Goal: Task Accomplishment & Management: Manage account settings

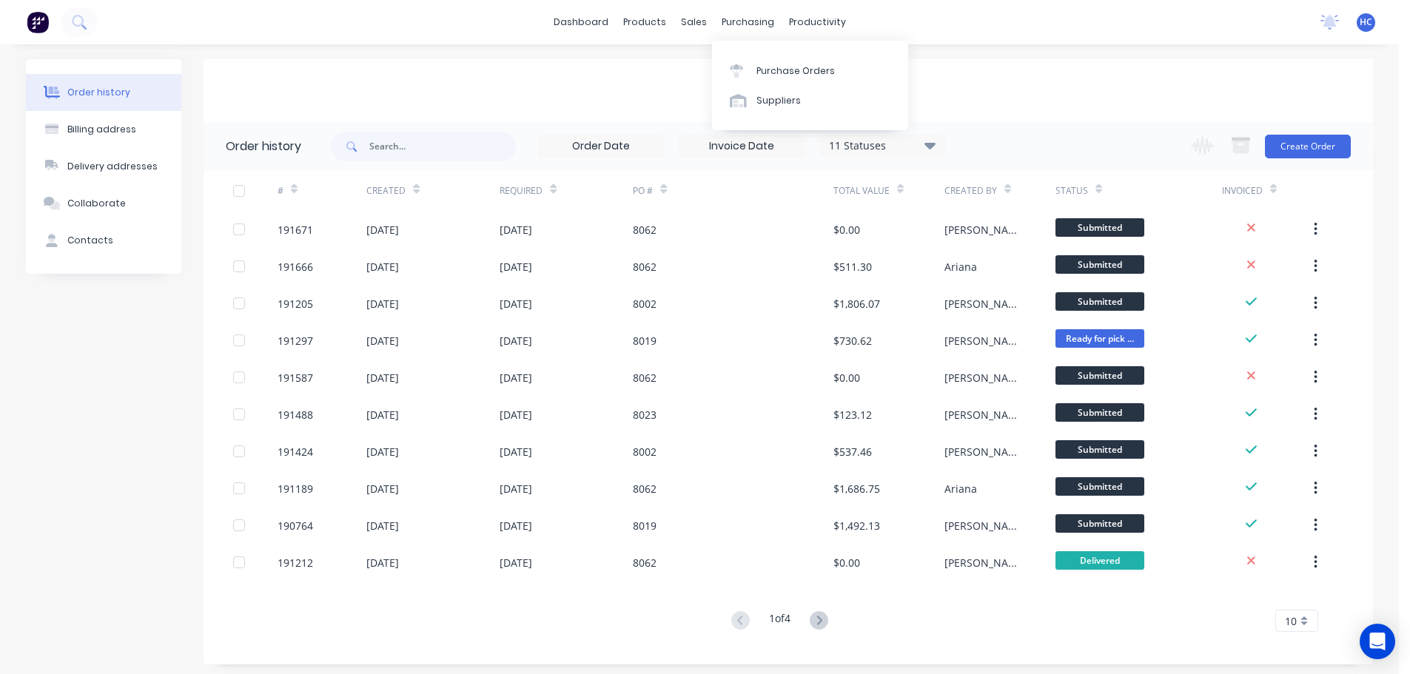
click at [196, 44] on link "Sales Orders" at bounding box center [98, 30] width 196 height 30
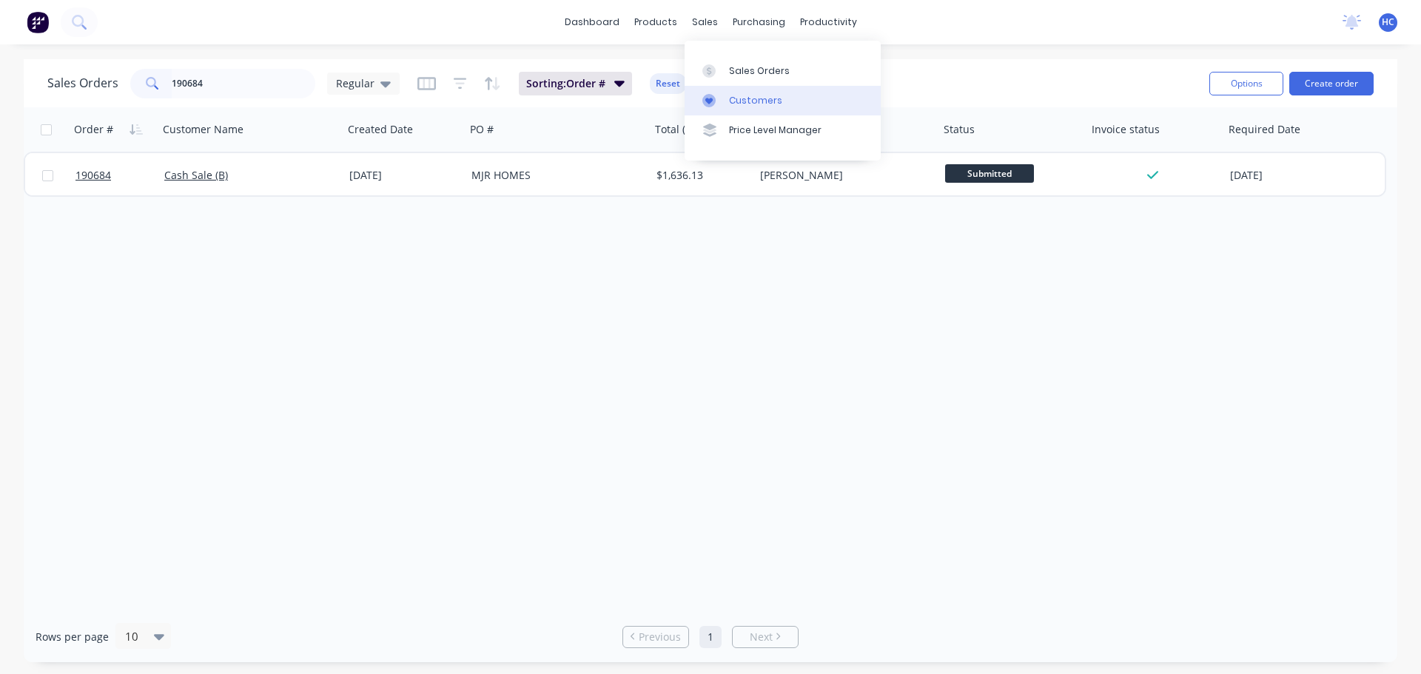
type input "190684"
click at [750, 94] on div "Customers" at bounding box center [755, 100] width 53 height 13
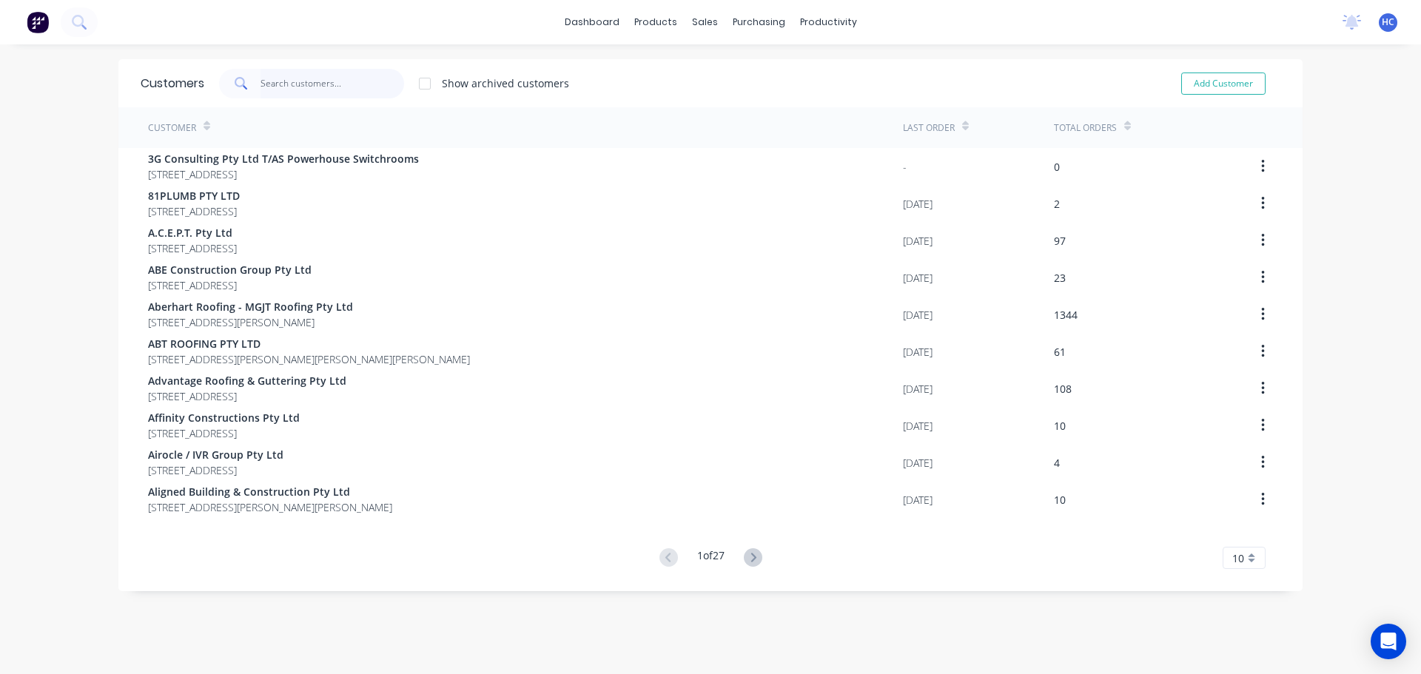
click at [310, 95] on input "text" at bounding box center [333, 84] width 144 height 30
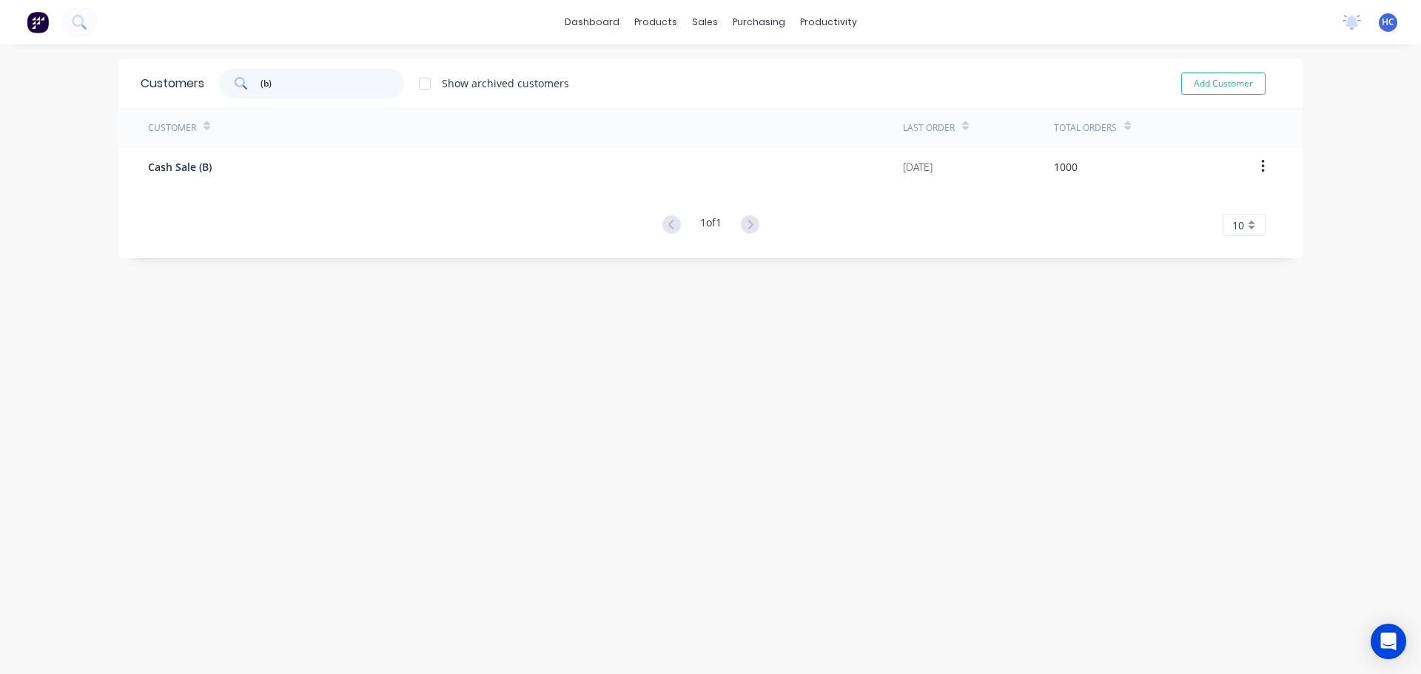
type input "(b)"
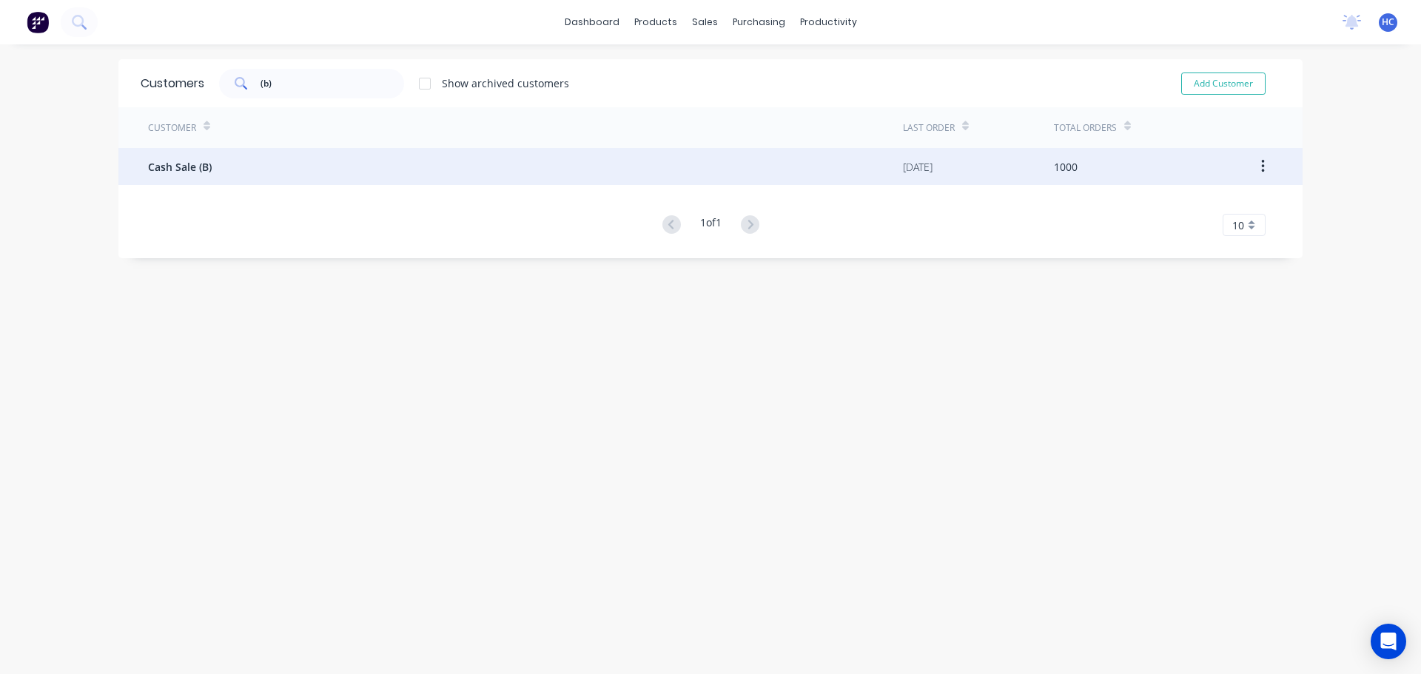
click at [365, 169] on div "Cash Sale (B)" at bounding box center [525, 166] width 755 height 37
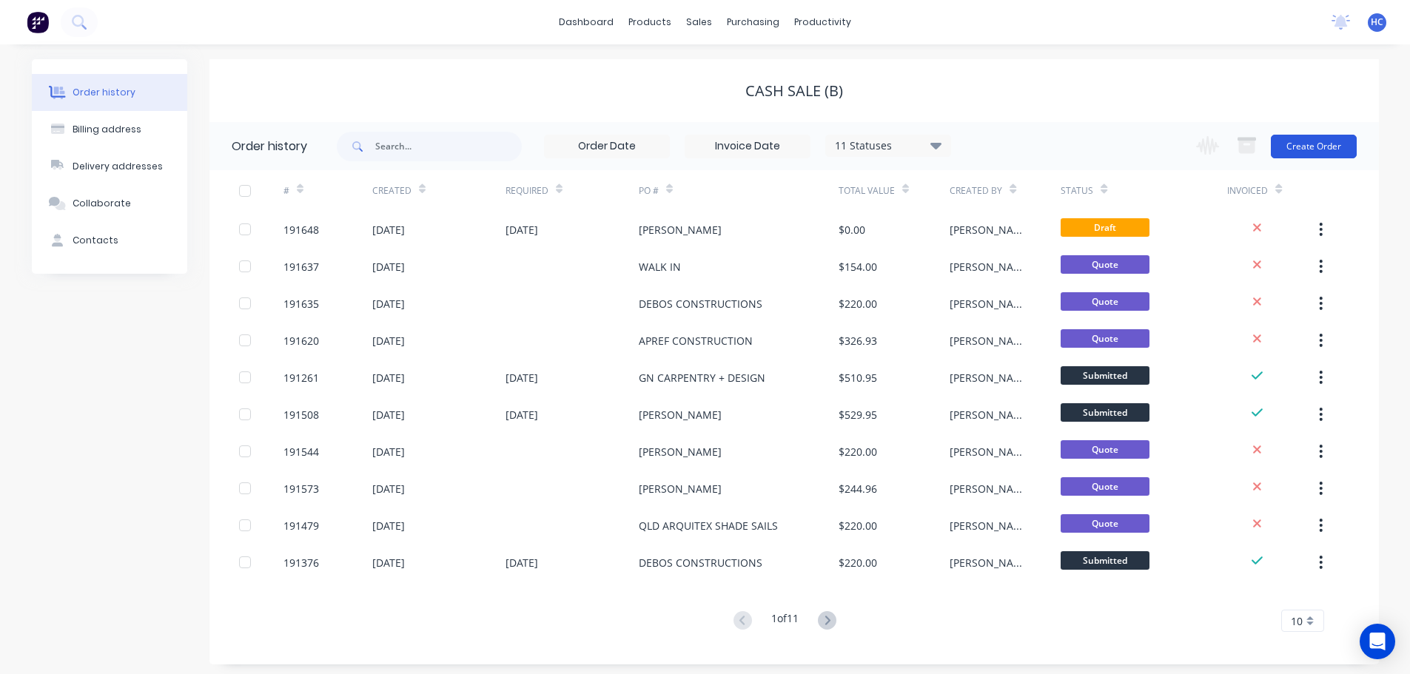
click at [1315, 141] on button "Create Order" at bounding box center [1314, 147] width 86 height 24
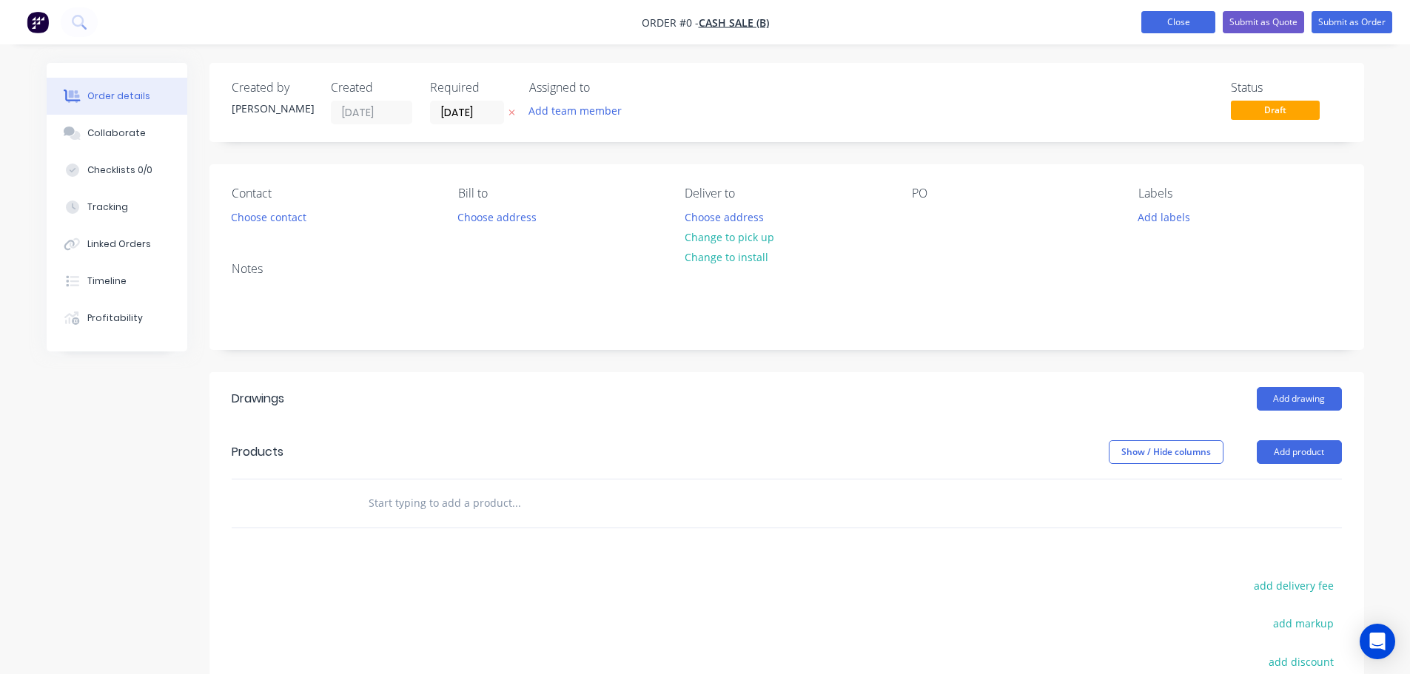
click at [1192, 32] on button "Close" at bounding box center [1178, 22] width 74 height 22
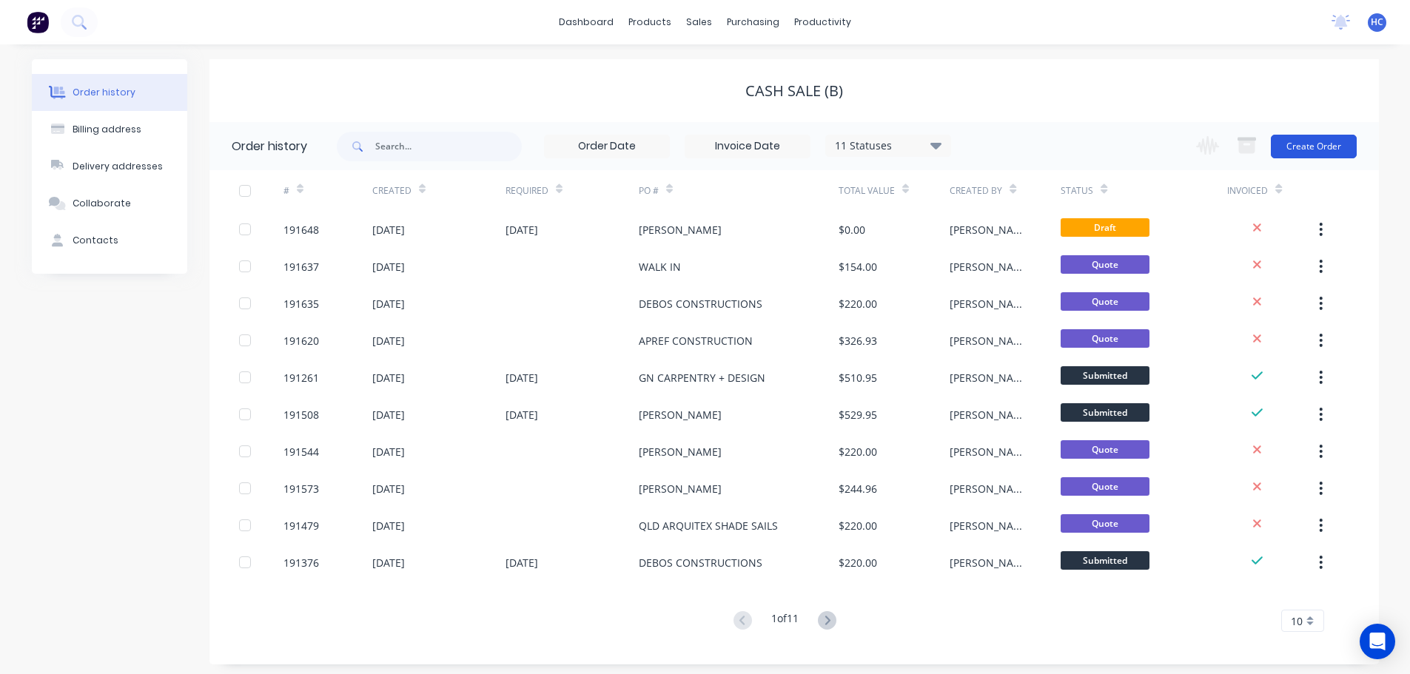
click at [1280, 145] on button "Create Order" at bounding box center [1314, 147] width 86 height 24
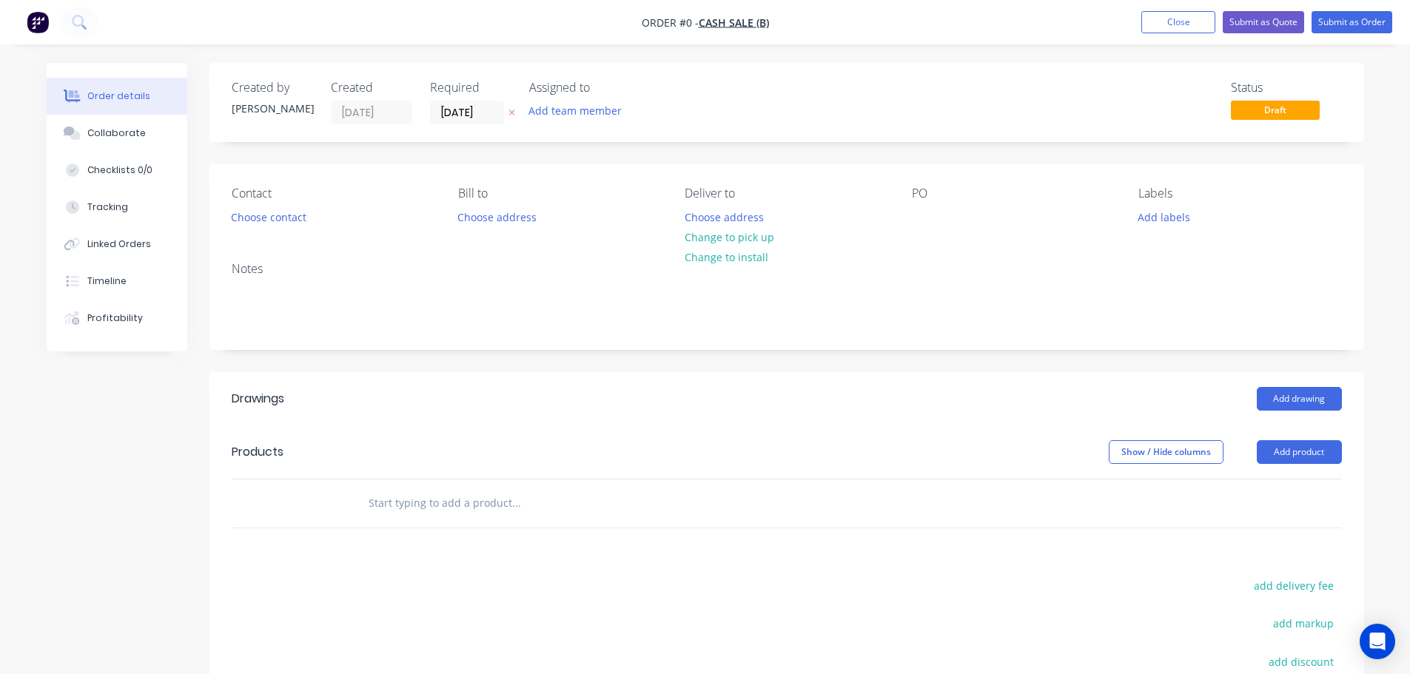
click at [508, 107] on button at bounding box center [512, 112] width 16 height 17
click at [280, 226] on button "Choose contact" at bounding box center [268, 216] width 91 height 20
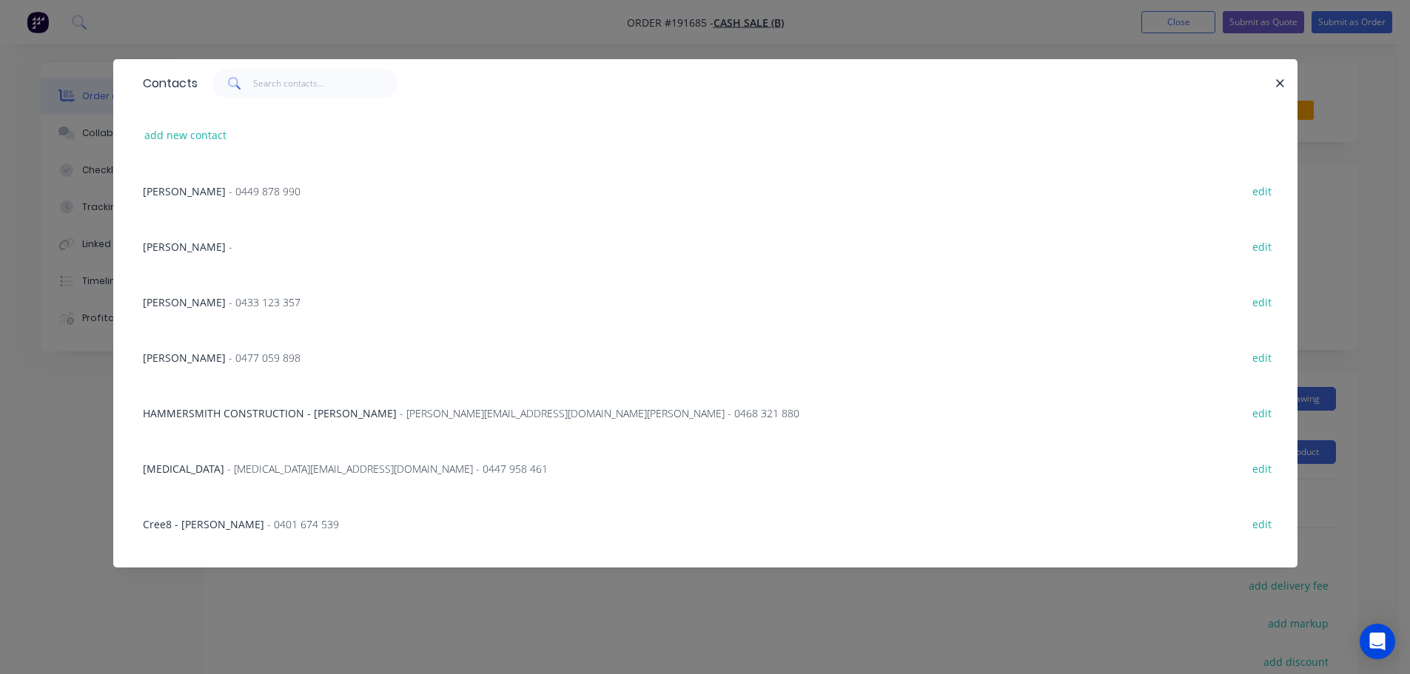
click at [1288, 76] on div "Contacts" at bounding box center [705, 83] width 1184 height 48
click at [1280, 84] on icon "button" at bounding box center [1281, 83] width 8 height 8
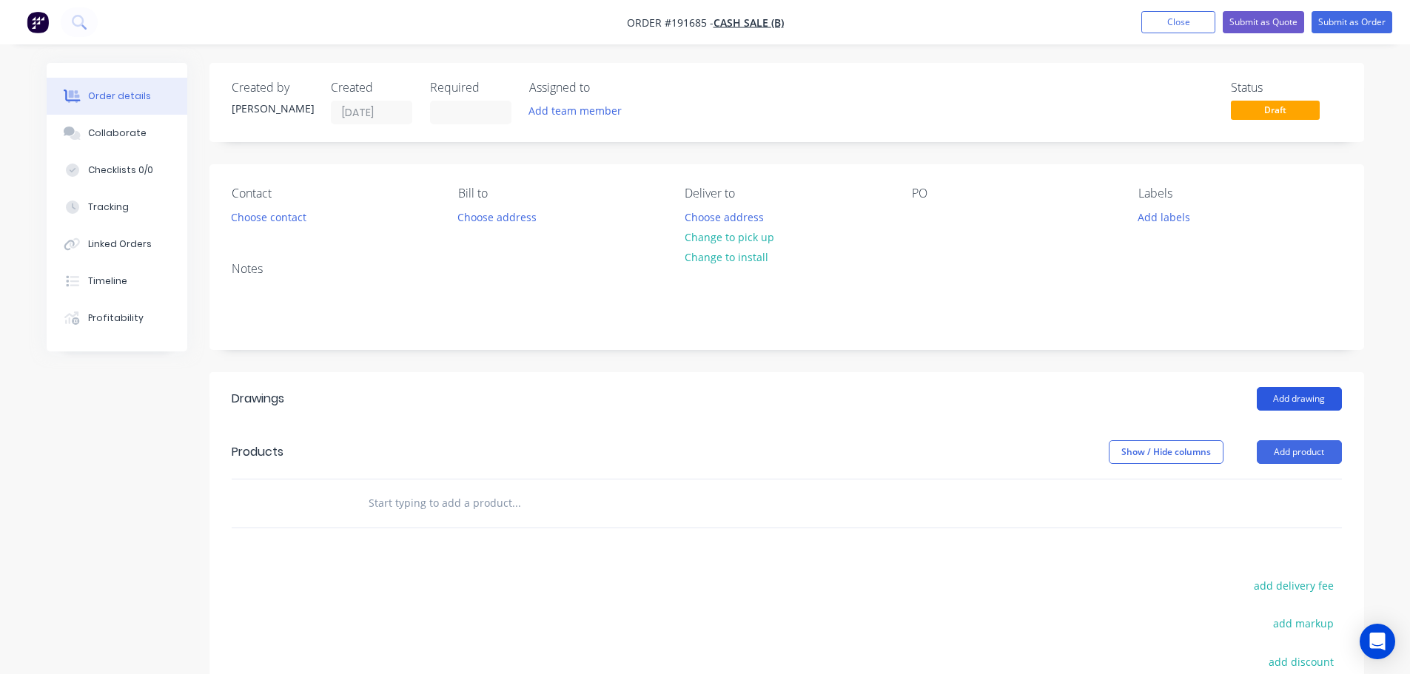
click at [1317, 403] on button "Add drawing" at bounding box center [1299, 399] width 85 height 24
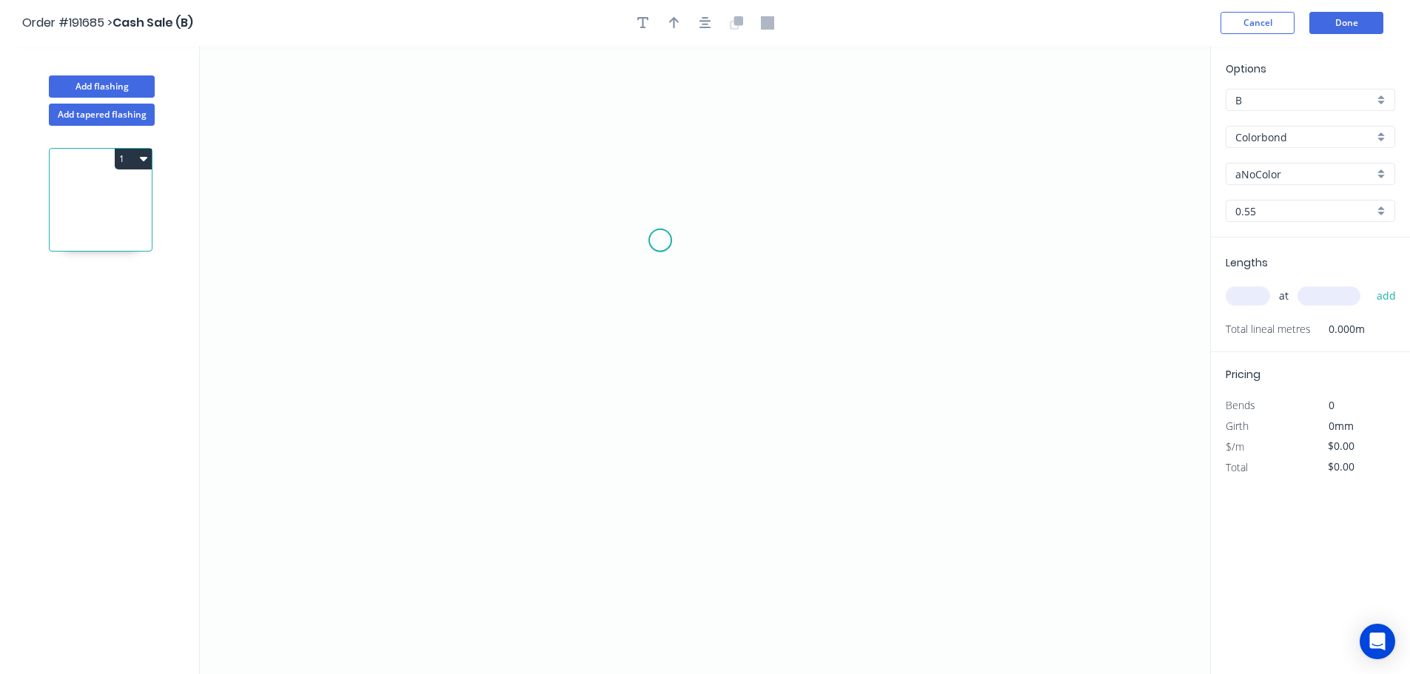
click at [661, 238] on icon "0" at bounding box center [705, 360] width 1010 height 628
click at [657, 532] on icon "0" at bounding box center [705, 360] width 1010 height 628
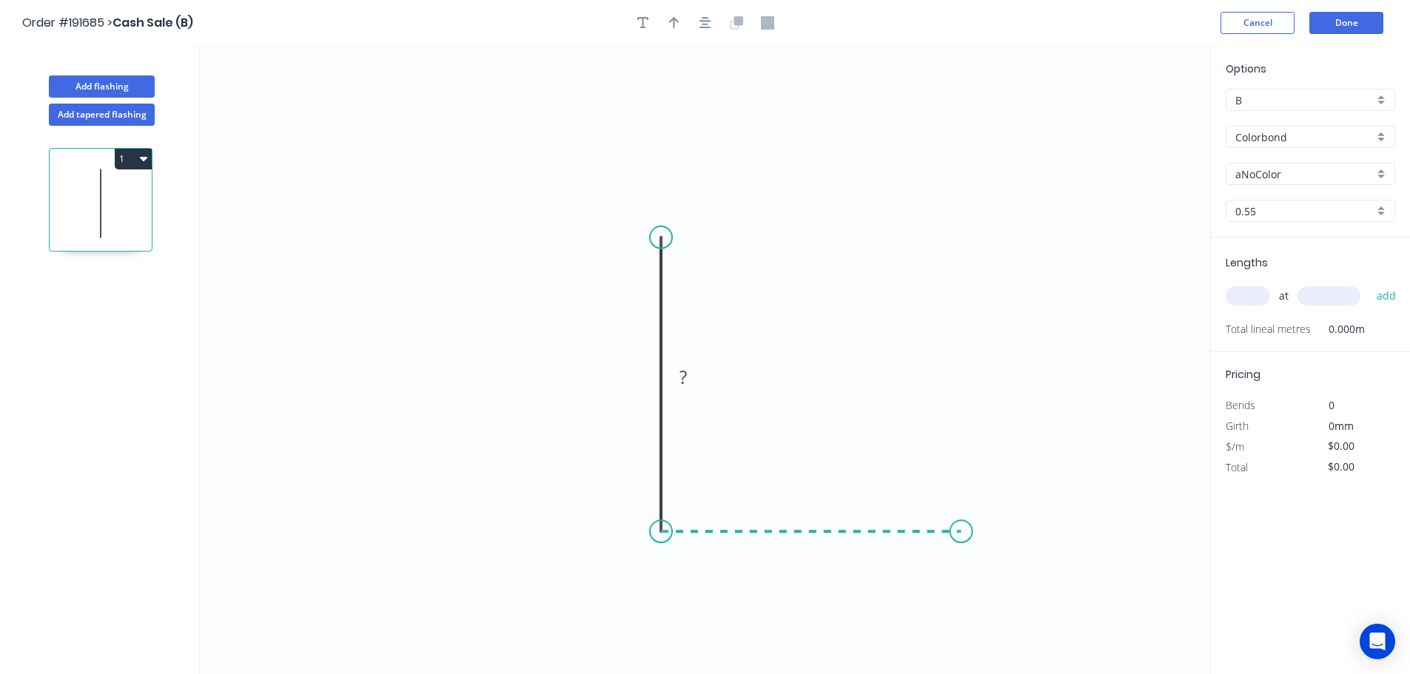
click at [961, 538] on icon "0 ?" at bounding box center [705, 360] width 1010 height 628
click at [1003, 570] on icon "0 ? ?" at bounding box center [705, 360] width 1010 height 628
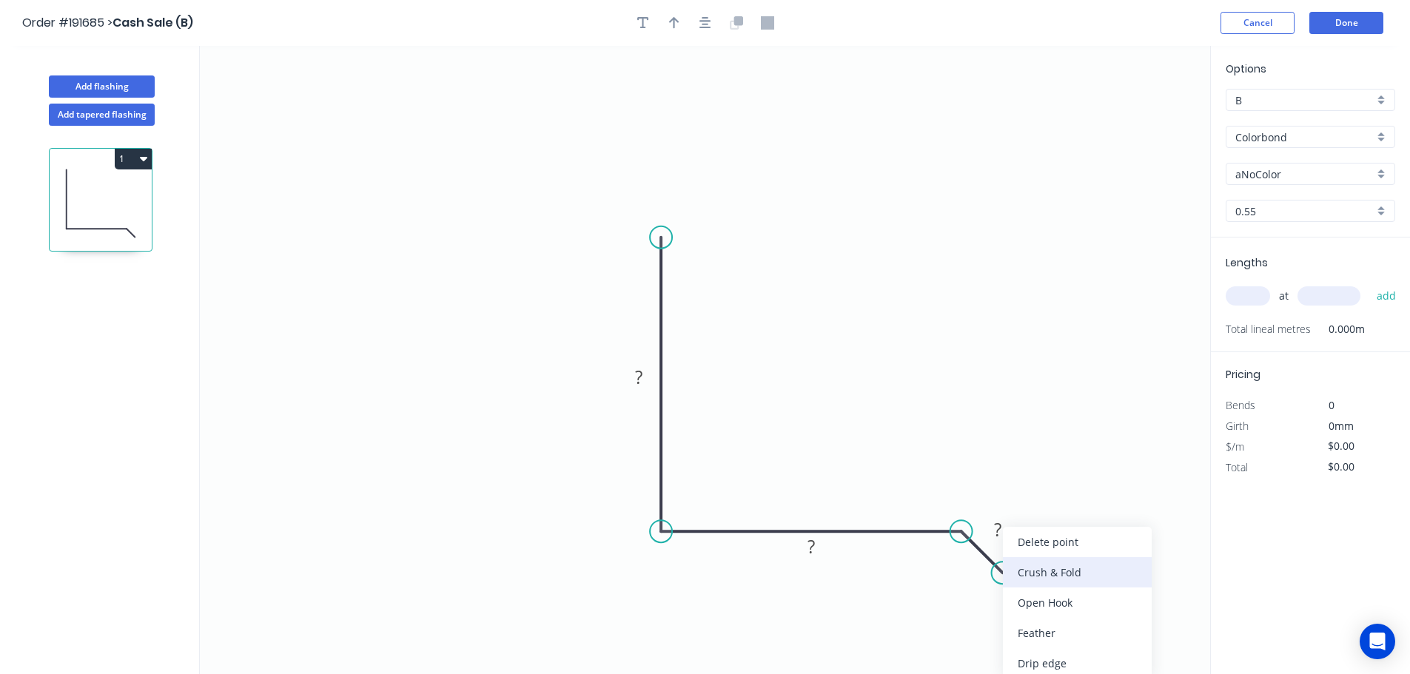
click at [1034, 565] on div "Crush & Fold" at bounding box center [1077, 572] width 149 height 30
click at [1024, 615] on div "Flip bend" at bounding box center [1081, 627] width 149 height 30
drag, startPoint x: 1038, startPoint y: 528, endPoint x: 1101, endPoint y: 589, distance: 88.5
click at [1117, 593] on rect at bounding box center [1091, 597] width 59 height 30
click at [1101, 589] on tspan "10" at bounding box center [1100, 595] width 21 height 24
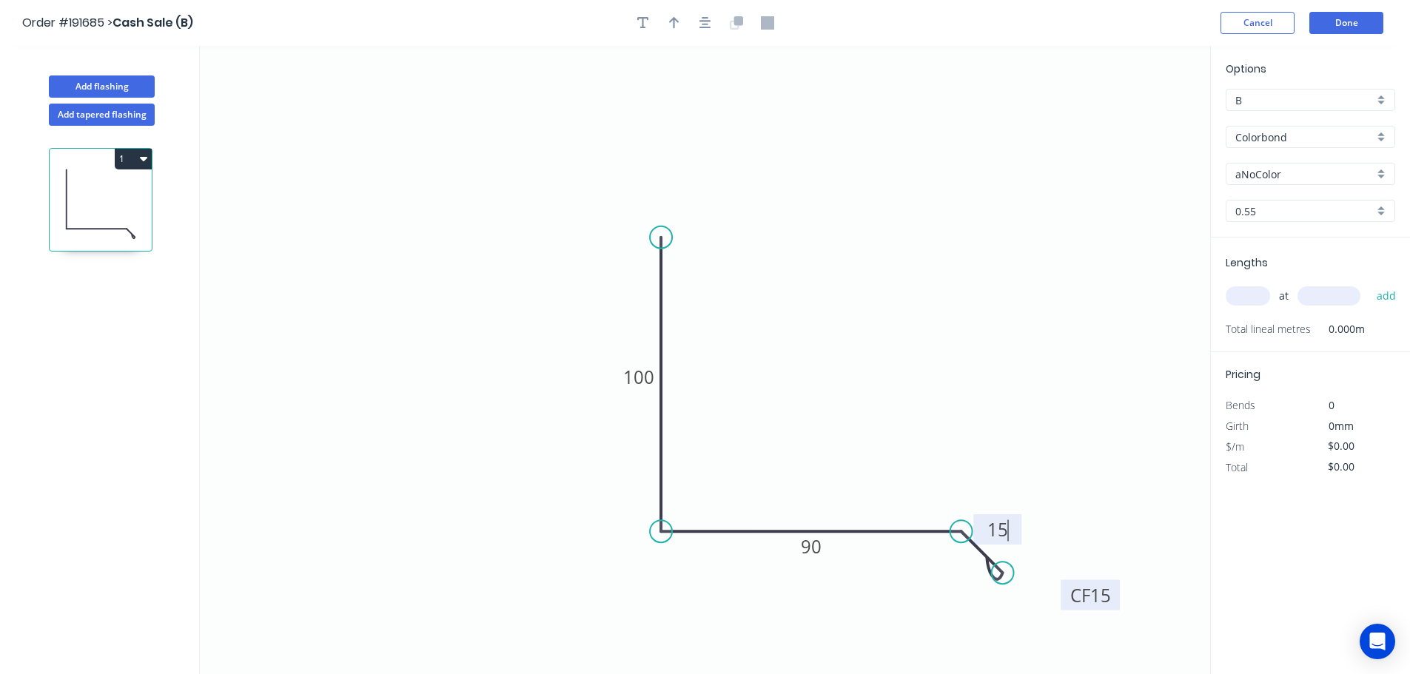
type input "$16.22"
click at [676, 29] on icon "button" at bounding box center [674, 22] width 10 height 13
drag, startPoint x: 1133, startPoint y: 122, endPoint x: 829, endPoint y: 431, distance: 433.3
click at [829, 431] on icon at bounding box center [829, 410] width 13 height 47
click at [1273, 152] on div "Options B B Colorbond Colorbond Colorbond (Premium) Colorbond Coolmax Colorbond…" at bounding box center [1310, 149] width 199 height 177
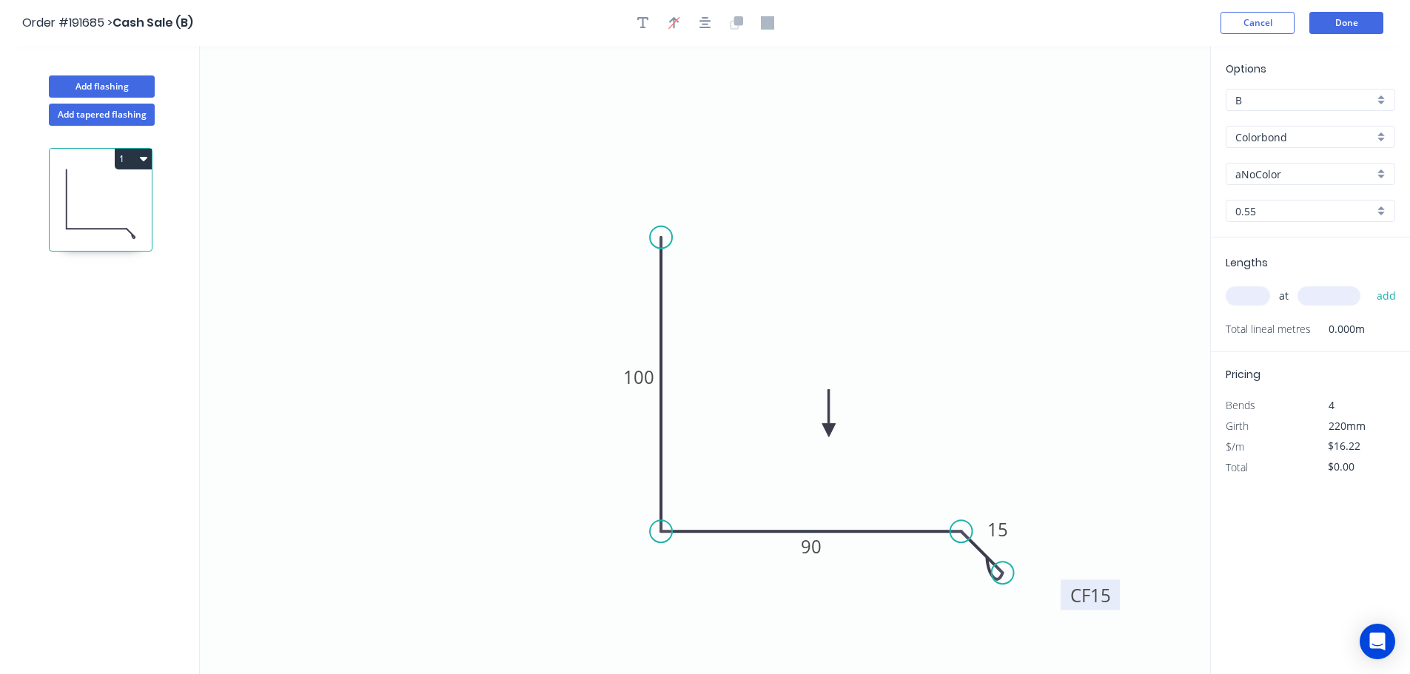
click at [1274, 167] on input "aNoColor" at bounding box center [1304, 175] width 138 height 16
click at [1260, 322] on div "Surfmist" at bounding box center [1310, 328] width 168 height 26
type input "Surfmist"
click at [1260, 294] on input "text" at bounding box center [1248, 295] width 44 height 19
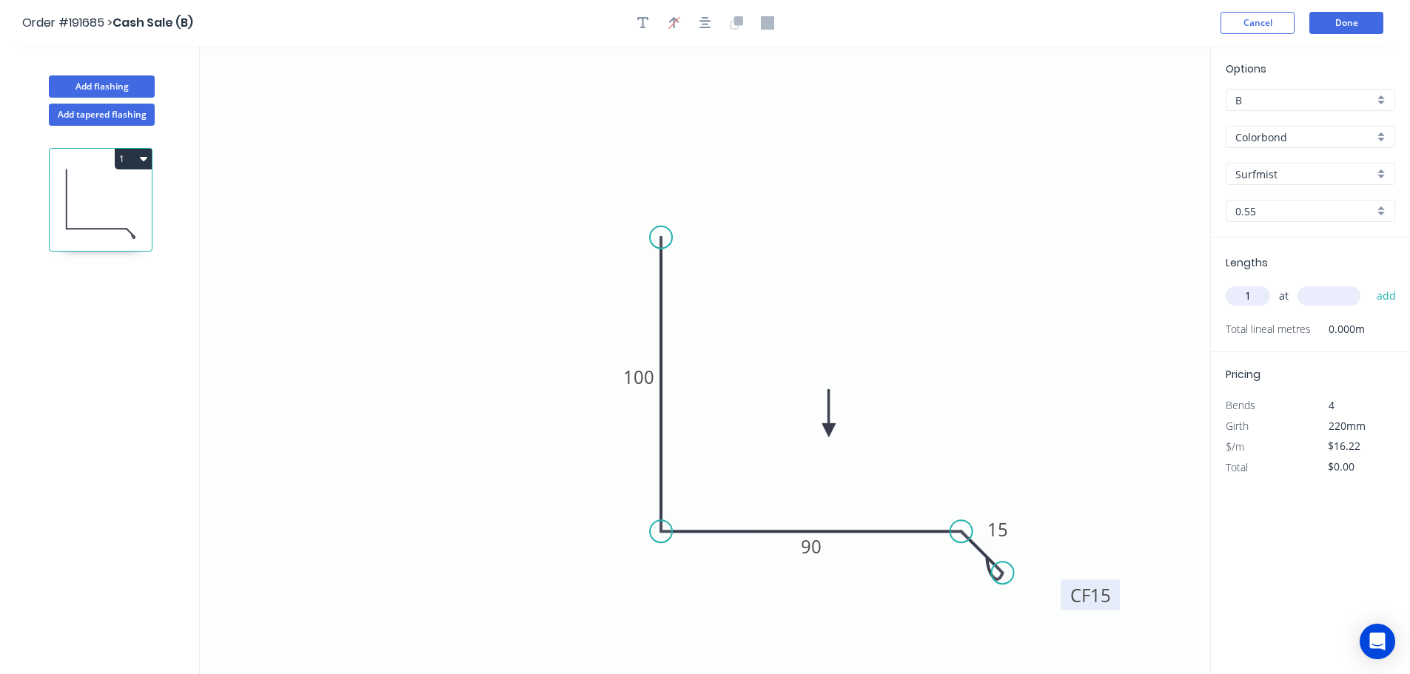
type input "1"
type input "6160"
click at [1369, 283] on button "add" at bounding box center [1386, 295] width 35 height 25
type input "$99.92"
drag, startPoint x: 952, startPoint y: 243, endPoint x: 1068, endPoint y: 283, distance: 122.9
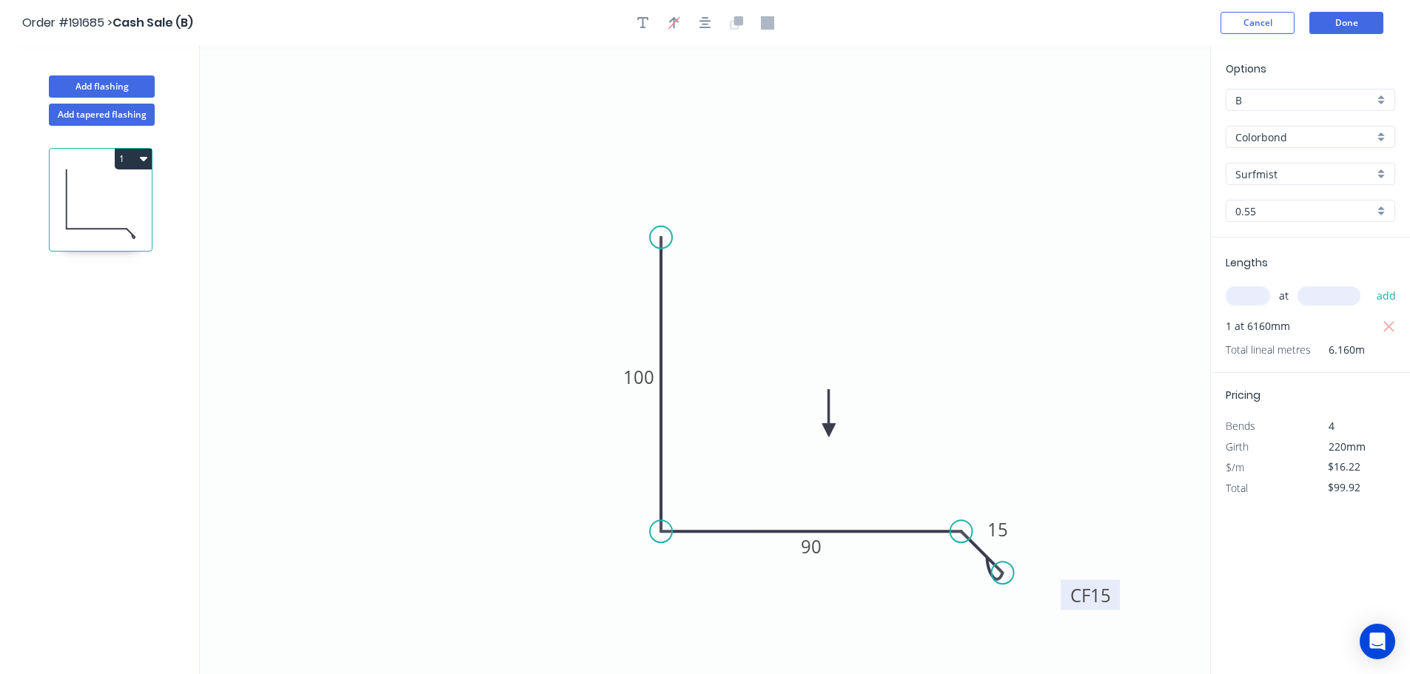
click at [952, 243] on icon "0 100 90 CF 15 15" at bounding box center [705, 360] width 1010 height 628
click at [1340, 25] on button "Done" at bounding box center [1346, 23] width 74 height 22
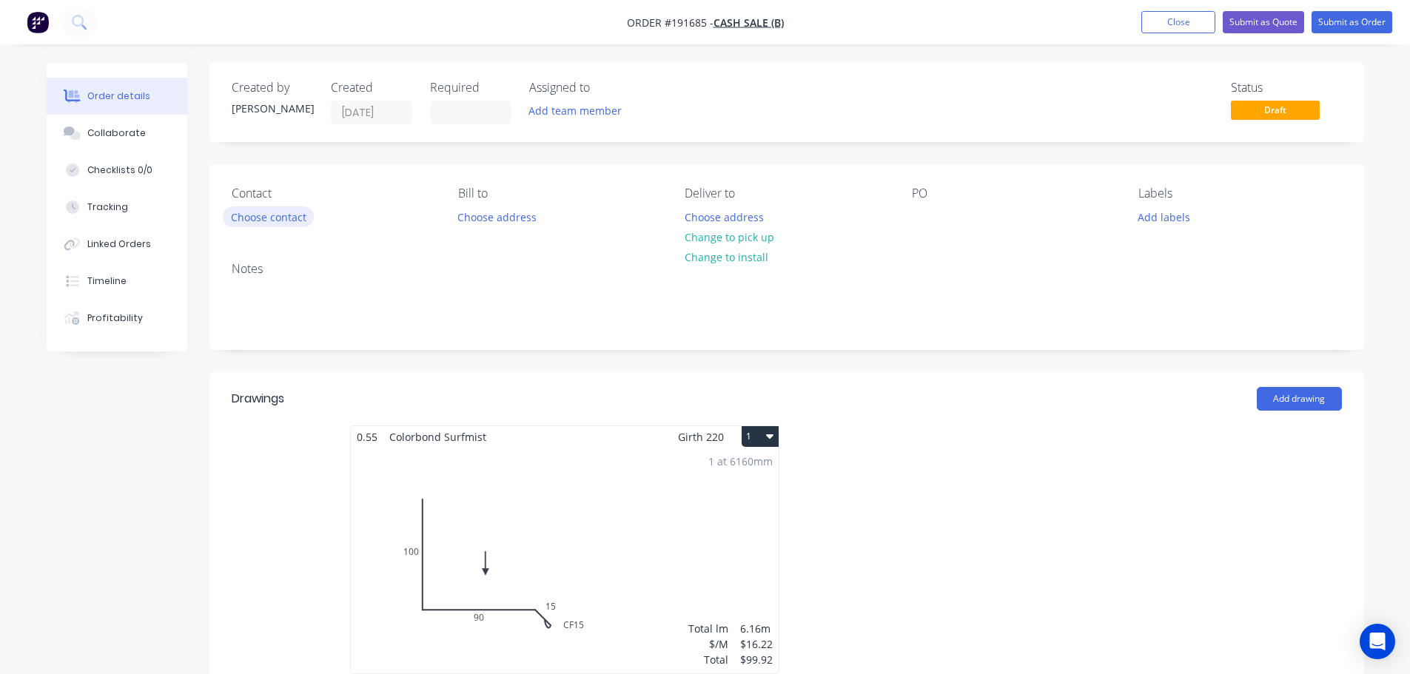
click at [280, 217] on button "Choose contact" at bounding box center [268, 216] width 91 height 20
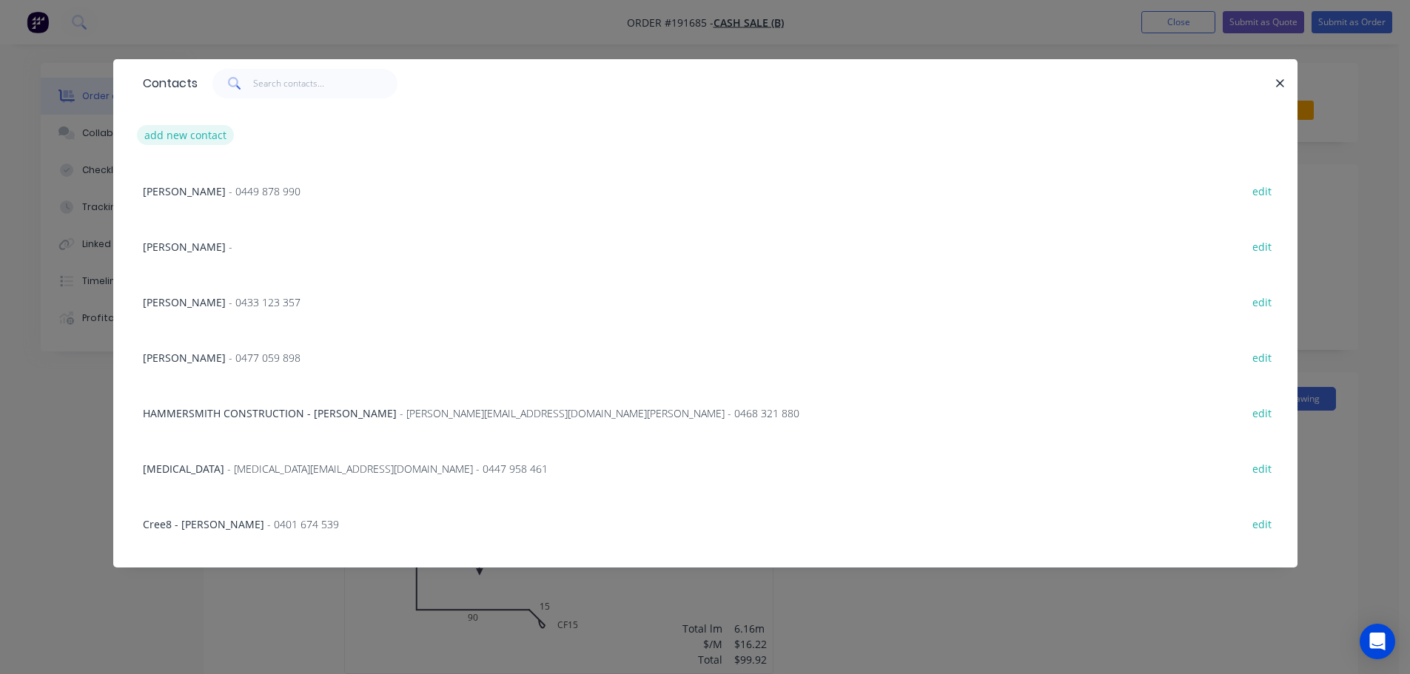
click at [201, 130] on button "add new contact" at bounding box center [186, 135] width 98 height 20
select select "AU"
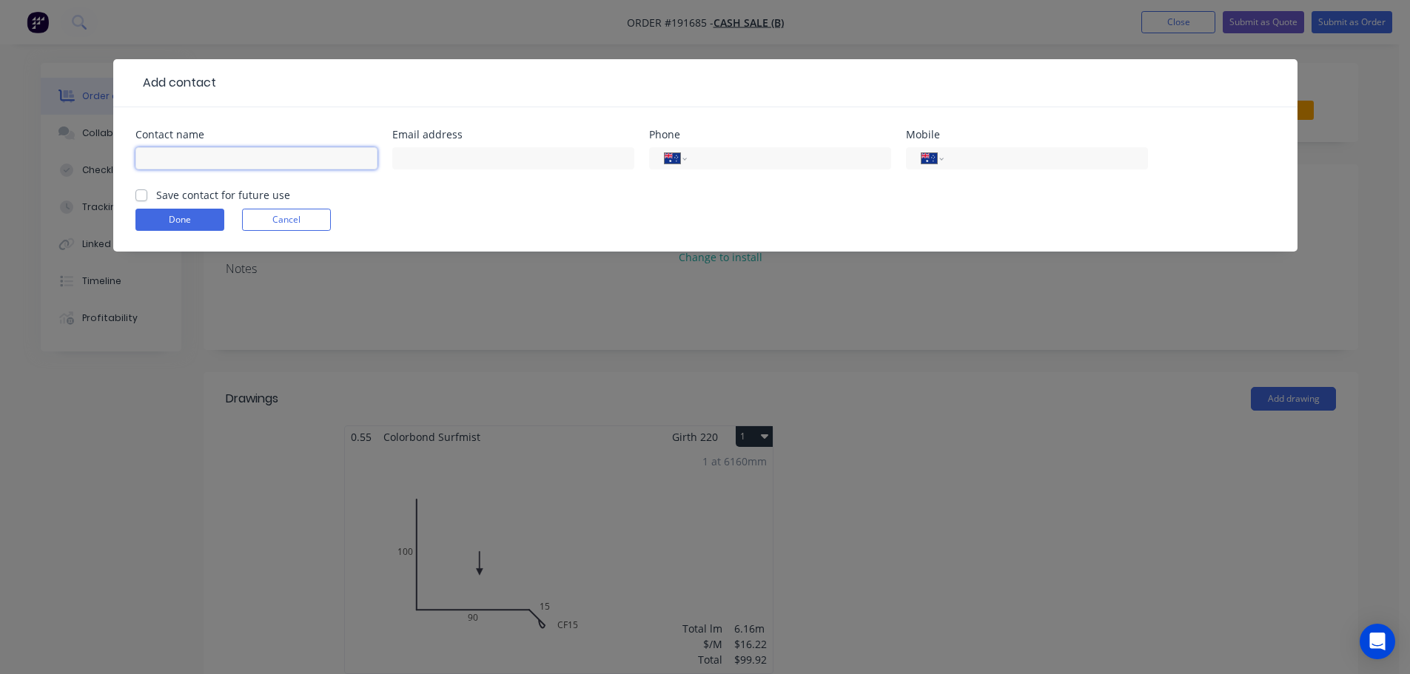
click at [198, 161] on input "text" at bounding box center [256, 158] width 242 height 22
type input "MICHAEL"
click at [997, 151] on input "tel" at bounding box center [1043, 158] width 178 height 17
type input "0421 595 799"
click at [187, 218] on button "Done" at bounding box center [179, 220] width 89 height 22
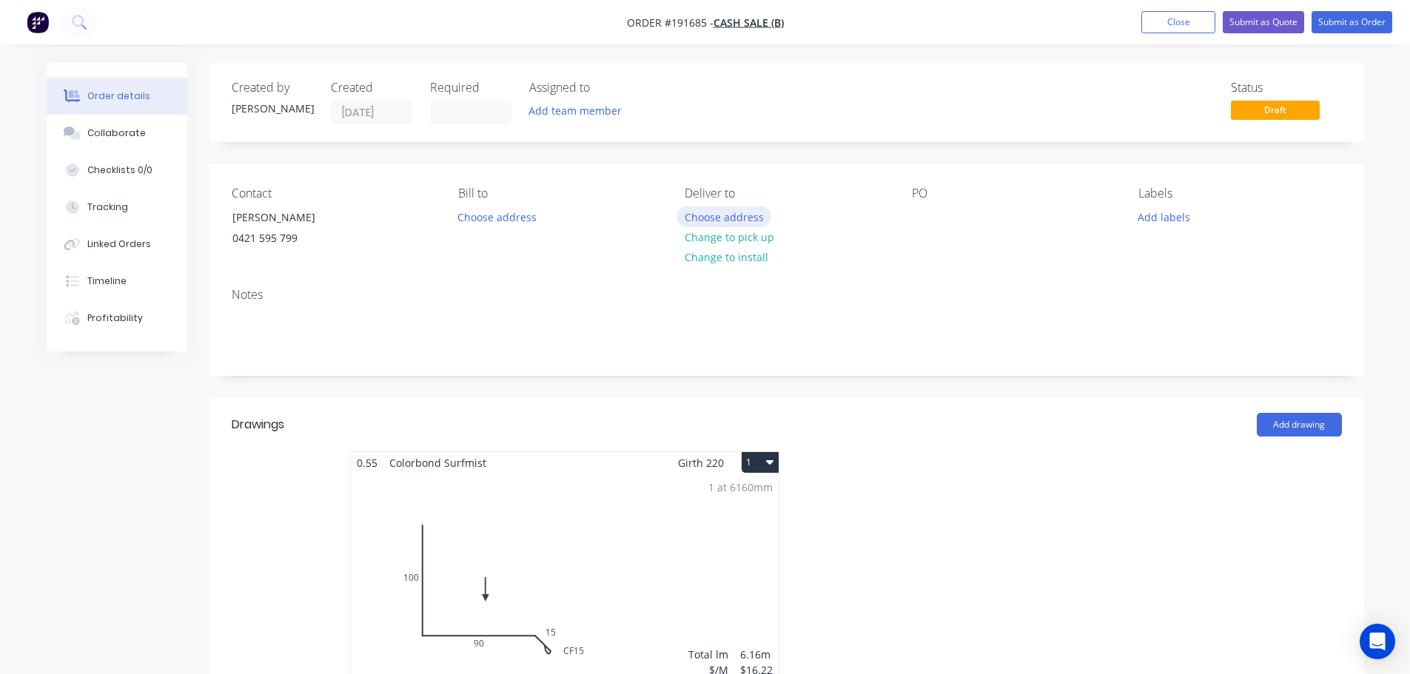
click at [738, 224] on button "Choose address" at bounding box center [723, 216] width 95 height 20
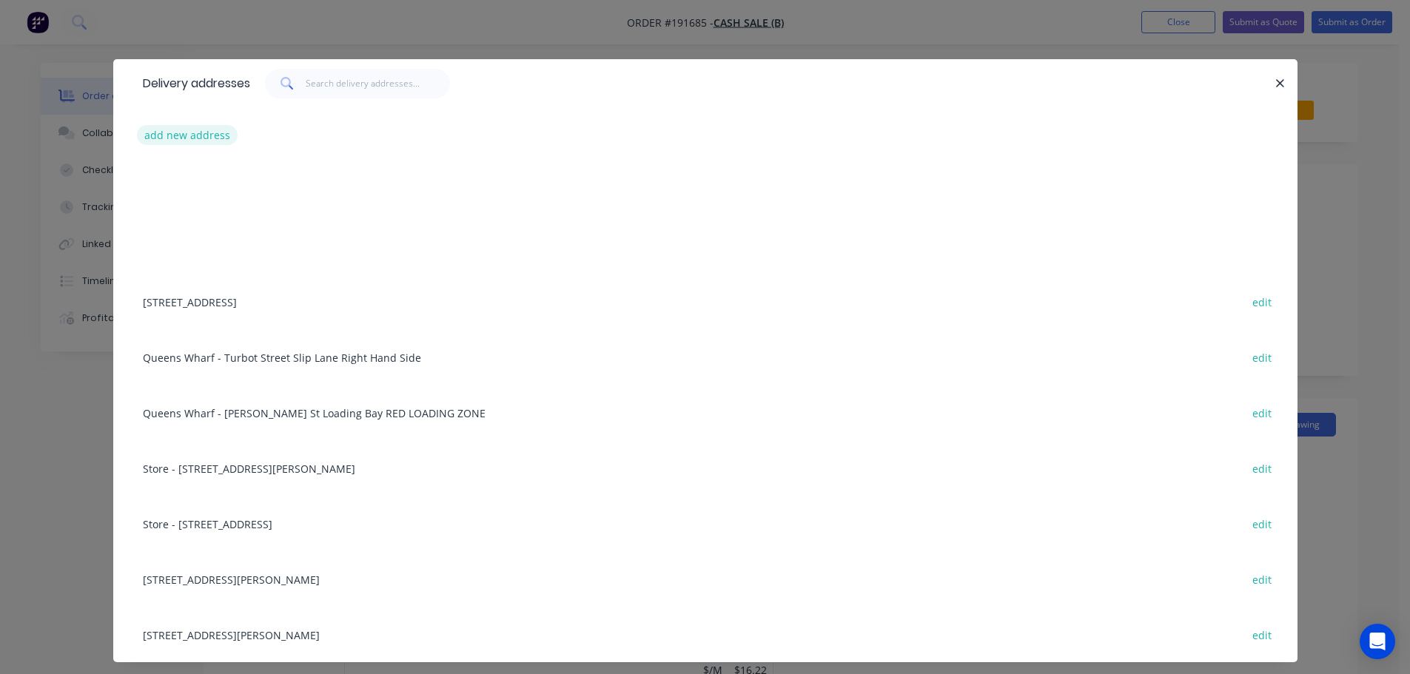
click at [190, 133] on button "add new address" at bounding box center [187, 135] width 101 height 20
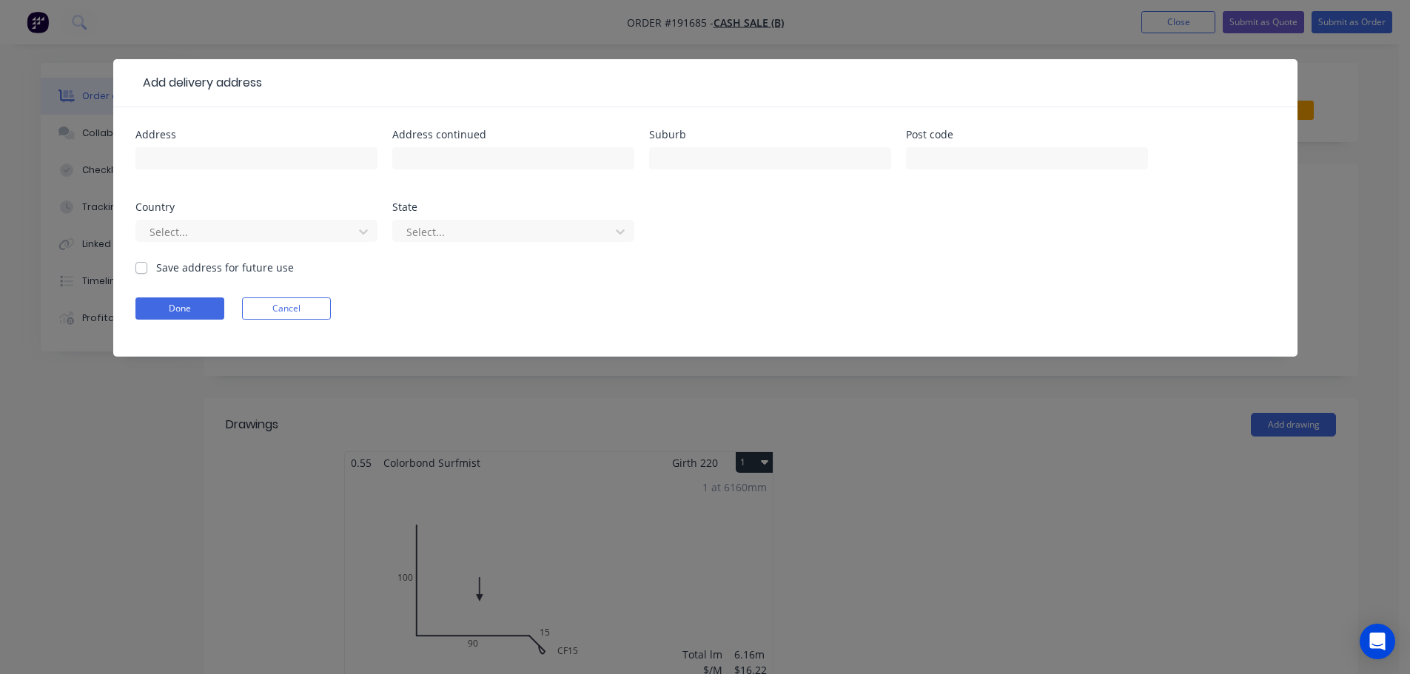
drag, startPoint x: 308, startPoint y: 305, endPoint x: 540, endPoint y: 399, distance: 250.7
click at [308, 304] on button "Cancel" at bounding box center [286, 309] width 89 height 22
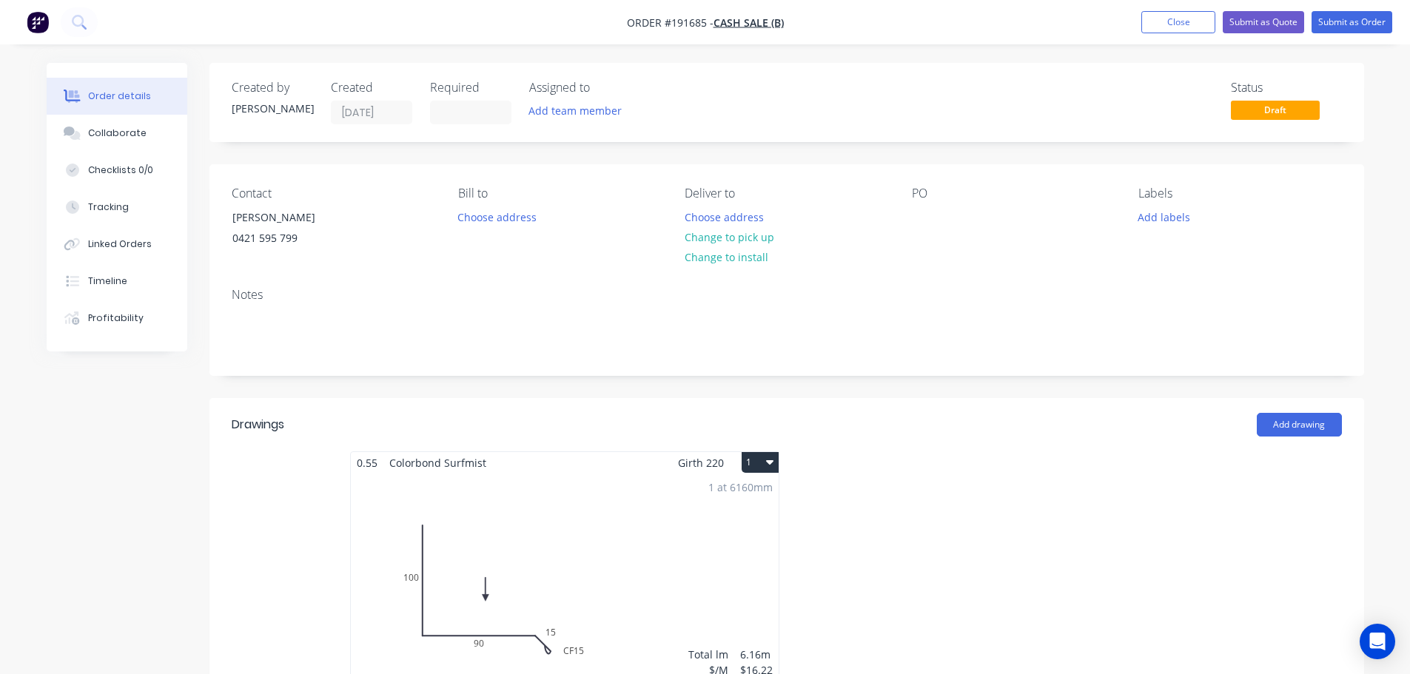
click at [943, 465] on div at bounding box center [1009, 582] width 444 height 263
click at [920, 215] on div at bounding box center [924, 216] width 24 height 21
click at [1083, 466] on div at bounding box center [1009, 582] width 444 height 263
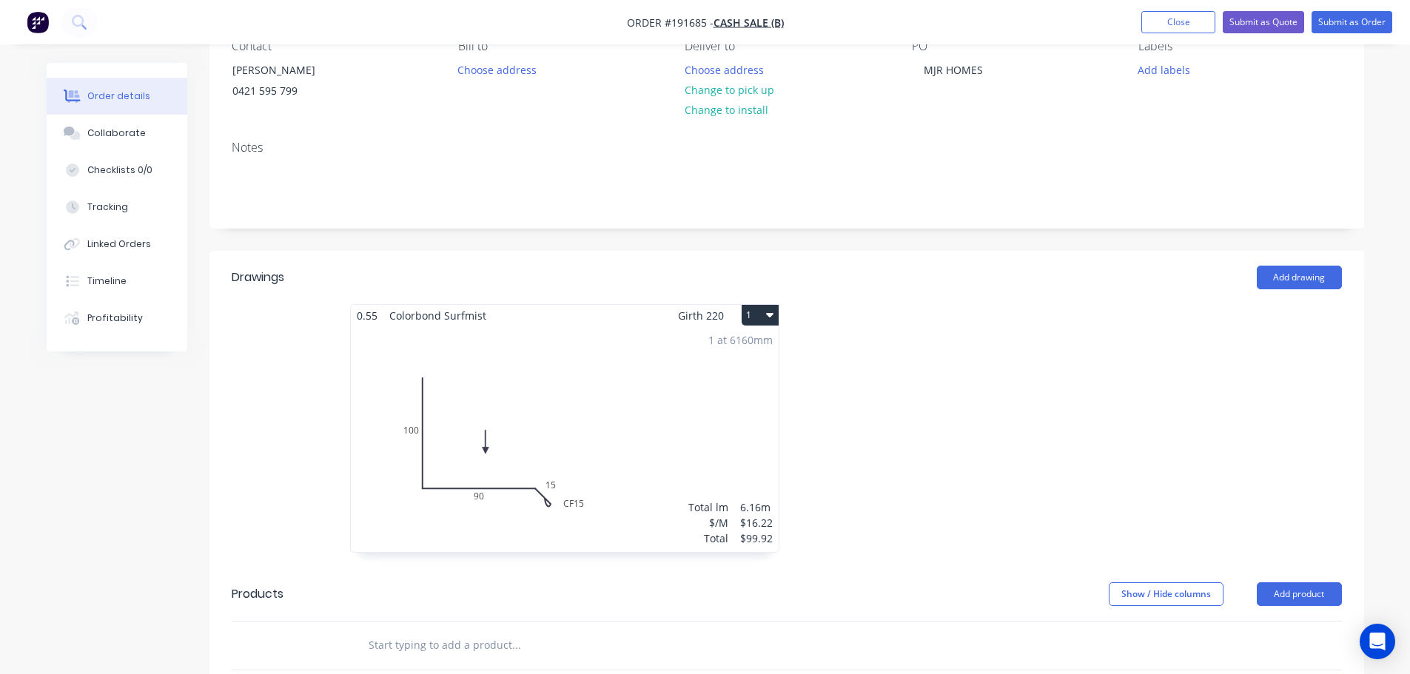
scroll to position [148, 0]
click at [1190, 32] on button "Close" at bounding box center [1178, 22] width 74 height 22
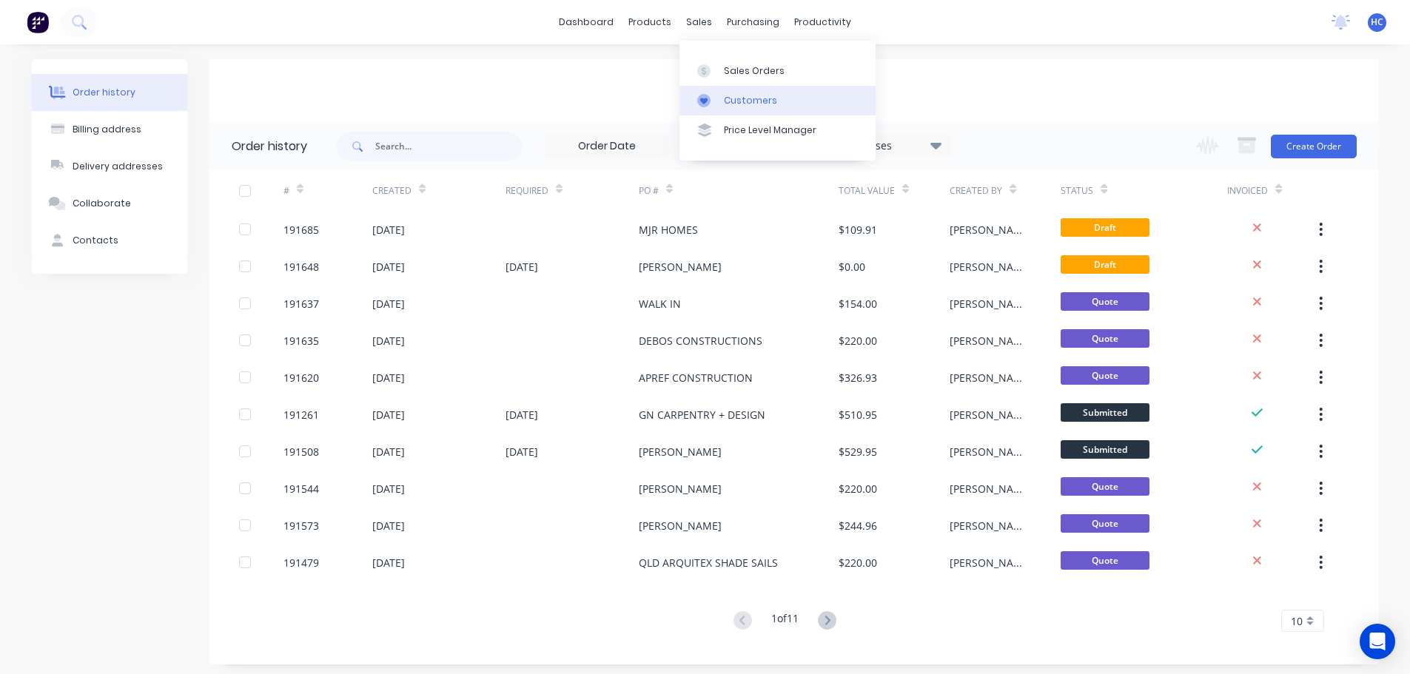
click at [756, 112] on link "Customers" at bounding box center [777, 101] width 196 height 30
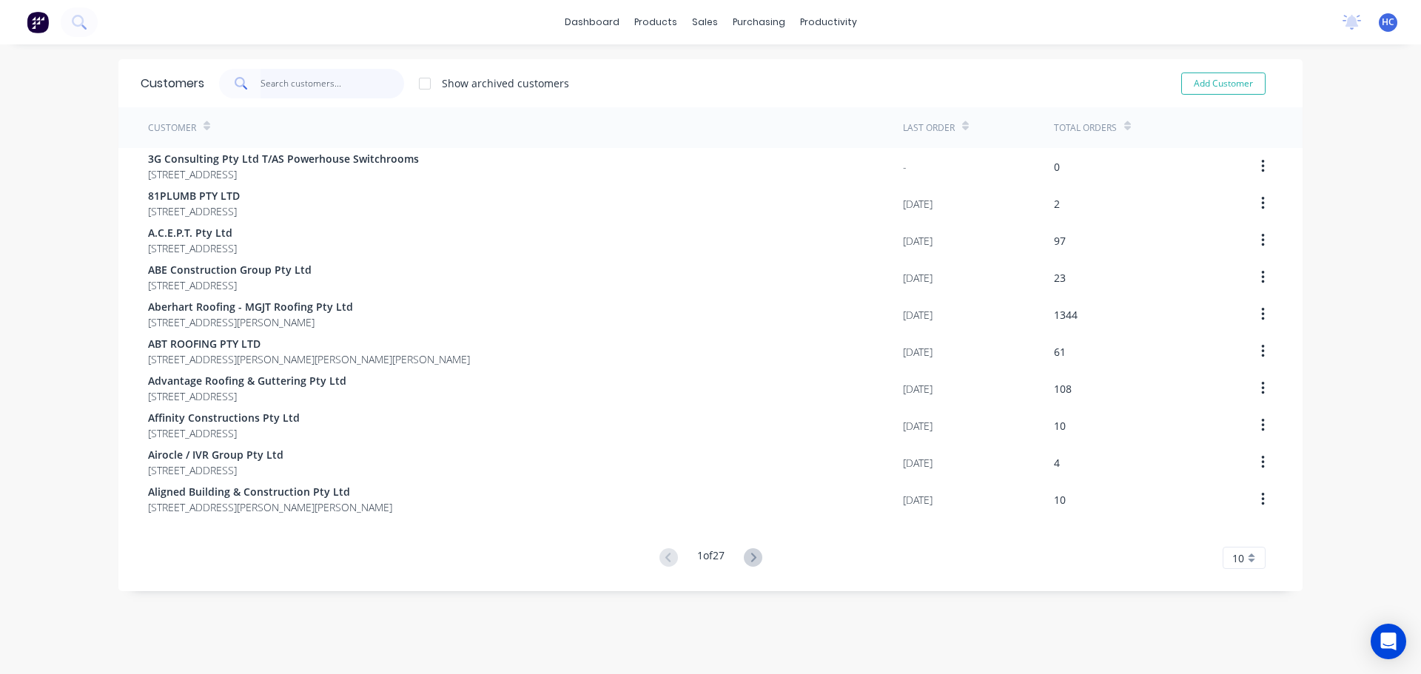
click at [283, 81] on input "text" at bounding box center [333, 84] width 144 height 30
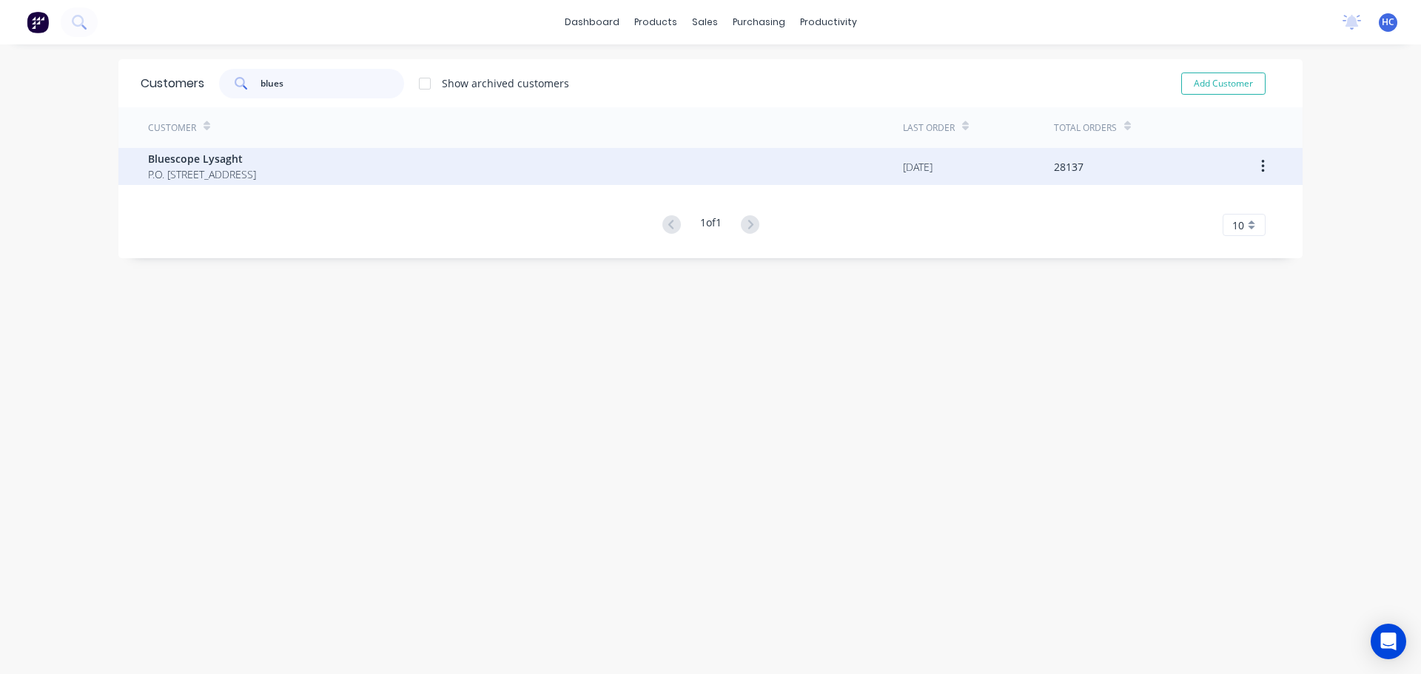
type input "blues"
click at [209, 161] on span "Bluescope Lysaght" at bounding box center [202, 159] width 108 height 16
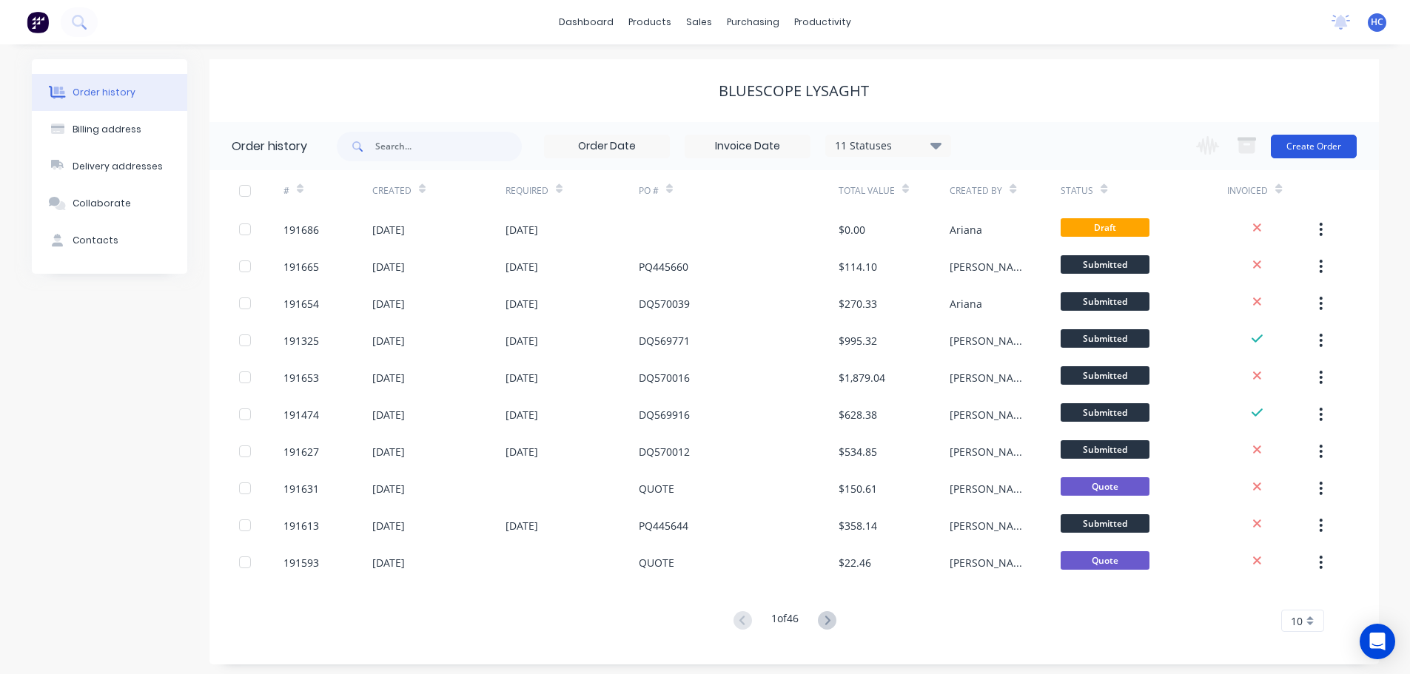
click at [1340, 152] on button "Create Order" at bounding box center [1314, 147] width 86 height 24
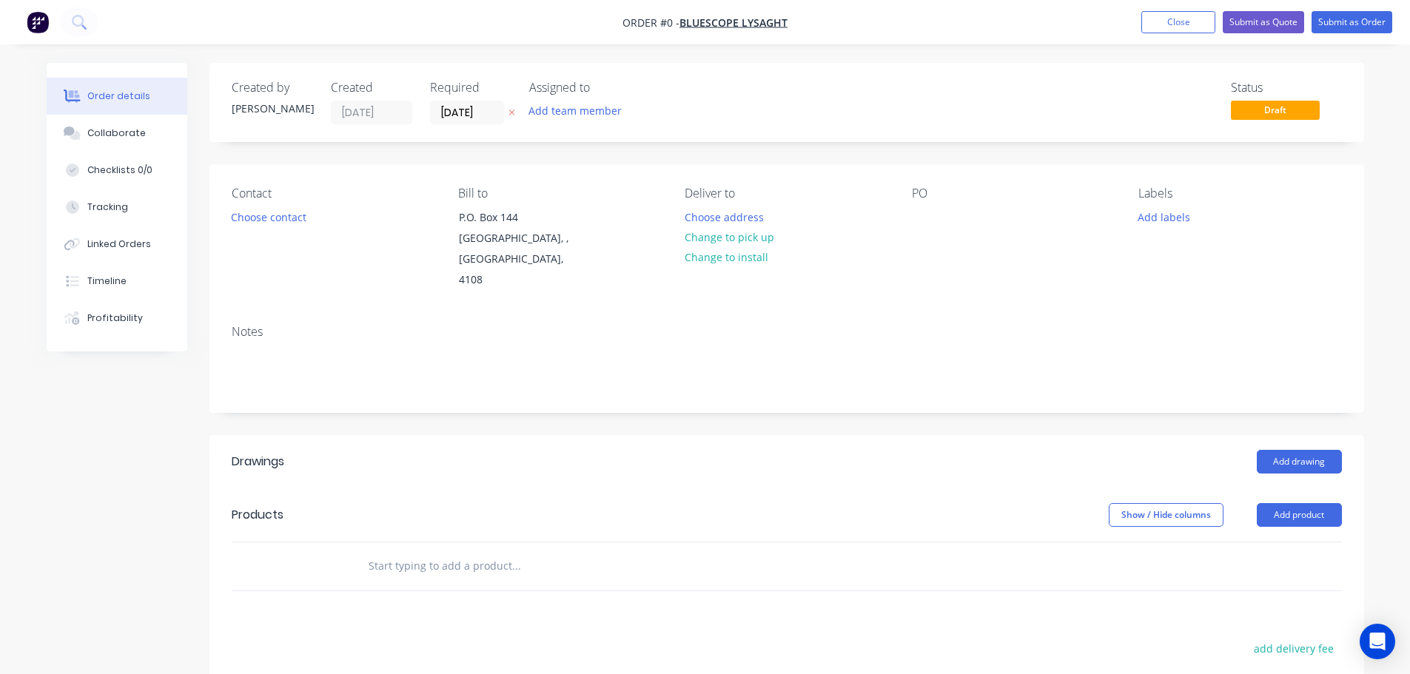
click at [511, 112] on icon at bounding box center [511, 113] width 6 height 6
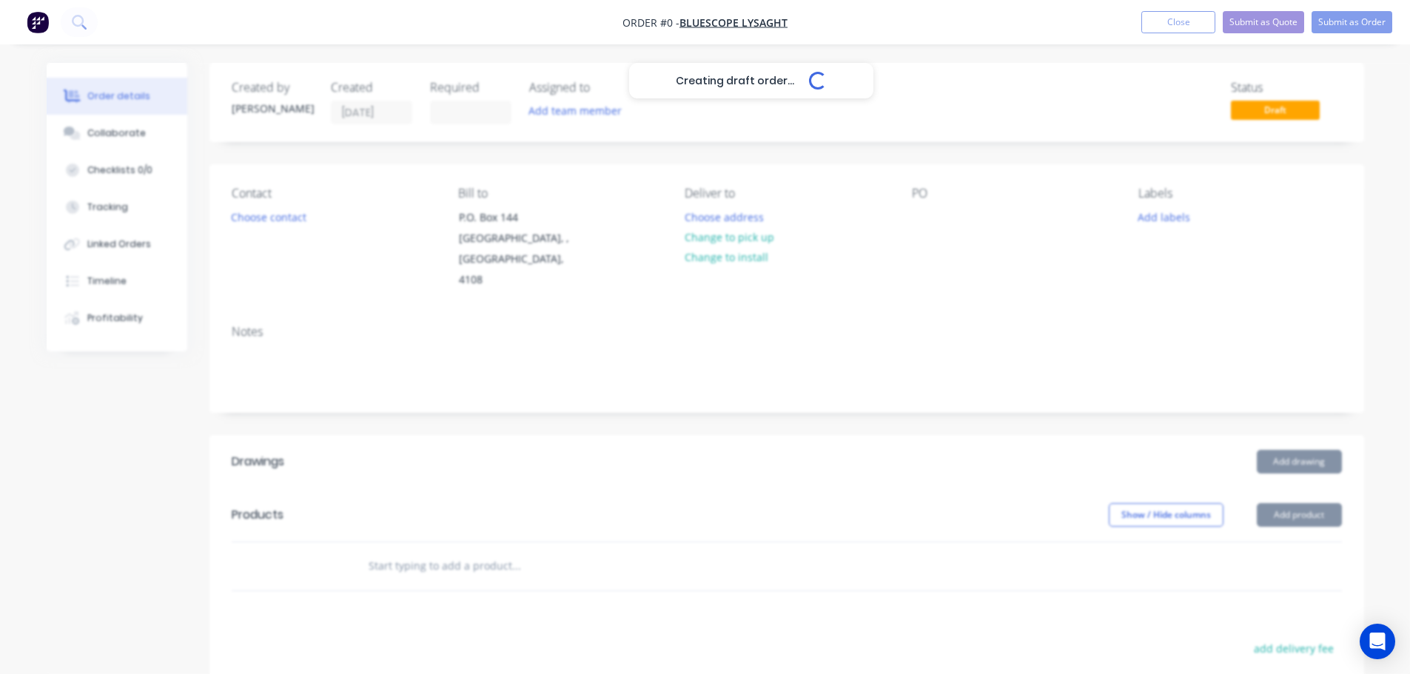
click at [920, 220] on div "Creating draft order... Loading..." at bounding box center [752, 400] width 1410 height 674
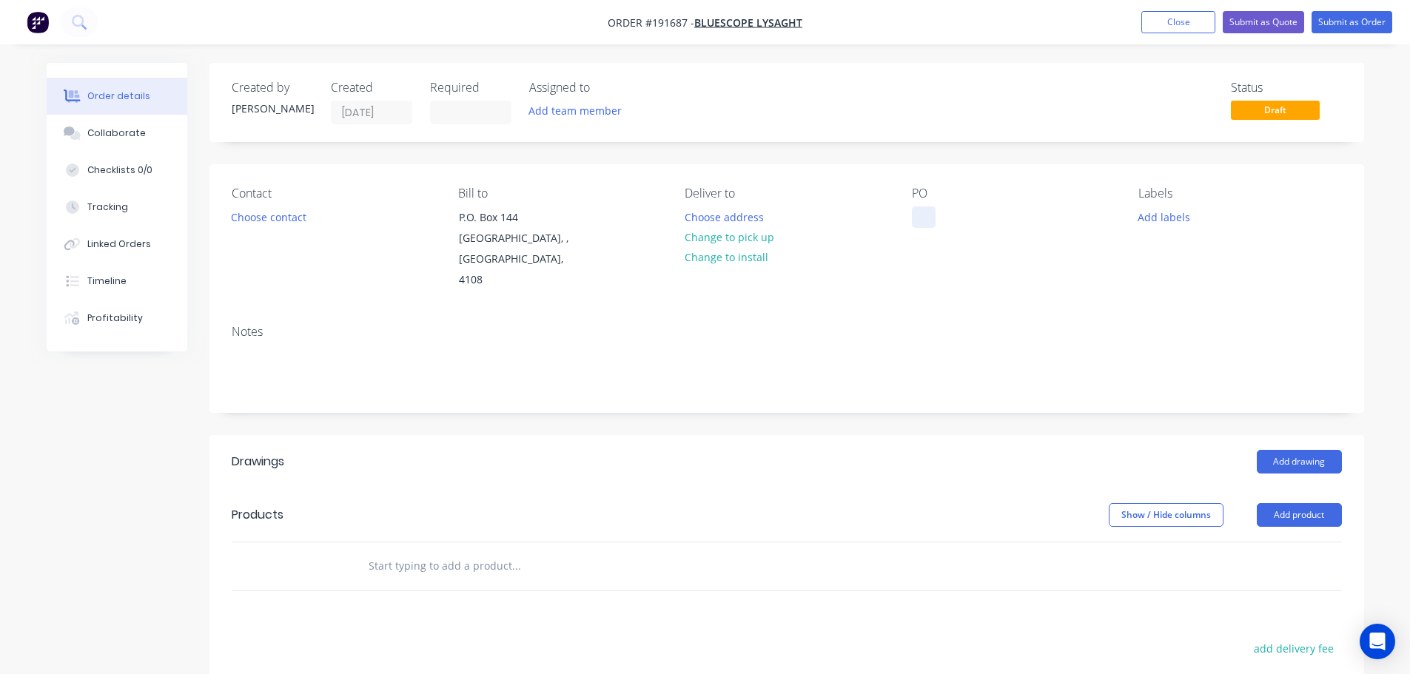
click at [920, 220] on div at bounding box center [924, 216] width 24 height 21
click at [967, 450] on div "Add drawing" at bounding box center [904, 462] width 874 height 24
click at [1300, 450] on button "Add drawing" at bounding box center [1299, 462] width 85 height 24
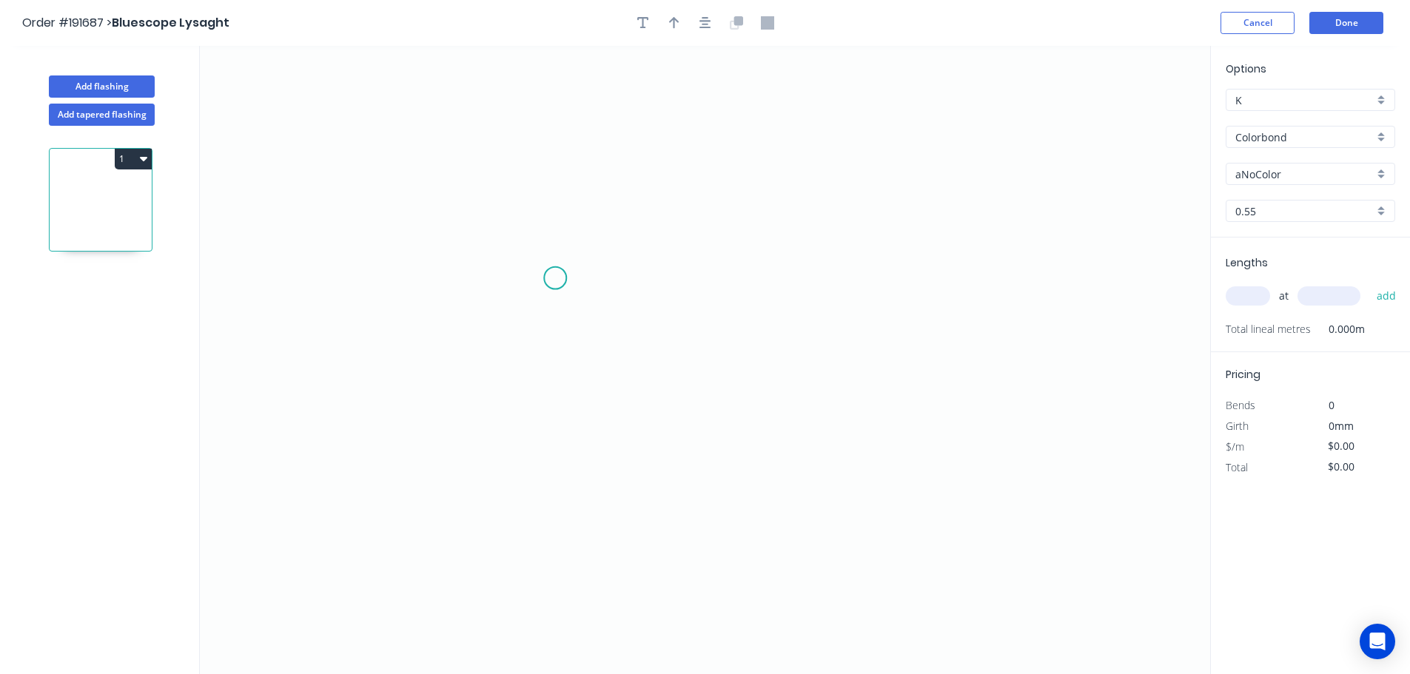
click at [560, 279] on icon "0" at bounding box center [705, 360] width 1010 height 628
click at [530, 244] on icon "0" at bounding box center [705, 360] width 1010 height 628
click at [531, 497] on icon "0" at bounding box center [705, 360] width 1010 height 628
click at [536, 477] on icon at bounding box center [533, 487] width 6 height 20
click at [536, 477] on icon "0" at bounding box center [705, 360] width 1010 height 628
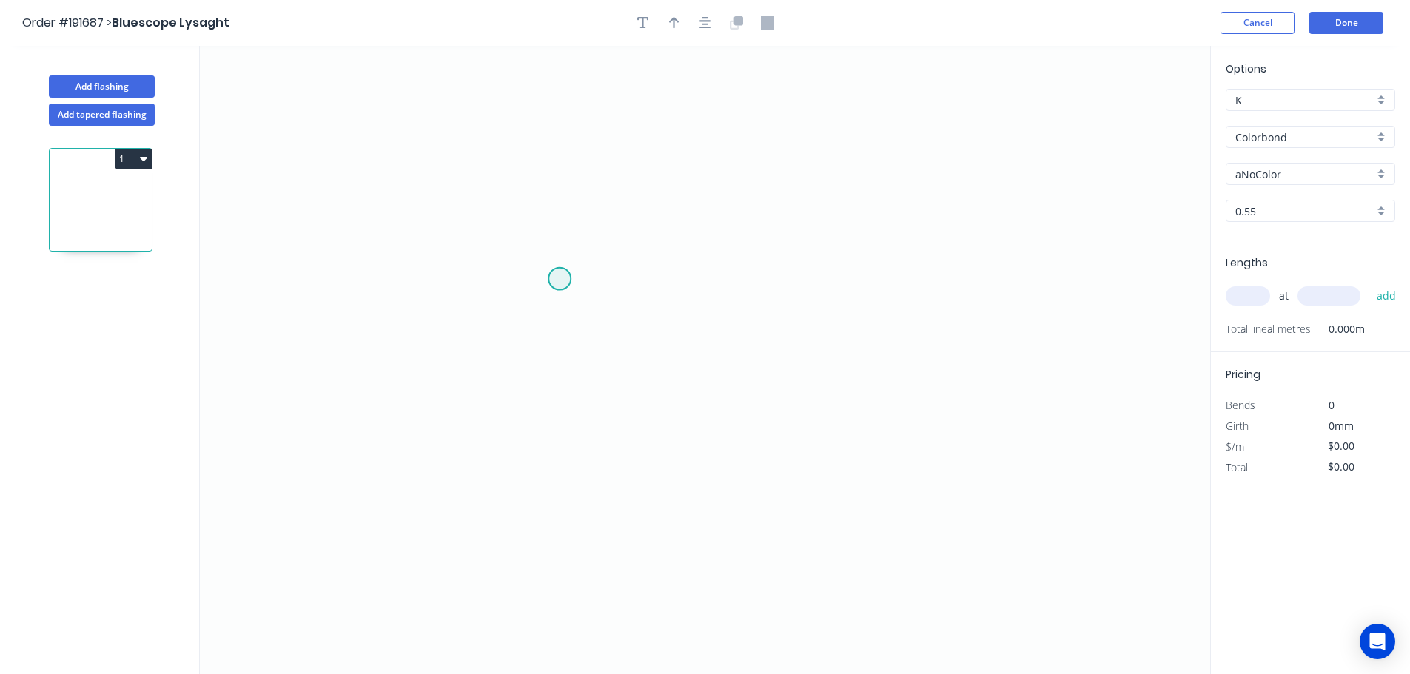
click at [557, 279] on circle at bounding box center [559, 279] width 22 height 22
click at [530, 249] on icon "0" at bounding box center [705, 360] width 1010 height 628
click at [536, 516] on icon "0 ?" at bounding box center [705, 360] width 1010 height 628
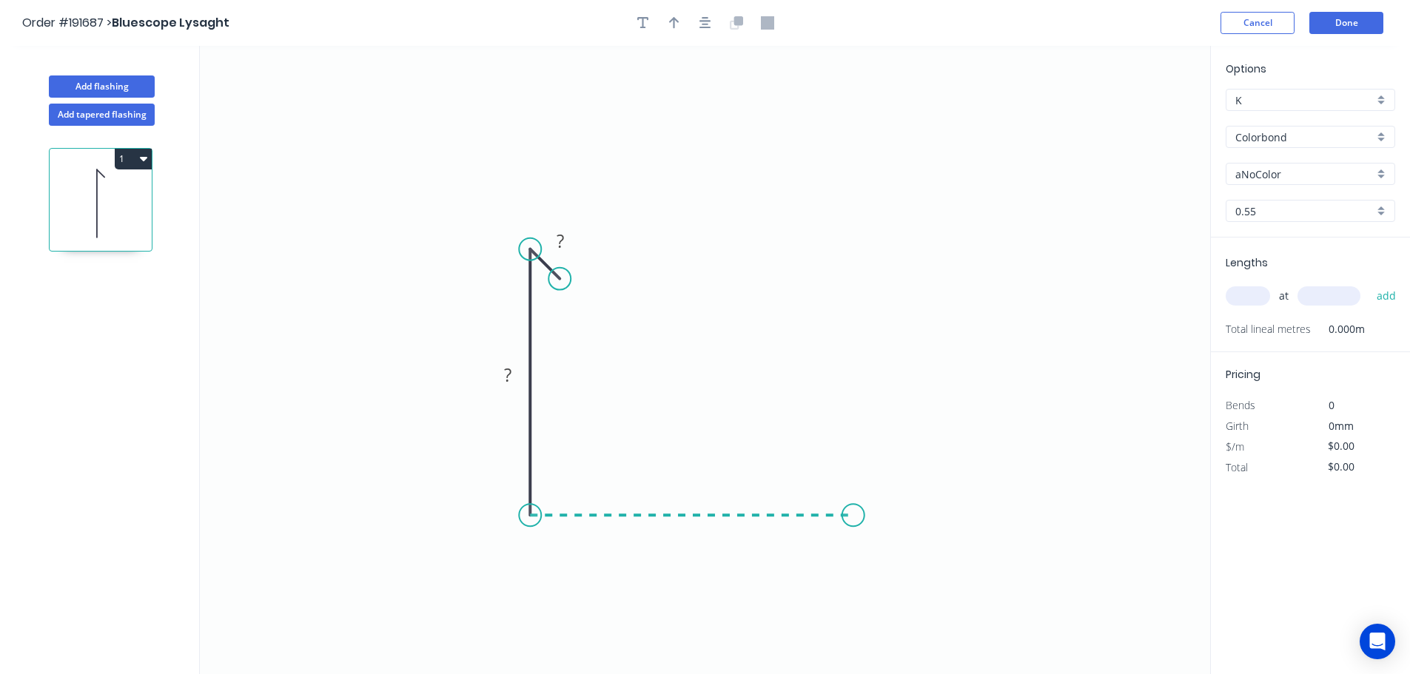
click at [853, 520] on icon "0 ? ?" at bounding box center [705, 360] width 1010 height 628
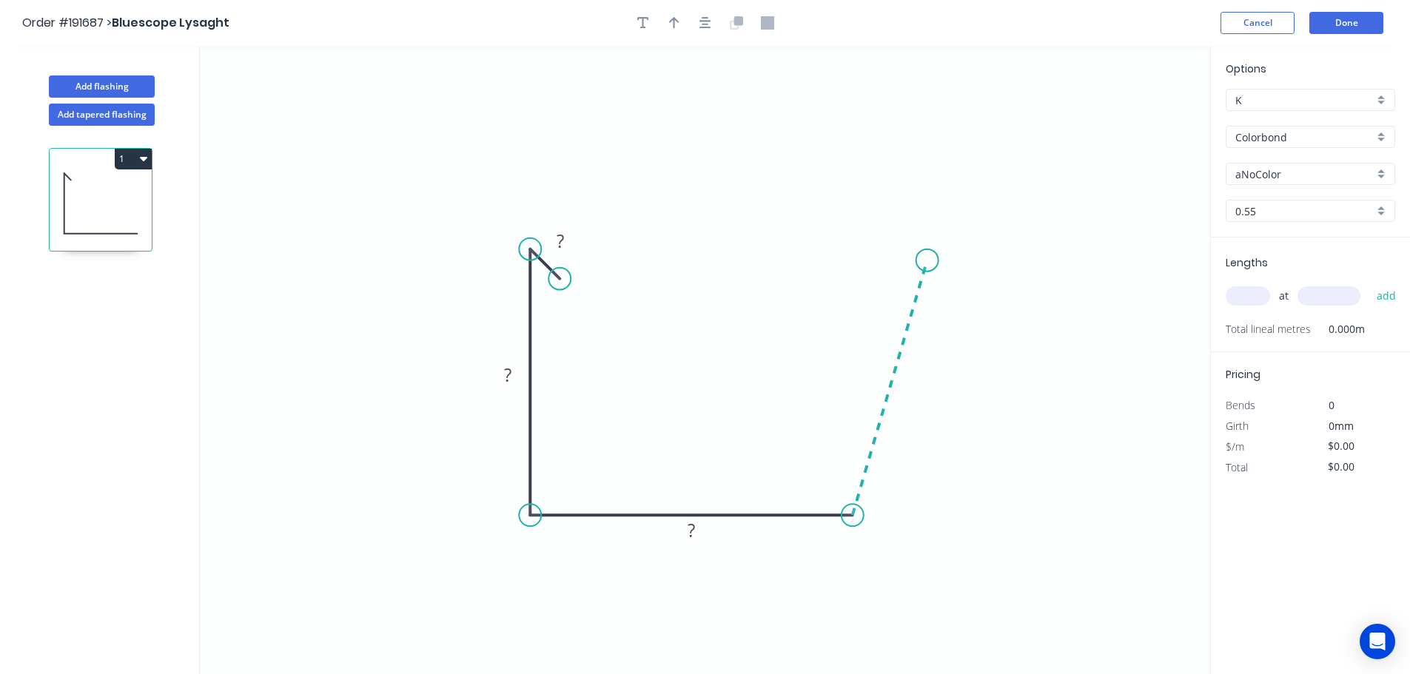
click at [927, 261] on icon "0 ? ? ?" at bounding box center [705, 360] width 1010 height 628
click at [924, 161] on icon "0 ? ? ? ? ? º" at bounding box center [705, 360] width 1010 height 628
click at [861, 158] on icon "0 ? ? ? ? ? ? º ? º" at bounding box center [705, 360] width 1010 height 628
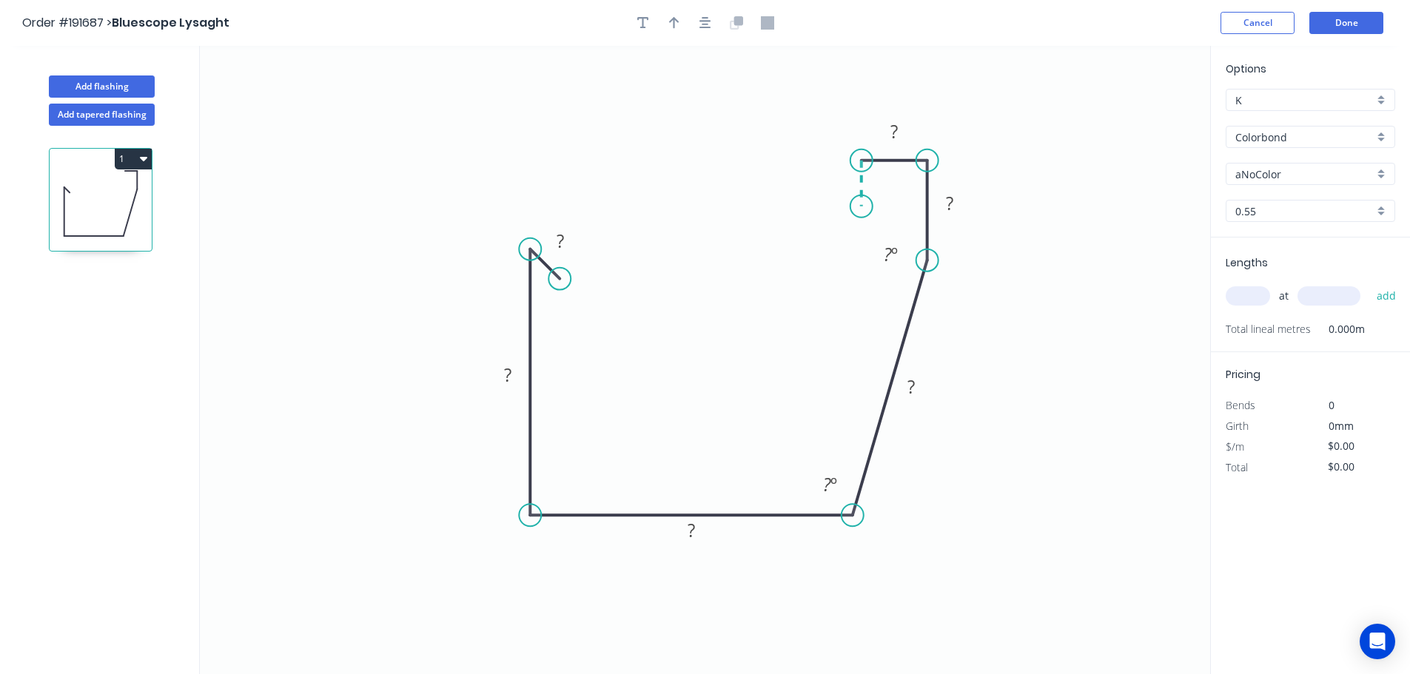
click at [864, 206] on icon "0 ? ? ? ? ? ? ? º ? º" at bounding box center [705, 360] width 1010 height 628
click at [864, 206] on circle at bounding box center [861, 206] width 22 height 22
click at [918, 315] on div "Hide angle" at bounding box center [958, 302] width 149 height 30
click at [957, 215] on rect at bounding box center [949, 203] width 48 height 30
click at [958, 208] on rect at bounding box center [950, 204] width 30 height 21
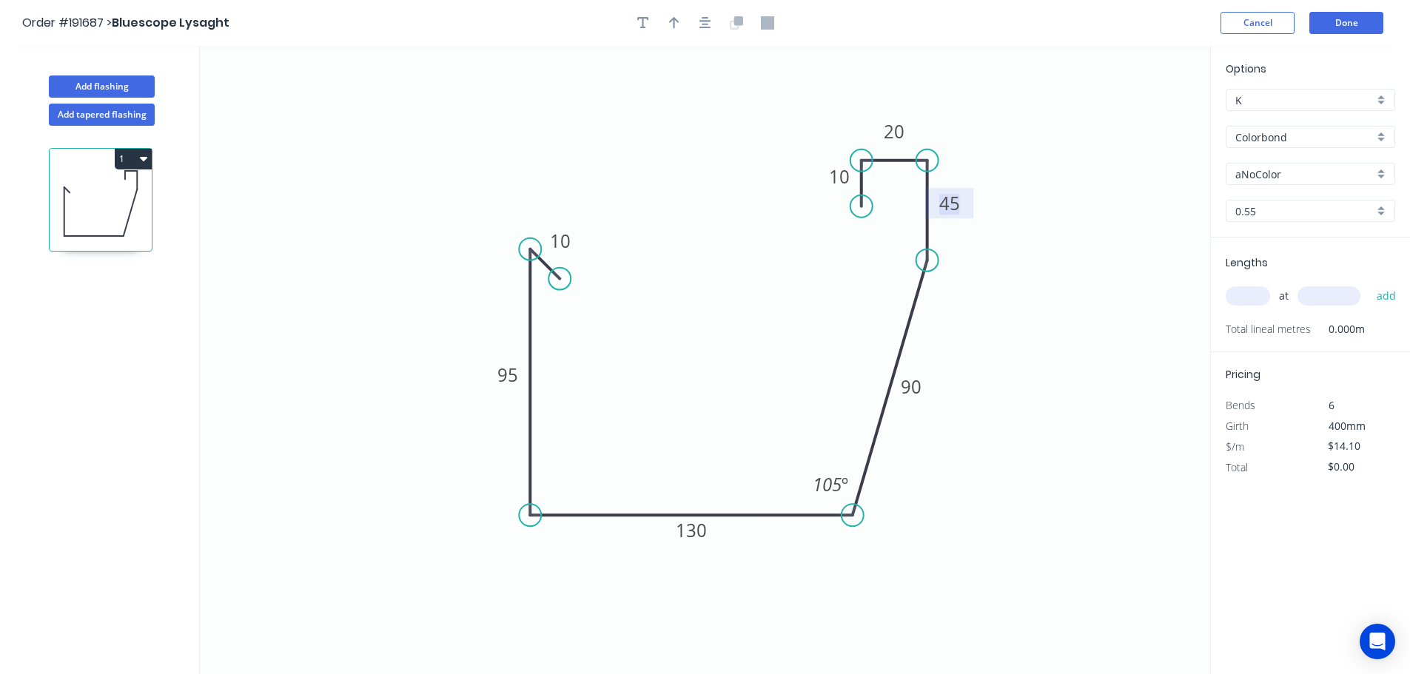
type input "$14.10"
click at [675, 23] on icon "button" at bounding box center [674, 22] width 10 height 13
click at [1140, 118] on icon at bounding box center [1135, 102] width 13 height 47
click at [1140, 118] on icon at bounding box center [1147, 108] width 43 height 43
drag, startPoint x: 1139, startPoint y: 119, endPoint x: 1232, endPoint y: 204, distance: 125.2
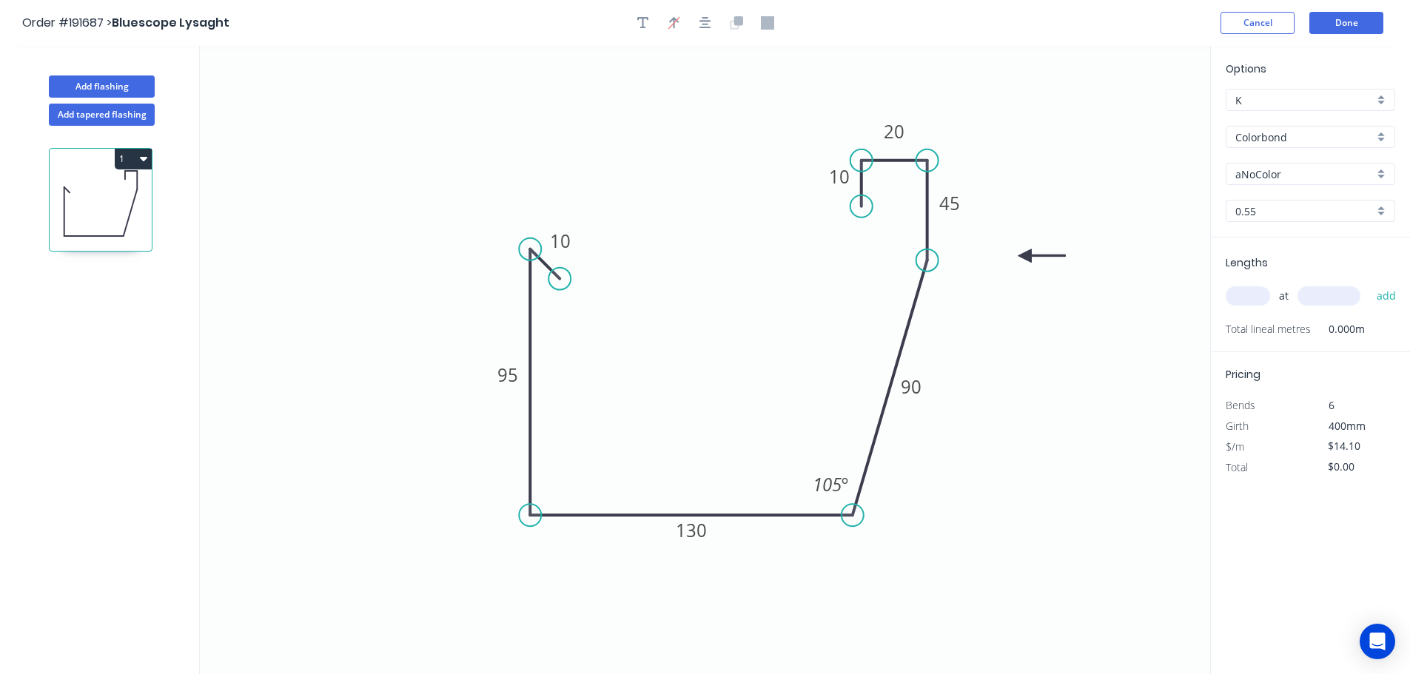
click at [1025, 255] on icon at bounding box center [1041, 255] width 47 height 13
click at [1274, 178] on input "aNoColor" at bounding box center [1304, 175] width 138 height 16
click at [1258, 245] on div "Manor Red" at bounding box center [1310, 243] width 168 height 26
type input "Manor Red"
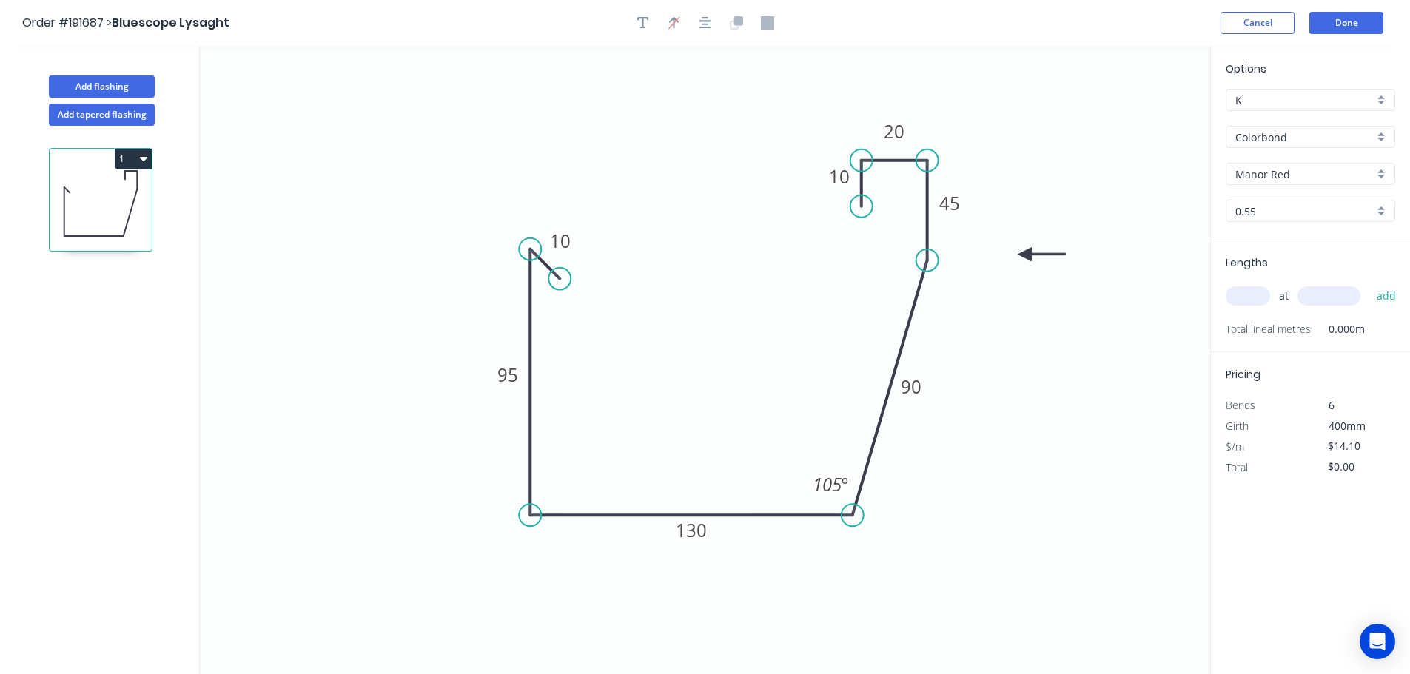
click at [1244, 303] on input "text" at bounding box center [1248, 295] width 44 height 19
type input "12"
type input "6000"
click at [1369, 283] on button "add" at bounding box center [1386, 295] width 35 height 25
type input "$1,015.20"
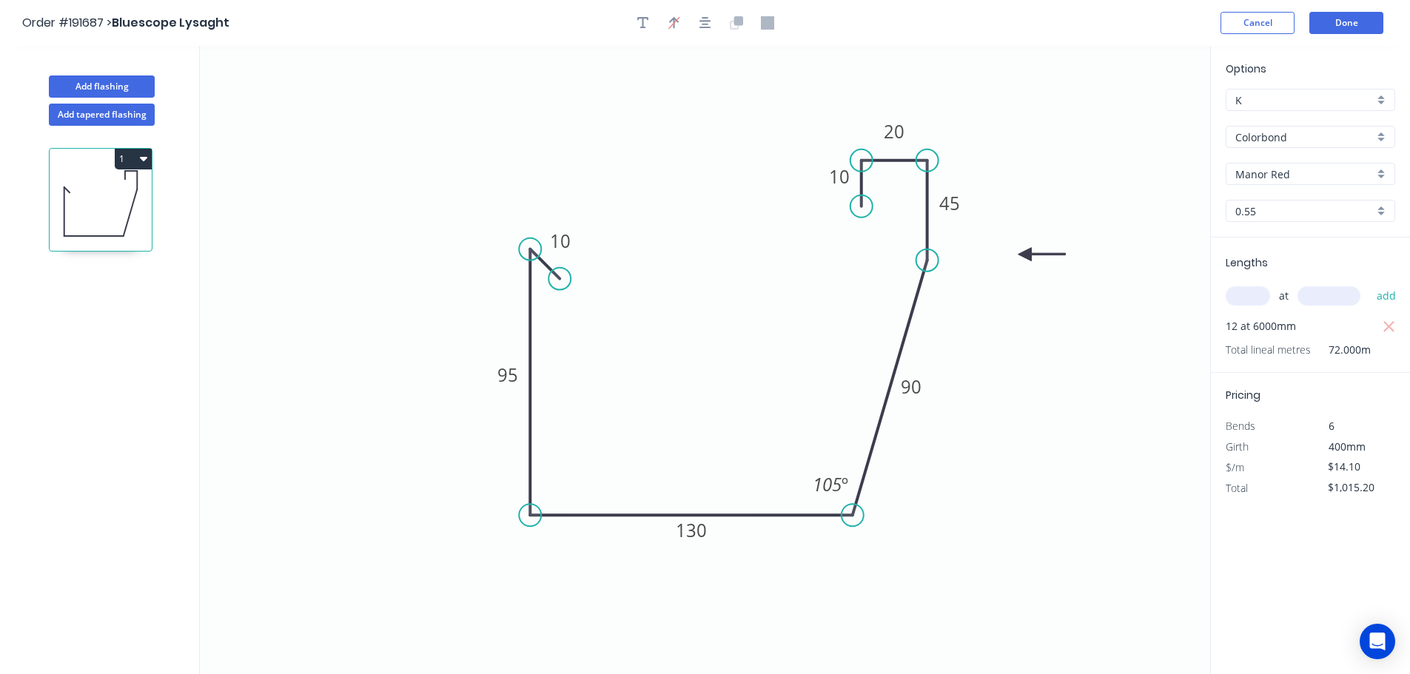
click at [1154, 198] on icon "0 10 95 130 90 45 20 10 105 º" at bounding box center [705, 360] width 1010 height 628
click at [1347, 19] on button "Done" at bounding box center [1346, 23] width 74 height 22
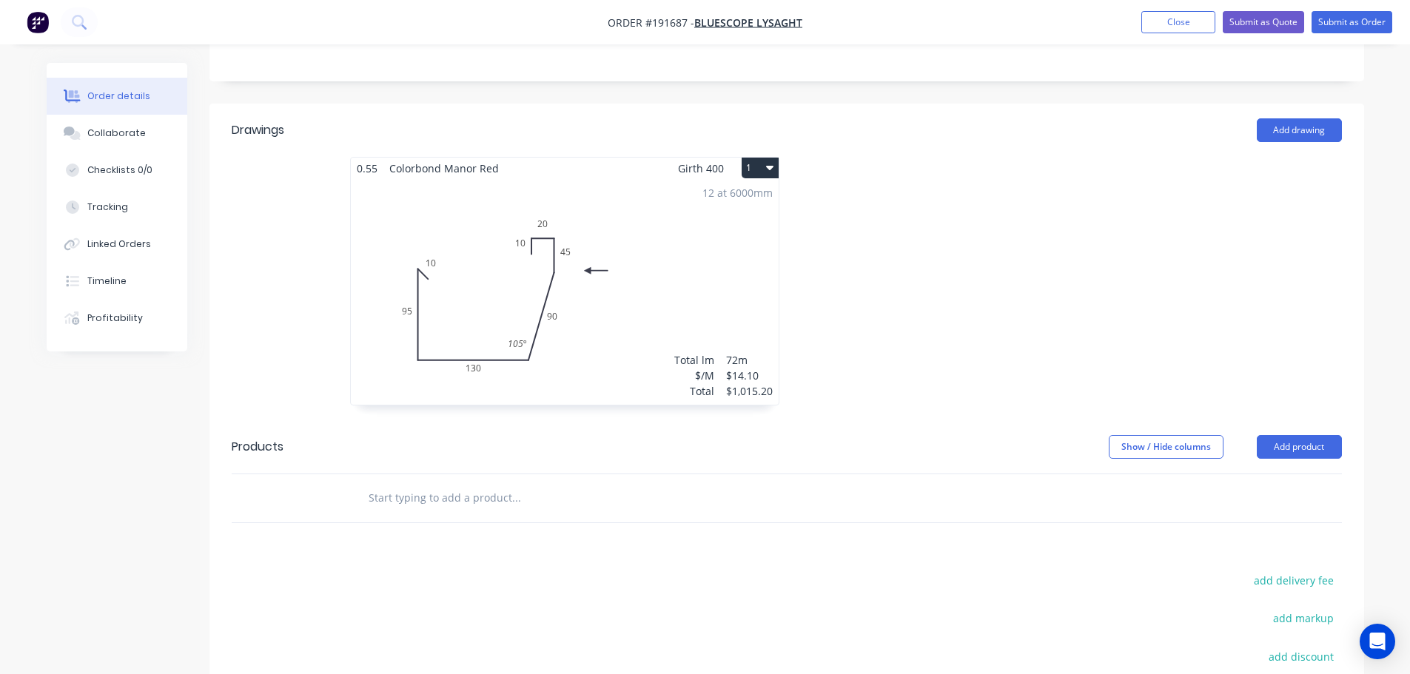
scroll to position [296, 0]
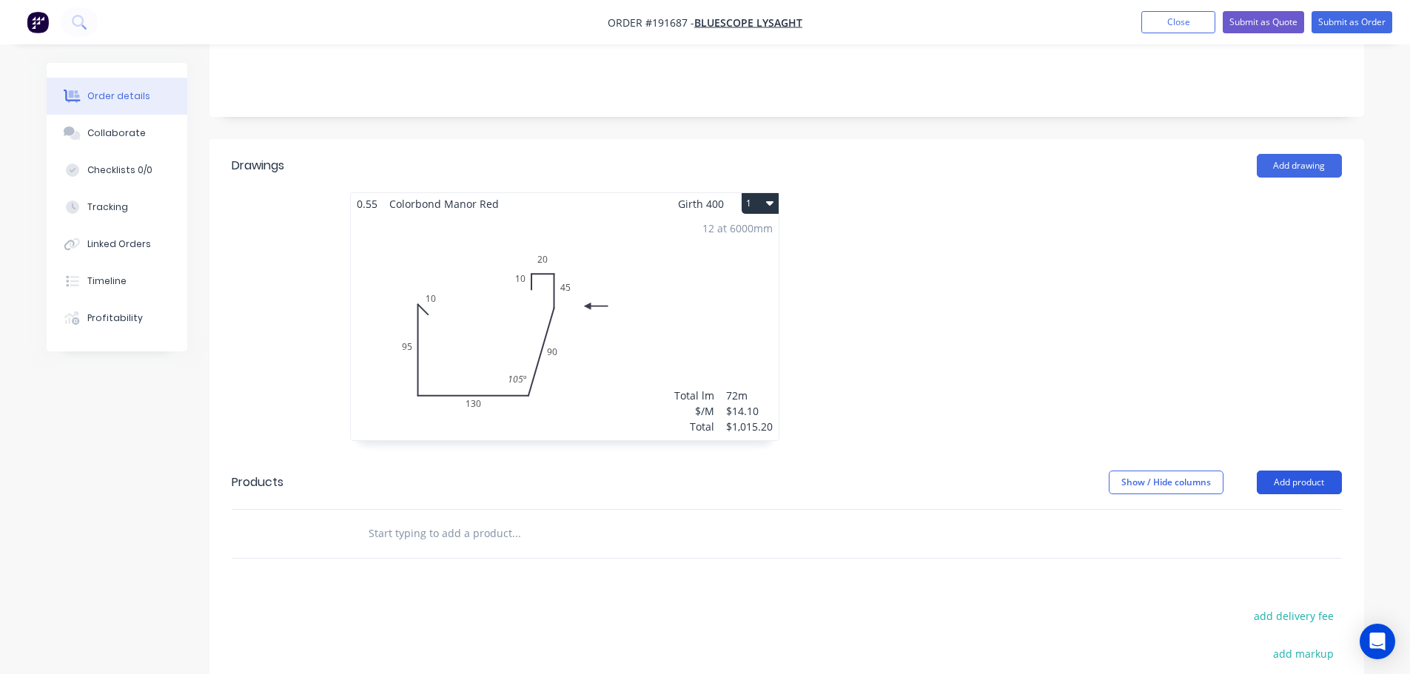
click at [1283, 471] on button "Add product" at bounding box center [1299, 483] width 85 height 24
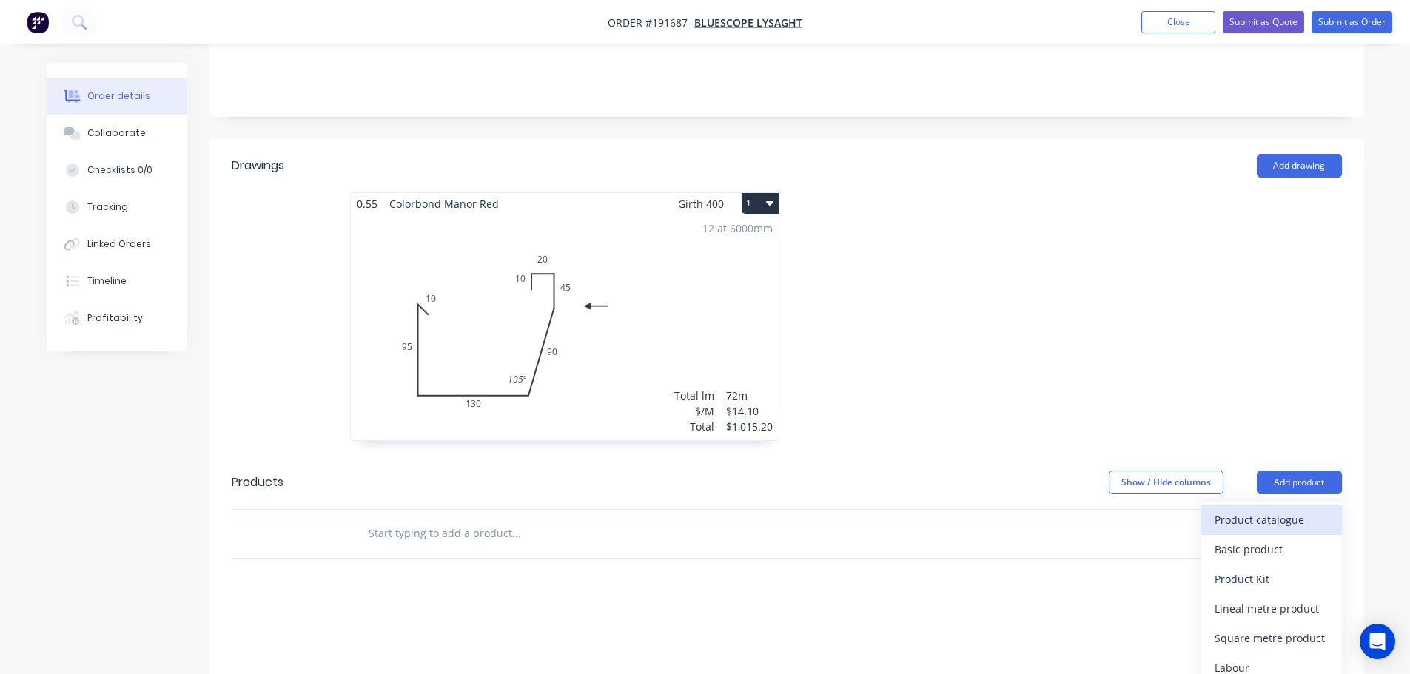
click at [1263, 509] on div "Product catalogue" at bounding box center [1271, 519] width 114 height 21
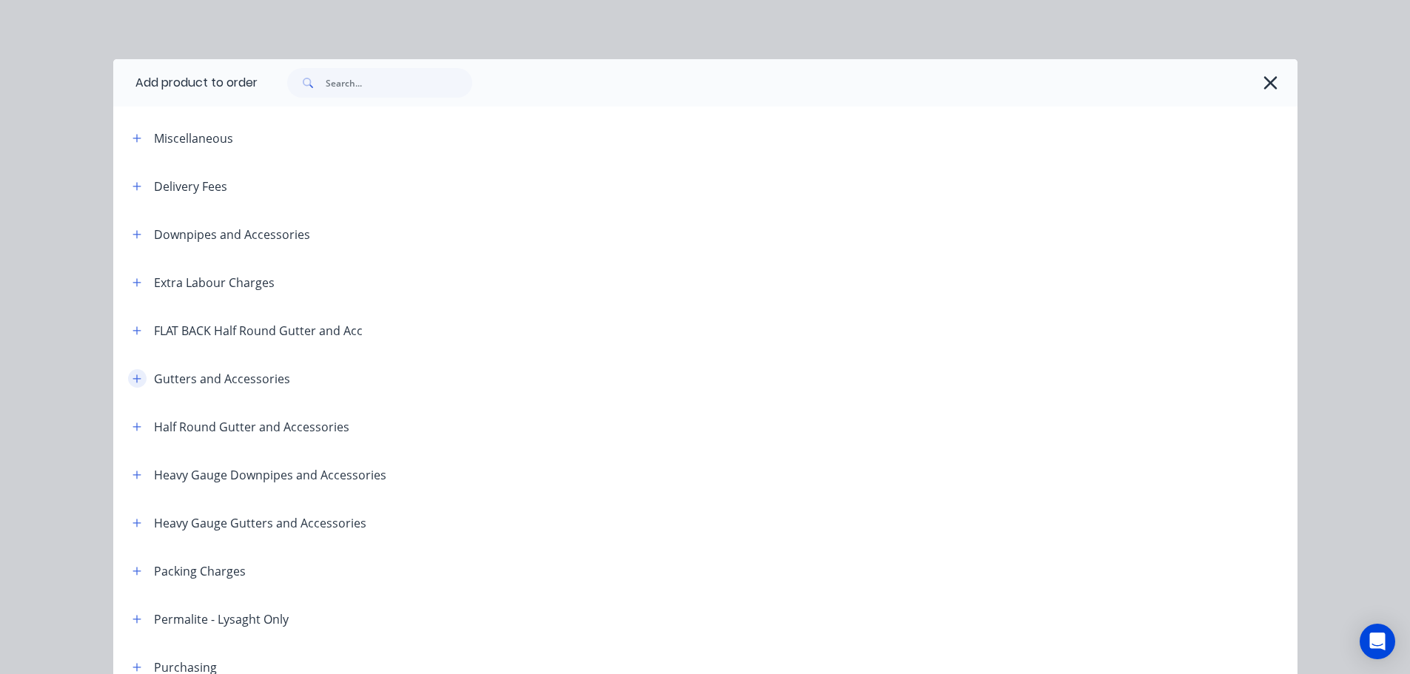
click at [133, 379] on icon "button" at bounding box center [136, 378] width 8 height 8
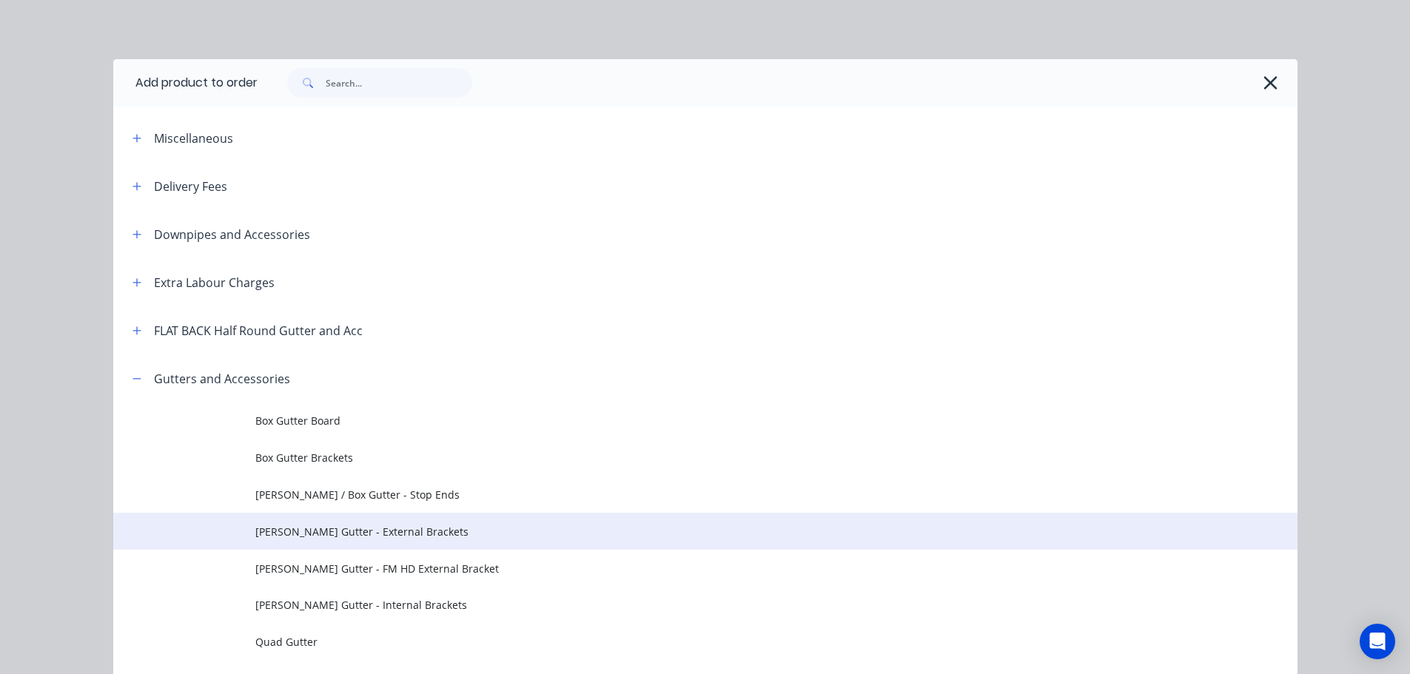
click at [335, 538] on span "Eaves Gutter - External Brackets" at bounding box center [671, 532] width 833 height 16
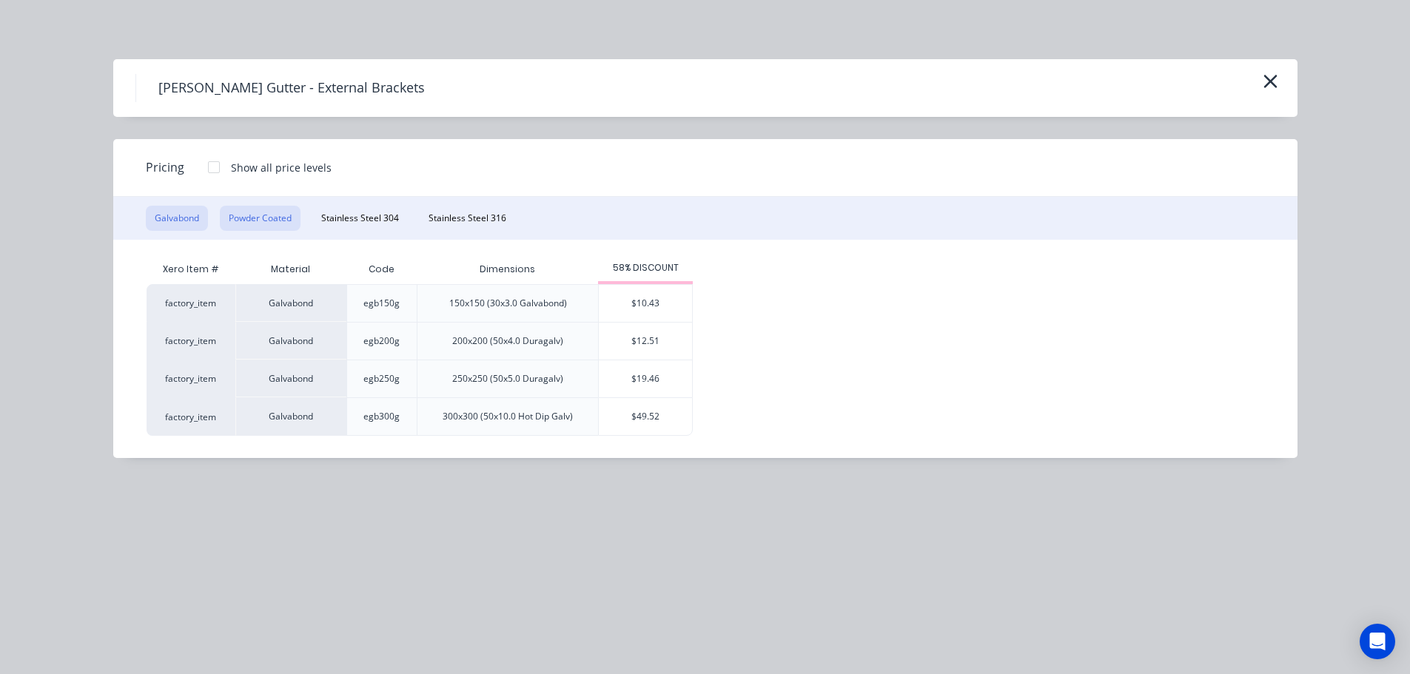
click at [271, 224] on button "Powder Coated" at bounding box center [260, 218] width 81 height 25
click at [636, 298] on div "$13.21" at bounding box center [645, 303] width 93 height 37
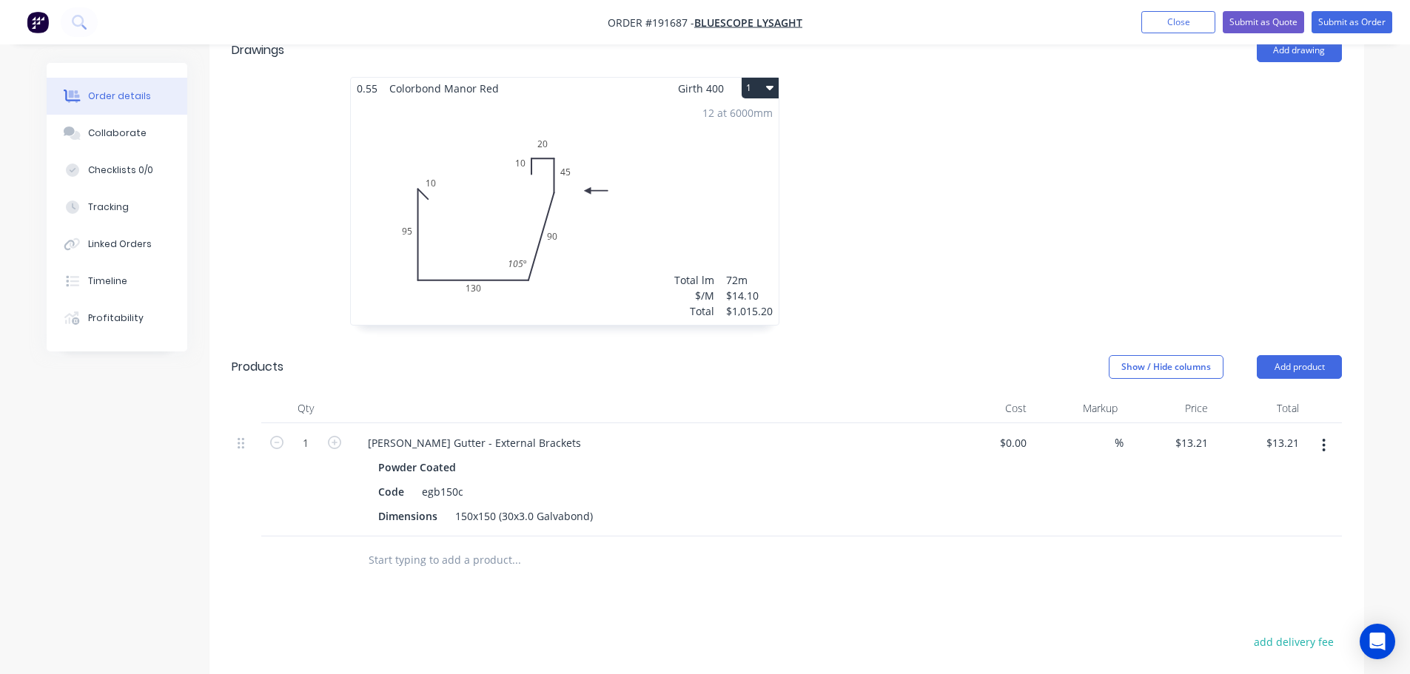
scroll to position [444, 0]
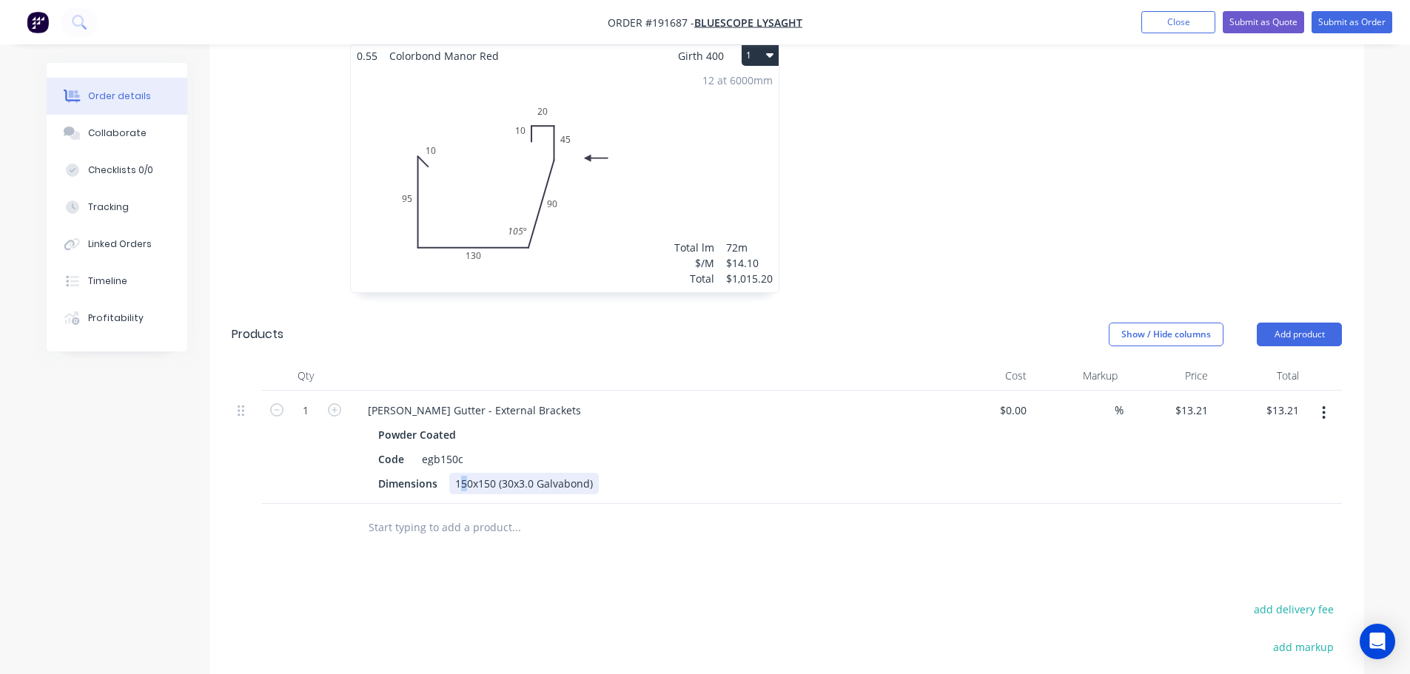
click at [463, 473] on div "150x150 (30x3.0 Galvabond)" at bounding box center [523, 483] width 149 height 21
click at [471, 473] on div "150x150 (30x3.0 Galvabond)" at bounding box center [523, 483] width 149 height 21
click at [647, 448] on div "Code egb150c" at bounding box center [643, 458] width 542 height 21
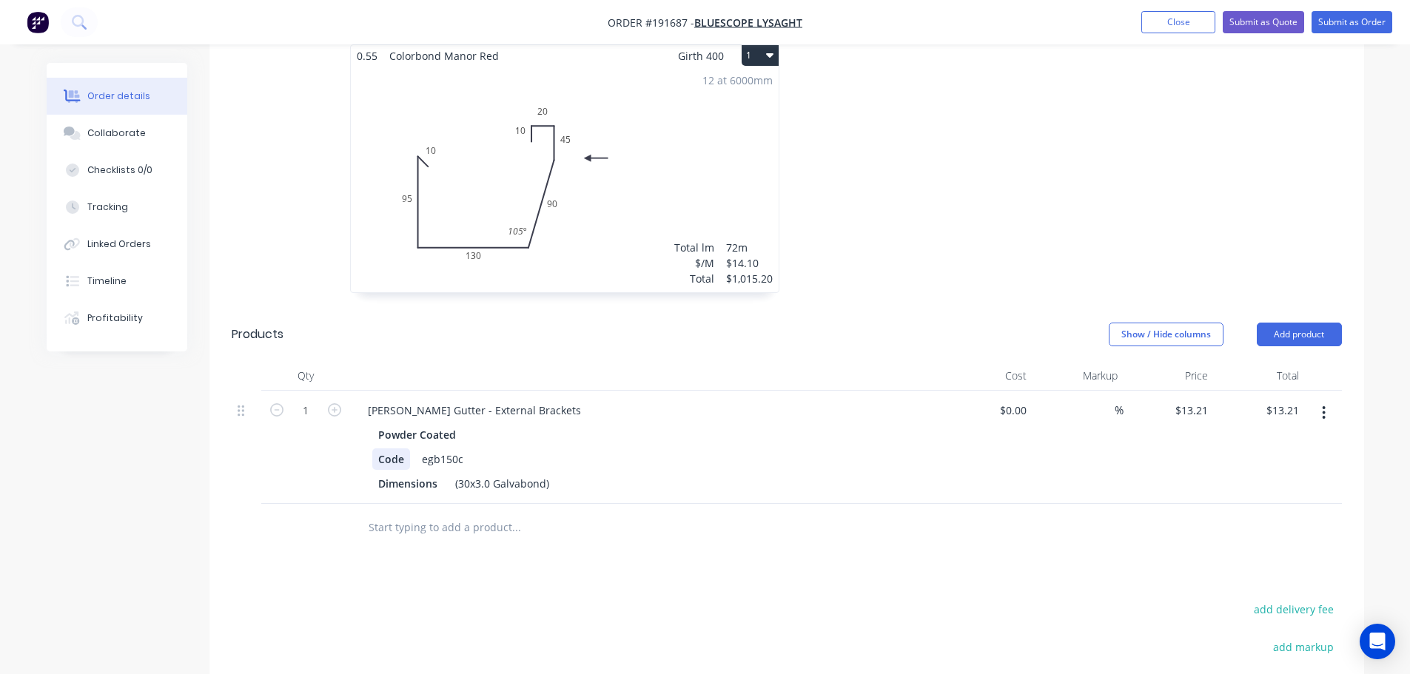
click at [372, 448] on div "Code" at bounding box center [391, 458] width 38 height 21
click at [466, 361] on div at bounding box center [646, 376] width 592 height 30
drag, startPoint x: 319, startPoint y: 386, endPoint x: 378, endPoint y: 367, distance: 62.0
click at [319, 400] on input "1" at bounding box center [305, 411] width 38 height 22
type input "70"
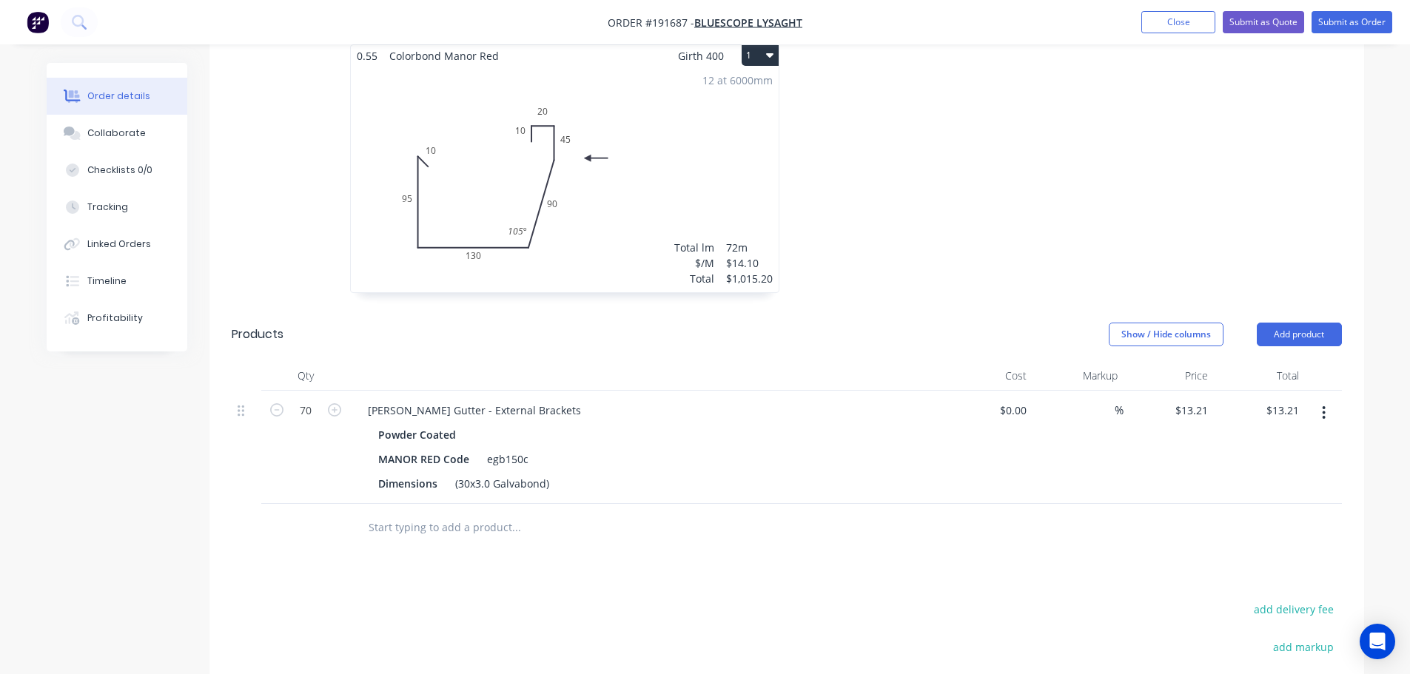
drag, startPoint x: 566, startPoint y: 334, endPoint x: 584, endPoint y: 337, distance: 18.1
click at [566, 334] on header "Products Show / Hide columns Add product" at bounding box center [786, 334] width 1155 height 53
type input "$924.70"
click at [1272, 323] on button "Add product" at bounding box center [1299, 335] width 85 height 24
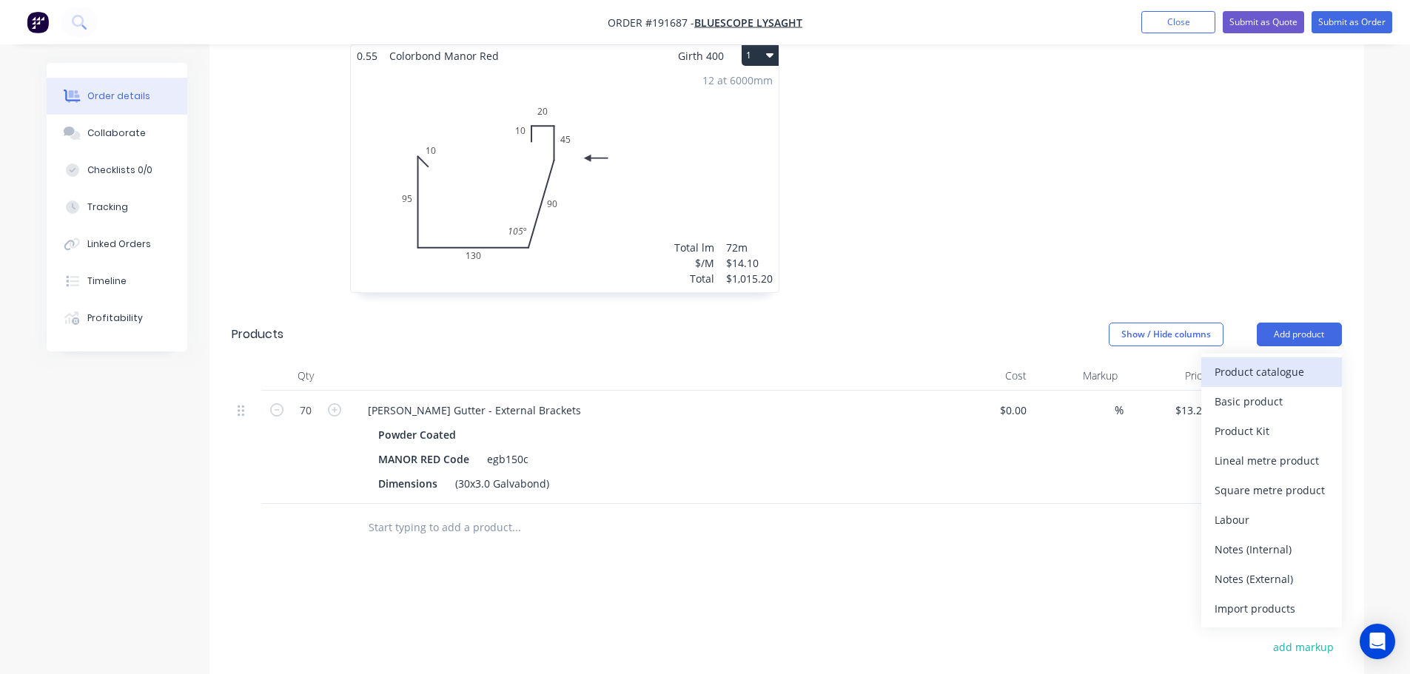
click at [1255, 361] on div "Product catalogue" at bounding box center [1271, 371] width 114 height 21
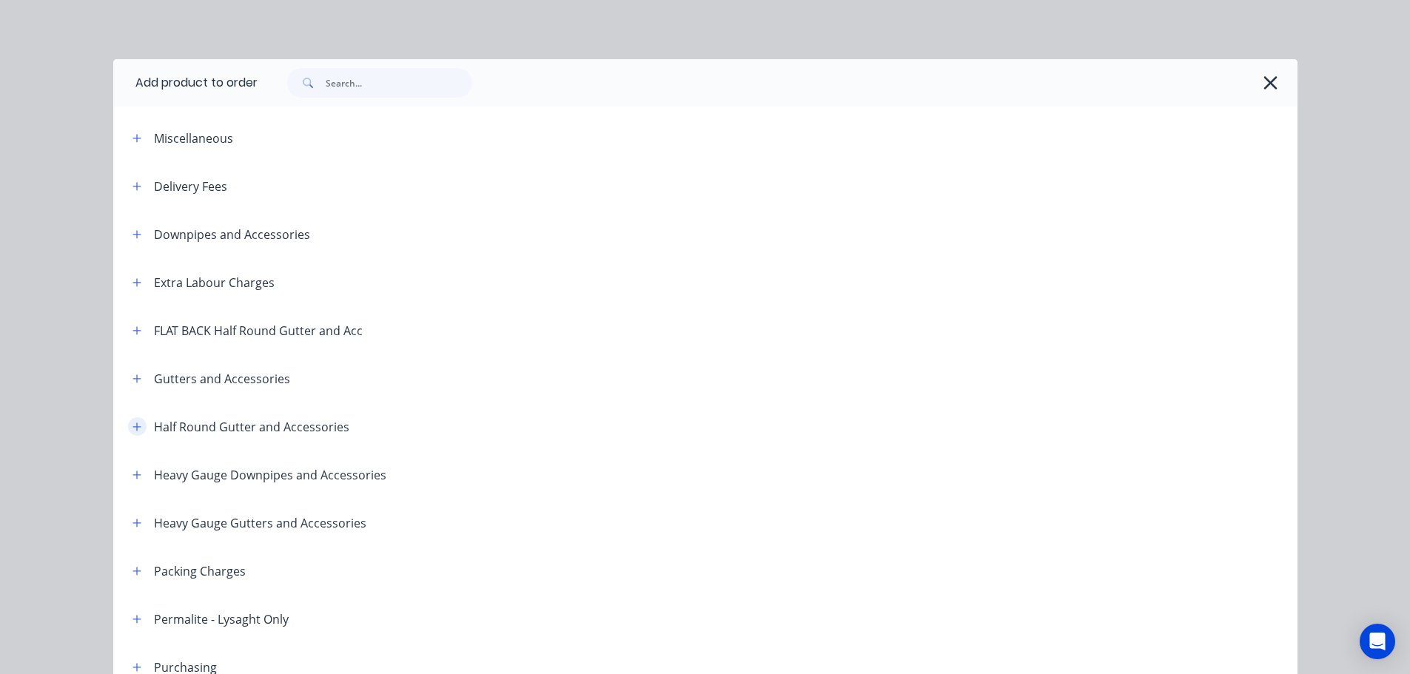
click at [128, 430] on button "button" at bounding box center [137, 426] width 19 height 19
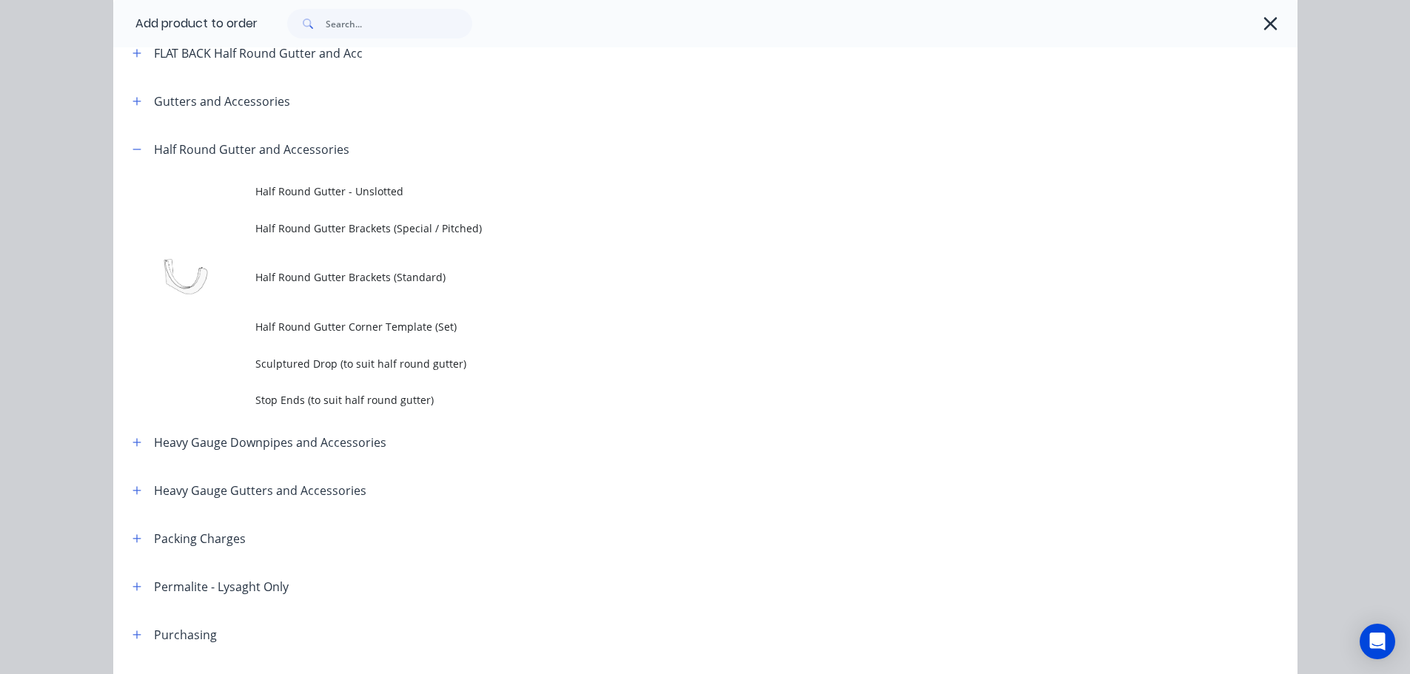
scroll to position [296, 0]
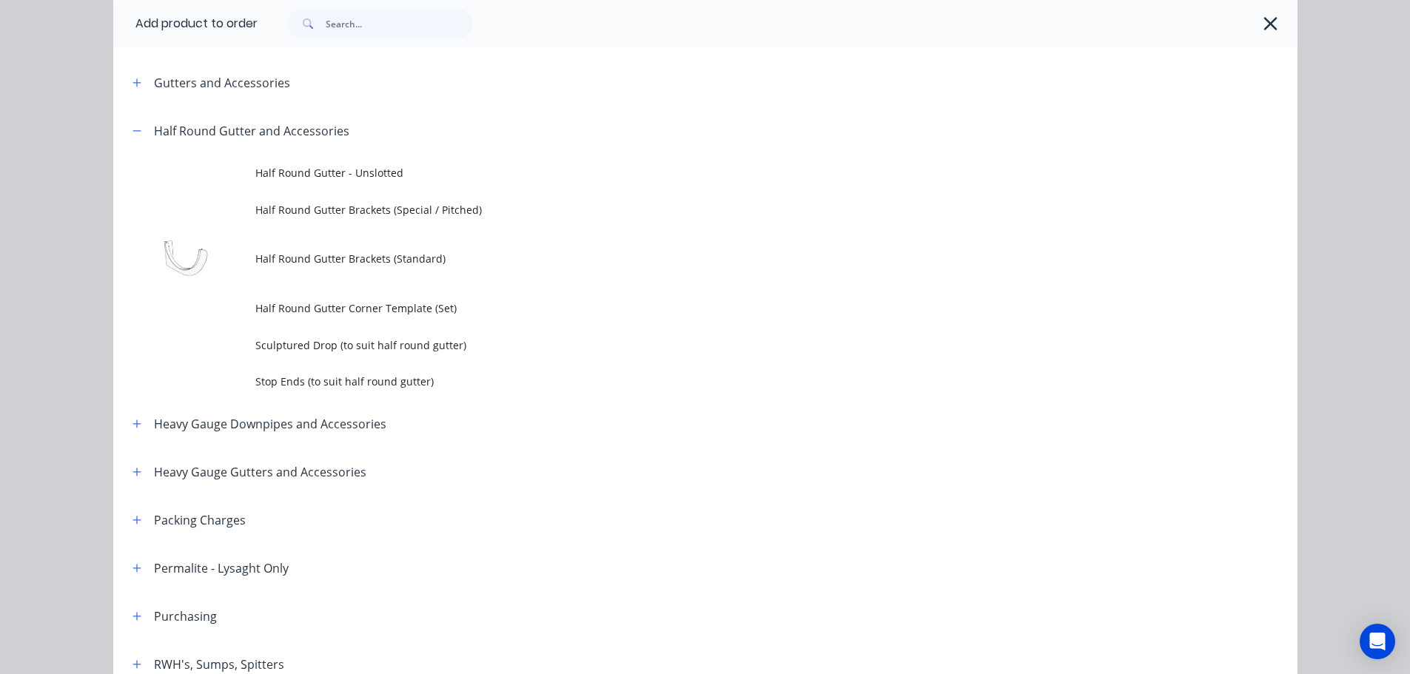
click at [328, 381] on span "Stop Ends (to suit half round gutter)" at bounding box center [671, 382] width 833 height 16
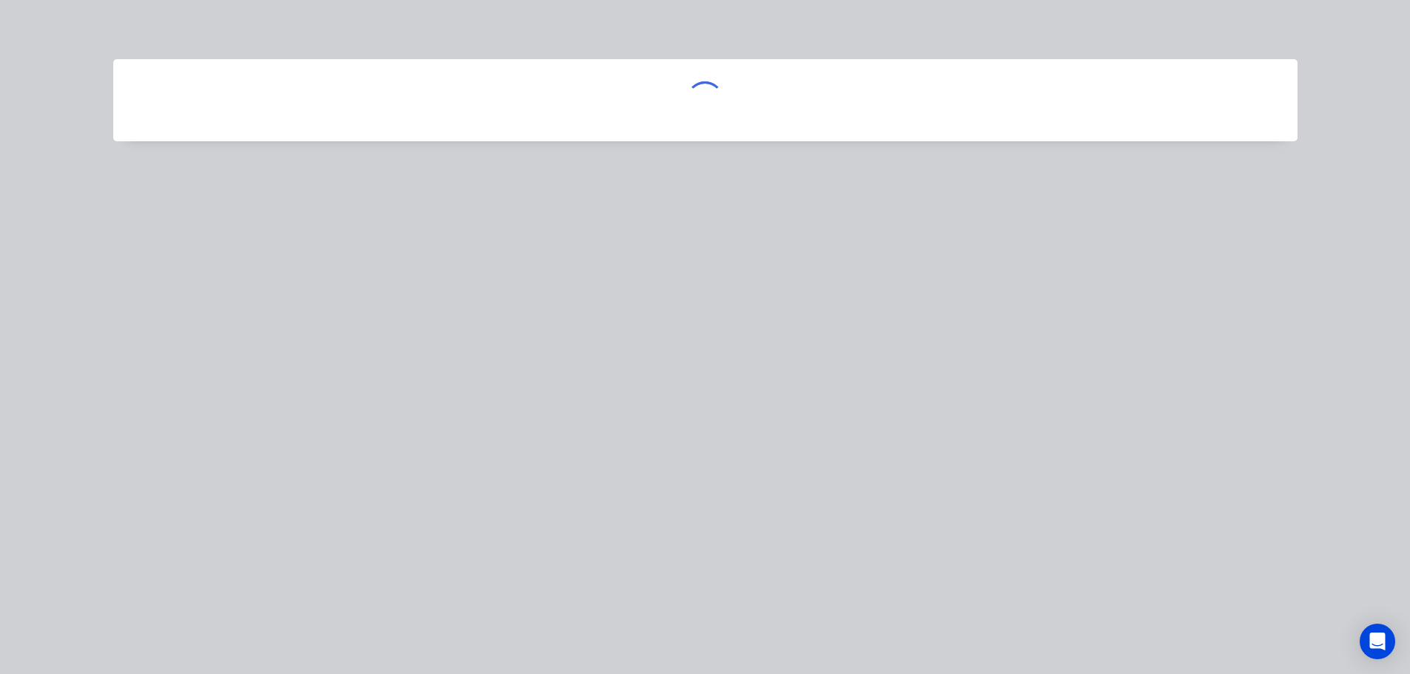
scroll to position [0, 0]
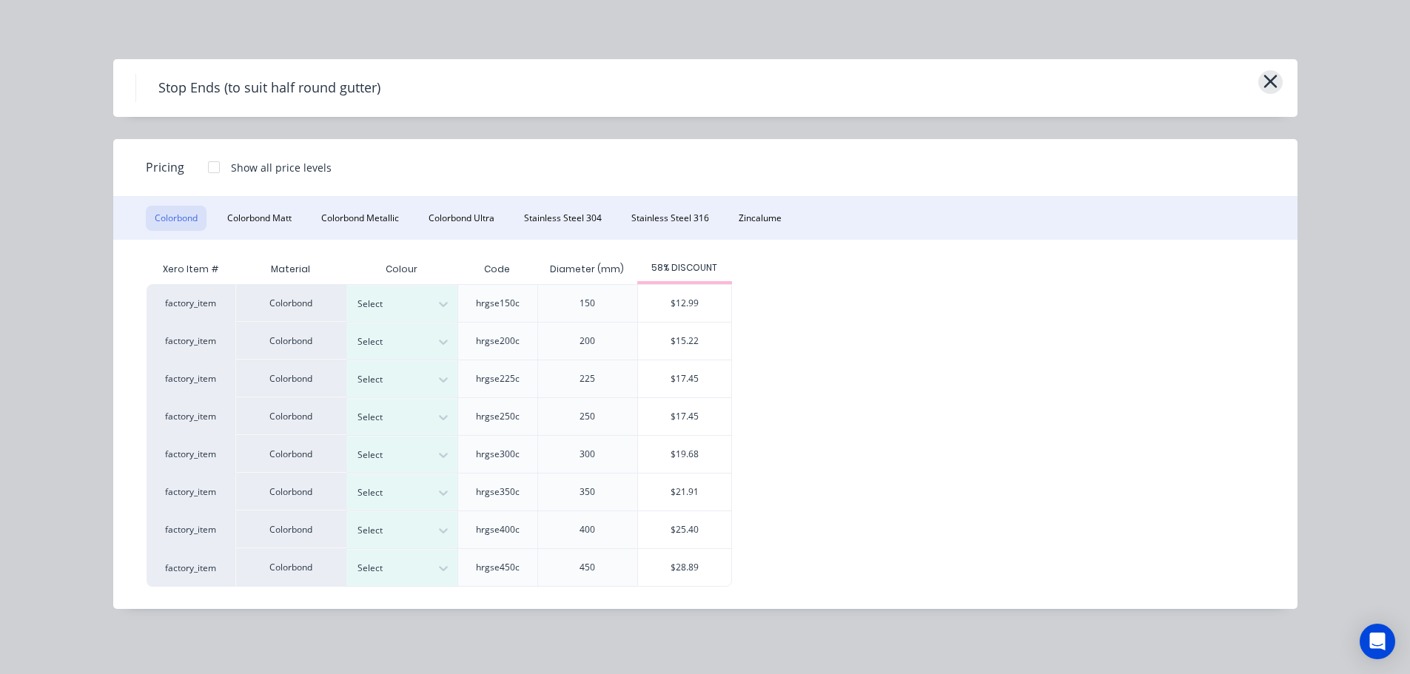
drag, startPoint x: 1278, startPoint y: 72, endPoint x: 1278, endPoint y: 84, distance: 11.8
click at [1276, 76] on div "Stop Ends (to suit half round gutter)" at bounding box center [705, 88] width 1184 height 58
click at [1274, 85] on icon "button" at bounding box center [1269, 81] width 13 height 13
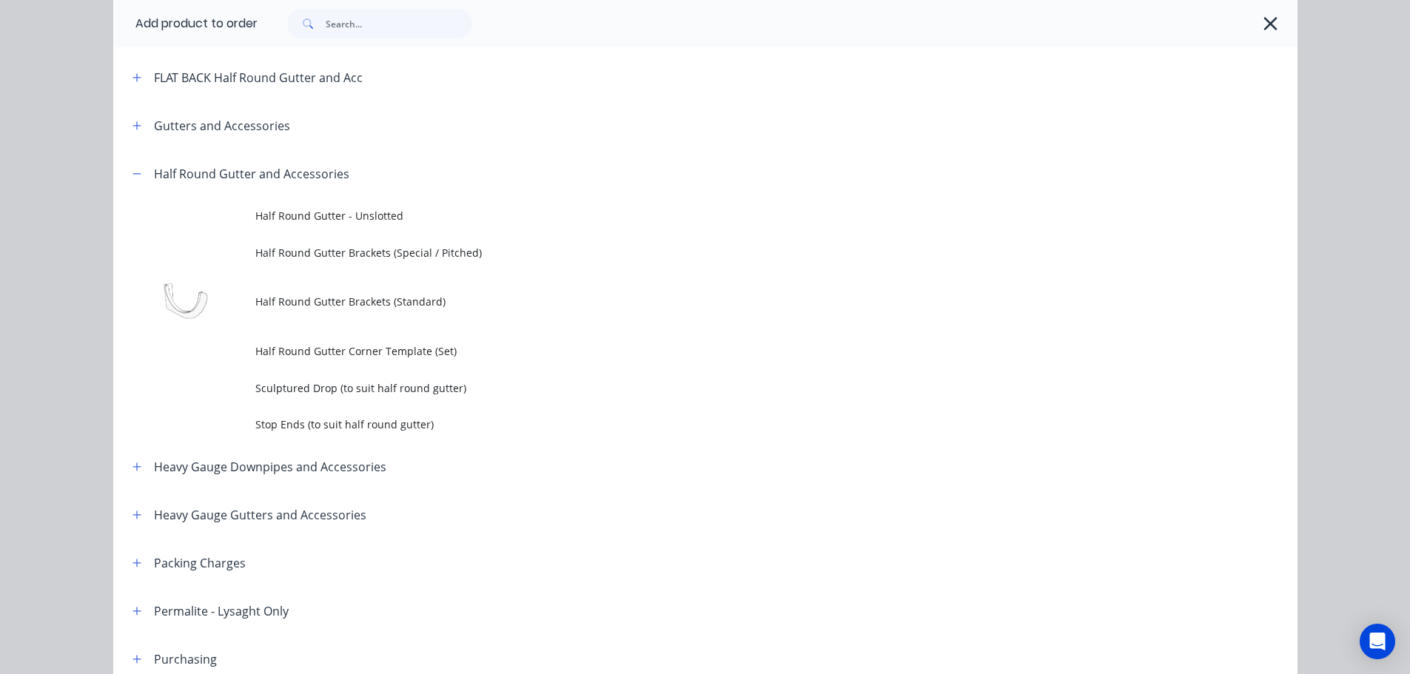
scroll to position [107, 0]
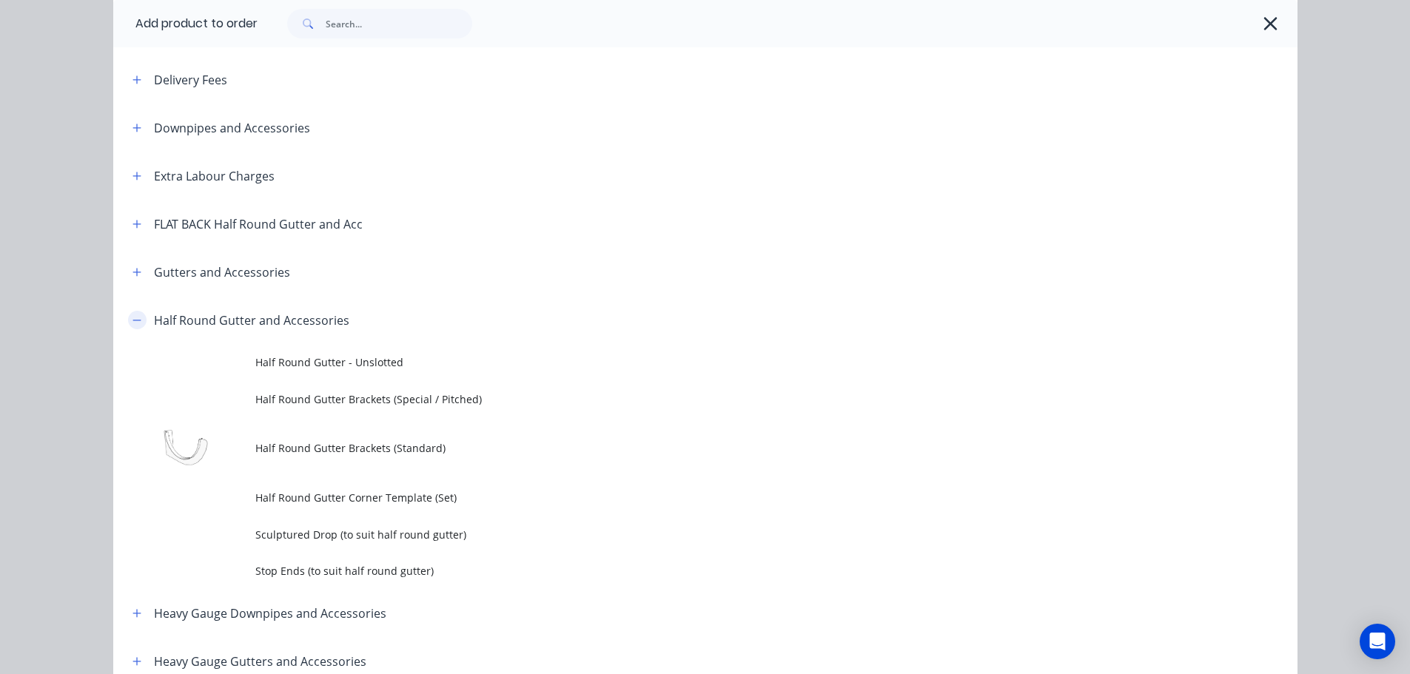
click at [135, 317] on icon "button" at bounding box center [136, 320] width 9 height 10
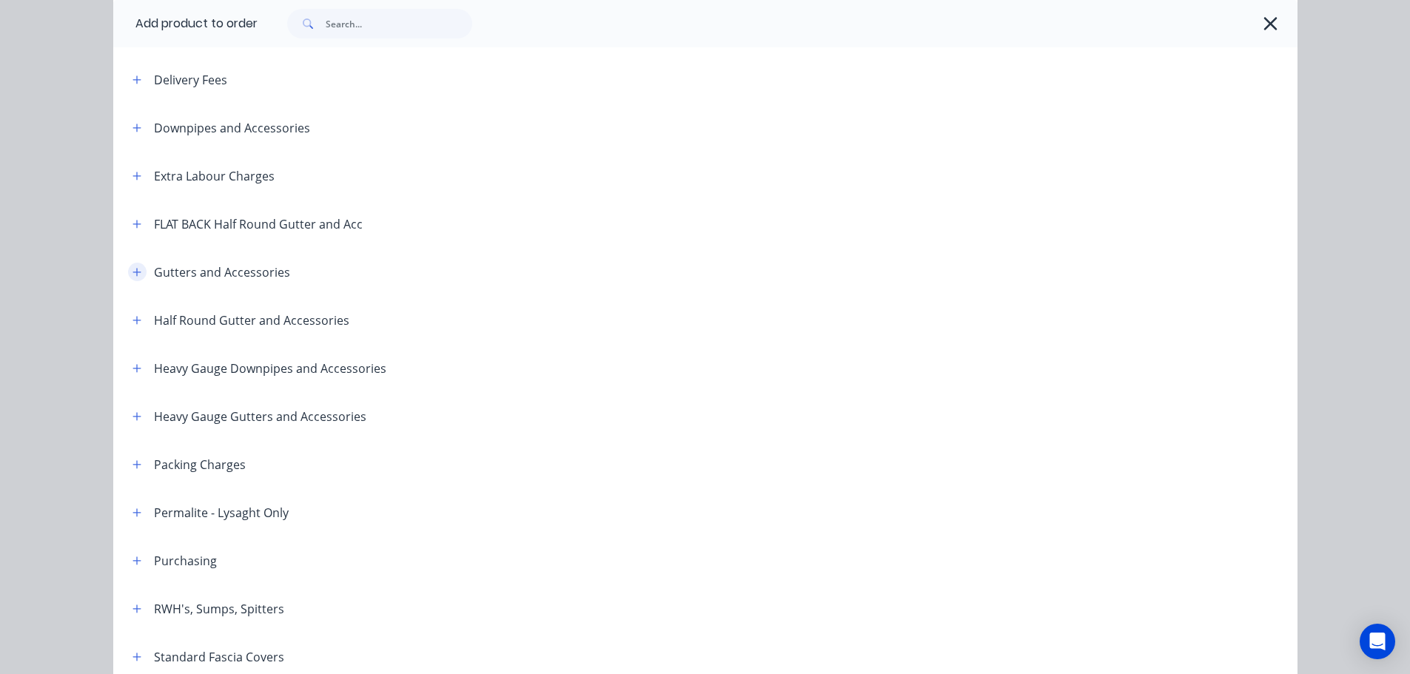
click at [135, 269] on button "button" at bounding box center [137, 272] width 19 height 19
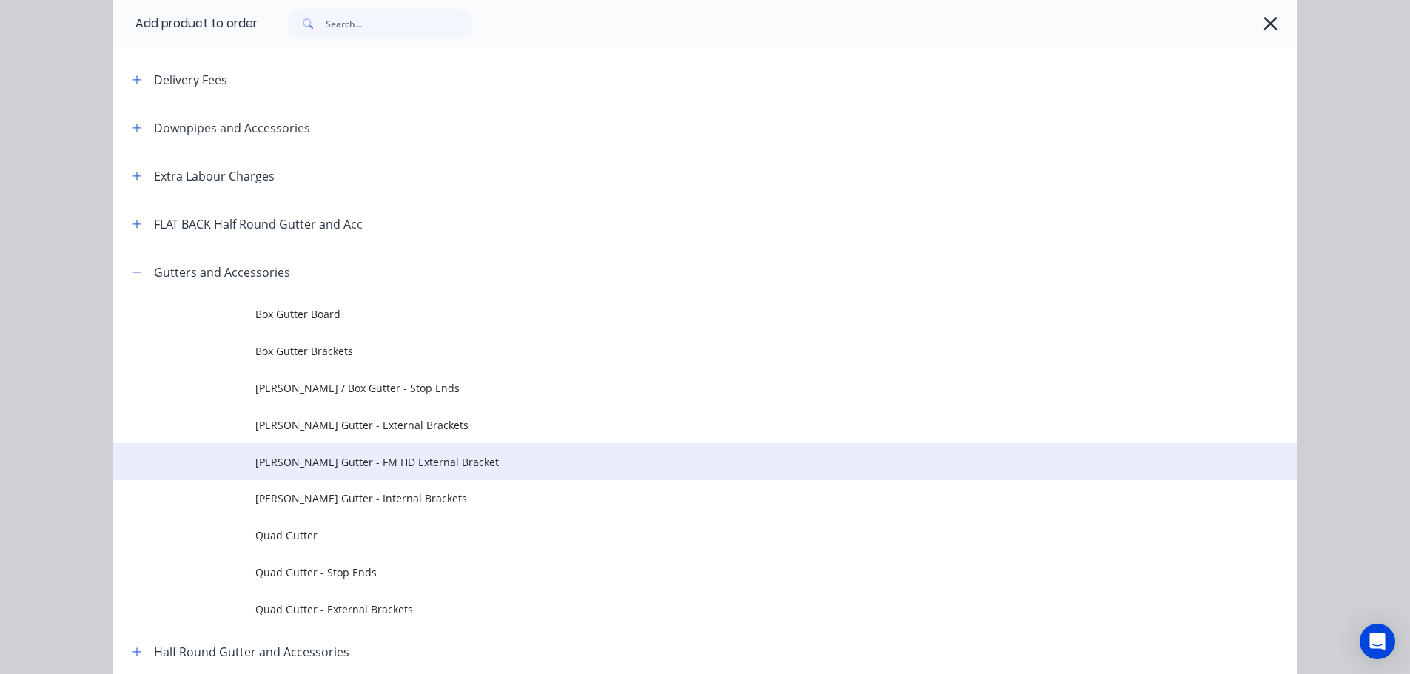
scroll to position [255, 0]
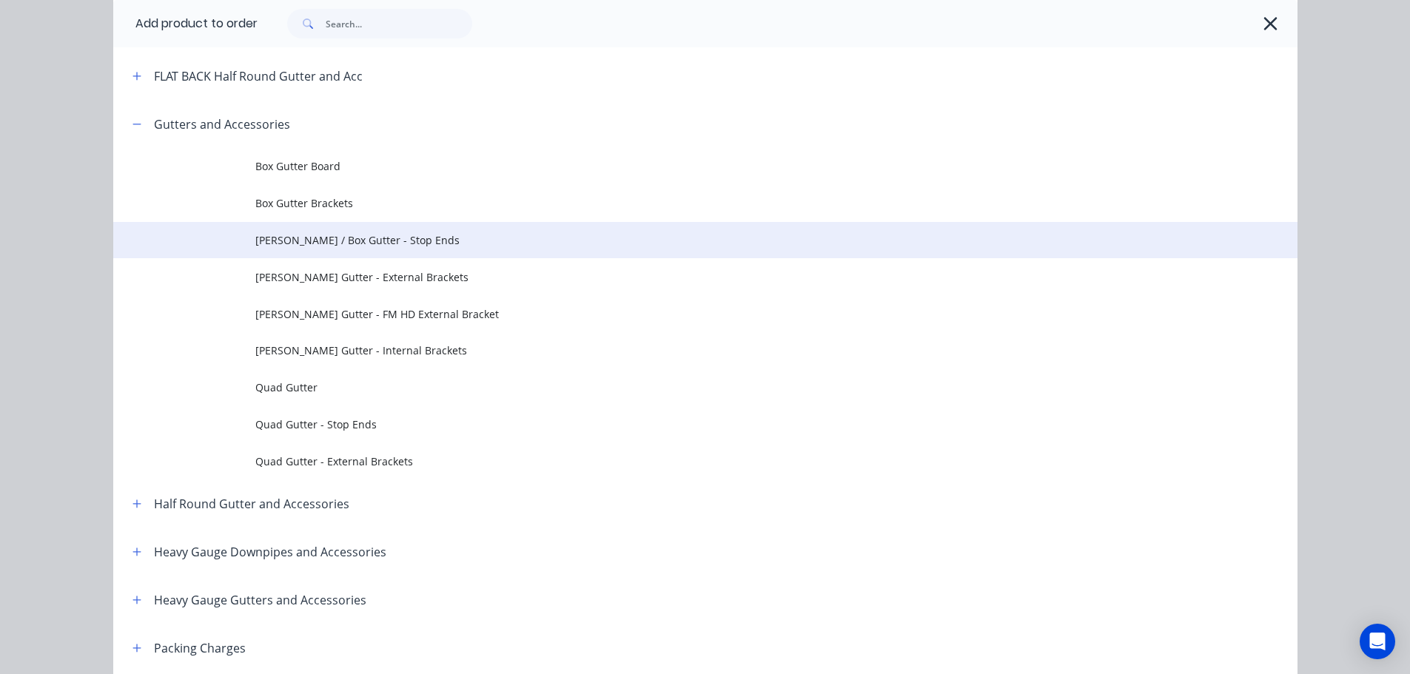
click at [410, 246] on span "Eaves / Box Gutter - Stop Ends" at bounding box center [671, 240] width 833 height 16
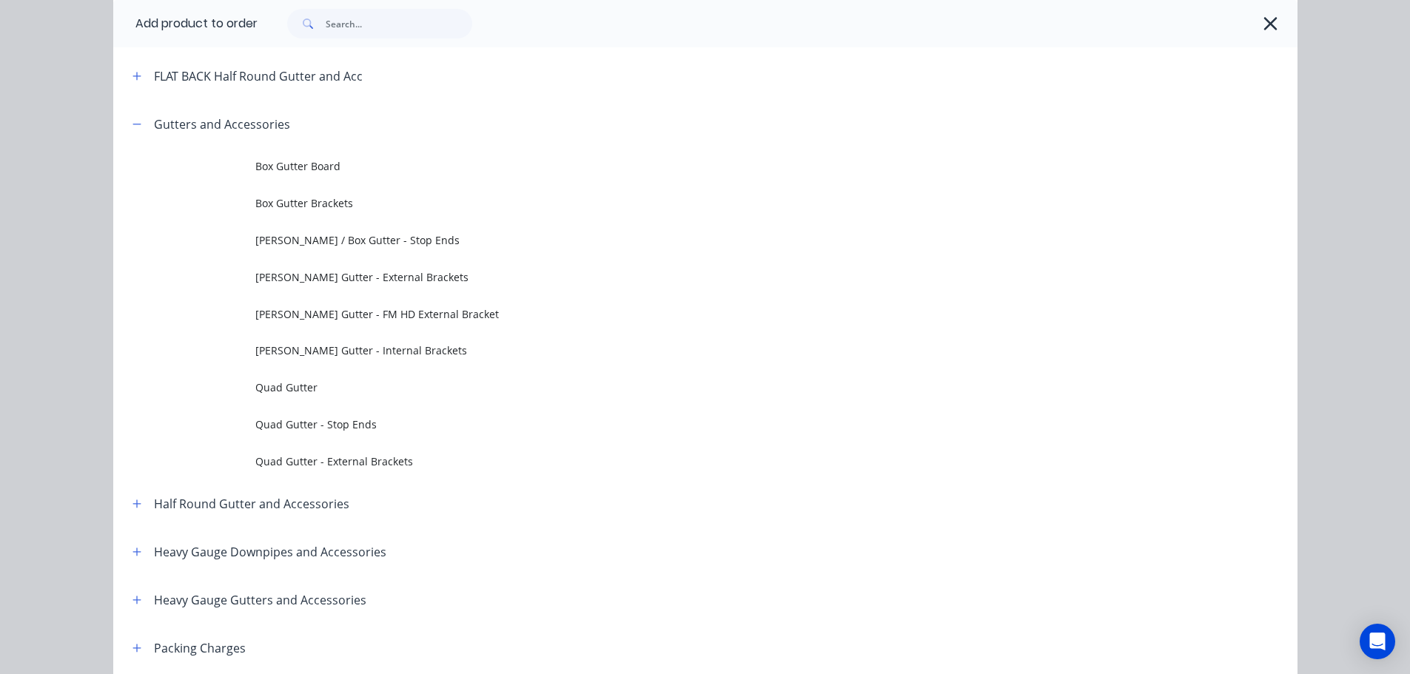
scroll to position [0, 0]
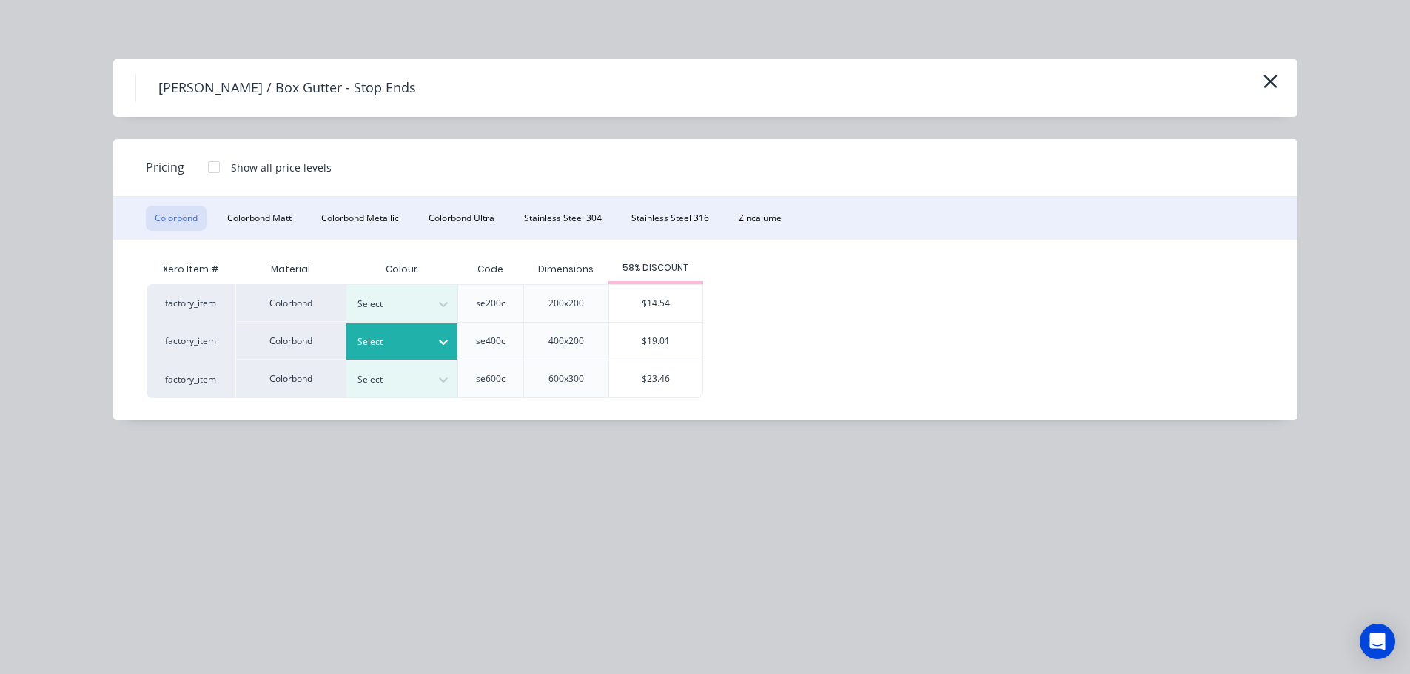
click at [387, 345] on div at bounding box center [390, 342] width 67 height 16
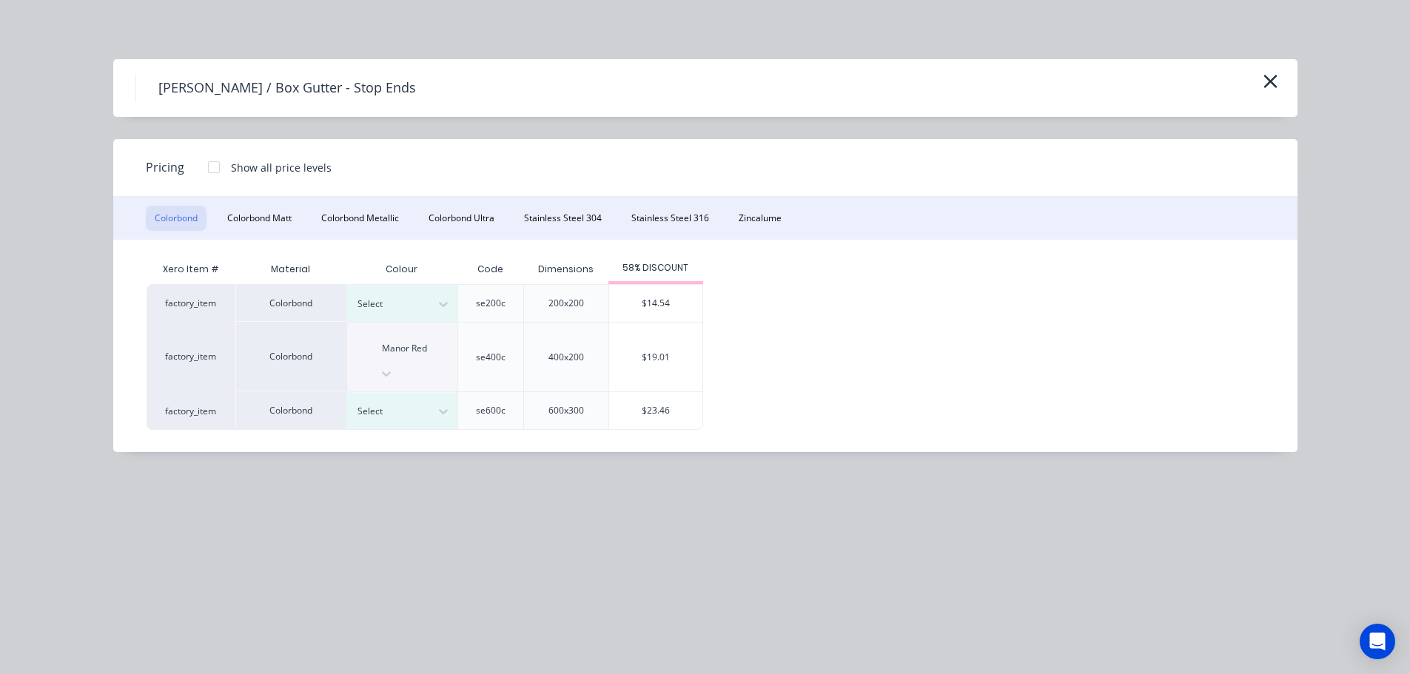
click at [664, 349] on div "$19.01" at bounding box center [655, 357] width 93 height 69
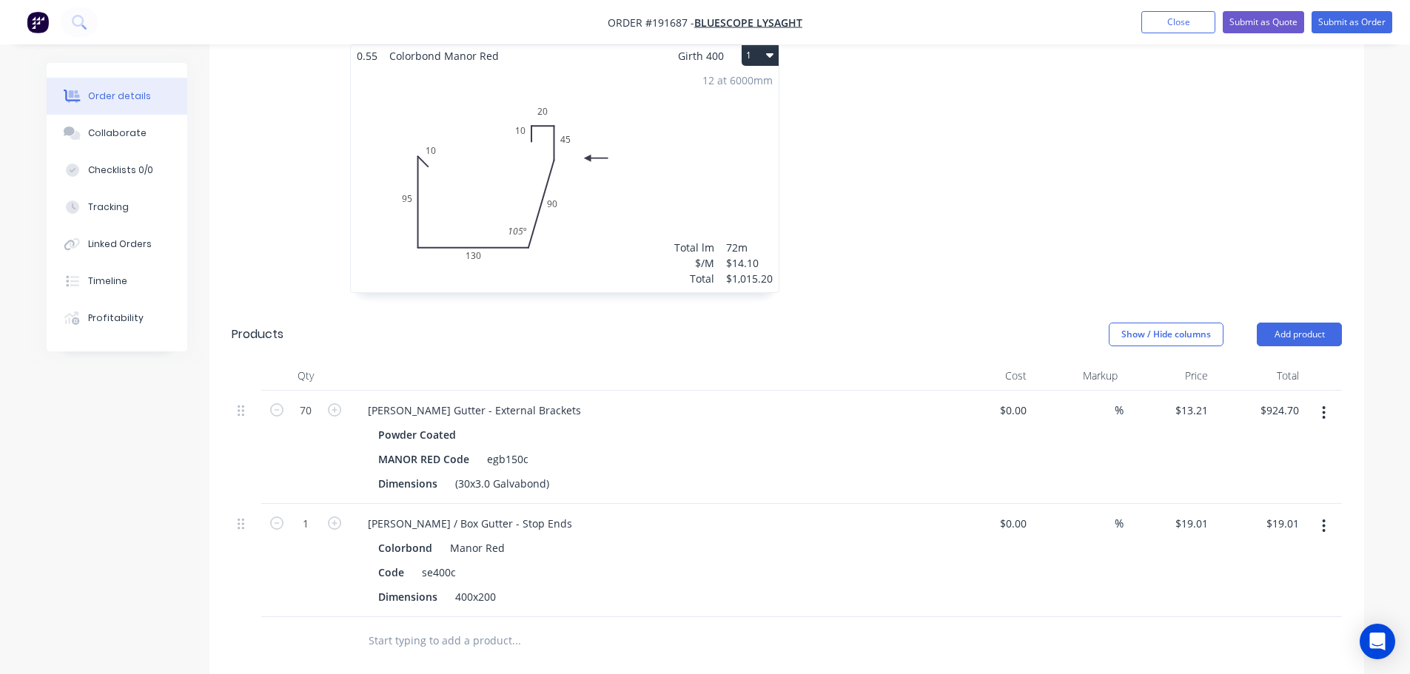
click at [1279, 308] on header "Products Show / Hide columns Add product" at bounding box center [786, 334] width 1155 height 53
click at [1255, 361] on div "Total" at bounding box center [1259, 376] width 91 height 30
click at [1274, 323] on button "Add product" at bounding box center [1299, 335] width 85 height 24
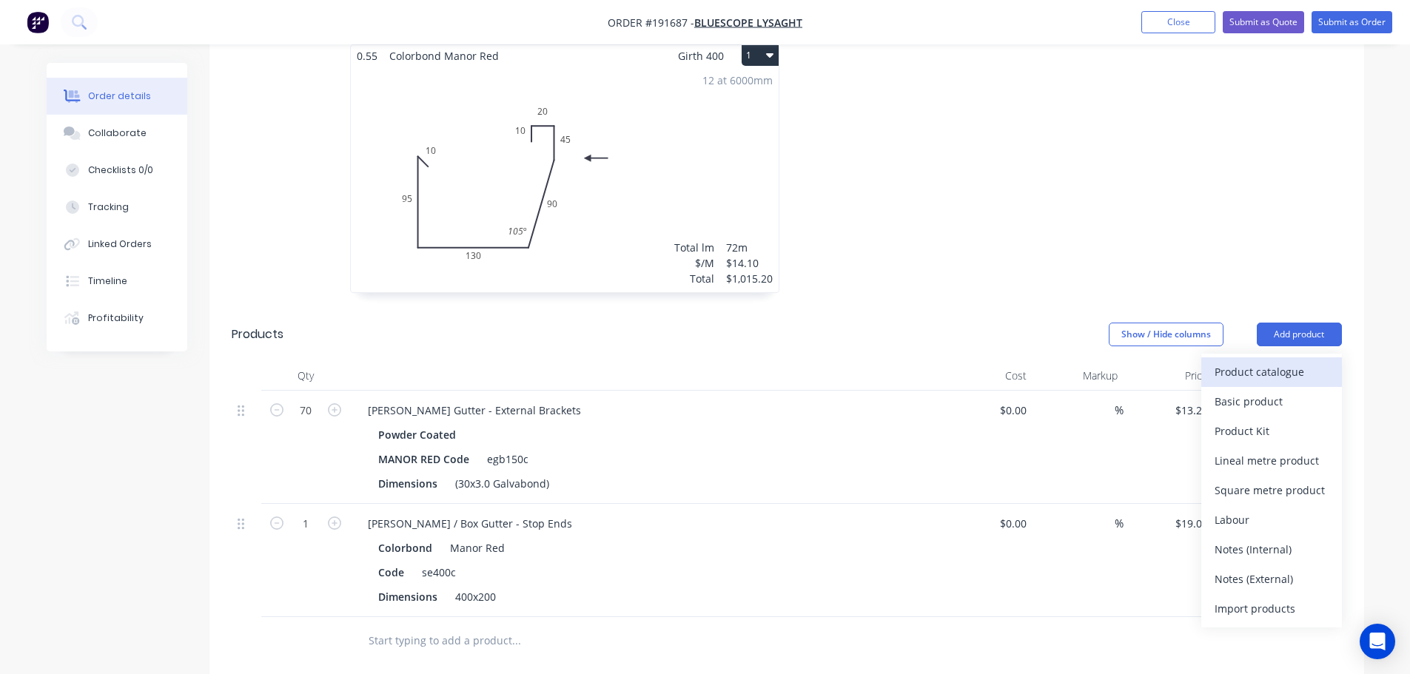
click at [1249, 361] on div "Product catalogue" at bounding box center [1271, 371] width 114 height 21
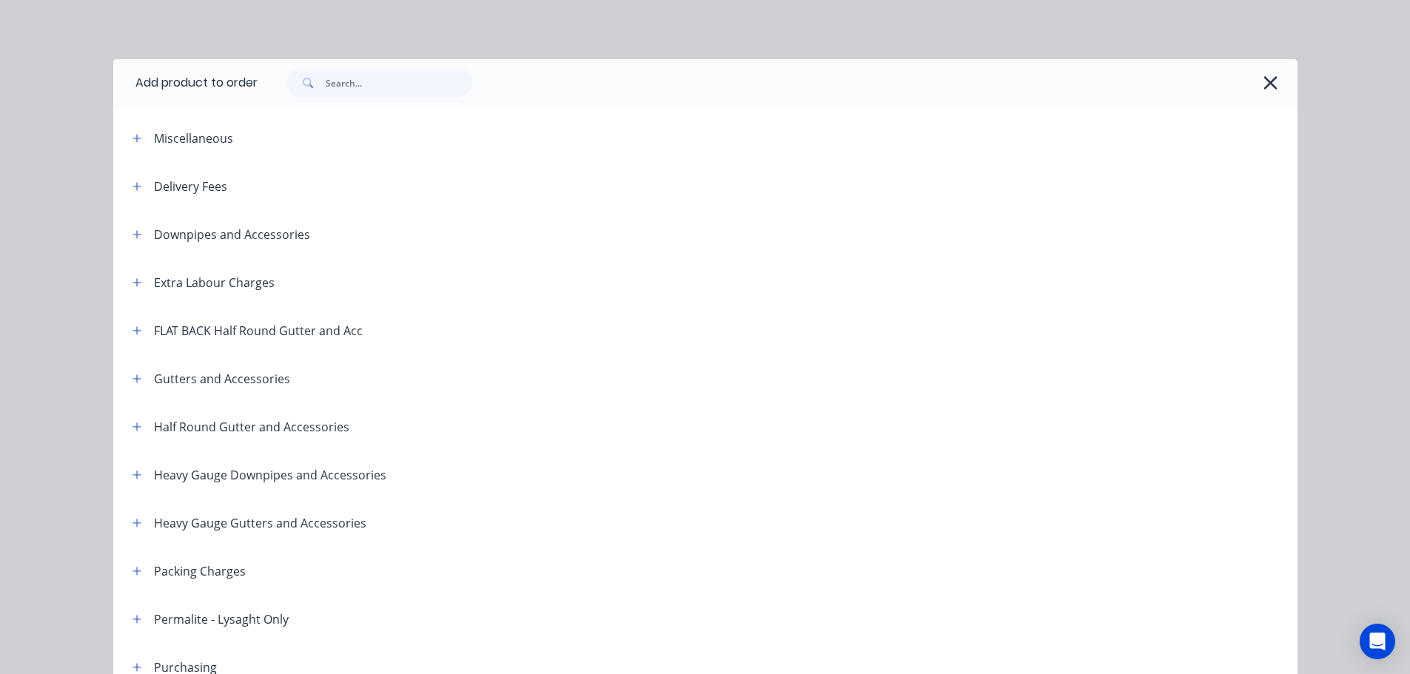
click at [121, 433] on div "Half Round Gutter and Accessories" at bounding box center [235, 426] width 229 height 19
click at [140, 423] on button "button" at bounding box center [137, 426] width 19 height 19
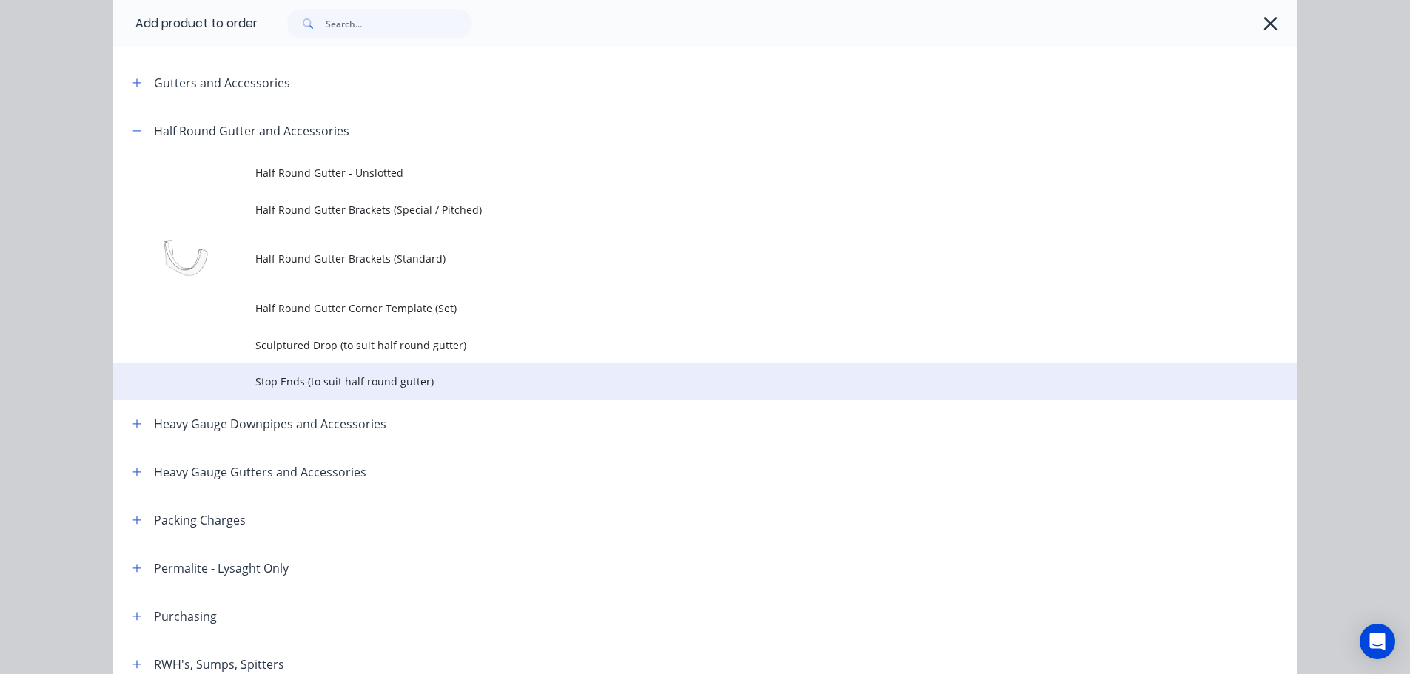
click at [330, 373] on td "Stop Ends (to suit half round gutter)" at bounding box center [776, 381] width 1042 height 37
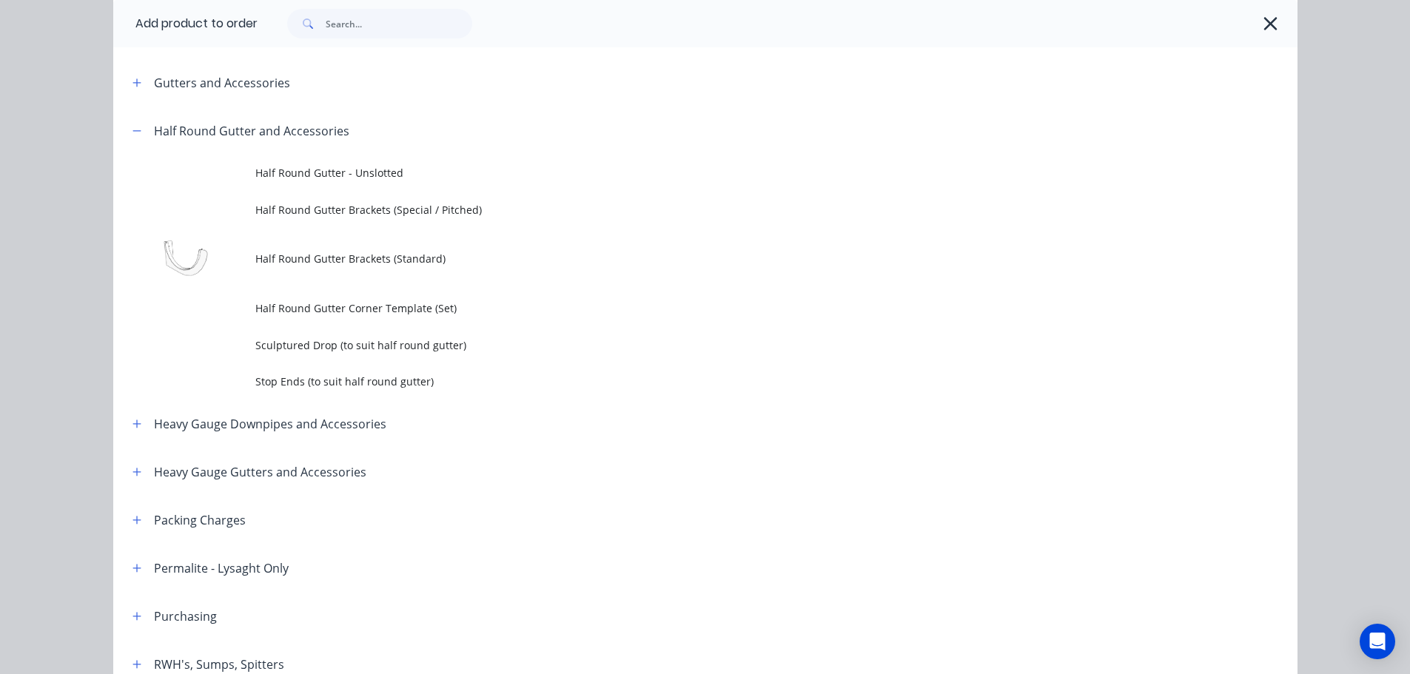
scroll to position [0, 0]
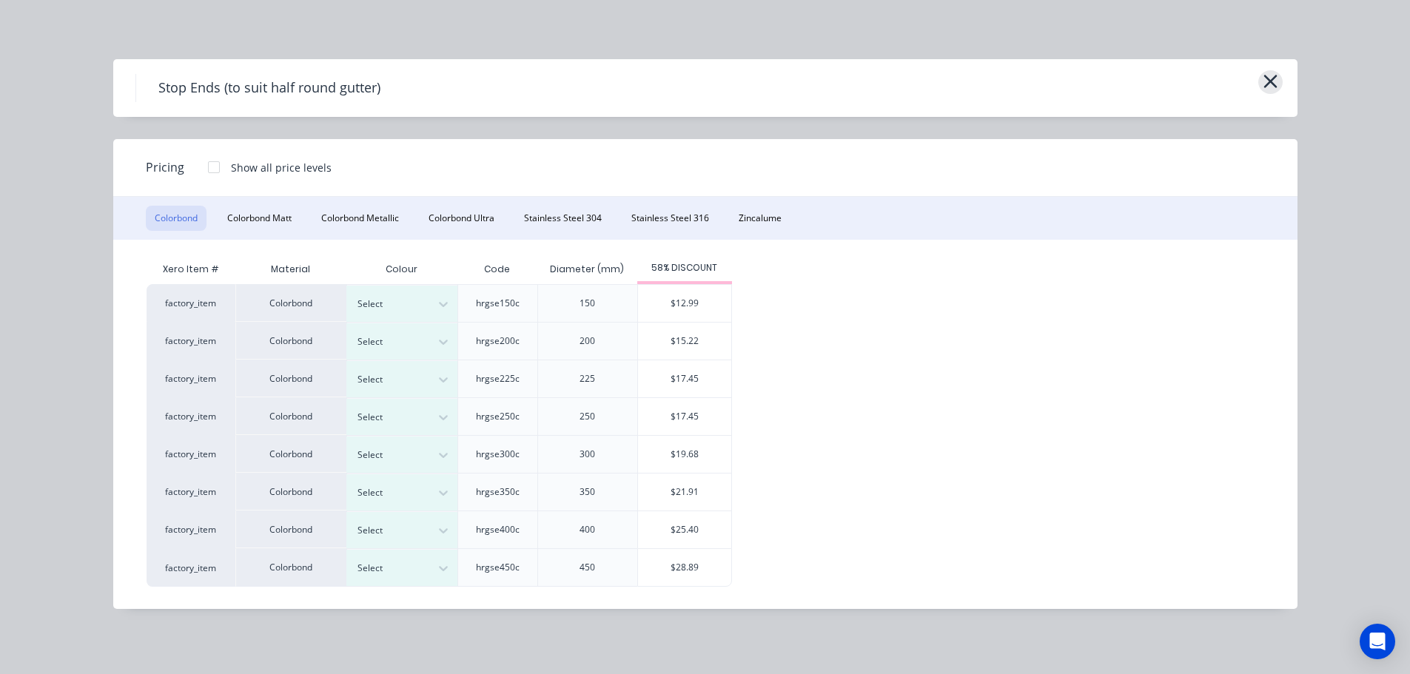
click at [1274, 81] on icon "button" at bounding box center [1271, 81] width 16 height 21
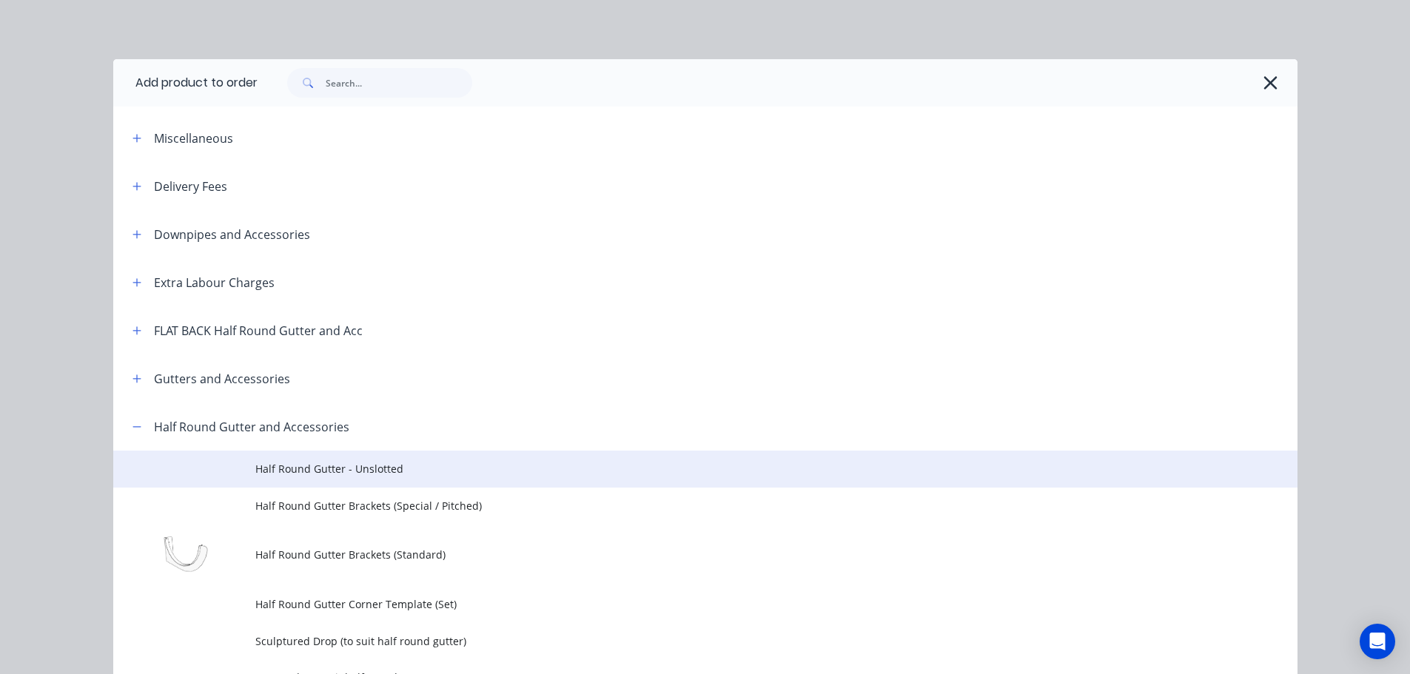
scroll to position [403, 0]
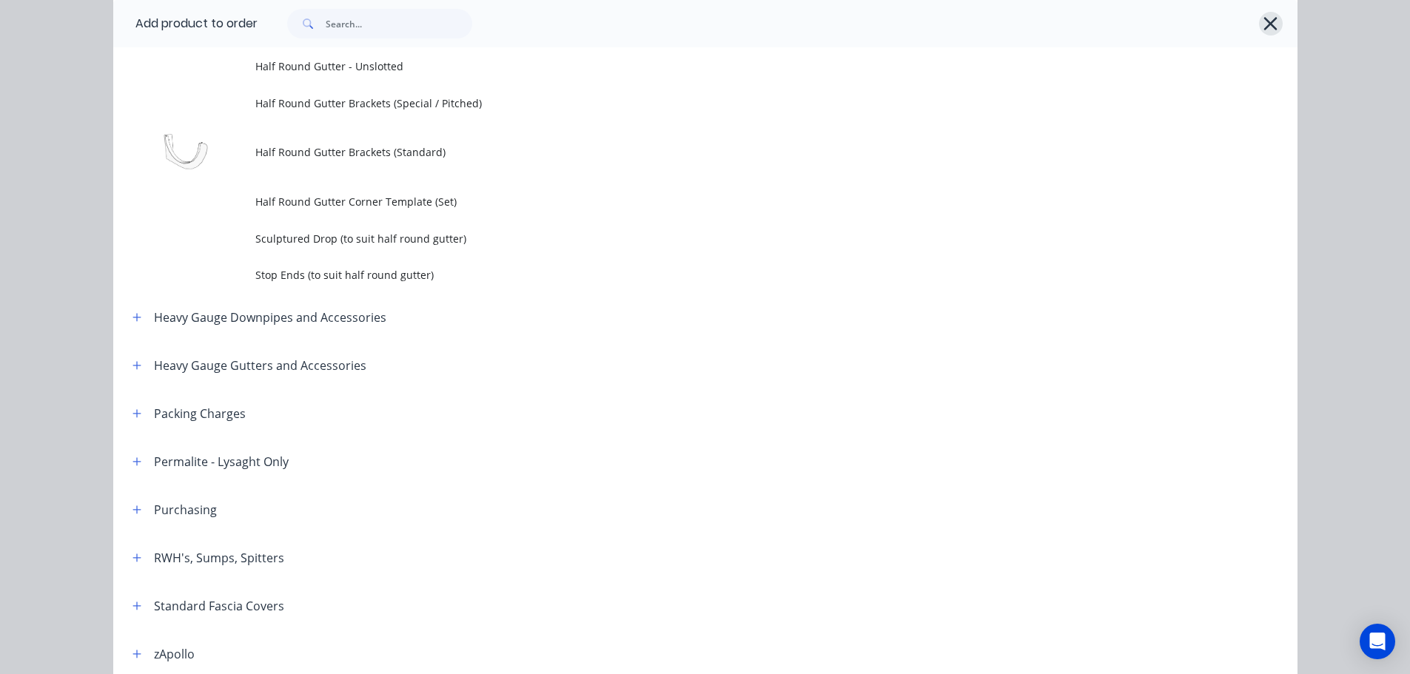
click at [1269, 18] on icon "button" at bounding box center [1271, 23] width 16 height 21
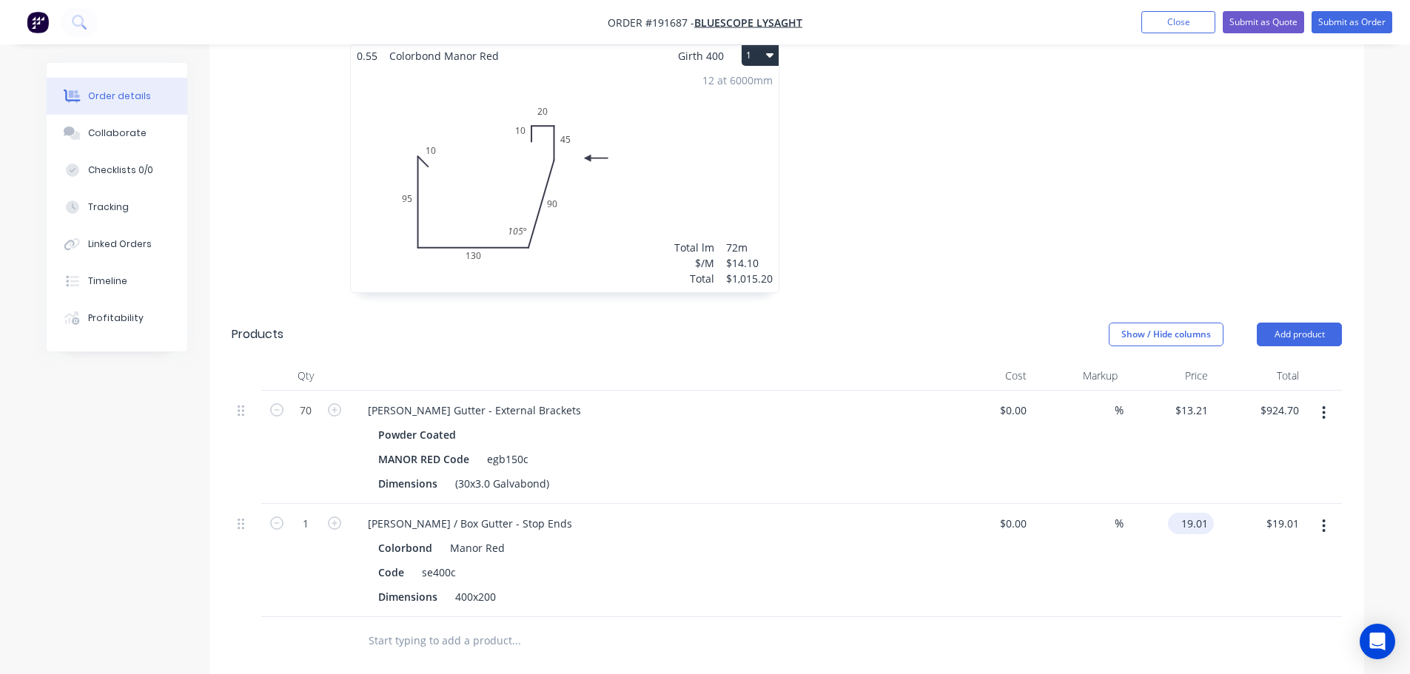
click at [1199, 513] on input "19.01" at bounding box center [1194, 523] width 40 height 21
type input "$15.22"
click at [421, 513] on div "Eaves / Box Gutter - Stop Ends" at bounding box center [470, 523] width 228 height 21
click at [418, 513] on div "Eaves / Box Gutter - Stop Ends" at bounding box center [470, 523] width 228 height 21
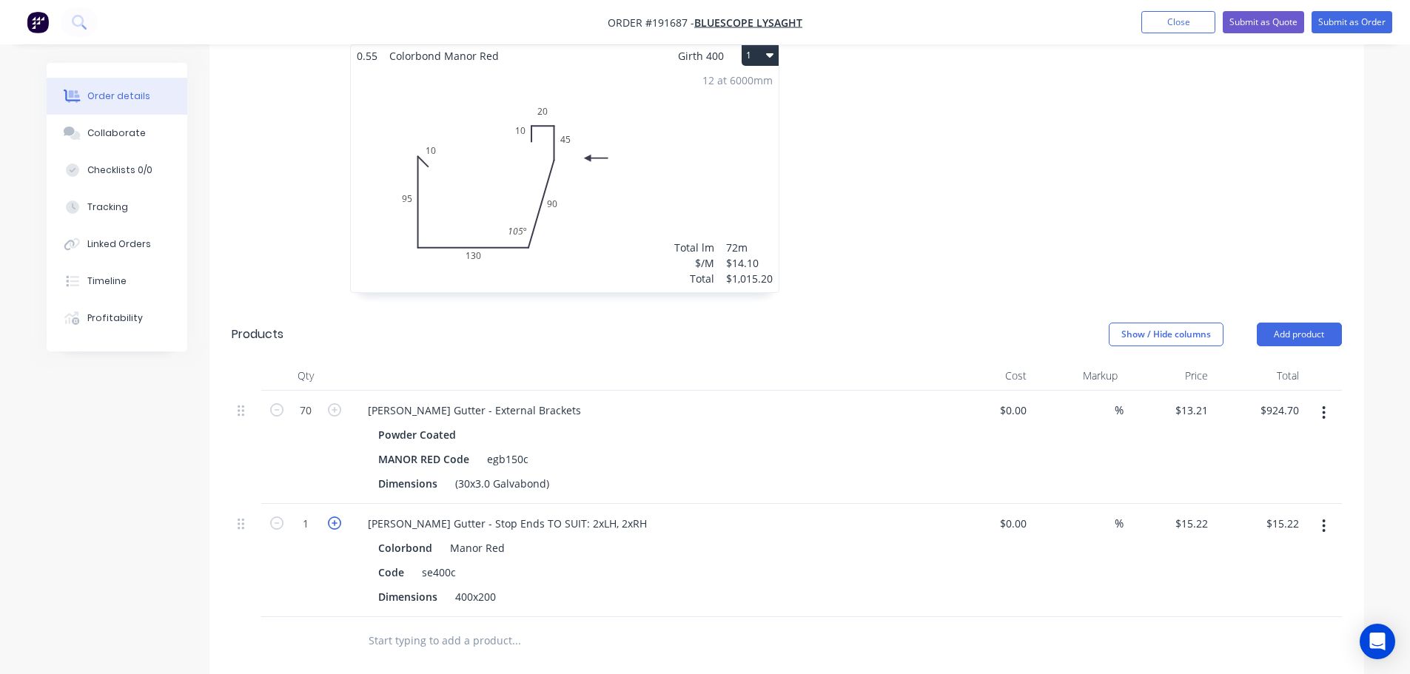
click at [331, 517] on icon "button" at bounding box center [334, 523] width 13 height 13
type input "2"
type input "$30.44"
click at [331, 517] on icon "button" at bounding box center [334, 523] width 13 height 13
type input "3"
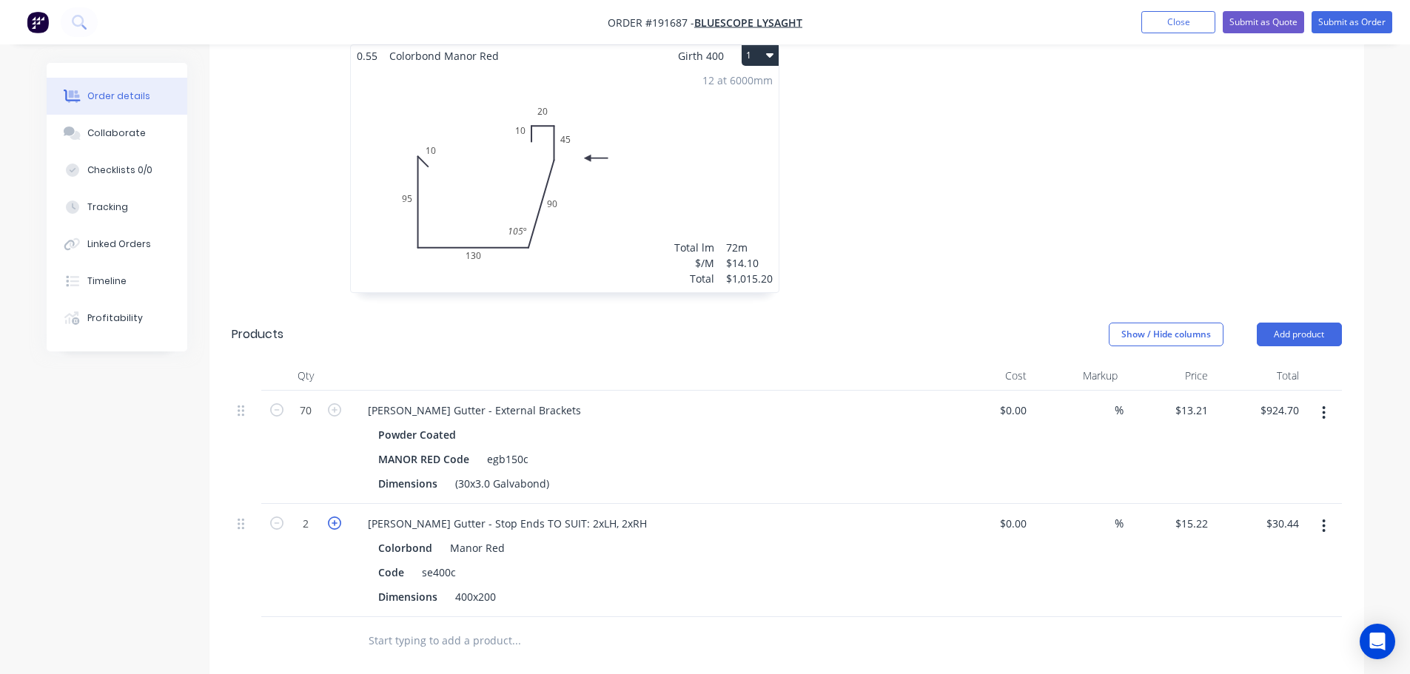
type input "$45.66"
click at [331, 517] on icon "button" at bounding box center [334, 523] width 13 height 13
type input "4"
type input "$60.88"
click at [431, 361] on div at bounding box center [646, 376] width 592 height 30
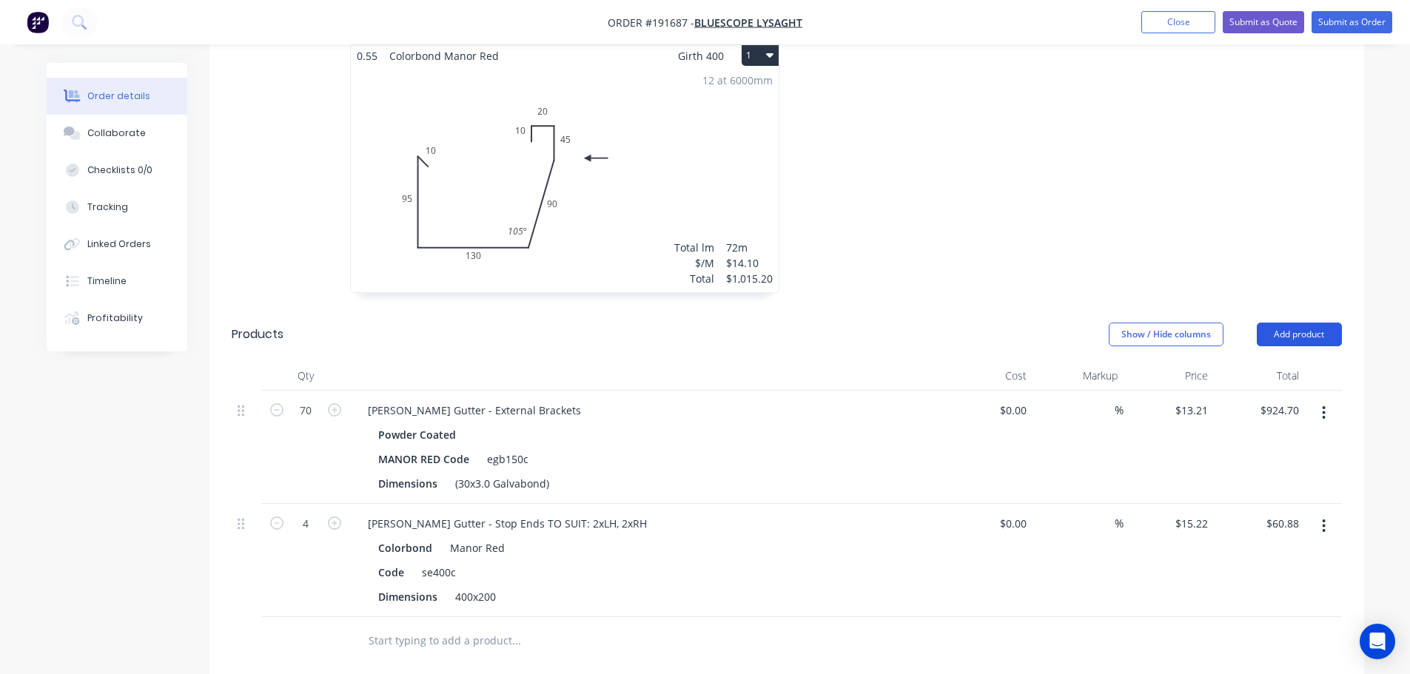
click at [1300, 323] on button "Add product" at bounding box center [1299, 335] width 85 height 24
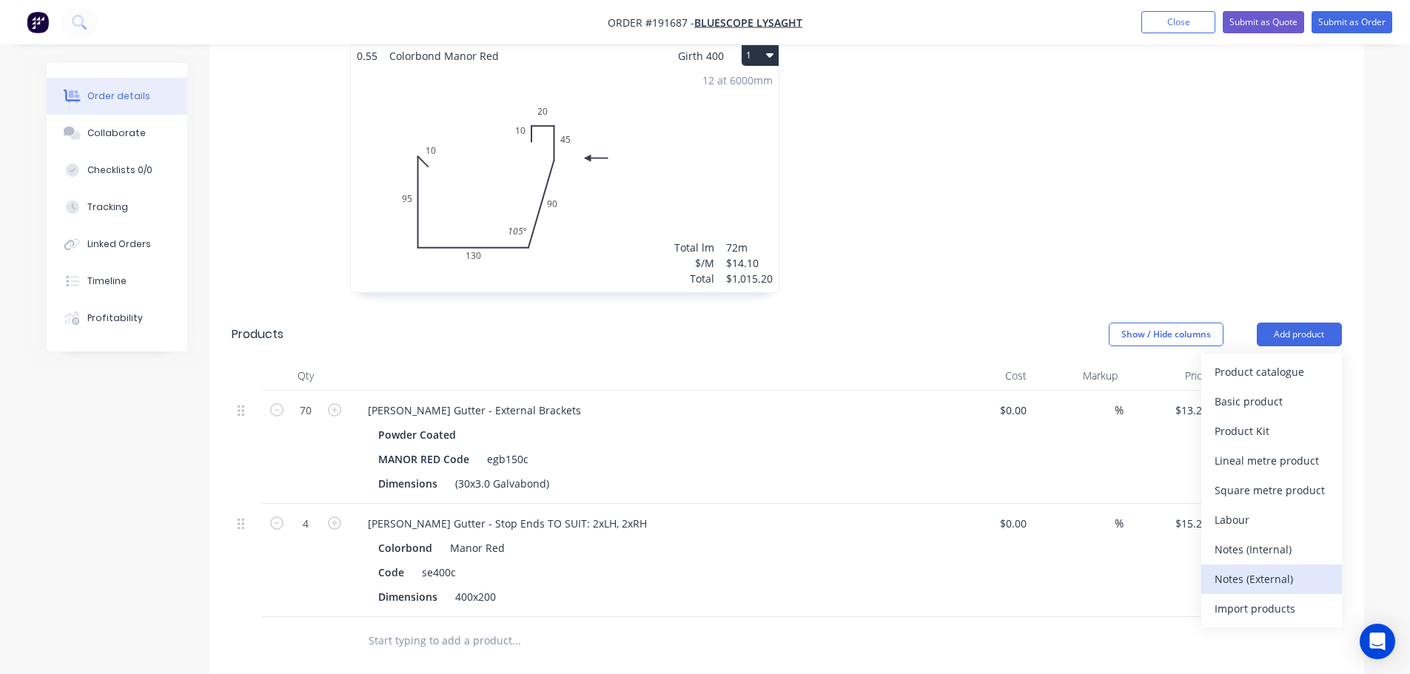
click at [1256, 568] on div "Notes (External)" at bounding box center [1271, 578] width 114 height 21
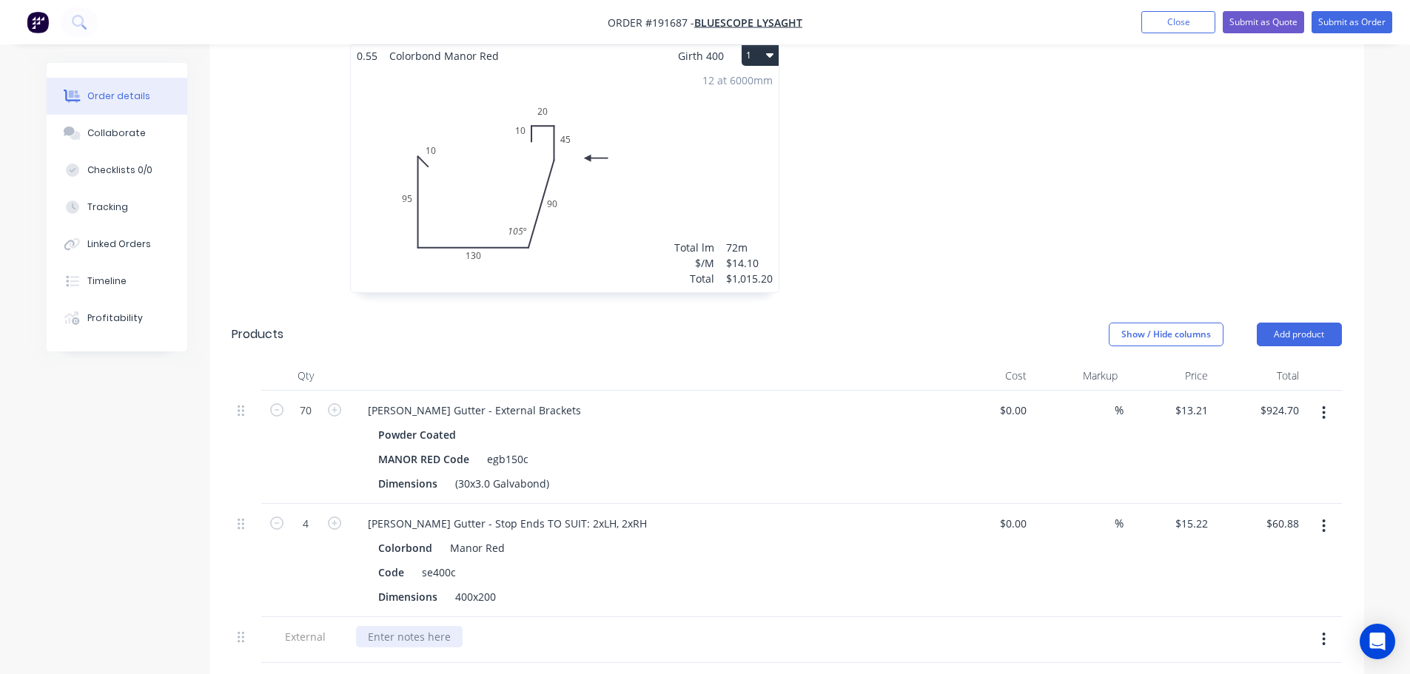
click at [400, 626] on div at bounding box center [409, 636] width 107 height 21
click at [990, 226] on div at bounding box center [1009, 175] width 444 height 263
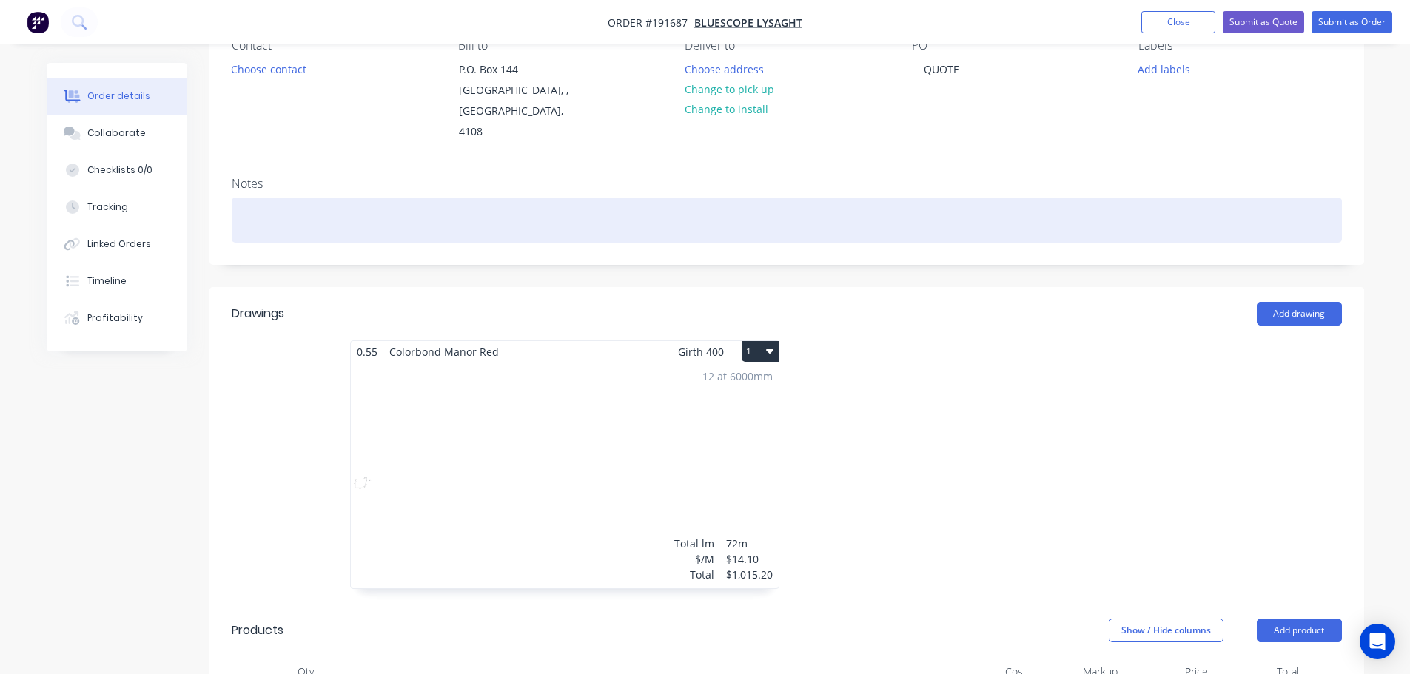
scroll to position [0, 0]
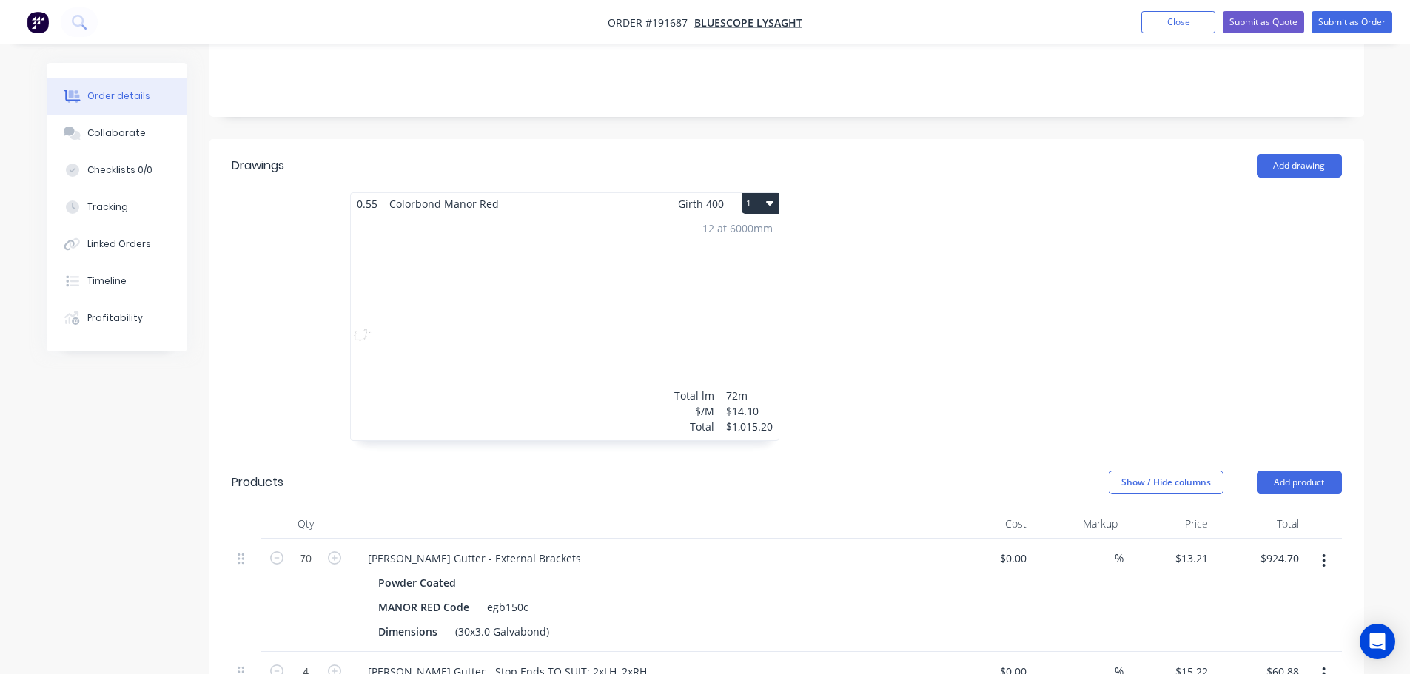
click at [503, 309] on div "12 at 6000mm Total lm $/M Total 72m $14.10 $1,015.20" at bounding box center [565, 328] width 428 height 226
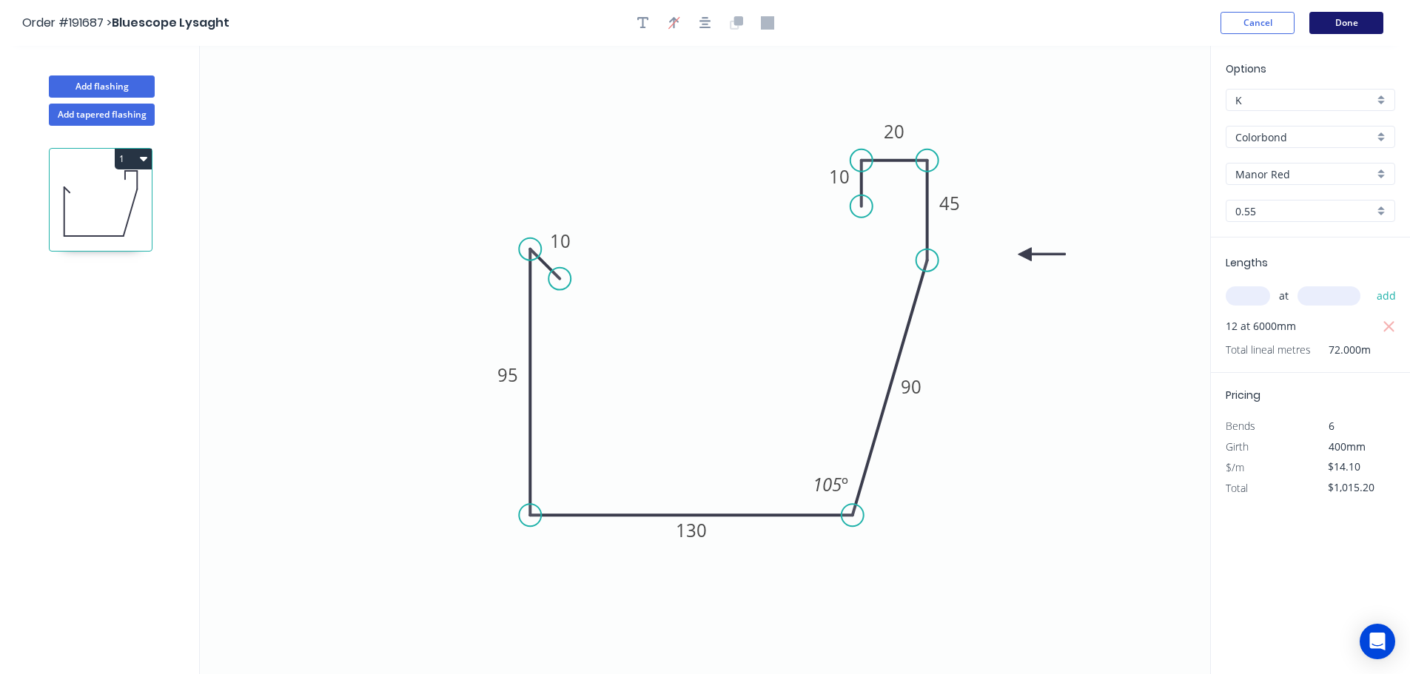
click at [1375, 27] on button "Done" at bounding box center [1346, 23] width 74 height 22
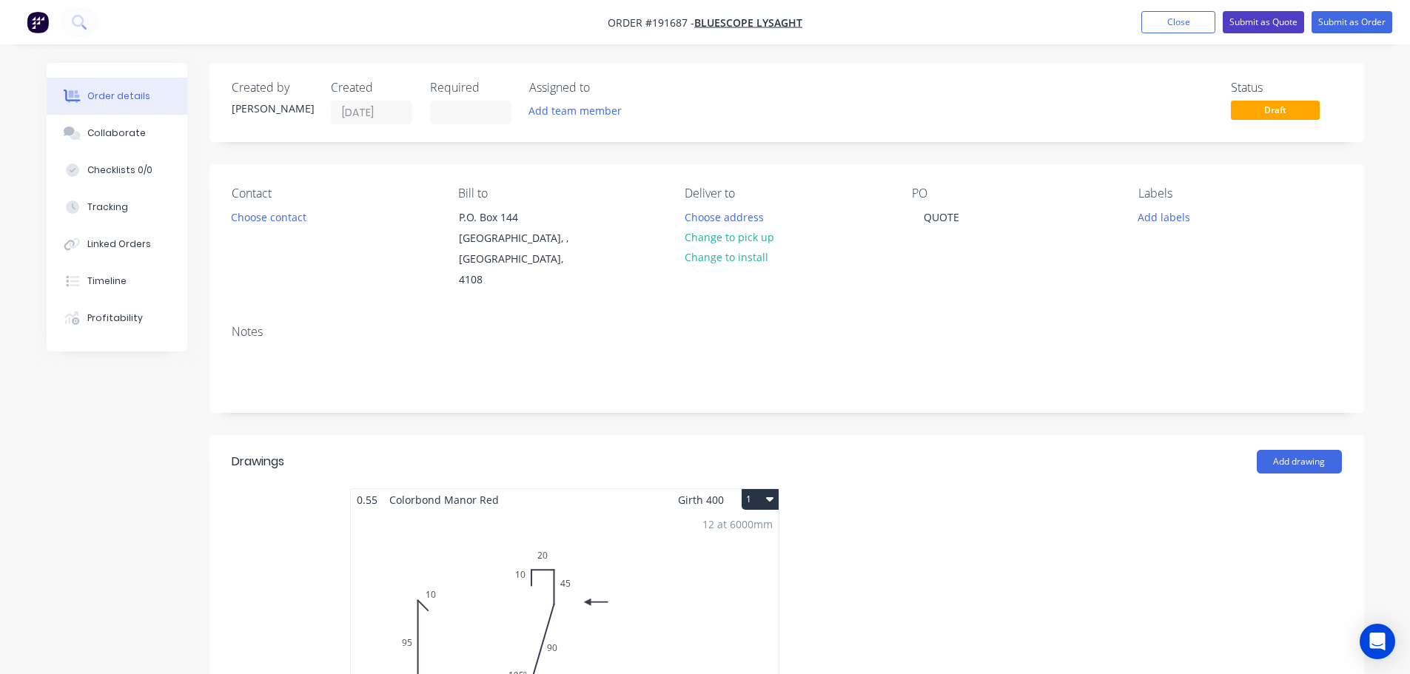
click at [1265, 22] on button "Submit as Quote" at bounding box center [1263, 22] width 81 height 22
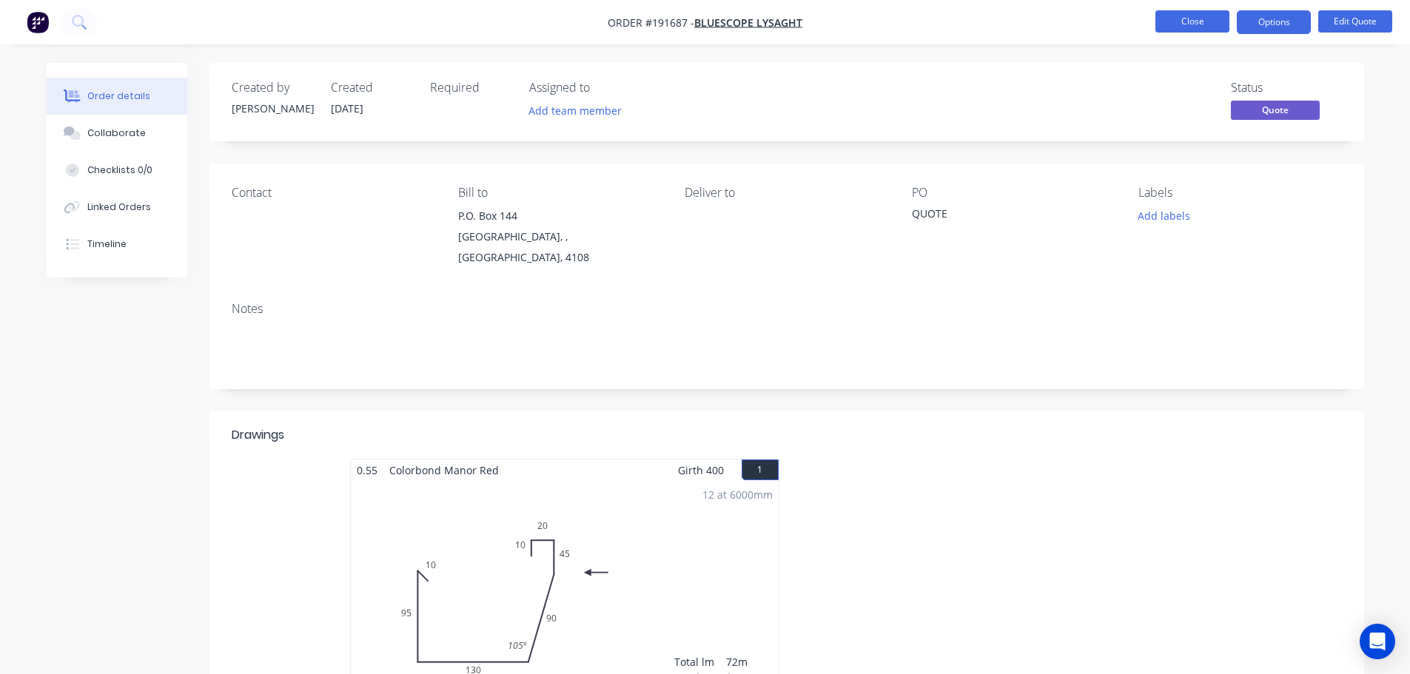
click at [1169, 13] on button "Close" at bounding box center [1192, 21] width 74 height 22
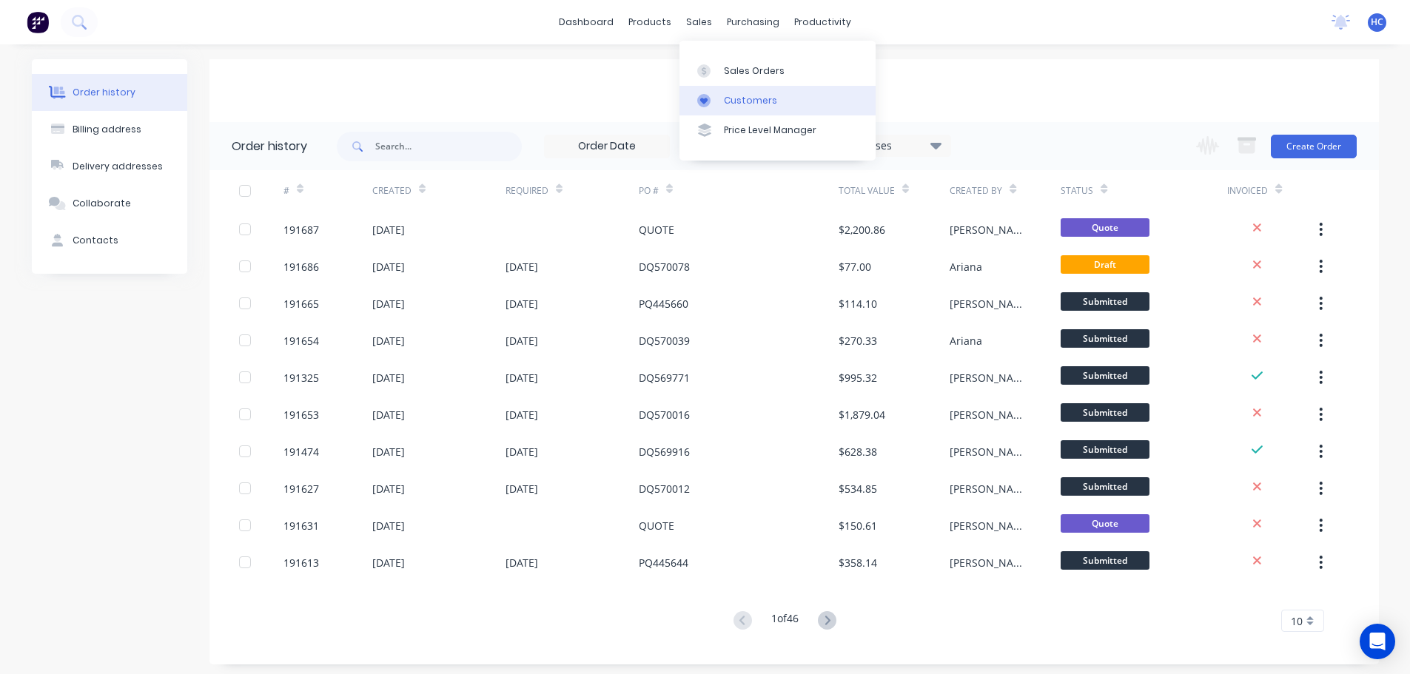
click at [723, 98] on link "Customers" at bounding box center [777, 101] width 196 height 30
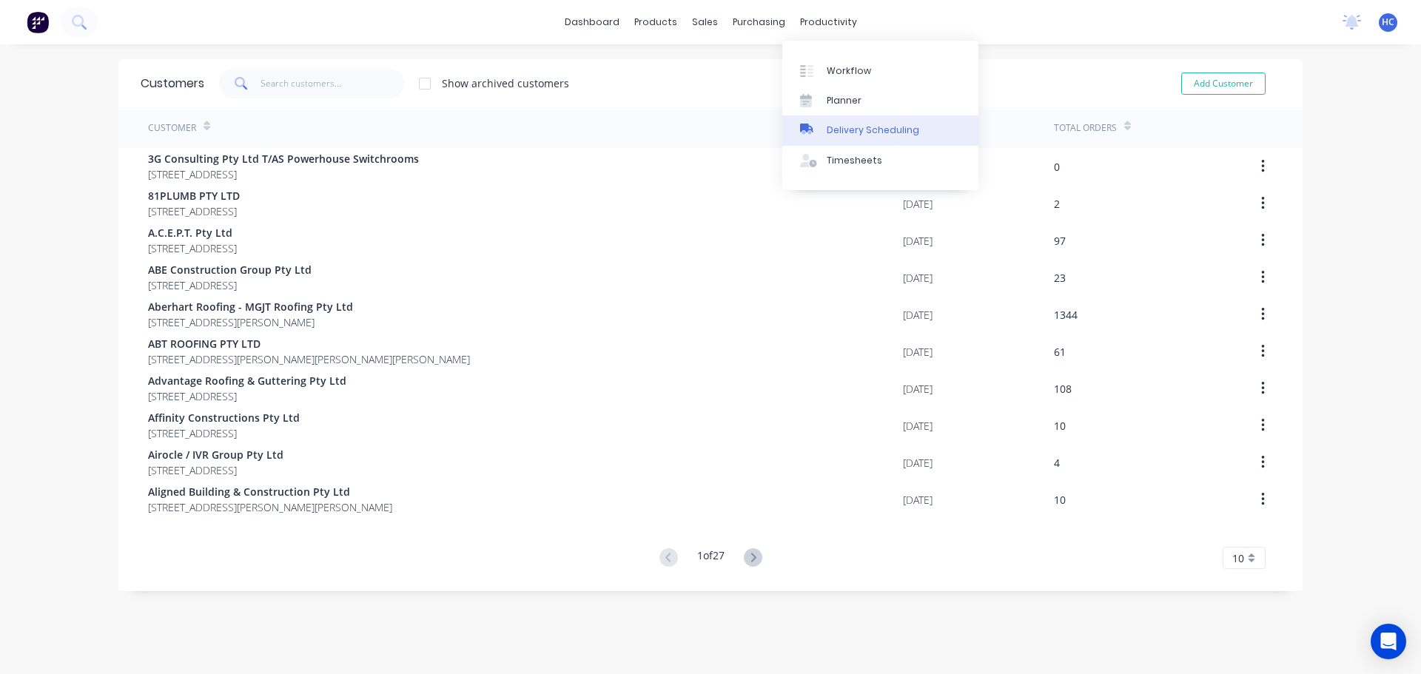
click at [865, 140] on link "Delivery Scheduling" at bounding box center [880, 130] width 196 height 30
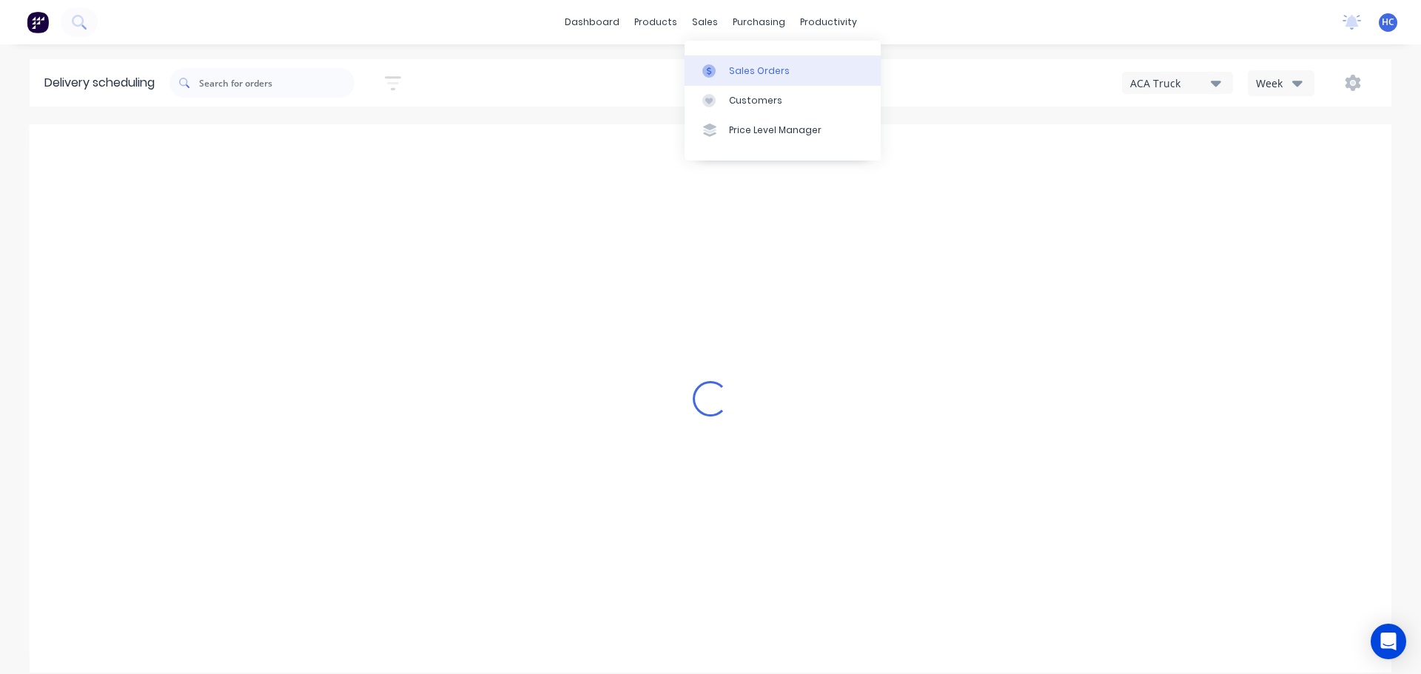
click at [765, 73] on div "Sales Orders" at bounding box center [759, 70] width 61 height 13
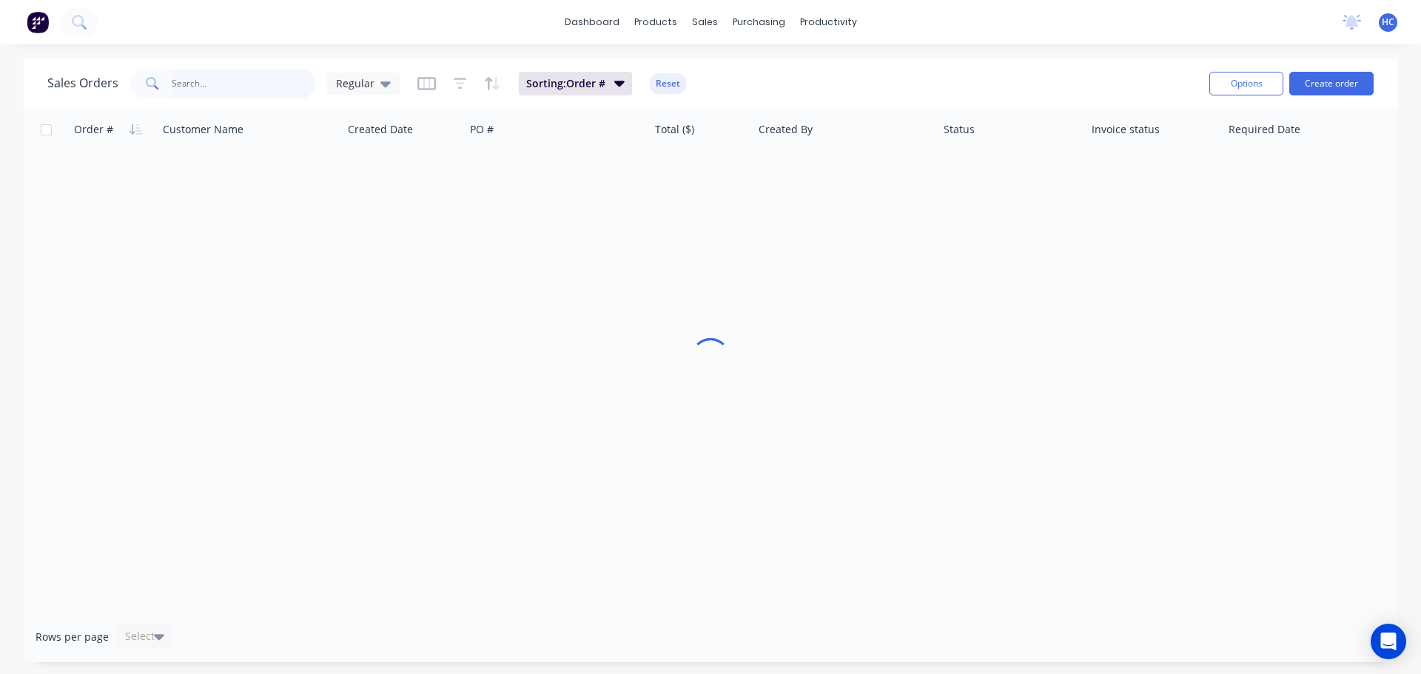
click at [252, 83] on input "text" at bounding box center [244, 84] width 144 height 30
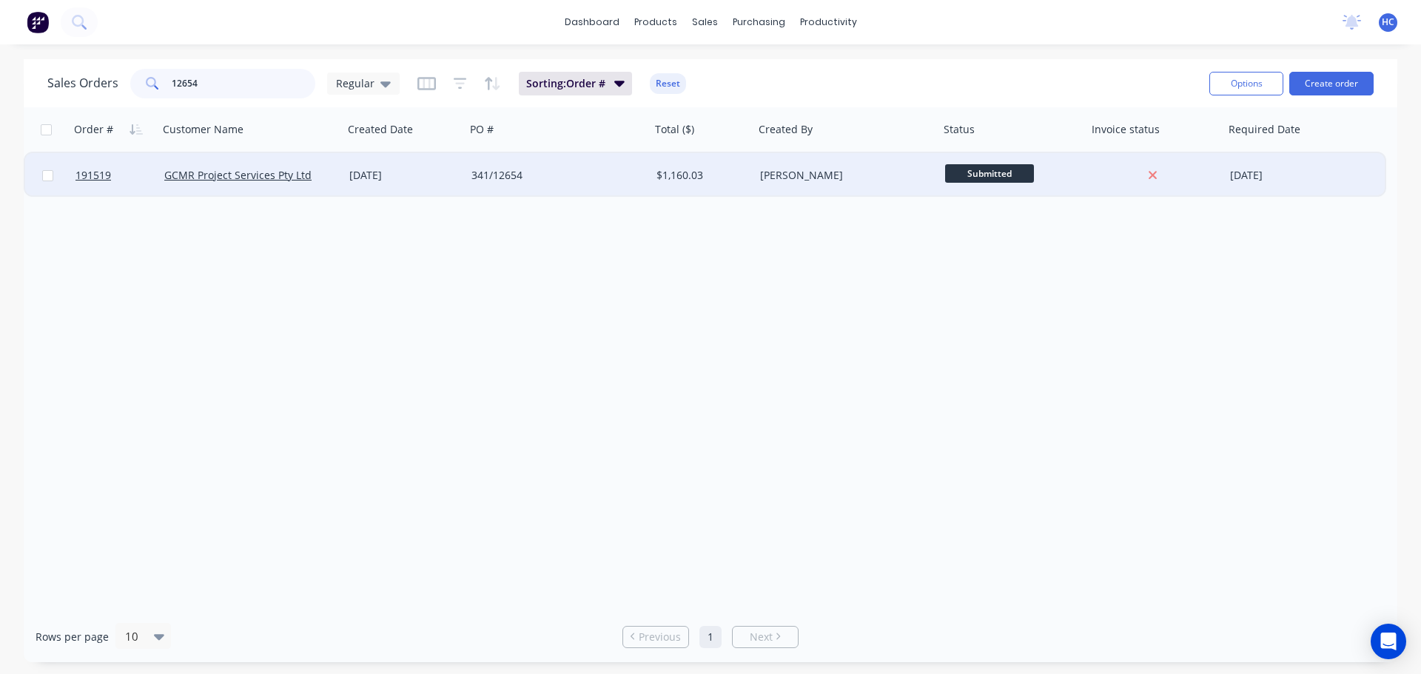
type input "12654"
click at [605, 175] on div "341/12654" at bounding box center [553, 175] width 164 height 15
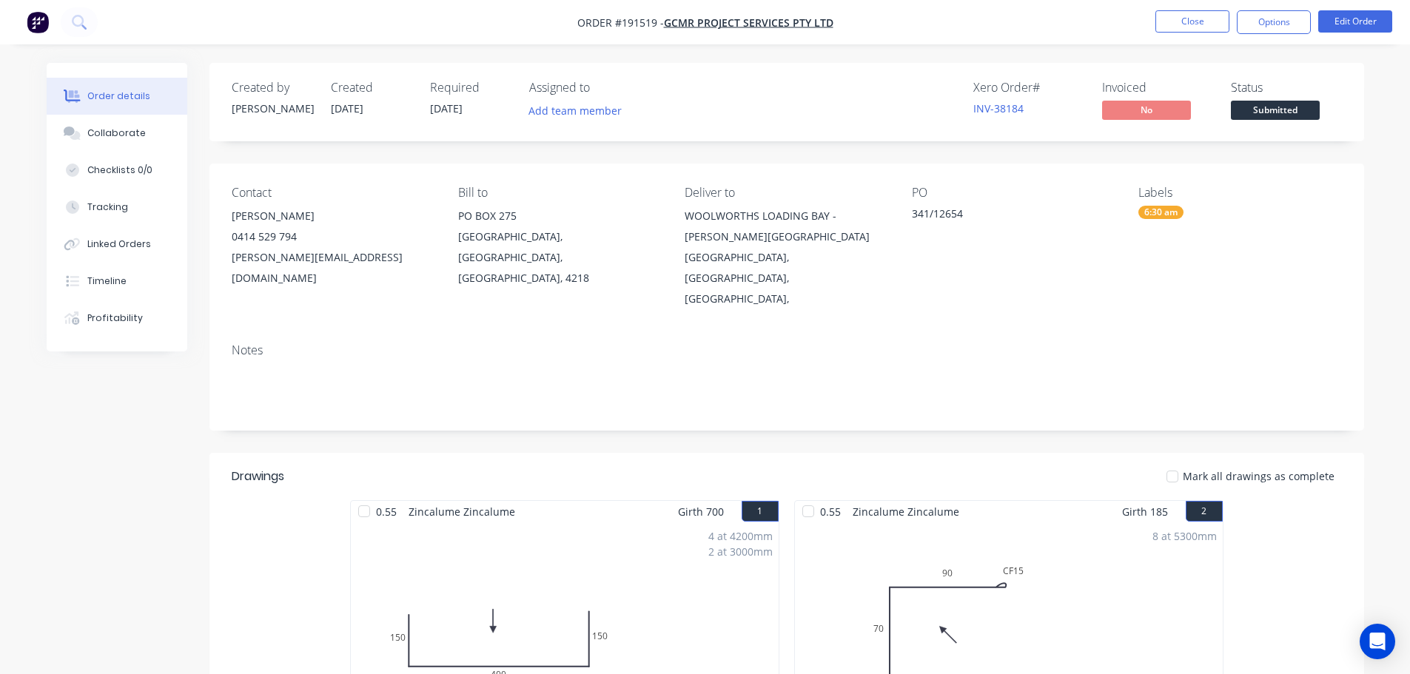
drag, startPoint x: 810, startPoint y: 403, endPoint x: 878, endPoint y: 402, distance: 68.8
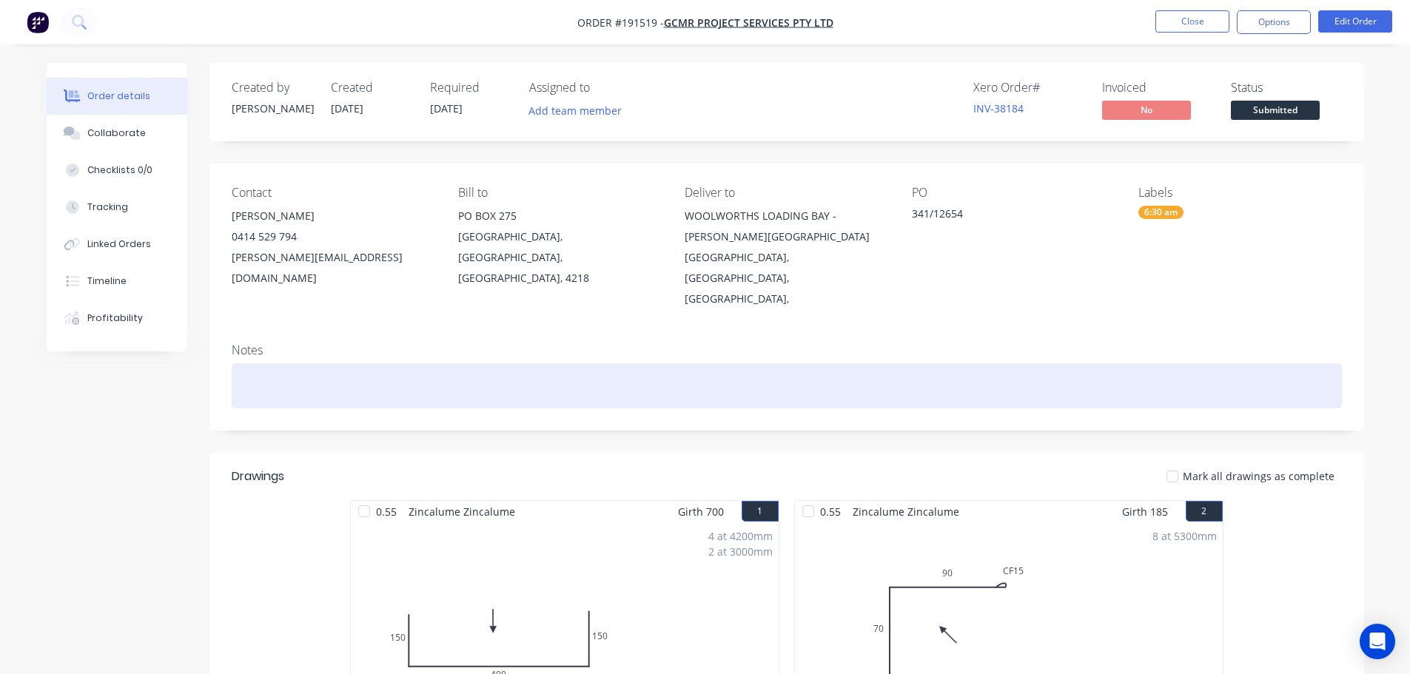
drag, startPoint x: 921, startPoint y: 371, endPoint x: 1366, endPoint y: 59, distance: 543.7
click at [1015, 243] on div "Contact NIGEL 0414 529 794 nigel@gcmr.com.au Bill to PO BOX 275 MERMAID BEACH, …" at bounding box center [786, 297] width 1155 height 267
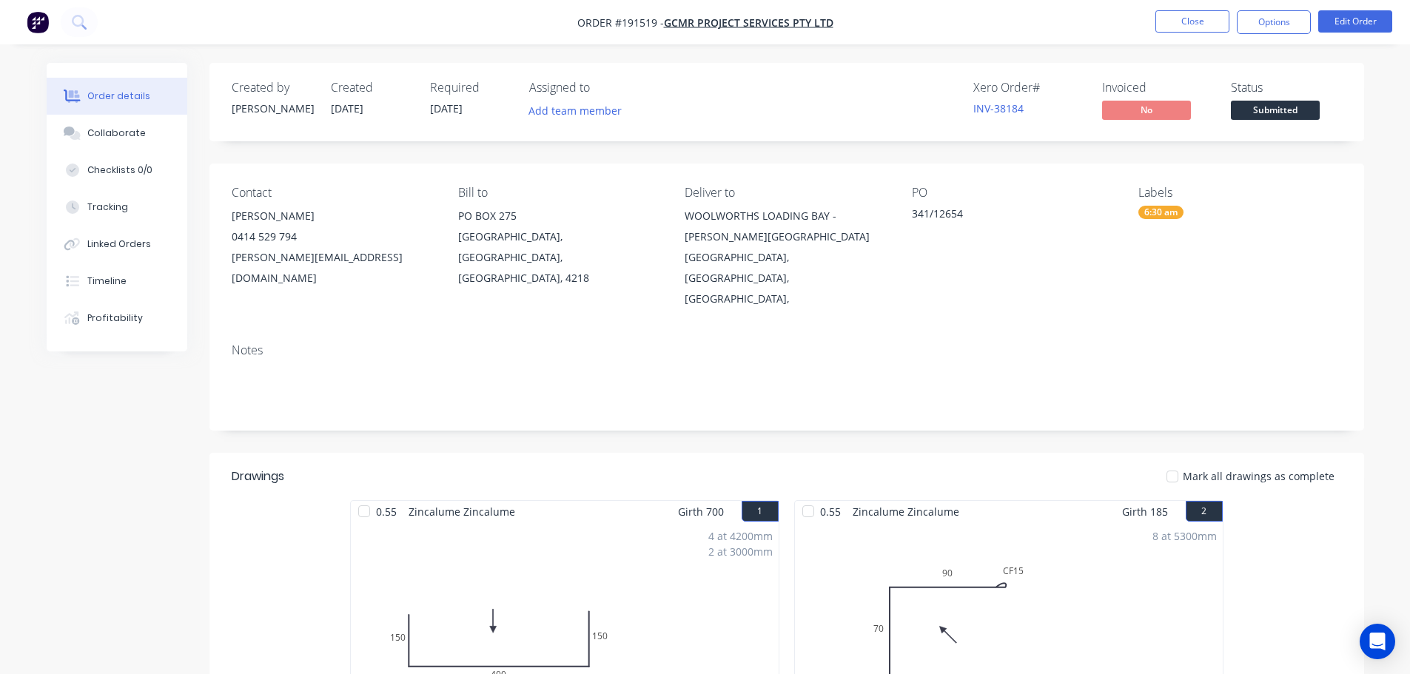
drag, startPoint x: 1271, startPoint y: 19, endPoint x: 1280, endPoint y: 36, distance: 18.9
click at [1271, 19] on button "Options" at bounding box center [1274, 22] width 74 height 24
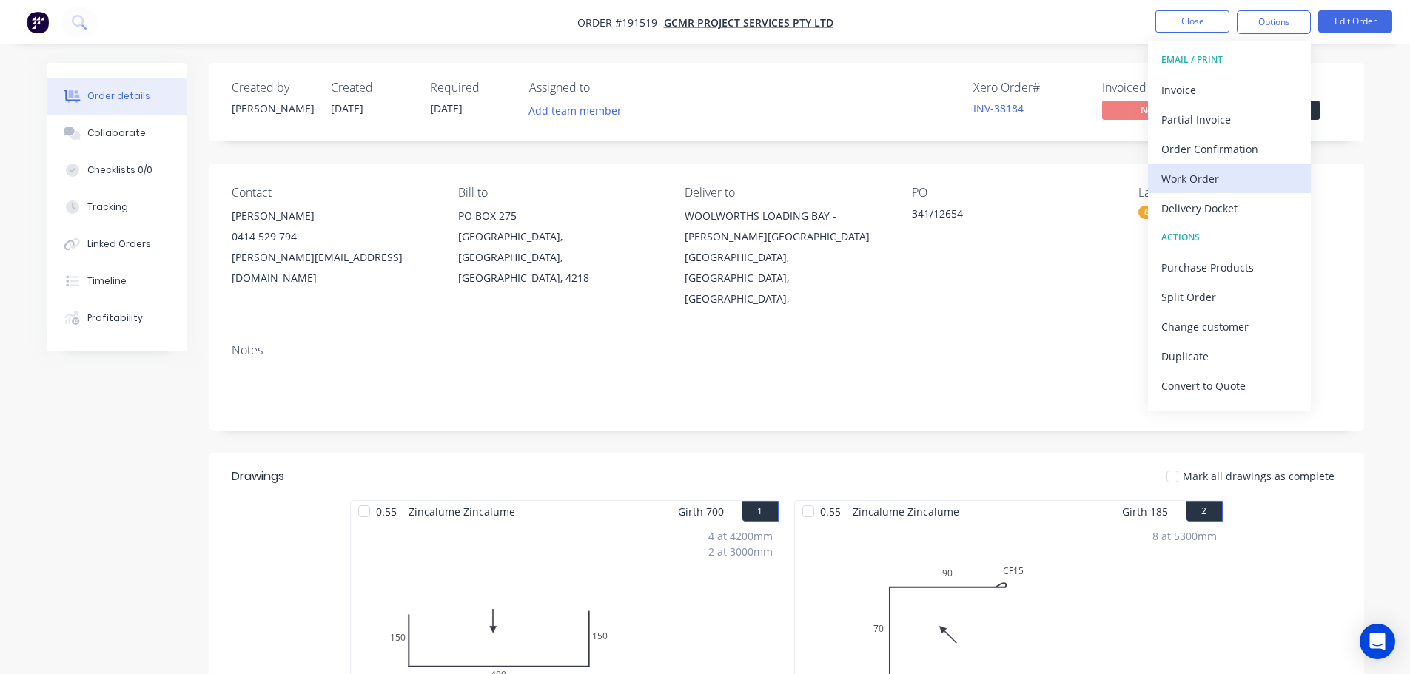
click at [1220, 181] on div "Work Order" at bounding box center [1229, 178] width 136 height 21
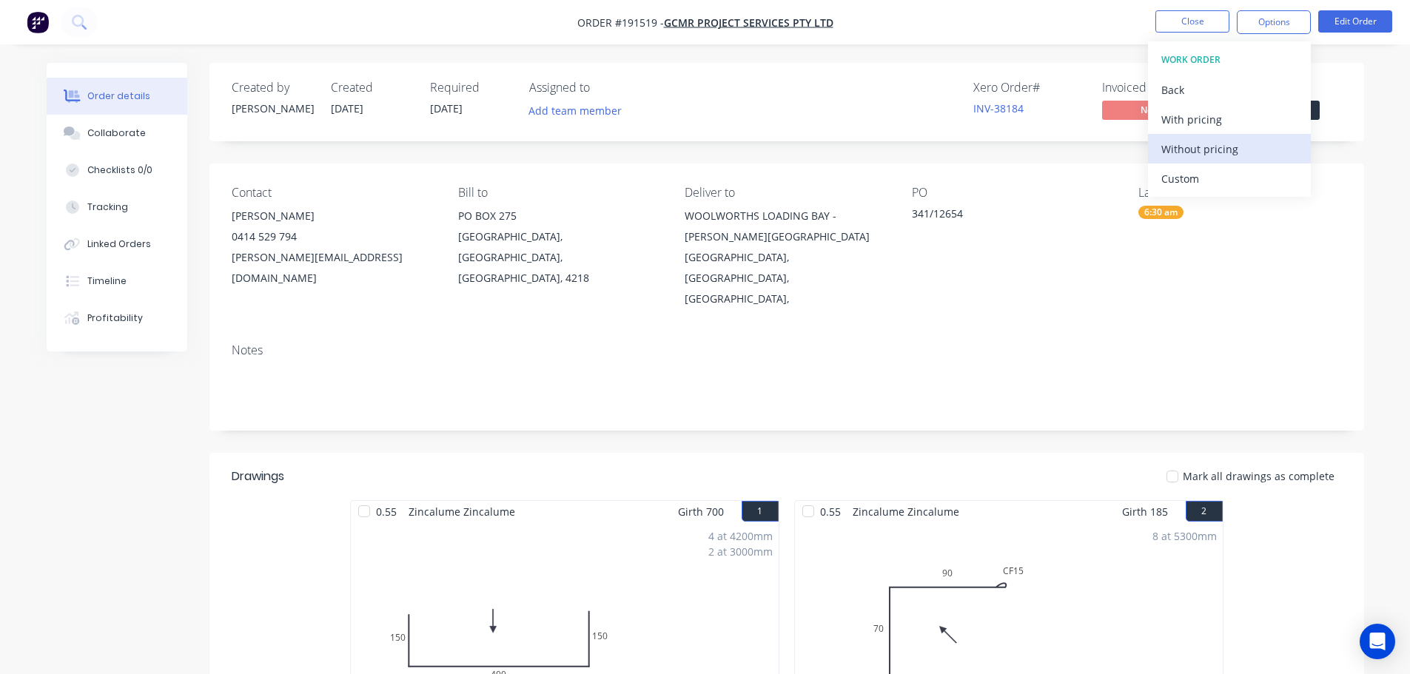
click at [1203, 148] on div "Without pricing" at bounding box center [1229, 148] width 136 height 21
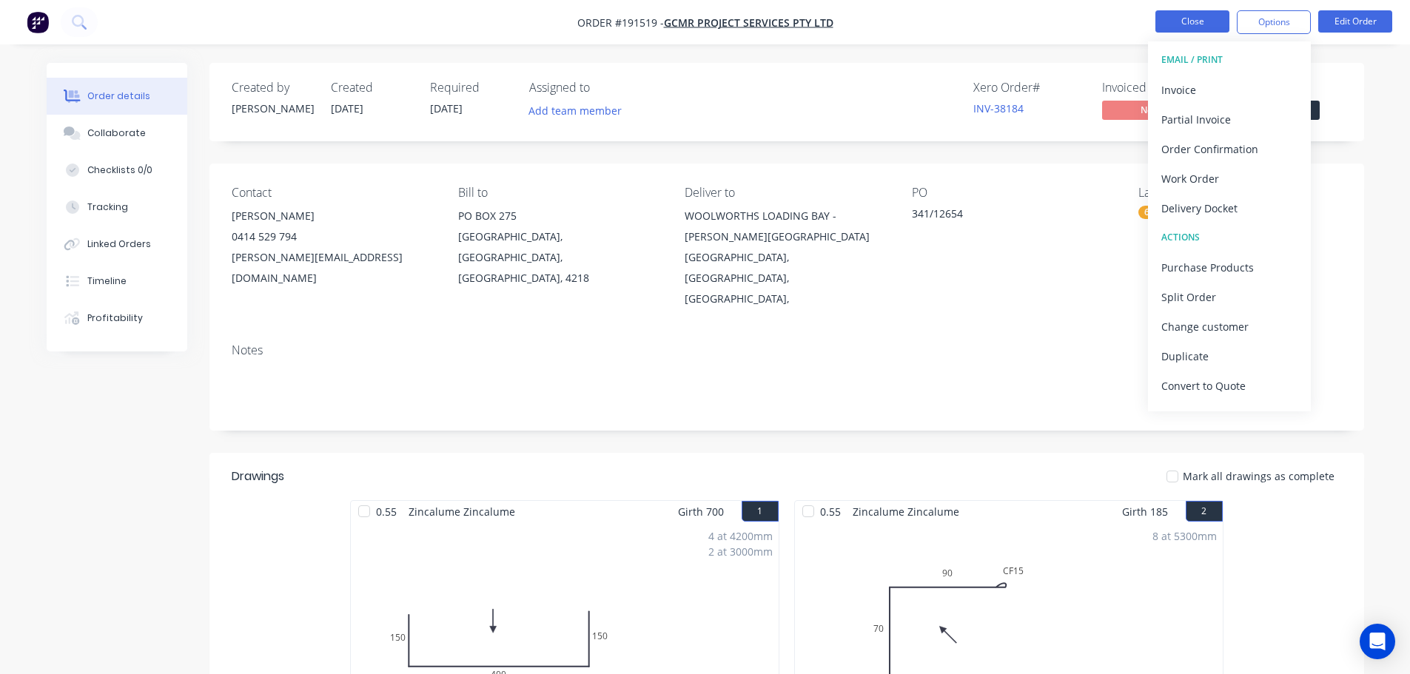
click at [1209, 19] on button "Close" at bounding box center [1192, 21] width 74 height 22
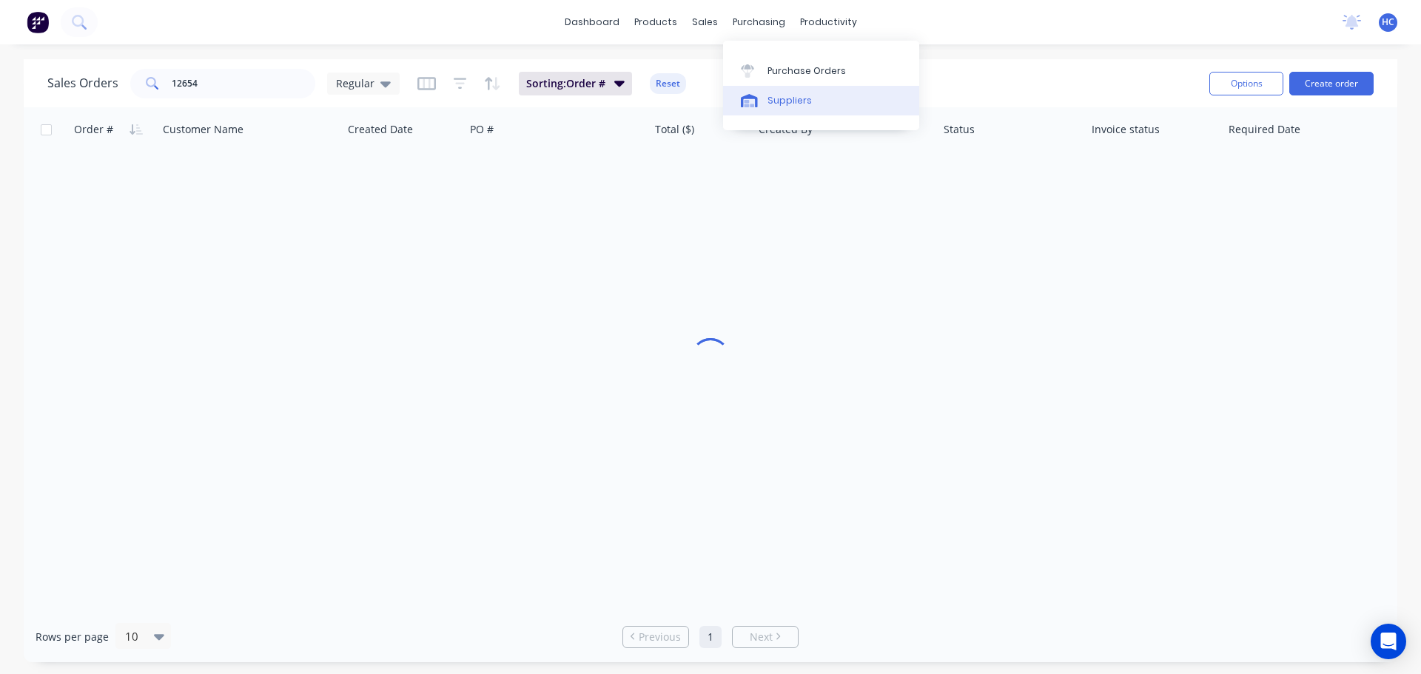
click at [815, 95] on link "Suppliers" at bounding box center [821, 101] width 196 height 30
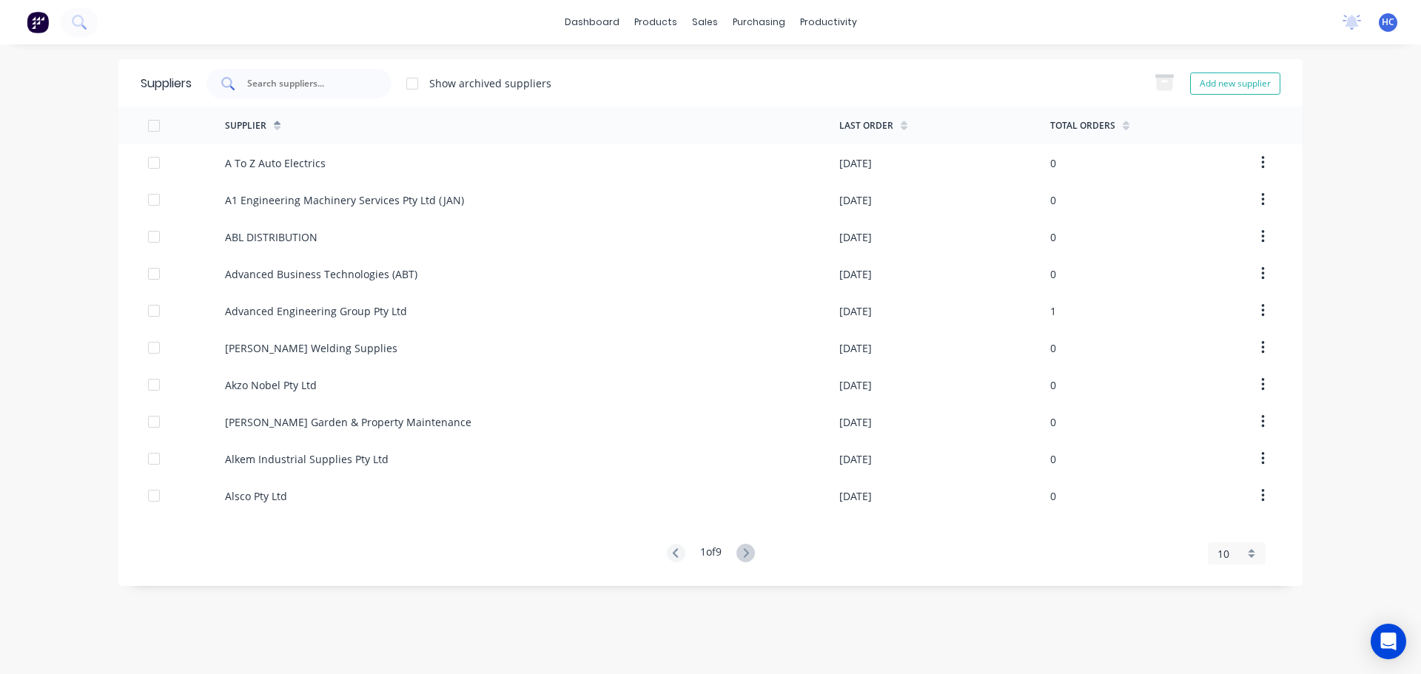
click at [307, 81] on input "text" at bounding box center [307, 83] width 123 height 15
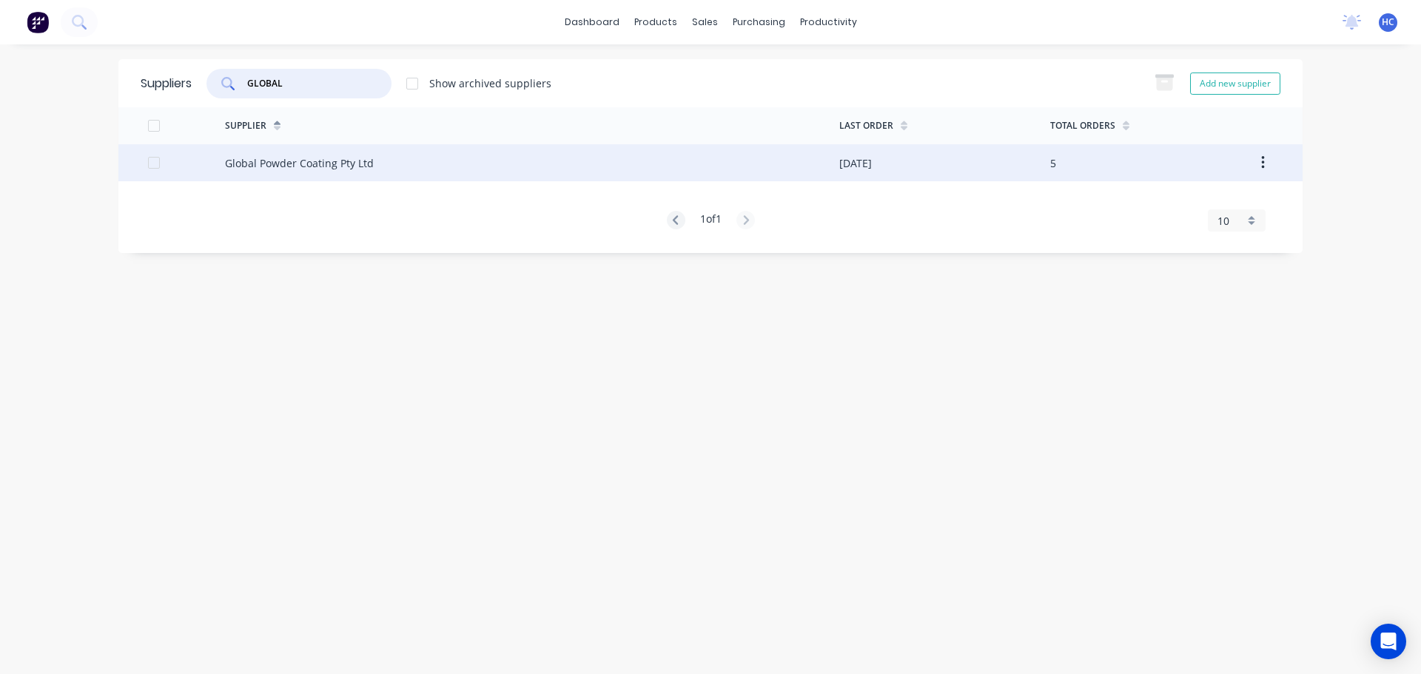
type input "GLOBAL"
click at [289, 162] on div "Global Powder Coating Pty Ltd" at bounding box center [299, 163] width 149 height 16
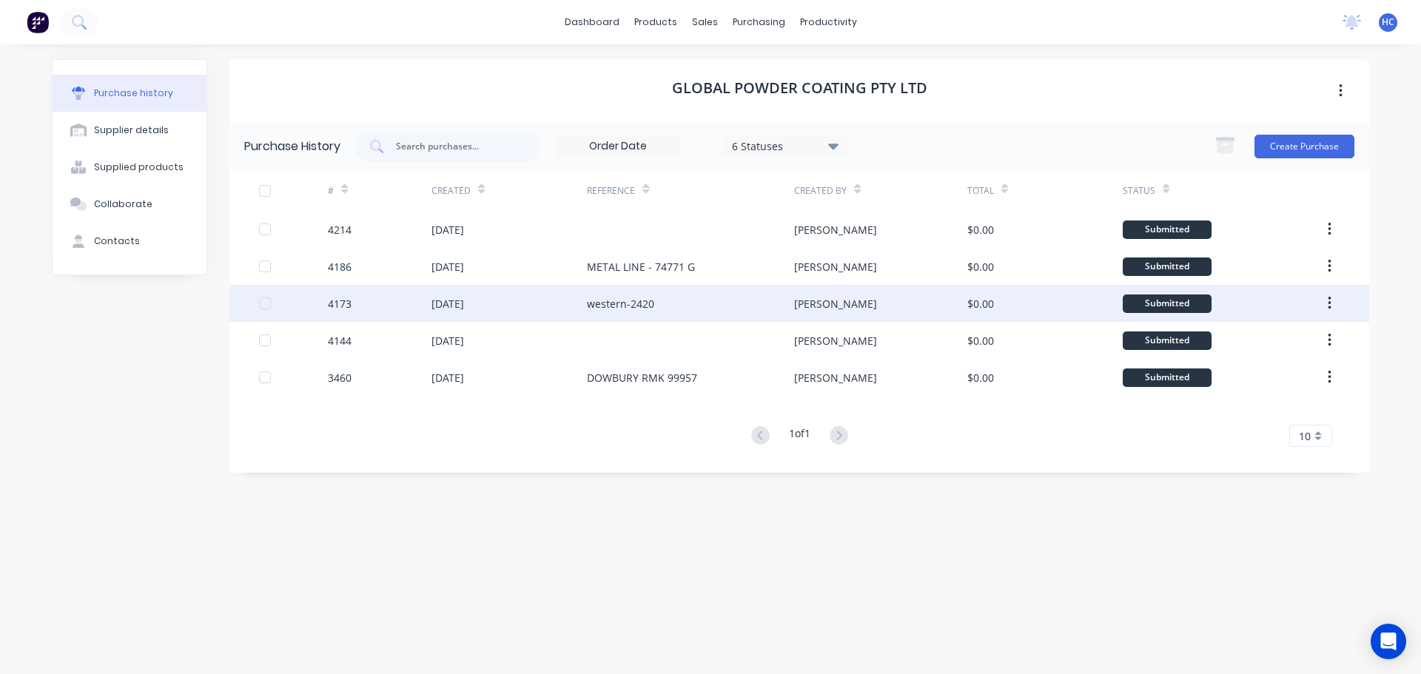
click at [699, 299] on div "western-2420" at bounding box center [690, 303] width 207 height 37
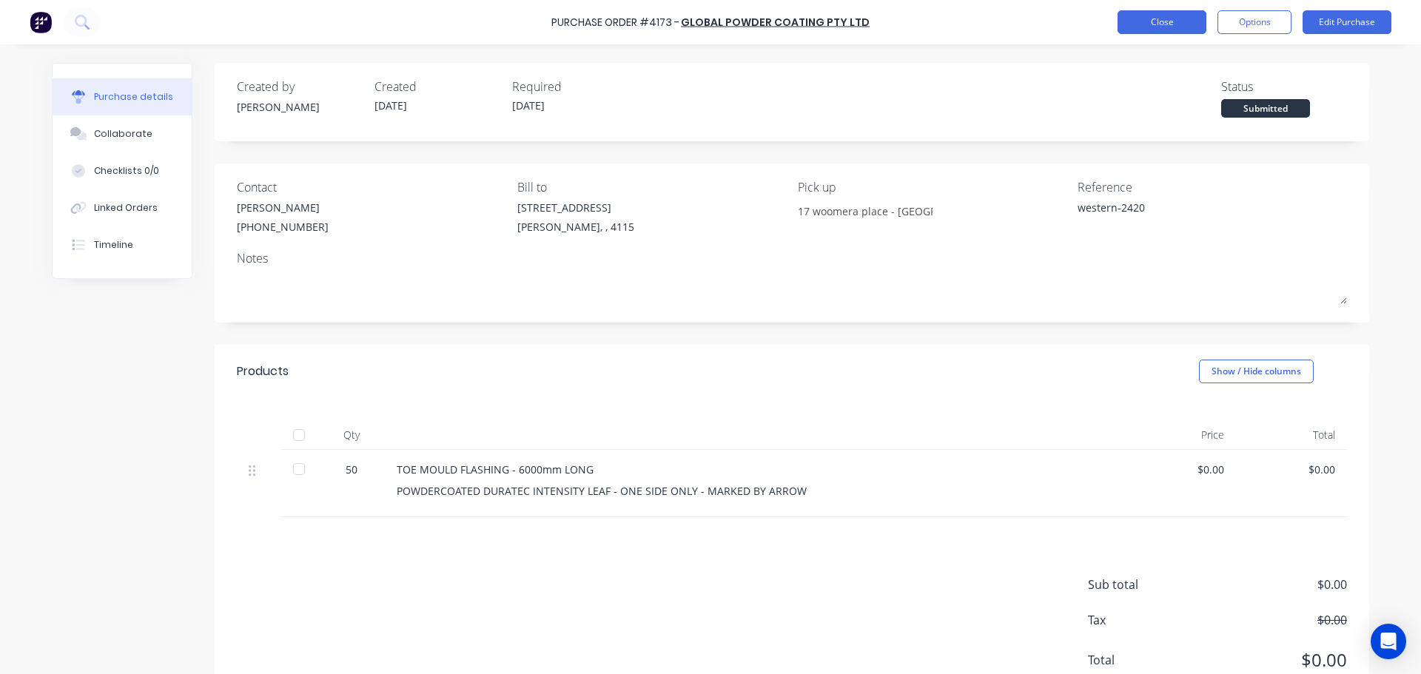
click at [1160, 25] on button "Close" at bounding box center [1162, 22] width 89 height 24
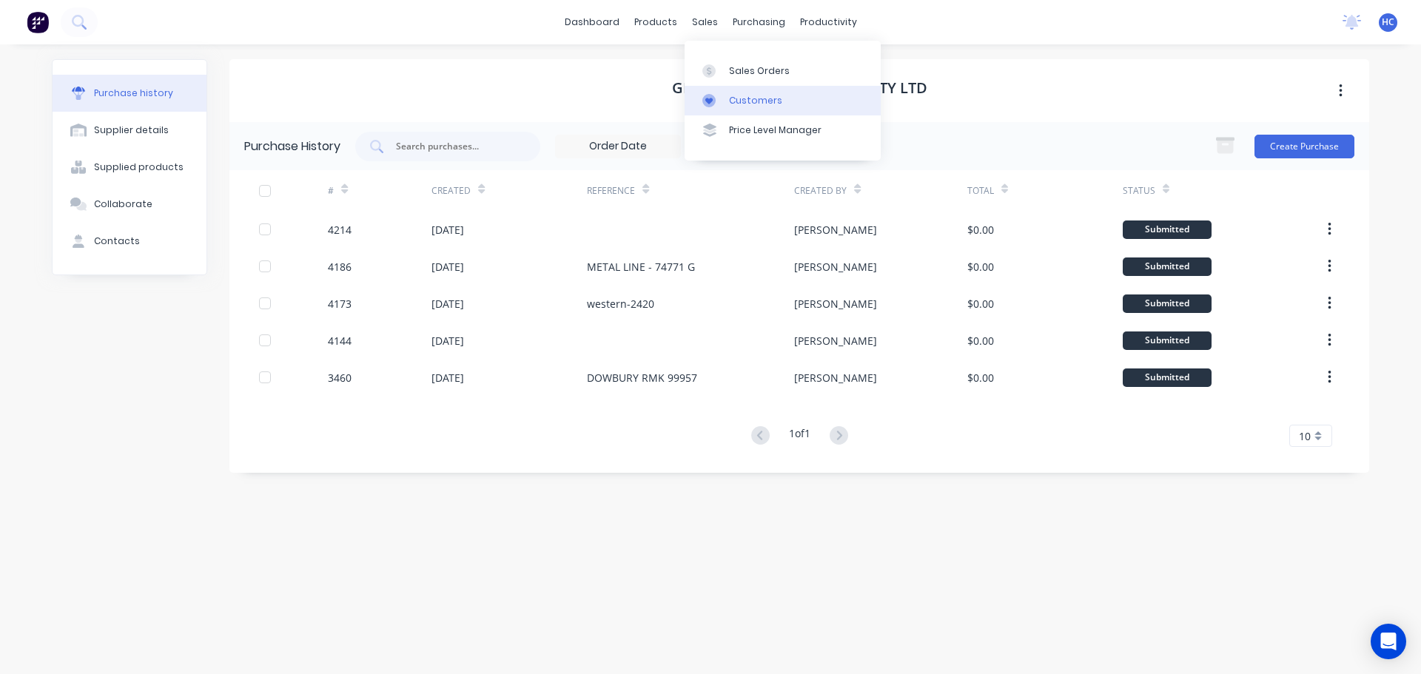
click at [733, 98] on div "Customers" at bounding box center [755, 100] width 53 height 13
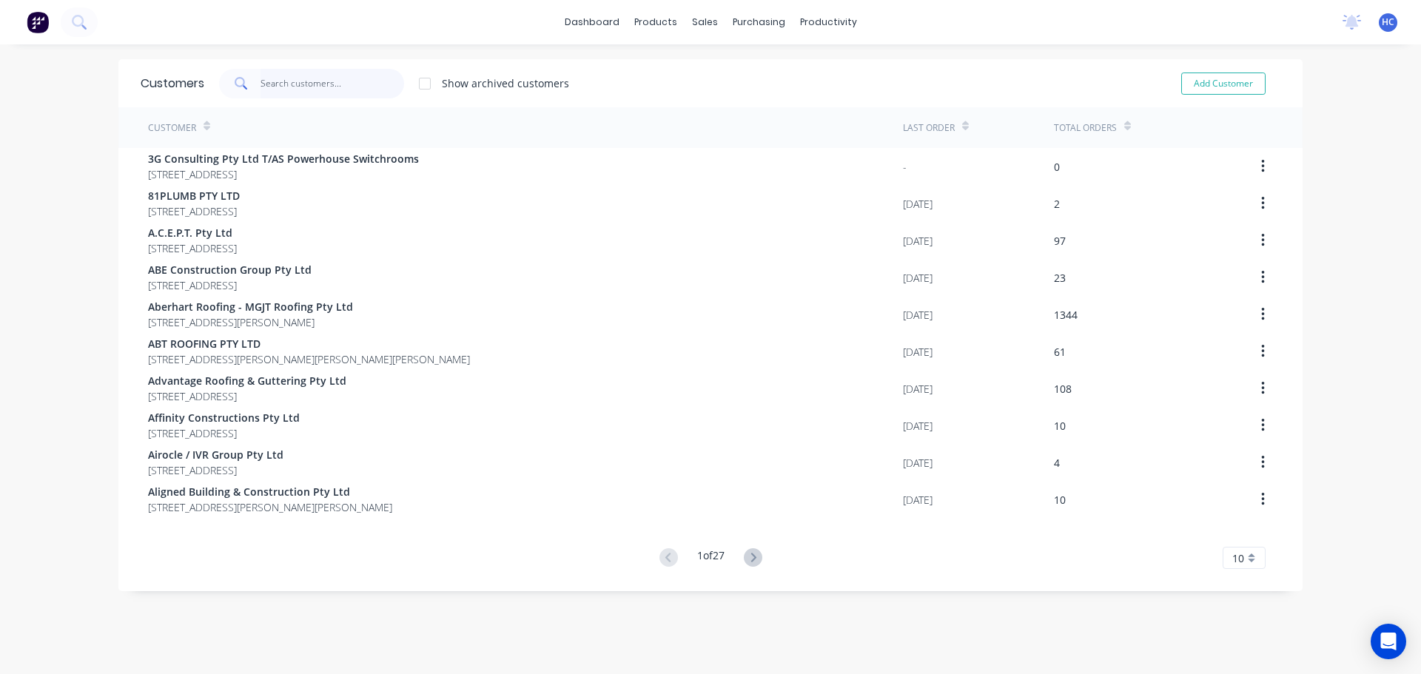
click at [323, 79] on input "text" at bounding box center [333, 84] width 144 height 30
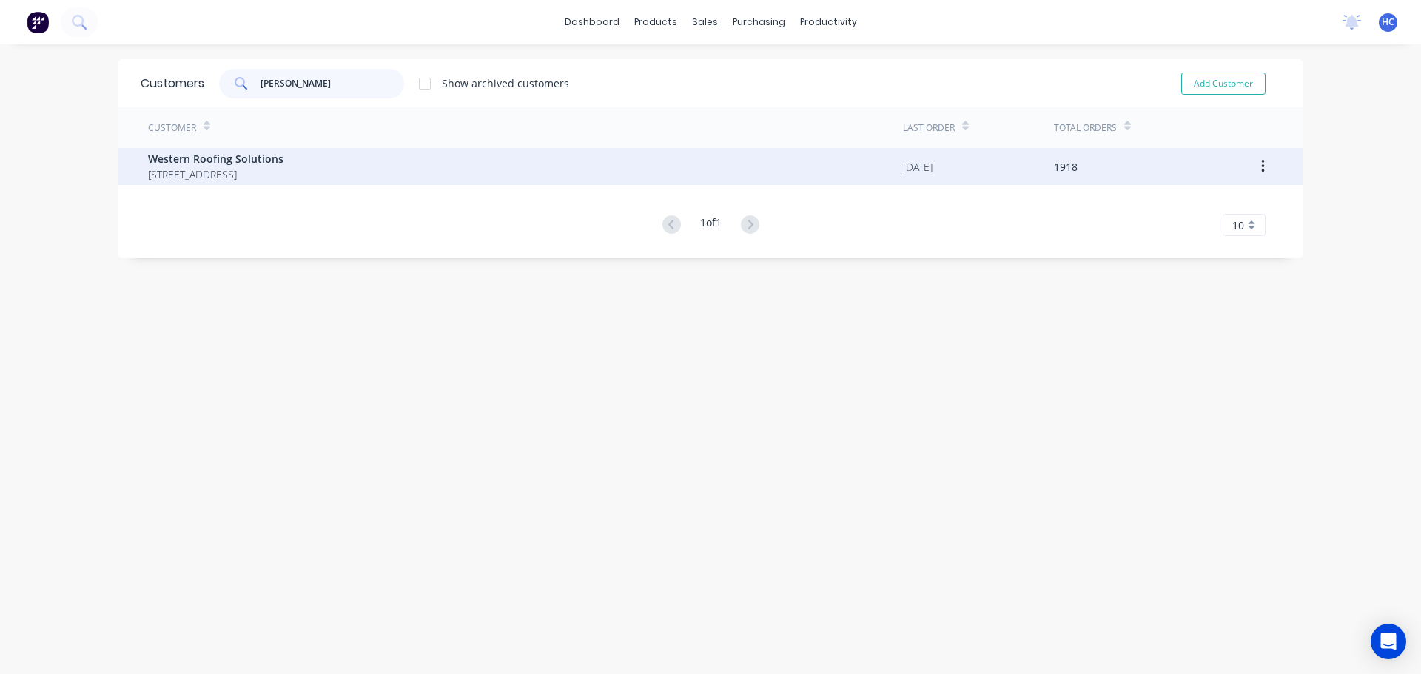
type input "[PERSON_NAME]"
click at [249, 160] on span "Western Roofing Solutions" at bounding box center [215, 159] width 135 height 16
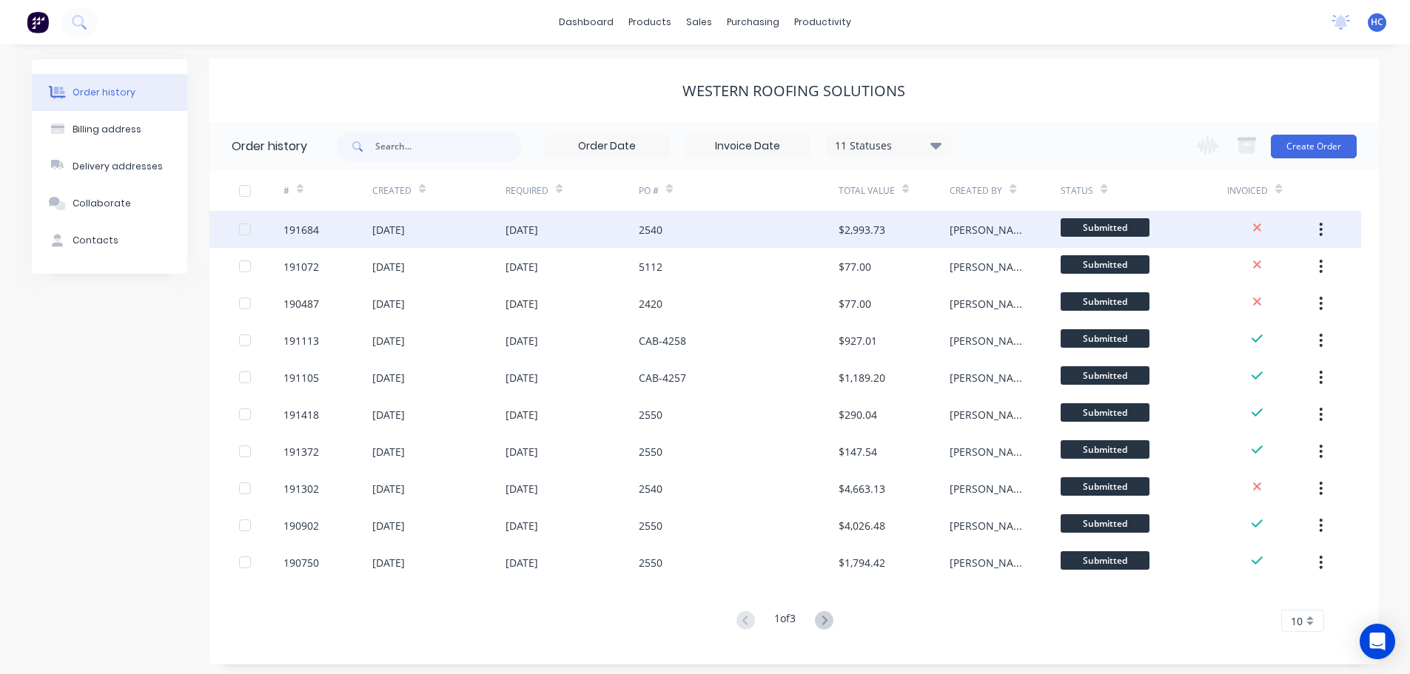
click at [813, 233] on div "2540" at bounding box center [739, 229] width 200 height 37
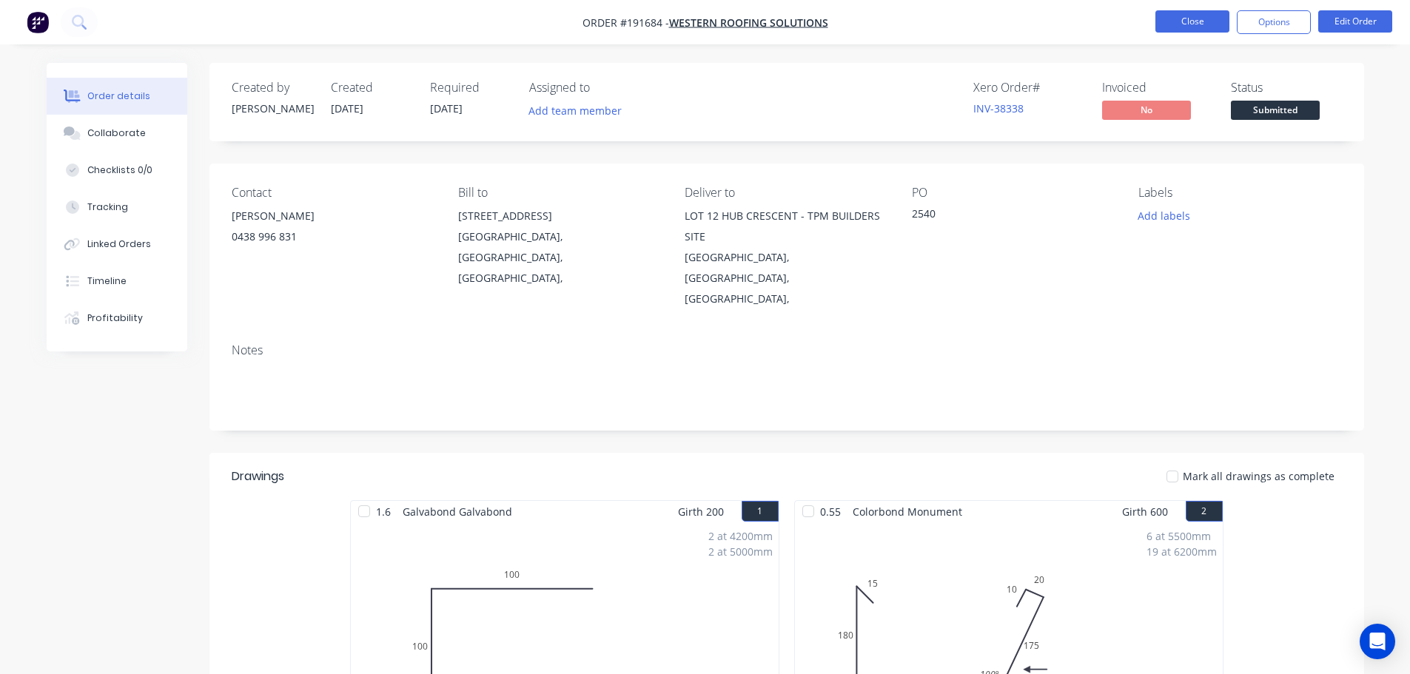
click at [1208, 20] on button "Close" at bounding box center [1192, 21] width 74 height 22
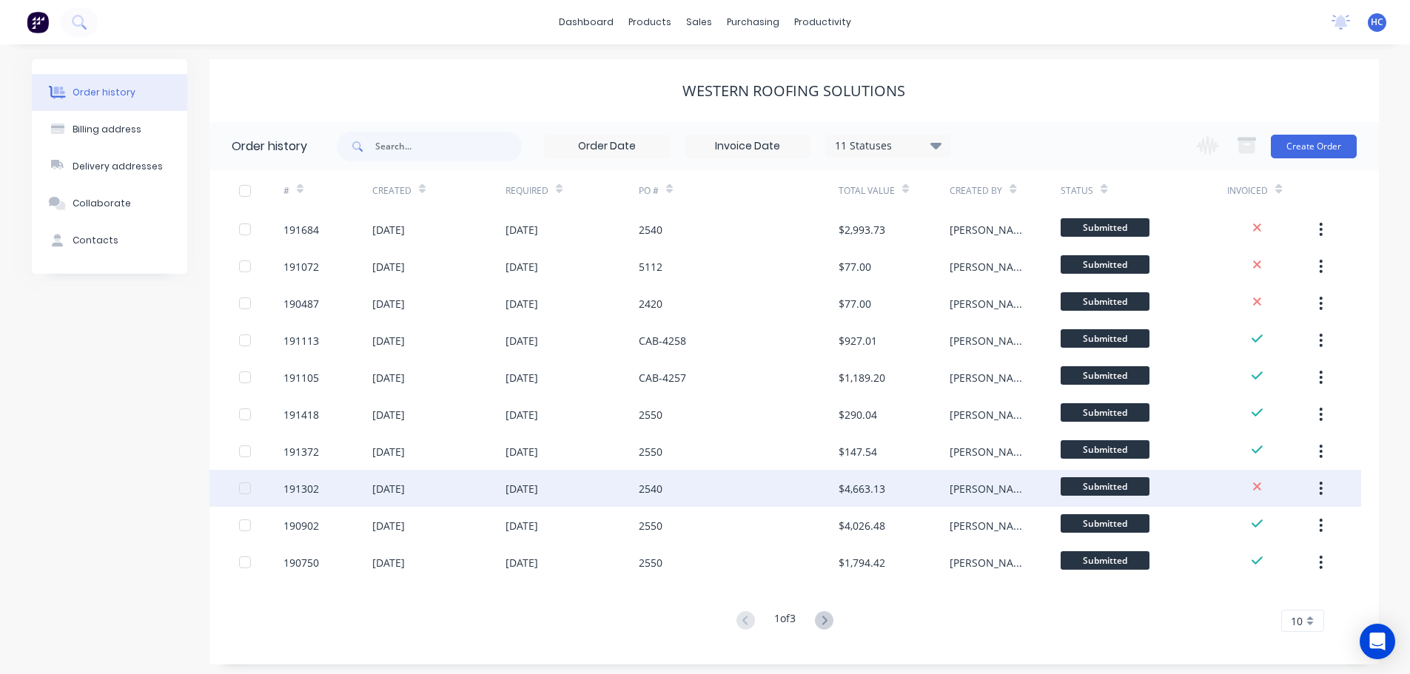
click at [824, 485] on div "2540" at bounding box center [739, 488] width 200 height 37
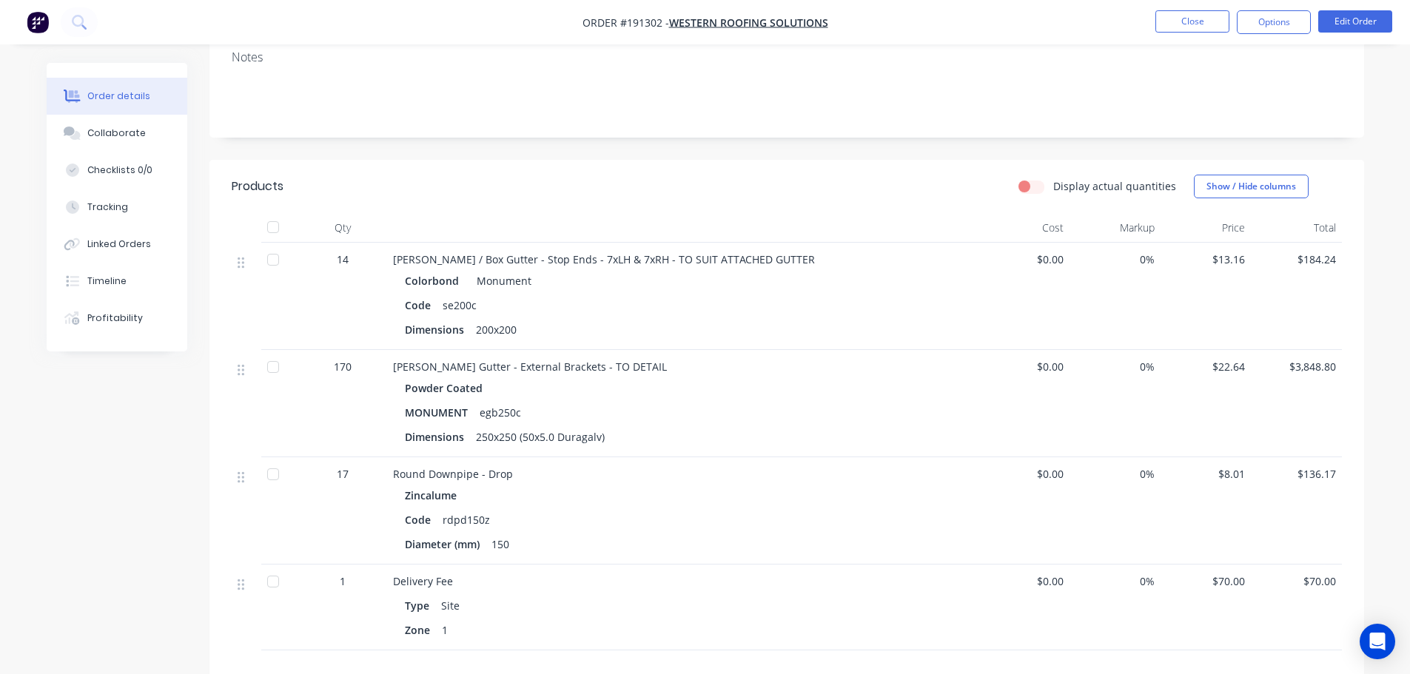
scroll to position [296, 0]
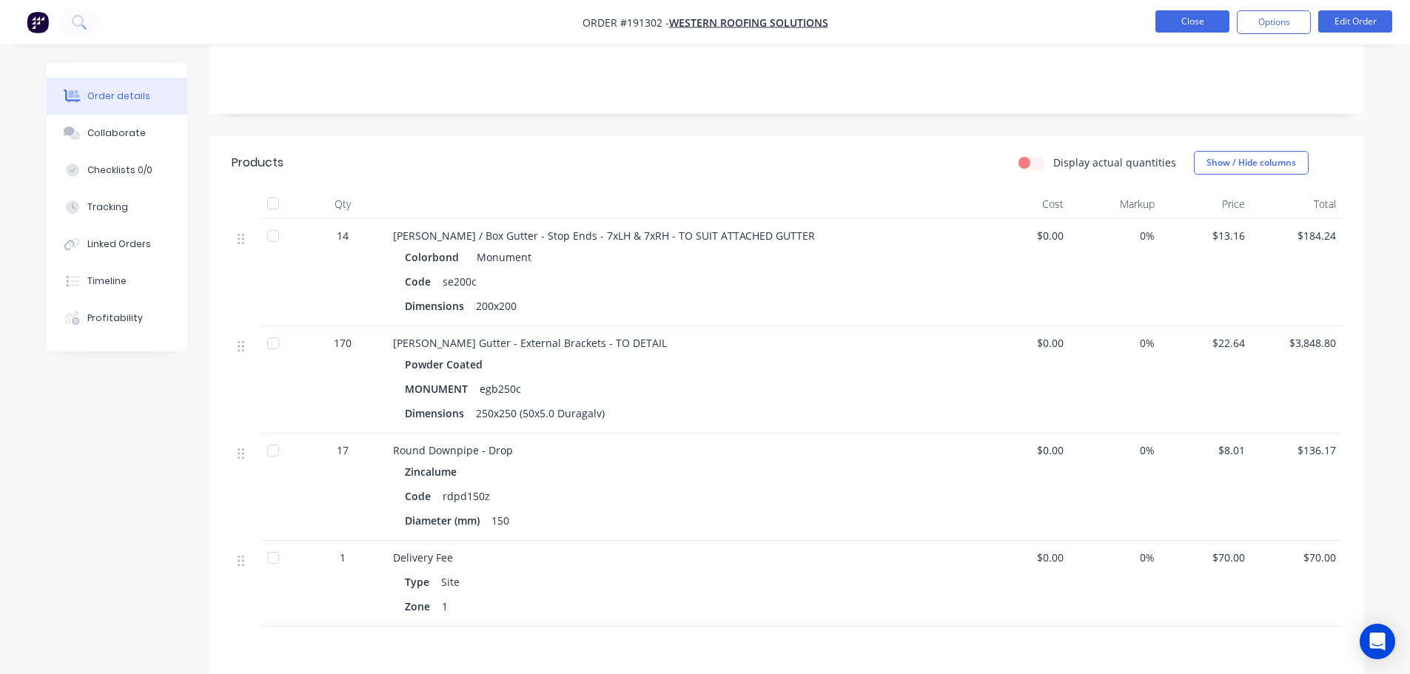
click at [1217, 13] on button "Close" at bounding box center [1192, 21] width 74 height 22
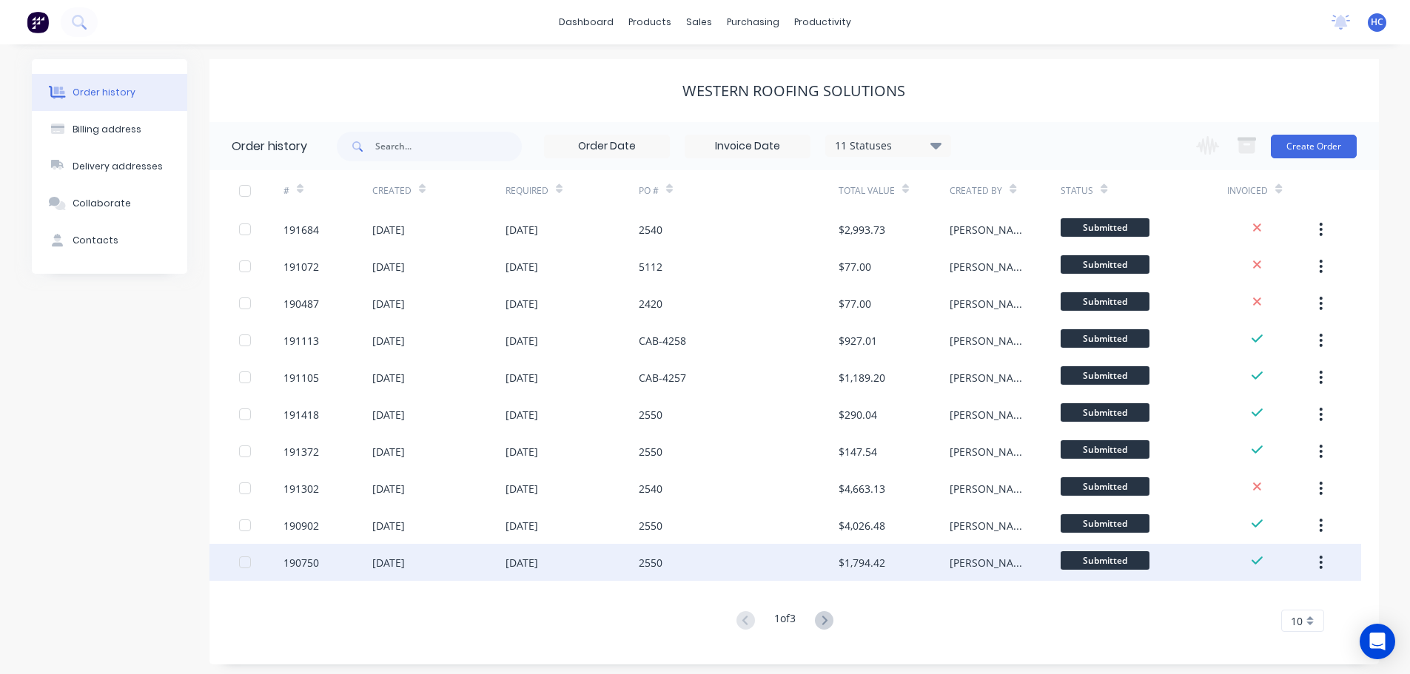
click at [776, 561] on div "2550" at bounding box center [739, 562] width 200 height 37
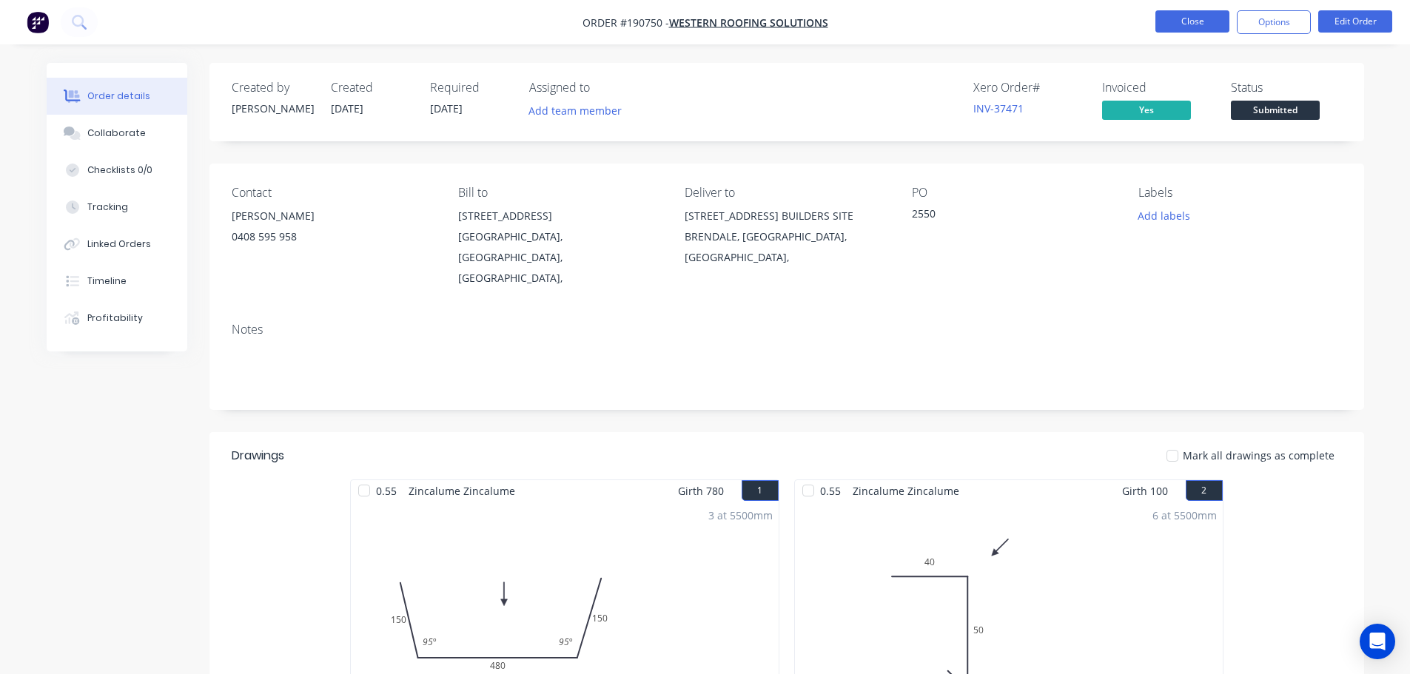
click at [1202, 21] on button "Close" at bounding box center [1192, 21] width 74 height 22
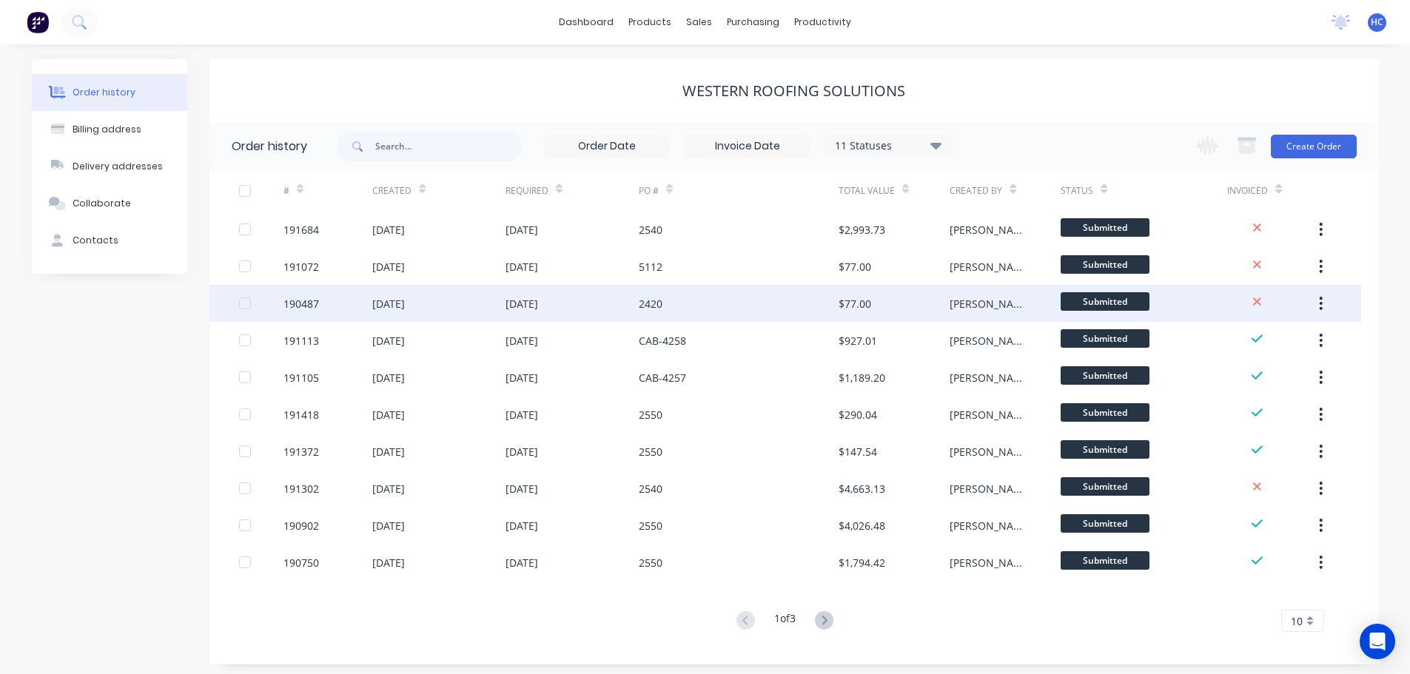
click at [837, 293] on div "2420" at bounding box center [739, 303] width 200 height 37
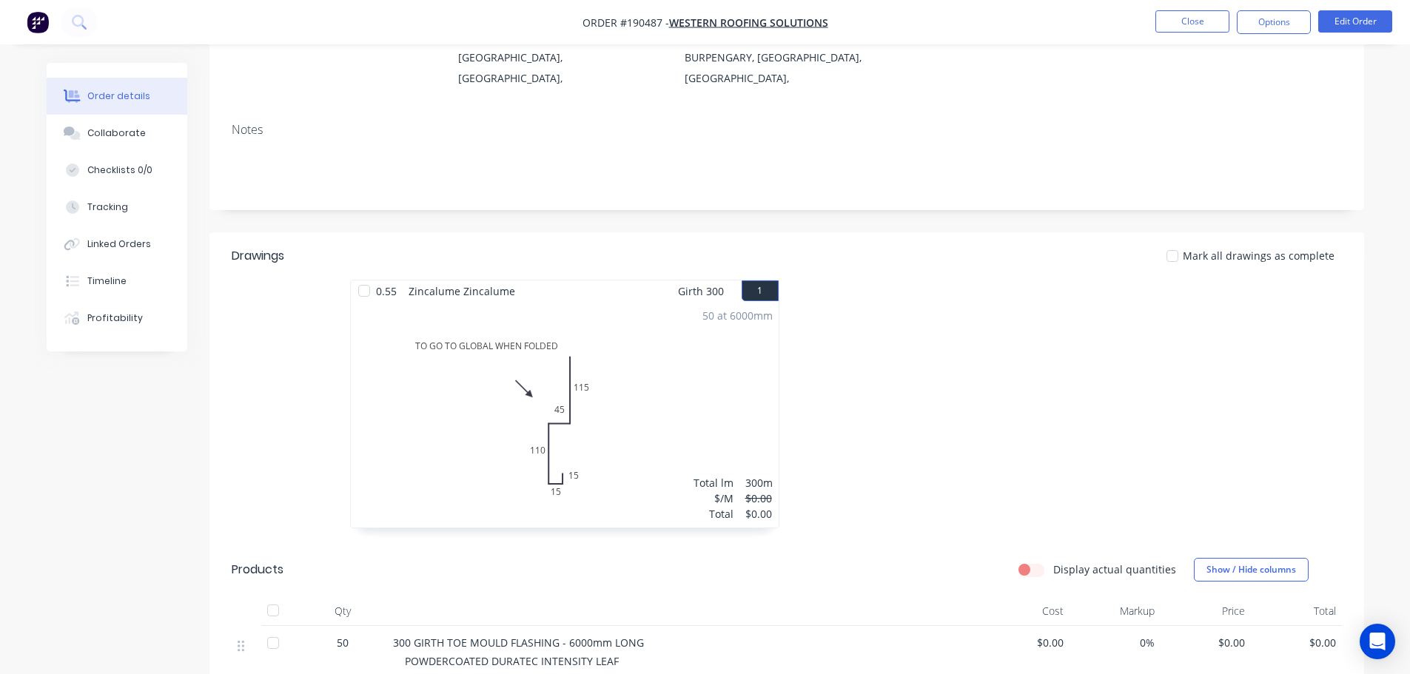
scroll to position [148, 0]
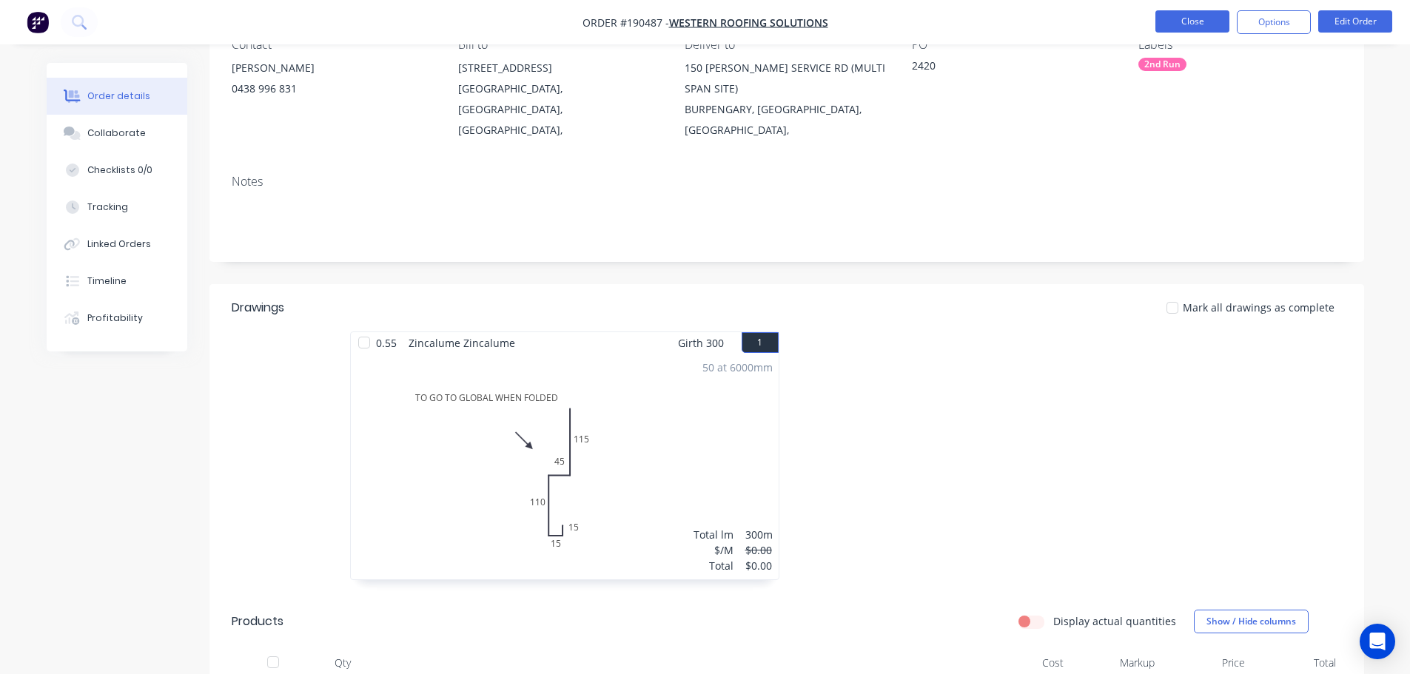
click at [1182, 21] on button "Close" at bounding box center [1192, 21] width 74 height 22
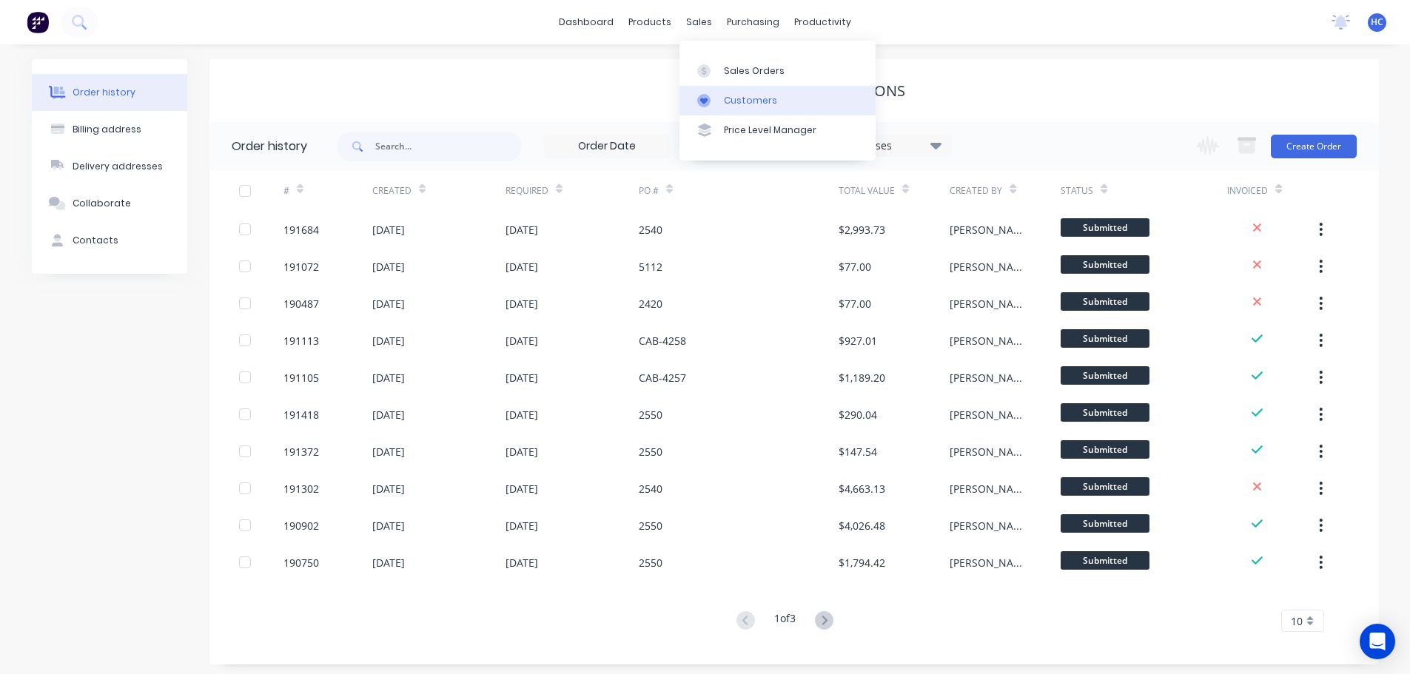
click at [753, 105] on div "Customers" at bounding box center [750, 100] width 53 height 13
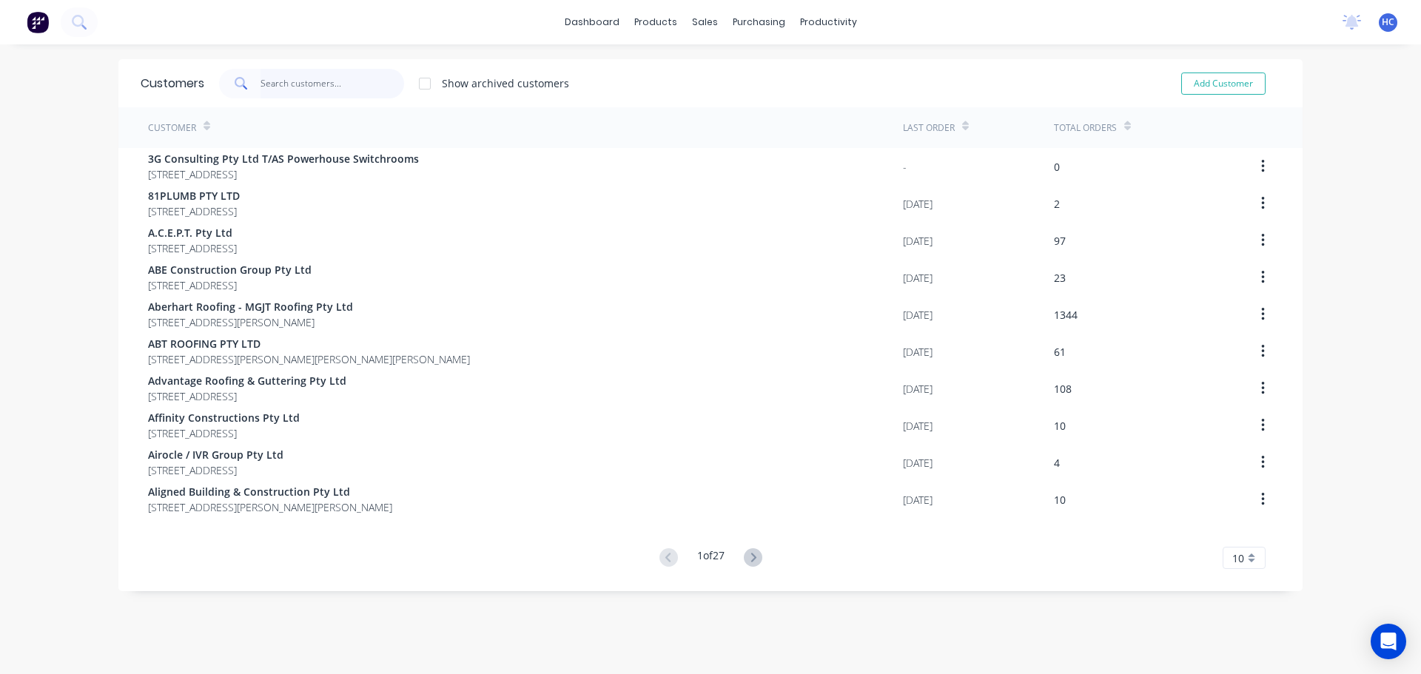
click at [328, 95] on input "text" at bounding box center [333, 84] width 144 height 30
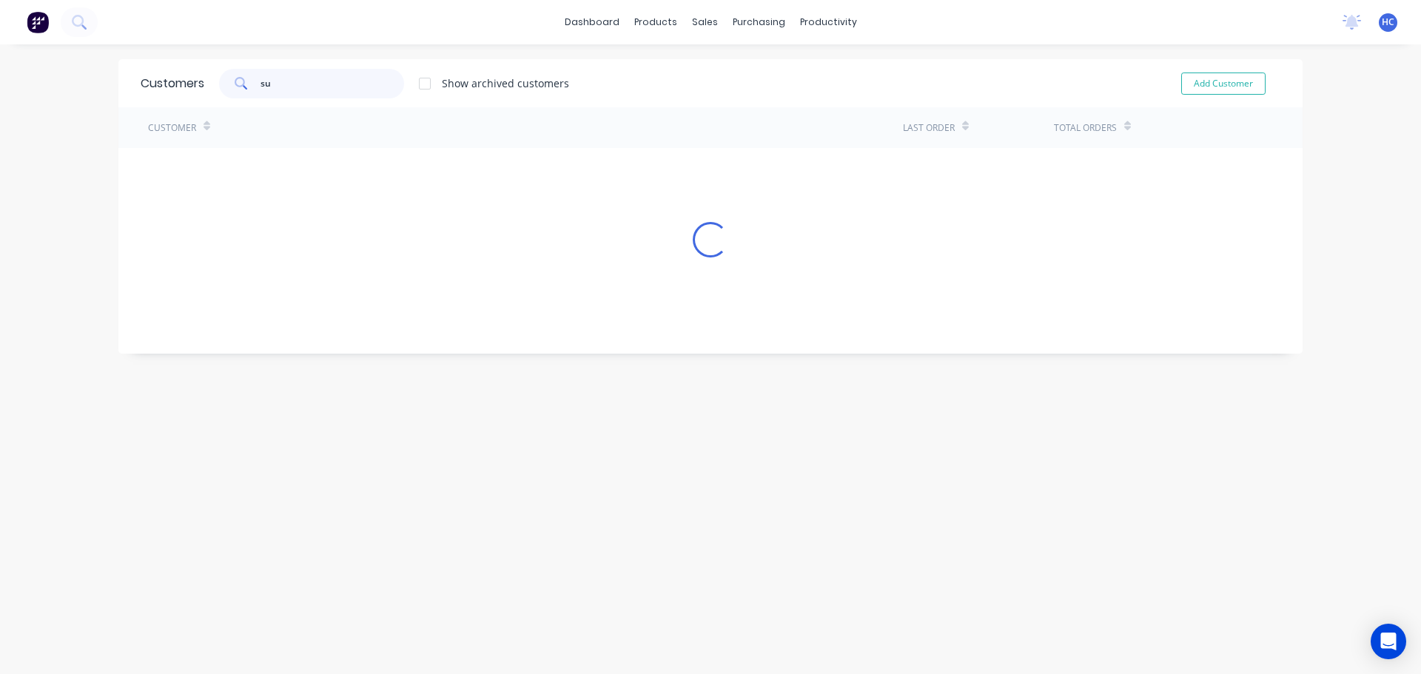
type input "s"
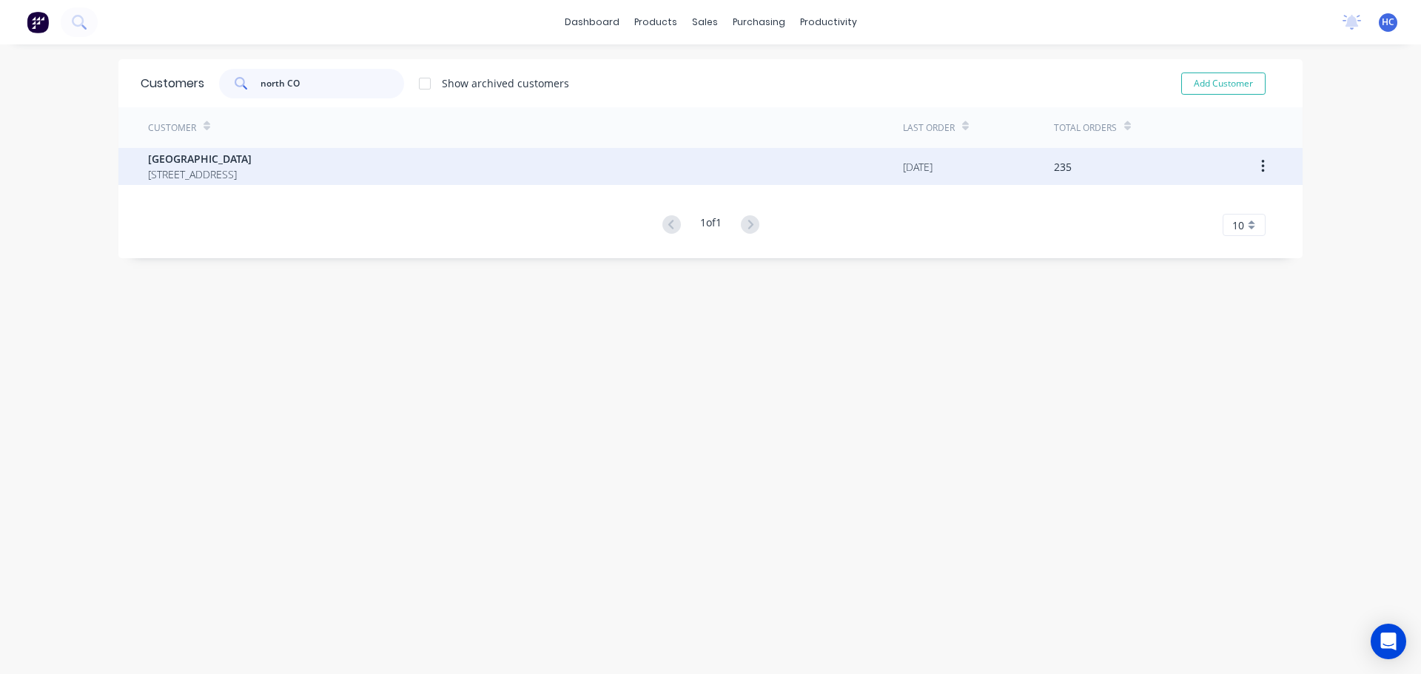
type input "north CO"
click at [245, 154] on span "[GEOGRAPHIC_DATA]" at bounding box center [200, 159] width 104 height 16
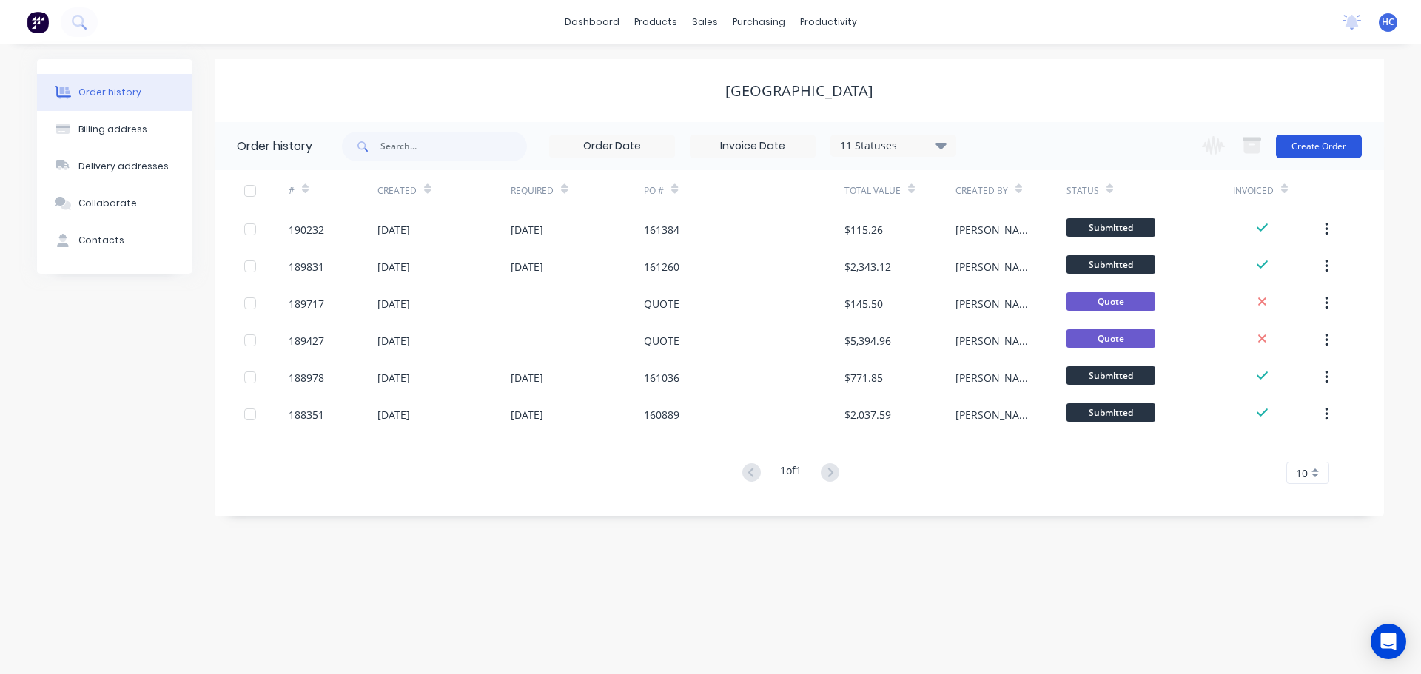
click at [1297, 147] on button "Create Order" at bounding box center [1319, 147] width 86 height 24
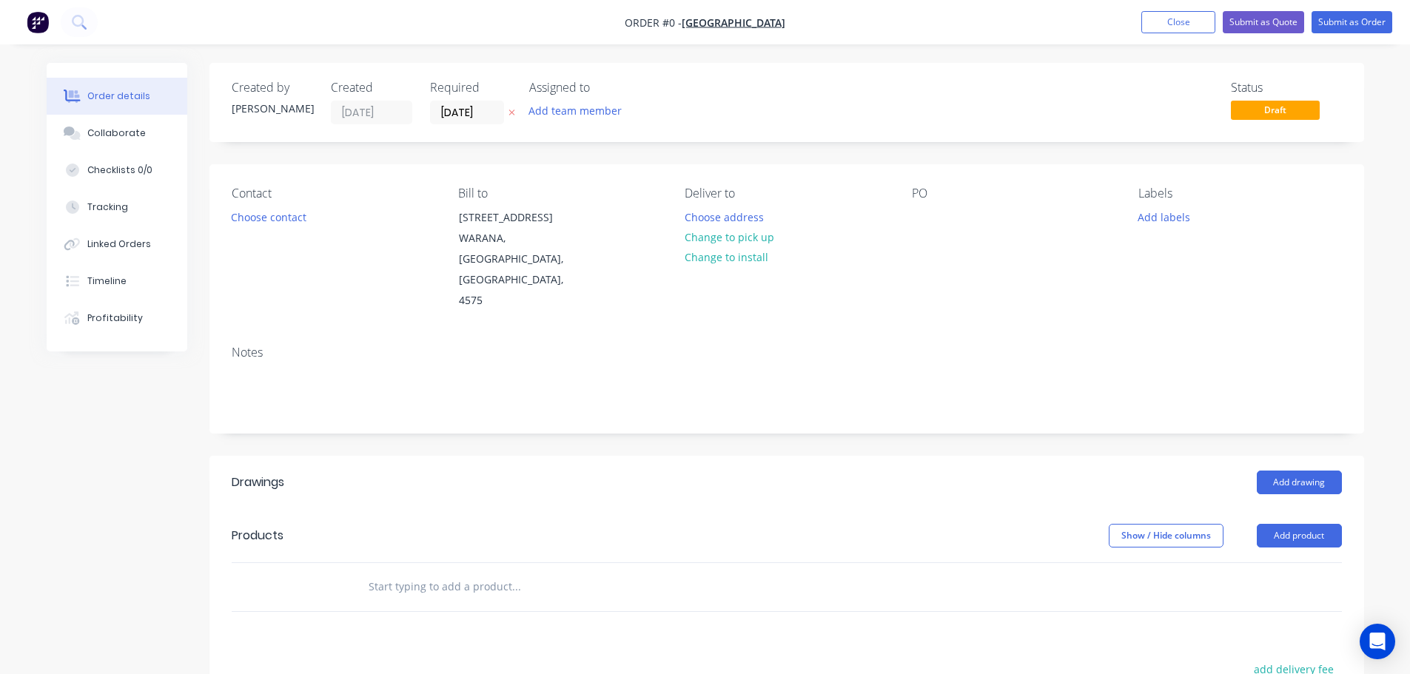
click at [507, 113] on button at bounding box center [512, 112] width 16 height 17
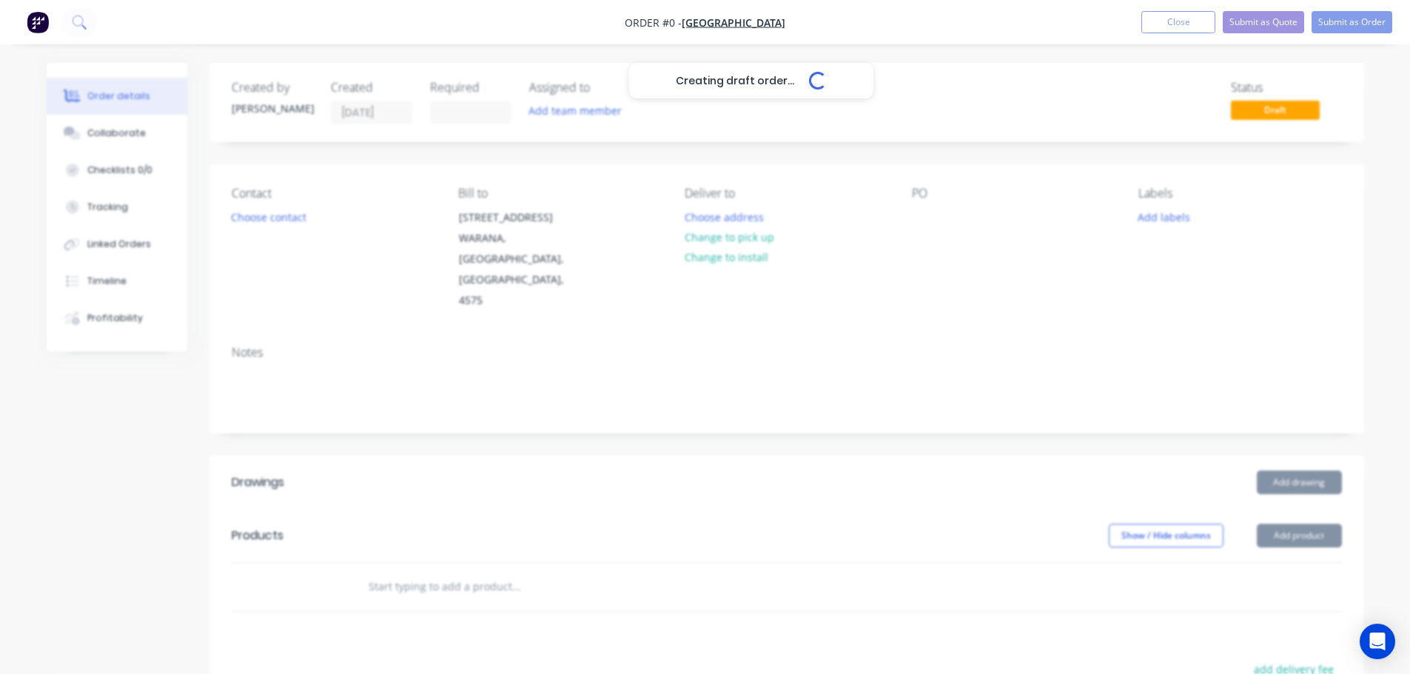
click at [918, 221] on div "Creating draft order... Loading..." at bounding box center [752, 400] width 1410 height 674
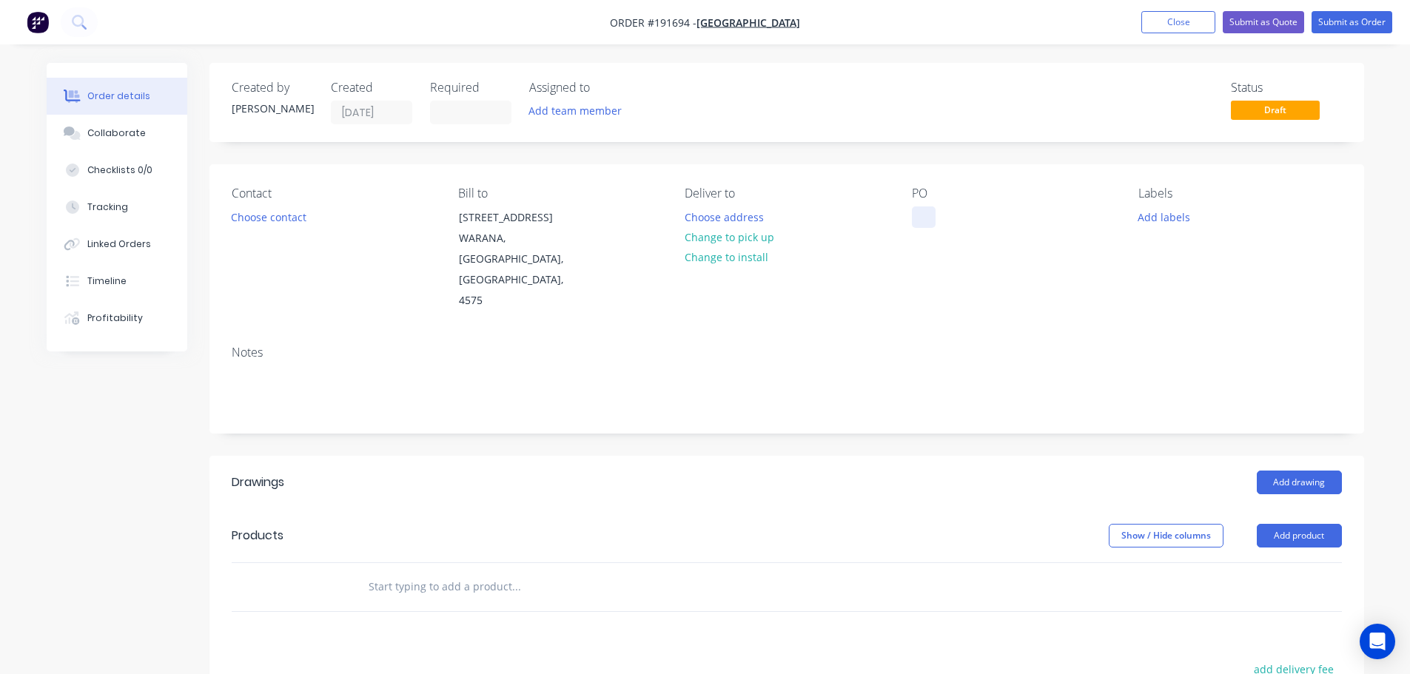
click at [920, 218] on div at bounding box center [924, 216] width 24 height 21
click at [1305, 471] on button "Add drawing" at bounding box center [1299, 483] width 85 height 24
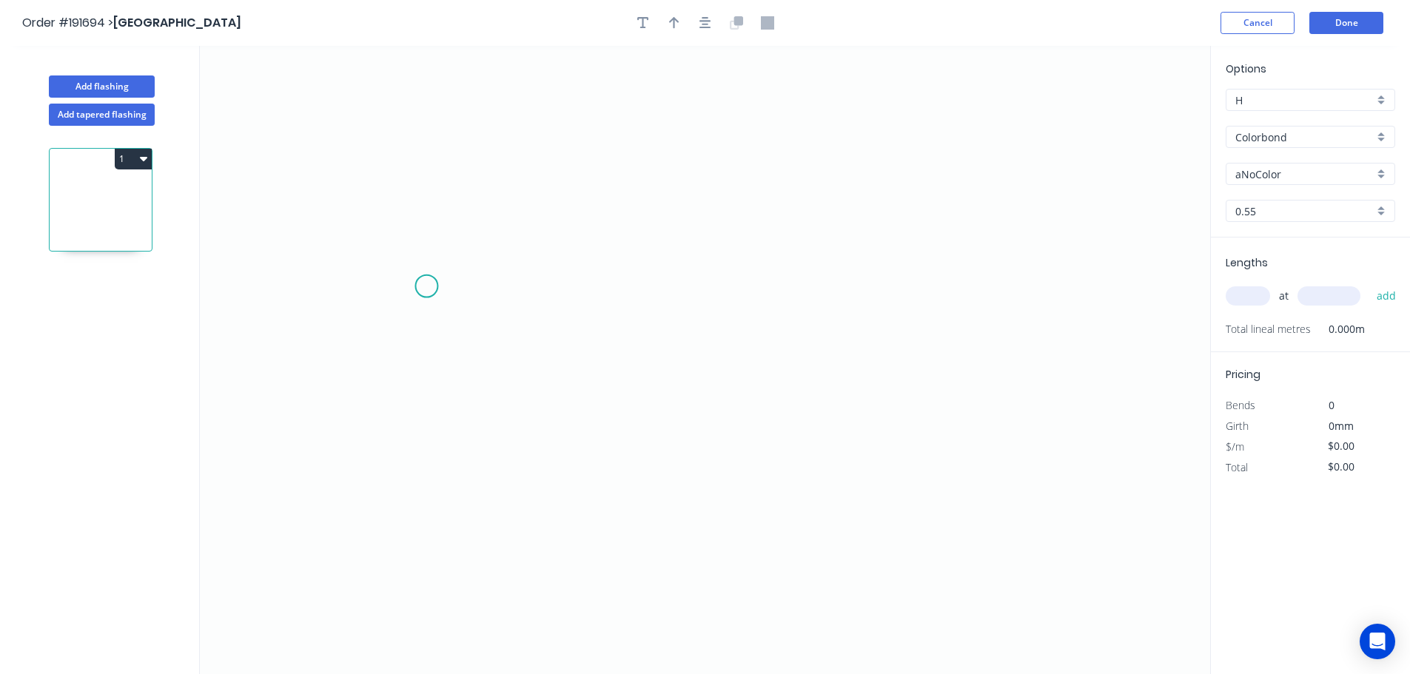
click at [436, 221] on icon "0" at bounding box center [705, 360] width 1010 height 628
drag, startPoint x: 437, startPoint y: 448, endPoint x: 457, endPoint y: 448, distance: 20.0
click at [437, 448] on icon "0" at bounding box center [705, 360] width 1010 height 628
click at [659, 497] on icon "0 ?" at bounding box center [705, 360] width 1010 height 628
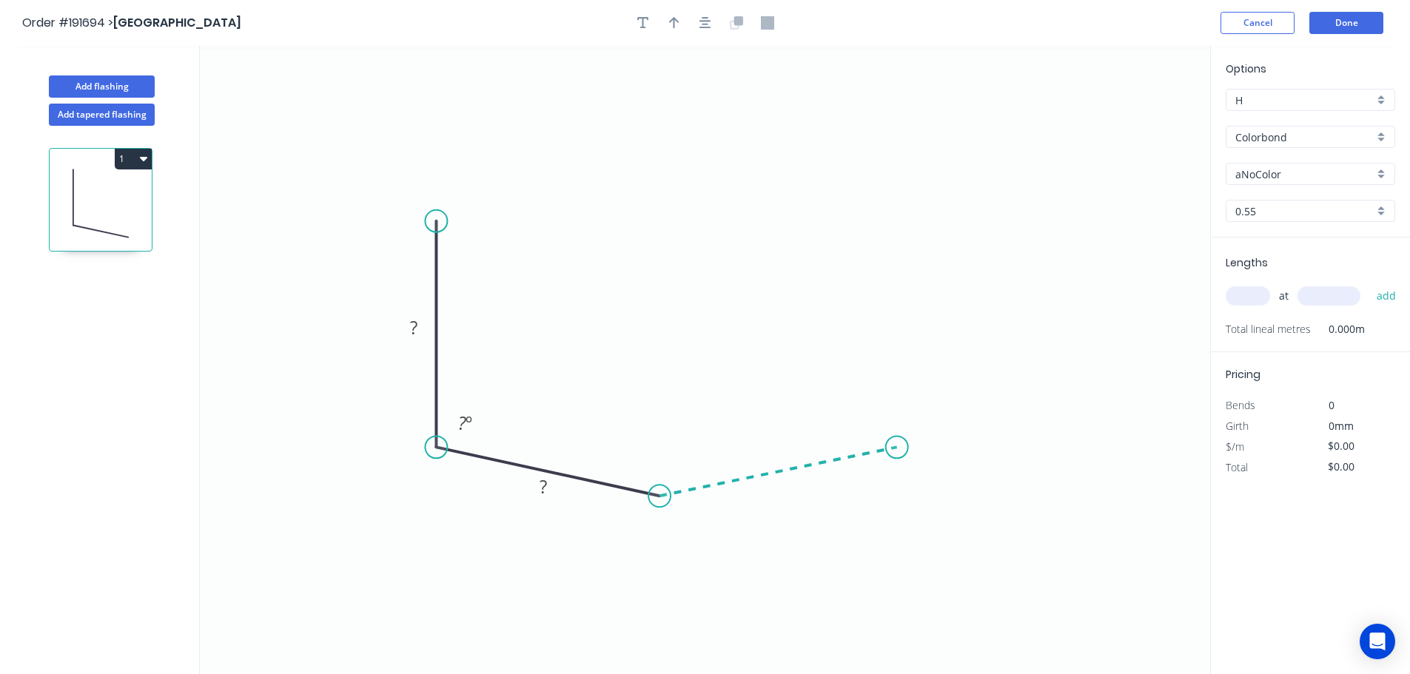
click at [897, 448] on icon "0 ? ? ? º" at bounding box center [705, 360] width 1010 height 628
click at [901, 316] on icon "0 ? ? ? ? º ? º" at bounding box center [705, 360] width 1010 height 628
click at [901, 316] on circle at bounding box center [897, 316] width 22 height 22
click at [925, 381] on rect at bounding box center [919, 375] width 30 height 21
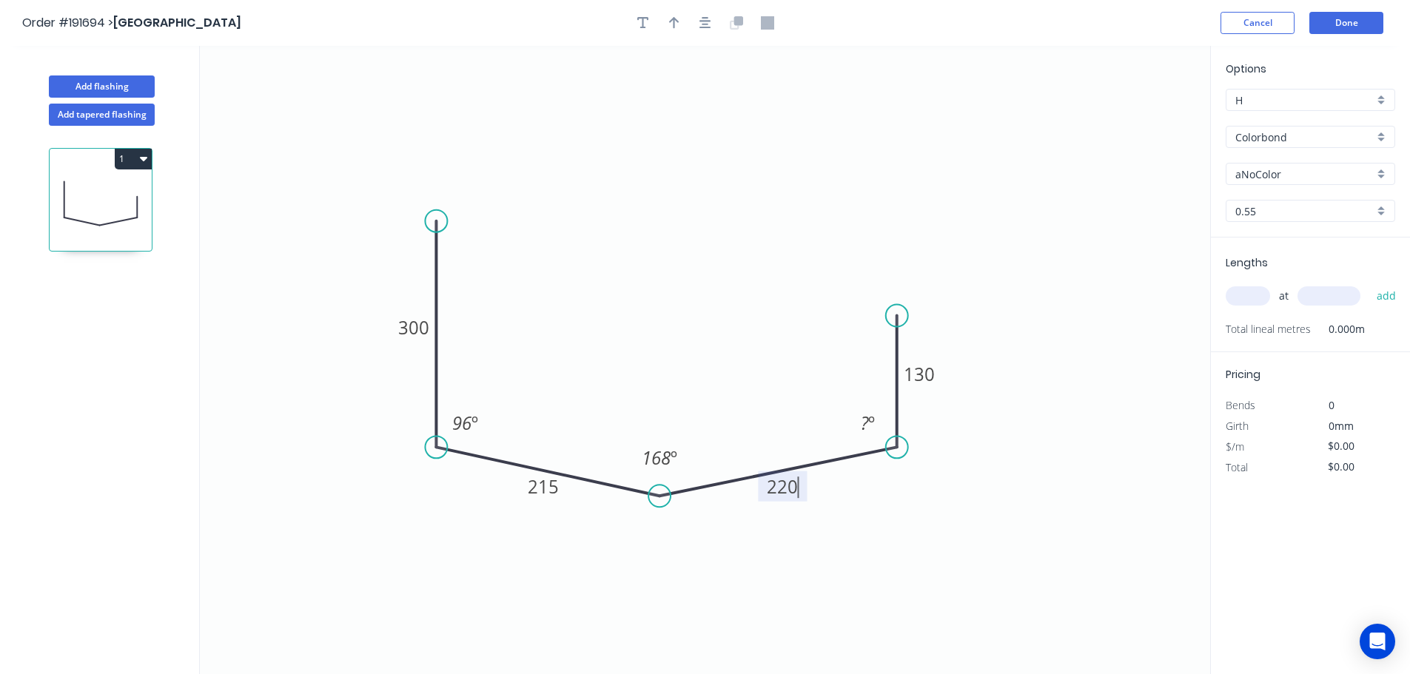
type input "$24.73"
click at [724, 259] on icon "0 300 215 220 130 96 º 168 º 96 º" at bounding box center [705, 360] width 1010 height 628
click at [678, 27] on icon "button" at bounding box center [674, 22] width 10 height 13
drag, startPoint x: 1137, startPoint y: 119, endPoint x: 709, endPoint y: 335, distance: 479.3
click at [781, 301] on icon at bounding box center [787, 277] width 13 height 47
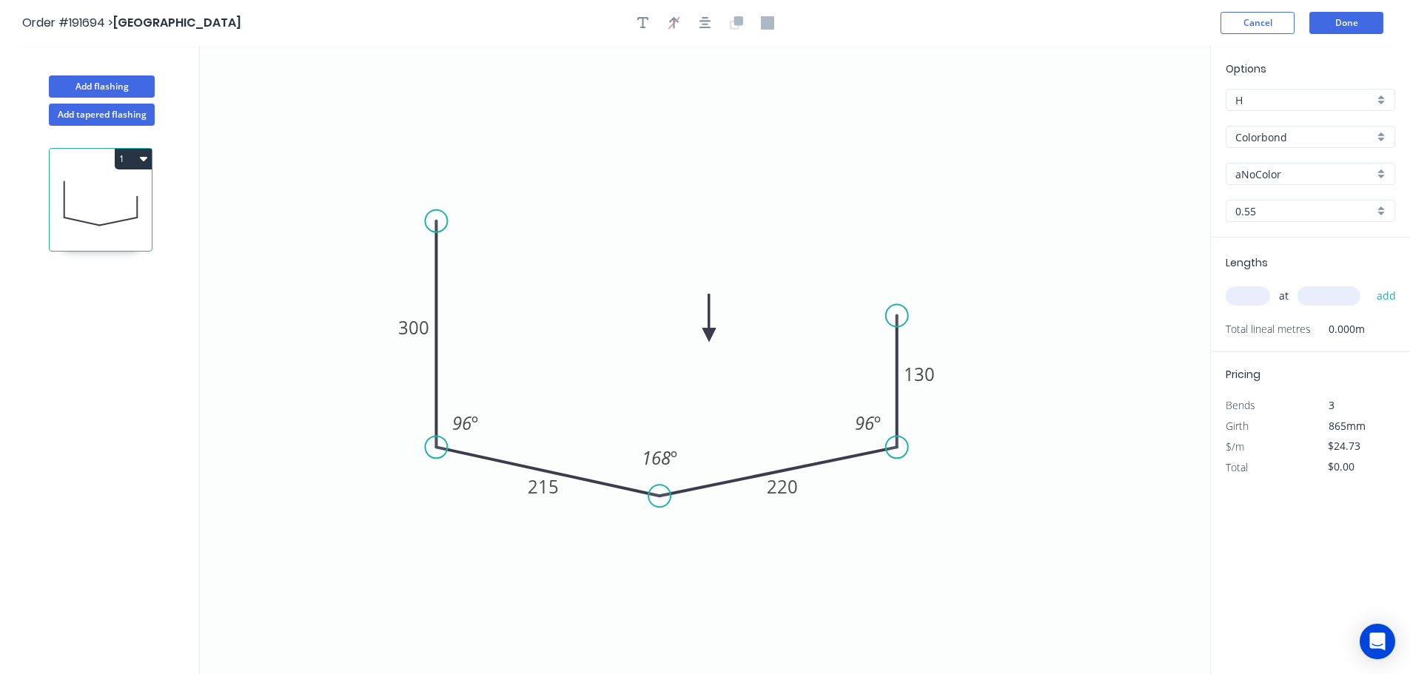
click at [1280, 145] on div "Colorbond" at bounding box center [1310, 137] width 169 height 22
click at [1317, 198] on div "Stainless Steel (Surfmist)" at bounding box center [1310, 206] width 168 height 26
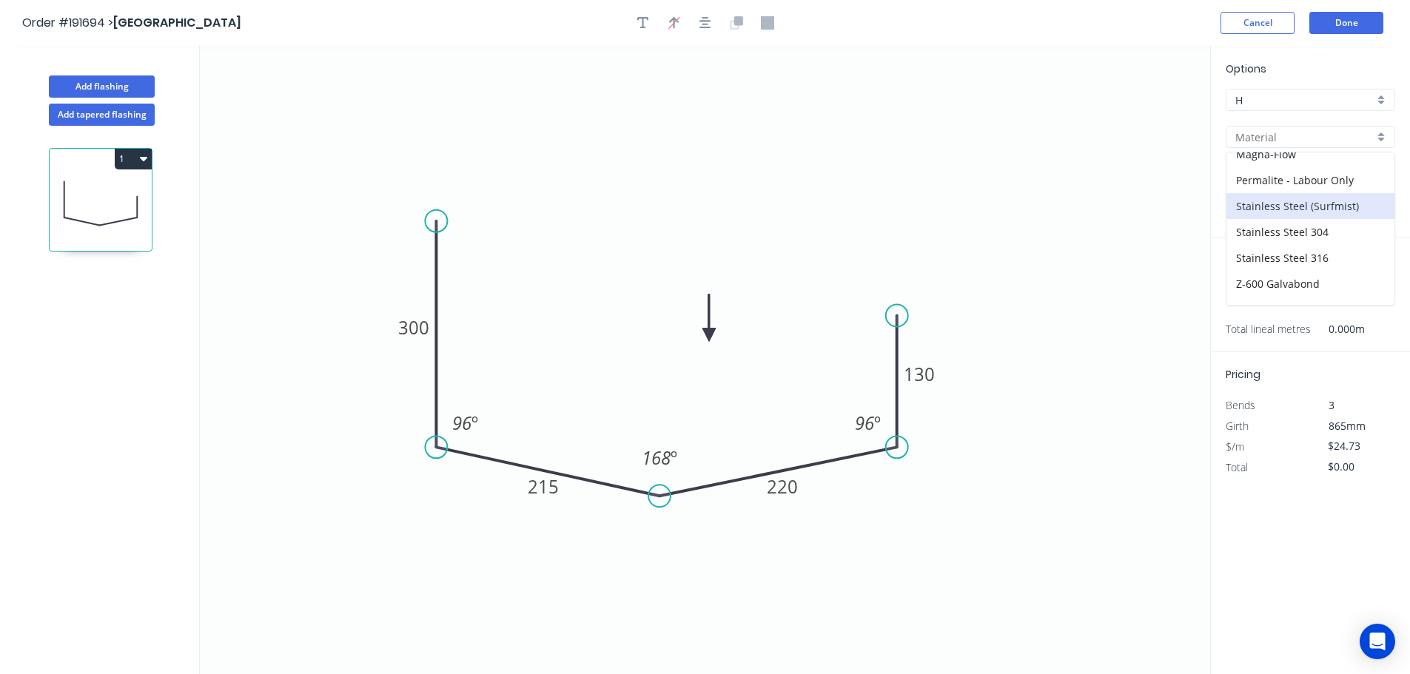
type input "Stainless Steel (Surfmist)"
type input "Surfmist"
type input "$109.36"
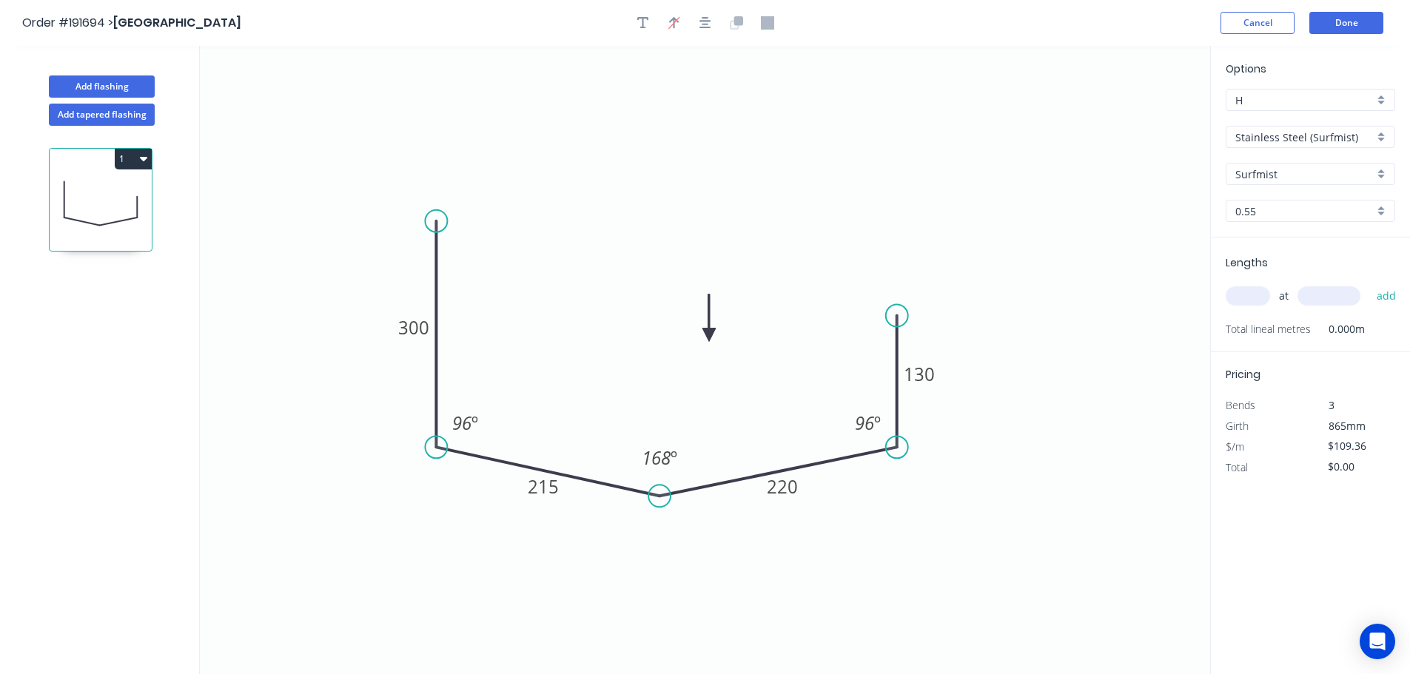
click at [1249, 299] on input "text" at bounding box center [1248, 295] width 44 height 19
type input "2"
type input "6100"
click at [1369, 283] on button "add" at bounding box center [1386, 295] width 35 height 25
click at [141, 154] on icon "button" at bounding box center [143, 158] width 7 height 12
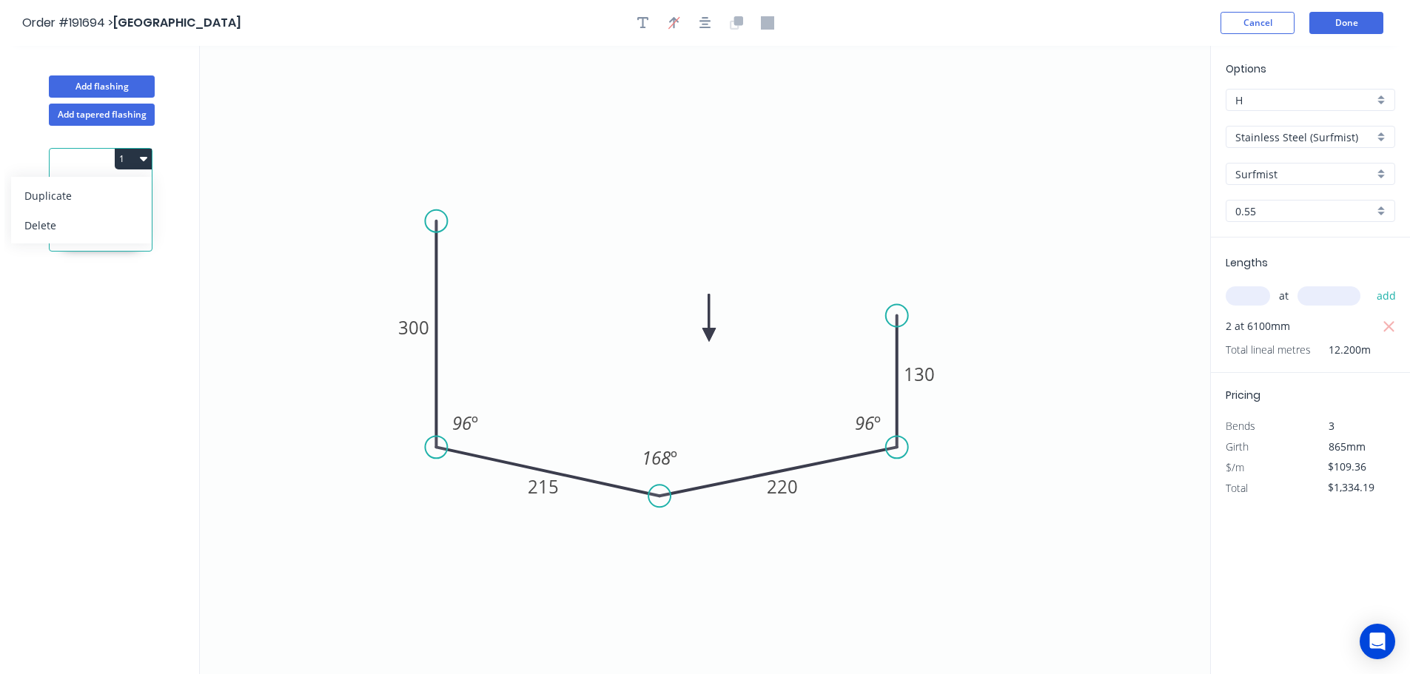
click at [135, 187] on div "Duplicate" at bounding box center [81, 195] width 114 height 21
type input "$0.00"
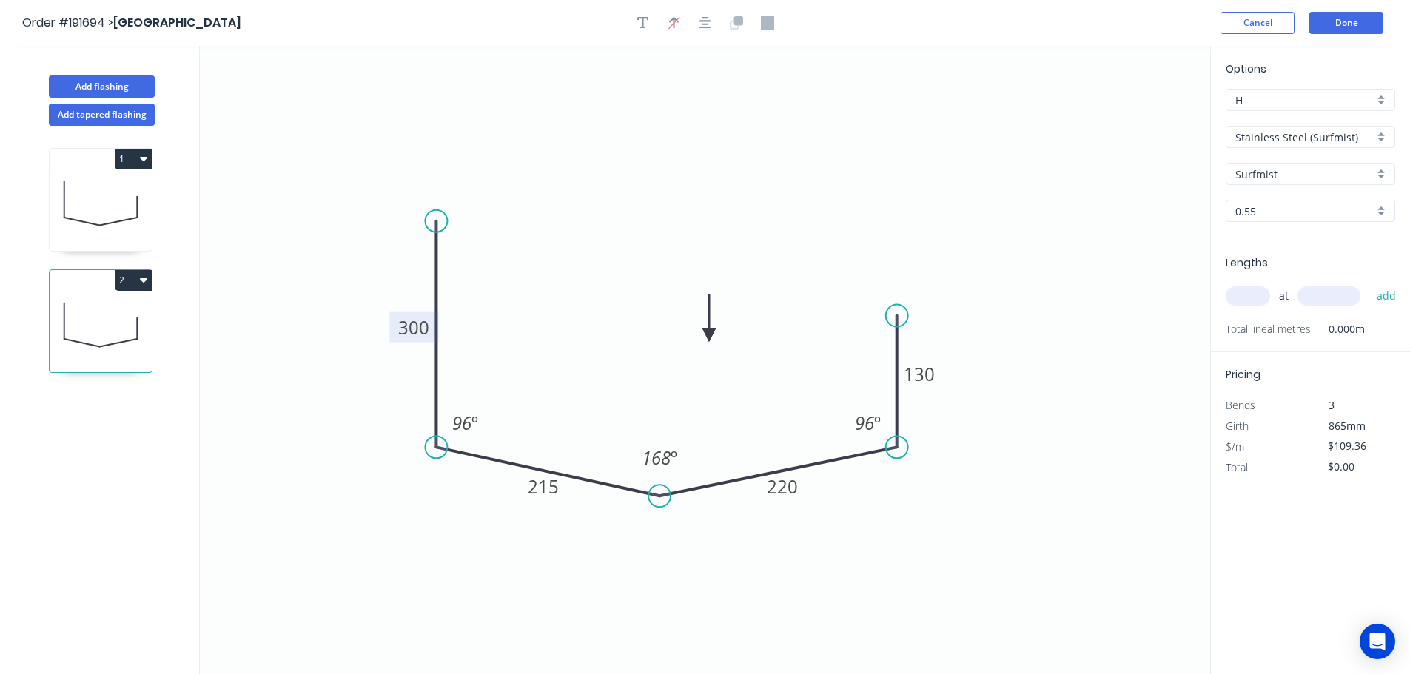
click at [416, 318] on tspan "300" at bounding box center [413, 327] width 31 height 24
drag, startPoint x: 975, startPoint y: 198, endPoint x: 1207, endPoint y: 239, distance: 235.2
click at [976, 198] on icon "0 230 215 220 130 96 º 168 º 96 º" at bounding box center [705, 360] width 1010 height 628
click at [1253, 287] on input "text" at bounding box center [1248, 295] width 44 height 19
type input "3"
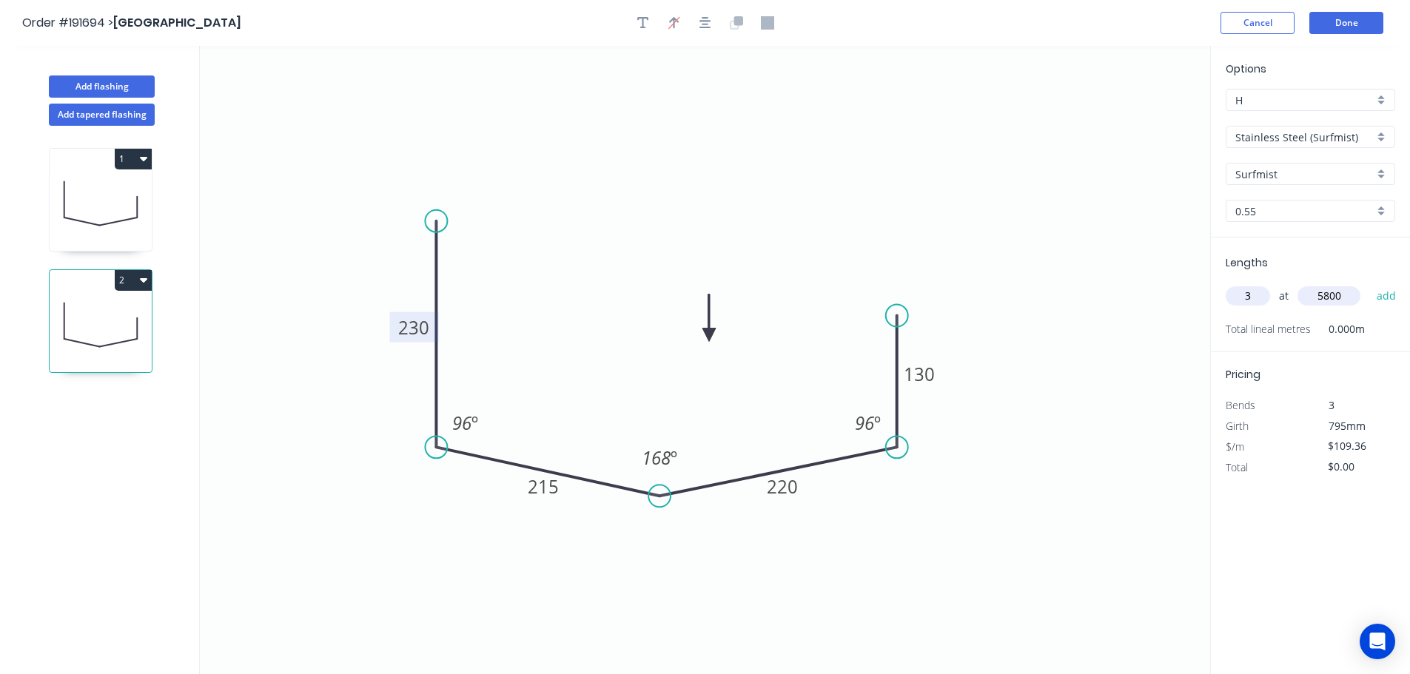
type input "5800"
click at [1369, 283] on button "add" at bounding box center [1386, 295] width 35 height 25
click at [125, 283] on button "2" at bounding box center [133, 280] width 37 height 21
drag, startPoint x: 96, startPoint y: 319, endPoint x: 111, endPoint y: 308, distance: 18.5
click at [95, 319] on div "Duplicate" at bounding box center [81, 316] width 114 height 21
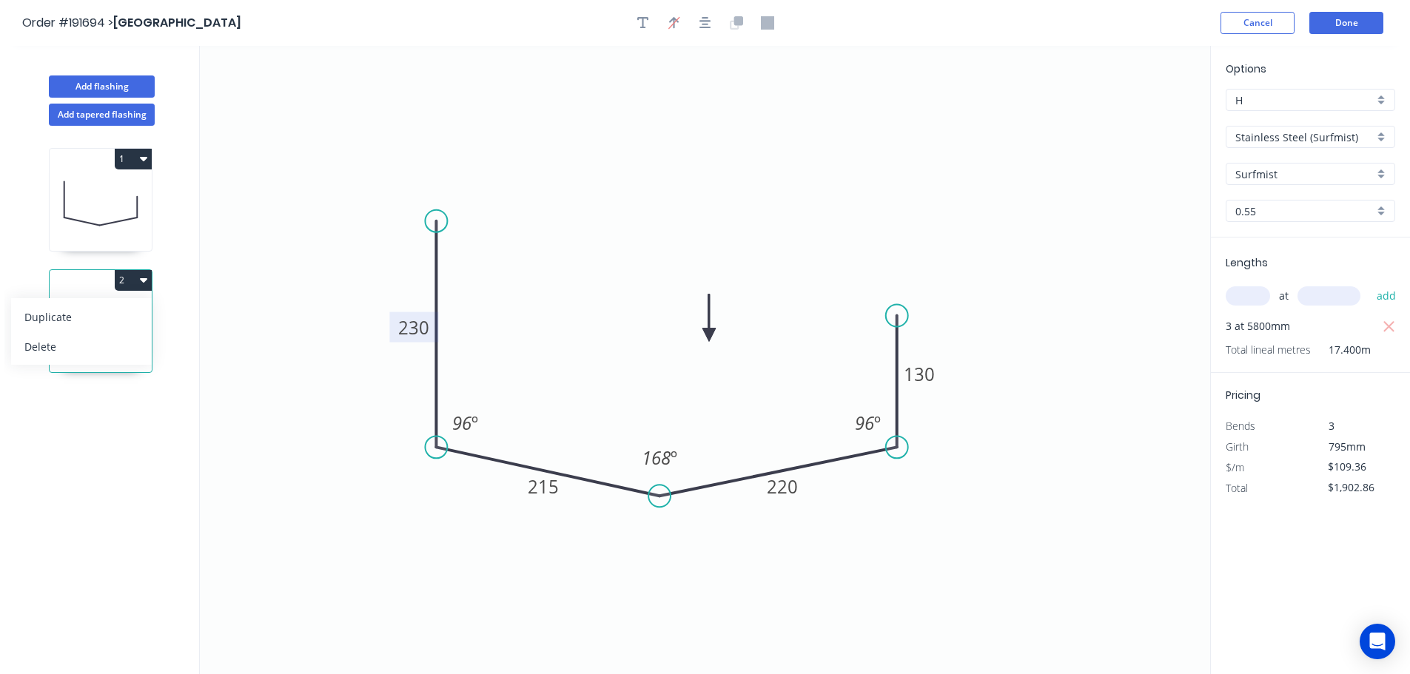
type input "$0.00"
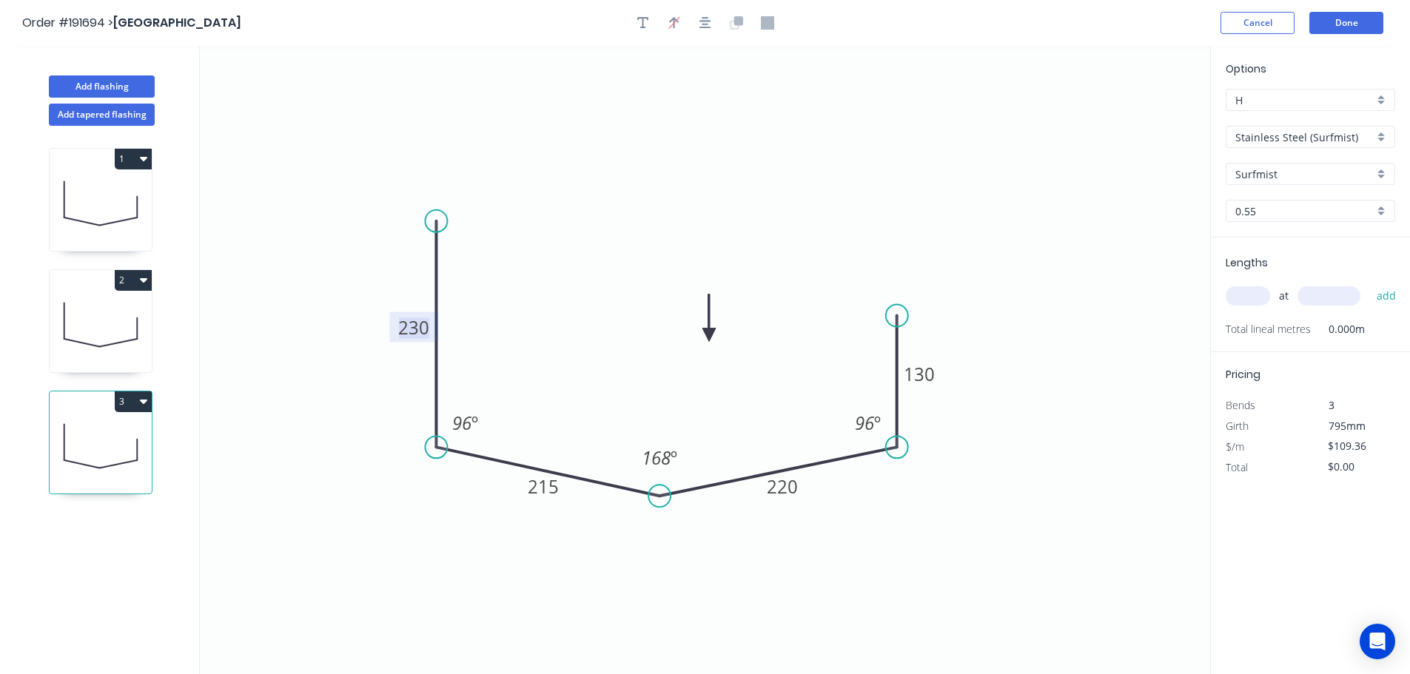
click at [412, 325] on tspan "230" at bounding box center [413, 327] width 31 height 24
type input "$143.84"
click at [1059, 240] on icon "0 340 220 220 130 96 º 168 º 96 º" at bounding box center [705, 360] width 1010 height 628
click at [1231, 293] on input "text" at bounding box center [1248, 295] width 44 height 19
type input "2"
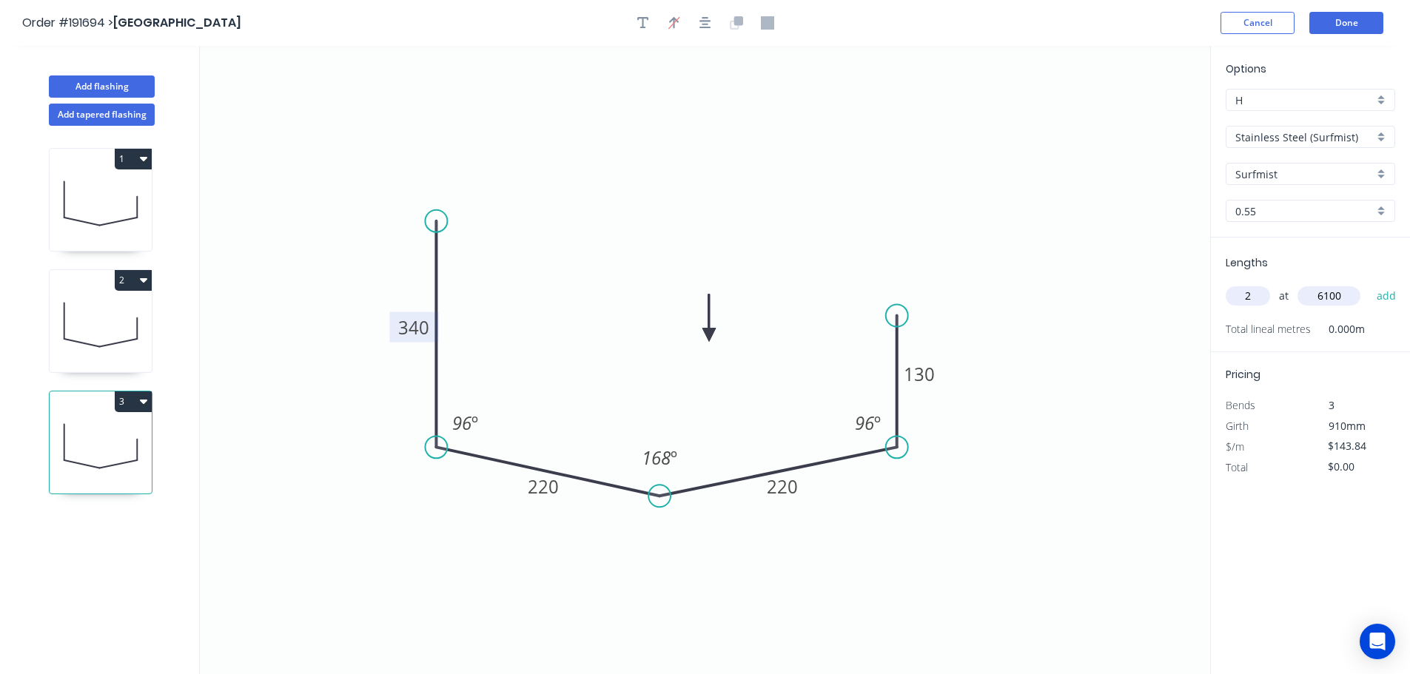
type input "6100"
click at [1369, 283] on button "add" at bounding box center [1386, 295] width 35 height 25
type input "$1,754.85"
click at [951, 280] on icon "0 340 220 220 130 96 º 168 º 96 º" at bounding box center [705, 360] width 1010 height 628
click at [1360, 7] on header "Order #191694 > METROLL NORTH COAST Cancel Done" at bounding box center [705, 23] width 1410 height 46
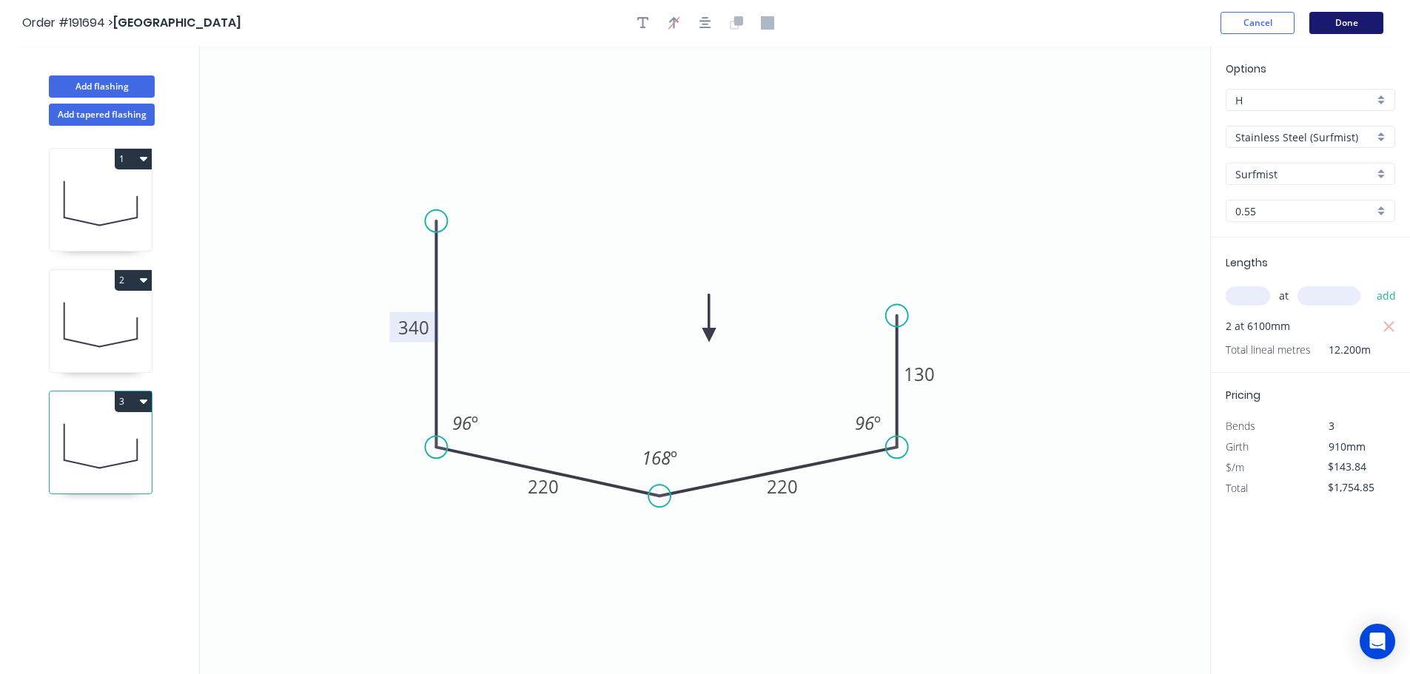
click at [1350, 17] on button "Done" at bounding box center [1346, 23] width 74 height 22
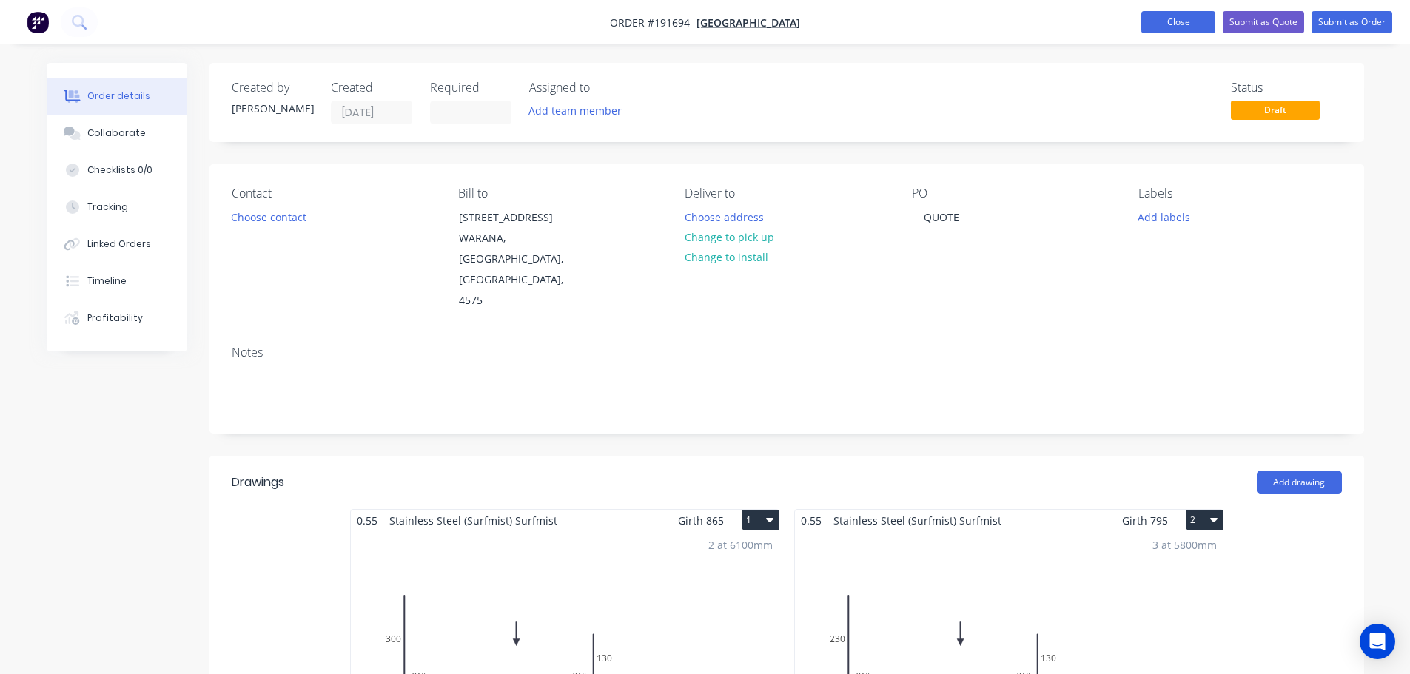
click at [1171, 21] on button "Close" at bounding box center [1178, 22] width 74 height 22
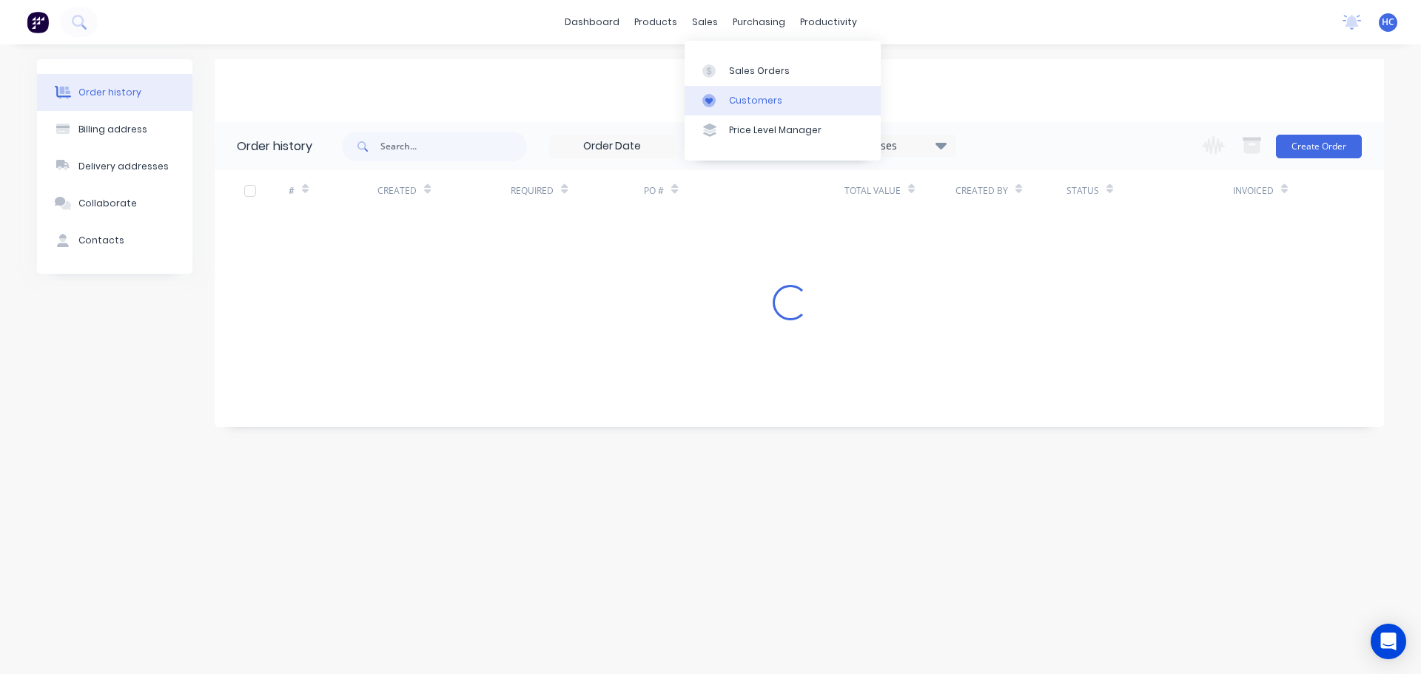
click at [766, 101] on div "Customers" at bounding box center [755, 100] width 53 height 13
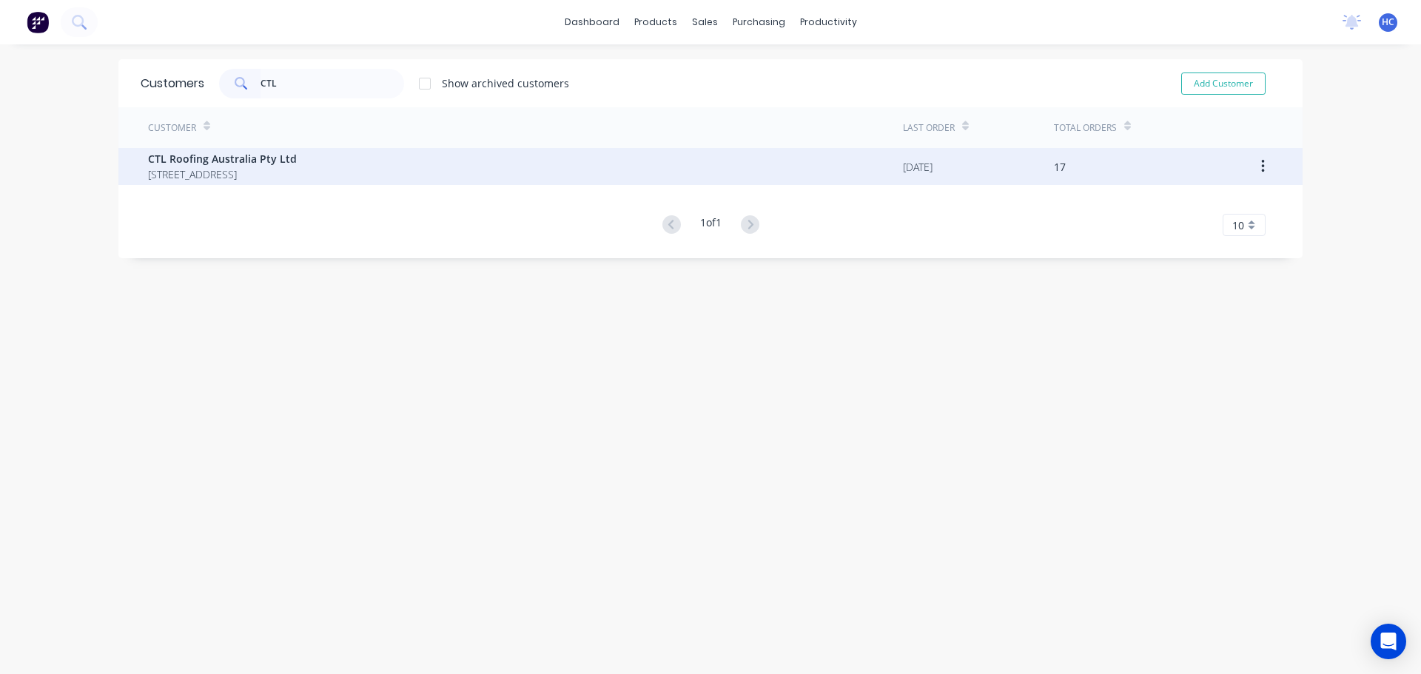
type input "CTL"
click at [297, 173] on span "[STREET_ADDRESS]" at bounding box center [222, 175] width 149 height 16
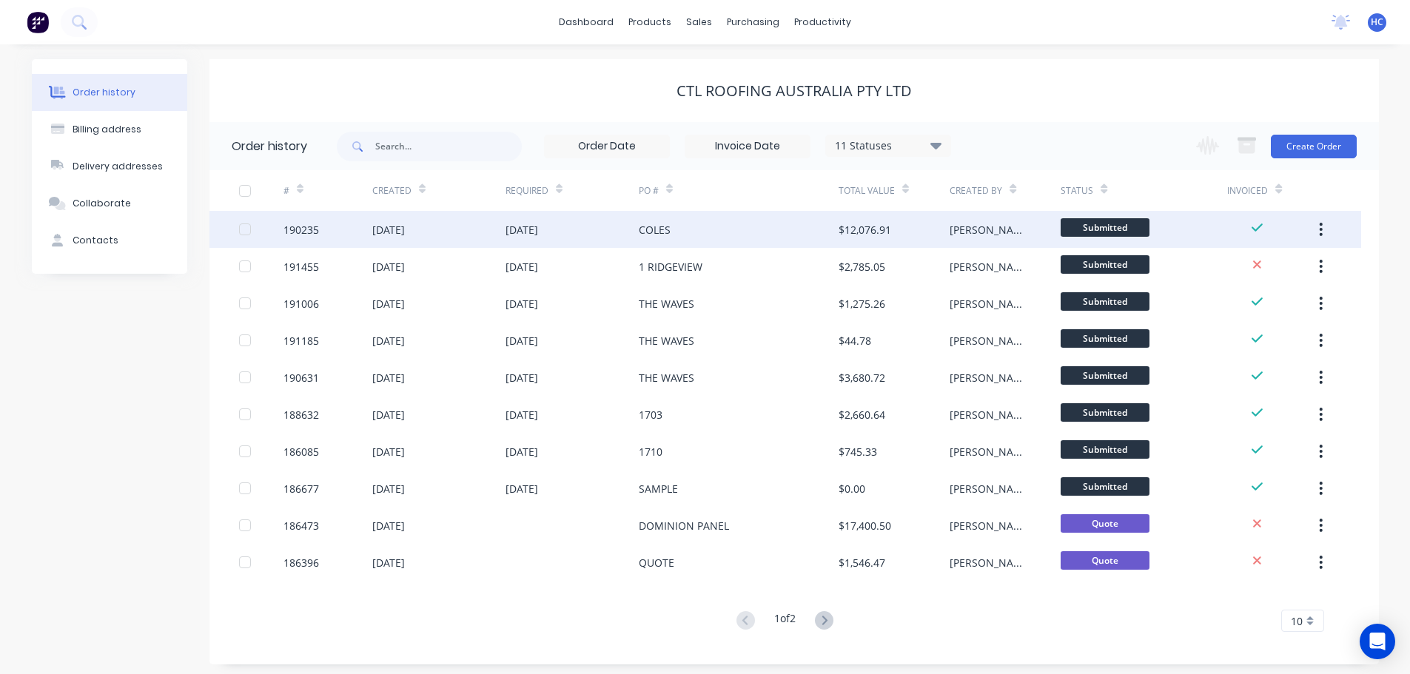
click at [808, 230] on div "COLES" at bounding box center [739, 229] width 200 height 37
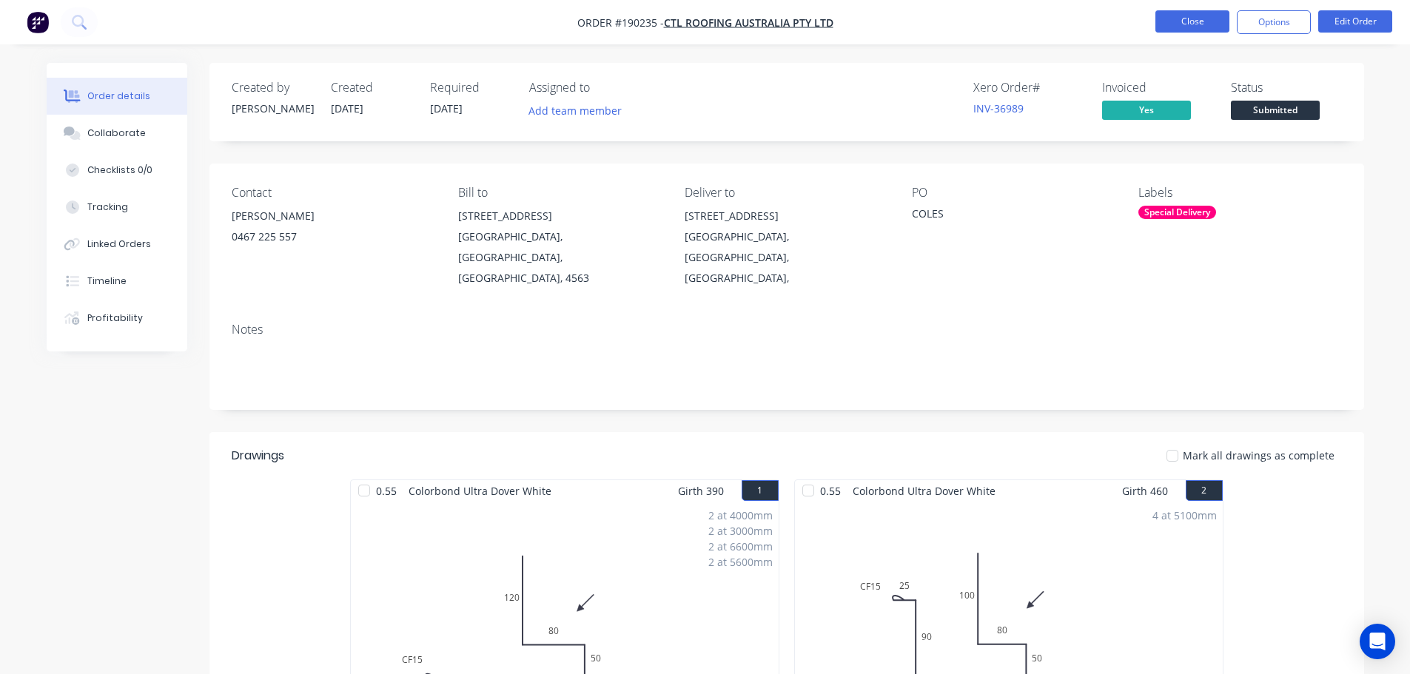
click at [1190, 15] on button "Close" at bounding box center [1192, 21] width 74 height 22
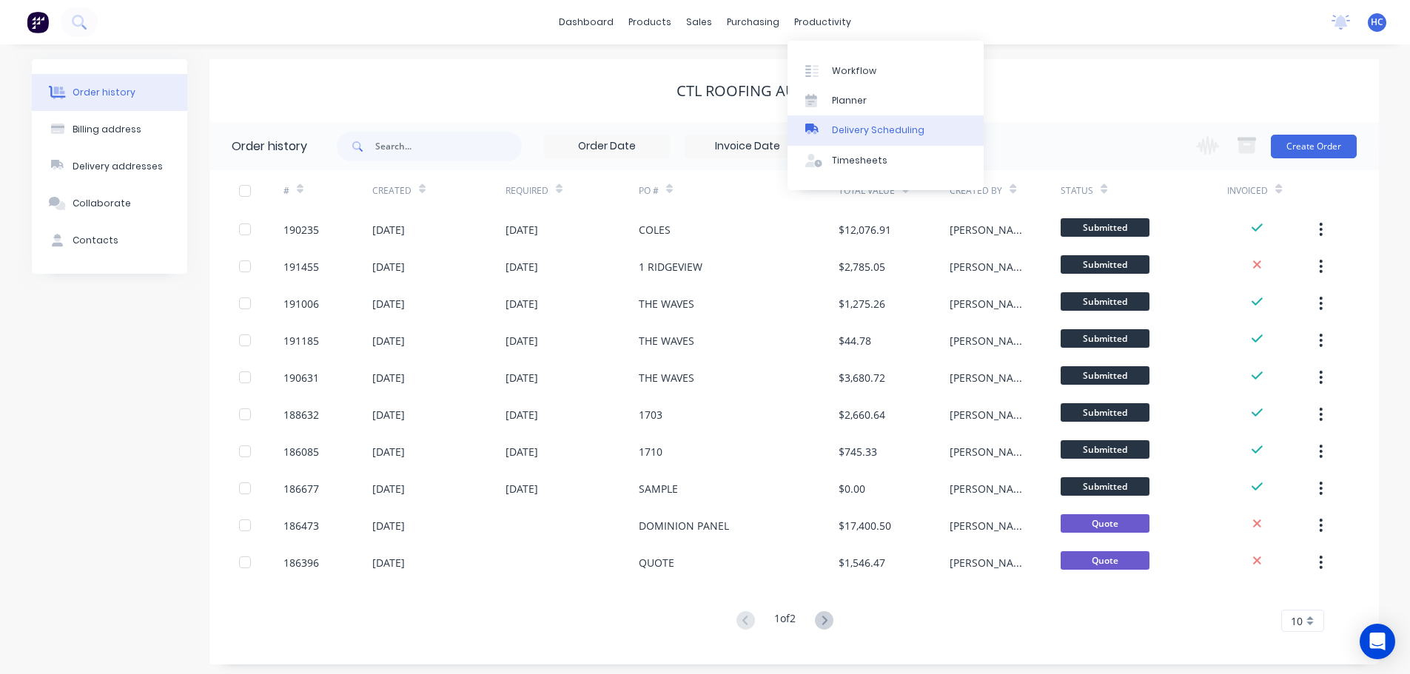
click at [859, 130] on div "Delivery Scheduling" at bounding box center [878, 130] width 93 height 13
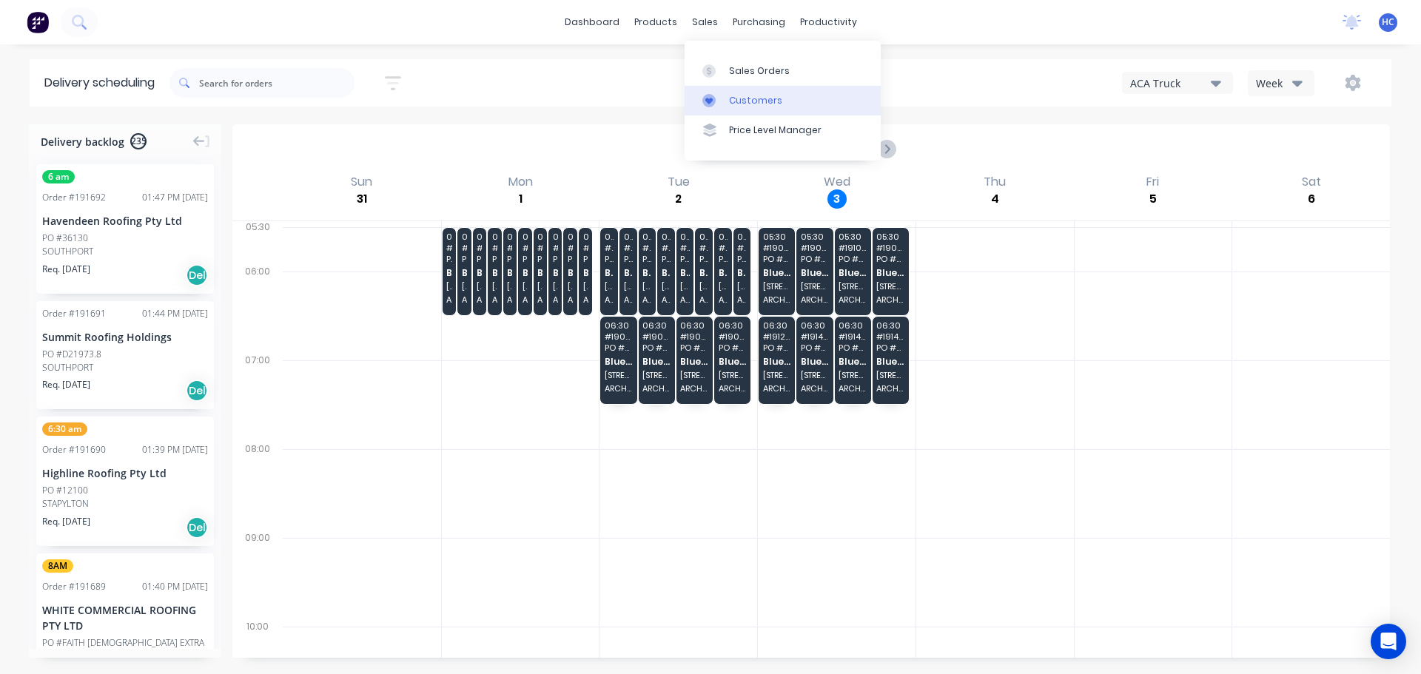
drag, startPoint x: 741, startPoint y: 106, endPoint x: 685, endPoint y: 93, distance: 56.9
click at [741, 106] on div "Customers" at bounding box center [755, 100] width 53 height 13
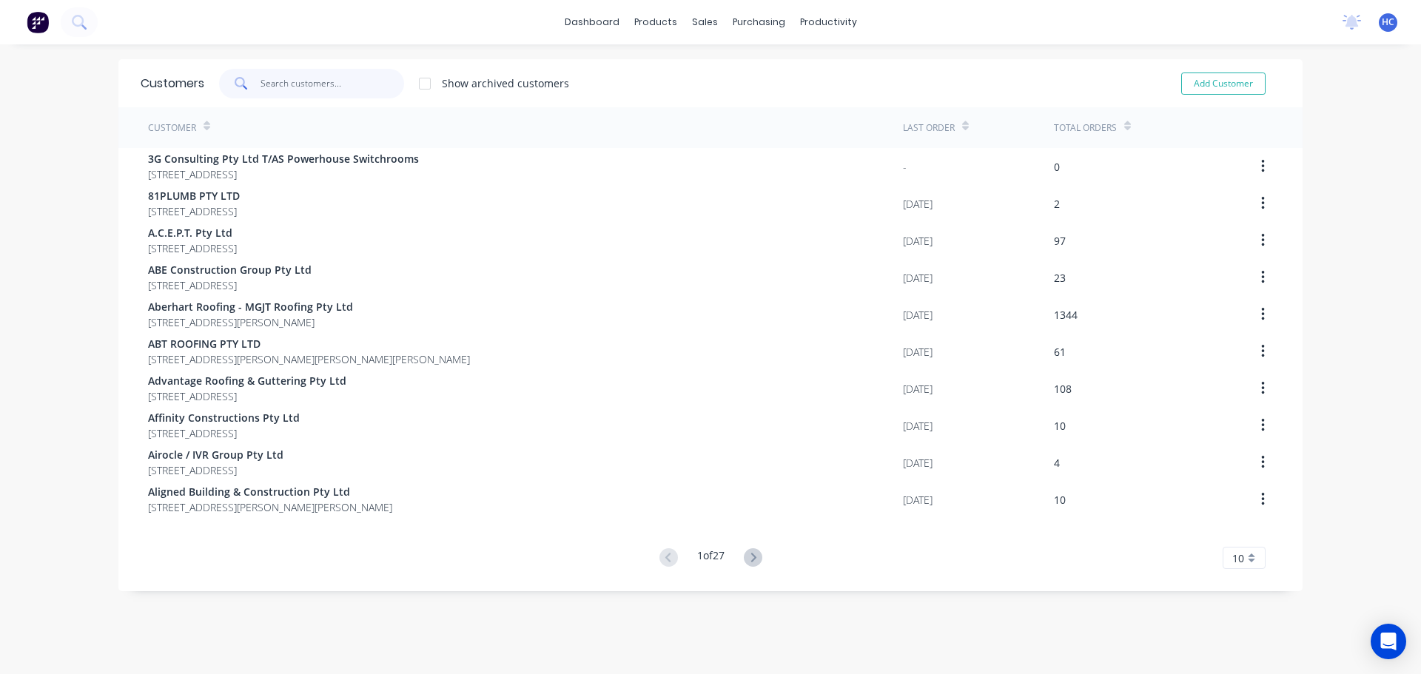
click at [319, 90] on input "text" at bounding box center [333, 84] width 144 height 30
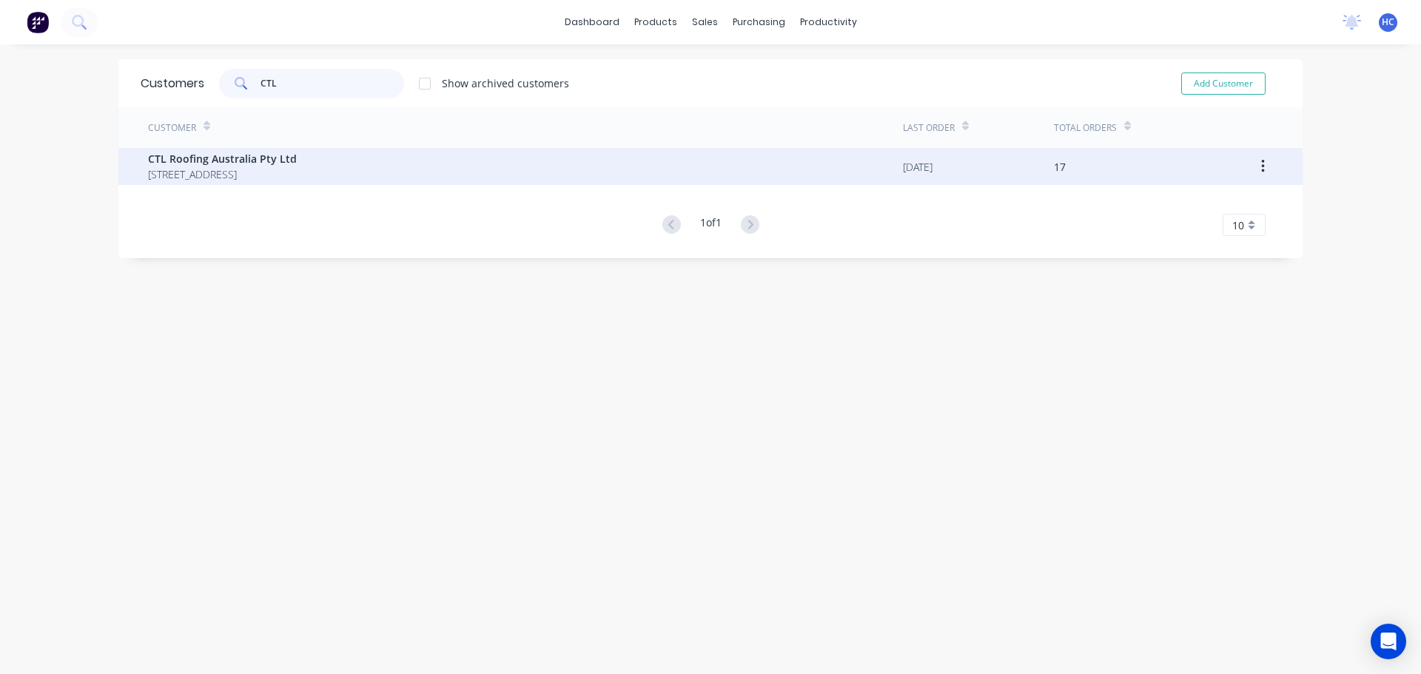
type input "CTL"
click at [276, 169] on span "14 Beechtree Road Black Mountain Queensland Australia 4563" at bounding box center [222, 175] width 149 height 16
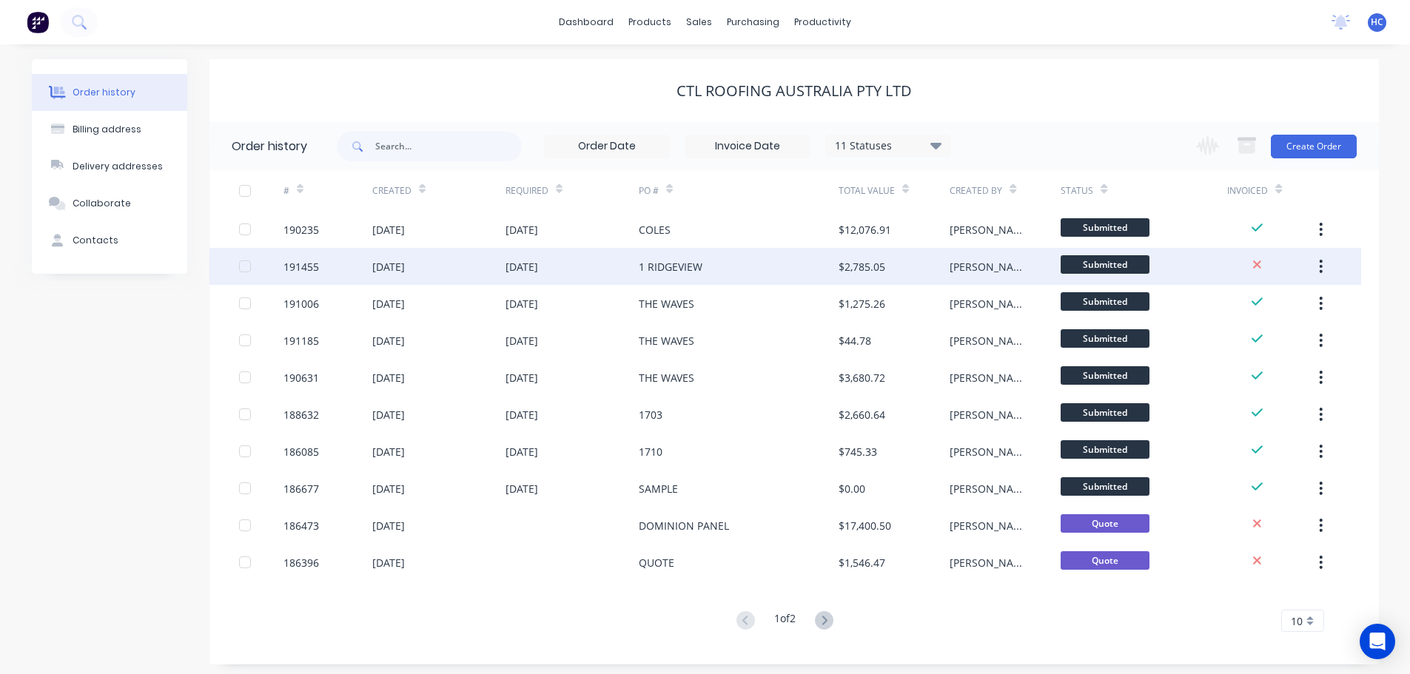
click at [767, 266] on div "1 RIDGEVIEW" at bounding box center [739, 266] width 200 height 37
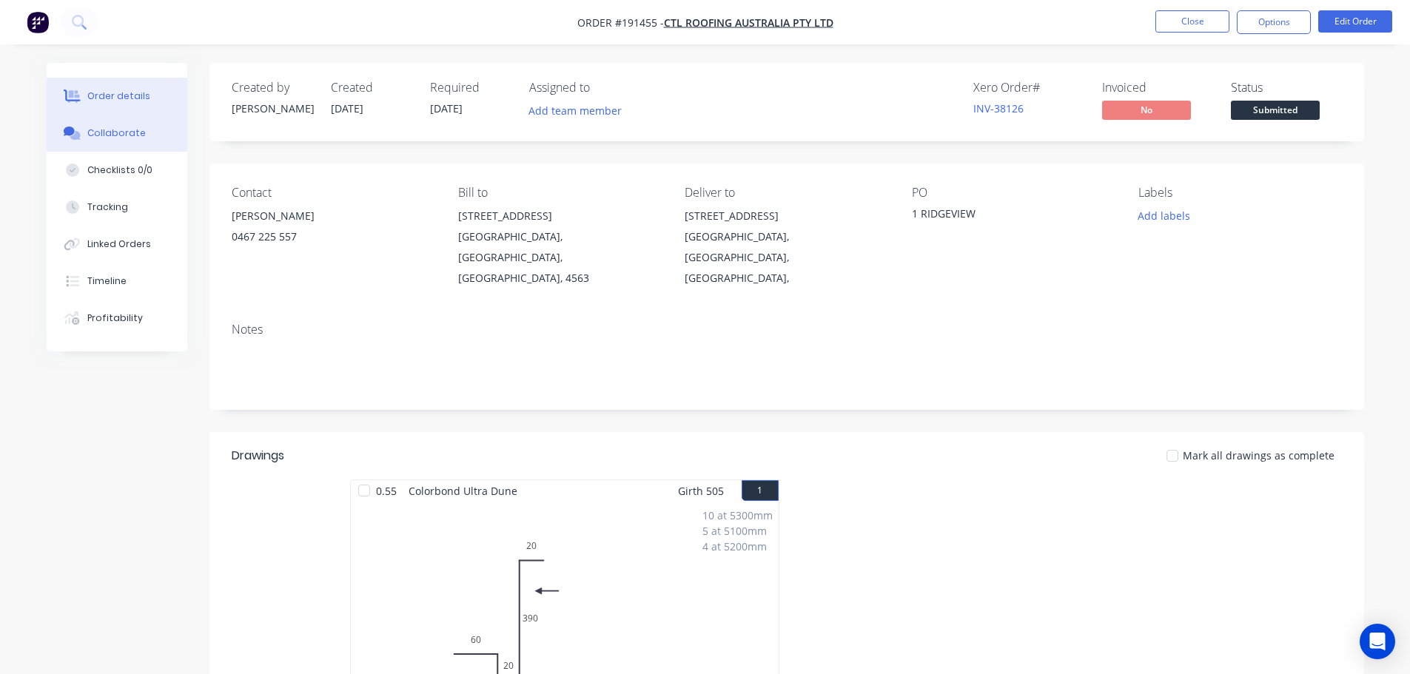
drag, startPoint x: 127, startPoint y: 142, endPoint x: 144, endPoint y: 142, distance: 16.3
click at [127, 142] on button "Collaborate" at bounding box center [117, 133] width 141 height 37
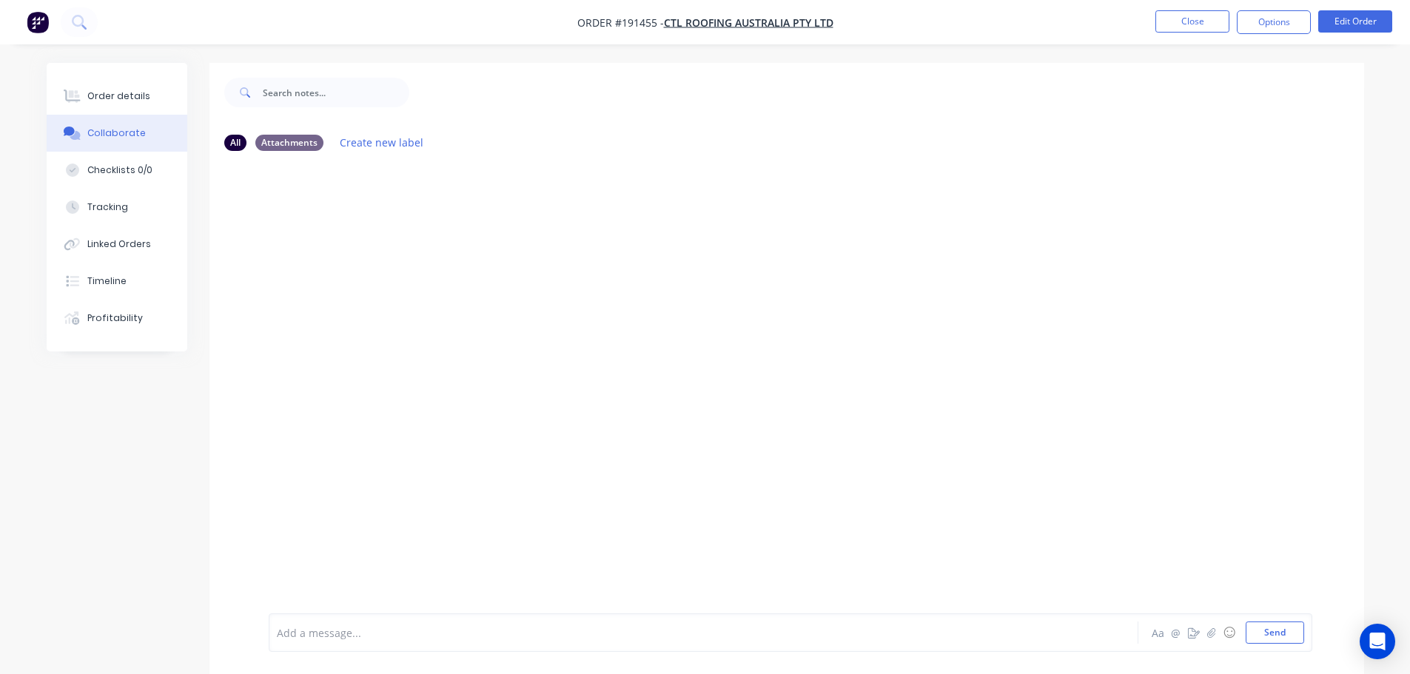
drag, startPoint x: 146, startPoint y: 98, endPoint x: 204, endPoint y: 103, distance: 58.7
click at [146, 98] on button "Order details" at bounding box center [117, 96] width 141 height 37
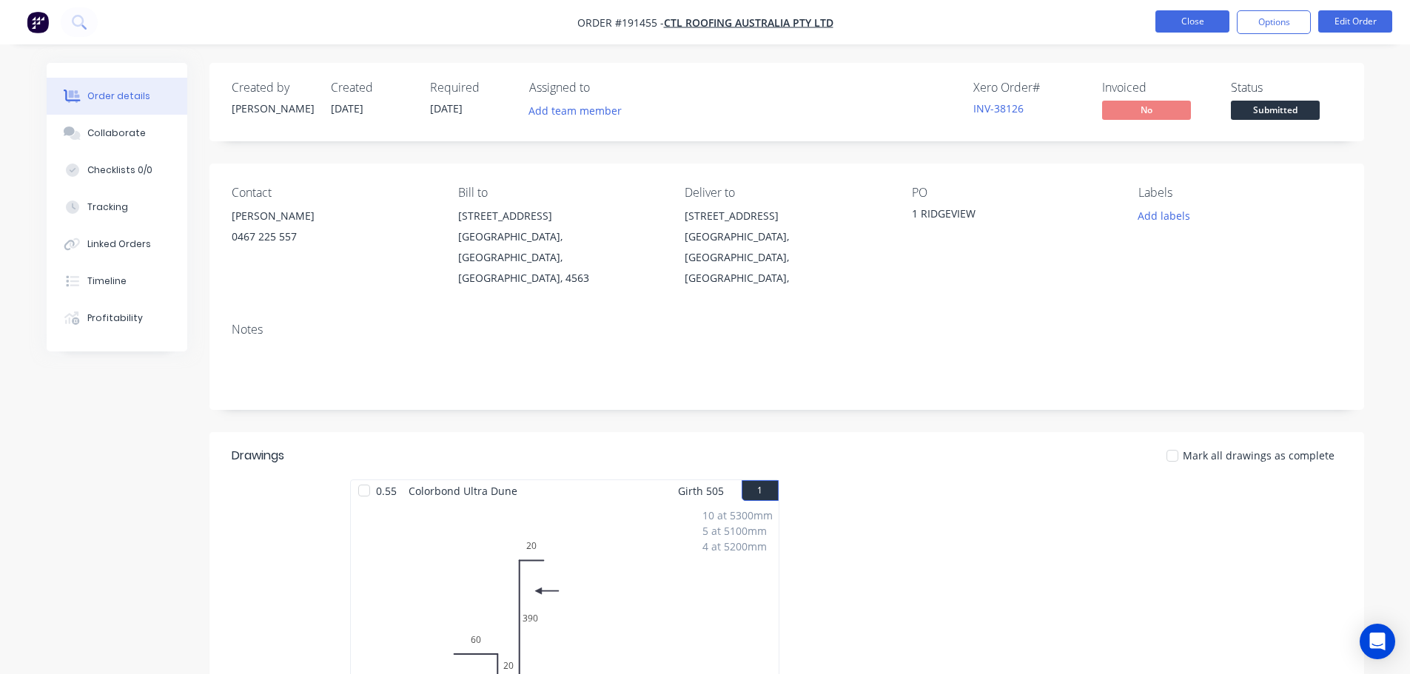
click at [1183, 25] on button "Close" at bounding box center [1192, 21] width 74 height 22
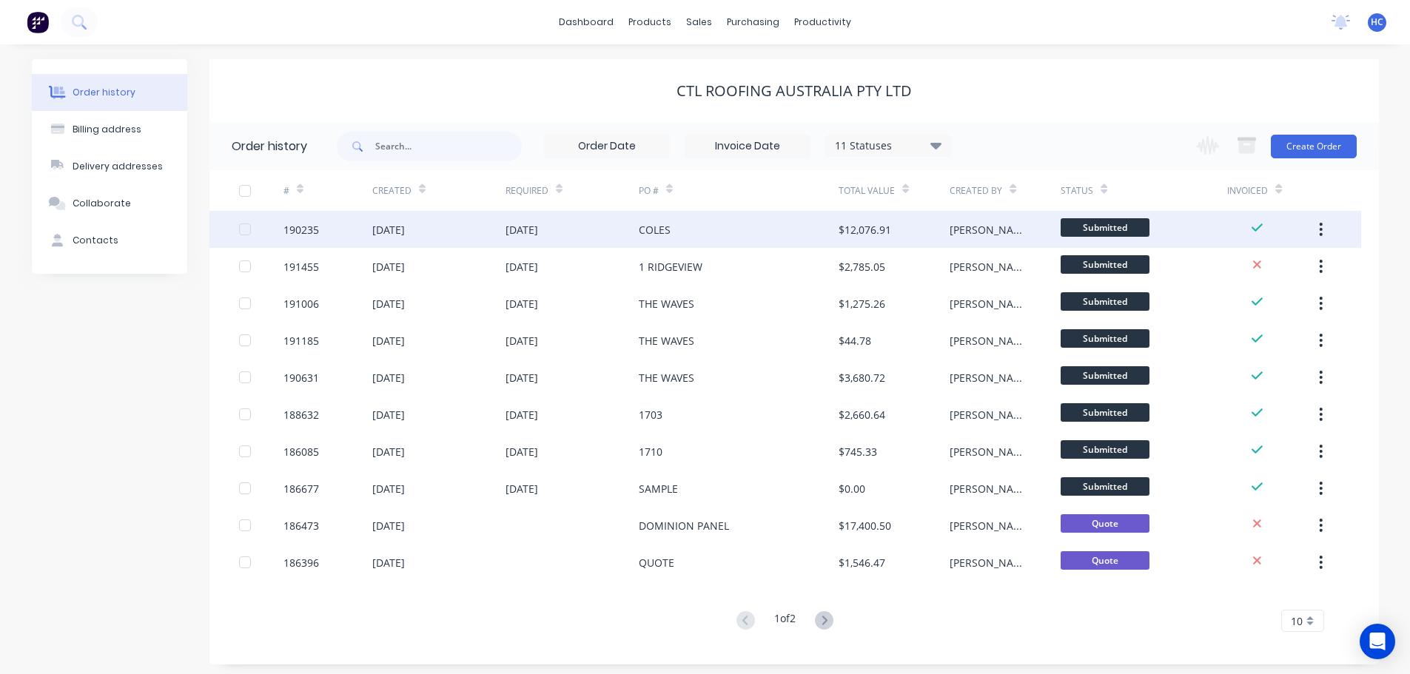
click at [753, 234] on div "COLES" at bounding box center [739, 229] width 200 height 37
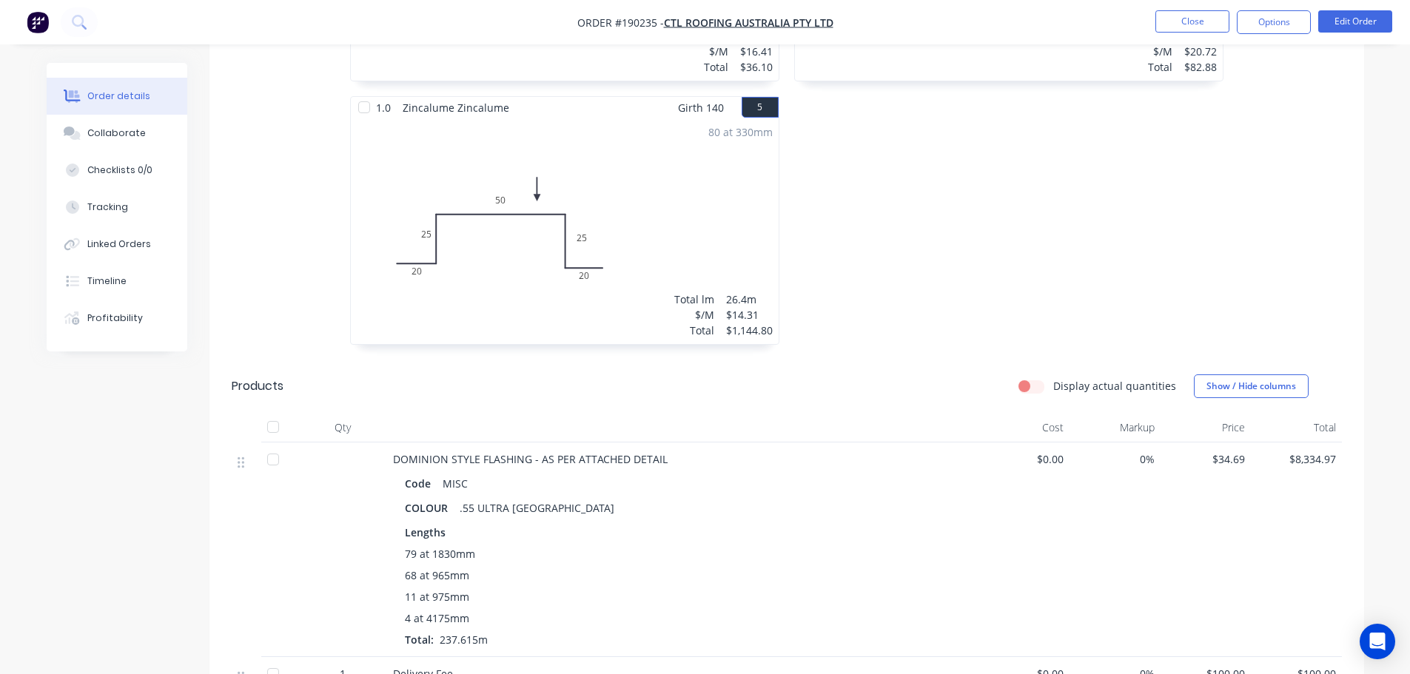
scroll to position [778, 0]
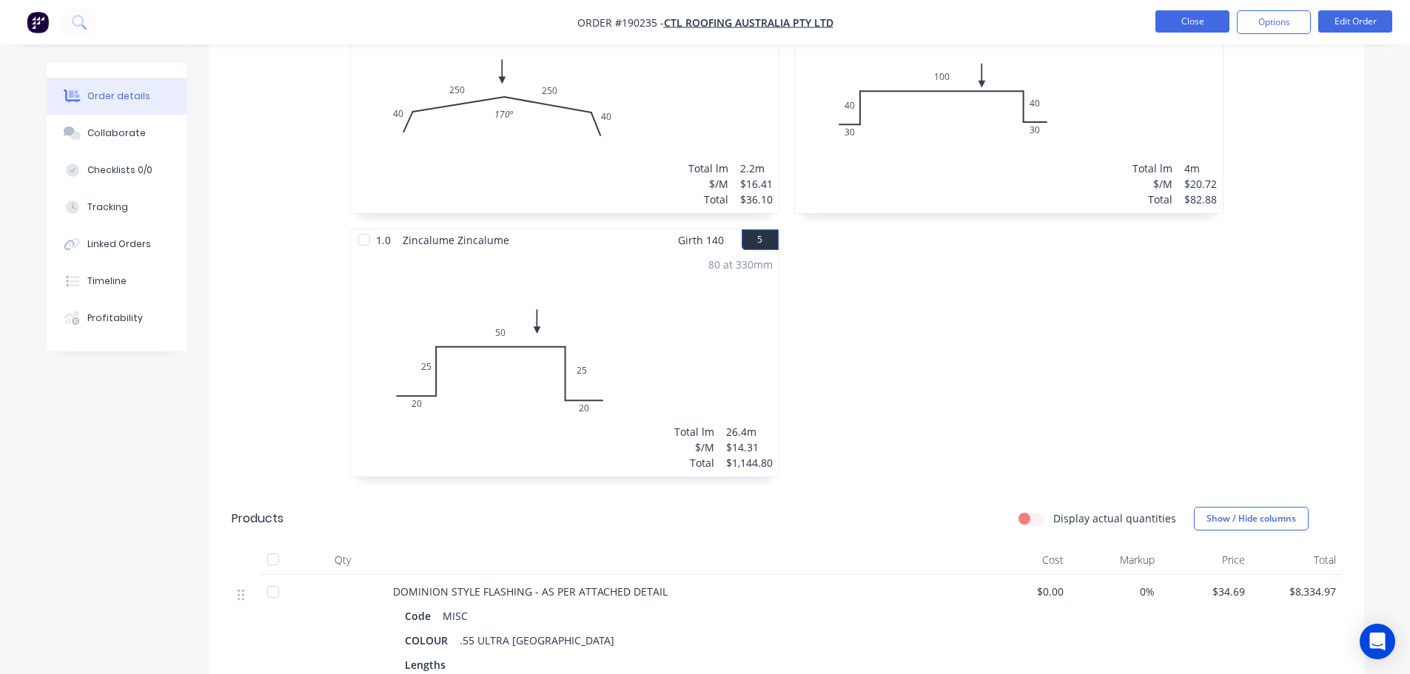
click at [1184, 18] on button "Close" at bounding box center [1192, 21] width 74 height 22
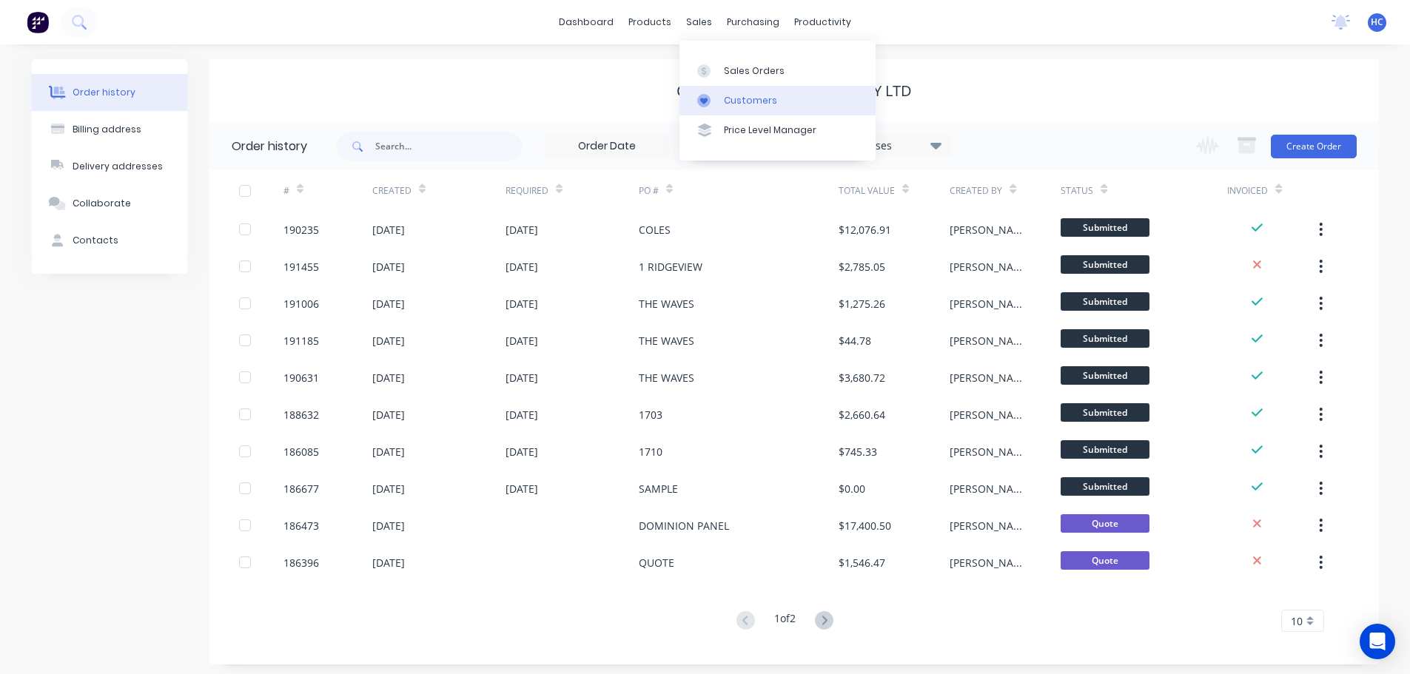
click at [747, 100] on div "Customers" at bounding box center [750, 100] width 53 height 13
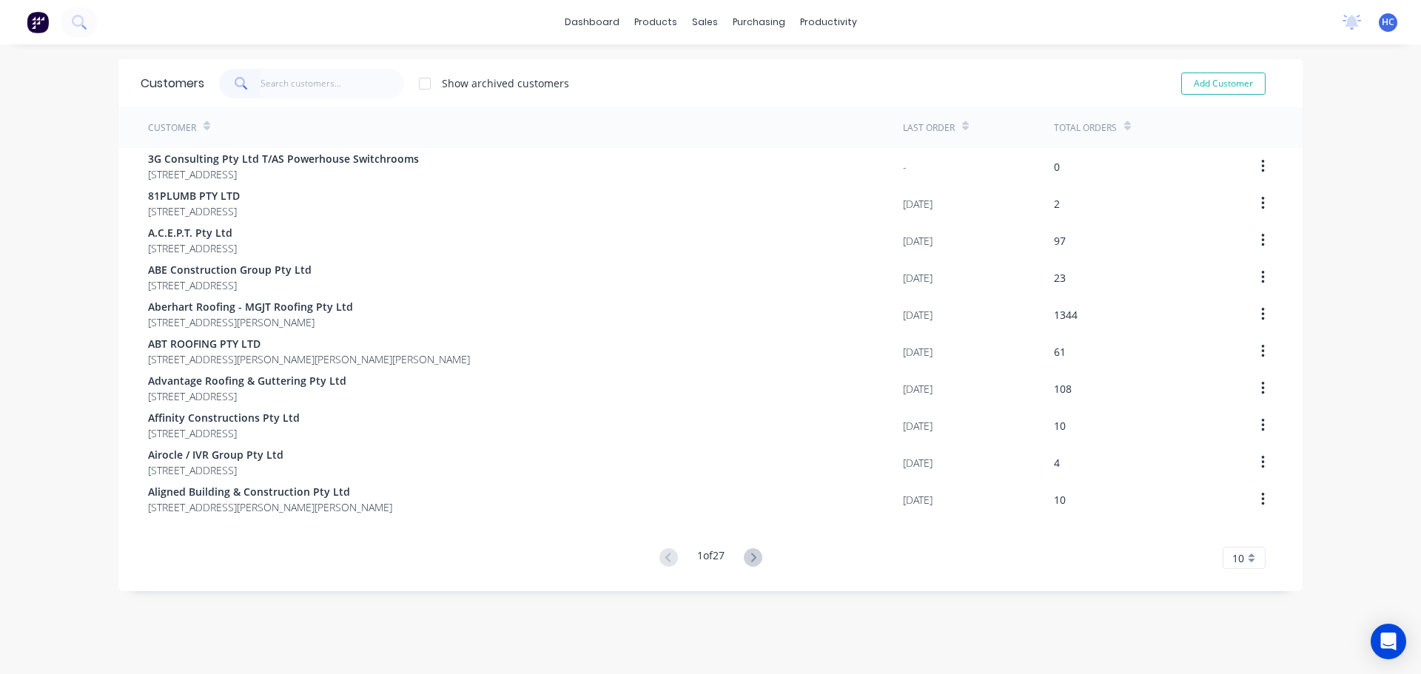
click at [309, 84] on input "text" at bounding box center [333, 84] width 144 height 30
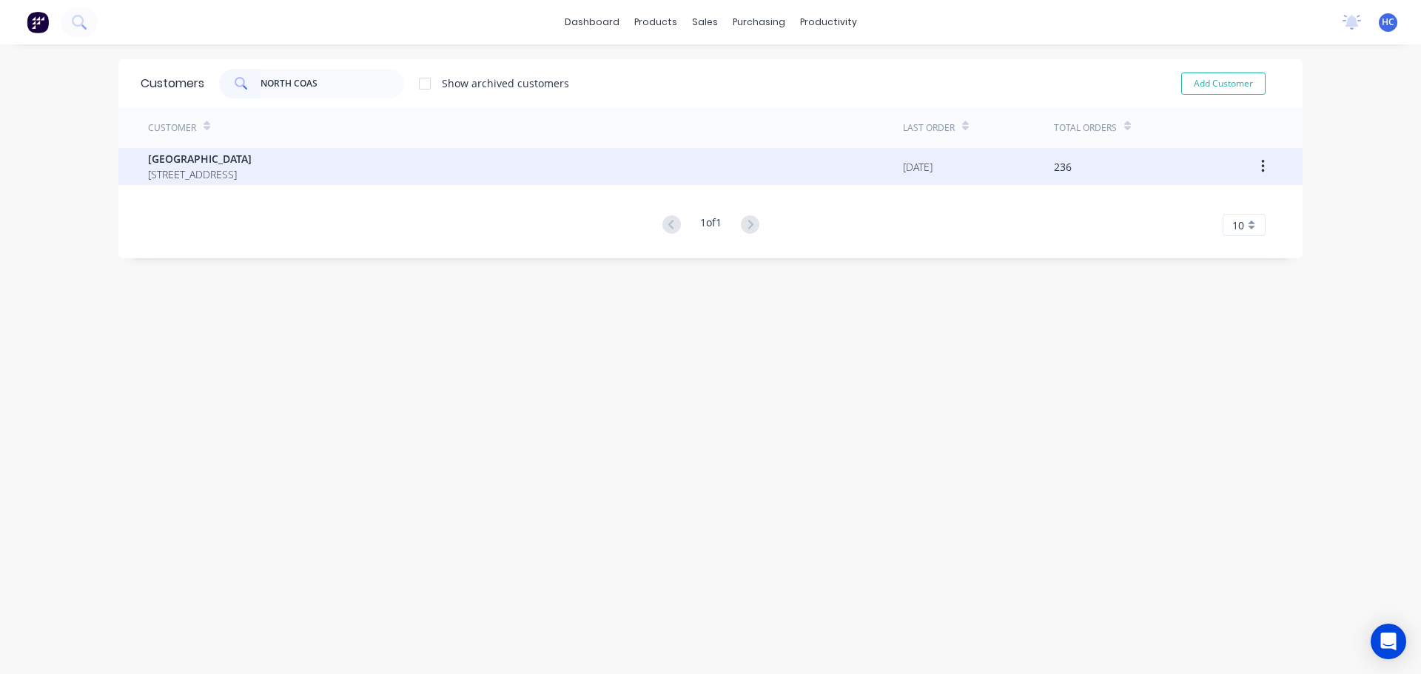
type input "NORTH COAS"
click at [273, 182] on div "METROLL NORTH COAST [STREET_ADDRESS]" at bounding box center [525, 166] width 755 height 37
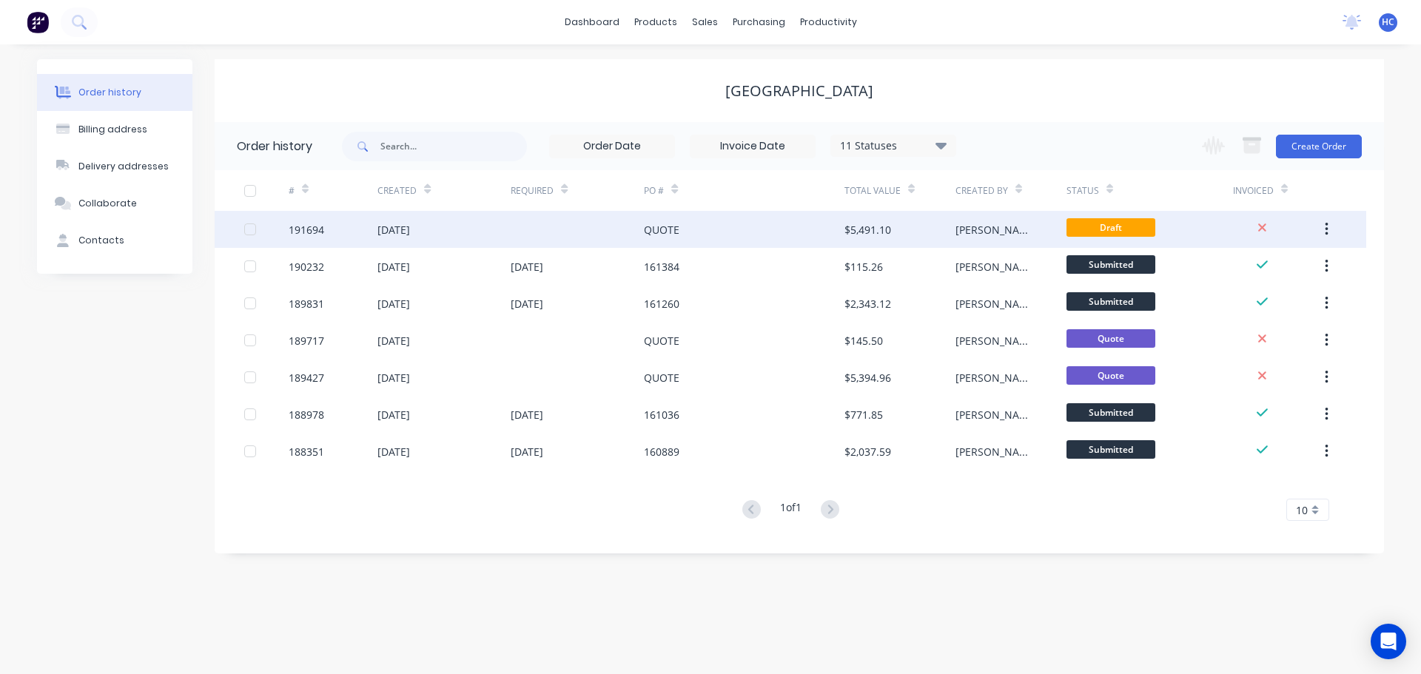
click at [772, 238] on div "QUOTE" at bounding box center [744, 229] width 200 height 37
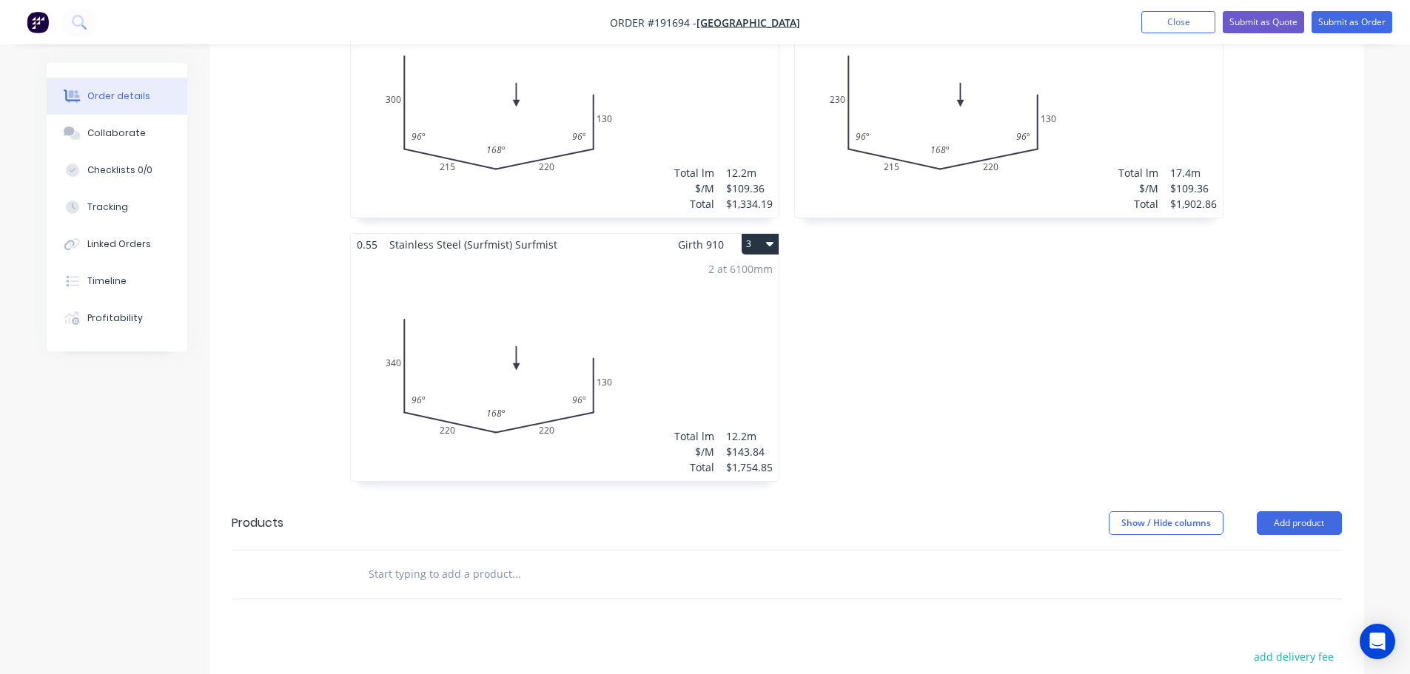
scroll to position [505, 0]
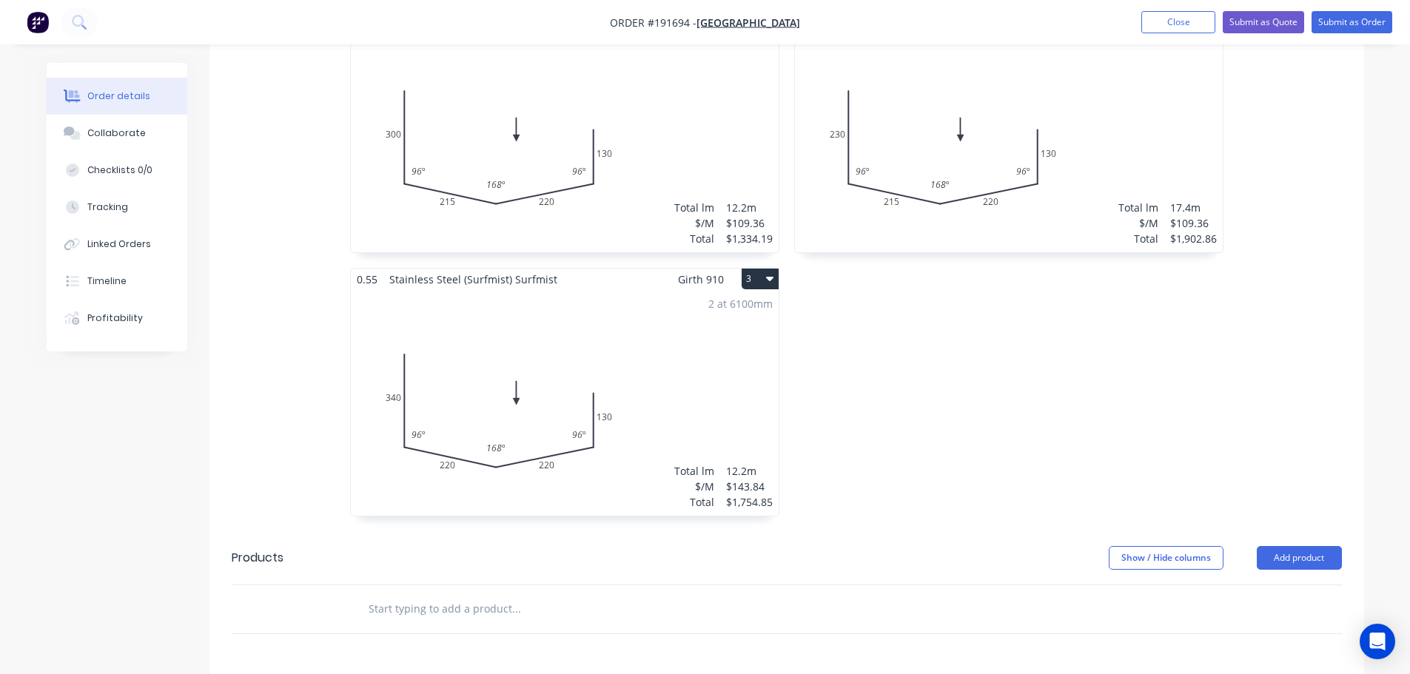
click at [645, 403] on div "2 at 6100mm Total lm $/M Total 12.2m $143.84 $1,754.85" at bounding box center [565, 403] width 428 height 226
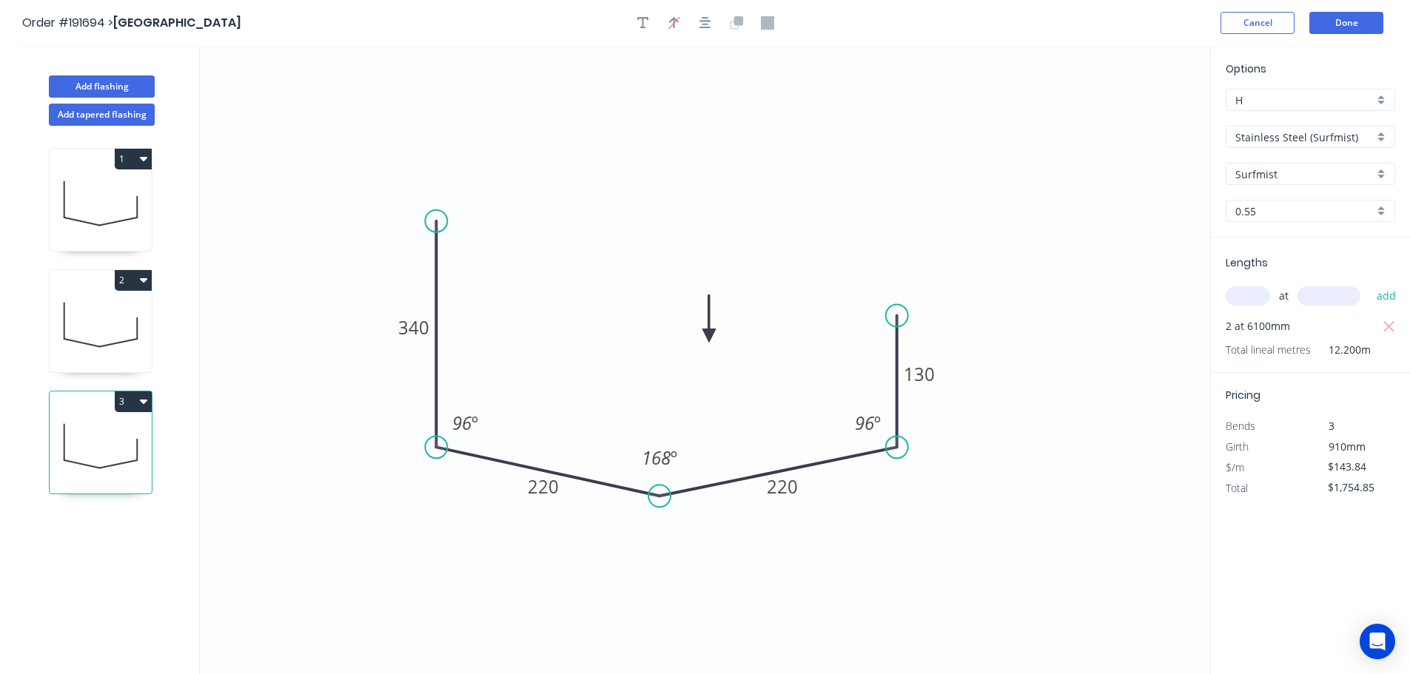
click at [130, 408] on button "3" at bounding box center [133, 402] width 37 height 21
click at [103, 437] on div "Duplicate" at bounding box center [81, 438] width 114 height 21
type input "$0.00"
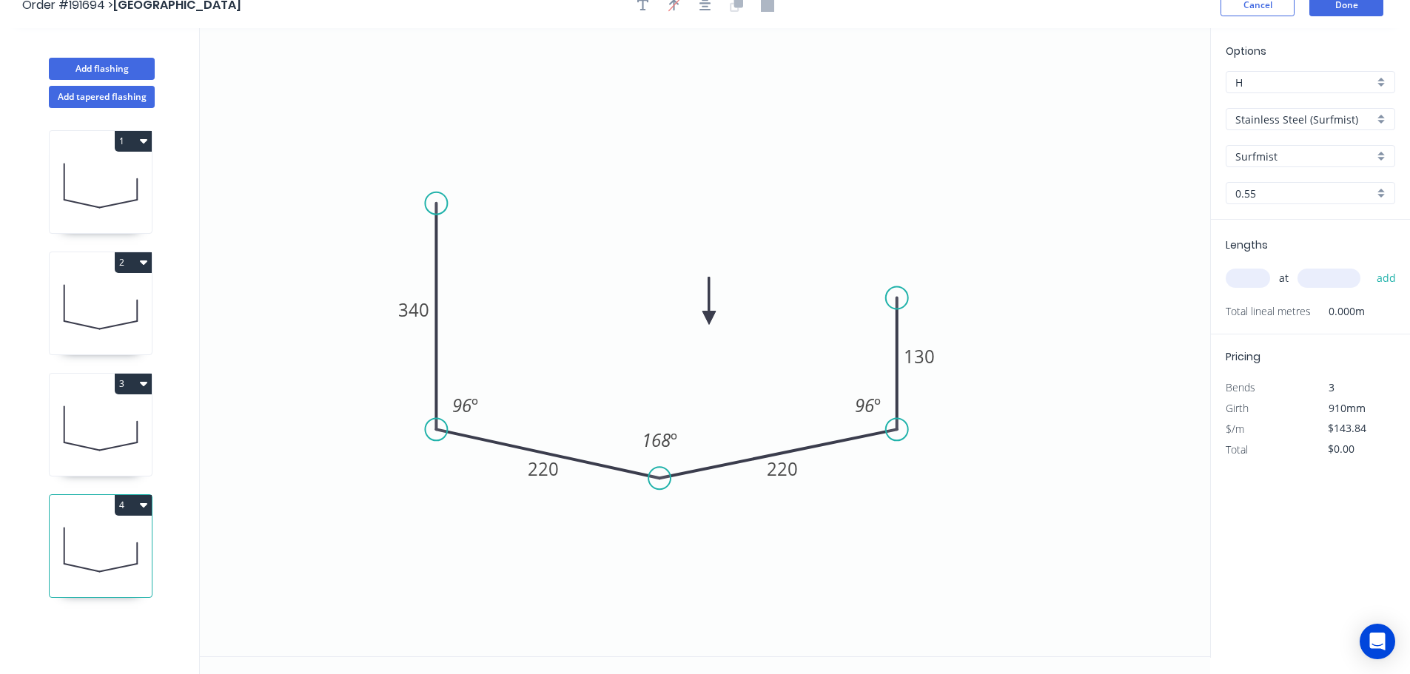
scroll to position [27, 0]
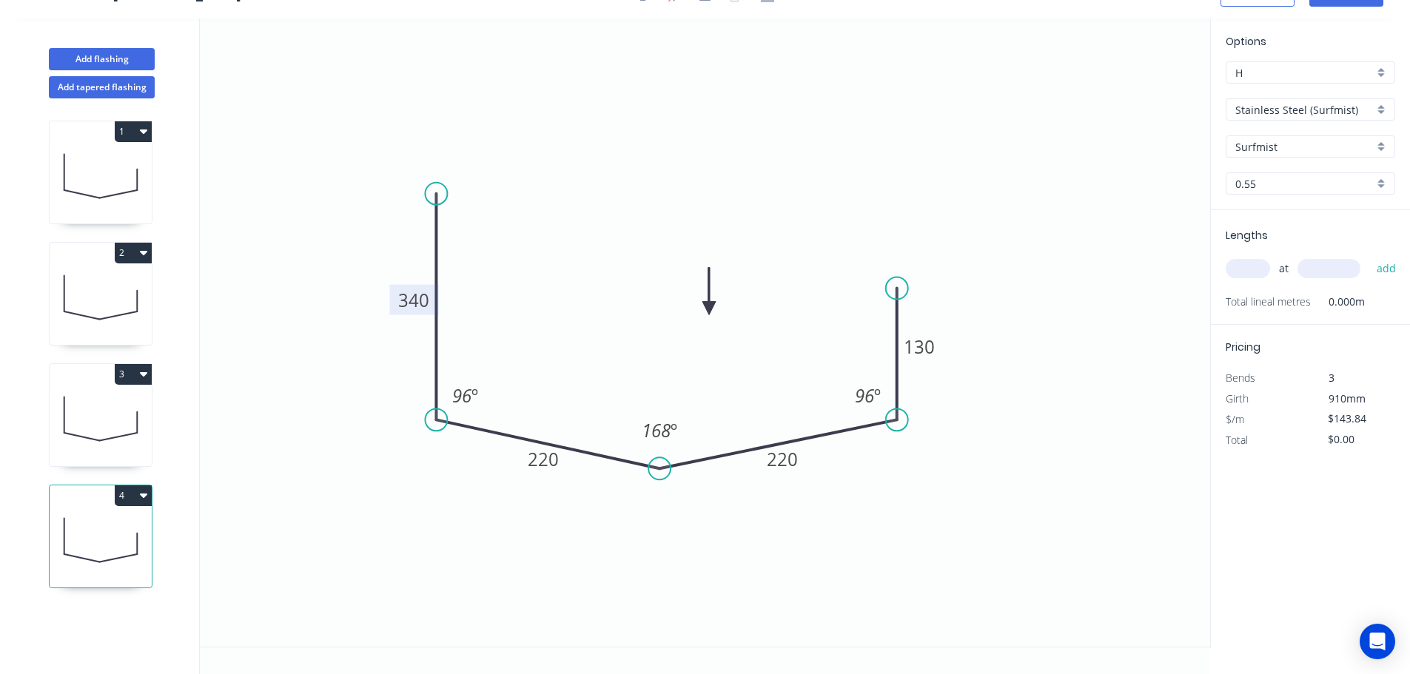
click at [413, 306] on tspan "340" at bounding box center [413, 300] width 31 height 24
type input "$109.36"
click at [851, 158] on icon "0 230 220 220 150 96 º 168 º 96 º" at bounding box center [705, 333] width 1010 height 628
click at [1237, 259] on input "text" at bounding box center [1248, 268] width 44 height 19
type input "1"
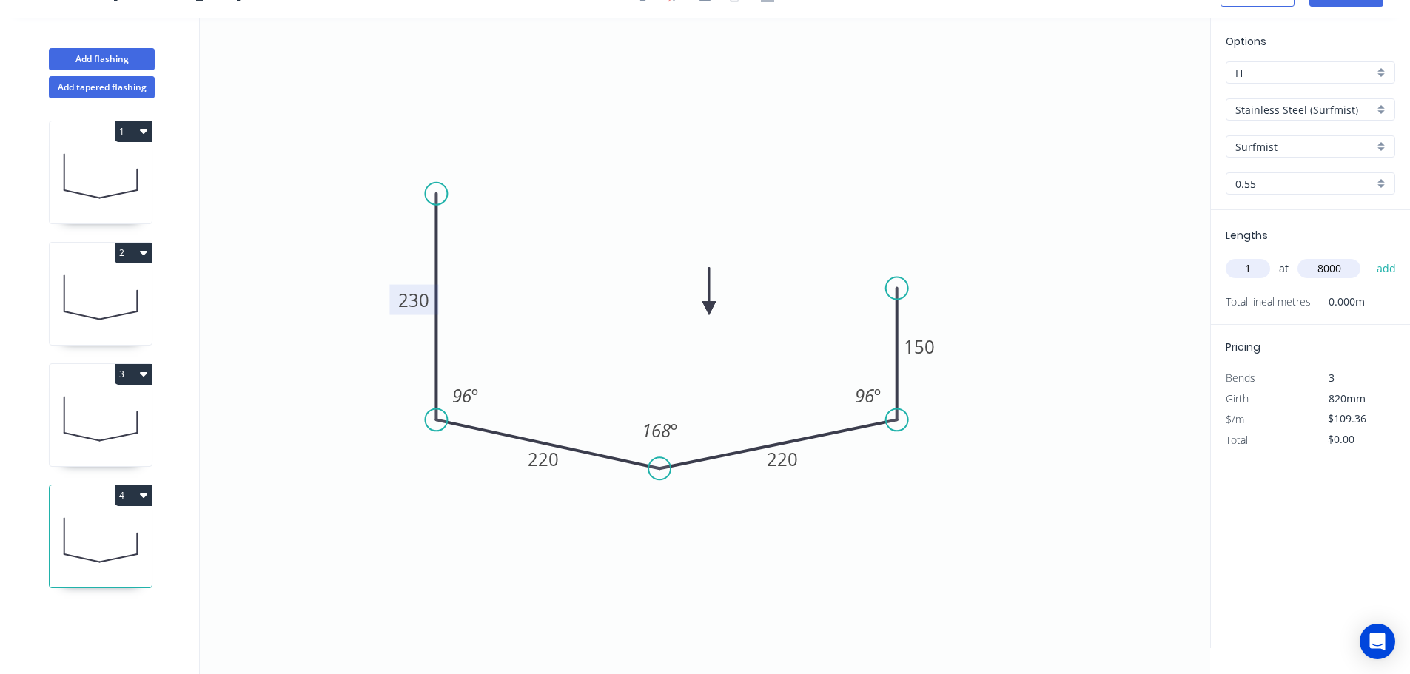
type input "8000"
click at [1369, 256] on button "add" at bounding box center [1386, 268] width 35 height 25
click at [119, 503] on button "4" at bounding box center [133, 495] width 37 height 21
click at [104, 540] on div "Duplicate" at bounding box center [81, 532] width 114 height 21
type input "$0.00"
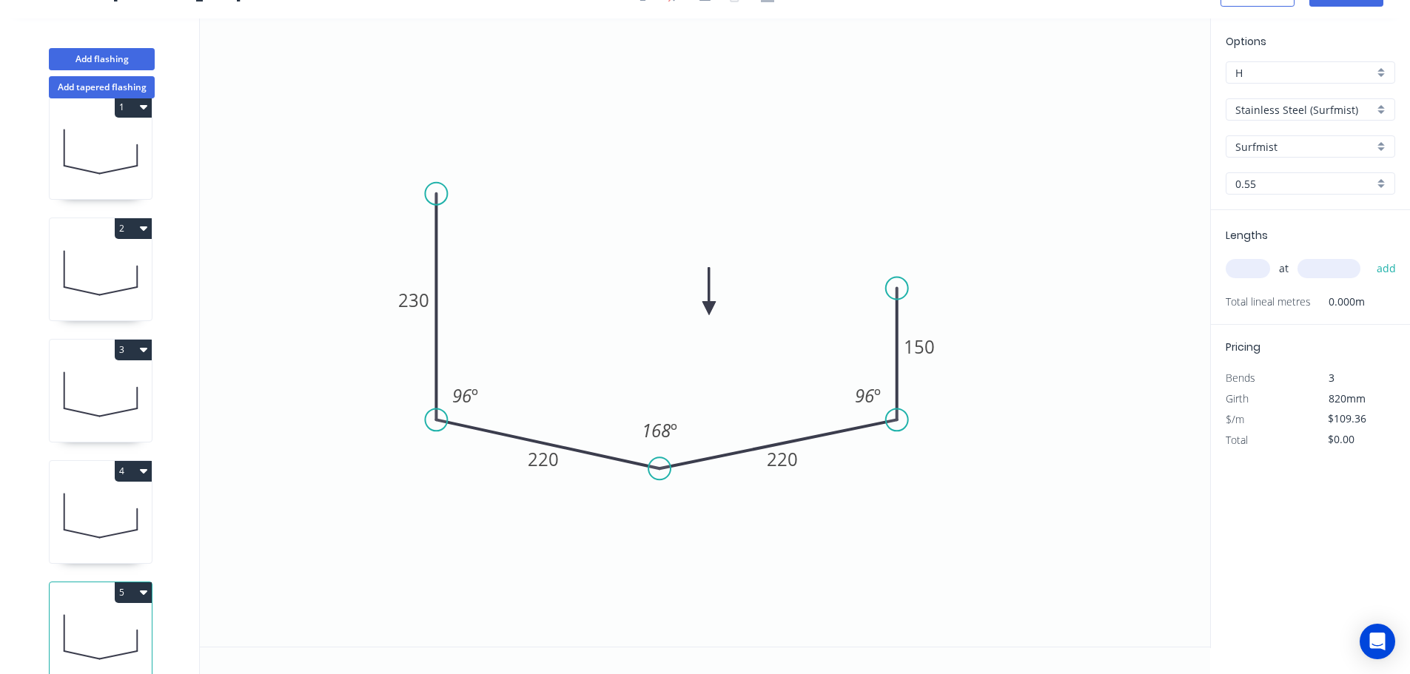
scroll to position [64, 0]
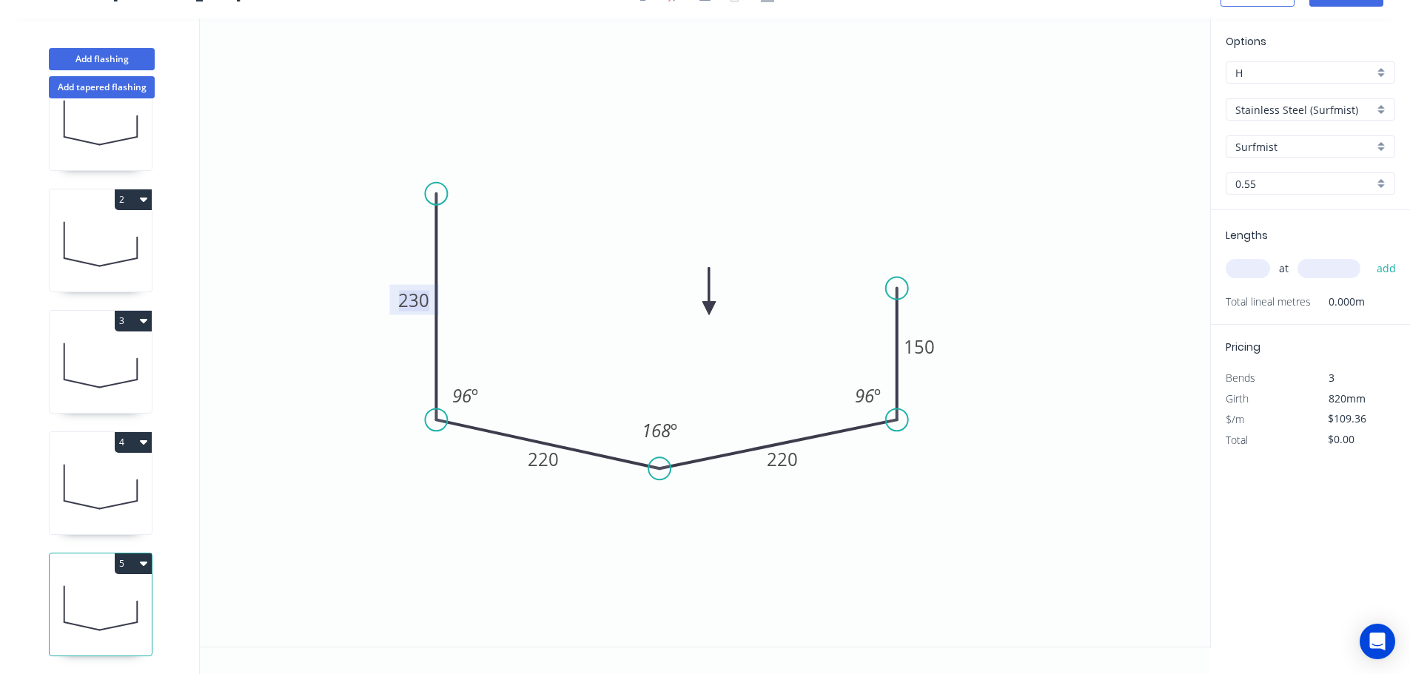
click at [413, 298] on tspan "230" at bounding box center [413, 300] width 31 height 24
click at [1027, 241] on icon "0 250 220 175 150 96 º 168 º 96 º" at bounding box center [705, 333] width 1010 height 628
click at [1246, 264] on input "text" at bounding box center [1248, 268] width 44 height 19
type input "1"
type input "4700"
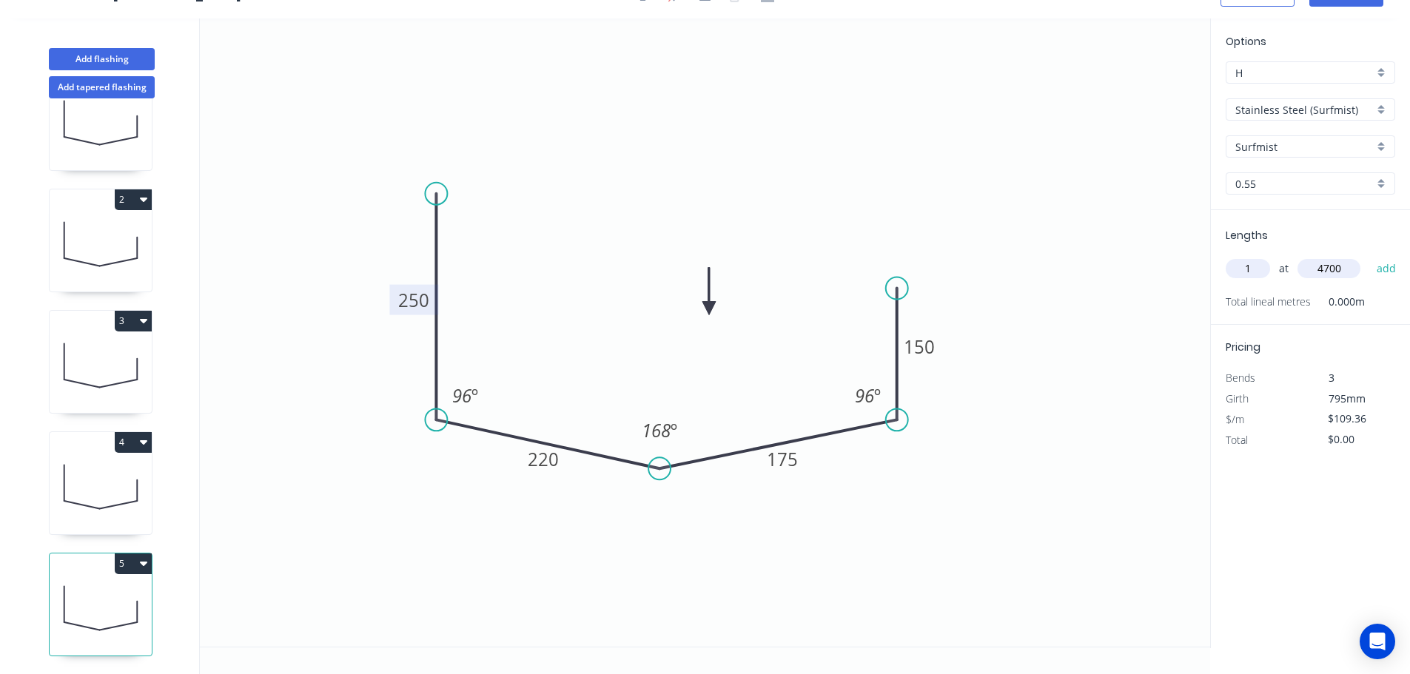
click at [1369, 256] on button "add" at bounding box center [1386, 268] width 35 height 25
click at [141, 554] on button "5" at bounding box center [133, 564] width 37 height 21
click at [122, 590] on div "Duplicate" at bounding box center [81, 600] width 114 height 21
type input "$0.00"
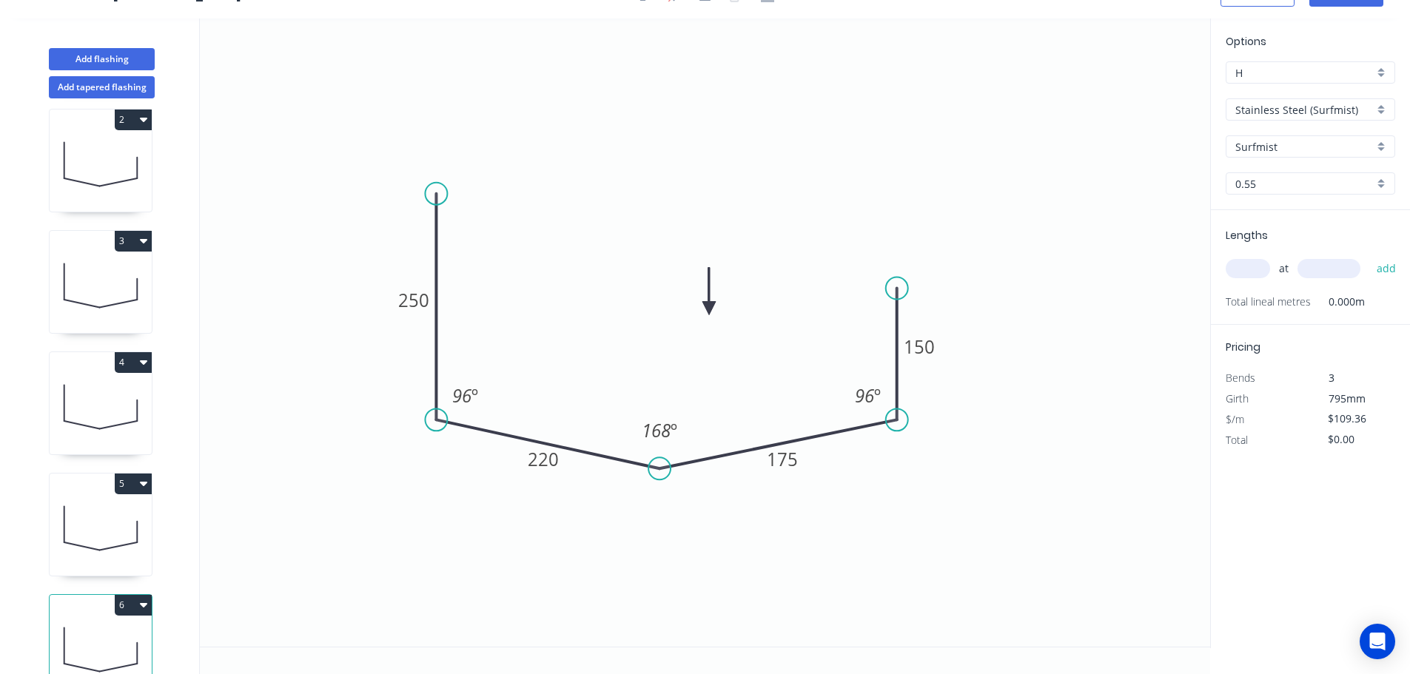
scroll to position [186, 0]
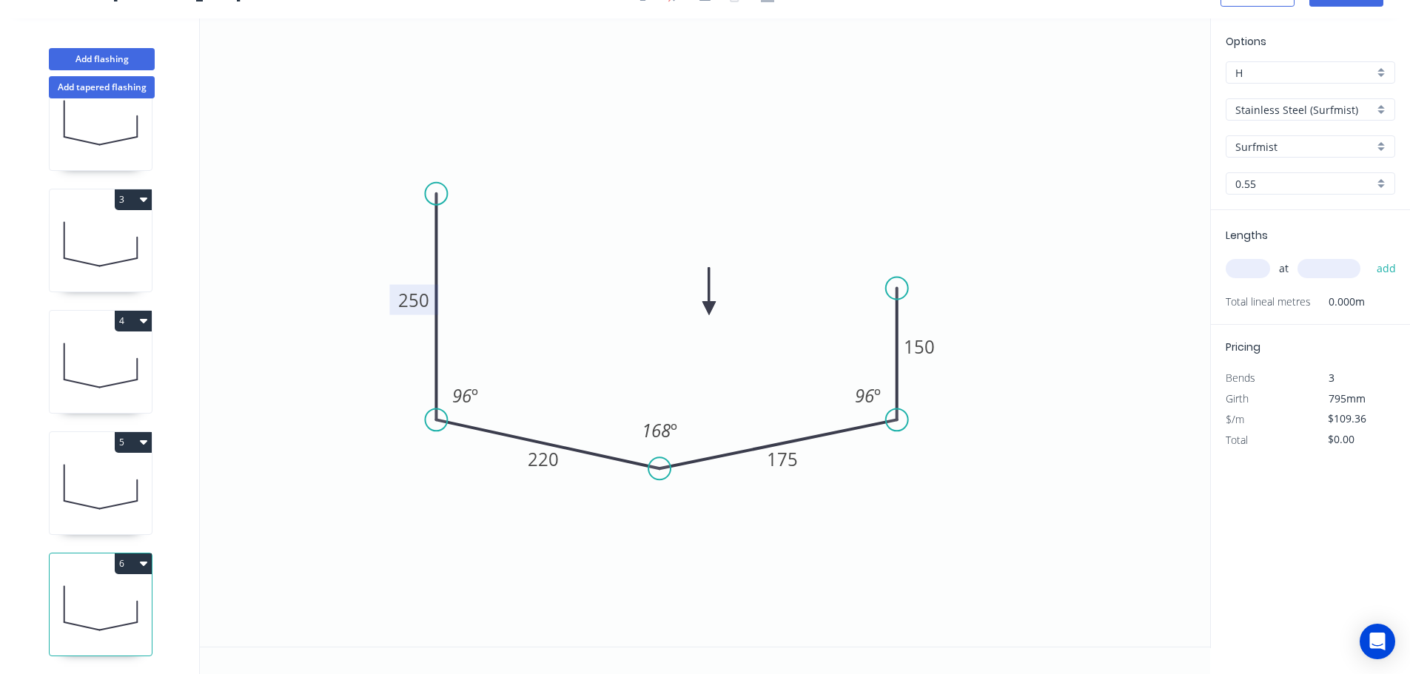
click at [417, 285] on rect at bounding box center [413, 300] width 49 height 30
click at [416, 294] on tspan "250" at bounding box center [413, 300] width 31 height 24
click at [984, 256] on icon "0 220 220 220 150 96 º 168 º 96 º" at bounding box center [705, 333] width 1010 height 628
click at [1219, 276] on div "Lengths at add Total lineal metres 0.000m" at bounding box center [1310, 267] width 199 height 115
click at [1244, 262] on input "text" at bounding box center [1248, 268] width 44 height 19
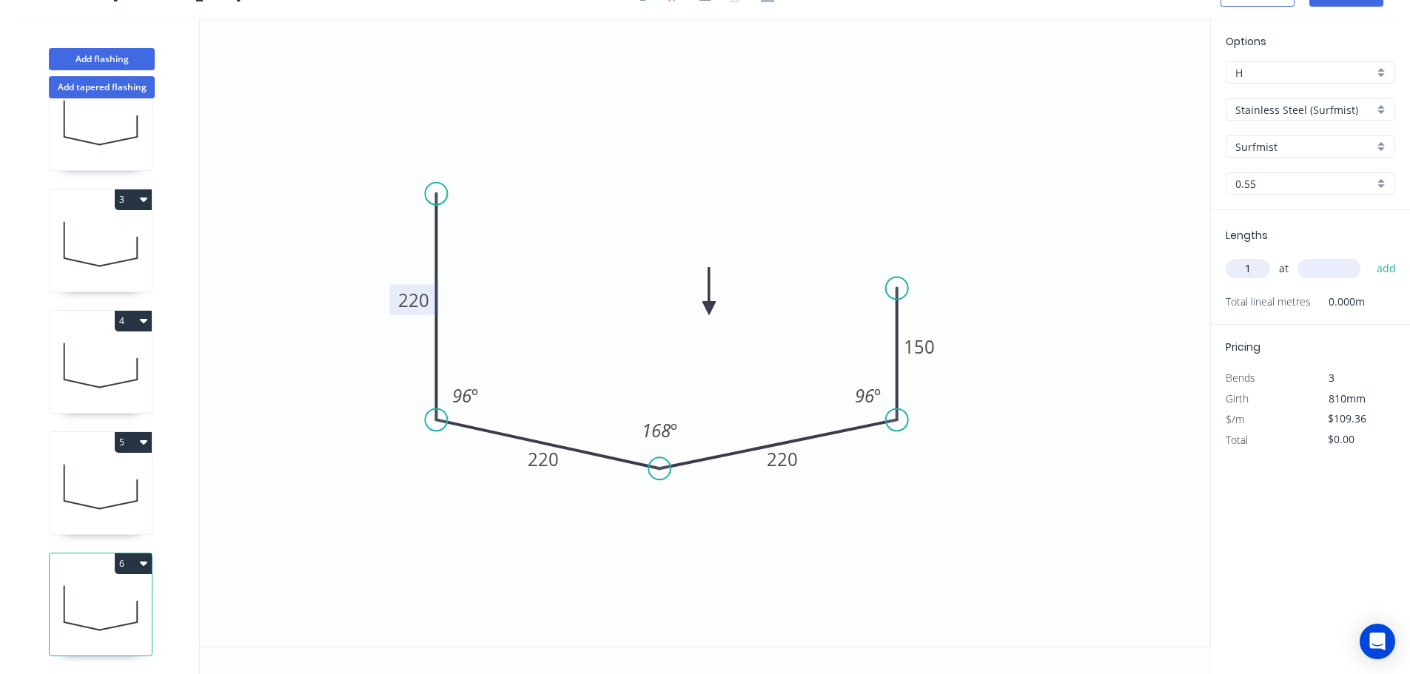
type input "1"
type input "4700"
click at [1369, 256] on button "add" at bounding box center [1386, 268] width 35 height 25
type input "$513.99"
click at [907, 212] on icon "0 220 220 220 150 96 º 168 º 96 º" at bounding box center [705, 333] width 1010 height 628
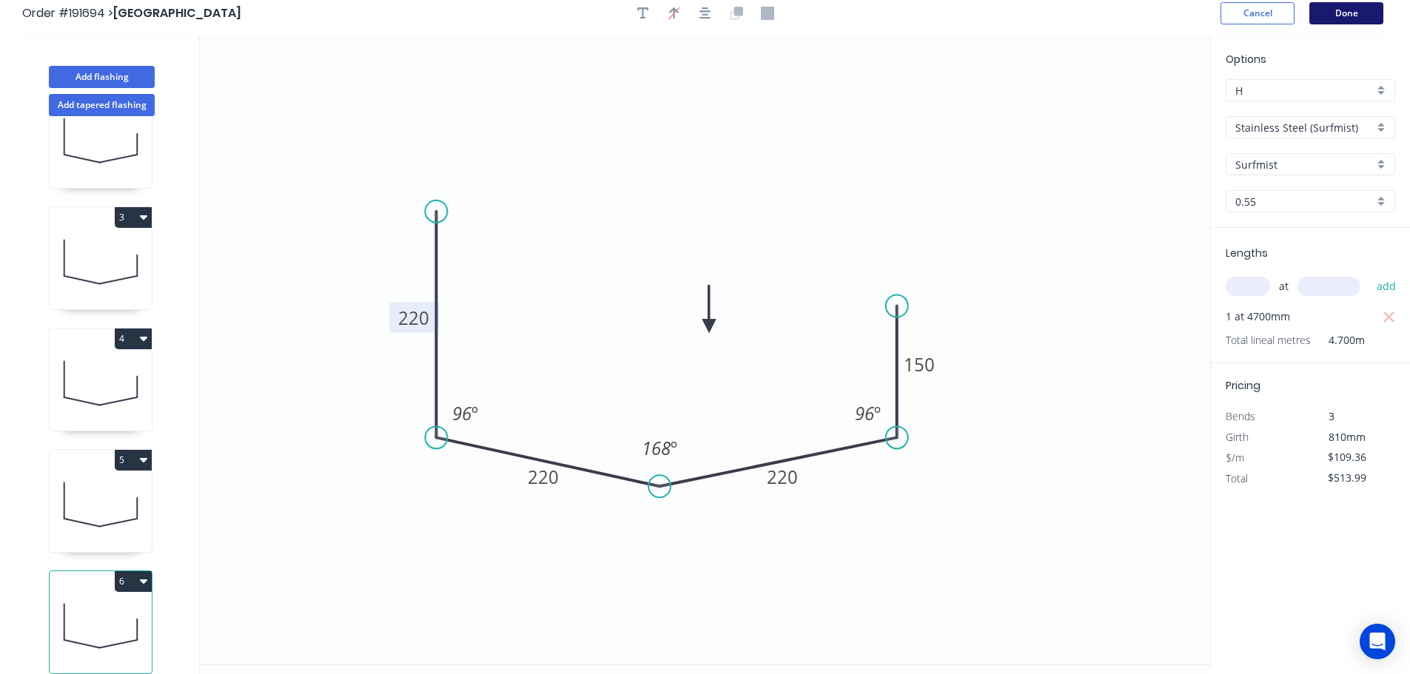
scroll to position [0, 0]
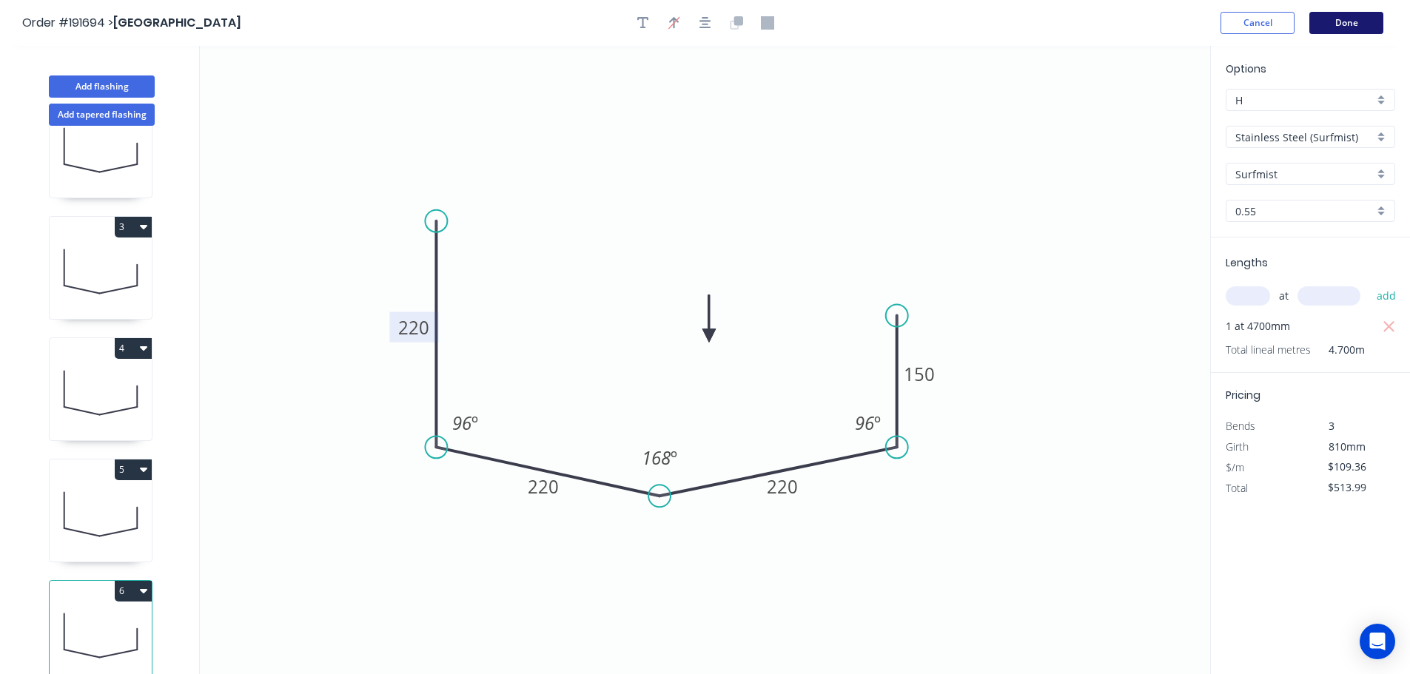
click at [1342, 19] on button "Done" at bounding box center [1346, 23] width 74 height 22
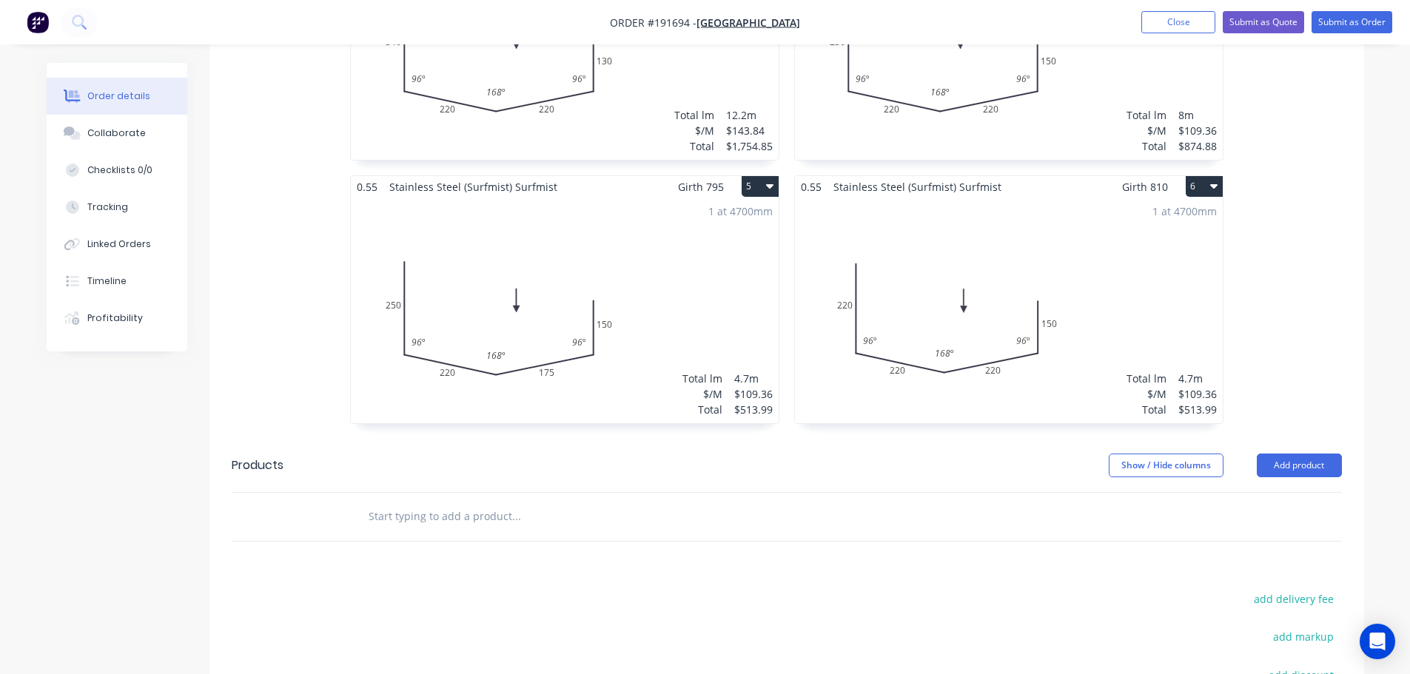
scroll to position [916, 0]
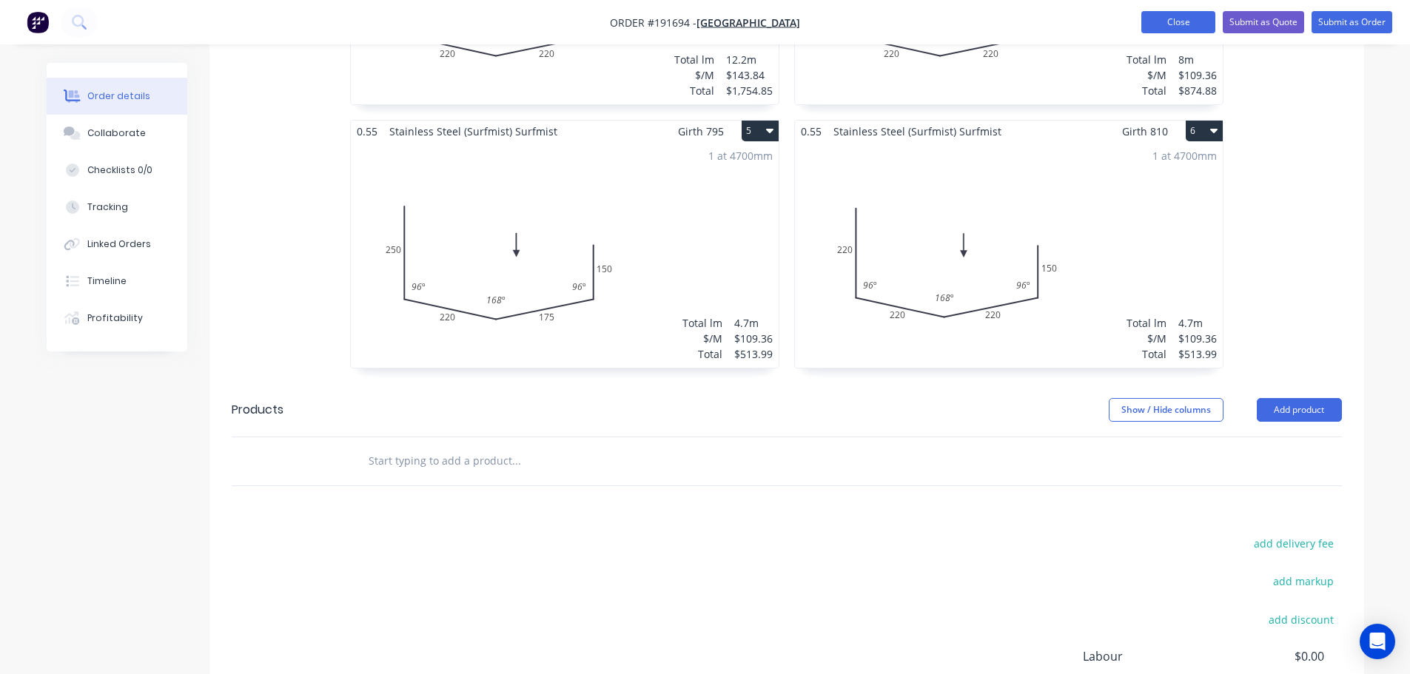
click at [1196, 16] on button "Close" at bounding box center [1178, 22] width 74 height 22
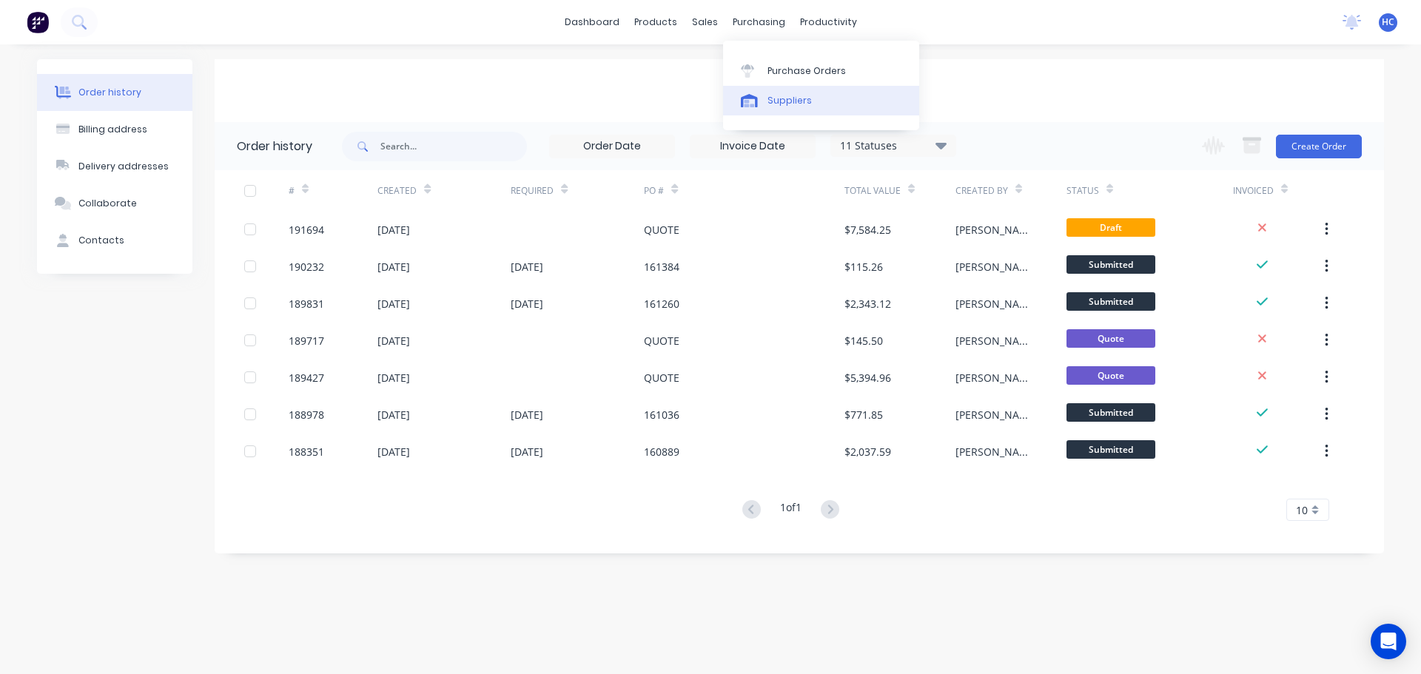
click at [812, 93] on link "Suppliers" at bounding box center [821, 101] width 196 height 30
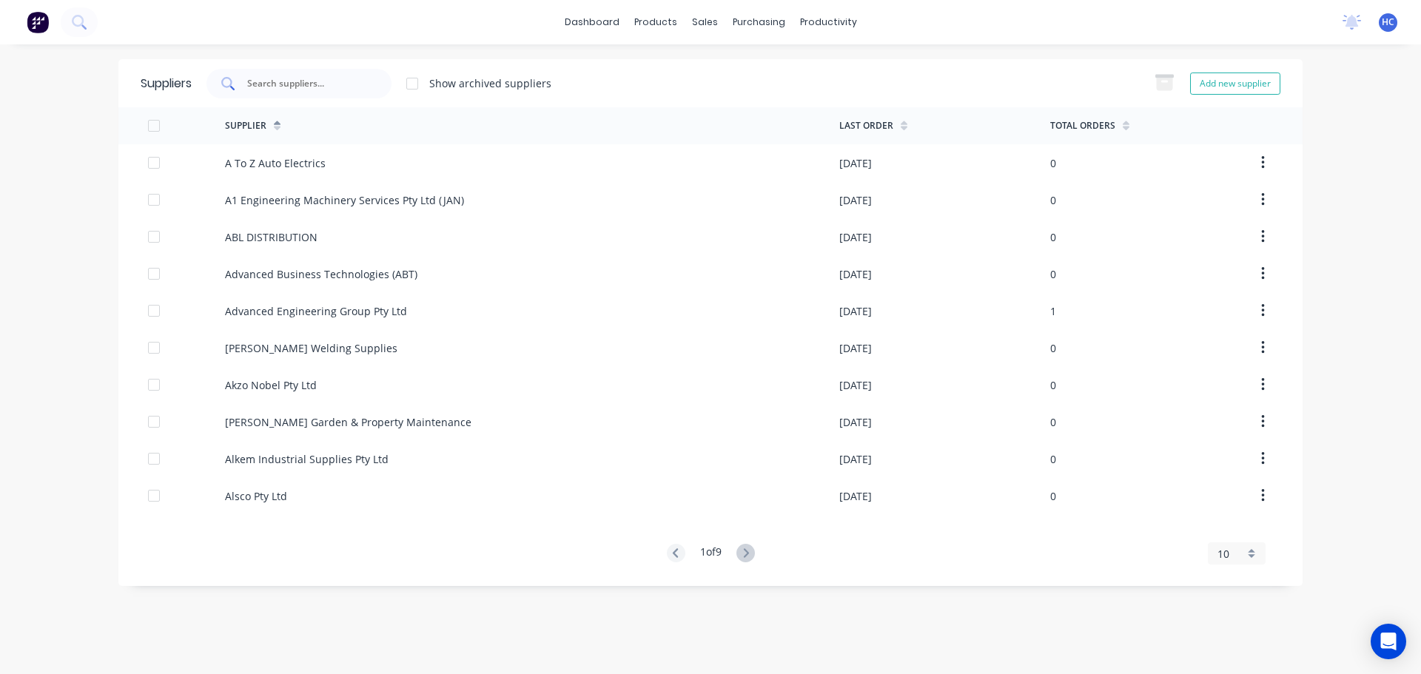
click at [328, 83] on input "text" at bounding box center [307, 83] width 123 height 15
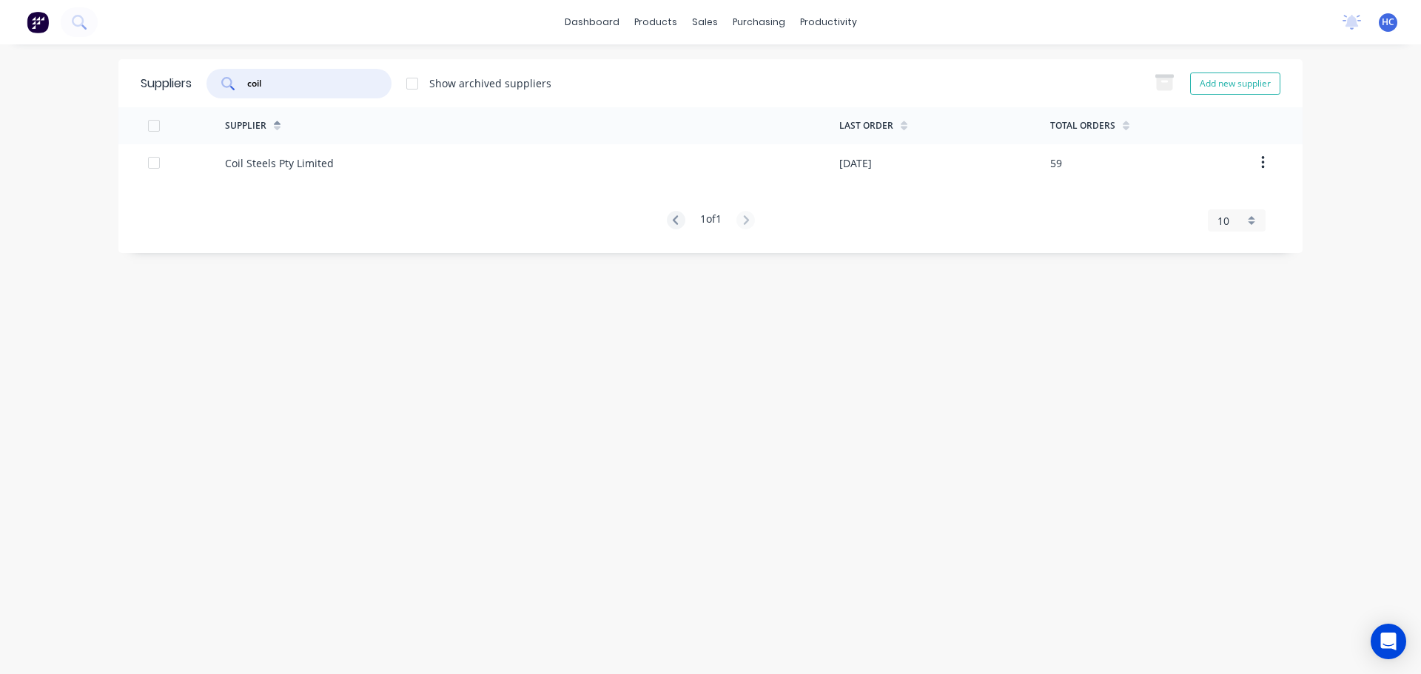
type input "coil"
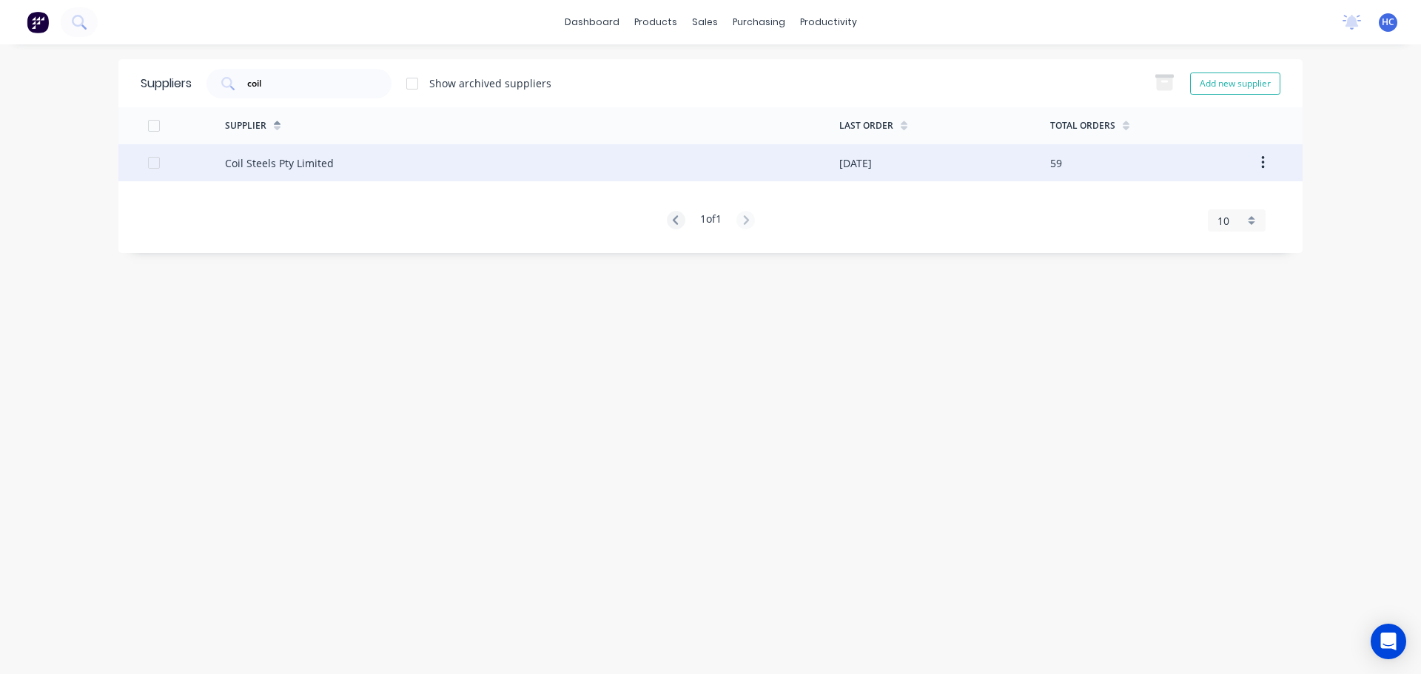
drag, startPoint x: 380, startPoint y: 137, endPoint x: 397, endPoint y: 162, distance: 30.4
click at [380, 138] on div "Supplier" at bounding box center [532, 125] width 614 height 37
click at [397, 162] on div "Coil Steels Pty Limited" at bounding box center [532, 162] width 614 height 37
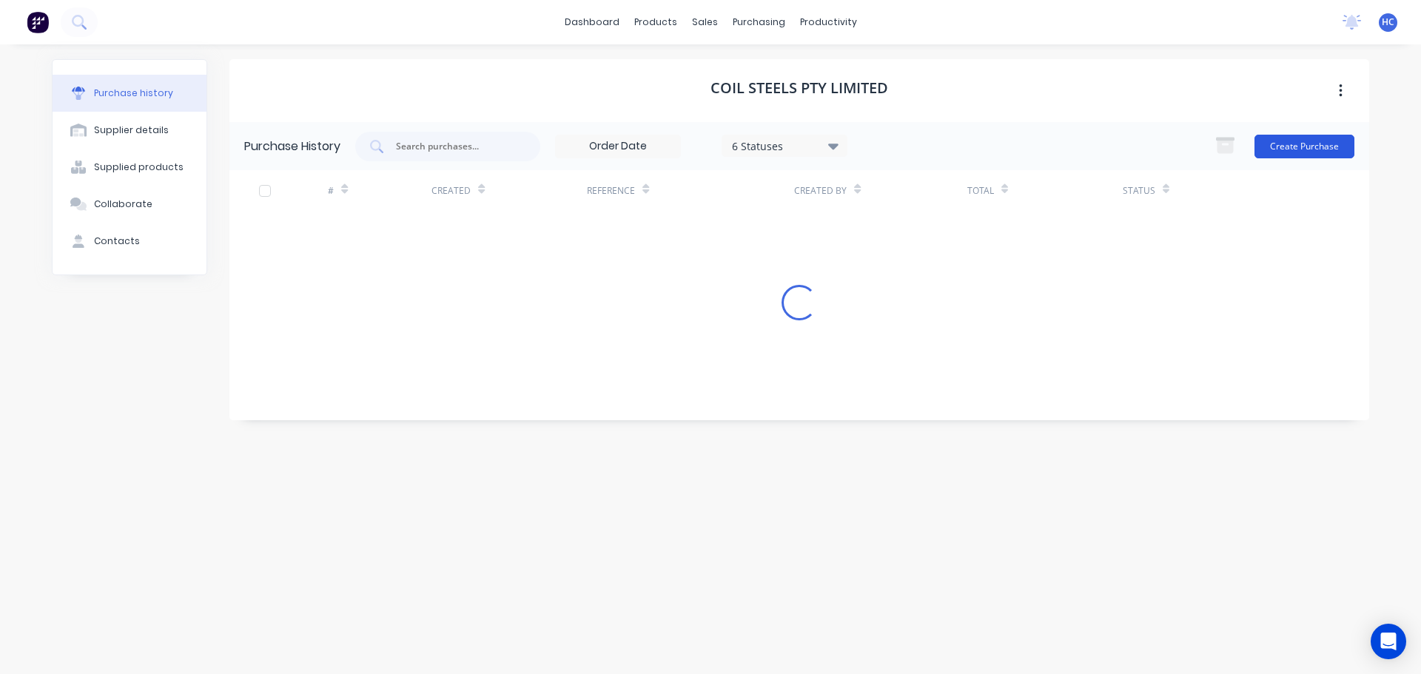
click at [1291, 148] on button "Create Purchase" at bounding box center [1304, 147] width 100 height 24
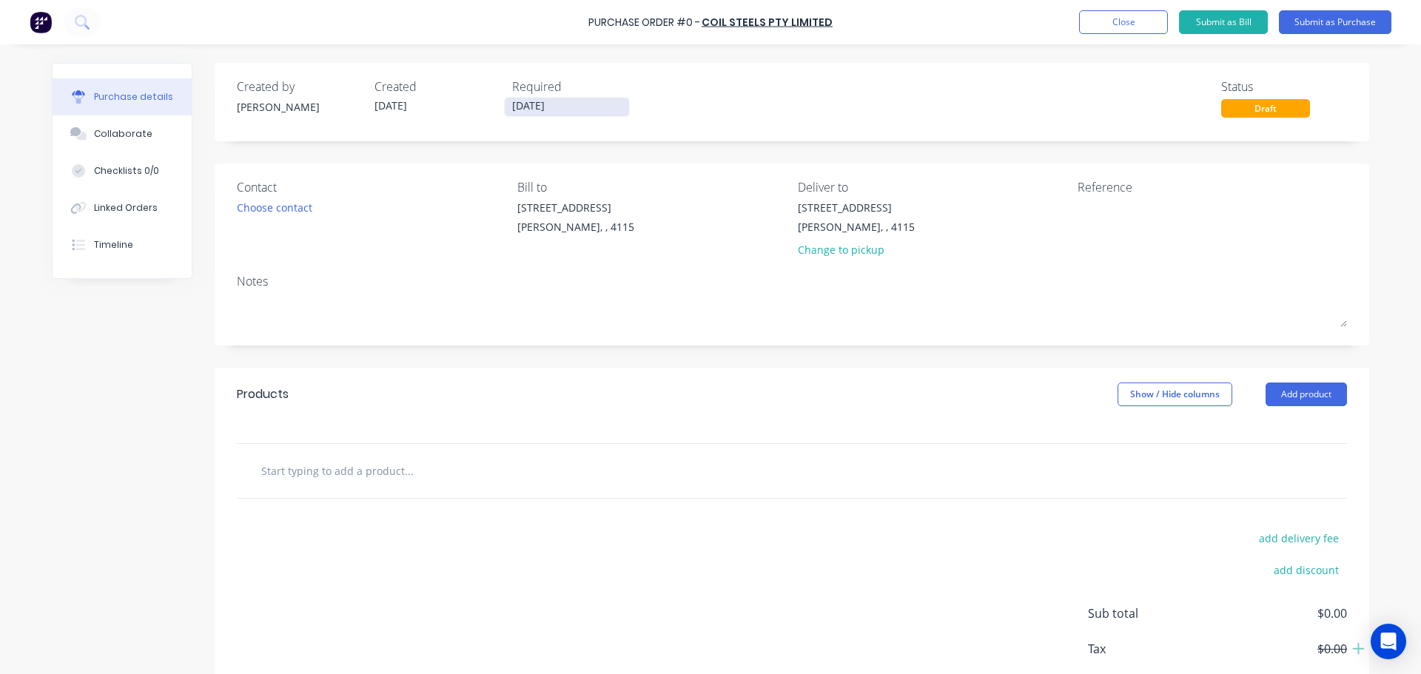
click at [536, 114] on input "03/09/25" at bounding box center [567, 107] width 124 height 19
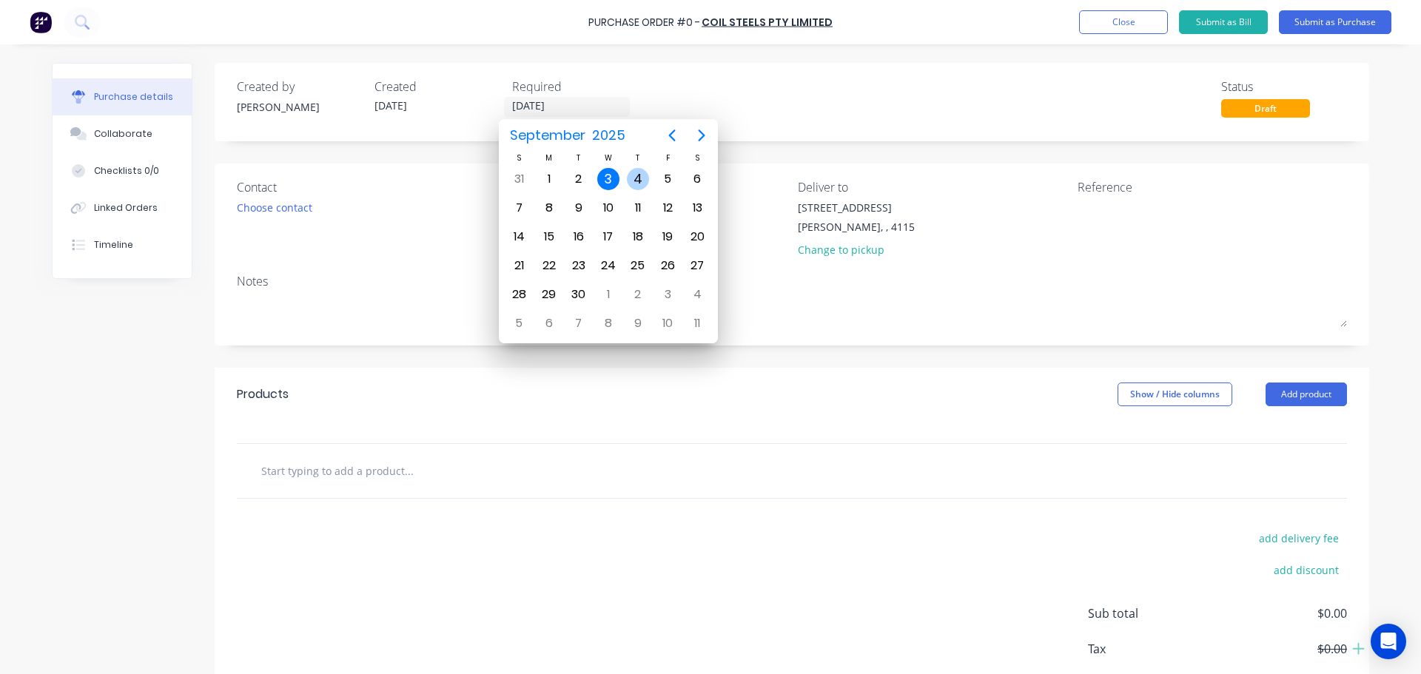
click at [639, 170] on div "4" at bounding box center [638, 179] width 22 height 22
type input "04/09/25"
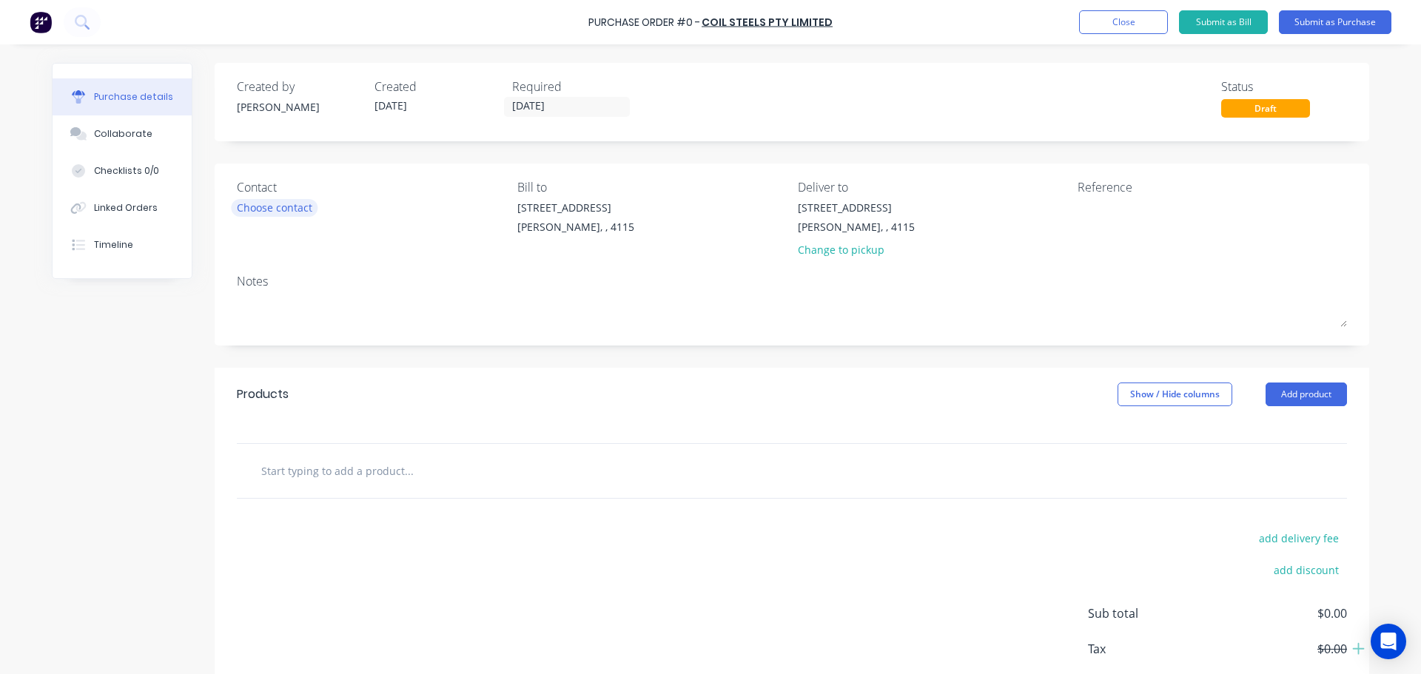
click at [303, 207] on div "Choose contact" at bounding box center [274, 208] width 75 height 16
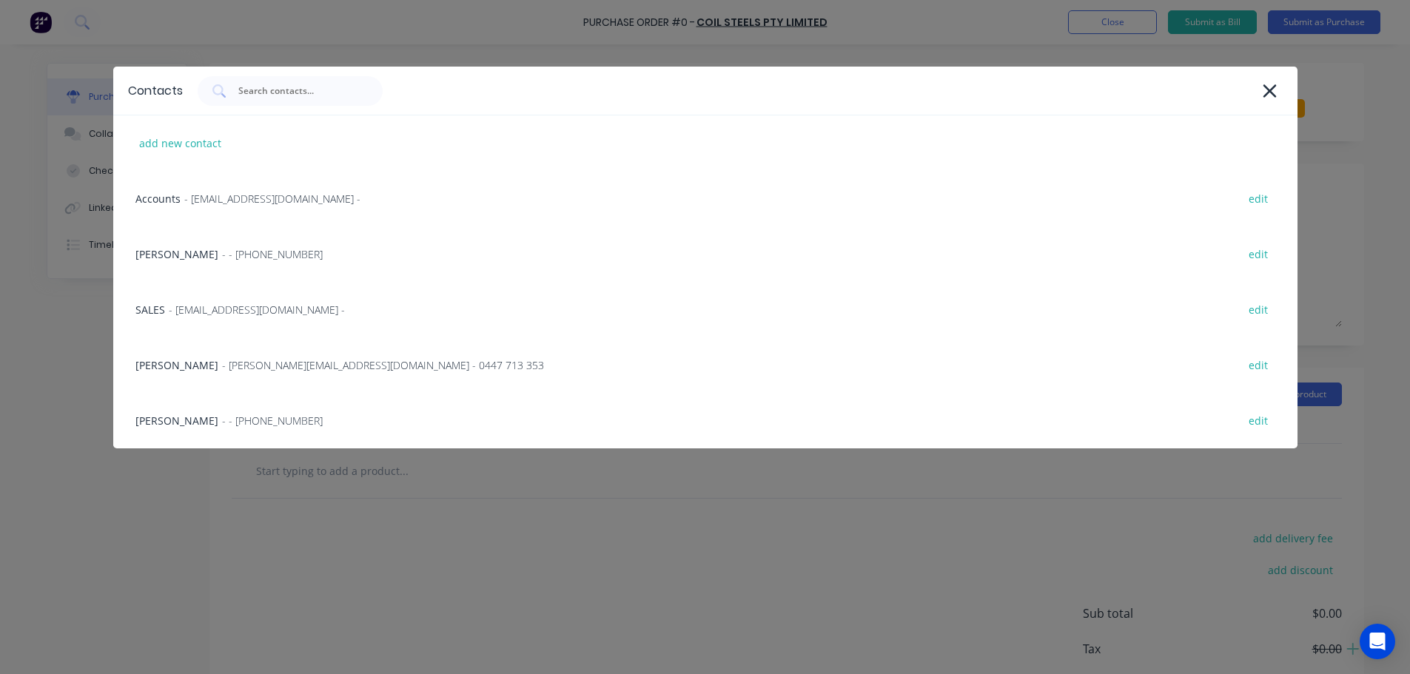
click at [246, 248] on span "- - (07) 3372 3005" at bounding box center [272, 254] width 101 height 16
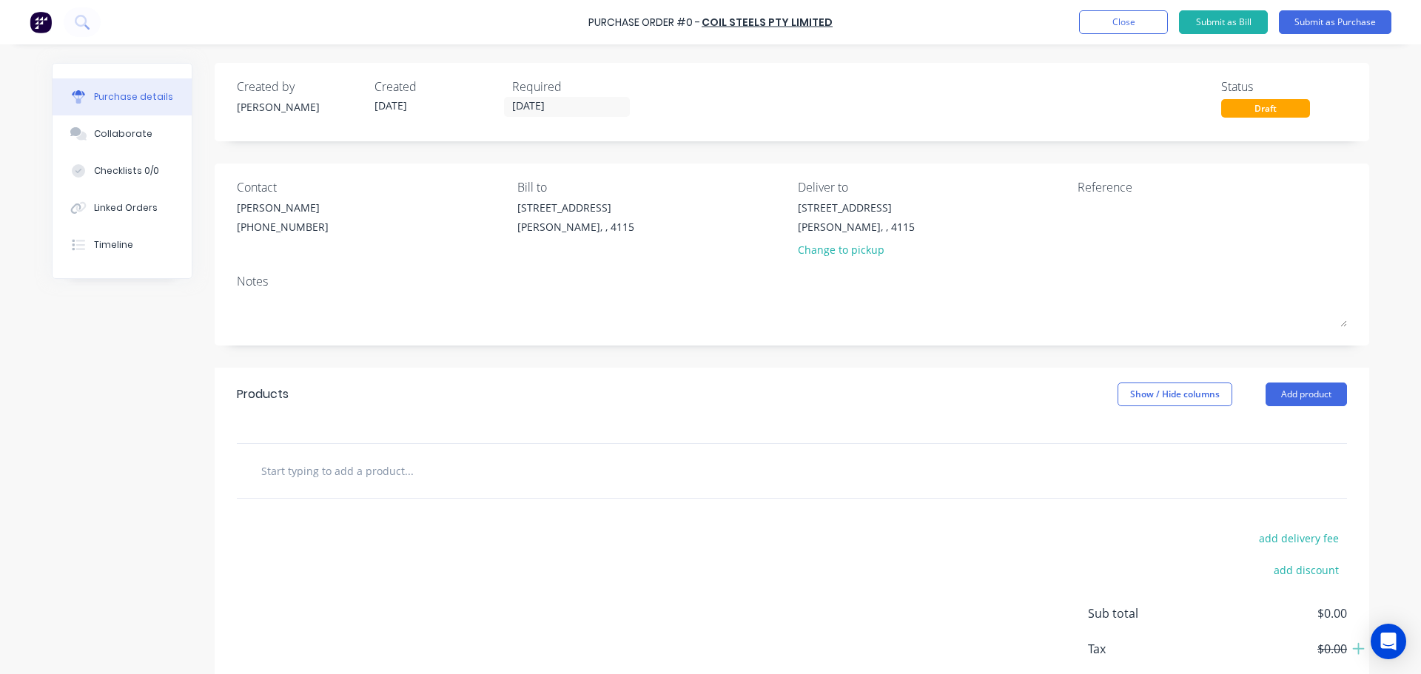
click at [1303, 392] on button "Add product" at bounding box center [1306, 395] width 81 height 24
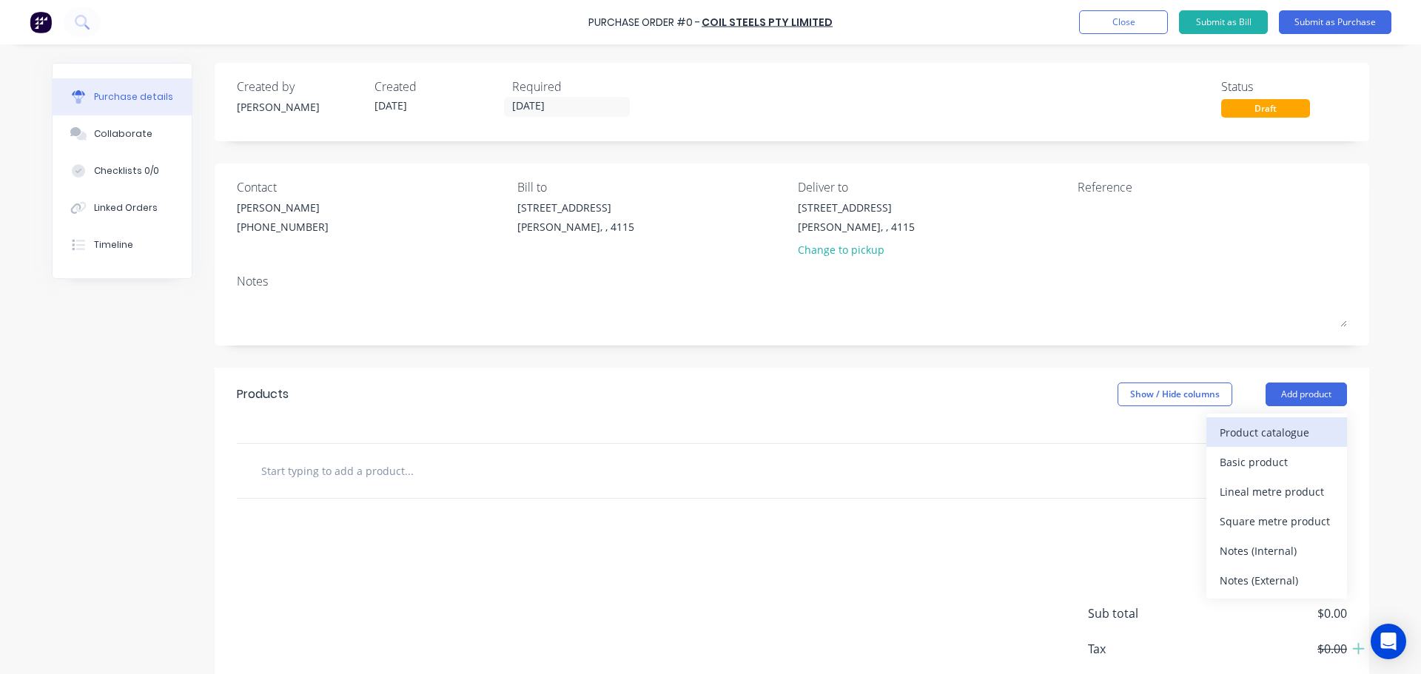
click at [1273, 429] on div "Product catalogue" at bounding box center [1277, 432] width 114 height 21
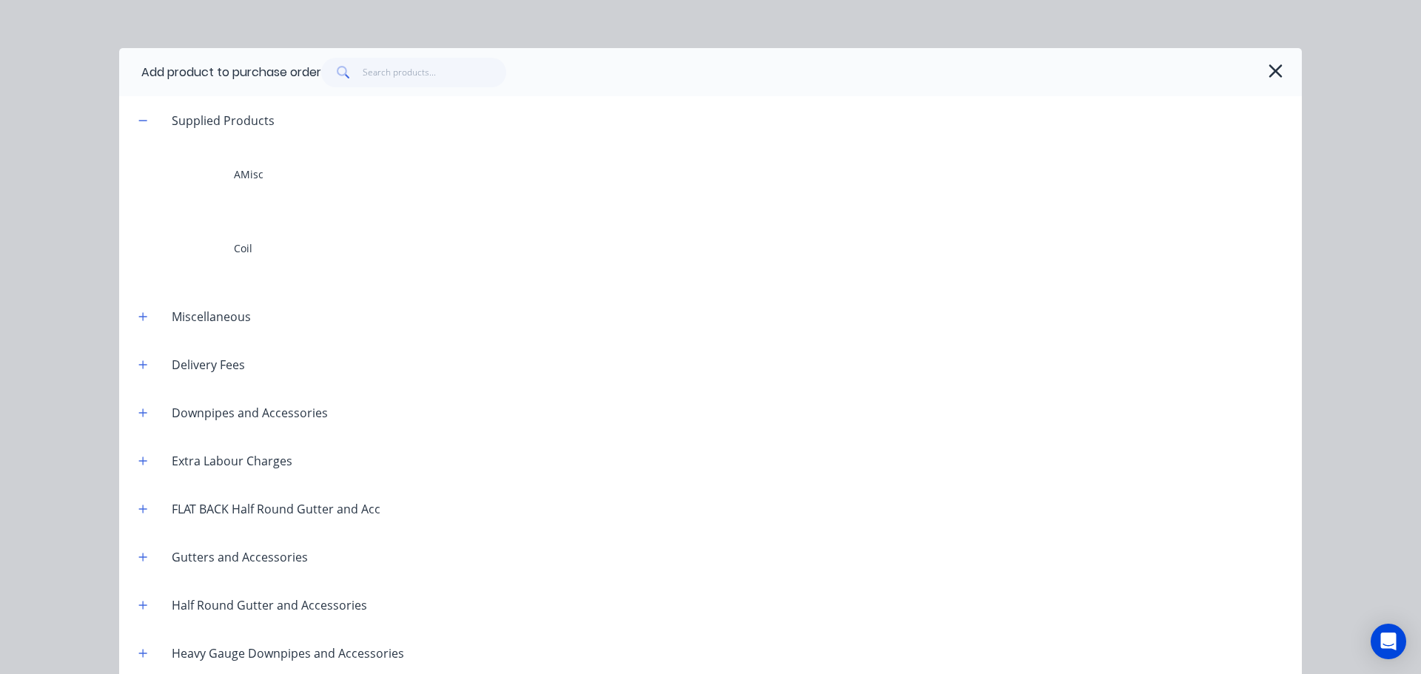
click at [243, 217] on div "AMisc Coil" at bounding box center [710, 210] width 1183 height 133
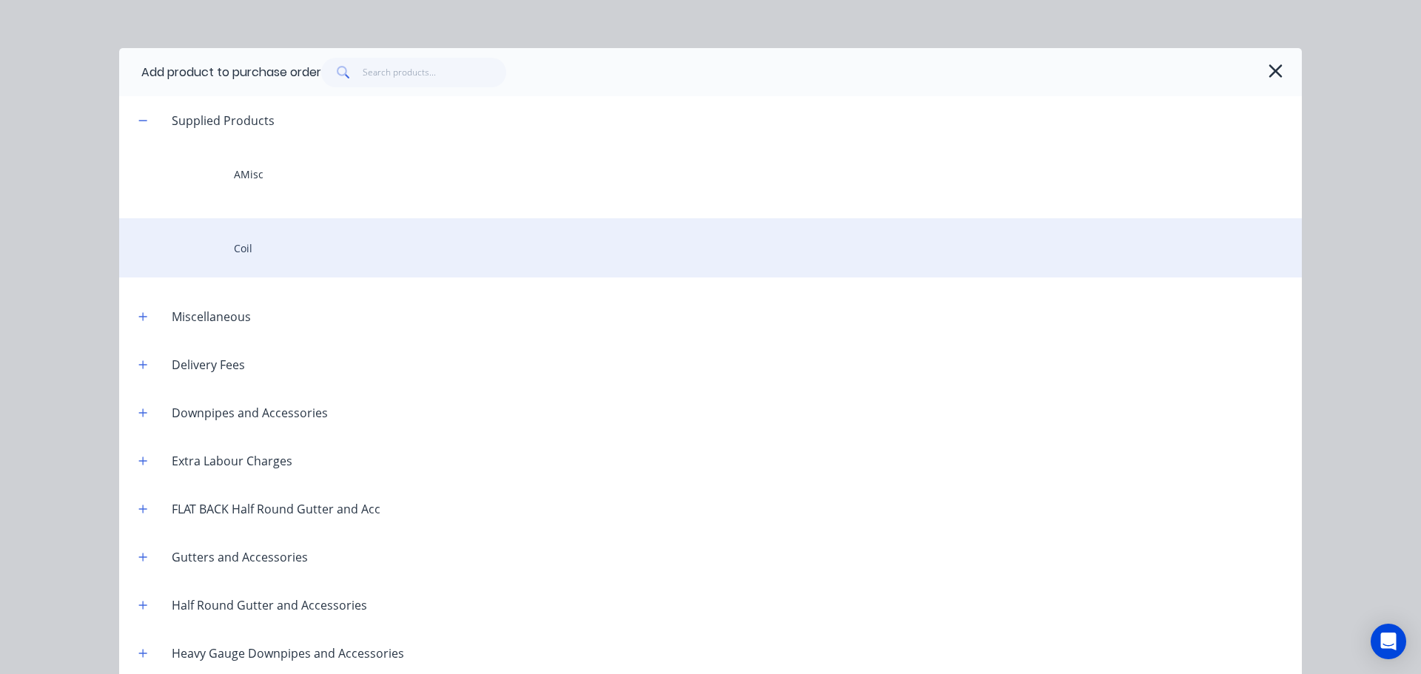
click at [276, 235] on div "Coil" at bounding box center [710, 247] width 1183 height 59
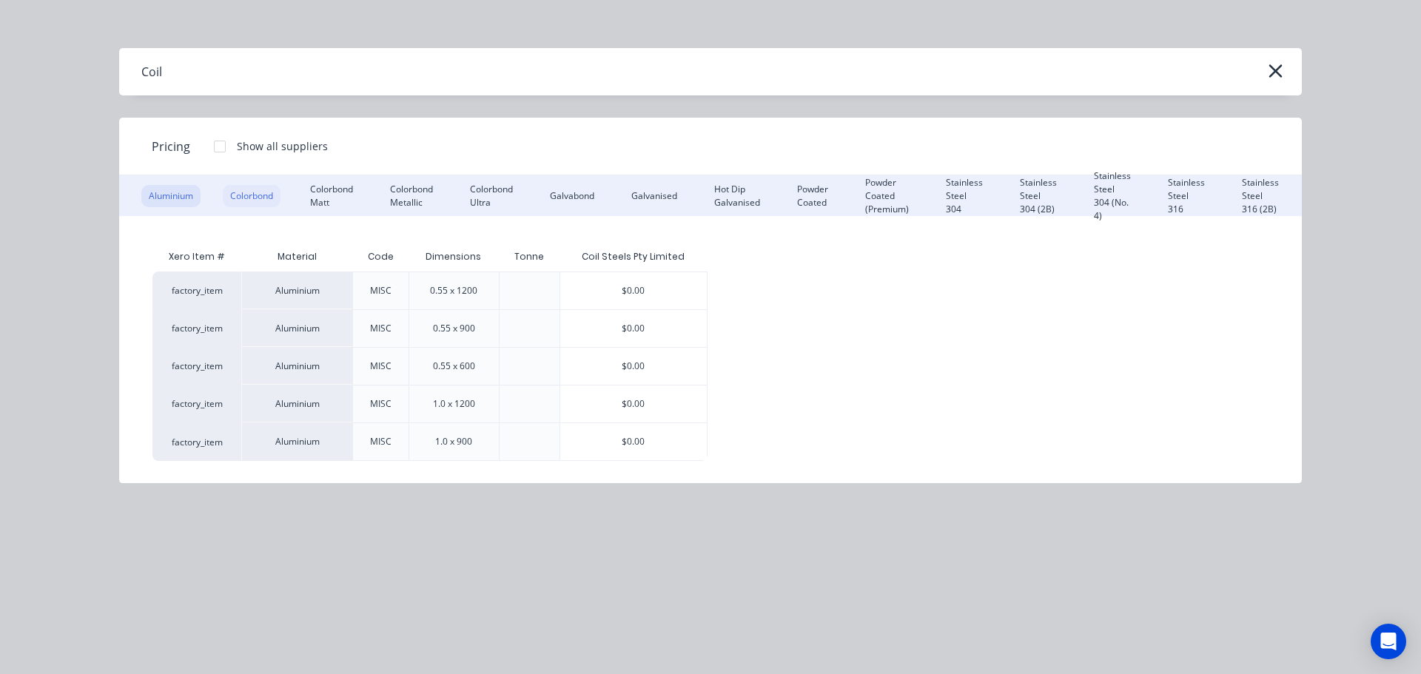
click at [255, 192] on div "Colorbond" at bounding box center [252, 196] width 58 height 22
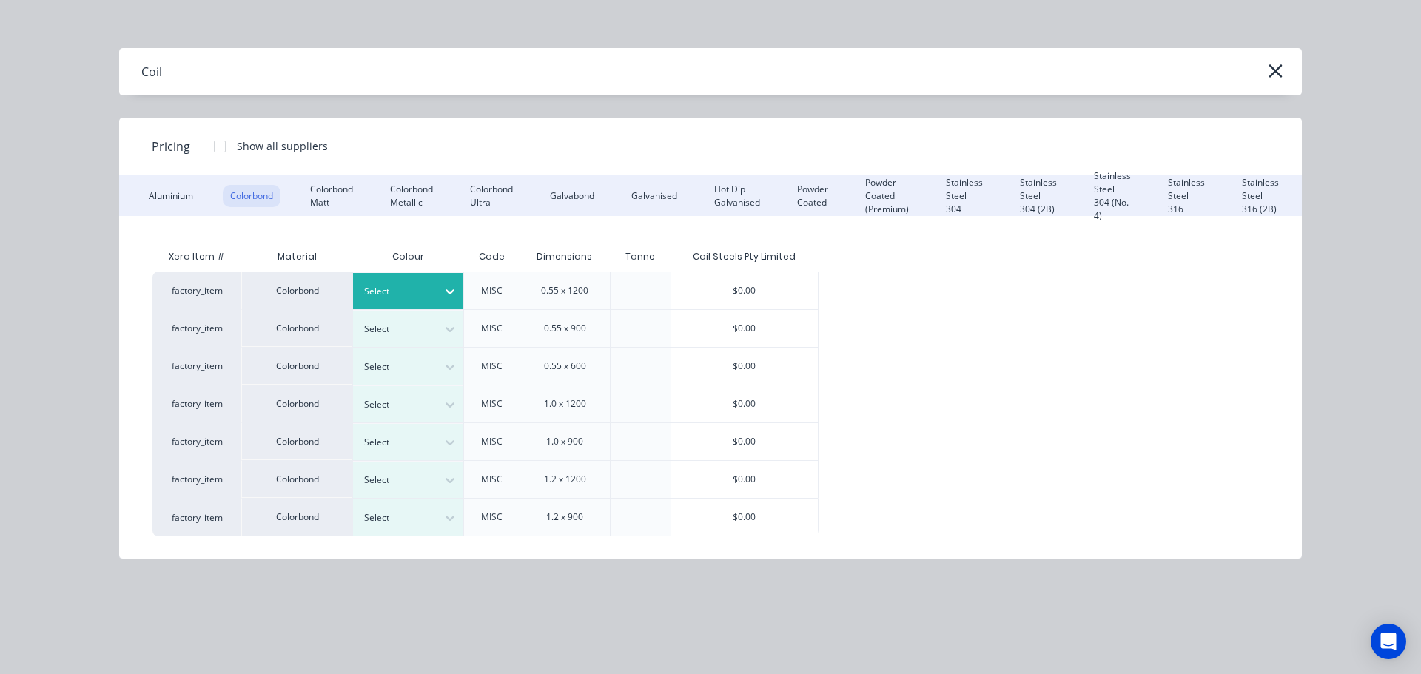
click at [393, 280] on div "Select" at bounding box center [408, 291] width 111 height 36
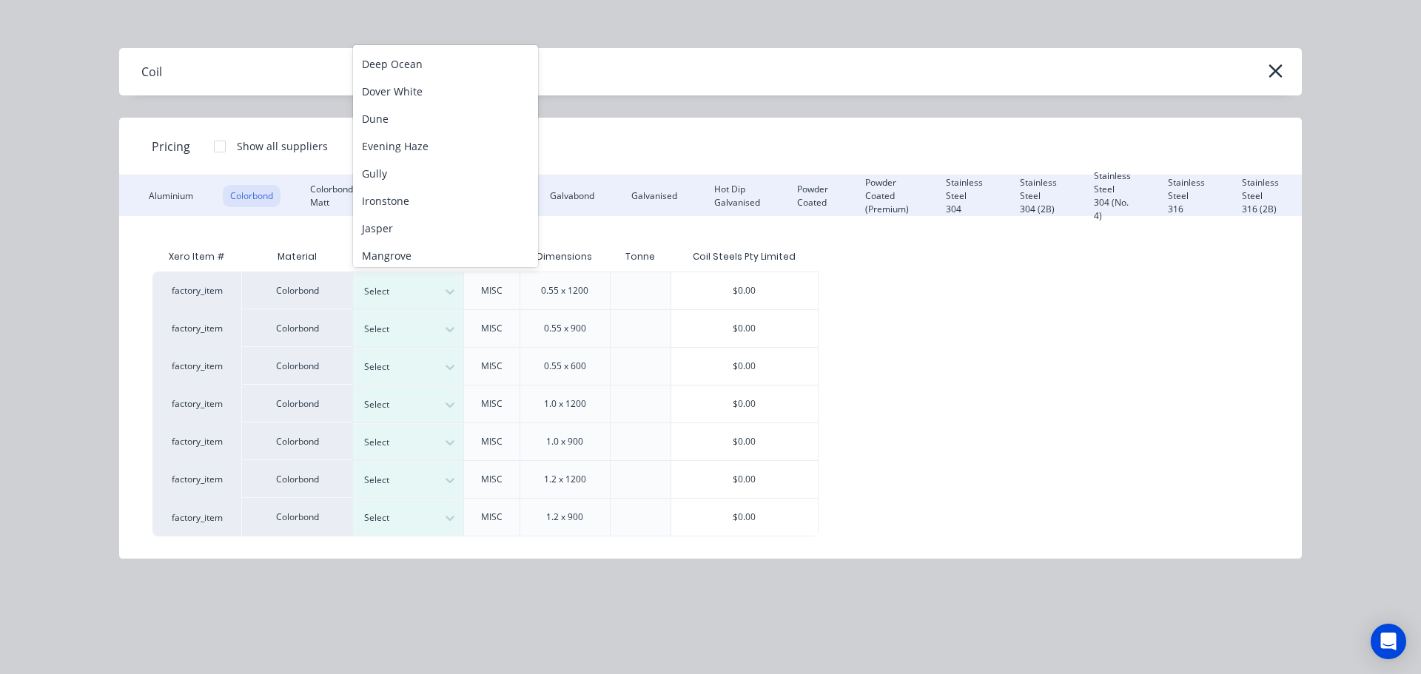
scroll to position [305, 0]
click at [399, 61] on div "Jasper" at bounding box center [445, 57] width 185 height 27
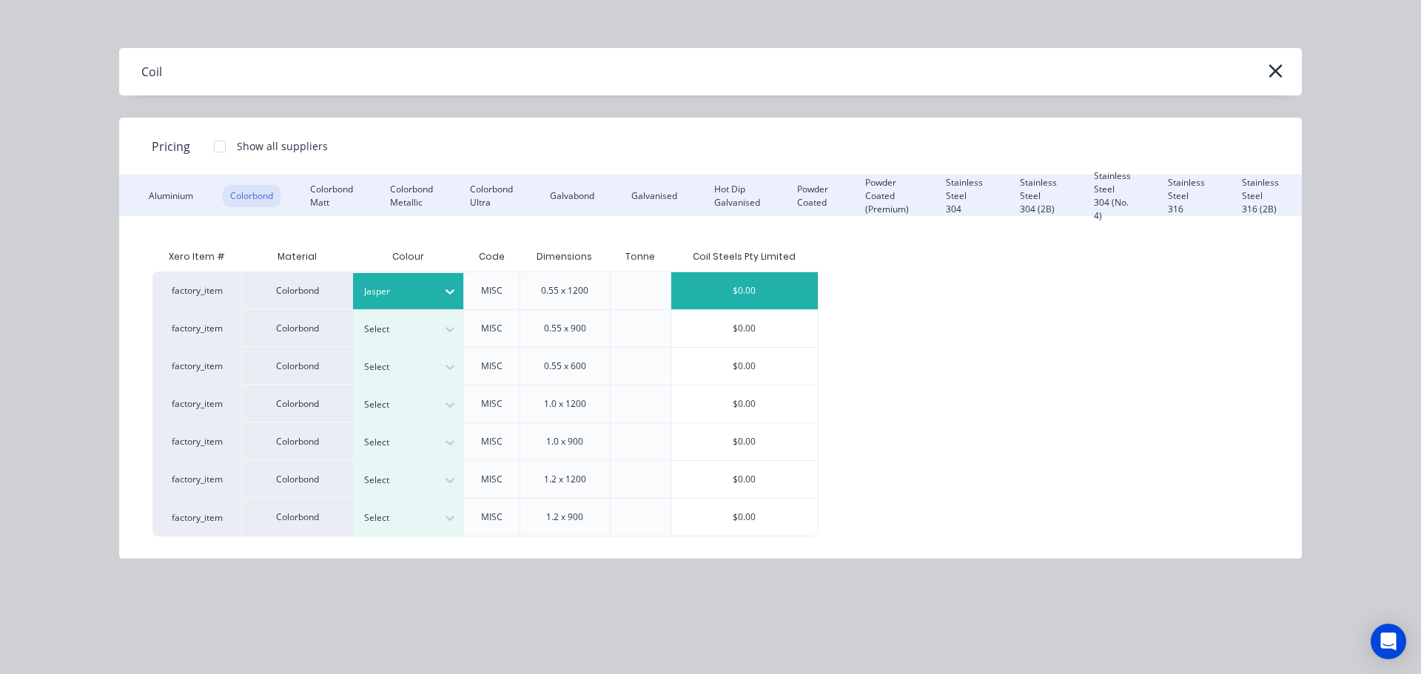
click at [733, 308] on div "$0.00" at bounding box center [744, 290] width 147 height 37
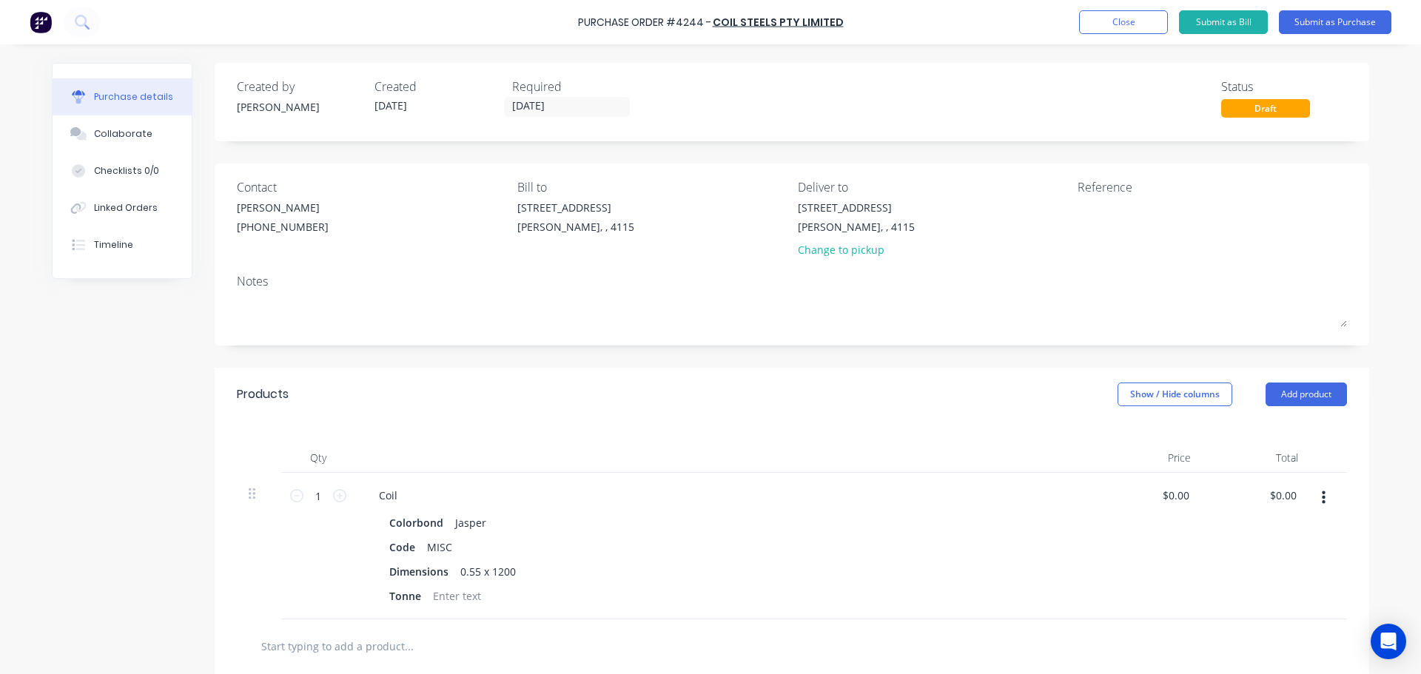
click at [408, 485] on div "Coil" at bounding box center [725, 495] width 716 height 21
click at [397, 496] on div "Coil" at bounding box center [388, 495] width 42 height 21
click at [1305, 396] on button "Add product" at bounding box center [1306, 395] width 81 height 24
click at [1268, 436] on div "Product catalogue" at bounding box center [1277, 432] width 114 height 21
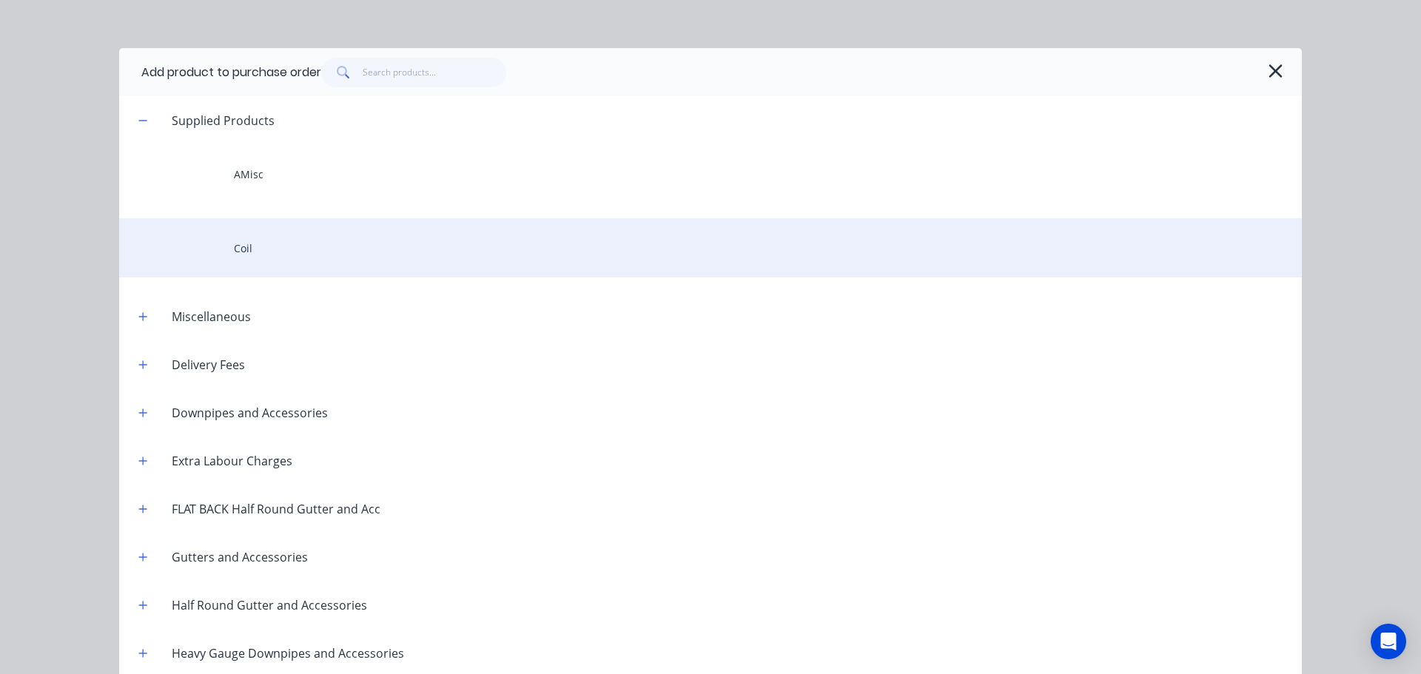
click at [276, 249] on div "Coil" at bounding box center [710, 247] width 1183 height 59
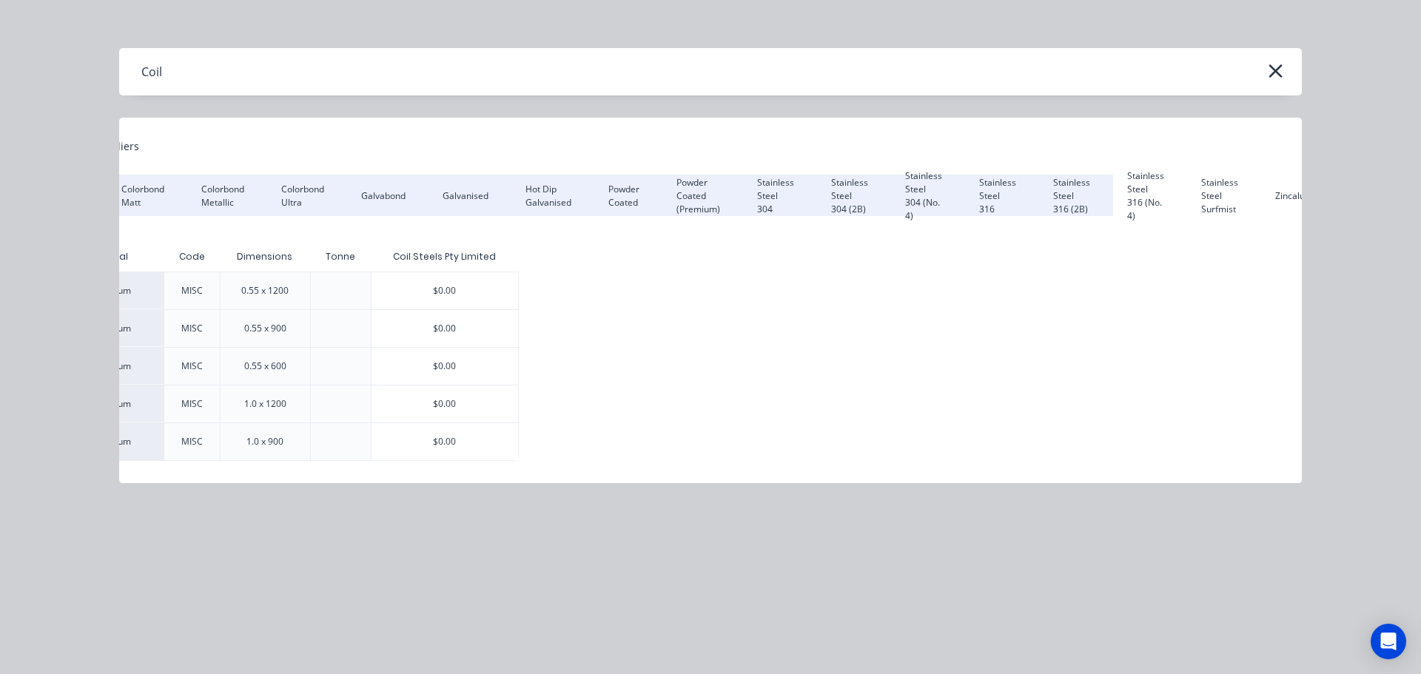
scroll to position [0, 292]
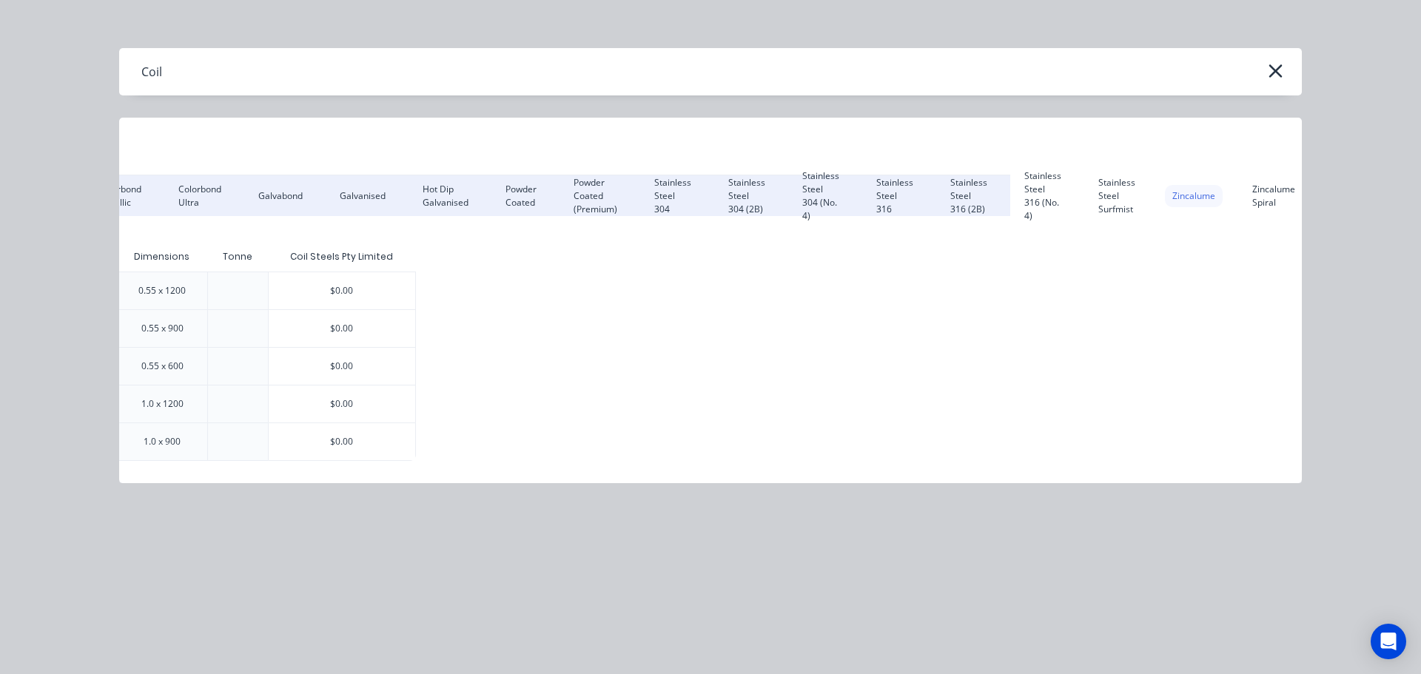
click at [1206, 204] on div "Zincalume" at bounding box center [1194, 196] width 58 height 22
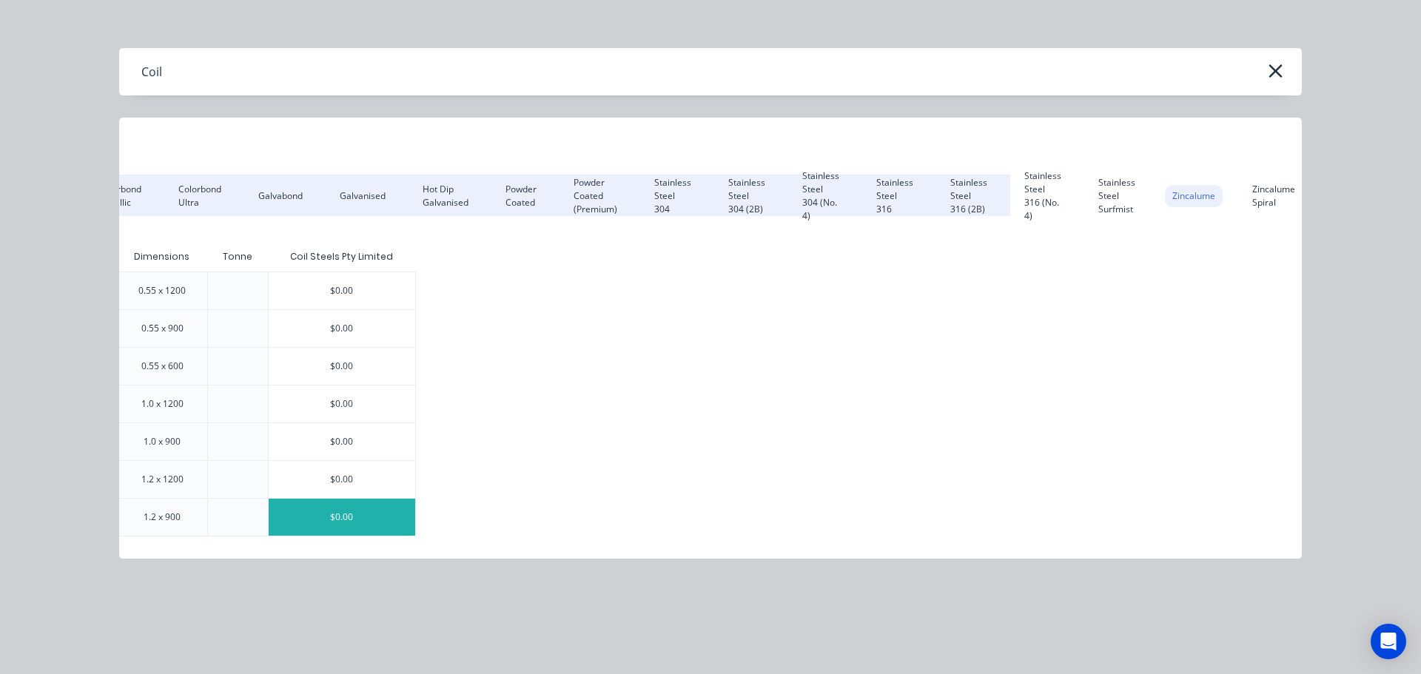
click at [337, 512] on div "$0.00" at bounding box center [342, 517] width 147 height 37
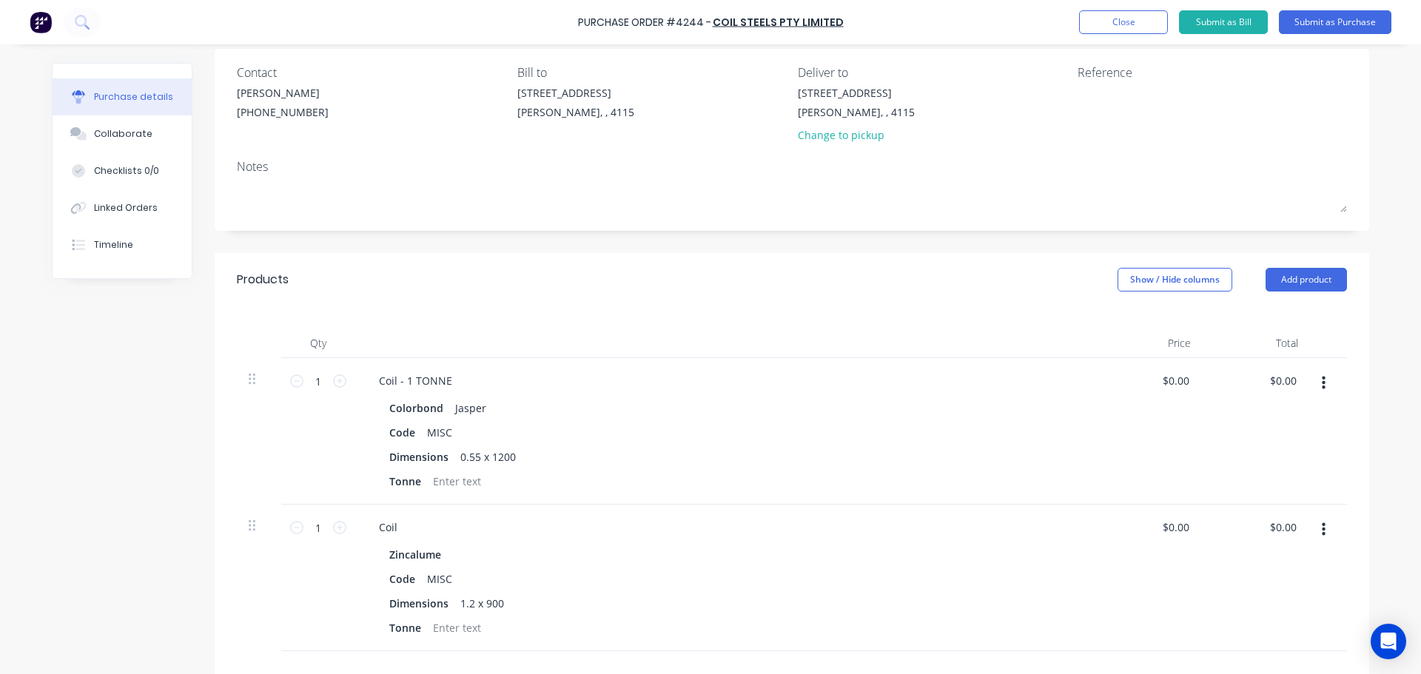
scroll to position [148, 0]
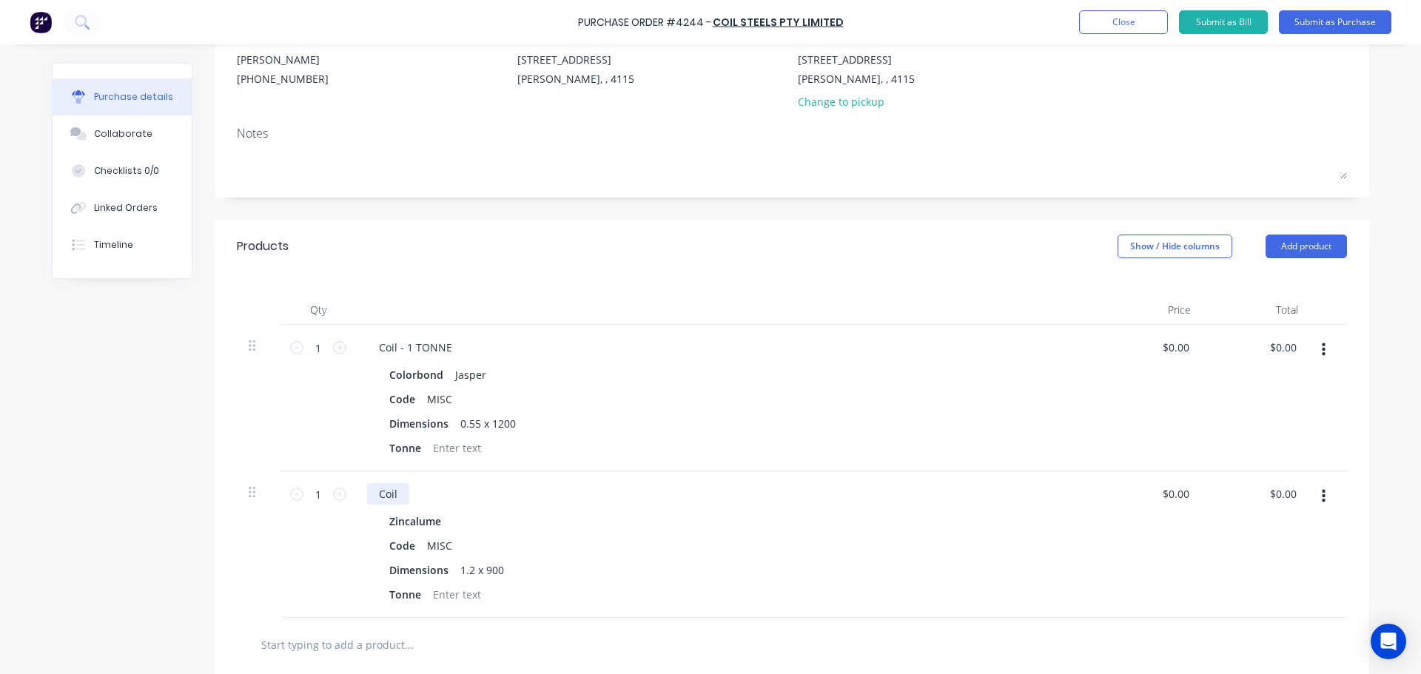
click at [396, 491] on div "Coil" at bounding box center [388, 493] width 42 height 21
click at [1307, 14] on button "Submit as Purchase" at bounding box center [1335, 22] width 112 height 24
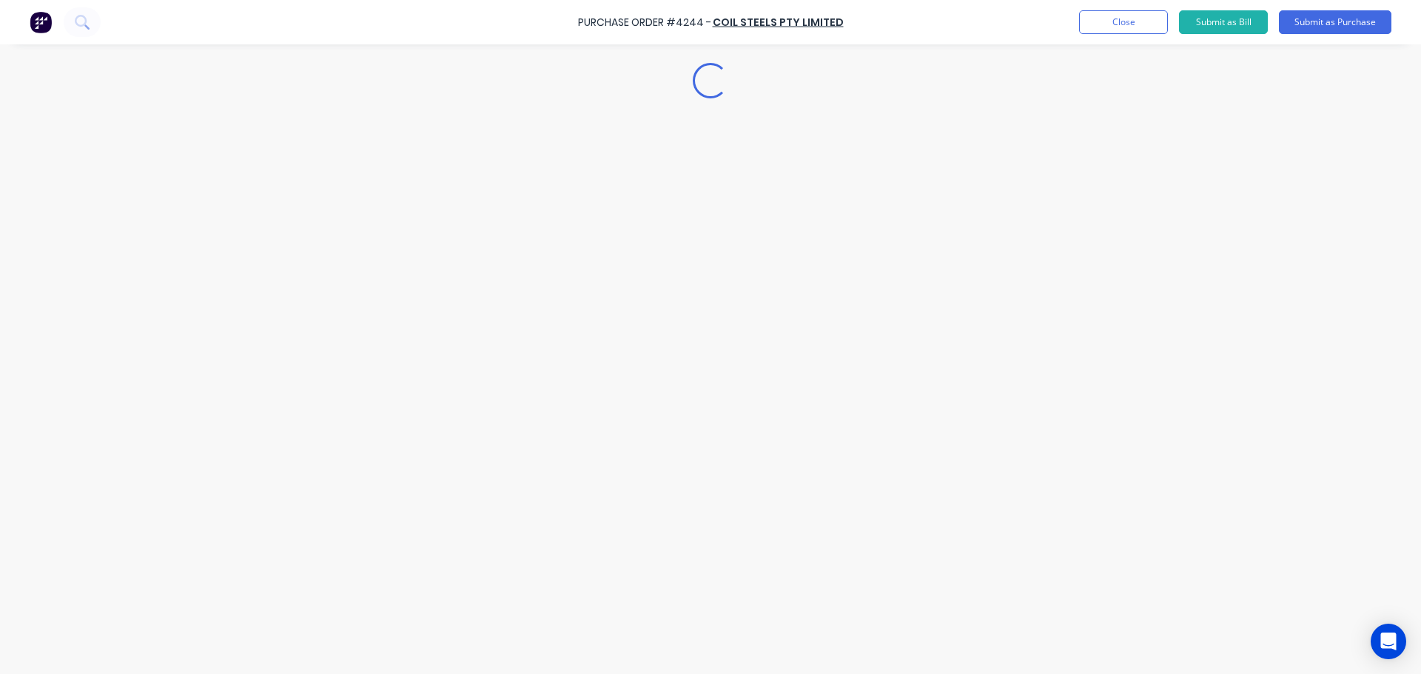
scroll to position [0, 0]
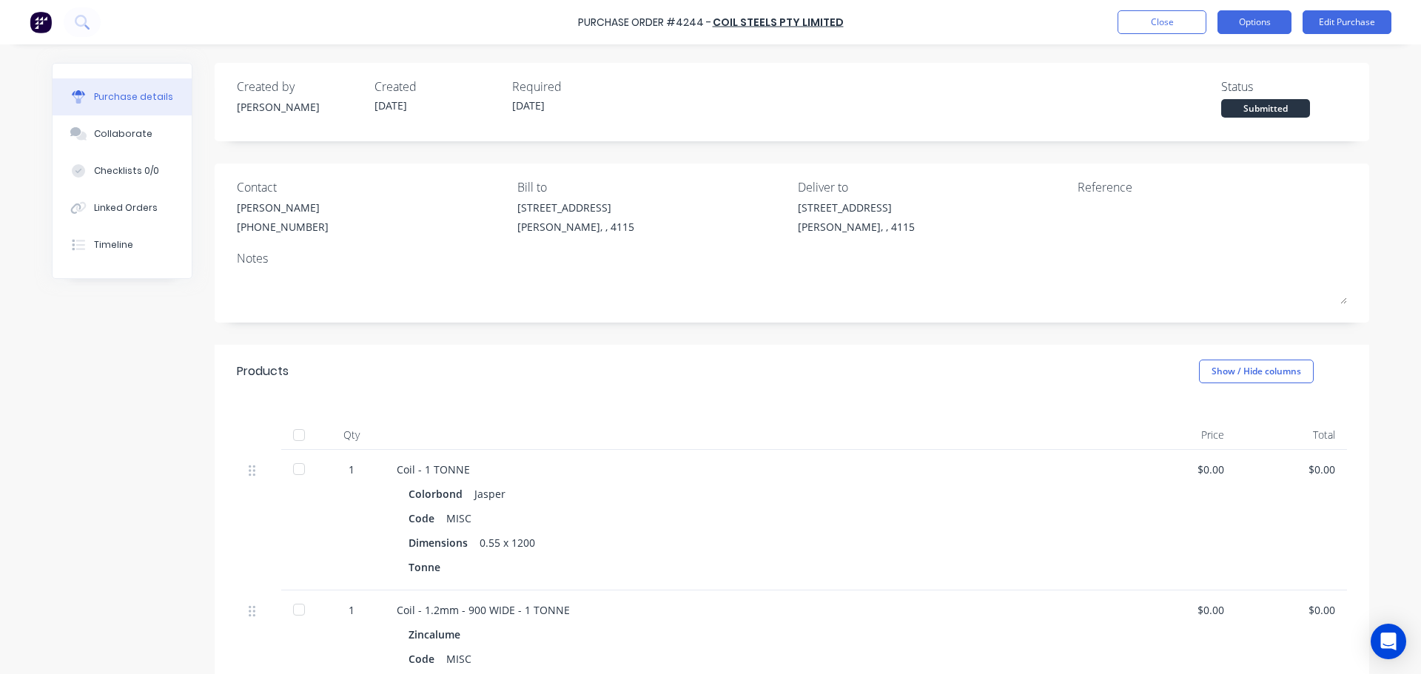
click at [1249, 20] on button "Options" at bounding box center [1254, 22] width 74 height 24
click at [1214, 68] on div "Print / Email" at bounding box center [1221, 60] width 114 height 21
click at [1217, 118] on div "Without pricing" at bounding box center [1221, 119] width 114 height 21
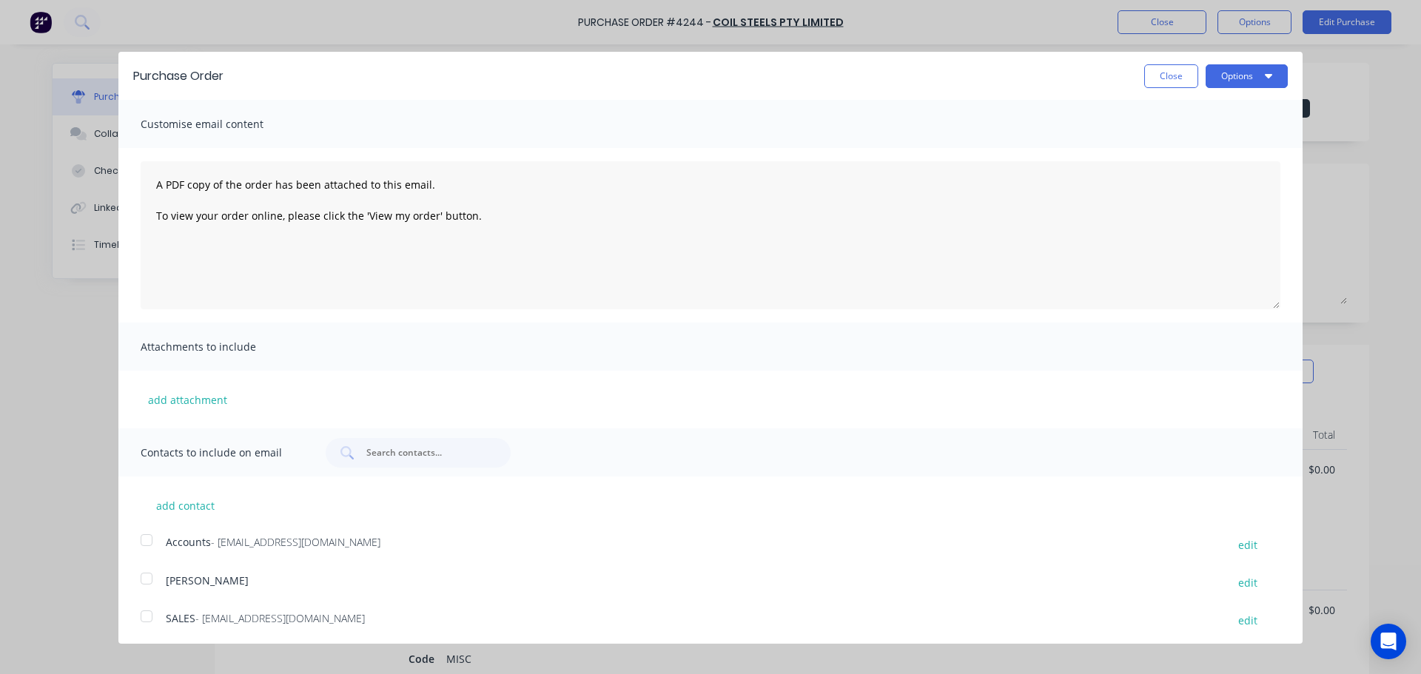
click at [1242, 91] on div "Purchase Order Close Options" at bounding box center [710, 76] width 1184 height 48
click at [1260, 83] on button "Options" at bounding box center [1247, 76] width 82 height 24
click at [1251, 115] on div "Print" at bounding box center [1217, 113] width 114 height 21
click at [1159, 75] on button "Close" at bounding box center [1171, 76] width 54 height 24
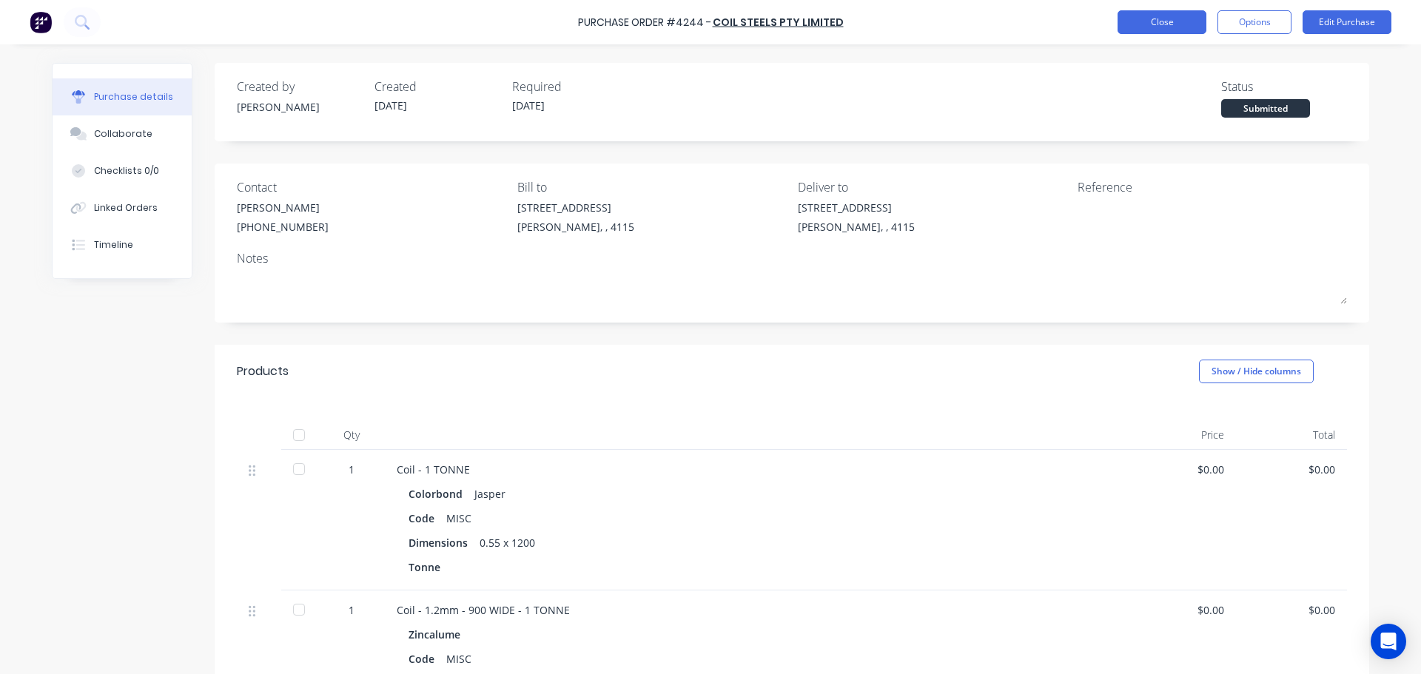
click at [1163, 27] on button "Close" at bounding box center [1162, 22] width 89 height 24
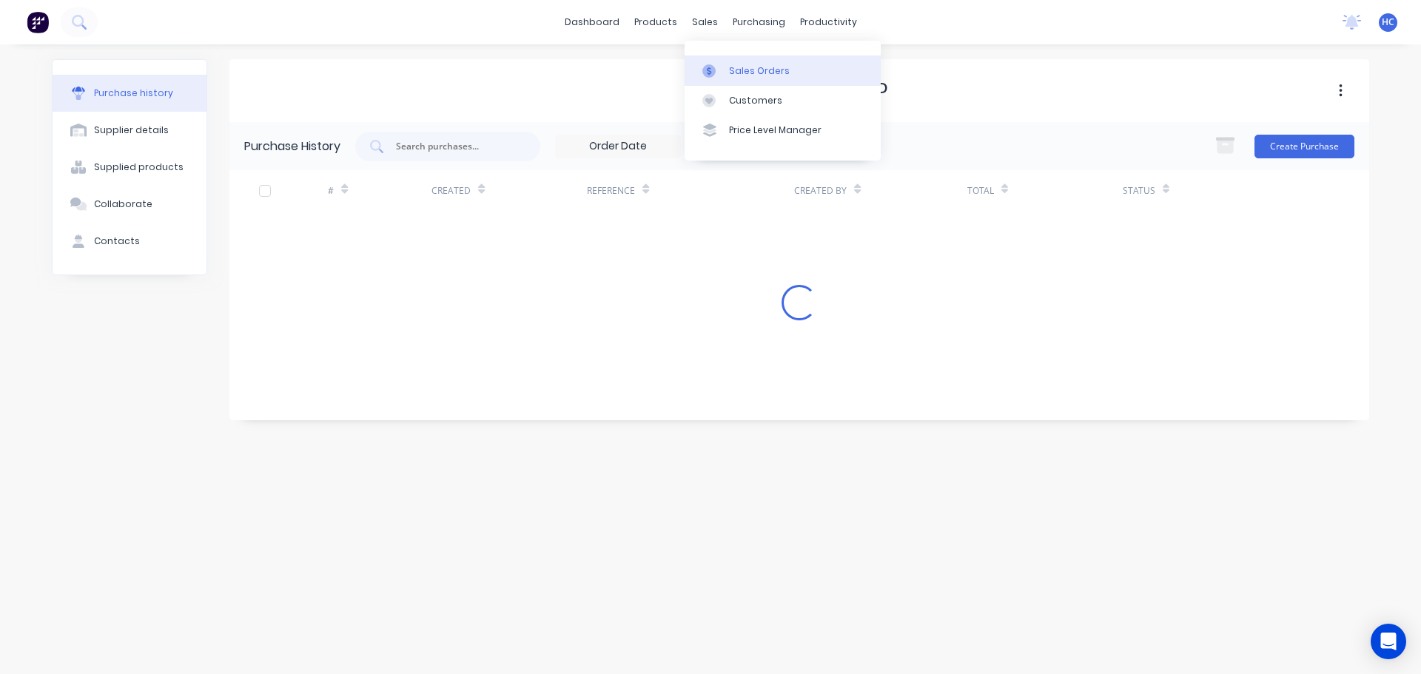
click at [753, 84] on link "Sales Orders" at bounding box center [783, 71] width 196 height 30
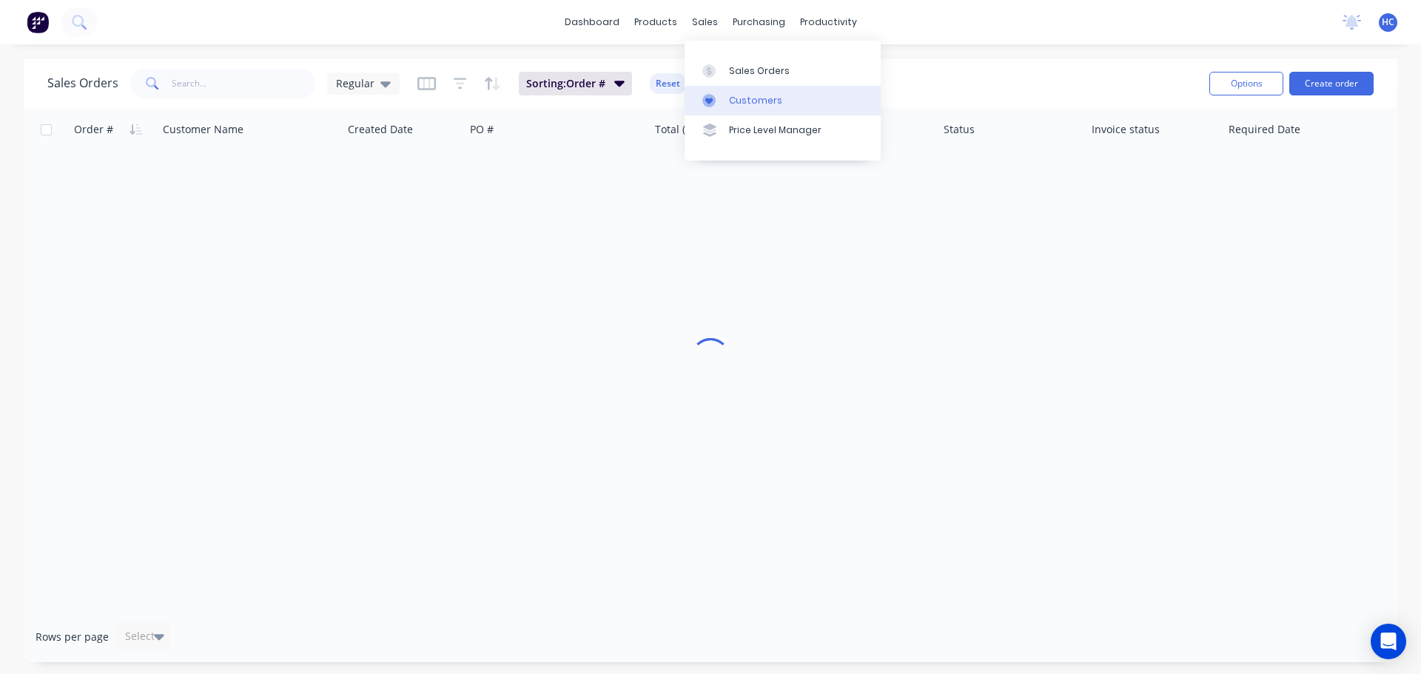
click at [768, 101] on div "Customers" at bounding box center [755, 100] width 53 height 13
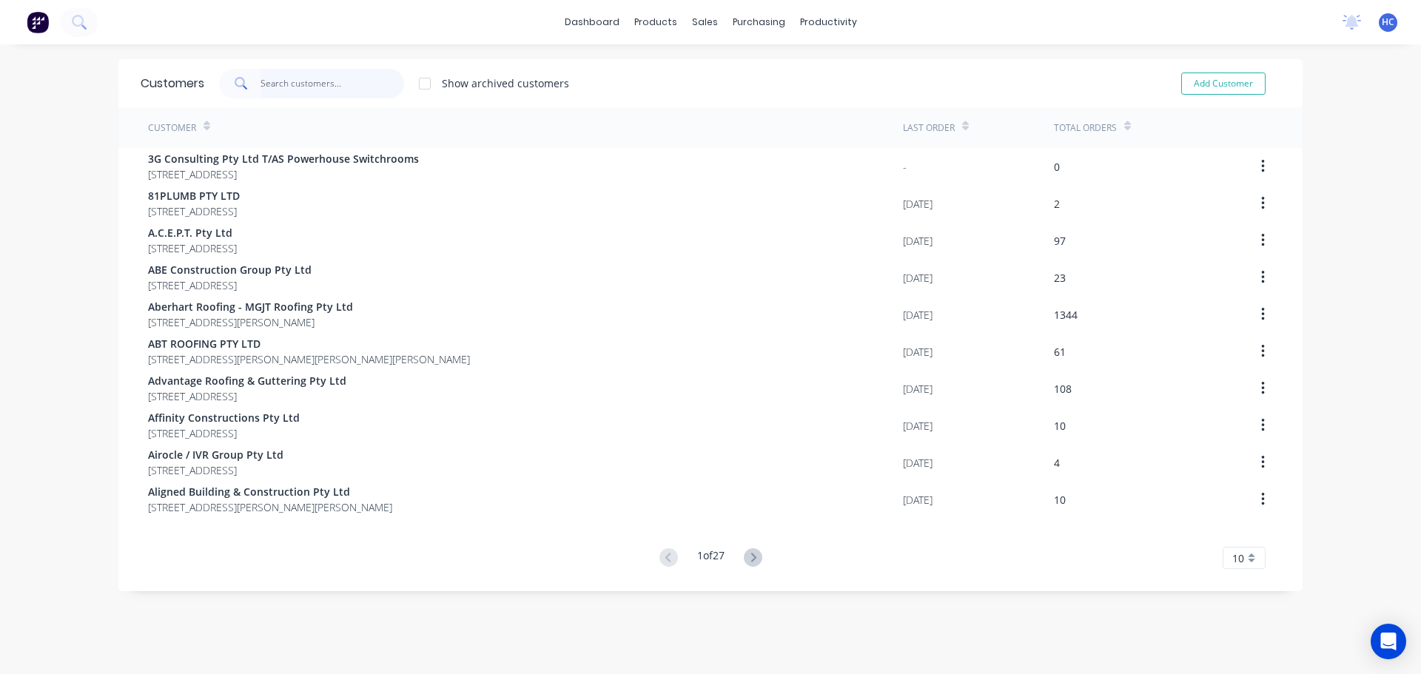
click at [333, 81] on input "text" at bounding box center [333, 84] width 144 height 30
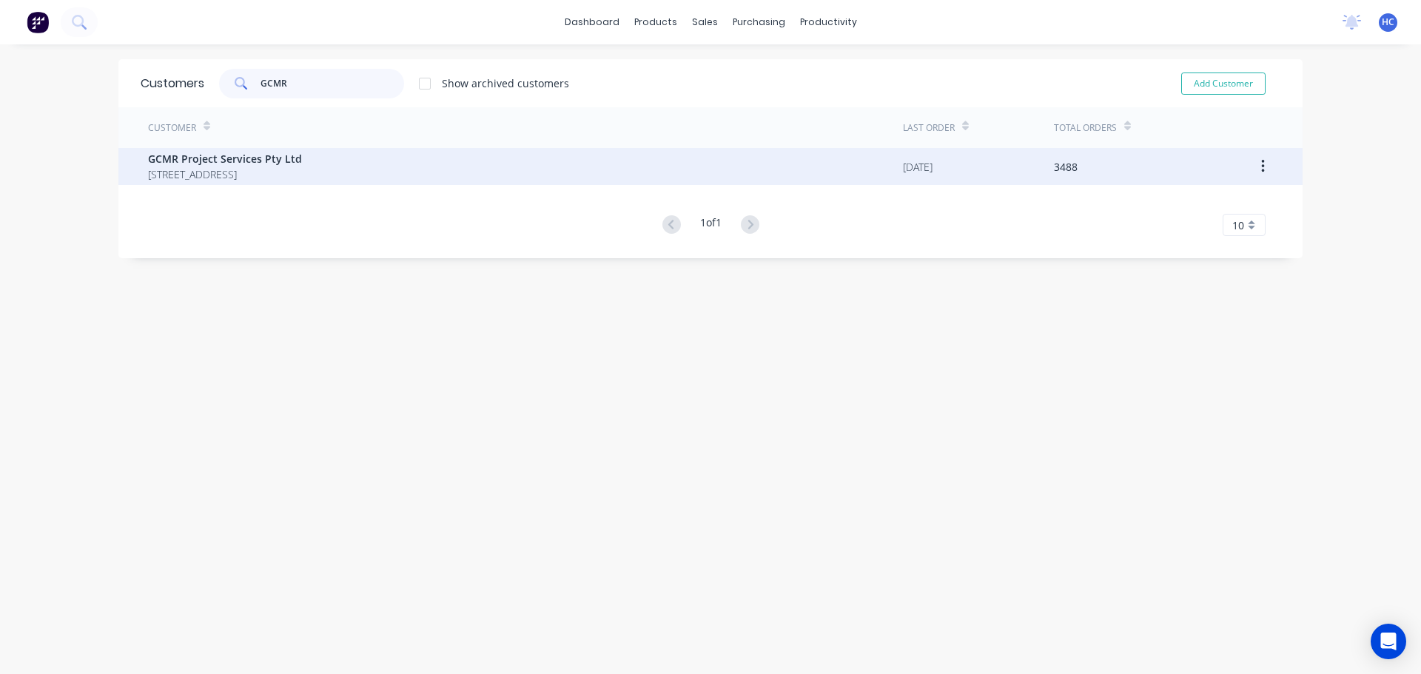
type input "GCMR"
click at [215, 176] on span "[STREET_ADDRESS]" at bounding box center [225, 175] width 154 height 16
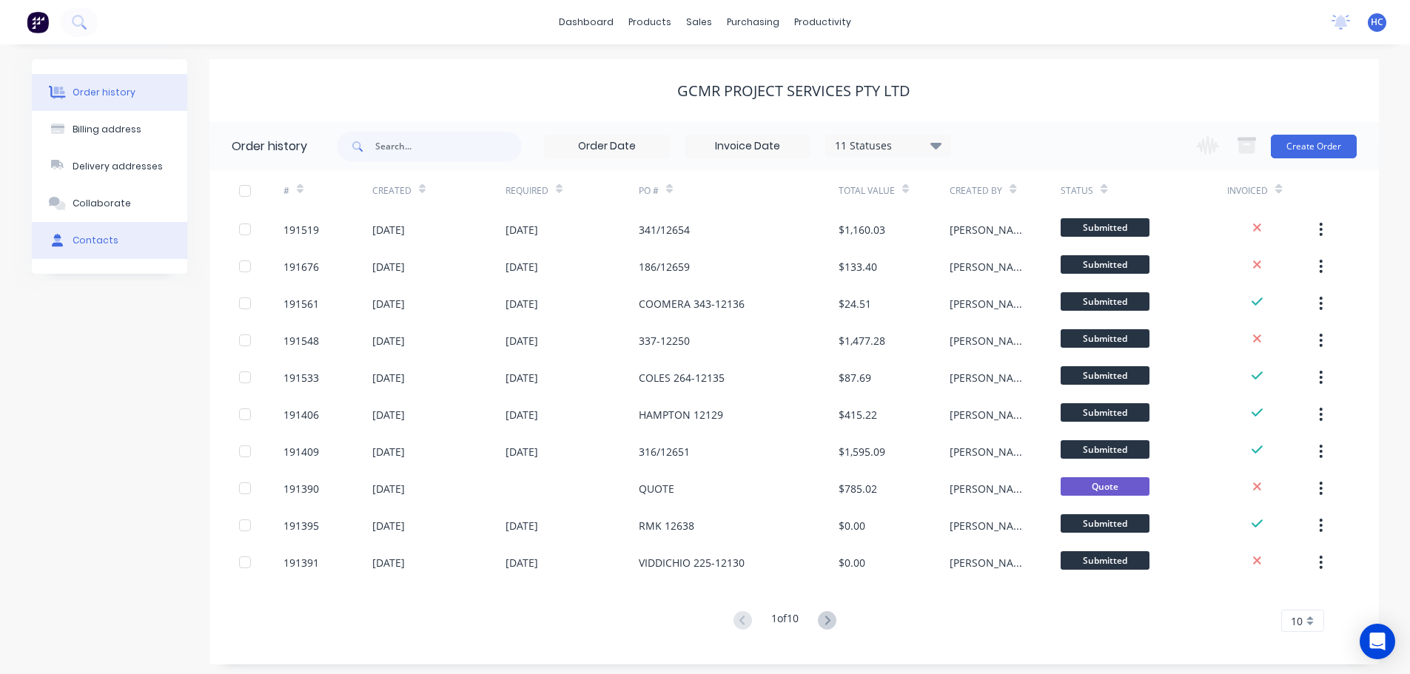
click at [110, 253] on button "Contacts" at bounding box center [109, 240] width 155 height 37
select select "AU"
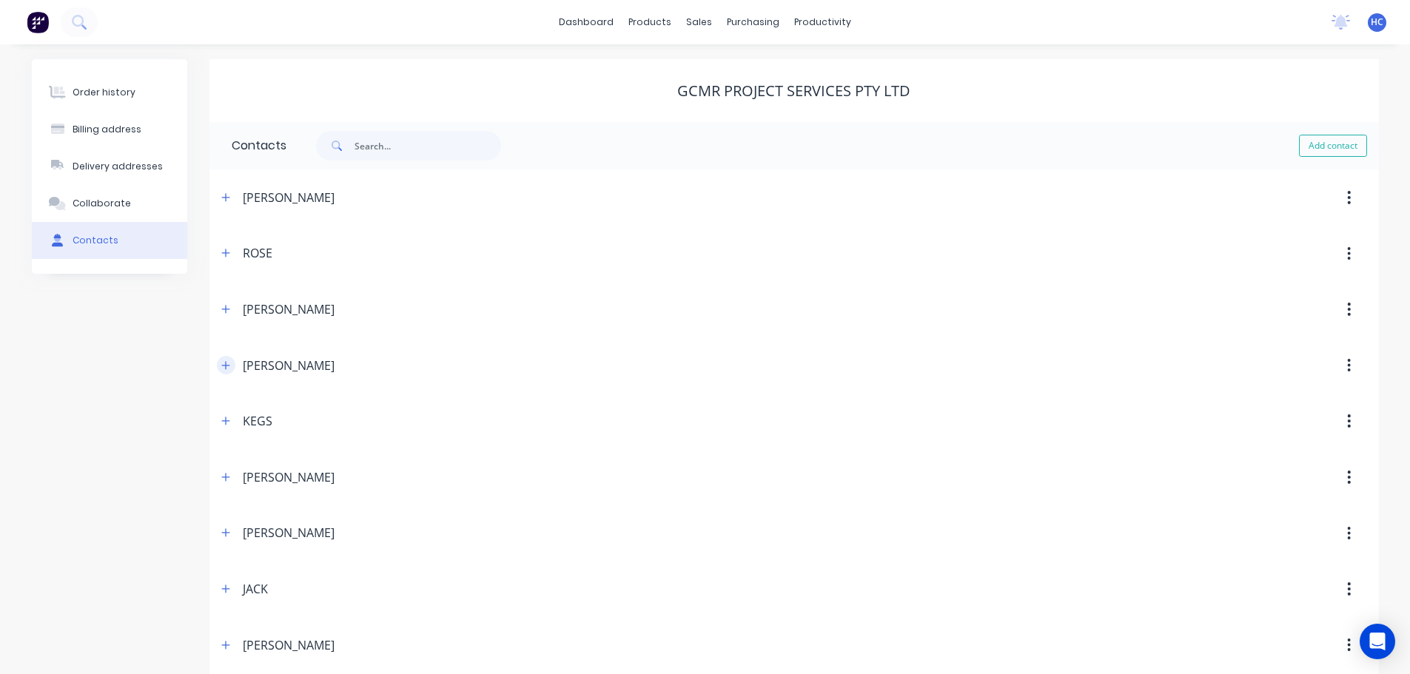
click at [231, 368] on button "button" at bounding box center [226, 365] width 19 height 19
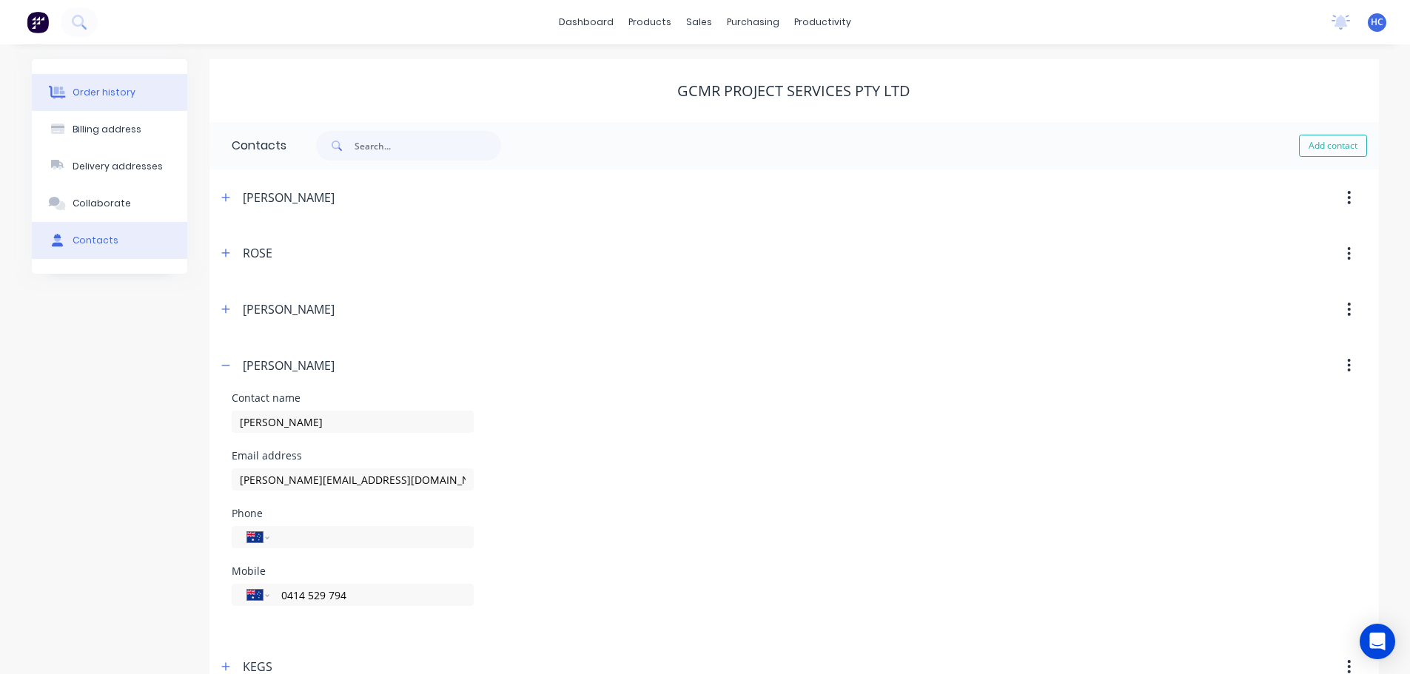
click at [118, 97] on div "Order history" at bounding box center [104, 92] width 63 height 13
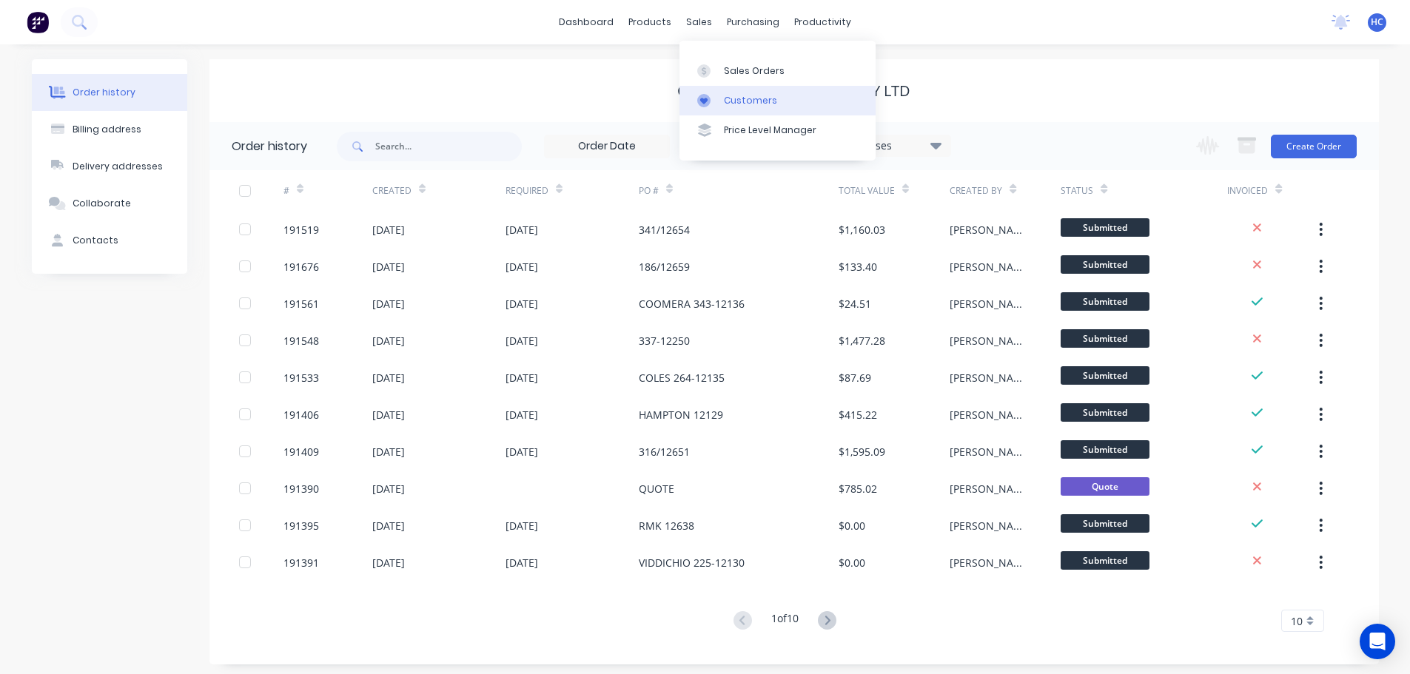
click at [725, 95] on div "Customers" at bounding box center [750, 100] width 53 height 13
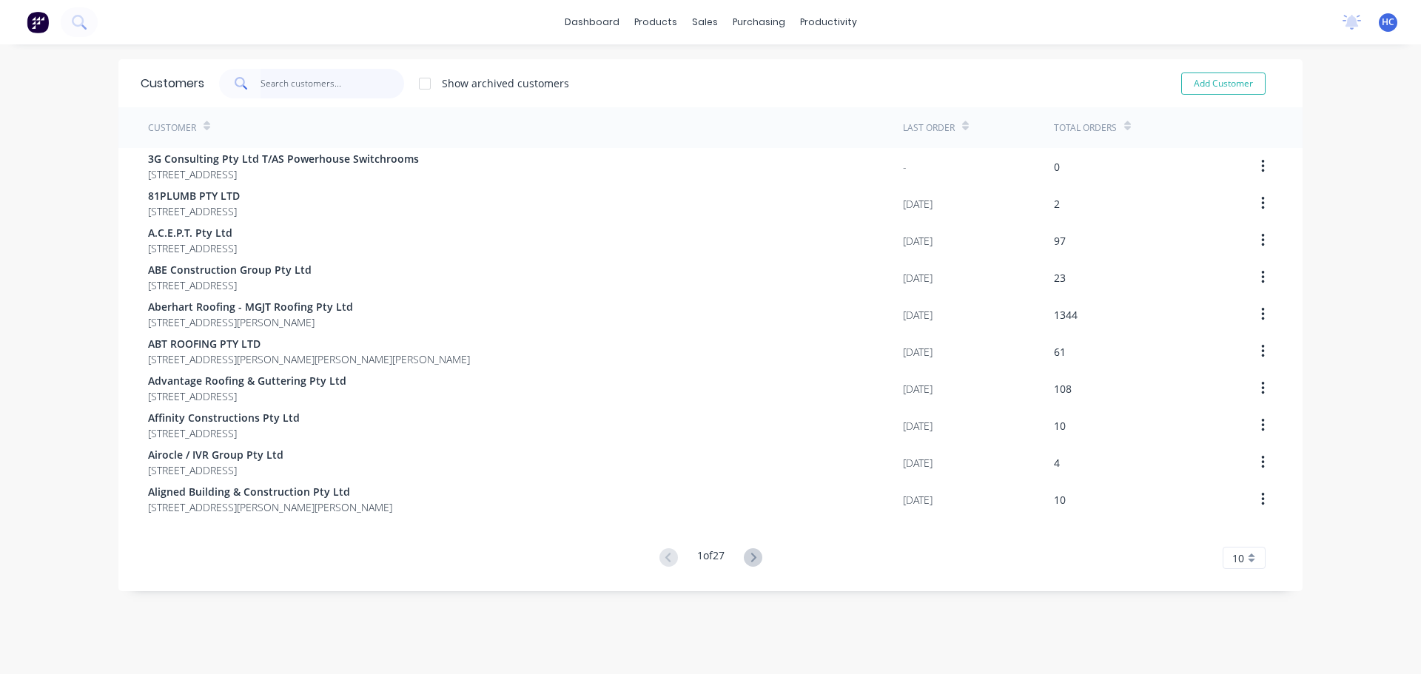
click at [375, 90] on input "text" at bounding box center [333, 84] width 144 height 30
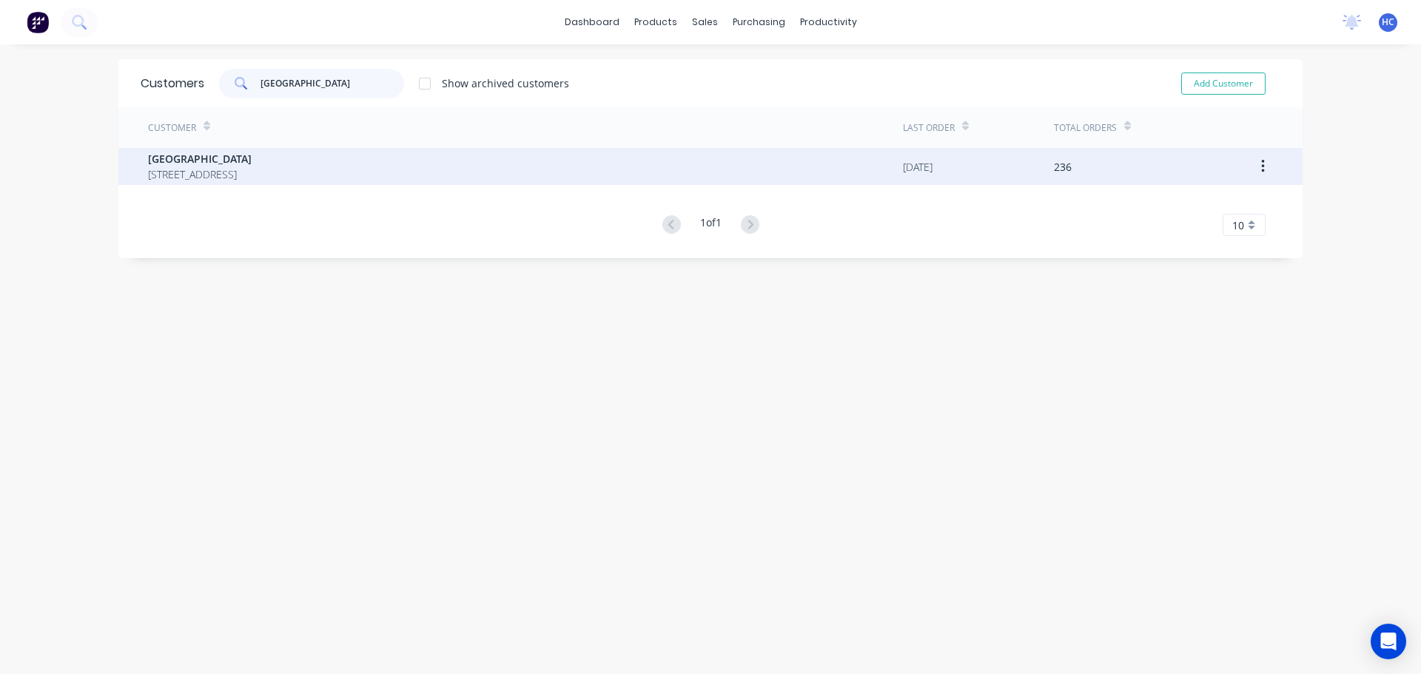
type input "[GEOGRAPHIC_DATA]"
click at [252, 167] on span "[STREET_ADDRESS]" at bounding box center [200, 175] width 104 height 16
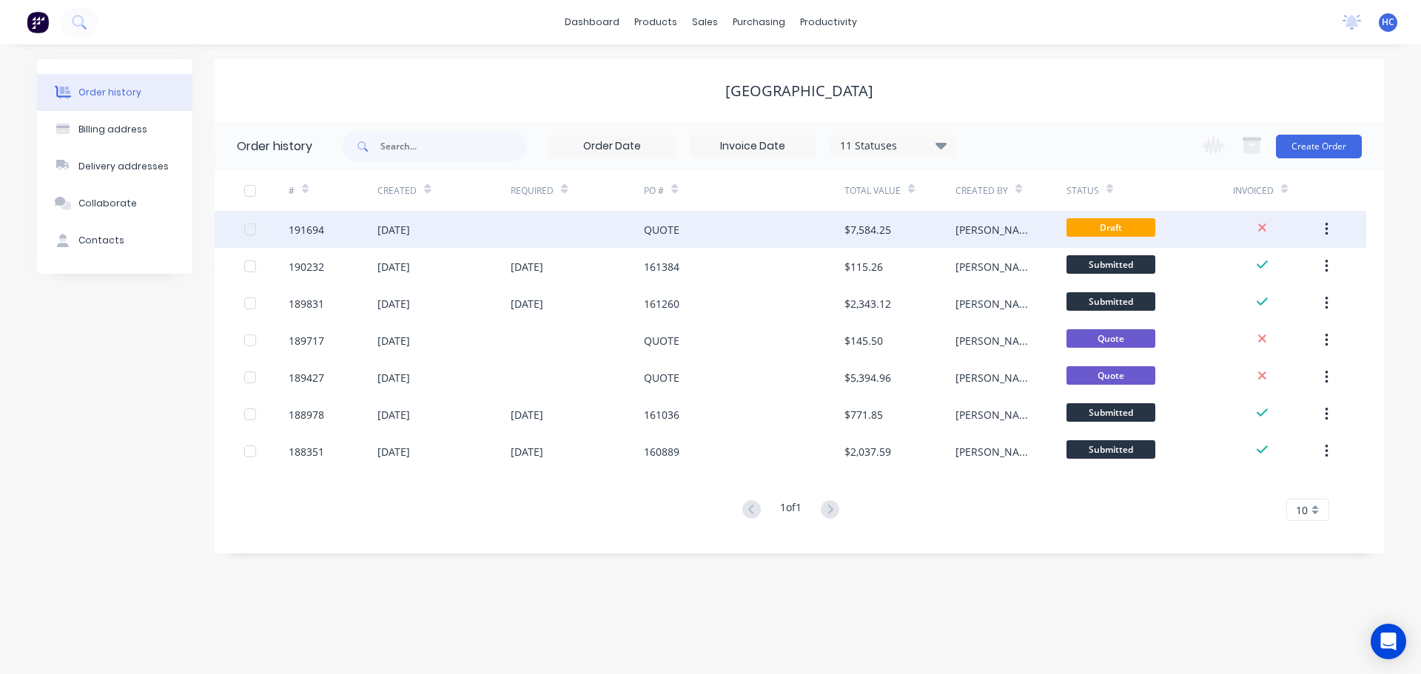
click at [818, 224] on div "QUOTE" at bounding box center [744, 229] width 200 height 37
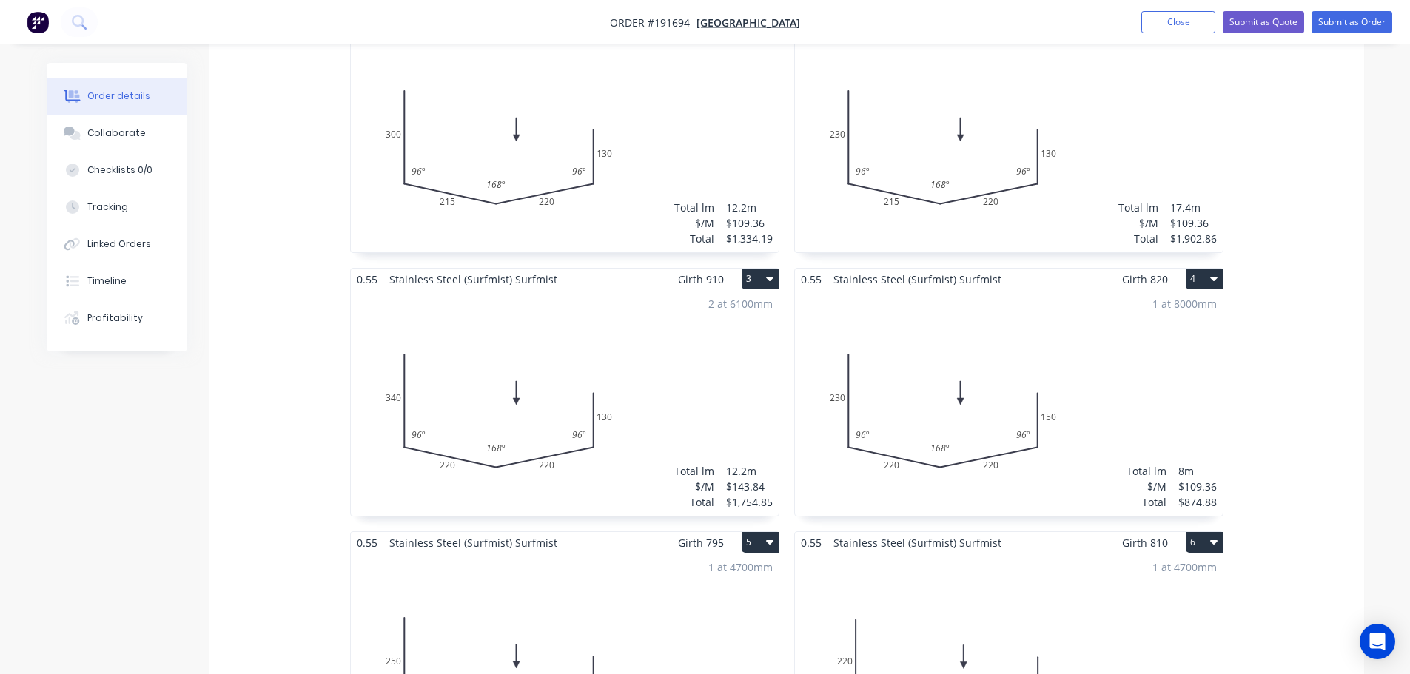
scroll to position [888, 0]
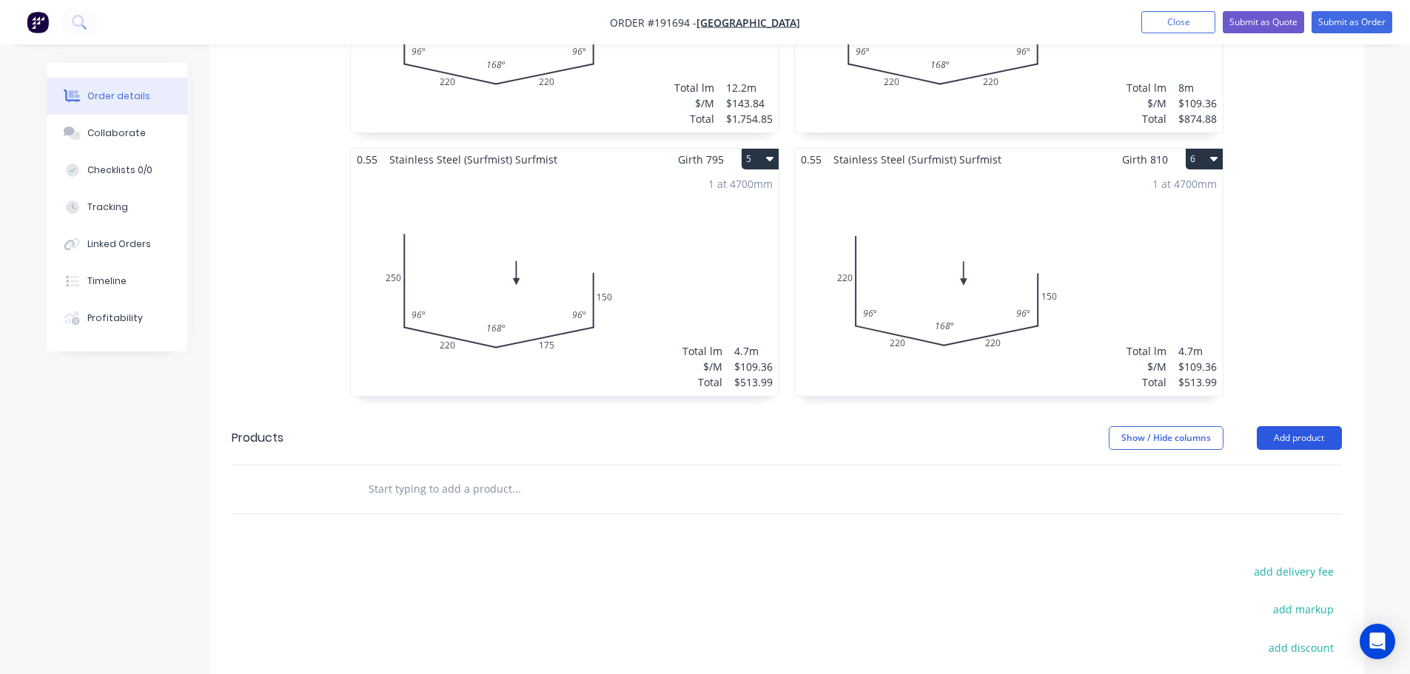
click at [1299, 426] on button "Add product" at bounding box center [1299, 438] width 85 height 24
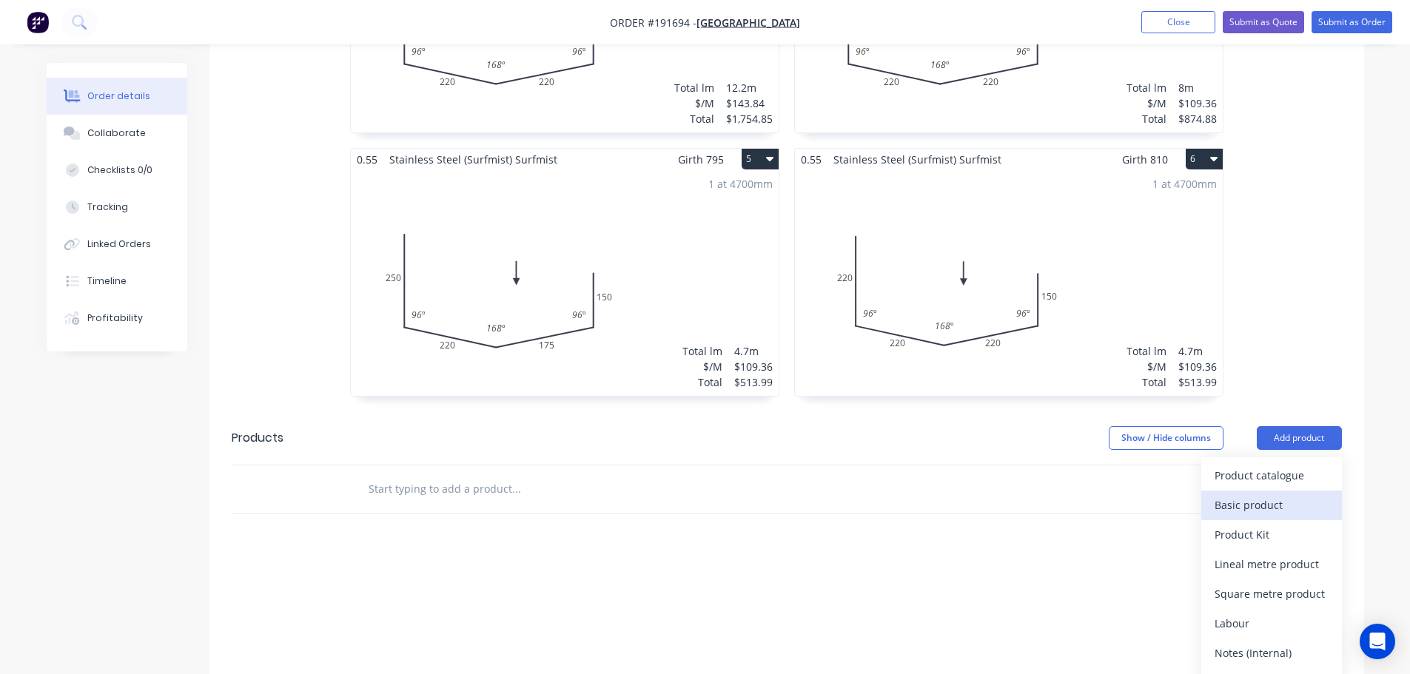
click at [1277, 494] on div "Basic product" at bounding box center [1271, 504] width 114 height 21
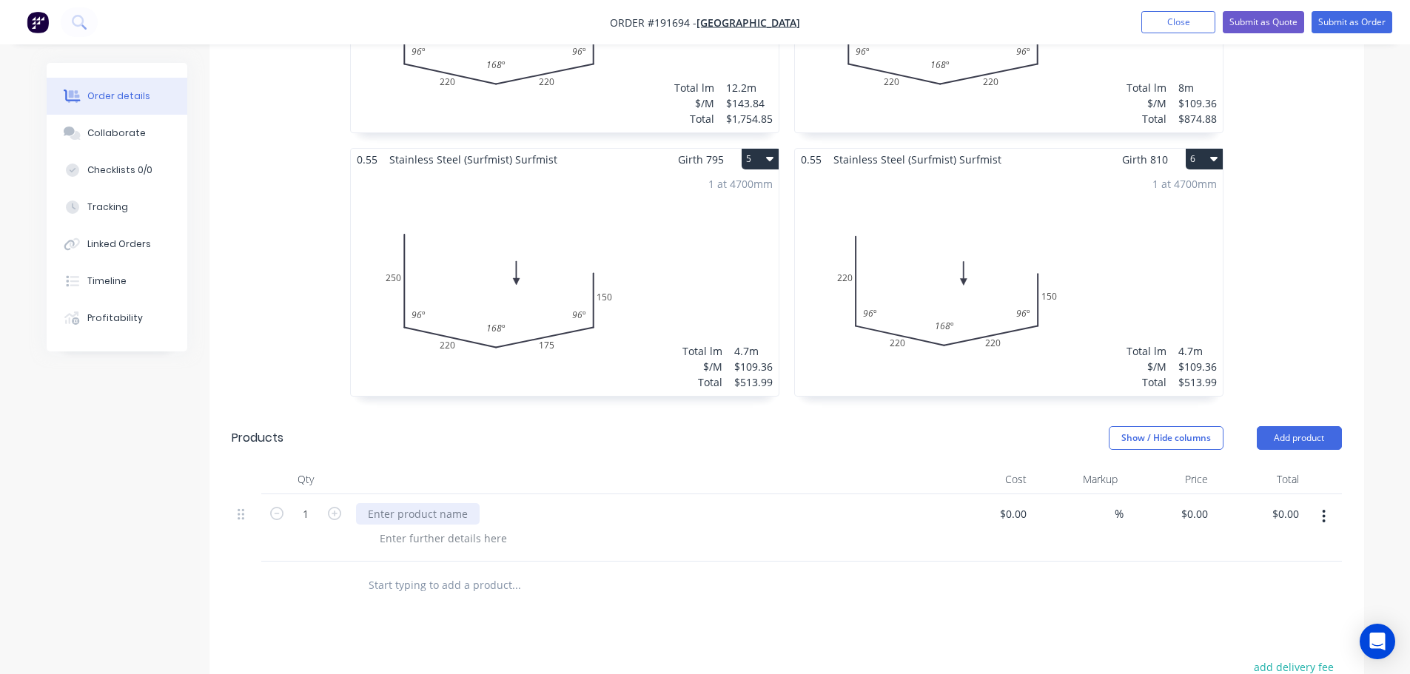
click at [417, 503] on div at bounding box center [418, 513] width 124 height 21
click at [399, 528] on div at bounding box center [443, 538] width 151 height 21
click at [459, 514] on div "350x400x130 DEEP SUMP - COLOUR INSIDE, NO FLANGE, TAB BUT DONT JOIN" at bounding box center [646, 527] width 592 height 67
click at [469, 528] on div at bounding box center [443, 538] width 151 height 21
click at [1203, 503] on input "$0.00" at bounding box center [1197, 513] width 34 height 21
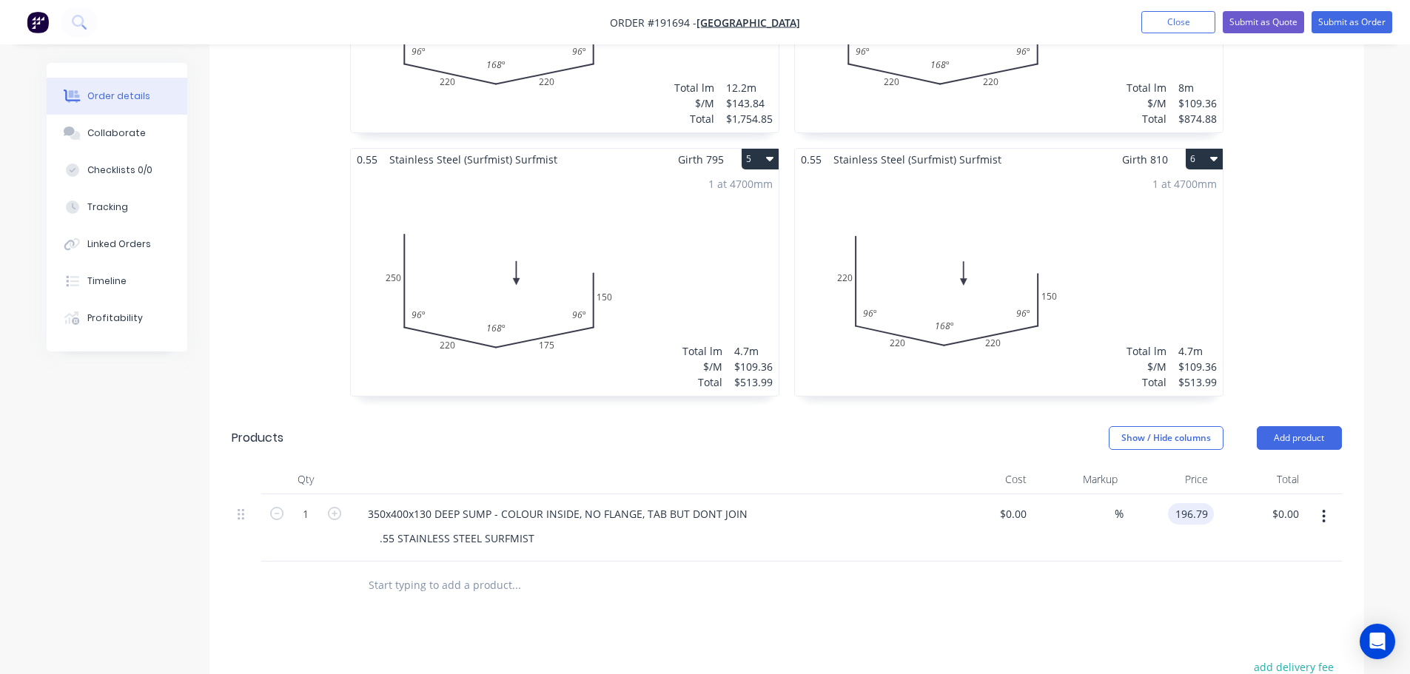
type input "$196.79"
click at [978, 414] on header "Products Show / Hide columns Add product" at bounding box center [786, 437] width 1155 height 53
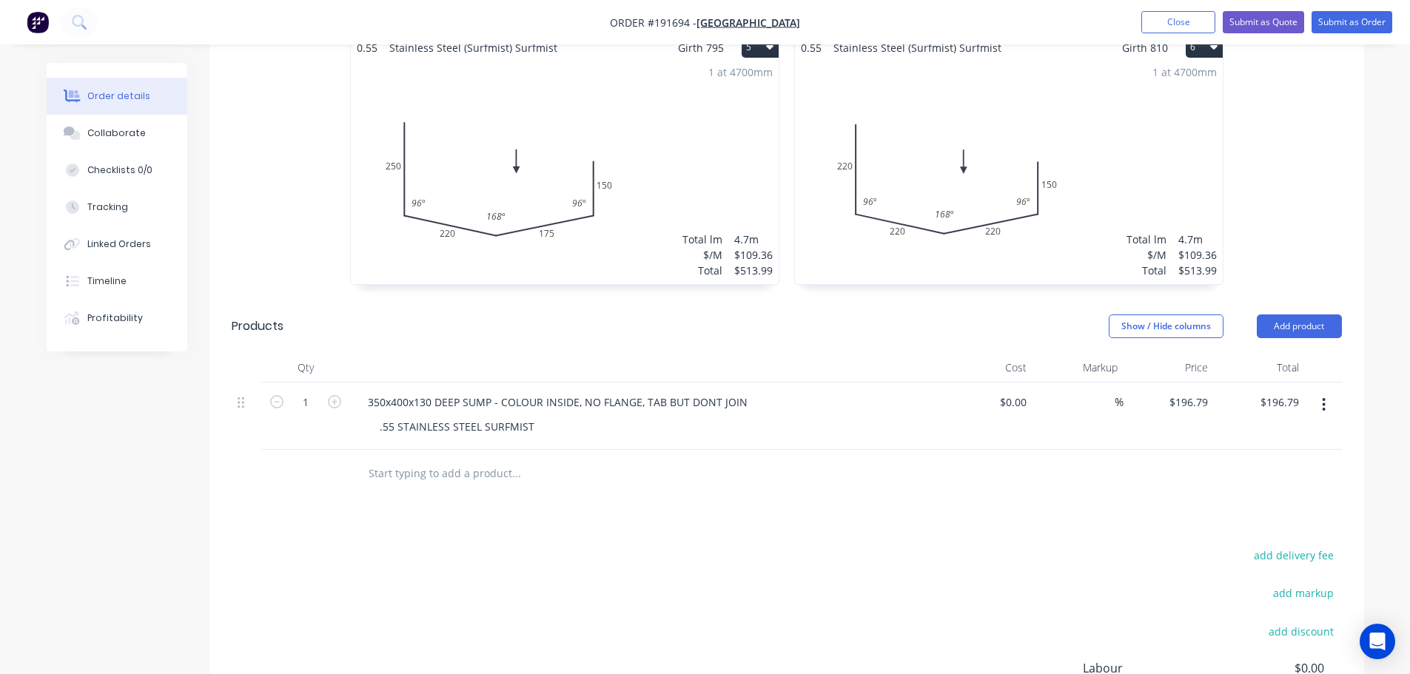
scroll to position [1036, 0]
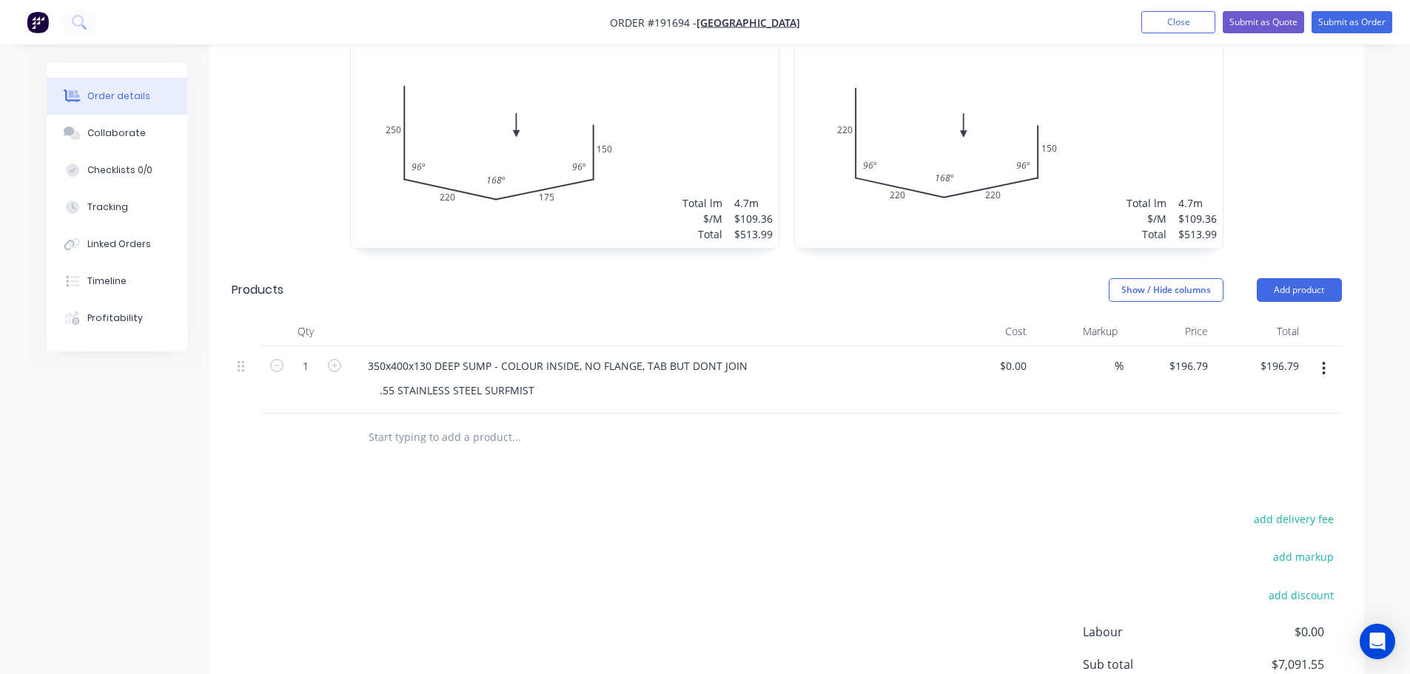
click at [1330, 355] on button "button" at bounding box center [1323, 368] width 35 height 27
click at [1256, 397] on div "Duplicate" at bounding box center [1271, 407] width 114 height 21
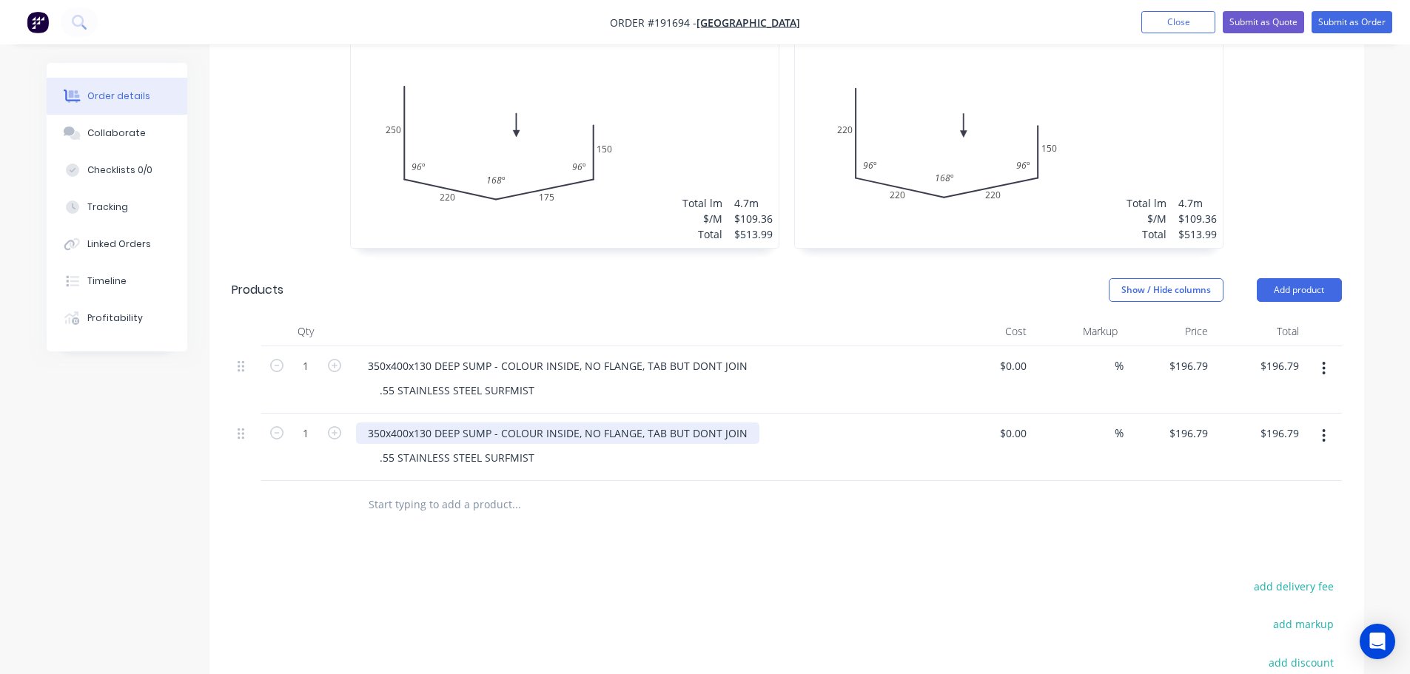
drag, startPoint x: 372, startPoint y: 385, endPoint x: 380, endPoint y: 386, distance: 8.2
click at [373, 423] on div "350x400x130 DEEP SUMP - COLOUR INSIDE, NO FLANGE, TAB BUT DONT JOIN" at bounding box center [557, 433] width 403 height 21
drag, startPoint x: 539, startPoint y: 278, endPoint x: 570, endPoint y: 271, distance: 32.0
click at [540, 317] on div at bounding box center [646, 332] width 592 height 30
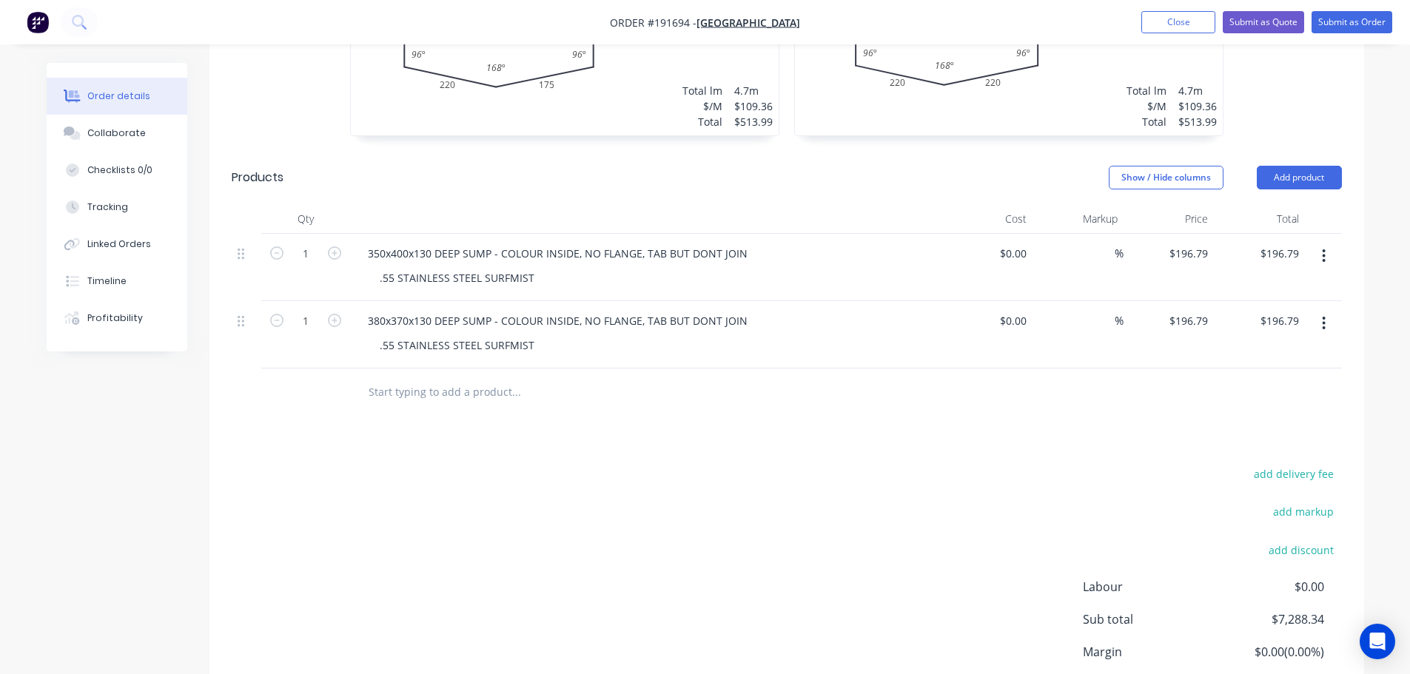
scroll to position [1184, 0]
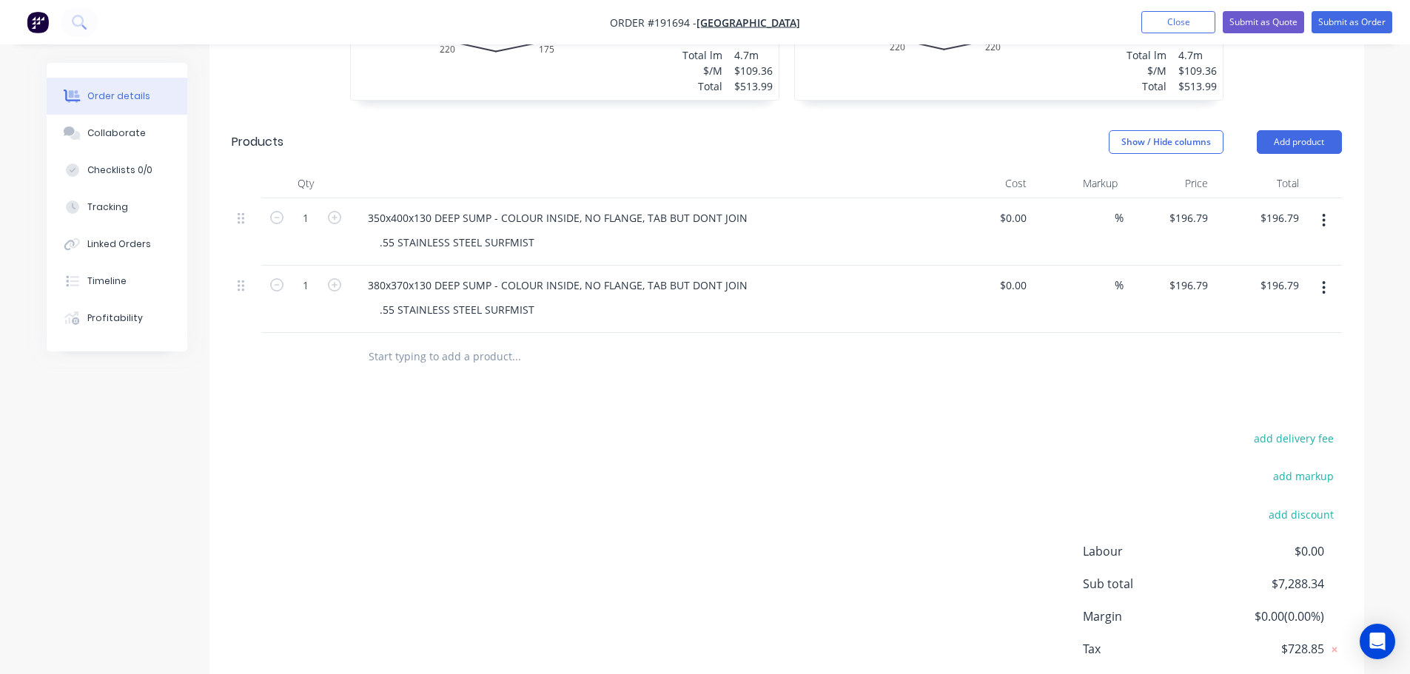
click at [1317, 275] on button "button" at bounding box center [1323, 288] width 35 height 27
click at [1277, 316] on div "Duplicate" at bounding box center [1271, 326] width 114 height 21
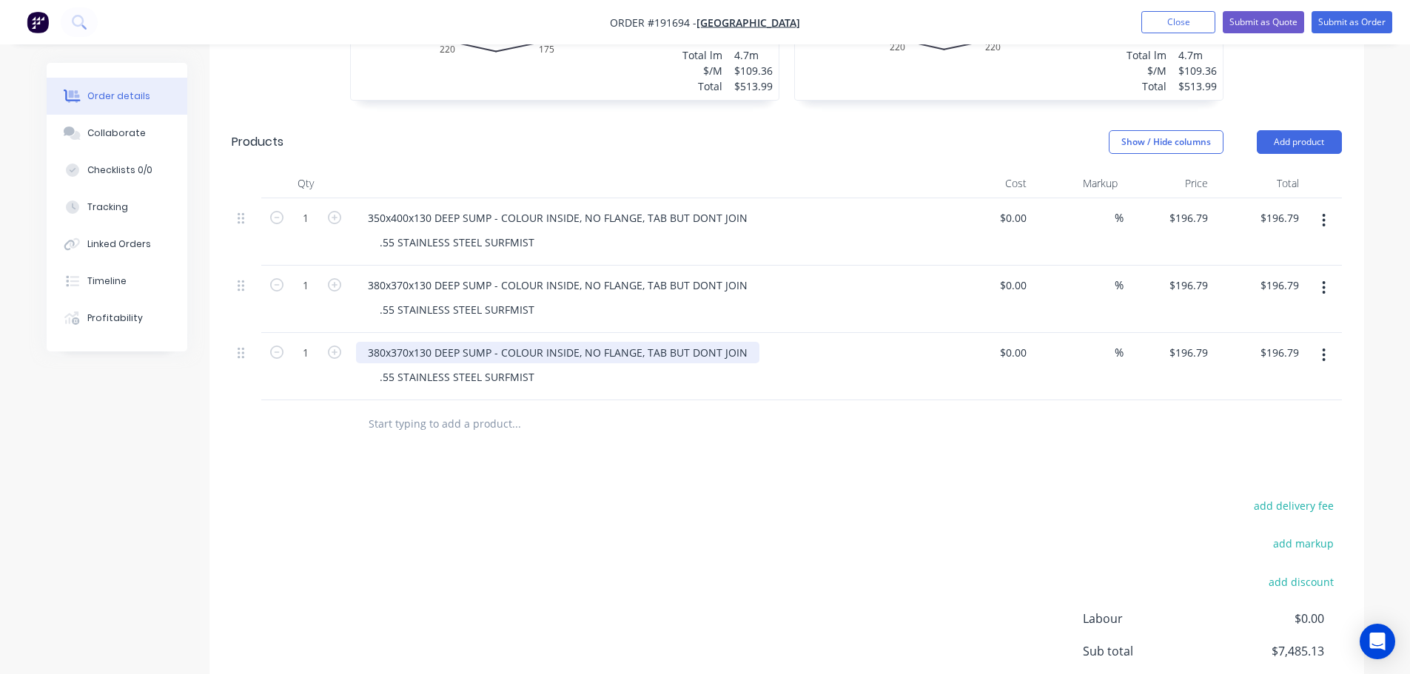
click at [381, 342] on div "380x370x130 DEEP SUMP - COLOUR INSIDE, NO FLANGE, TAB BUT DONT JOIN" at bounding box center [557, 352] width 403 height 21
click at [1195, 342] on input "196.79" at bounding box center [1191, 352] width 46 height 21
type input "$231.28"
click at [1091, 400] on div at bounding box center [787, 424] width 1110 height 48
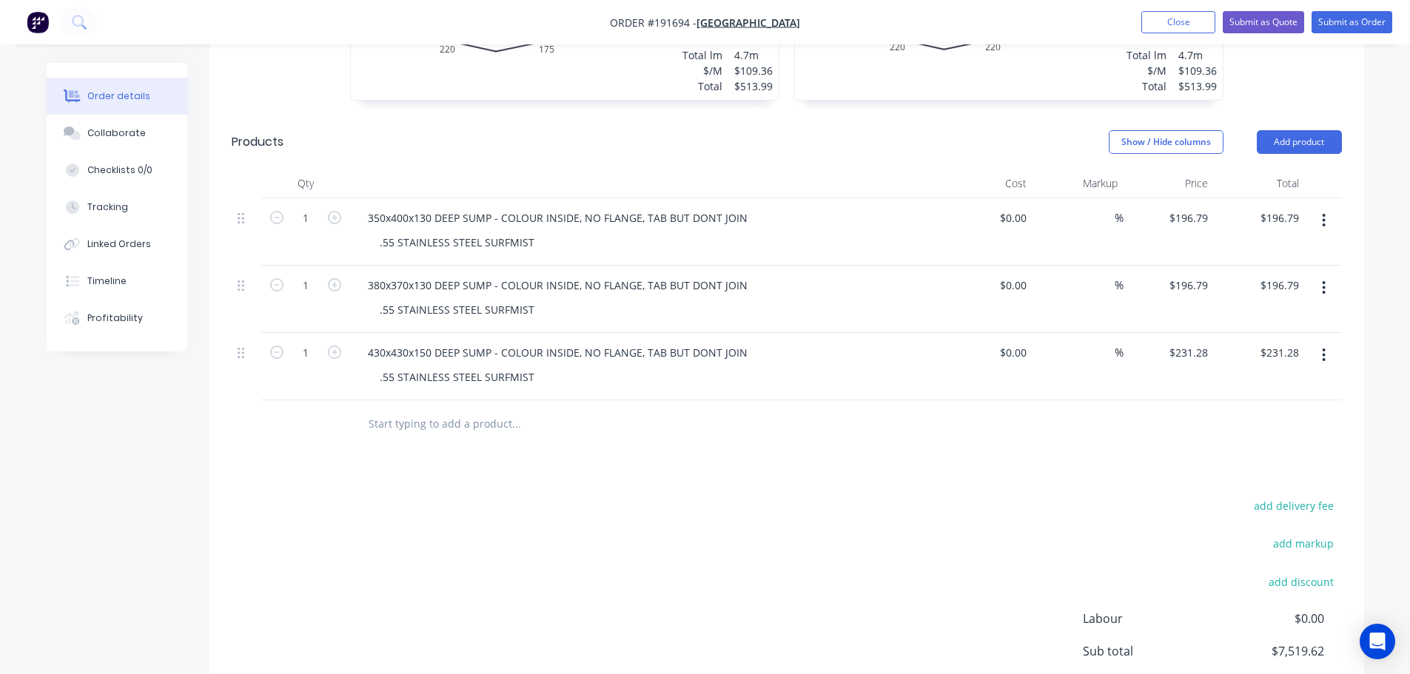
click at [1321, 342] on button "button" at bounding box center [1323, 355] width 35 height 27
click at [1283, 383] on div "Duplicate" at bounding box center [1271, 393] width 114 height 21
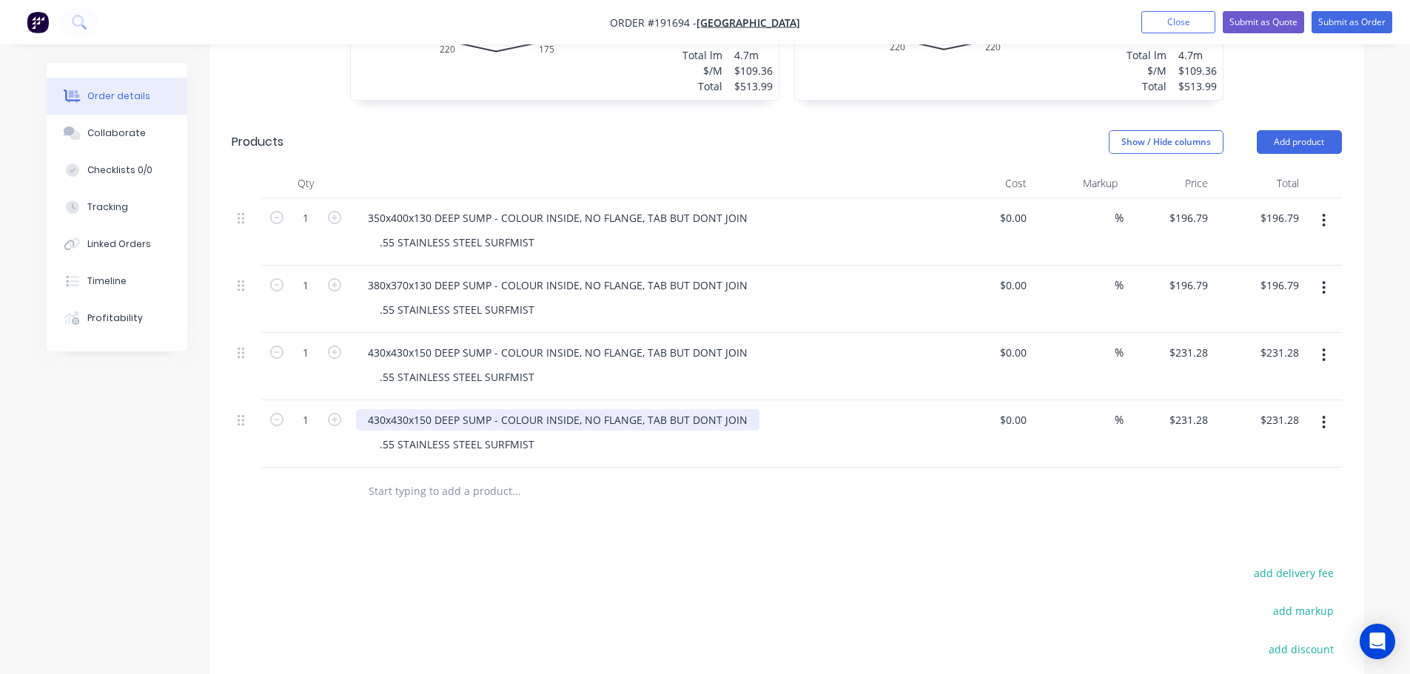
click at [379, 409] on div "430x430x150 DEEP SUMP - COLOUR INSIDE, NO FLANGE, TAB BUT DONT JOIN" at bounding box center [557, 419] width 403 height 21
click at [1191, 409] on input "231.28" at bounding box center [1191, 419] width 46 height 21
type input "$327.74"
click at [823, 409] on div "450x450x300 DEEP SUMP - COLOUR INSIDE, NO FLANGE, TAB BUT DONT JOIN" at bounding box center [646, 419] width 580 height 21
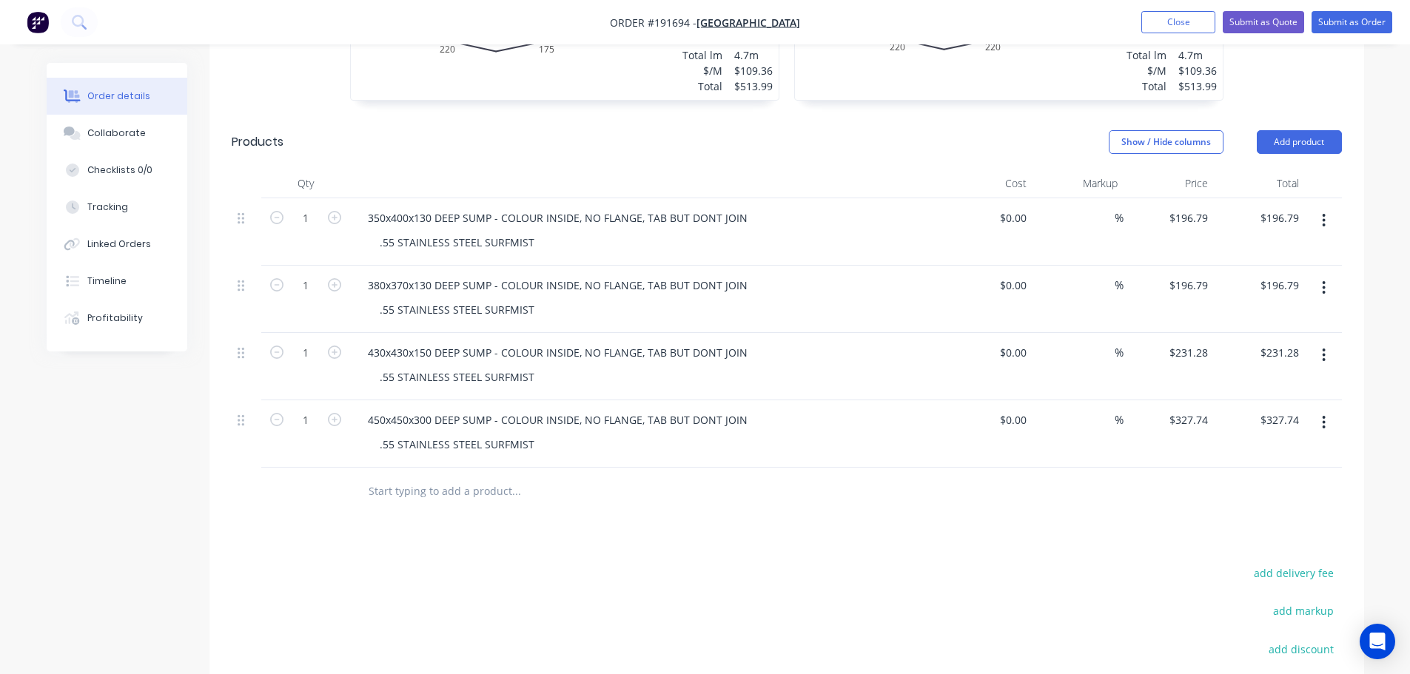
click at [1326, 409] on button "button" at bounding box center [1323, 422] width 35 height 27
click at [1274, 451] on div "Duplicate" at bounding box center [1271, 461] width 114 height 21
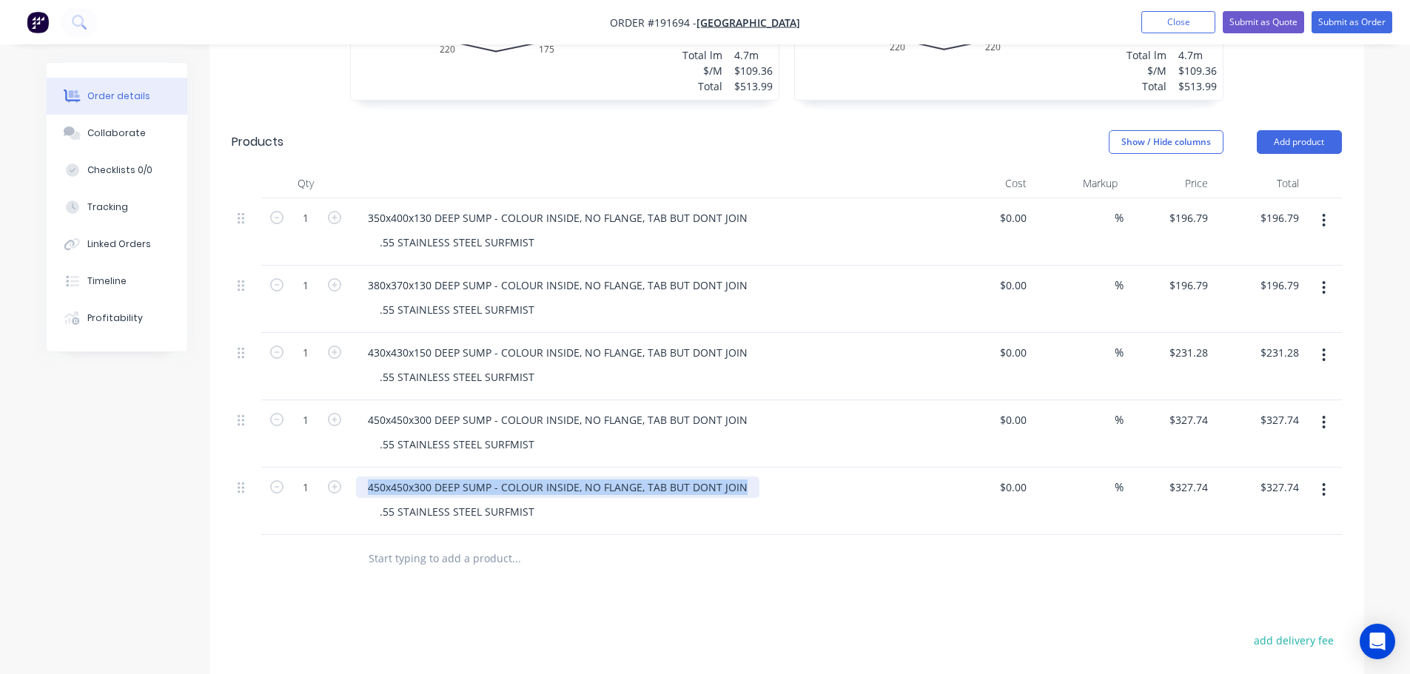
drag, startPoint x: 750, startPoint y: 443, endPoint x: 340, endPoint y: 417, distance: 410.8
click at [340, 417] on div "1 350x400x130 DEEP SUMP - COLOUR INSIDE, NO FLANGE, TAB BUT DONT JOIN .55 STAIN…" at bounding box center [787, 366] width 1110 height 337
click at [1214, 468] on div "$327.74 $327.74" at bounding box center [1259, 501] width 91 height 67
click at [1194, 477] on input "327.74" at bounding box center [1191, 487] width 46 height 21
type input "$42.90"
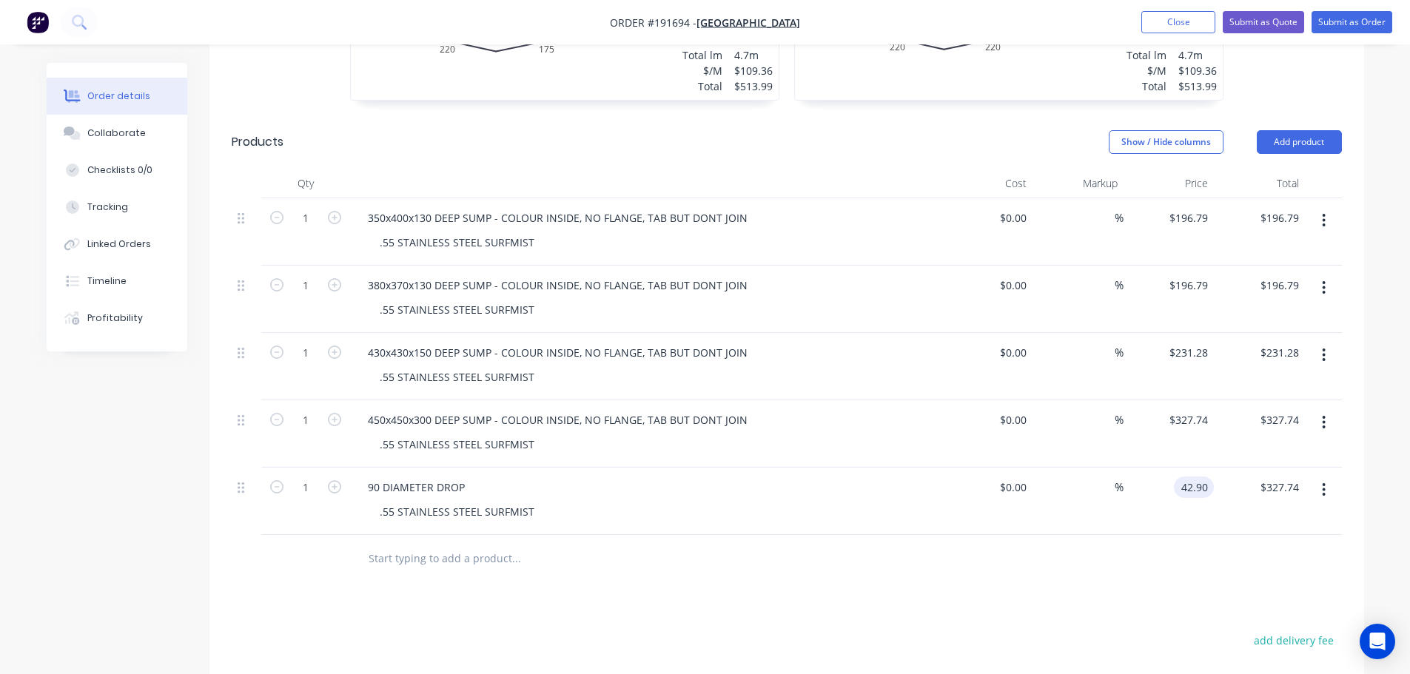
type input "$42.90"
click at [960, 535] on div at bounding box center [787, 559] width 1110 height 48
click at [340, 480] on icon "button" at bounding box center [334, 486] width 13 height 13
type input "2"
type input "$85.80"
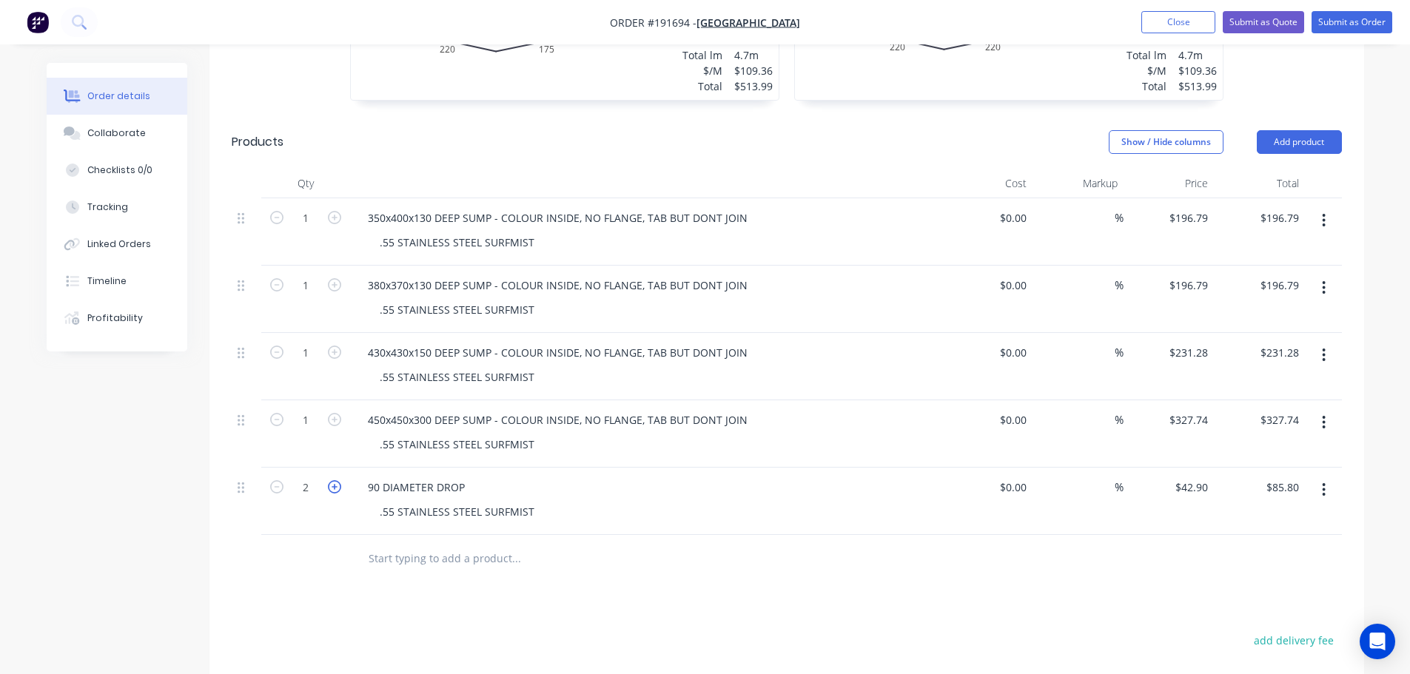
click at [340, 480] on icon "button" at bounding box center [334, 486] width 13 height 13
type input "3"
type input "$128.70"
click at [340, 480] on icon "button" at bounding box center [334, 486] width 13 height 13
type input "4"
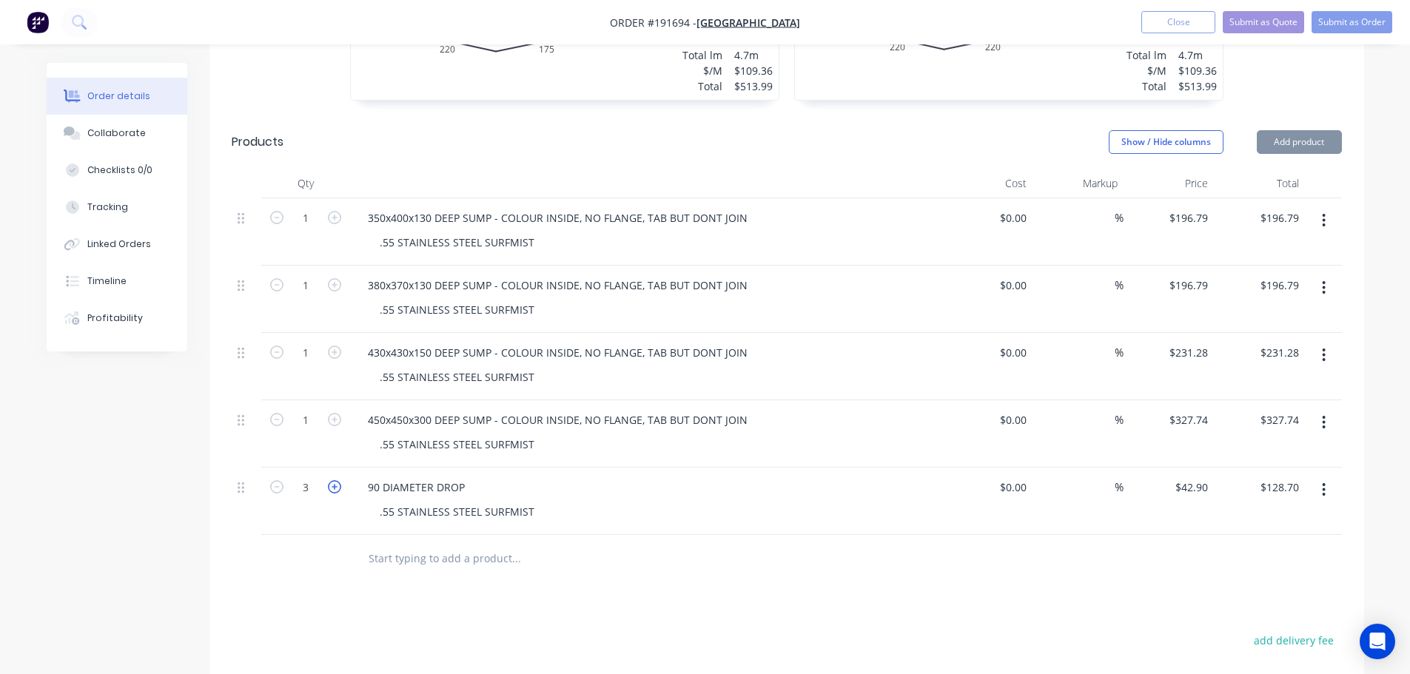
type input "$171.60"
click at [1328, 477] on button "button" at bounding box center [1323, 490] width 35 height 27
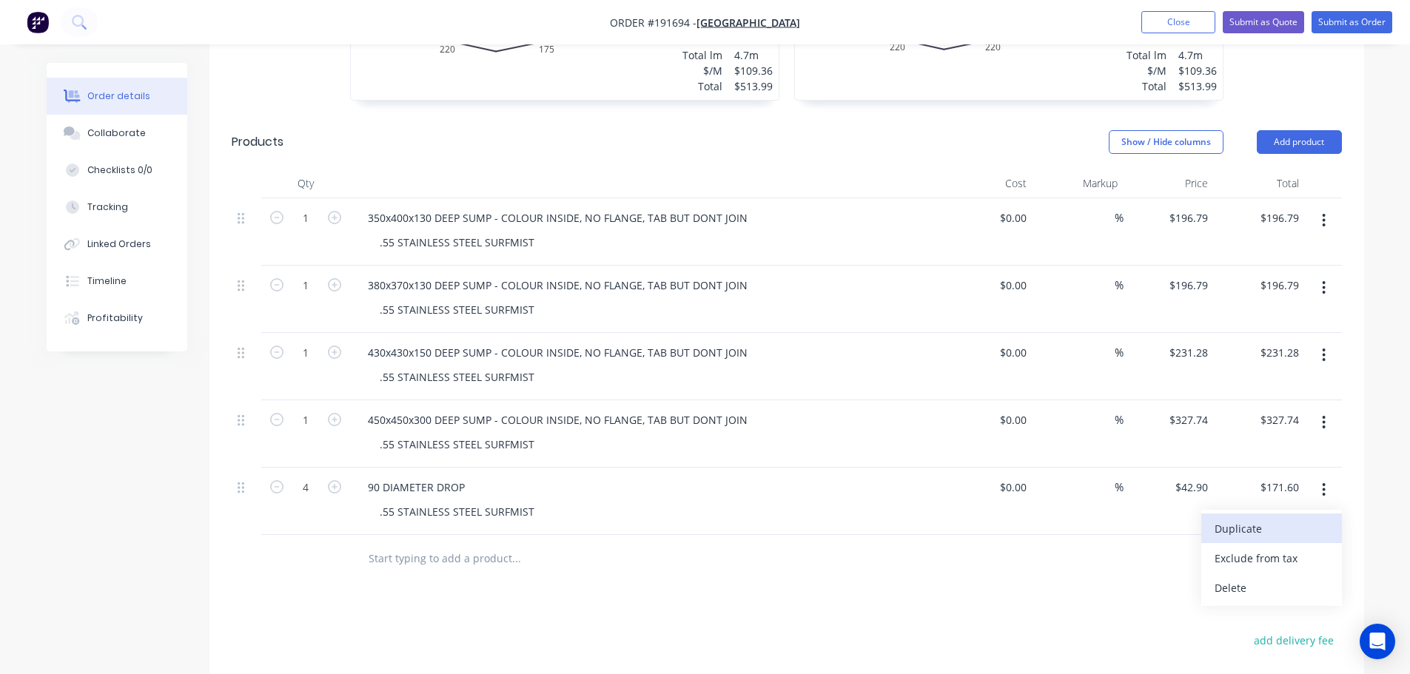
click at [1253, 518] on div "Duplicate" at bounding box center [1271, 528] width 114 height 21
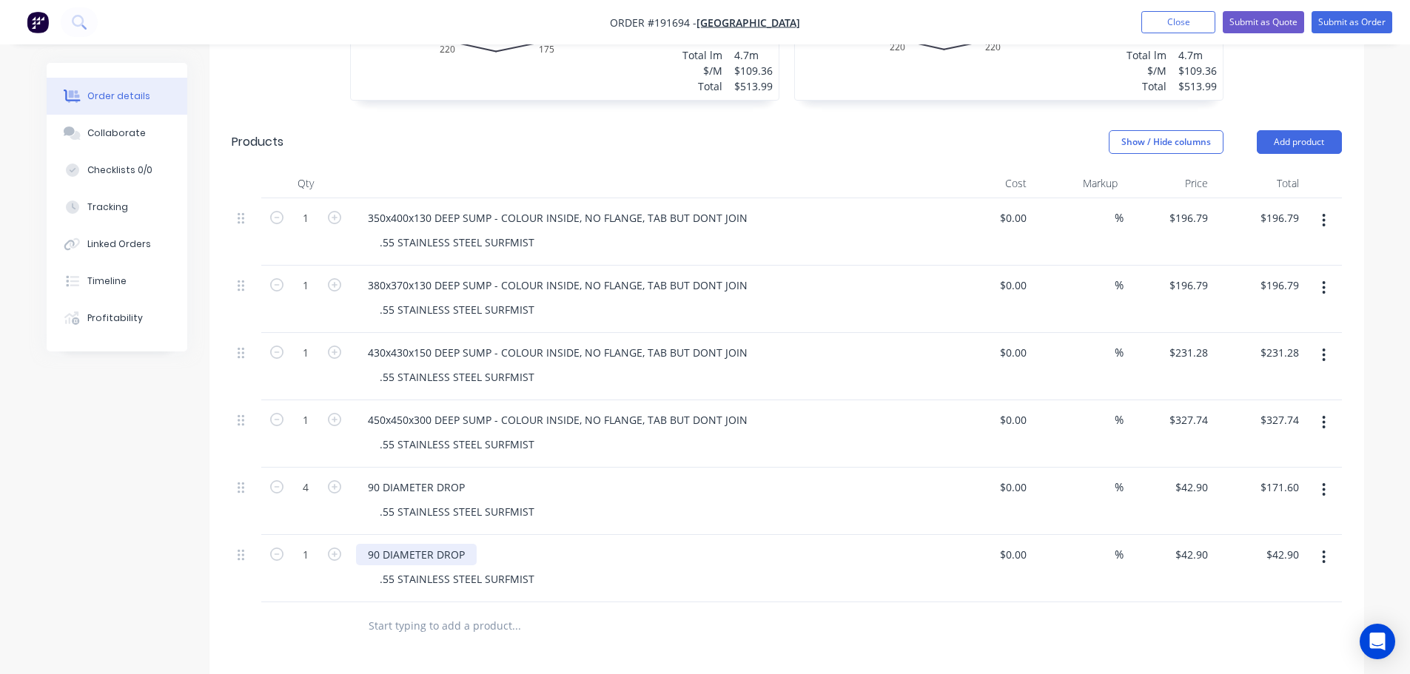
click at [372, 544] on div "90 DIAMETER DROP" at bounding box center [416, 554] width 121 height 21
click at [778, 611] on div at bounding box center [578, 626] width 444 height 30
click at [336, 548] on icon "button" at bounding box center [334, 554] width 13 height 13
type input "2"
type input "$85.80"
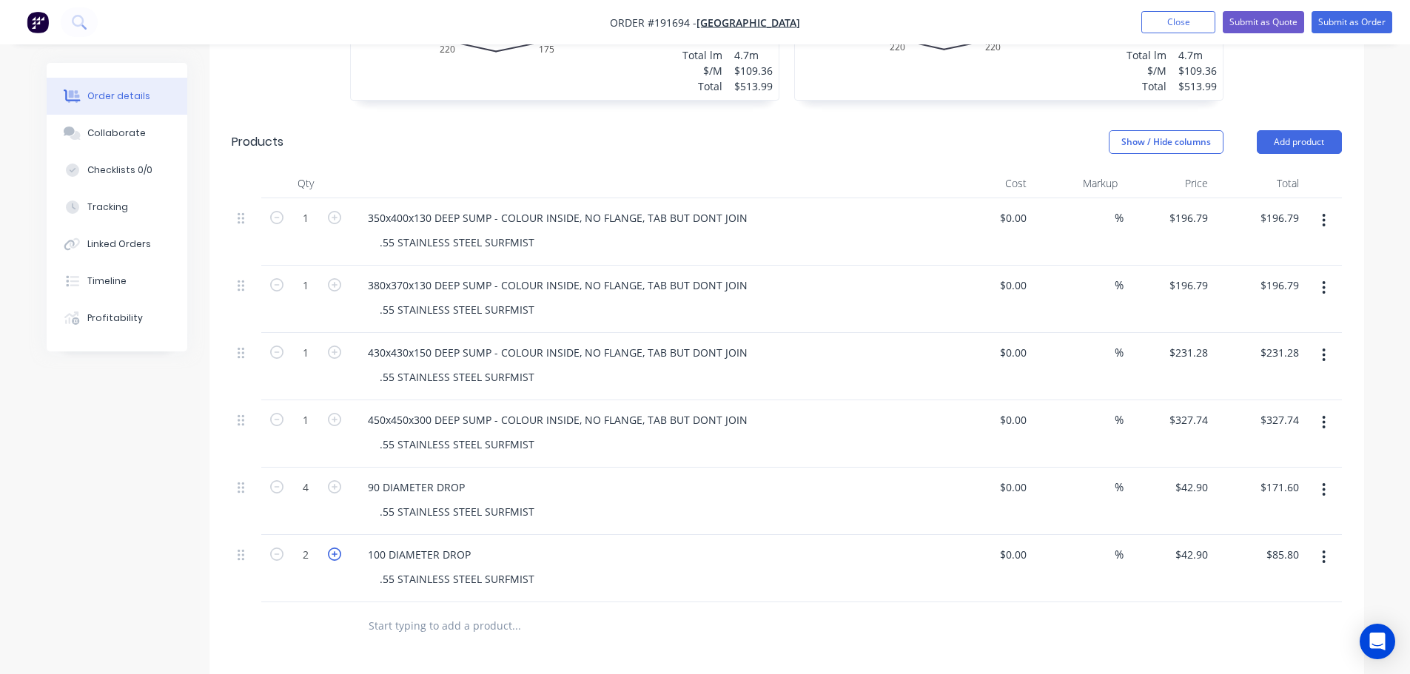
click at [336, 548] on icon "button" at bounding box center [334, 554] width 13 height 13
type input "3"
type input "$128.70"
click at [335, 548] on icon "button" at bounding box center [334, 554] width 13 height 13
type input "4"
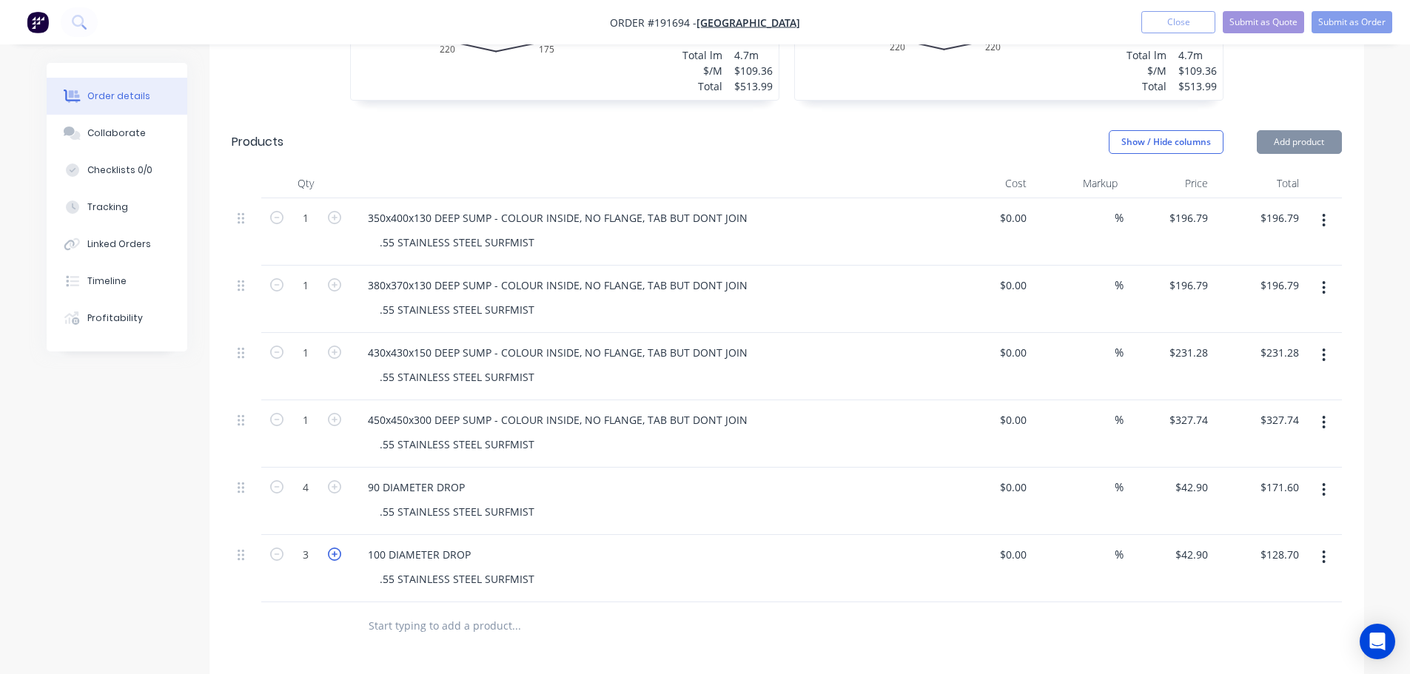
type input "$171.60"
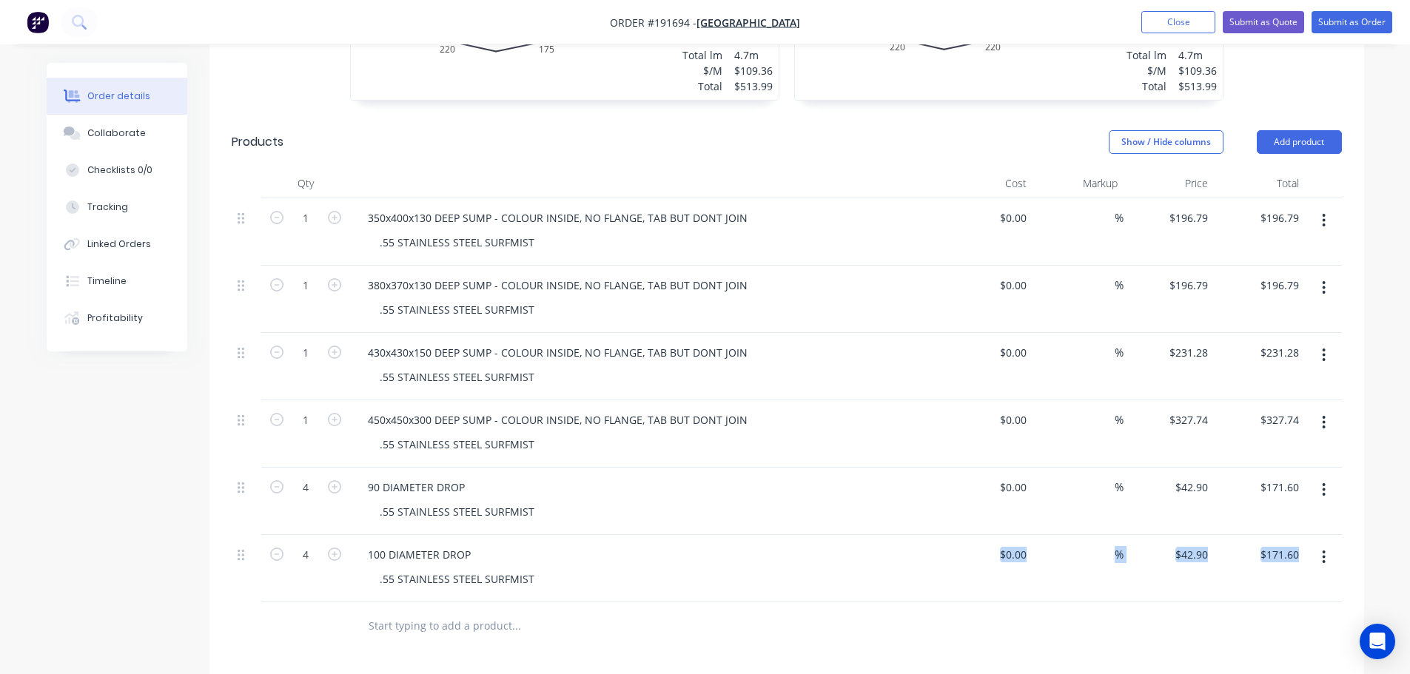
click at [666, 560] on div "Qty Cost Markup Price Total 1 350x400x130 DEEP SUMP - COLOUR INSIDE, NO FLANGE,…" at bounding box center [786, 410] width 1155 height 482
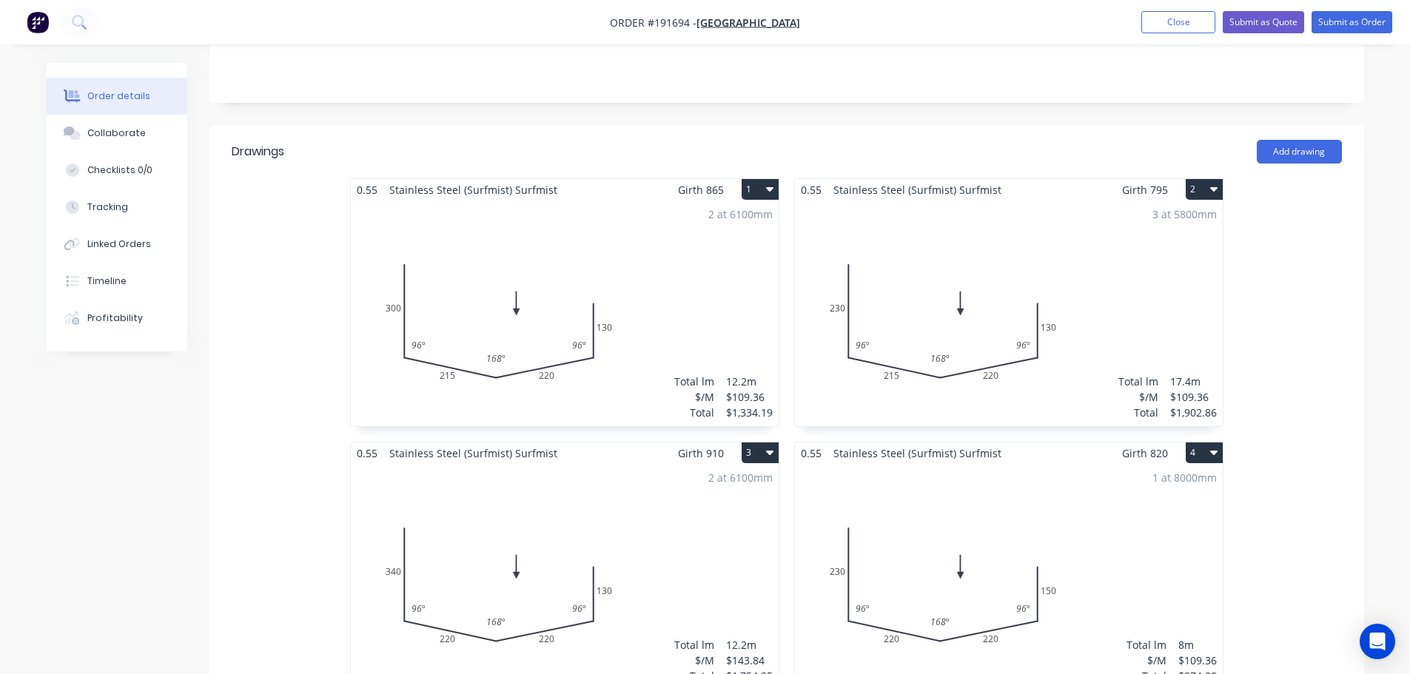
scroll to position [296, 0]
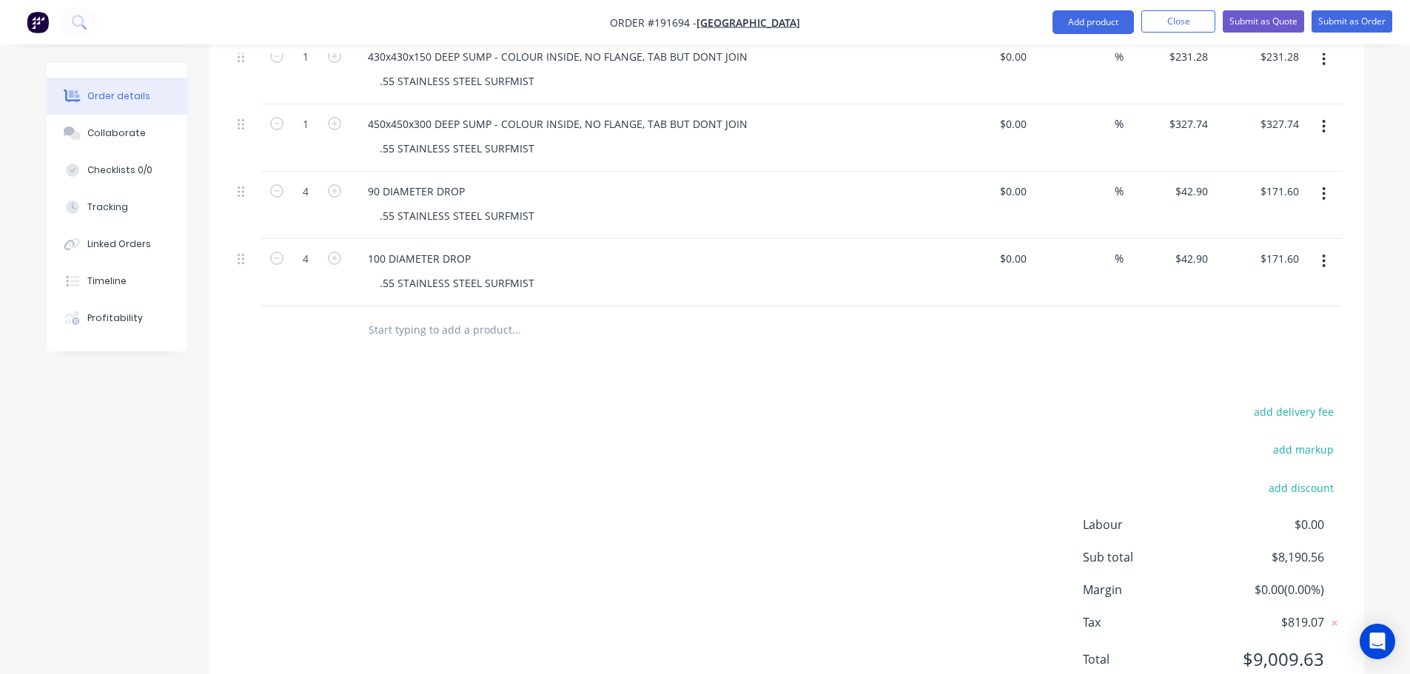
drag, startPoint x: 745, startPoint y: 470, endPoint x: 753, endPoint y: 478, distance: 11.5
click at [746, 470] on div "add delivery fee add markup add discount Labour $0.00 Sub total $8,190.56 Margi…" at bounding box center [787, 545] width 1110 height 286
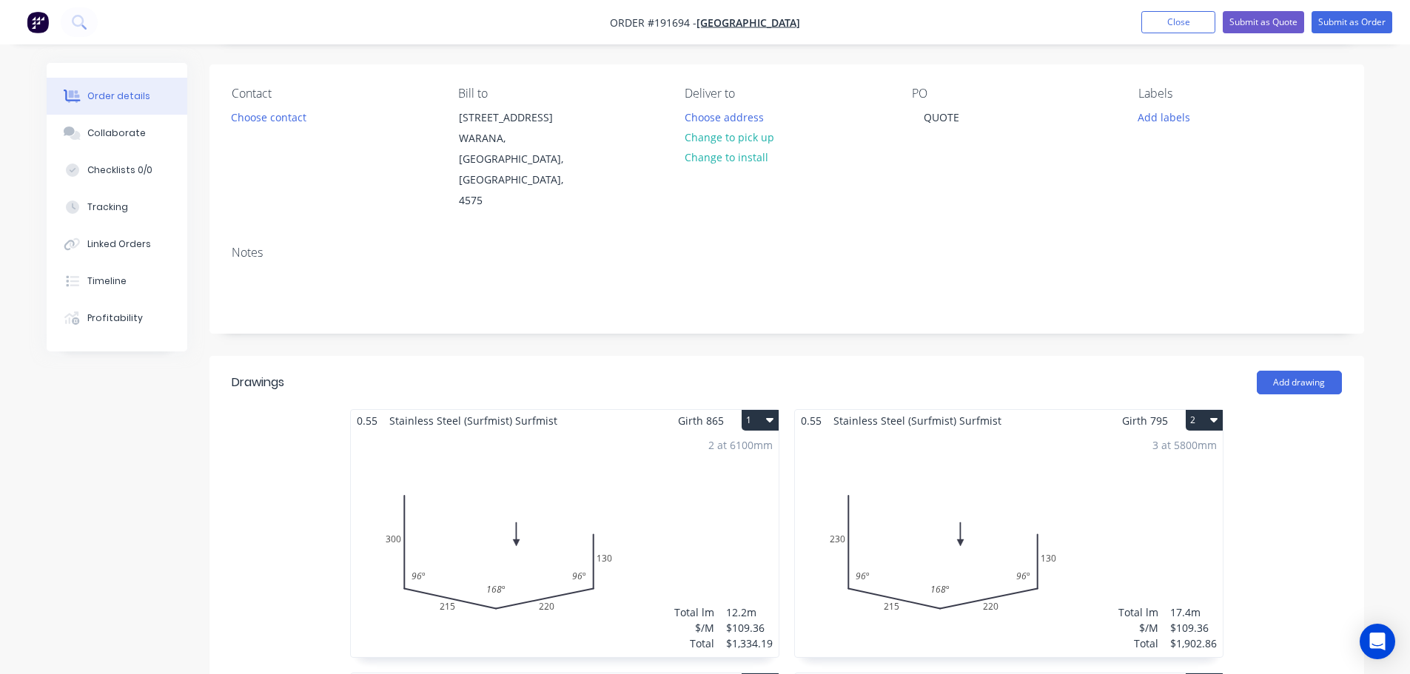
scroll to position [0, 0]
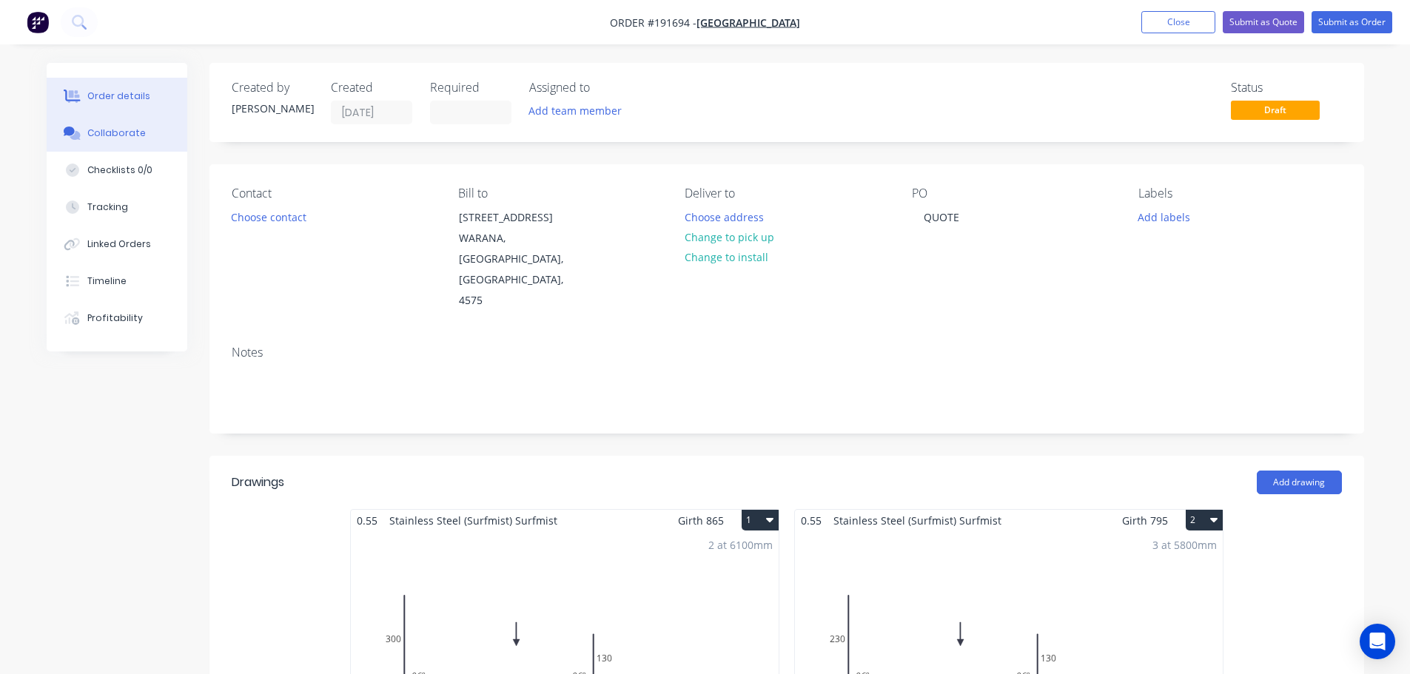
click at [116, 143] on button "Collaborate" at bounding box center [117, 133] width 141 height 37
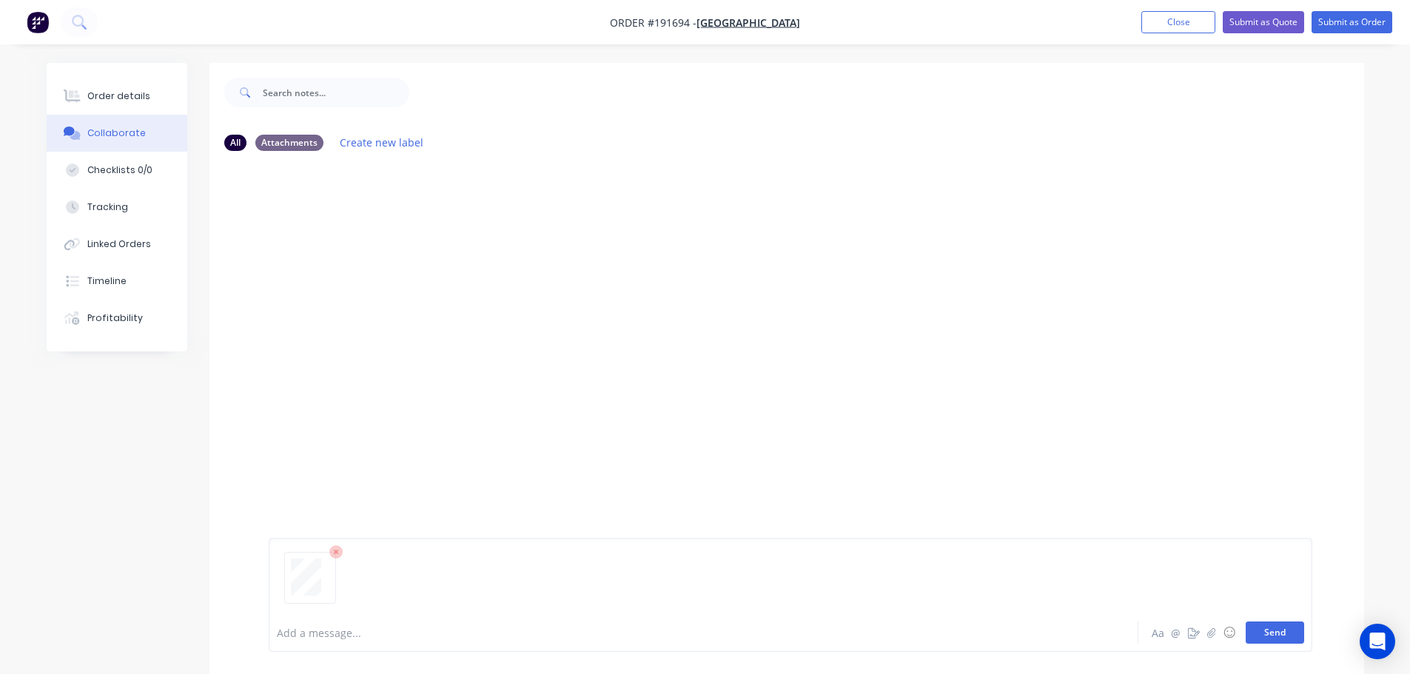
click at [1269, 630] on button "Send" at bounding box center [1275, 633] width 58 height 22
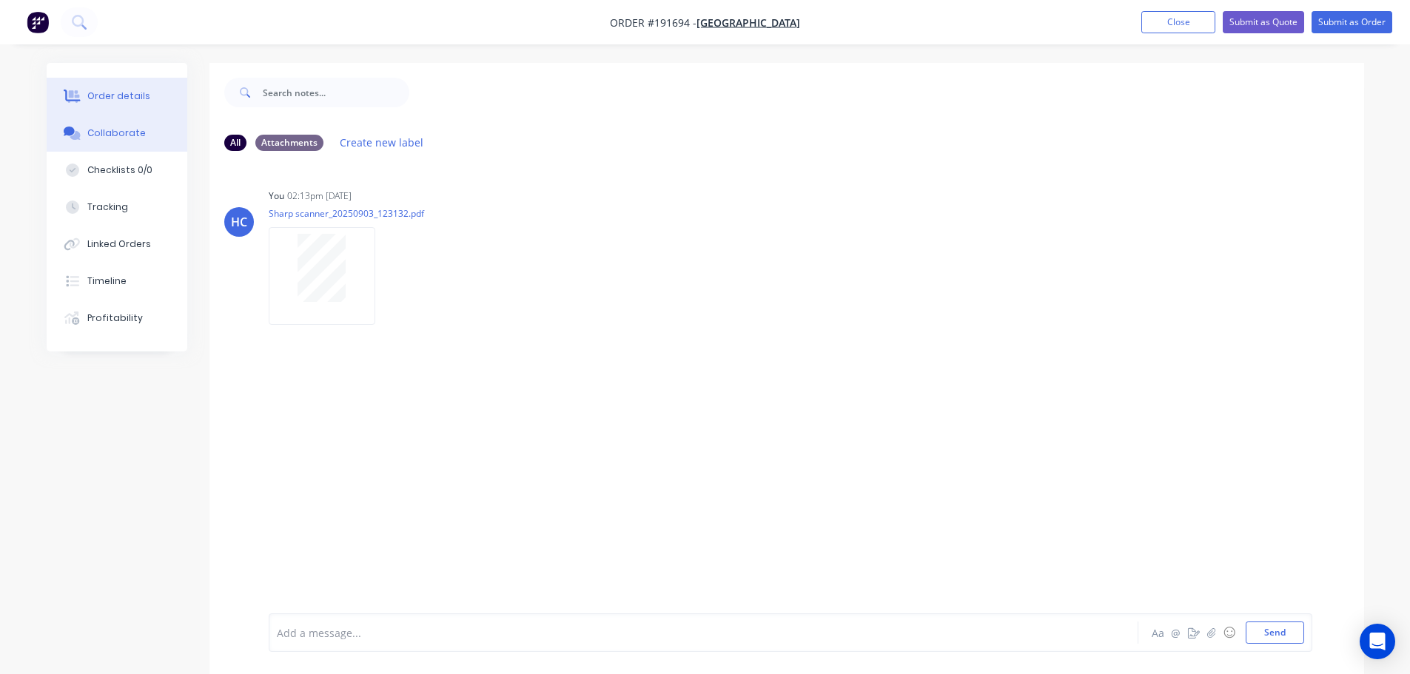
click at [139, 95] on div "Order details" at bounding box center [118, 96] width 63 height 13
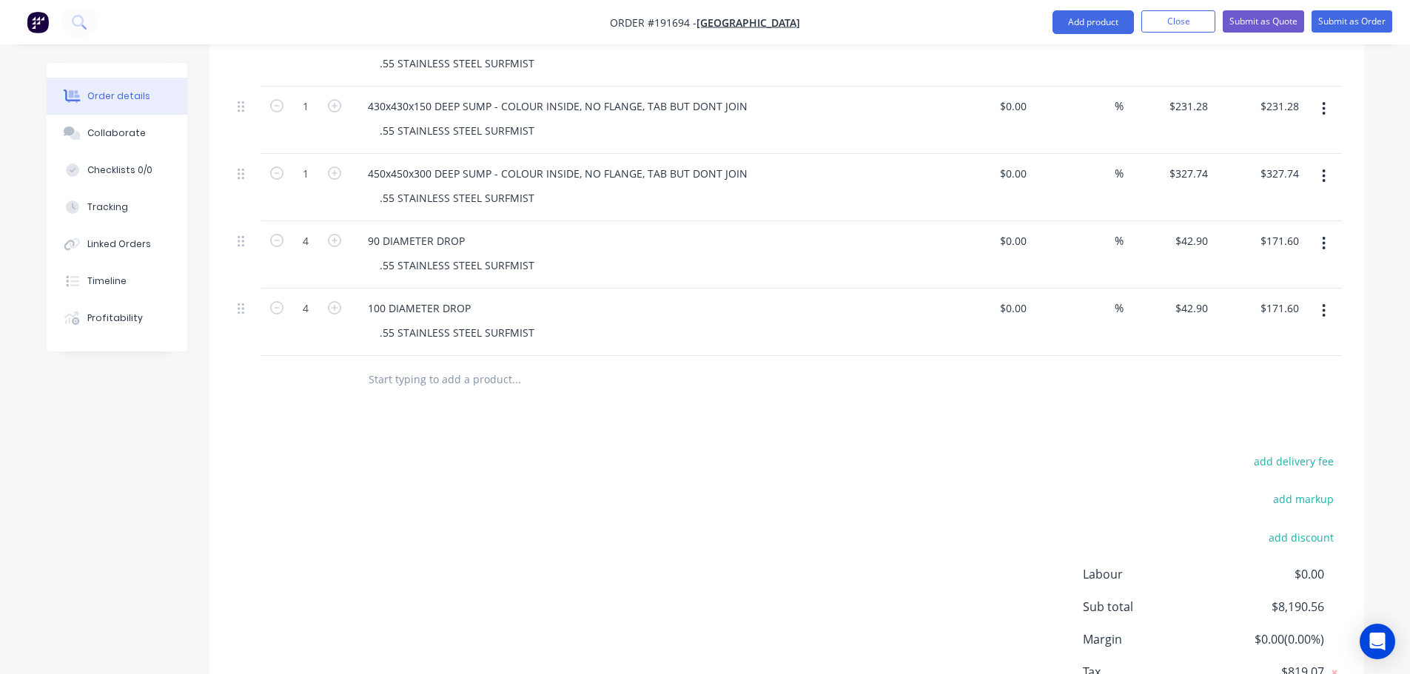
scroll to position [1496, 0]
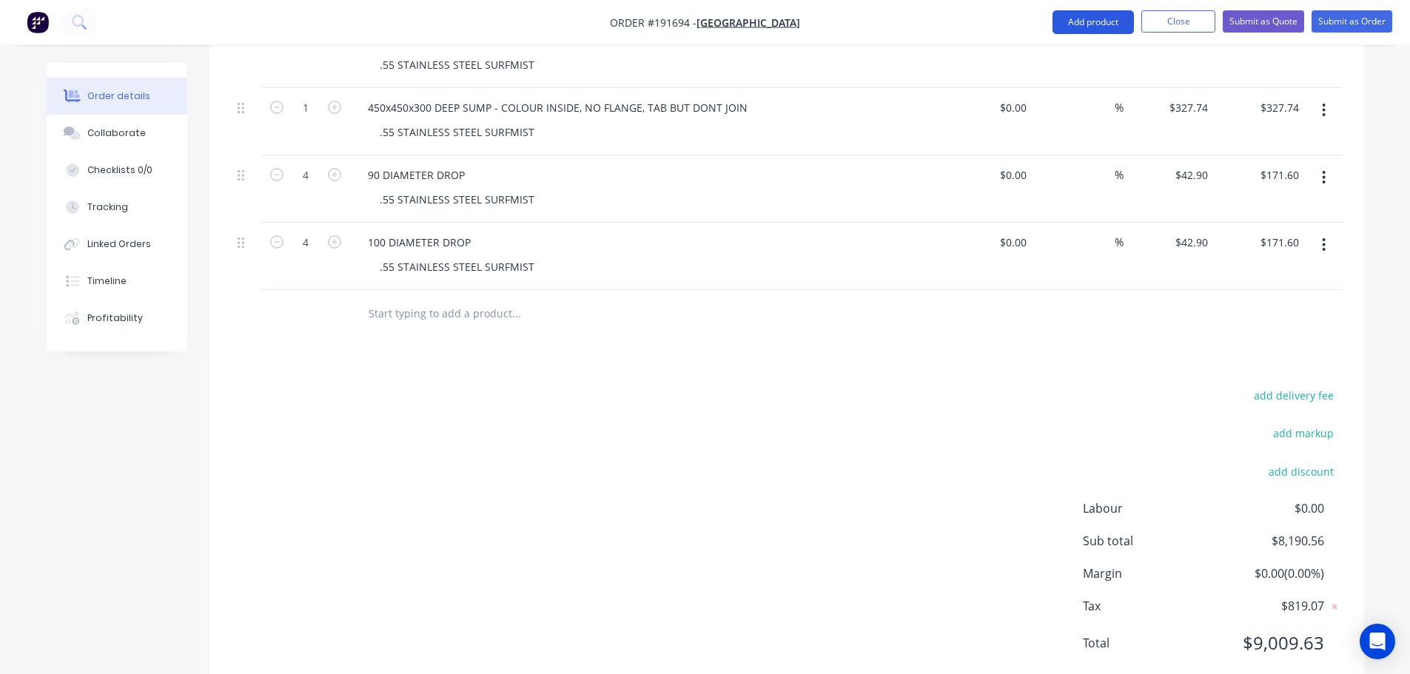
click at [1076, 15] on button "Add product" at bounding box center [1092, 22] width 81 height 24
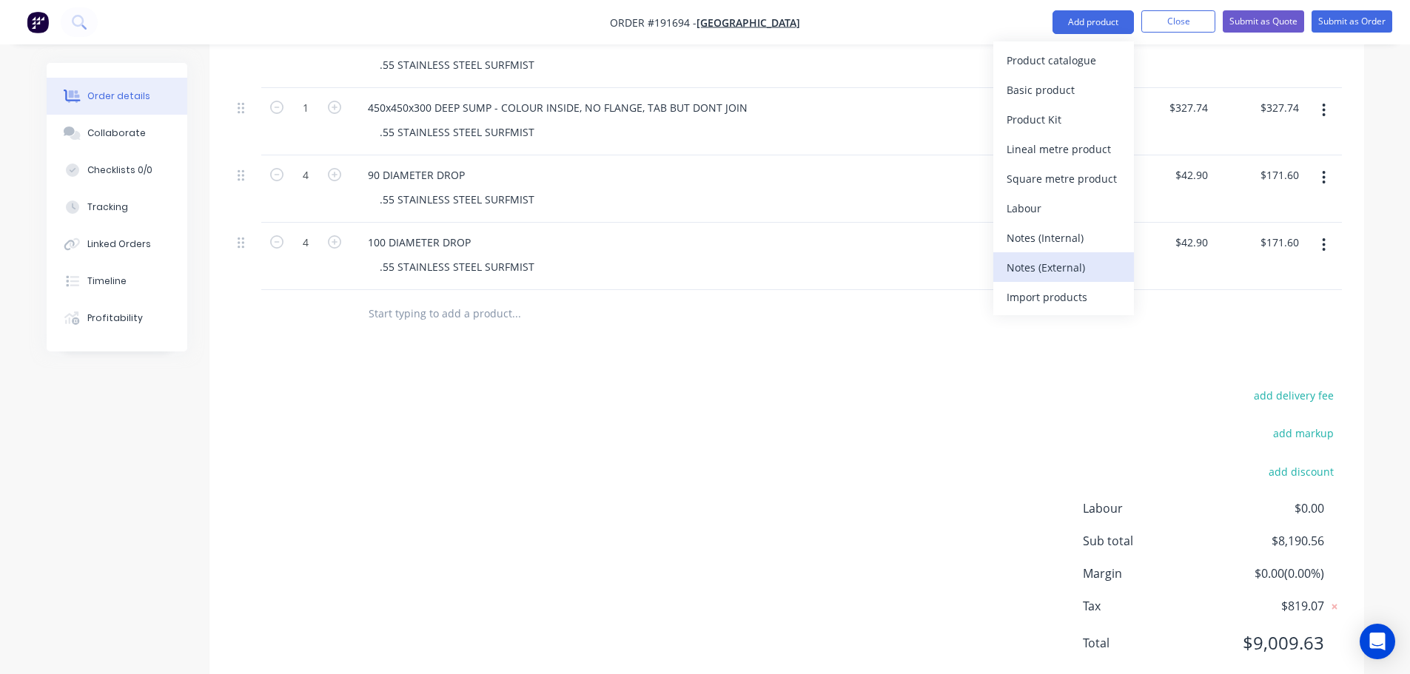
click at [1062, 266] on div "Notes (External)" at bounding box center [1064, 267] width 114 height 21
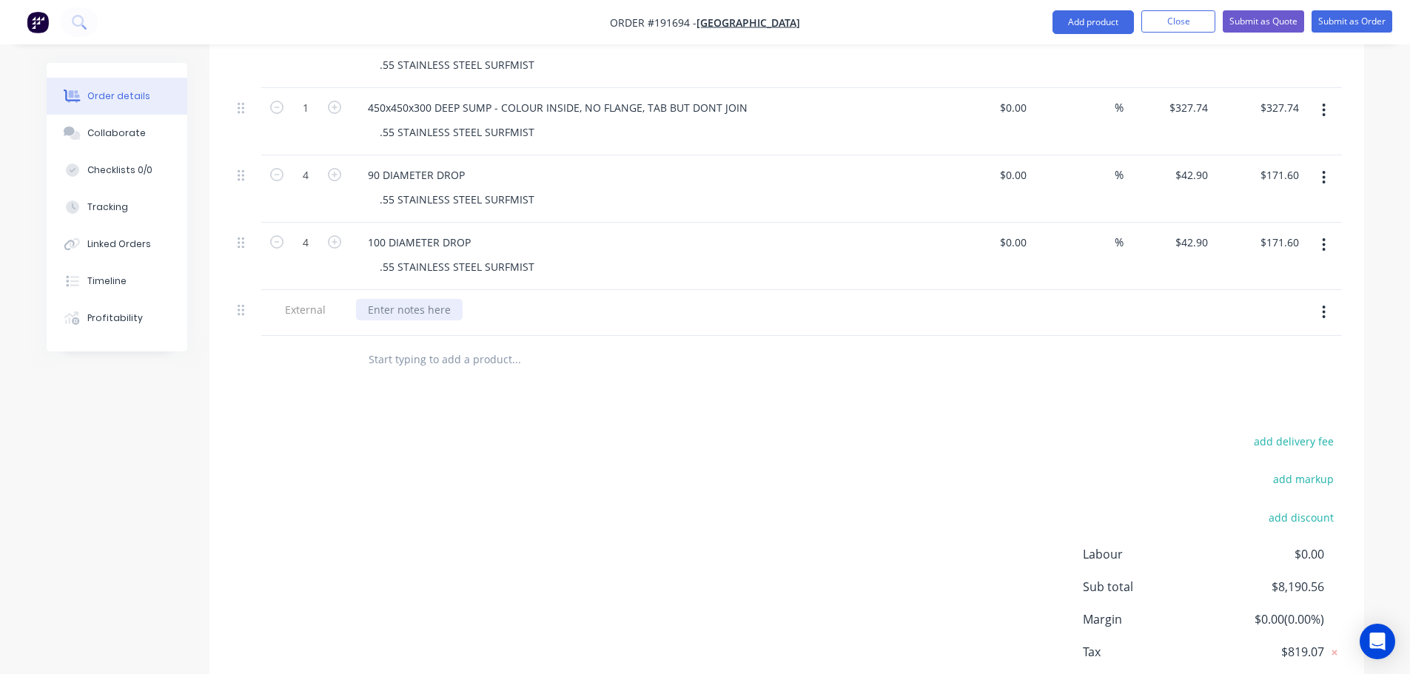
click at [379, 299] on div at bounding box center [409, 309] width 107 height 21
click at [1277, 19] on button "Submit as Quote" at bounding box center [1263, 21] width 81 height 22
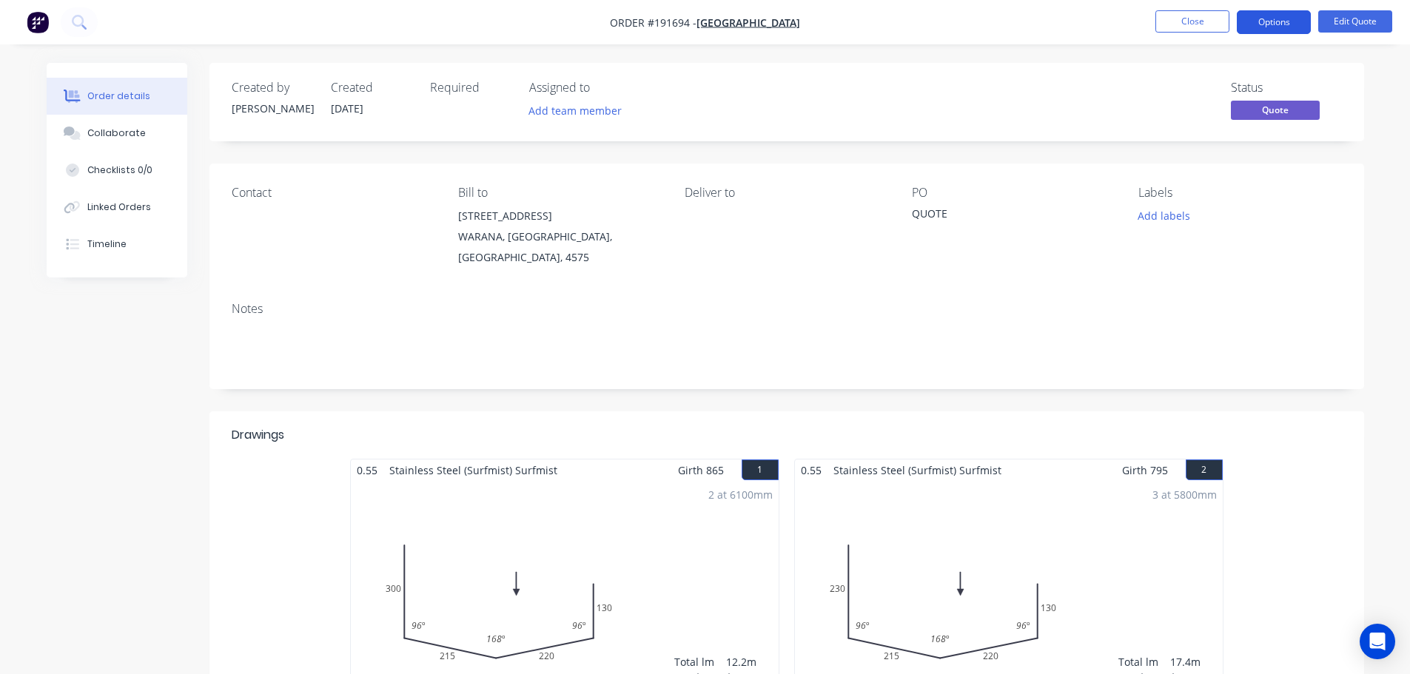
drag, startPoint x: 1245, startPoint y: 24, endPoint x: 1258, endPoint y: 18, distance: 14.9
click at [1245, 24] on button "Options" at bounding box center [1274, 22] width 74 height 24
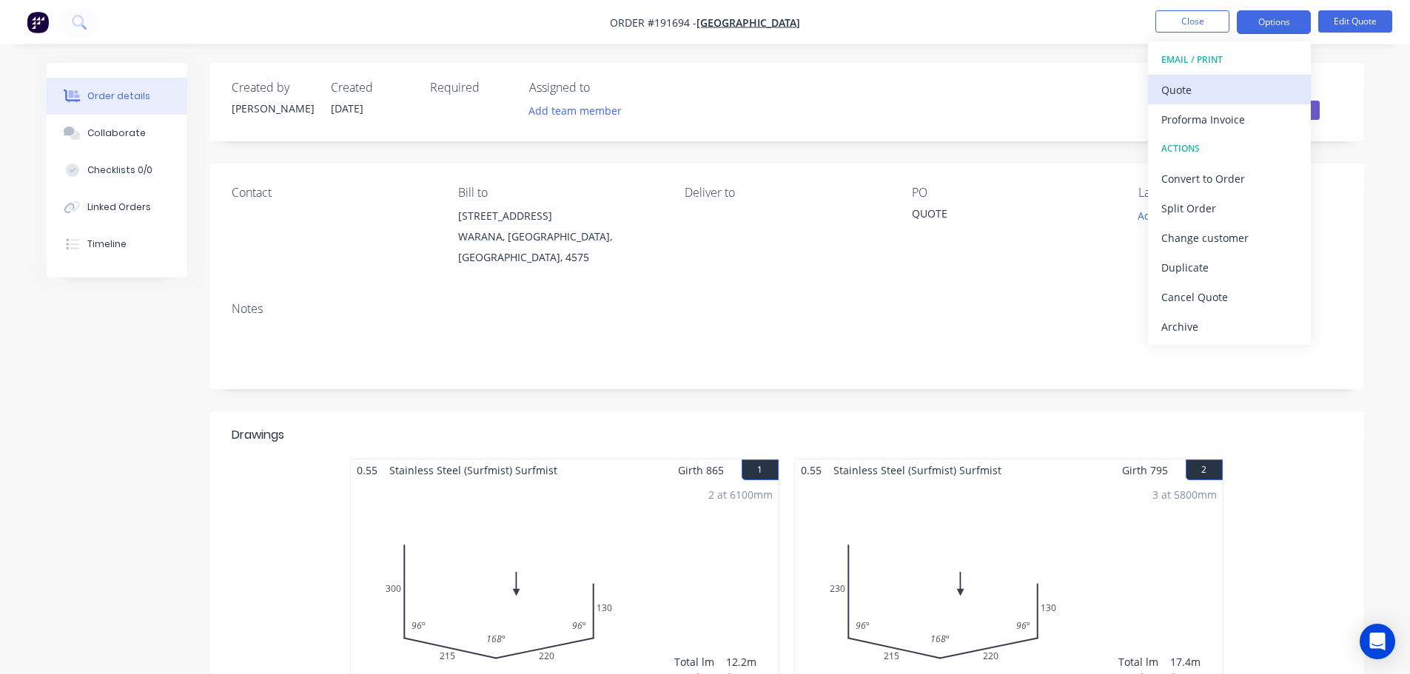
click at [1196, 96] on div "Quote" at bounding box center [1229, 89] width 136 height 21
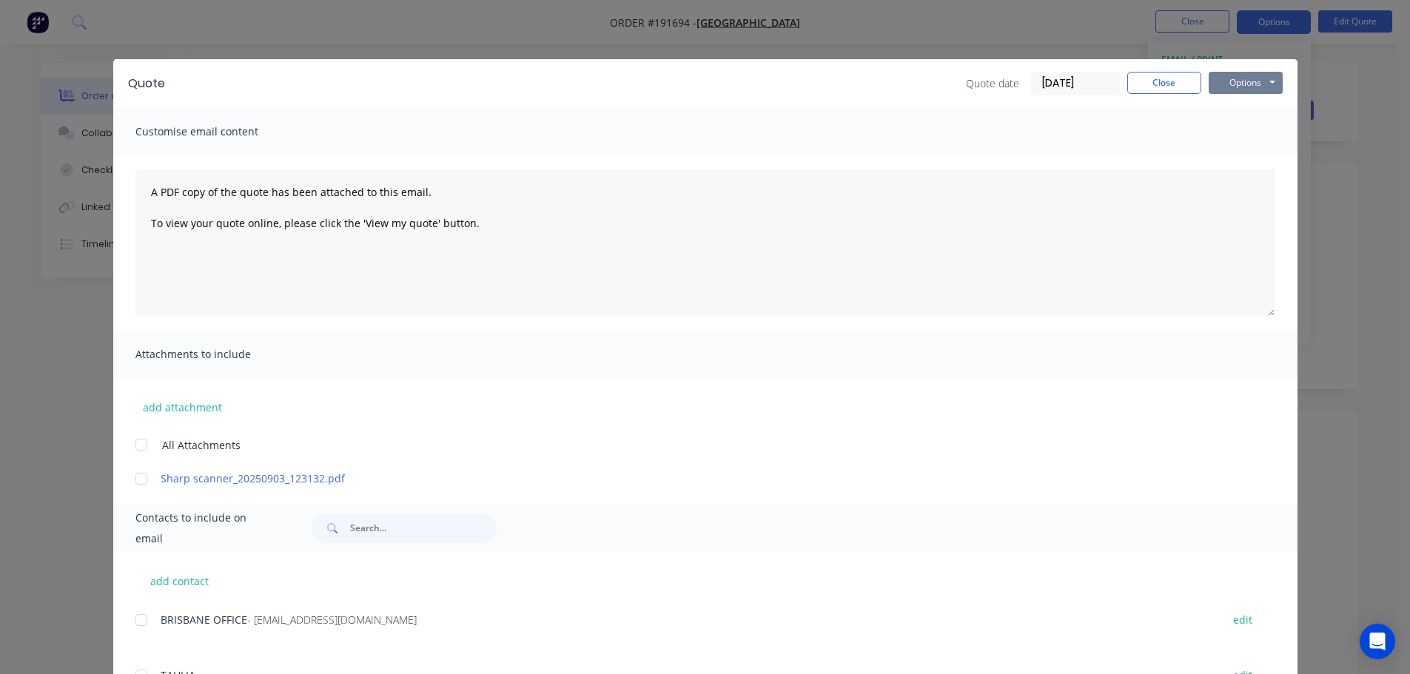
click at [1223, 78] on button "Options" at bounding box center [1246, 83] width 74 height 22
click at [1229, 120] on button "Preview" at bounding box center [1256, 109] width 95 height 24
click at [1178, 88] on button "Close" at bounding box center [1164, 83] width 74 height 22
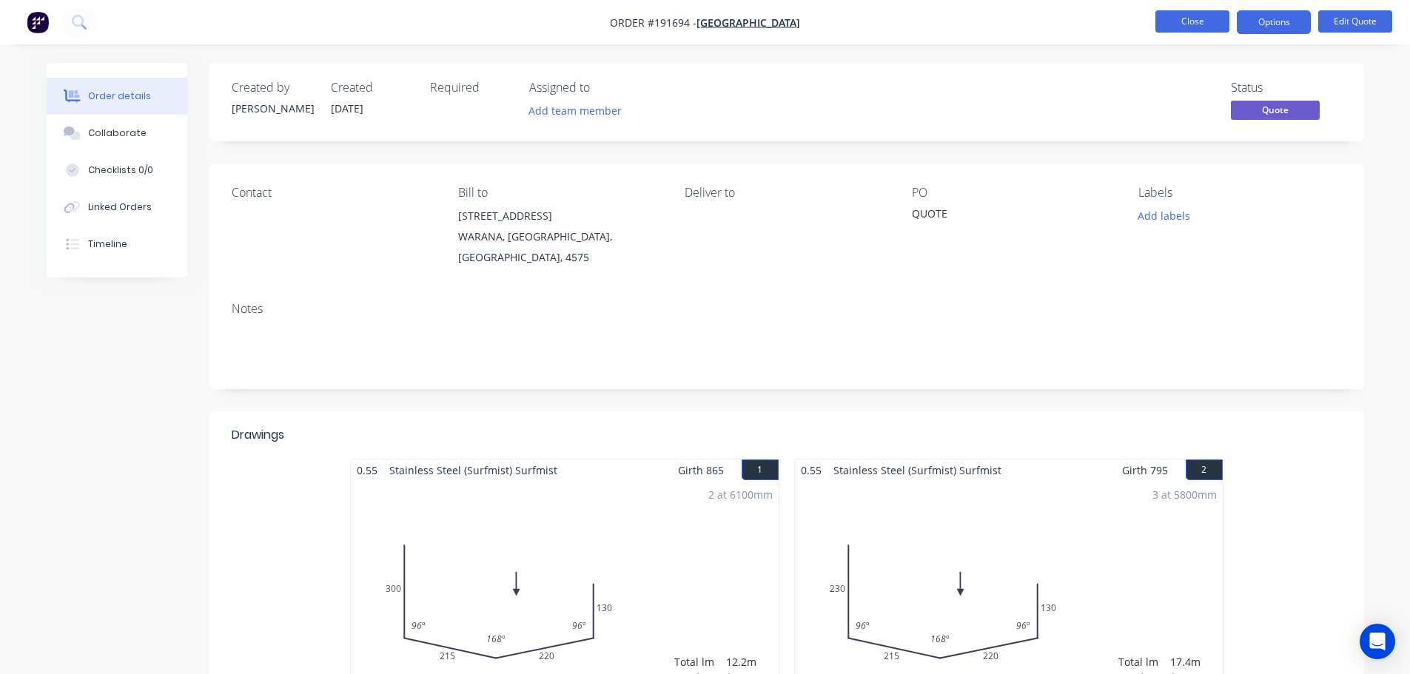
click at [1191, 24] on button "Close" at bounding box center [1192, 21] width 74 height 22
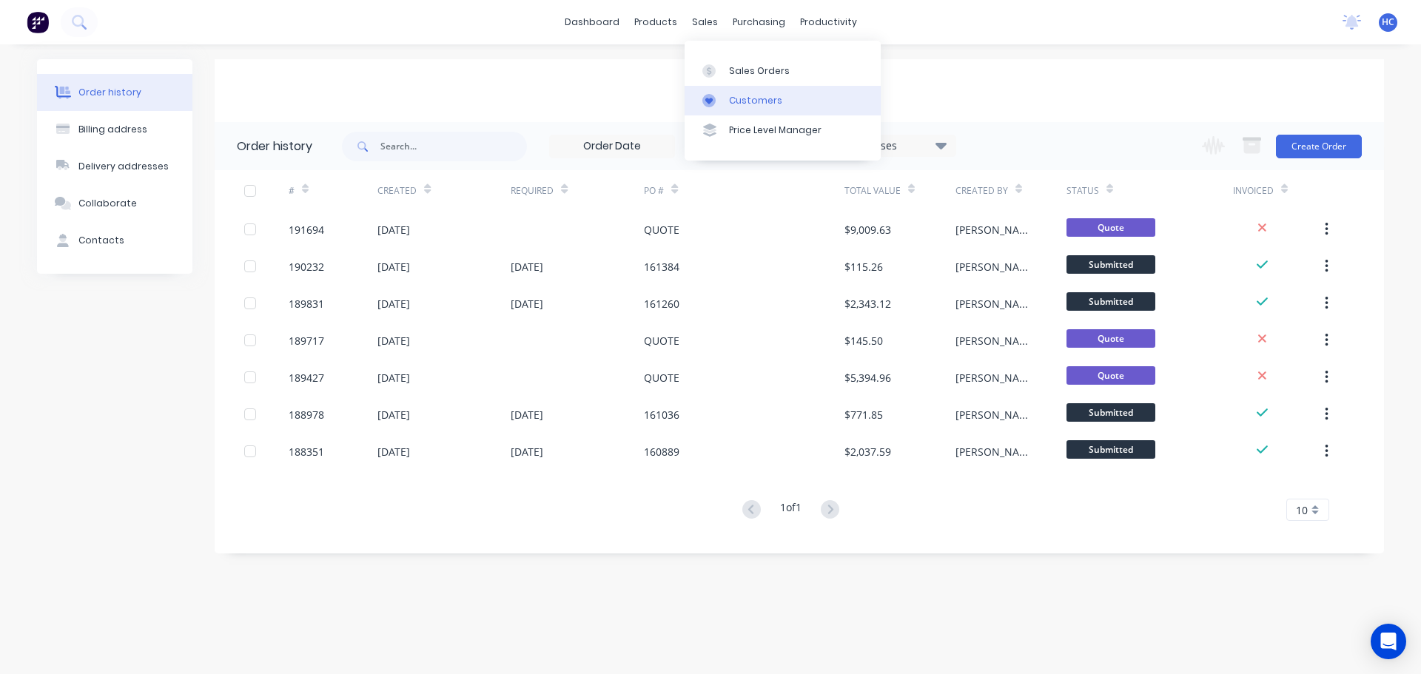
click at [745, 101] on div "Customers" at bounding box center [755, 100] width 53 height 13
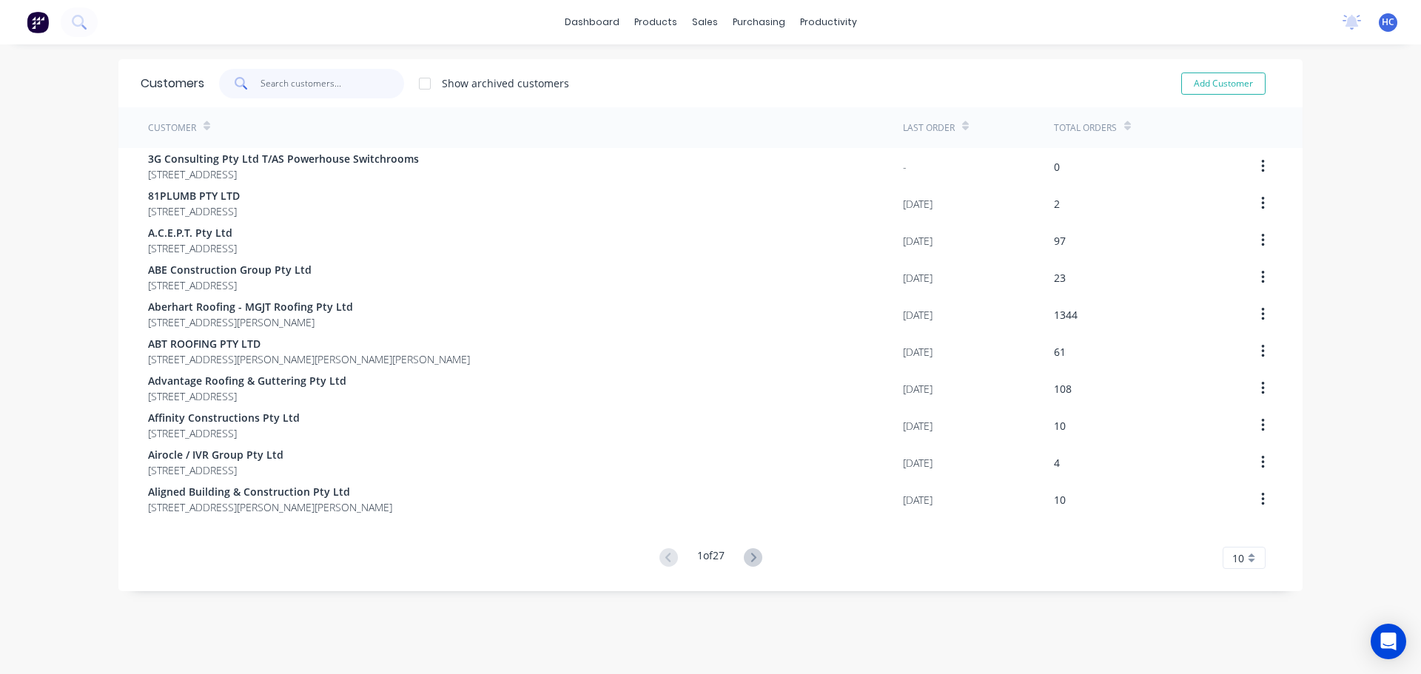
click at [332, 75] on input "text" at bounding box center [333, 84] width 144 height 30
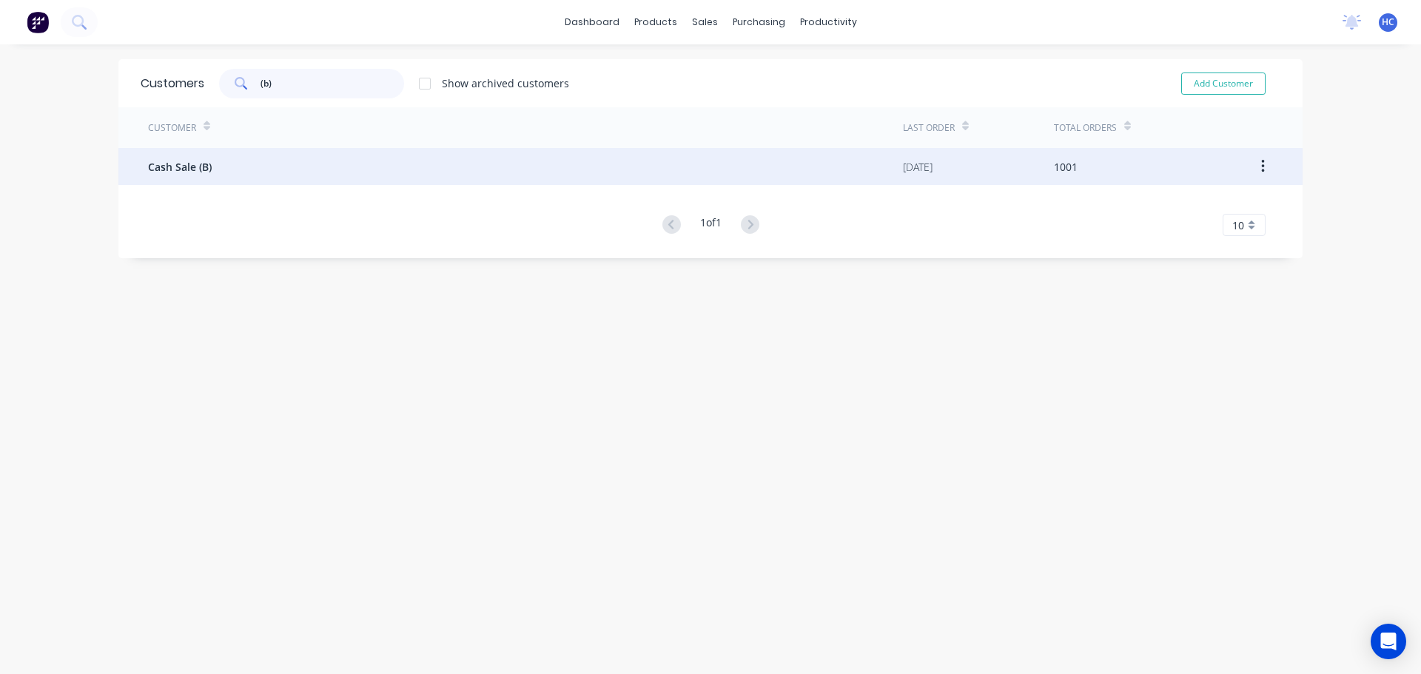
type input "(b)"
click at [241, 172] on div "Cash Sale (B)" at bounding box center [525, 166] width 755 height 37
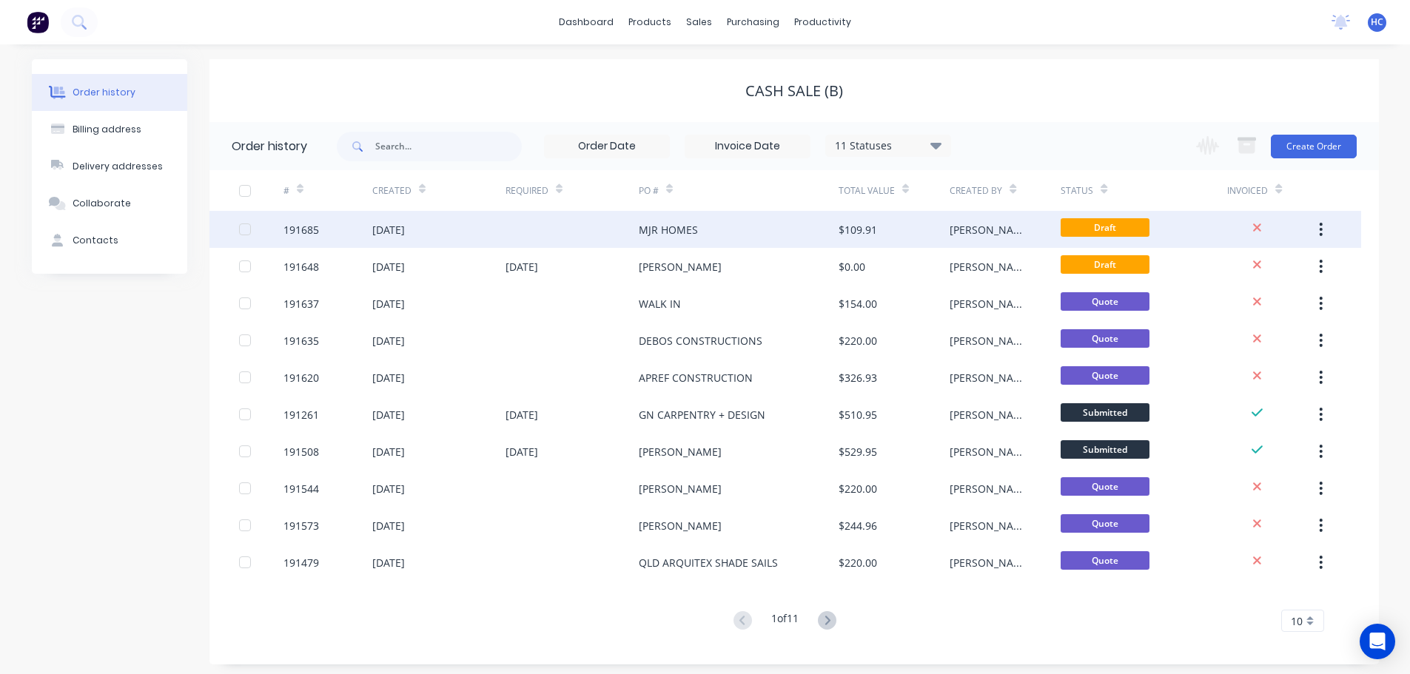
click at [729, 238] on div "MJR HOMES" at bounding box center [739, 229] width 200 height 37
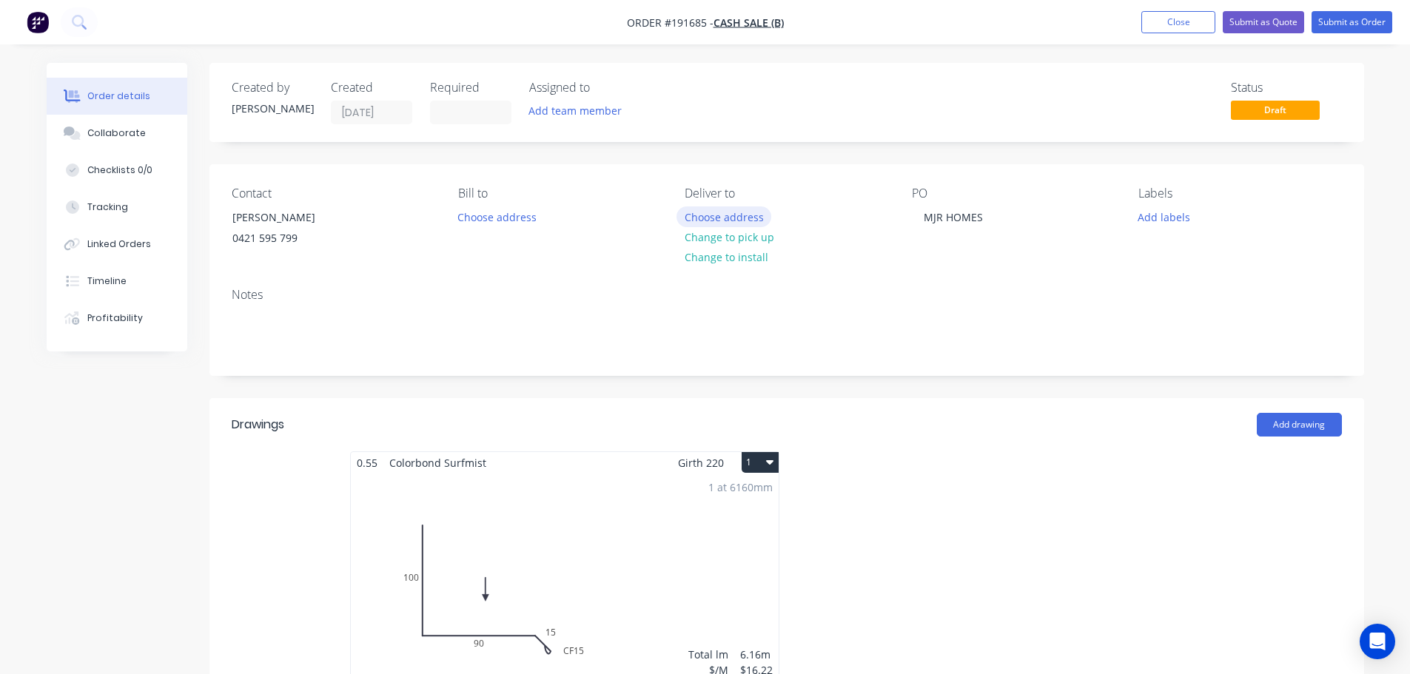
click at [738, 210] on button "Choose address" at bounding box center [723, 216] width 95 height 20
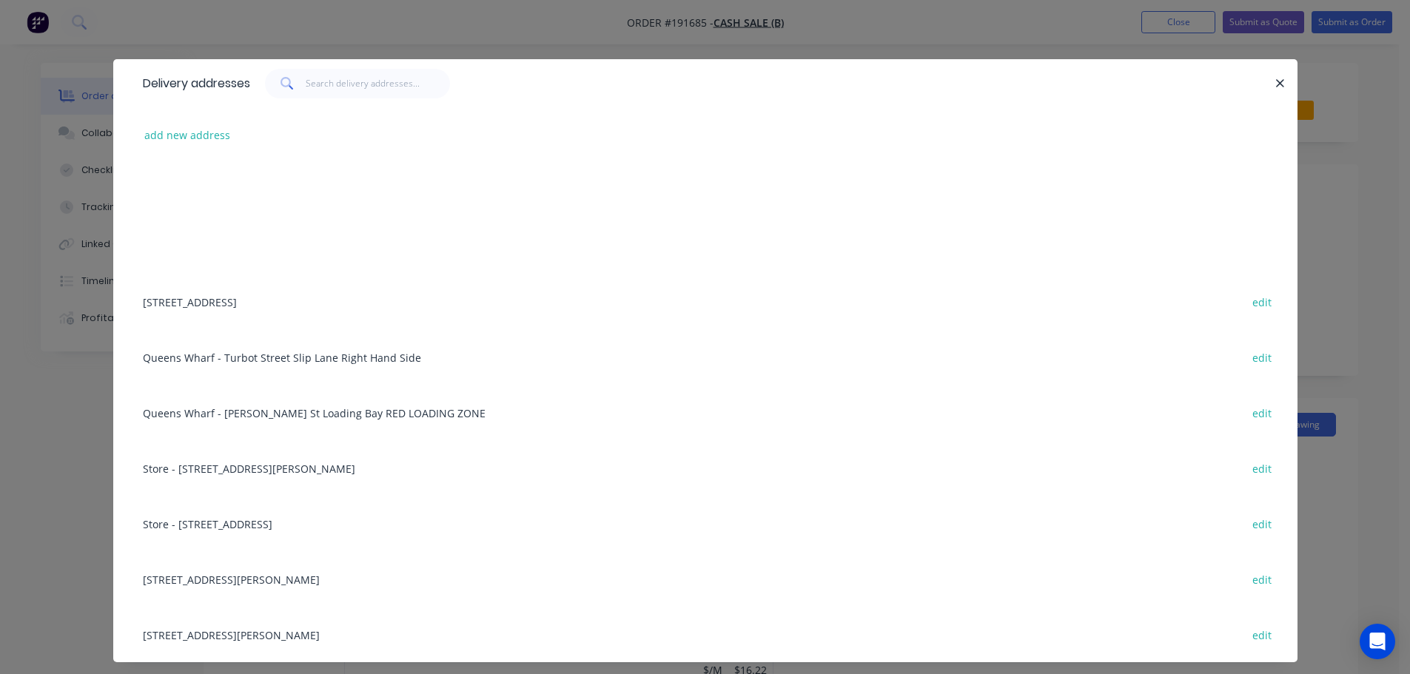
click at [196, 147] on div "add new address" at bounding box center [705, 135] width 1140 height 56
click at [198, 138] on button "add new address" at bounding box center [187, 135] width 101 height 20
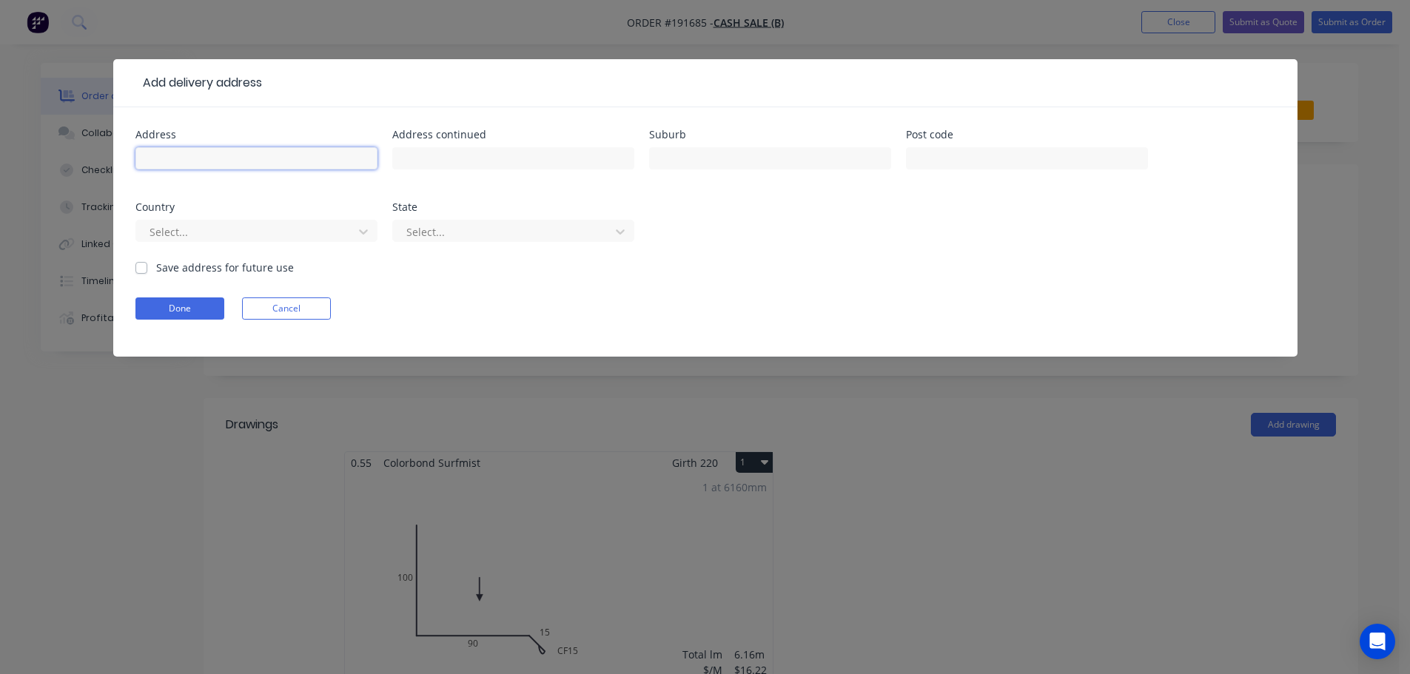
click at [190, 168] on input "text" at bounding box center [256, 158] width 242 height 22
type input "24 FREDERICK ST"
type input "WELLINGTON POINT"
drag, startPoint x: 194, startPoint y: 246, endPoint x: 192, endPoint y: 235, distance: 12.0
click at [193, 246] on div "Select..." at bounding box center [256, 238] width 242 height 44
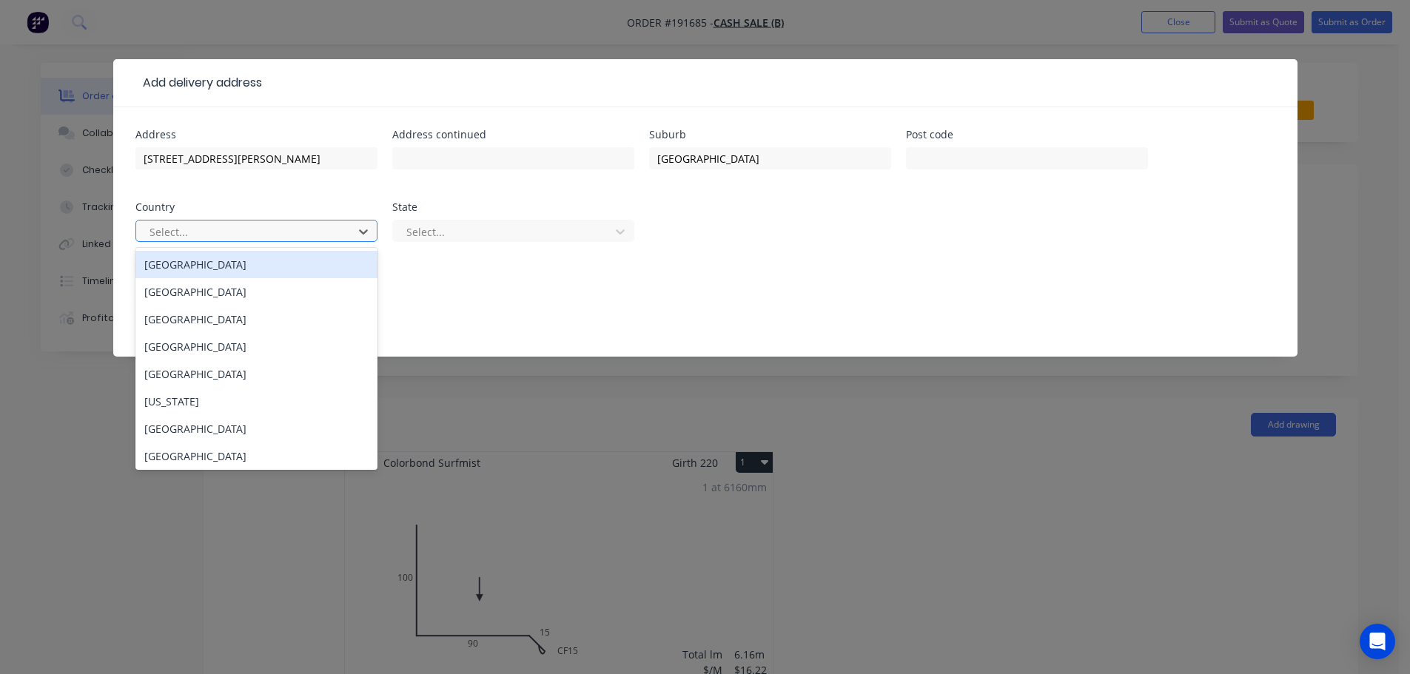
click at [192, 235] on div at bounding box center [247, 232] width 198 height 19
click at [200, 272] on div "Australia" at bounding box center [256, 264] width 242 height 27
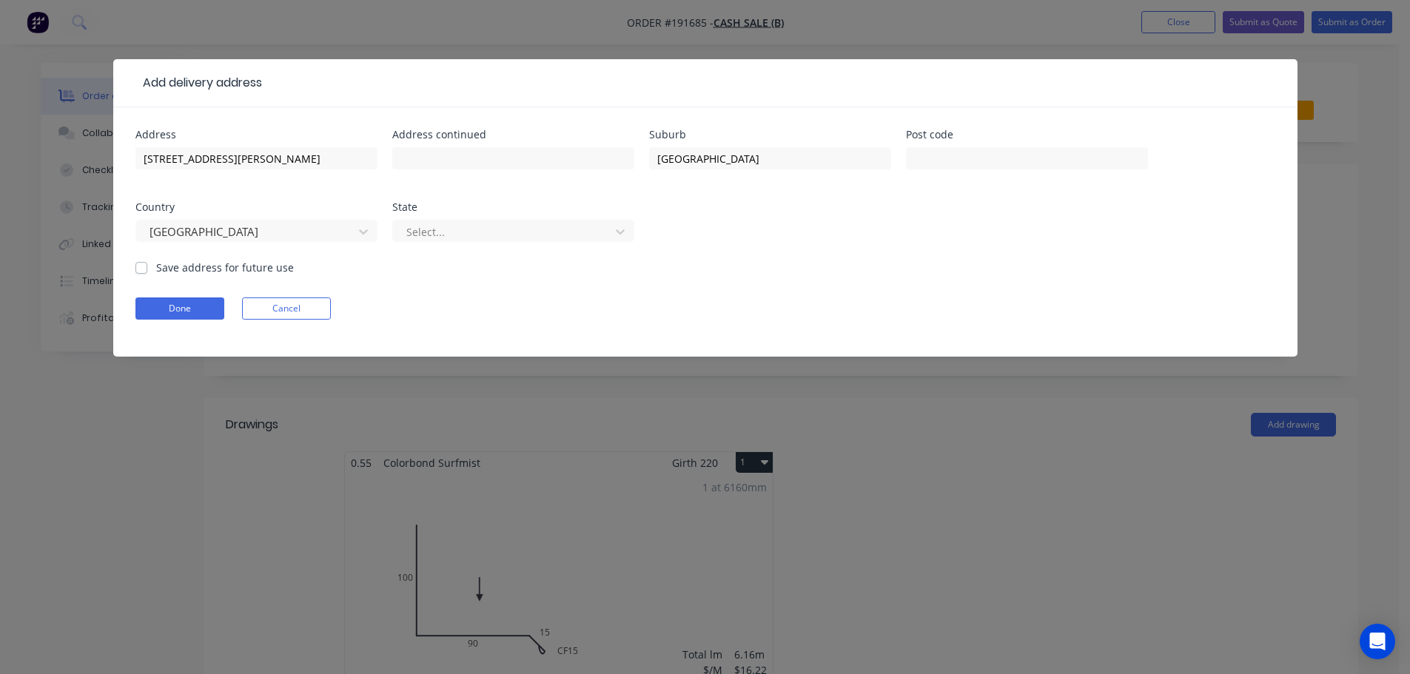
click at [440, 234] on div at bounding box center [504, 232] width 198 height 19
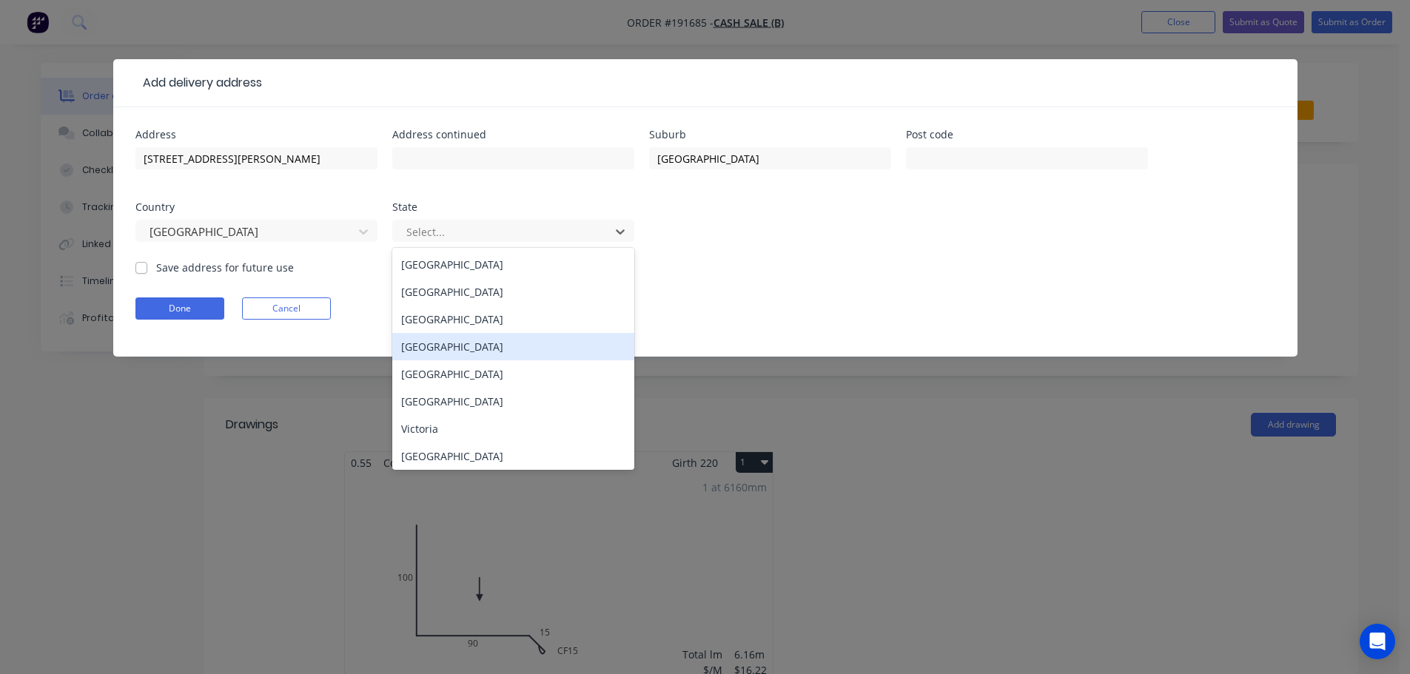
click at [443, 345] on div "Queensland" at bounding box center [513, 346] width 242 height 27
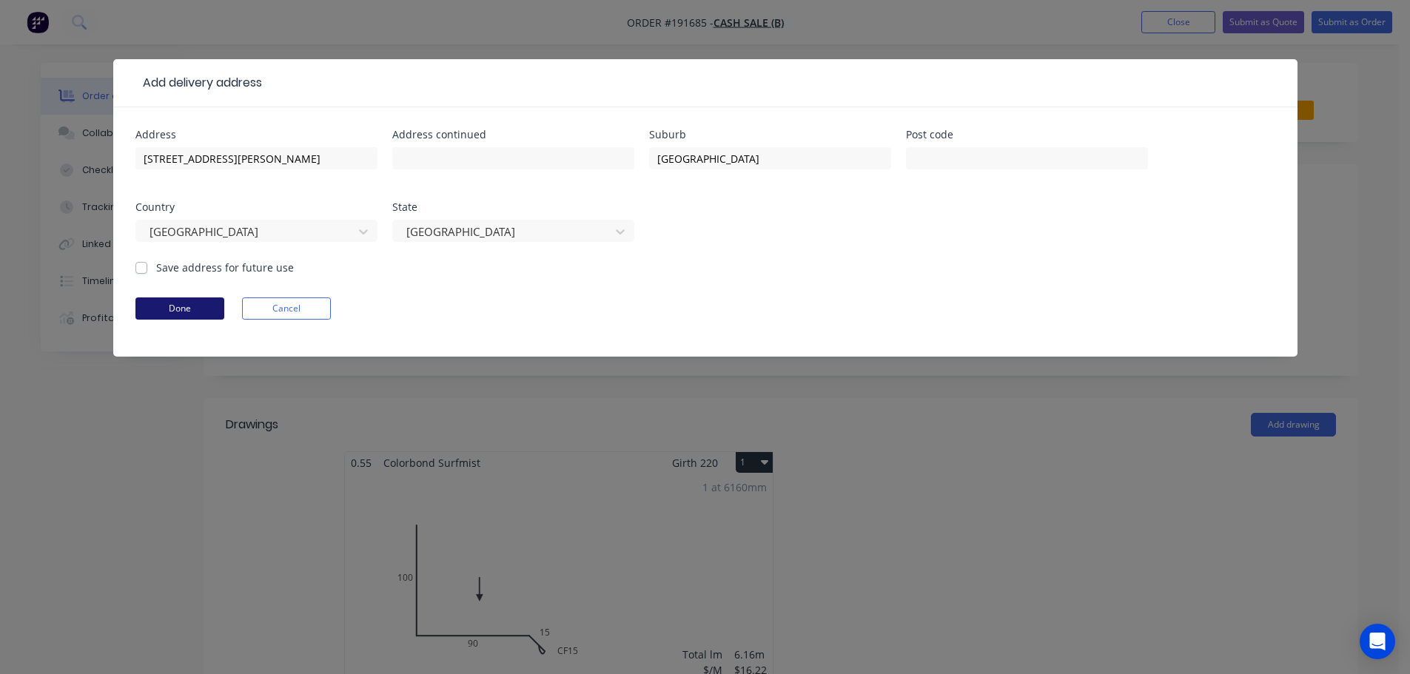
click at [174, 304] on button "Done" at bounding box center [179, 309] width 89 height 22
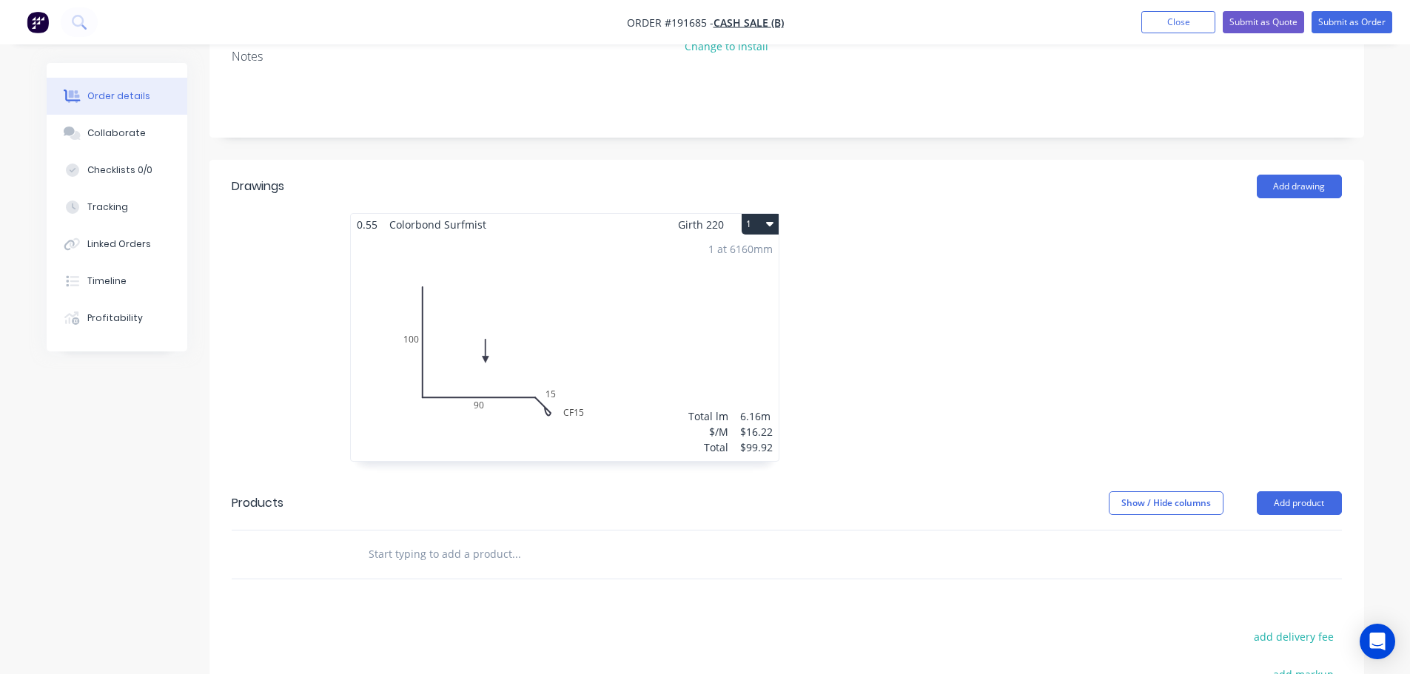
click at [930, 341] on div at bounding box center [1009, 344] width 444 height 263
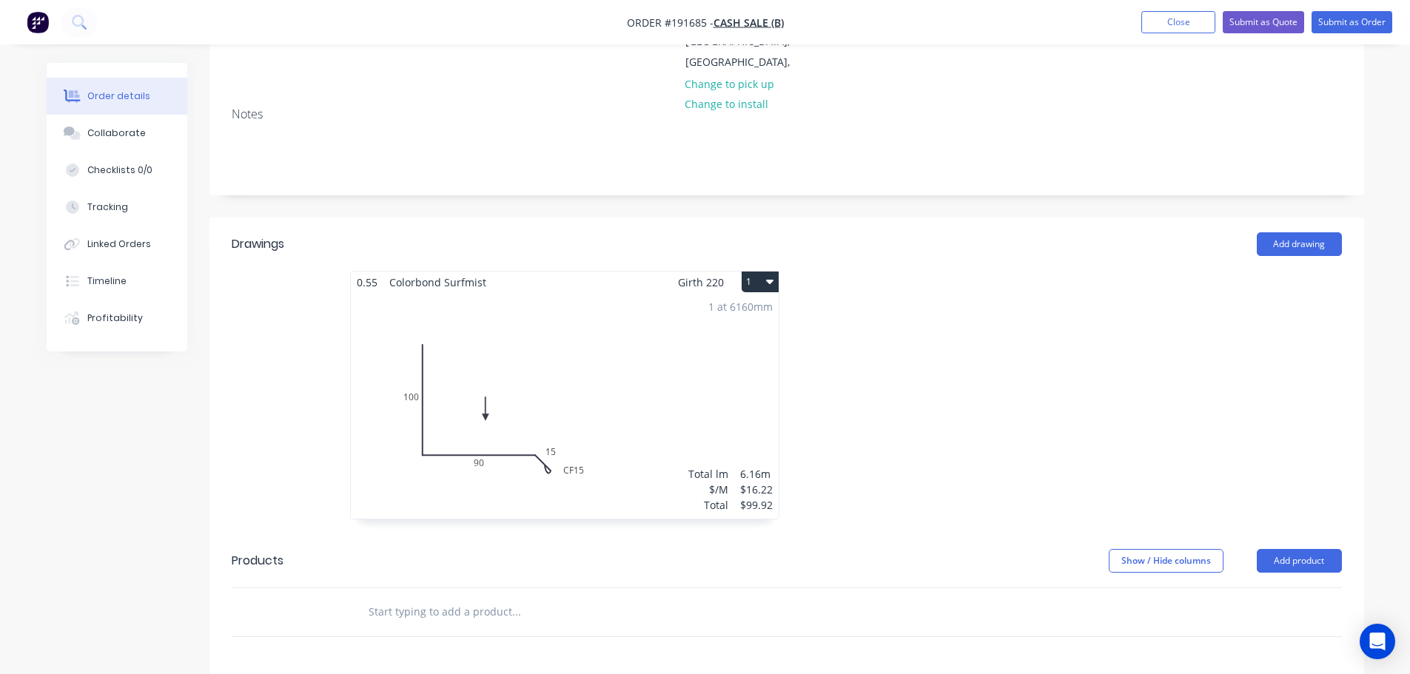
scroll to position [296, 0]
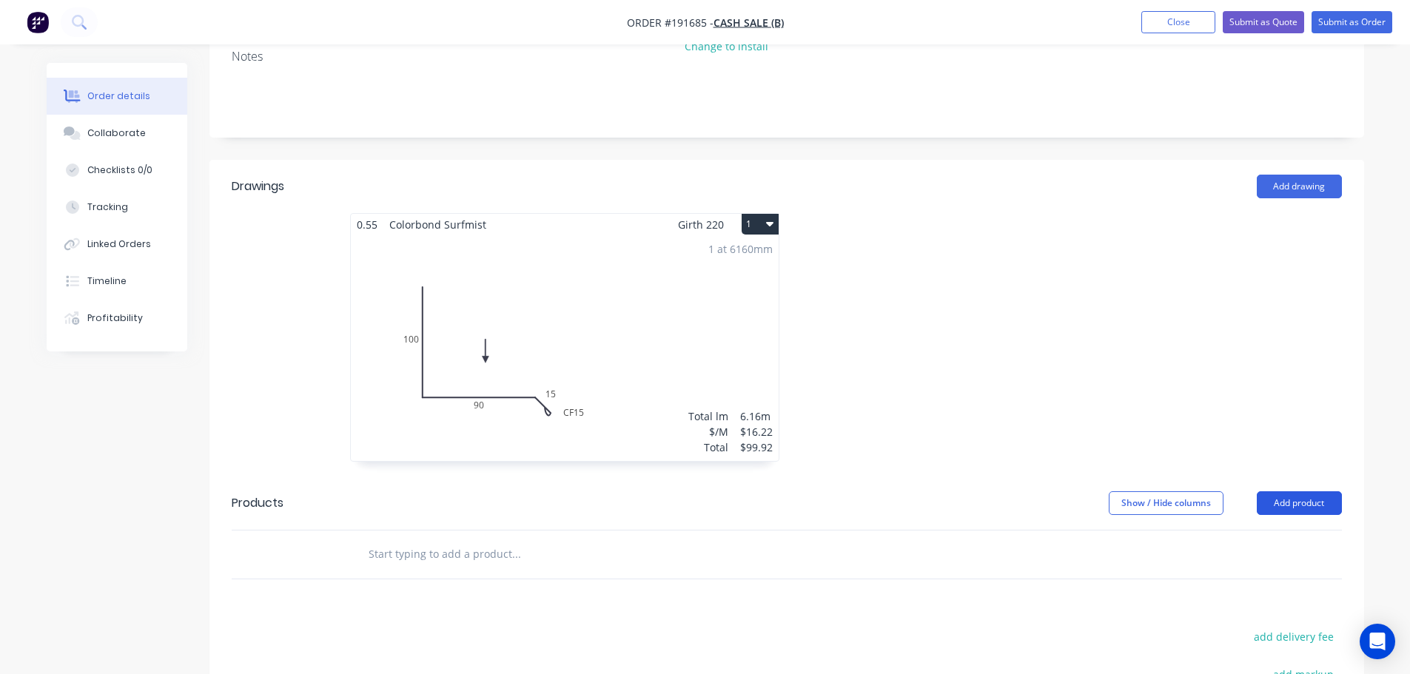
click at [1296, 491] on button "Add product" at bounding box center [1299, 503] width 85 height 24
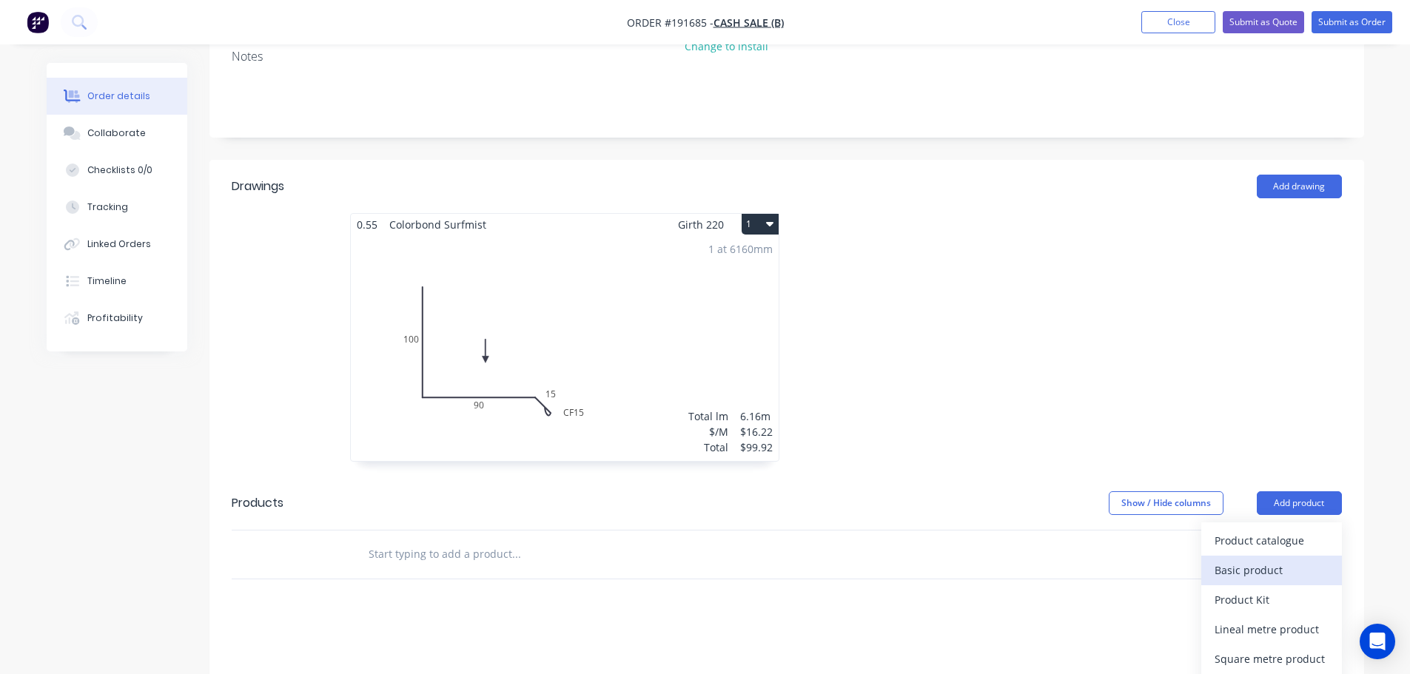
click at [1257, 556] on button "Basic product" at bounding box center [1271, 571] width 141 height 30
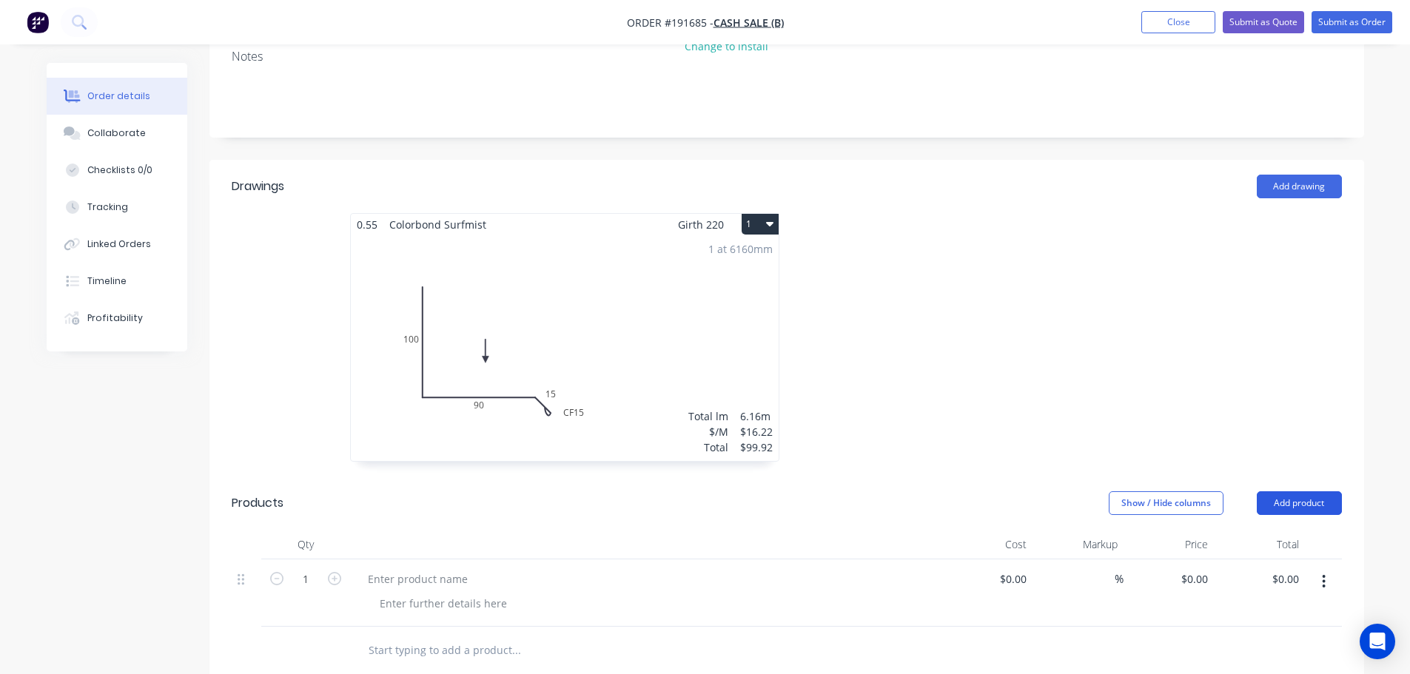
click at [1294, 491] on button "Add product" at bounding box center [1299, 503] width 85 height 24
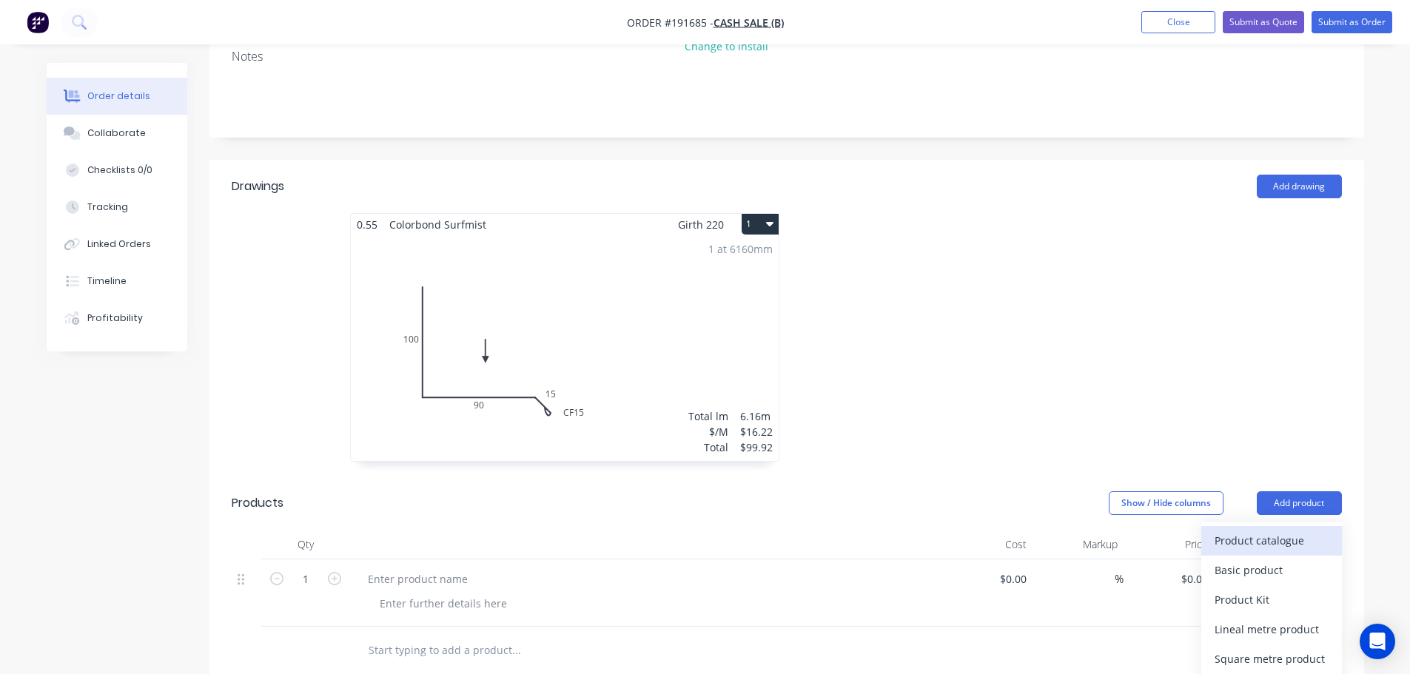
click at [1257, 530] on div "Product catalogue" at bounding box center [1271, 540] width 114 height 21
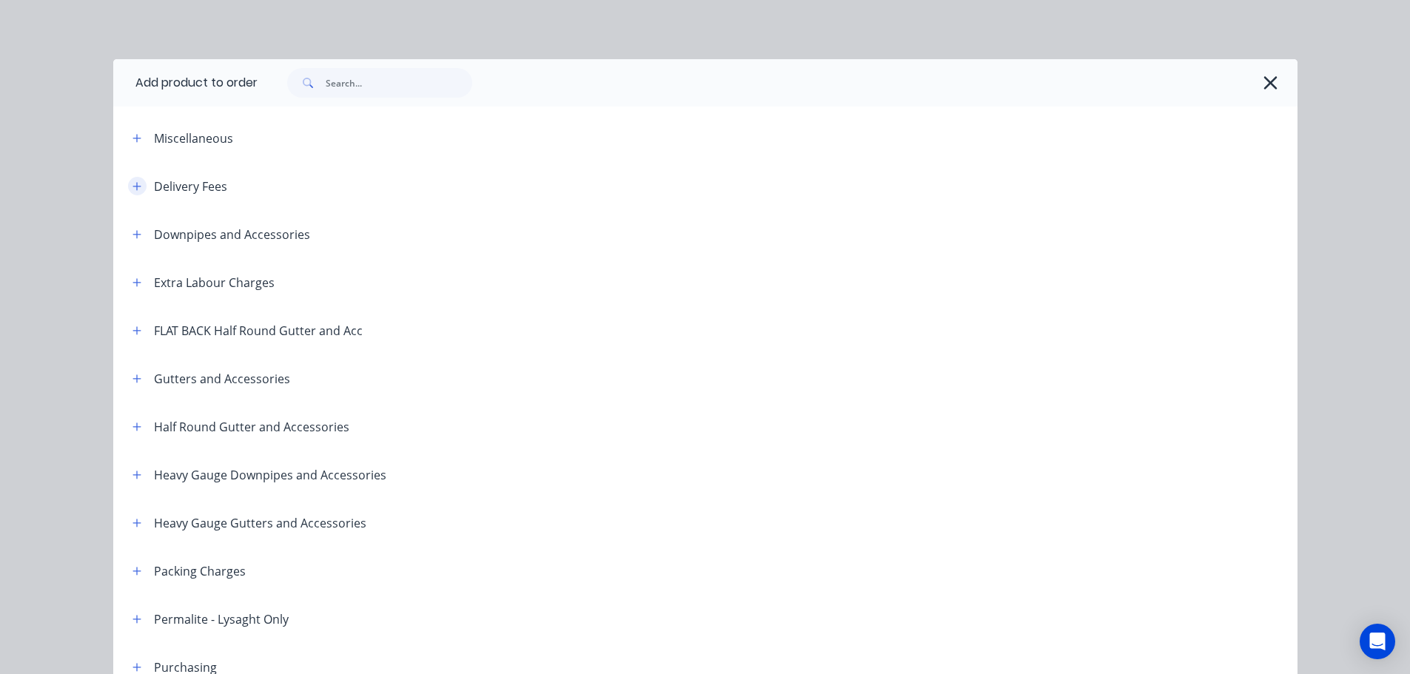
click at [128, 187] on button "button" at bounding box center [137, 186] width 19 height 19
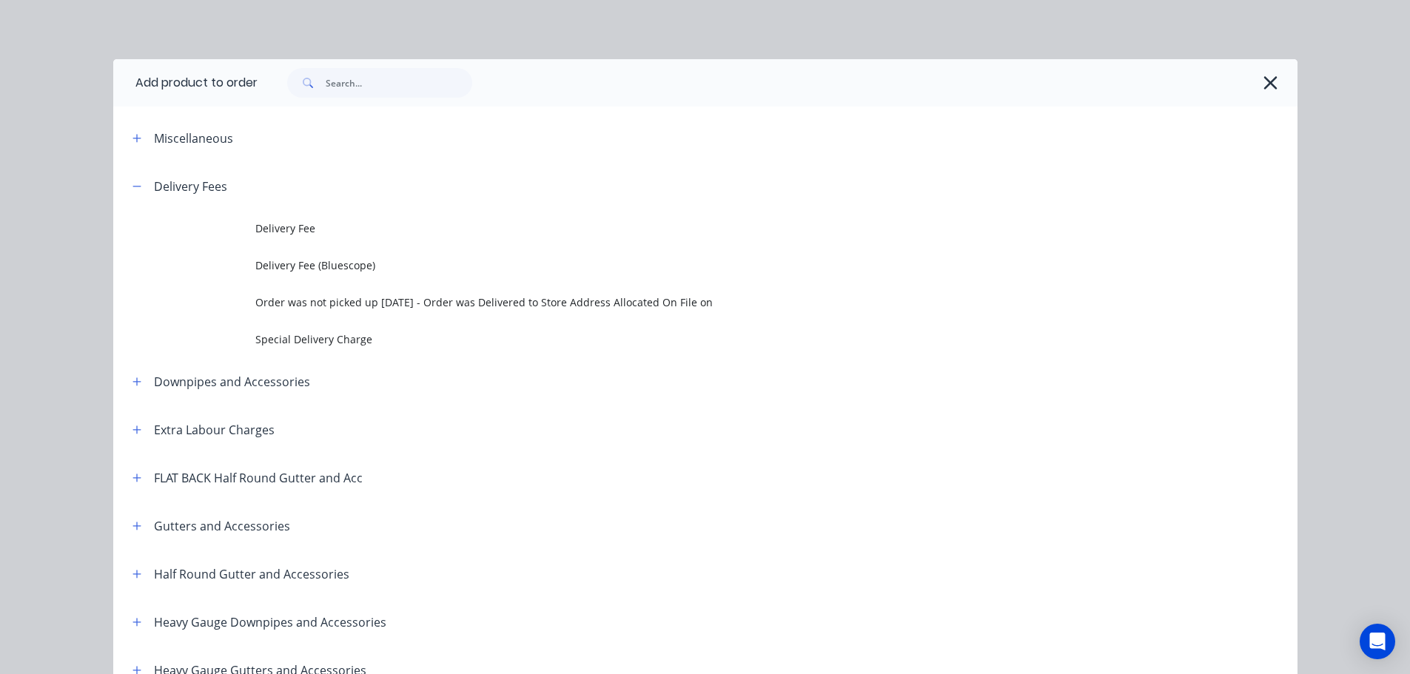
click at [209, 218] on td at bounding box center [184, 228] width 142 height 37
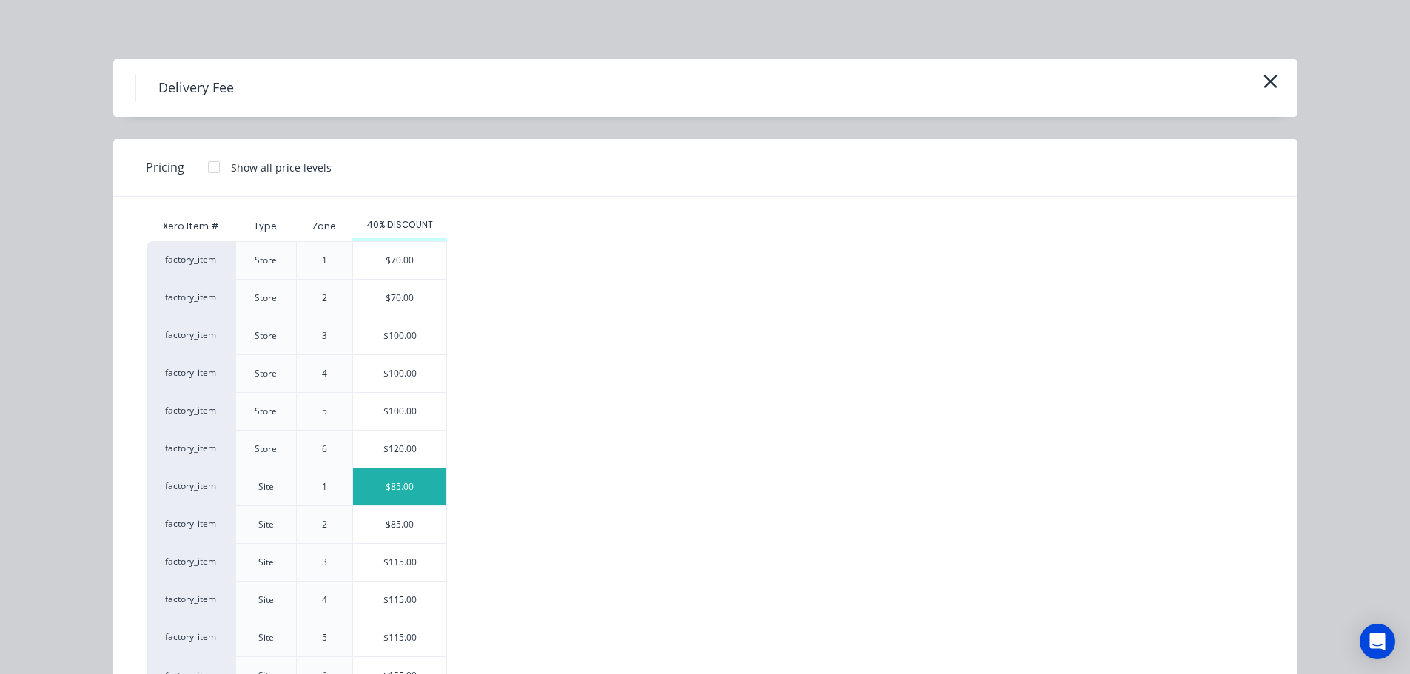
click at [403, 483] on div "$85.00" at bounding box center [399, 486] width 93 height 37
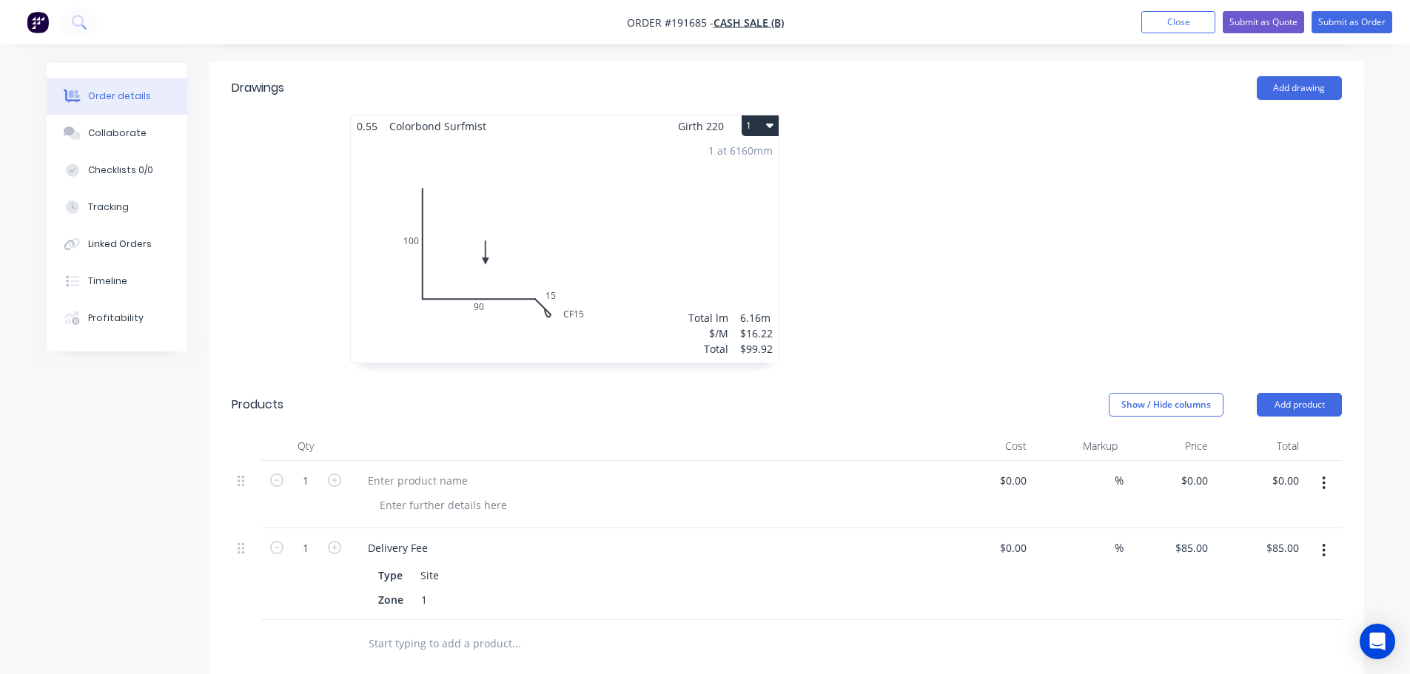
scroll to position [444, 0]
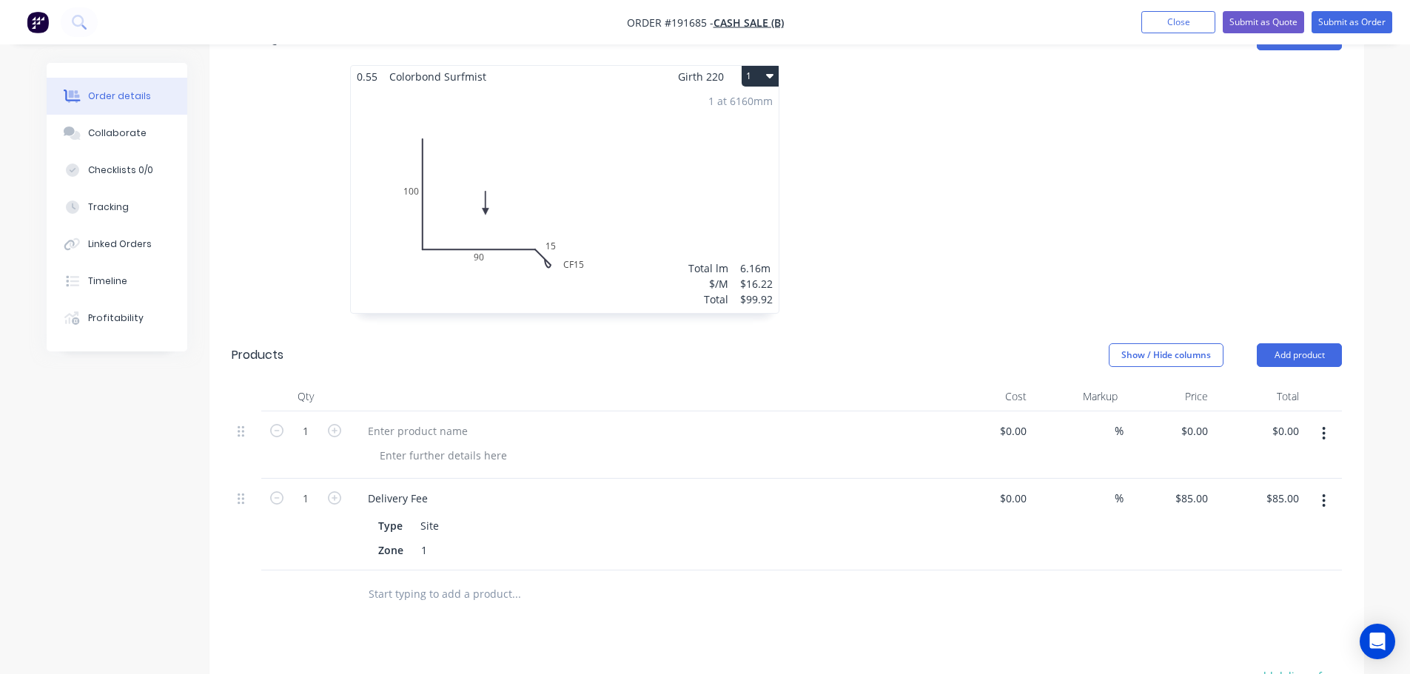
click at [1333, 420] on button "button" at bounding box center [1323, 433] width 35 height 27
click at [1278, 521] on div "Delete" at bounding box center [1271, 531] width 114 height 21
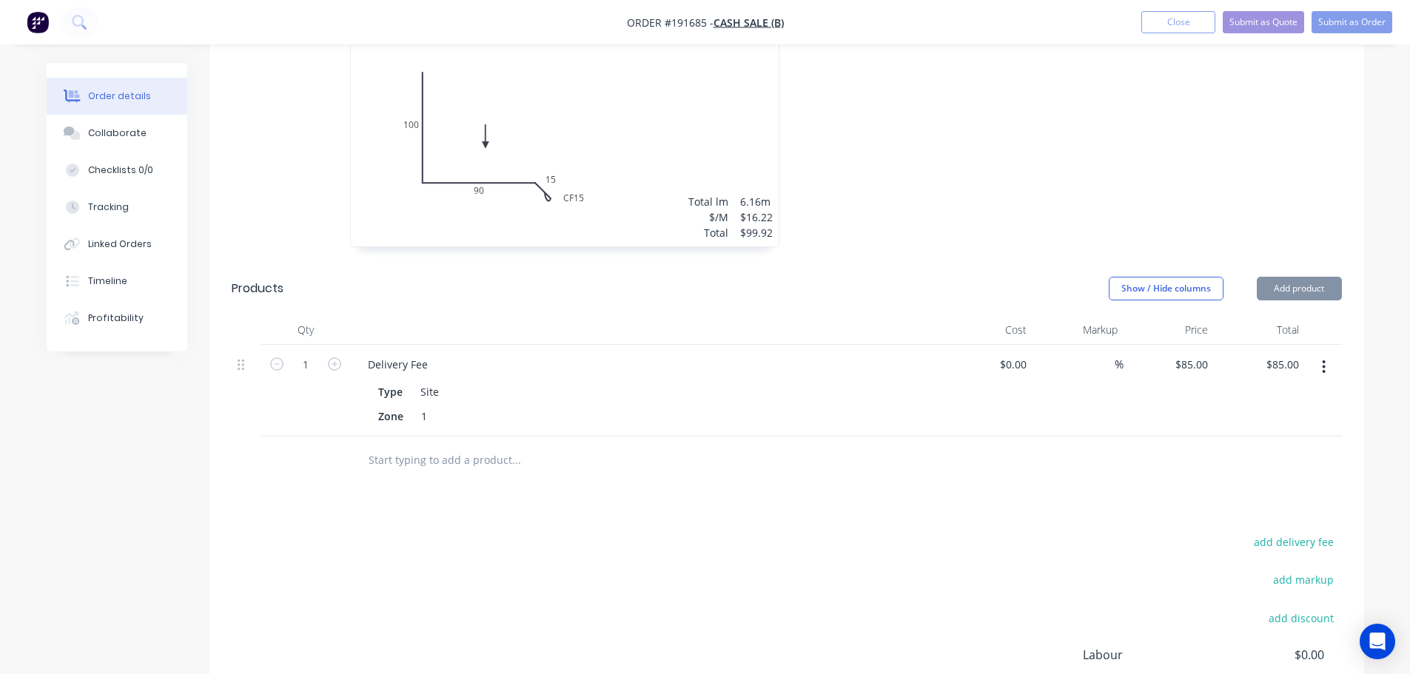
scroll to position [592, 0]
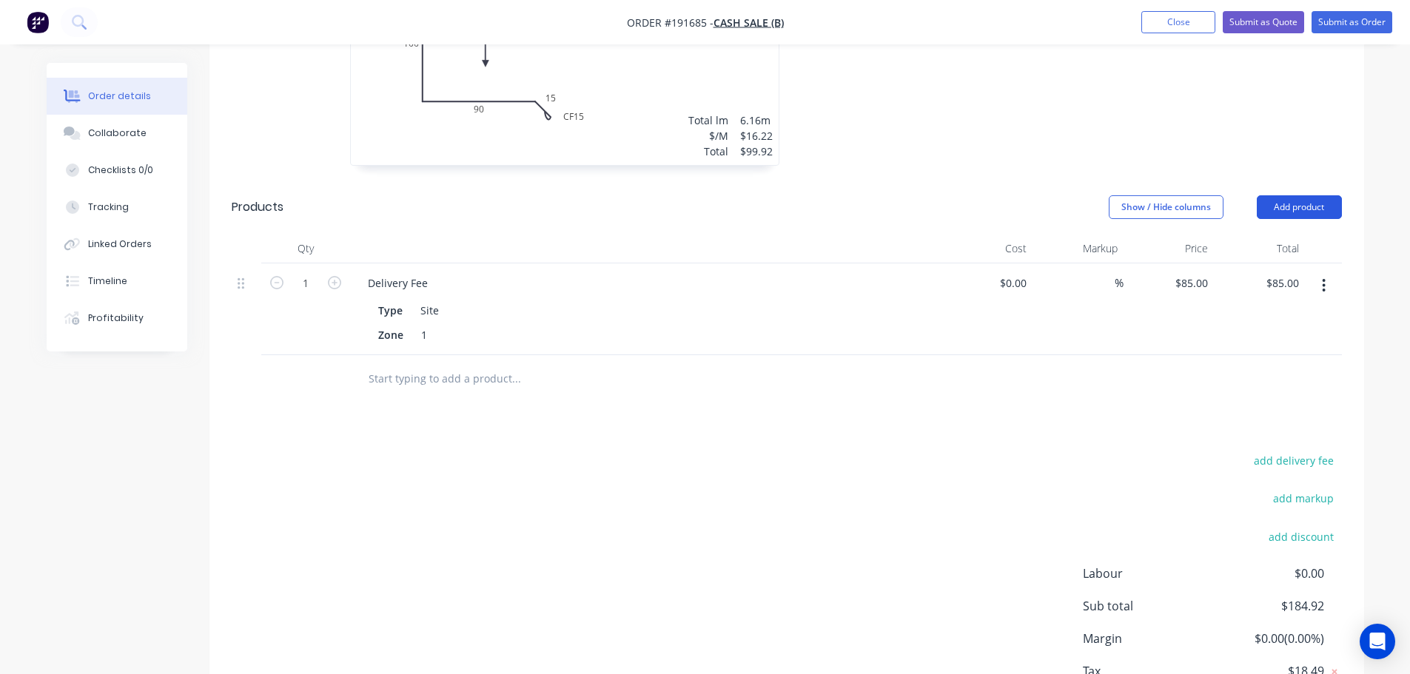
click at [1297, 195] on button "Add product" at bounding box center [1299, 207] width 85 height 24
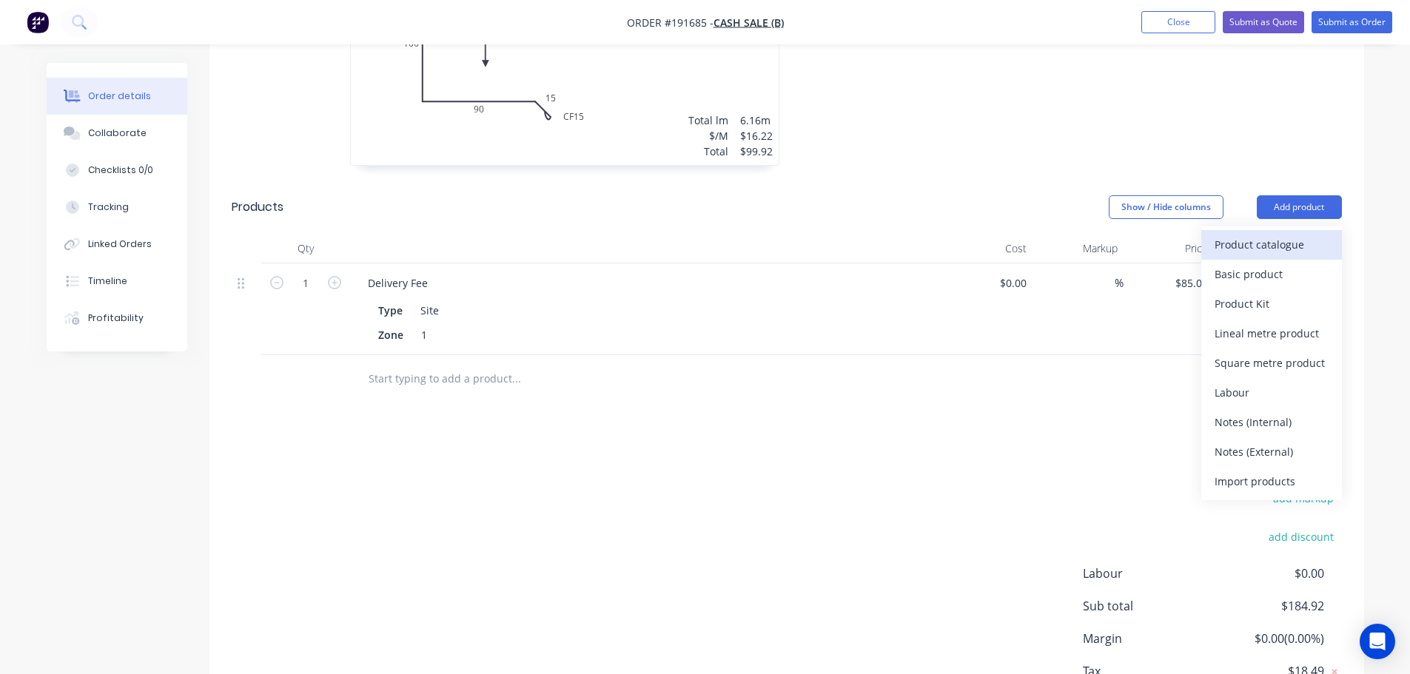
click at [1270, 234] on div "Product catalogue" at bounding box center [1271, 244] width 114 height 21
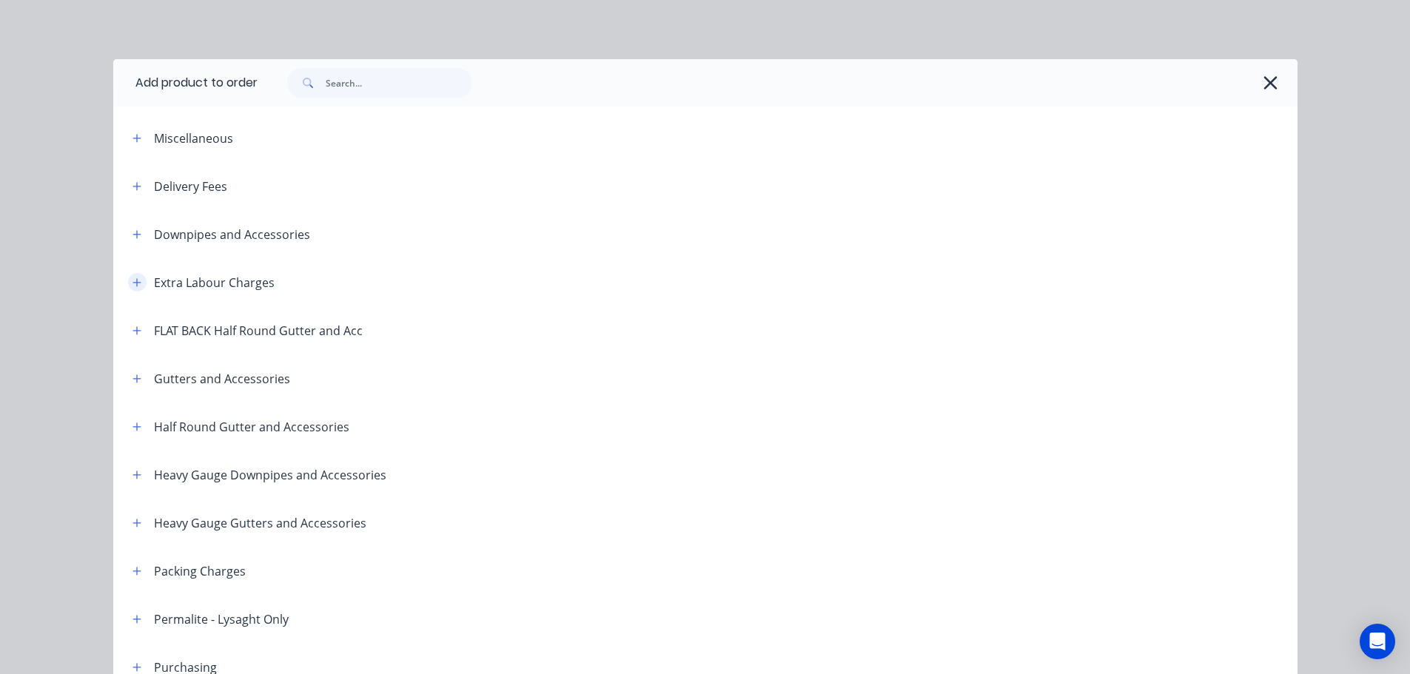
click at [132, 278] on icon "button" at bounding box center [136, 283] width 9 height 10
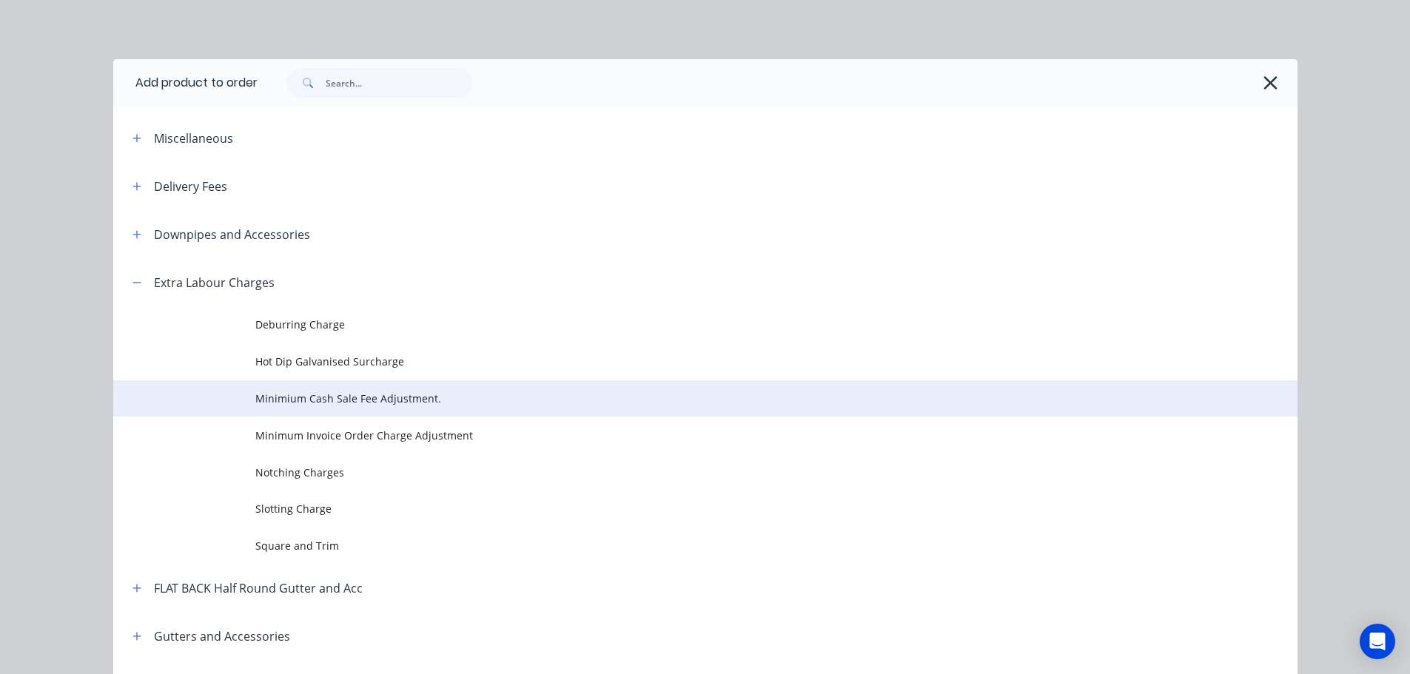
click at [329, 397] on span "Minimium Cash Sale Fee Adjustment." at bounding box center [671, 399] width 833 height 16
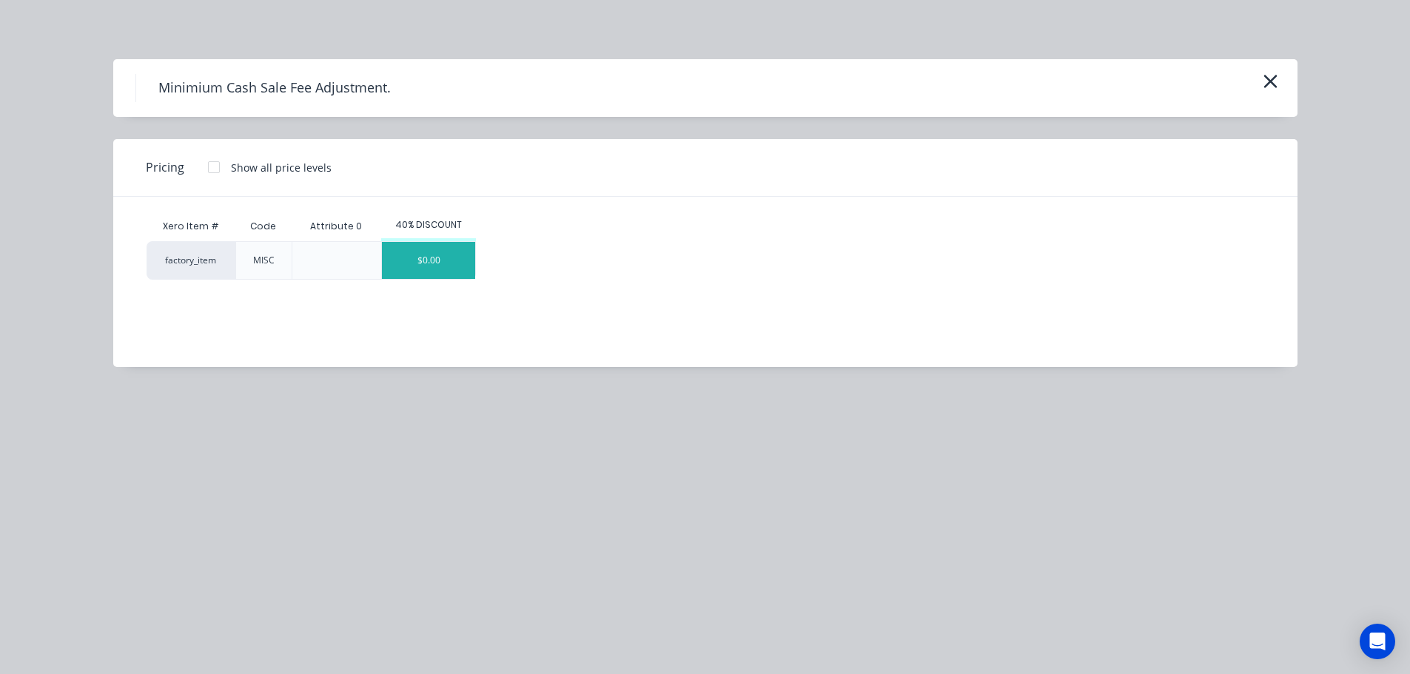
click at [441, 268] on div "$0.00" at bounding box center [428, 260] width 93 height 37
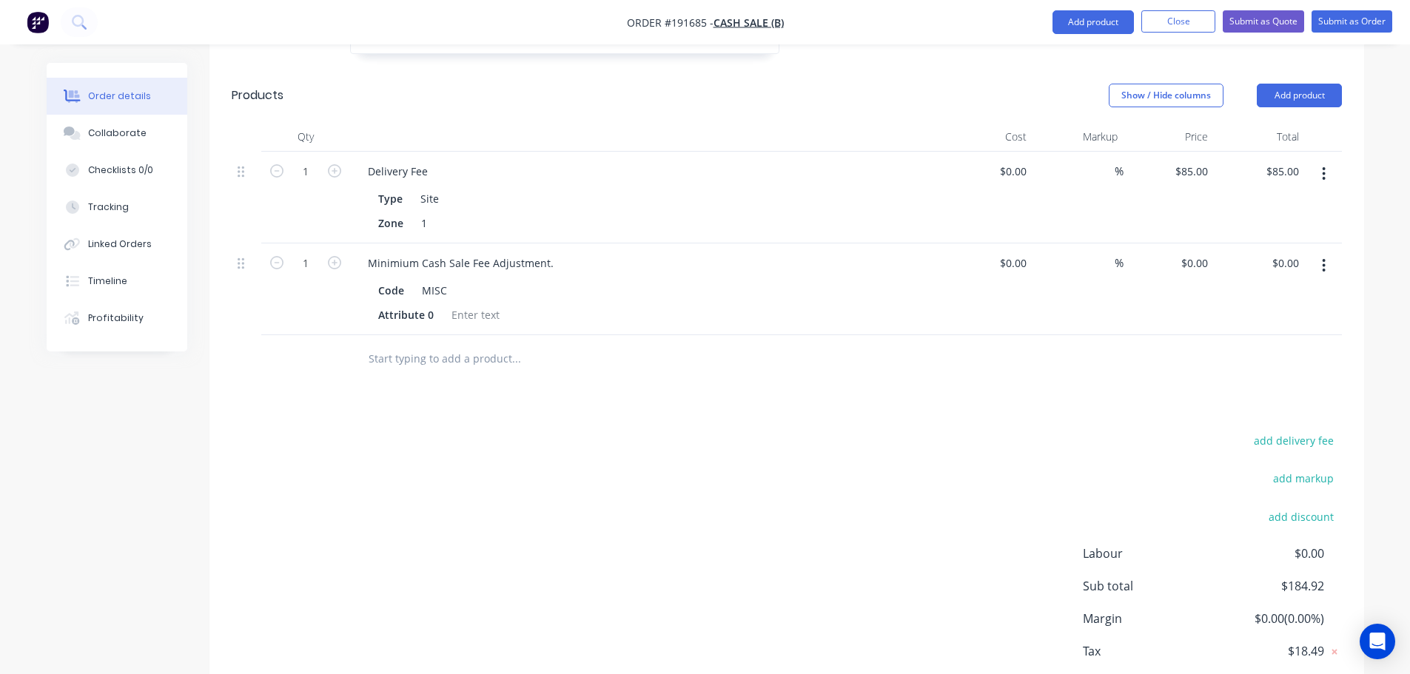
scroll to position [740, 0]
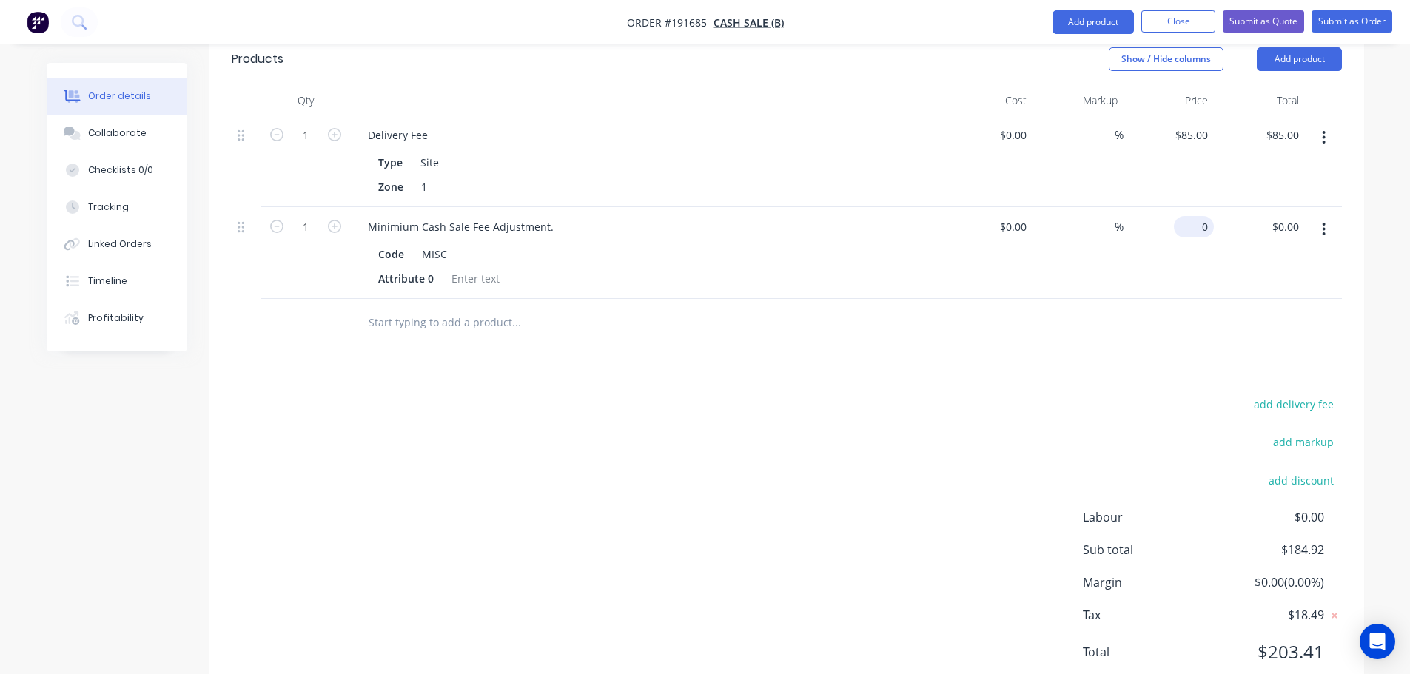
click at [1207, 216] on input "0" at bounding box center [1197, 226] width 34 height 21
type input "$15.08"
click at [893, 351] on div "Drawings Add drawing 0.55 Colorbond Surfmist Girth 220 1 0 100 90 CF 15 15 0 10…" at bounding box center [786, 209] width 1155 height 987
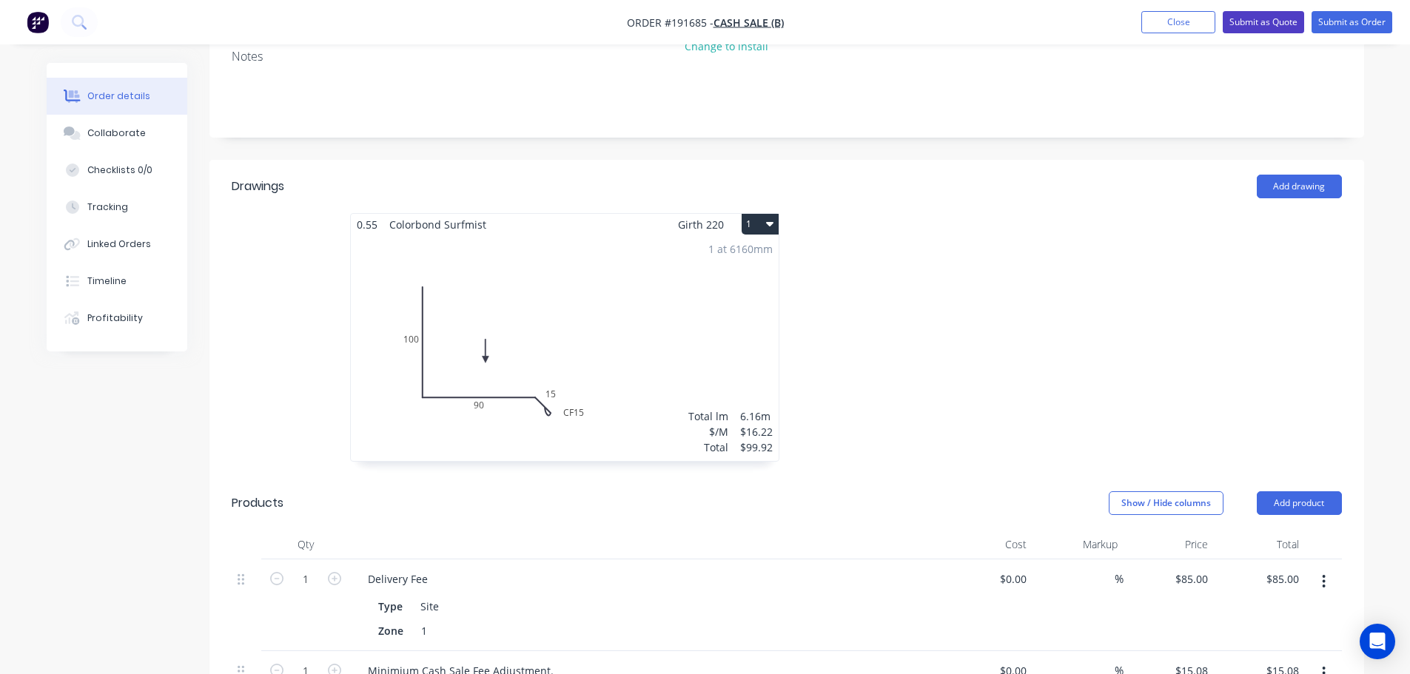
click at [1268, 19] on button "Submit as Quote" at bounding box center [1263, 22] width 81 height 22
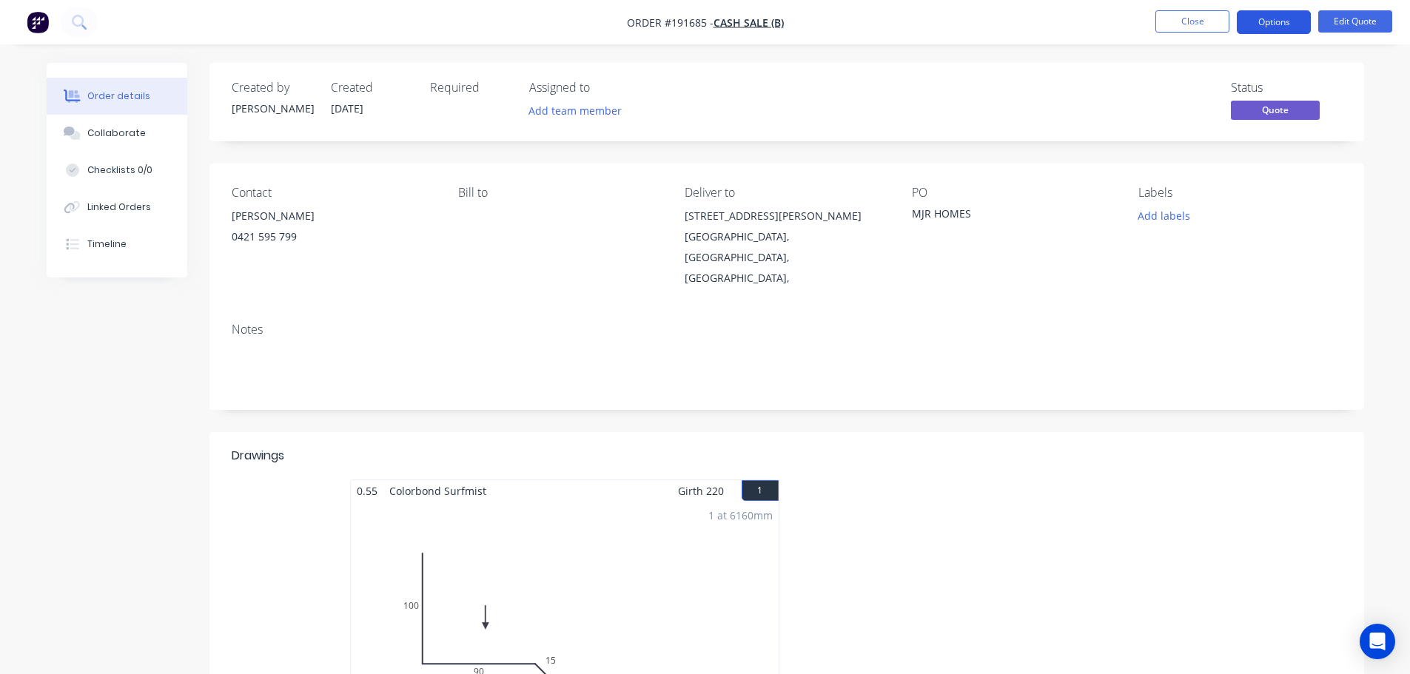
click at [1274, 27] on button "Options" at bounding box center [1274, 22] width 74 height 24
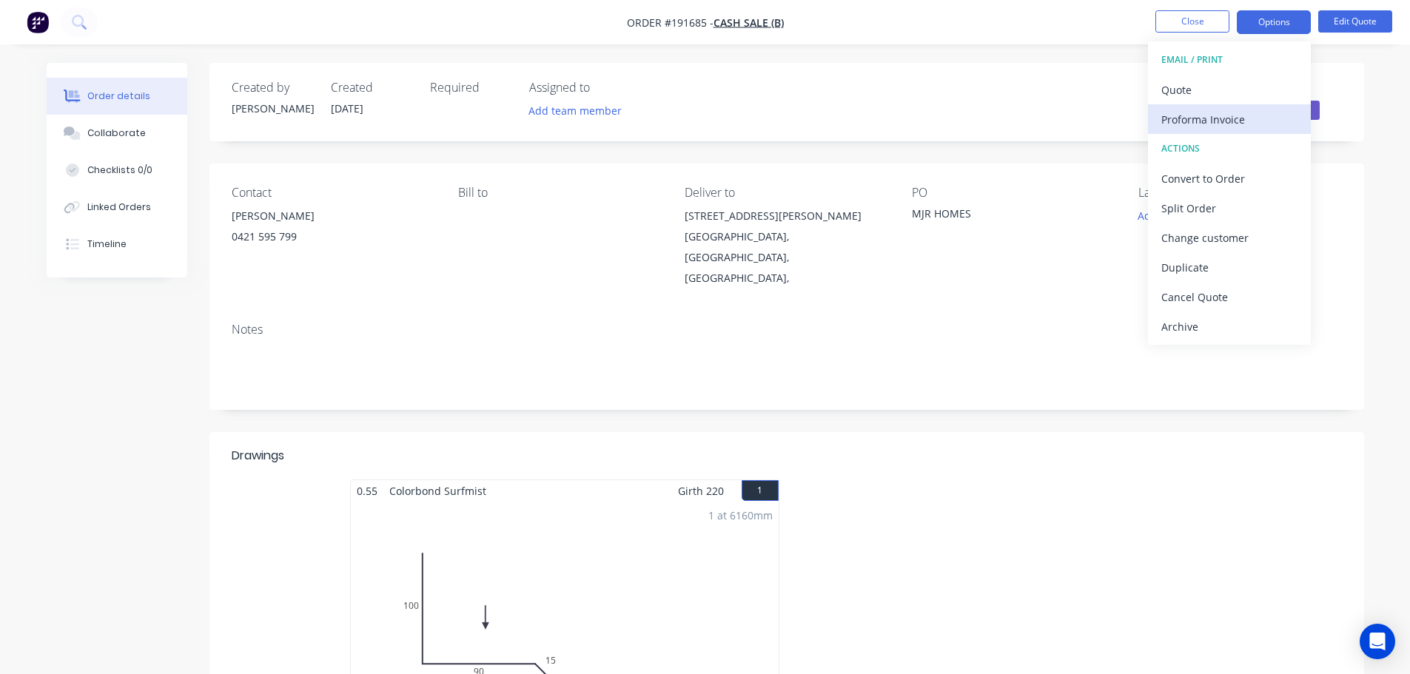
click at [1194, 121] on div "Proforma Invoice" at bounding box center [1229, 119] width 136 height 21
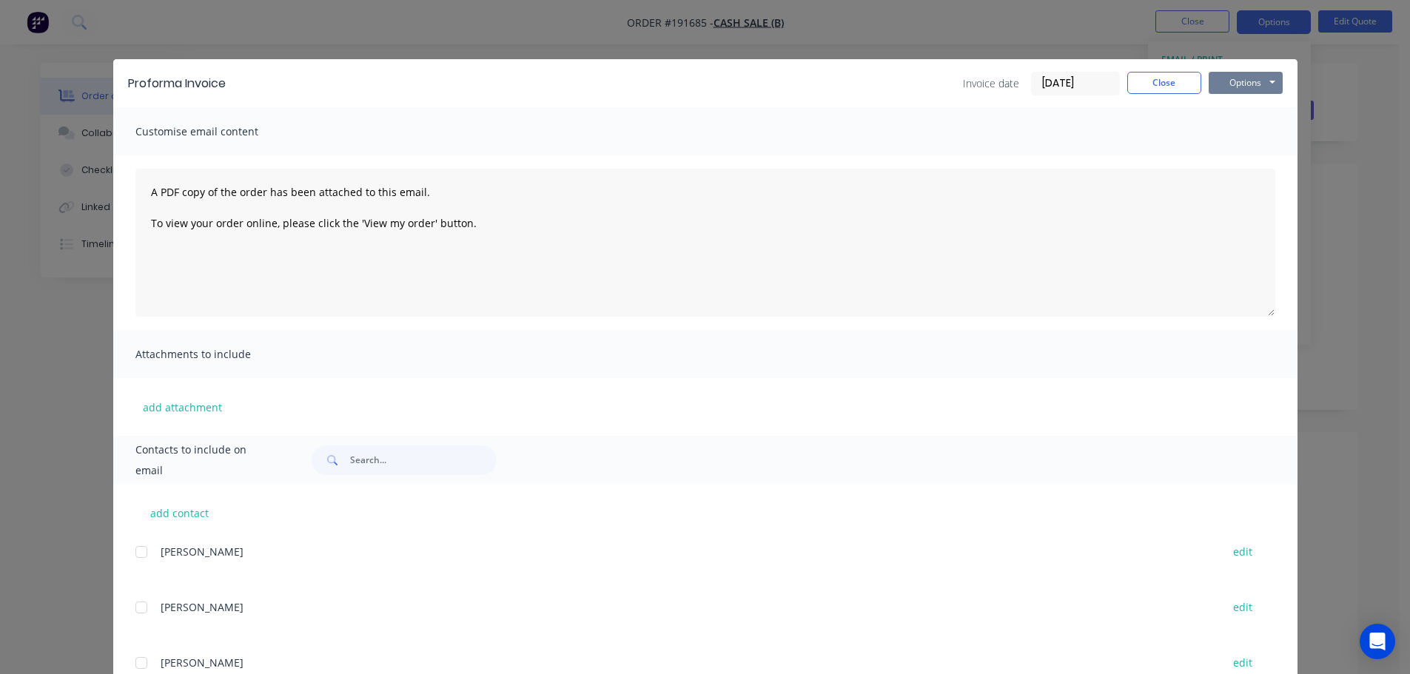
click at [1243, 81] on button "Options" at bounding box center [1246, 83] width 74 height 22
click at [1251, 125] on button "Print" at bounding box center [1256, 133] width 95 height 24
click at [1151, 86] on button "Close" at bounding box center [1164, 83] width 74 height 22
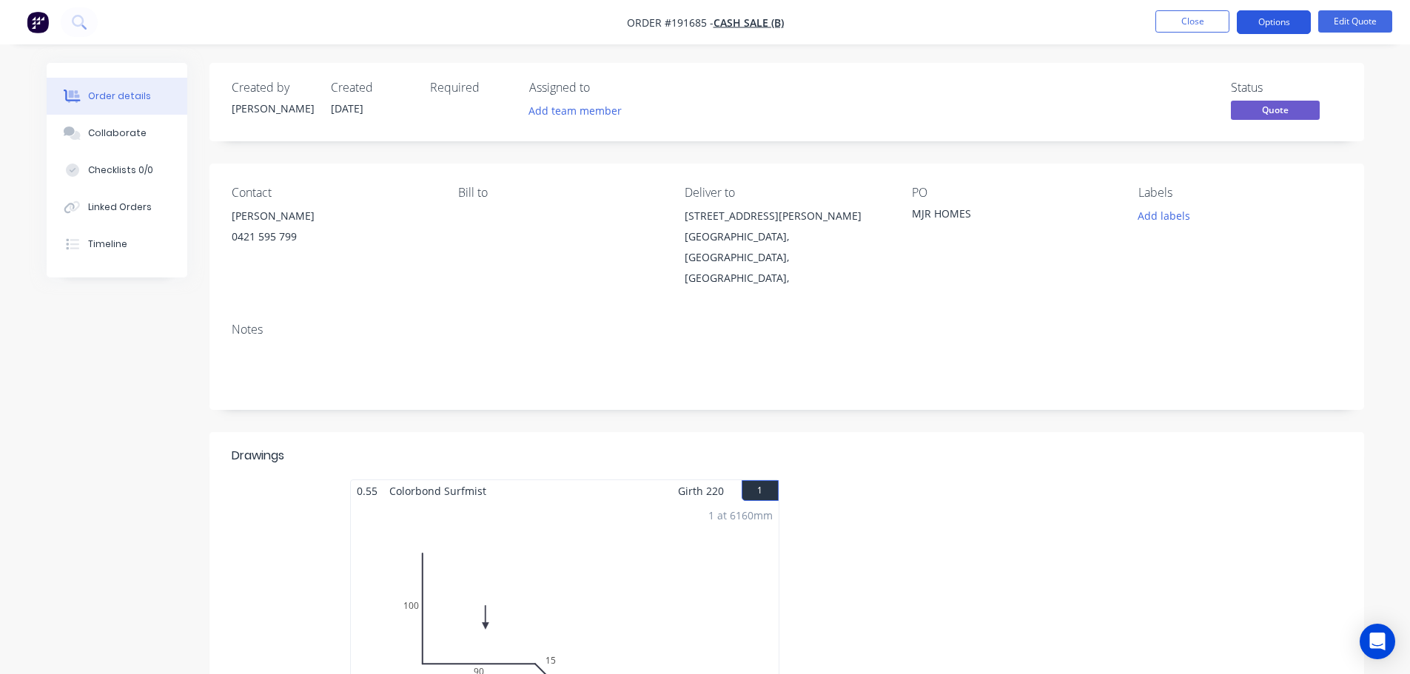
click at [1288, 16] on button "Options" at bounding box center [1274, 22] width 74 height 24
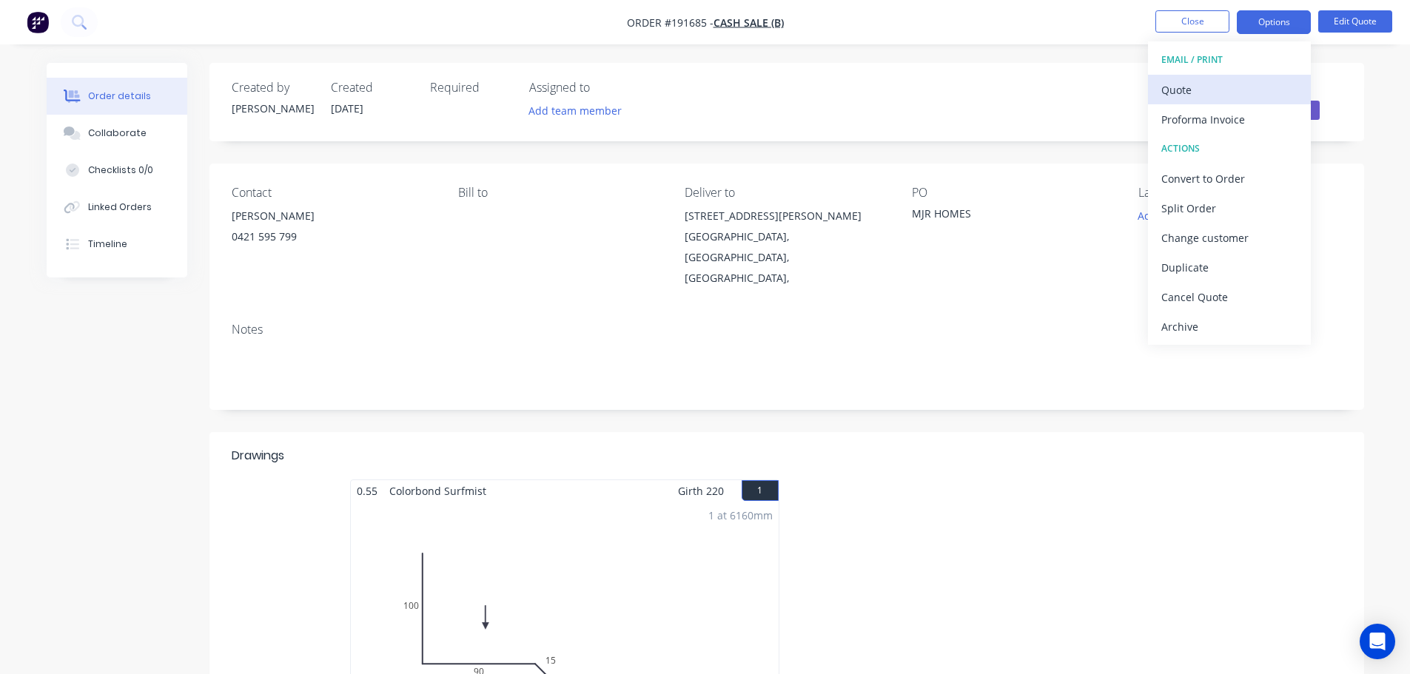
click at [1226, 87] on div "Quote" at bounding box center [1229, 89] width 136 height 21
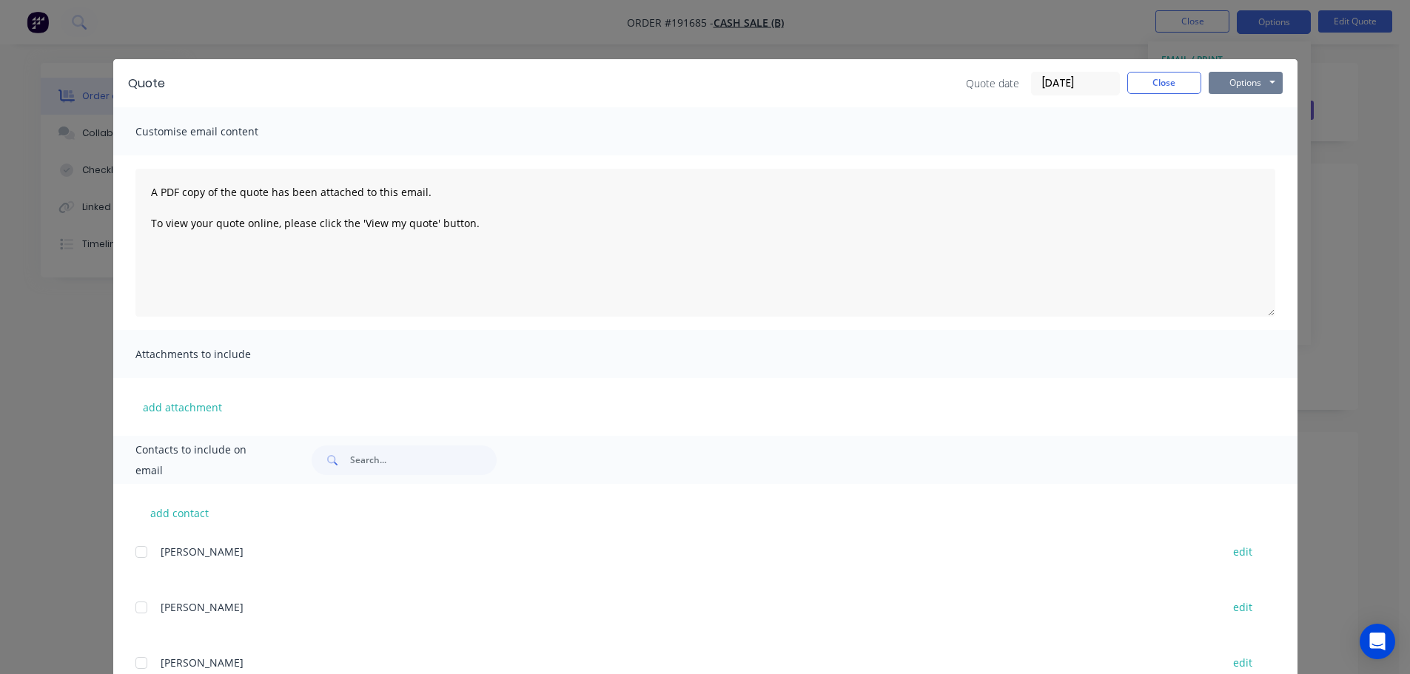
click at [1237, 84] on button "Options" at bounding box center [1246, 83] width 74 height 22
click at [1251, 140] on button "Print" at bounding box center [1256, 133] width 95 height 24
click at [1171, 78] on button "Close" at bounding box center [1164, 83] width 74 height 22
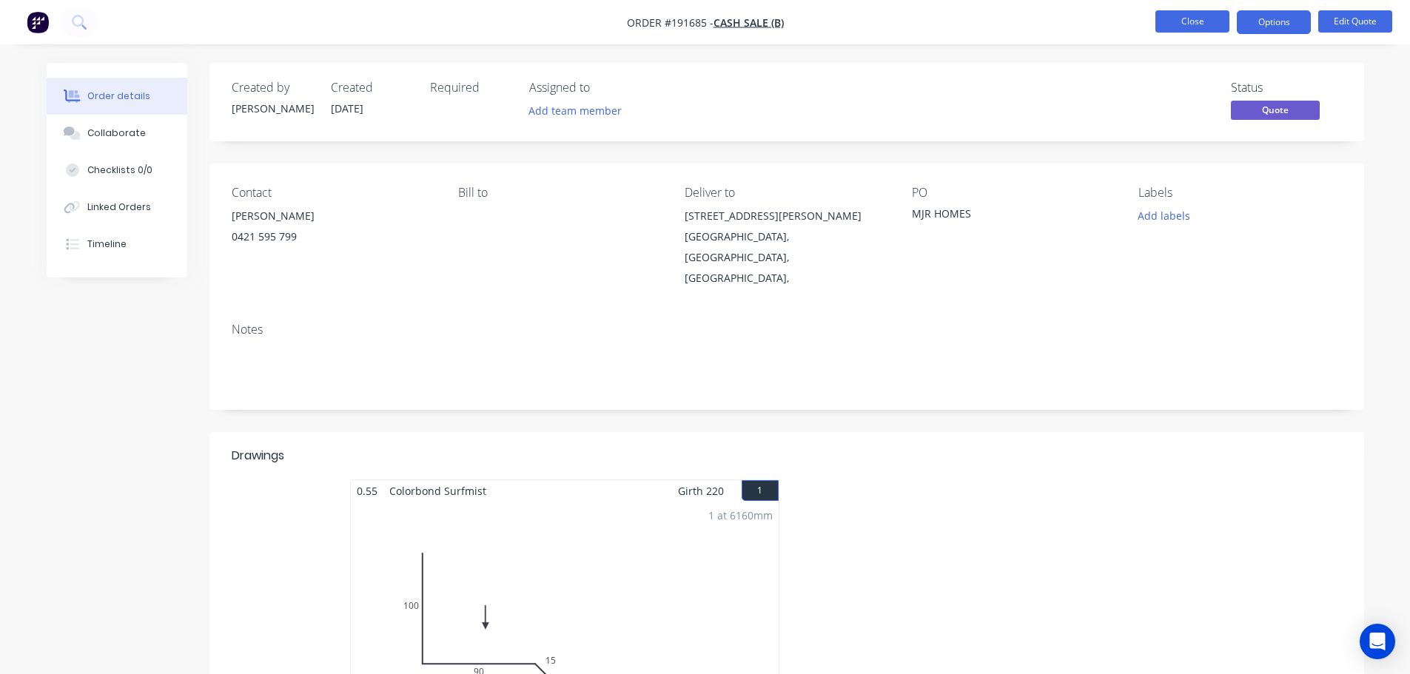
click at [1200, 16] on button "Close" at bounding box center [1192, 21] width 74 height 22
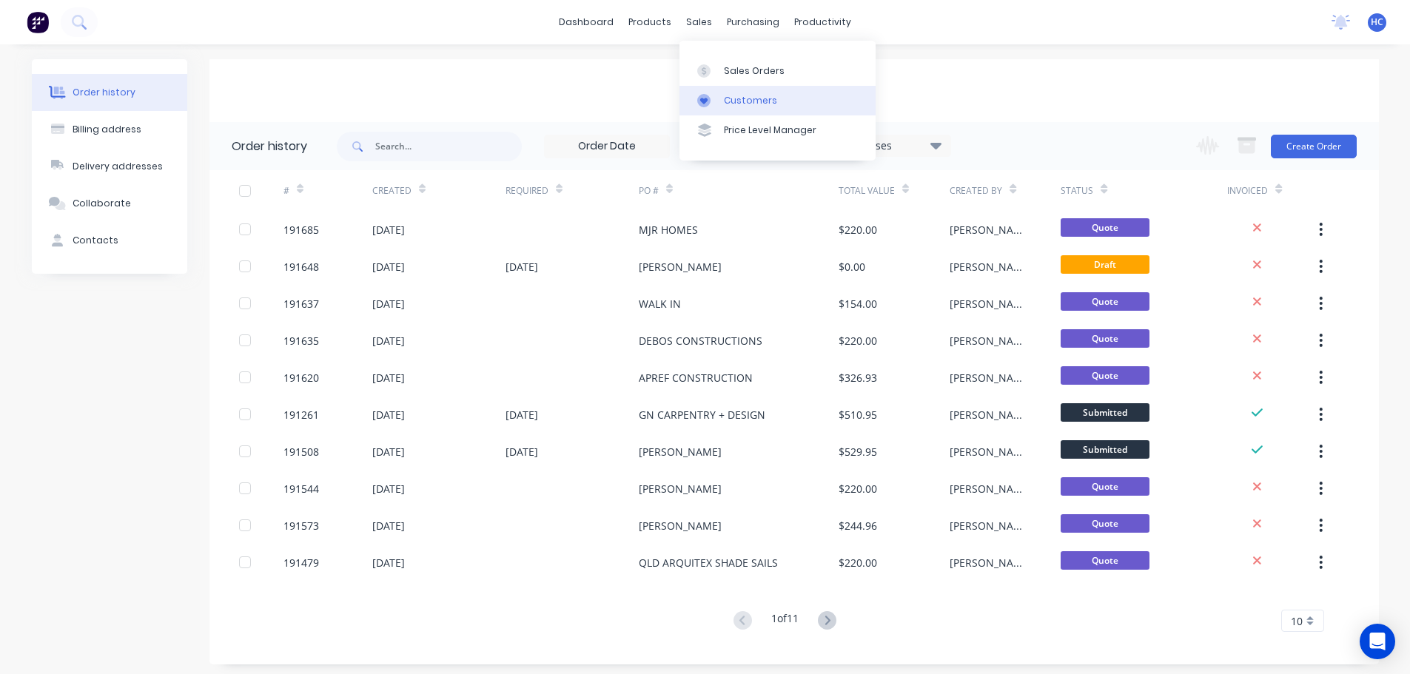
click at [745, 101] on div "Customers" at bounding box center [750, 100] width 53 height 13
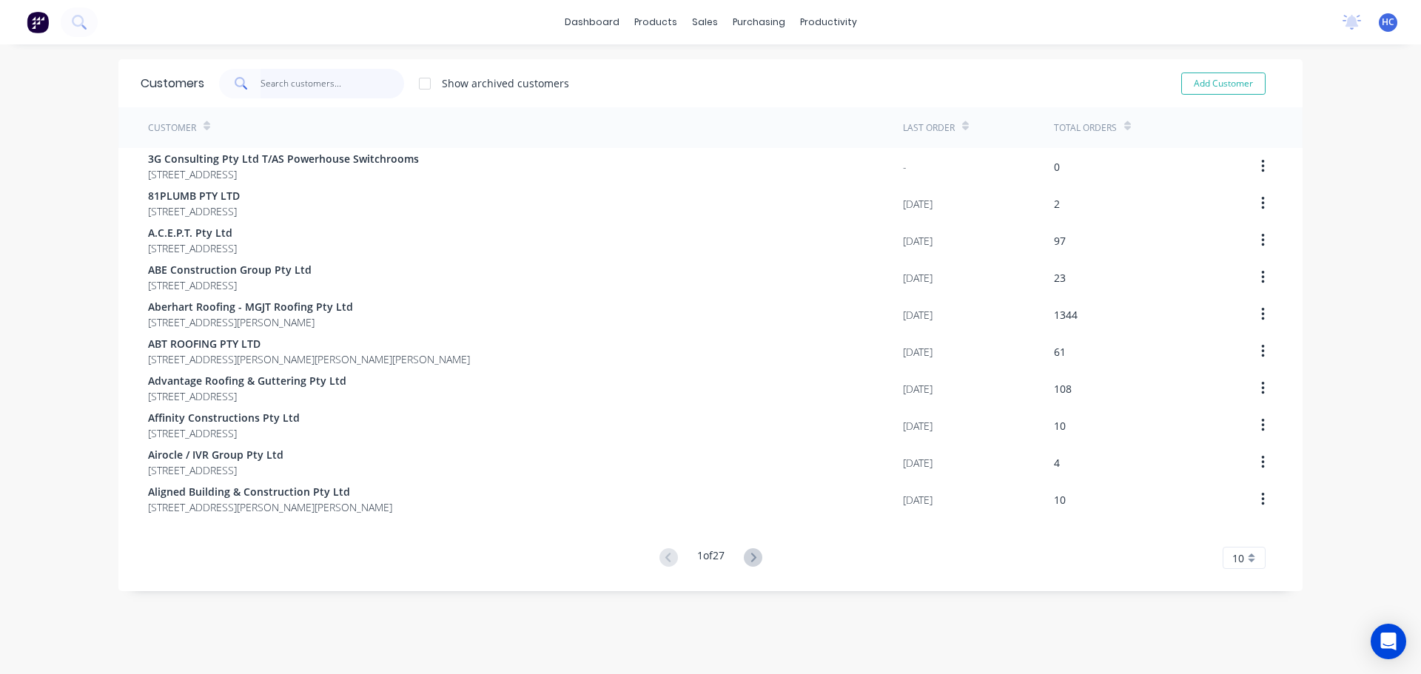
click at [325, 81] on input "text" at bounding box center [333, 84] width 144 height 30
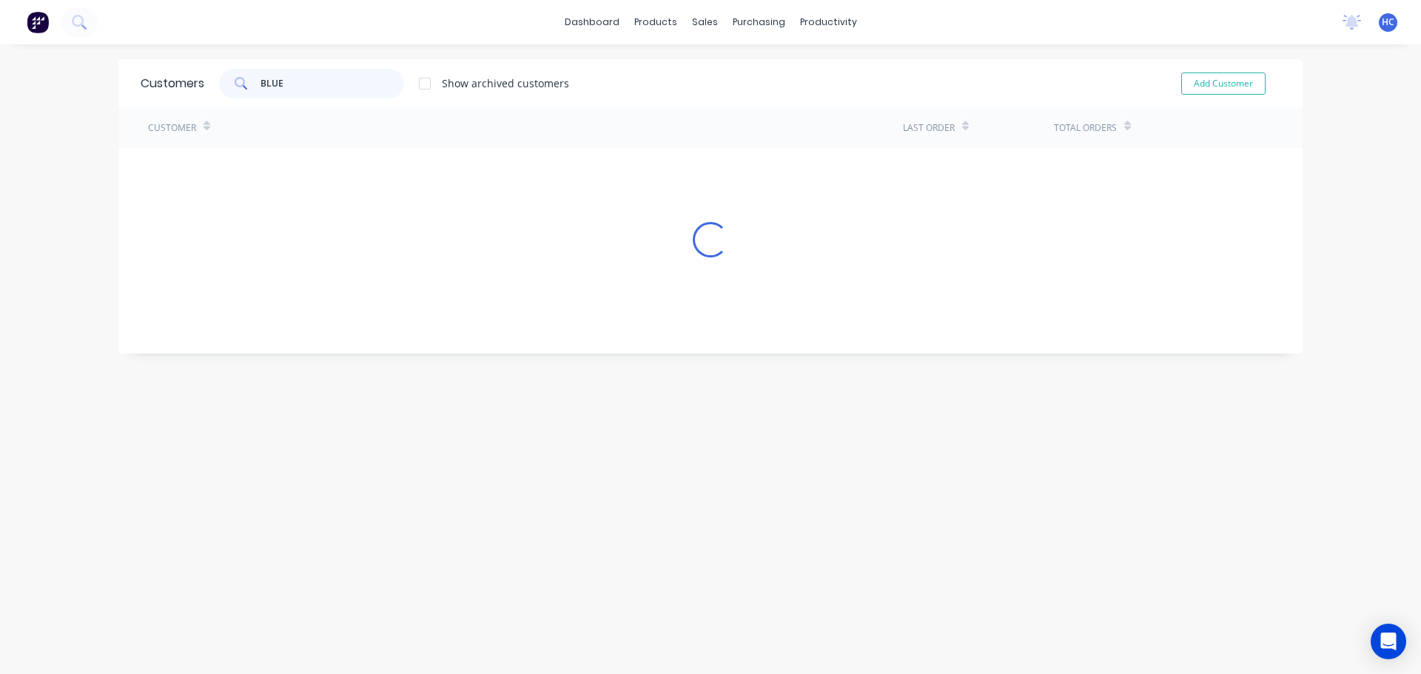
type input "BLUES"
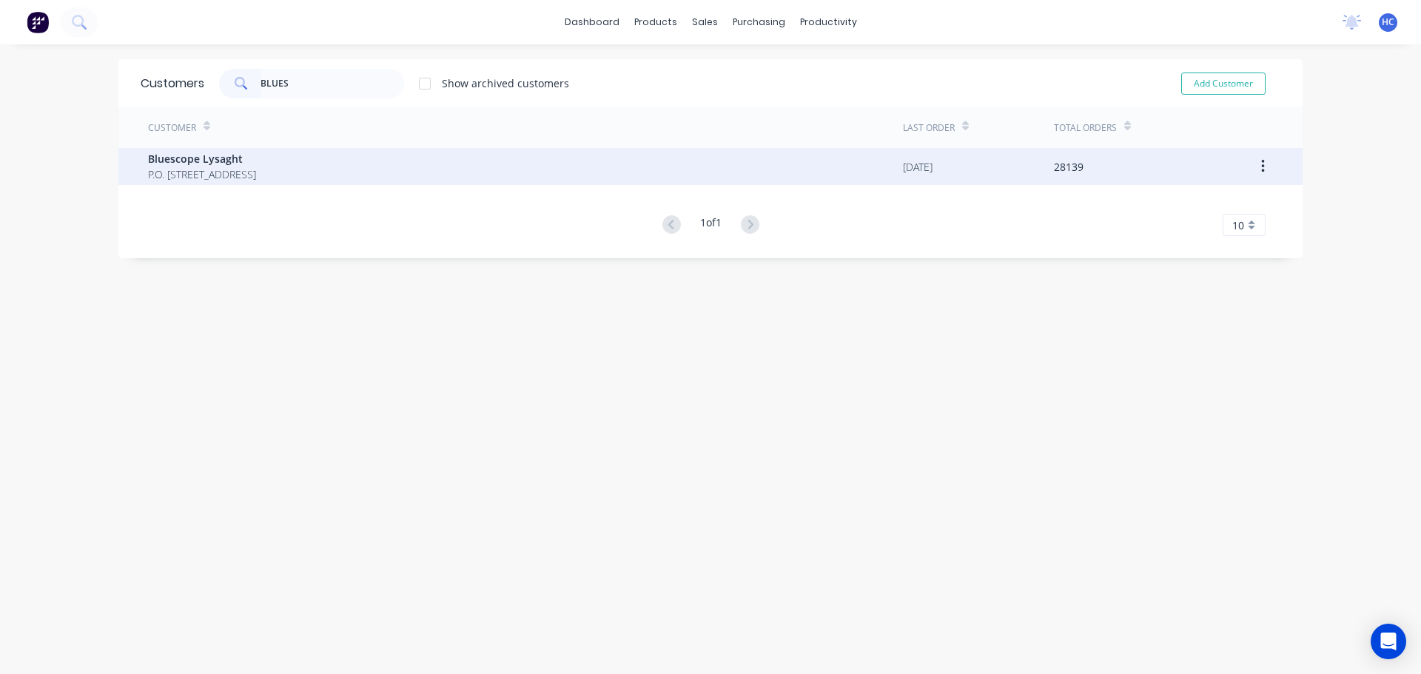
click at [223, 174] on span "P.O. [STREET_ADDRESS]" at bounding box center [202, 175] width 108 height 16
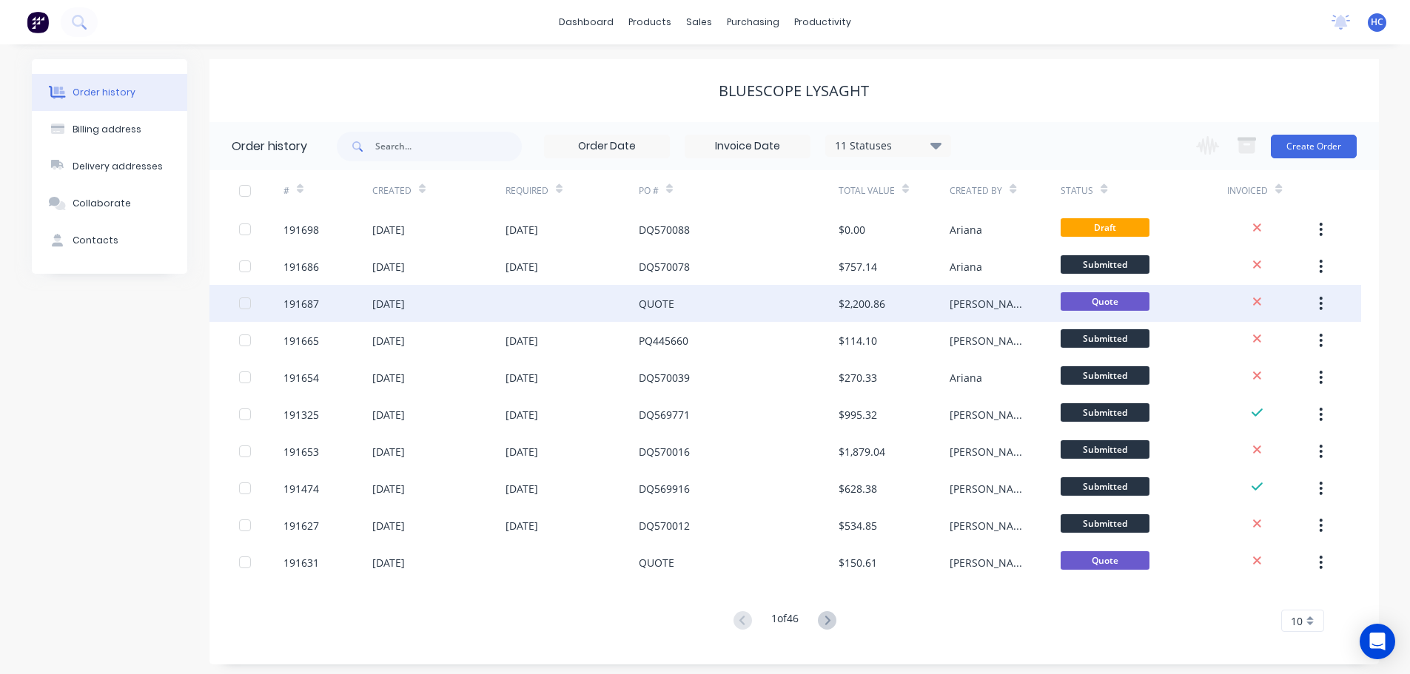
click at [802, 303] on div "QUOTE" at bounding box center [739, 303] width 200 height 37
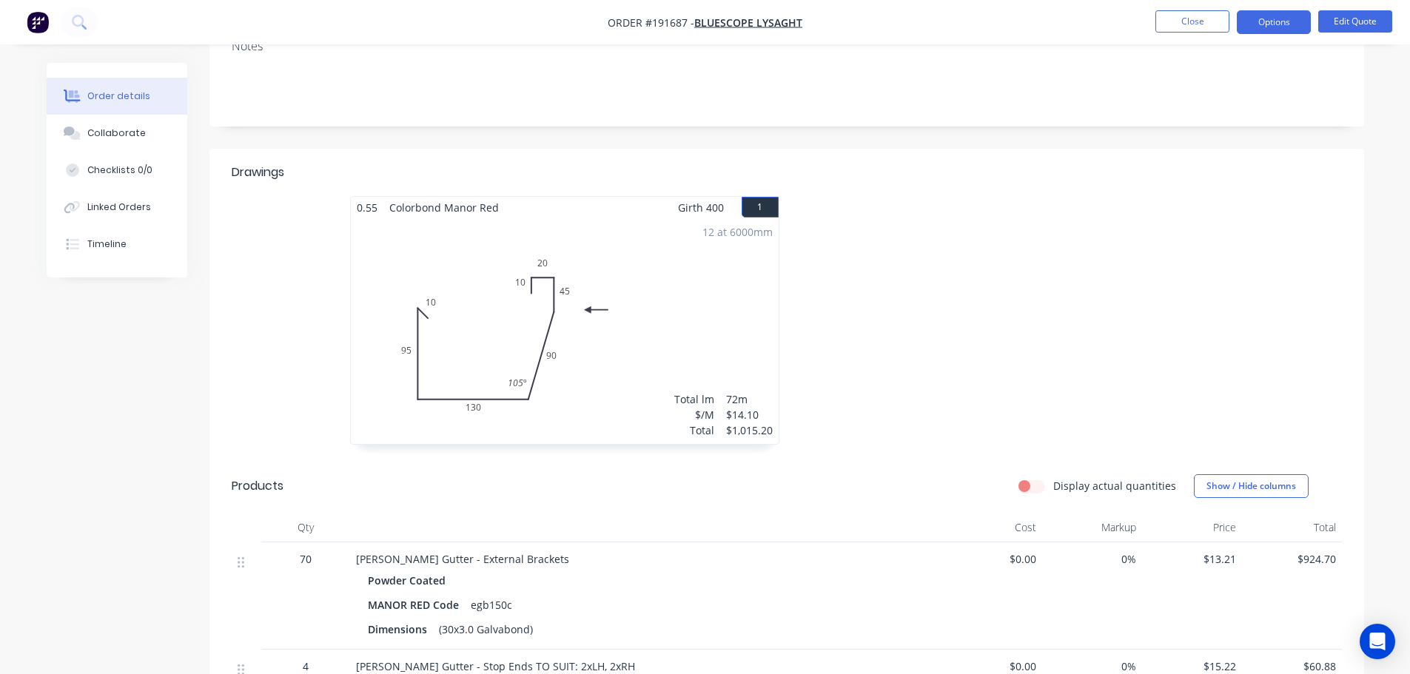
scroll to position [296, 0]
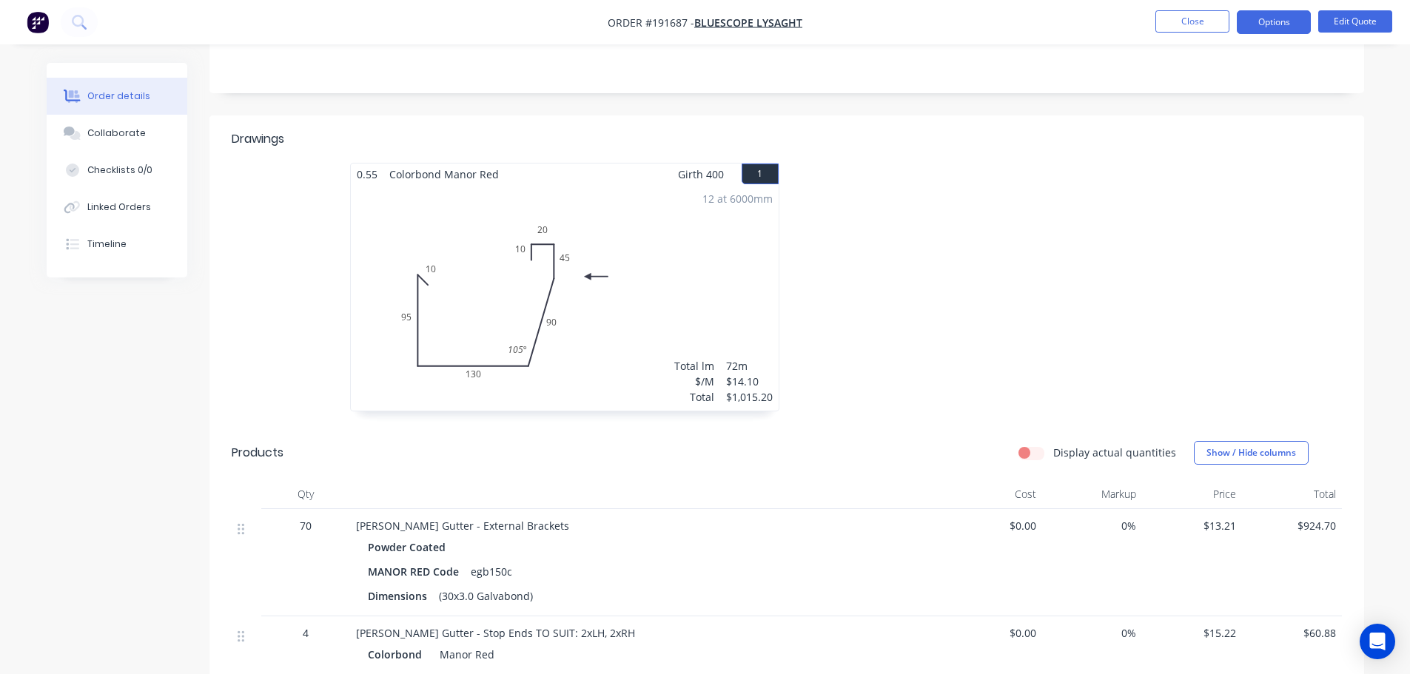
click at [660, 295] on div "12 at 6000mm Total lm $/M Total 72m $14.10 $1,015.20" at bounding box center [565, 298] width 428 height 226
drag, startPoint x: 651, startPoint y: 317, endPoint x: 673, endPoint y: 309, distance: 23.0
click at [651, 316] on div "12 at 6000mm Total lm $/M Total 72m $14.10 $1,015.20" at bounding box center [565, 298] width 428 height 226
click at [1369, 27] on button "Edit Quote" at bounding box center [1355, 21] width 74 height 22
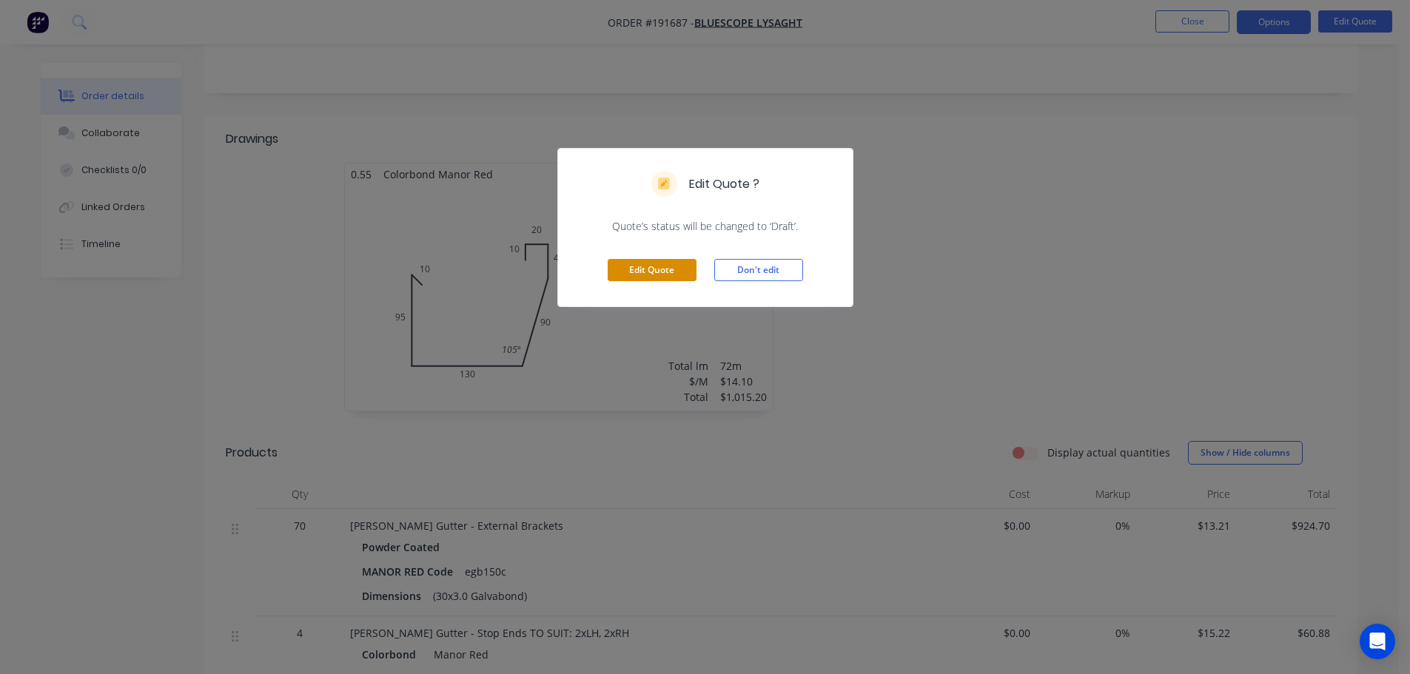
click at [644, 265] on button "Edit Quote" at bounding box center [652, 270] width 89 height 22
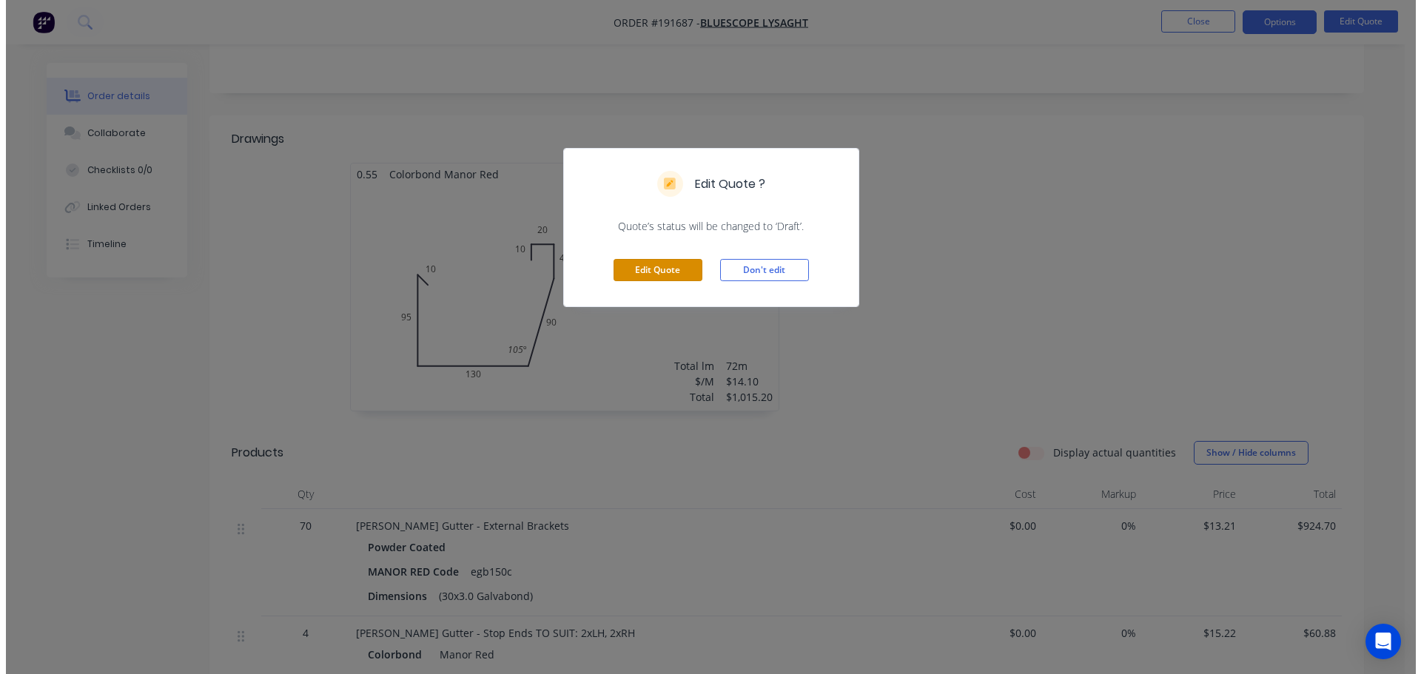
scroll to position [0, 0]
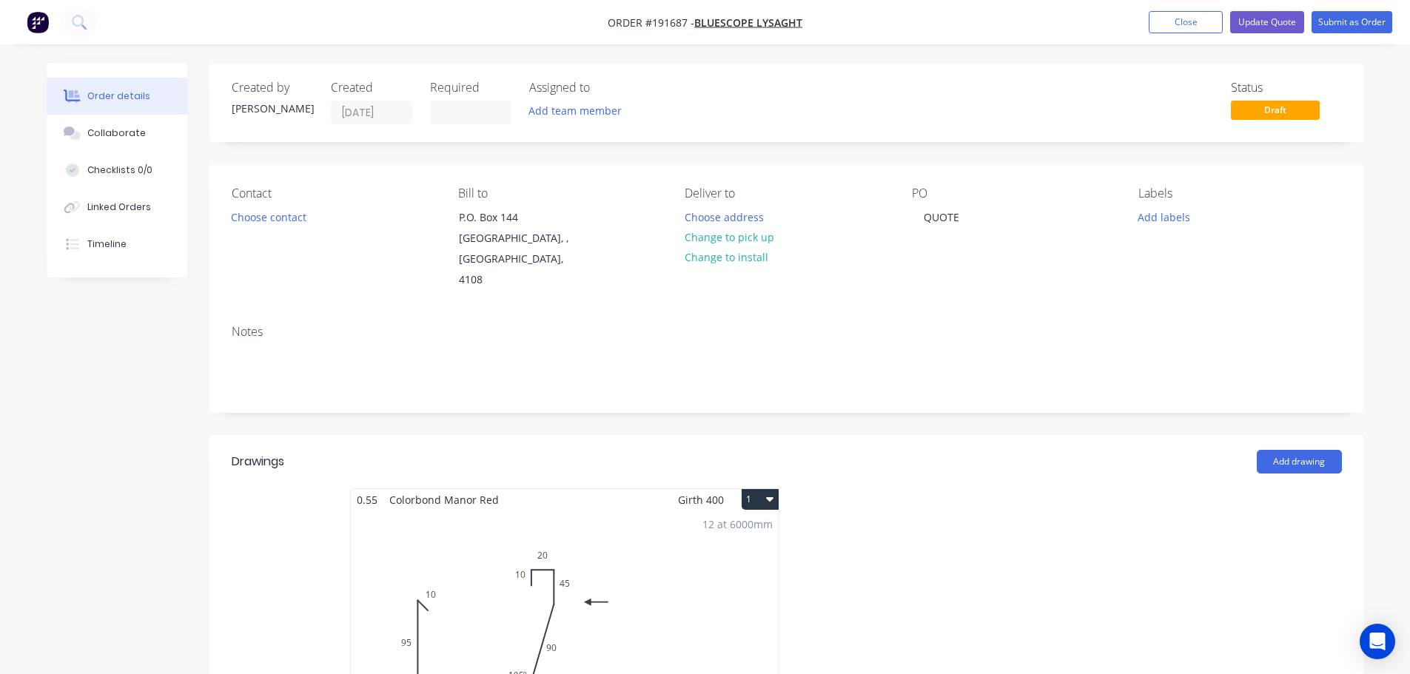
click at [582, 534] on div "12 at 6000mm Total lm $/M Total 72m $14.10 $1,015.20" at bounding box center [565, 624] width 428 height 226
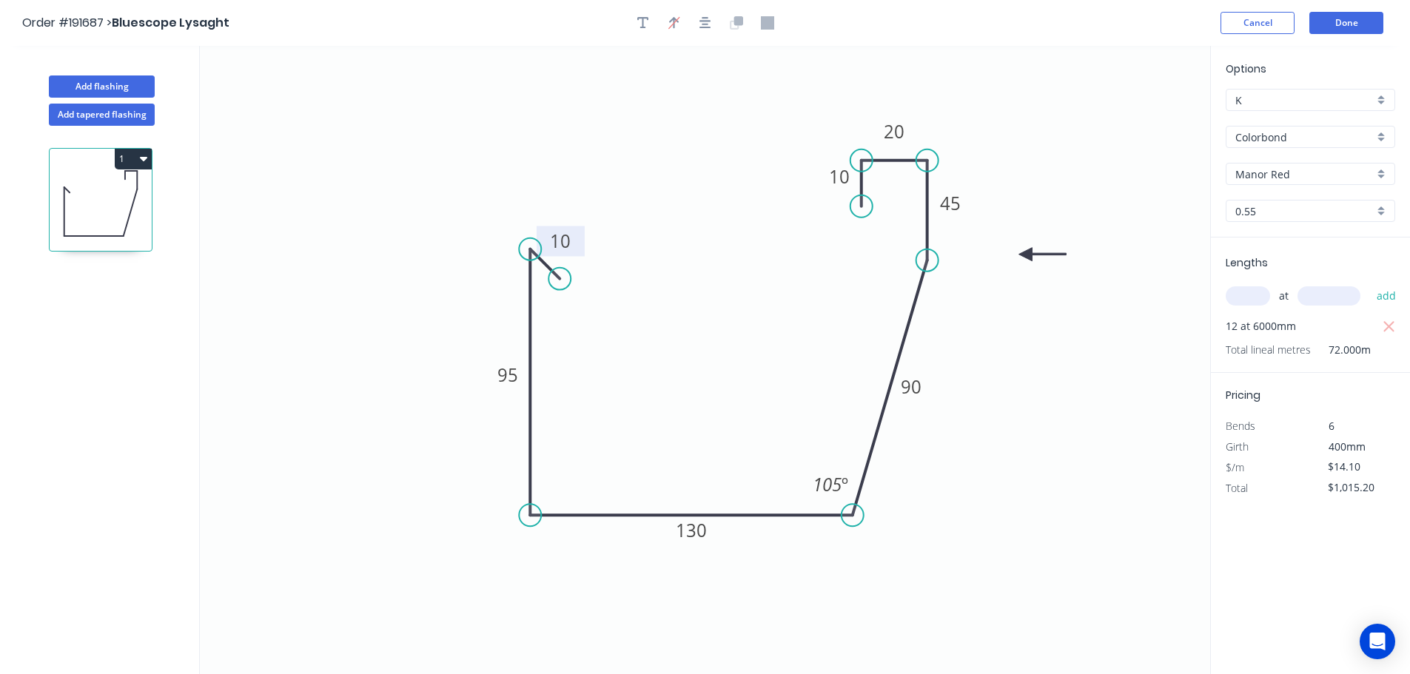
click at [562, 241] on tspan "10" at bounding box center [560, 241] width 21 height 24
type input "$15.94"
type input "$1,147.68"
type input "$14.10"
type input "$1,015.20"
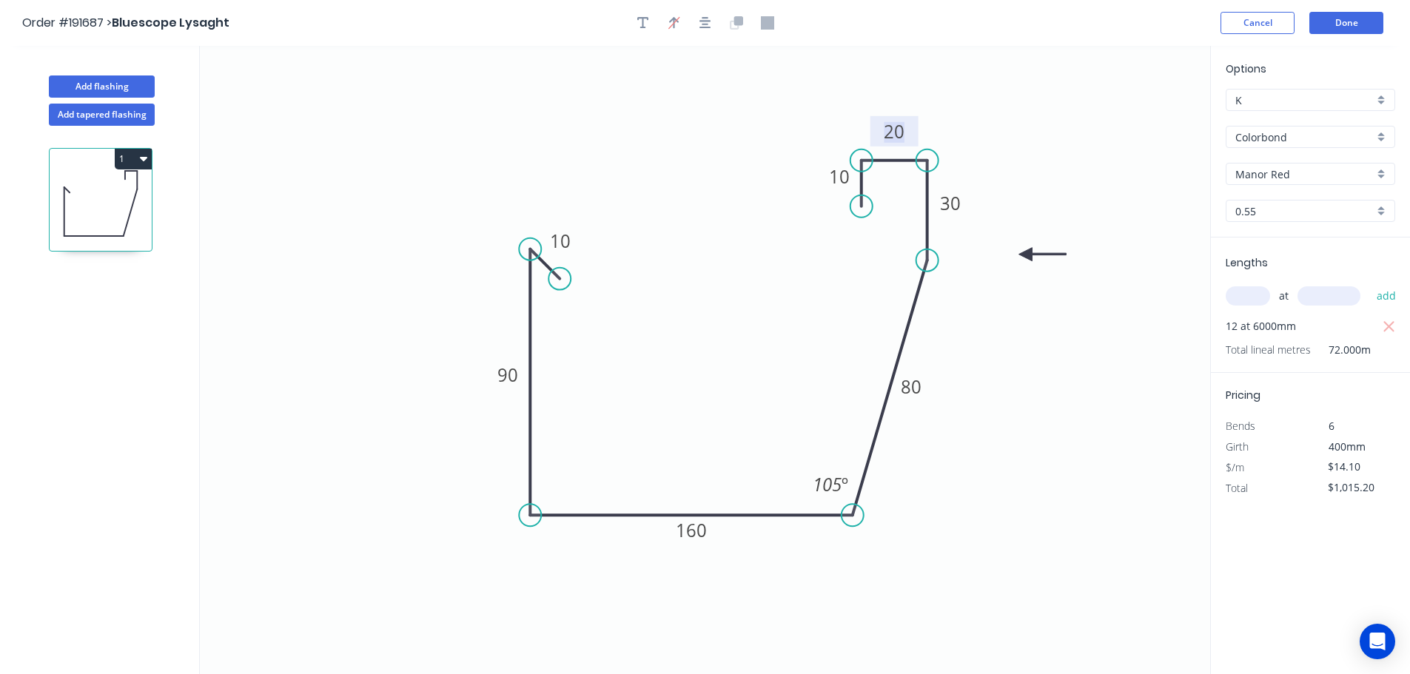
click at [1104, 117] on icon "0 10 90 160 80 30 20 10 105 º" at bounding box center [705, 360] width 1010 height 628
click at [1339, 27] on button "Done" at bounding box center [1346, 23] width 74 height 22
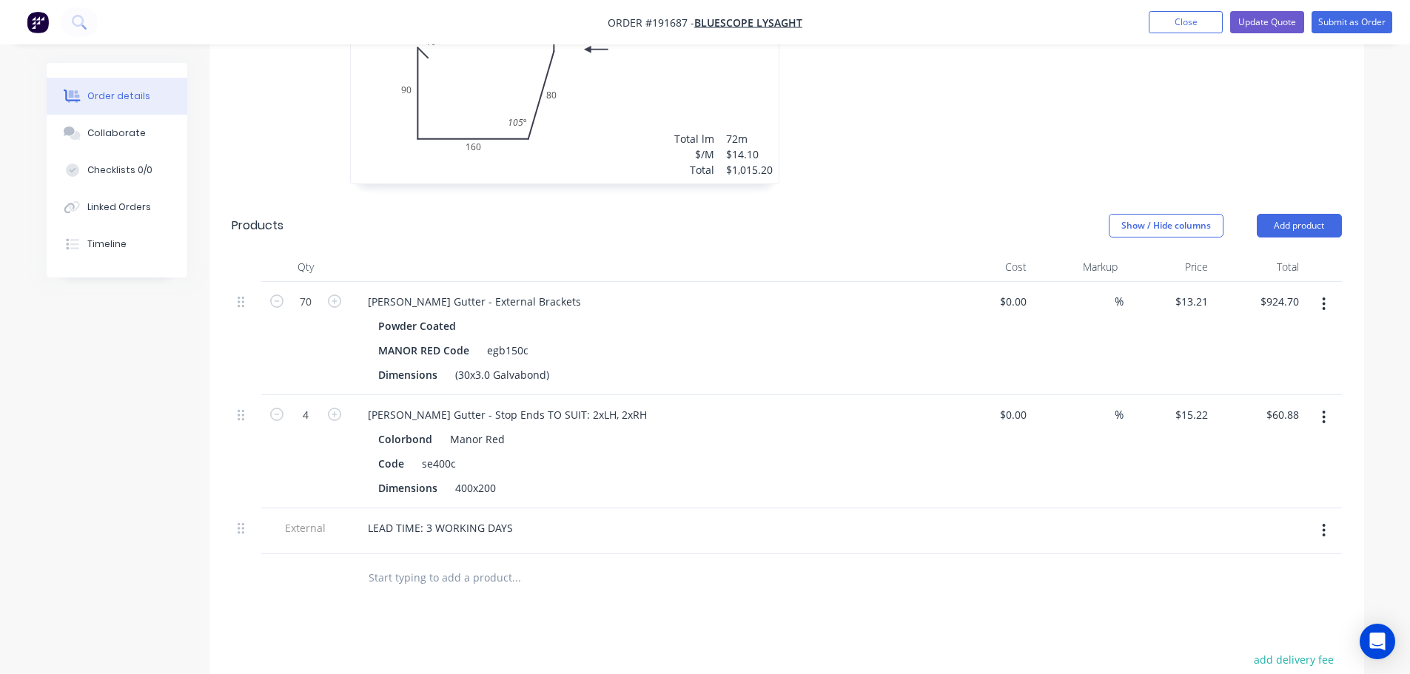
scroll to position [592, 0]
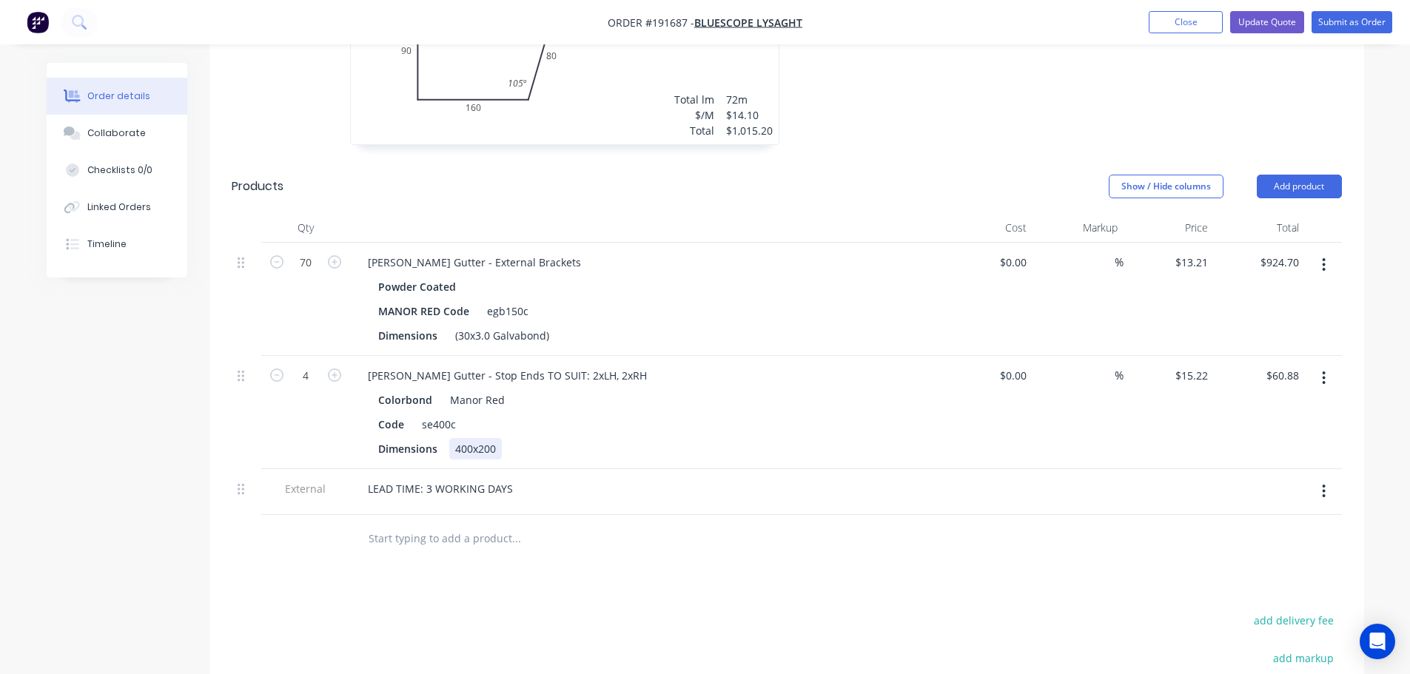
click at [477, 438] on div "400x200" at bounding box center [475, 448] width 53 height 21
click at [710, 414] on div "Code se400c" at bounding box center [643, 424] width 542 height 21
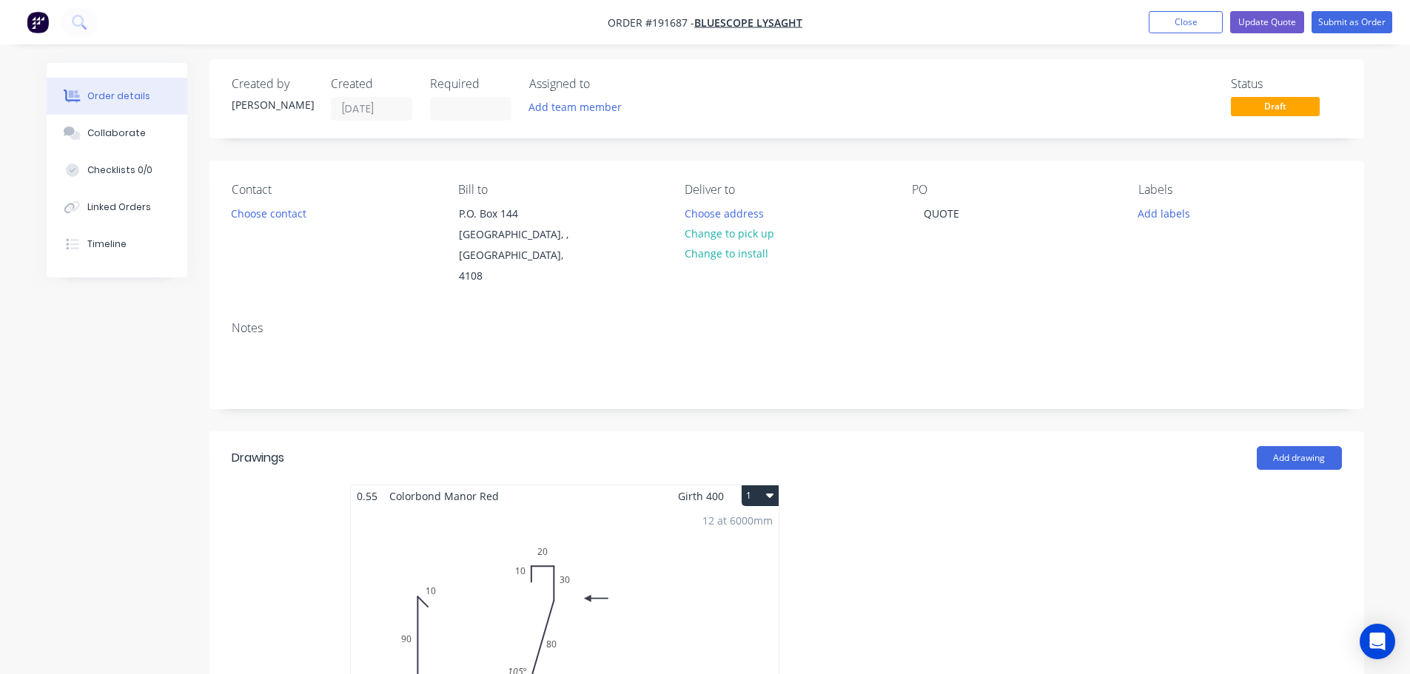
scroll to position [0, 0]
click at [1263, 17] on button "Update Quote" at bounding box center [1267, 22] width 74 height 22
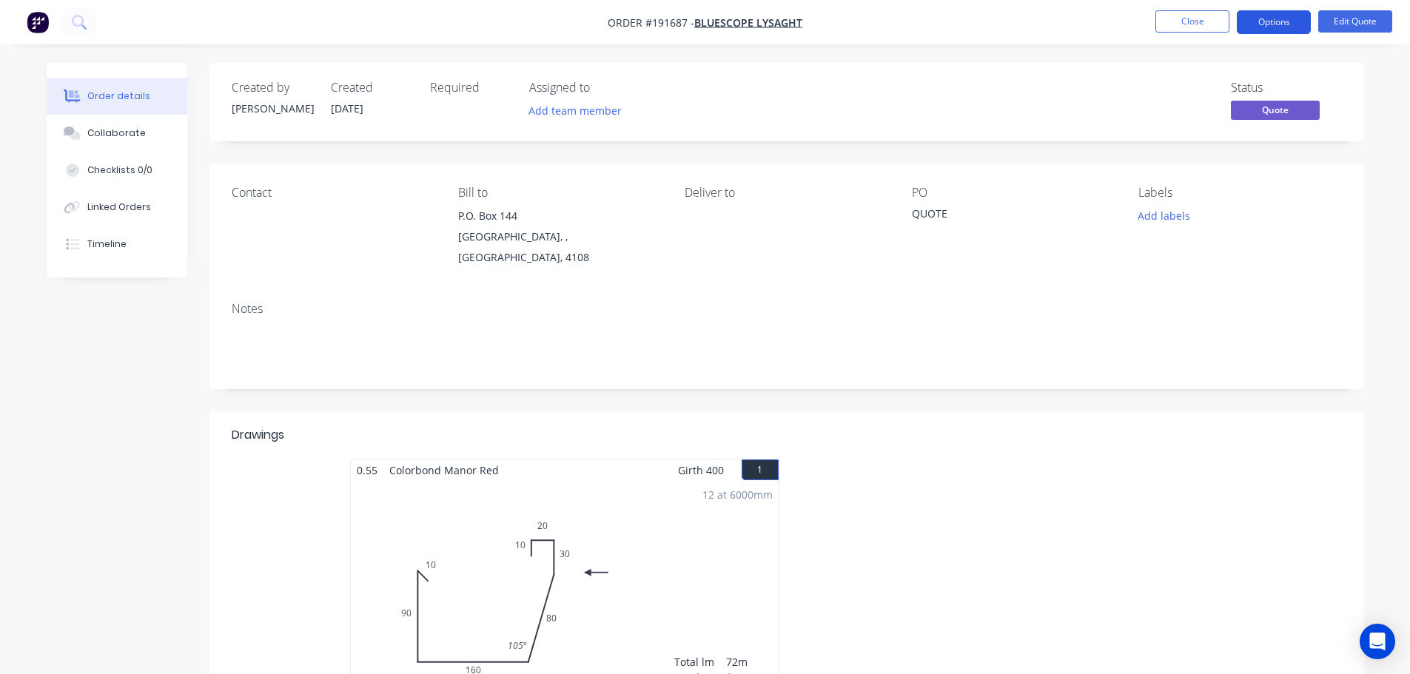
click at [1281, 25] on button "Options" at bounding box center [1274, 22] width 74 height 24
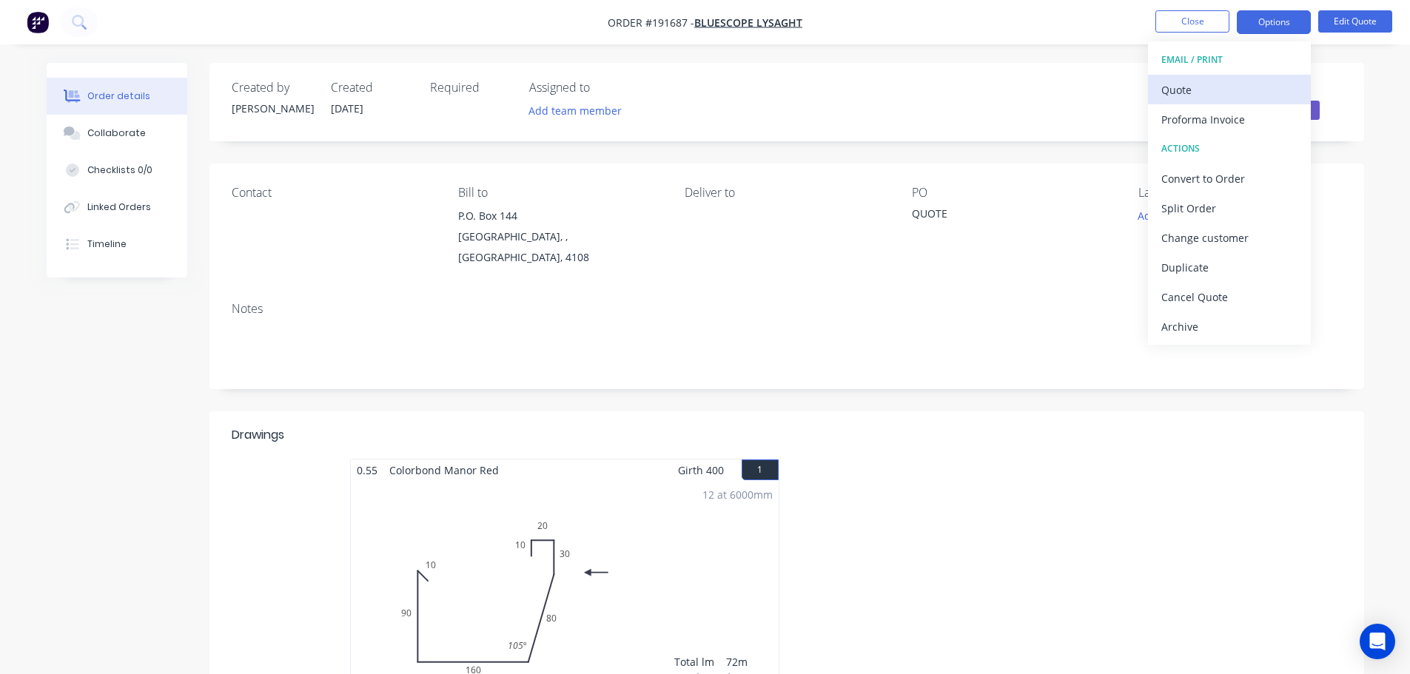
click at [1182, 100] on div "Quote" at bounding box center [1229, 89] width 136 height 21
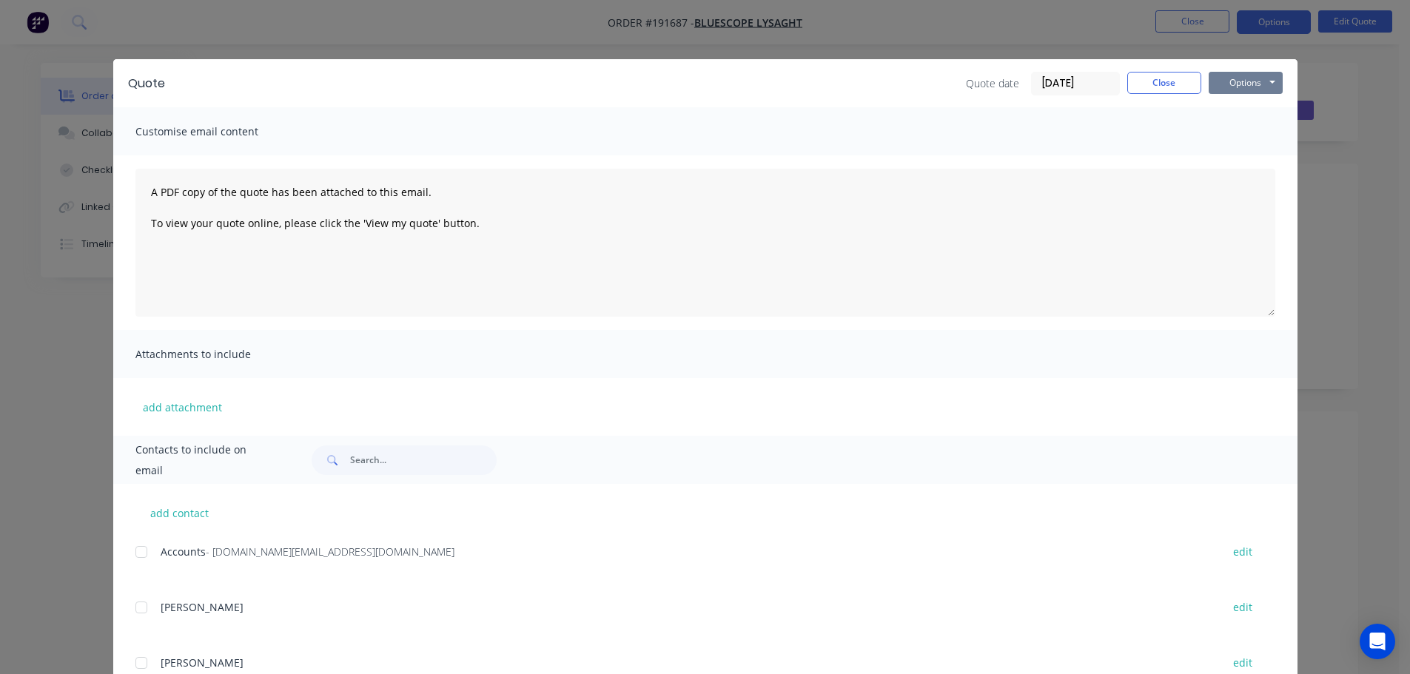
click at [1234, 78] on button "Options" at bounding box center [1246, 83] width 74 height 22
click at [1234, 135] on button "Print" at bounding box center [1256, 133] width 95 height 24
click at [1167, 87] on button "Close" at bounding box center [1164, 83] width 74 height 22
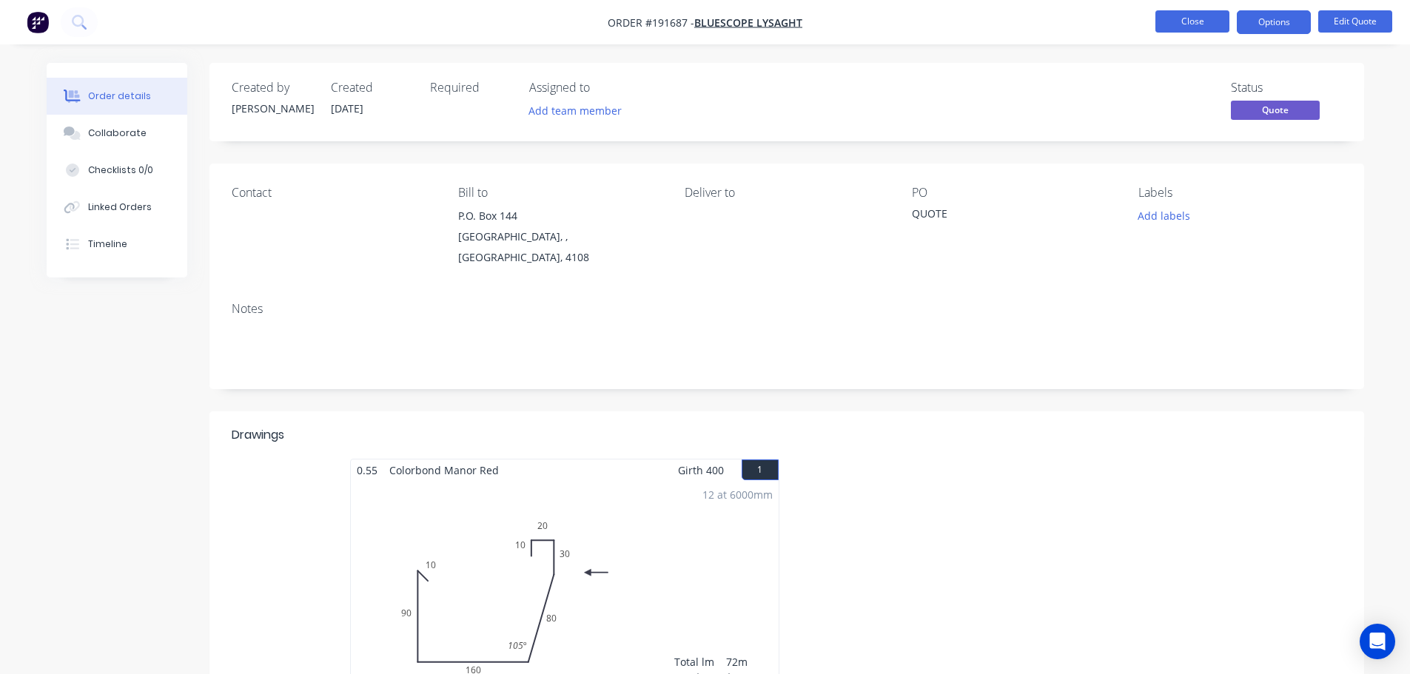
click at [1174, 24] on button "Close" at bounding box center [1192, 21] width 74 height 22
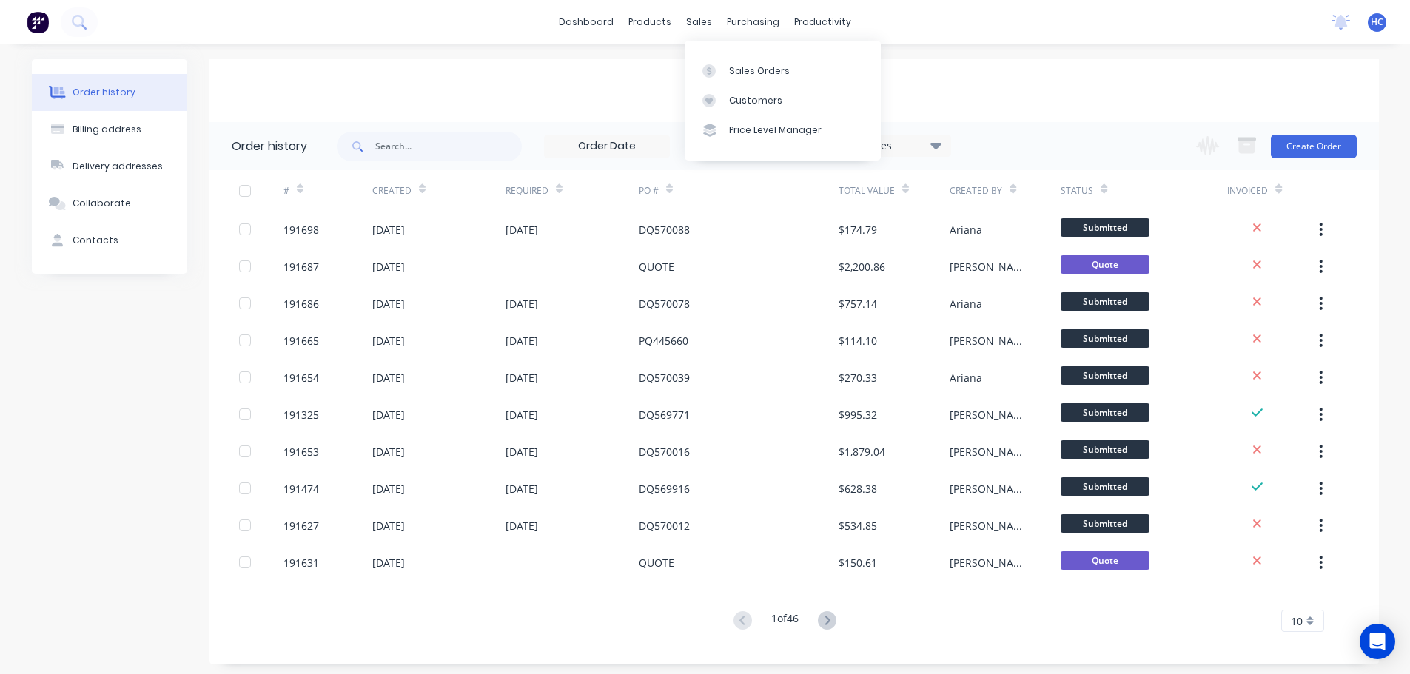
drag, startPoint x: 1082, startPoint y: 67, endPoint x: 1093, endPoint y: 67, distance: 11.1
click at [1082, 67] on div "Bluescope Lysaght" at bounding box center [793, 90] width 1169 height 63
click at [1309, 147] on button "Create Order" at bounding box center [1314, 147] width 86 height 24
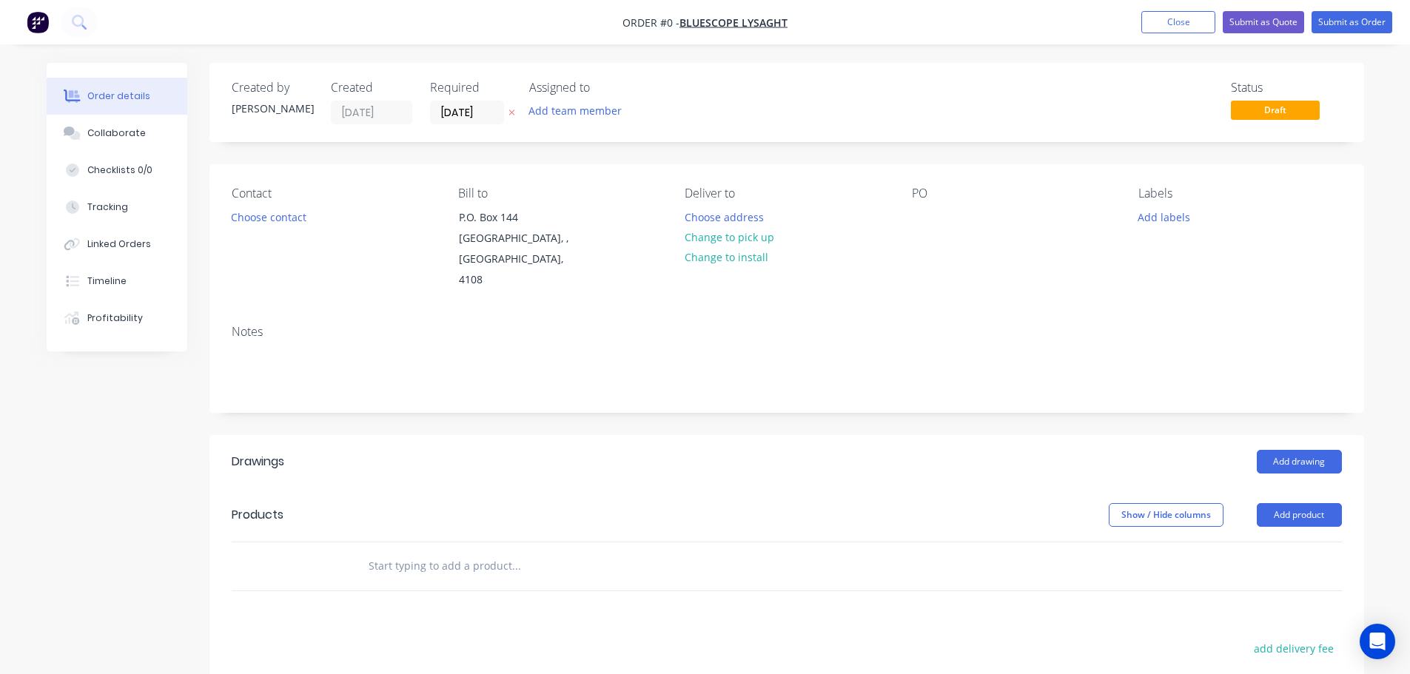
click at [510, 112] on icon at bounding box center [511, 112] width 7 height 9
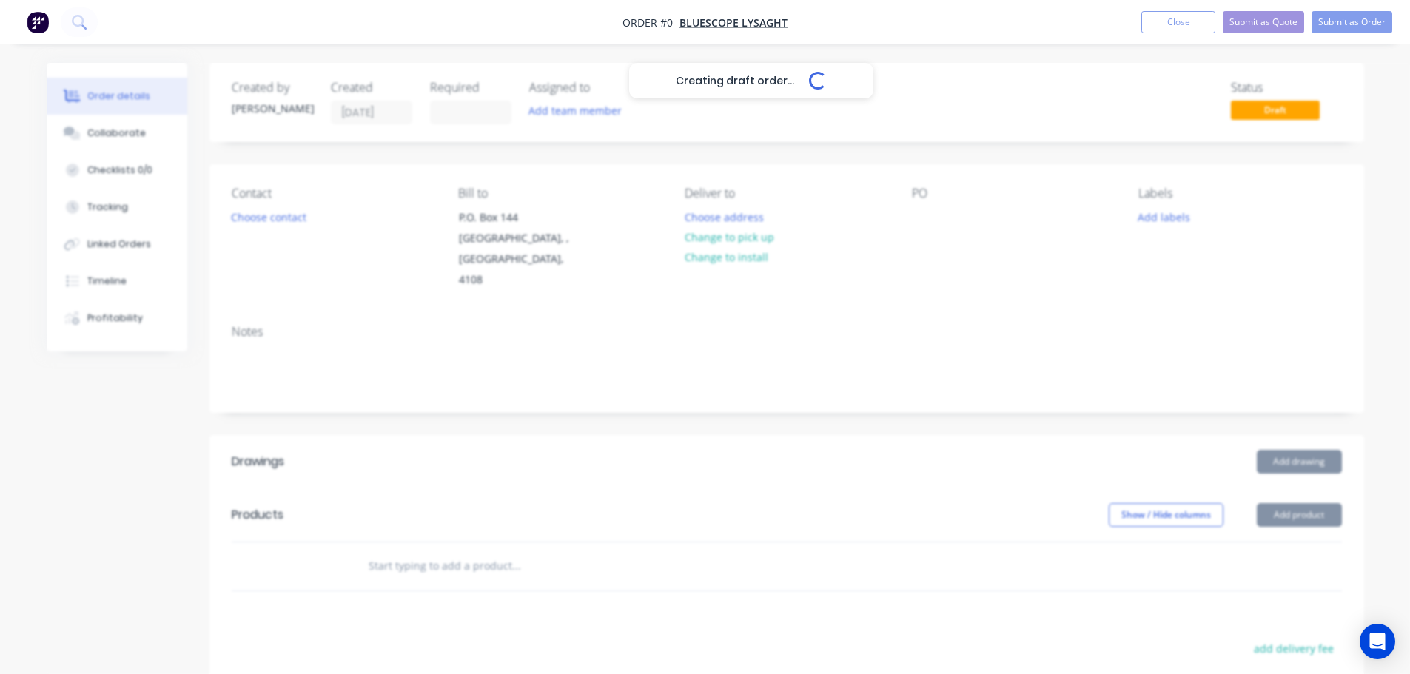
click at [937, 232] on div "Creating draft order... Loading..." at bounding box center [752, 400] width 1410 height 674
click at [929, 221] on div "Creating draft order... Loading..." at bounding box center [752, 400] width 1410 height 674
click at [923, 219] on div "Creating draft order... Loading..." at bounding box center [752, 400] width 1410 height 674
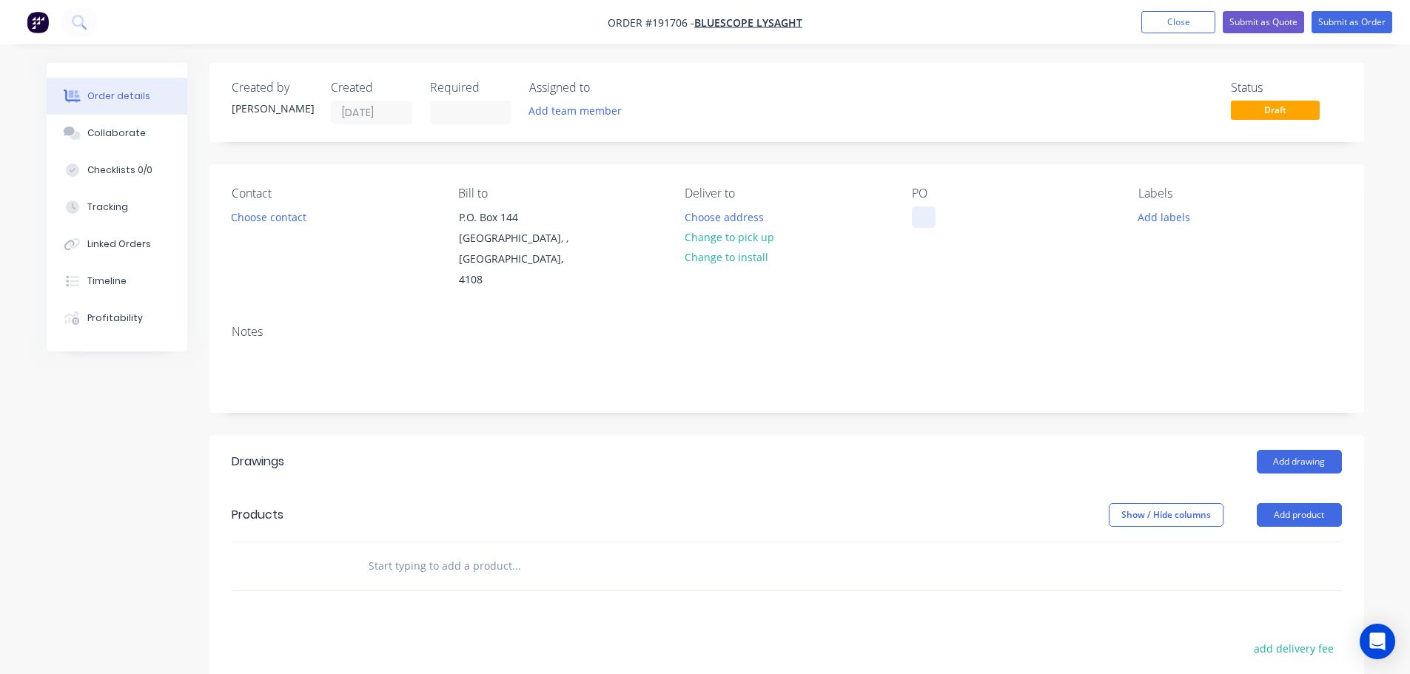
click at [930, 220] on div at bounding box center [924, 216] width 24 height 21
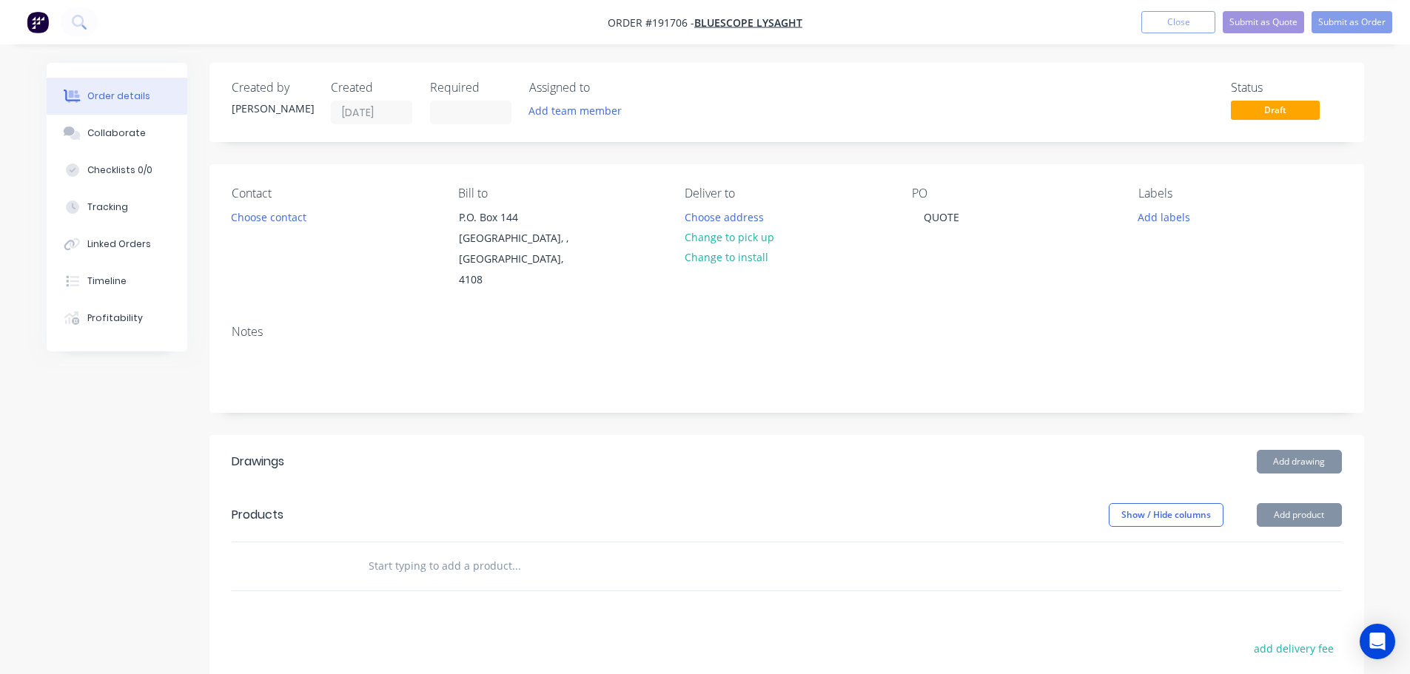
click at [725, 411] on div "Created by Hayden Created 03/09/25 Required Assigned to Add team member Status …" at bounding box center [786, 505] width 1155 height 884
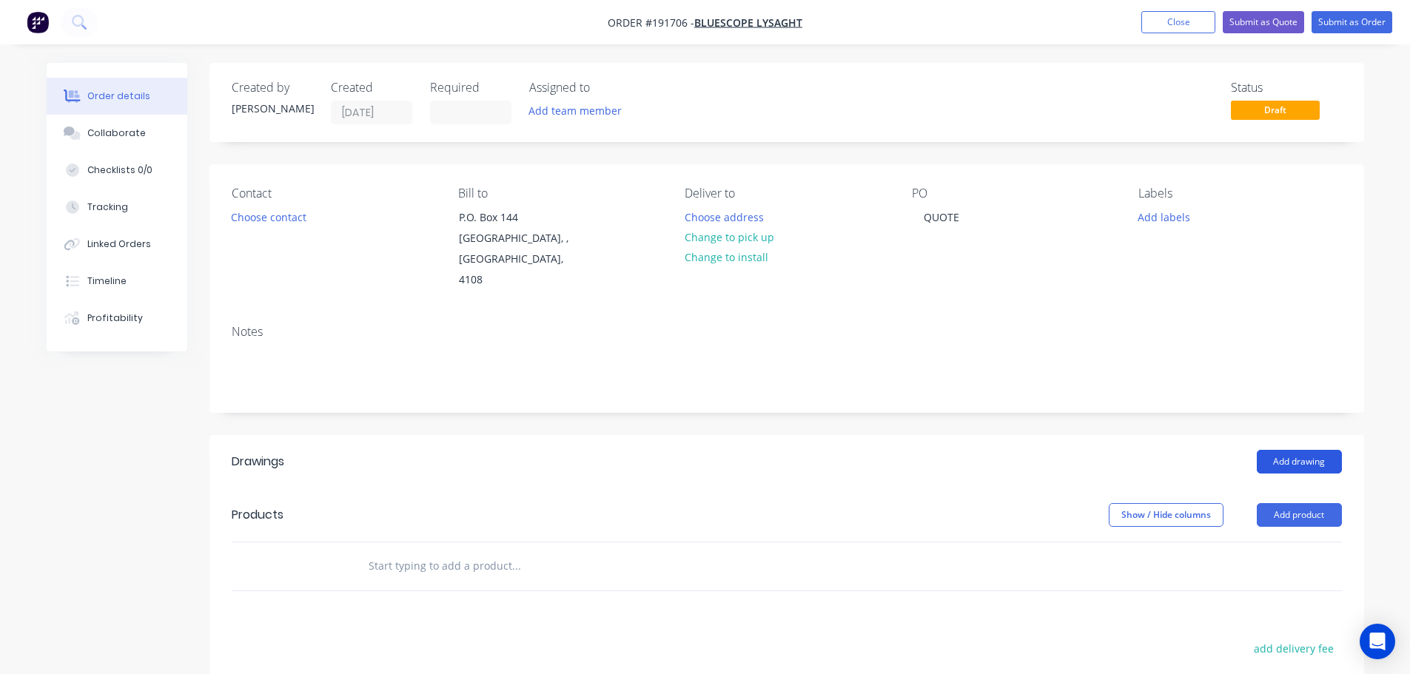
click at [1314, 452] on button "Add drawing" at bounding box center [1299, 462] width 85 height 24
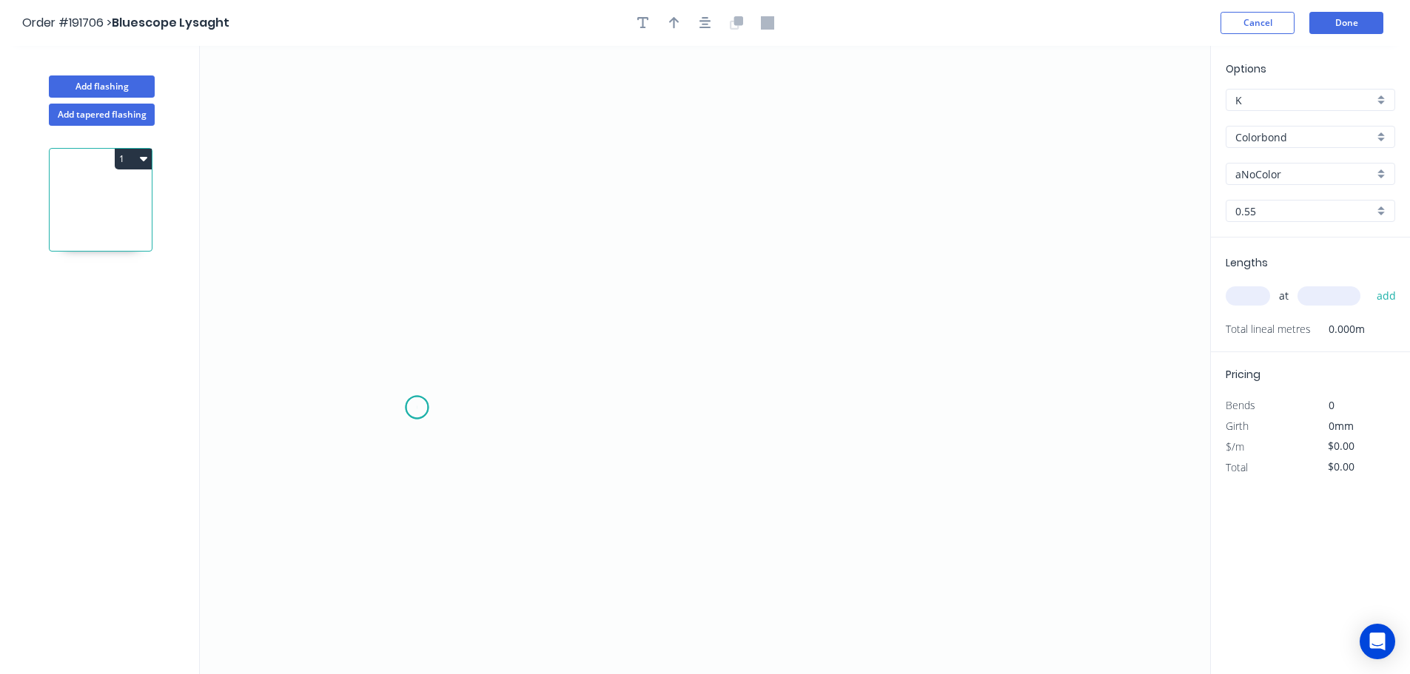
click at [417, 408] on icon "0" at bounding box center [705, 360] width 1010 height 628
click at [414, 319] on icon "0" at bounding box center [705, 360] width 1010 height 628
click at [796, 320] on icon "0 ?" at bounding box center [705, 360] width 1010 height 628
click at [833, 361] on icon "0 ? ?" at bounding box center [705, 360] width 1010 height 628
click at [831, 362] on circle at bounding box center [831, 362] width 22 height 22
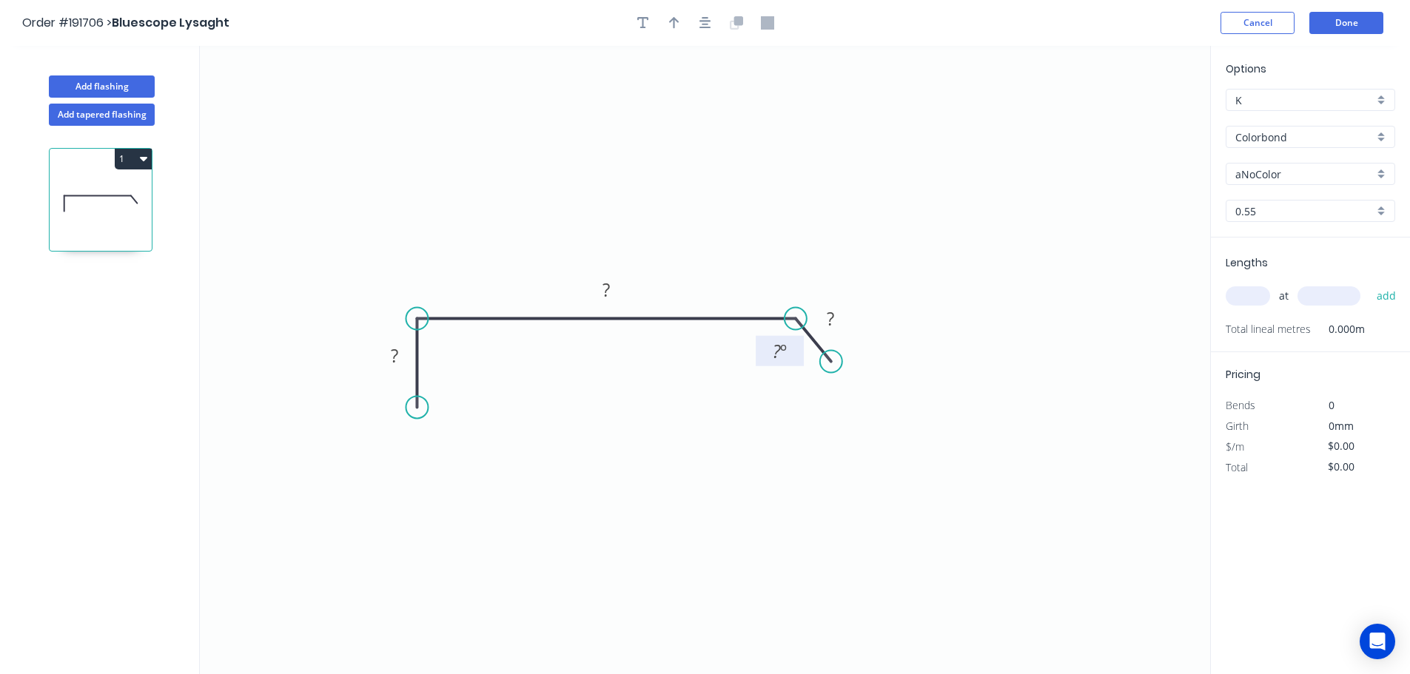
click at [774, 353] on tspan "?" at bounding box center [777, 351] width 8 height 24
type input "$9.38"
click at [973, 201] on icon "0 25 255 10 135 º" at bounding box center [705, 360] width 1010 height 628
click at [1269, 140] on input "Colorbond" at bounding box center [1304, 138] width 138 height 16
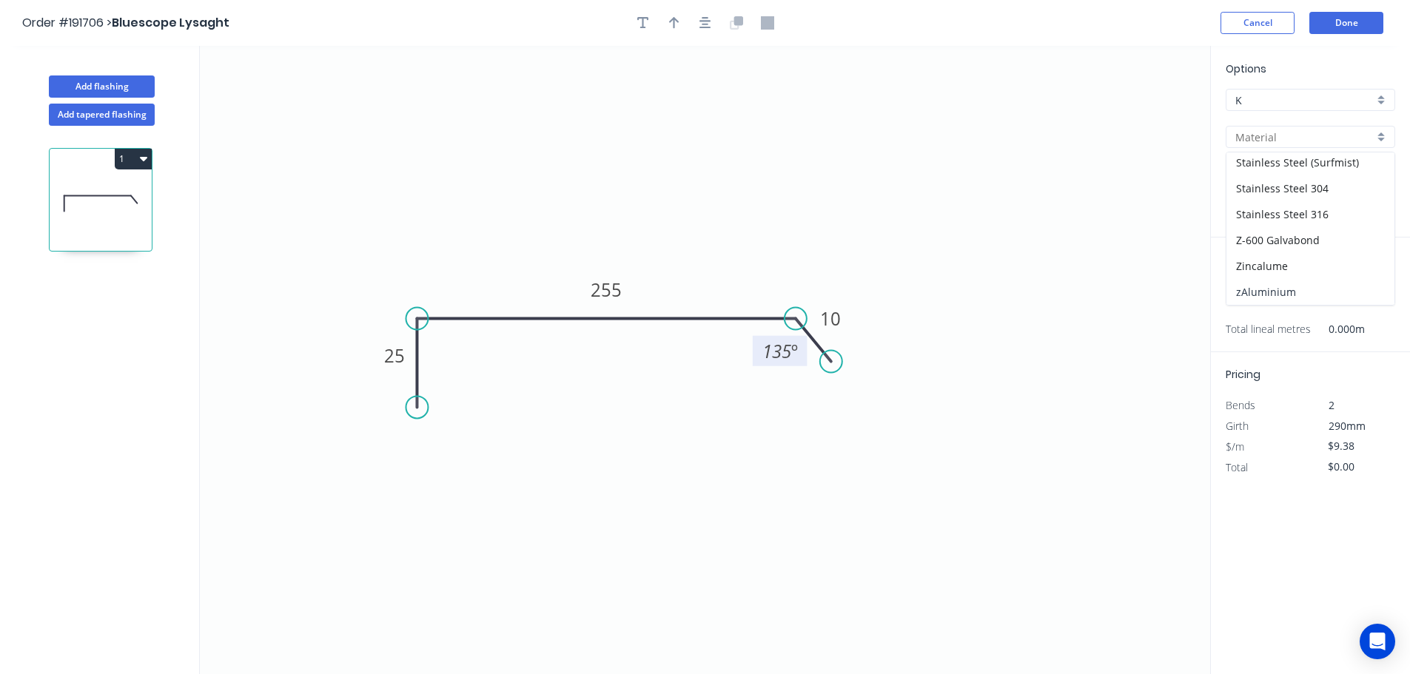
click at [1271, 286] on div "zAluminium" at bounding box center [1310, 292] width 168 height 26
type input "zAluminium"
type input "Mill"
type input "0.8"
type input "$0.01"
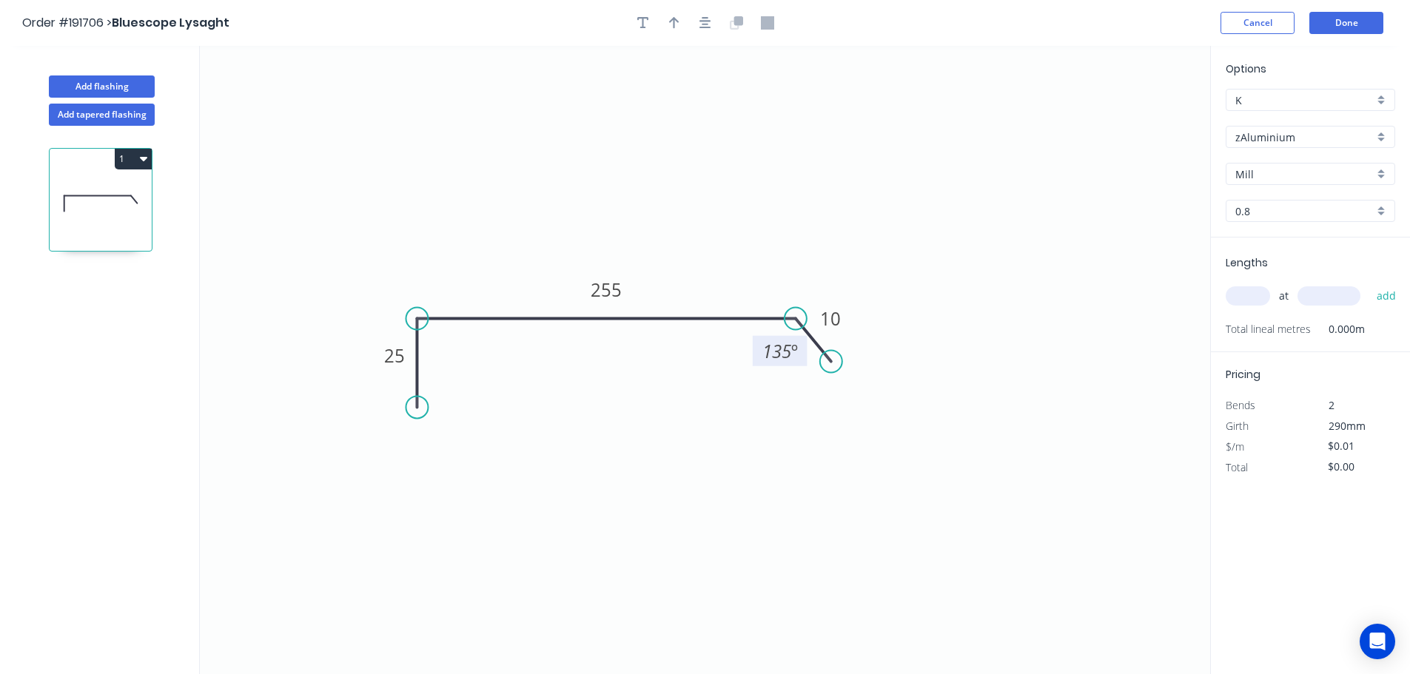
click at [1260, 192] on div "Options K K zAluminium zAluminium Mill Mill 0.8 0.8" at bounding box center [1310, 149] width 199 height 177
click at [1271, 202] on div "0.8" at bounding box center [1310, 211] width 169 height 22
click at [1273, 275] on div "1.2" at bounding box center [1310, 265] width 168 height 26
type input "1.2"
type input "$30.34"
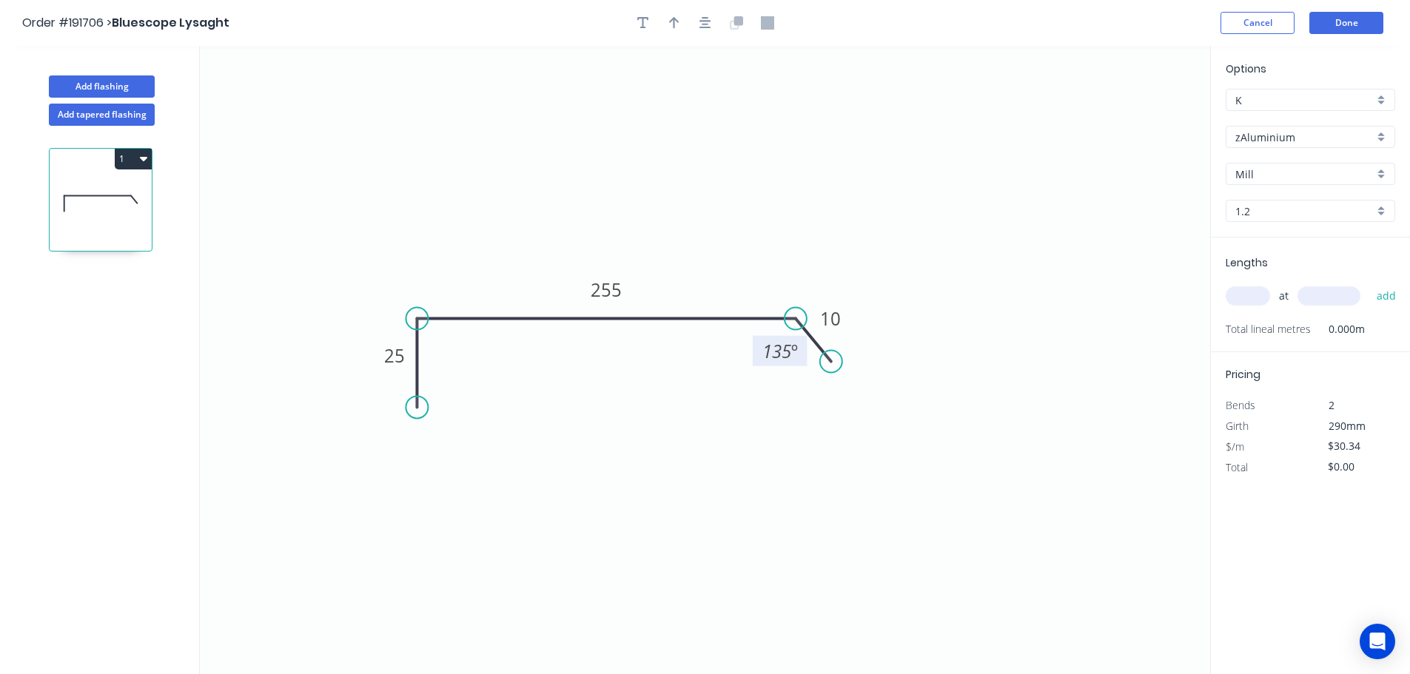
click at [1240, 302] on input "text" at bounding box center [1248, 295] width 44 height 19
click at [1268, 298] on input "text" at bounding box center [1248, 295] width 44 height 19
type input "23"
type input "4000"
click at [1369, 283] on button "add" at bounding box center [1386, 295] width 35 height 25
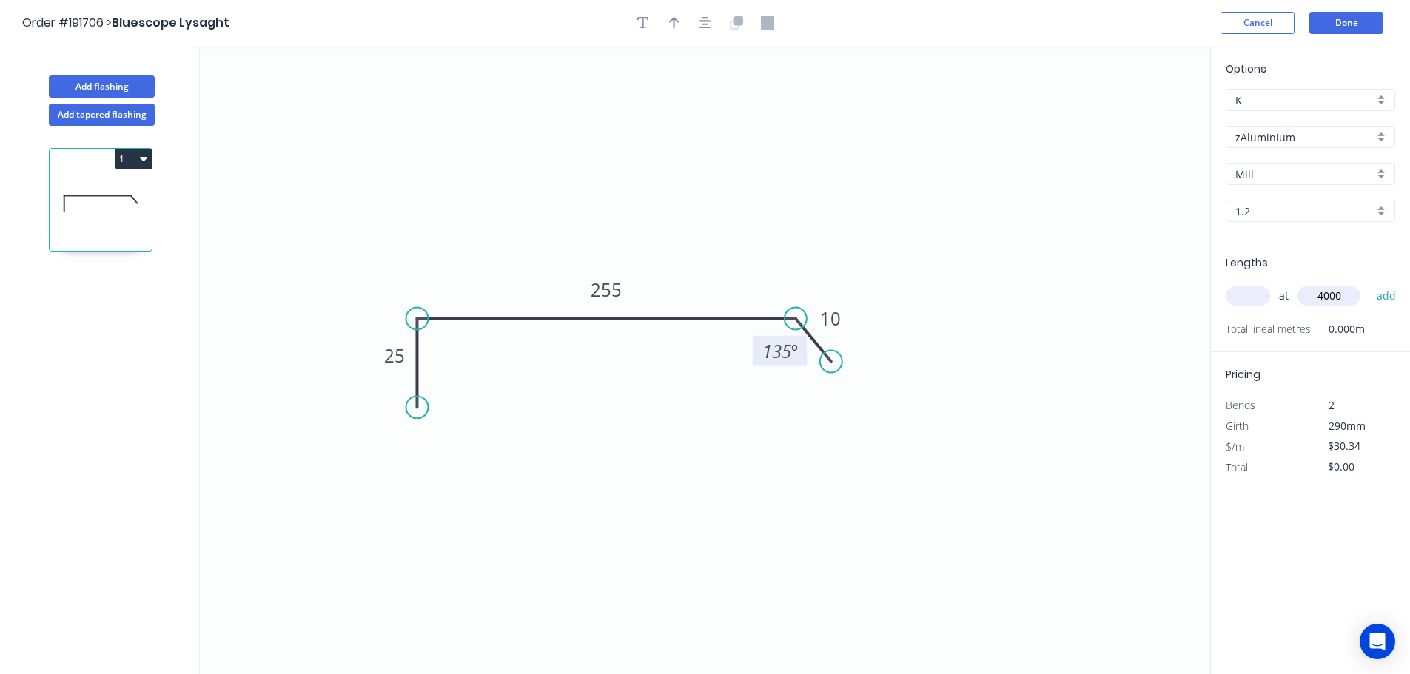
type input "$2,791.28"
click at [1099, 306] on icon "0 25 255 10 135 º" at bounding box center [705, 360] width 1010 height 628
click at [1326, 18] on button "Done" at bounding box center [1346, 23] width 74 height 22
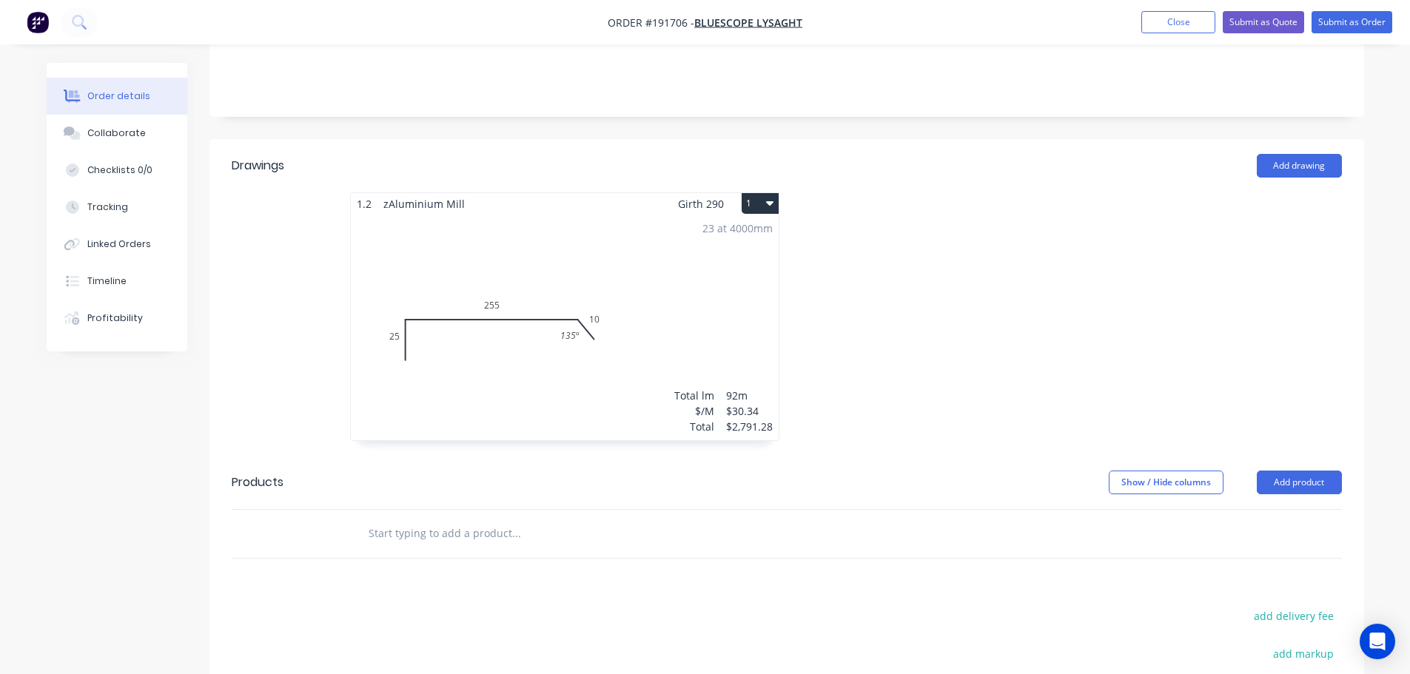
click at [975, 377] on div at bounding box center [1009, 323] width 444 height 263
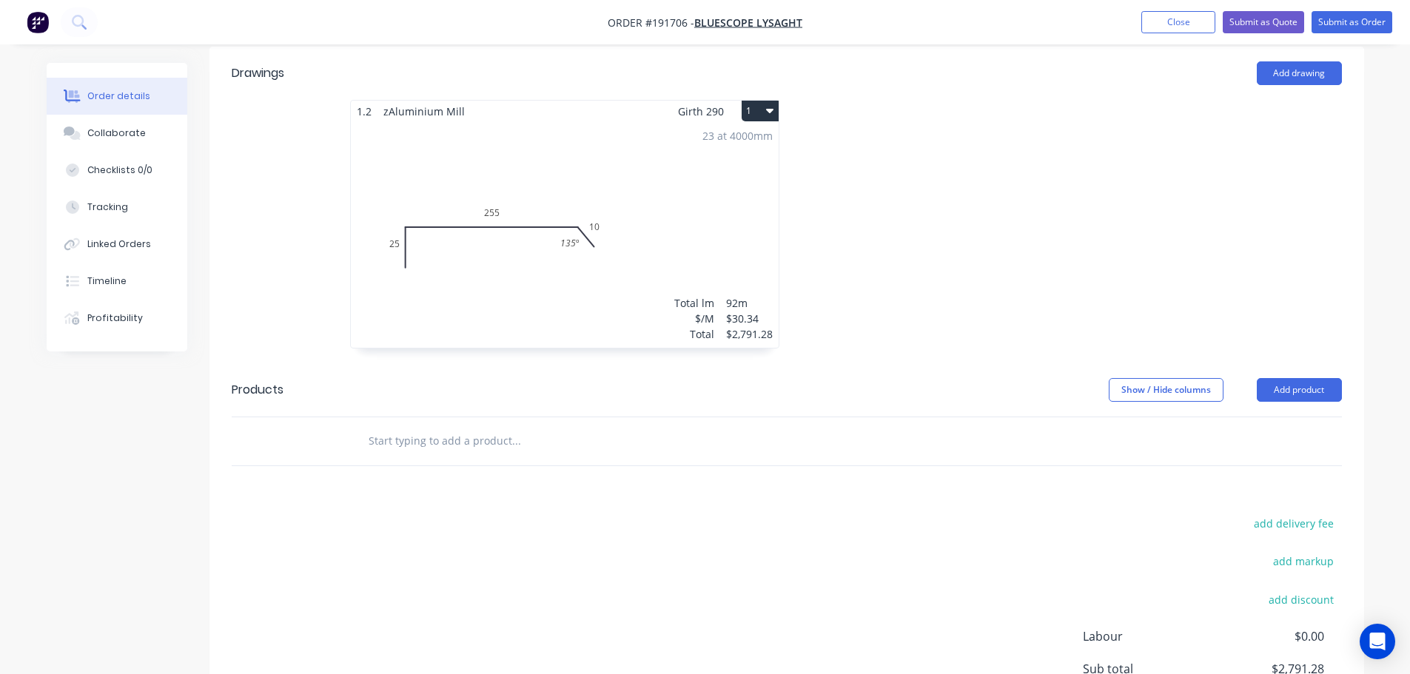
scroll to position [444, 0]
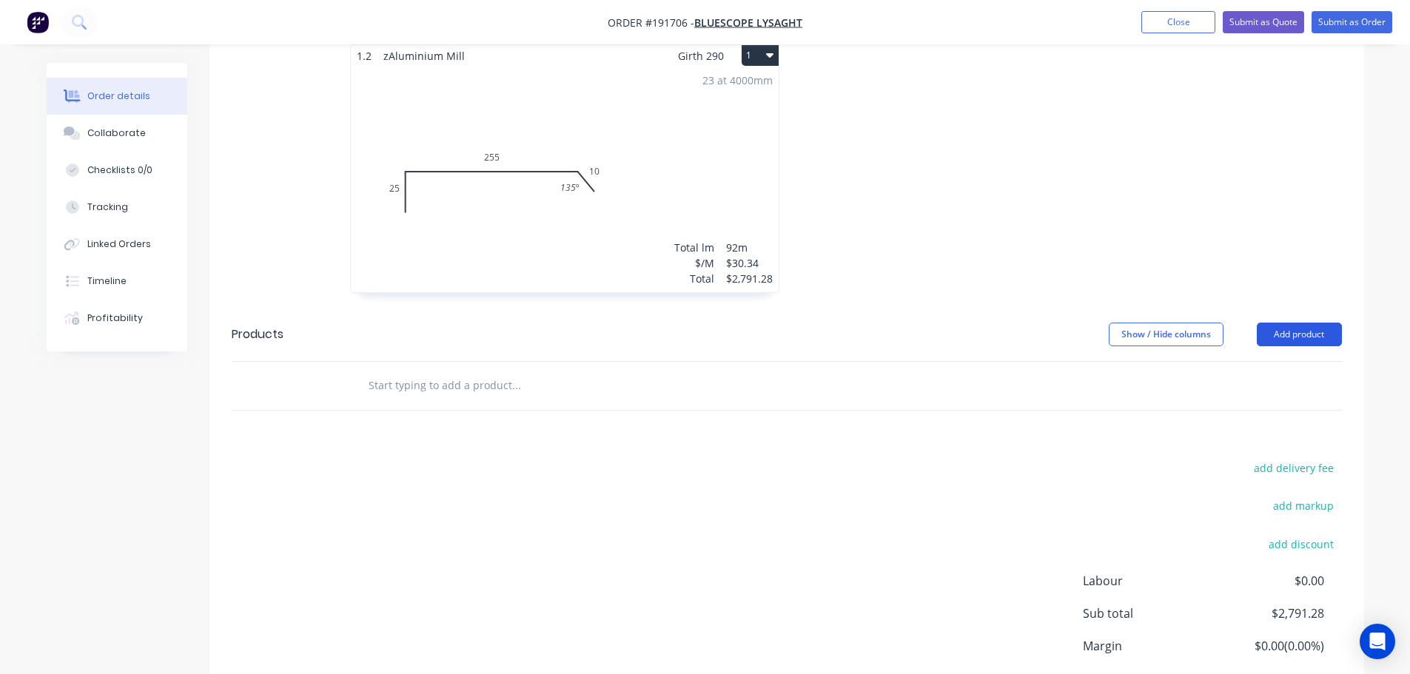
click at [1276, 323] on button "Add product" at bounding box center [1299, 335] width 85 height 24
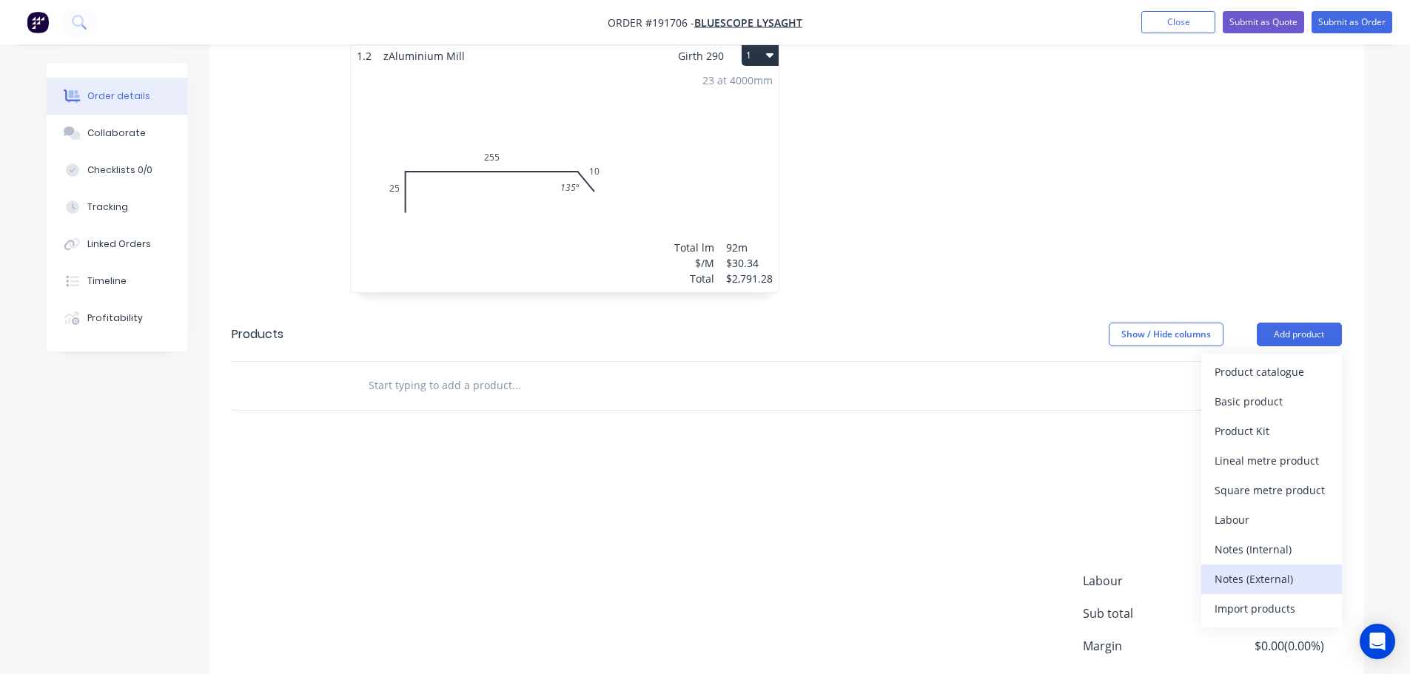
click at [1264, 568] on div "Notes (External)" at bounding box center [1271, 578] width 114 height 21
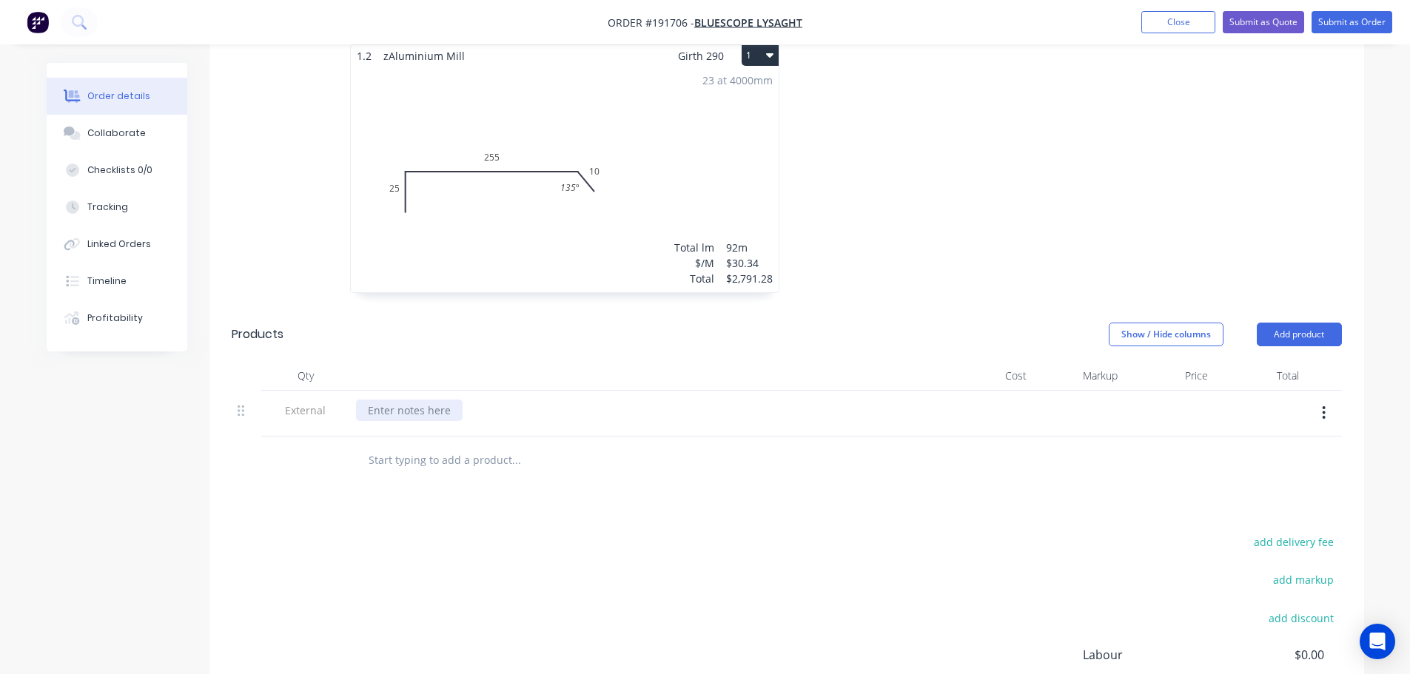
click at [417, 400] on div at bounding box center [409, 410] width 107 height 21
click at [1264, 29] on button "Submit as Quote" at bounding box center [1263, 22] width 81 height 22
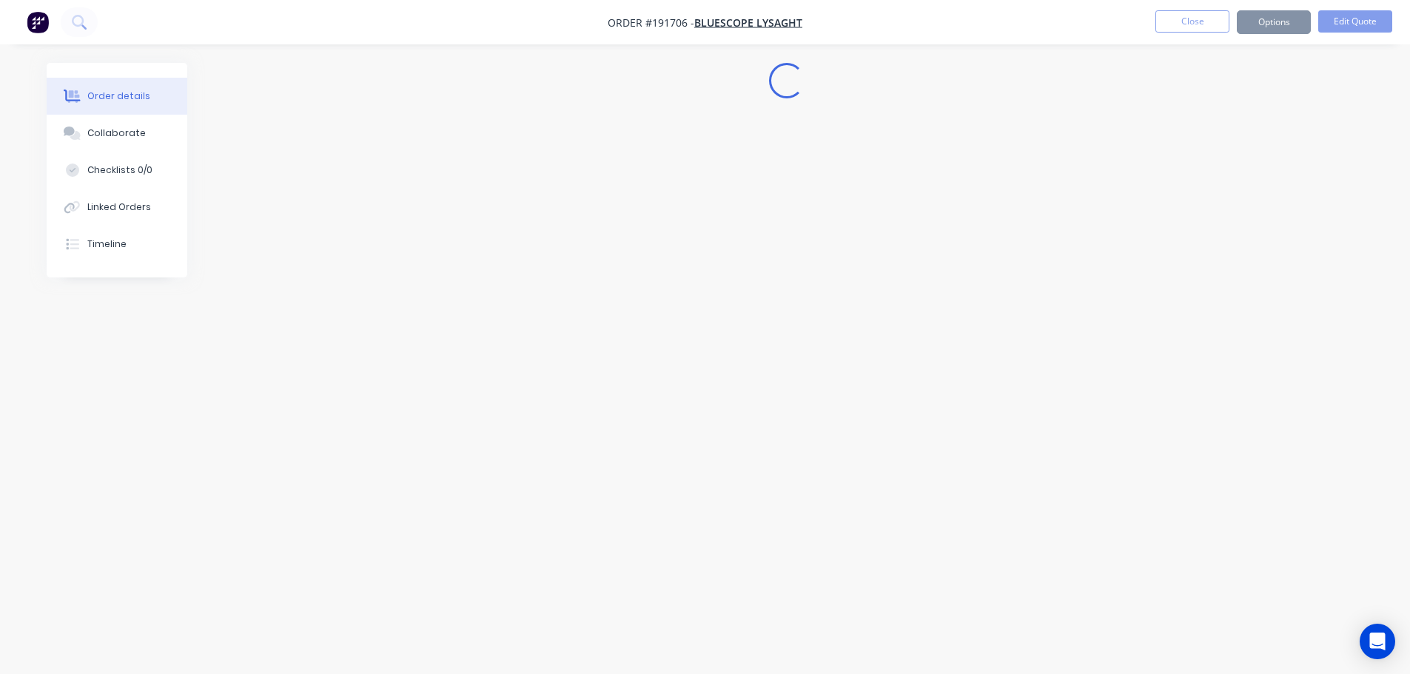
scroll to position [0, 0]
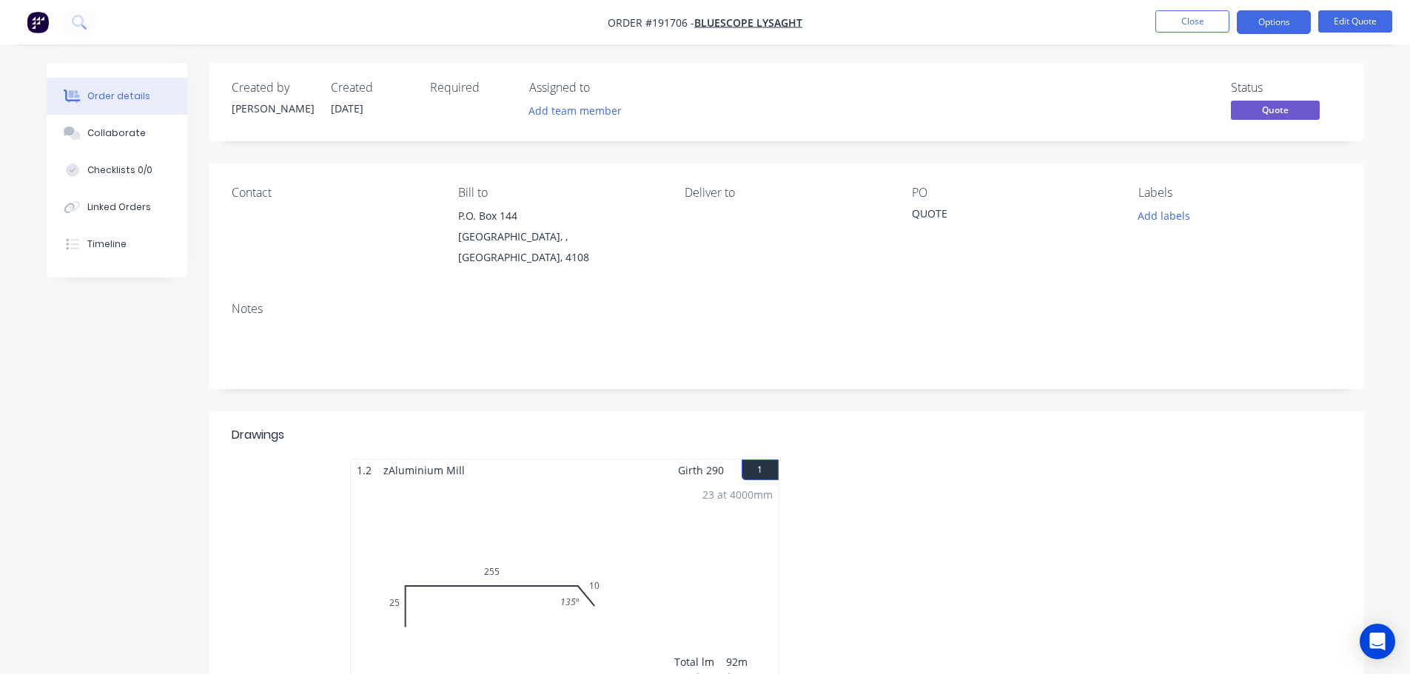
drag, startPoint x: 1291, startPoint y: 23, endPoint x: 1286, endPoint y: 40, distance: 17.6
click at [1291, 23] on button "Options" at bounding box center [1274, 22] width 74 height 24
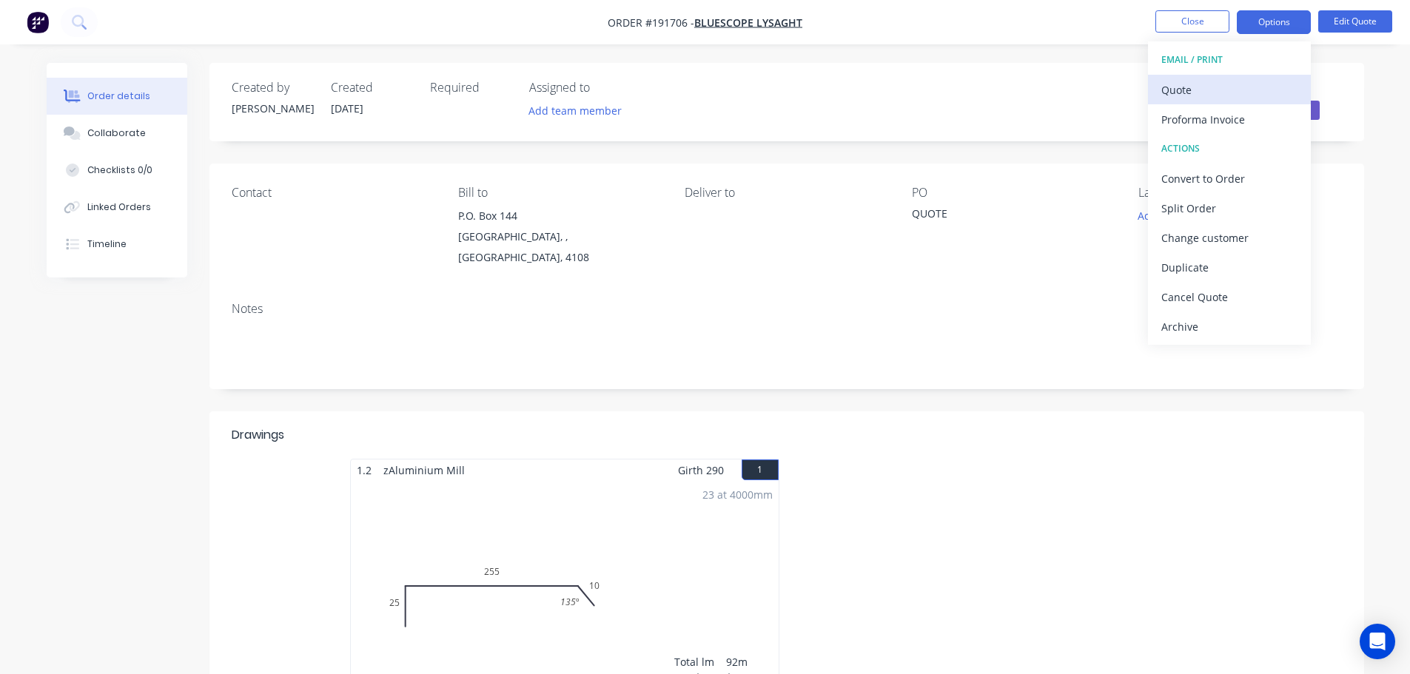
click at [1210, 89] on div "Quote" at bounding box center [1229, 89] width 136 height 21
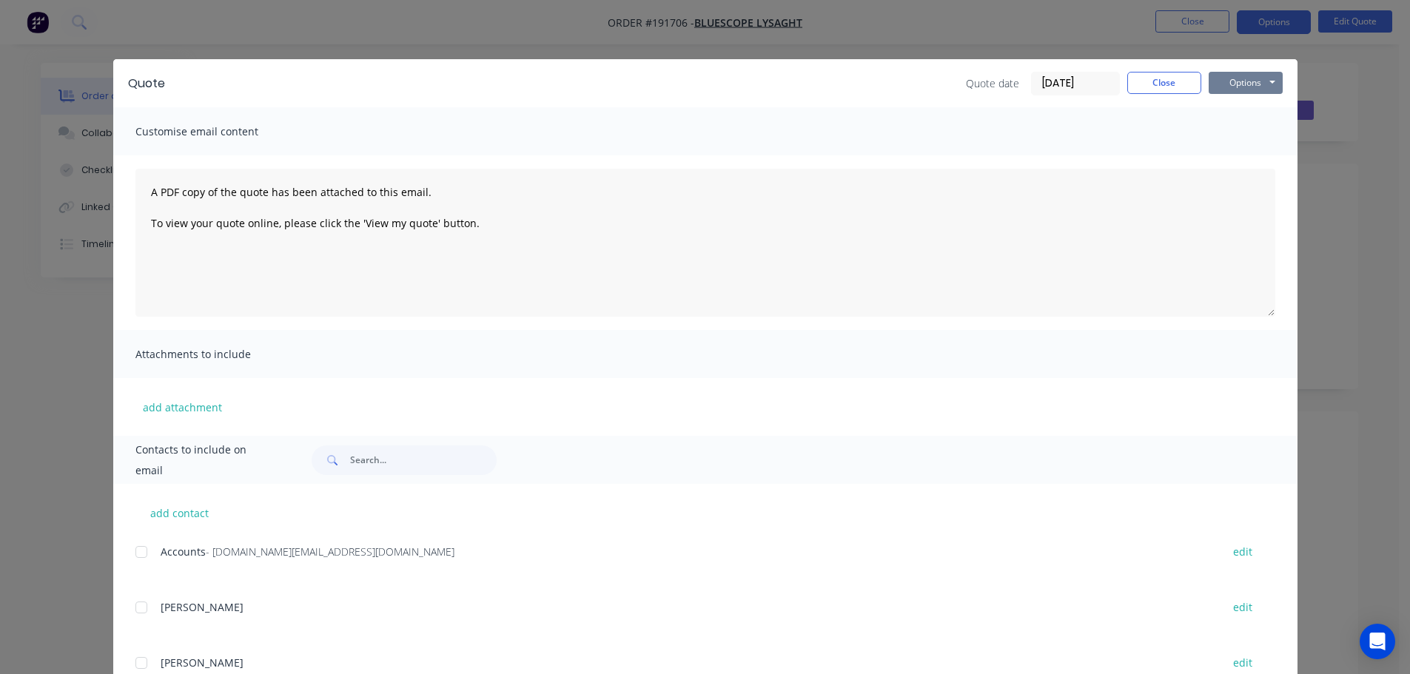
click at [1226, 90] on button "Options" at bounding box center [1246, 83] width 74 height 22
click at [1237, 129] on button "Print" at bounding box center [1256, 133] width 95 height 24
click at [1157, 92] on button "Close" at bounding box center [1164, 83] width 74 height 22
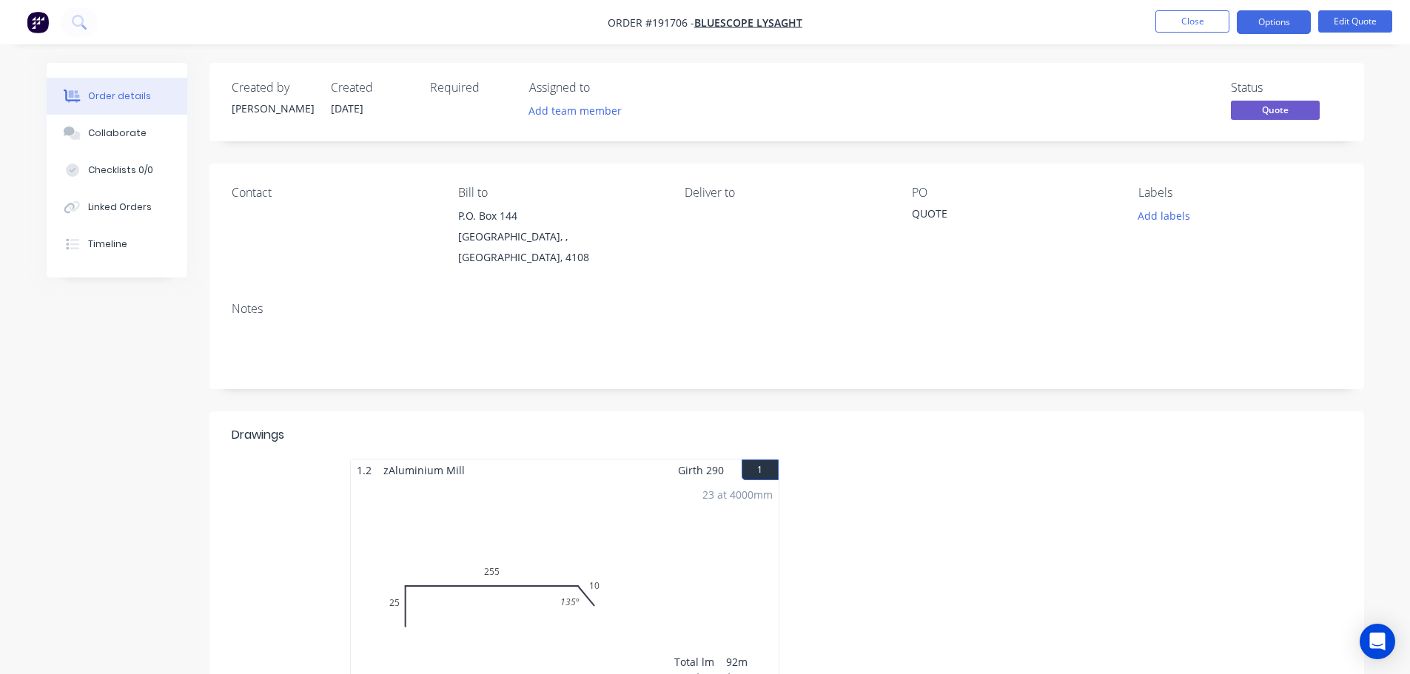
click at [1196, 36] on nav "Order #191706 - Bluescope Lysaght Close Options Edit Quote" at bounding box center [705, 22] width 1410 height 44
click at [1208, 16] on button "Close" at bounding box center [1192, 21] width 74 height 22
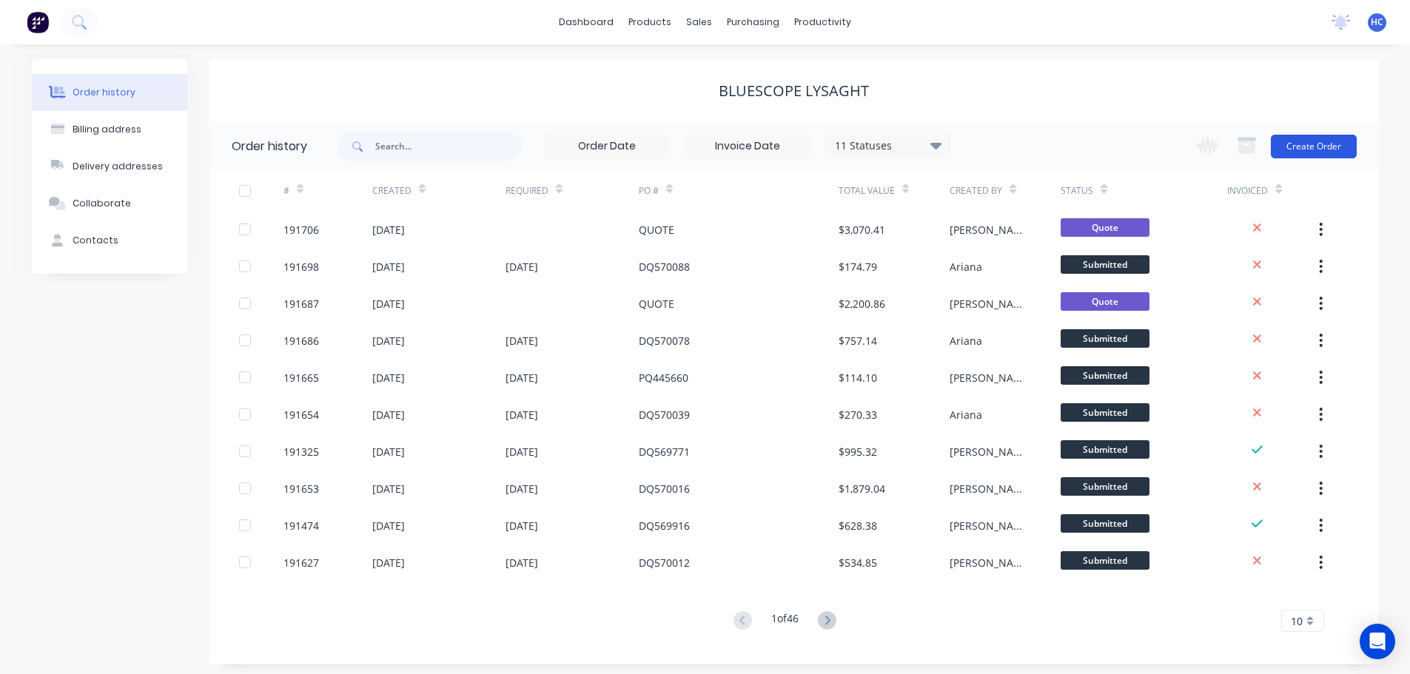
click at [1317, 148] on button "Create Order" at bounding box center [1314, 147] width 86 height 24
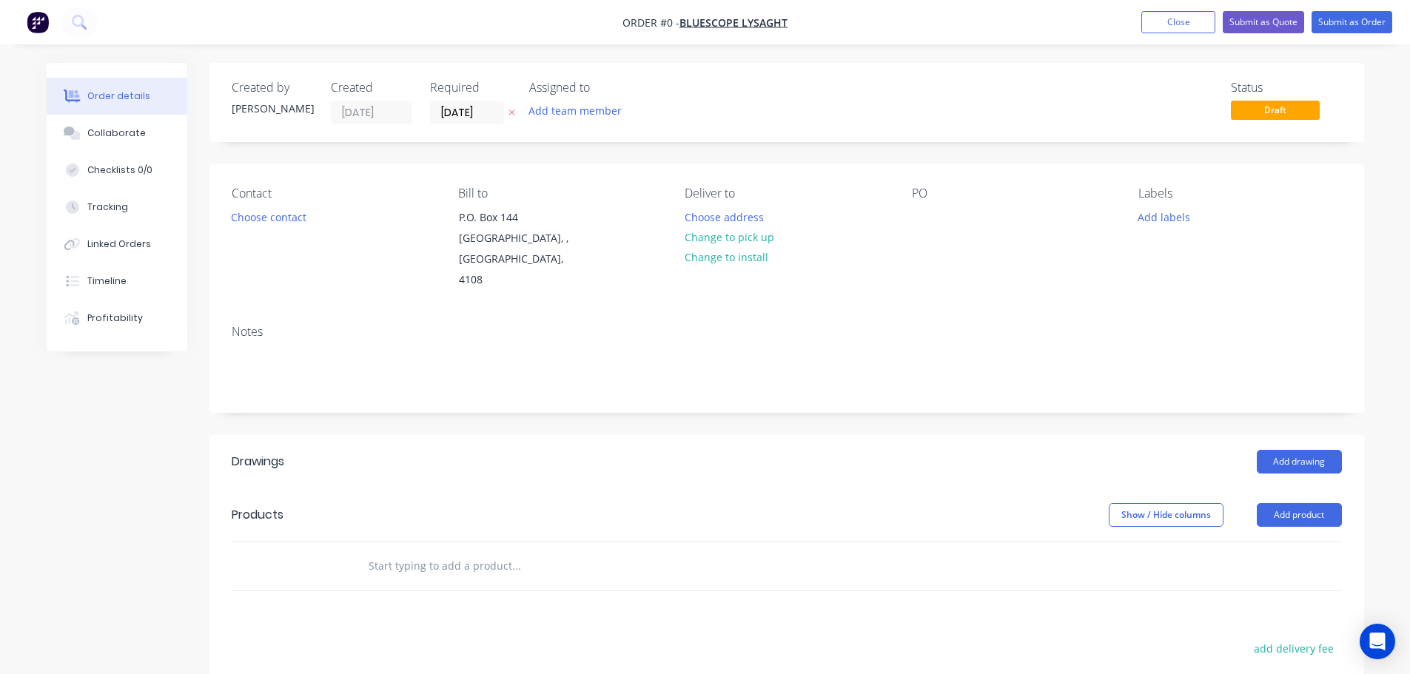
click at [511, 112] on icon at bounding box center [511, 113] width 6 height 6
click at [928, 223] on div at bounding box center [924, 216] width 24 height 21
click at [739, 503] on div "Show / Hide columns Add product" at bounding box center [904, 515] width 874 height 24
click at [1291, 503] on button "Add product" at bounding box center [1299, 515] width 85 height 24
click at [1275, 534] on div "Product catalogue Basic product Product Kit Lineal metre product Square metre p…" at bounding box center [1271, 671] width 141 height 274
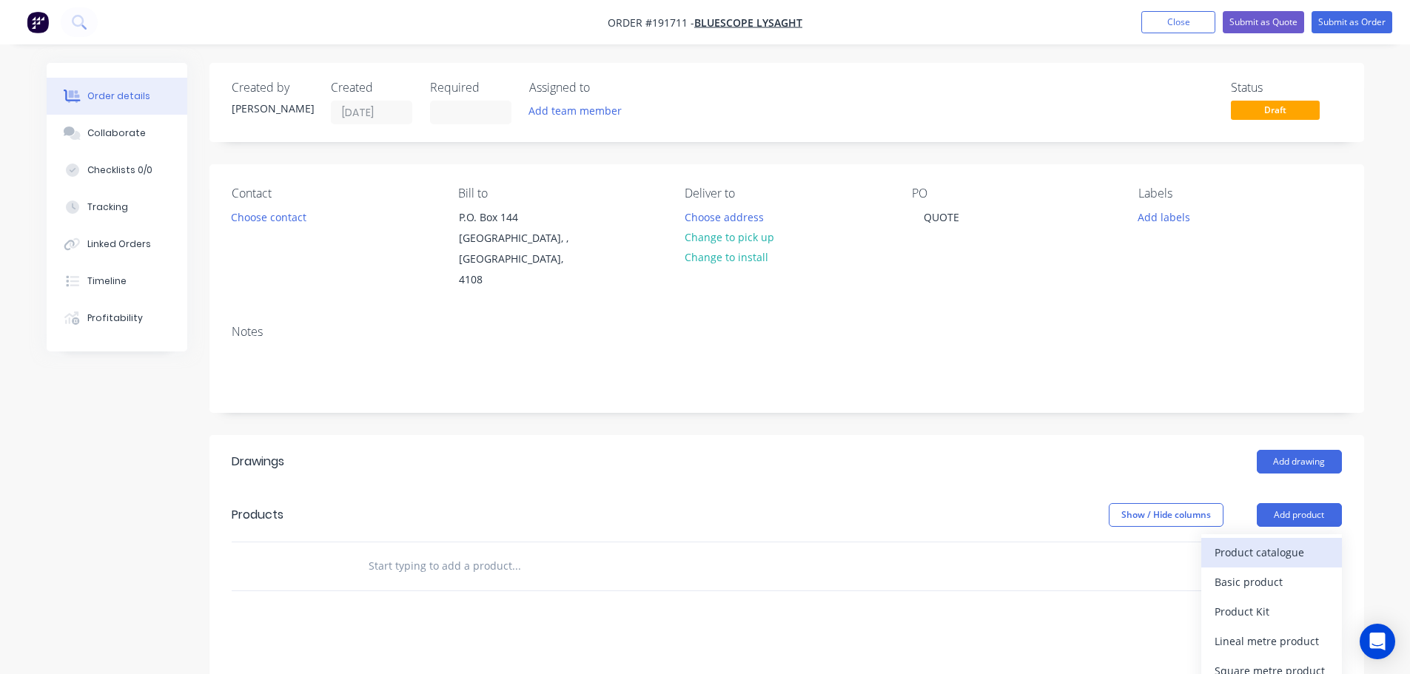
click at [1258, 542] on div "Product catalogue" at bounding box center [1271, 552] width 114 height 21
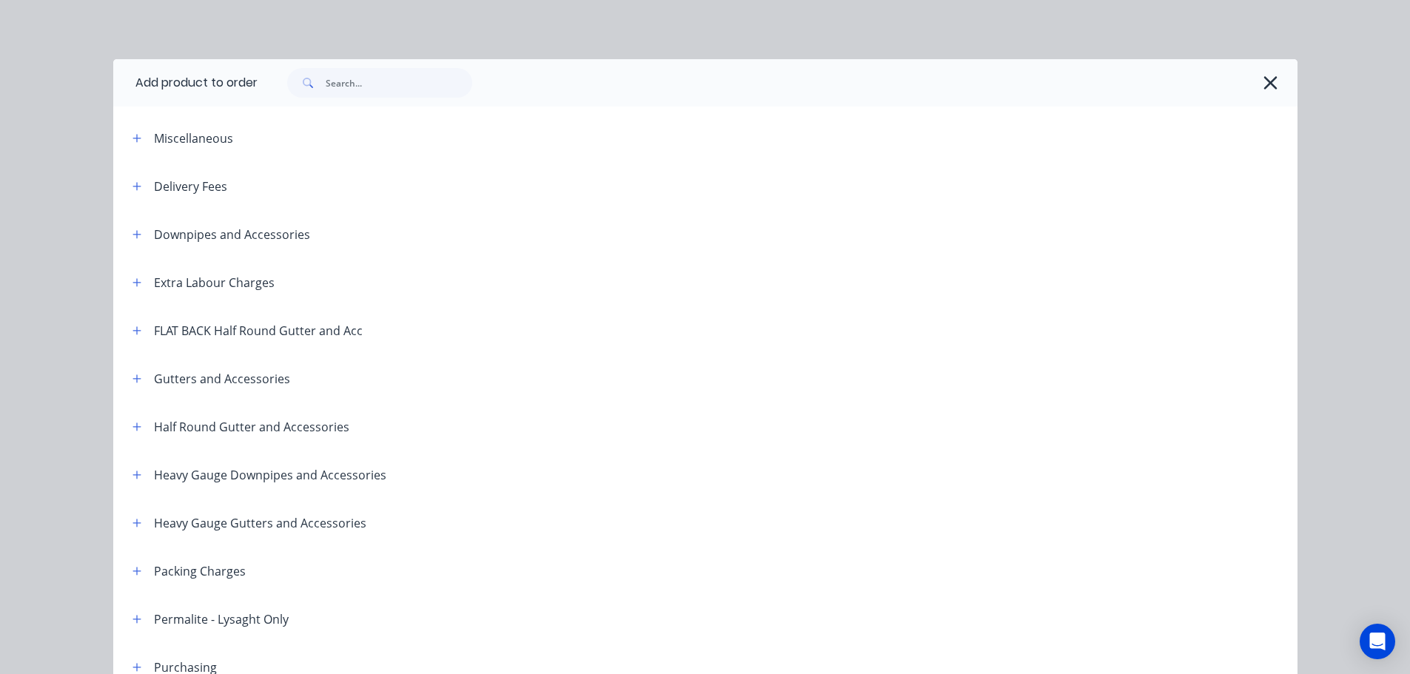
click at [128, 220] on header "Downpipes and Accessories" at bounding box center [705, 234] width 1184 height 48
click at [130, 227] on button "button" at bounding box center [137, 234] width 19 height 19
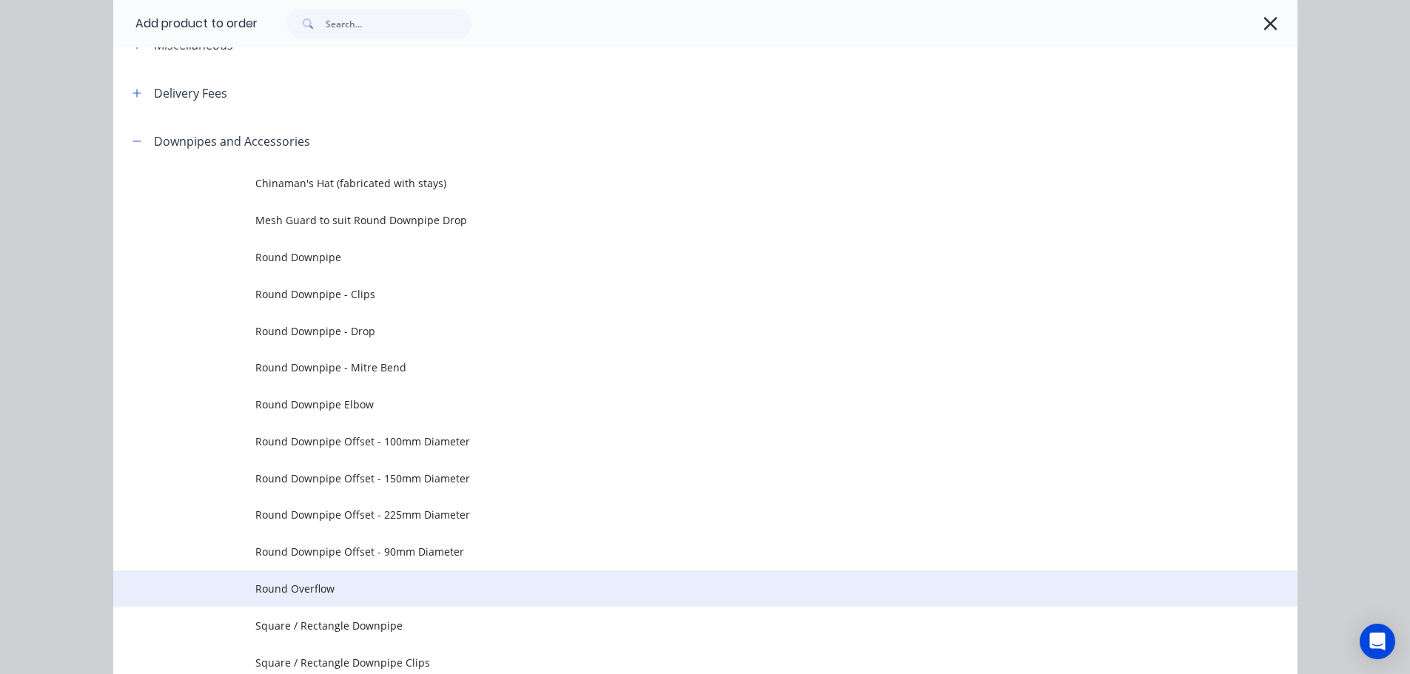
scroll to position [148, 0]
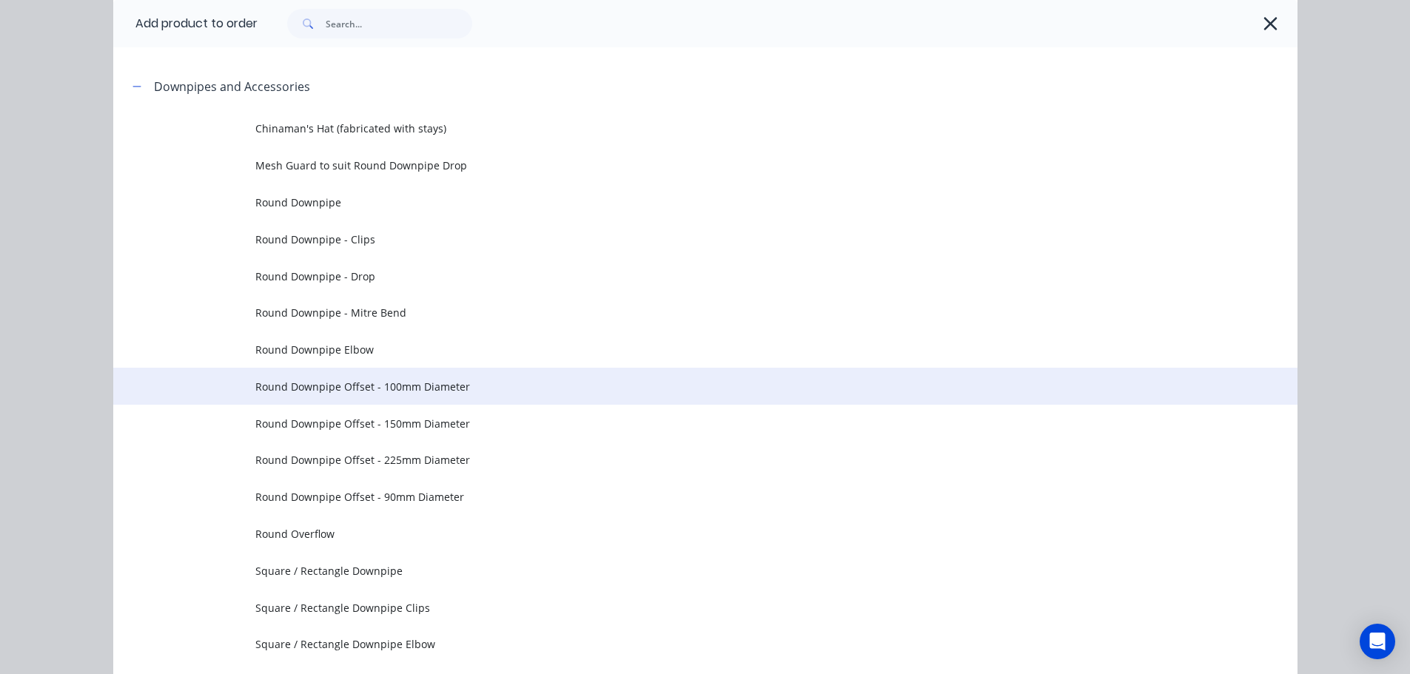
click at [410, 390] on span "Round Downpipe Offset - 100mm Diameter" at bounding box center [671, 387] width 833 height 16
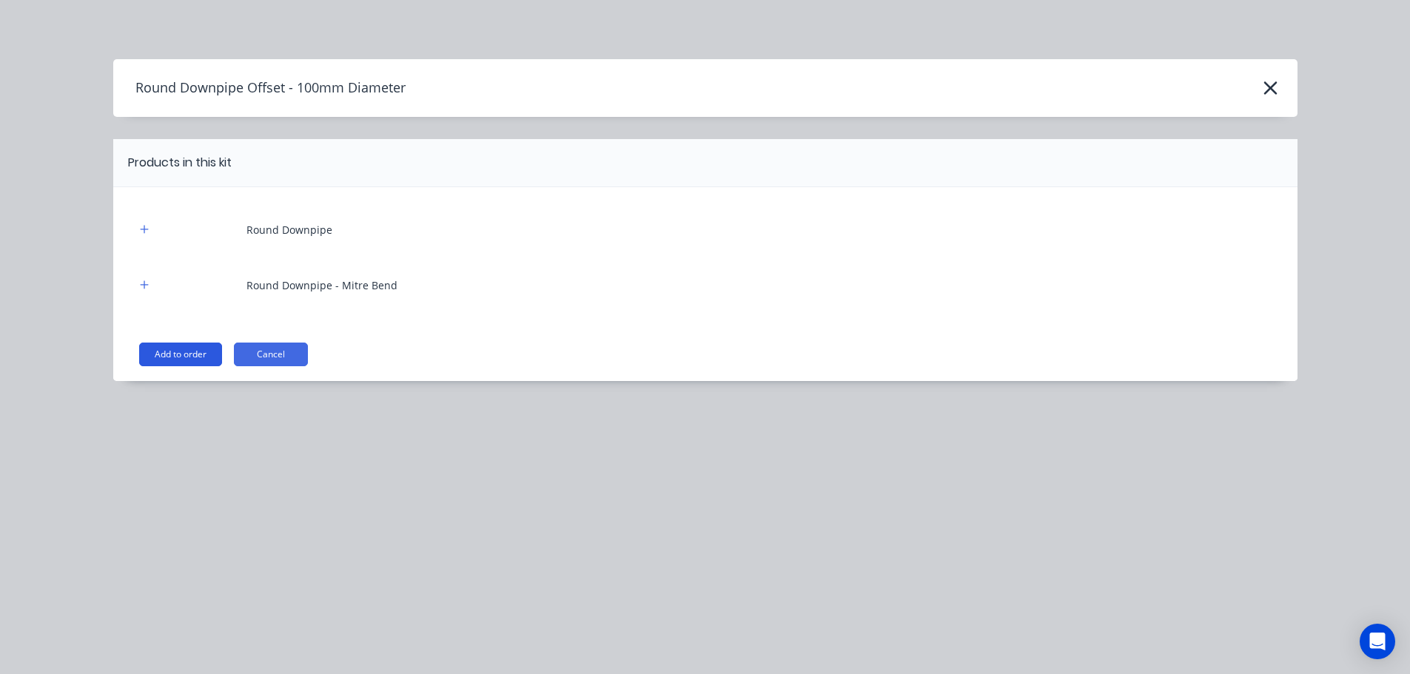
click at [202, 349] on button "Add to order" at bounding box center [180, 355] width 83 height 24
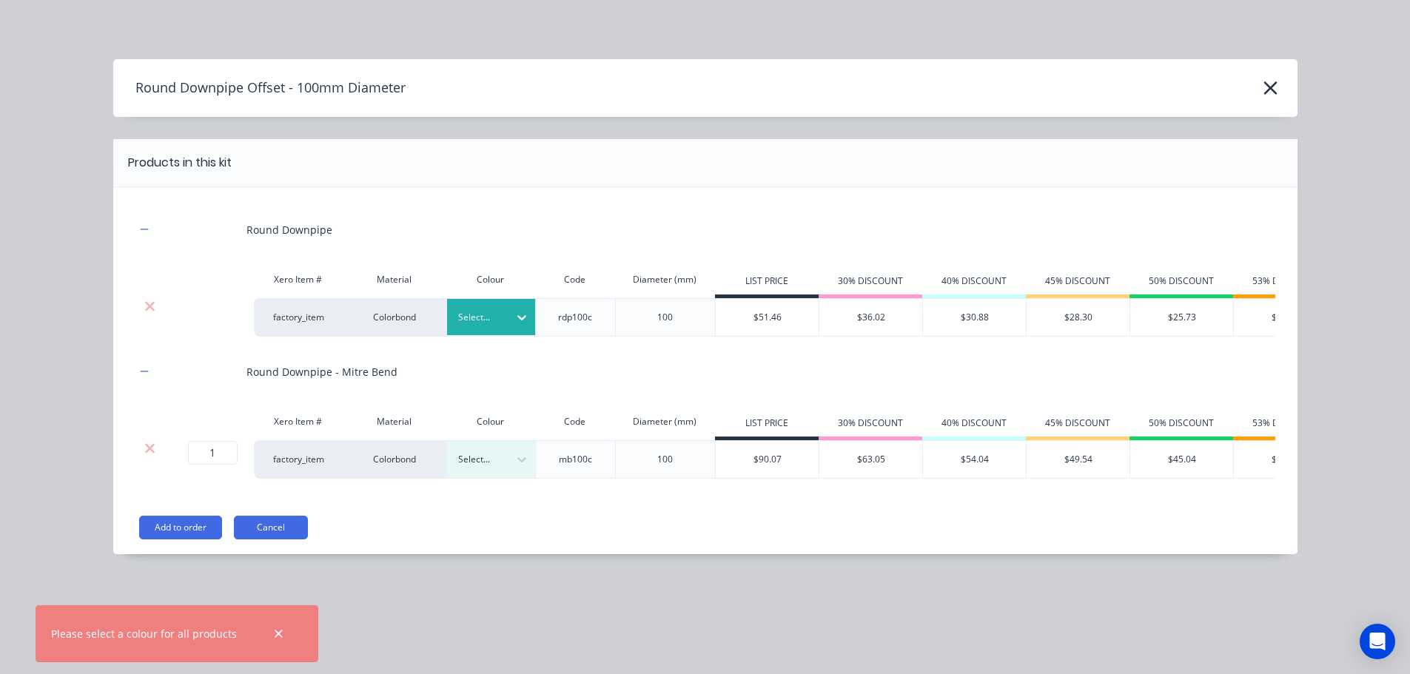
click at [473, 322] on div at bounding box center [480, 317] width 44 height 16
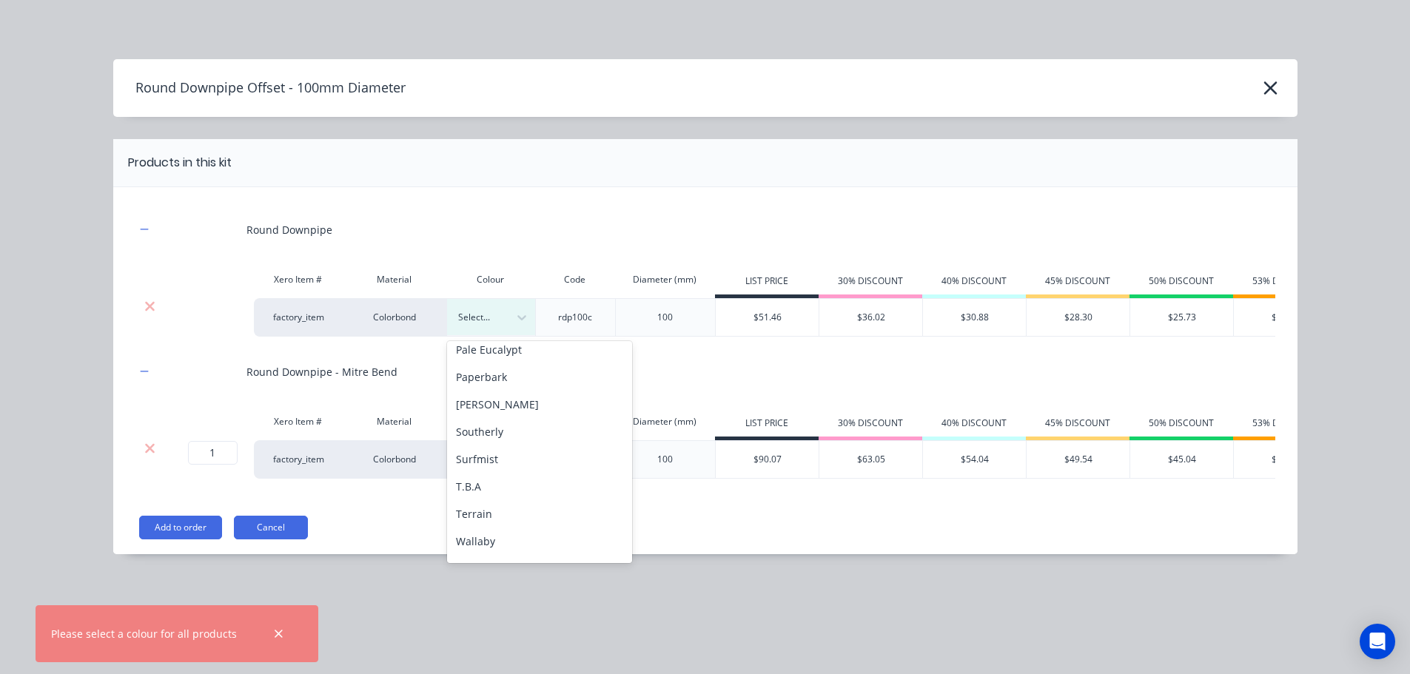
scroll to position [523, 0]
click at [406, 307] on div "Colorbond" at bounding box center [395, 317] width 104 height 38
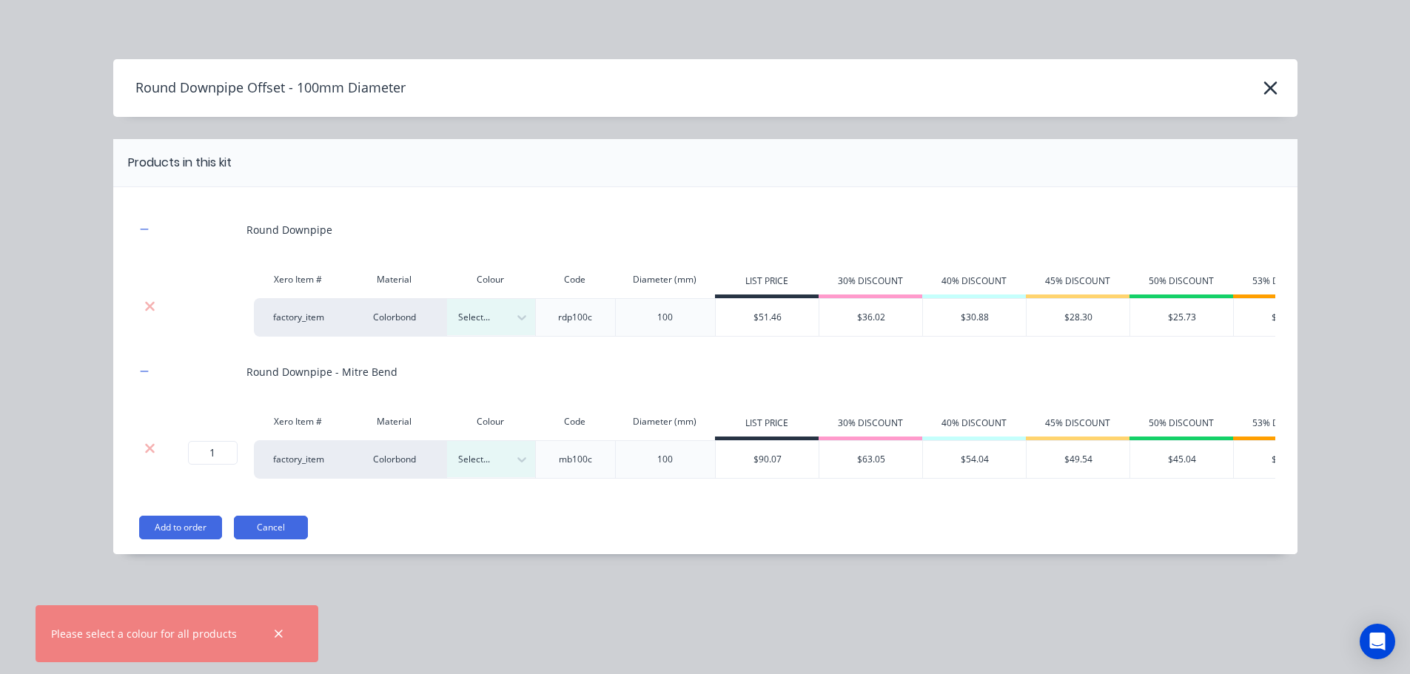
click at [460, 268] on div "Colour" at bounding box center [490, 280] width 89 height 30
click at [519, 306] on div at bounding box center [521, 318] width 27 height 36
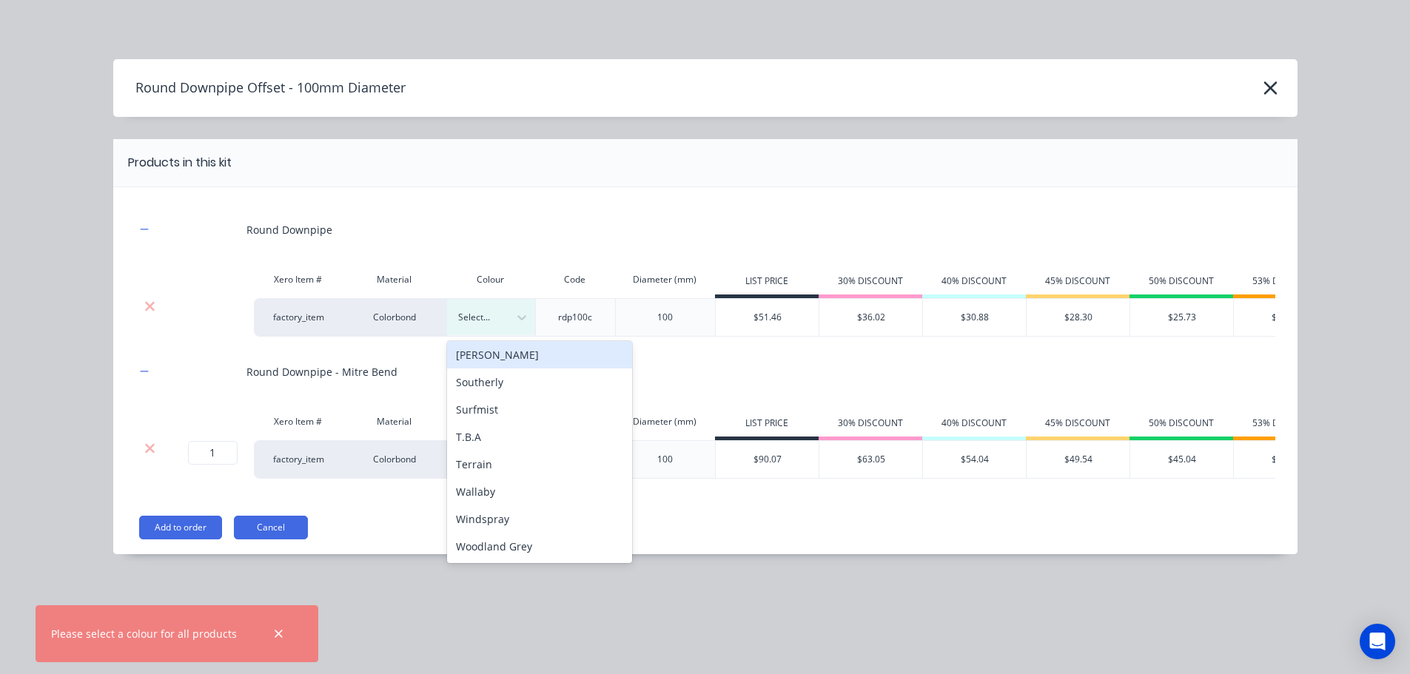
click at [654, 198] on div "Round Downpipe Xero Item # Material Colour Code Diameter (mm) LIST PRICE 30% DI…" at bounding box center [705, 370] width 1184 height 367
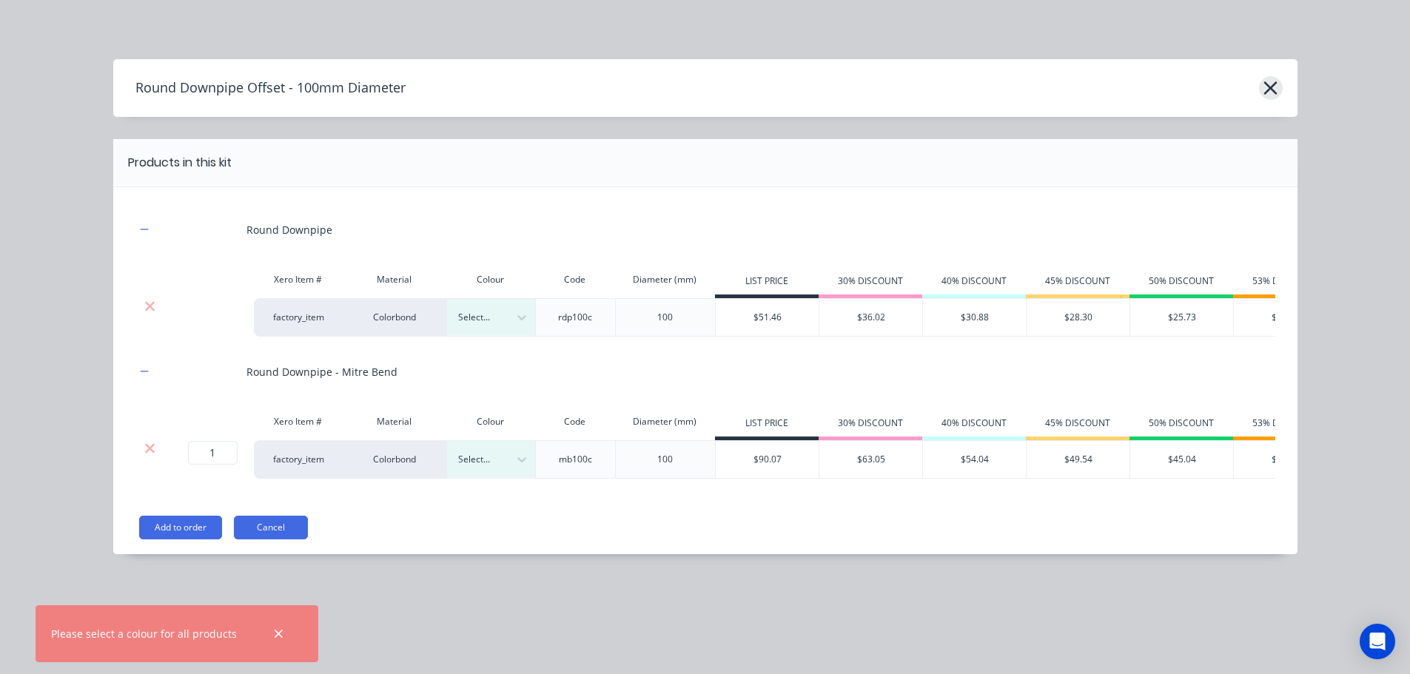
click at [1262, 95] on button "button" at bounding box center [1271, 88] width 24 height 24
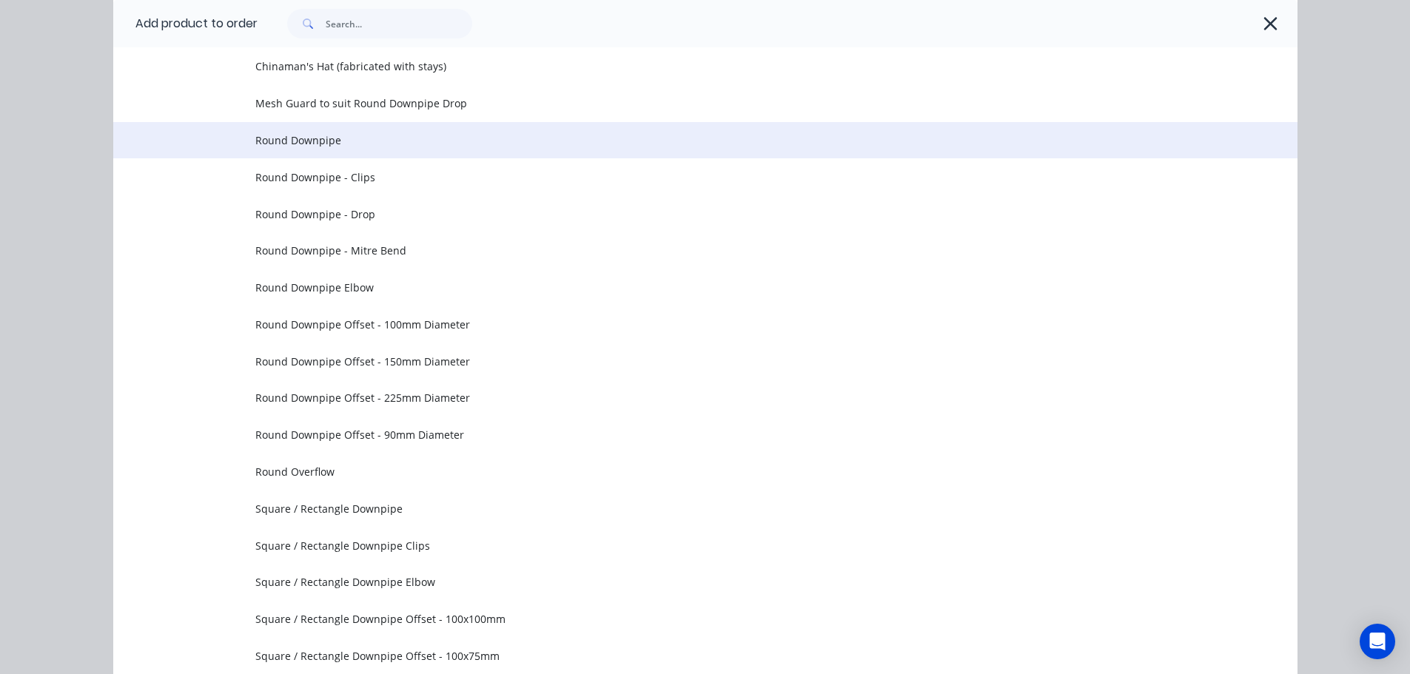
click at [321, 134] on span "Round Downpipe" at bounding box center [671, 140] width 833 height 16
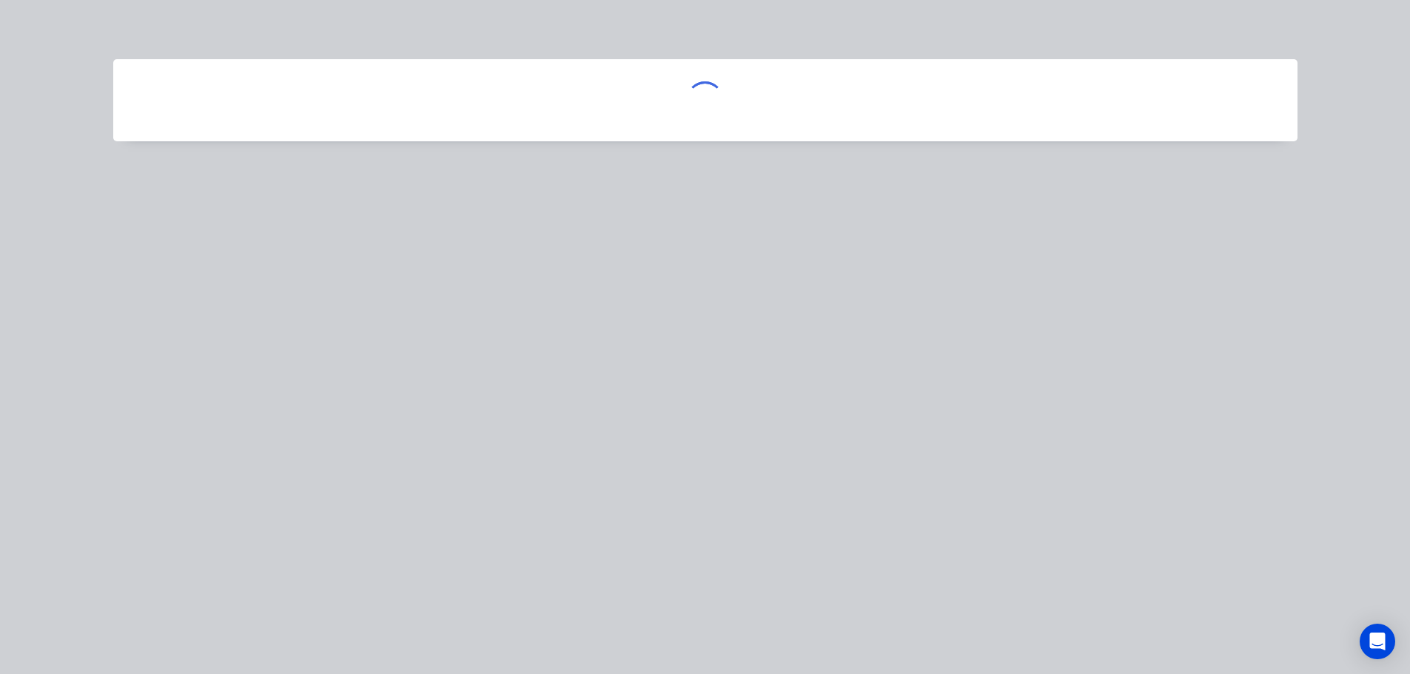
scroll to position [0, 0]
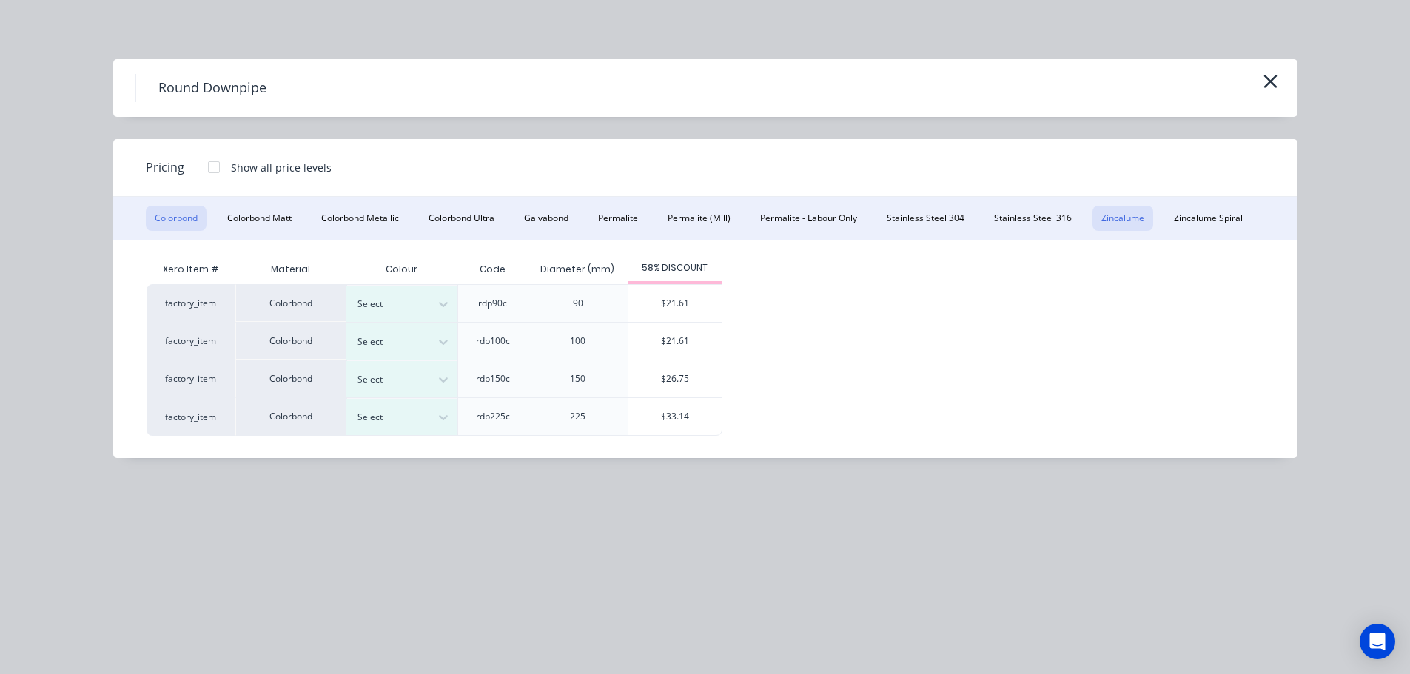
click at [1121, 213] on button "Zincalume" at bounding box center [1122, 218] width 61 height 25
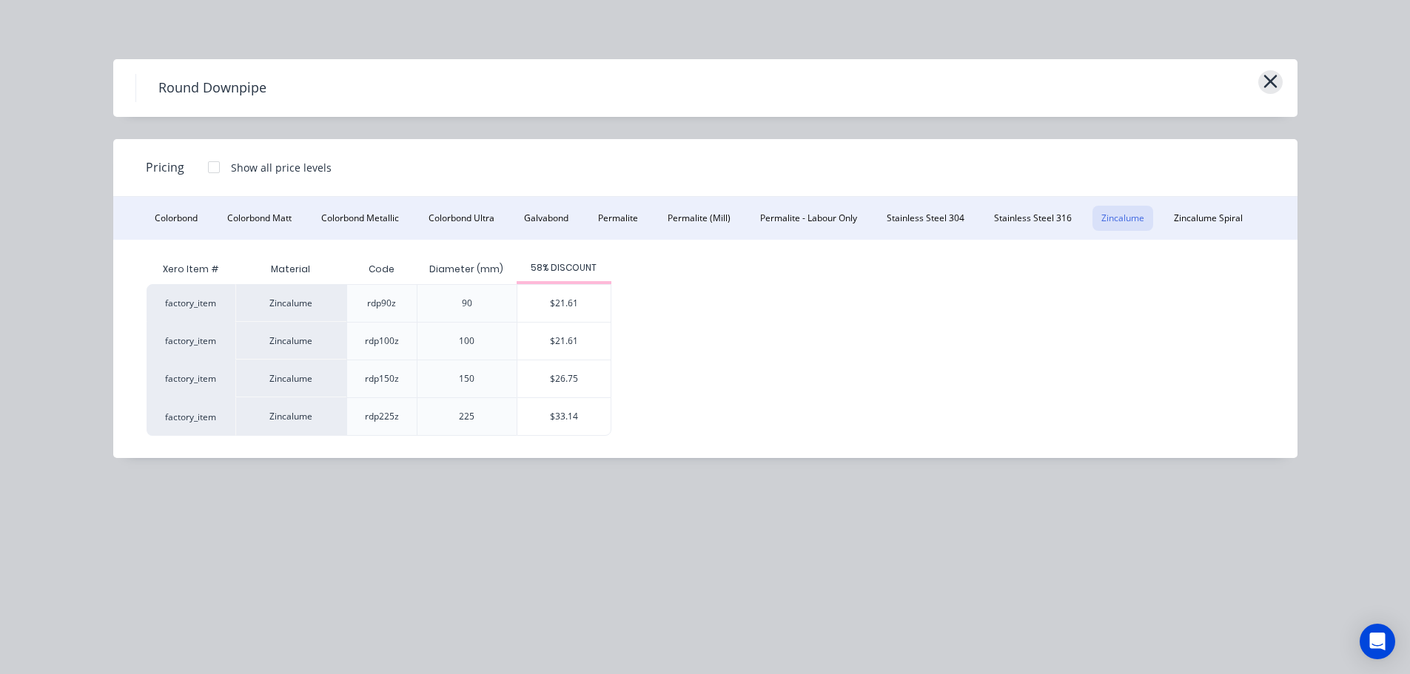
click at [1277, 90] on icon "button" at bounding box center [1271, 81] width 16 height 21
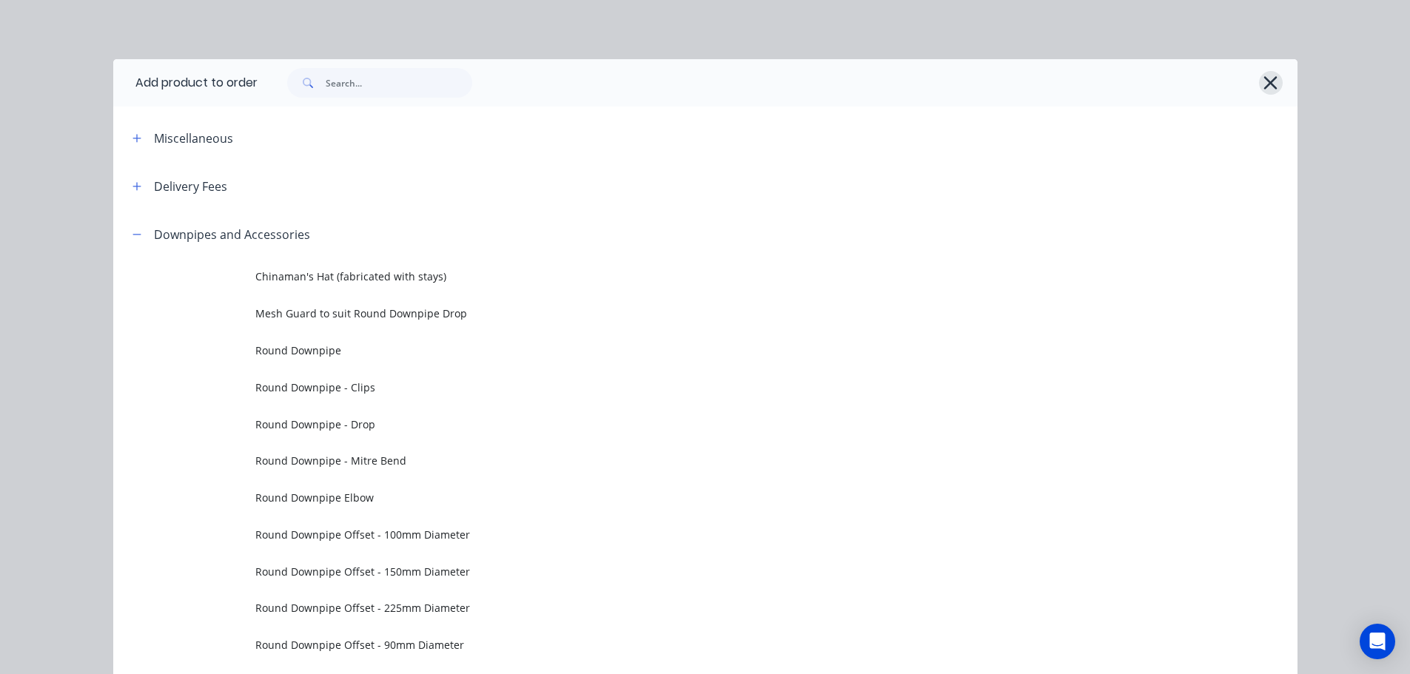
click at [1259, 80] on button "button" at bounding box center [1271, 83] width 24 height 24
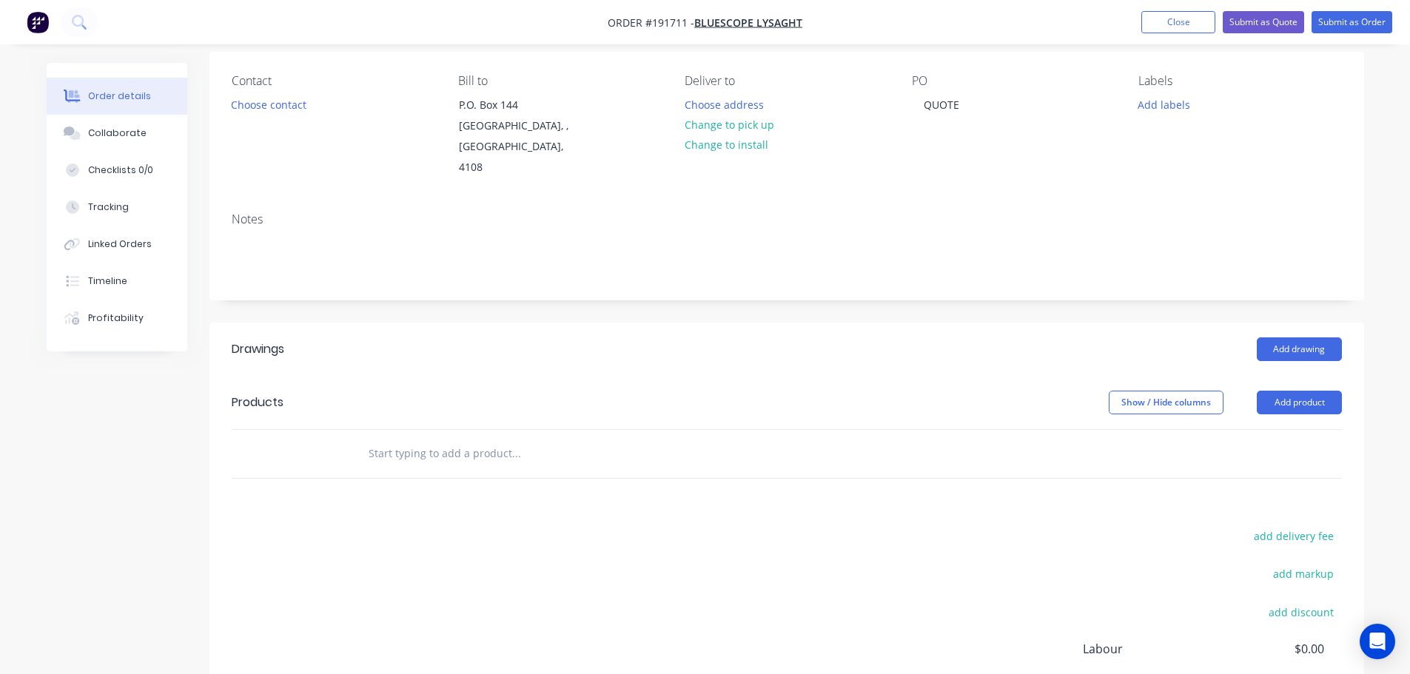
scroll to position [148, 0]
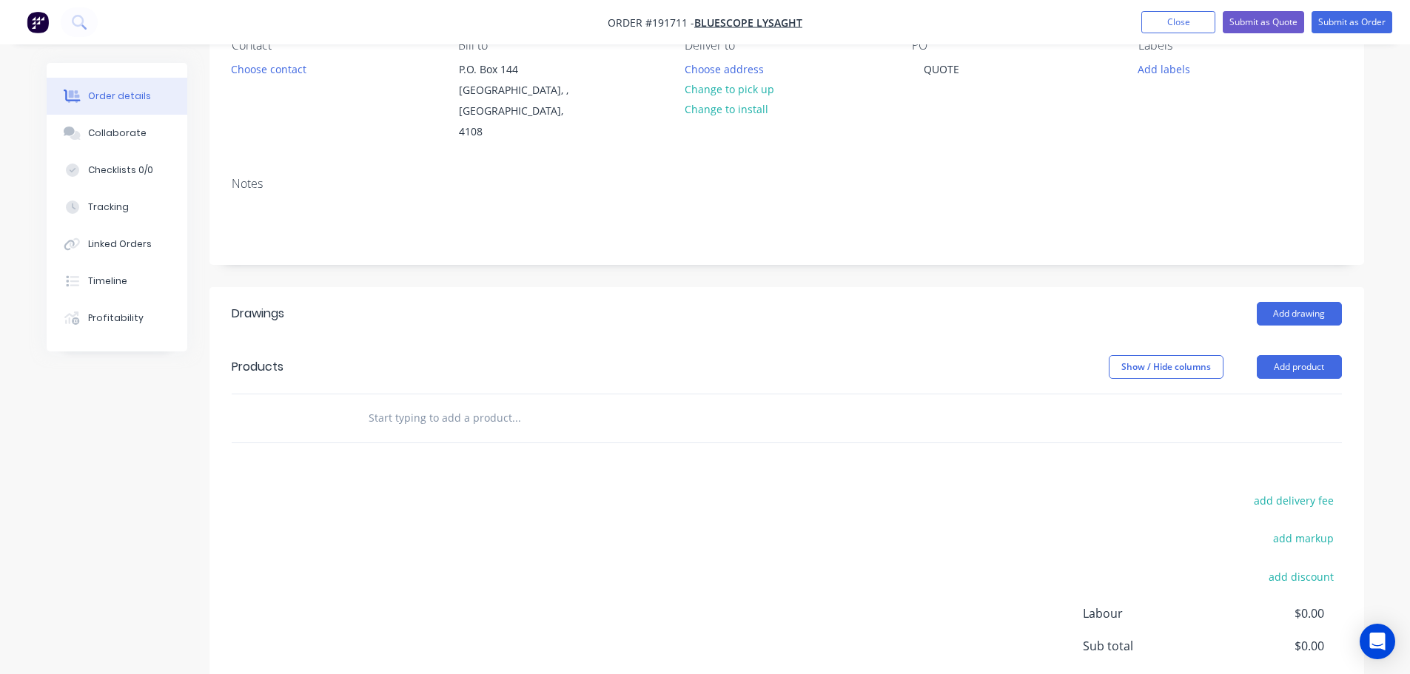
drag, startPoint x: 1290, startPoint y: 343, endPoint x: 1331, endPoint y: 359, distance: 44.3
click at [1291, 355] on button "Add product" at bounding box center [1299, 367] width 85 height 24
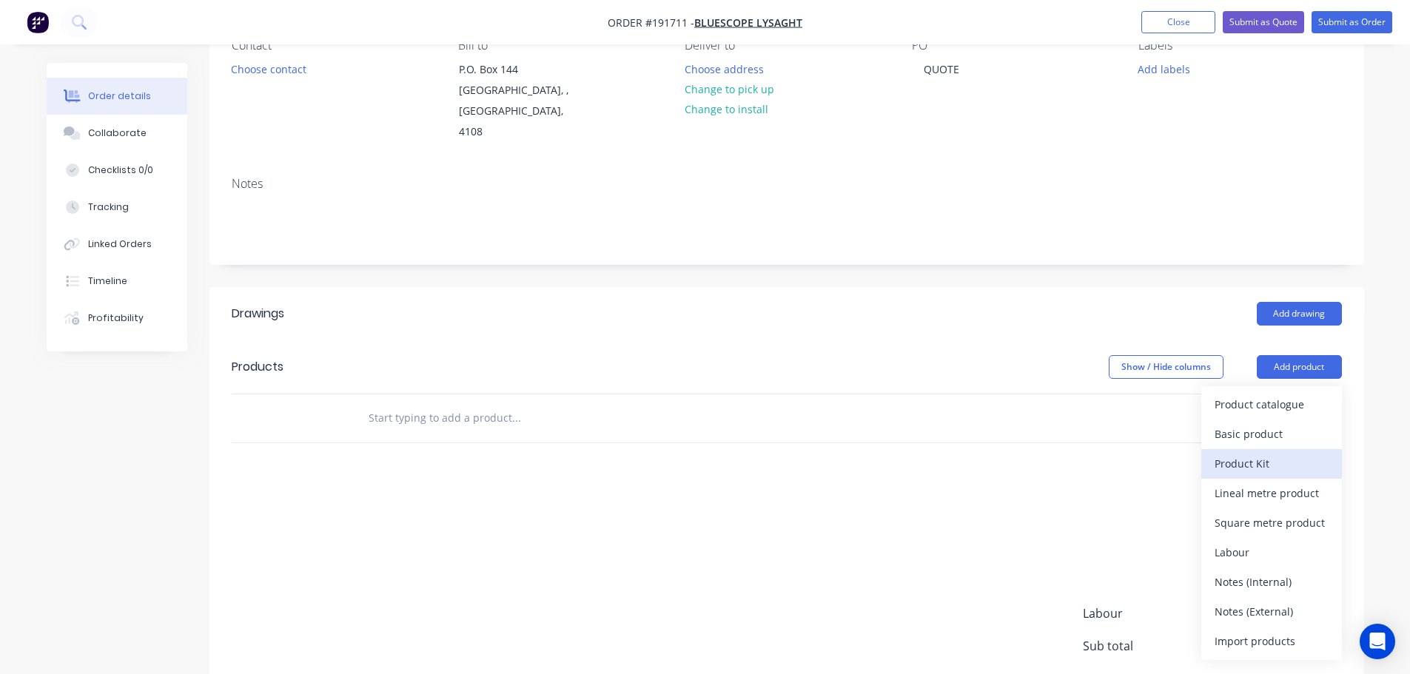
click at [1269, 453] on div "Product Kit" at bounding box center [1271, 463] width 114 height 21
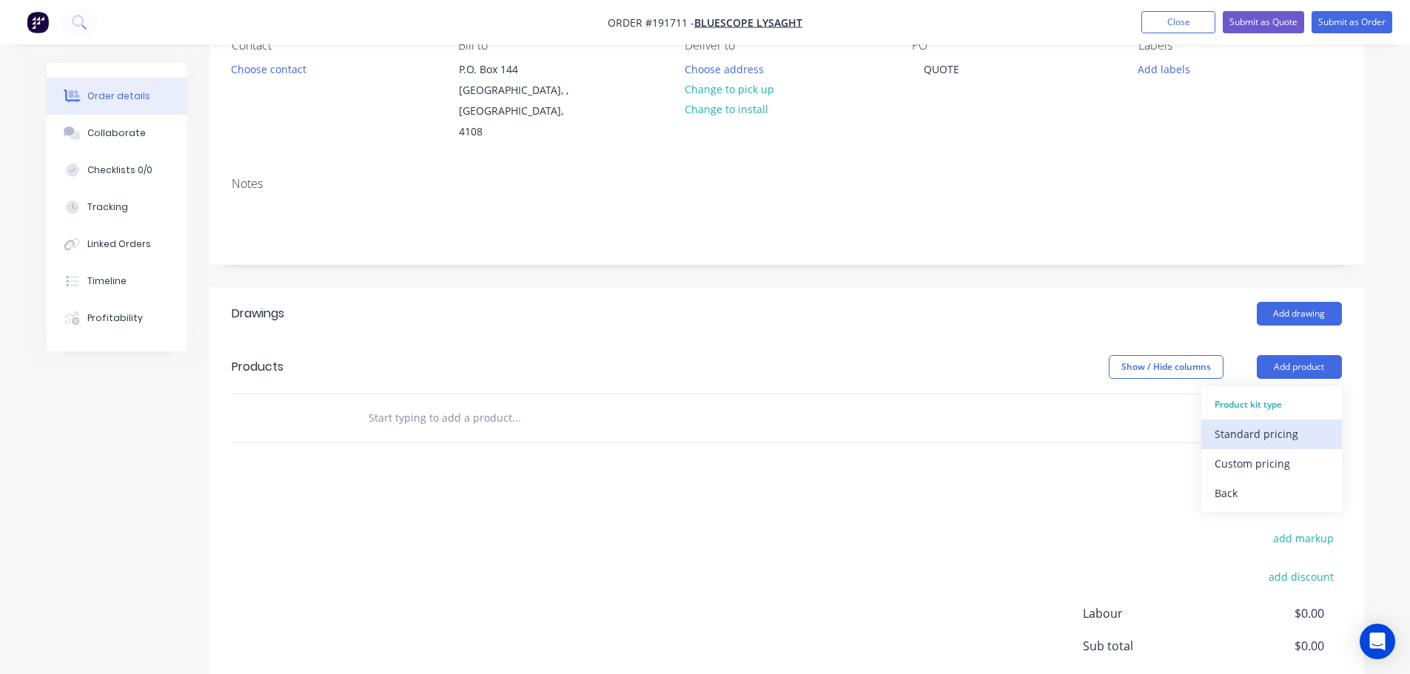
click at [1245, 423] on div "Standard pricing" at bounding box center [1271, 433] width 114 height 21
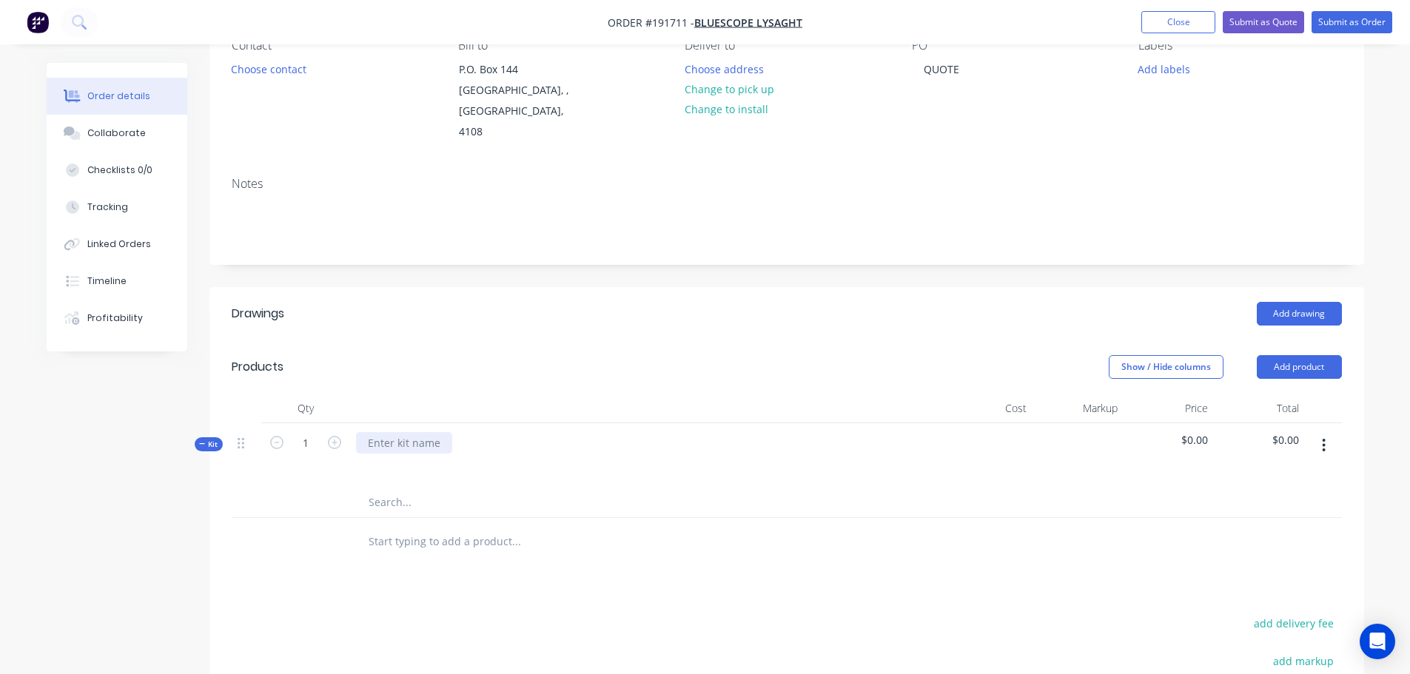
click at [388, 432] on div at bounding box center [404, 442] width 96 height 21
click at [402, 488] on input "text" at bounding box center [516, 503] width 296 height 30
click at [385, 488] on input "text" at bounding box center [516, 503] width 296 height 30
click at [392, 489] on input "text" at bounding box center [516, 503] width 296 height 30
click at [408, 454] on div at bounding box center [646, 464] width 580 height 21
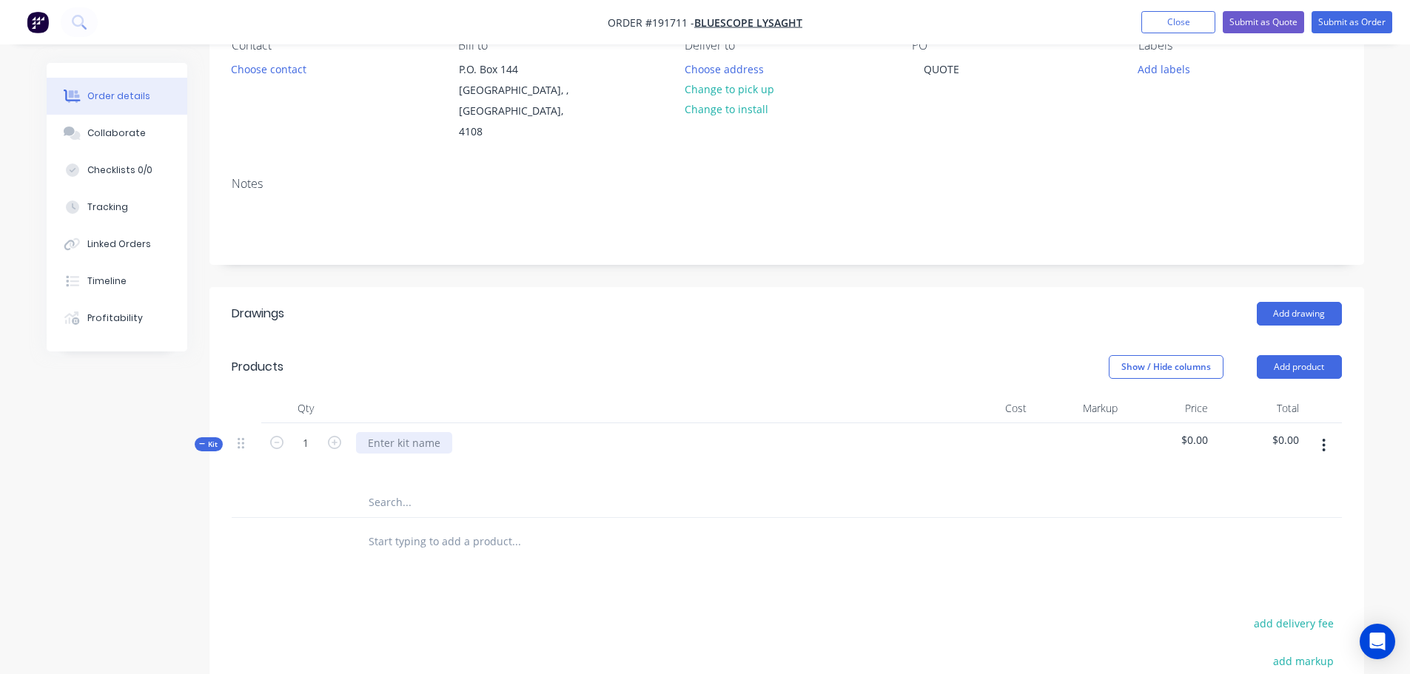
drag, startPoint x: 408, startPoint y: 420, endPoint x: 418, endPoint y: 414, distance: 12.3
click at [408, 432] on div at bounding box center [404, 442] width 96 height 21
click at [406, 503] on input "text" at bounding box center [516, 518] width 296 height 30
drag, startPoint x: 446, startPoint y: 494, endPoint x: 401, endPoint y: 503, distance: 45.1
click at [401, 503] on input "90 DIA DOWN" at bounding box center [516, 518] width 296 height 30
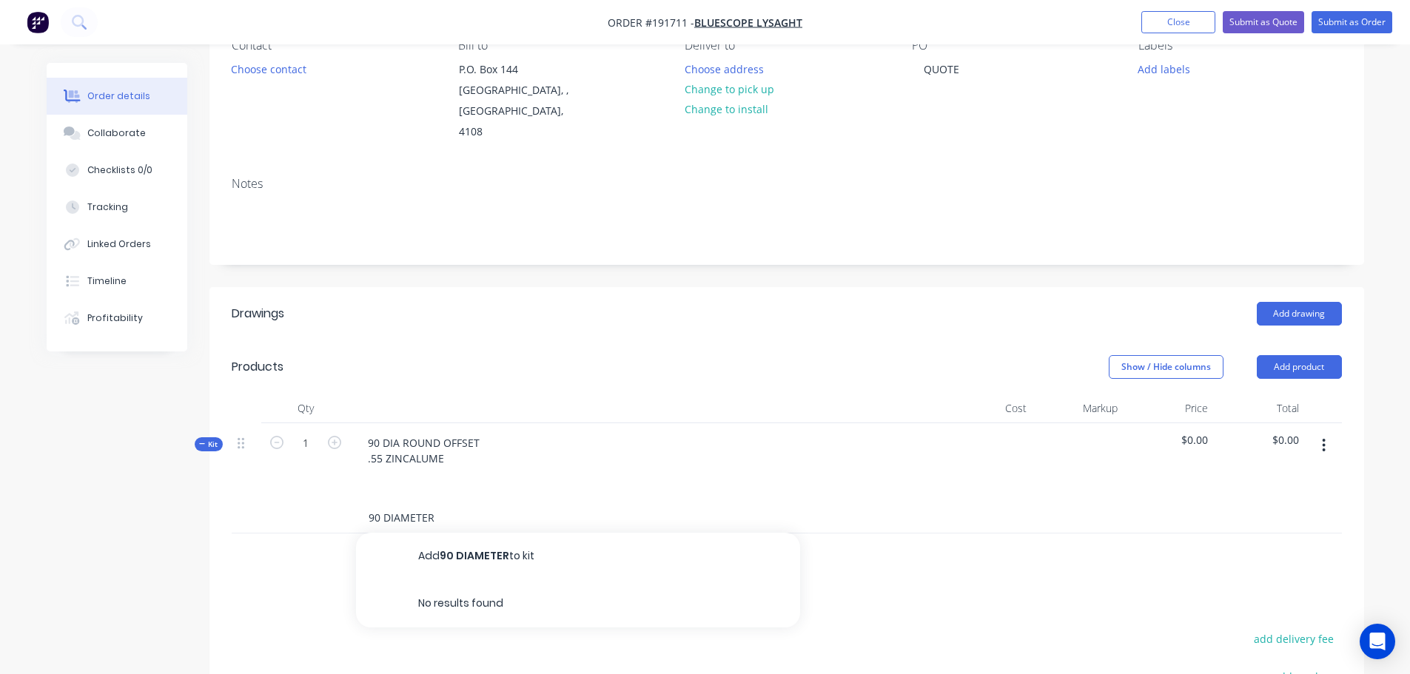
click at [384, 503] on input "90 DIAMETER" at bounding box center [516, 518] width 296 height 30
drag, startPoint x: 440, startPoint y: 497, endPoint x: 314, endPoint y: 505, distance: 126.1
click at [314, 505] on div "90 DIAMETER Add 90 DIAMETER to kit No results found" at bounding box center [787, 518] width 1110 height 30
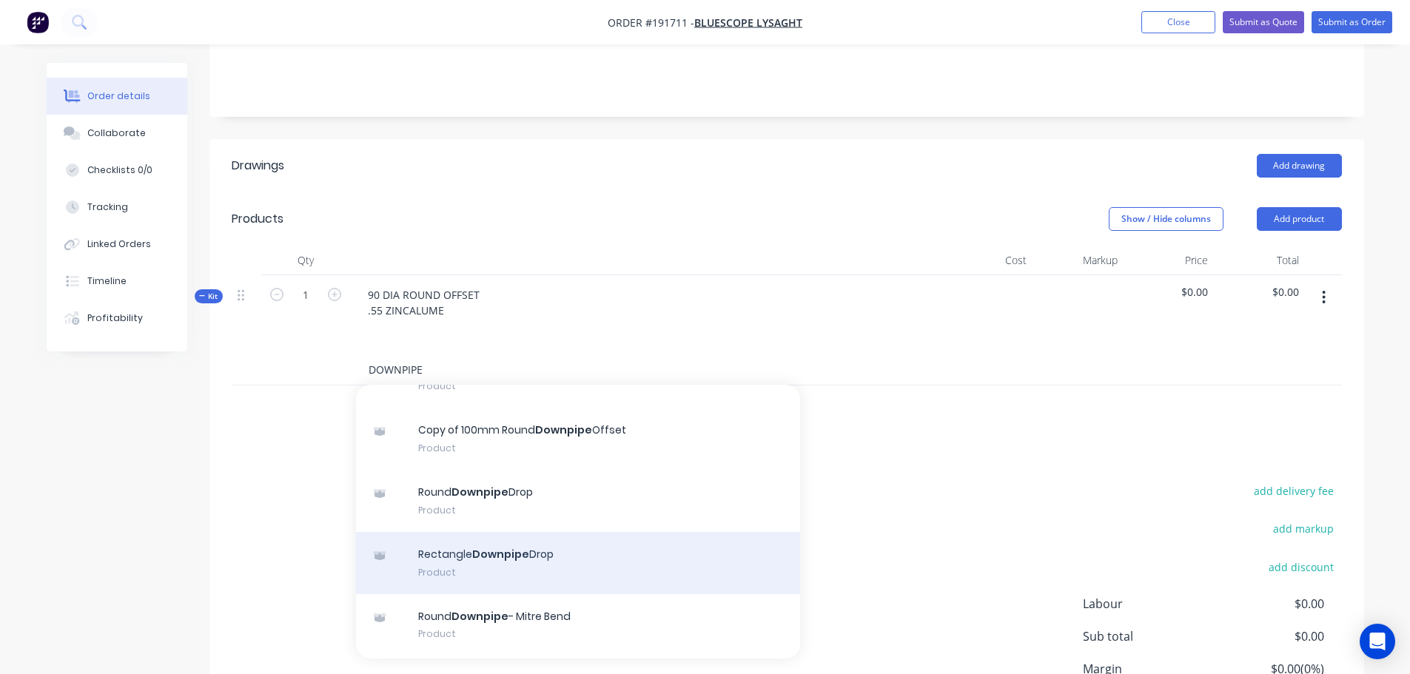
scroll to position [296, 0]
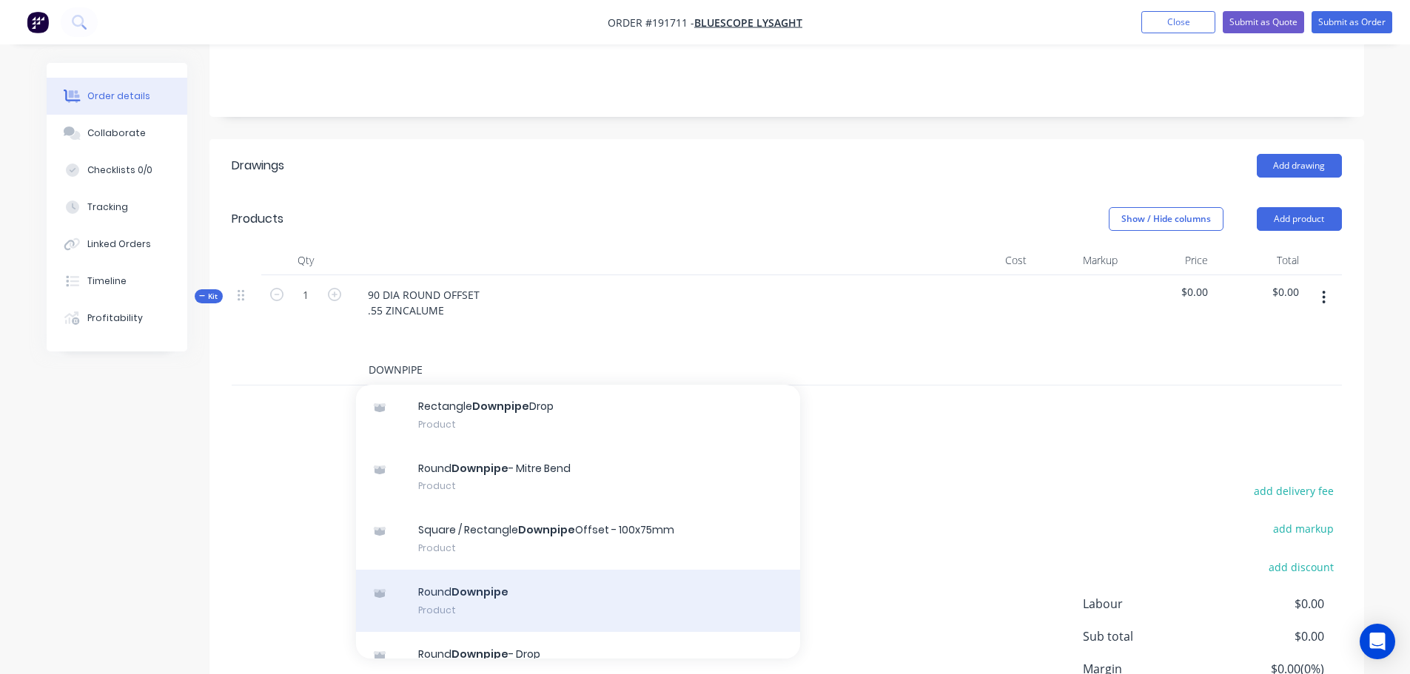
type input "DOWNPIPE"
click at [513, 571] on div "Round Downpipe Product" at bounding box center [578, 601] width 444 height 62
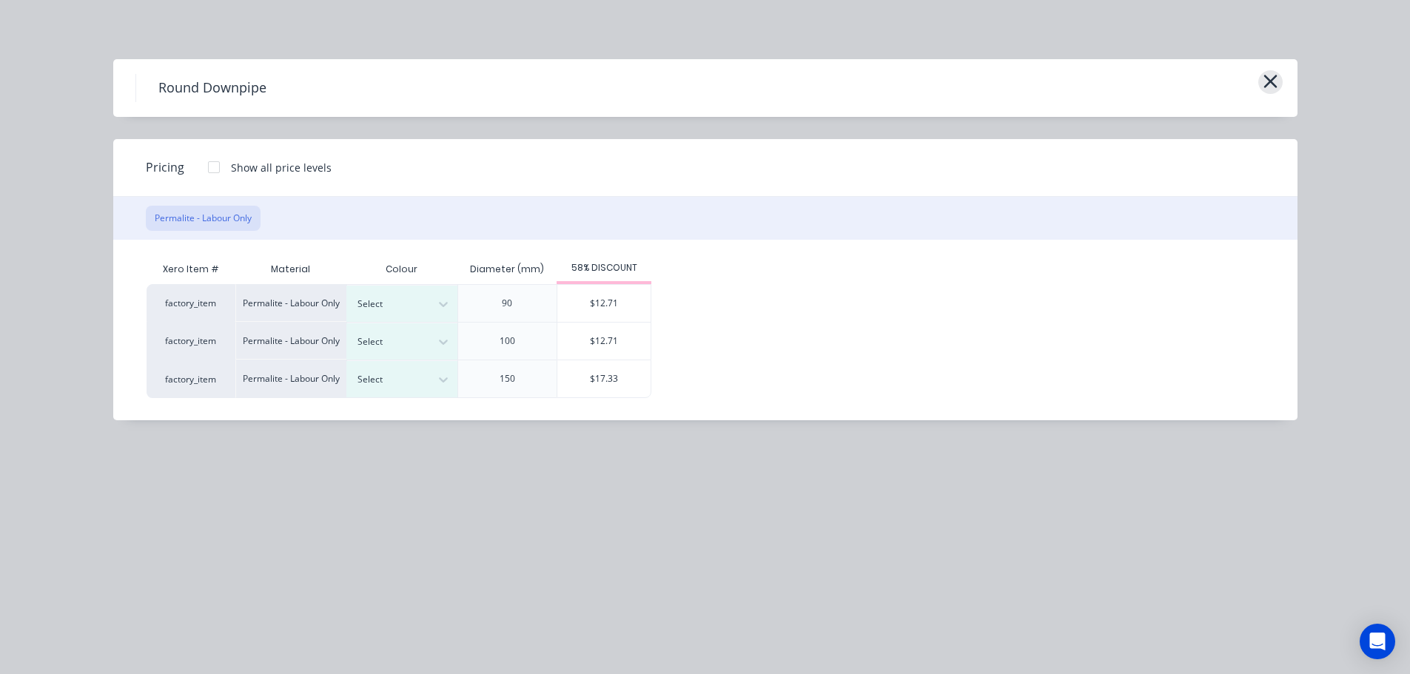
click at [1274, 82] on icon "button" at bounding box center [1271, 81] width 16 height 21
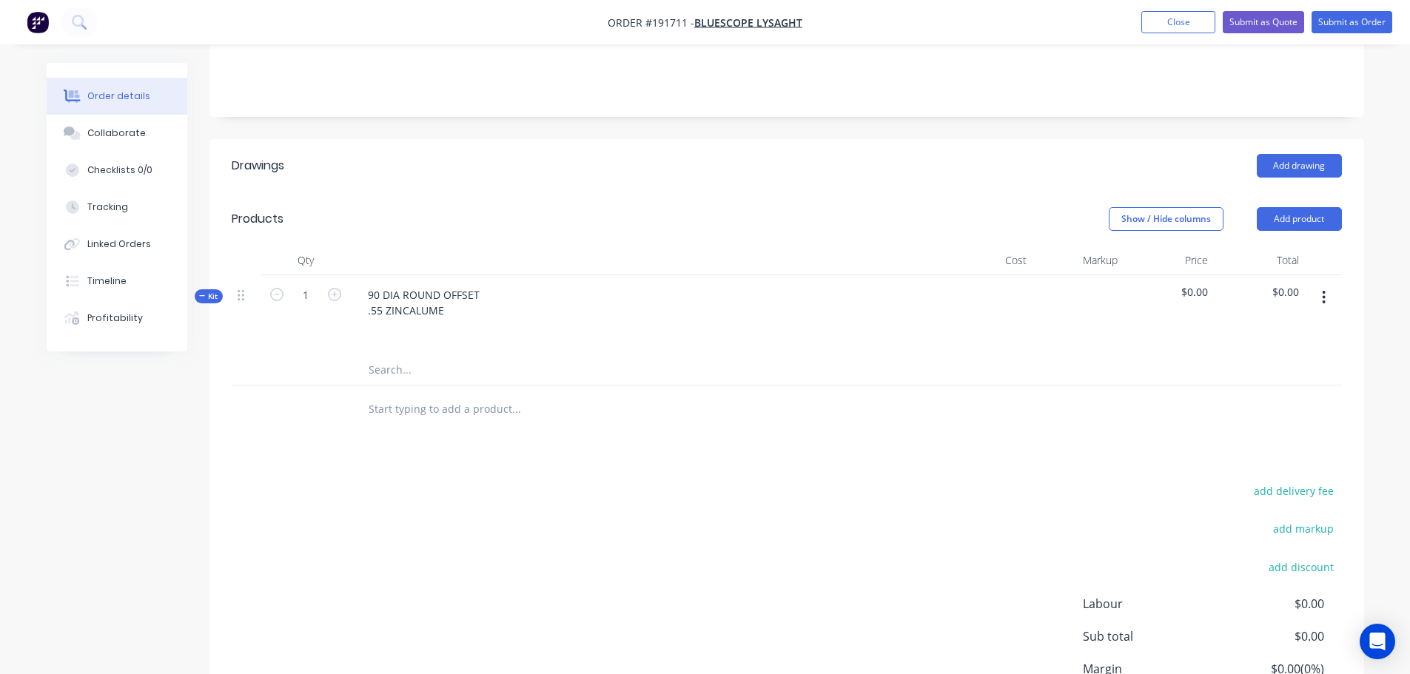
click at [394, 355] on input "text" at bounding box center [516, 370] width 296 height 30
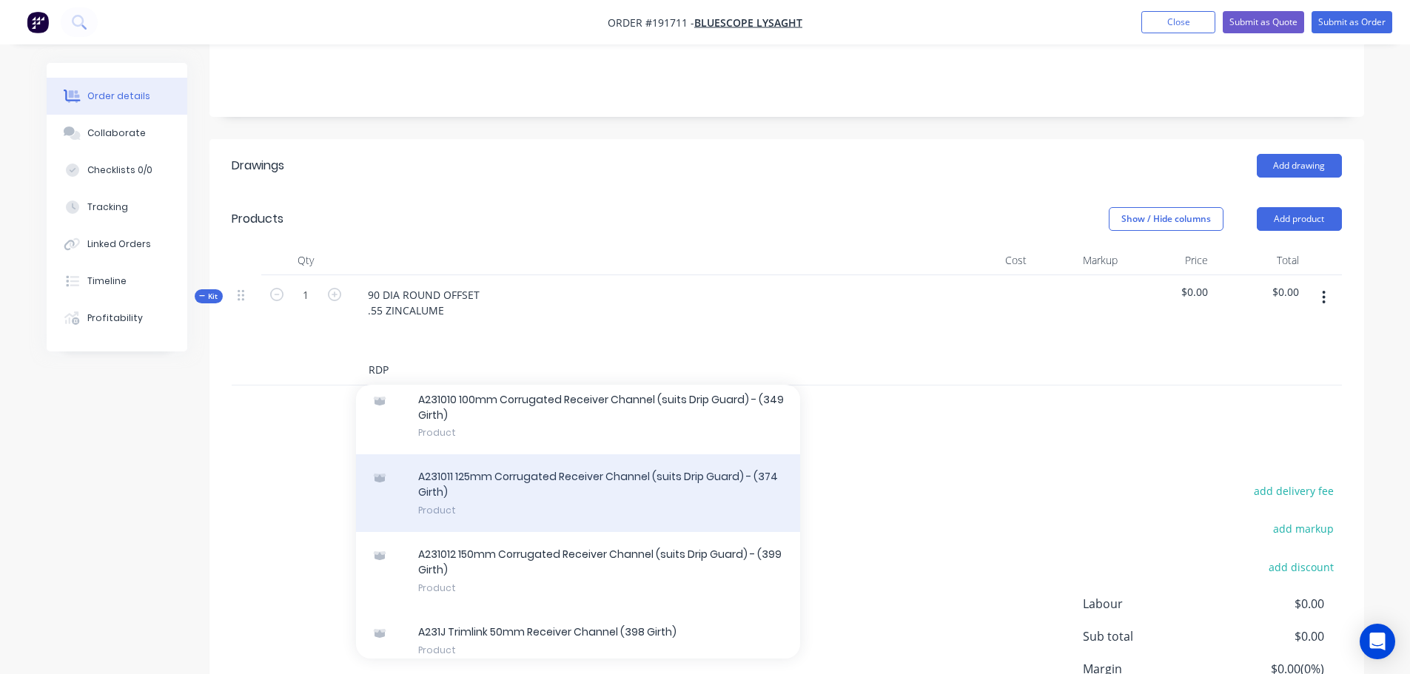
scroll to position [5773, 0]
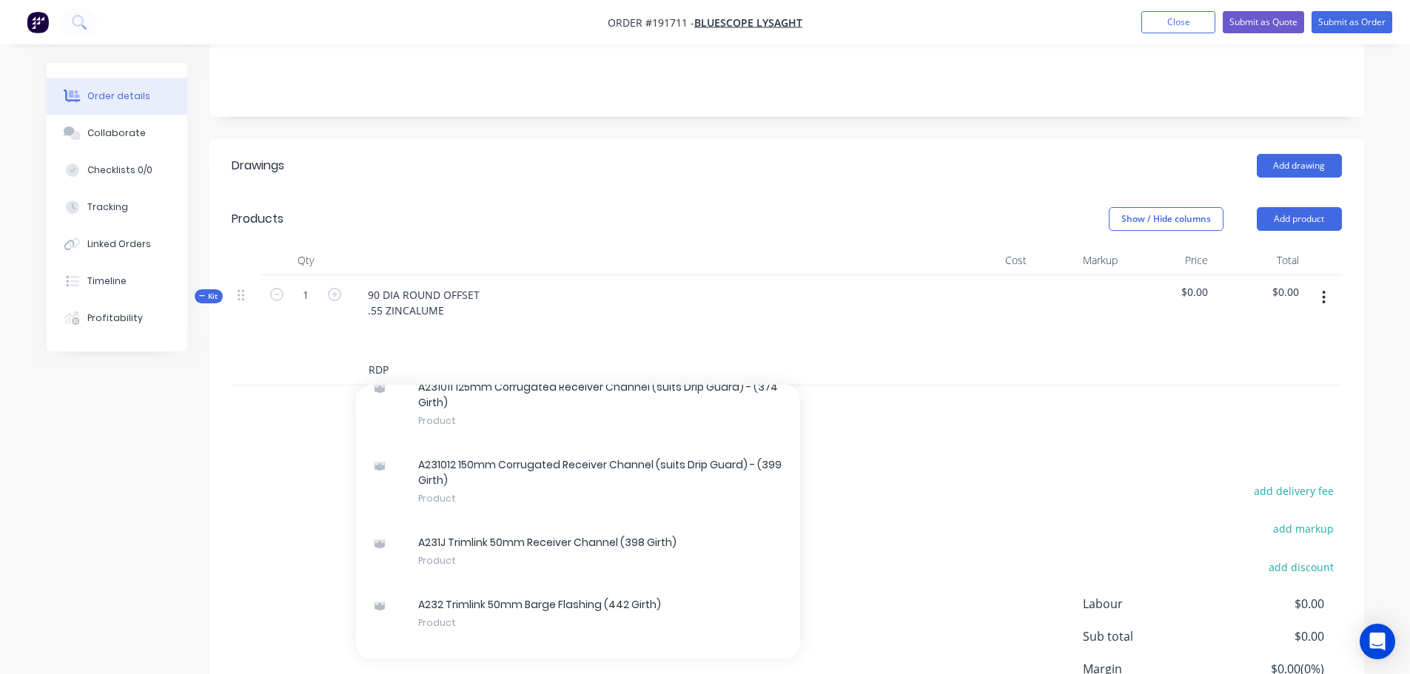
click at [390, 355] on input "RDP" at bounding box center [516, 370] width 296 height 30
type input "RUND"
click at [405, 355] on input "RUND" at bounding box center [516, 370] width 296 height 30
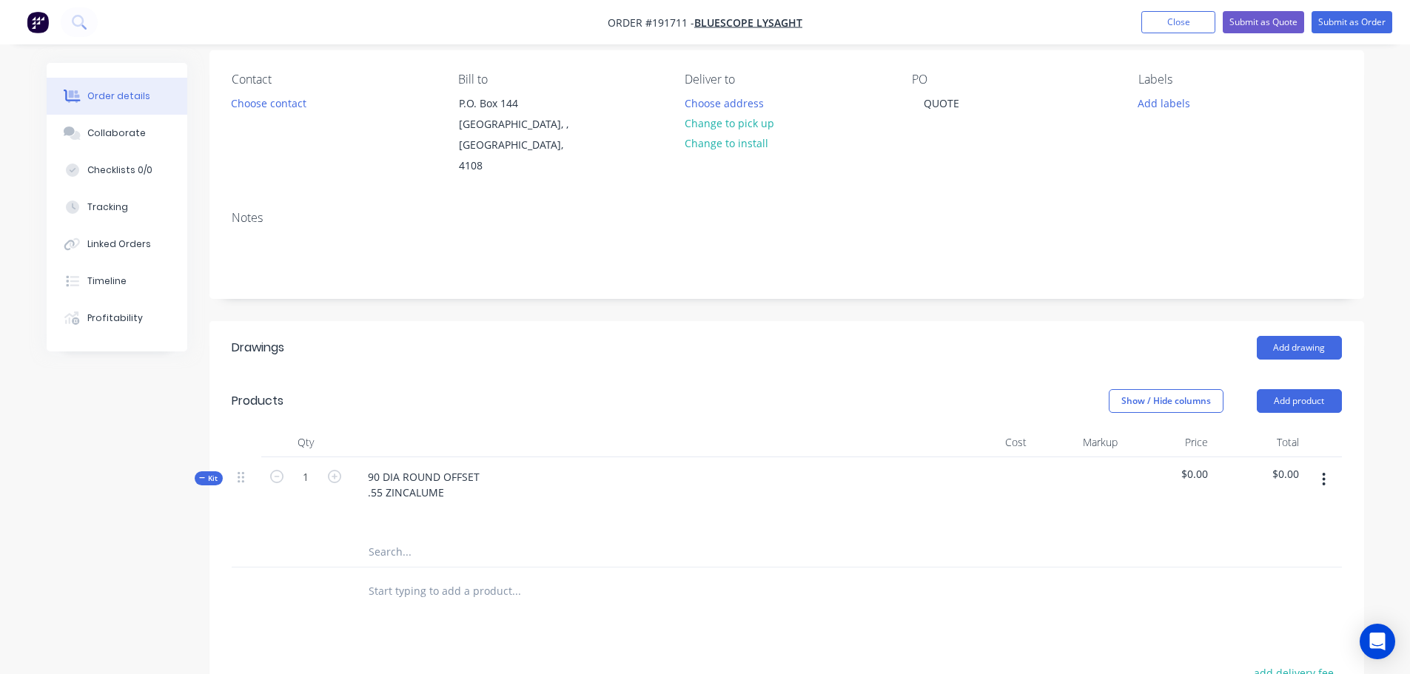
scroll to position [148, 0]
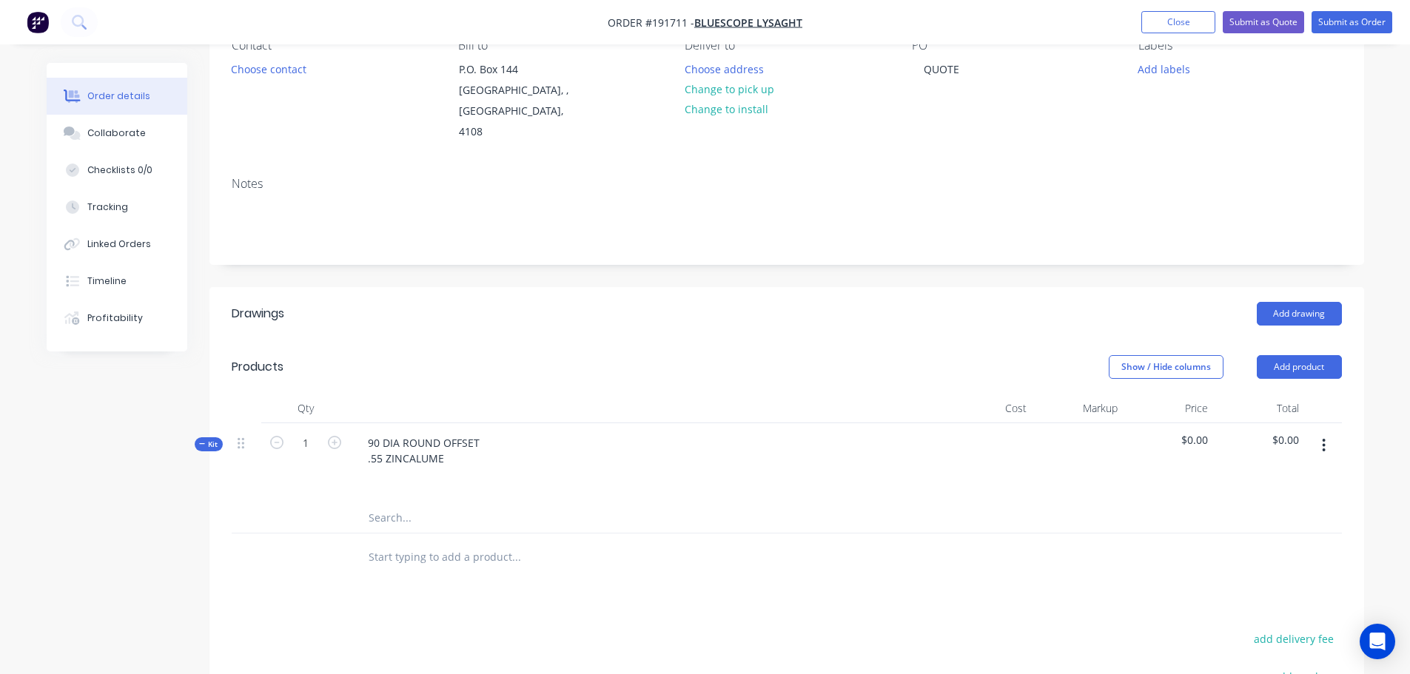
click at [1322, 437] on icon "button" at bounding box center [1324, 445] width 4 height 16
click at [1265, 562] on div "Delete" at bounding box center [1271, 572] width 114 height 21
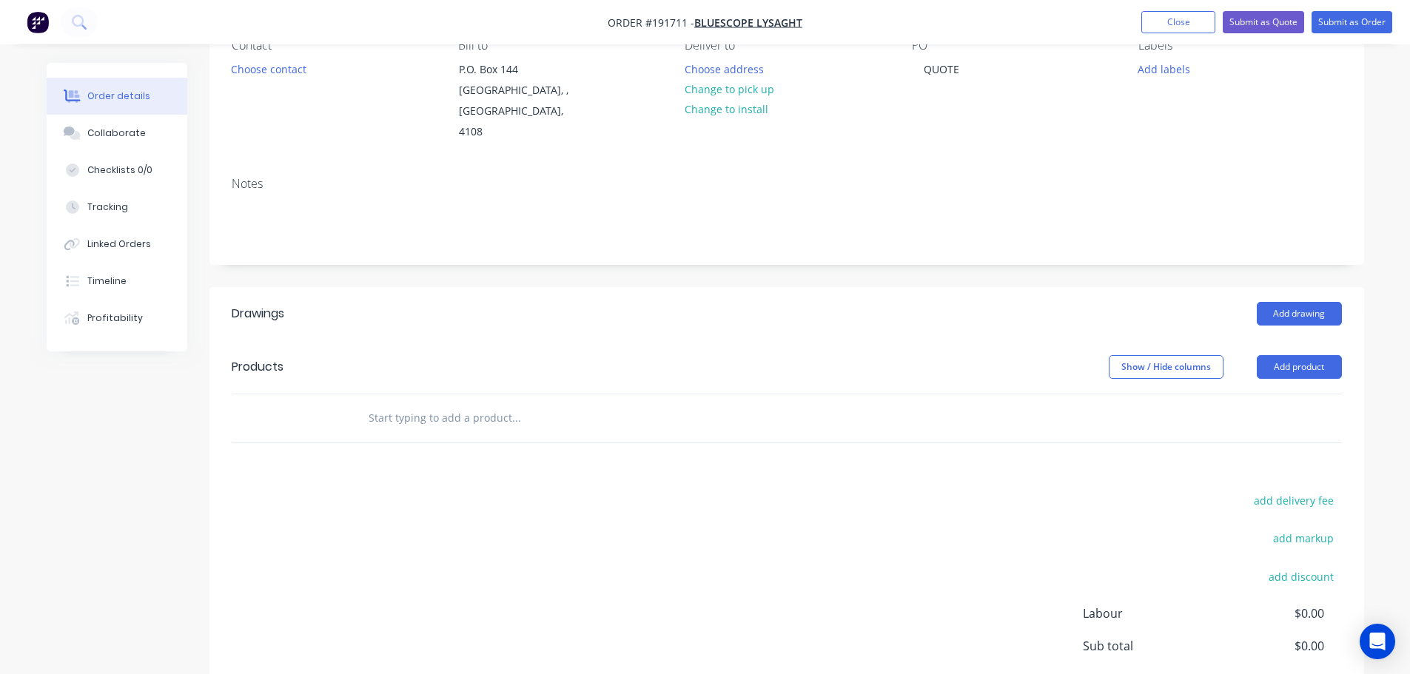
click at [955, 340] on header "Products Show / Hide columns Add product" at bounding box center [786, 366] width 1155 height 53
click at [830, 302] on div "Add drawing" at bounding box center [904, 314] width 874 height 24
click at [831, 306] on header "Drawings Add drawing" at bounding box center [786, 313] width 1155 height 53
drag, startPoint x: 1324, startPoint y: 336, endPoint x: 1320, endPoint y: 362, distance: 26.3
click at [1321, 355] on button "Add product" at bounding box center [1299, 367] width 85 height 24
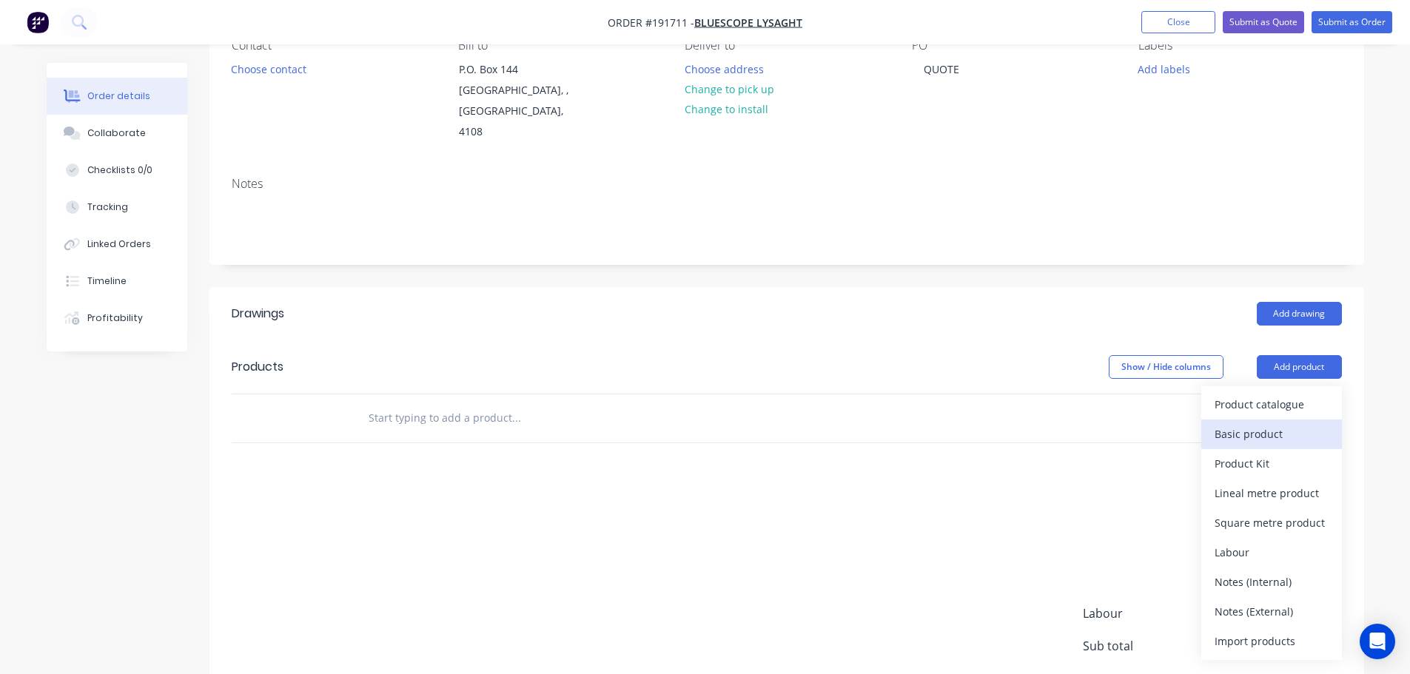
click at [1261, 423] on div "Basic product" at bounding box center [1271, 433] width 114 height 21
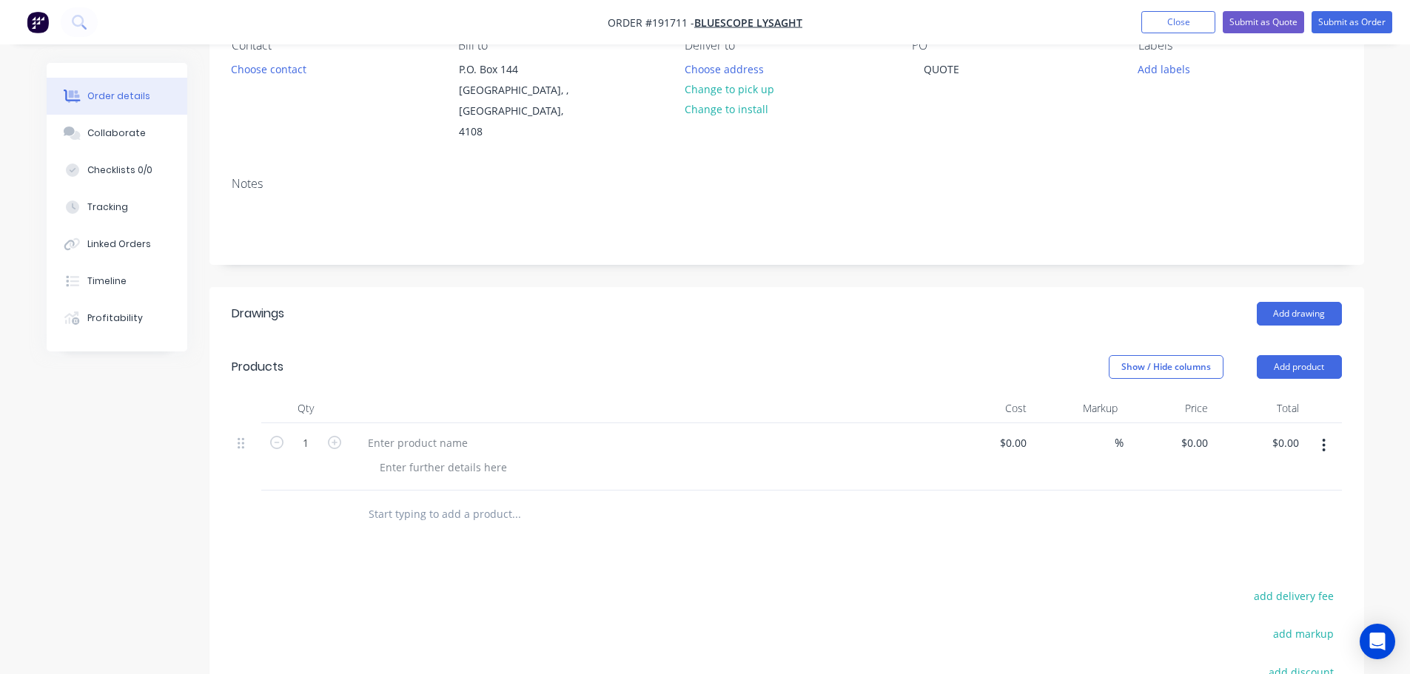
click at [486, 432] on div at bounding box center [646, 442] width 580 height 21
click at [444, 432] on div at bounding box center [418, 442] width 124 height 21
click at [391, 457] on div at bounding box center [443, 467] width 151 height 21
click at [591, 340] on header "Products Show / Hide columns Add product" at bounding box center [786, 366] width 1155 height 53
click at [1018, 287] on header "Drawings Add drawing" at bounding box center [786, 313] width 1155 height 53
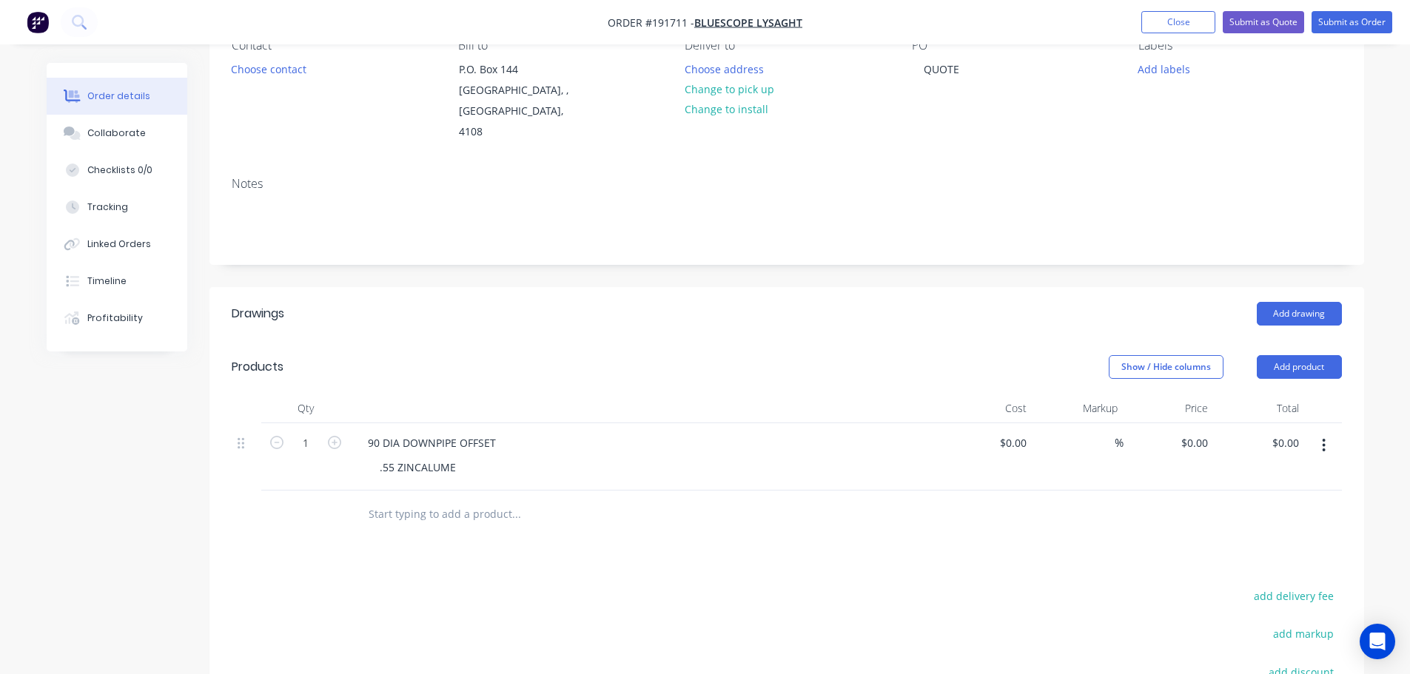
click at [723, 355] on div "Show / Hide columns Add product" at bounding box center [904, 367] width 874 height 24
click at [1325, 355] on button "Add product" at bounding box center [1299, 367] width 85 height 24
click at [1310, 394] on div "Product catalogue" at bounding box center [1271, 404] width 114 height 21
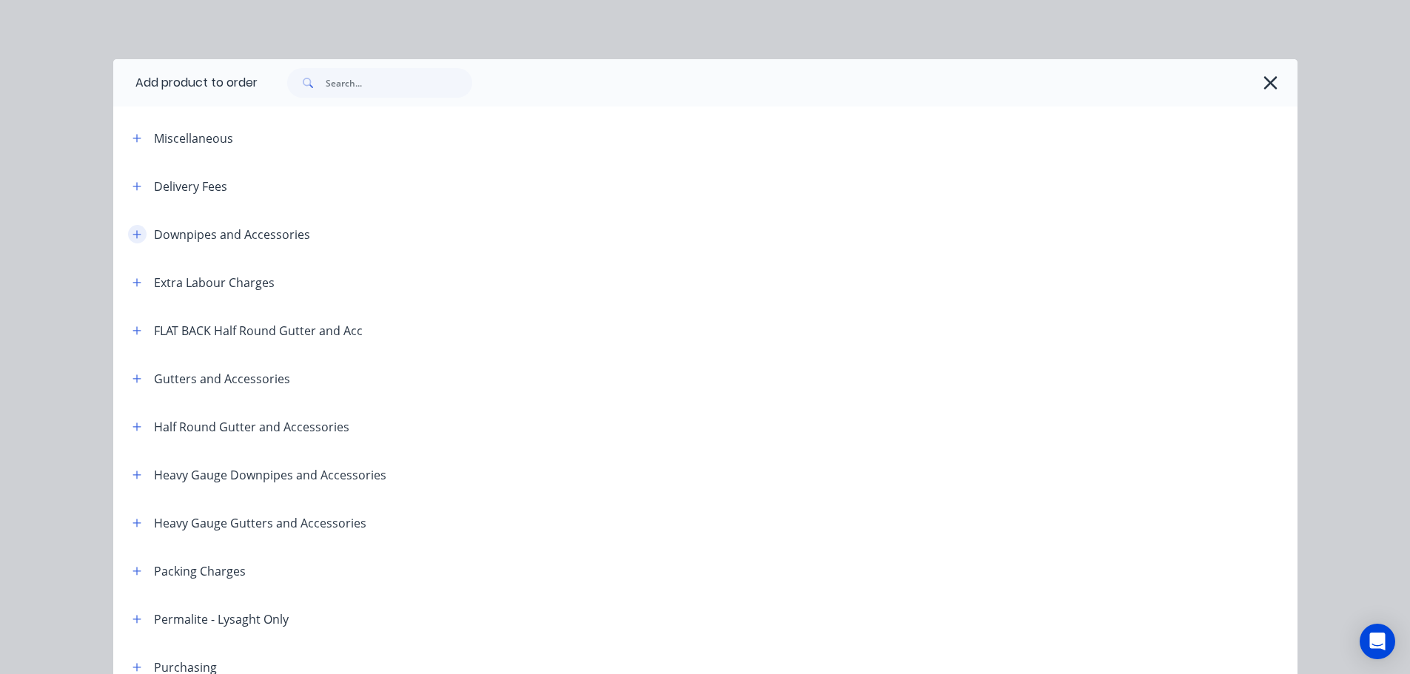
click at [132, 231] on icon "button" at bounding box center [136, 234] width 9 height 10
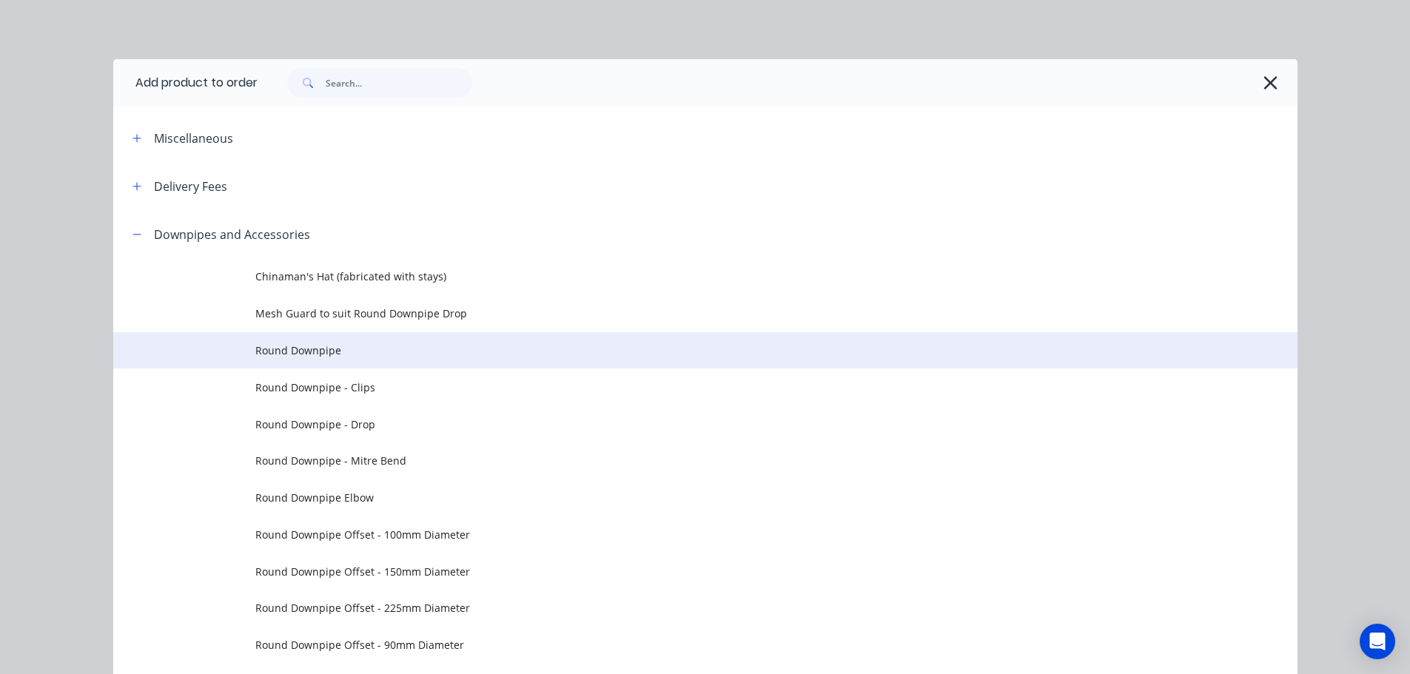
click at [311, 343] on span "Round Downpipe" at bounding box center [671, 351] width 833 height 16
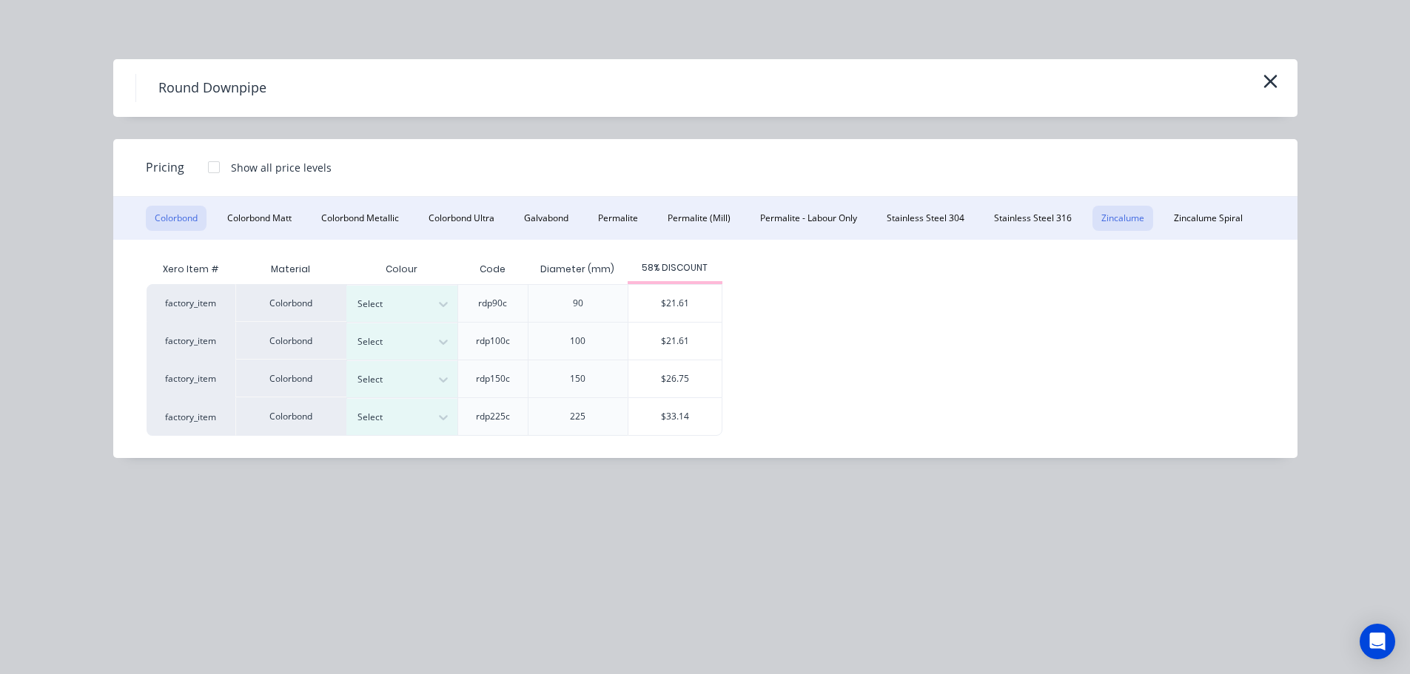
click at [1121, 222] on button "Zincalume" at bounding box center [1122, 218] width 61 height 25
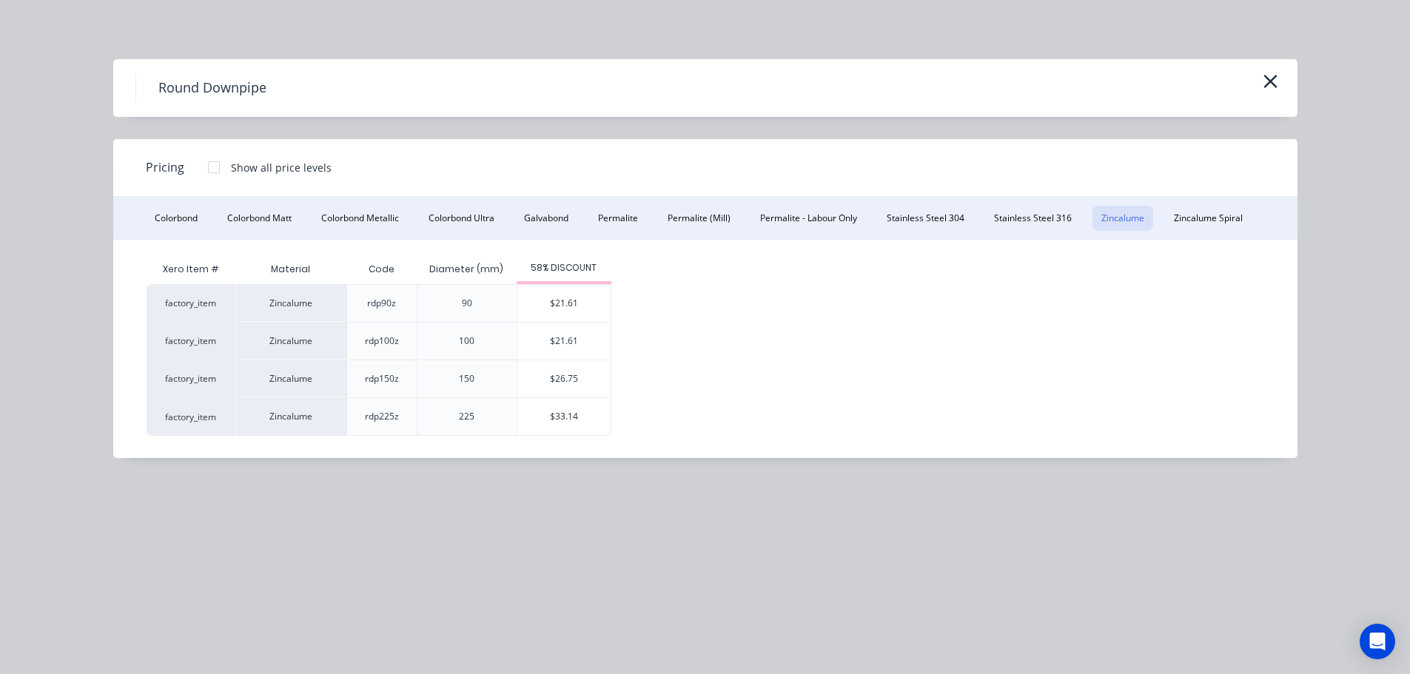
click at [1257, 84] on div "Round Downpipe" at bounding box center [705, 88] width 1140 height 28
click at [1271, 84] on icon "button" at bounding box center [1269, 81] width 13 height 13
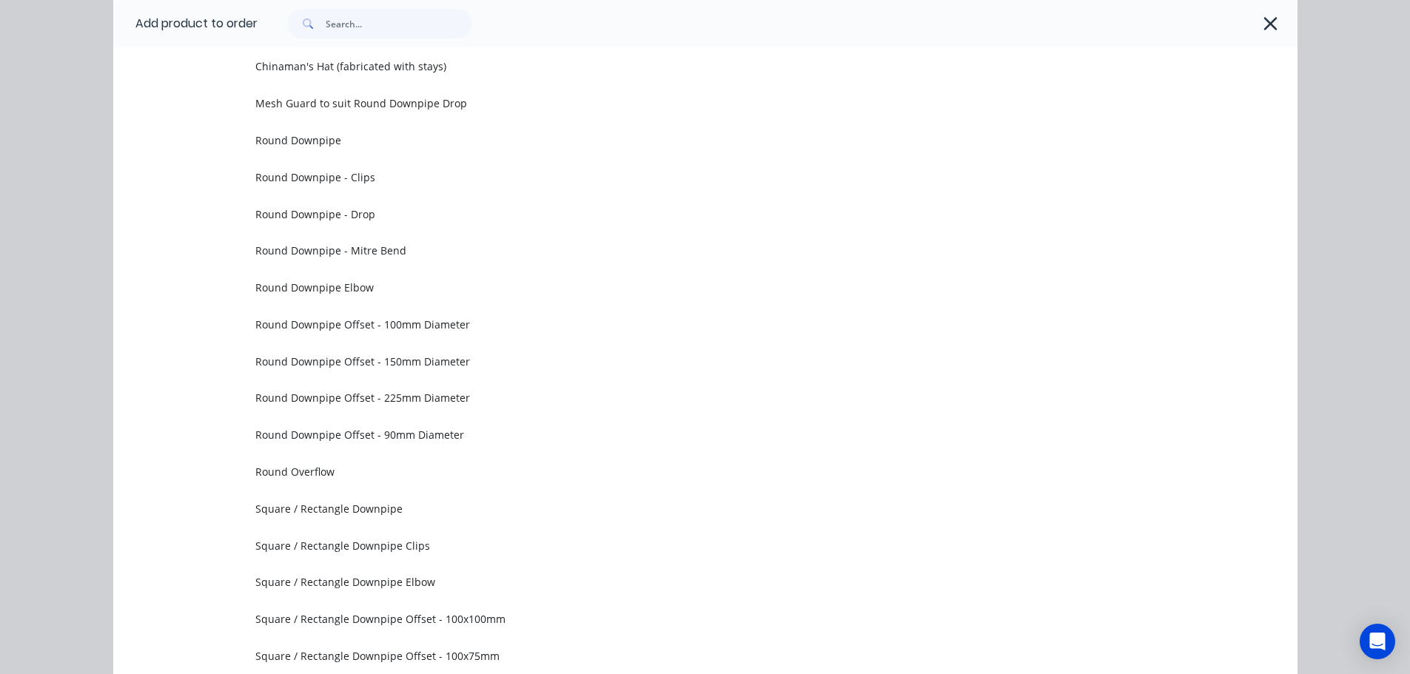
click at [386, 255] on span "Round Downpipe - Mitre Bend" at bounding box center [671, 251] width 833 height 16
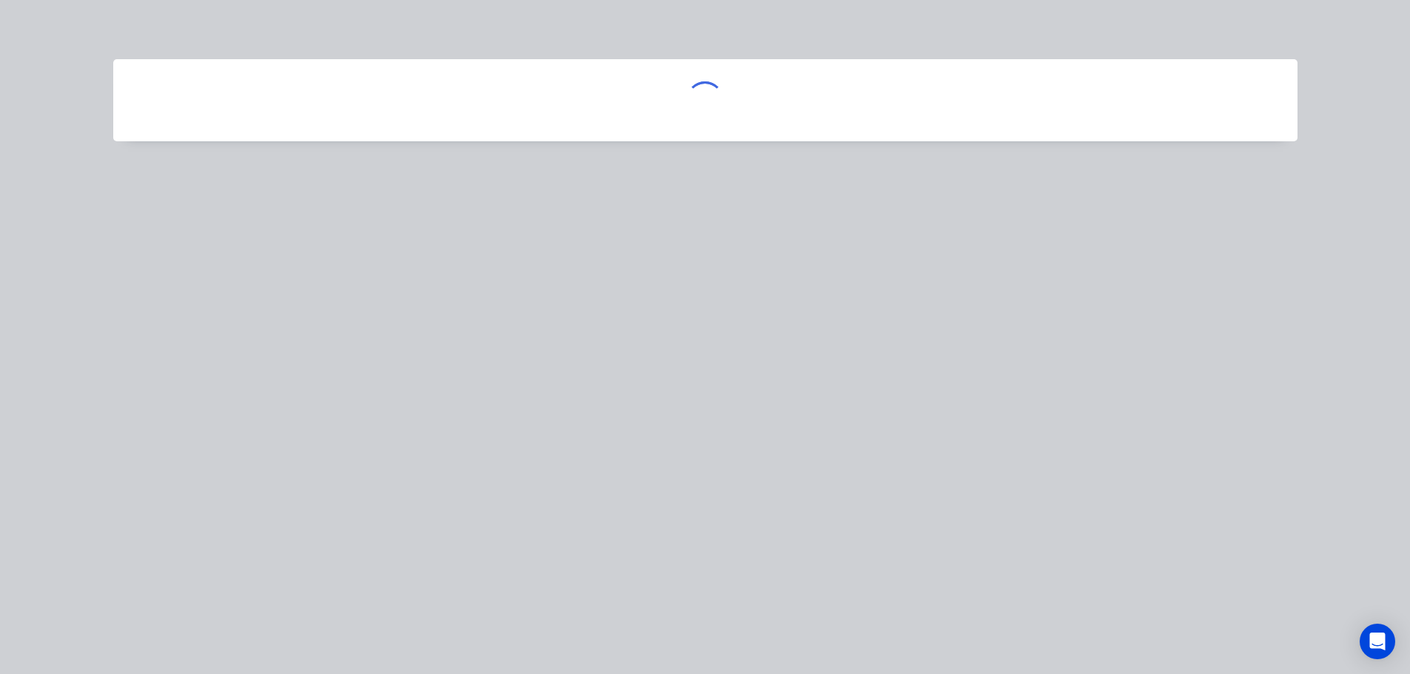
scroll to position [0, 0]
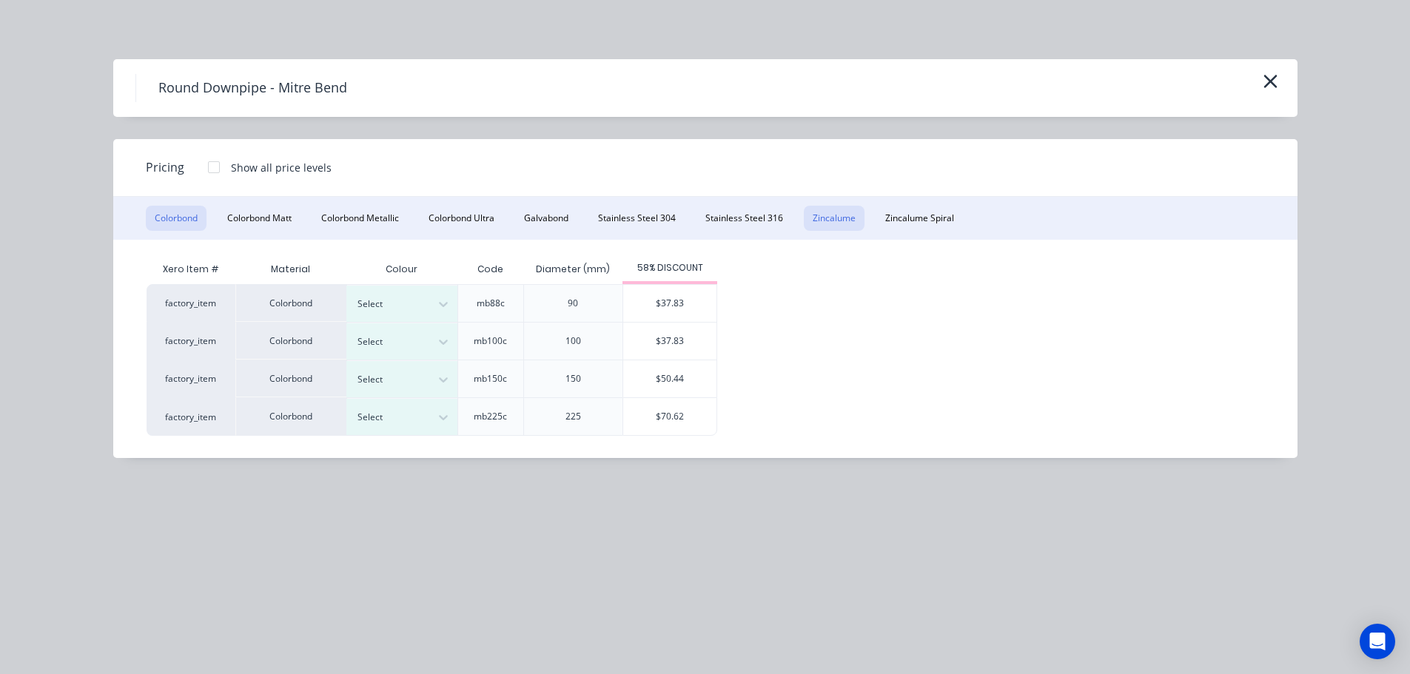
click at [832, 218] on button "Zincalume" at bounding box center [834, 218] width 61 height 25
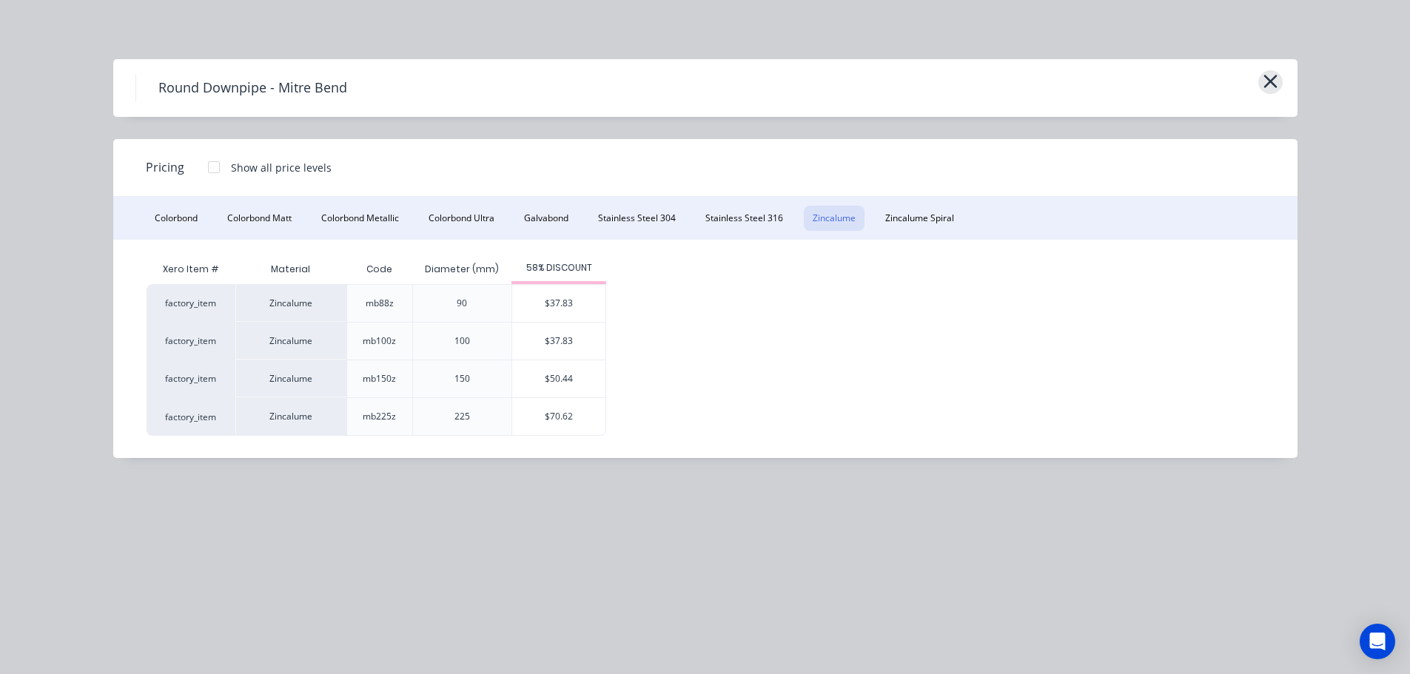
click at [1274, 78] on icon "button" at bounding box center [1269, 81] width 13 height 13
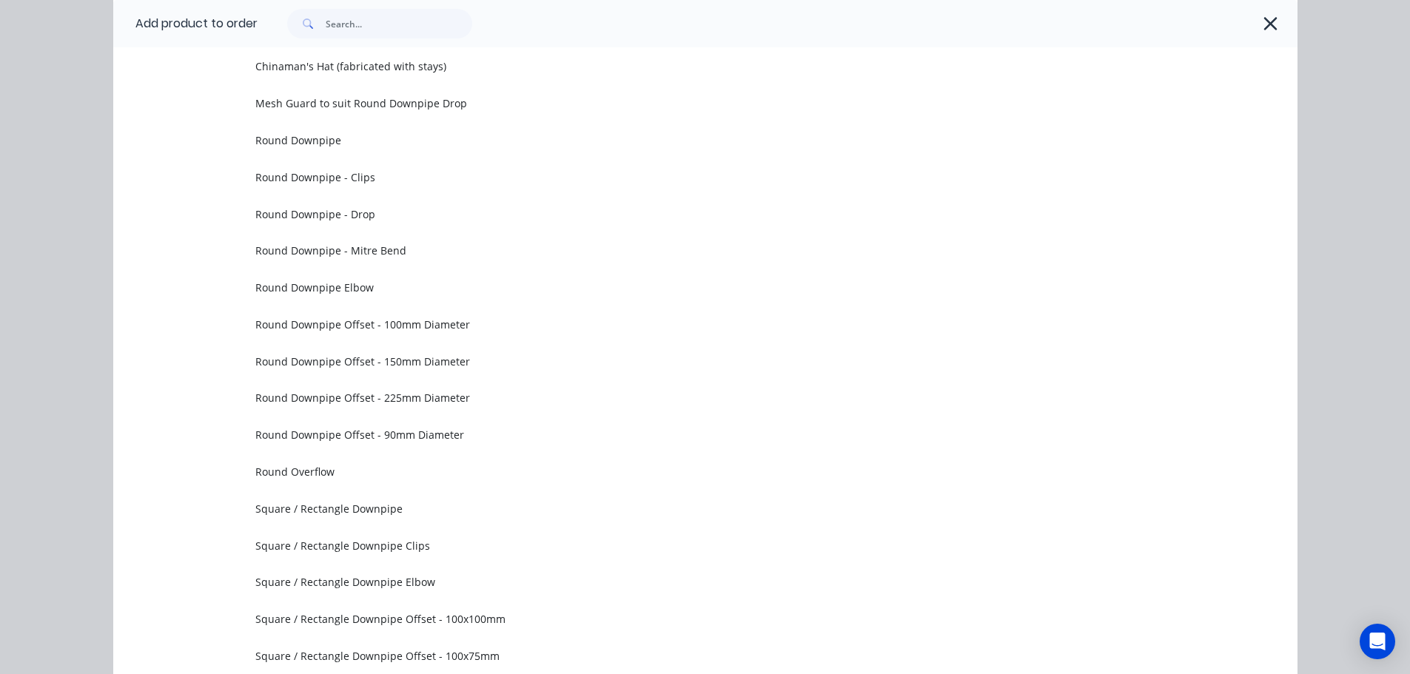
click at [1280, 19] on div at bounding box center [778, 23] width 1040 height 47
click at [1274, 28] on div at bounding box center [778, 23] width 1040 height 47
click at [1266, 27] on icon "button" at bounding box center [1271, 23] width 16 height 21
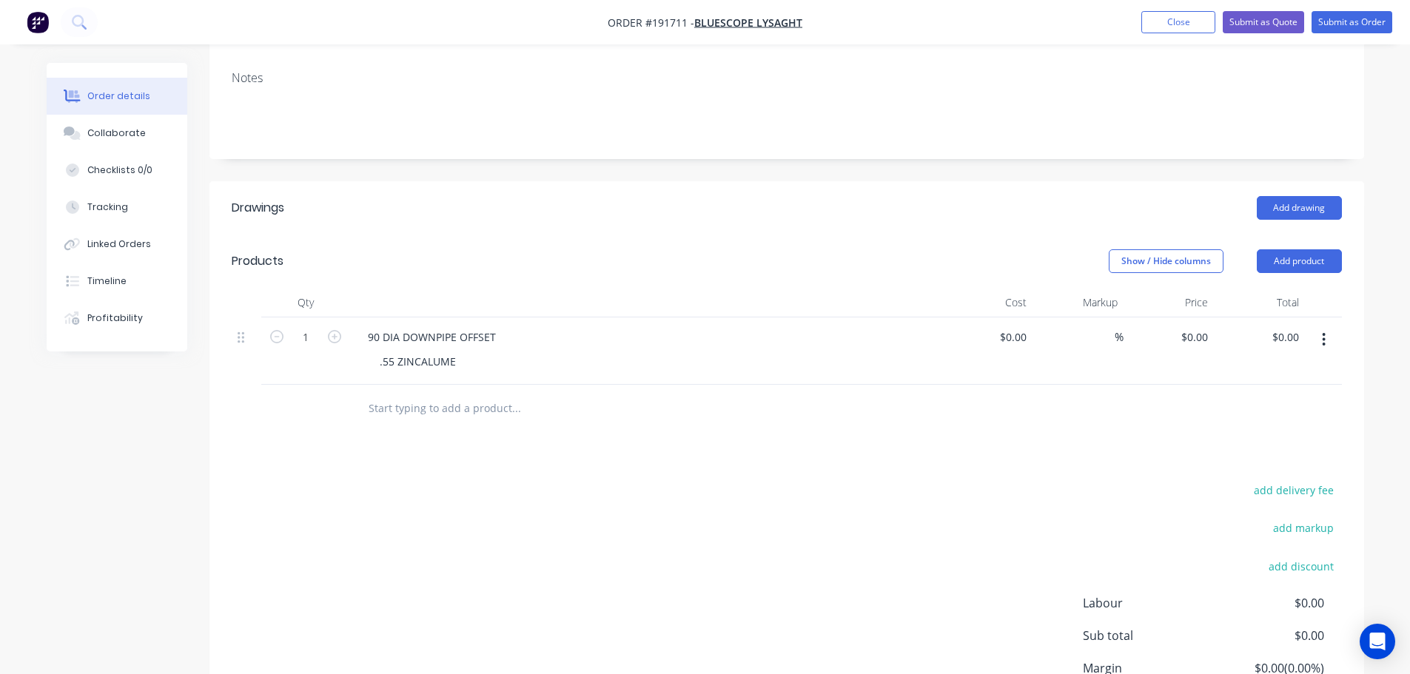
scroll to position [221, 0]
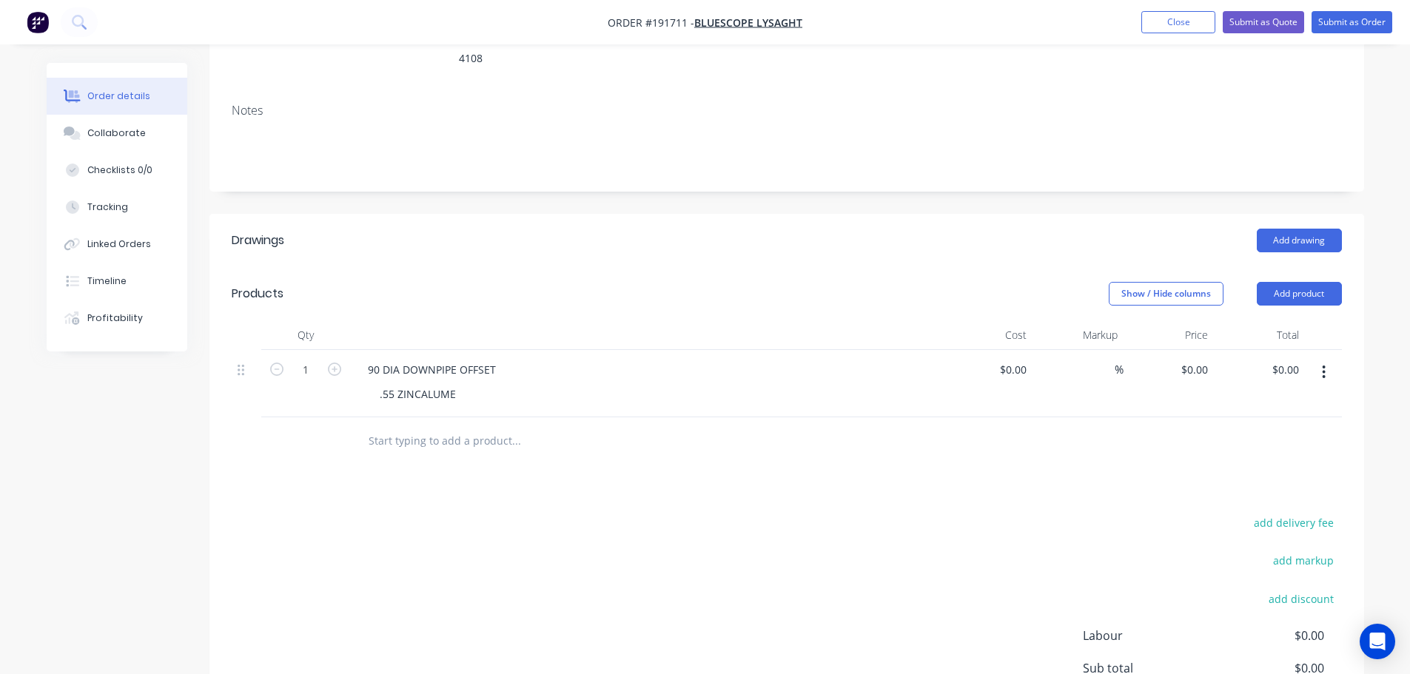
click at [1181, 360] on div "$0.00 $0.00" at bounding box center [1168, 383] width 91 height 67
click at [1195, 359] on div "0 0" at bounding box center [1202, 369] width 23 height 21
type input "$105.25"
click at [863, 285] on header "Products Show / Hide columns Add product" at bounding box center [786, 293] width 1155 height 53
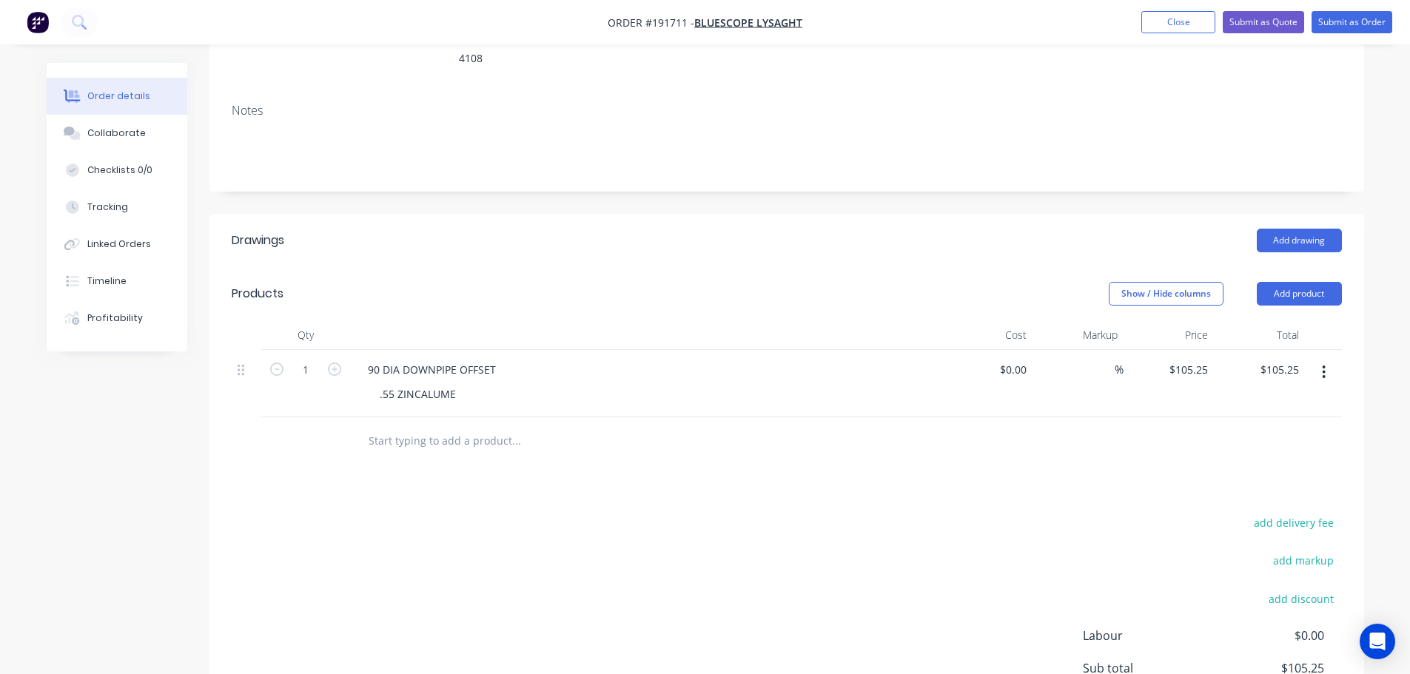
click at [511, 359] on div "90 DIA DOWNPIPE OFFSET" at bounding box center [646, 369] width 580 height 21
click at [501, 359] on div "90 DIA DOWNPIPE OFFSET" at bounding box center [432, 369] width 152 height 21
click at [659, 283] on div "Show / Hide columns Add product" at bounding box center [904, 294] width 874 height 24
click at [1331, 359] on button "button" at bounding box center [1323, 372] width 35 height 27
click at [1262, 400] on div "Duplicate" at bounding box center [1271, 410] width 114 height 21
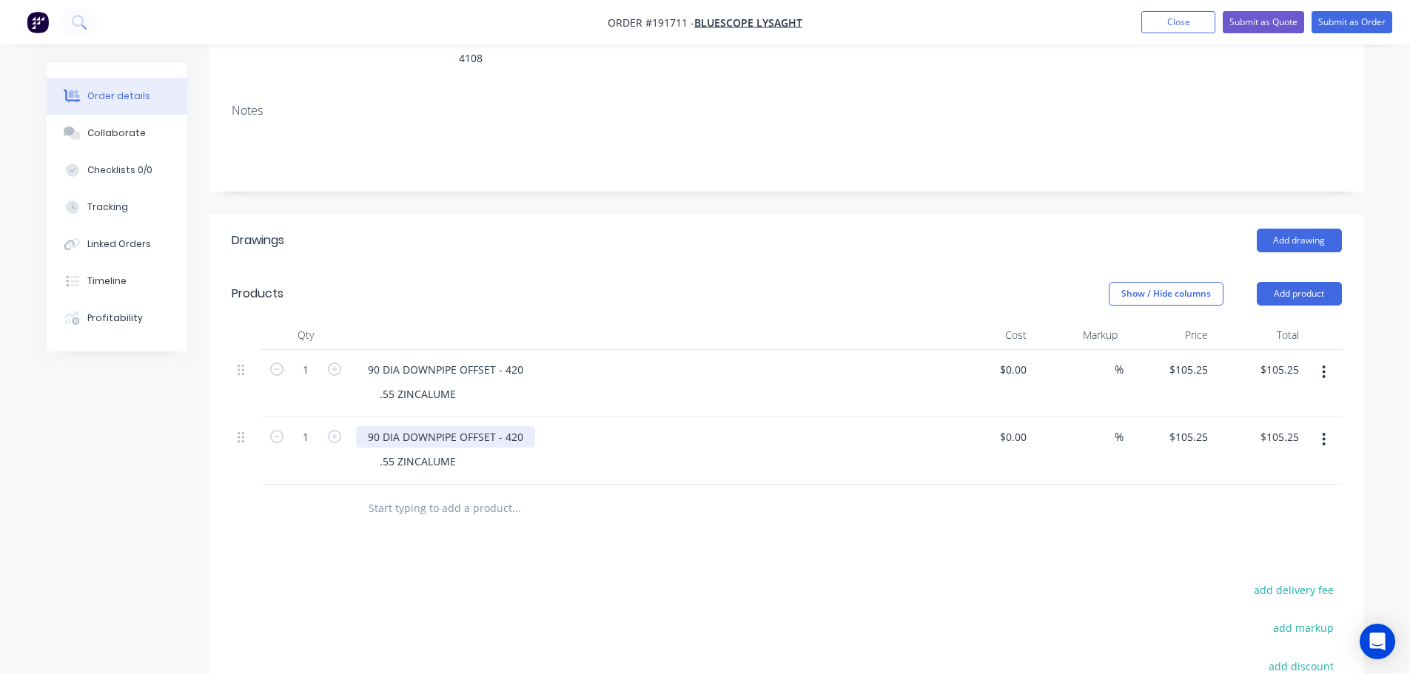
click at [519, 426] on div "90 DIA DOWNPIPE OFFSET - 420" at bounding box center [445, 436] width 179 height 21
click at [884, 282] on div "Show / Hide columns Add product" at bounding box center [904, 294] width 874 height 24
click at [1180, 426] on input "105.25" at bounding box center [1191, 436] width 46 height 21
type input "$110.01"
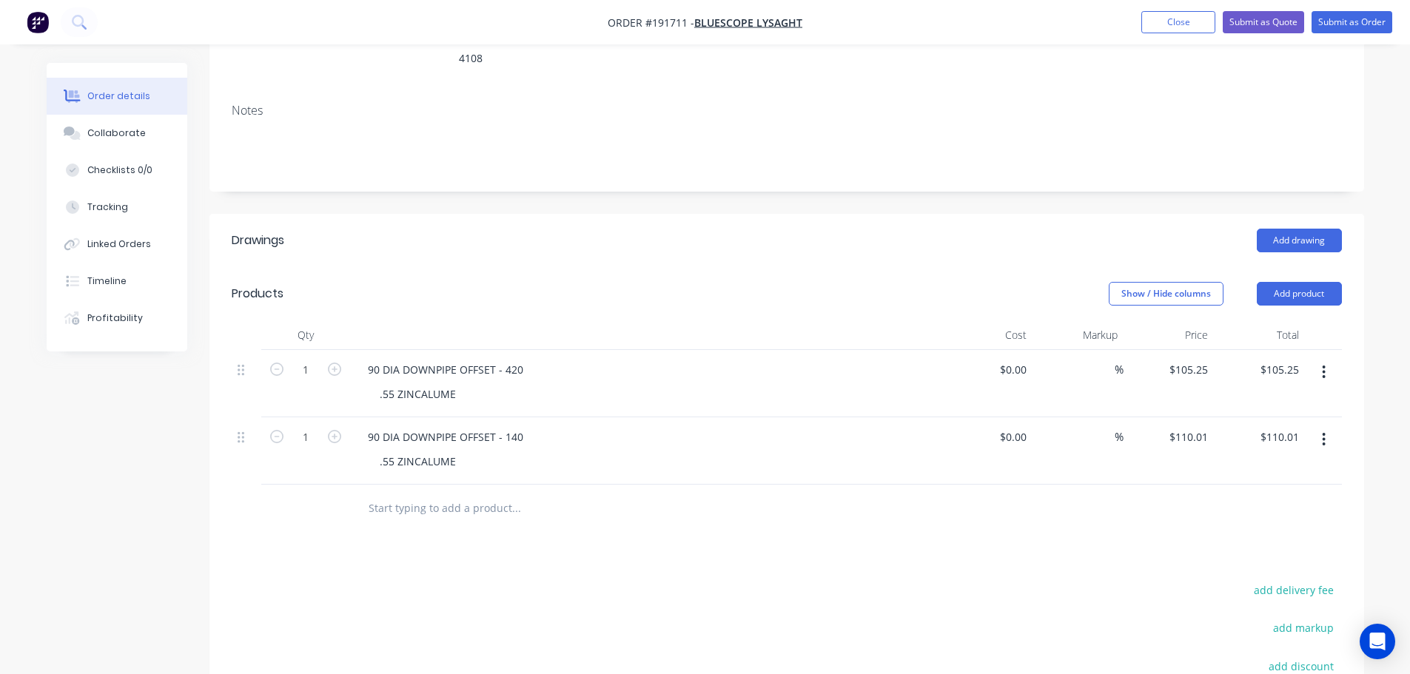
click at [745, 320] on div at bounding box center [646, 335] width 592 height 30
click at [1196, 359] on input "105.25" at bounding box center [1191, 369] width 46 height 21
type input "$143.08"
click at [942, 267] on header "Products Show / Hide columns Add product" at bounding box center [786, 293] width 1155 height 53
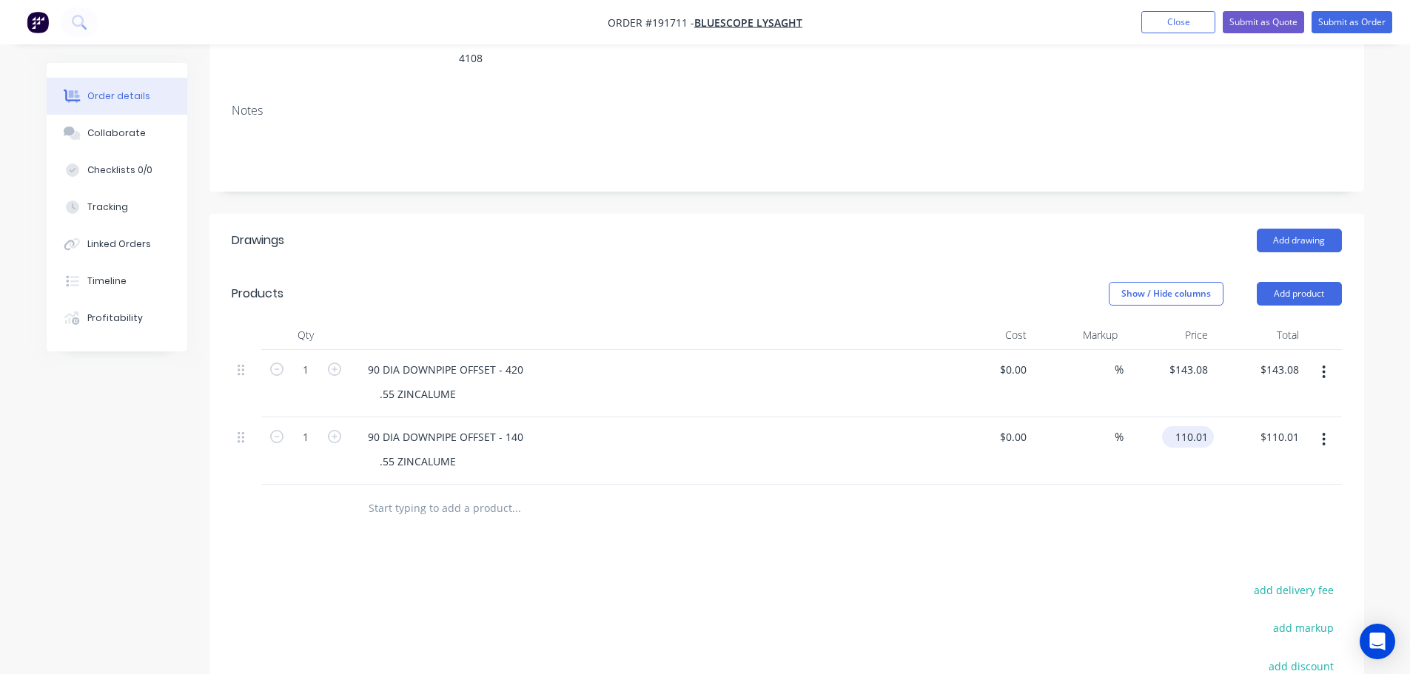
click at [1195, 426] on input "110.01" at bounding box center [1191, 436] width 46 height 21
type input "$147.83"
click at [861, 359] on div "90 DIA DOWNPIPE OFFSET - 420" at bounding box center [646, 369] width 580 height 21
click at [861, 282] on div "Show / Hide columns Add product" at bounding box center [904, 294] width 874 height 24
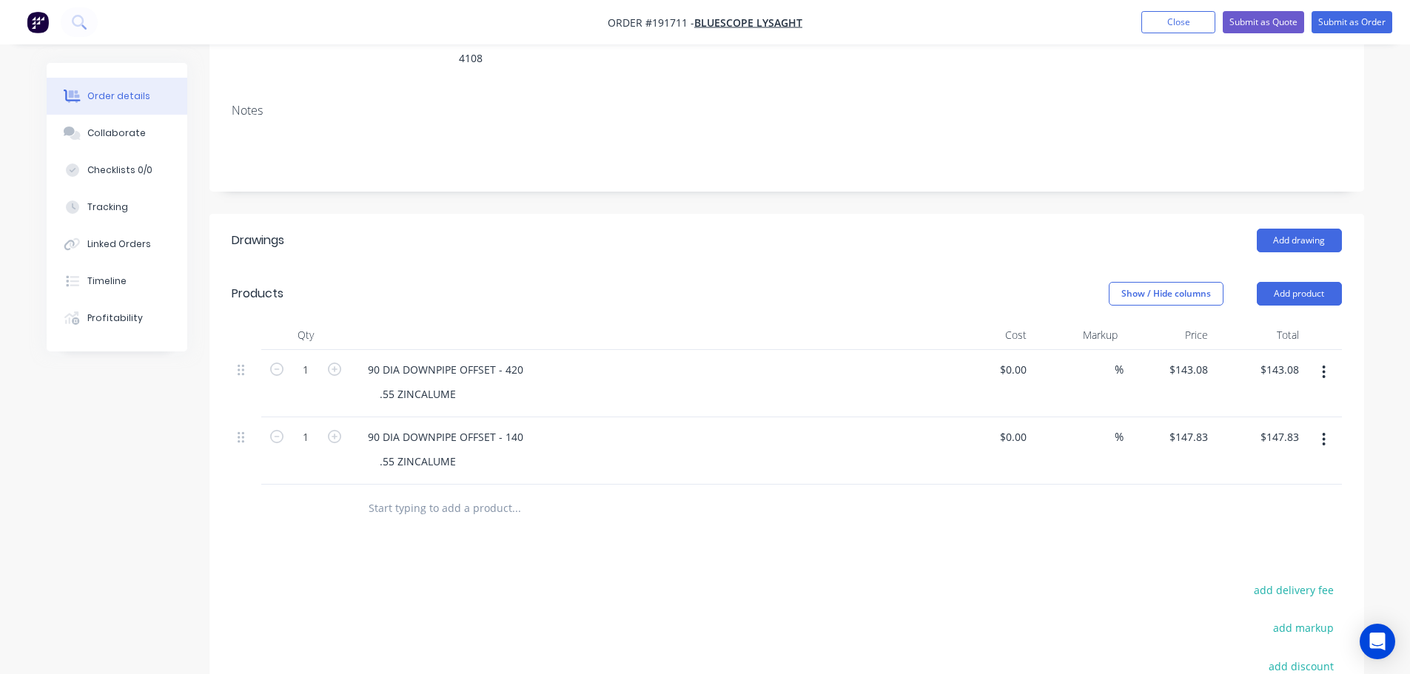
click at [918, 234] on header "Drawings Add drawing" at bounding box center [786, 240] width 1155 height 53
click at [1305, 282] on button "Add product" at bounding box center [1299, 294] width 85 height 24
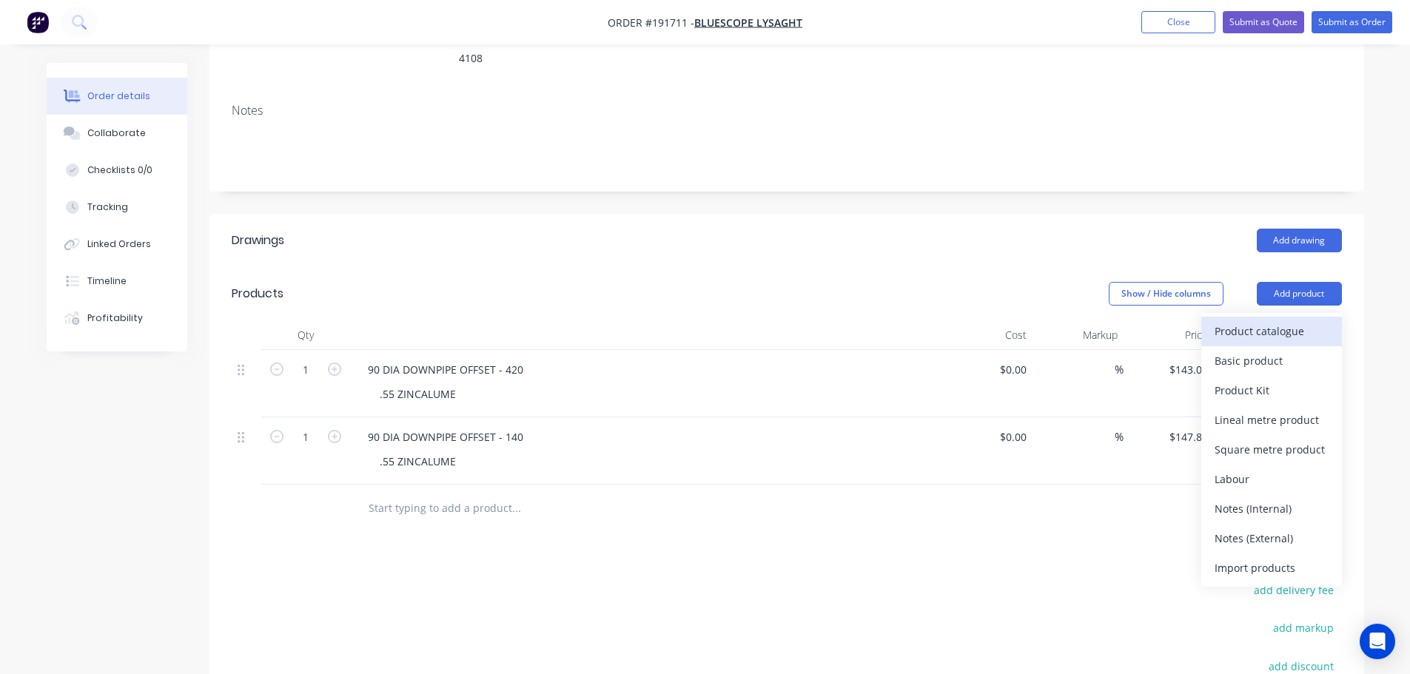
click at [1277, 317] on button "Product catalogue" at bounding box center [1271, 332] width 141 height 30
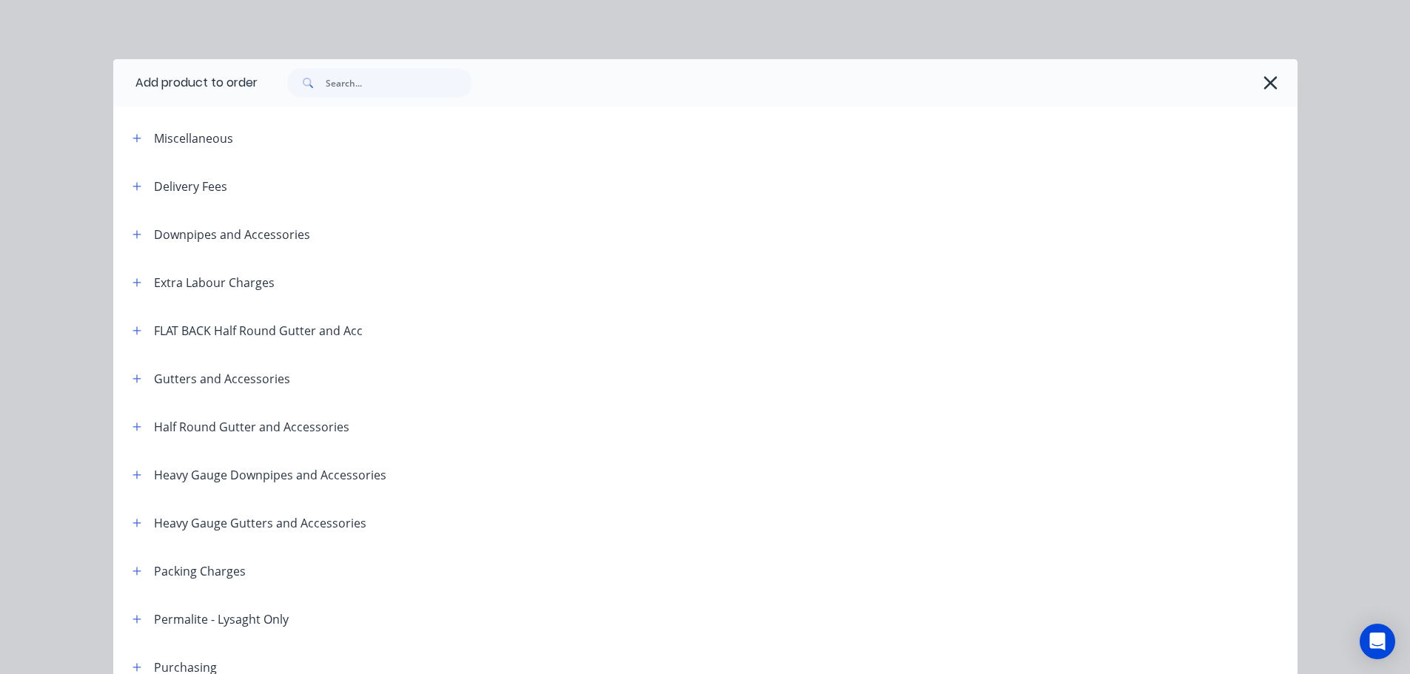
drag, startPoint x: 141, startPoint y: 235, endPoint x: 241, endPoint y: 259, distance: 102.9
click at [141, 235] on div "Downpipes and Accessories" at bounding box center [215, 234] width 189 height 19
click at [128, 235] on button "button" at bounding box center [137, 234] width 19 height 19
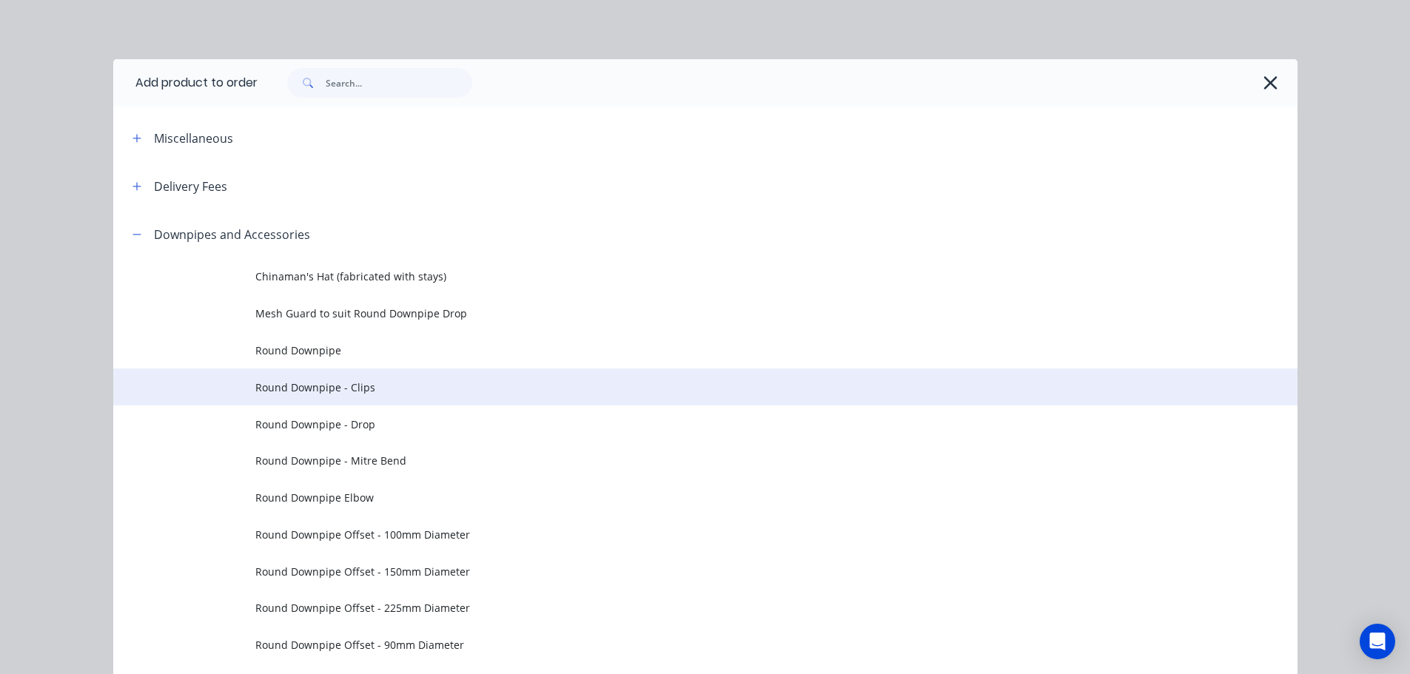
click at [360, 385] on span "Round Downpipe - Clips" at bounding box center [671, 388] width 833 height 16
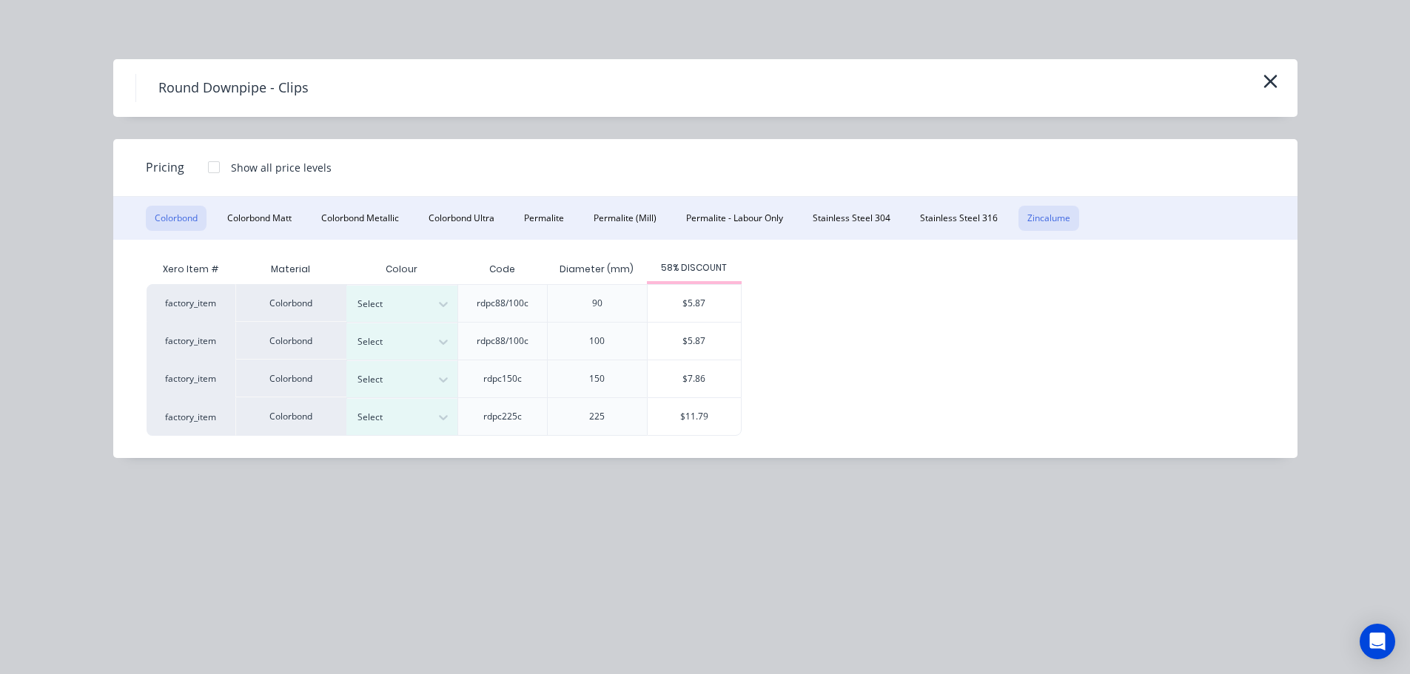
click at [1044, 221] on button "Zincalume" at bounding box center [1048, 218] width 61 height 25
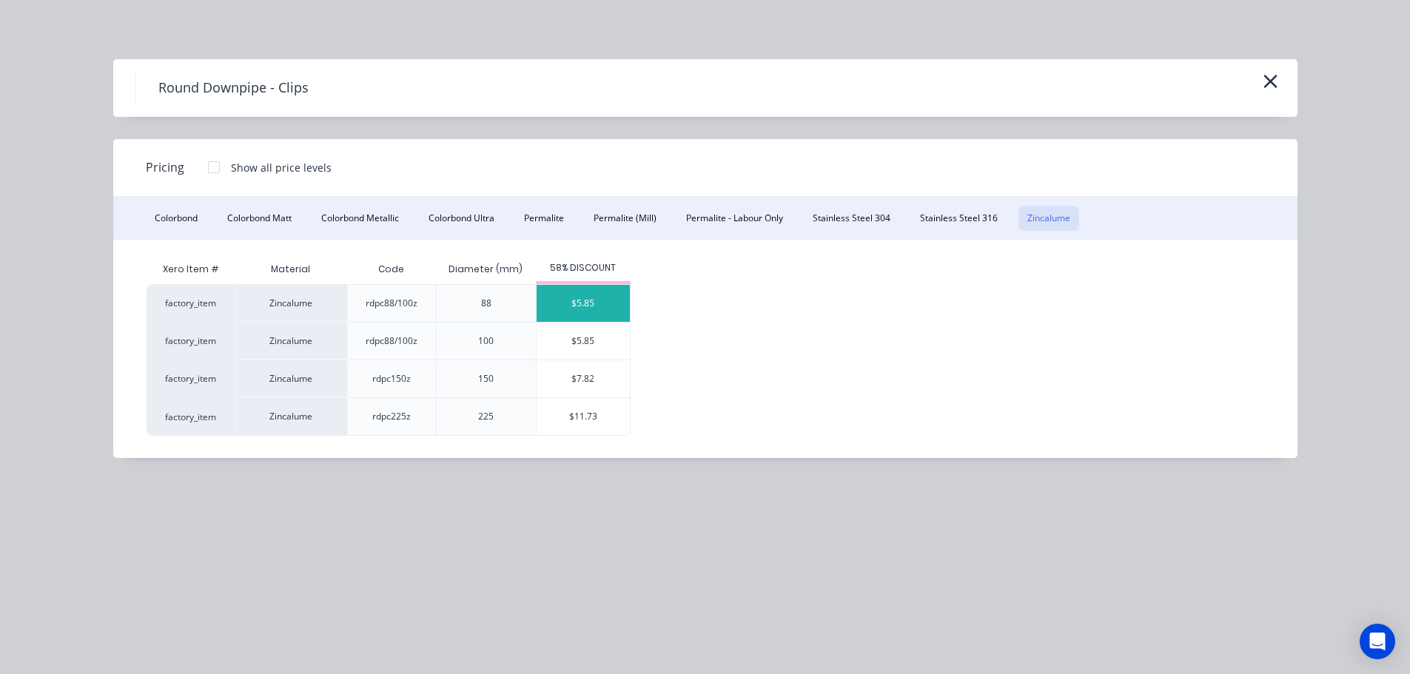
click at [591, 308] on div "$5.85" at bounding box center [583, 303] width 93 height 37
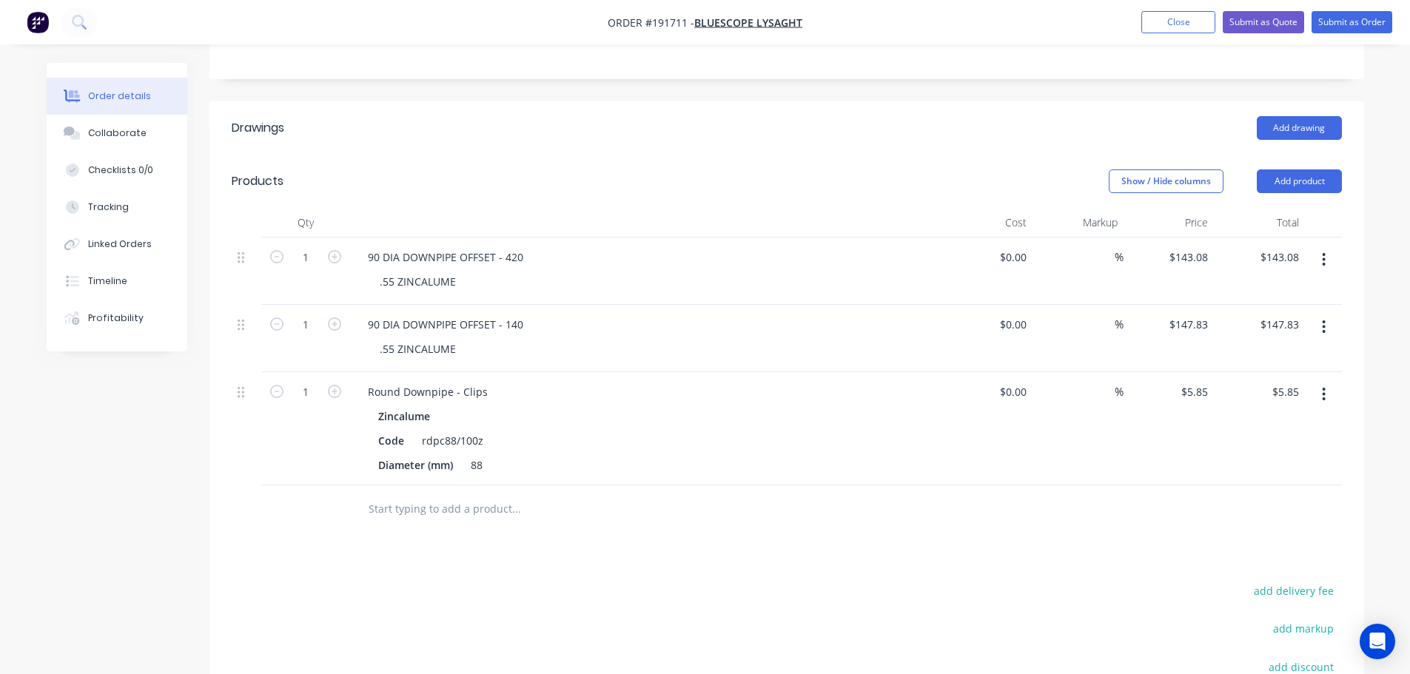
scroll to position [369, 0]
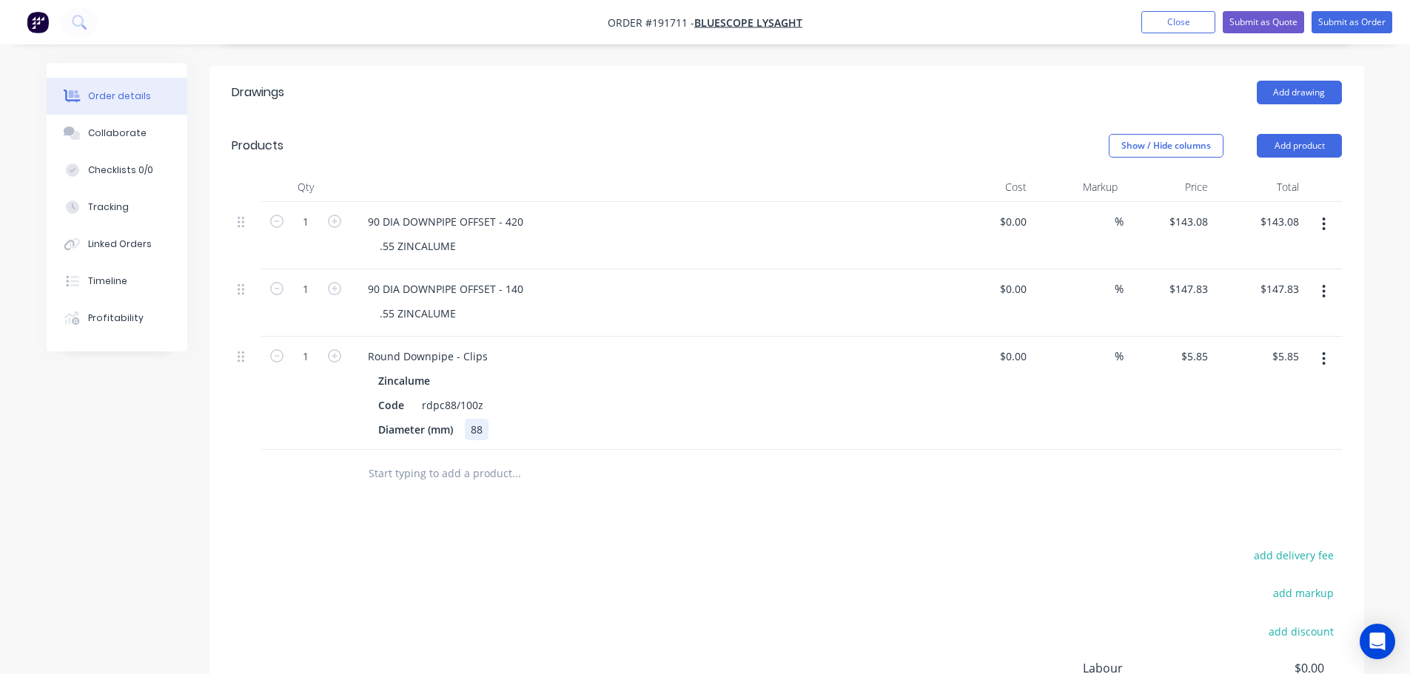
click at [486, 419] on div "88" at bounding box center [477, 429] width 24 height 21
drag, startPoint x: 323, startPoint y: 336, endPoint x: 340, endPoint y: 338, distance: 17.2
click at [323, 233] on input "1" at bounding box center [305, 222] width 38 height 22
click at [337, 349] on icon "button" at bounding box center [334, 355] width 13 height 13
type input "2"
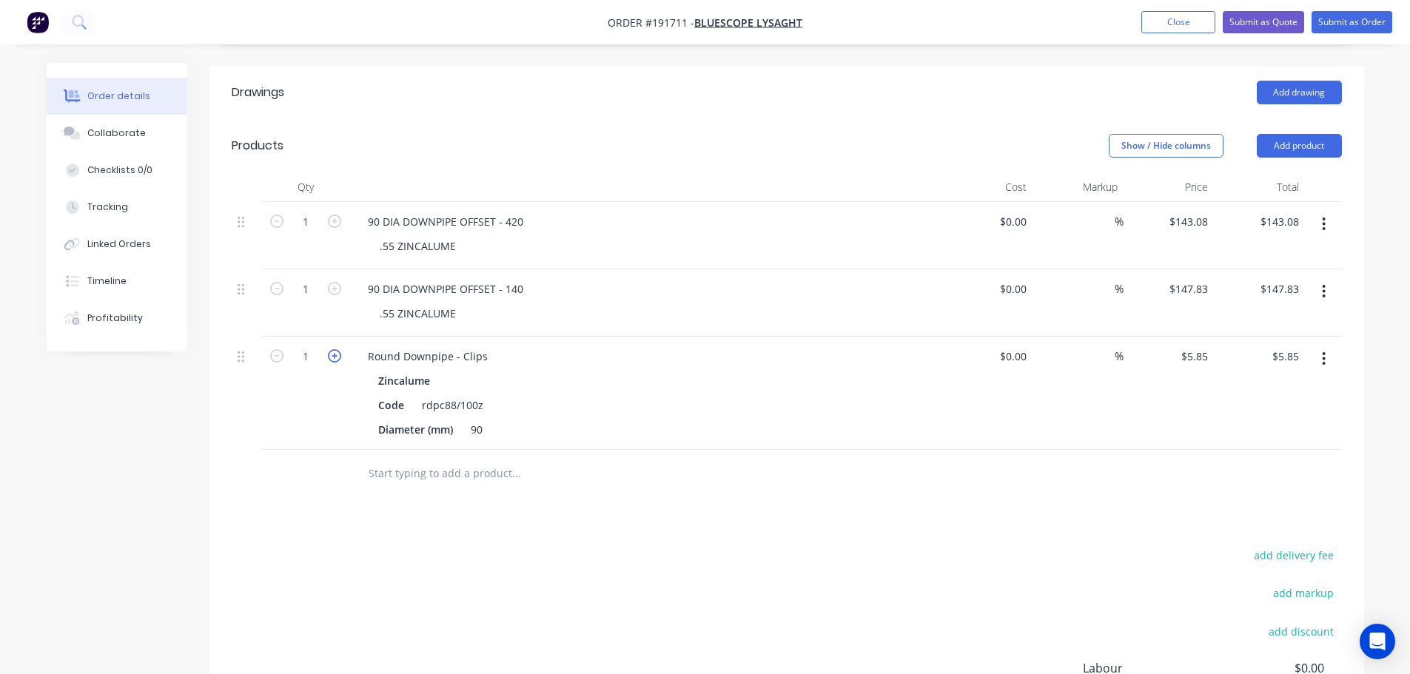
type input "$11.70"
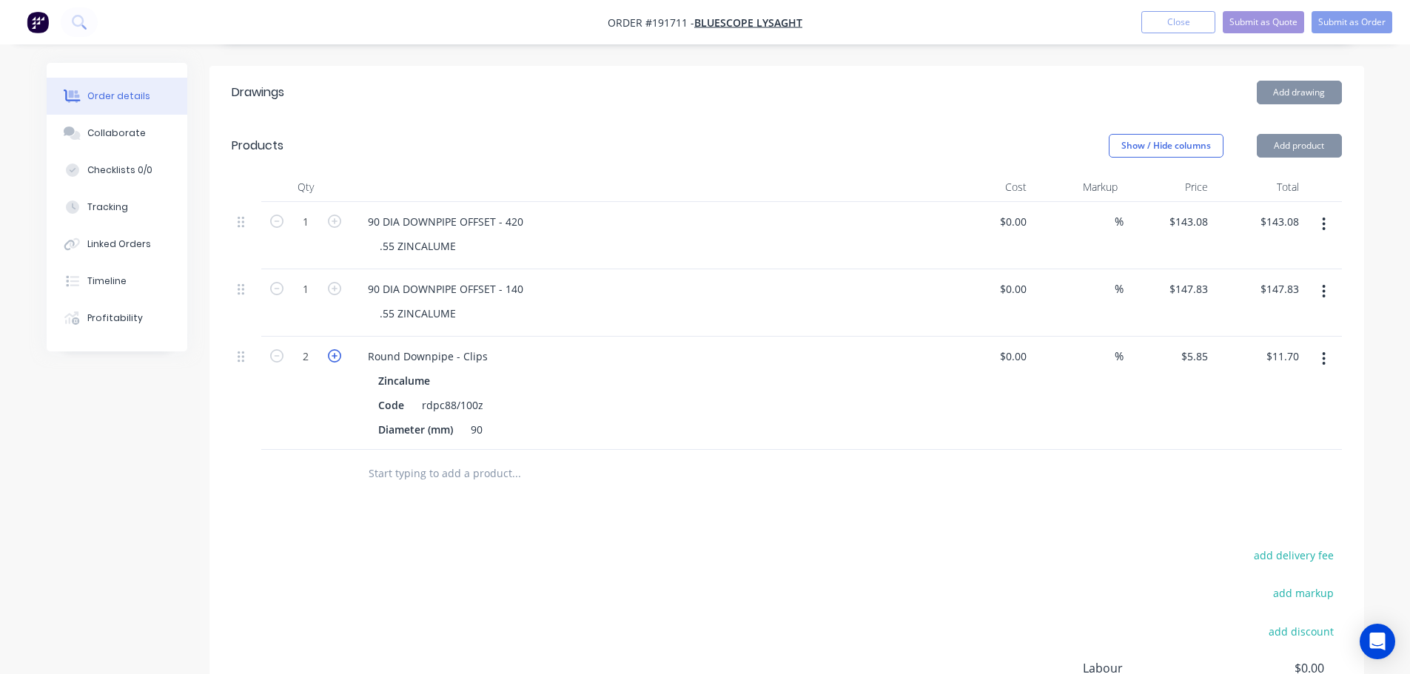
click at [337, 349] on icon "button" at bounding box center [334, 355] width 13 height 13
type input "3"
type input "$17.55"
click at [337, 349] on icon "button" at bounding box center [334, 355] width 13 height 13
type input "4"
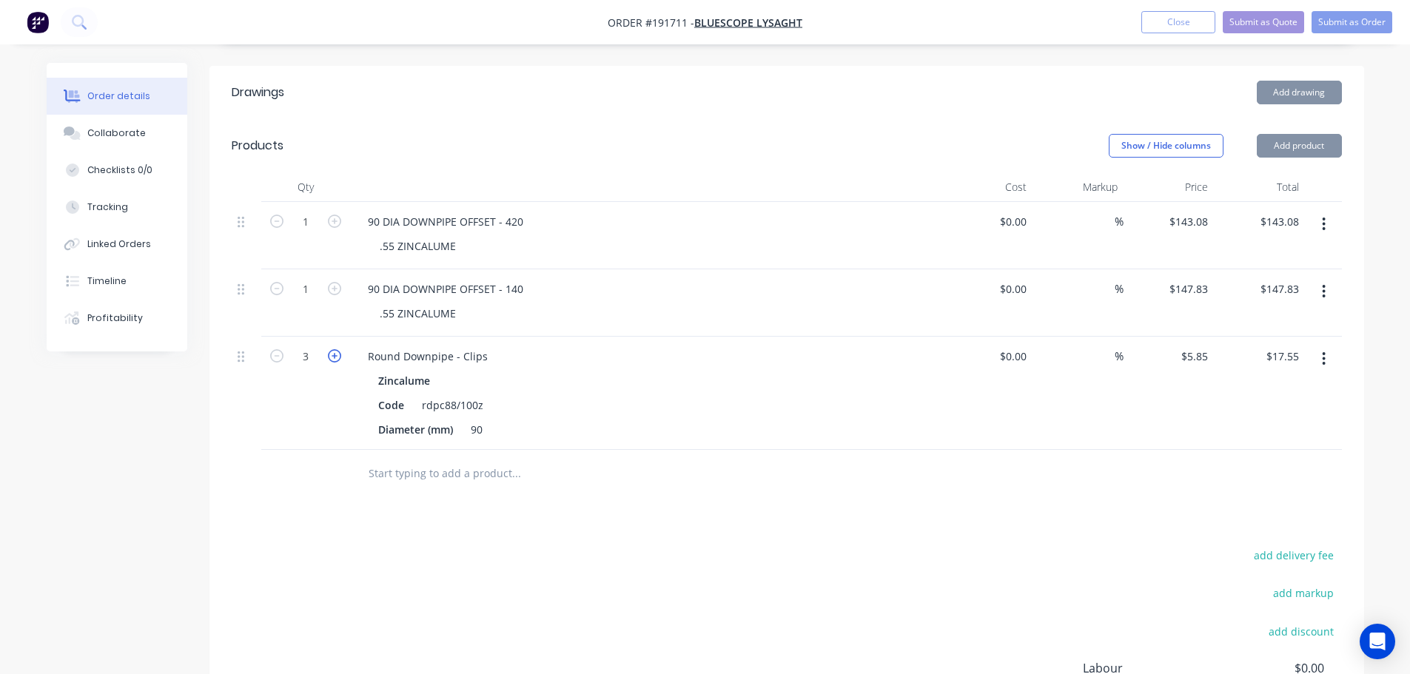
type input "$23.40"
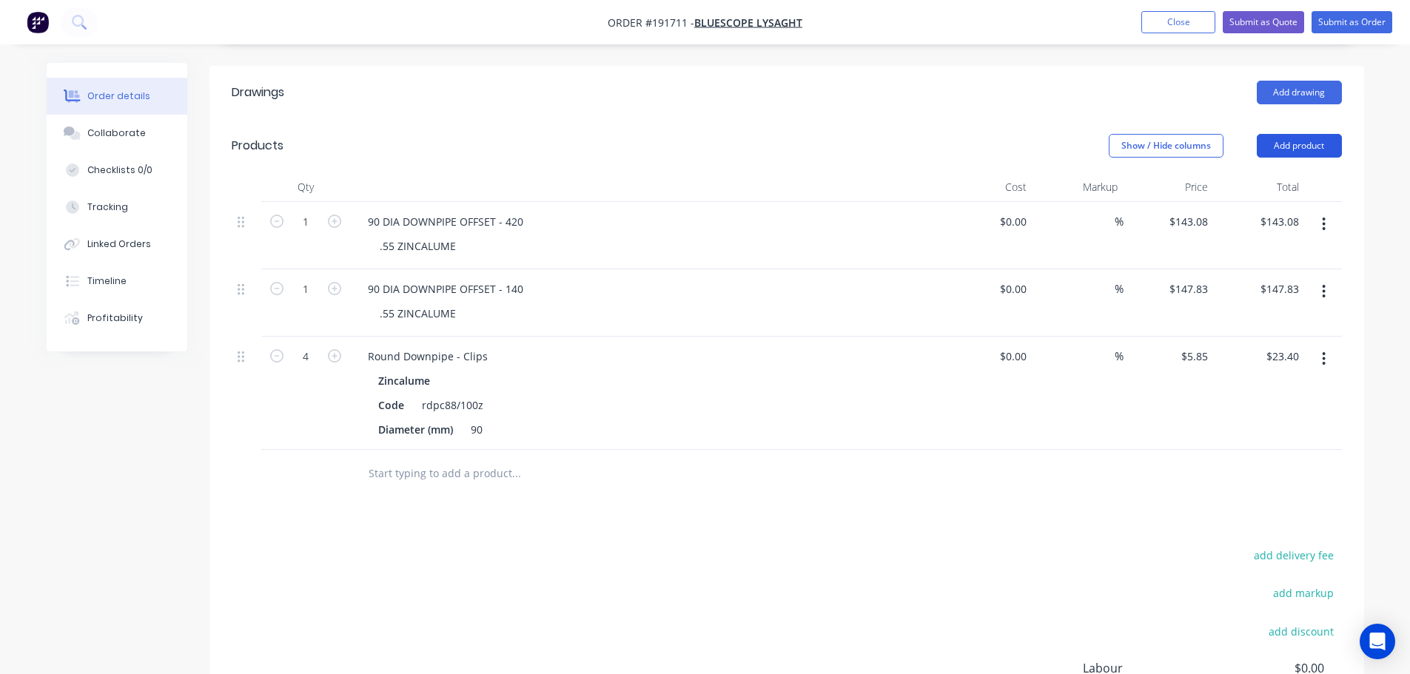
click at [1293, 134] on button "Add product" at bounding box center [1299, 146] width 85 height 24
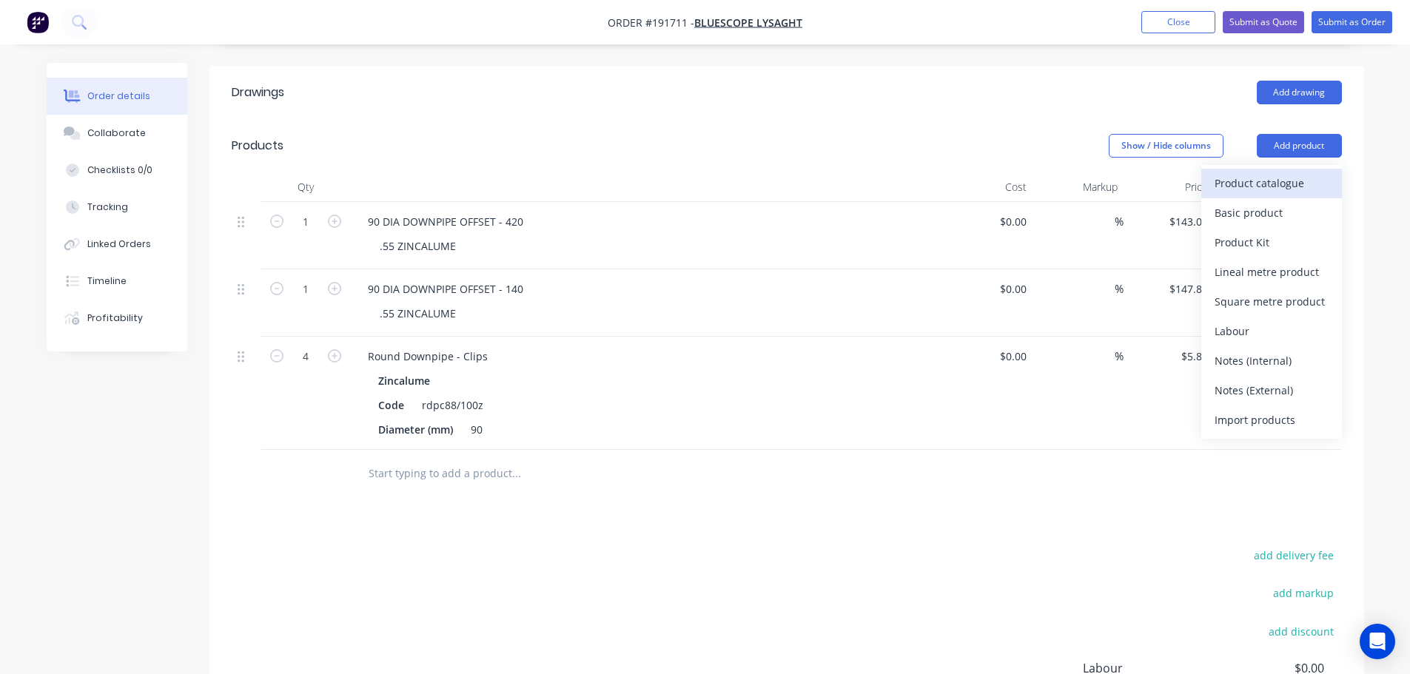
click at [1266, 172] on div "Product catalogue" at bounding box center [1271, 182] width 114 height 21
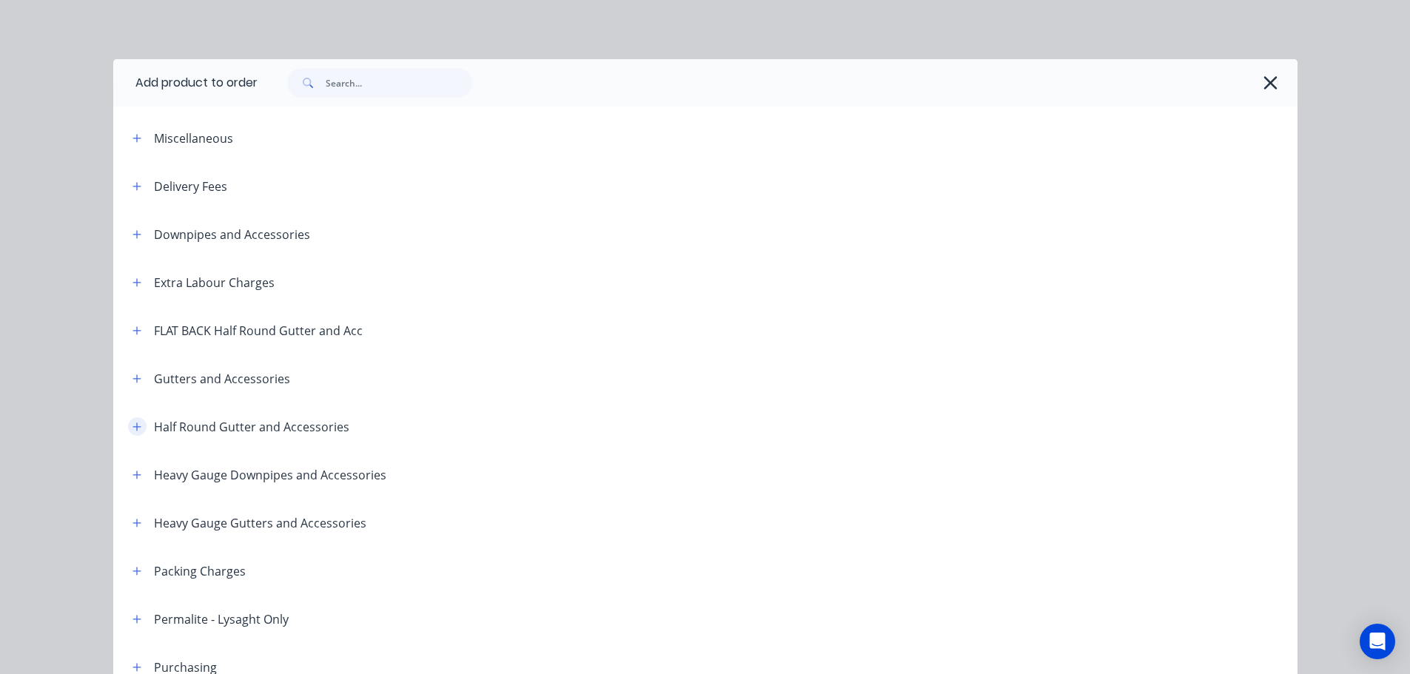
click at [132, 429] on icon "button" at bounding box center [136, 427] width 9 height 10
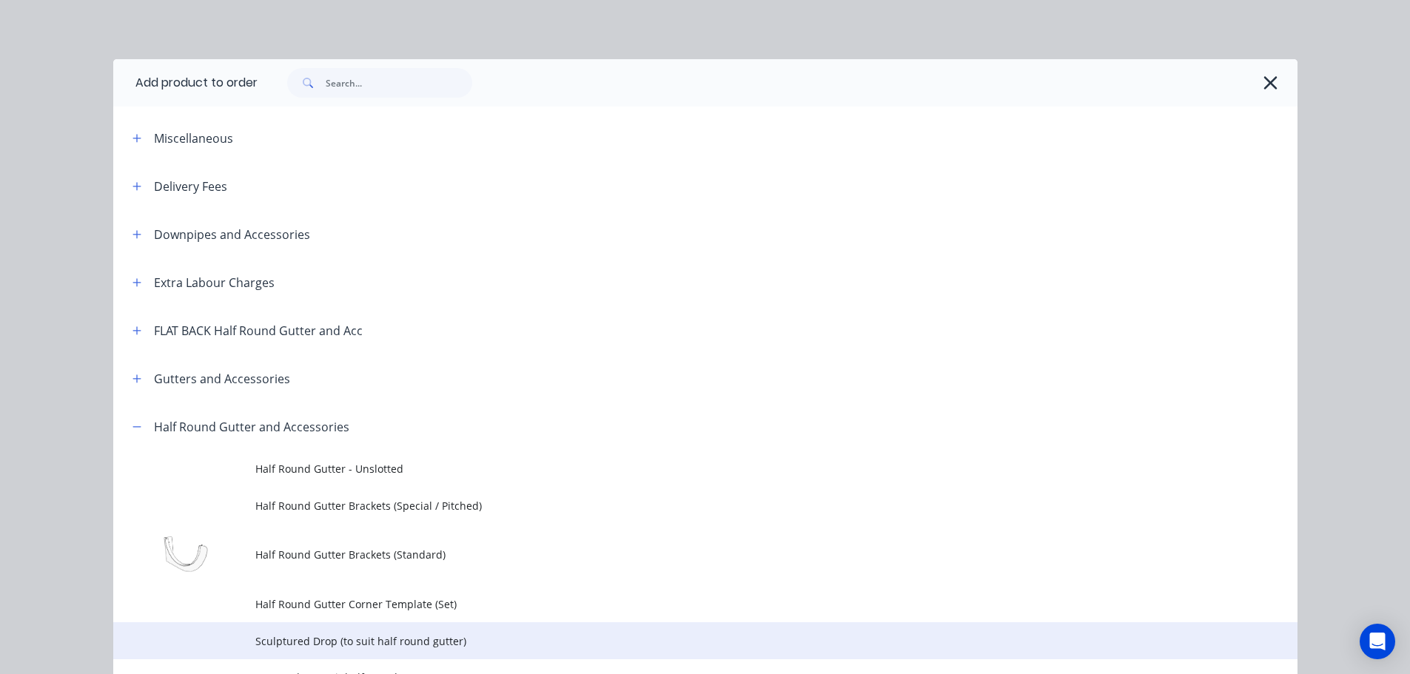
click at [329, 646] on span "Sculptured Drop (to suit half round gutter)" at bounding box center [671, 642] width 833 height 16
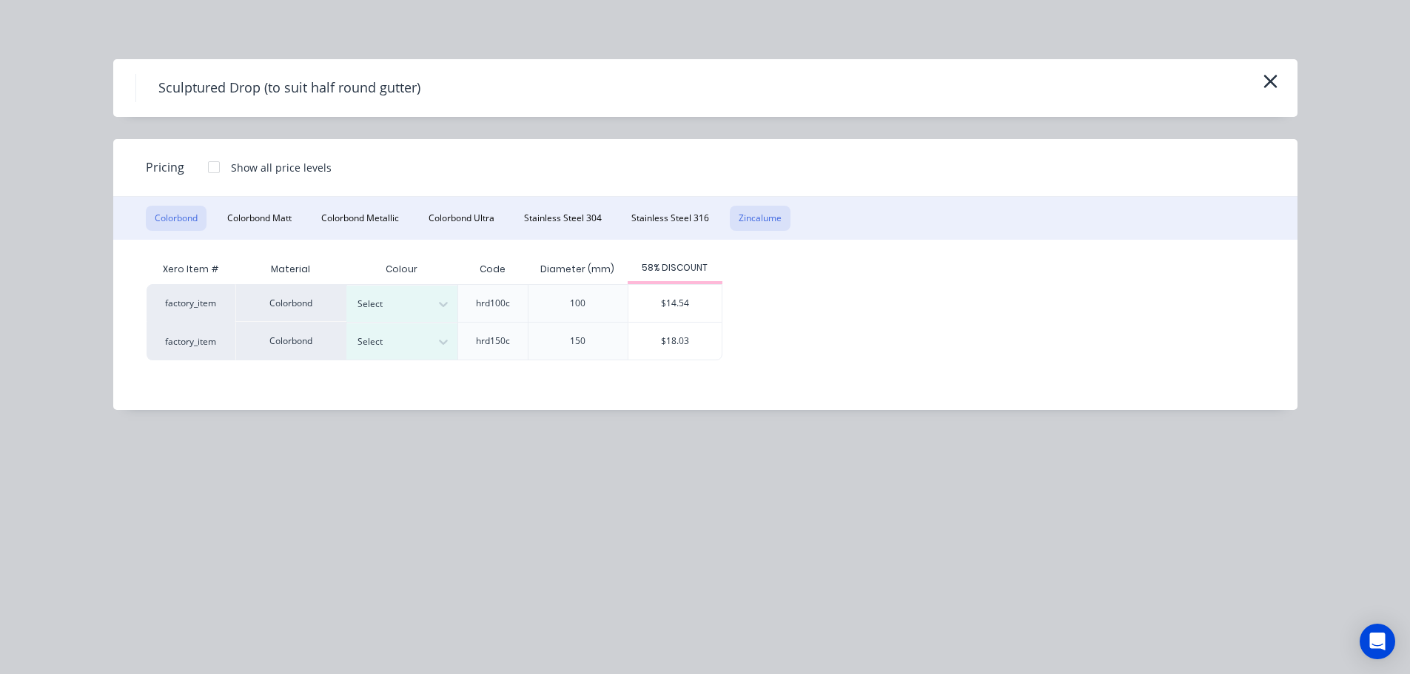
click at [765, 224] on button "Zincalume" at bounding box center [760, 218] width 61 height 25
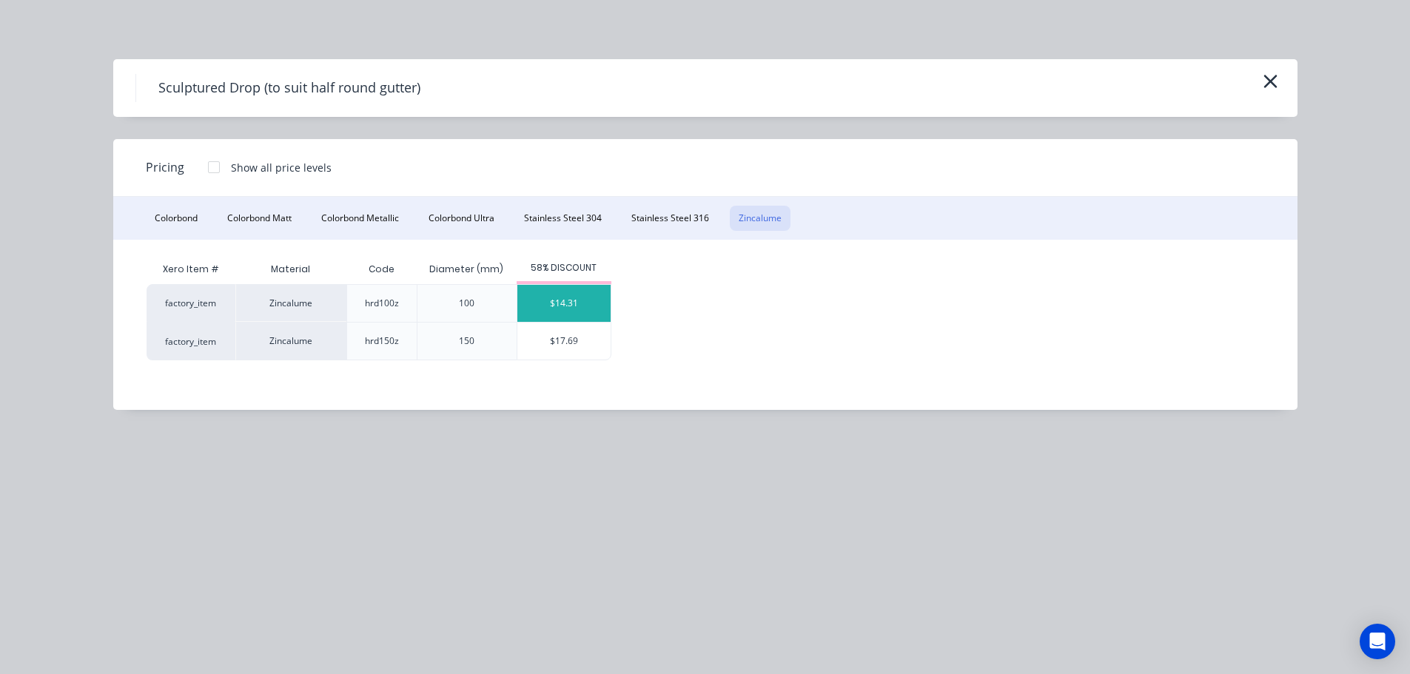
click at [572, 308] on div "$14.31" at bounding box center [563, 303] width 93 height 37
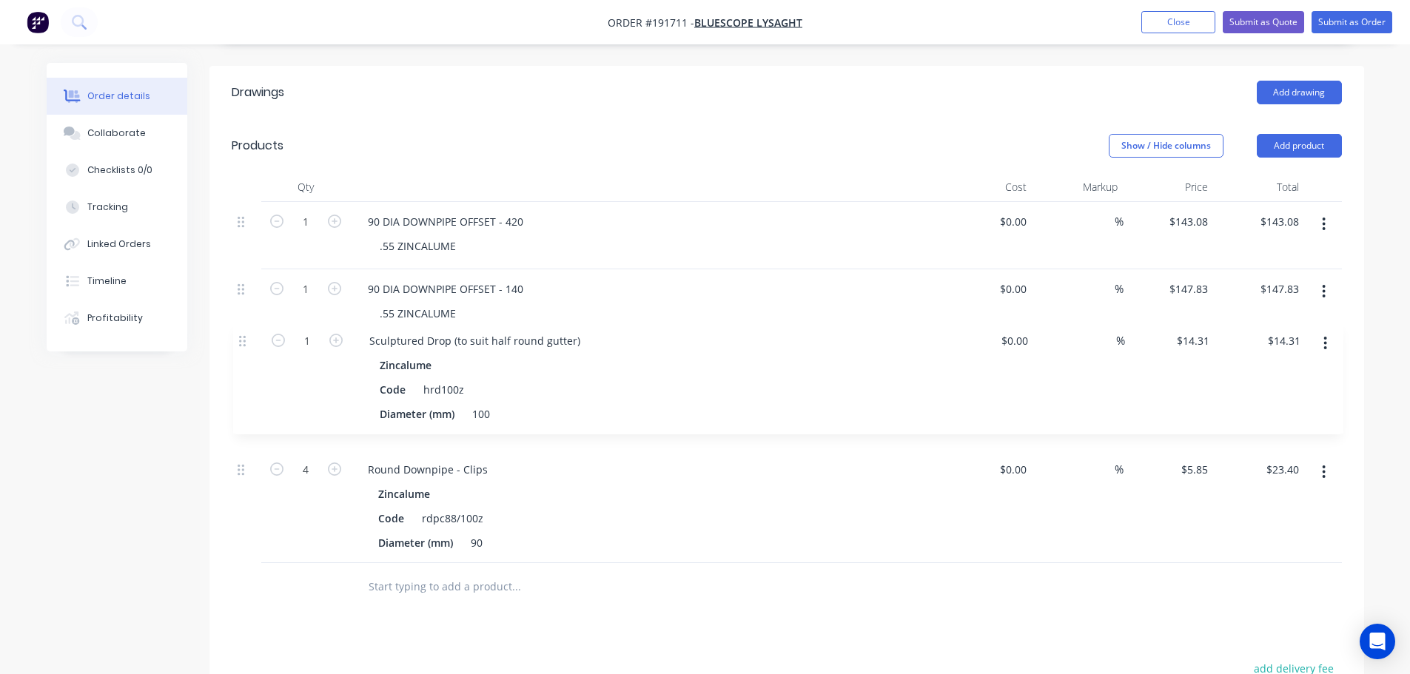
drag, startPoint x: 246, startPoint y: 454, endPoint x: 246, endPoint y: 328, distance: 126.6
click at [244, 328] on div "1 90 DIA DOWNPIPE OFFSET - 420 .55 ZINCALUME $0.00 $0.00 % $143.08 $143.08 $143…" at bounding box center [787, 382] width 1110 height 361
click at [332, 349] on icon "button" at bounding box center [334, 355] width 13 height 13
type input "2"
type input "$28.62"
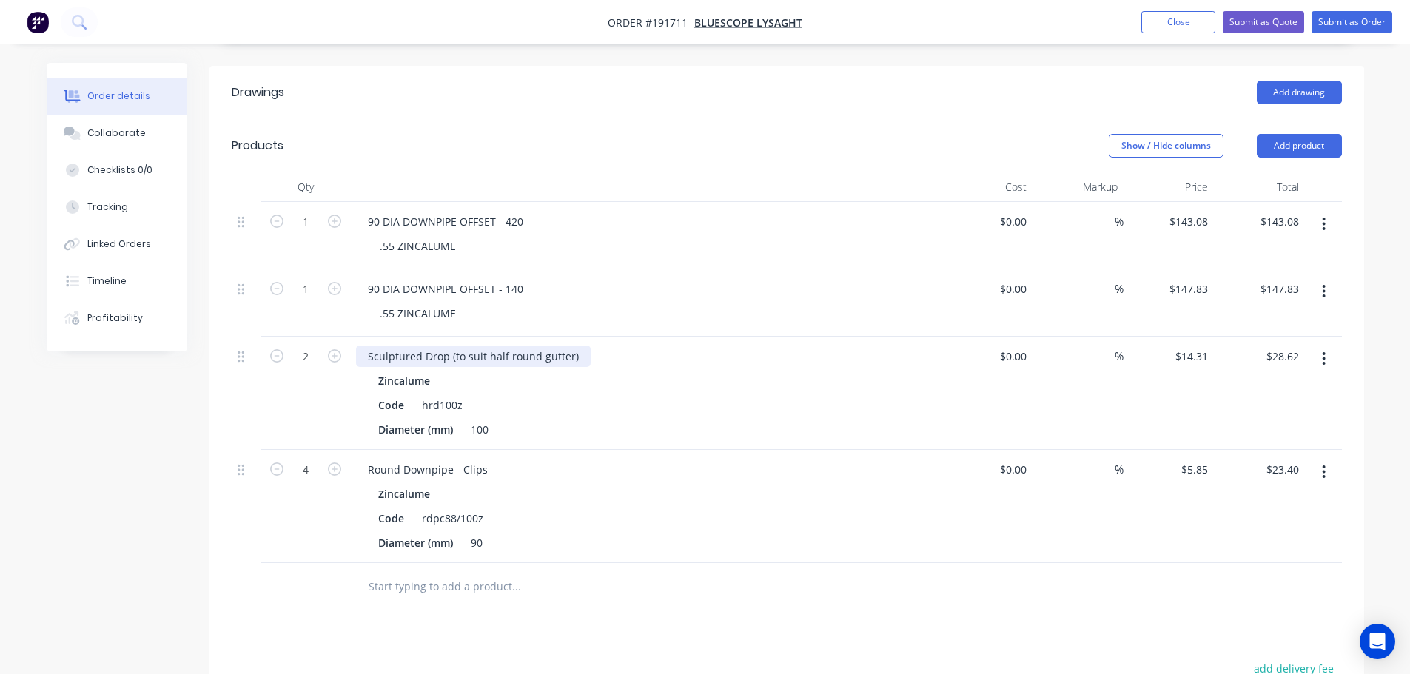
drag, startPoint x: 483, startPoint y: 332, endPoint x: 516, endPoint y: 327, distance: 33.0
click at [483, 346] on div "Sculptured Drop (to suit half round gutter)" at bounding box center [473, 356] width 235 height 21
click at [485, 419] on div "100" at bounding box center [480, 429] width 30 height 21
click at [512, 419] on div "Diameter (mm) 90" at bounding box center [643, 429] width 542 height 21
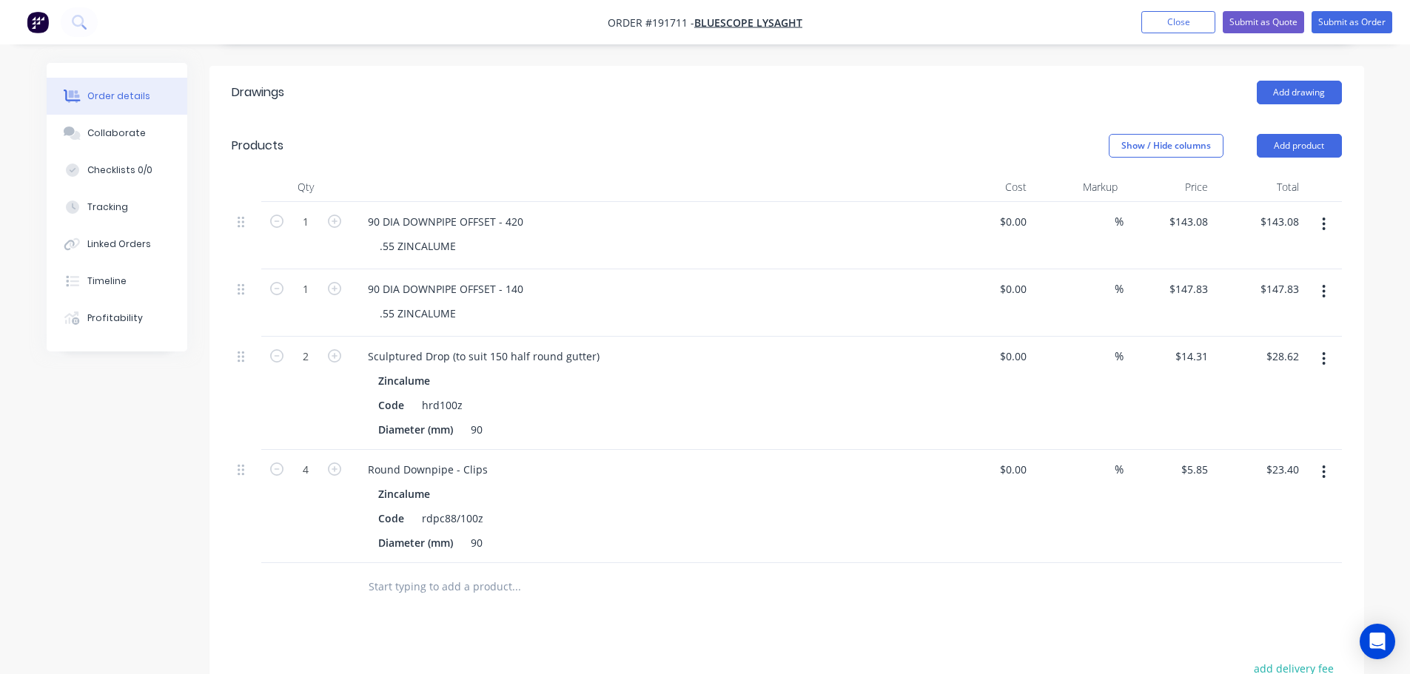
click at [687, 424] on div "Sculptured Drop (to suit 150 half round gutter) Zincalume Code hrd100z Diameter…" at bounding box center [646, 393] width 592 height 113
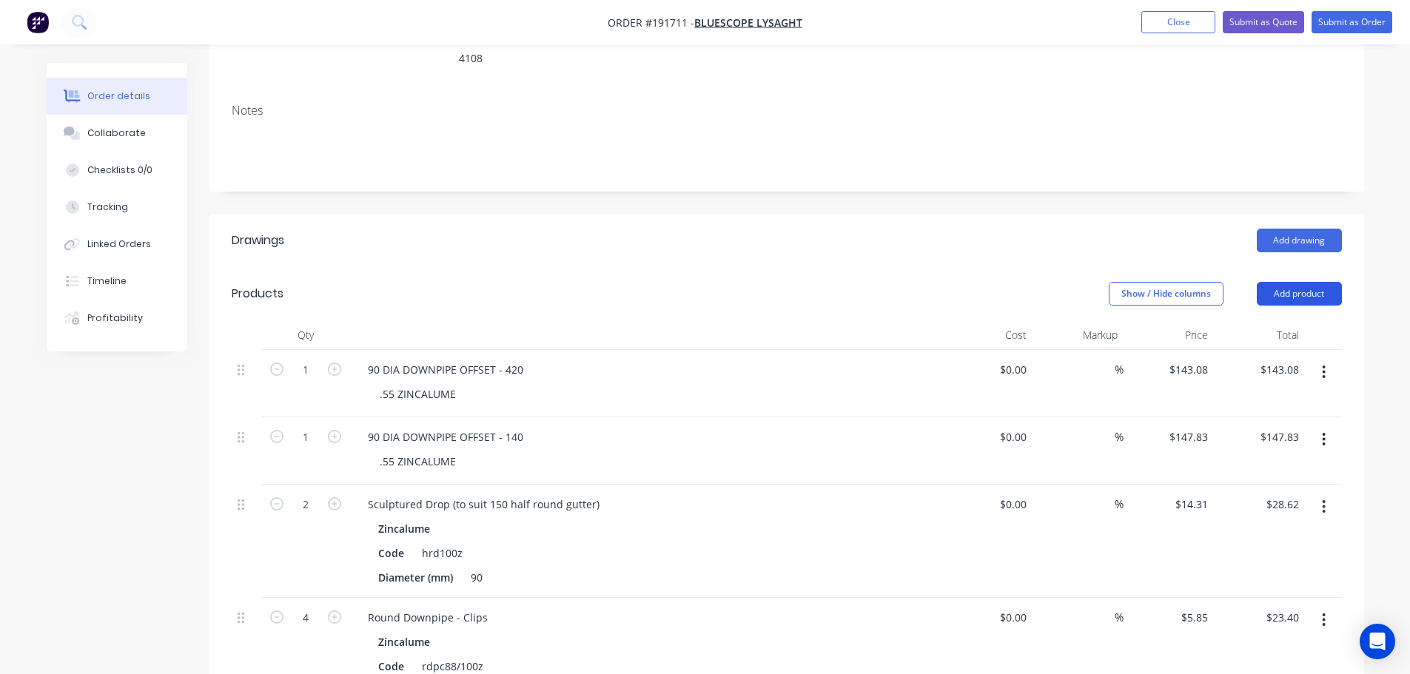
drag, startPoint x: 1280, startPoint y: 276, endPoint x: 1294, endPoint y: 283, distance: 14.9
click at [1280, 282] on button "Add product" at bounding box center [1299, 294] width 85 height 24
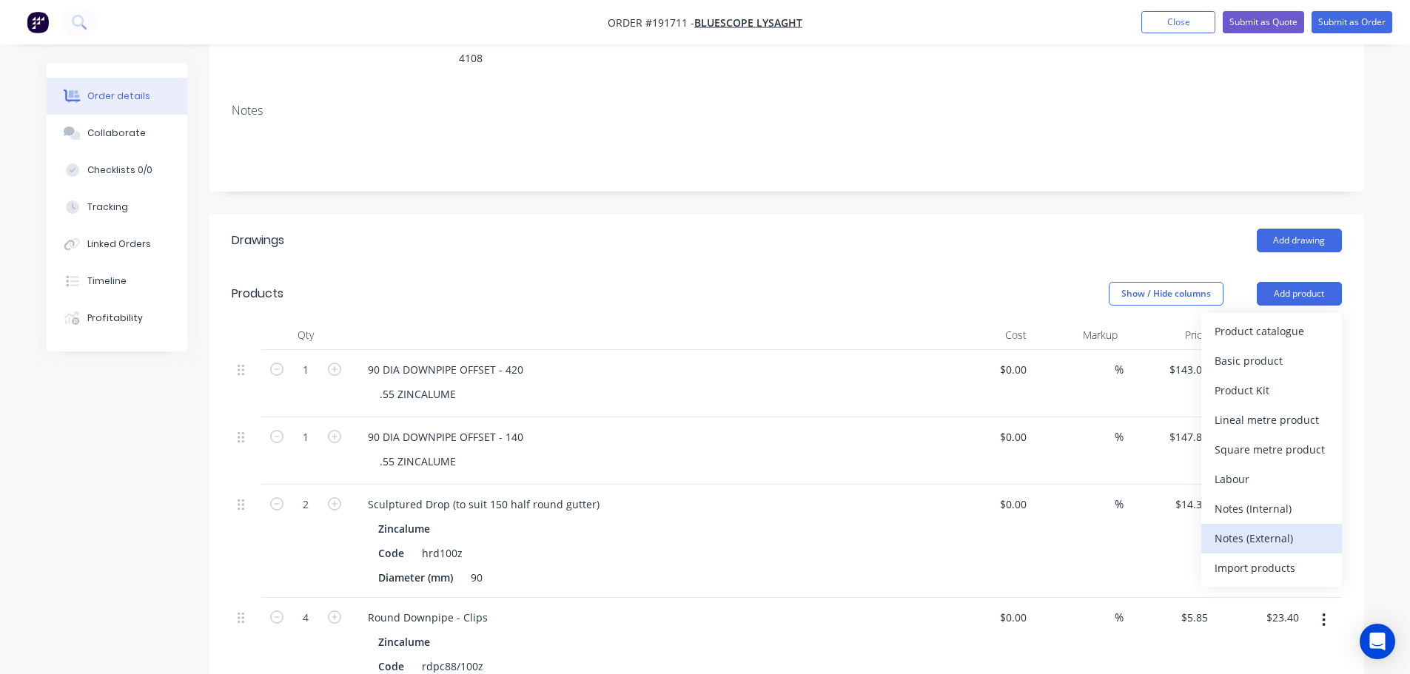
click at [1259, 528] on div "Notes (External)" at bounding box center [1271, 538] width 114 height 21
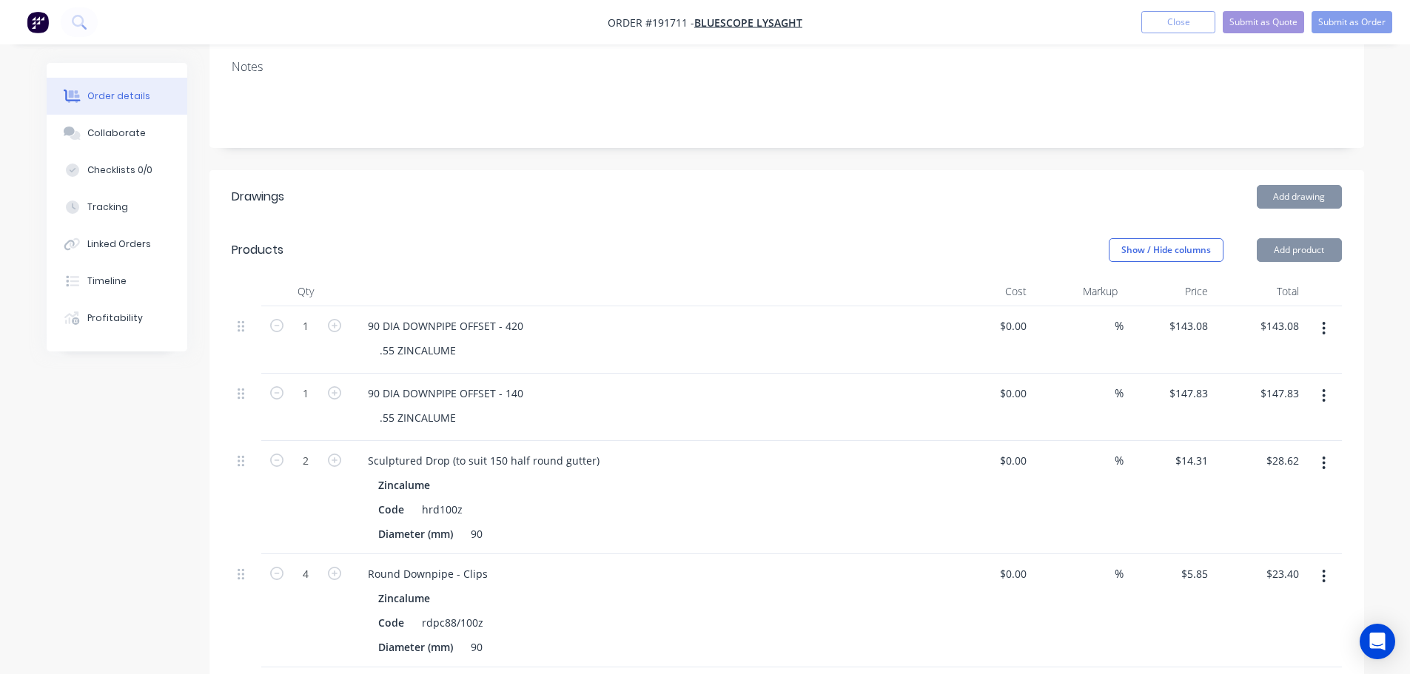
scroll to position [369, 0]
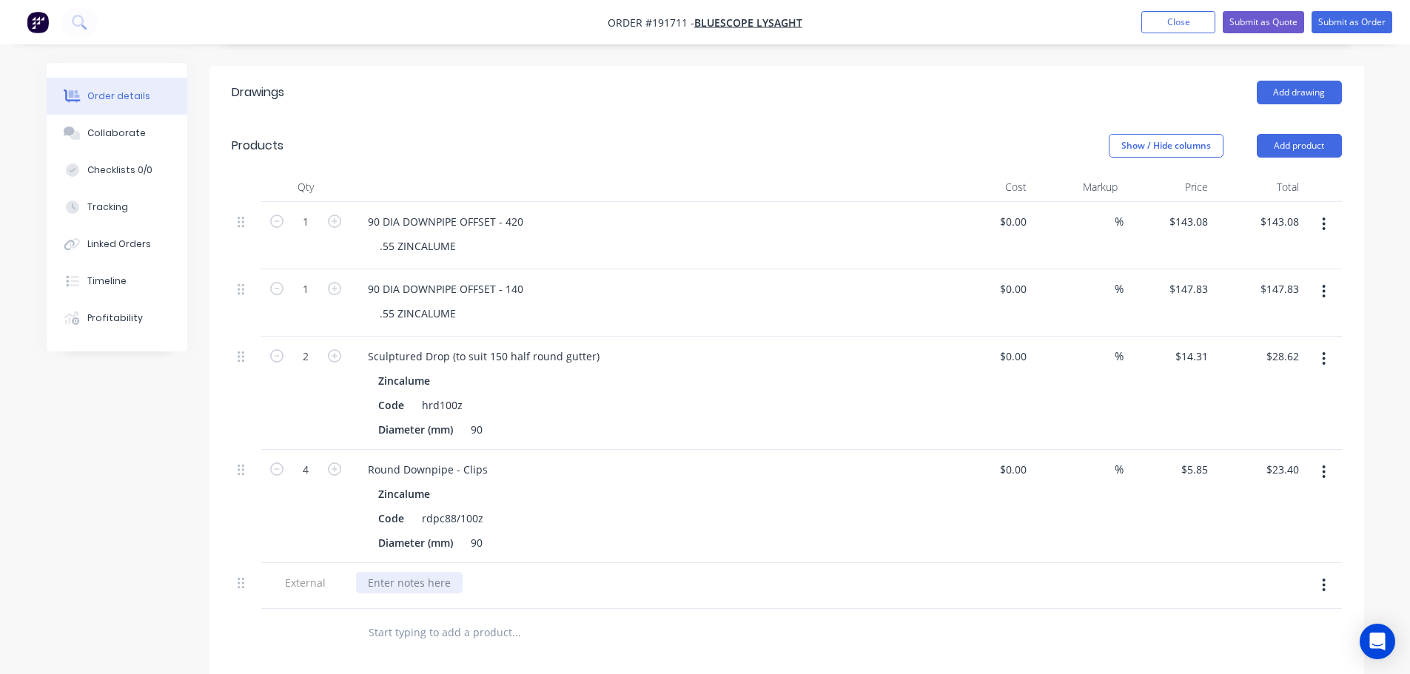
click at [392, 572] on div at bounding box center [409, 582] width 107 height 21
click at [575, 134] on div "Show / Hide columns Add product" at bounding box center [904, 146] width 874 height 24
click at [1276, 26] on button "Submit as Quote" at bounding box center [1263, 22] width 81 height 22
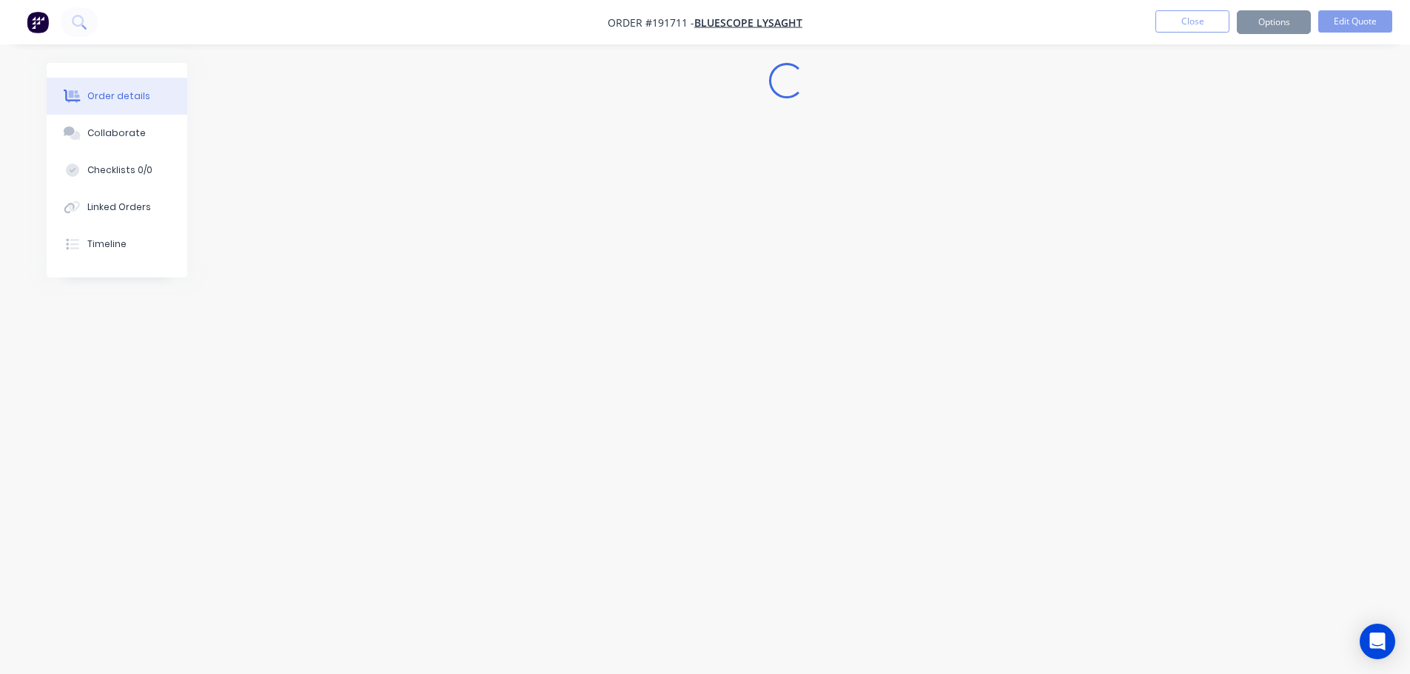
scroll to position [0, 0]
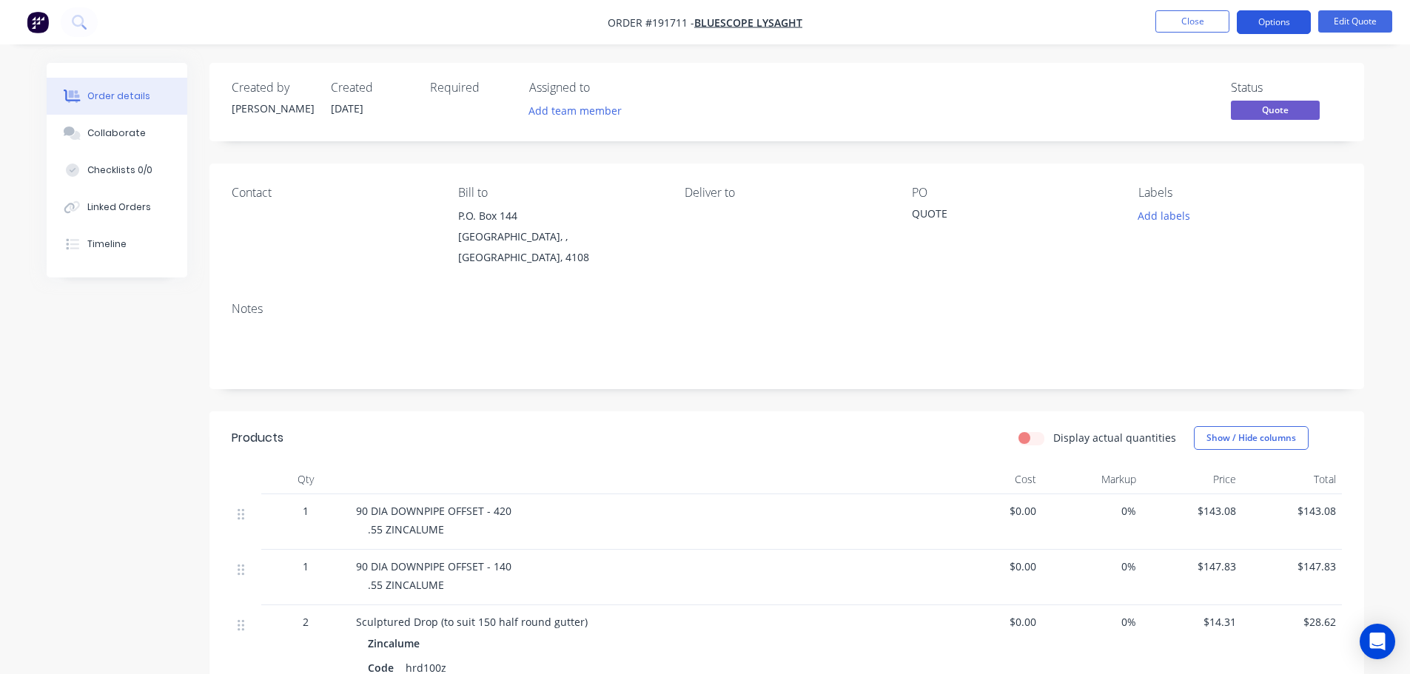
click at [1263, 29] on button "Options" at bounding box center [1274, 22] width 74 height 24
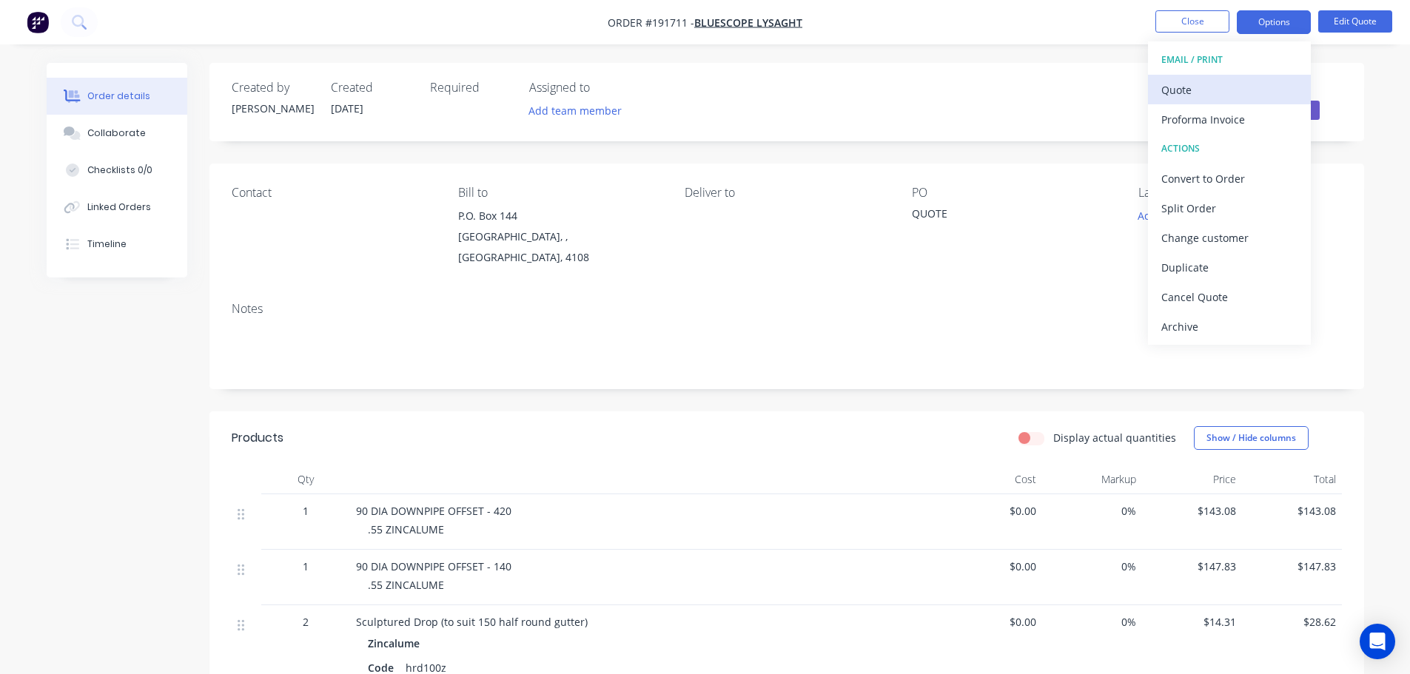
click at [1189, 88] on div "Quote" at bounding box center [1229, 89] width 136 height 21
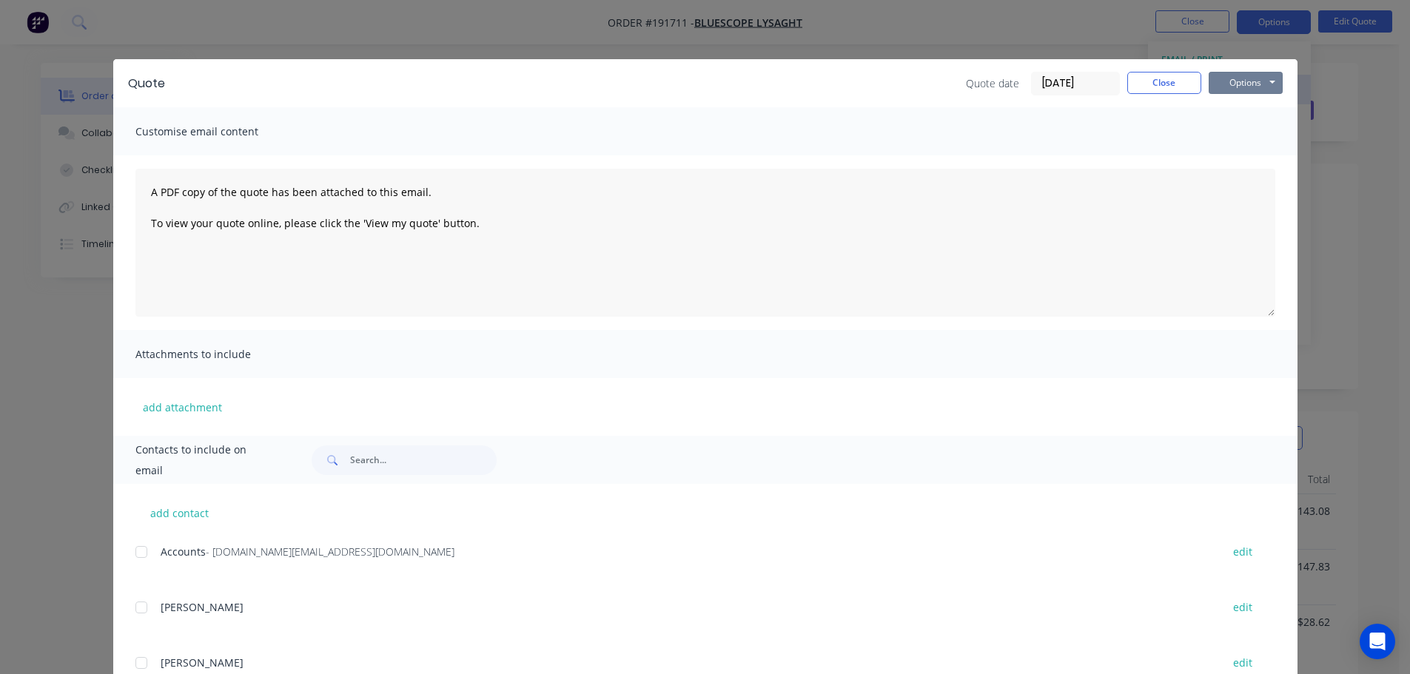
click at [1232, 80] on button "Options" at bounding box center [1246, 83] width 74 height 22
click at [1247, 124] on button "Print" at bounding box center [1256, 133] width 95 height 24
click at [1157, 87] on button "Close" at bounding box center [1164, 83] width 74 height 22
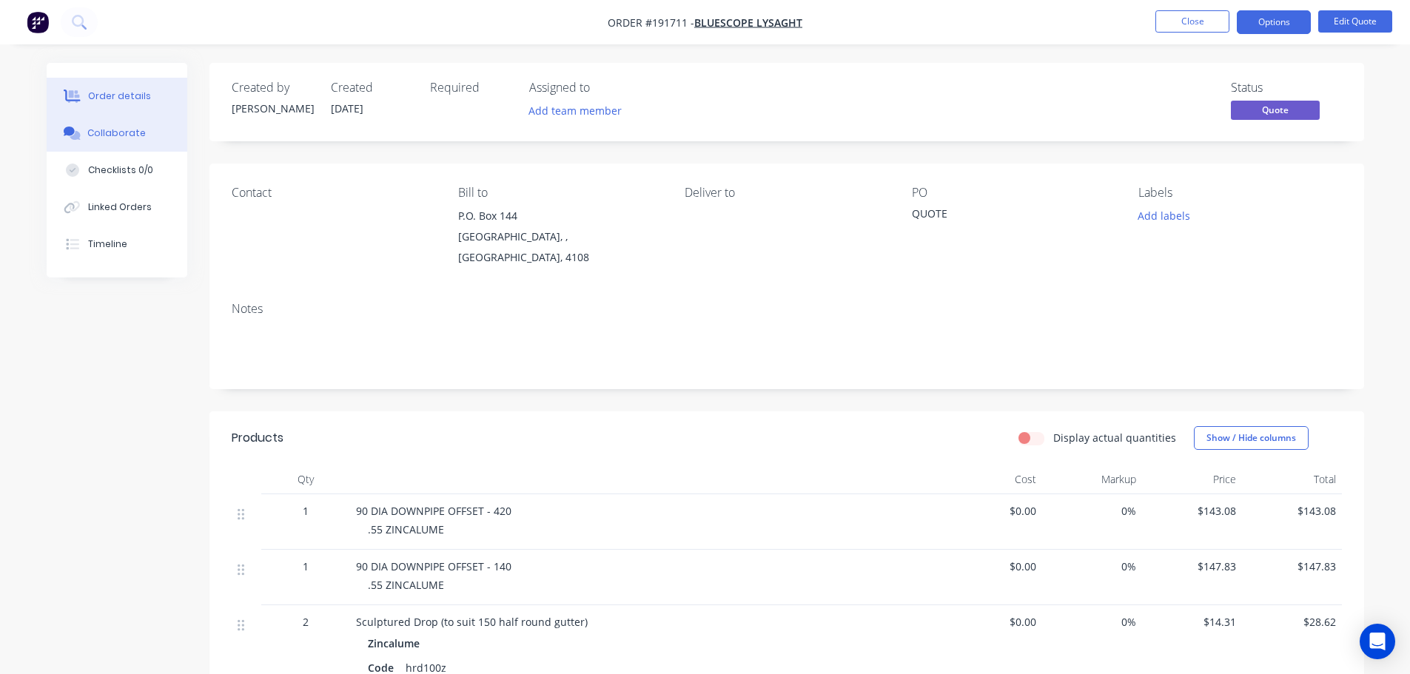
click at [83, 132] on div at bounding box center [72, 133] width 22 height 13
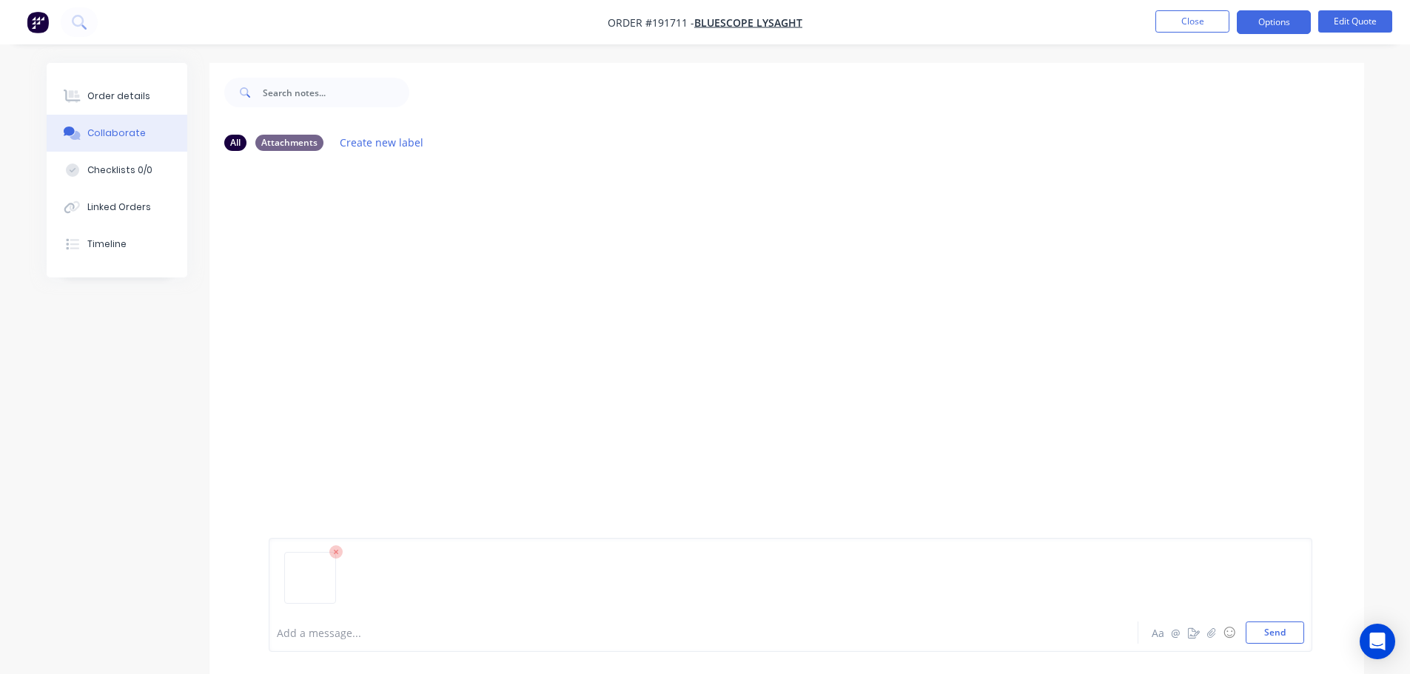
drag, startPoint x: 1266, startPoint y: 631, endPoint x: 1251, endPoint y: 615, distance: 21.5
click at [1267, 631] on button "Send" at bounding box center [1275, 633] width 58 height 22
click at [124, 99] on div "Order details" at bounding box center [118, 96] width 63 height 13
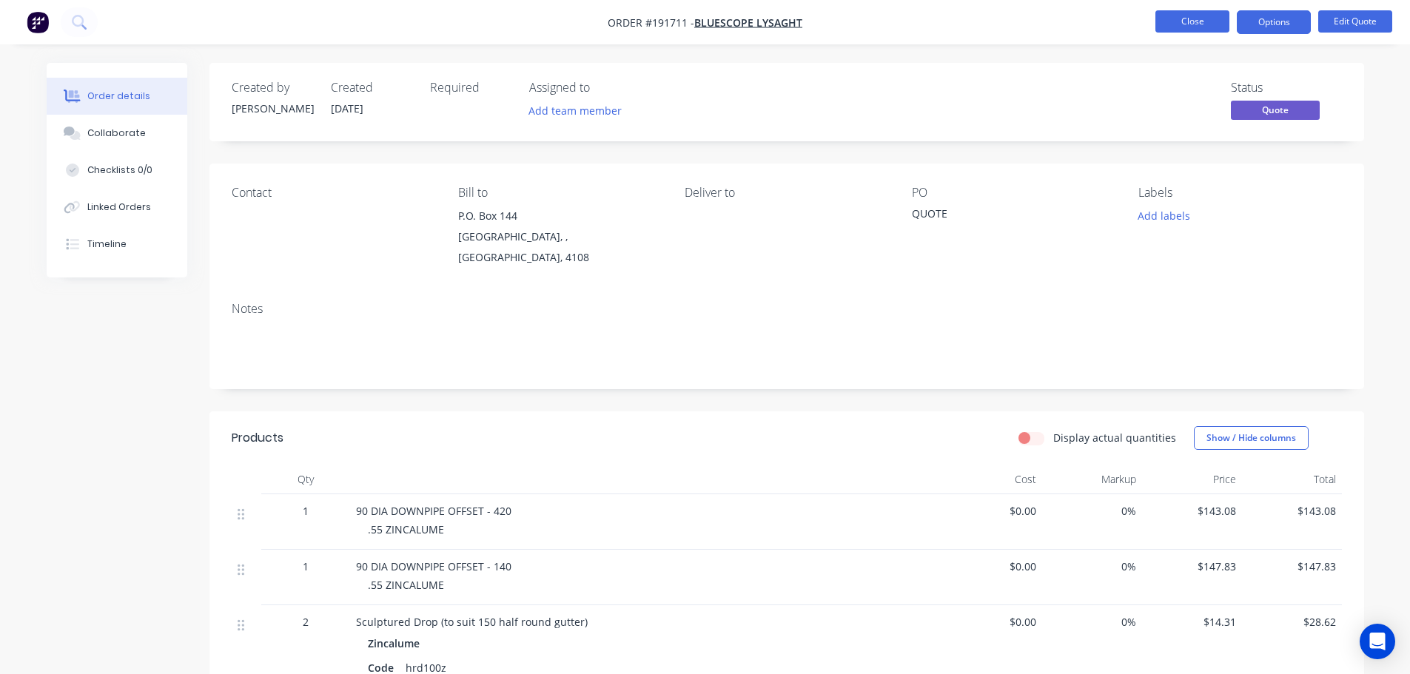
click at [1200, 26] on button "Close" at bounding box center [1192, 21] width 74 height 22
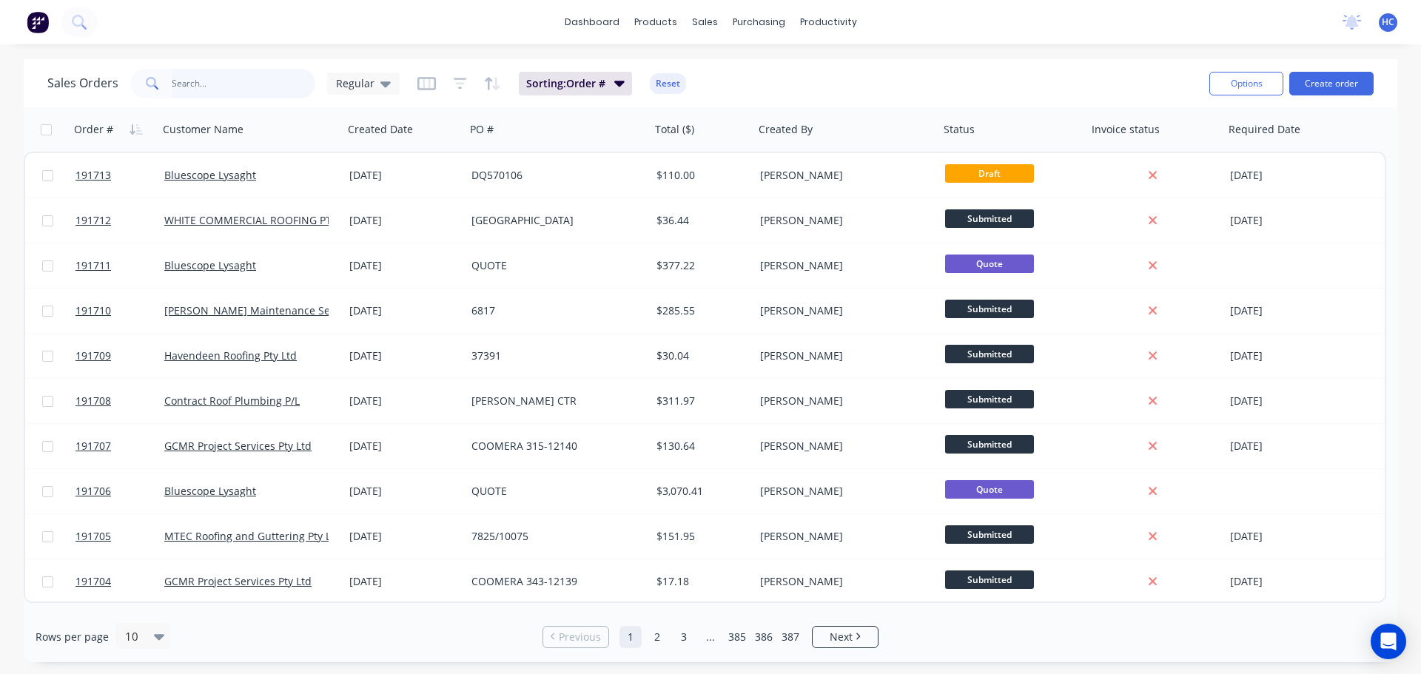
click at [298, 92] on input "text" at bounding box center [244, 84] width 144 height 30
type input "north coast"
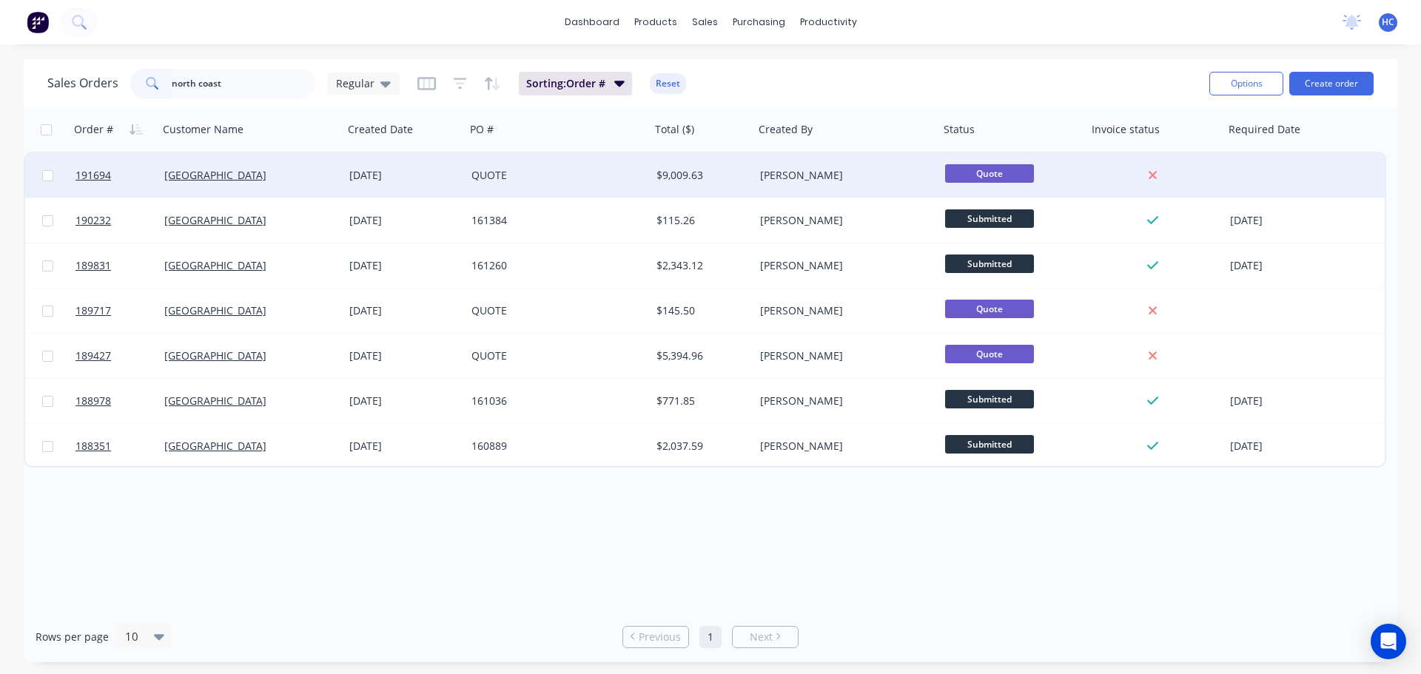
click at [518, 180] on div "QUOTE" at bounding box center [553, 175] width 164 height 15
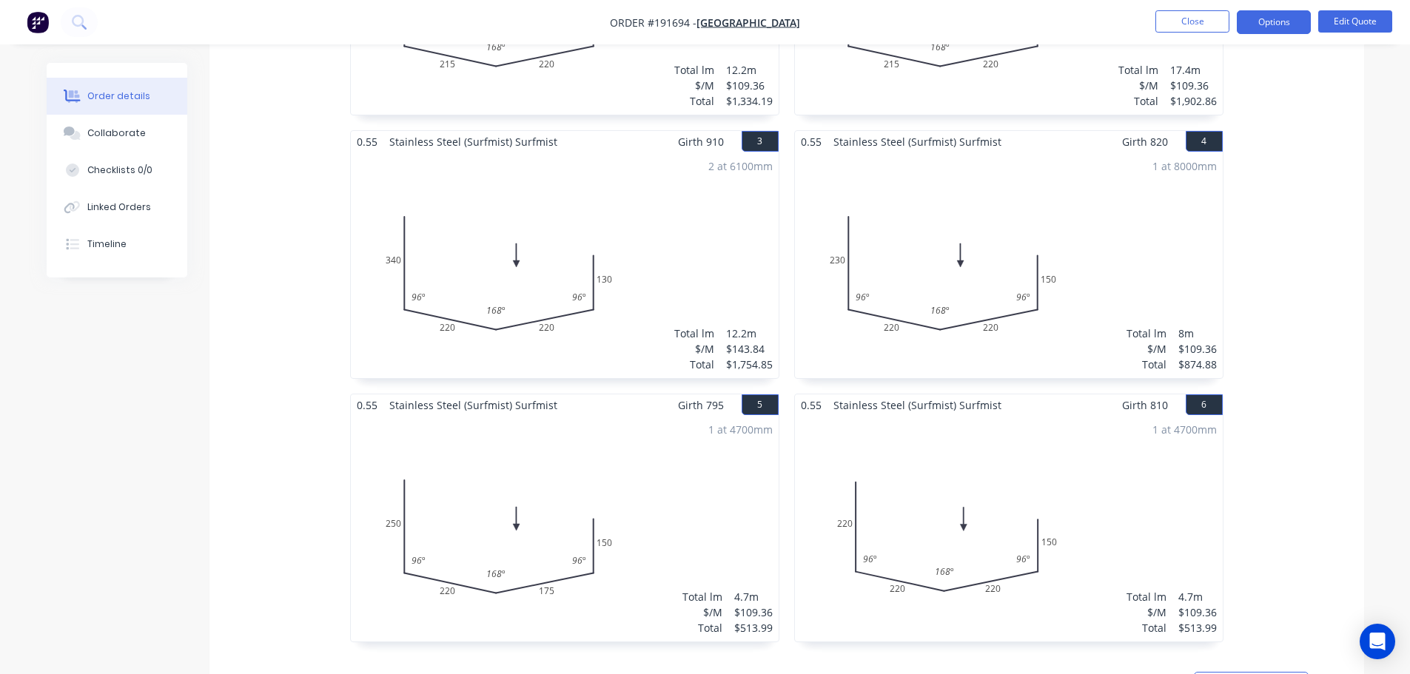
scroll to position [740, 0]
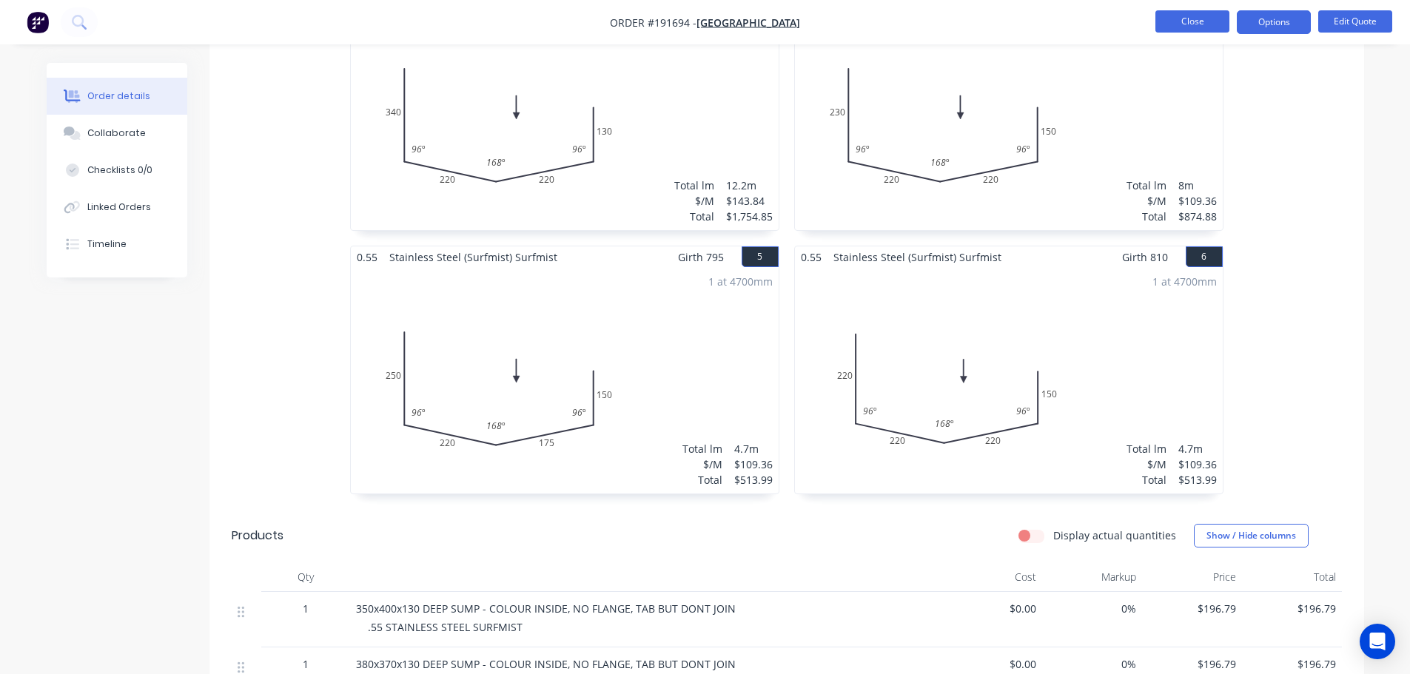
click at [1192, 12] on button "Close" at bounding box center [1192, 21] width 74 height 22
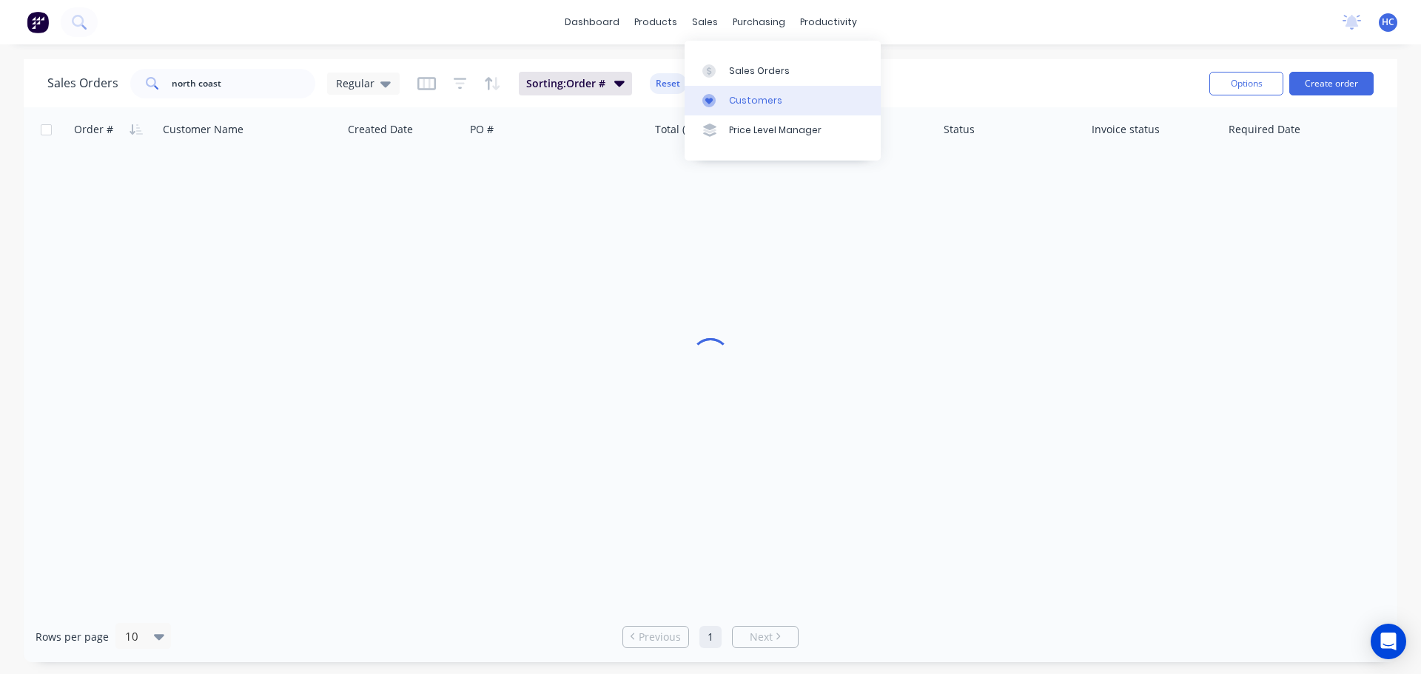
click at [735, 101] on div "Customers" at bounding box center [755, 100] width 53 height 13
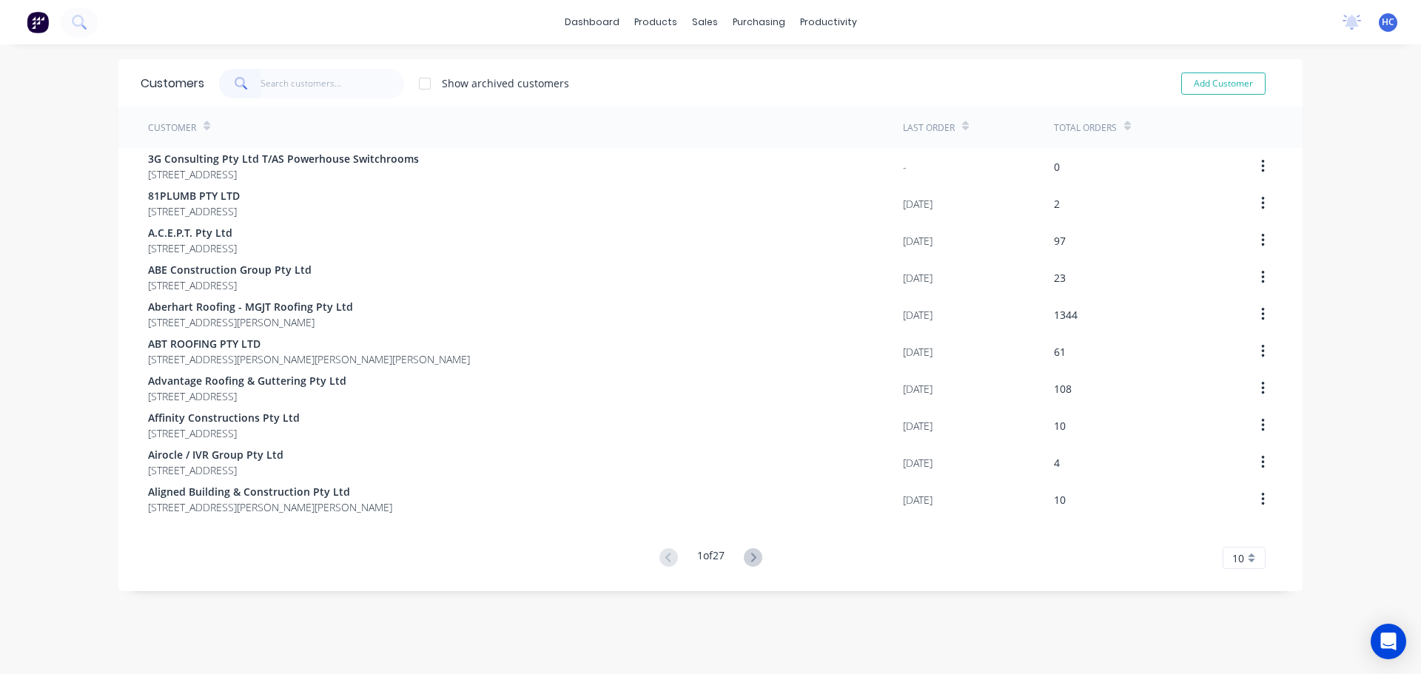
click at [350, 87] on input "text" at bounding box center [333, 84] width 144 height 30
drag, startPoint x: 315, startPoint y: 91, endPoint x: 376, endPoint y: 37, distance: 81.3
click at [315, 91] on input "text" at bounding box center [333, 84] width 144 height 30
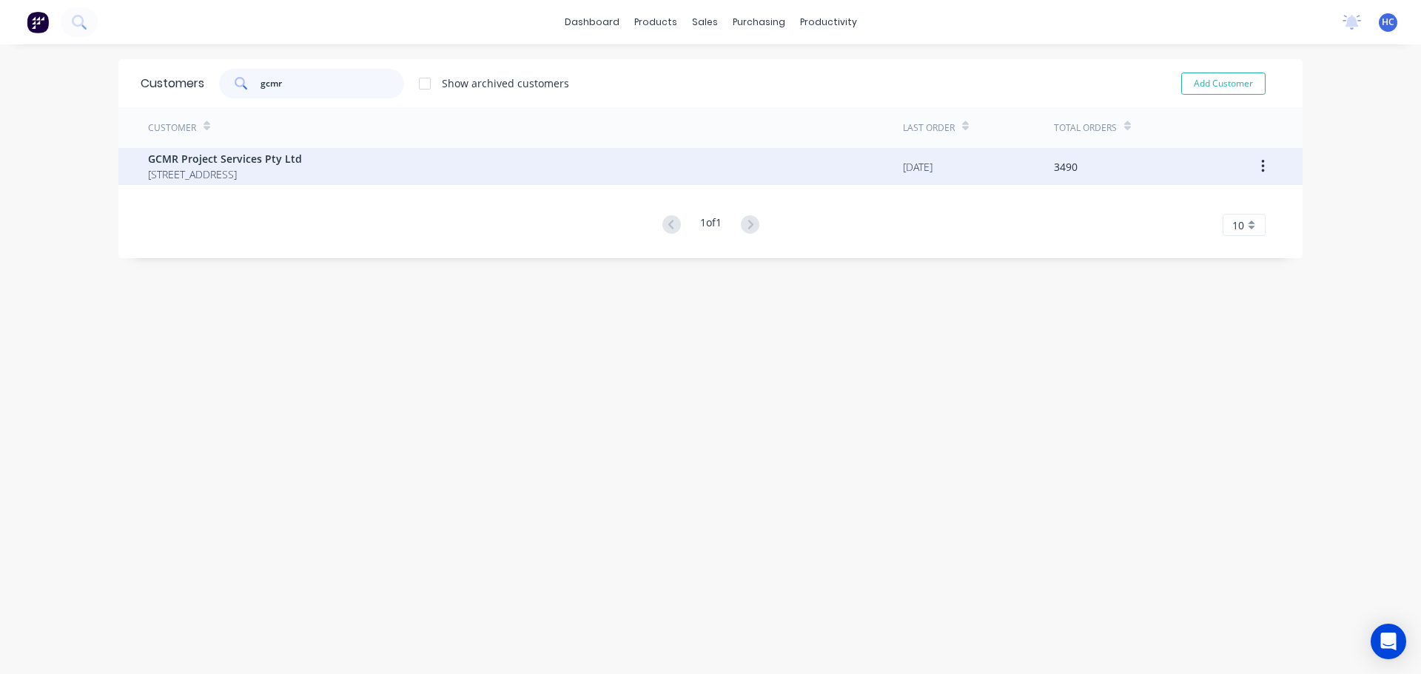
type input "gcmr"
click at [238, 161] on span "GCMR Project Services Pty Ltd" at bounding box center [225, 159] width 154 height 16
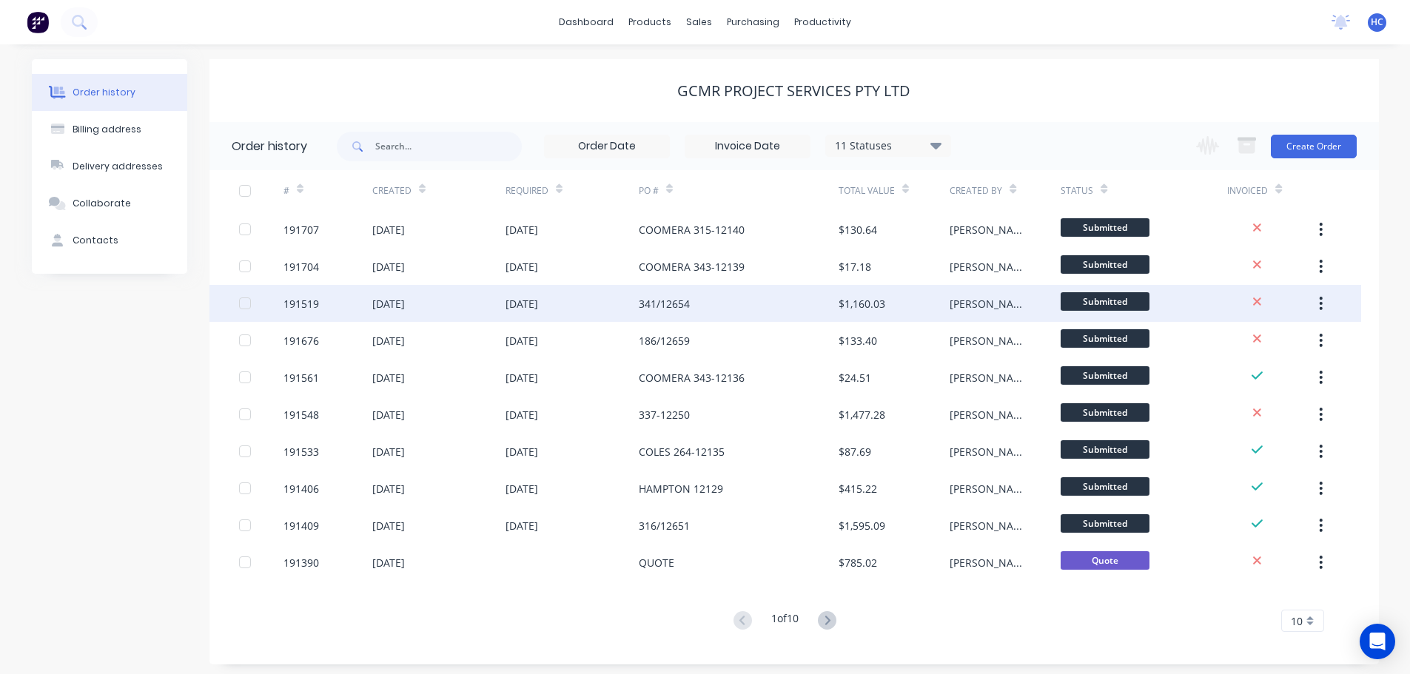
click at [1327, 304] on button "button" at bounding box center [1320, 303] width 35 height 27
click at [1239, 377] on div "Duplicate" at bounding box center [1269, 371] width 114 height 21
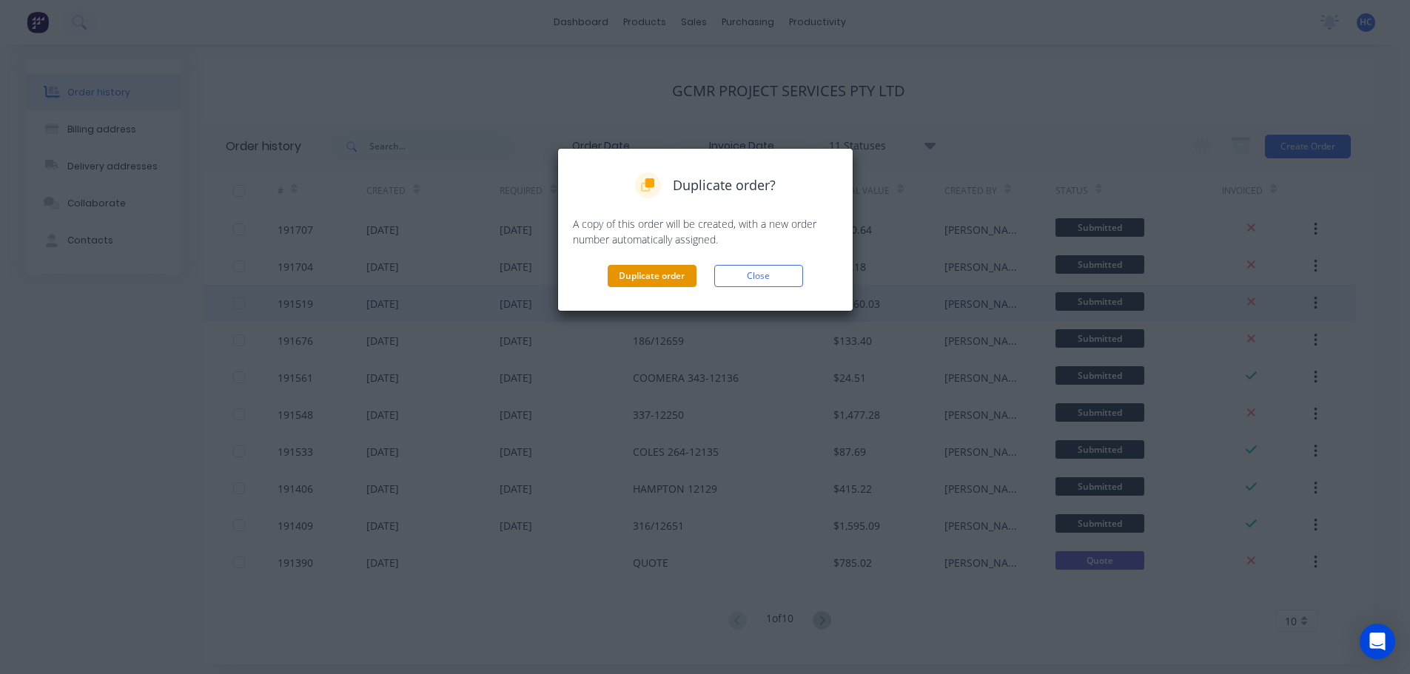
click at [670, 280] on button "Duplicate order" at bounding box center [652, 276] width 89 height 22
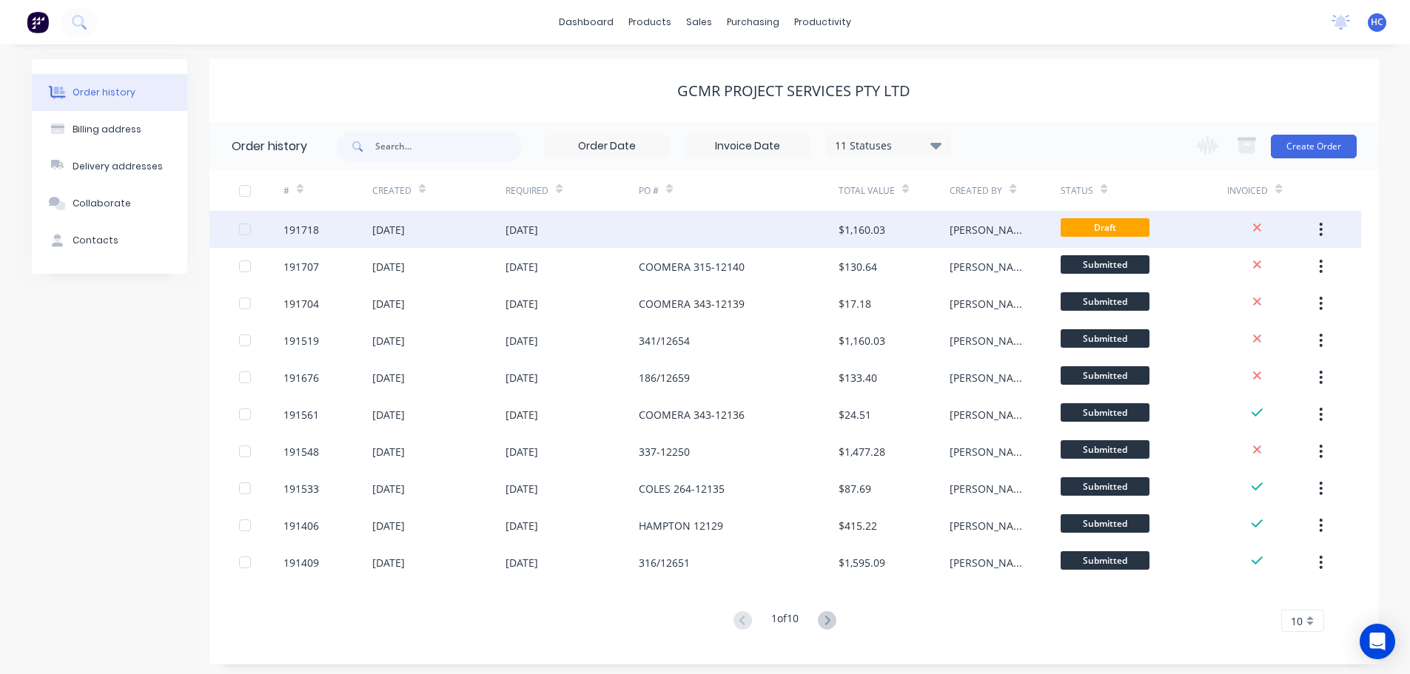
click at [795, 239] on div at bounding box center [739, 229] width 200 height 37
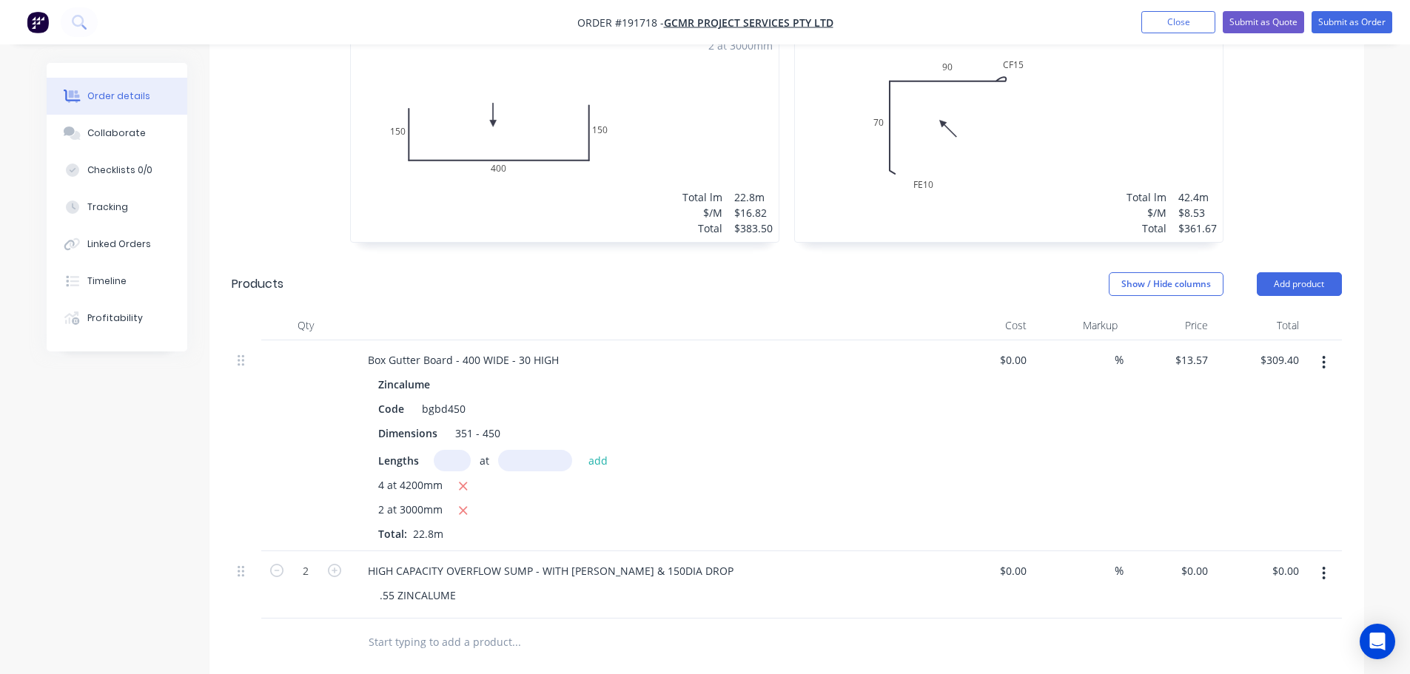
scroll to position [592, 0]
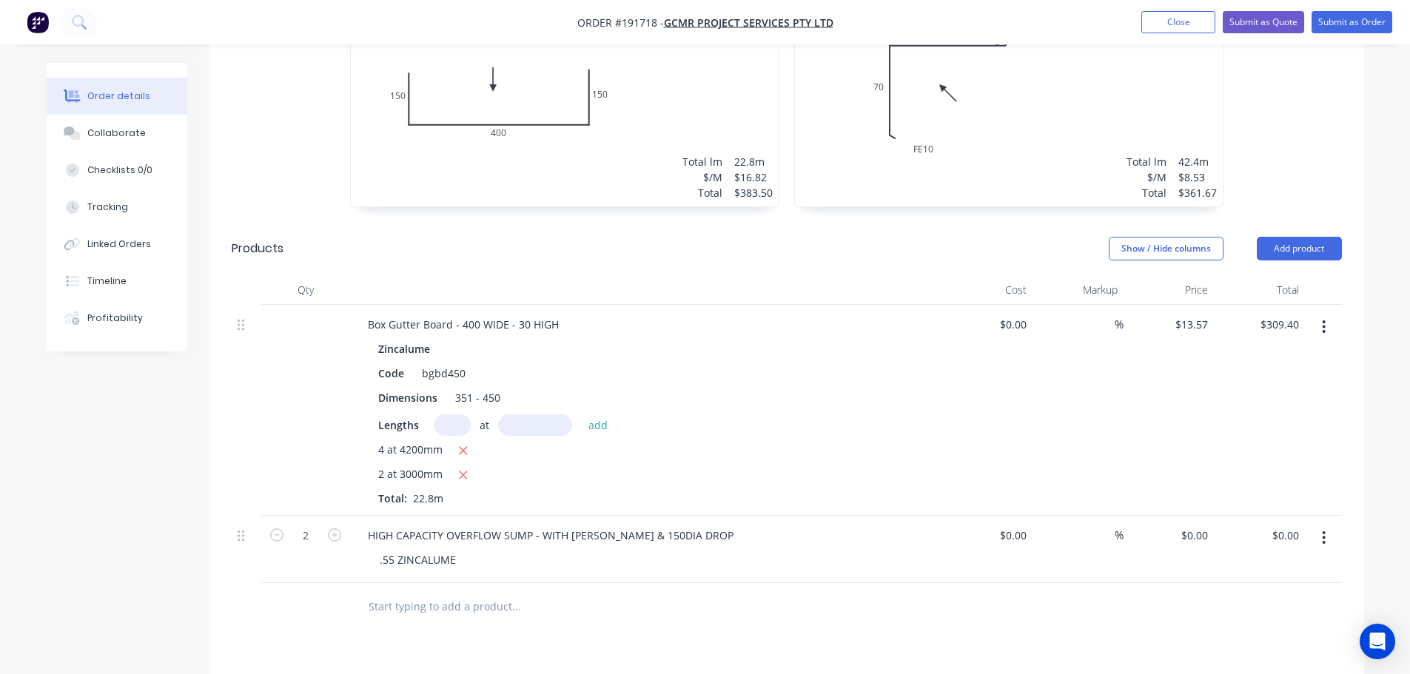
click at [1318, 525] on button "button" at bounding box center [1323, 538] width 35 height 27
click at [1248, 625] on div "Delete" at bounding box center [1271, 635] width 114 height 21
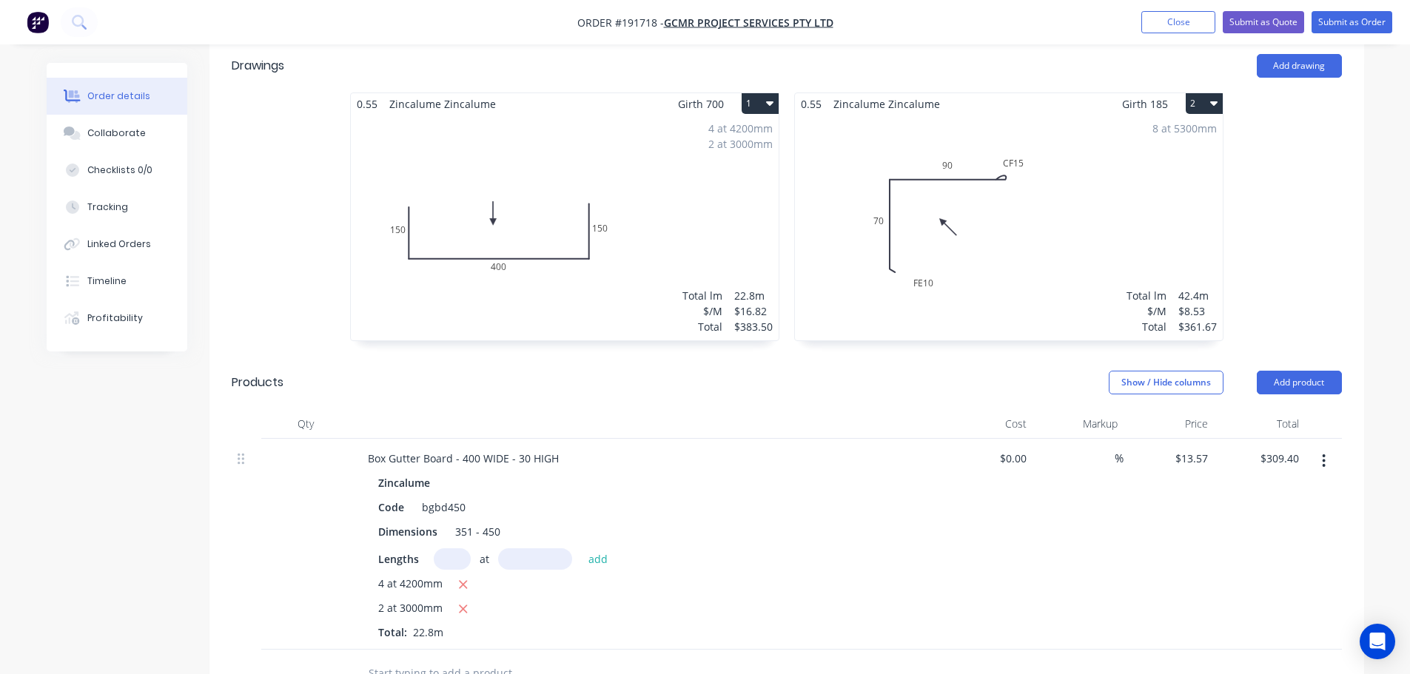
scroll to position [0, 0]
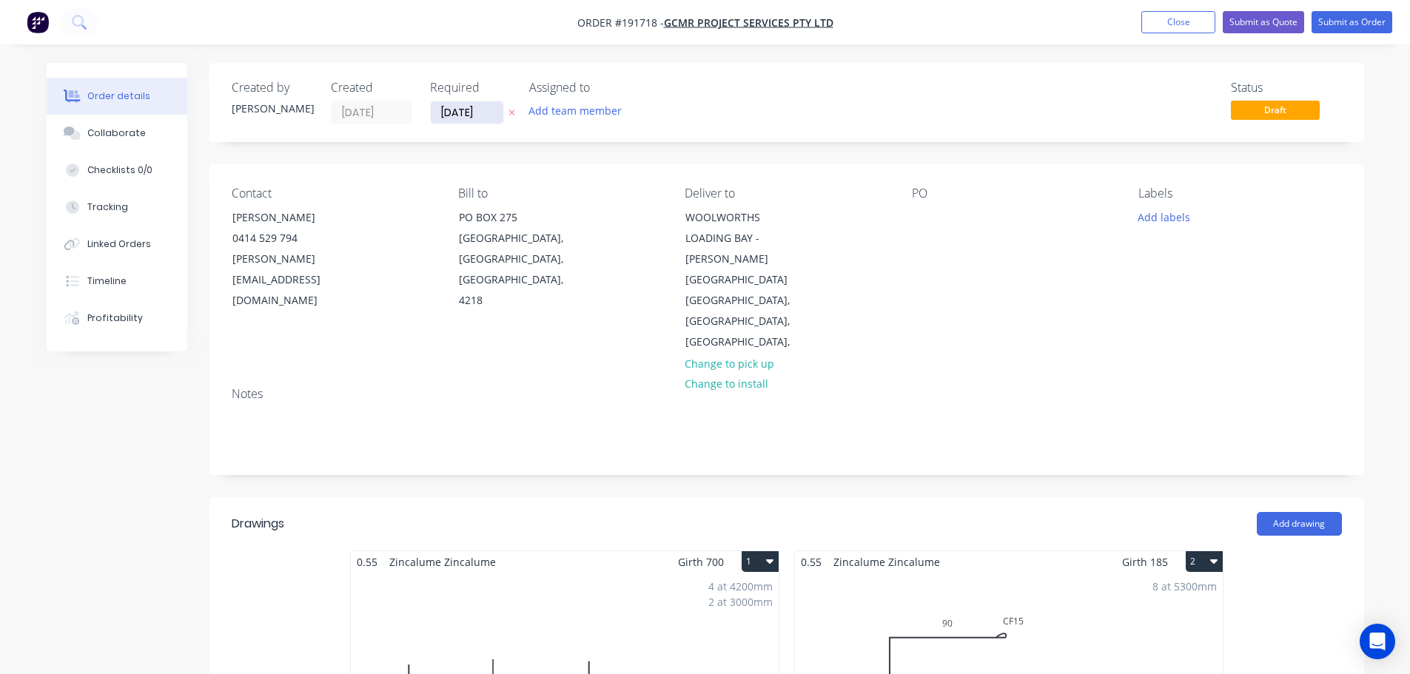
click at [480, 117] on input "[DATE]" at bounding box center [467, 112] width 73 height 22
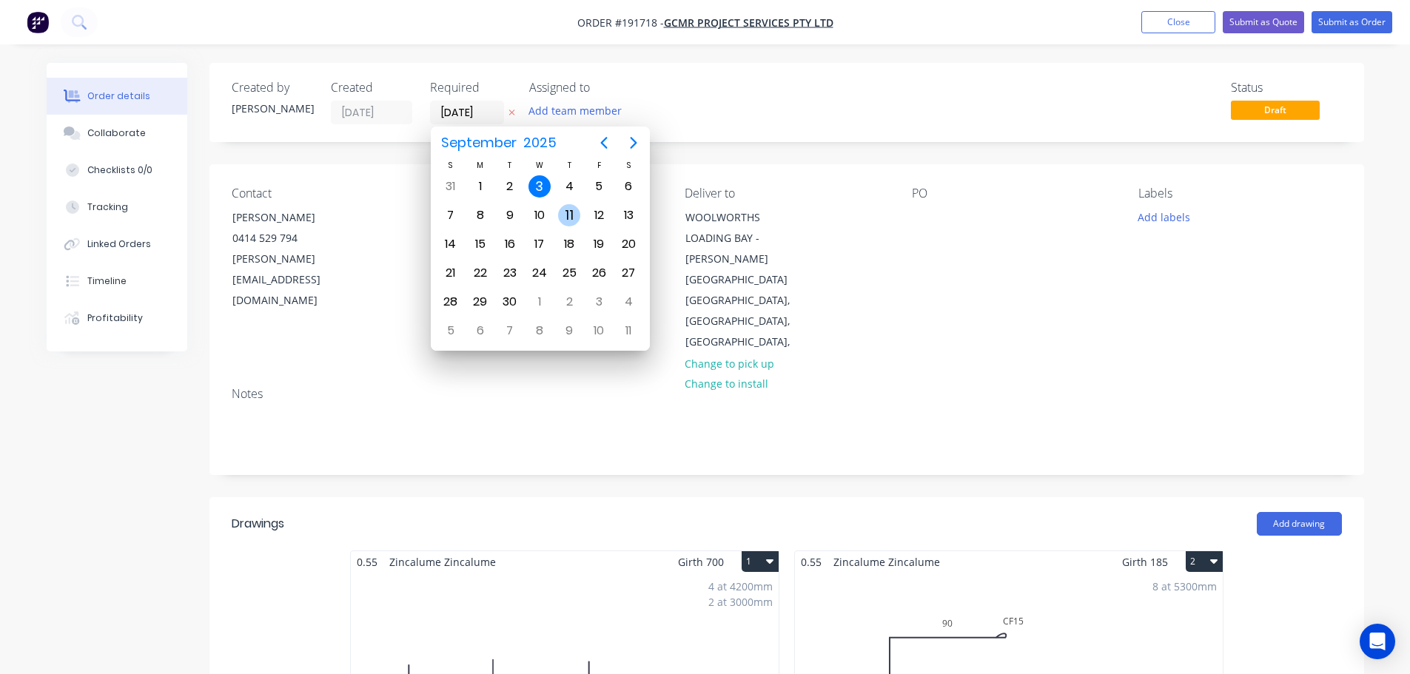
click at [564, 194] on div "4" at bounding box center [569, 186] width 22 height 22
type input "[DATE]"
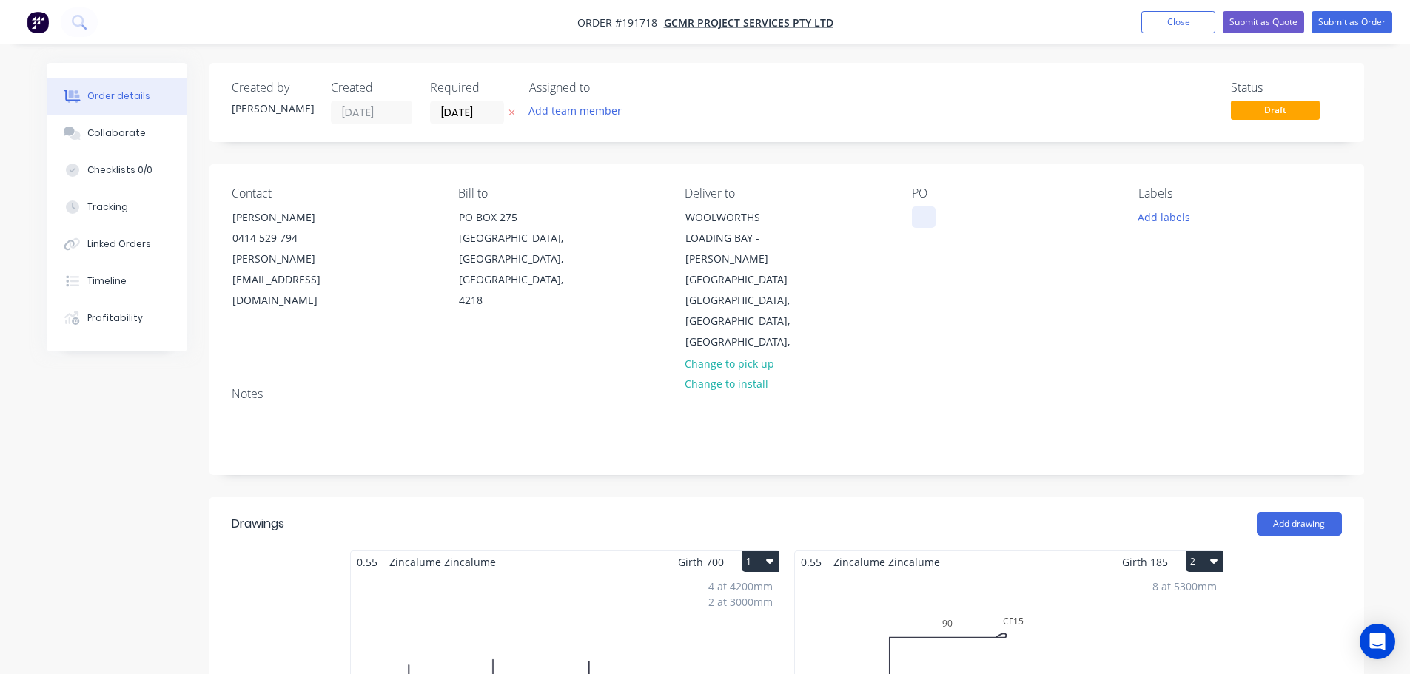
click at [914, 227] on div at bounding box center [924, 216] width 24 height 21
click at [1357, 18] on button "Submit as Order" at bounding box center [1351, 22] width 81 height 22
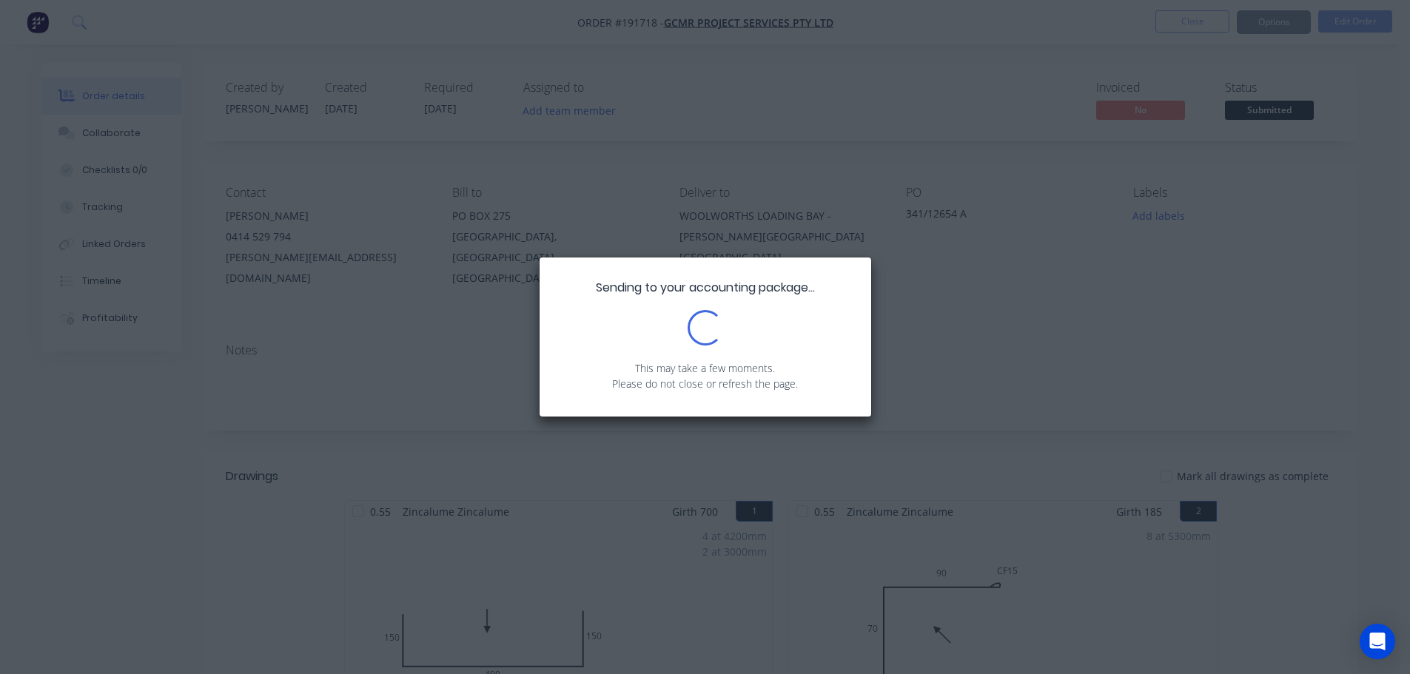
click at [1135, 219] on div "Sending to your accounting package... Loading... This may take a few moments. P…" at bounding box center [705, 337] width 1410 height 674
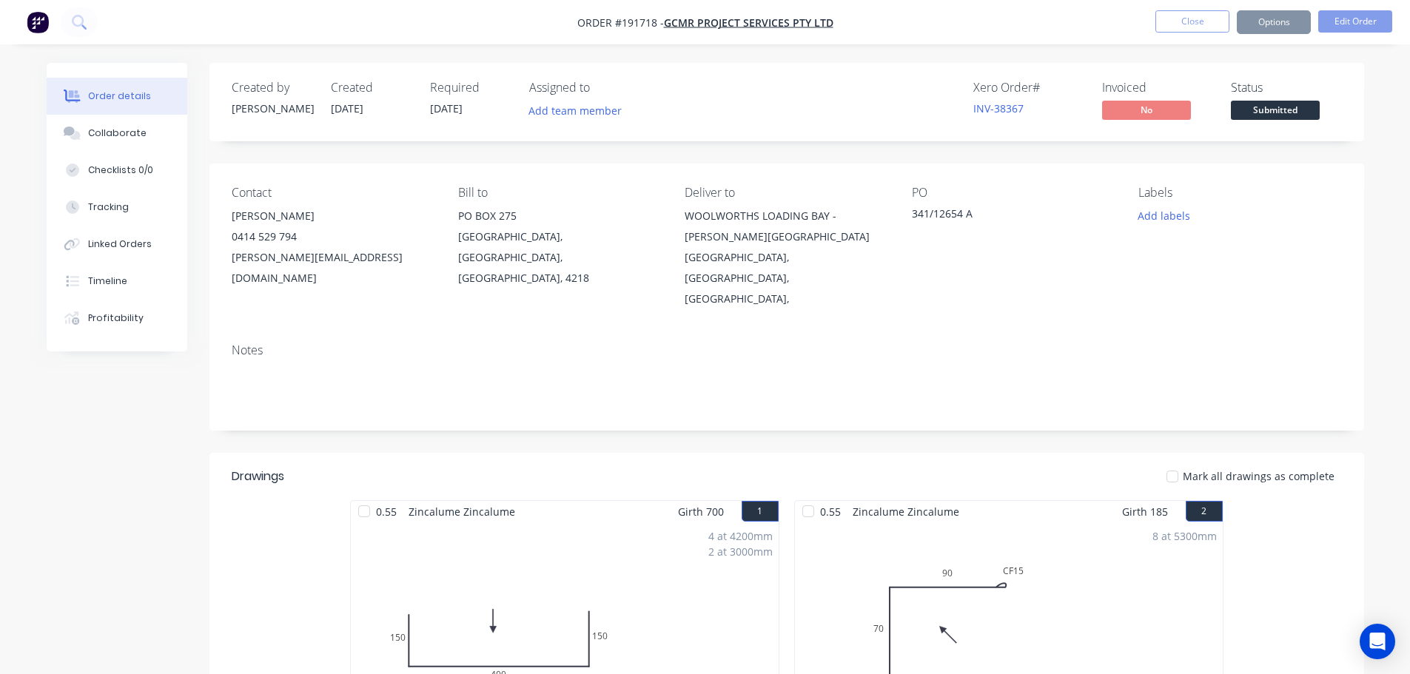
click at [1149, 215] on button "Add labels" at bounding box center [1164, 216] width 68 height 20
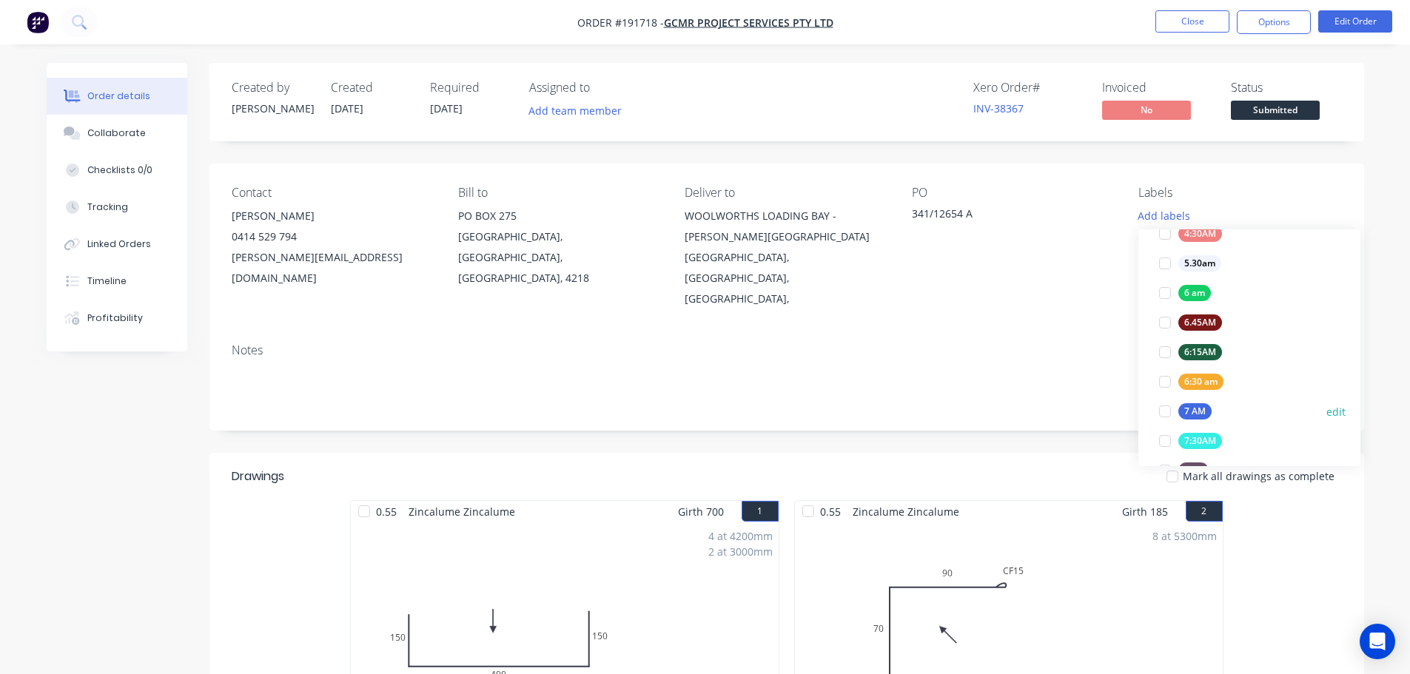
scroll to position [296, 0]
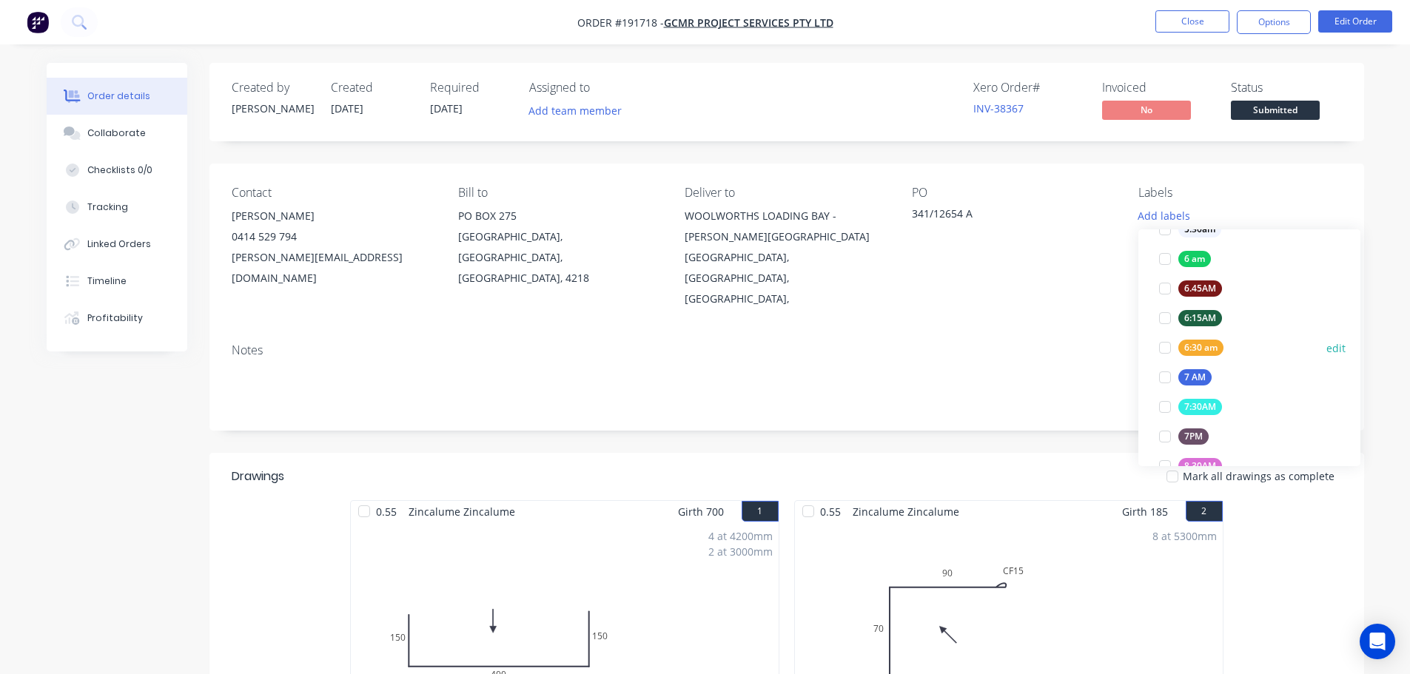
click at [1204, 348] on div "6:30 am" at bounding box center [1200, 348] width 45 height 16
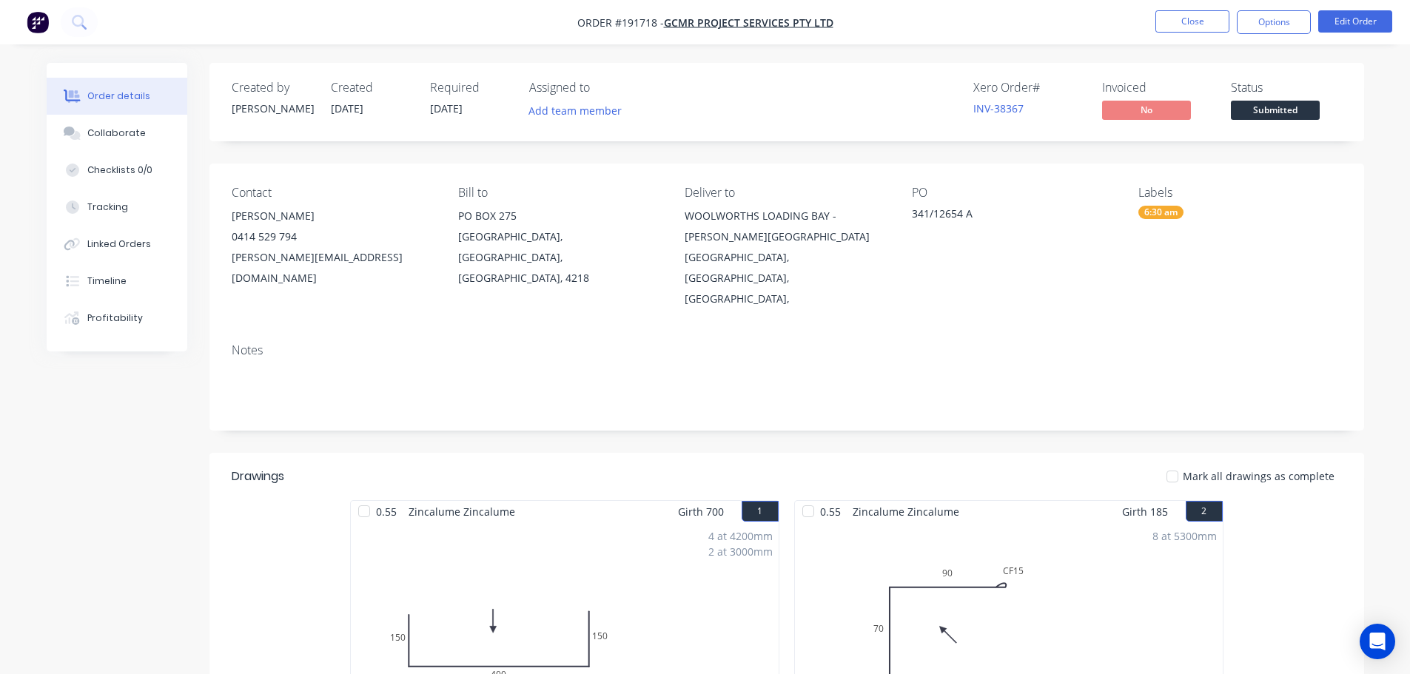
click at [1082, 453] on header "Drawings Mark all drawings as complete" at bounding box center [786, 476] width 1155 height 47
click at [1201, 16] on button "Close" at bounding box center [1192, 21] width 74 height 22
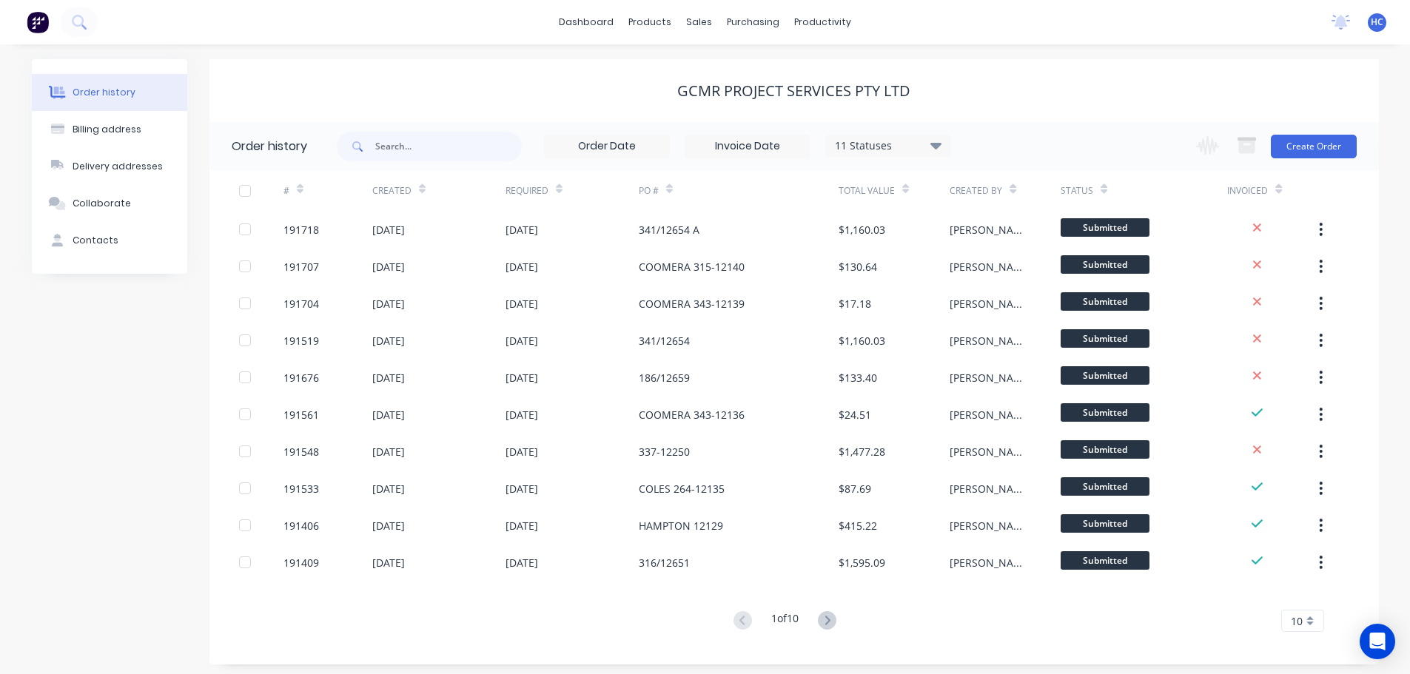
scroll to position [5, 0]
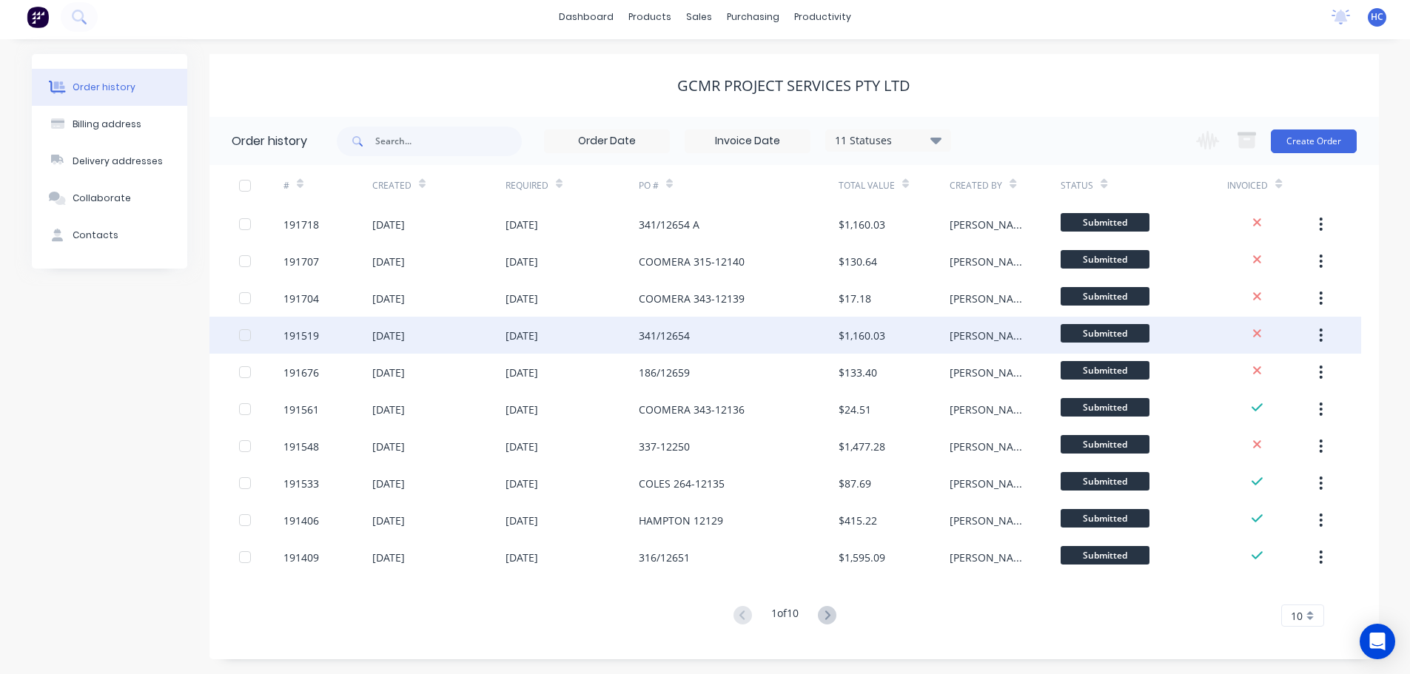
click at [784, 336] on div "341/12654" at bounding box center [739, 335] width 200 height 37
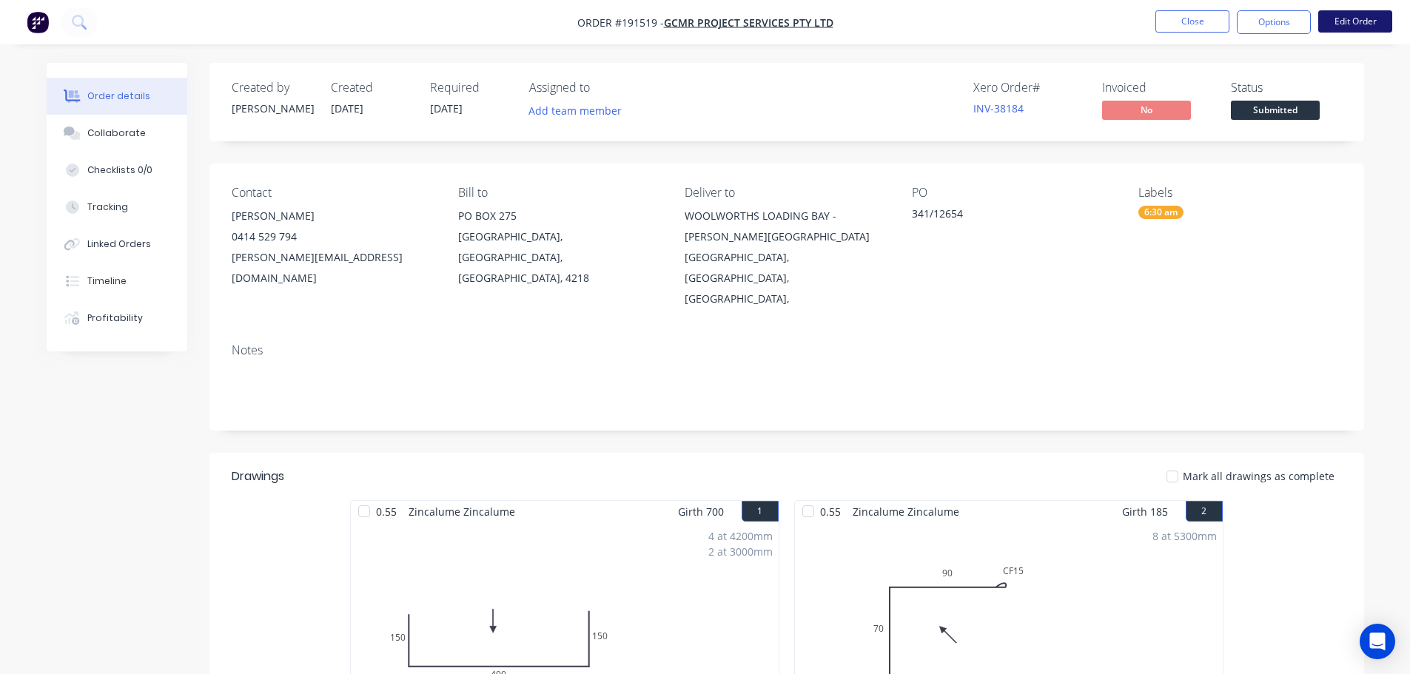
click at [1348, 25] on button "Edit Order" at bounding box center [1355, 21] width 74 height 22
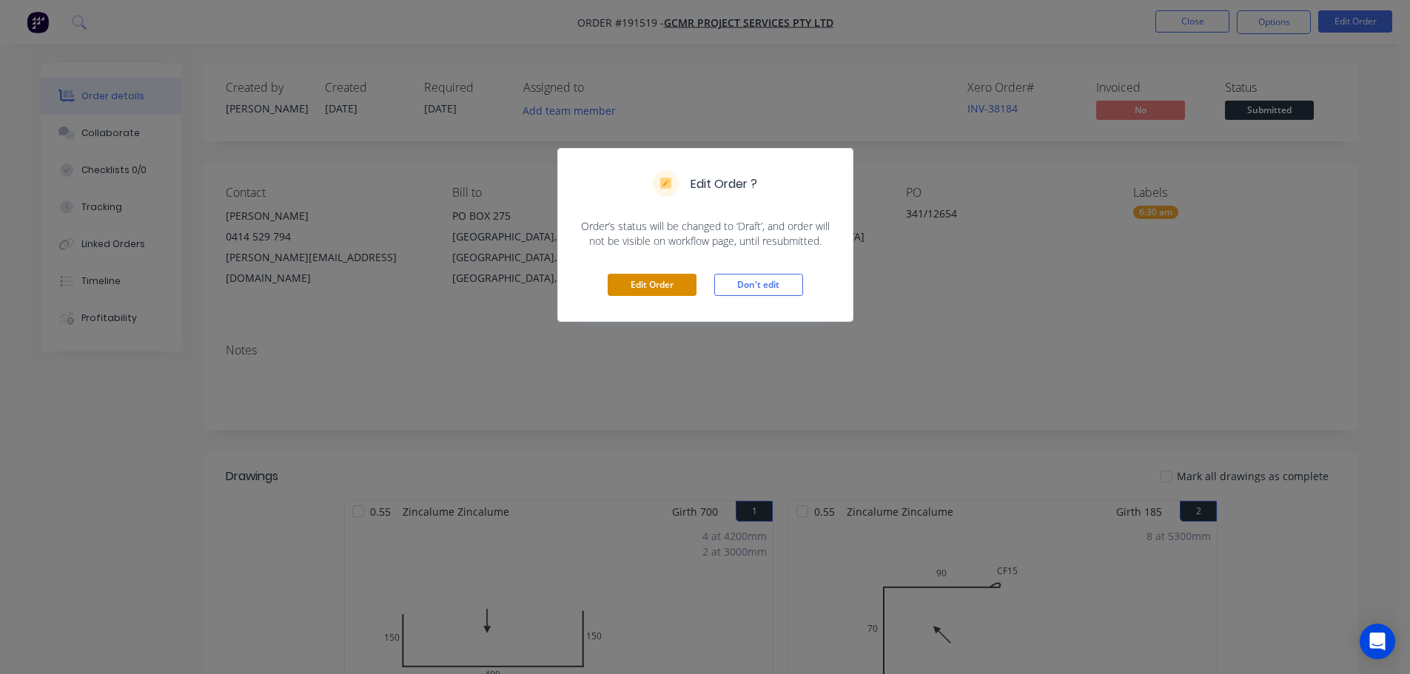
click at [668, 282] on button "Edit Order" at bounding box center [652, 285] width 89 height 22
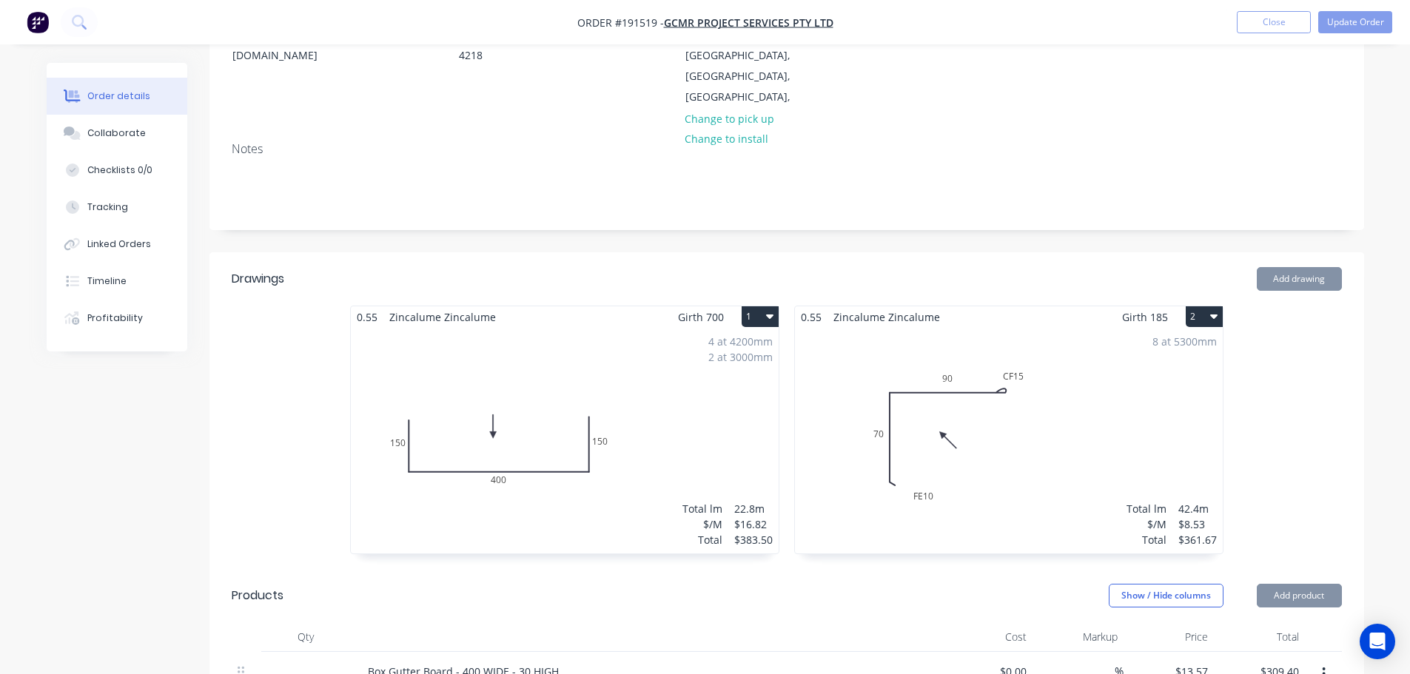
scroll to position [296, 0]
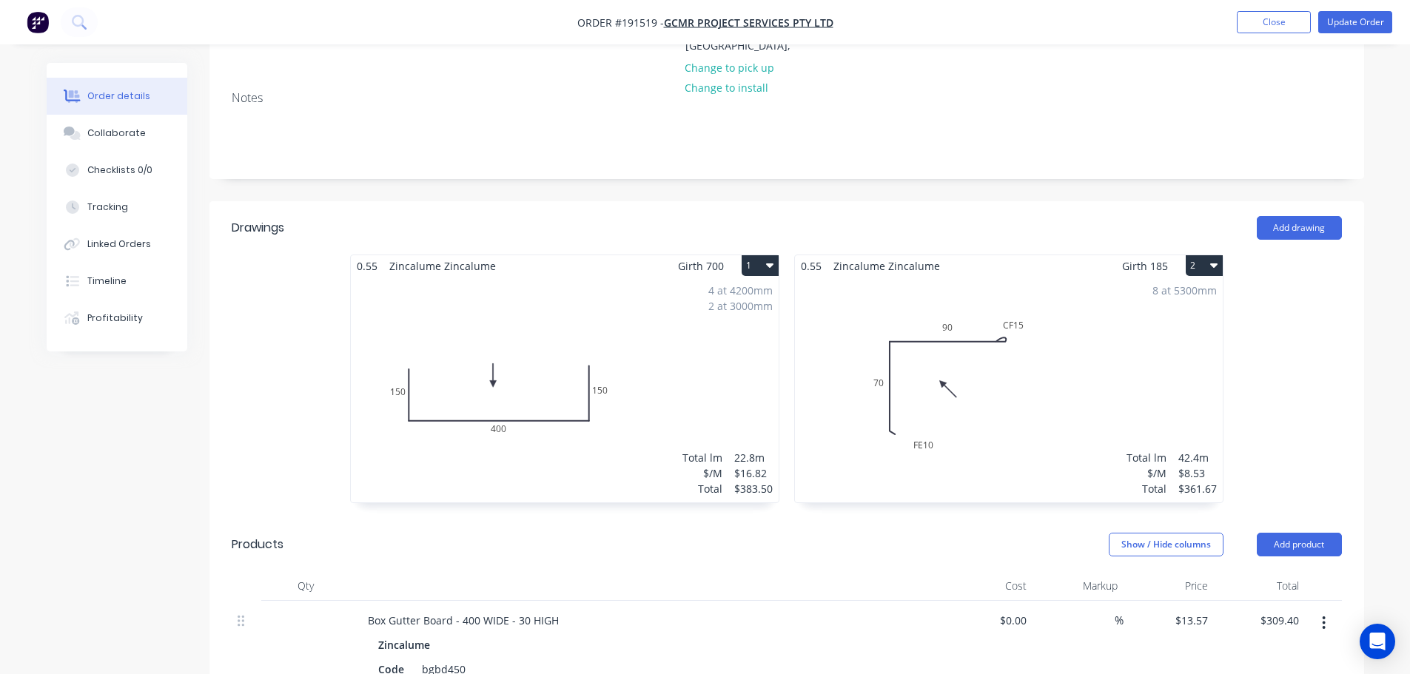
click at [762, 255] on button "1" at bounding box center [760, 265] width 37 height 21
click at [699, 350] on div "Delete" at bounding box center [708, 360] width 114 height 21
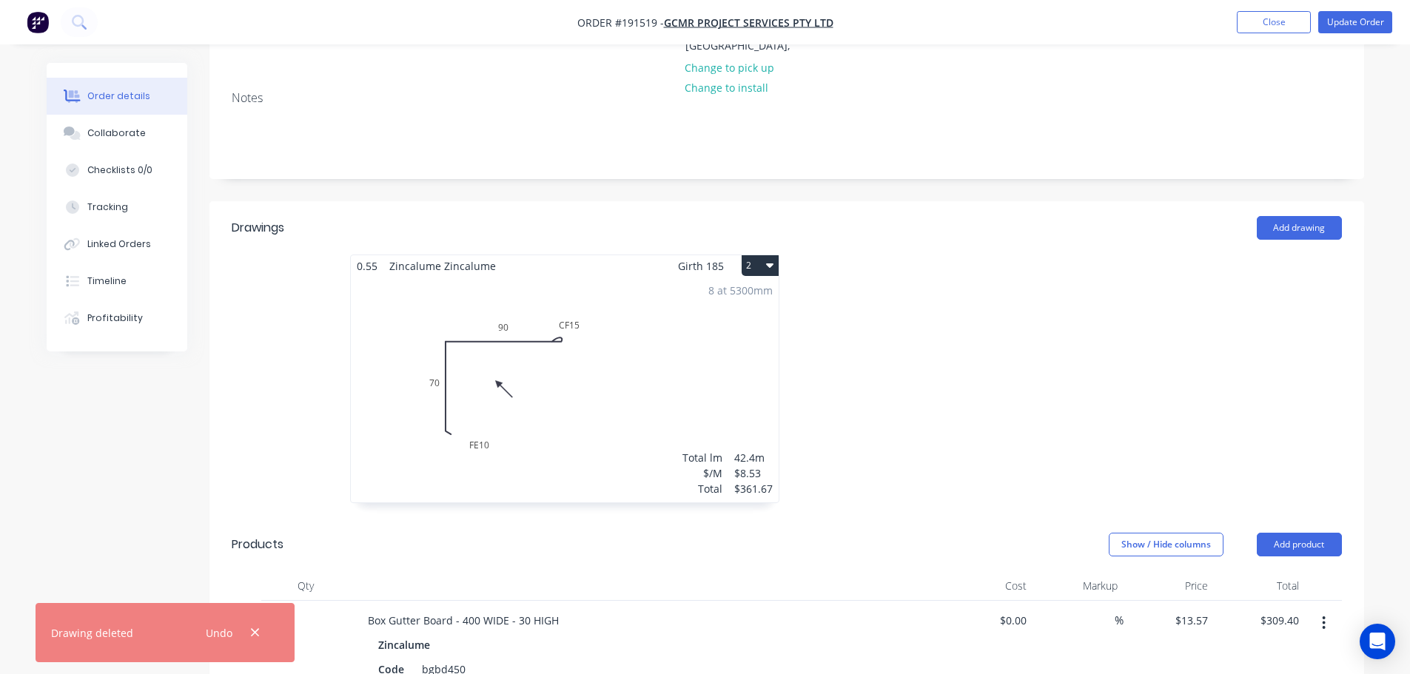
click at [756, 255] on button "2" at bounding box center [760, 265] width 37 height 21
click at [709, 350] on div "Delete" at bounding box center [708, 360] width 114 height 21
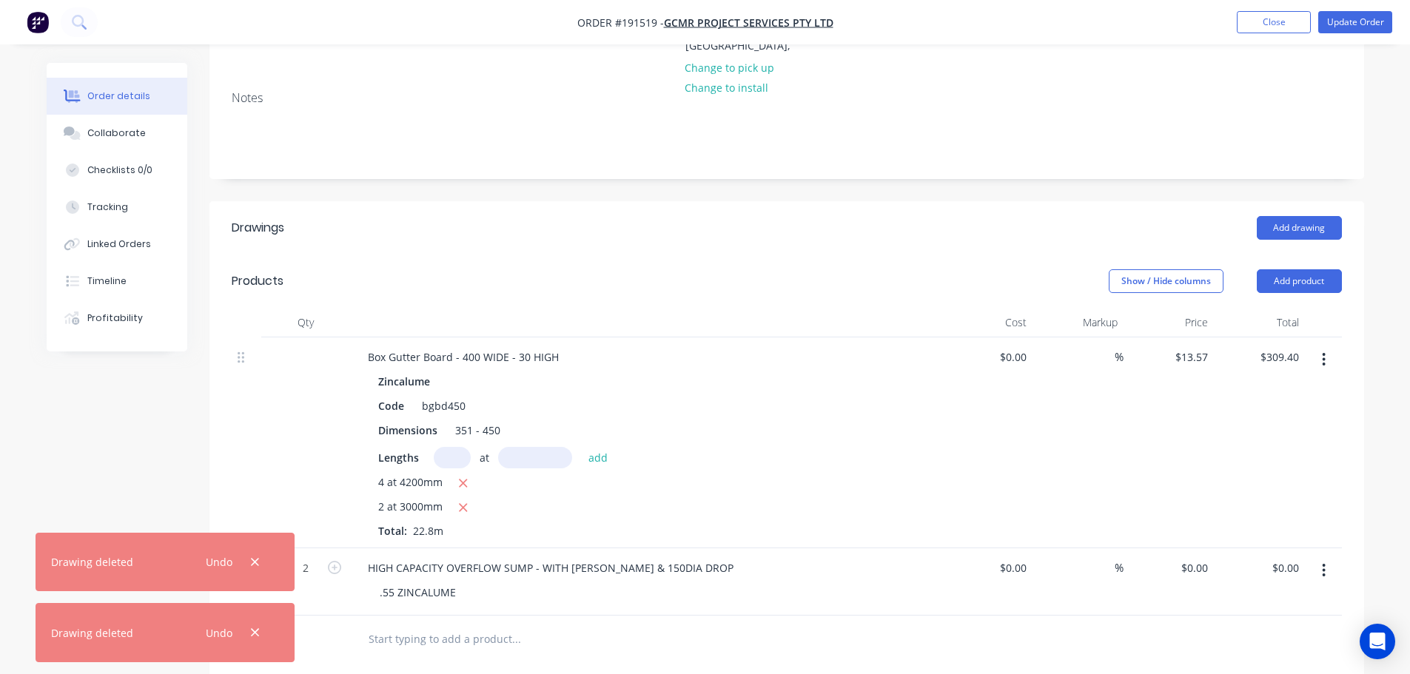
click at [1319, 346] on button "button" at bounding box center [1323, 359] width 35 height 27
click at [1218, 477] on div "Delete" at bounding box center [1271, 487] width 114 height 21
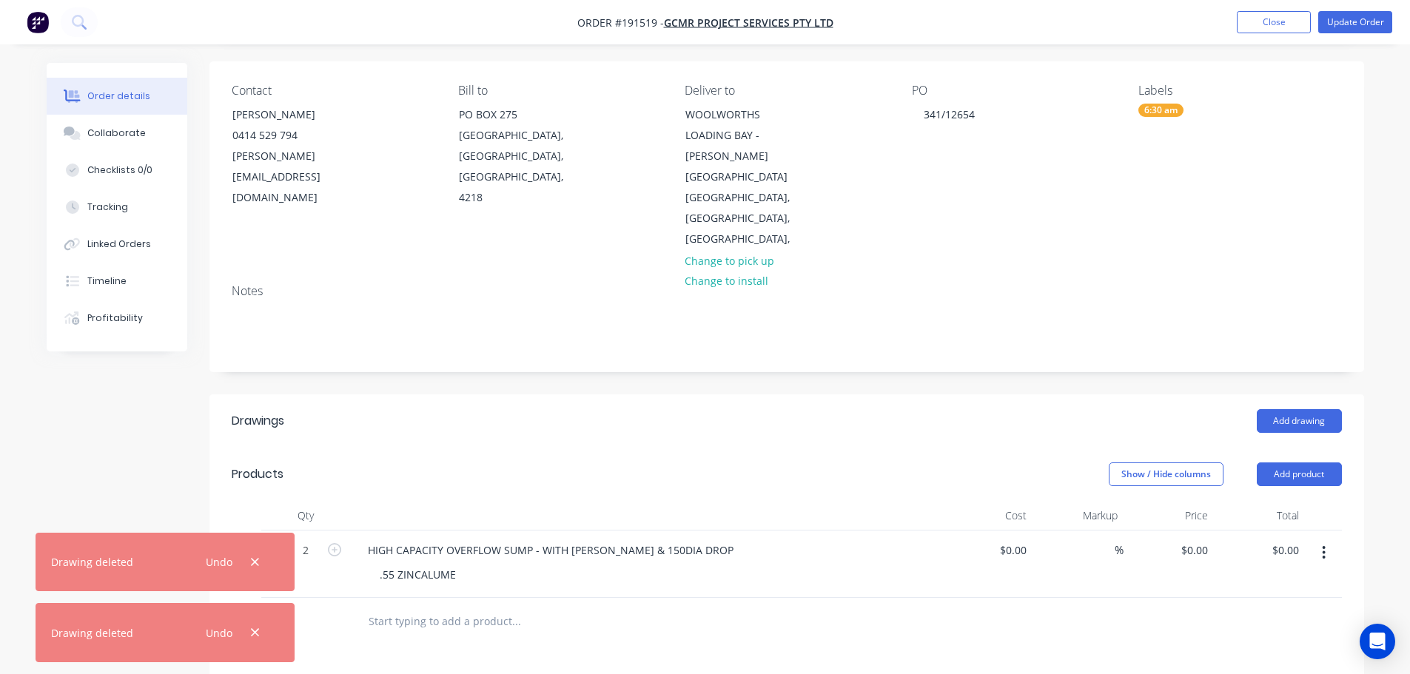
scroll to position [0, 0]
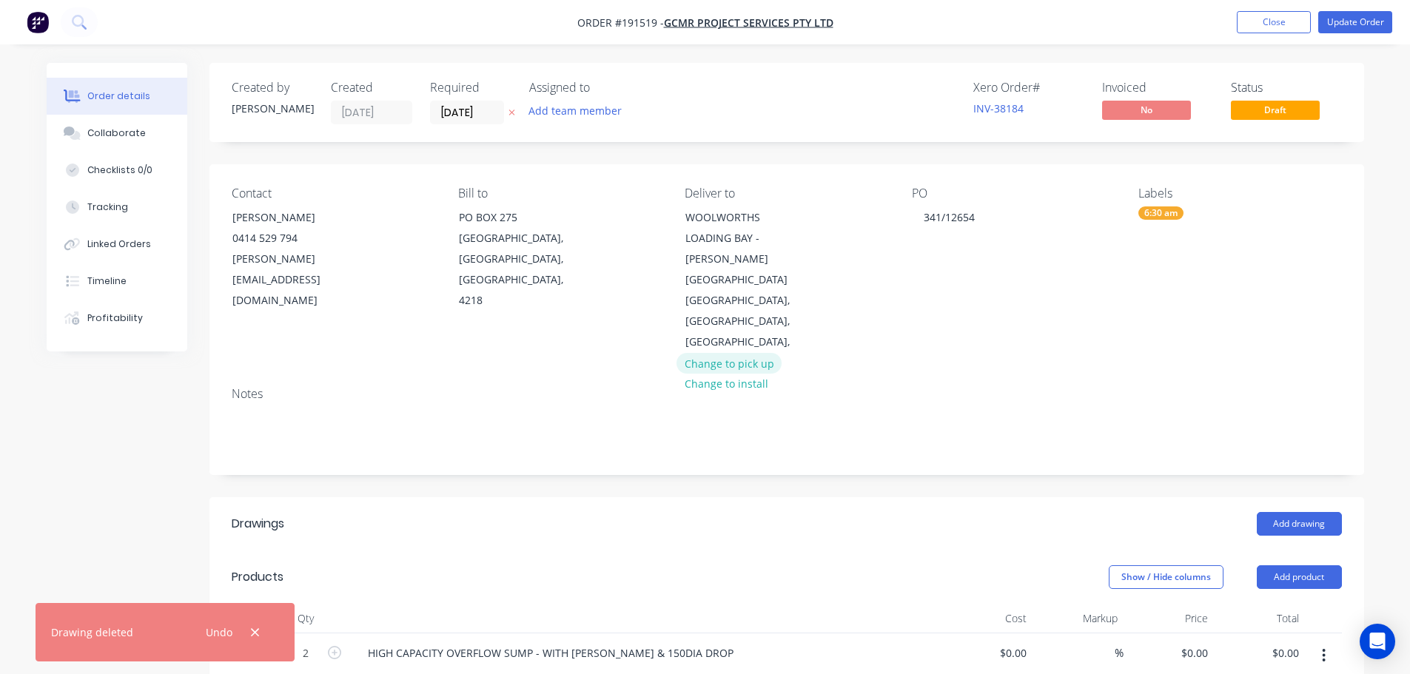
click at [756, 353] on button "Change to pick up" at bounding box center [728, 363] width 105 height 20
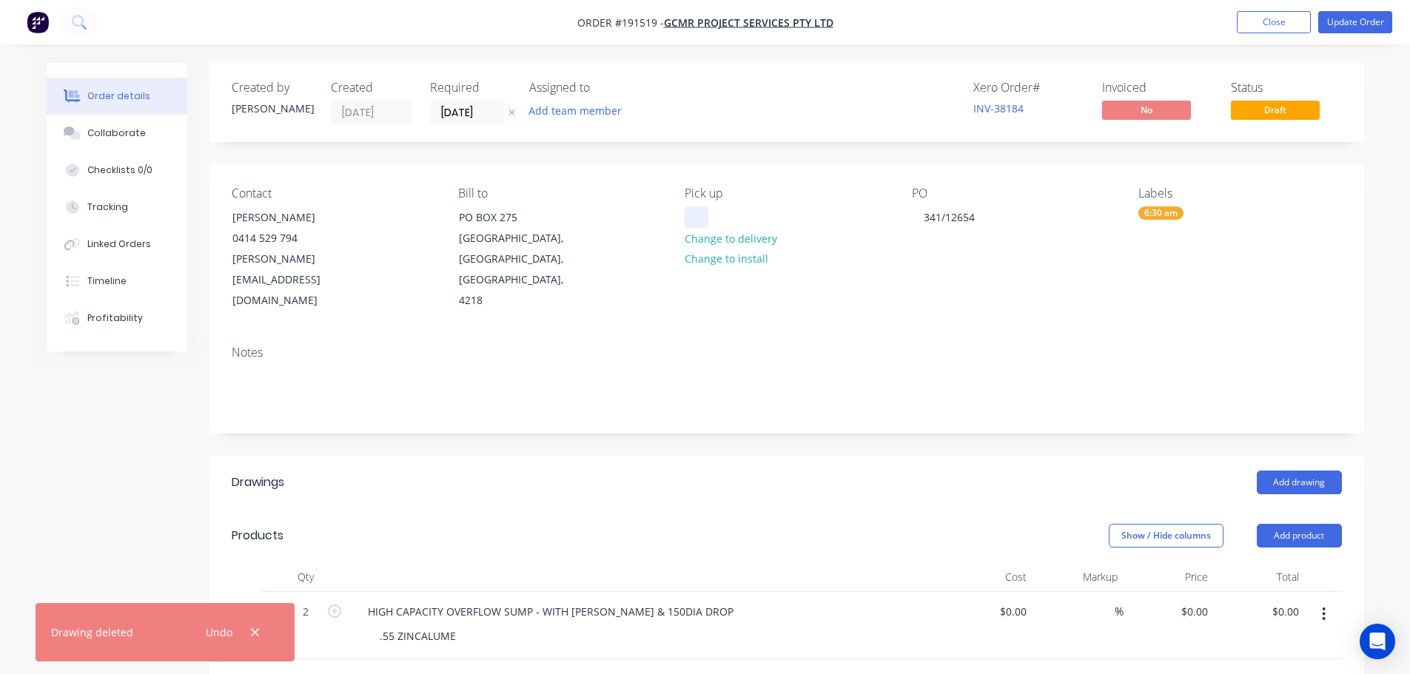
click at [708, 216] on div at bounding box center [697, 216] width 24 height 21
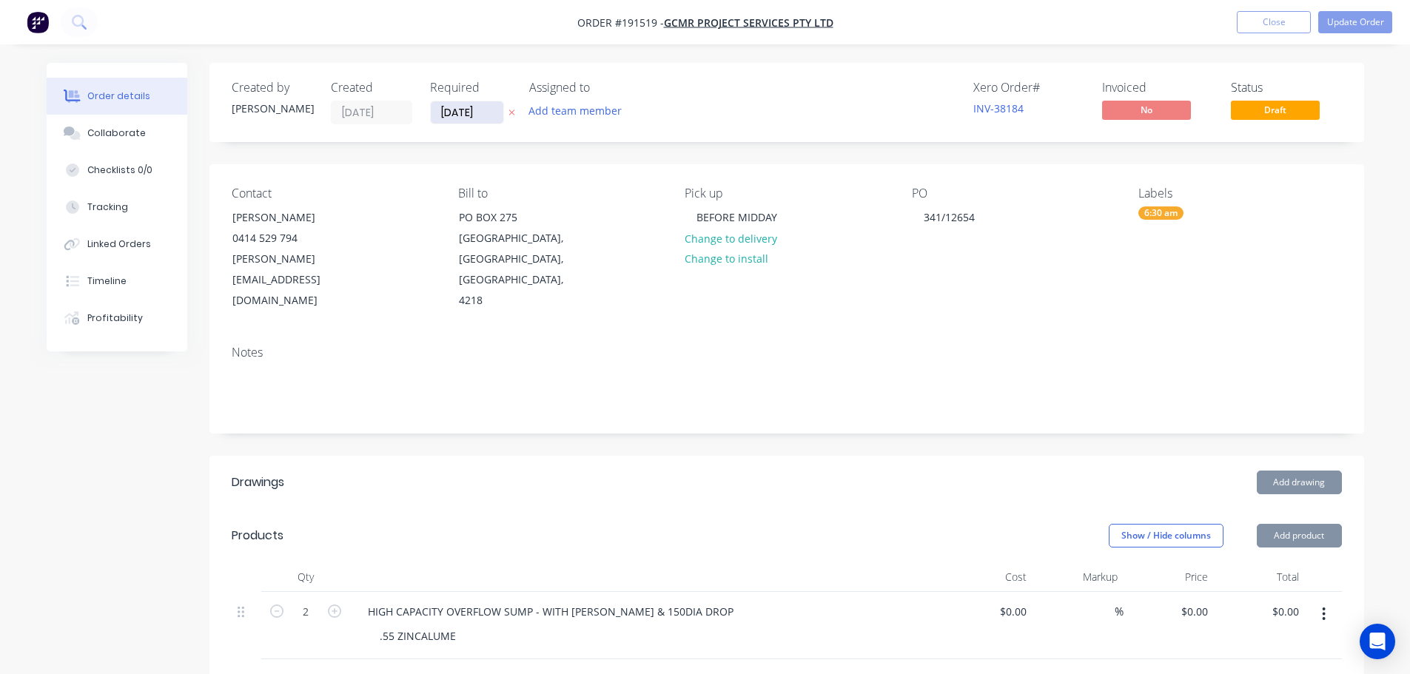
click at [480, 118] on input "05/09/25" at bounding box center [467, 112] width 73 height 22
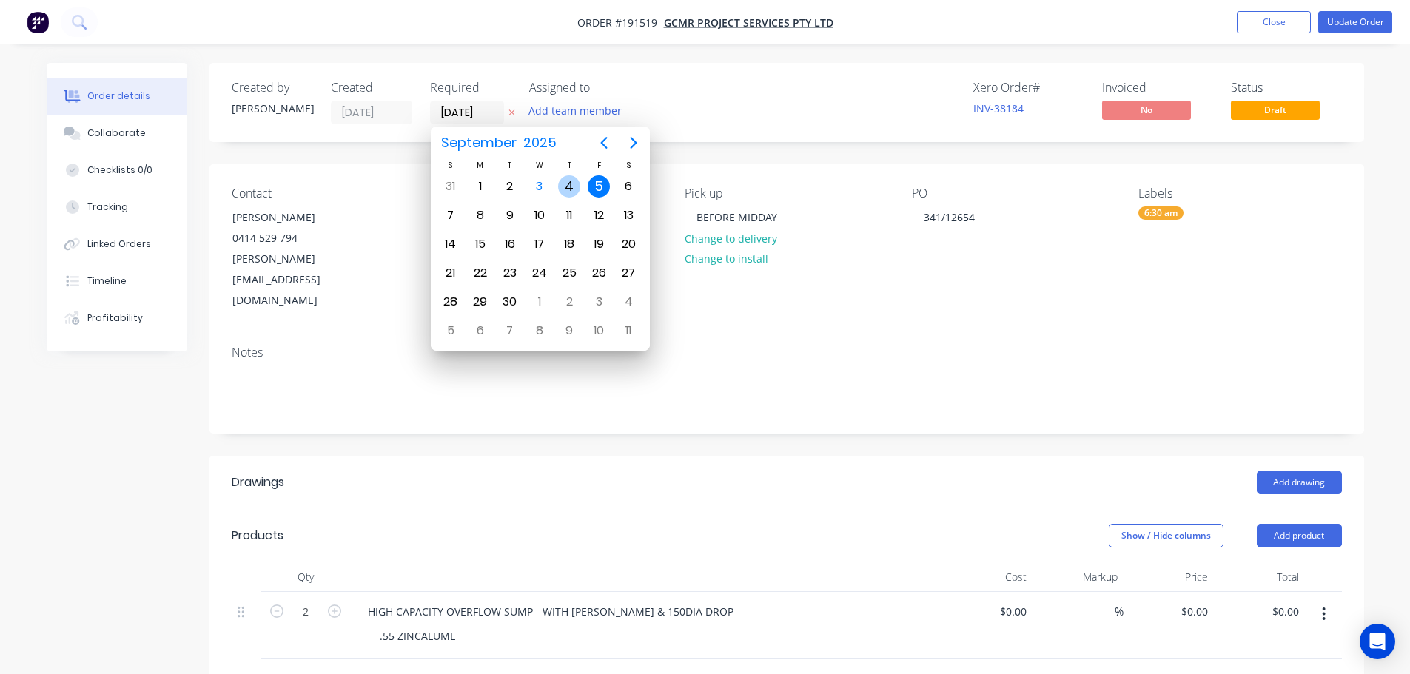
click at [571, 186] on div "4" at bounding box center [569, 186] width 22 height 22
type input "[DATE]"
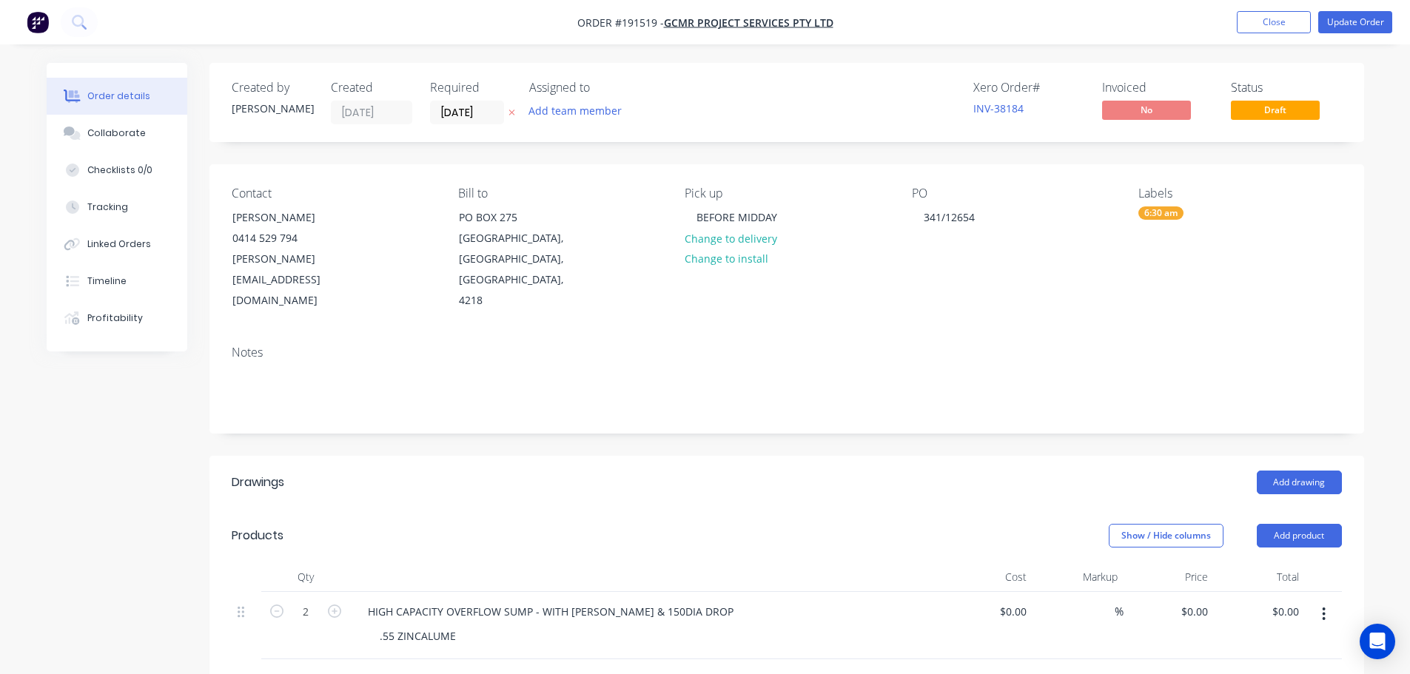
click at [848, 471] on div "Add drawing" at bounding box center [904, 483] width 874 height 24
click at [1138, 218] on div "6:30 am" at bounding box center [1239, 212] width 203 height 13
click at [1166, 335] on div at bounding box center [1165, 342] width 30 height 30
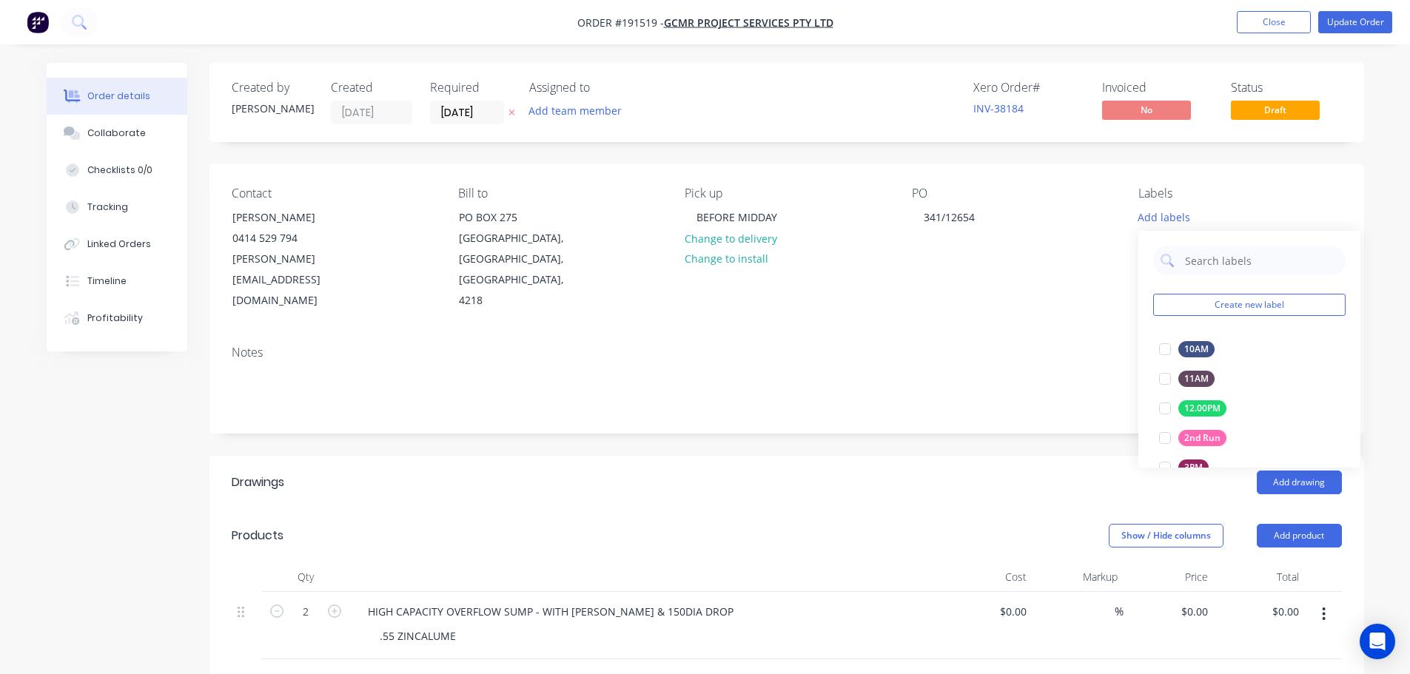
click at [942, 471] on div "Add drawing" at bounding box center [904, 483] width 874 height 24
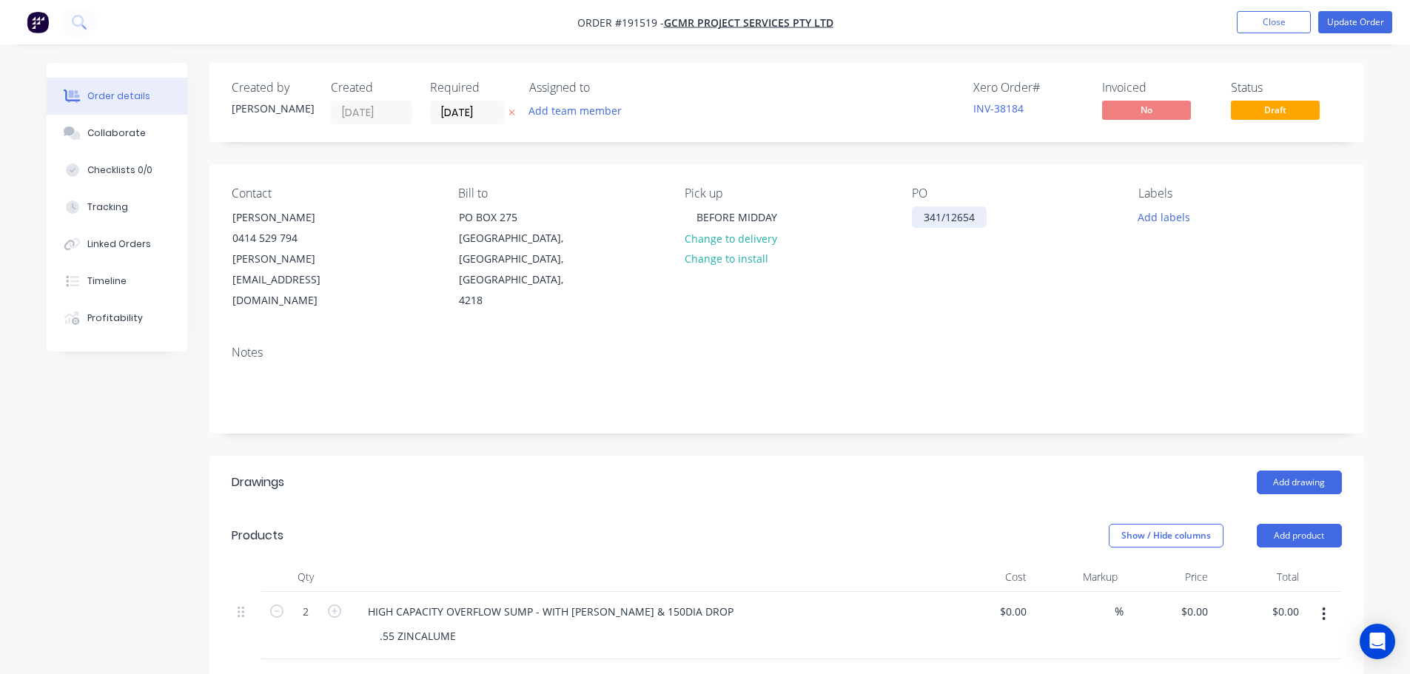
click at [976, 228] on div "341/12654" at bounding box center [949, 216] width 75 height 21
click at [1351, 22] on button "Update Order" at bounding box center [1355, 22] width 74 height 22
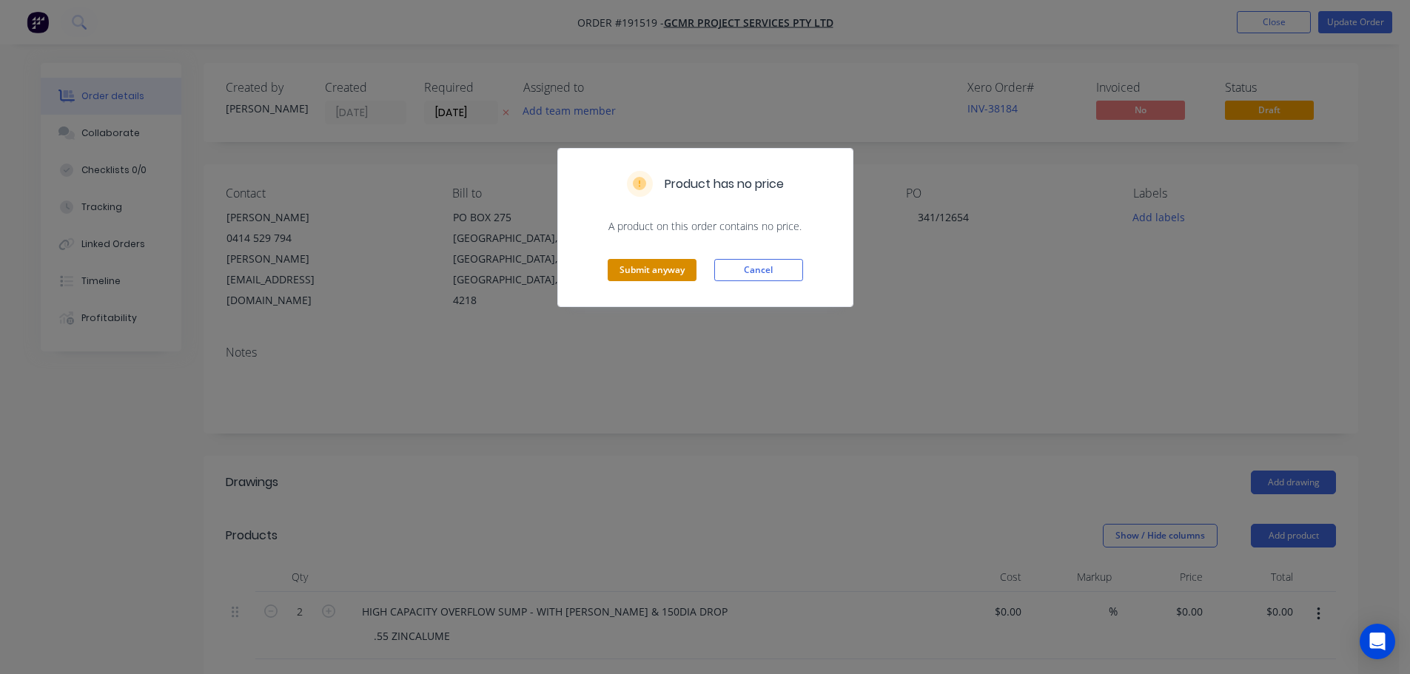
click at [631, 280] on button "Submit anyway" at bounding box center [652, 270] width 89 height 22
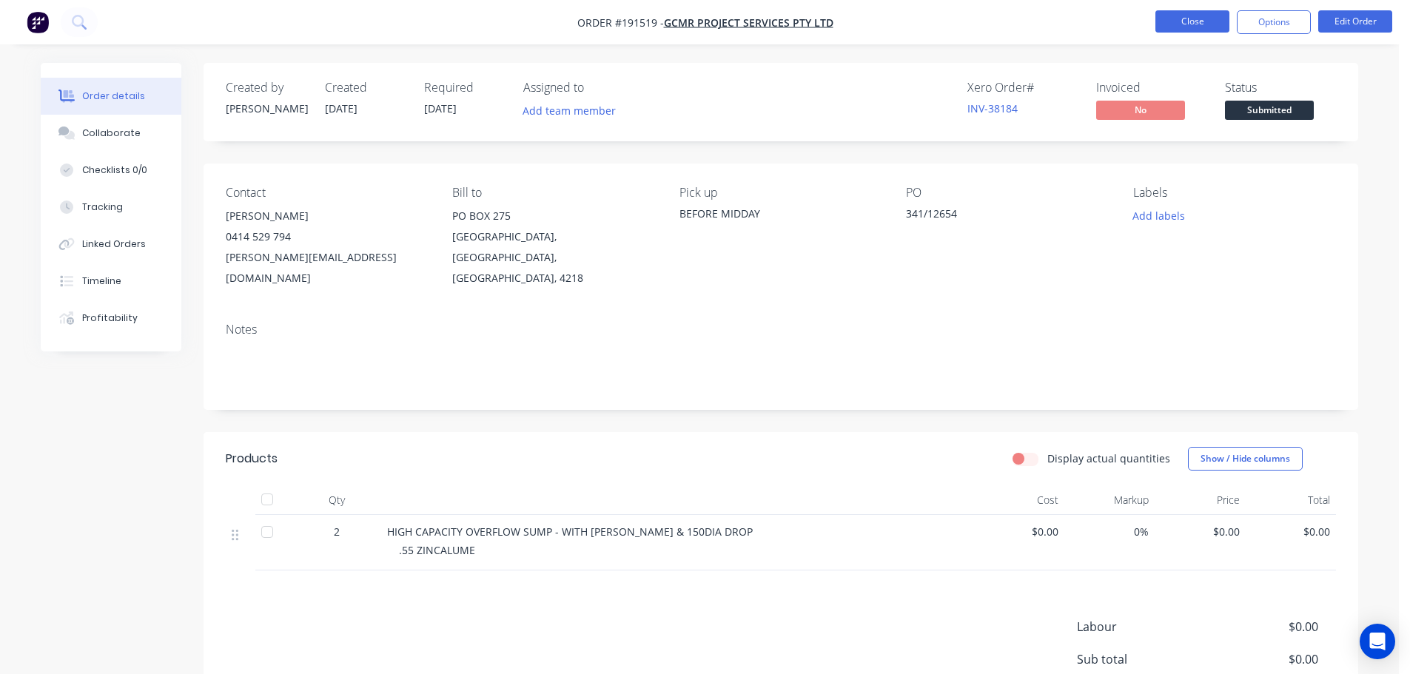
click at [1169, 16] on button "Close" at bounding box center [1192, 21] width 74 height 22
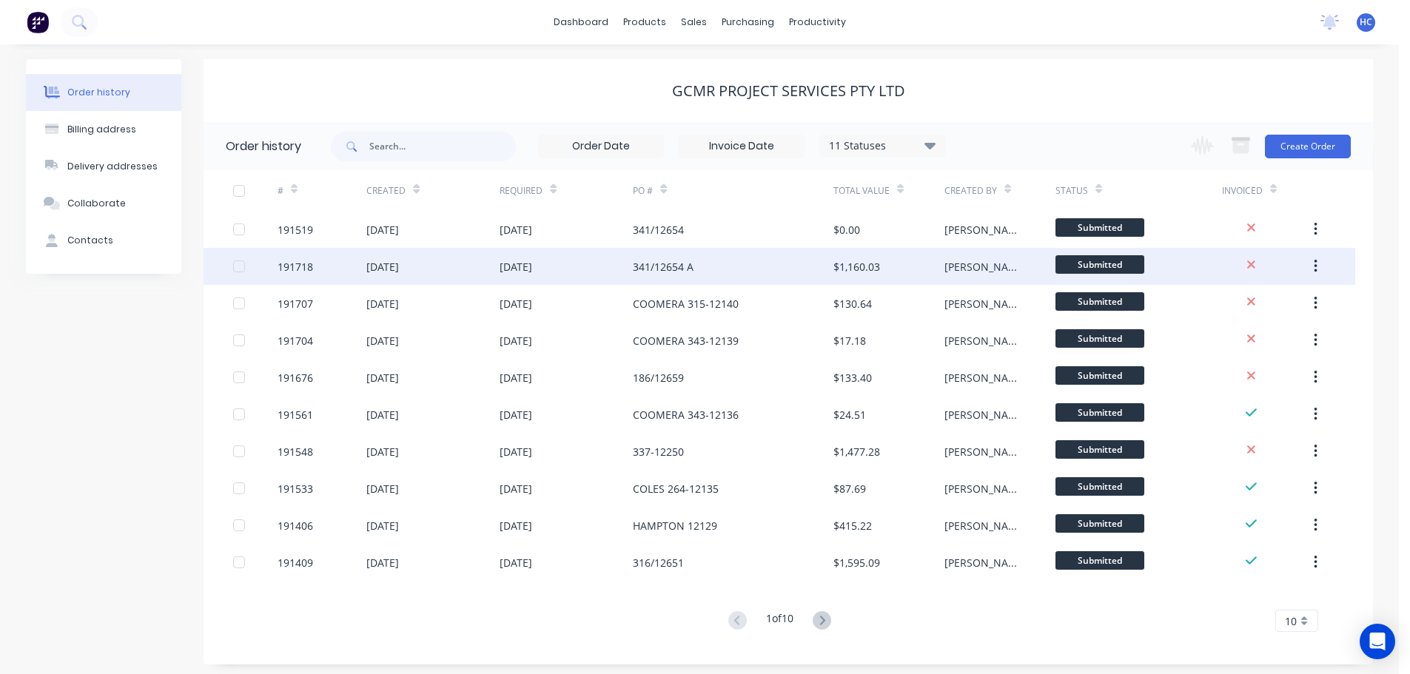
click at [651, 265] on div "341/12654 A" at bounding box center [663, 267] width 61 height 16
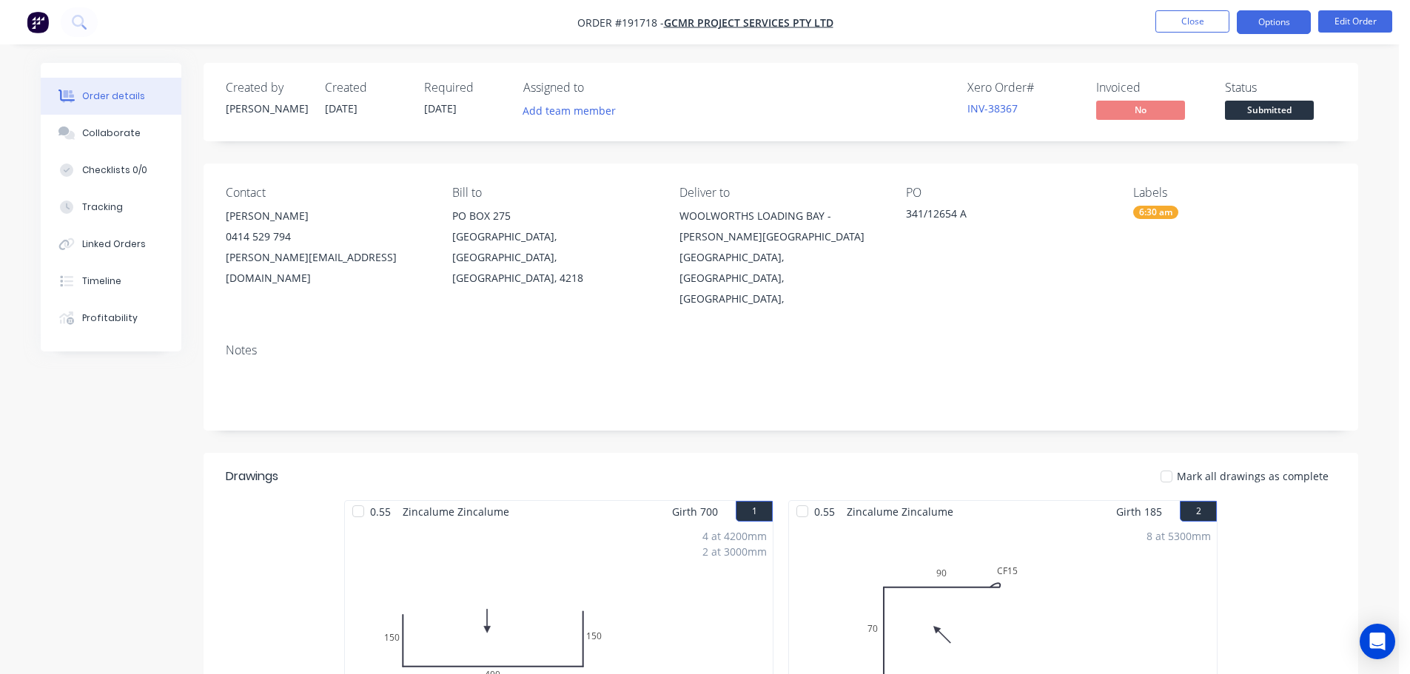
click at [1295, 22] on button "Options" at bounding box center [1274, 22] width 74 height 24
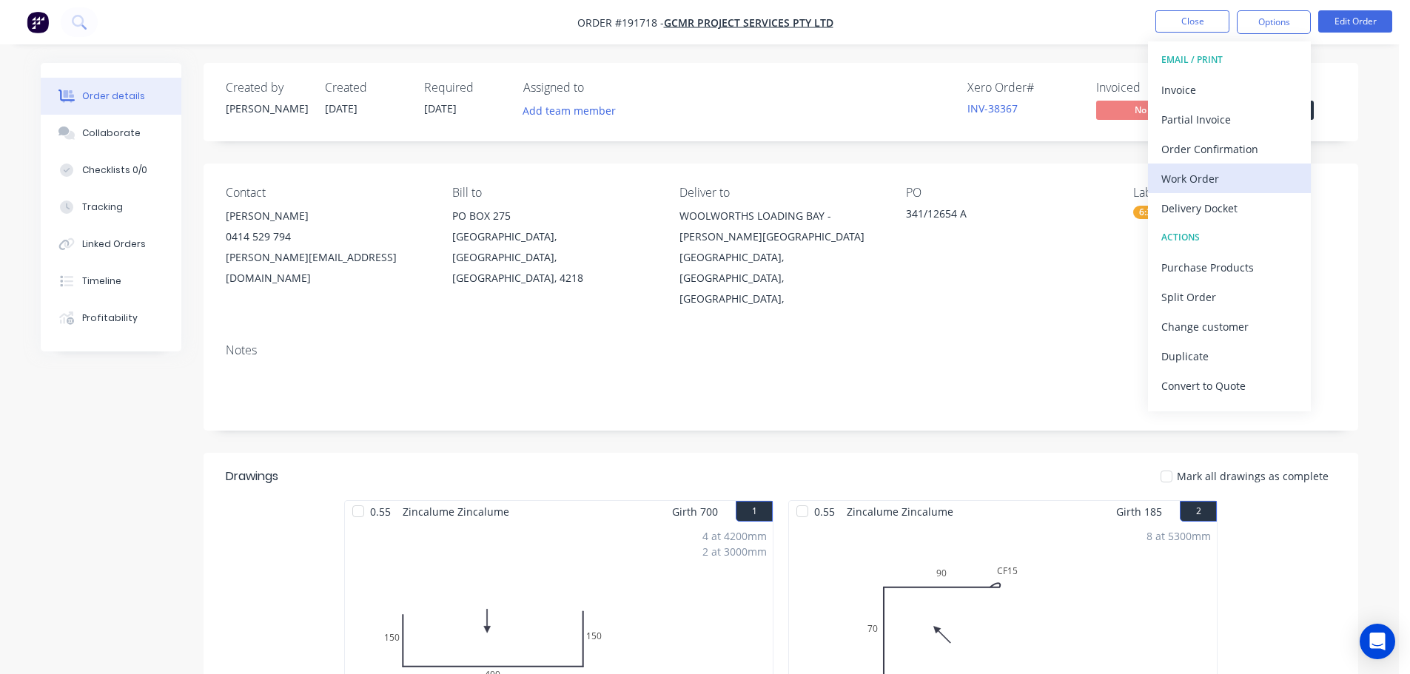
click at [1201, 182] on div "Work Order" at bounding box center [1229, 178] width 136 height 21
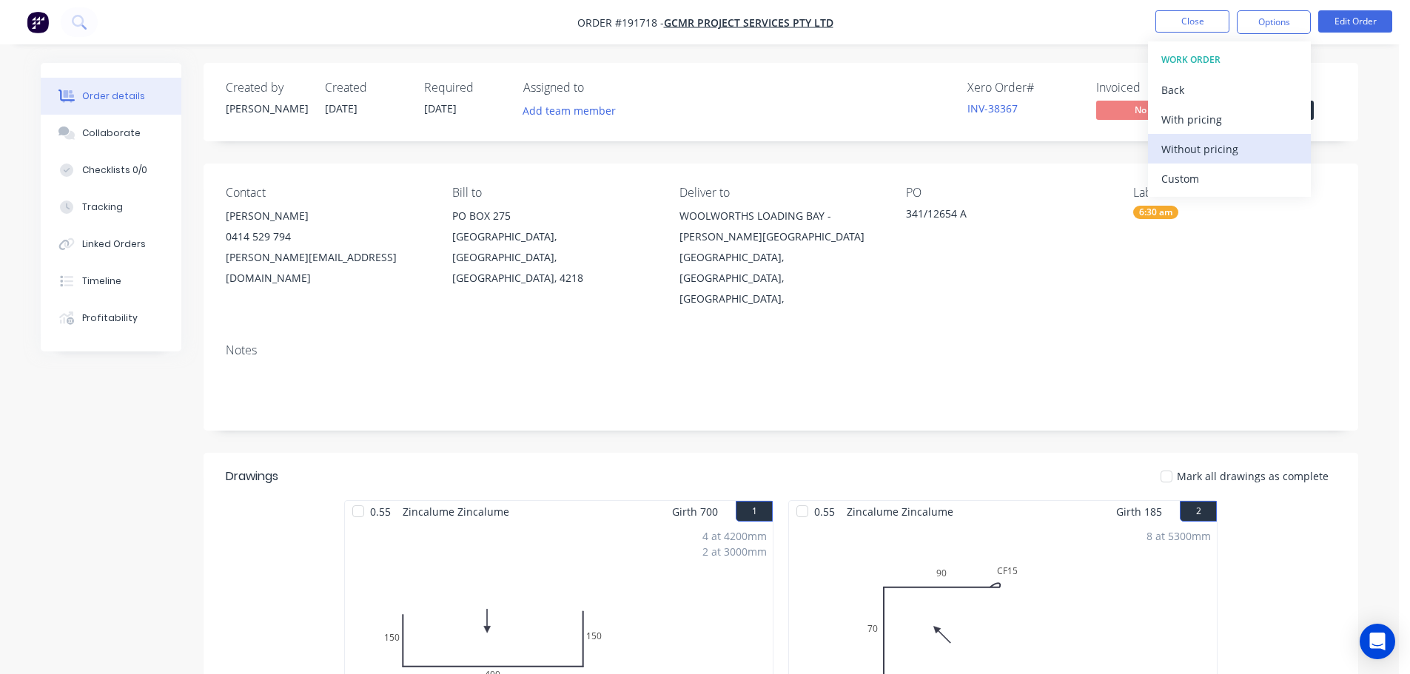
click at [1218, 139] on div "Without pricing" at bounding box center [1229, 148] width 136 height 21
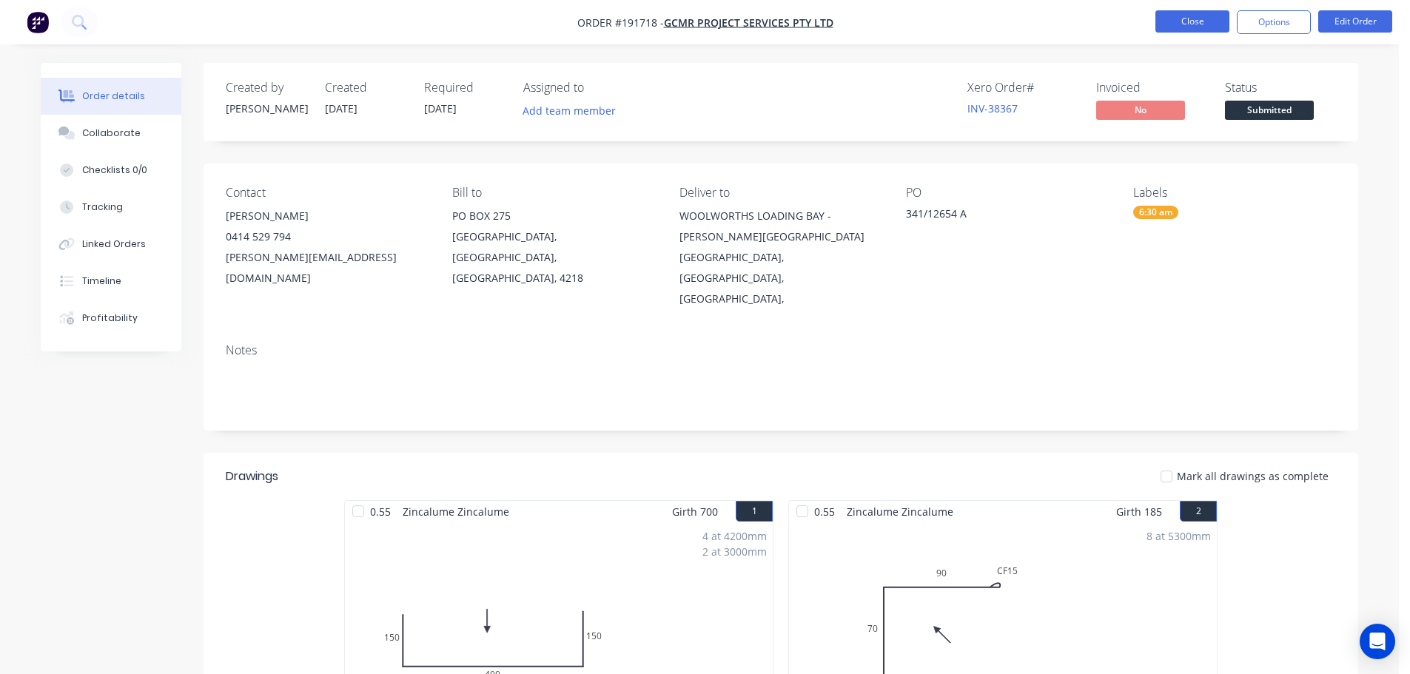
click at [1187, 30] on button "Close" at bounding box center [1192, 21] width 74 height 22
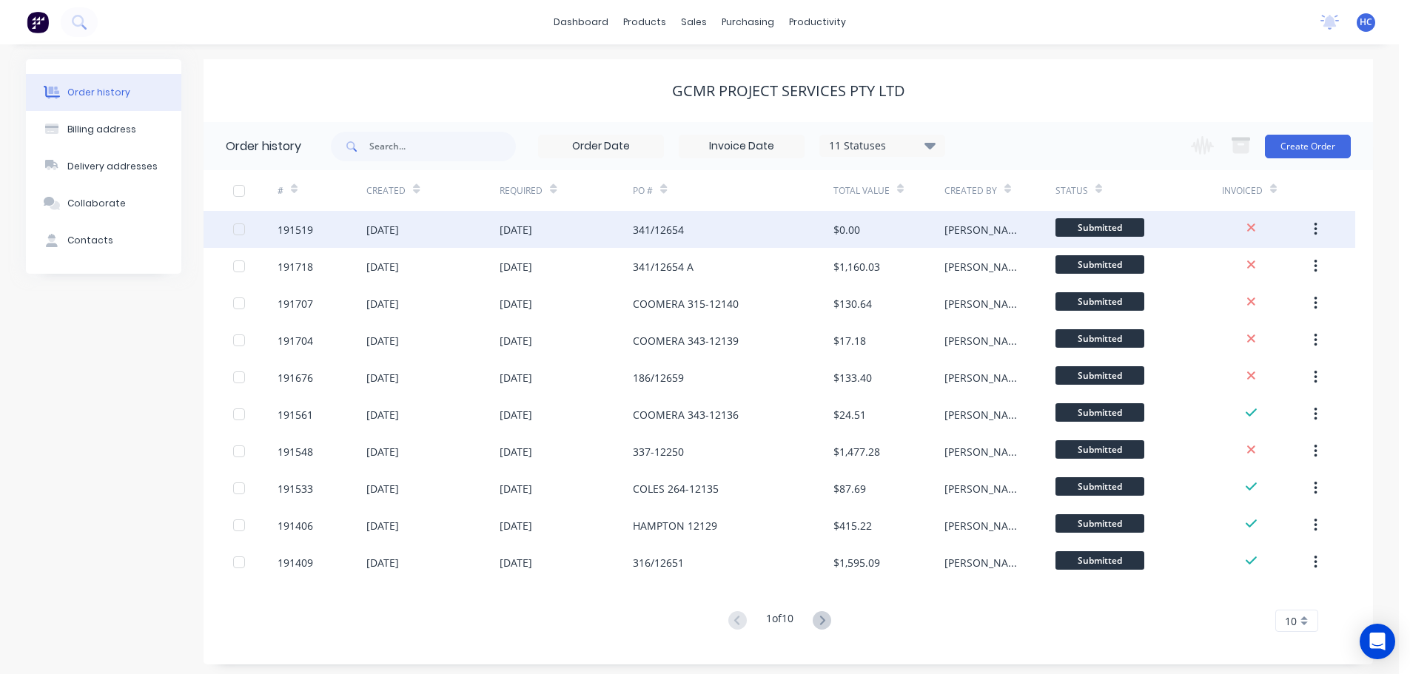
click at [775, 238] on div "341/12654" at bounding box center [733, 229] width 200 height 37
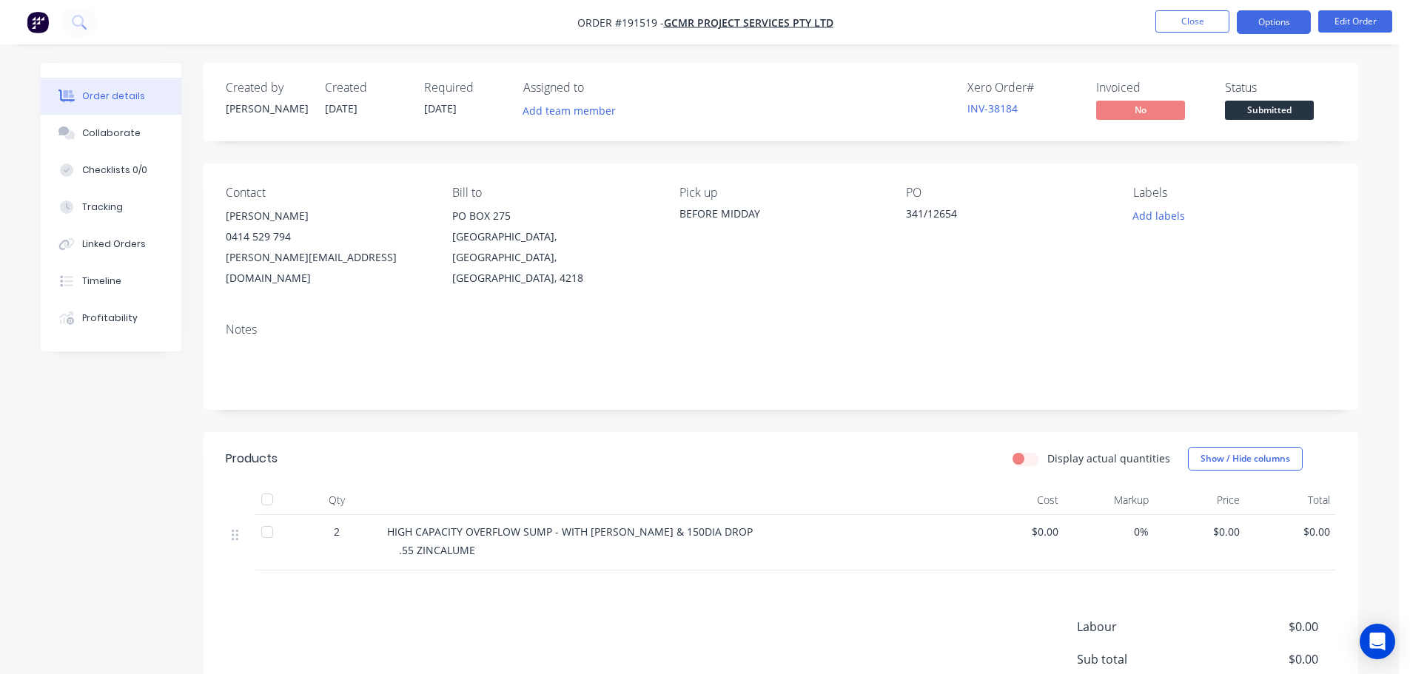
click at [1283, 16] on button "Options" at bounding box center [1274, 22] width 74 height 24
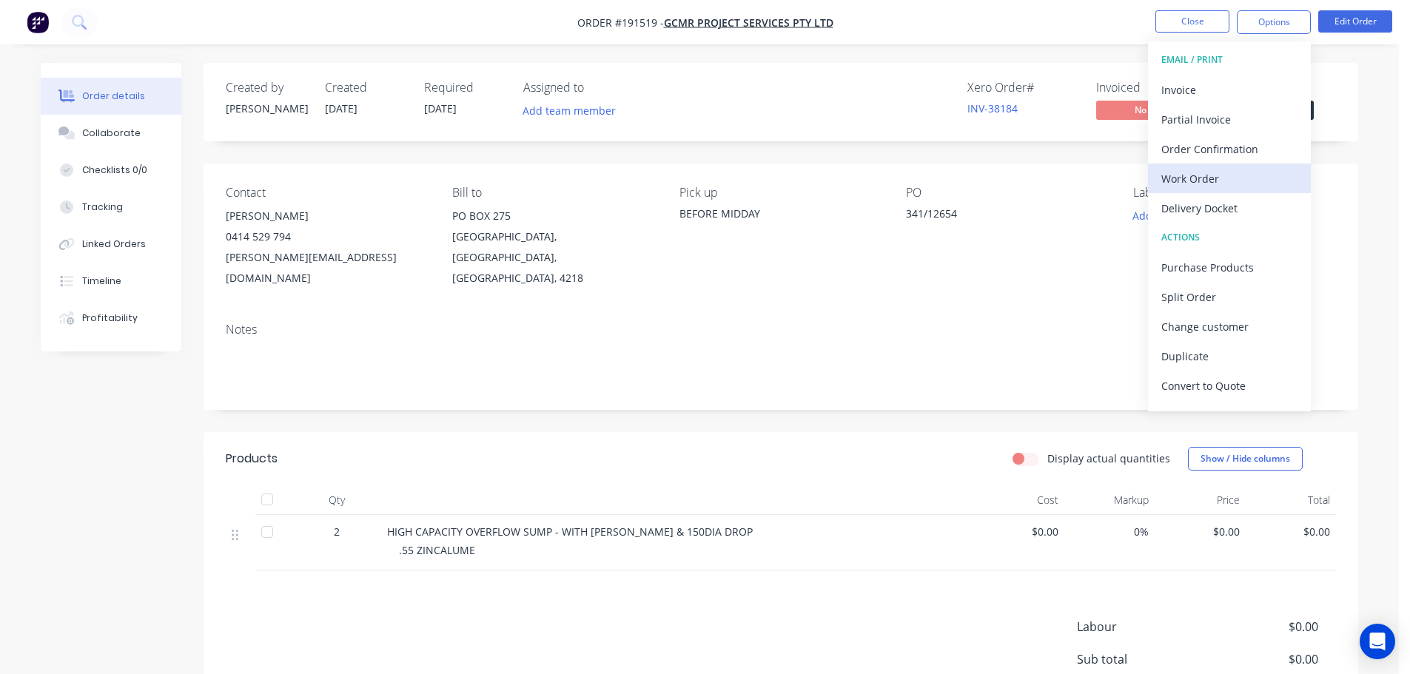
click at [1198, 182] on div "Work Order" at bounding box center [1229, 178] width 136 height 21
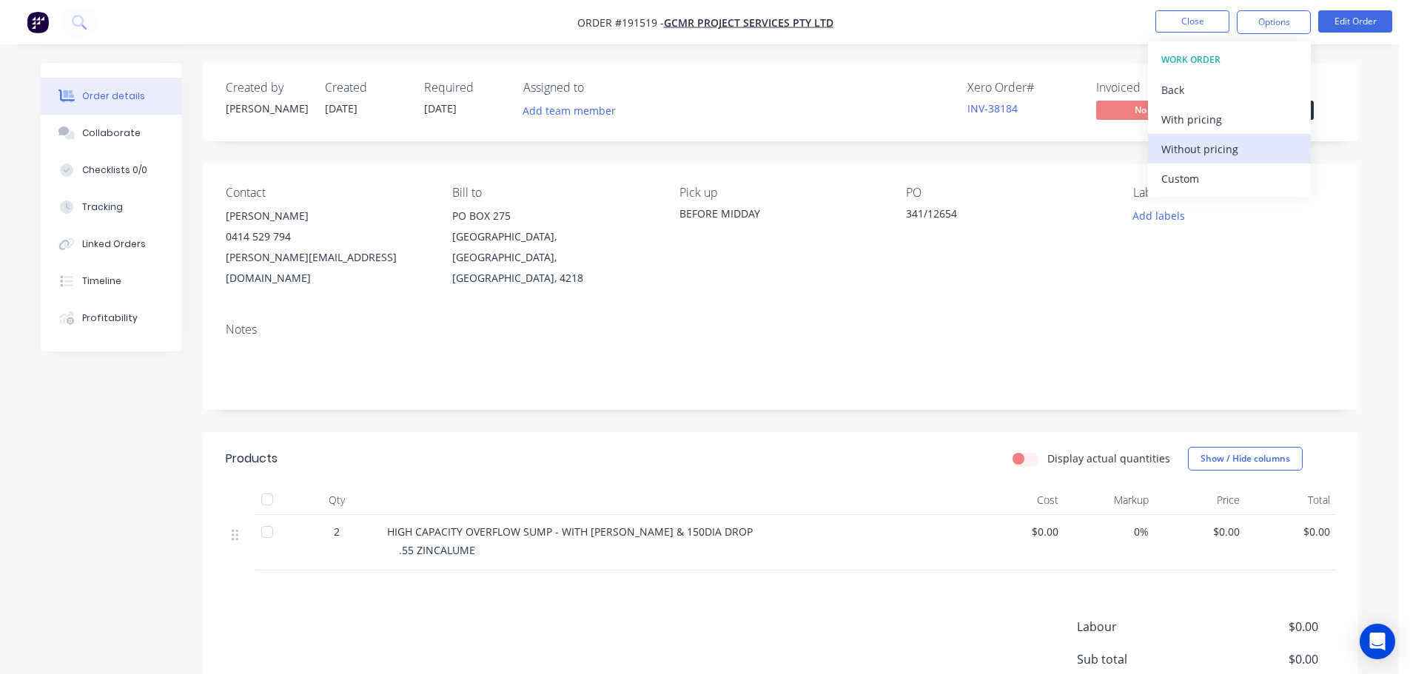
click at [1199, 155] on div "Without pricing" at bounding box center [1229, 148] width 136 height 21
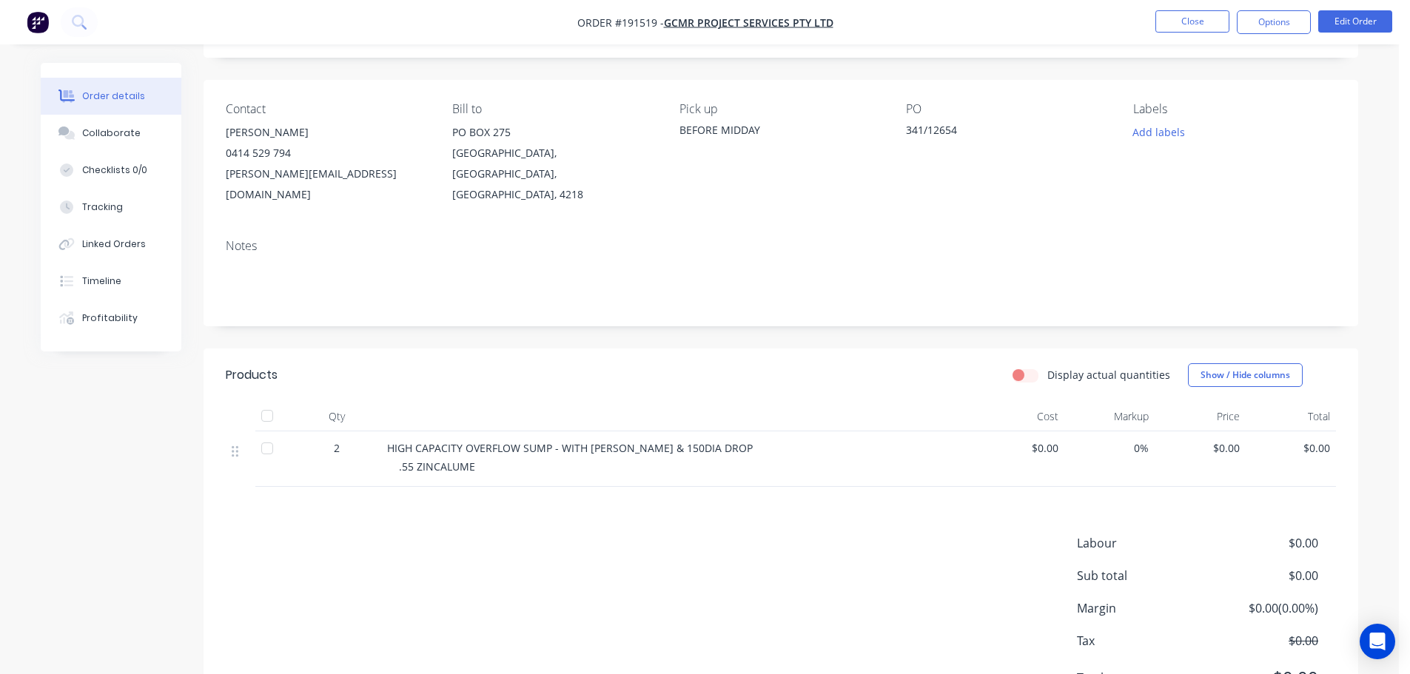
scroll to position [139, 0]
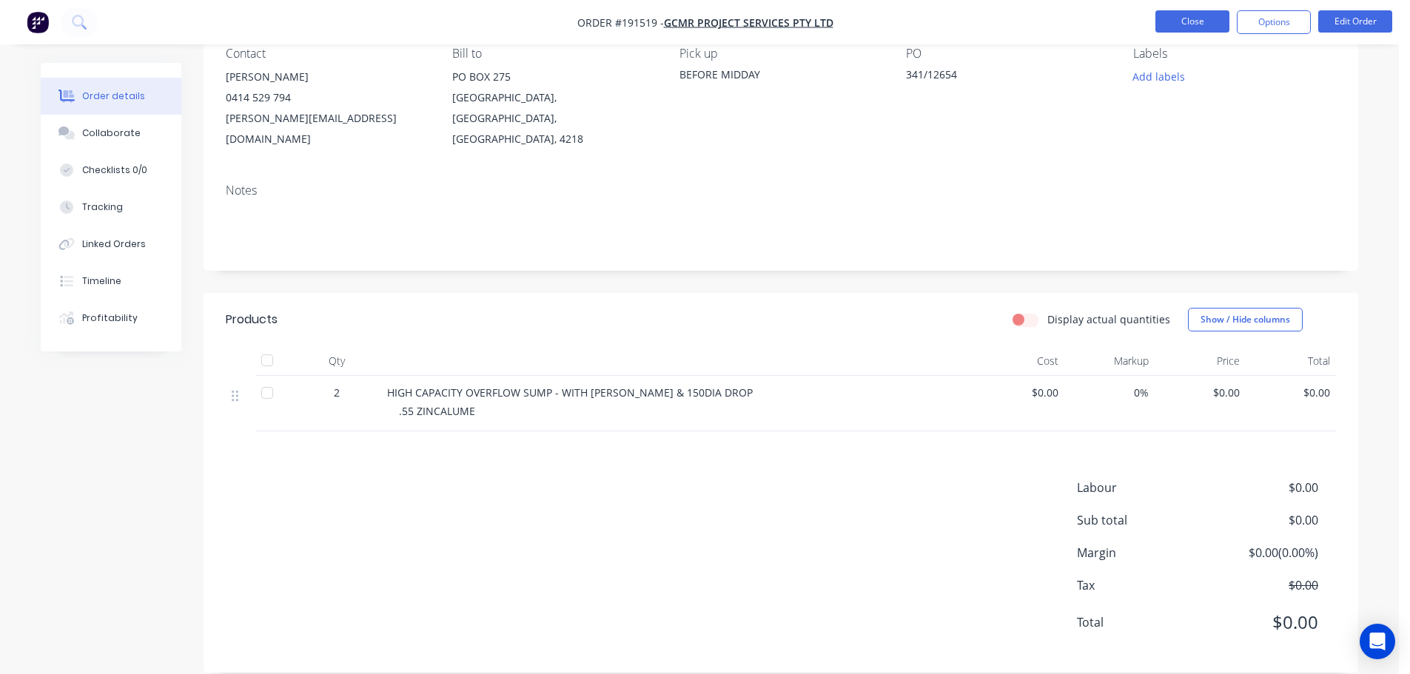
click at [1175, 21] on button "Close" at bounding box center [1192, 21] width 74 height 22
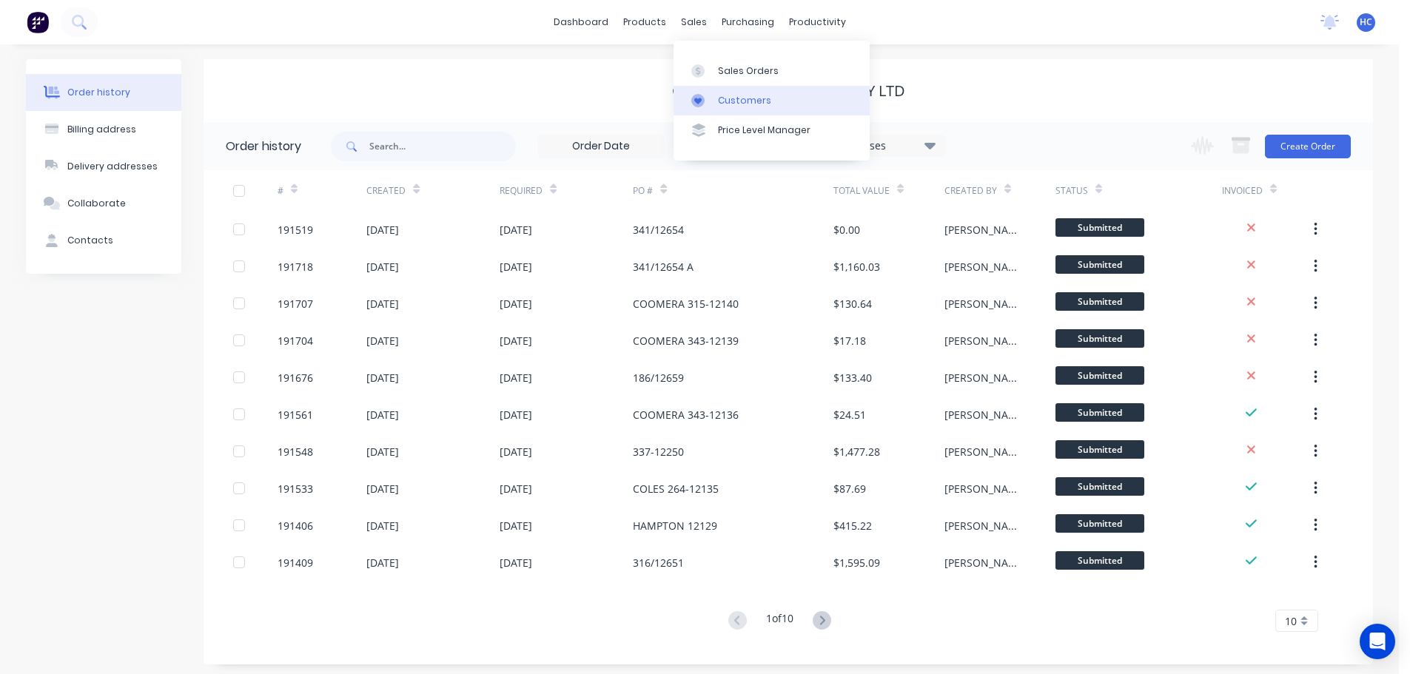
click at [733, 95] on div "Customers" at bounding box center [744, 100] width 53 height 13
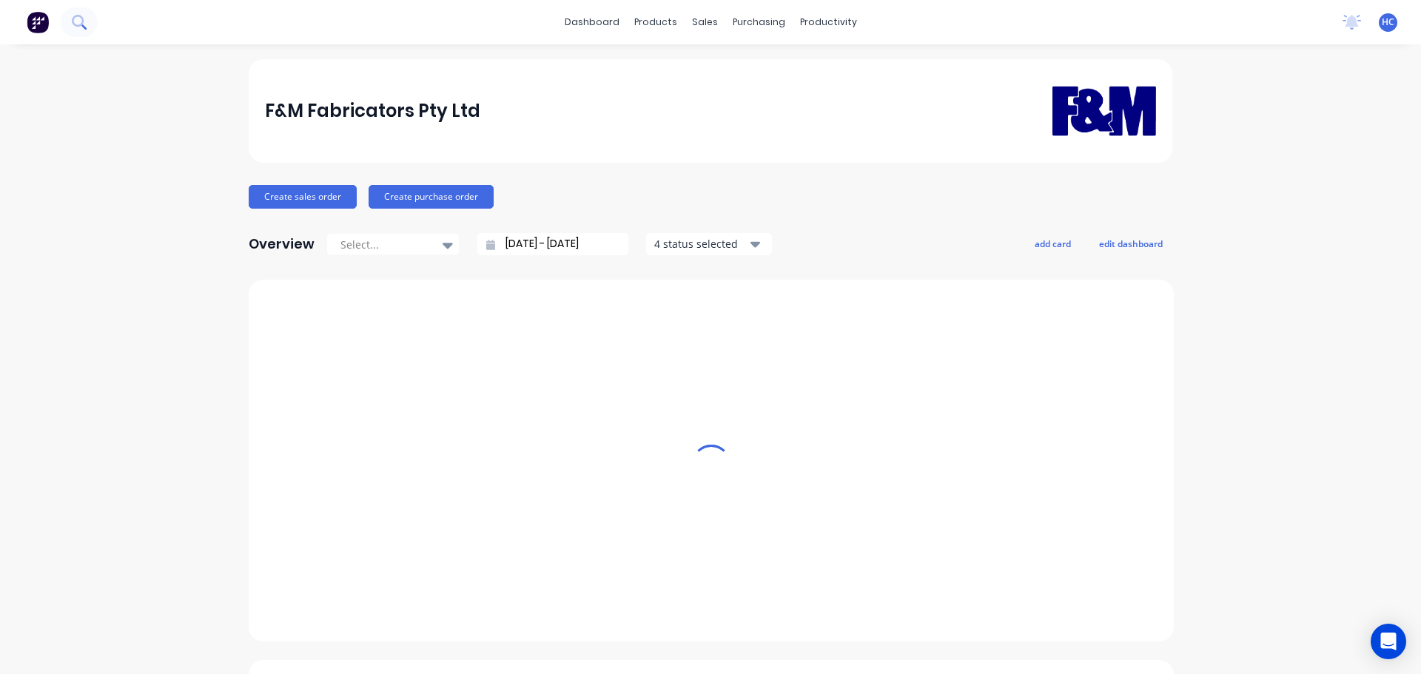
click at [62, 43] on div "dashboard products sales purchasing productivity dashboard products Product Cat…" at bounding box center [710, 22] width 1421 height 44
click at [79, 13] on button at bounding box center [79, 22] width 37 height 30
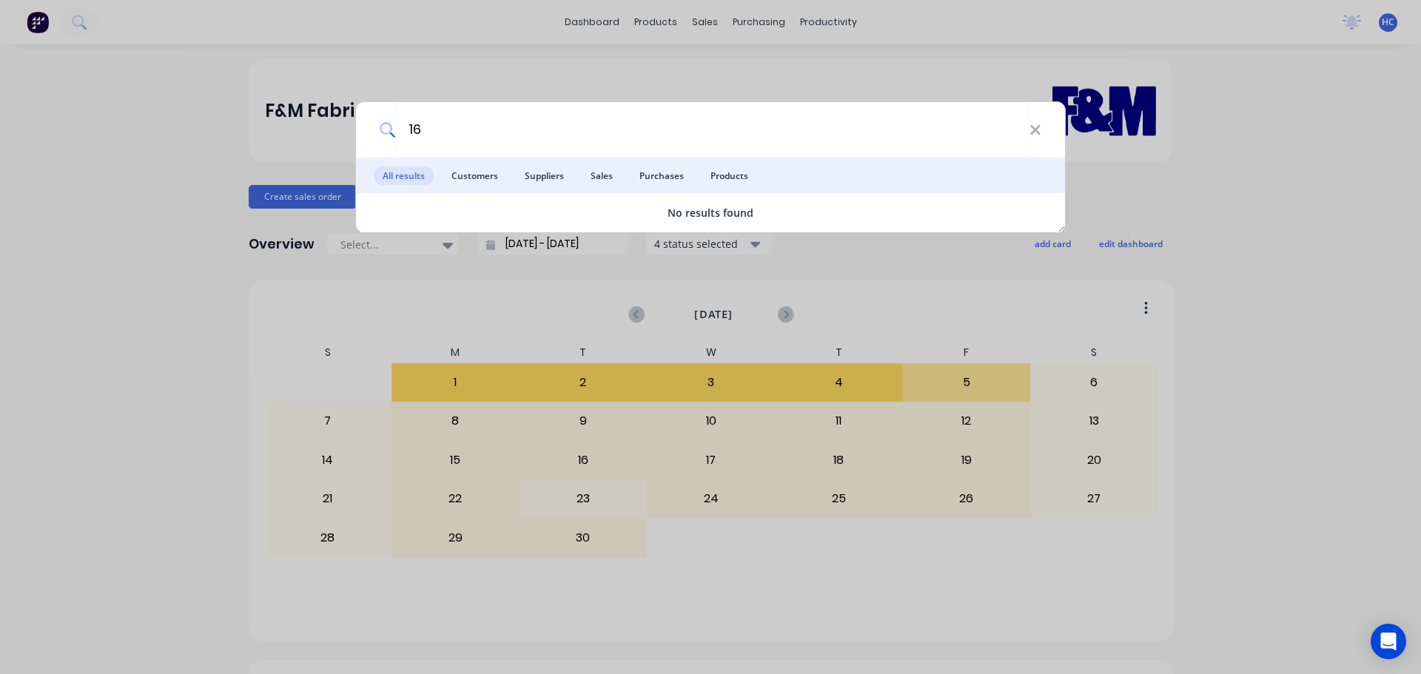
type input "1"
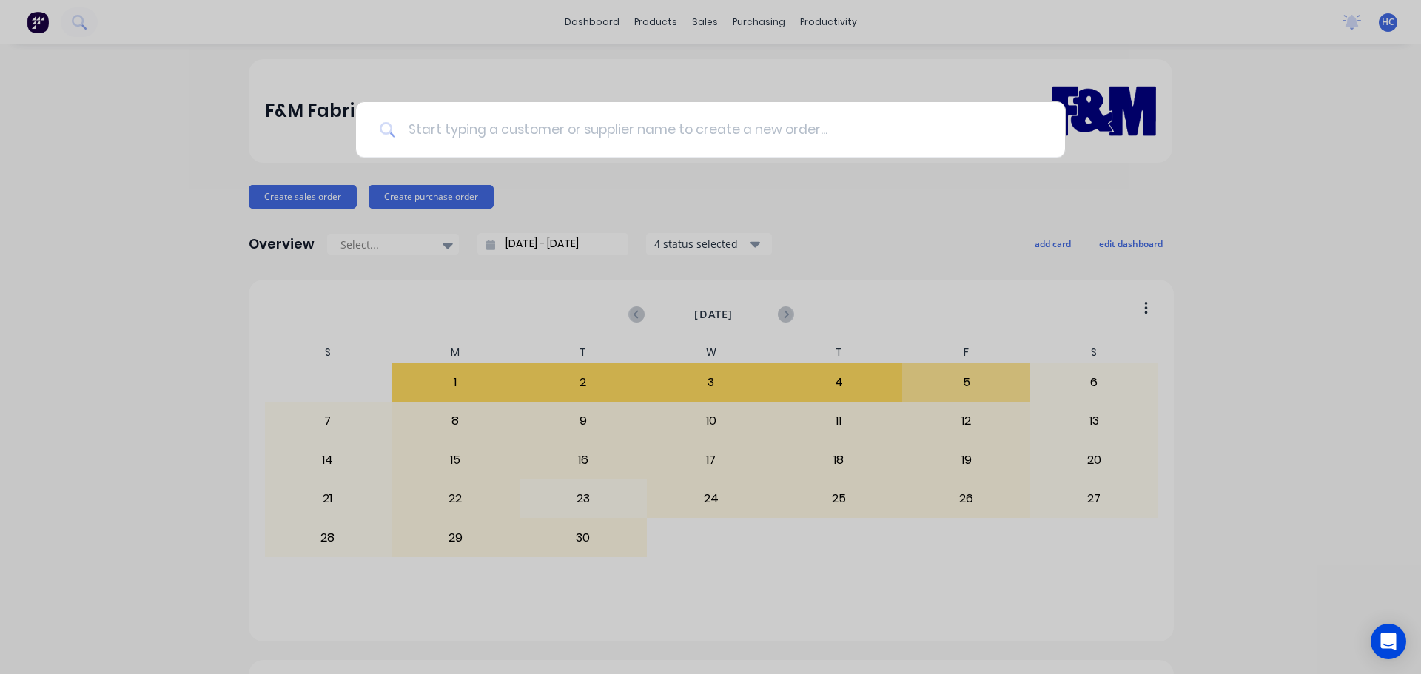
click at [568, 132] on input at bounding box center [718, 130] width 645 height 56
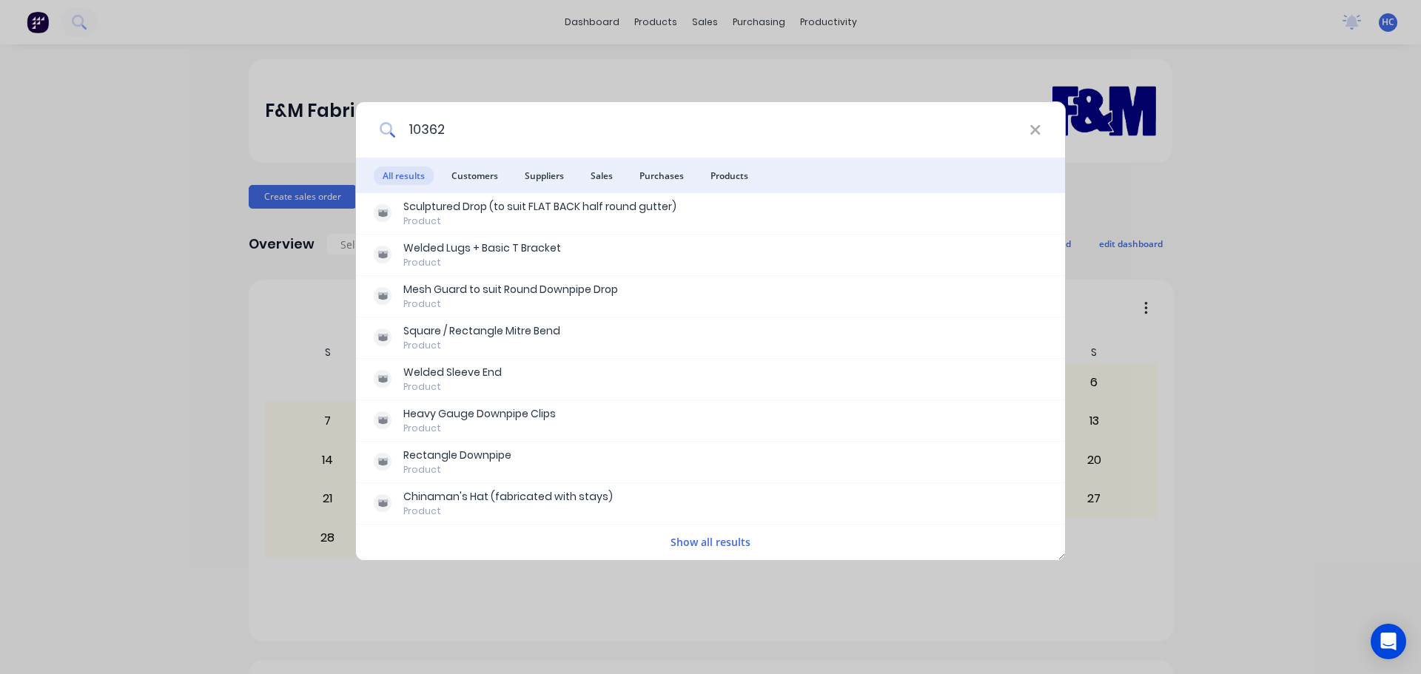
type input "10362"
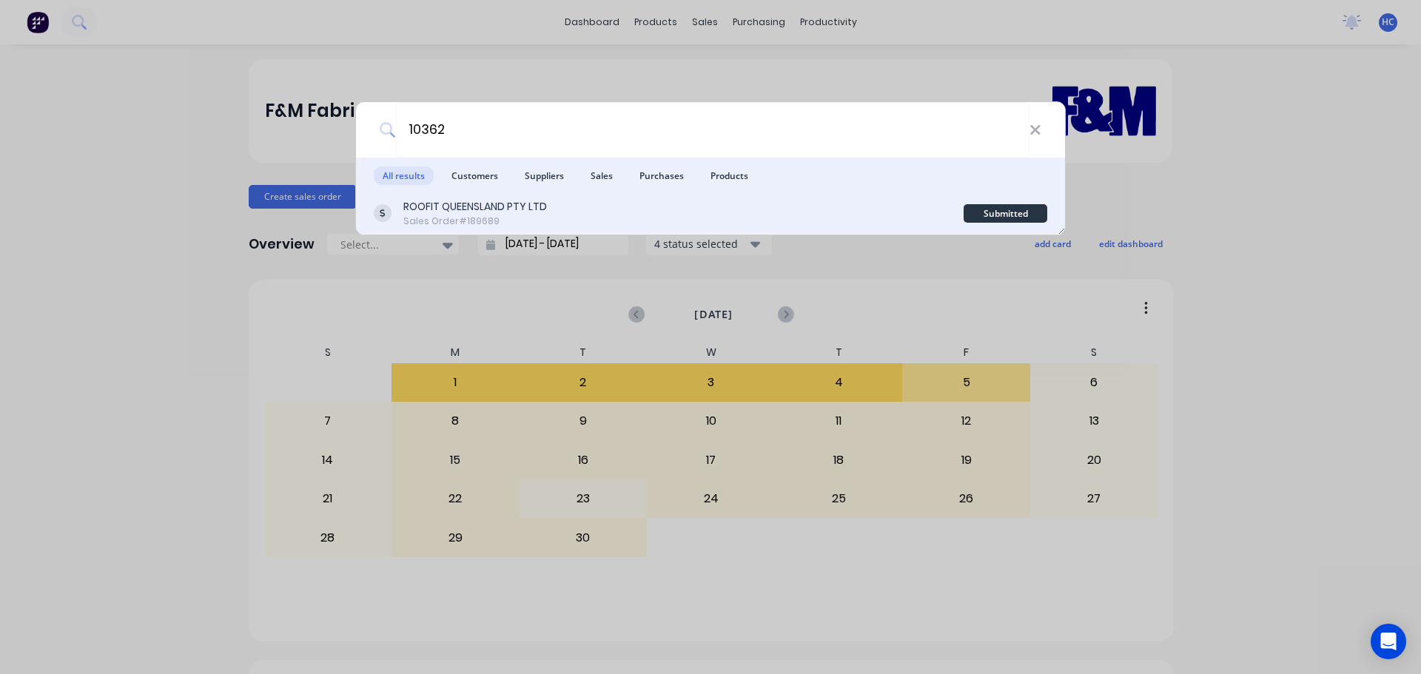
click at [608, 213] on div "ROOFIT QUEENSLAND PTY LTD Sales Order #189689" at bounding box center [669, 213] width 590 height 29
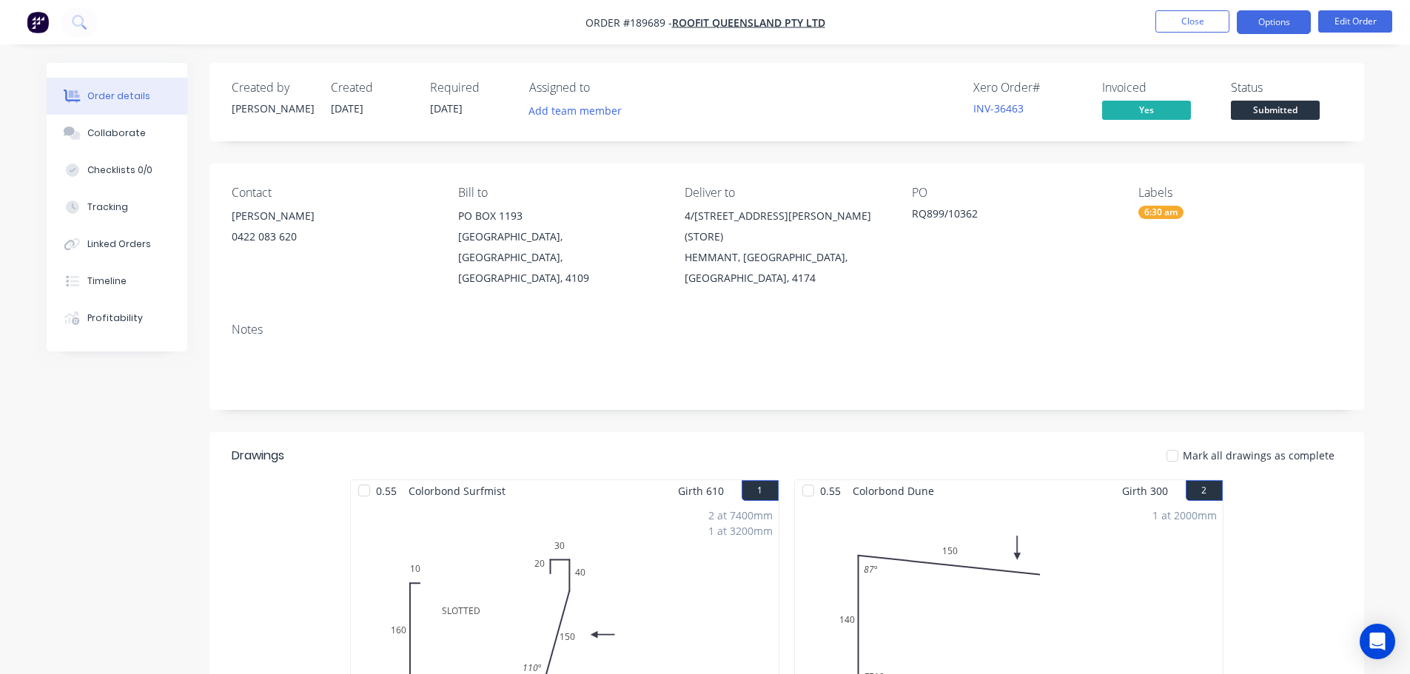
click at [1252, 28] on button "Options" at bounding box center [1274, 22] width 74 height 24
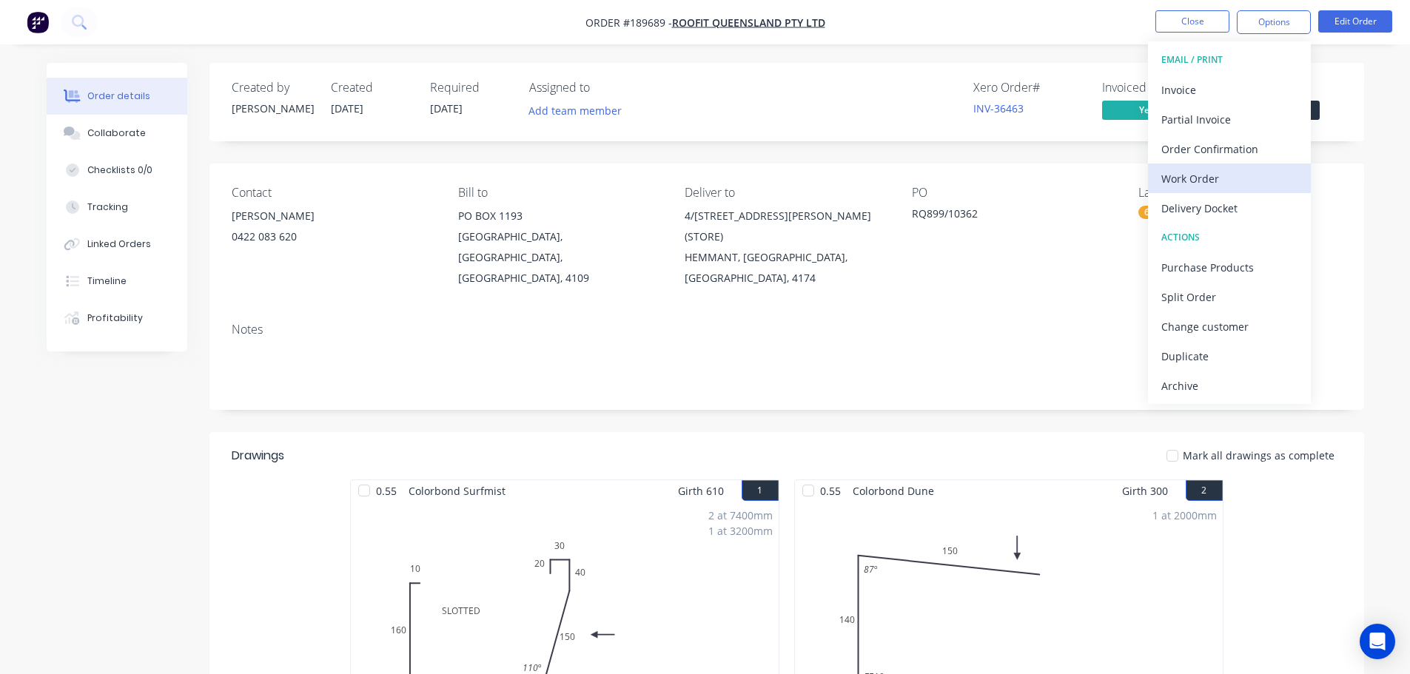
click at [1209, 171] on div "Work Order" at bounding box center [1229, 178] width 136 height 21
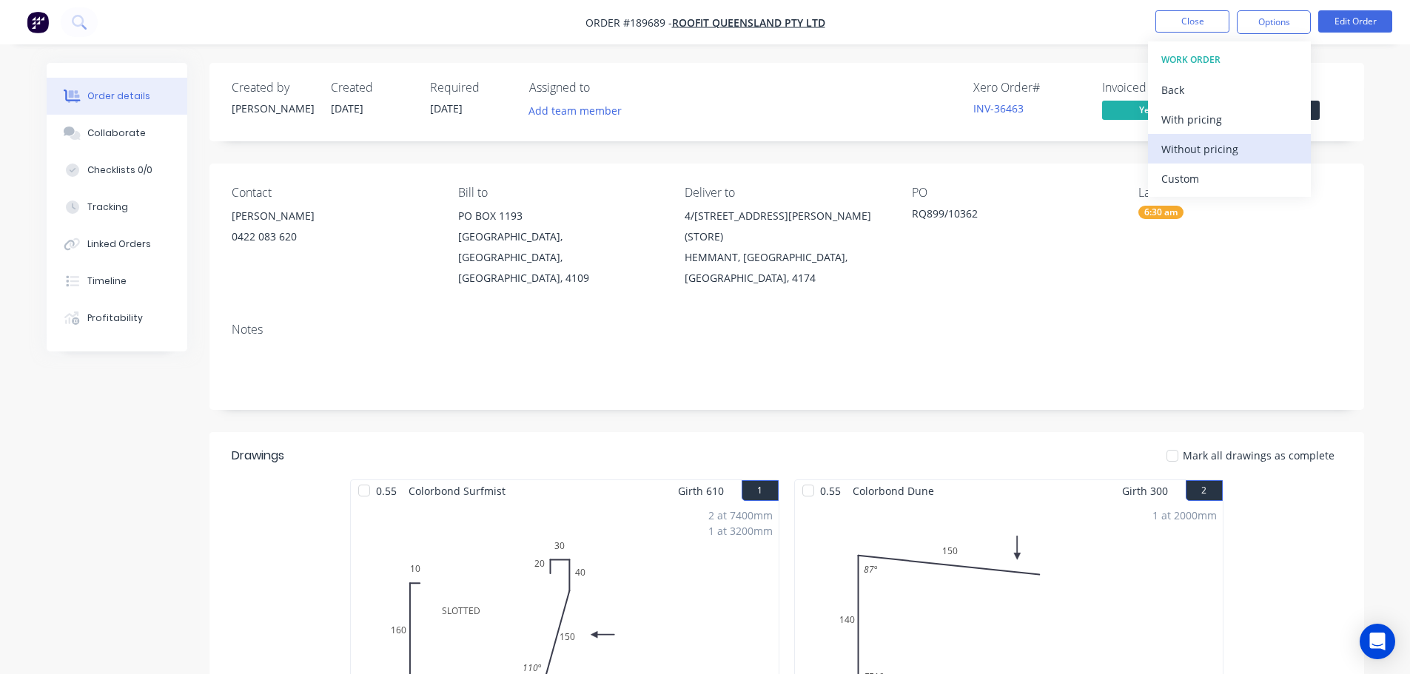
click at [1213, 148] on div "Without pricing" at bounding box center [1229, 148] width 136 height 21
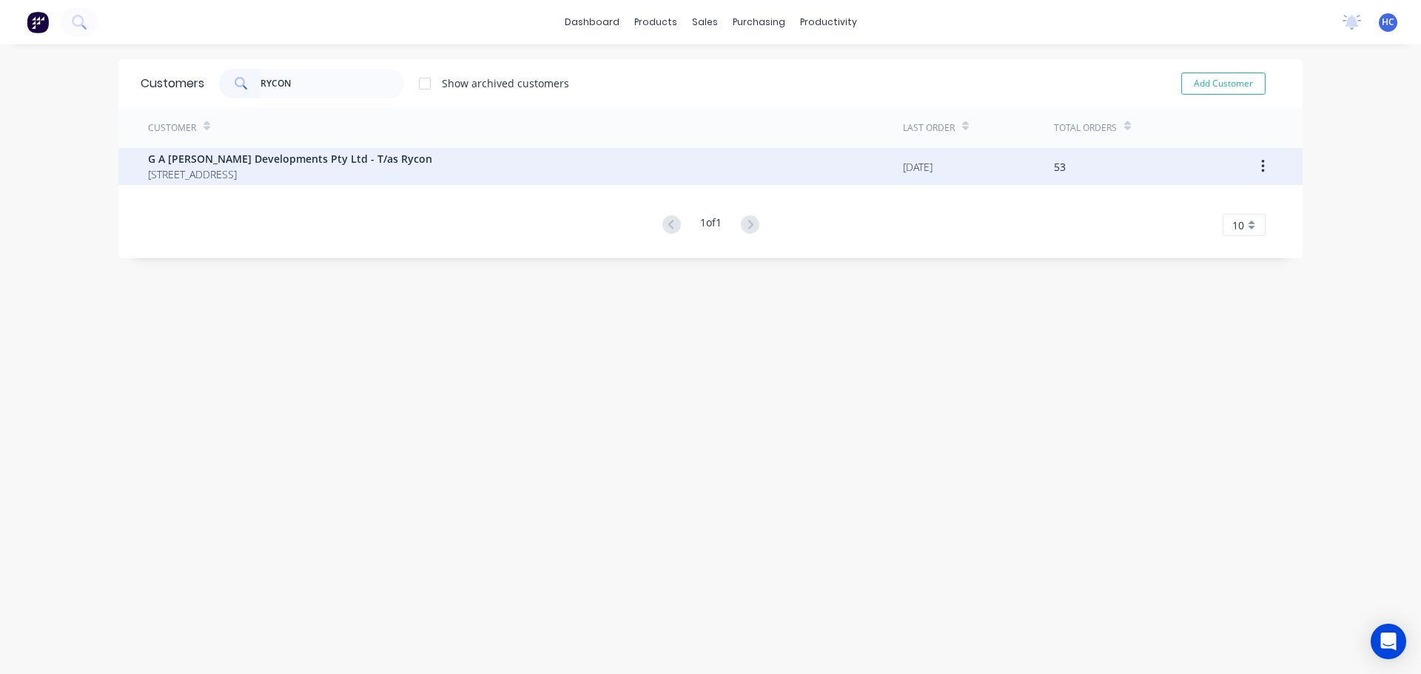
type input "RYCON"
click at [238, 158] on span "G A [PERSON_NAME] Developments Pty Ltd - T/as Rycon" at bounding box center [290, 159] width 284 height 16
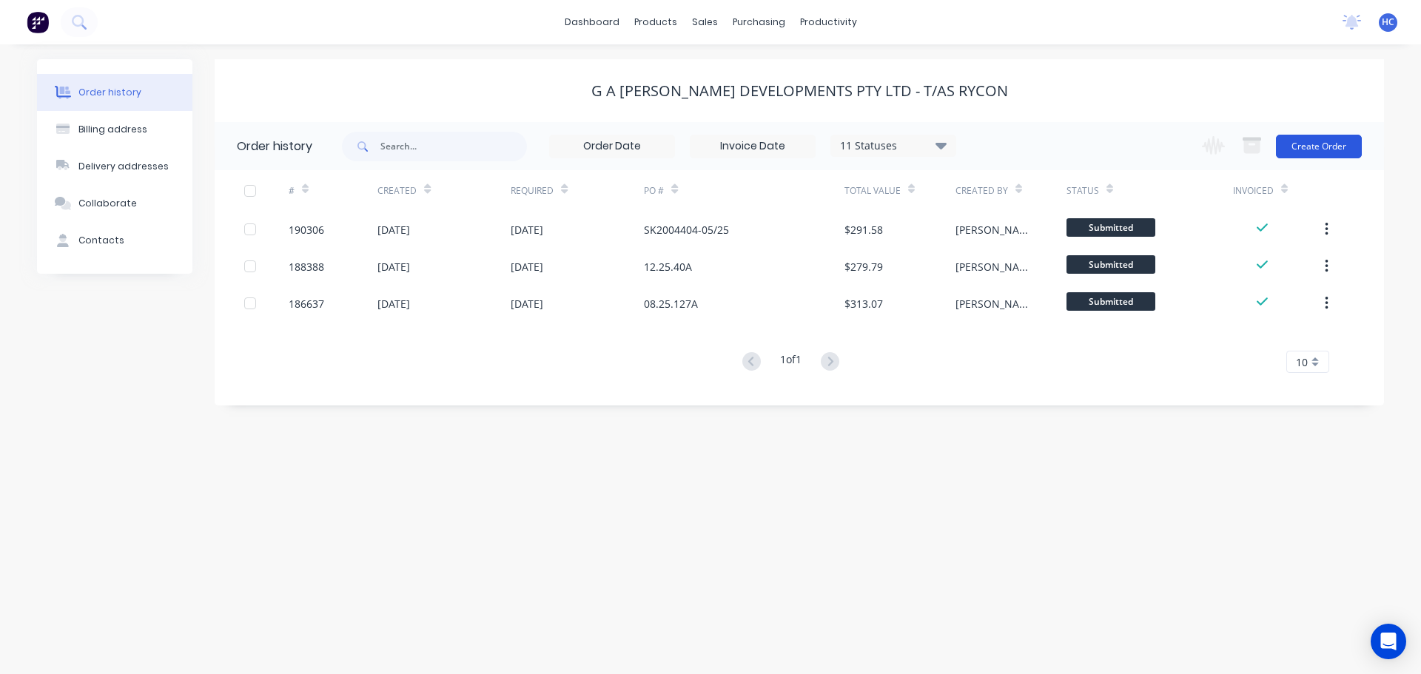
click at [1317, 155] on button "Create Order" at bounding box center [1319, 147] width 86 height 24
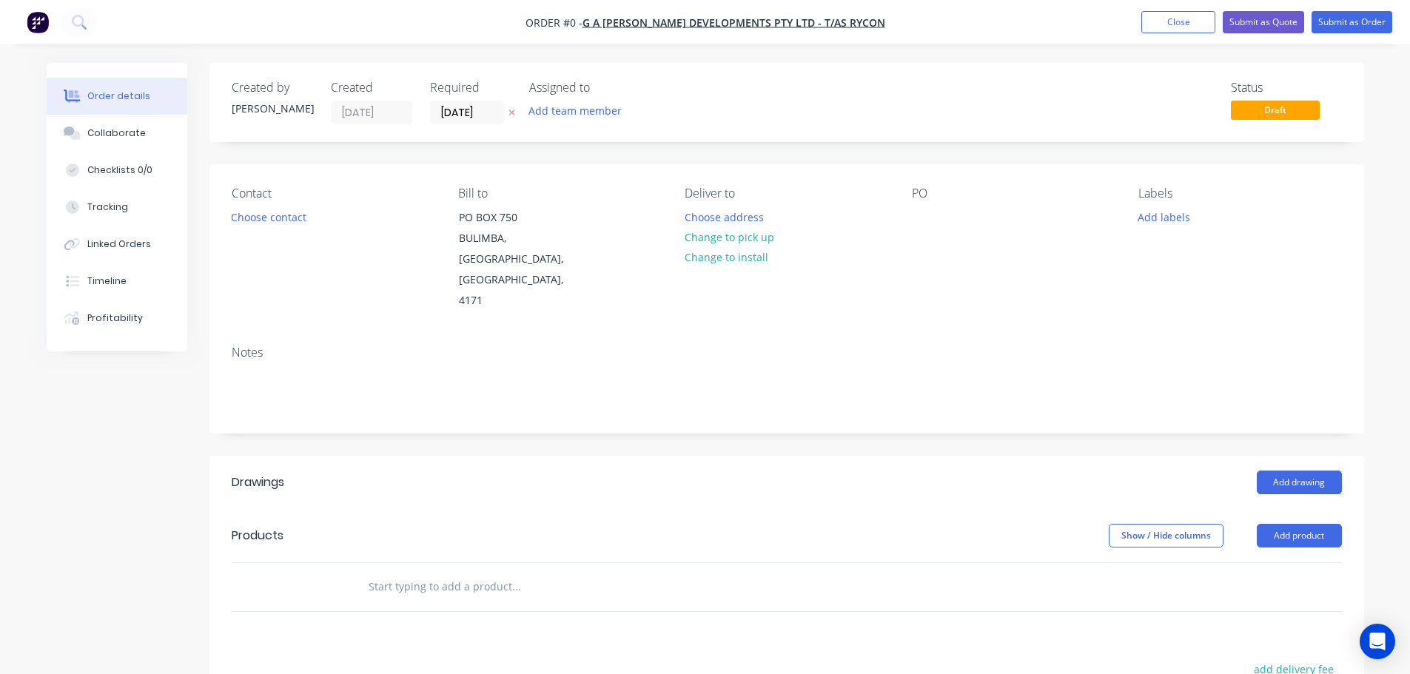
click at [510, 112] on icon at bounding box center [511, 113] width 6 height 6
click at [945, 235] on div "PO" at bounding box center [1013, 249] width 203 height 125
click at [935, 219] on div "PO" at bounding box center [1013, 249] width 203 height 125
click at [922, 221] on div at bounding box center [924, 216] width 24 height 21
click at [1032, 524] on div "Show / Hide columns Add product" at bounding box center [904, 536] width 874 height 24
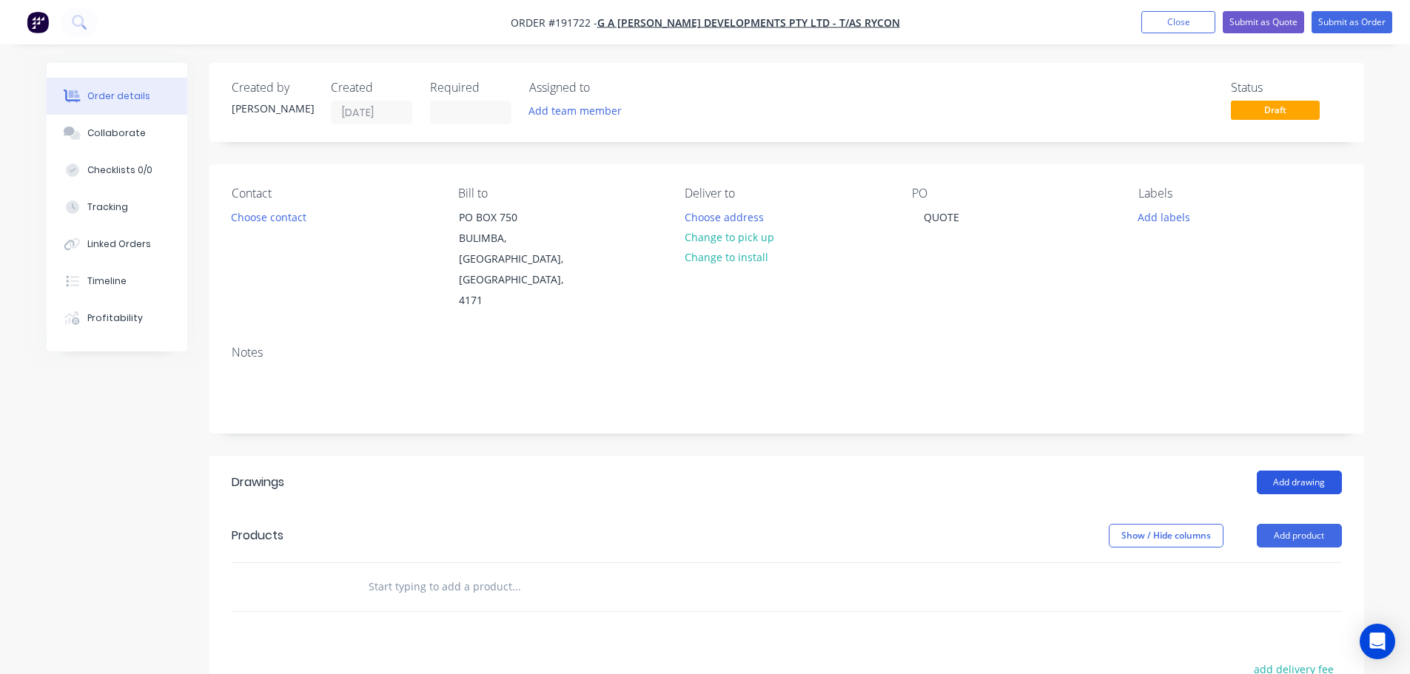
click at [1273, 471] on button "Add drawing" at bounding box center [1299, 483] width 85 height 24
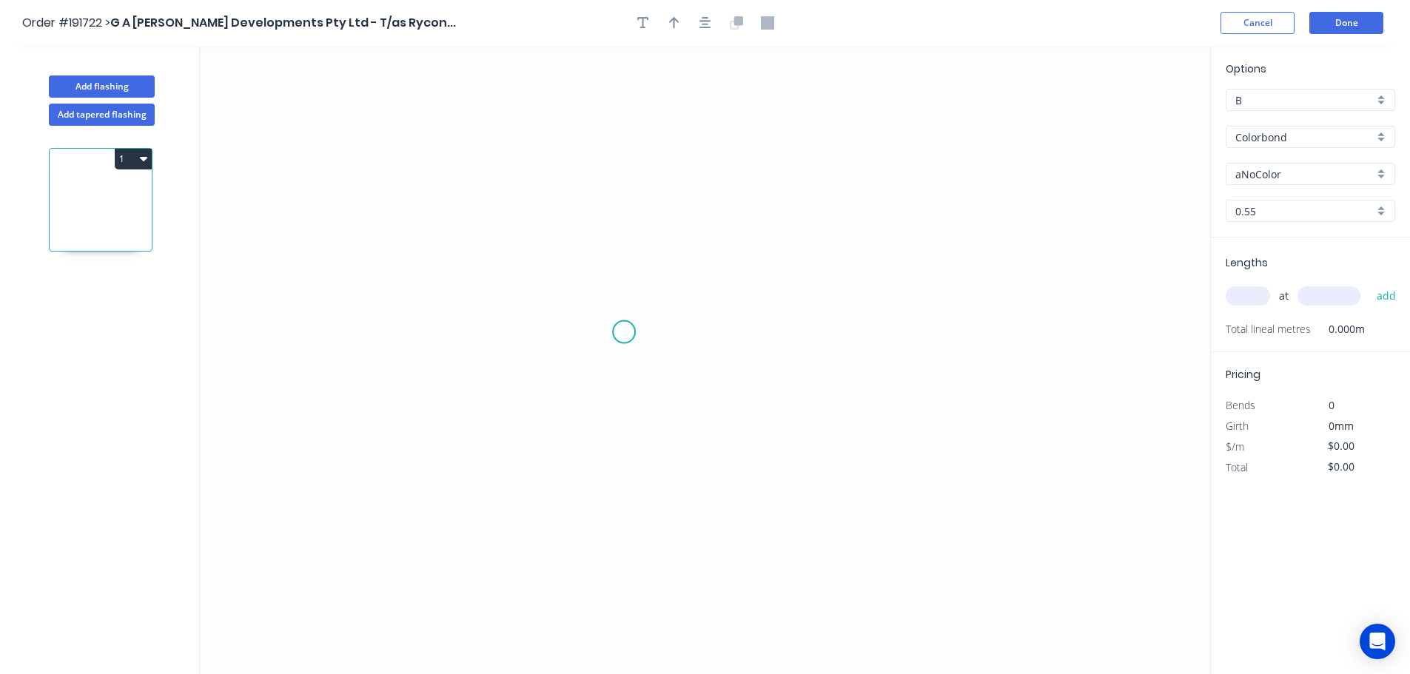
click at [625, 332] on icon "0" at bounding box center [705, 360] width 1010 height 628
click at [631, 228] on icon "0" at bounding box center [705, 360] width 1010 height 628
click at [720, 232] on icon "0 ?" at bounding box center [705, 360] width 1010 height 628
click at [679, 185] on rect at bounding box center [672, 199] width 48 height 30
click at [683, 198] on rect at bounding box center [673, 199] width 30 height 21
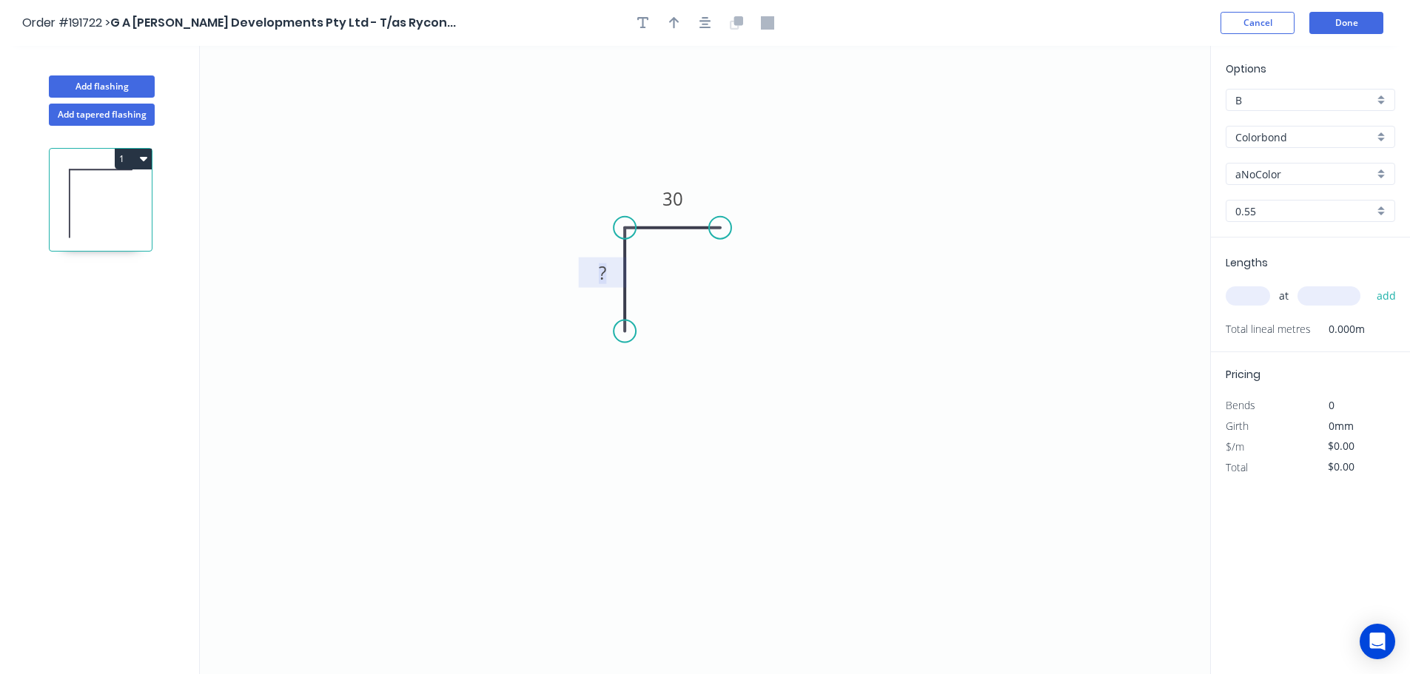
type input "$7.45"
click at [833, 154] on icon "0 30 30" at bounding box center [705, 360] width 1010 height 628
click at [675, 23] on icon "button" at bounding box center [674, 22] width 10 height 13
drag, startPoint x: 1132, startPoint y: 115, endPoint x: 608, endPoint y: 201, distance: 530.9
click at [602, 202] on icon at bounding box center [617, 198] width 43 height 43
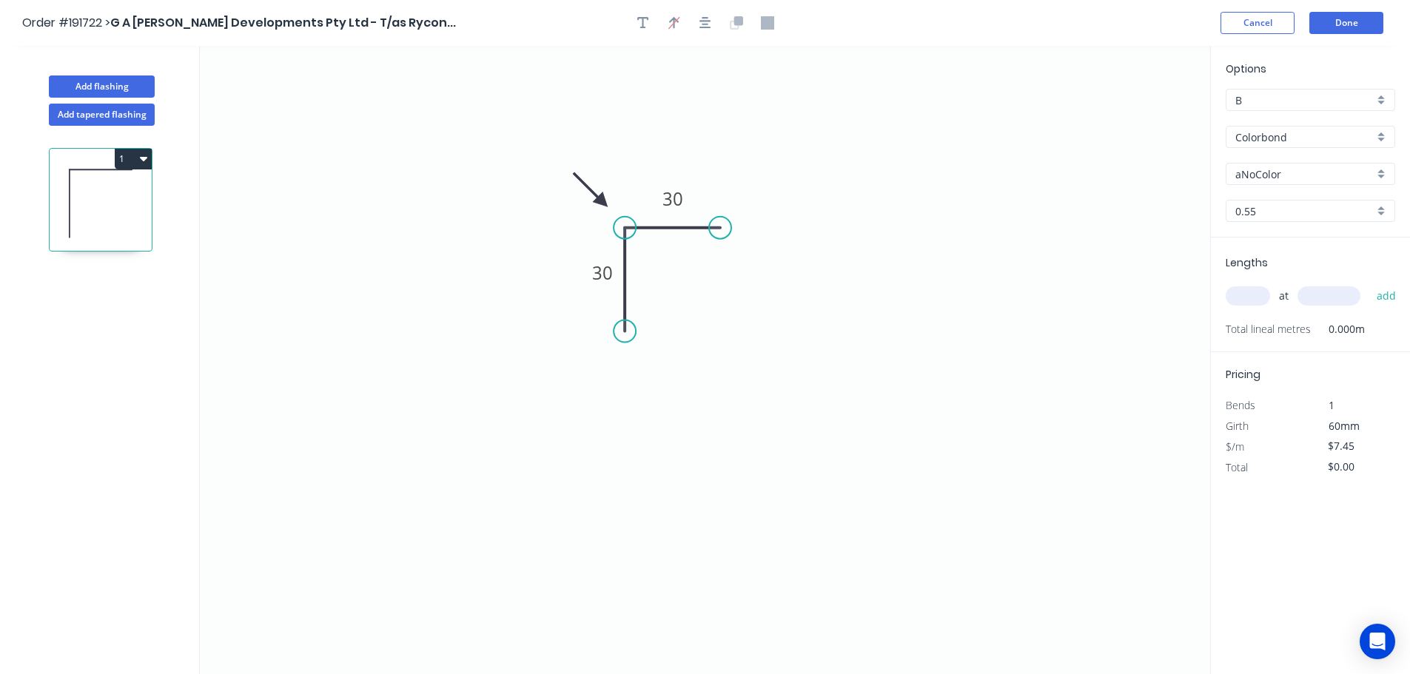
click at [1257, 177] on input "aNoColor" at bounding box center [1304, 175] width 138 height 16
click at [1283, 261] on div "Monument" at bounding box center [1310, 269] width 168 height 26
type input "Monument"
click at [1249, 305] on input "text" at bounding box center [1248, 295] width 44 height 19
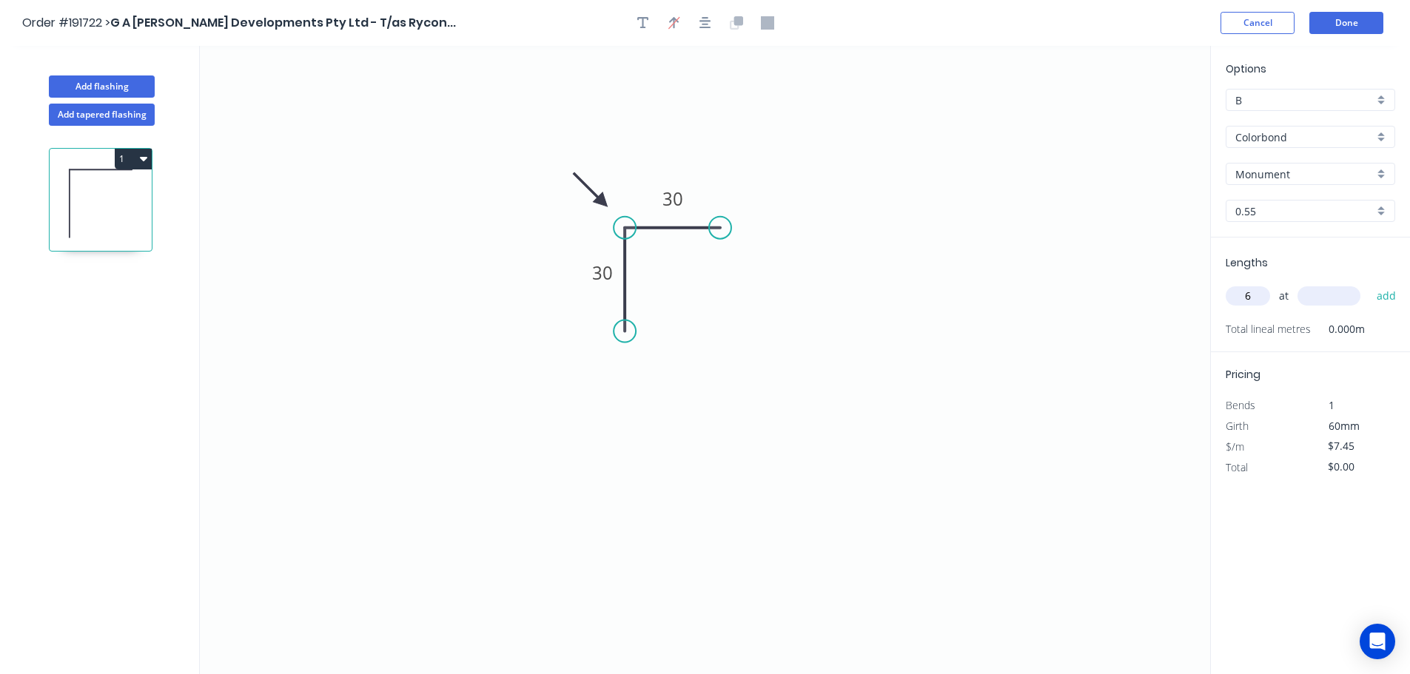
type input "6"
type input "3800"
click at [1369, 283] on button "add" at bounding box center [1386, 295] width 35 height 25
type input "$169.86"
type input "12"
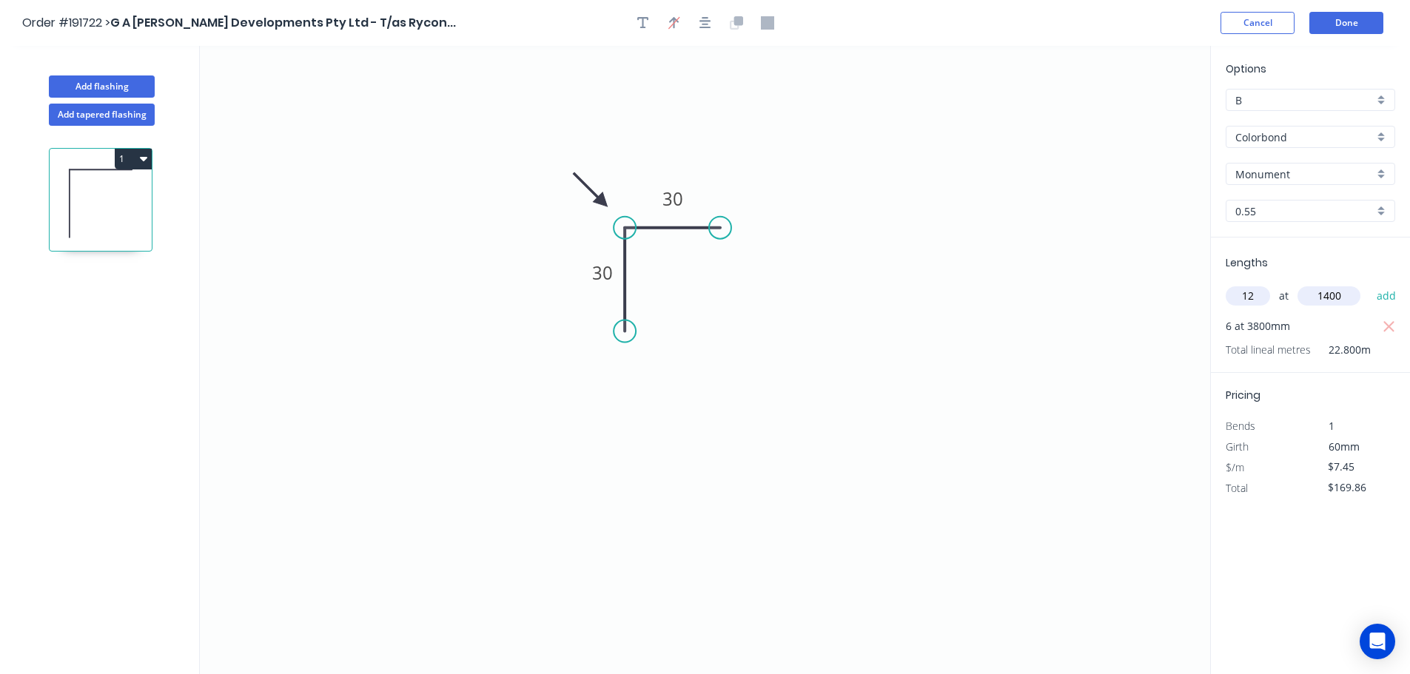
type input "1400"
click at [1369, 283] on button "add" at bounding box center [1386, 295] width 35 height 25
type input "$295.02"
click at [1109, 206] on icon "0 30 30" at bounding box center [705, 360] width 1010 height 628
click at [117, 82] on button "Add flashing" at bounding box center [102, 86] width 106 height 22
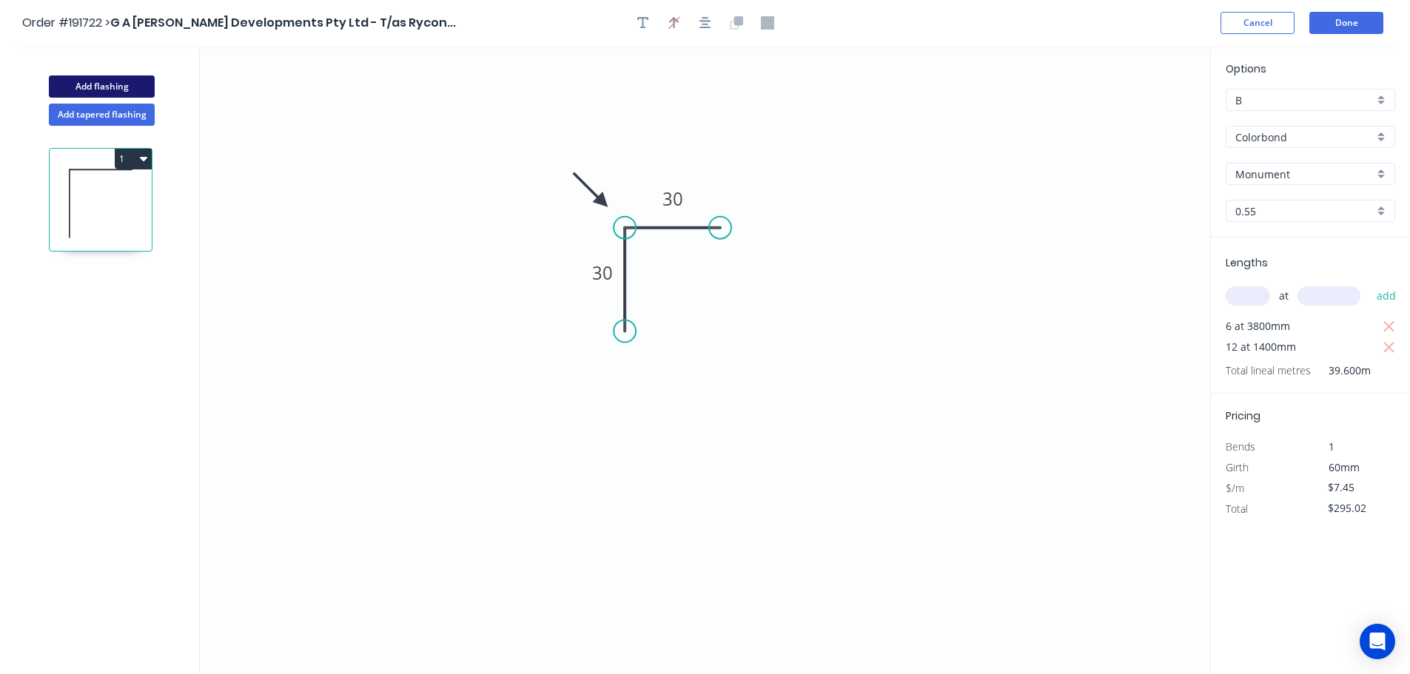
type input "$0.00"
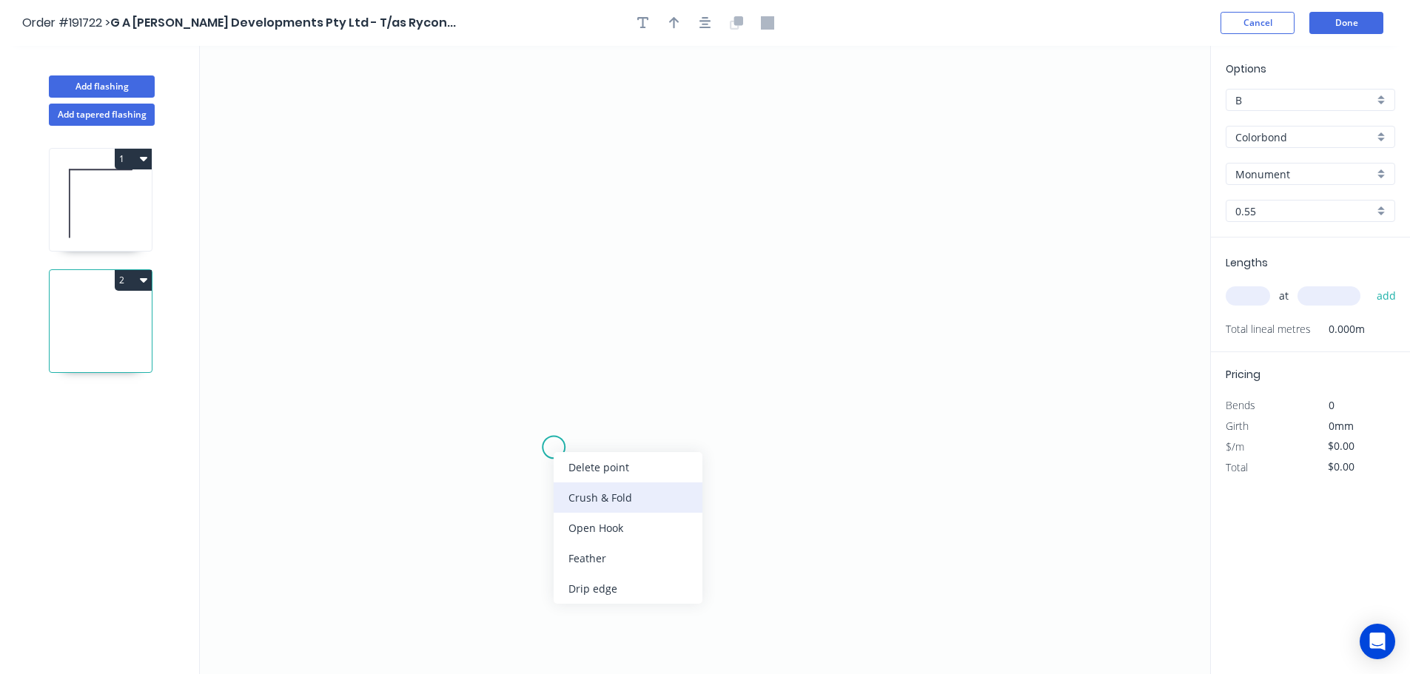
click at [600, 494] on div "Crush & Fold" at bounding box center [628, 498] width 149 height 30
click at [556, 452] on circle at bounding box center [553, 447] width 22 height 22
click at [555, 374] on icon "0" at bounding box center [705, 360] width 1010 height 628
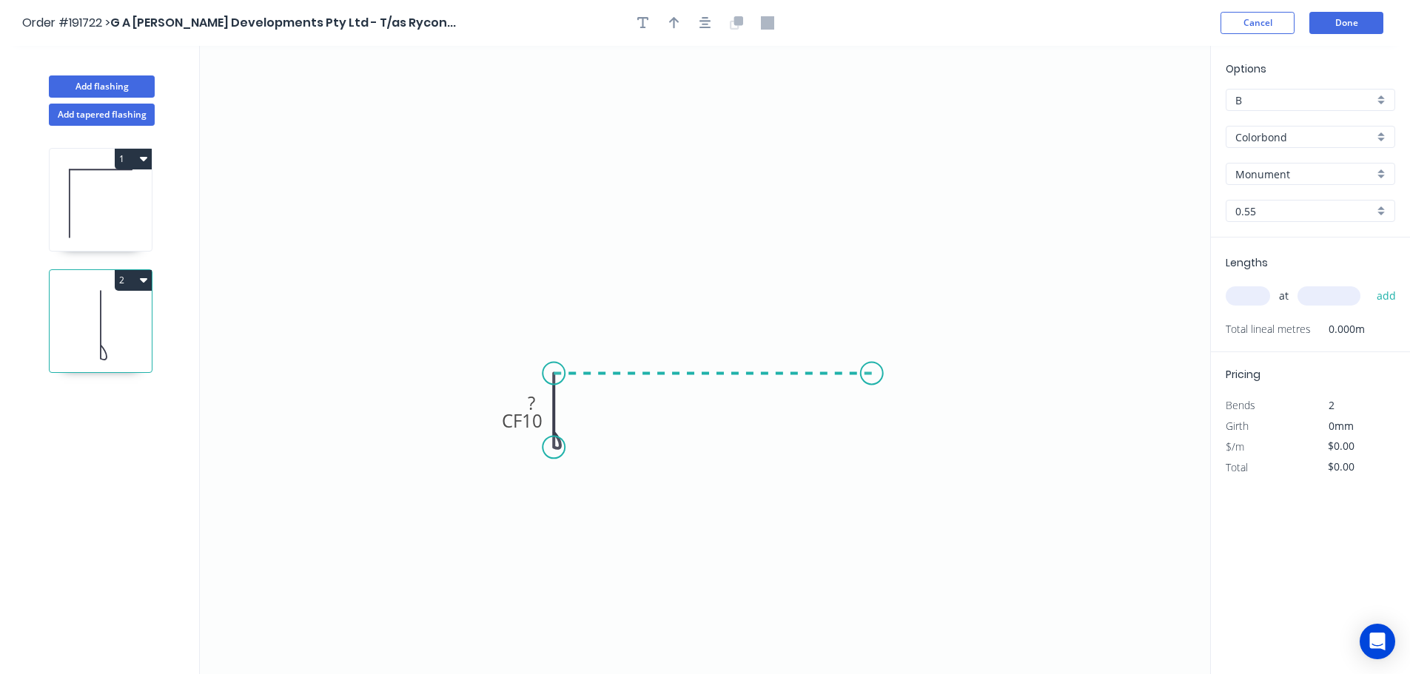
click at [872, 373] on icon "0 CF 10 ?" at bounding box center [705, 360] width 1010 height 628
click at [874, 303] on icon "0 CF 10 ? ?" at bounding box center [705, 360] width 1010 height 628
click at [874, 303] on circle at bounding box center [872, 303] width 22 height 22
click at [895, 334] on tspan "?" at bounding box center [893, 331] width 7 height 24
type input "$16.22"
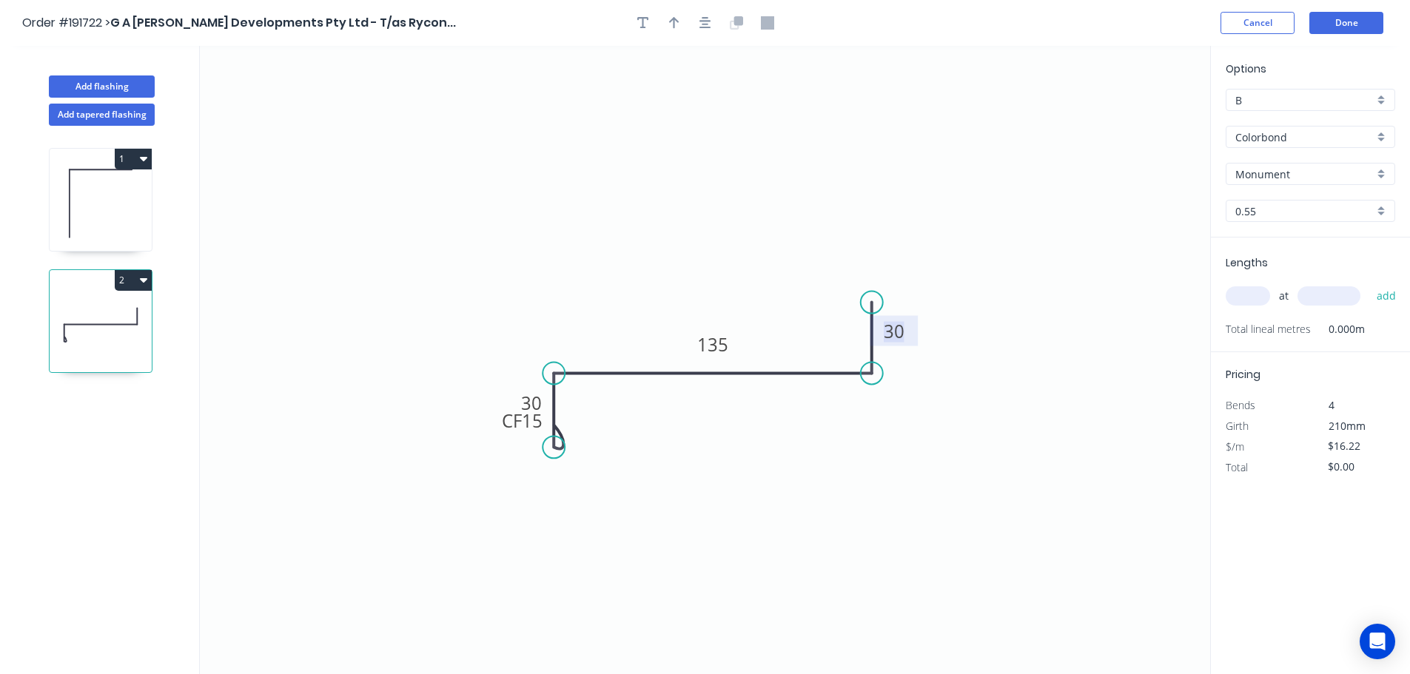
drag, startPoint x: 409, startPoint y: 199, endPoint x: 391, endPoint y: 238, distance: 43.1
click at [409, 199] on icon "0 CF 15 30 135 30" at bounding box center [705, 360] width 1010 height 628
drag, startPoint x: 495, startPoint y: 411, endPoint x: 460, endPoint y: 468, distance: 66.5
click at [471, 483] on rect at bounding box center [500, 469] width 59 height 30
drag, startPoint x: 571, startPoint y: 289, endPoint x: 708, endPoint y: 85, distance: 245.7
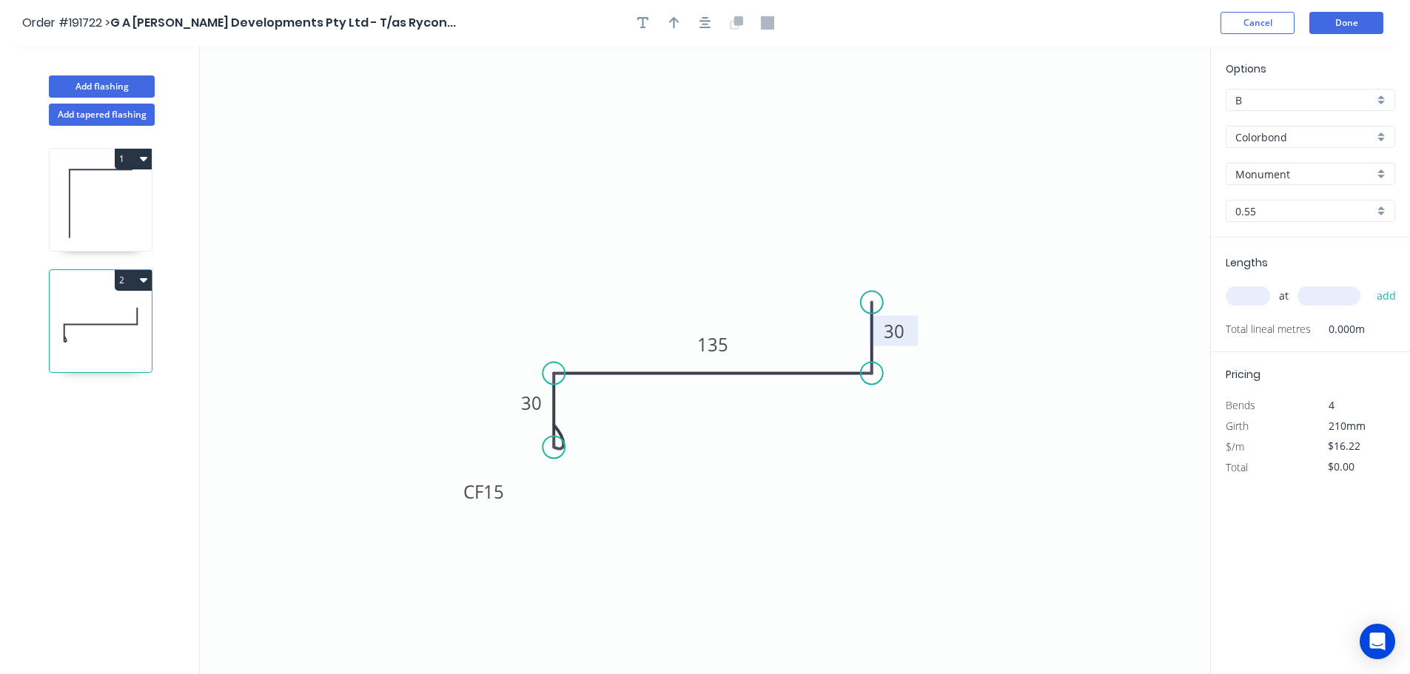
click at [571, 288] on icon "0 CF 15 30 135 30" at bounding box center [705, 360] width 1010 height 628
click at [685, 20] on button "button" at bounding box center [674, 23] width 22 height 22
click at [667, 26] on button "button" at bounding box center [674, 23] width 22 height 22
drag, startPoint x: 1139, startPoint y: 118, endPoint x: 622, endPoint y: 315, distance: 553.5
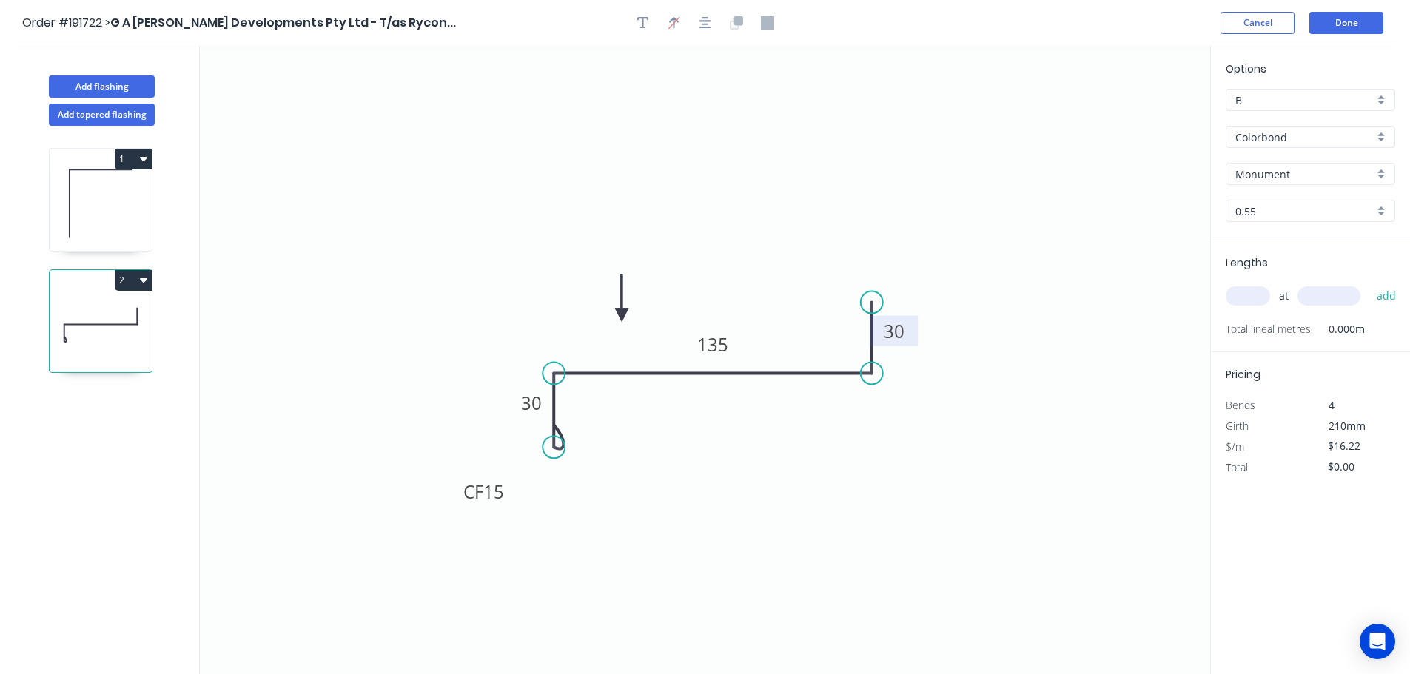
click at [622, 315] on icon at bounding box center [621, 298] width 13 height 47
click at [1254, 296] on input "text" at bounding box center [1248, 295] width 44 height 19
type input "3"
type input "3800"
click at [1369, 283] on button "add" at bounding box center [1386, 295] width 35 height 25
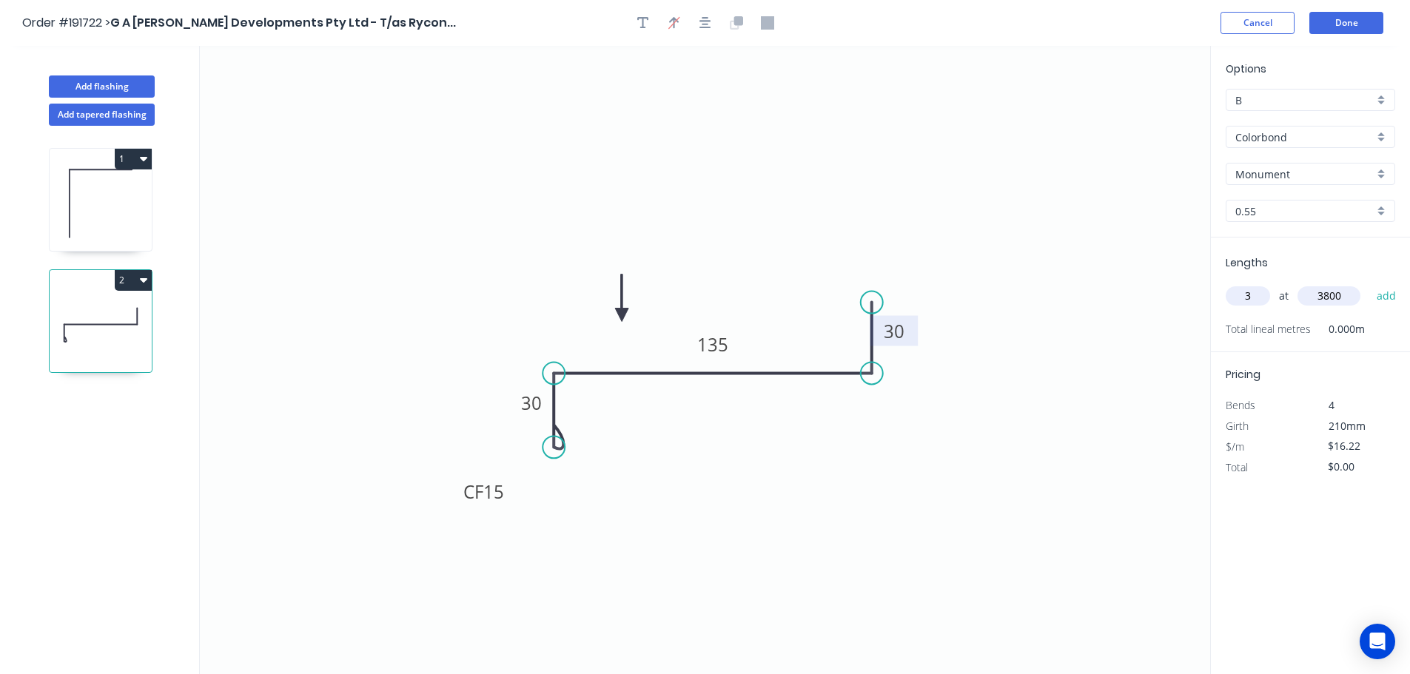
type input "$184.91"
click at [1365, 24] on button "Done" at bounding box center [1346, 23] width 74 height 22
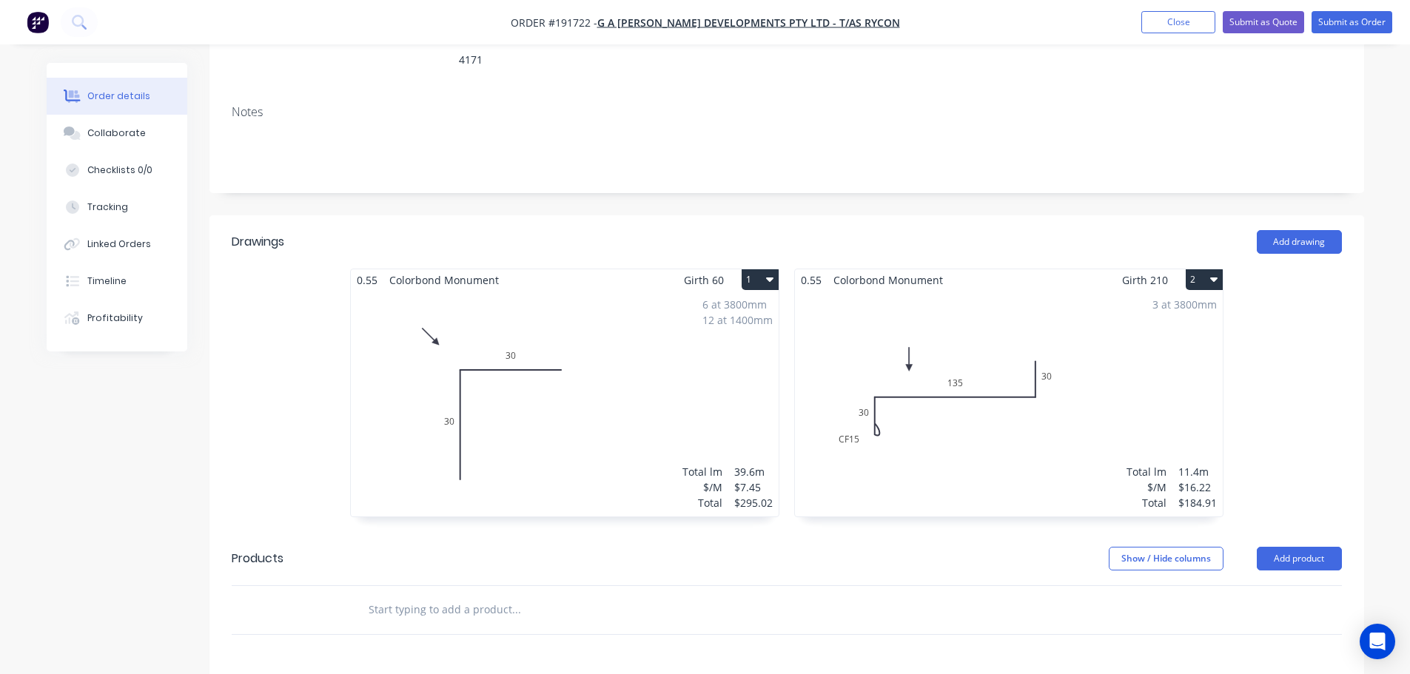
scroll to position [296, 0]
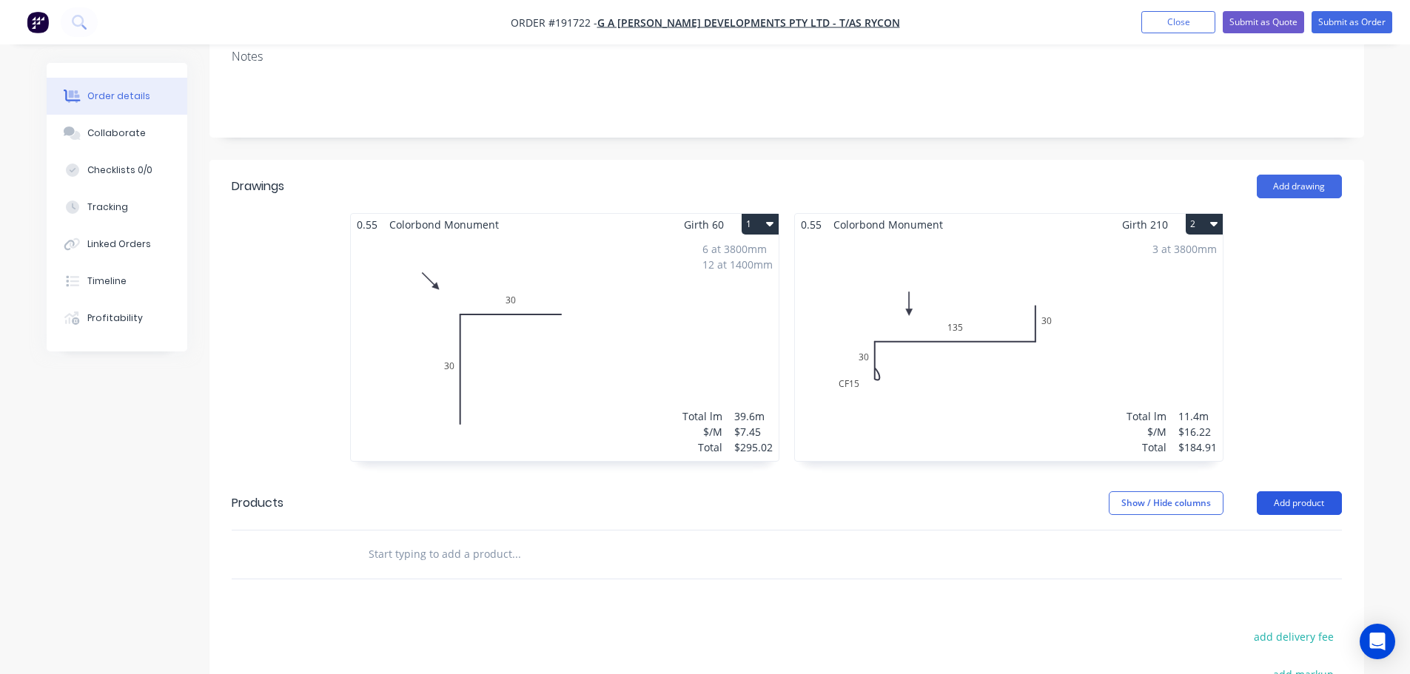
click at [1277, 491] on button "Add product" at bounding box center [1299, 503] width 85 height 24
click at [1254, 556] on button "Basic product" at bounding box center [1271, 571] width 141 height 30
click at [1288, 491] on button "Add product" at bounding box center [1299, 503] width 85 height 24
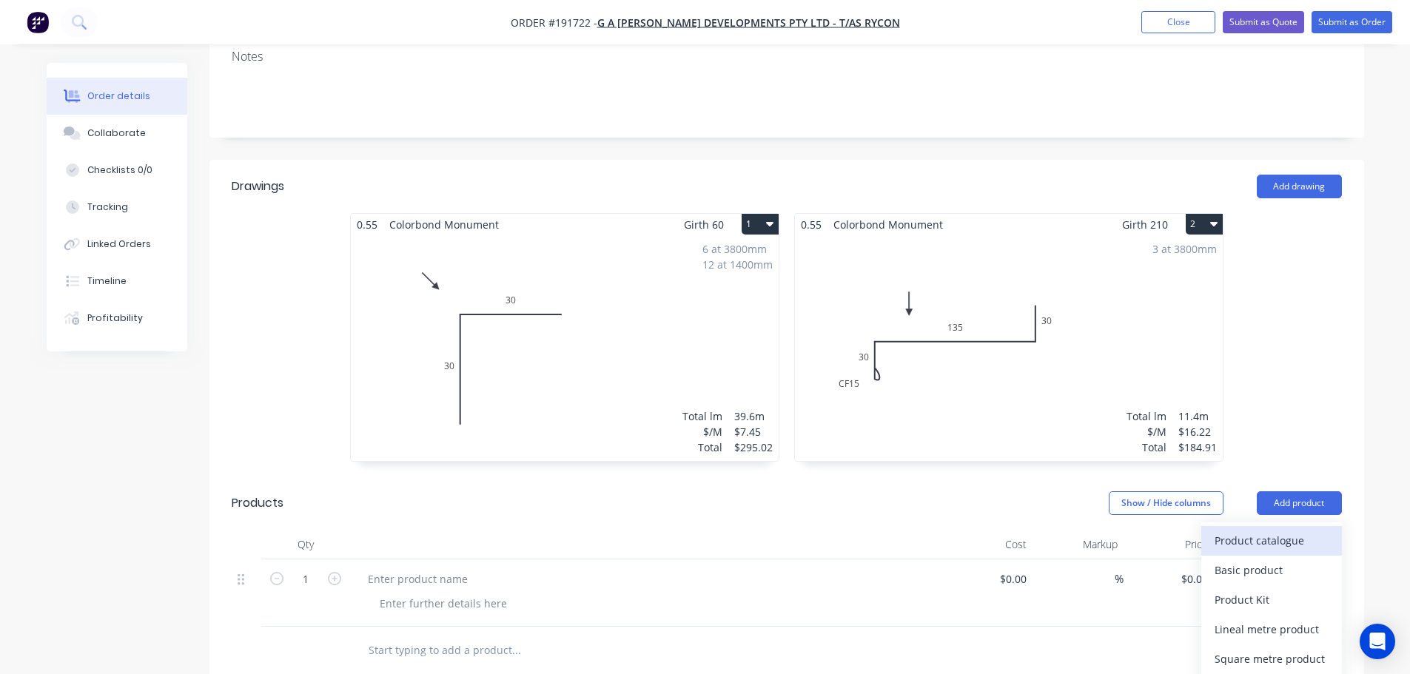
click at [1260, 526] on button "Product catalogue" at bounding box center [1271, 541] width 141 height 30
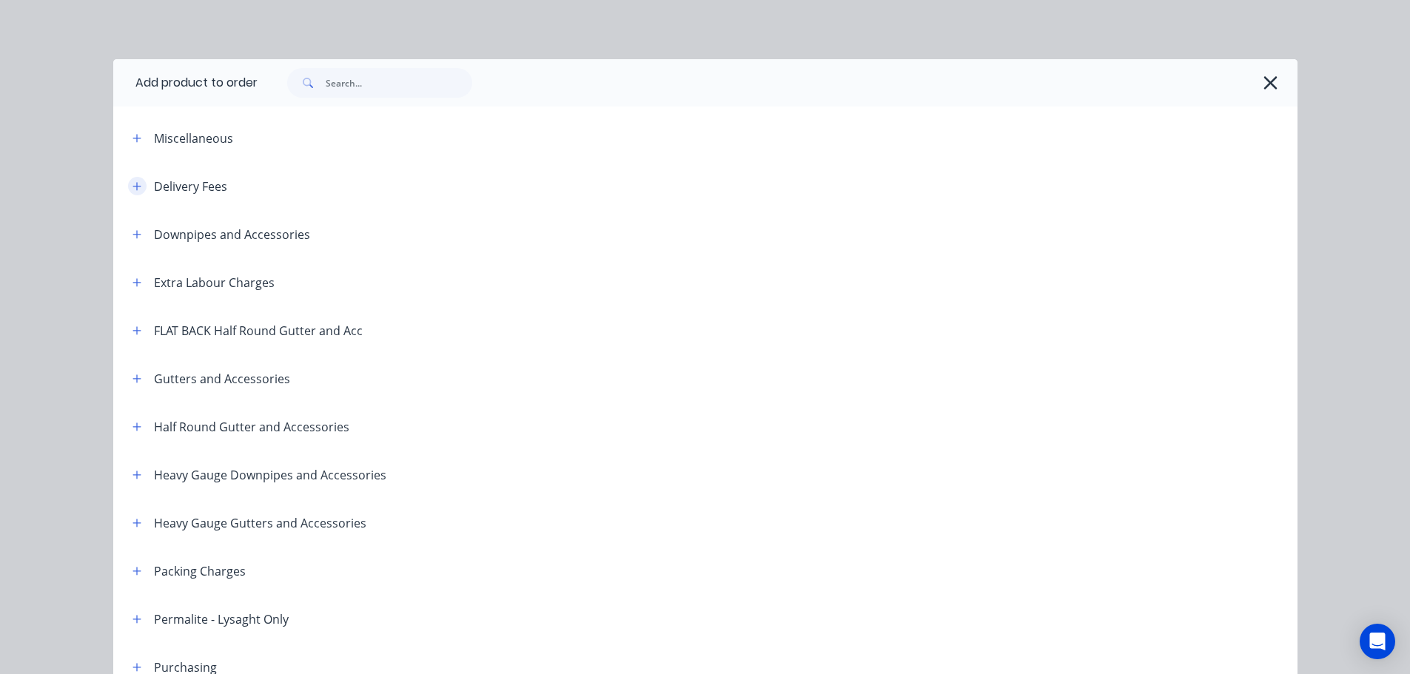
click at [132, 188] on icon "button" at bounding box center [136, 186] width 9 height 10
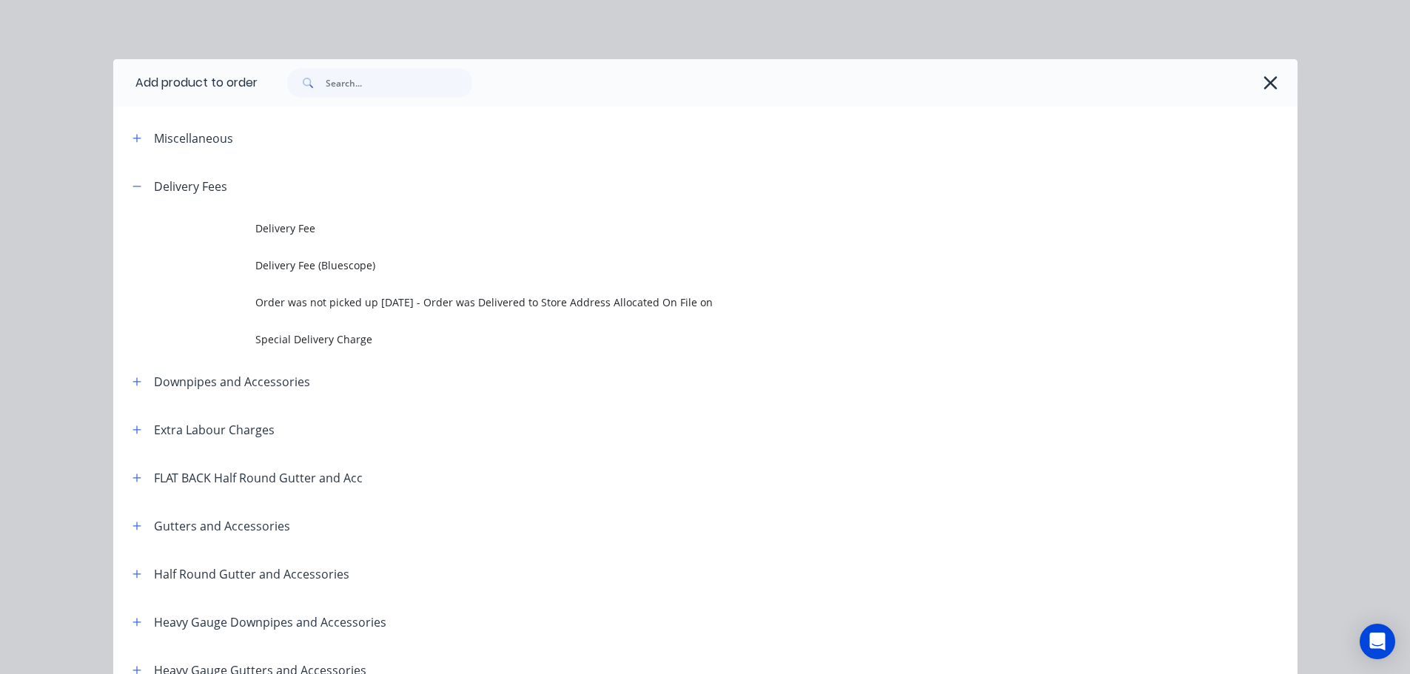
click at [298, 216] on td "Delivery Fee" at bounding box center [776, 228] width 1042 height 37
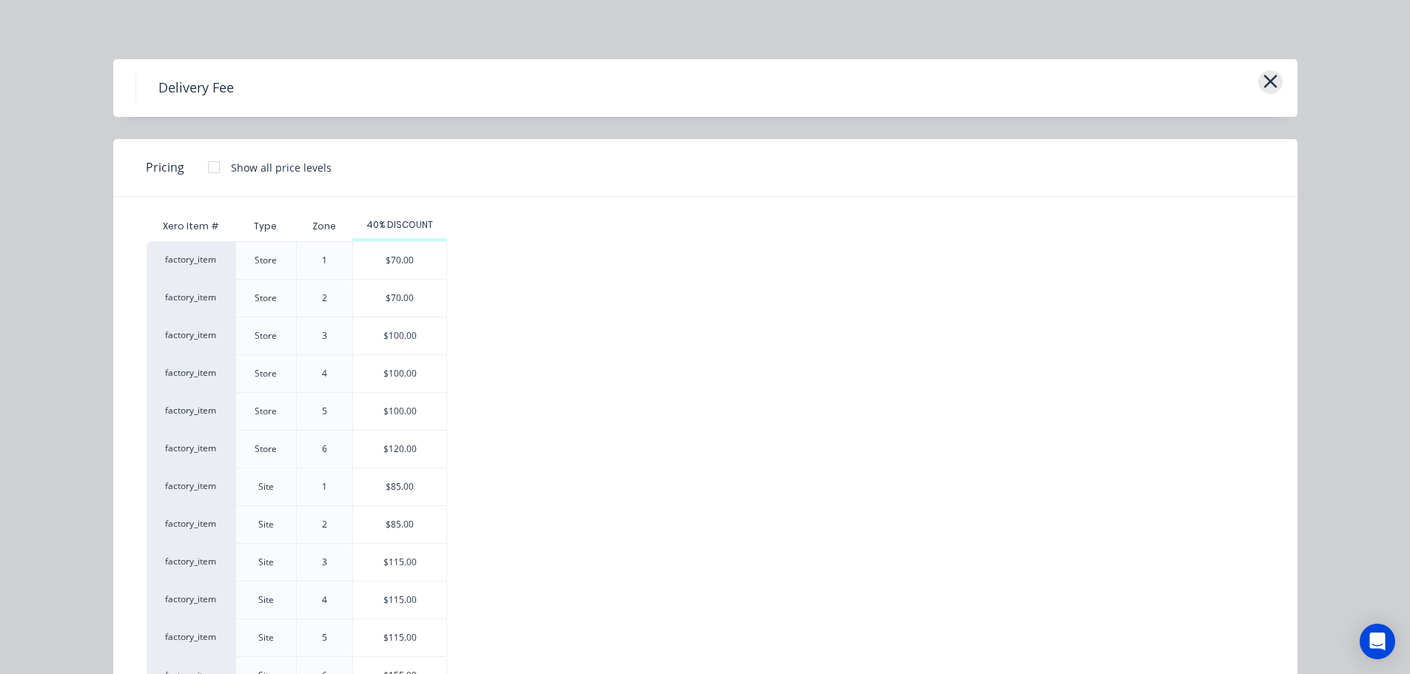
drag, startPoint x: 1266, startPoint y: 84, endPoint x: 1260, endPoint y: 92, distance: 10.1
click at [1263, 92] on icon "button" at bounding box center [1271, 81] width 16 height 21
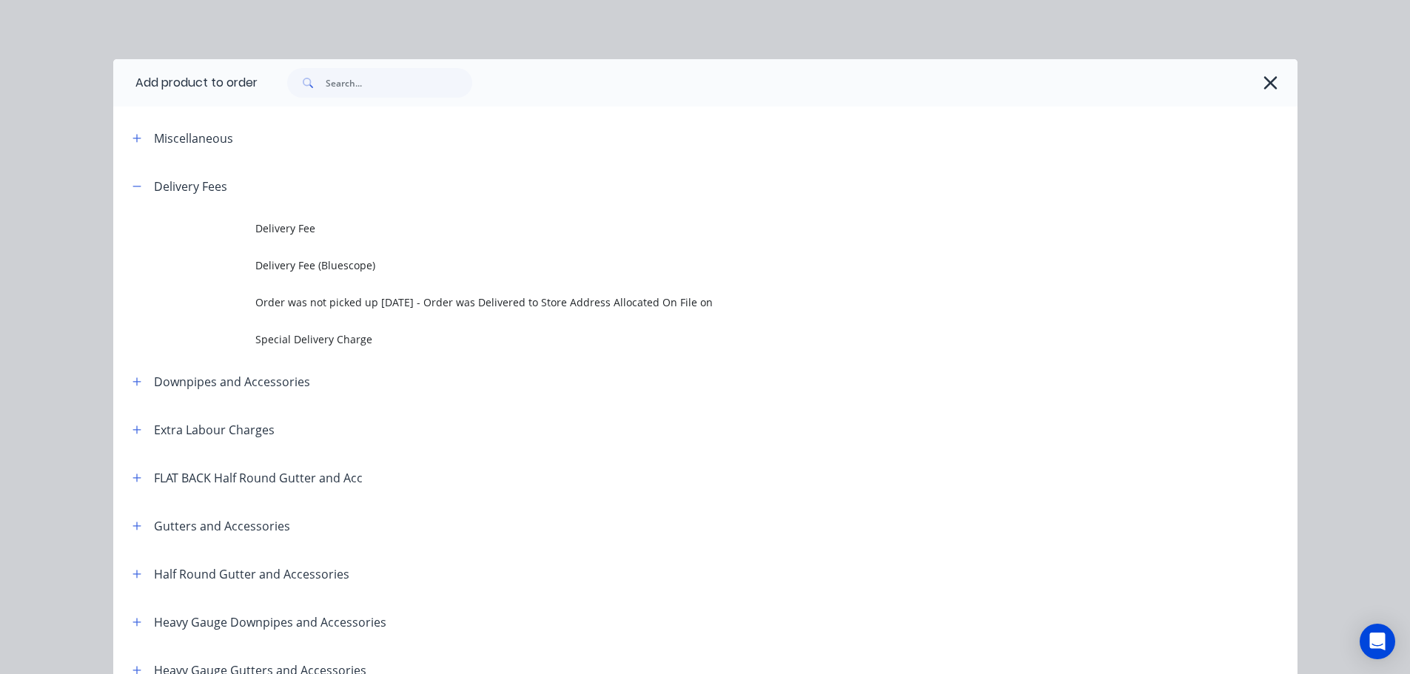
scroll to position [162, 0]
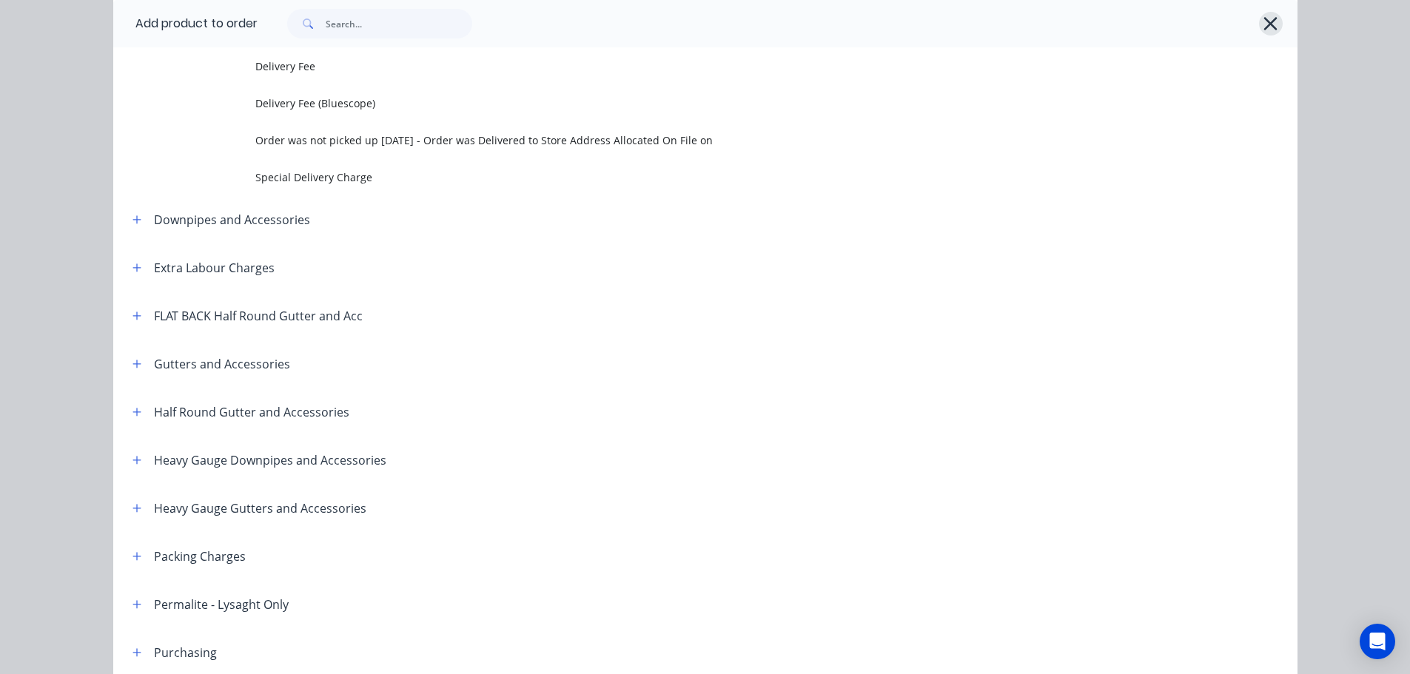
click at [1263, 23] on icon "button" at bounding box center [1271, 23] width 16 height 21
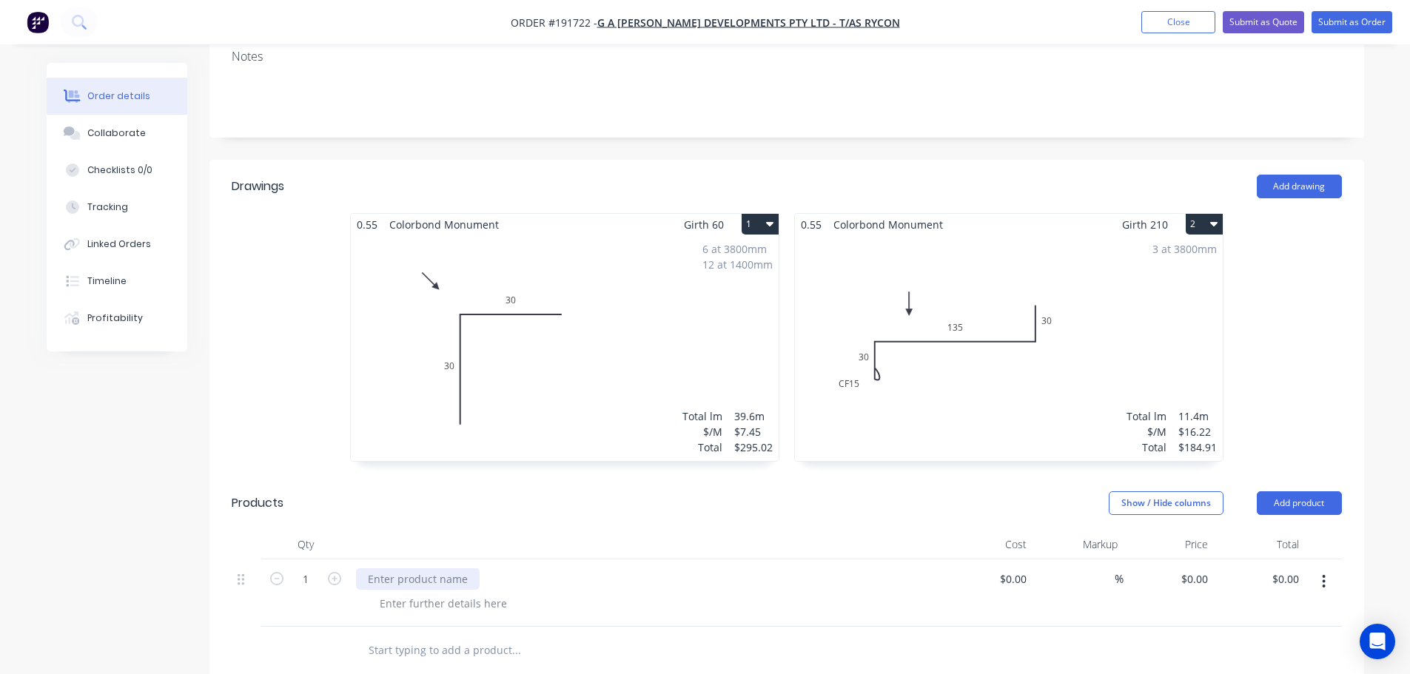
click at [417, 568] on div at bounding box center [418, 578] width 124 height 21
click at [1186, 21] on button "Close" at bounding box center [1178, 22] width 74 height 22
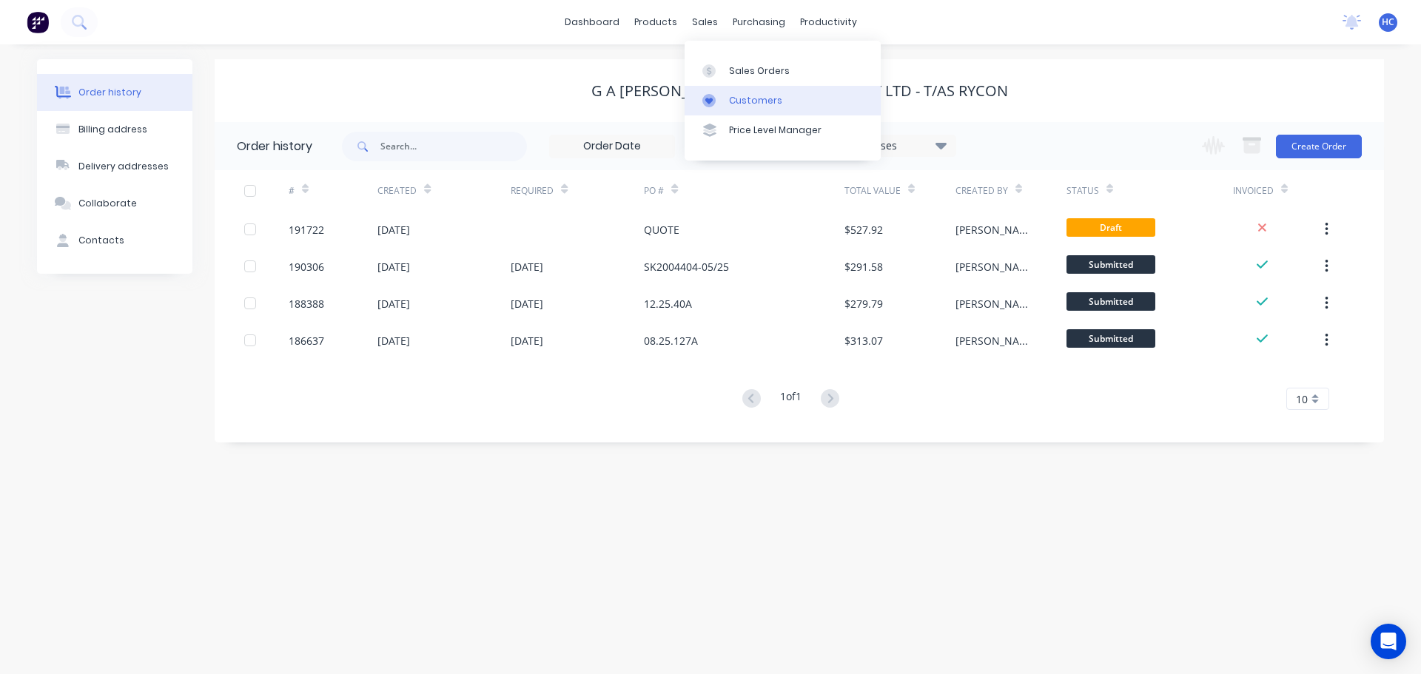
click at [747, 98] on div "Customers" at bounding box center [755, 100] width 53 height 13
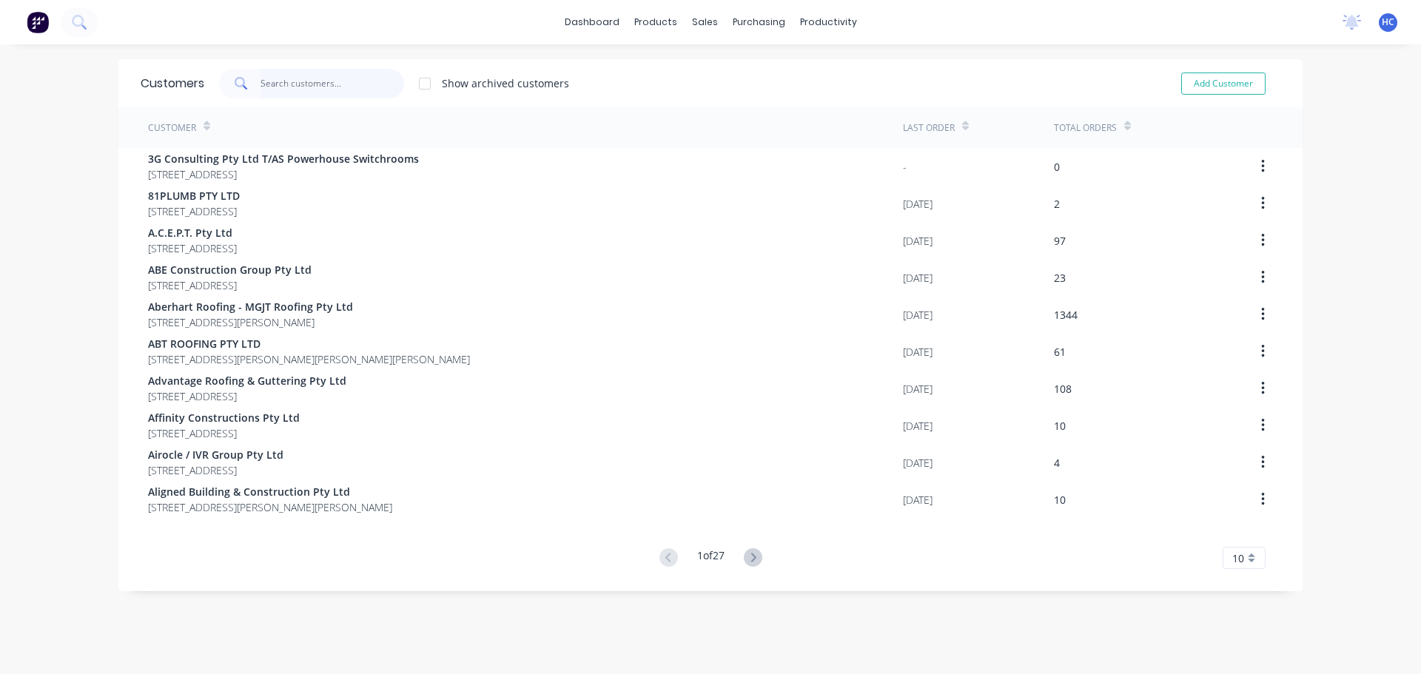
click at [300, 69] on input "text" at bounding box center [333, 84] width 144 height 30
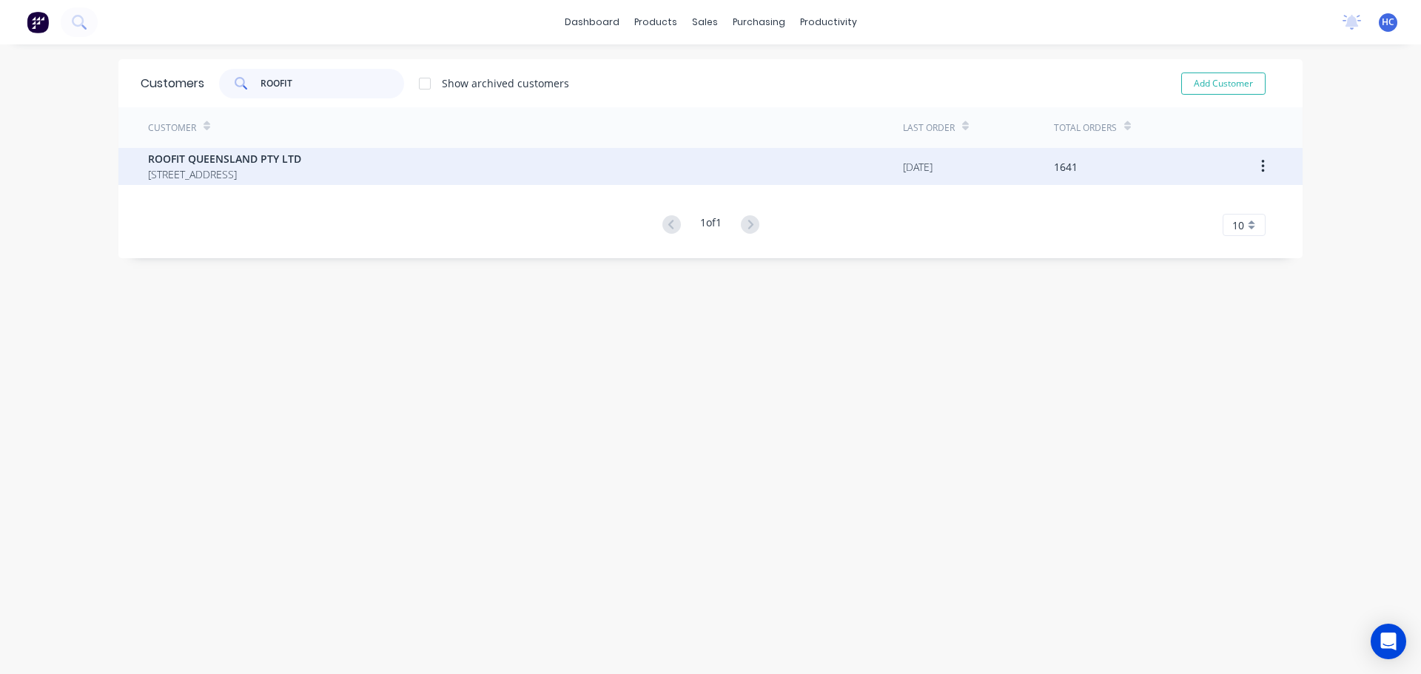
type input "ROOFIT"
click at [283, 156] on span "ROOFIT QUEENSLAND PTY LTD" at bounding box center [224, 159] width 153 height 16
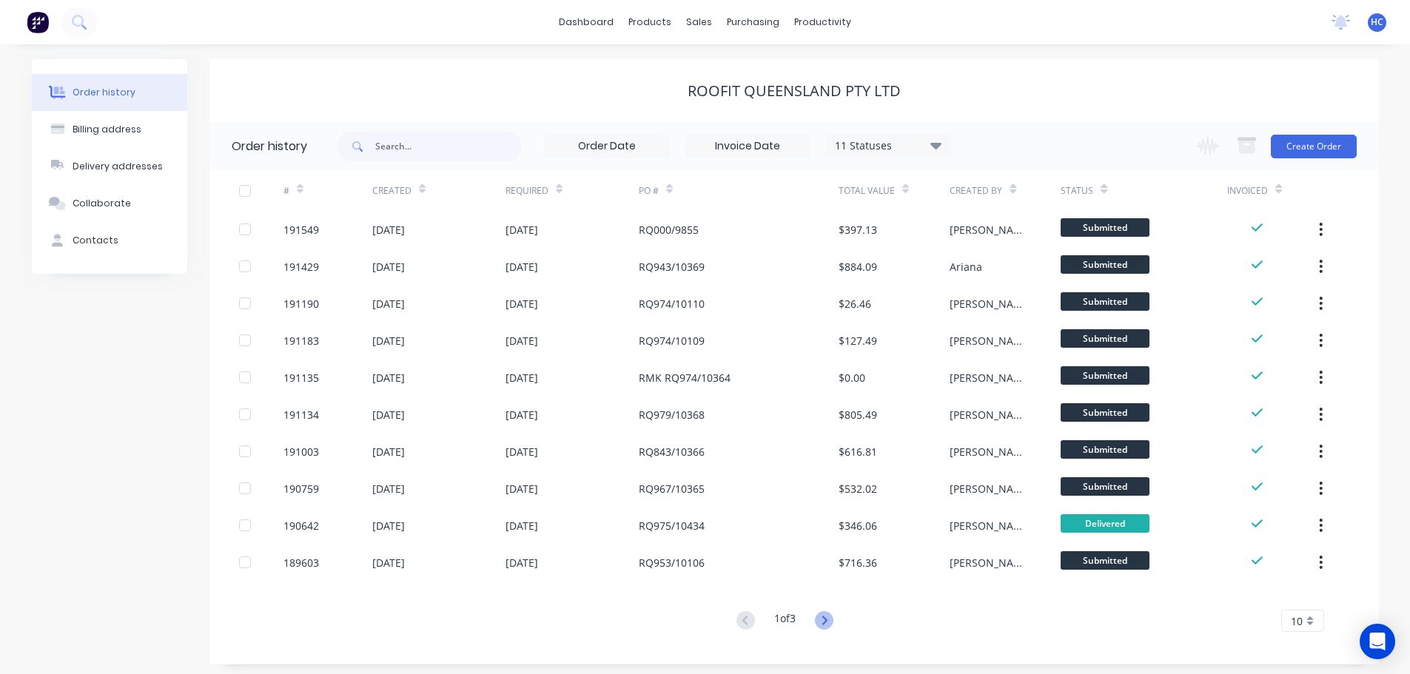
click at [833, 620] on icon at bounding box center [824, 620] width 19 height 19
click at [736, 617] on icon at bounding box center [745, 620] width 19 height 19
click at [421, 135] on input "text" at bounding box center [448, 147] width 147 height 30
type input "10362"
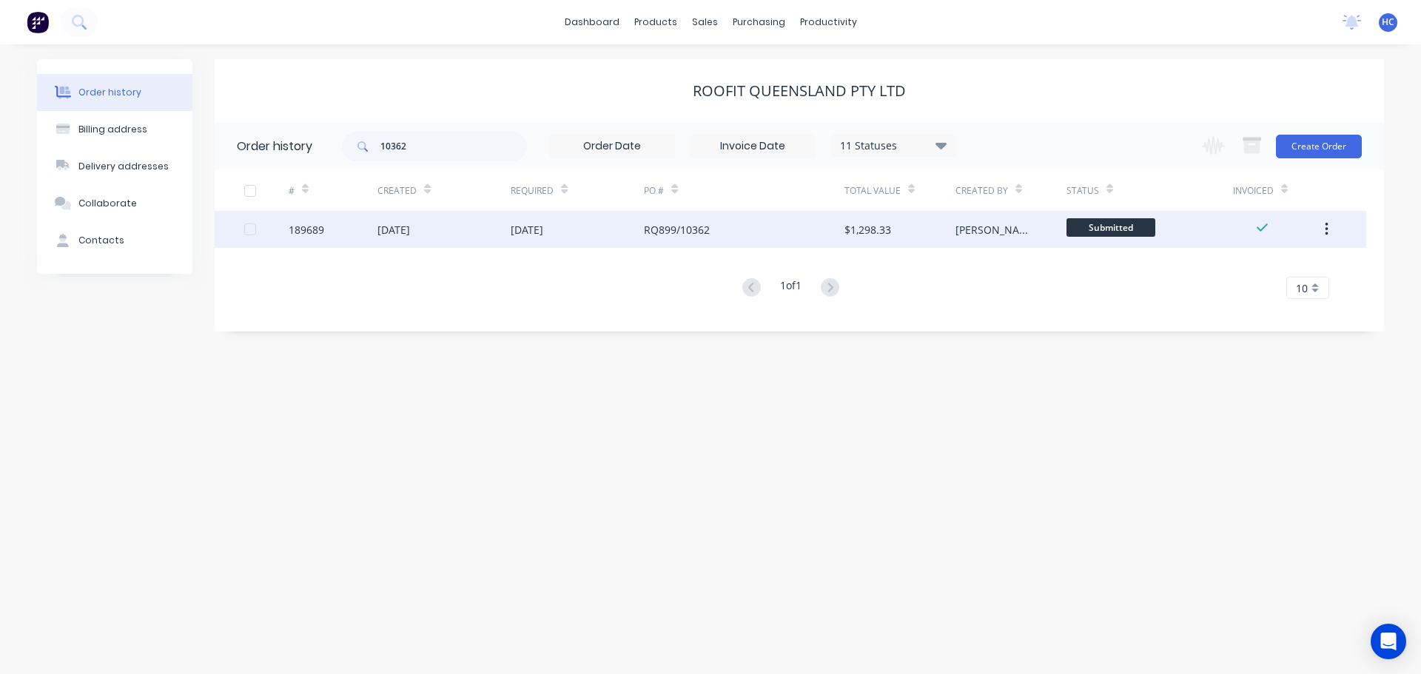
click at [695, 226] on div "RQ899/10362" at bounding box center [677, 230] width 66 height 16
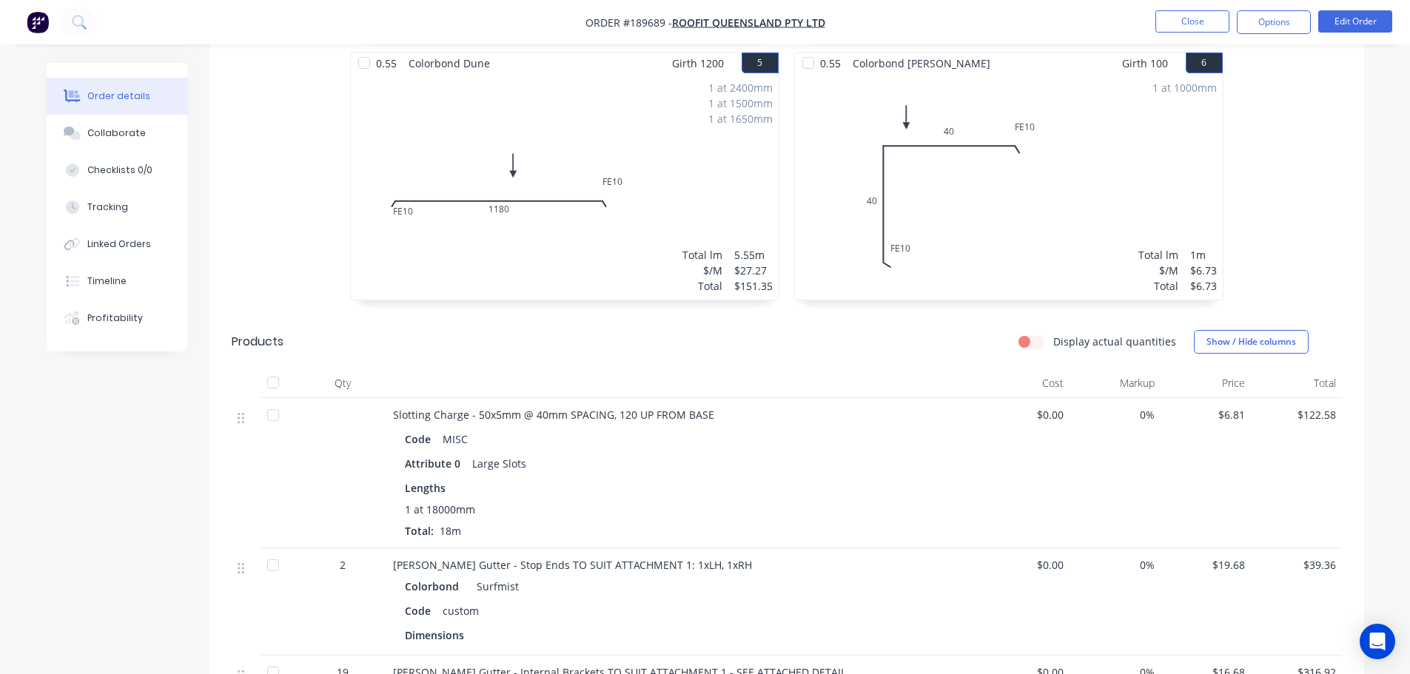
scroll to position [1184, 0]
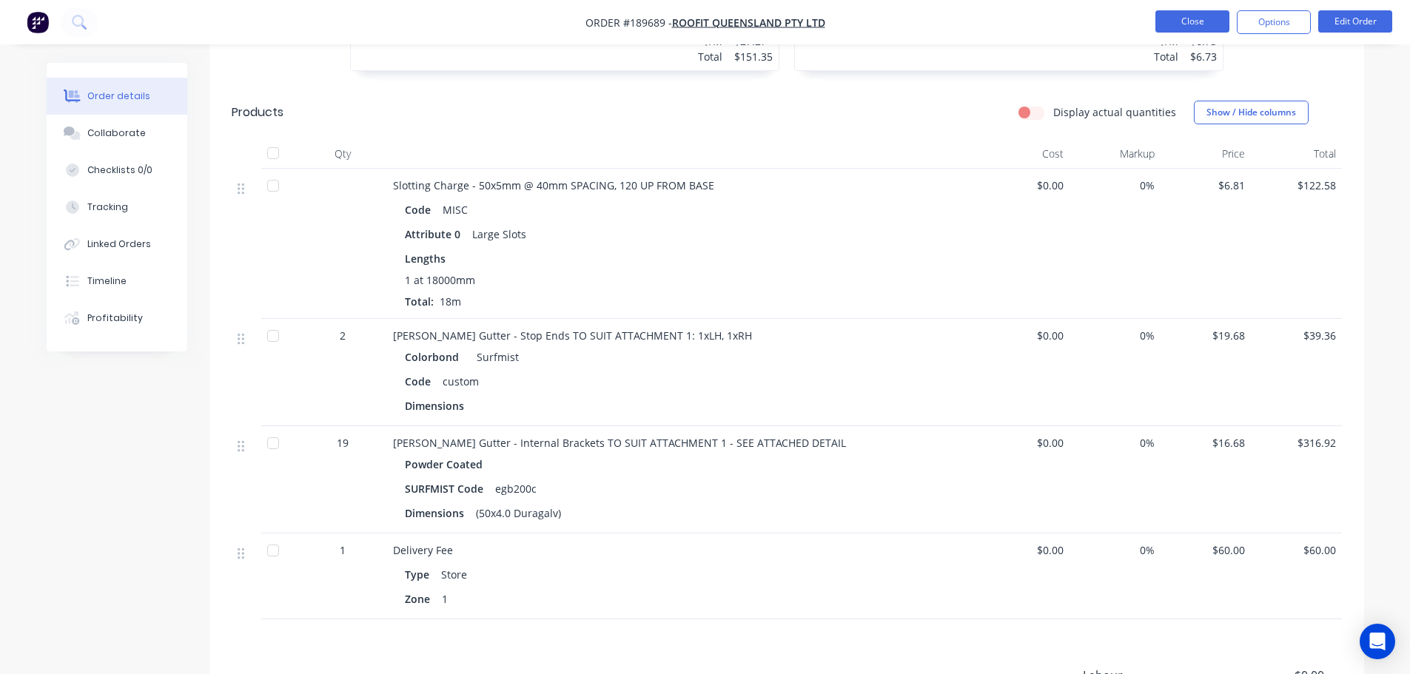
click at [1177, 13] on button "Close" at bounding box center [1192, 21] width 74 height 22
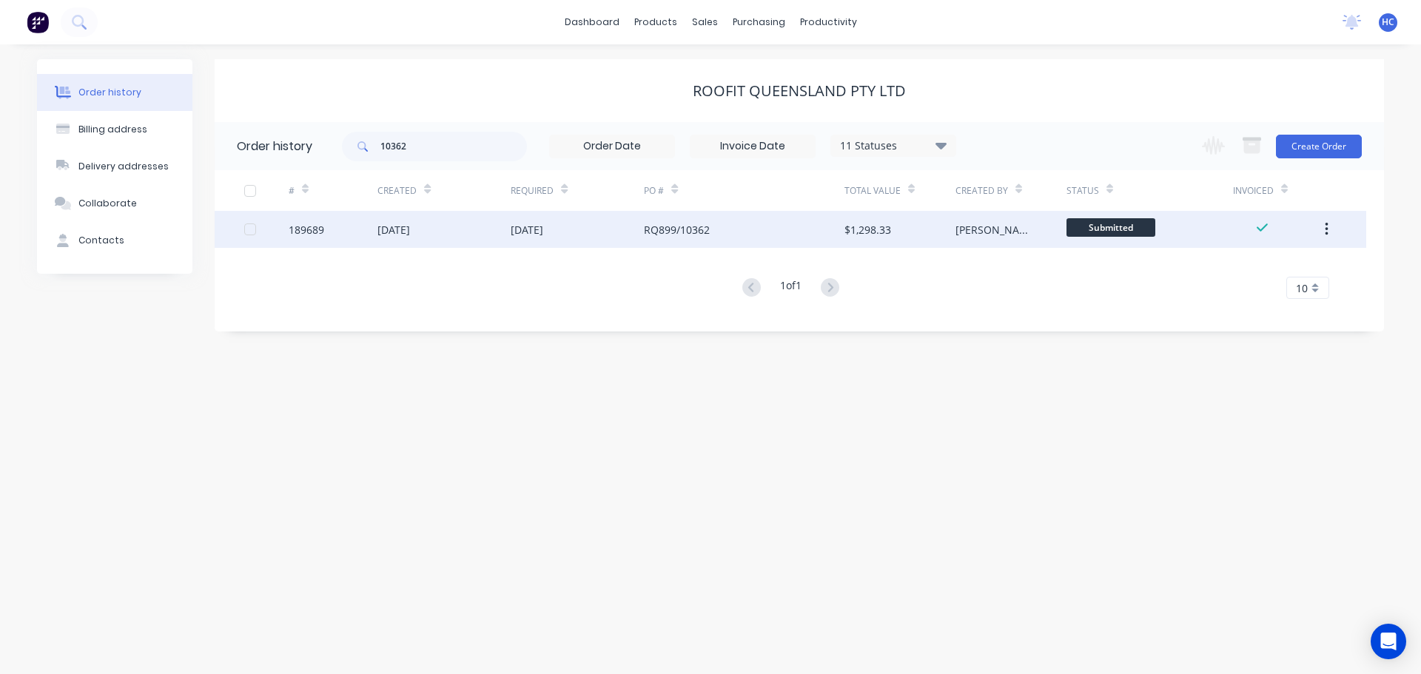
click at [1323, 226] on button "button" at bounding box center [1326, 229] width 35 height 27
click at [1257, 307] on div "Duplicate" at bounding box center [1274, 297] width 114 height 21
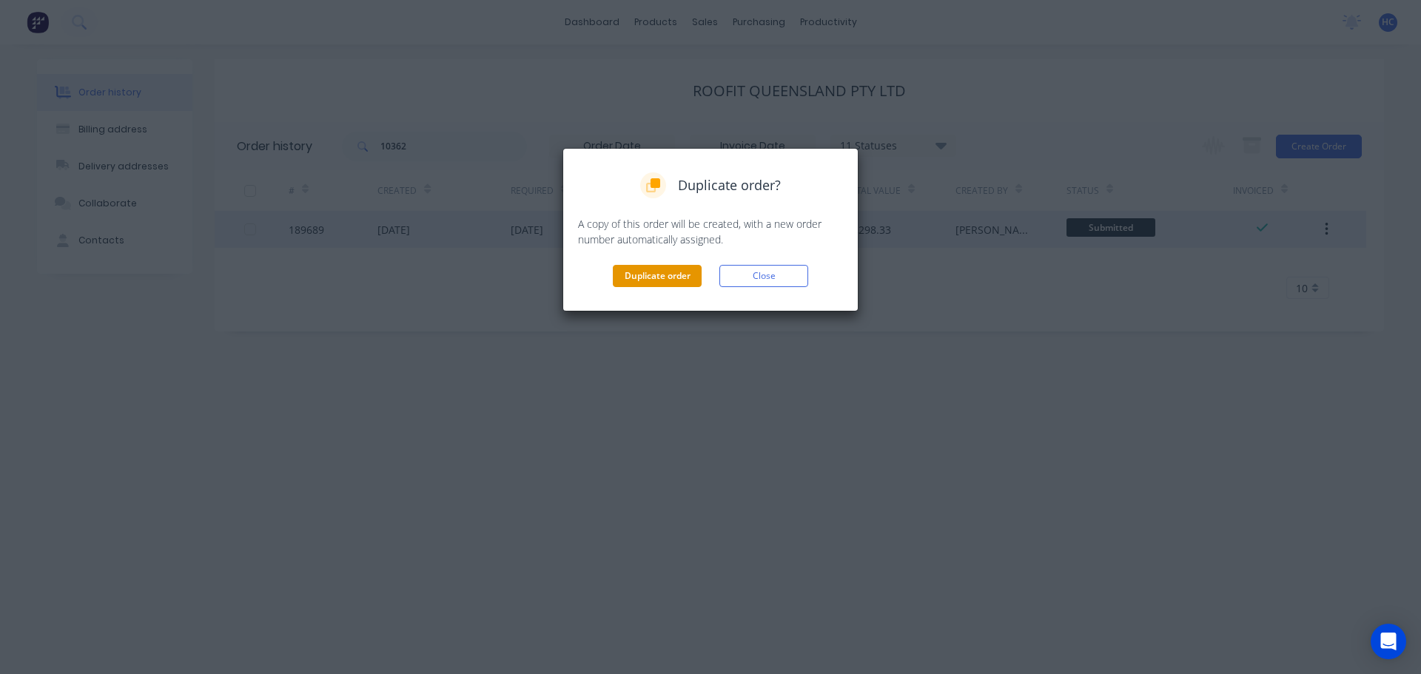
click at [666, 268] on button "Duplicate order" at bounding box center [657, 276] width 89 height 22
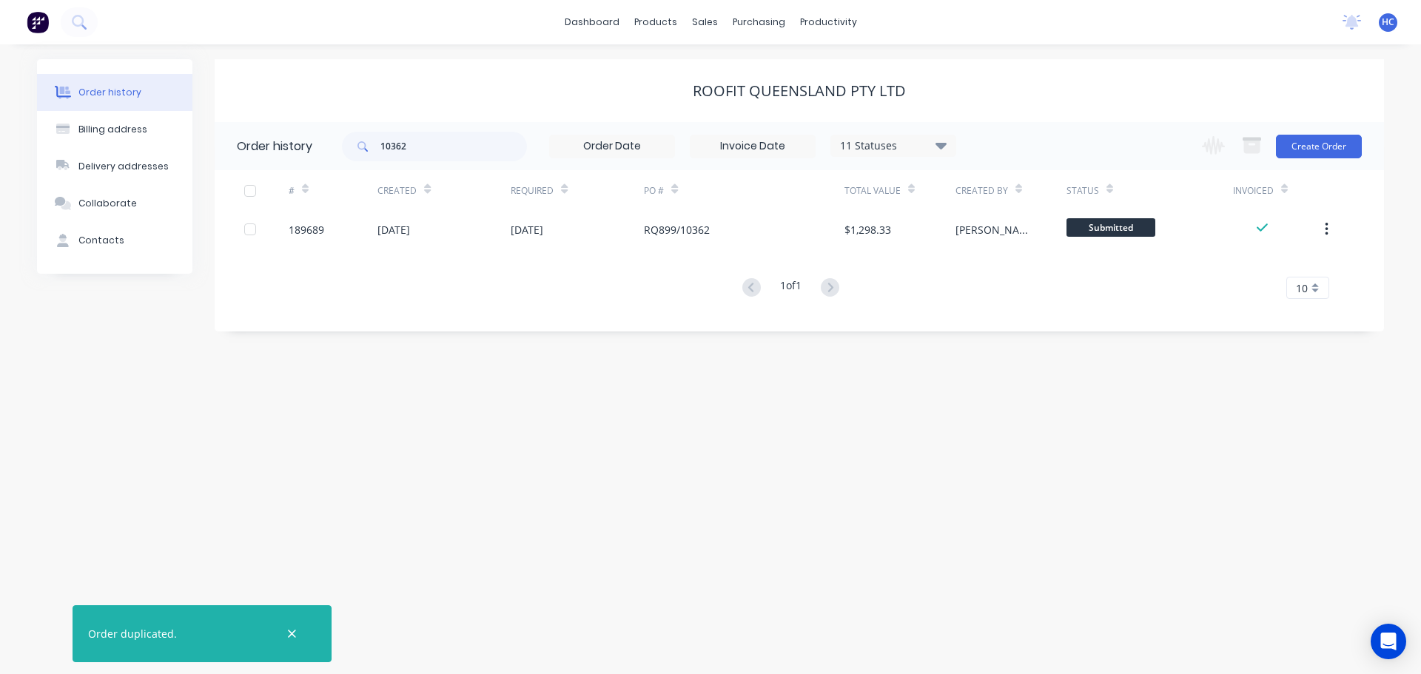
drag, startPoint x: 455, startPoint y: 163, endPoint x: 371, endPoint y: 167, distance: 84.5
click at [371, 167] on div "10362 11 Statuses Invoice Status Invoiced Not Invoiced Partial Order Status All…" at bounding box center [649, 146] width 614 height 48
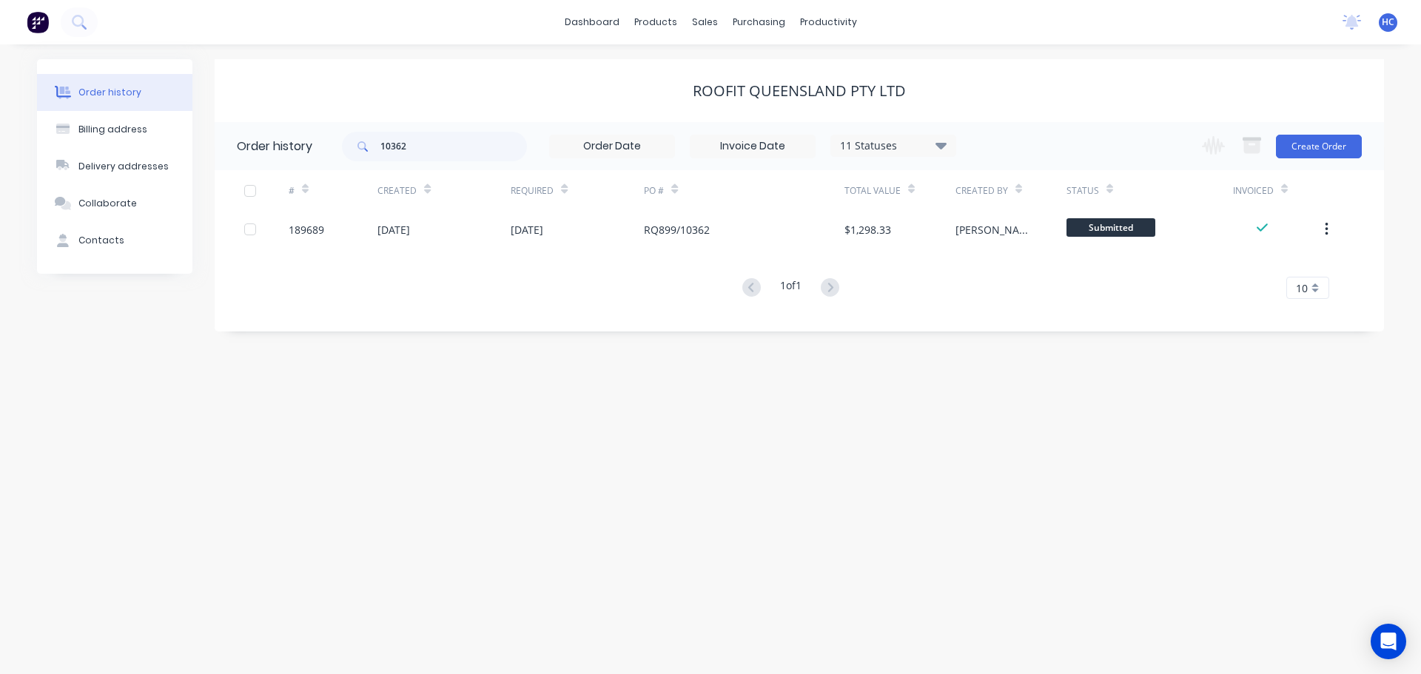
click at [488, 104] on div "ROOFIT QUEENSLAND PTY LTD" at bounding box center [799, 90] width 1169 height 63
click at [400, 135] on input "10362" at bounding box center [453, 147] width 147 height 30
click at [560, 97] on div "ROOFIT QUEENSLAND PTY LTD" at bounding box center [799, 91] width 1169 height 18
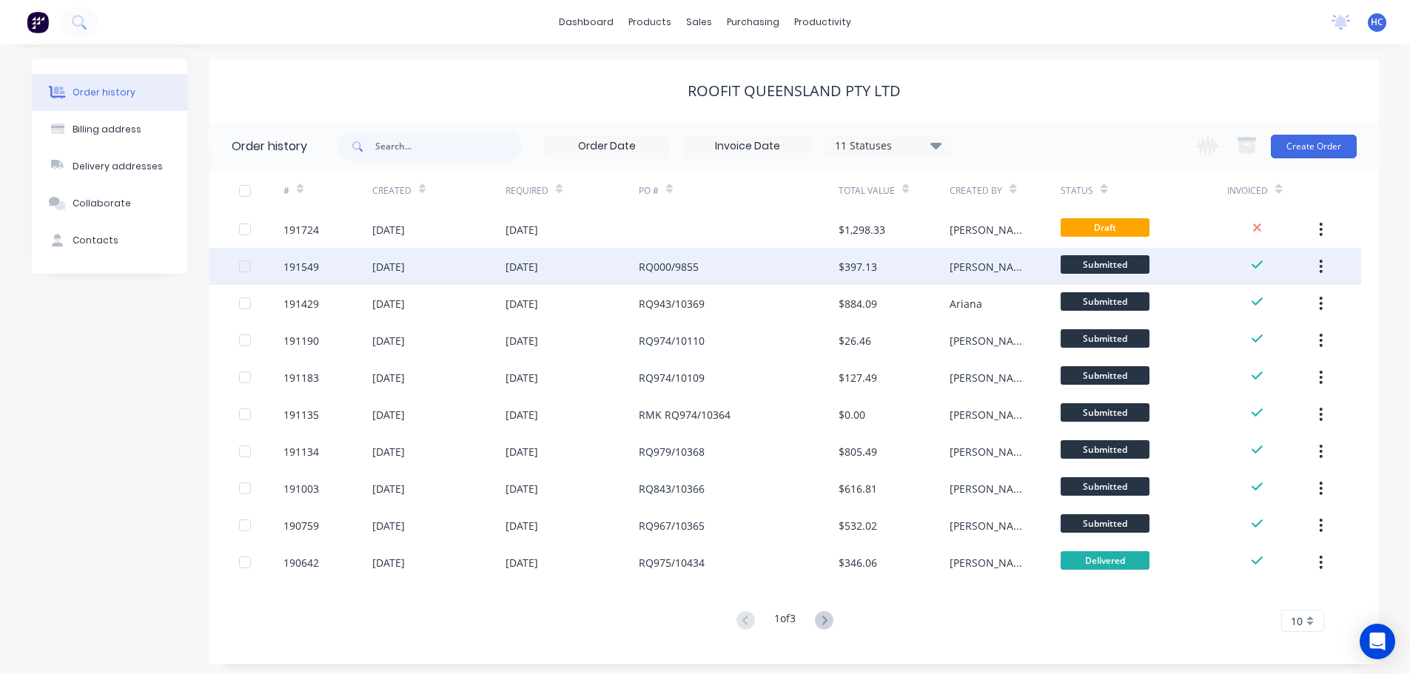
click at [530, 258] on div "[DATE]" at bounding box center [571, 266] width 133 height 37
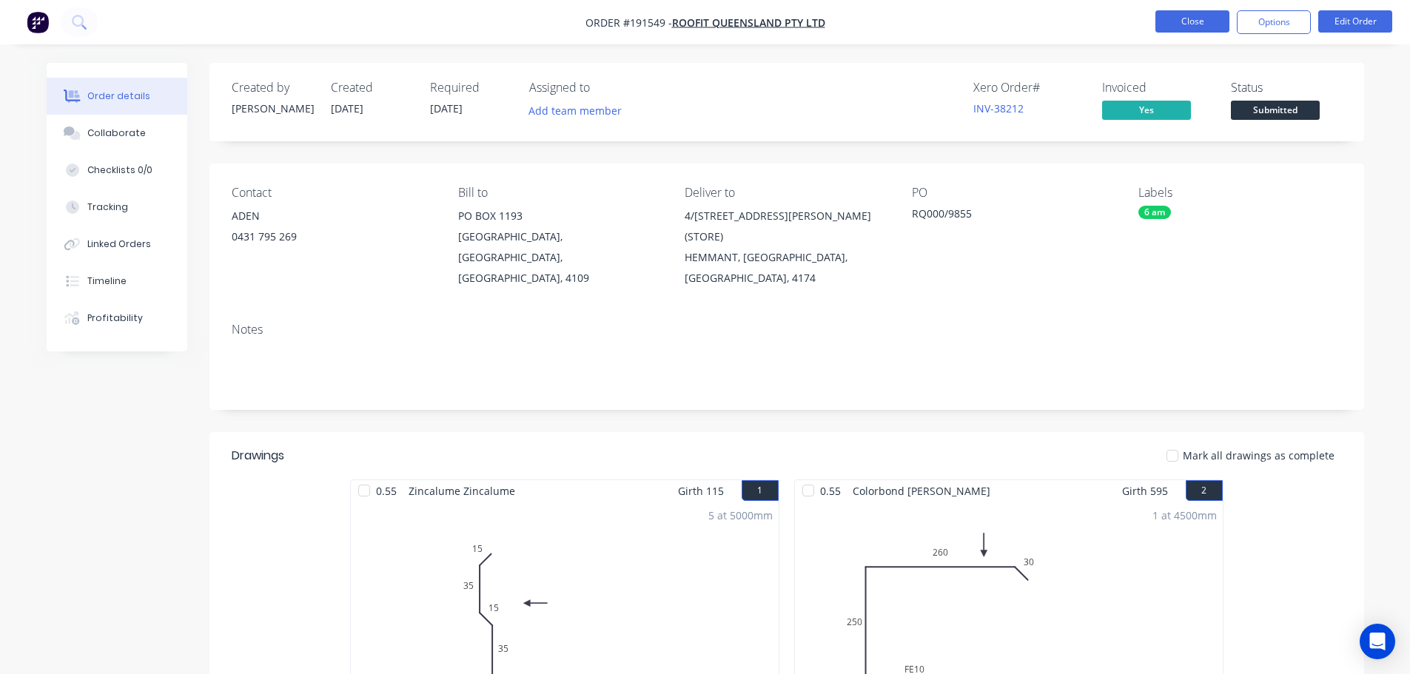
click at [1201, 19] on button "Close" at bounding box center [1192, 21] width 74 height 22
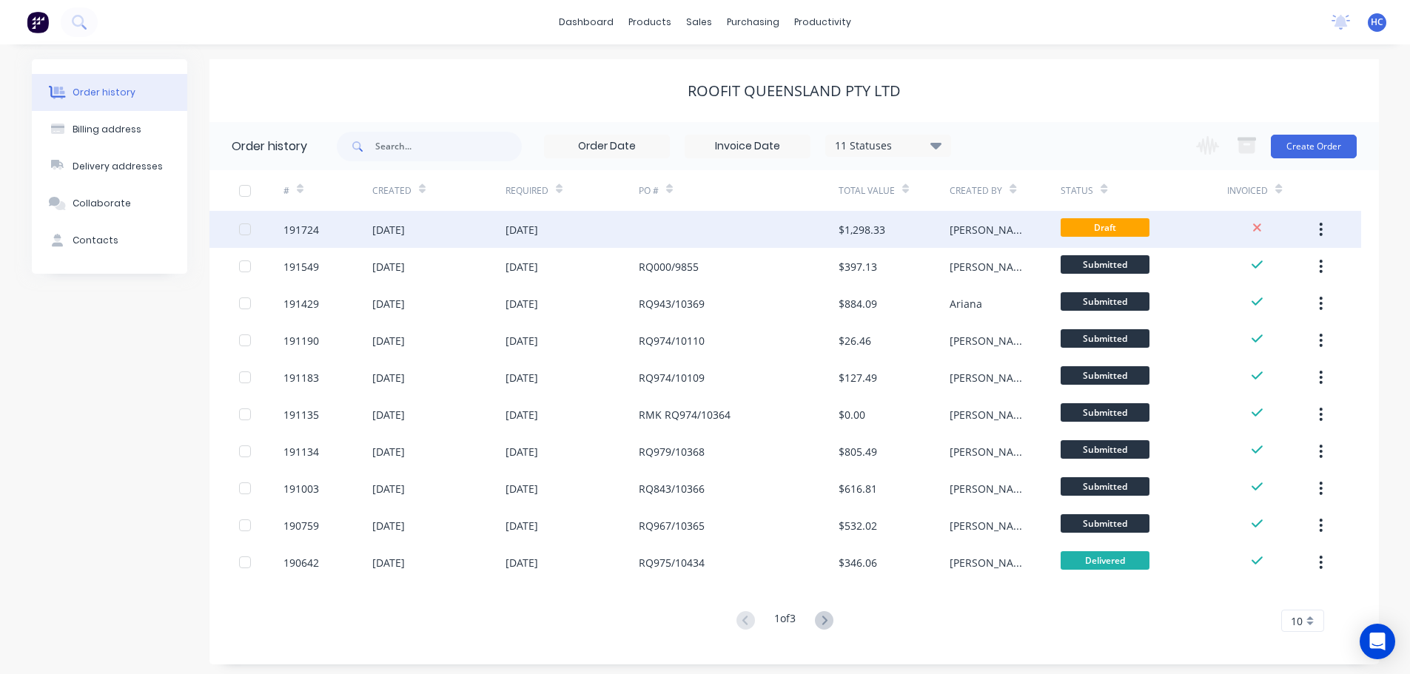
click at [704, 227] on div at bounding box center [739, 229] width 200 height 37
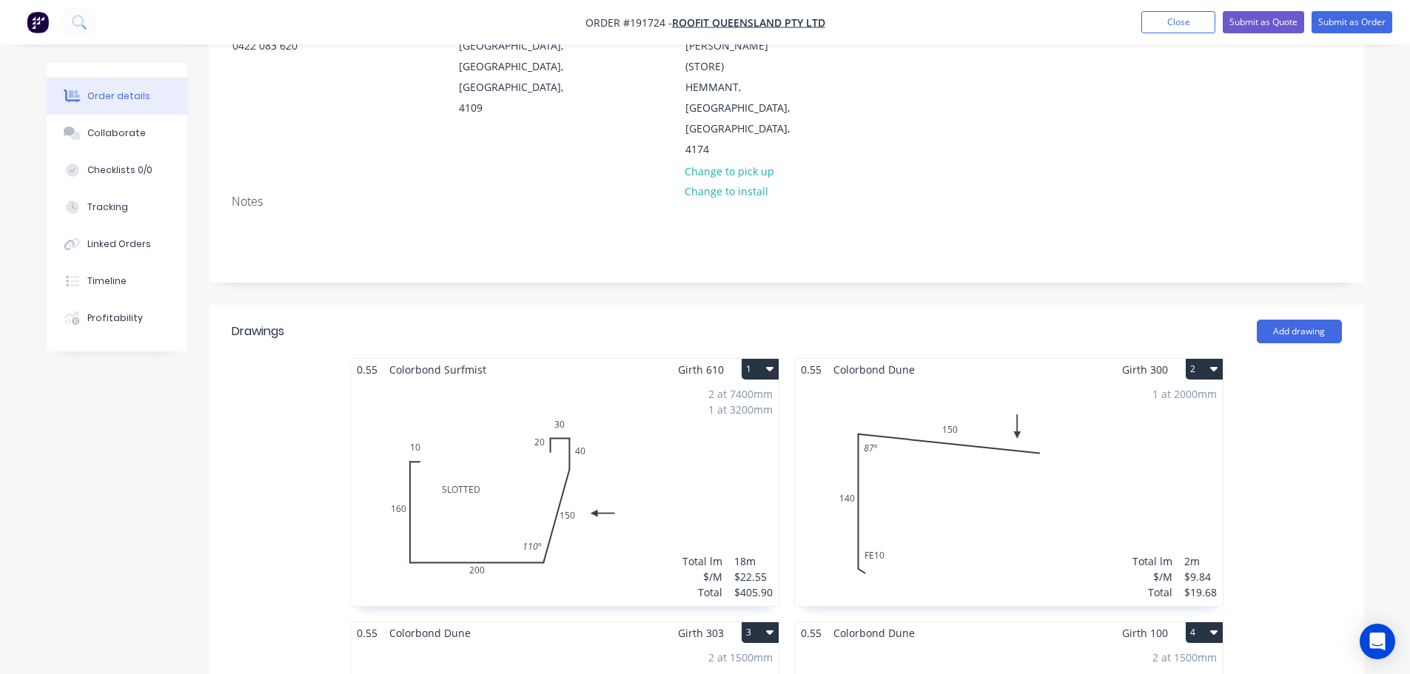
scroll to position [296, 0]
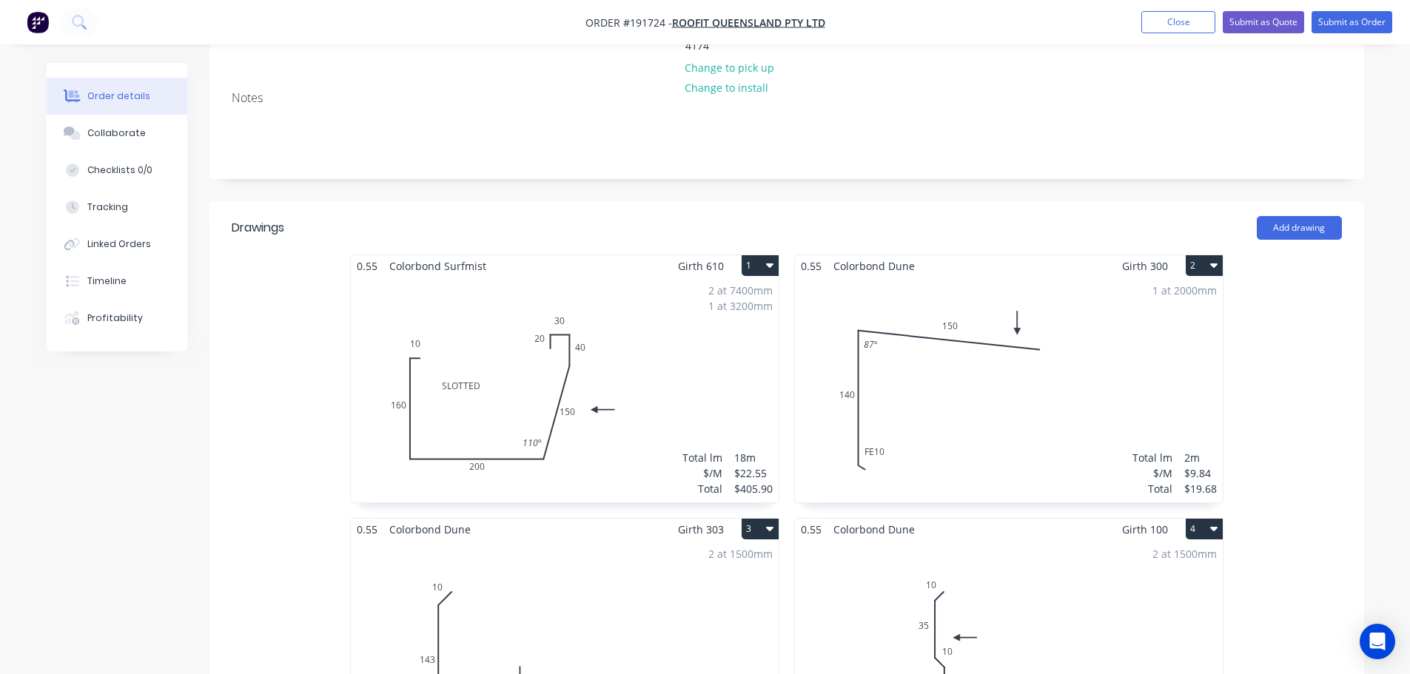
click at [770, 259] on icon "button" at bounding box center [769, 265] width 7 height 12
click at [726, 350] on div "Delete" at bounding box center [708, 360] width 114 height 21
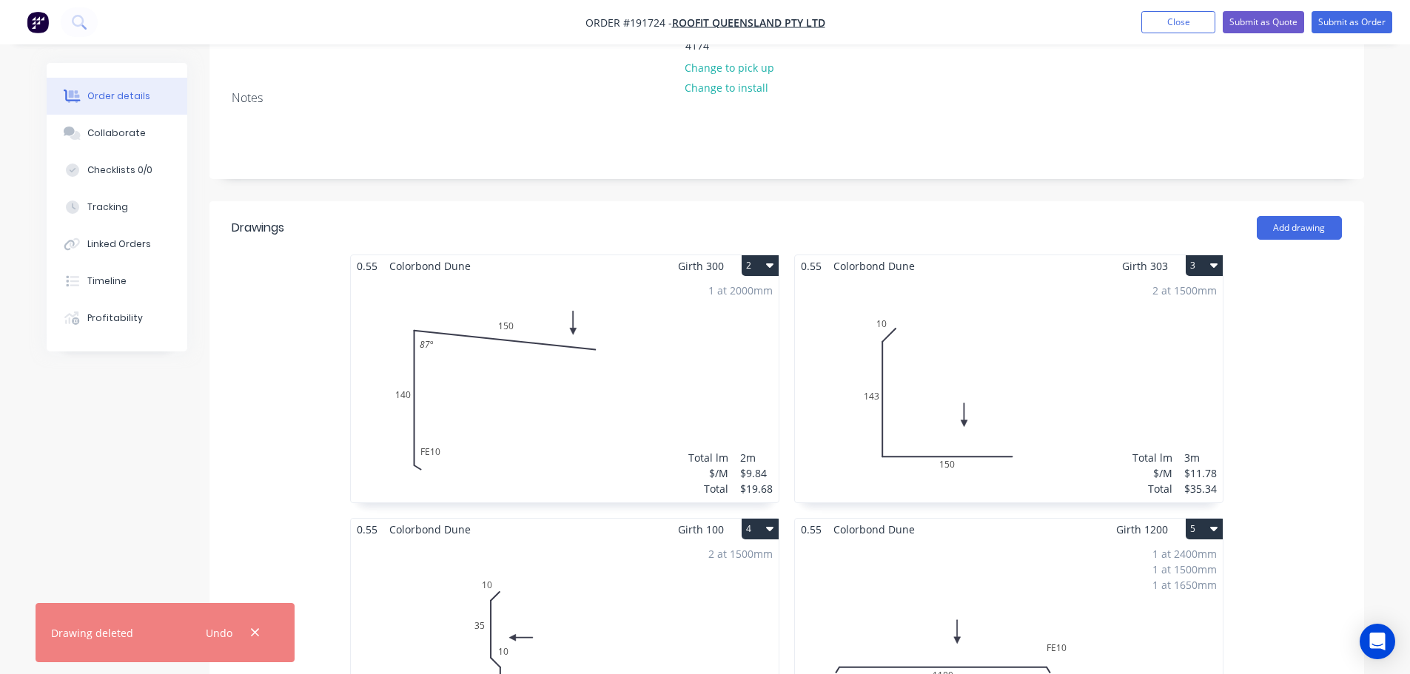
click at [753, 255] on button "2" at bounding box center [760, 265] width 37 height 21
click at [732, 350] on div "Delete" at bounding box center [708, 360] width 114 height 21
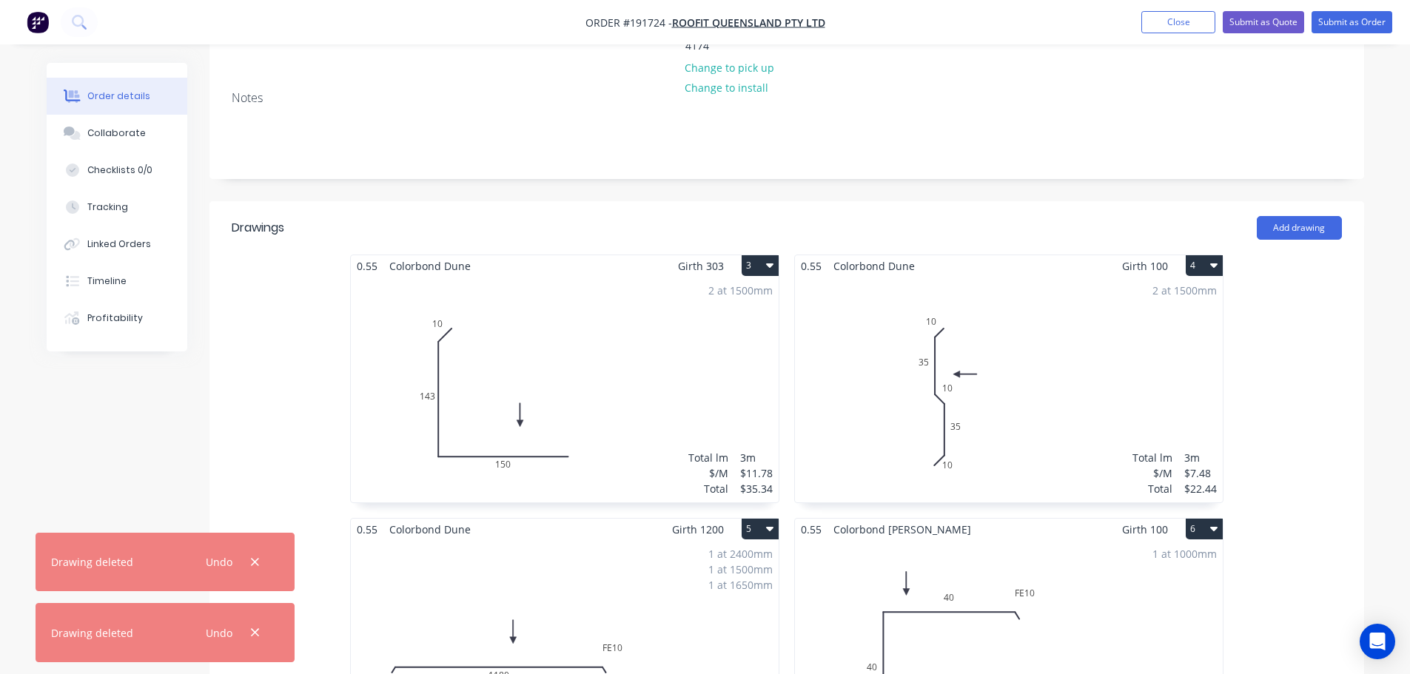
click at [756, 255] on button "3" at bounding box center [760, 265] width 37 height 21
click at [714, 350] on div "Delete" at bounding box center [708, 360] width 114 height 21
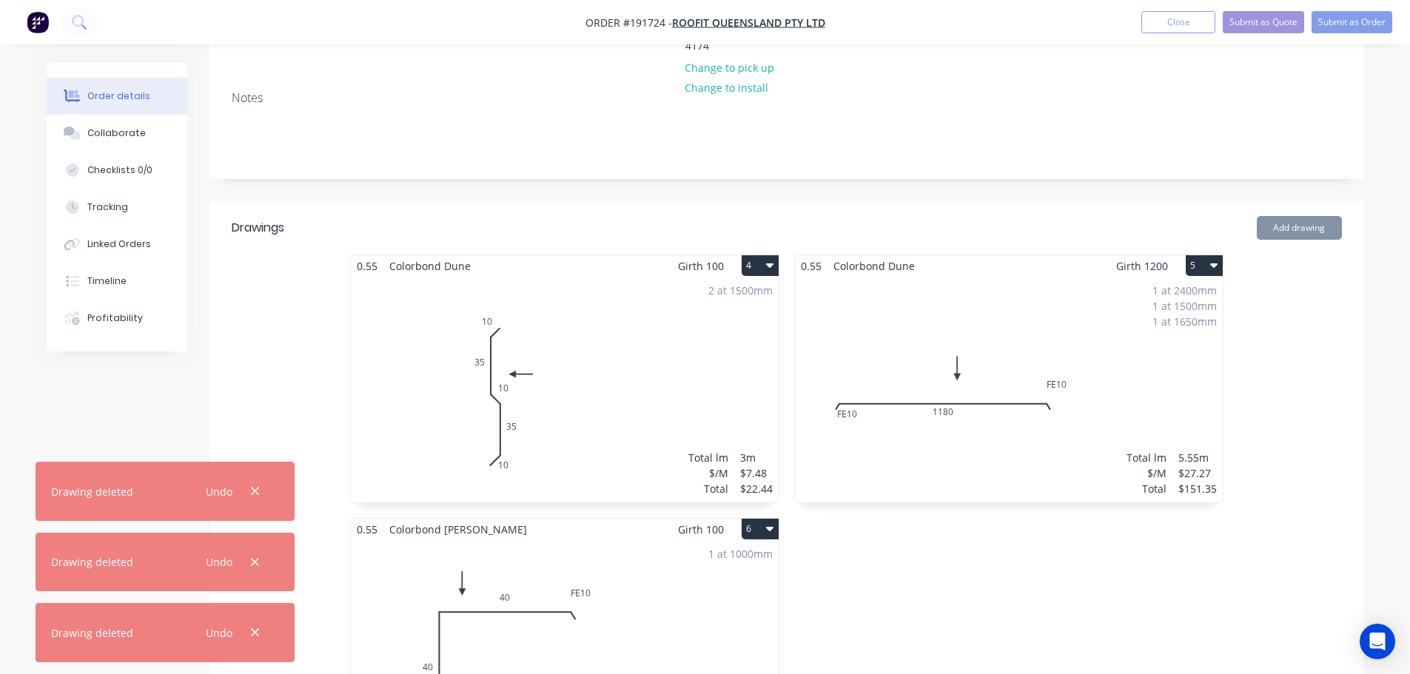
click at [763, 255] on button "4" at bounding box center [760, 265] width 37 height 21
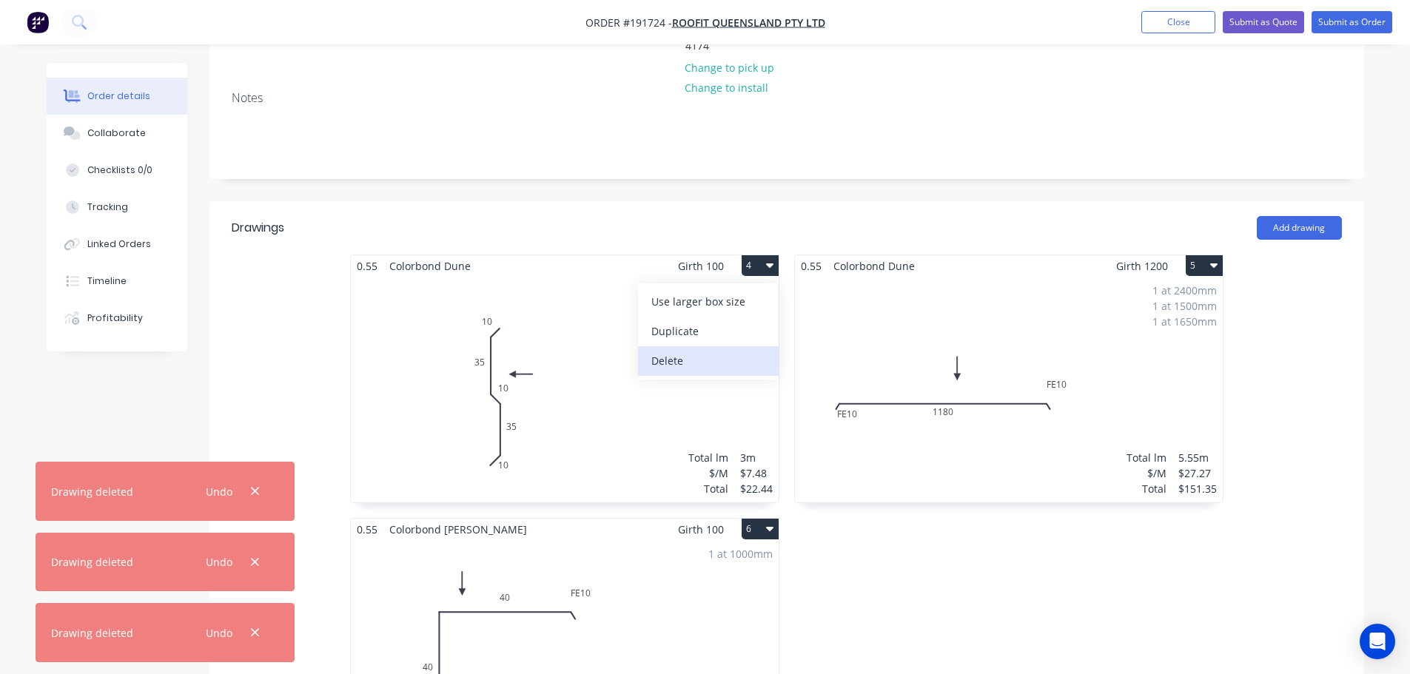
click at [699, 350] on div "Delete" at bounding box center [708, 360] width 114 height 21
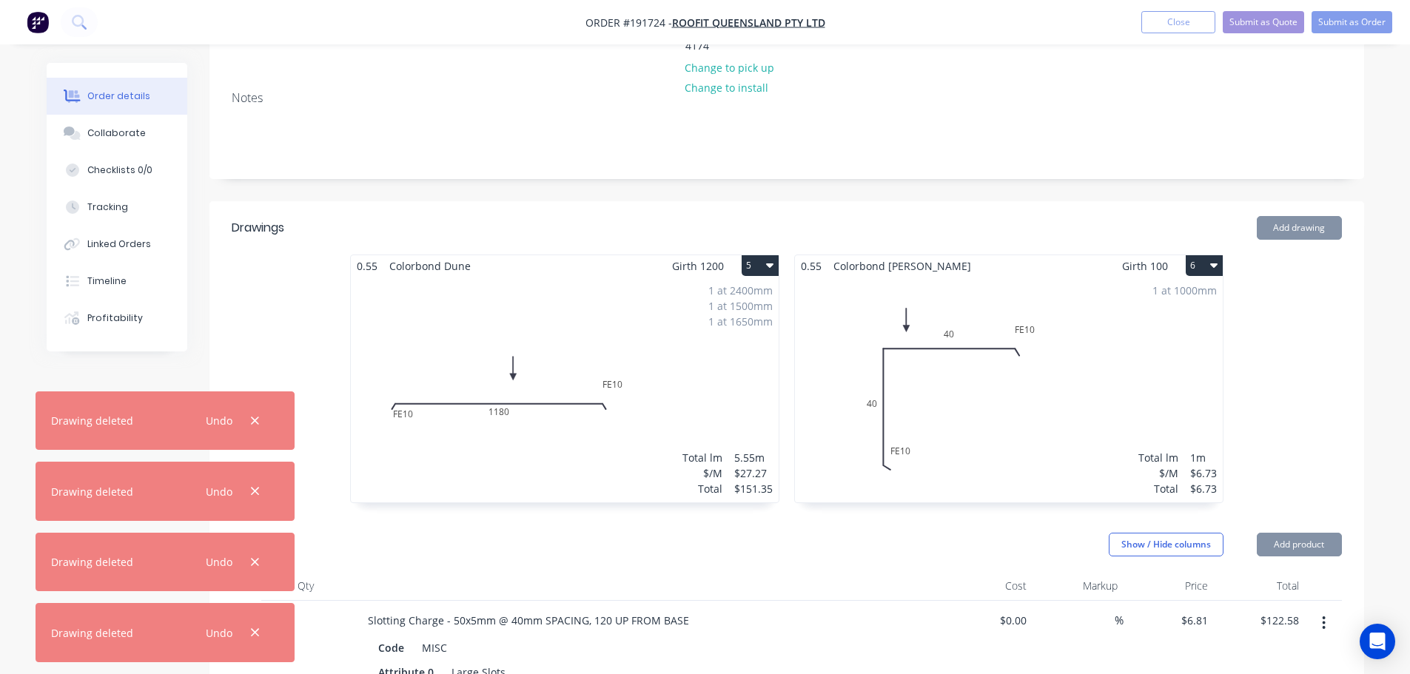
click at [755, 255] on button "5" at bounding box center [760, 265] width 37 height 21
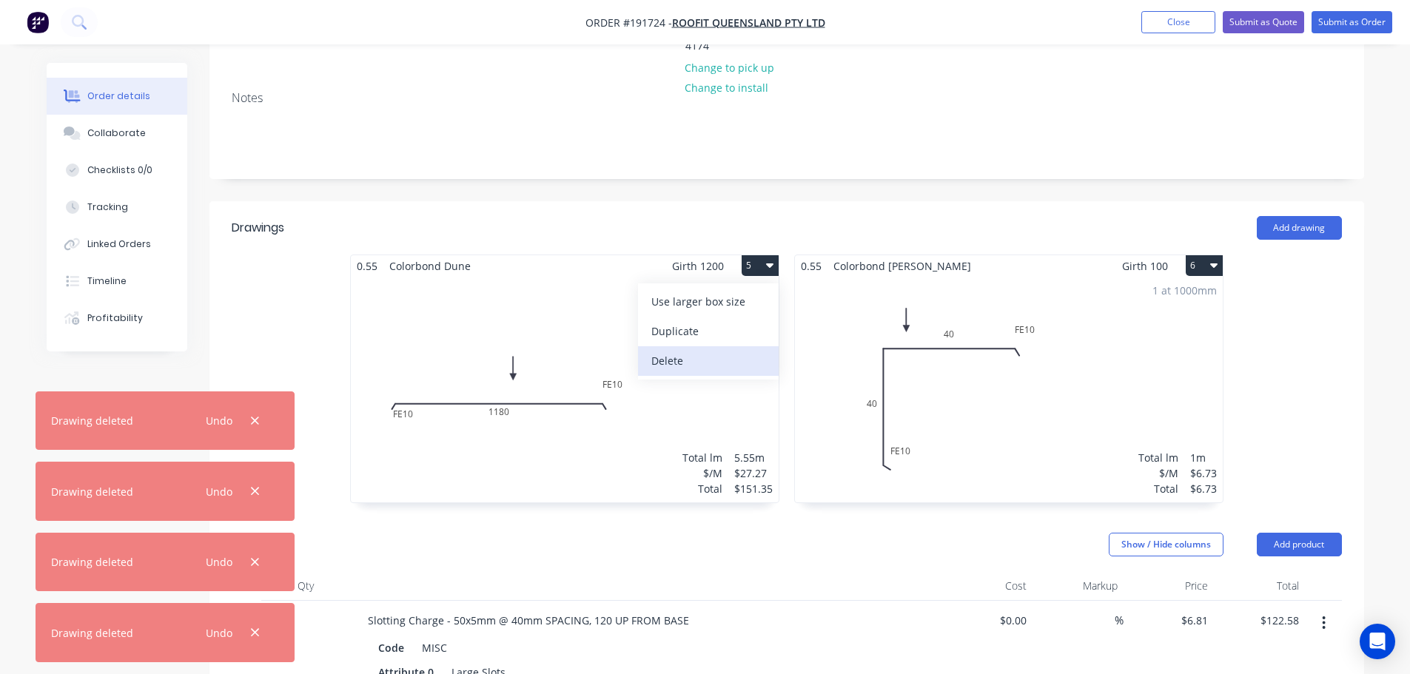
click at [705, 350] on div "Delete" at bounding box center [708, 360] width 114 height 21
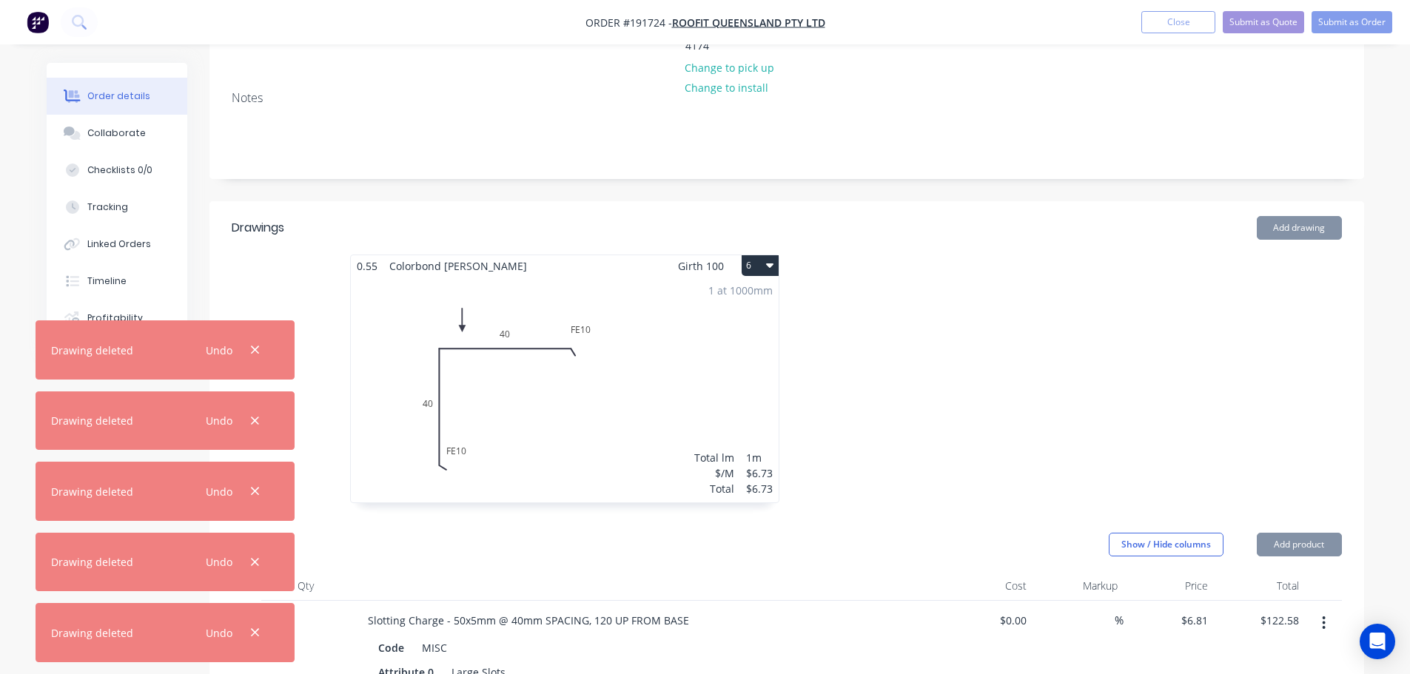
click at [756, 255] on button "6" at bounding box center [760, 265] width 37 height 21
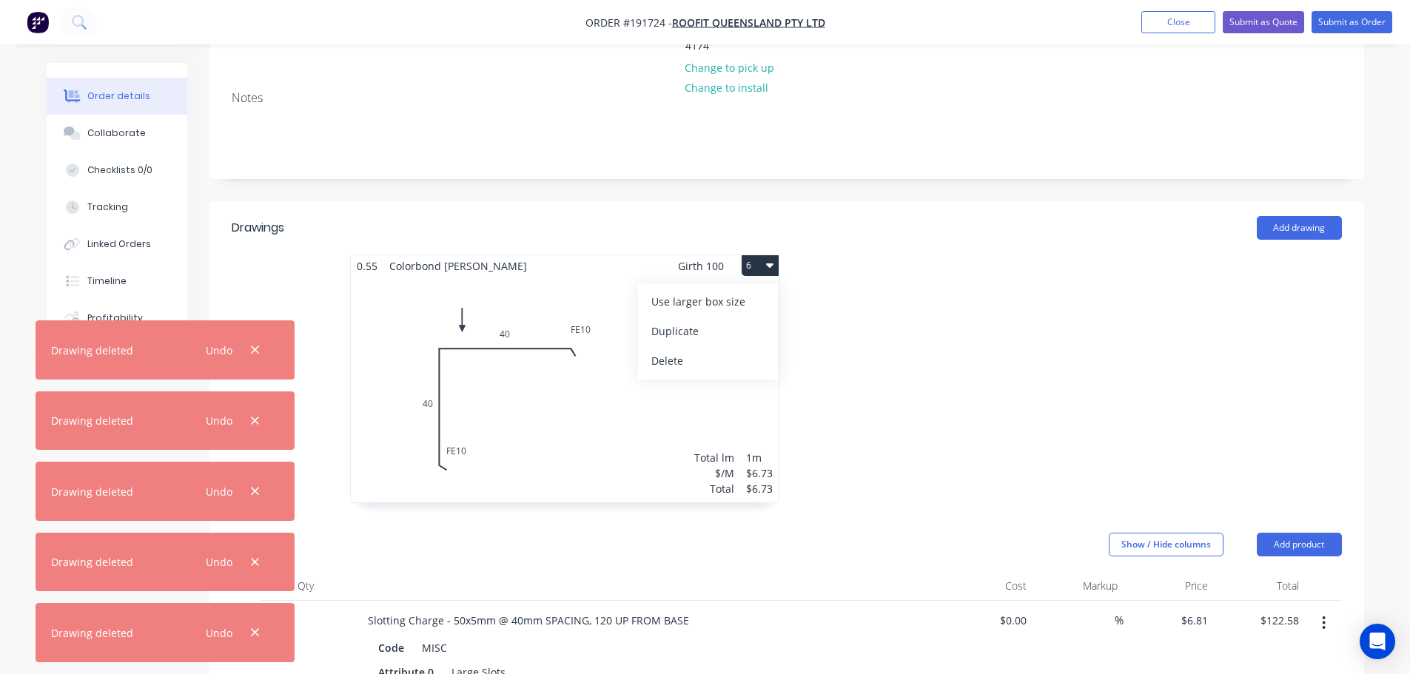
click at [719, 350] on div "Delete" at bounding box center [708, 360] width 114 height 21
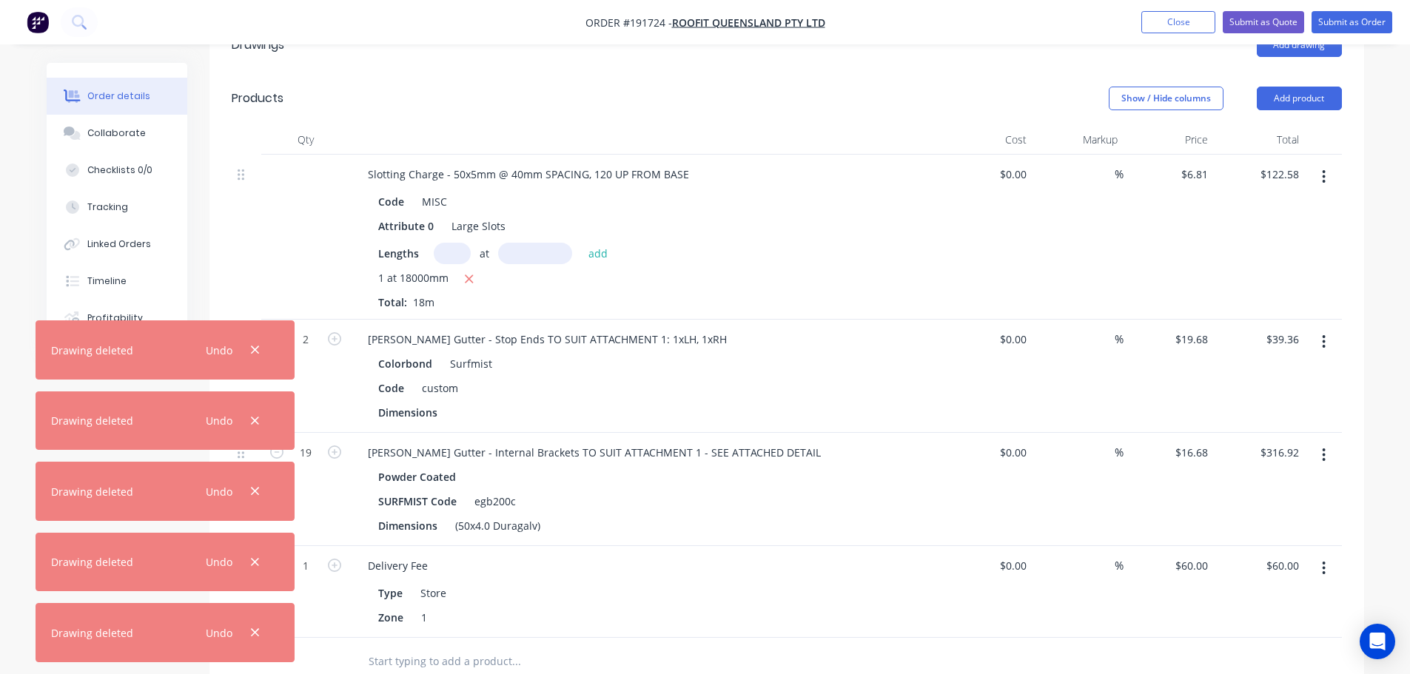
scroll to position [444, 0]
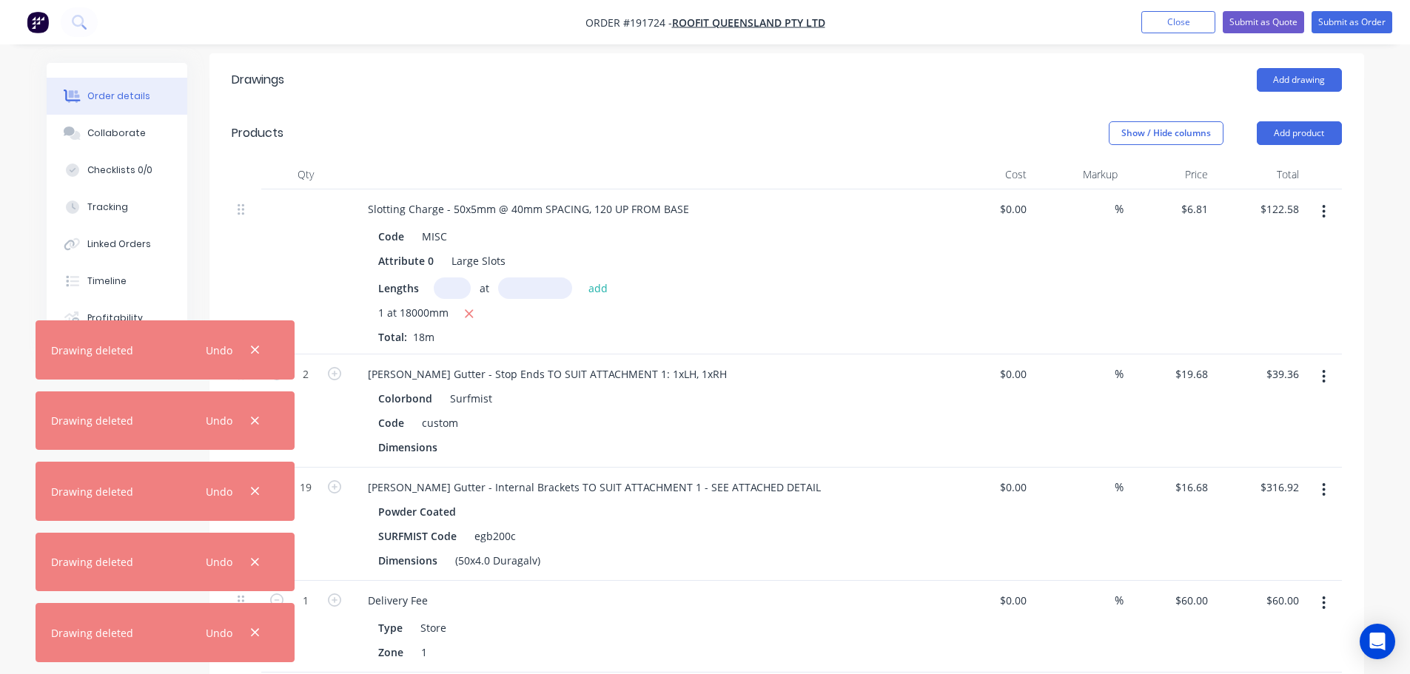
click at [1317, 198] on button "button" at bounding box center [1323, 211] width 35 height 27
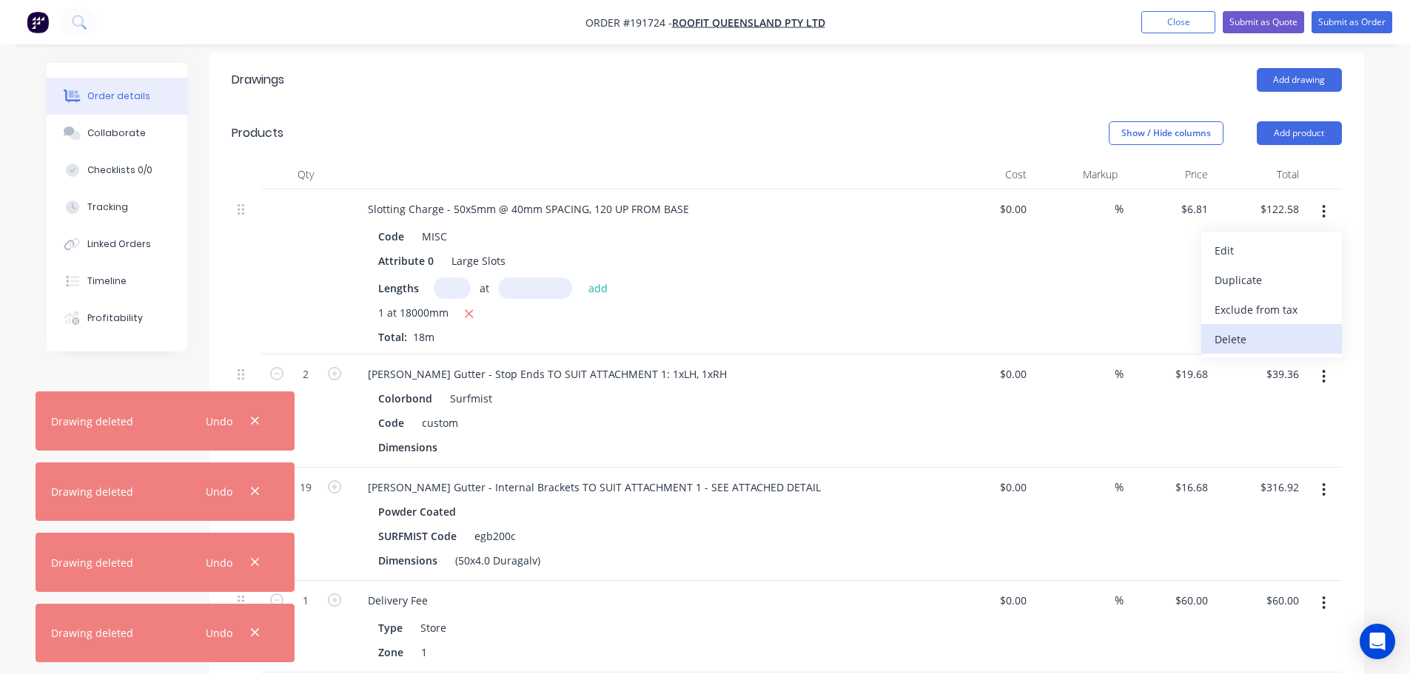
click at [1240, 329] on div "Delete" at bounding box center [1271, 339] width 114 height 21
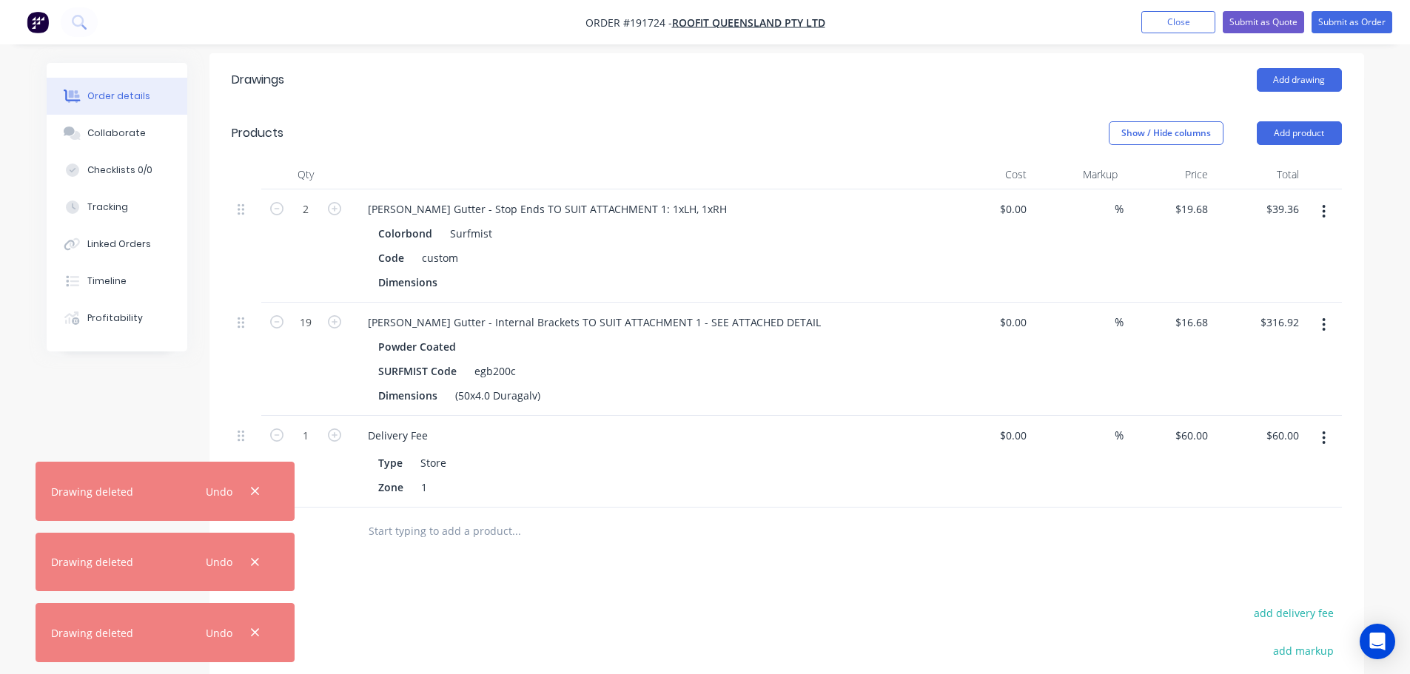
click at [1326, 204] on icon "button" at bounding box center [1324, 212] width 4 height 16
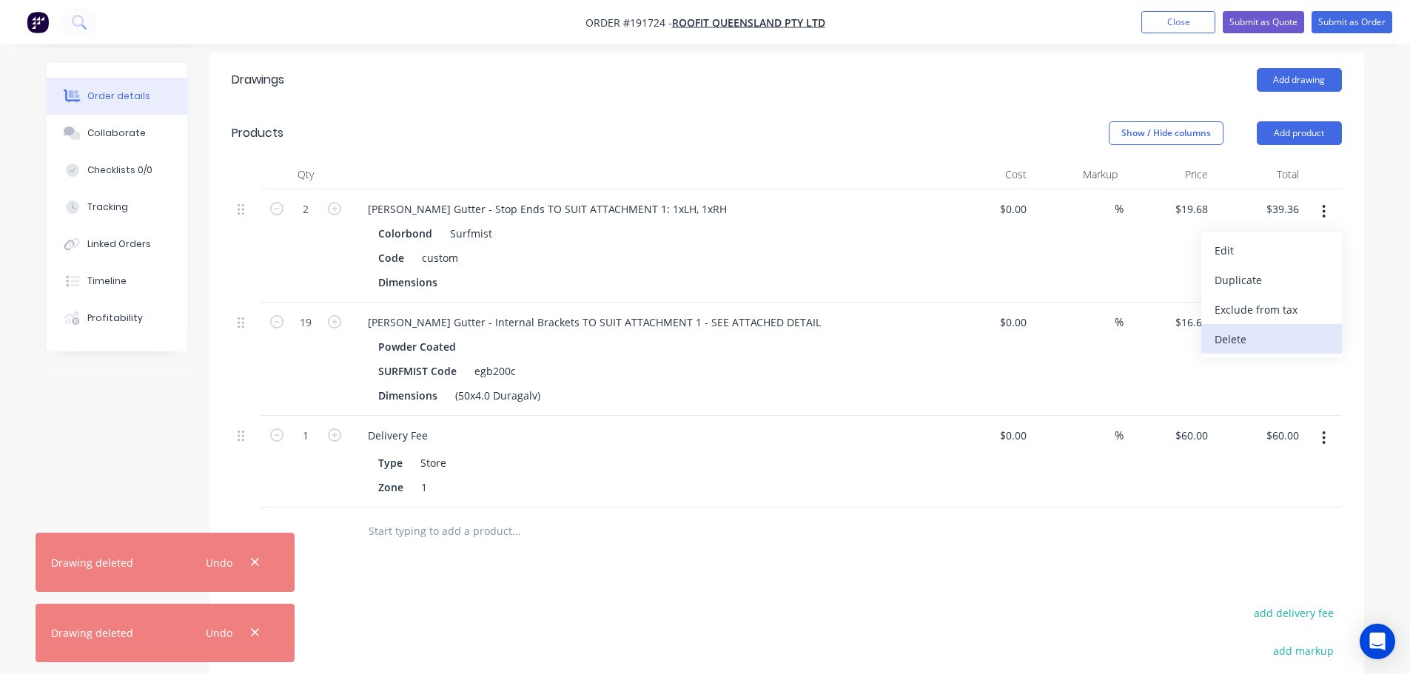
click at [1230, 329] on div "Delete" at bounding box center [1271, 339] width 114 height 21
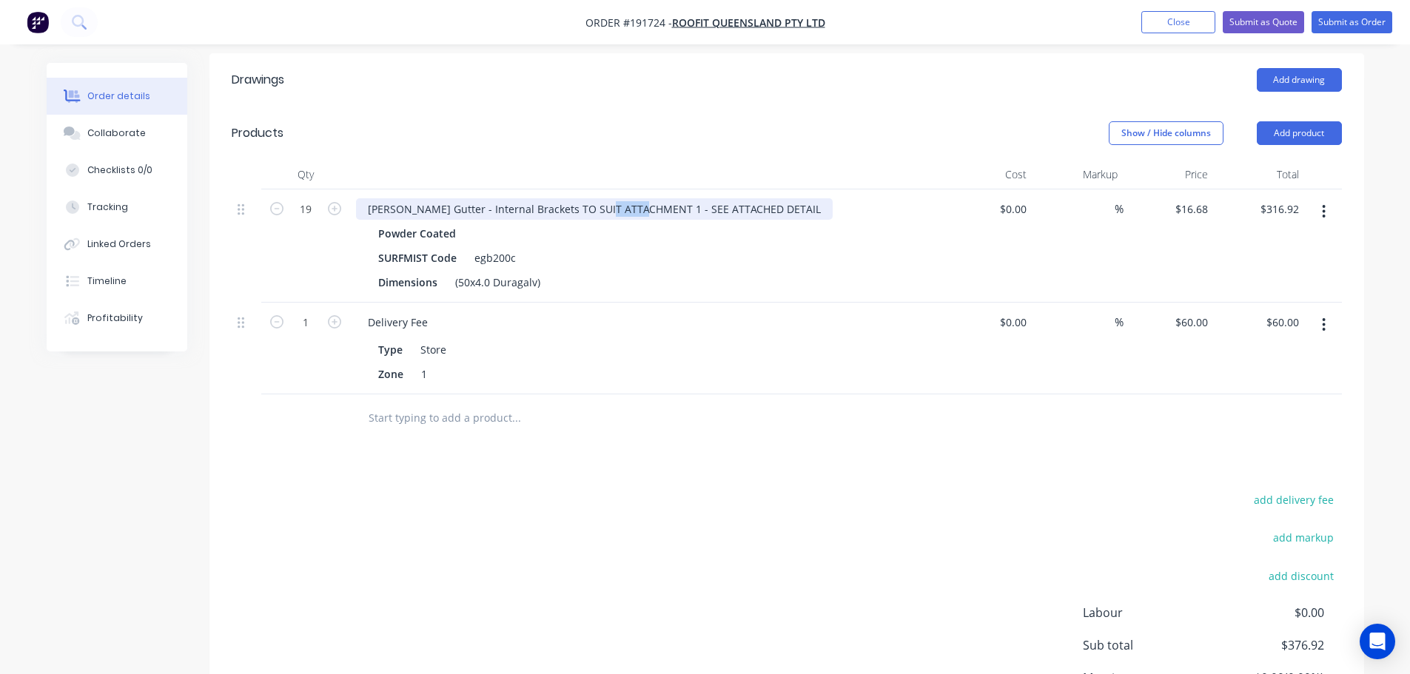
drag, startPoint x: 638, startPoint y: 147, endPoint x: 603, endPoint y: 148, distance: 34.8
click at [603, 198] on div "Eaves Gutter - Internal Brackets TO SUIT ATTACHMENT 1 - SEE ATTACHED DETAIL" at bounding box center [594, 208] width 477 height 21
click at [689, 490] on div "add delivery fee add markup add discount Labour $0.00 Sub total $376.92 Margin …" at bounding box center [787, 633] width 1110 height 286
click at [1314, 312] on button "button" at bounding box center [1323, 325] width 35 height 27
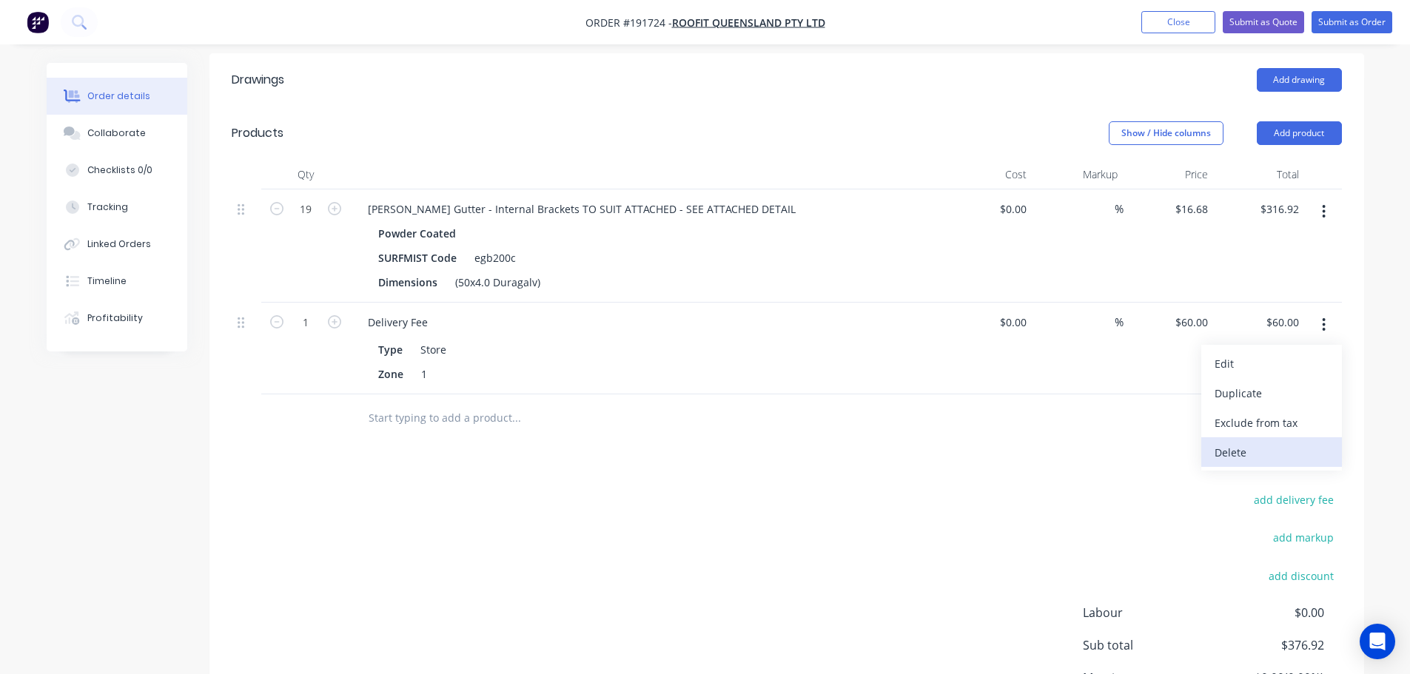
click at [1253, 437] on button "Delete" at bounding box center [1271, 452] width 141 height 30
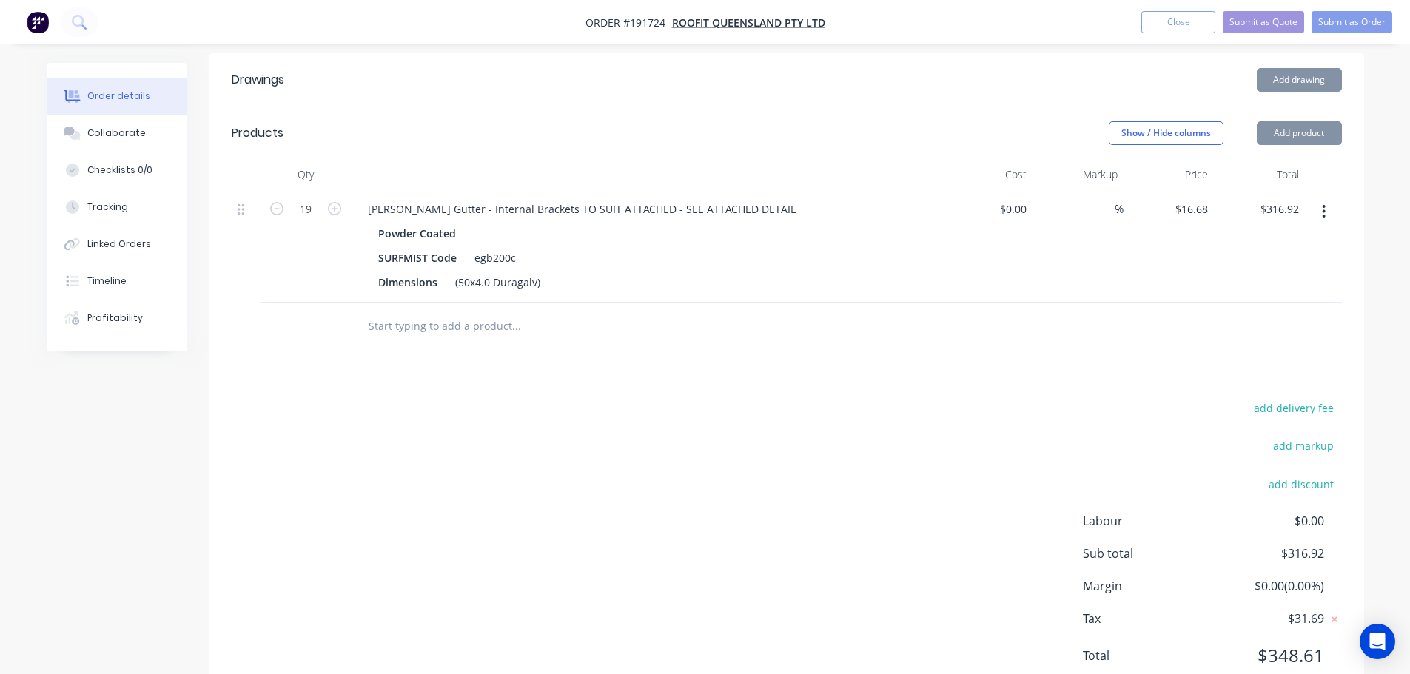
scroll to position [436, 0]
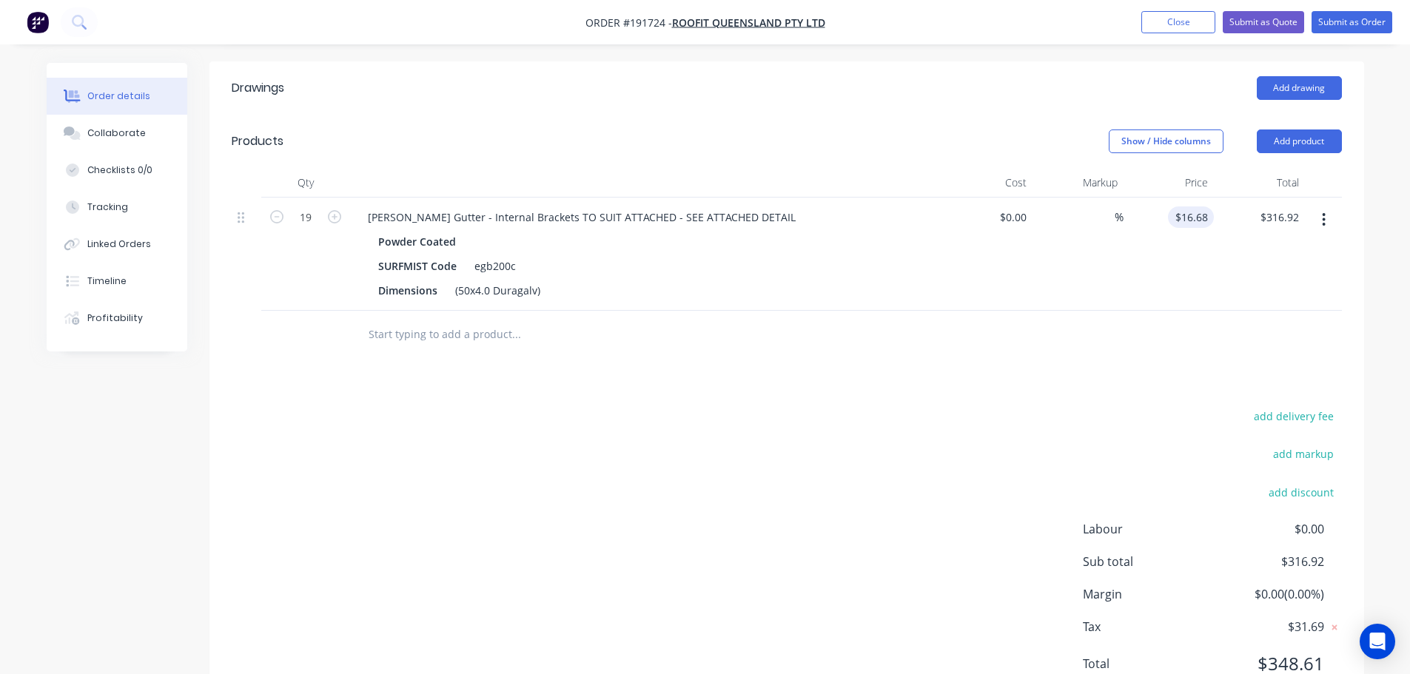
type input "16.68"
click at [1184, 206] on input "16.68" at bounding box center [1194, 216] width 40 height 21
click at [1184, 206] on input "16.68" at bounding box center [1197, 216] width 34 height 21
type input "$0.00"
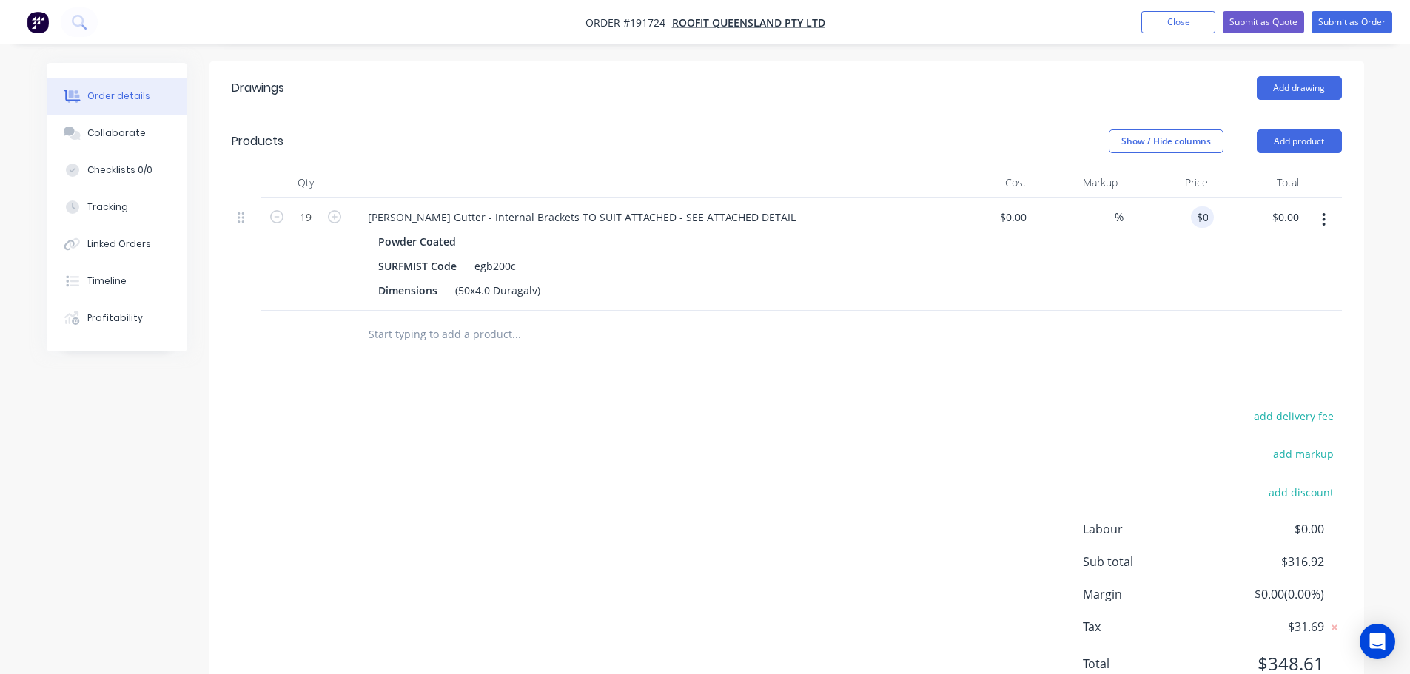
click at [994, 329] on div "Drawings Add drawing Products Show / Hide columns Add product Qty Cost Markup P…" at bounding box center [786, 387] width 1155 height 653
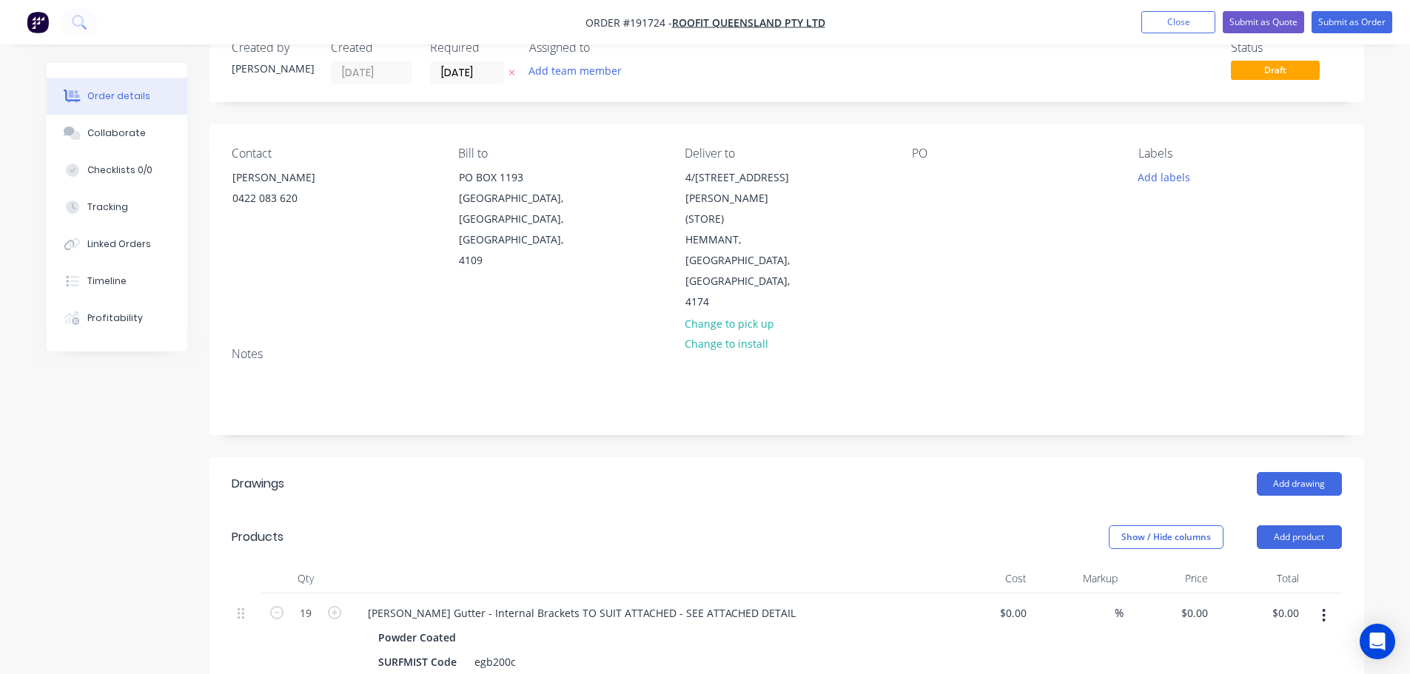
scroll to position [0, 0]
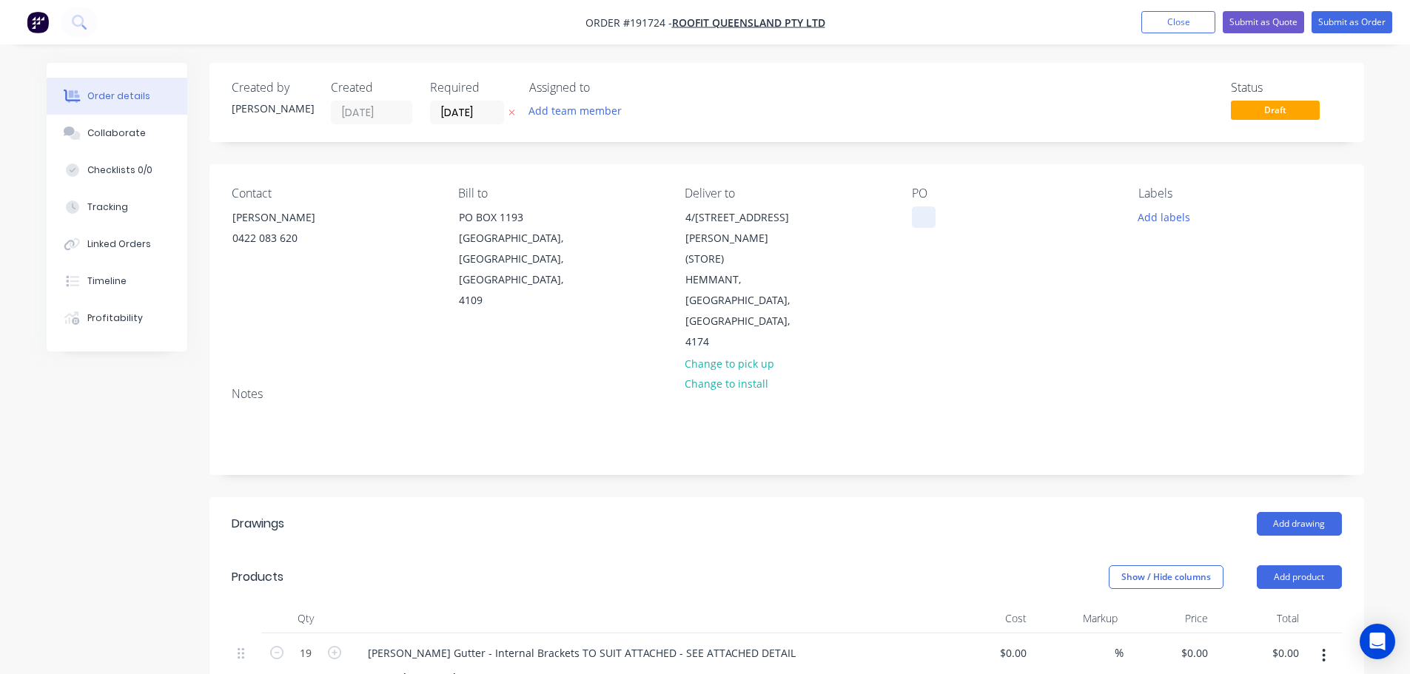
click at [934, 210] on div at bounding box center [924, 216] width 24 height 21
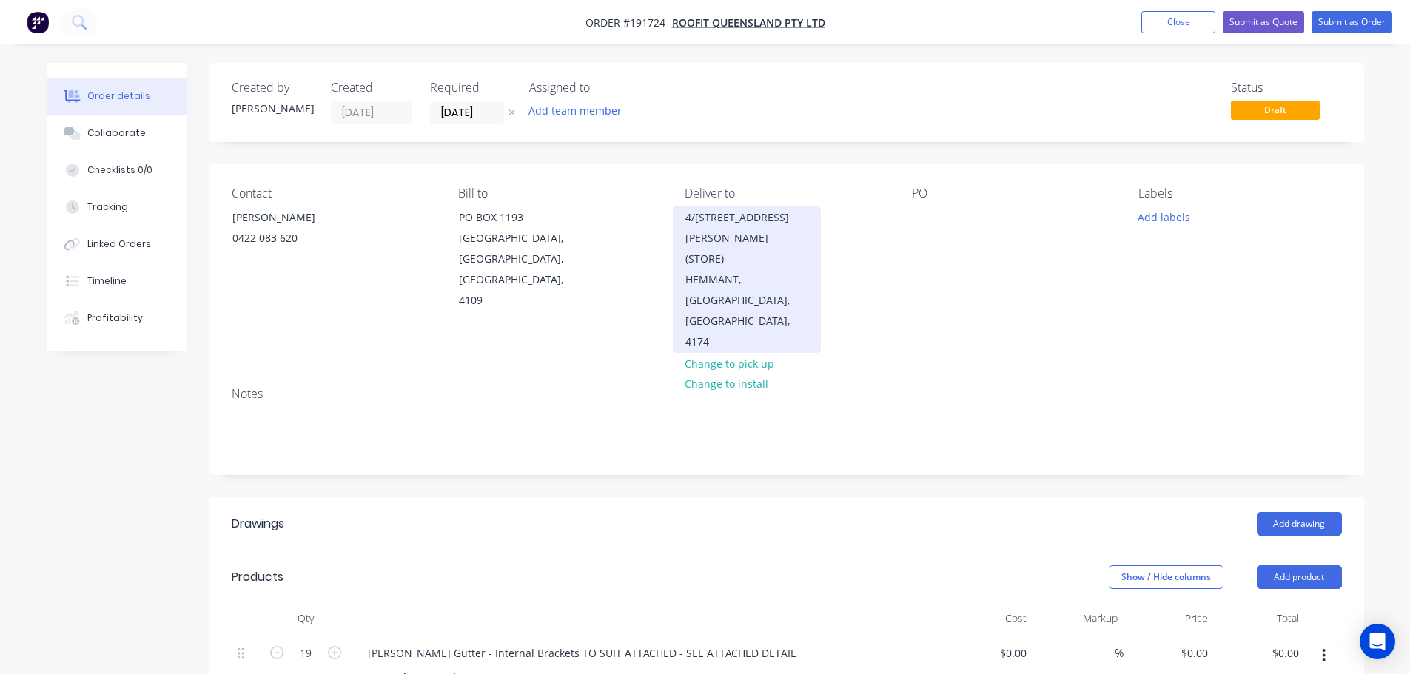
click at [793, 246] on div "4/1353 LYTTON RD (STORE)" at bounding box center [746, 238] width 123 height 62
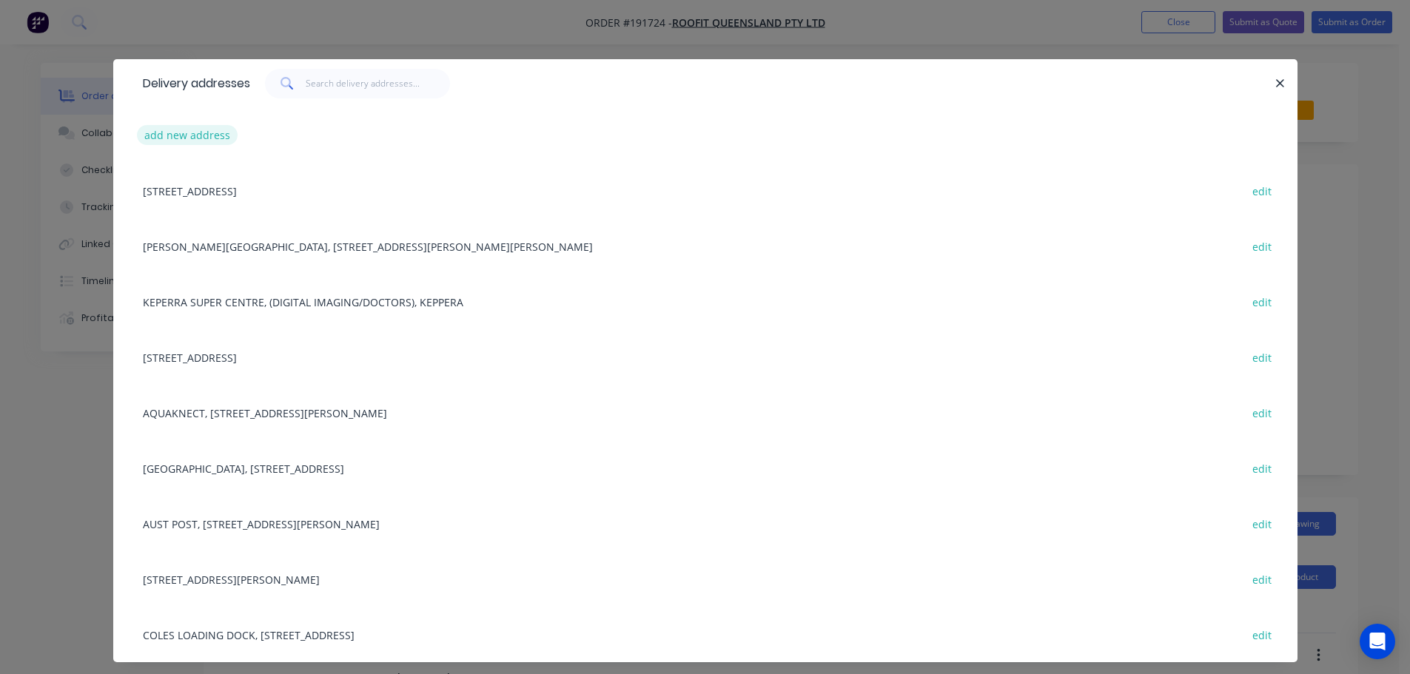
click at [187, 143] on button "add new address" at bounding box center [187, 135] width 101 height 20
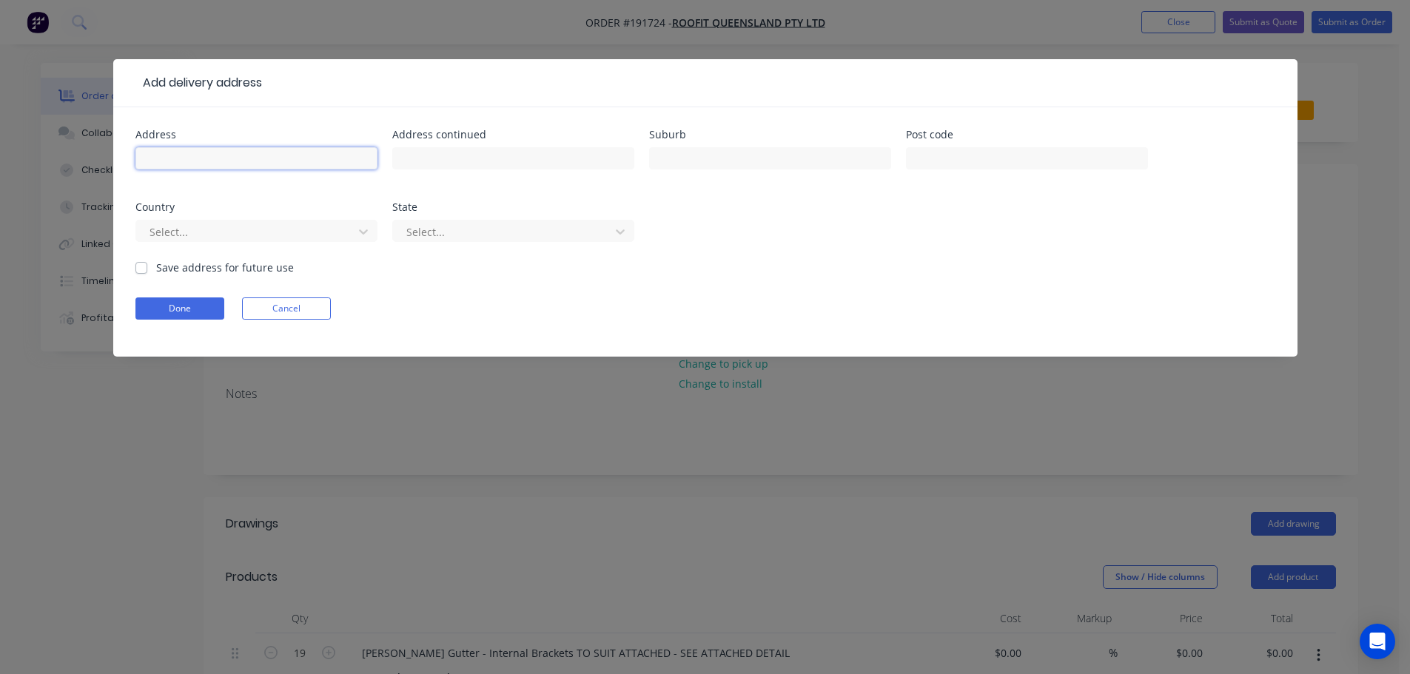
click at [206, 154] on input "text" at bounding box center [256, 158] width 242 height 22
type input "175 VARSITY PDE"
type input "VARSITY LAKES"
click at [235, 238] on div at bounding box center [247, 232] width 198 height 19
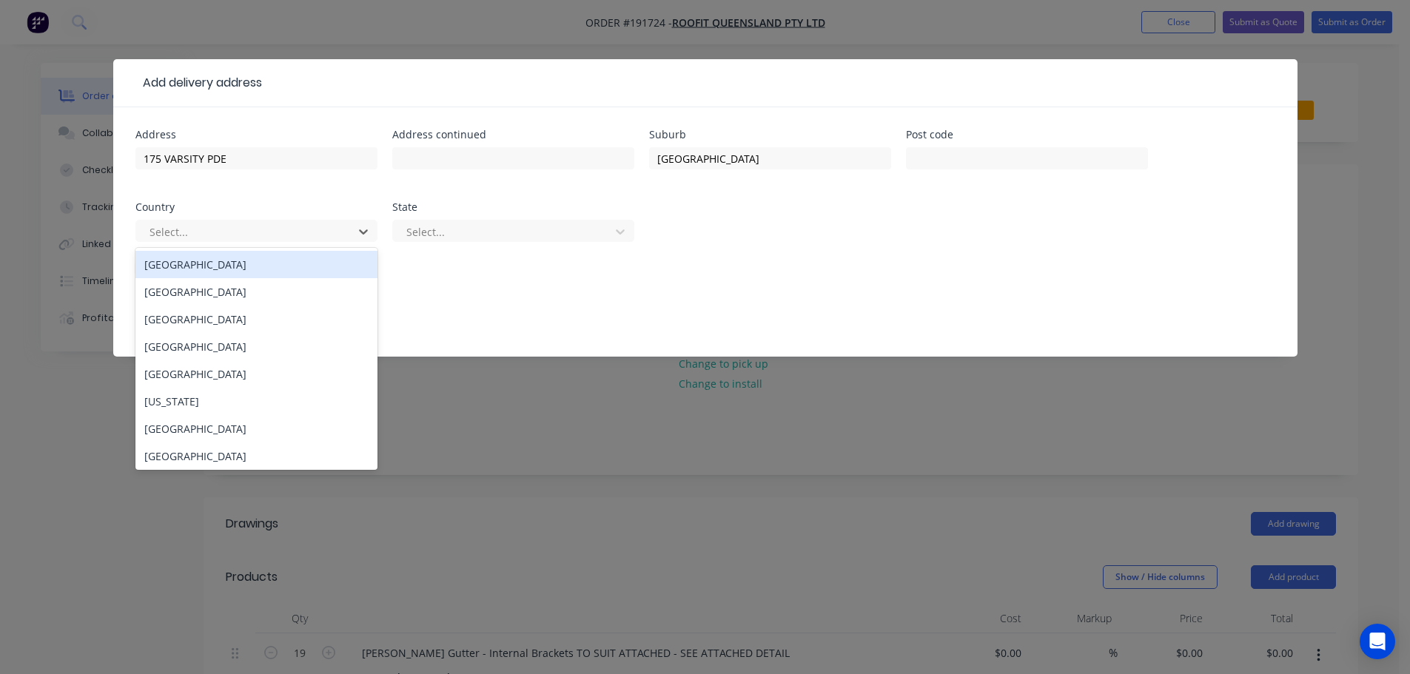
click at [223, 263] on div "Australia" at bounding box center [256, 264] width 242 height 27
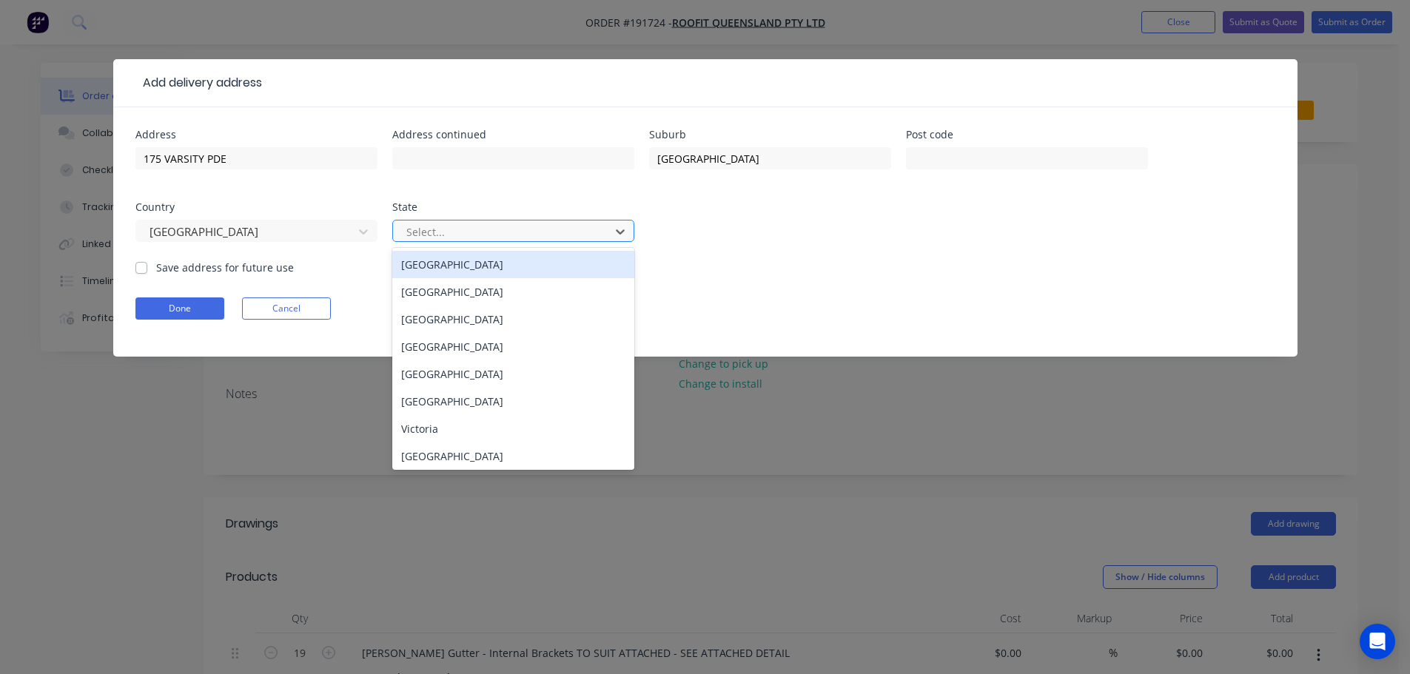
click at [440, 223] on div at bounding box center [504, 232] width 198 height 19
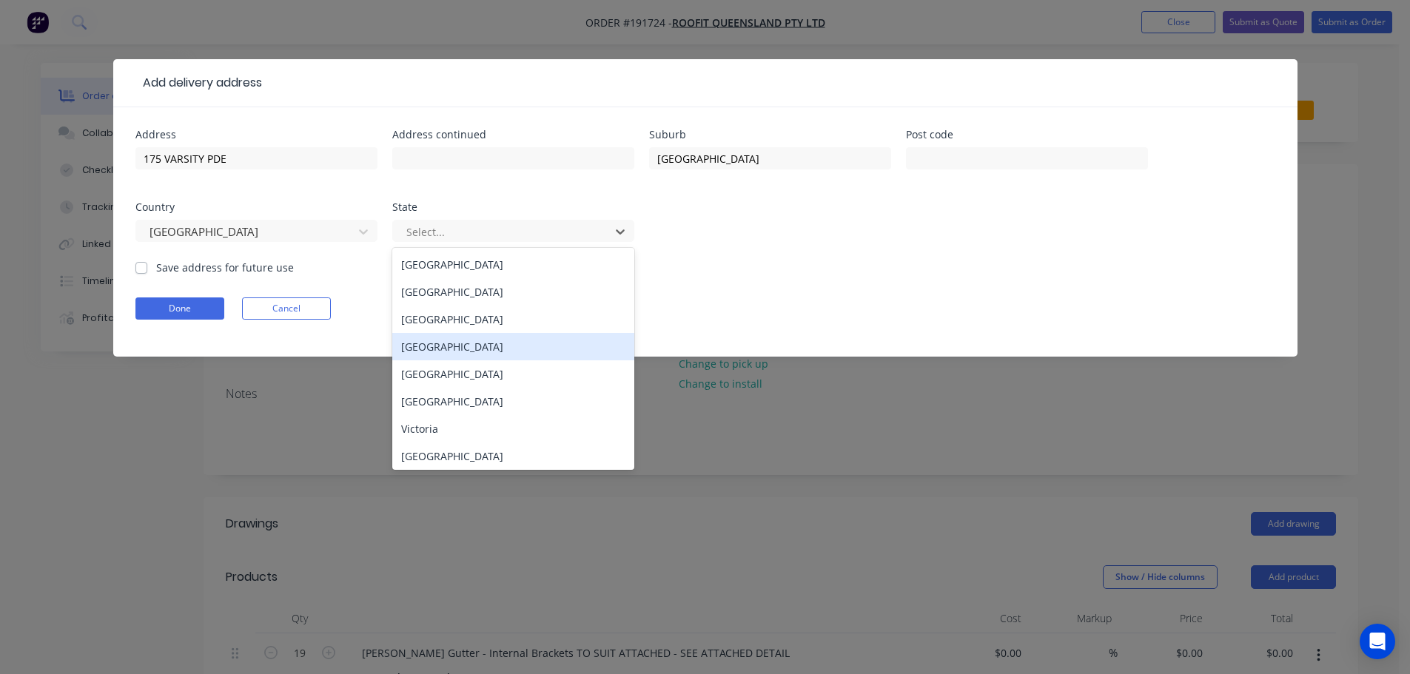
click at [431, 348] on div "Queensland" at bounding box center [513, 346] width 242 height 27
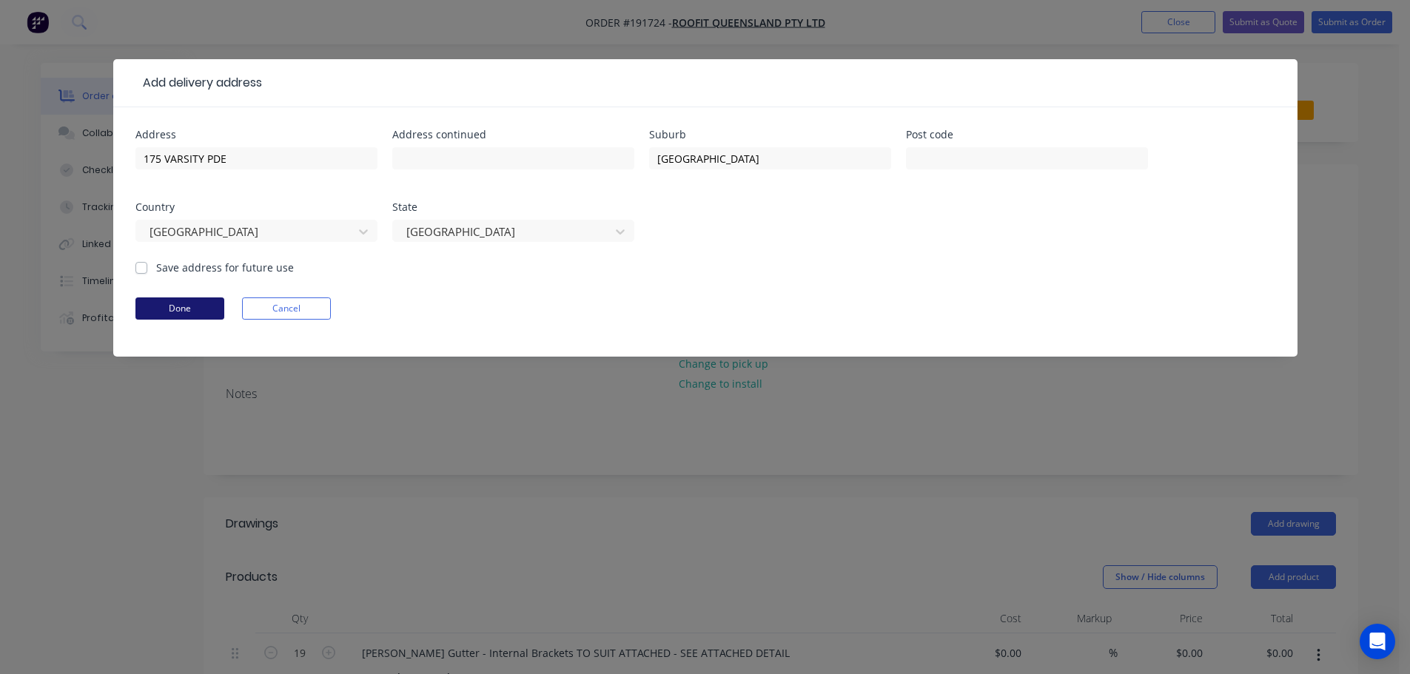
click at [178, 302] on button "Done" at bounding box center [179, 309] width 89 height 22
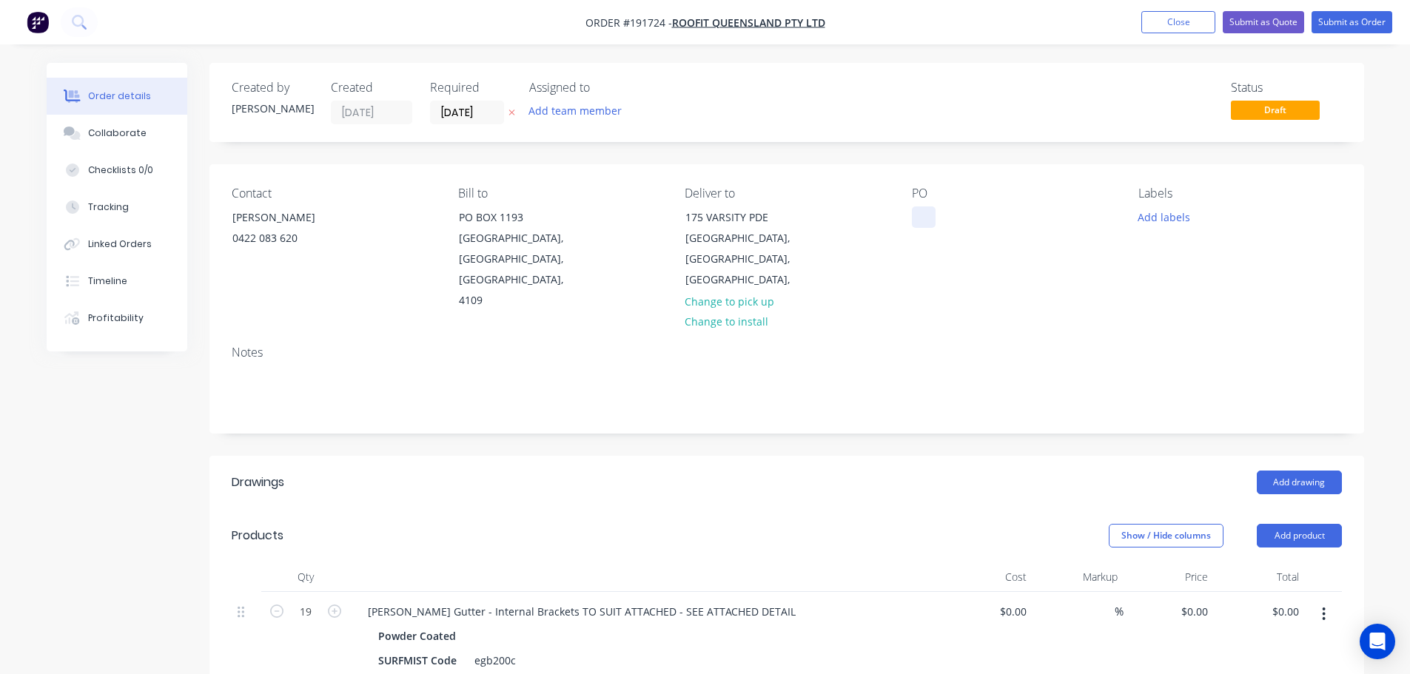
click at [921, 212] on div at bounding box center [924, 216] width 24 height 21
click at [934, 216] on div "RMK" at bounding box center [935, 216] width 47 height 21
click at [946, 221] on div "RMK" at bounding box center [935, 216] width 47 height 21
click at [759, 524] on div "Show / Hide columns Add product" at bounding box center [904, 536] width 874 height 24
click at [1334, 20] on button "Submit as Order" at bounding box center [1351, 22] width 81 height 22
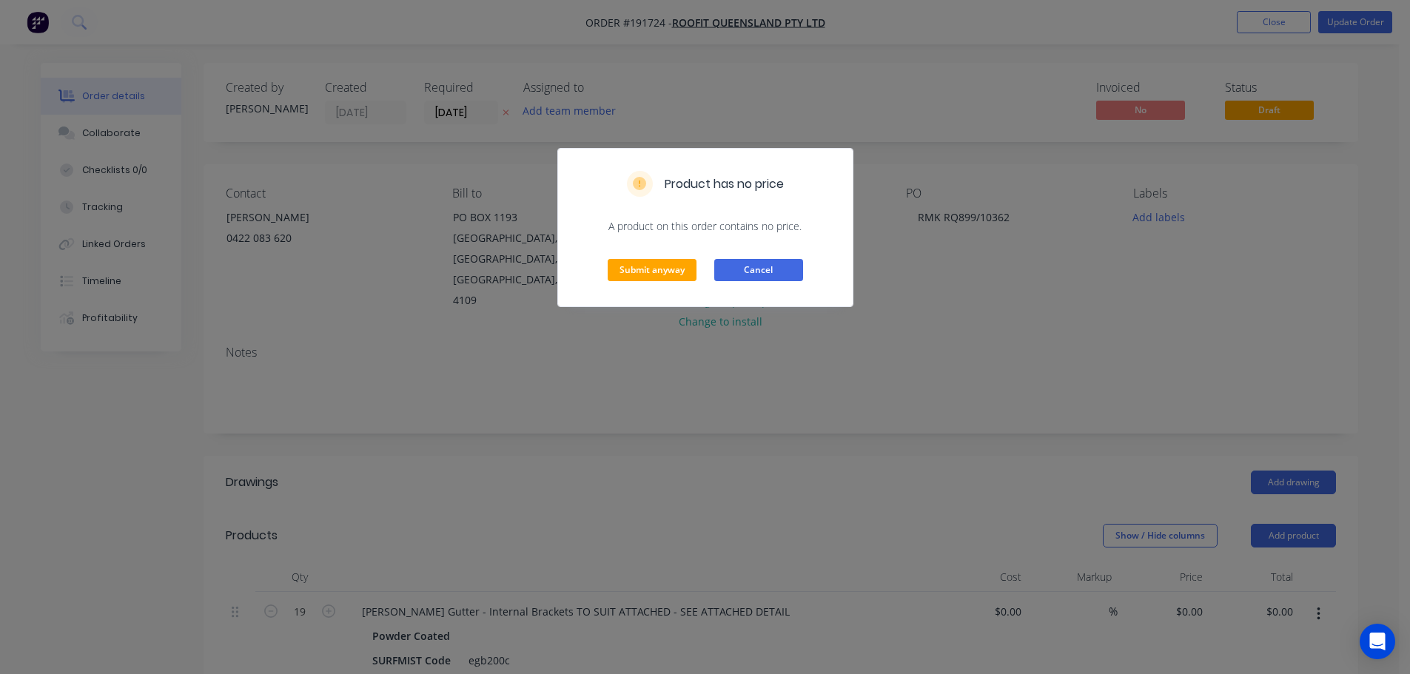
click at [759, 264] on button "Cancel" at bounding box center [758, 270] width 89 height 22
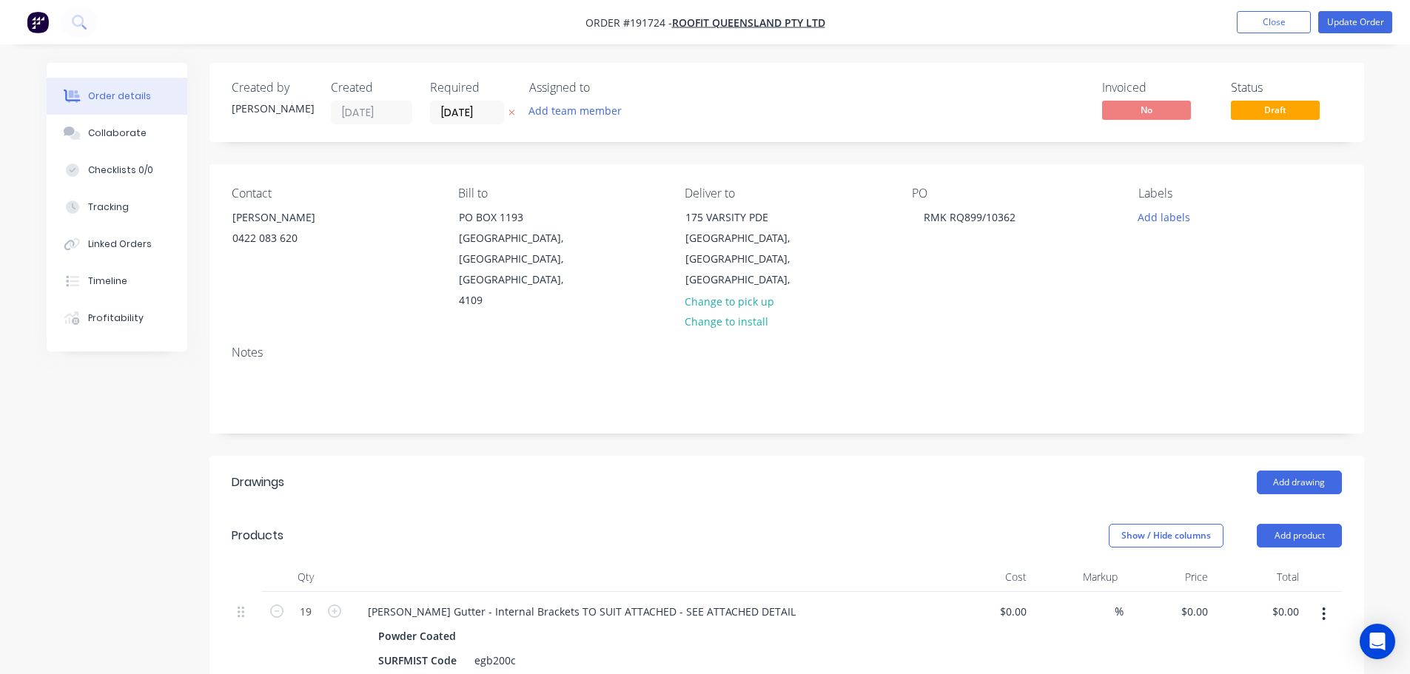
drag, startPoint x: 463, startPoint y: 119, endPoint x: 480, endPoint y: 126, distance: 18.3
click at [465, 119] on input "[DATE]" at bounding box center [467, 112] width 73 height 22
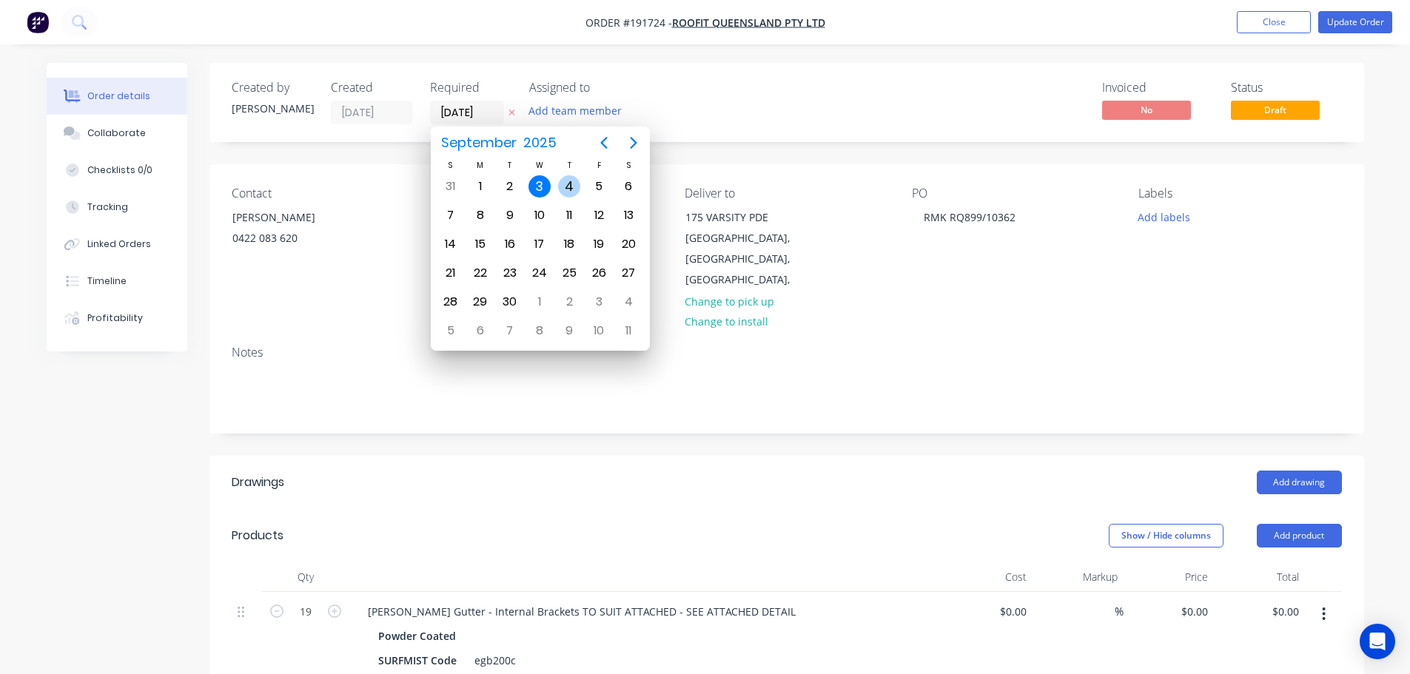
click at [569, 188] on div "4" at bounding box center [569, 186] width 22 height 22
type input "04/09/25"
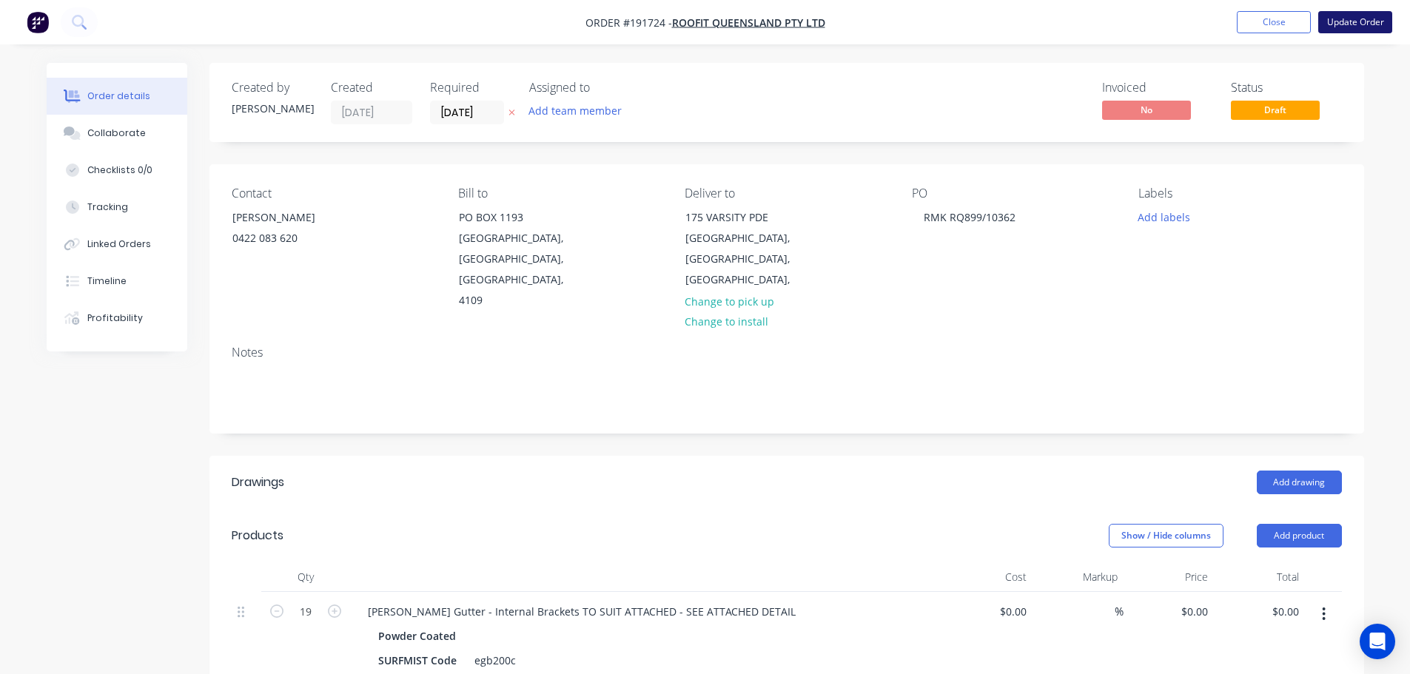
click at [1353, 24] on button "Update Order" at bounding box center [1355, 22] width 74 height 22
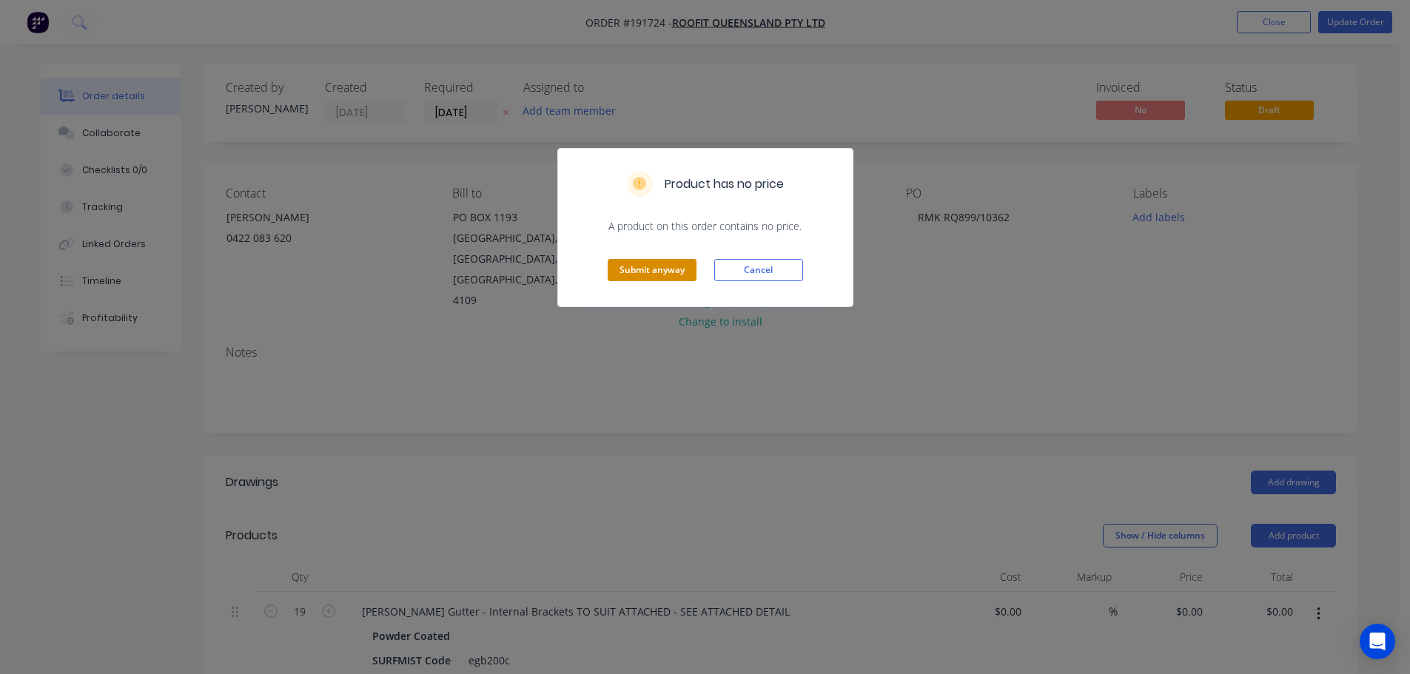
click at [662, 273] on button "Submit anyway" at bounding box center [652, 270] width 89 height 22
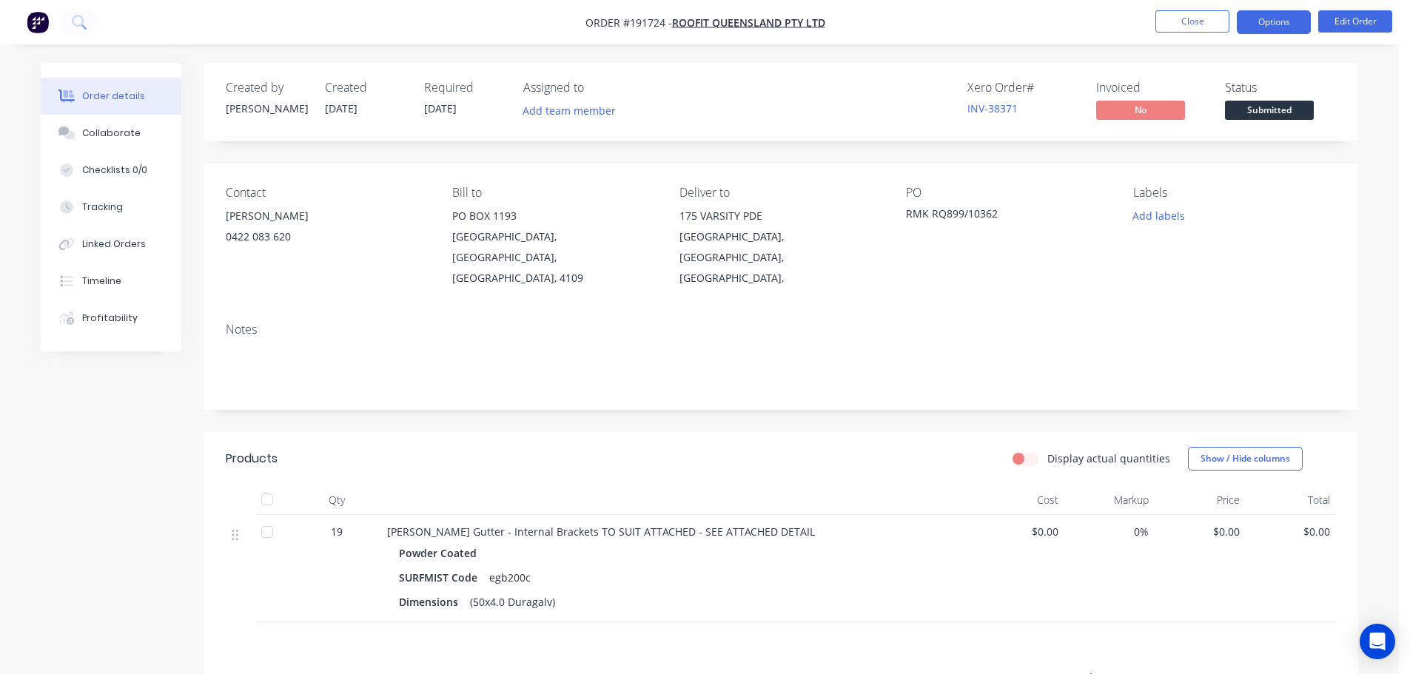
click at [1257, 22] on button "Options" at bounding box center [1274, 22] width 74 height 24
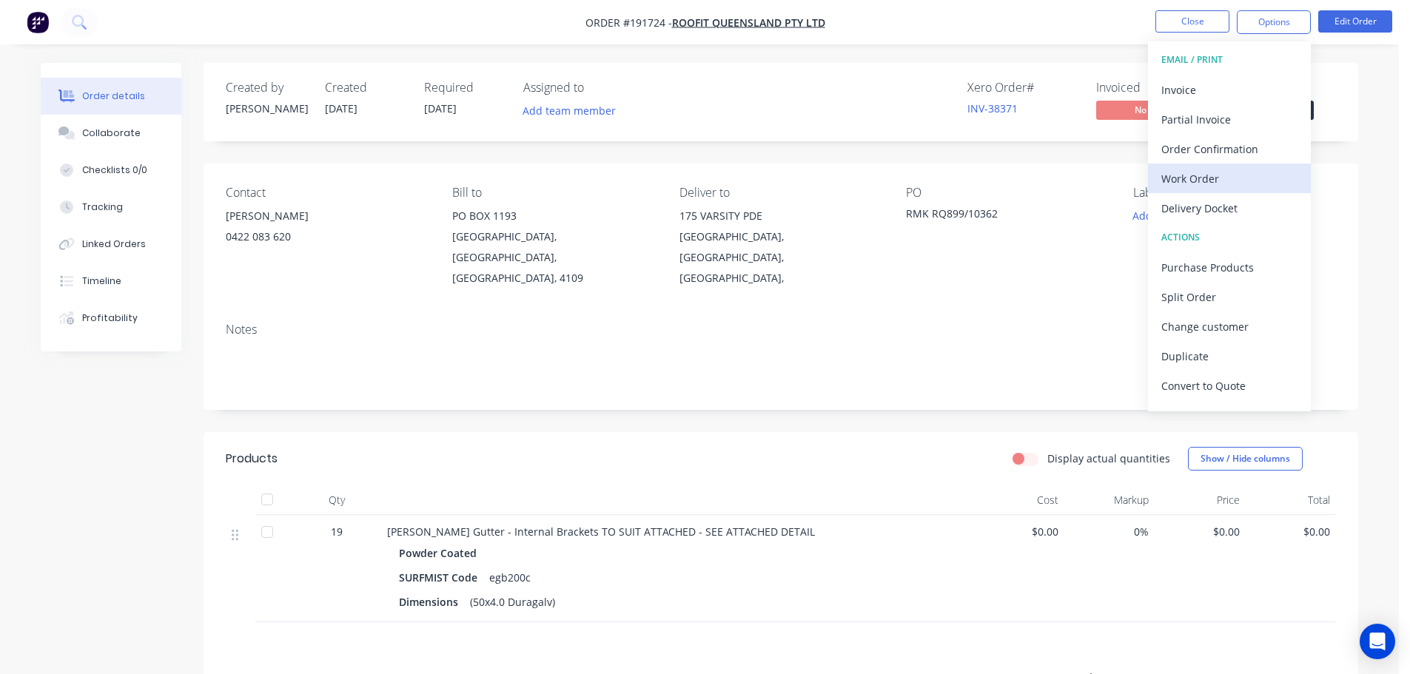
click at [1199, 171] on div "Work Order" at bounding box center [1229, 178] width 136 height 21
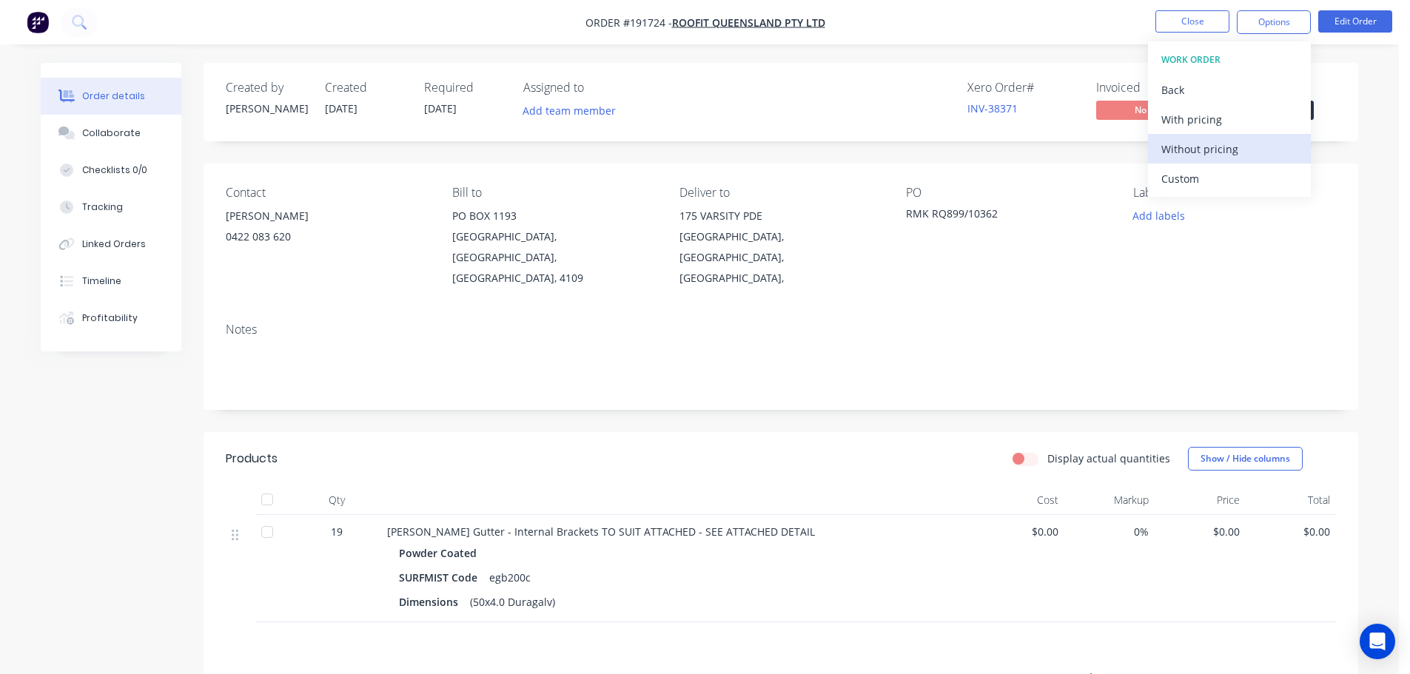
click at [1204, 142] on div "Without pricing" at bounding box center [1229, 148] width 136 height 21
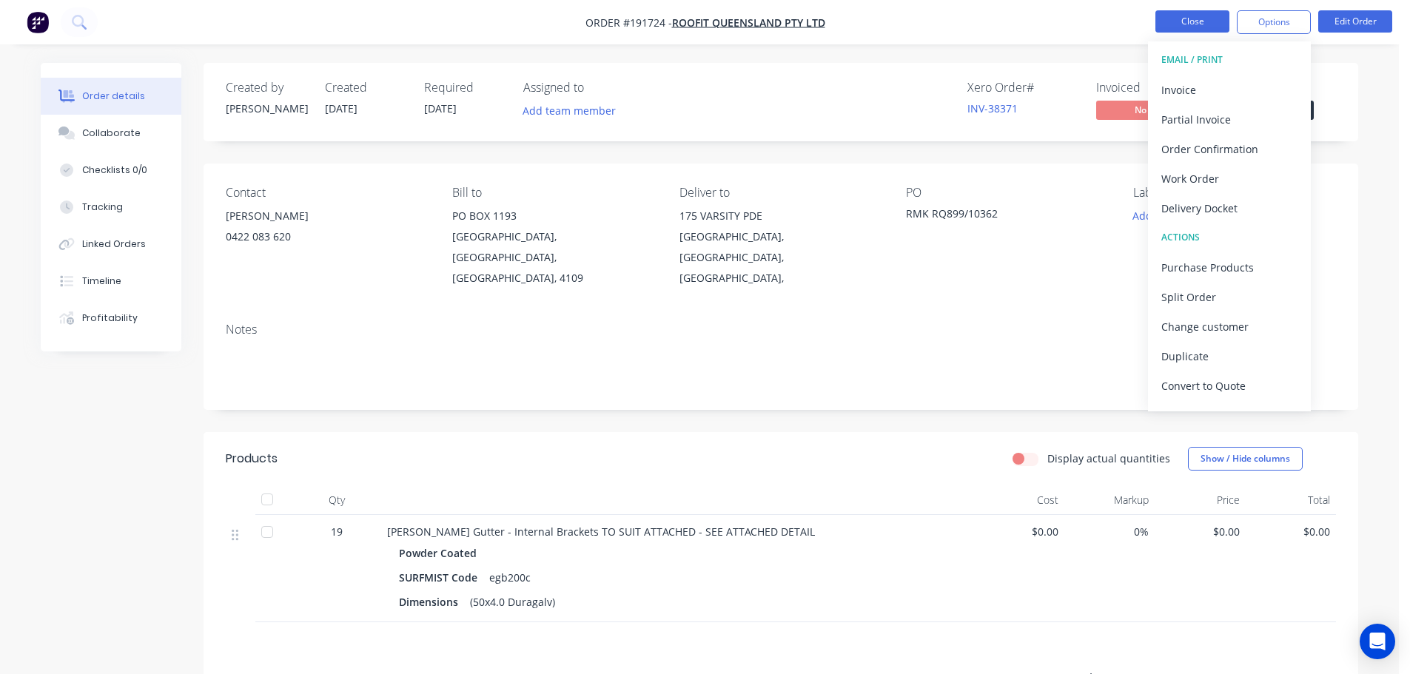
click at [1195, 16] on button "Close" at bounding box center [1192, 21] width 74 height 22
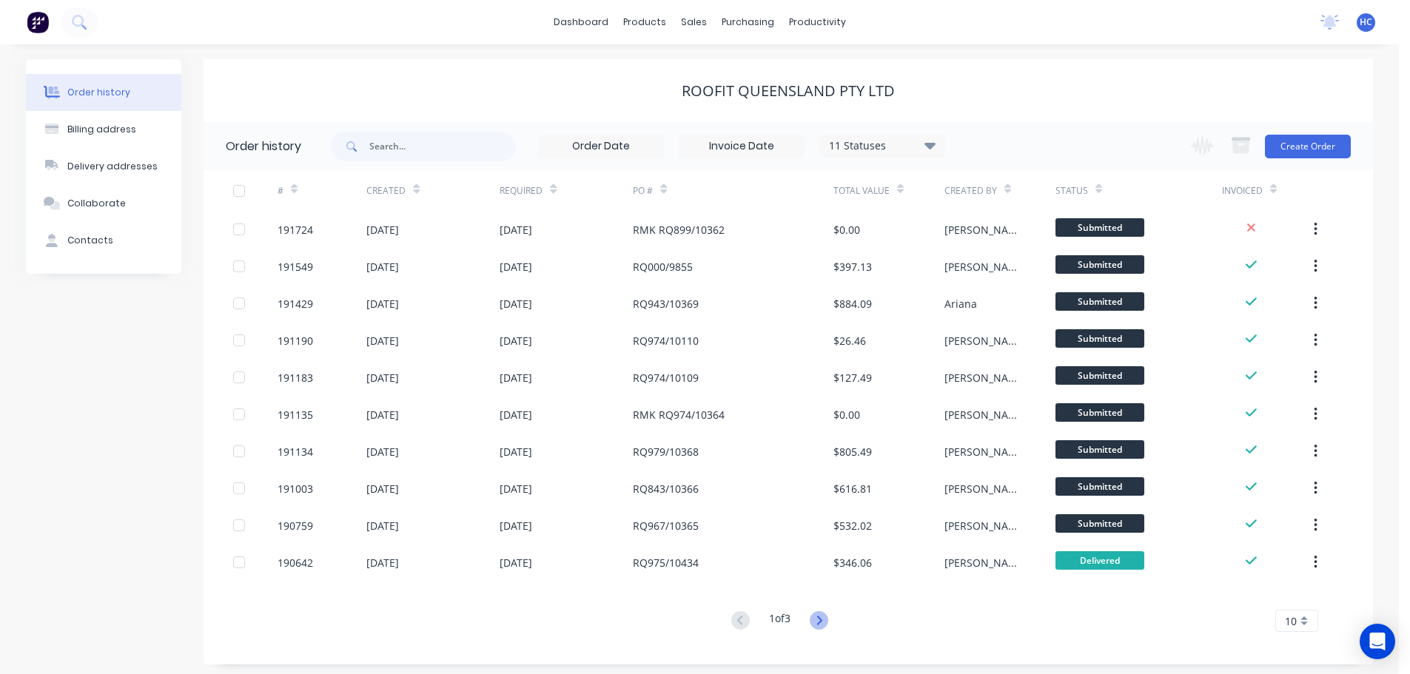
click at [819, 621] on icon at bounding box center [819, 620] width 19 height 19
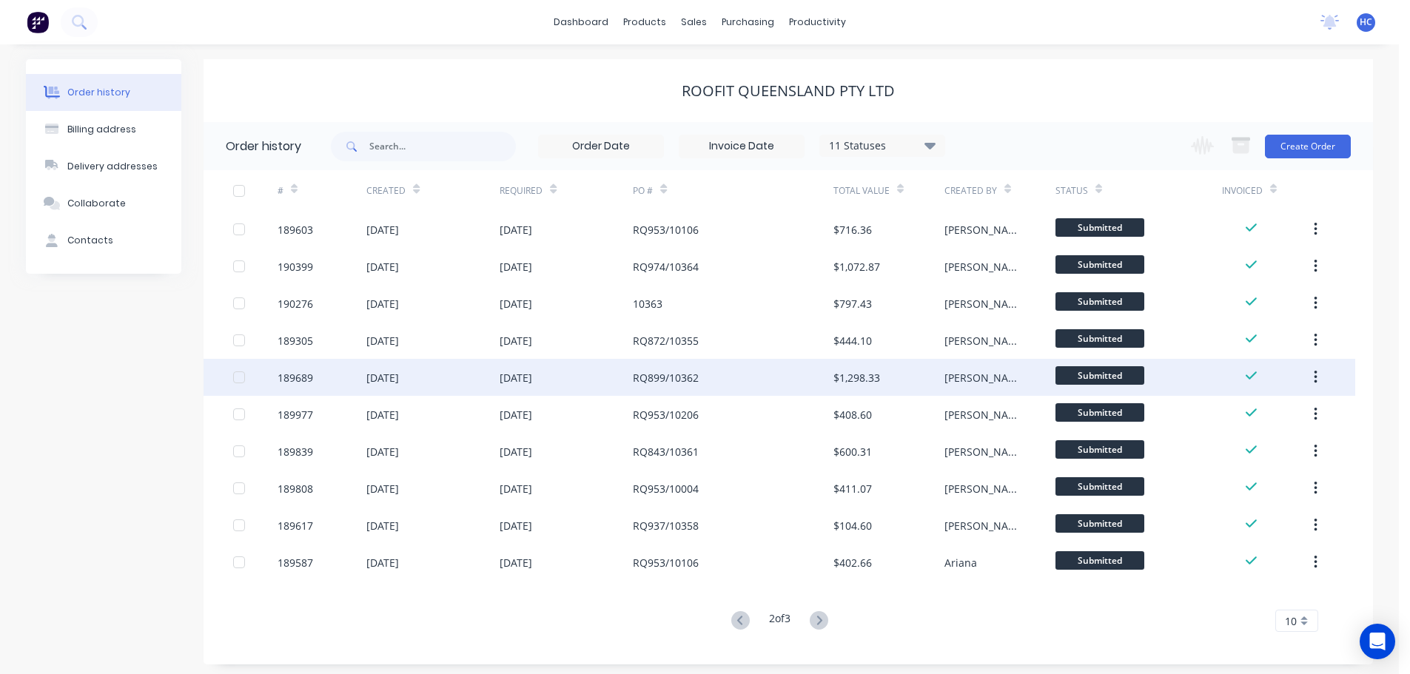
click at [732, 385] on div "RQ899/10362" at bounding box center [733, 377] width 200 height 37
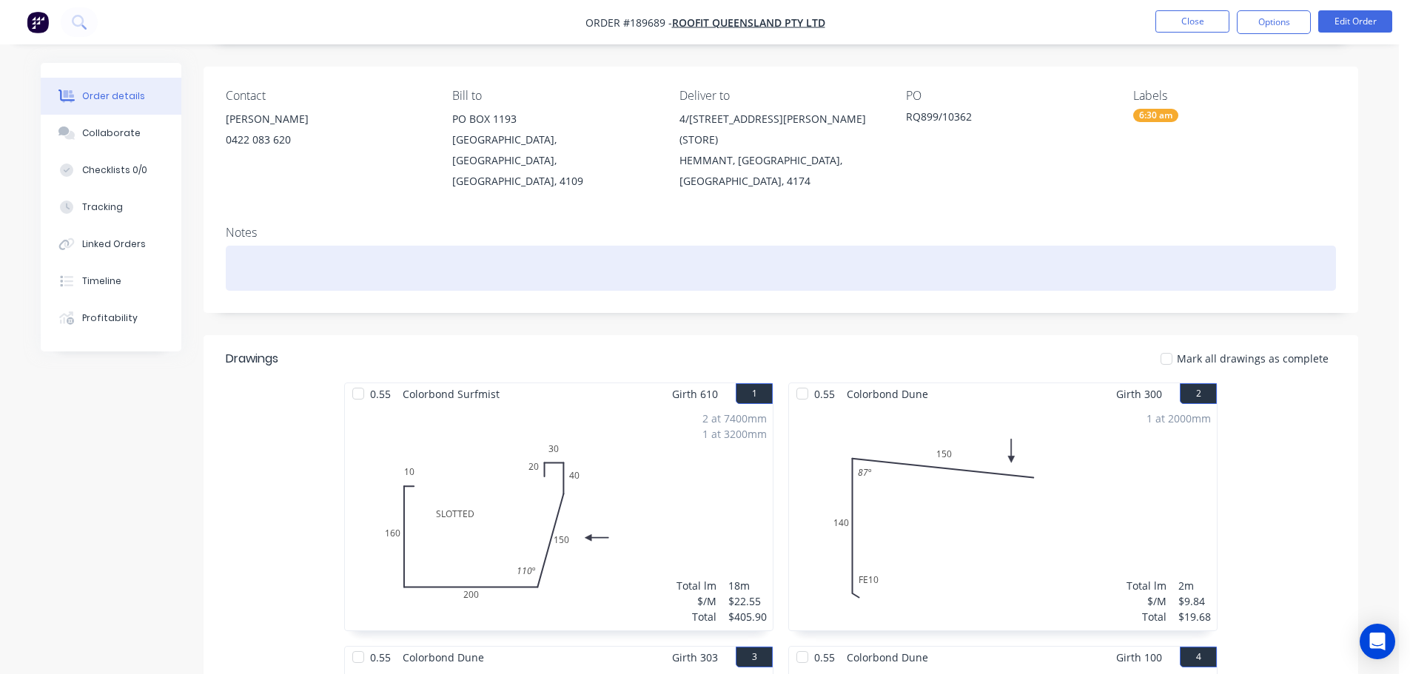
scroll to position [148, 0]
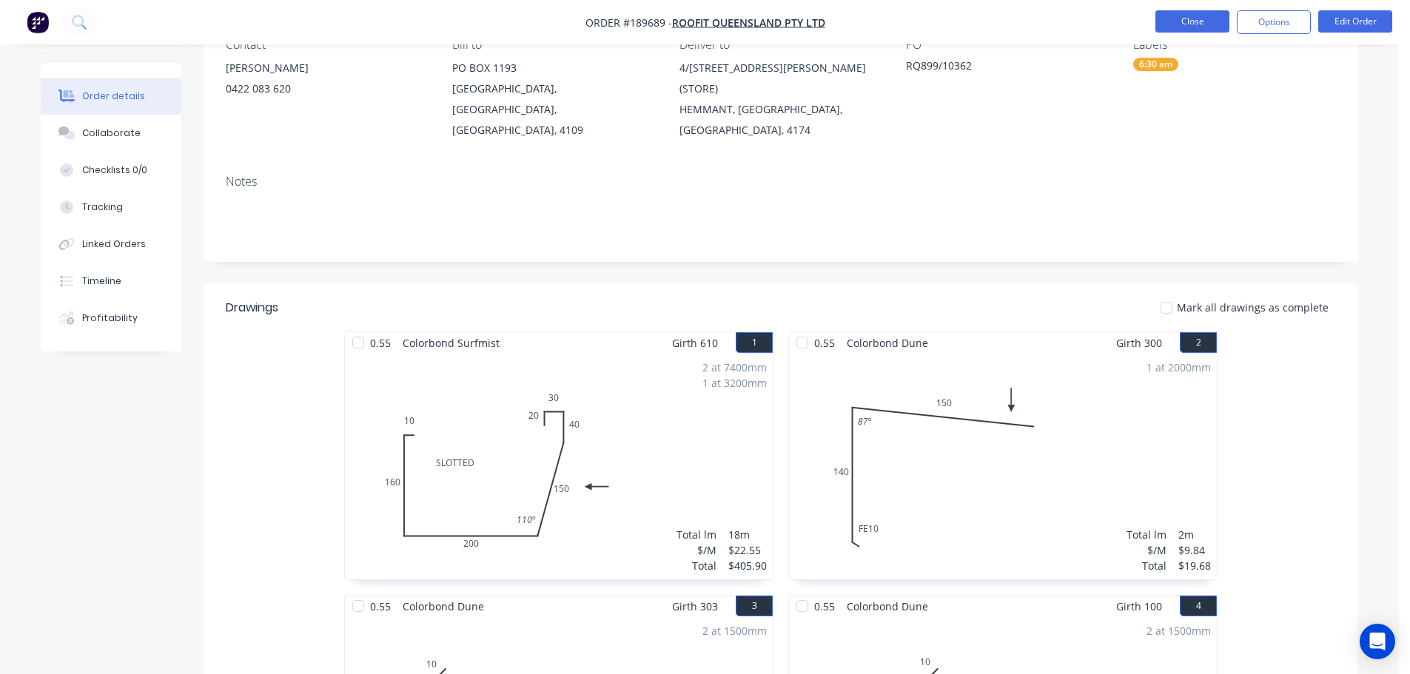
click at [1186, 27] on button "Close" at bounding box center [1192, 21] width 74 height 22
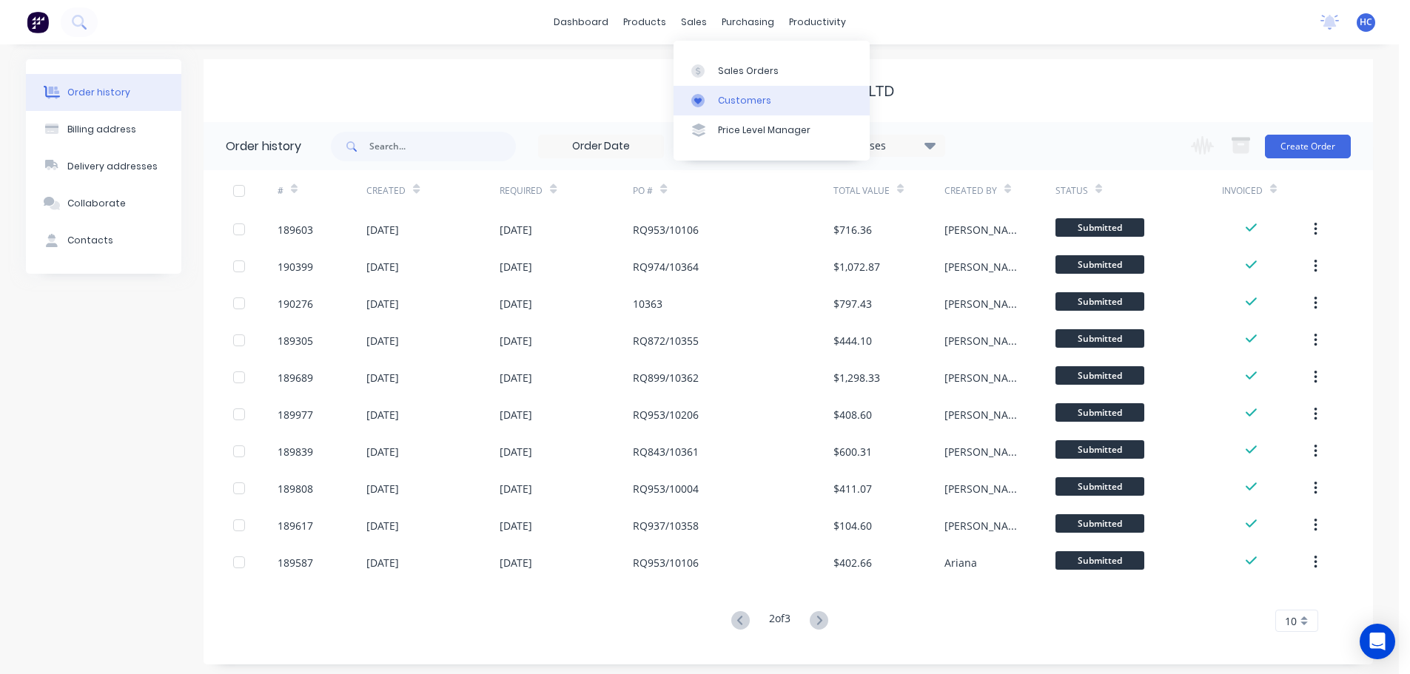
click at [748, 96] on div "Customers" at bounding box center [744, 100] width 53 height 13
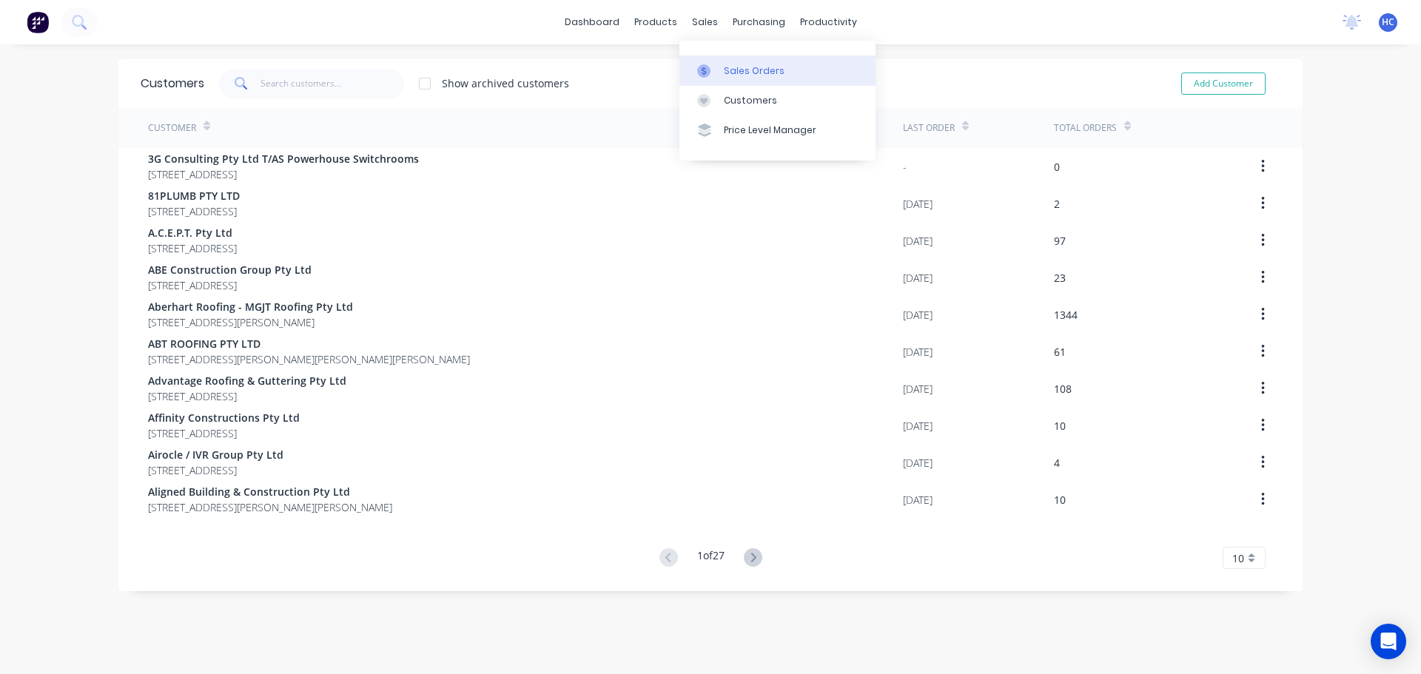
click at [742, 65] on div "Sales Orders" at bounding box center [754, 70] width 61 height 13
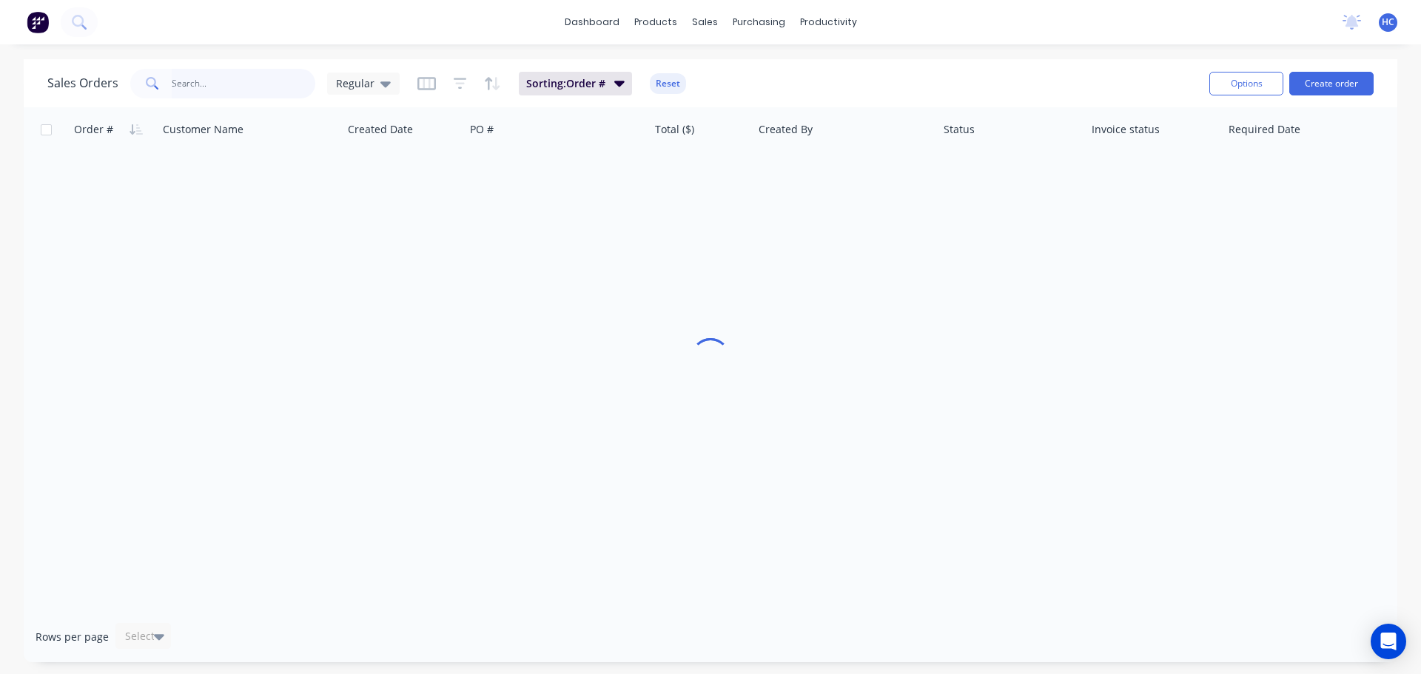
click at [260, 90] on input "text" at bounding box center [244, 84] width 144 height 30
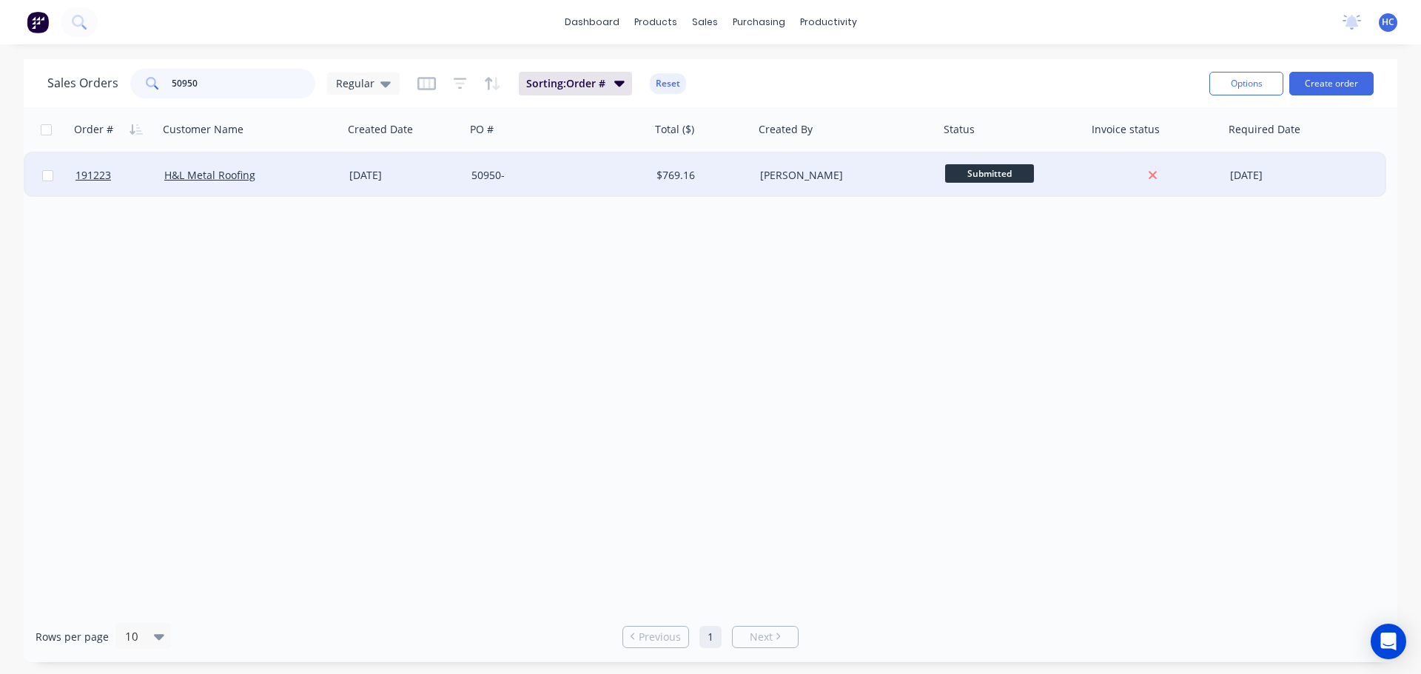
type input "50950"
click at [479, 178] on div "50950-" at bounding box center [553, 175] width 164 height 15
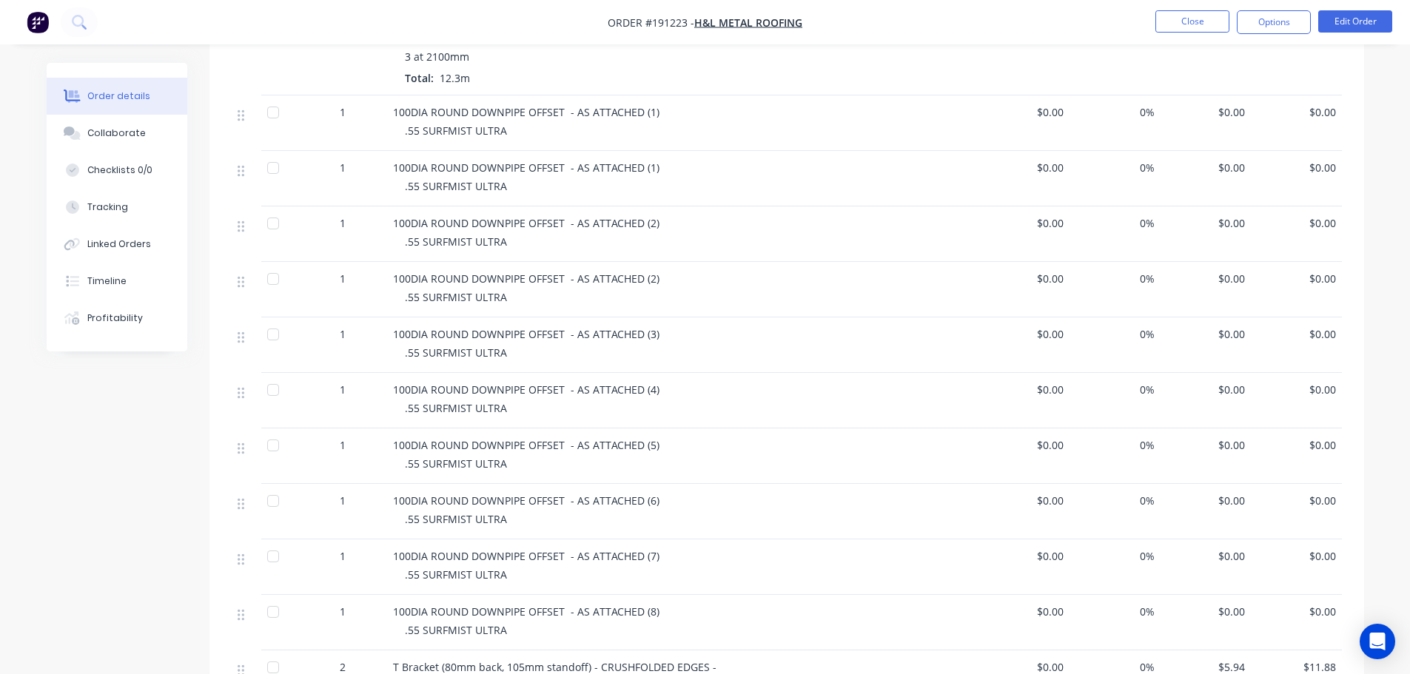
scroll to position [148, 0]
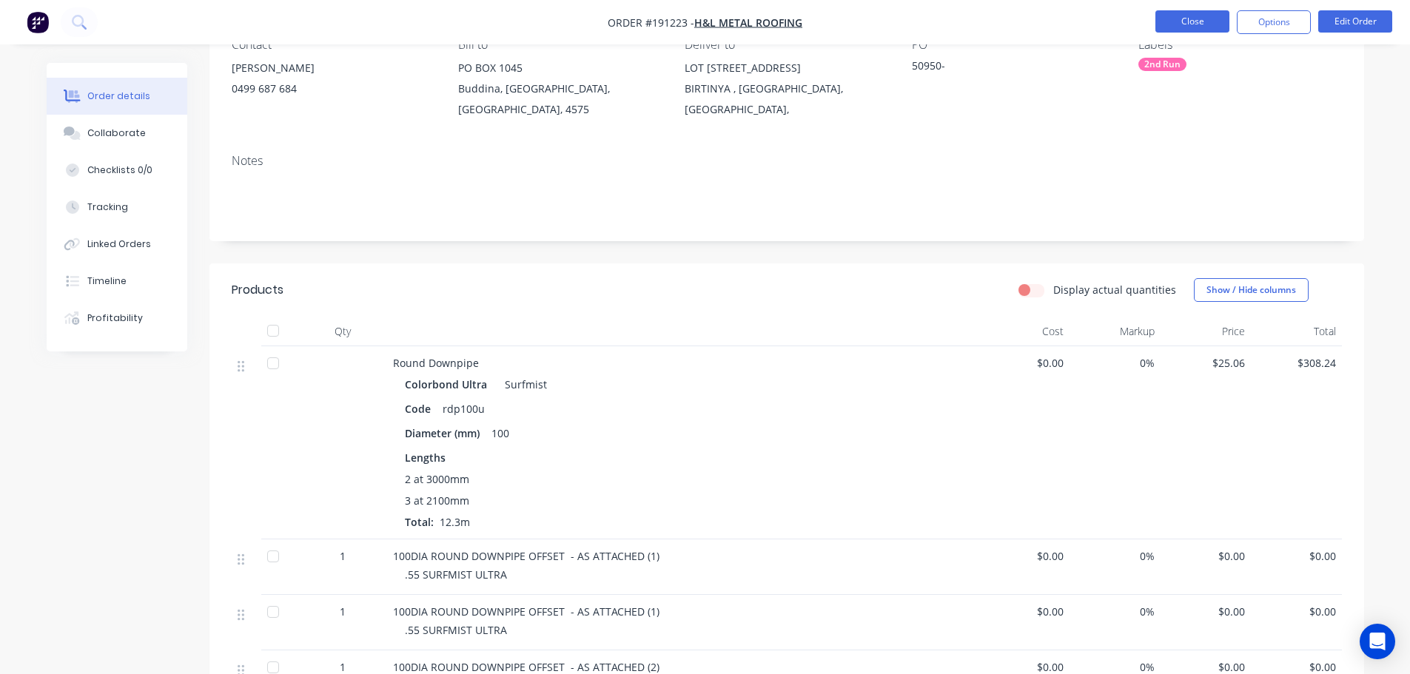
click at [1216, 24] on button "Close" at bounding box center [1192, 21] width 74 height 22
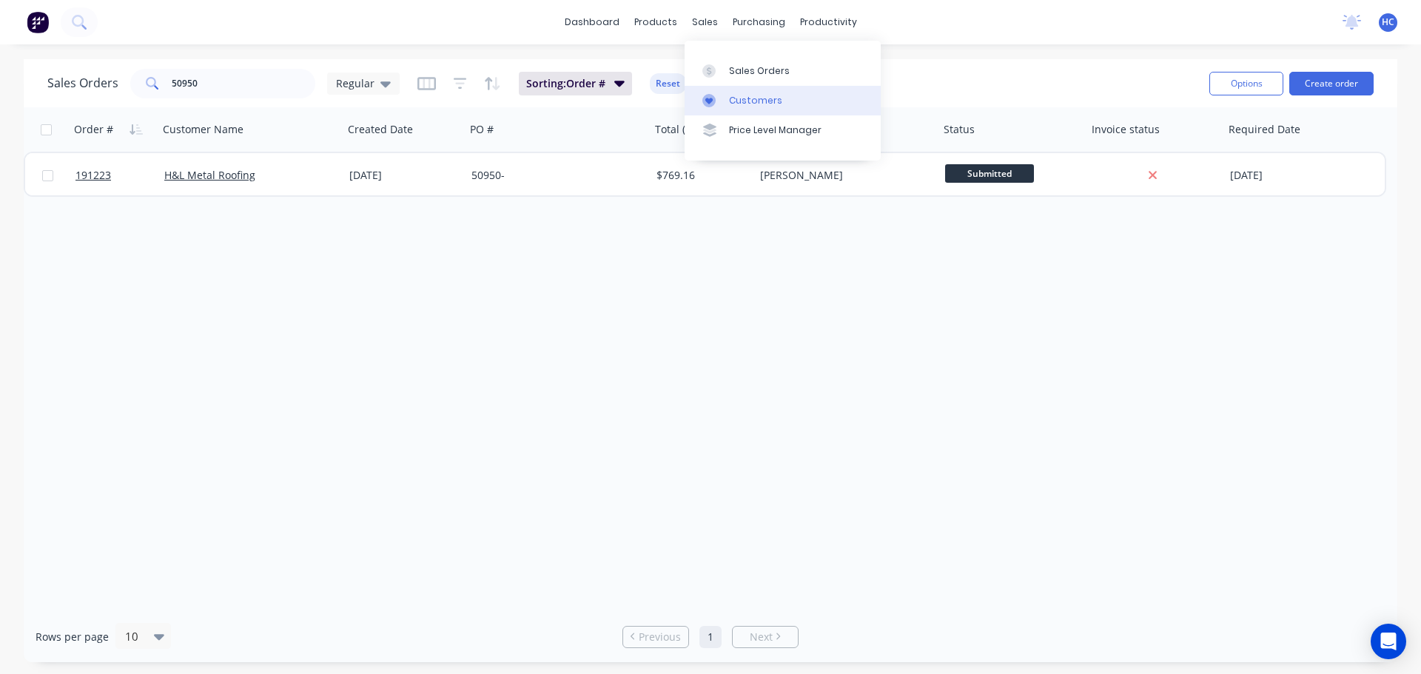
click at [733, 101] on div "Customers" at bounding box center [755, 100] width 53 height 13
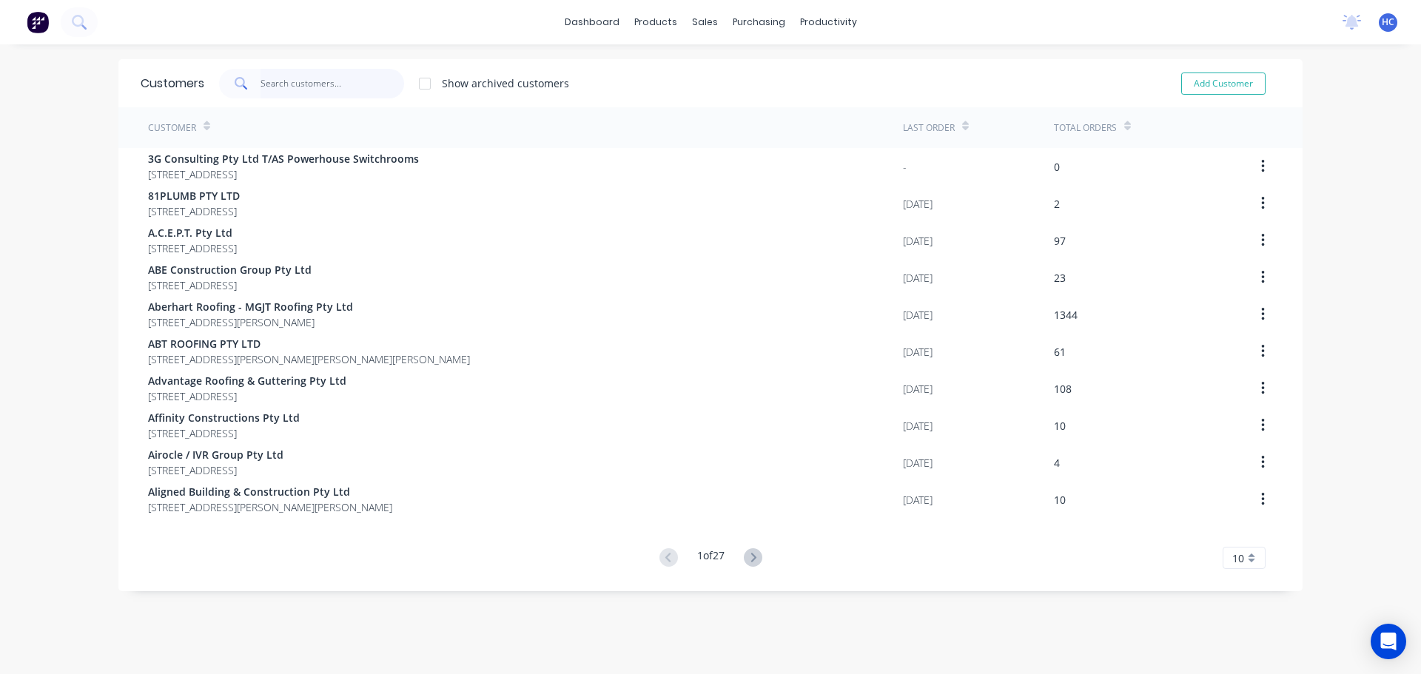
click at [270, 86] on input "text" at bounding box center [333, 84] width 144 height 30
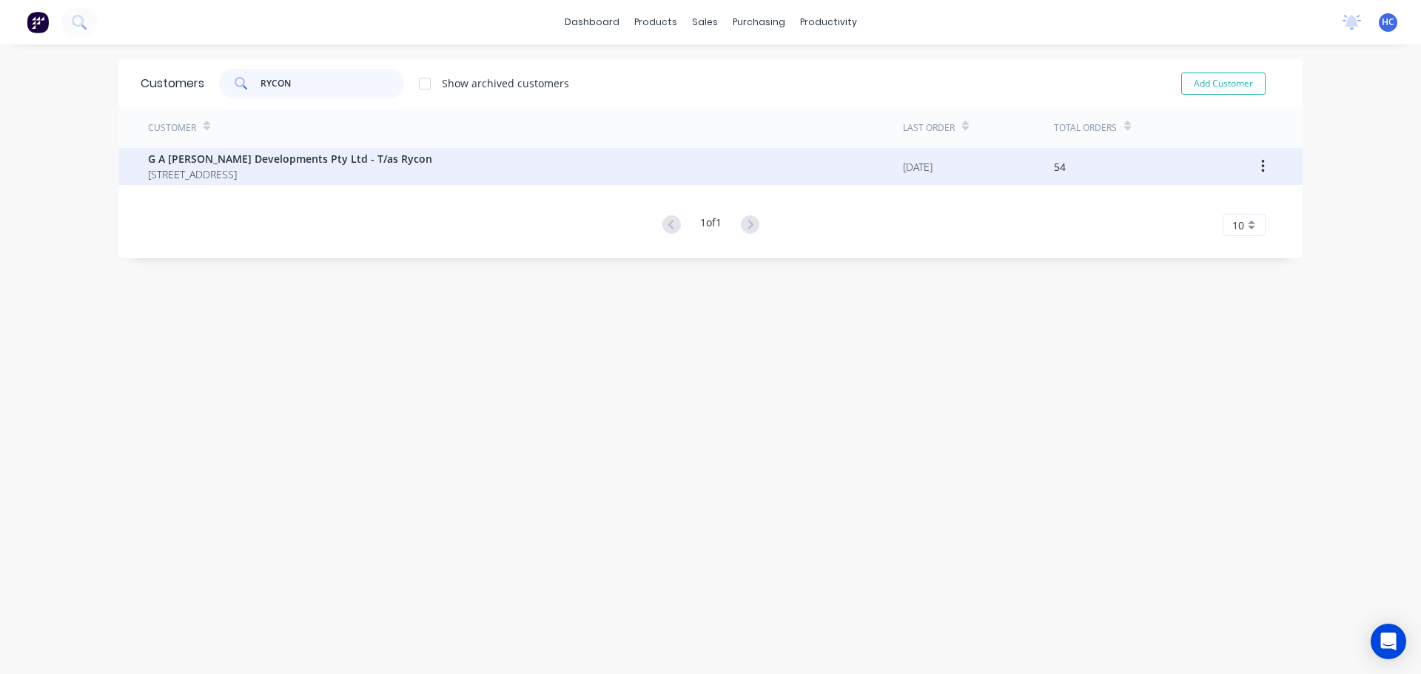
type input "RYCON"
click at [303, 165] on span "G A [PERSON_NAME] Developments Pty Ltd - T/as Rycon" at bounding box center [290, 159] width 284 height 16
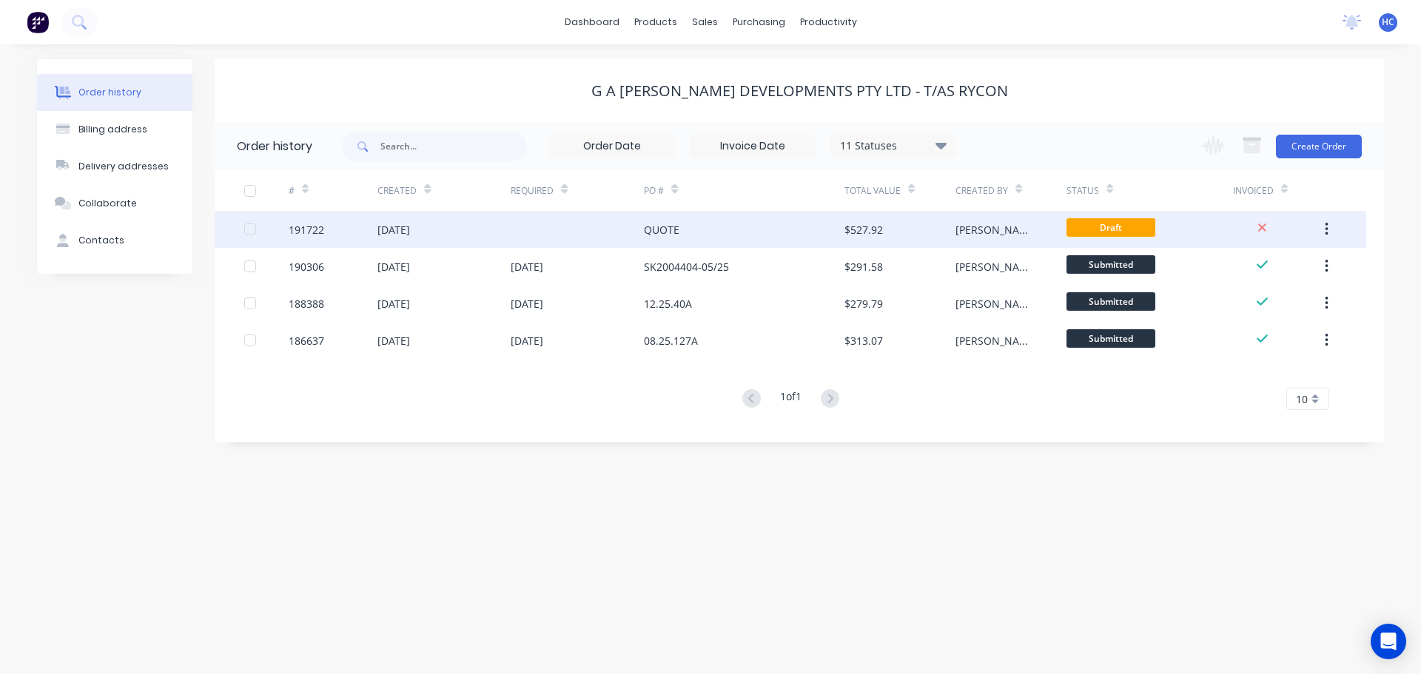
click at [798, 233] on div "QUOTE" at bounding box center [744, 229] width 200 height 37
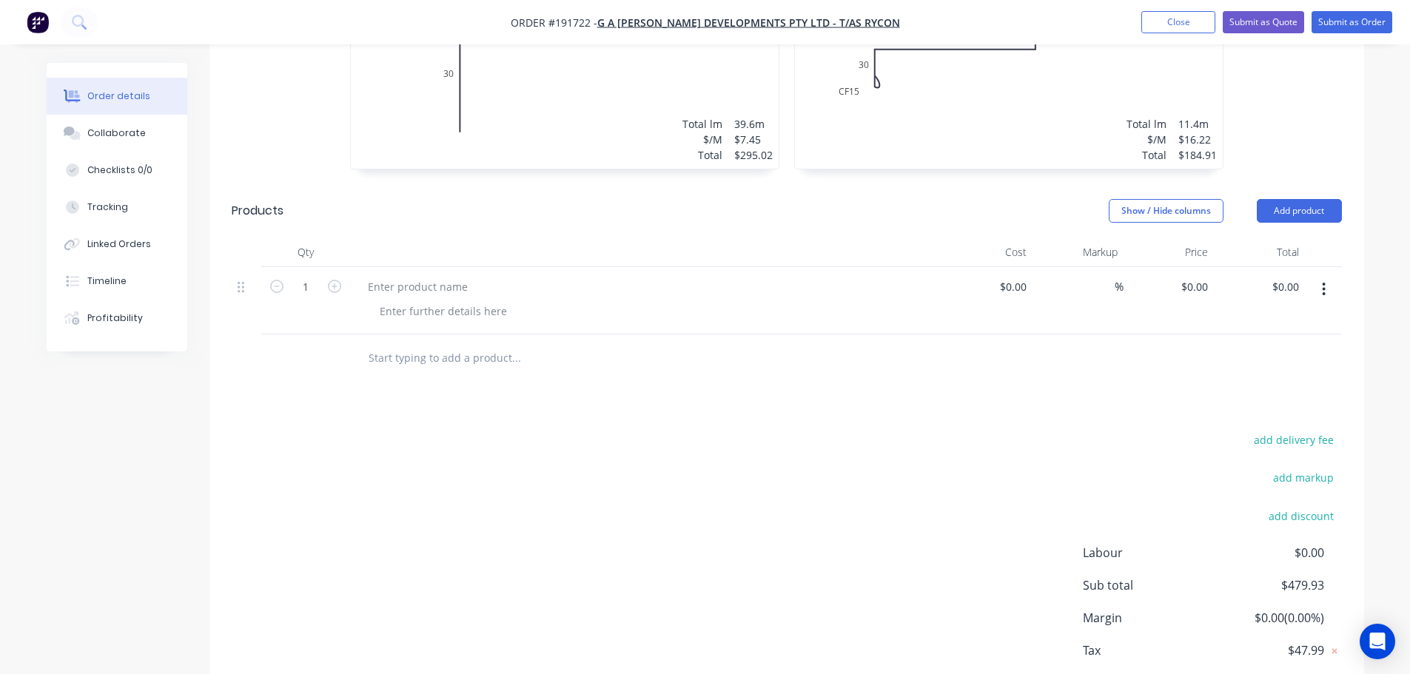
scroll to position [592, 0]
click at [456, 272] on div at bounding box center [418, 282] width 124 height 21
click at [411, 263] on div at bounding box center [646, 296] width 592 height 67
click at [417, 272] on div at bounding box center [418, 282] width 124 height 21
drag, startPoint x: 1210, startPoint y: 230, endPoint x: 1203, endPoint y: 232, distance: 7.7
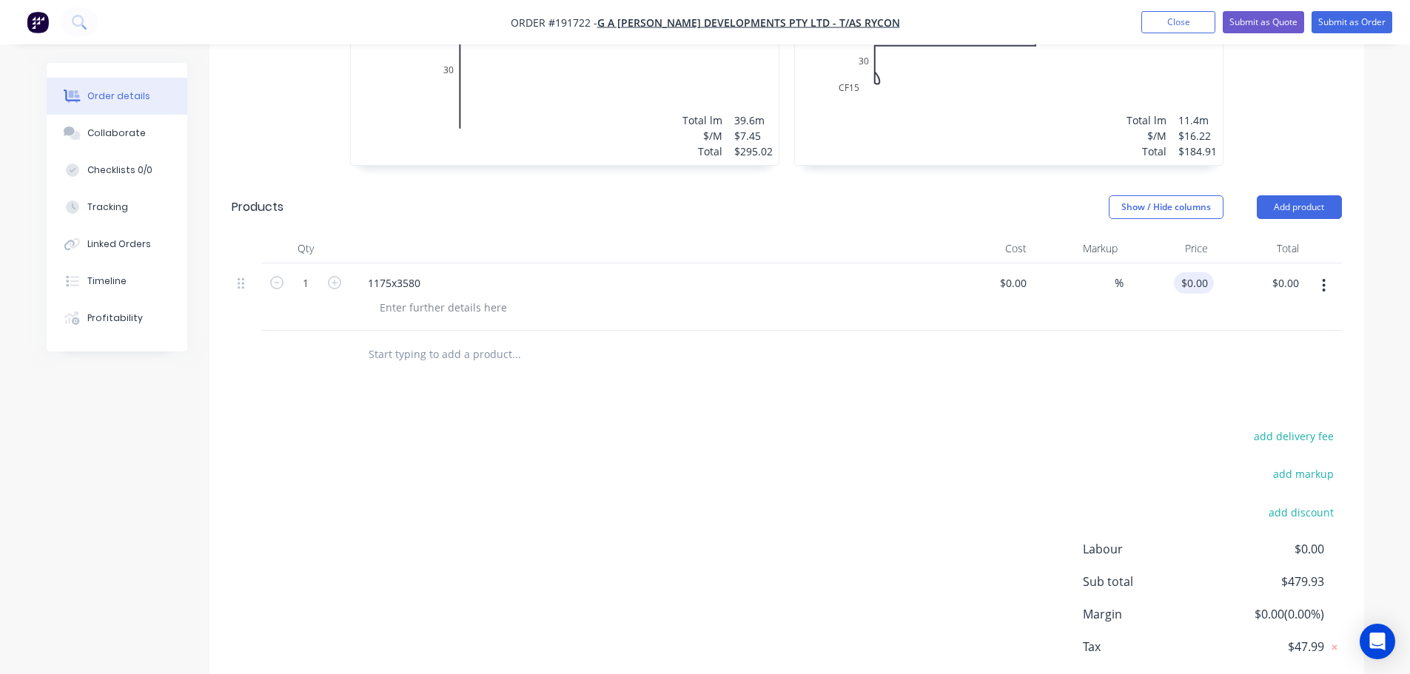
click at [1210, 272] on div "$0.00 $0.00" at bounding box center [1197, 282] width 34 height 21
type input "$1,273.10"
drag, startPoint x: 1065, startPoint y: 336, endPoint x: 1083, endPoint y: 330, distance: 19.4
click at [1066, 336] on div at bounding box center [787, 355] width 1110 height 48
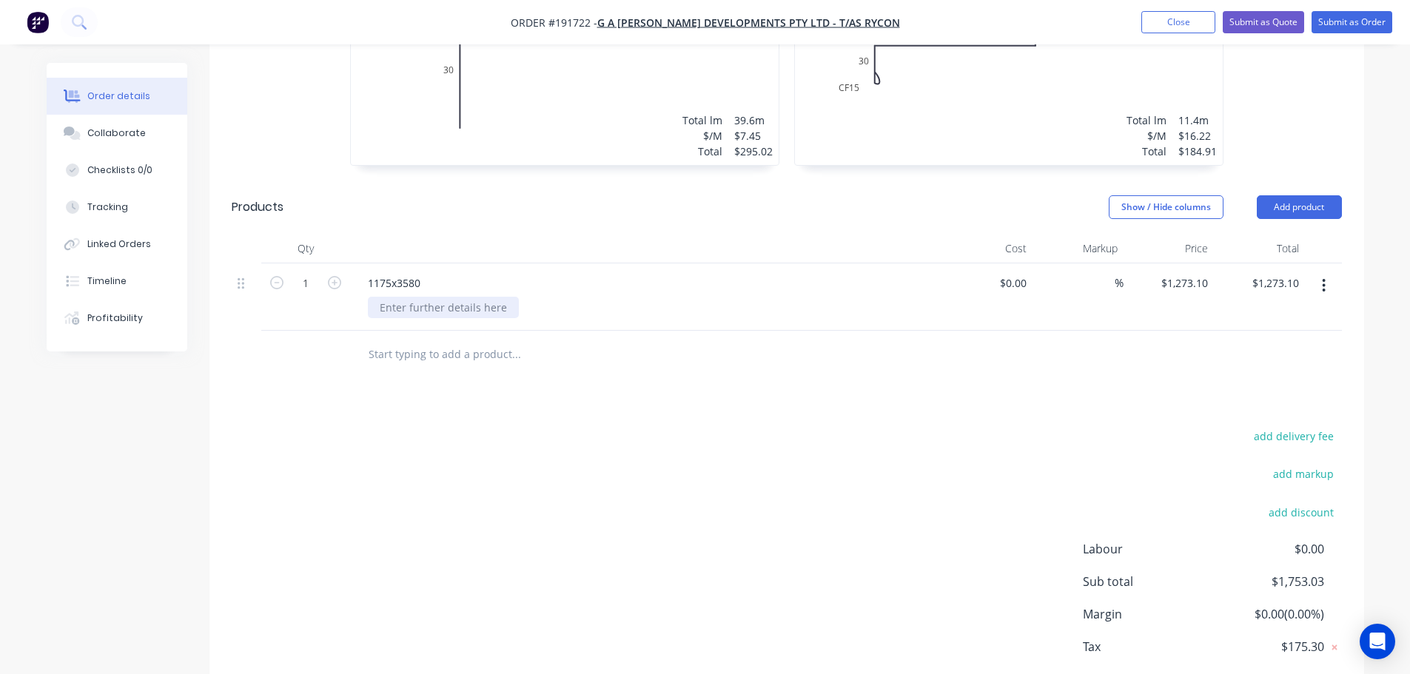
click at [442, 297] on div at bounding box center [443, 307] width 151 height 21
click at [429, 272] on div "1175x3580" at bounding box center [394, 282] width 76 height 21
click at [676, 234] on div at bounding box center [646, 249] width 592 height 30
click at [334, 276] on icon "button" at bounding box center [334, 282] width 13 height 13
type input "2"
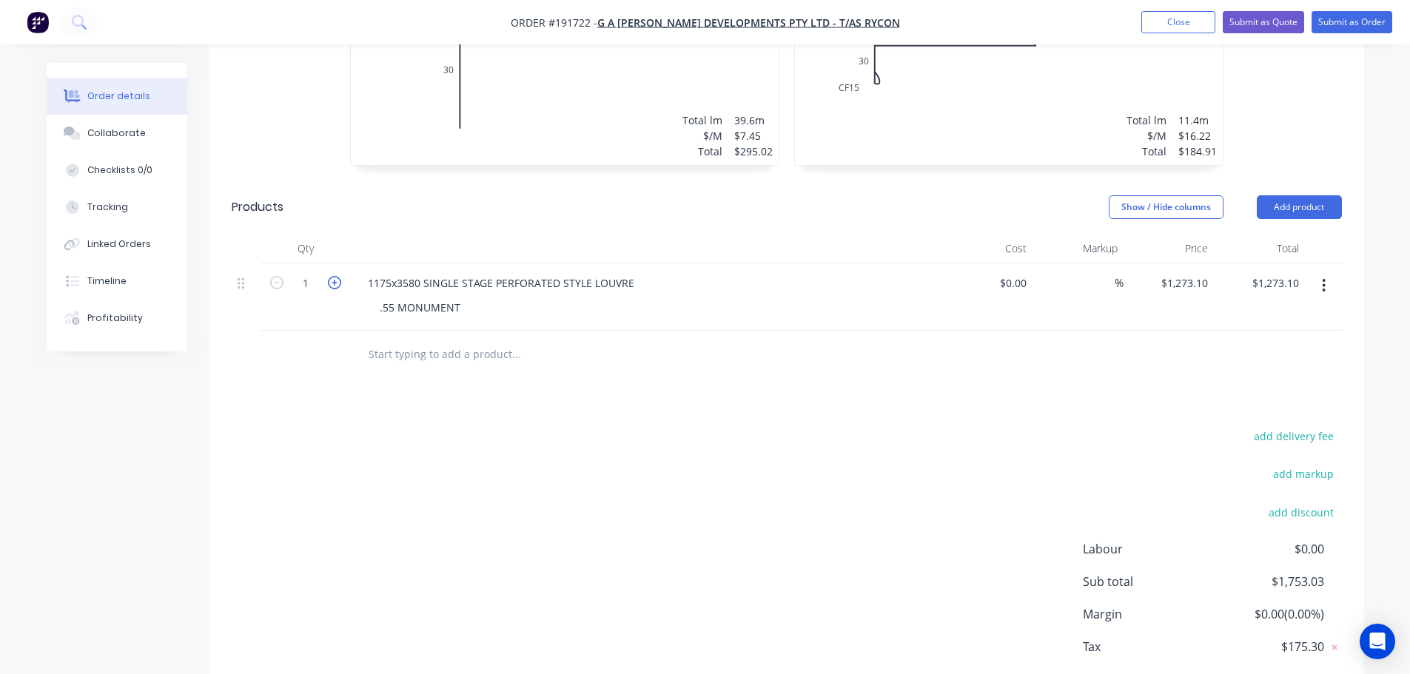
type input "$2,546.20"
click at [334, 276] on icon "button" at bounding box center [334, 282] width 13 height 13
type input "3"
type input "$3,819.30"
click at [650, 426] on div "add delivery fee add markup add discount Labour $0.00 Sub total $4,299.23 Margi…" at bounding box center [787, 569] width 1110 height 286
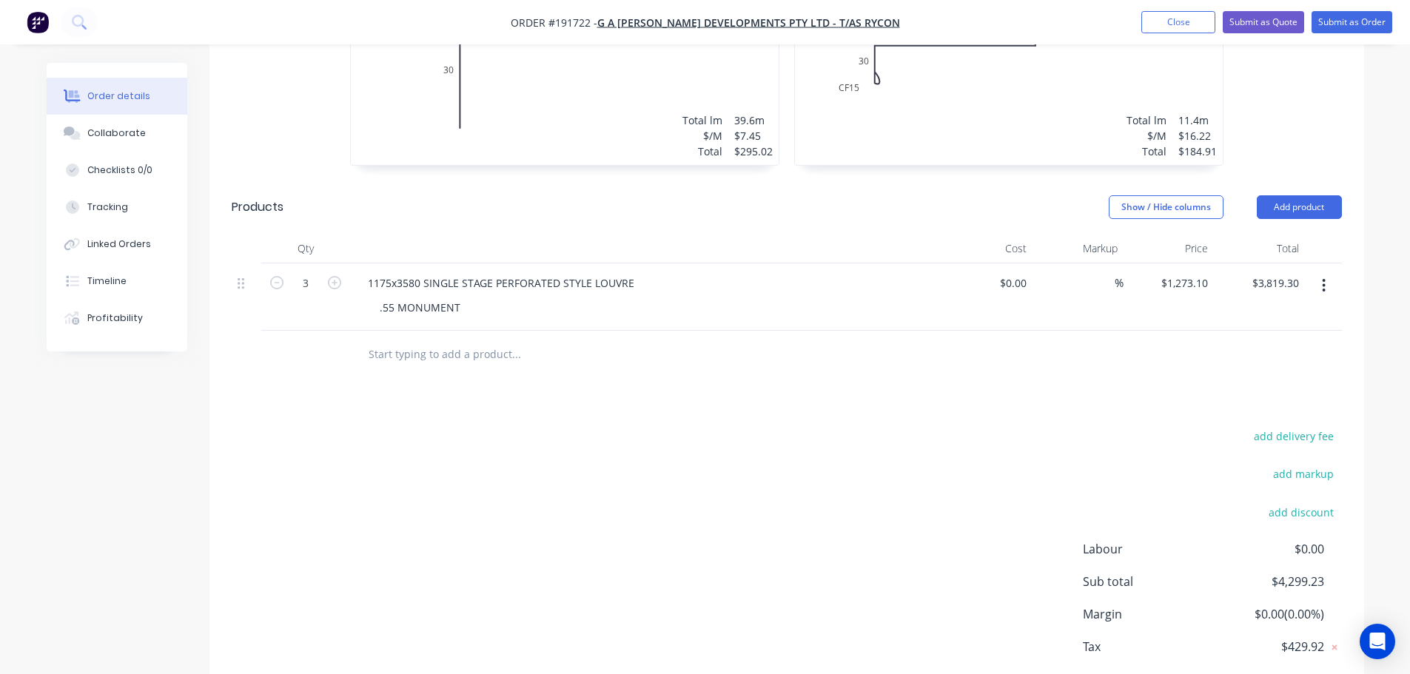
click at [830, 345] on div "Drawings Add drawing 0.55 Colorbond Monument Girth 60 1 0 30 30 0 30 30 6 at 38…" at bounding box center [786, 299] width 1155 height 870
click at [723, 272] on div "1175x3580 SINGLE STAGE PERFORATED STYLE LOUVRE" at bounding box center [646, 282] width 580 height 21
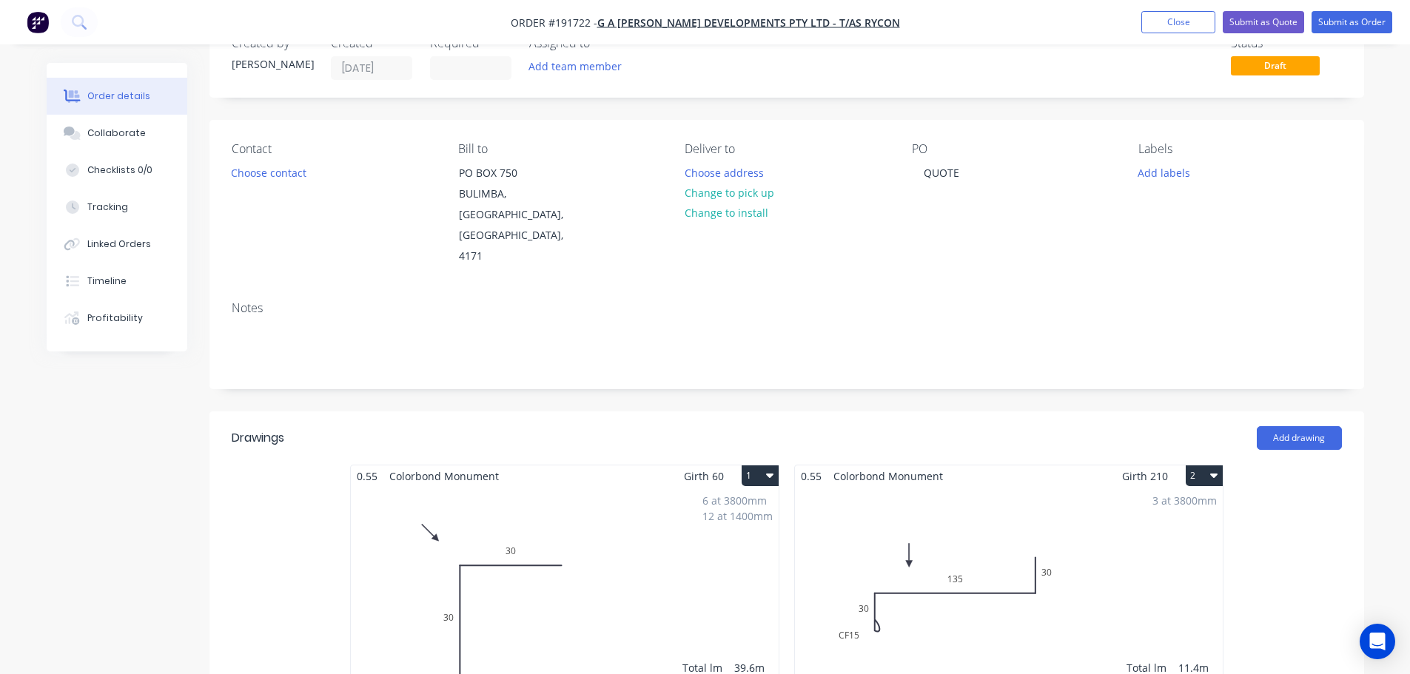
scroll to position [148, 0]
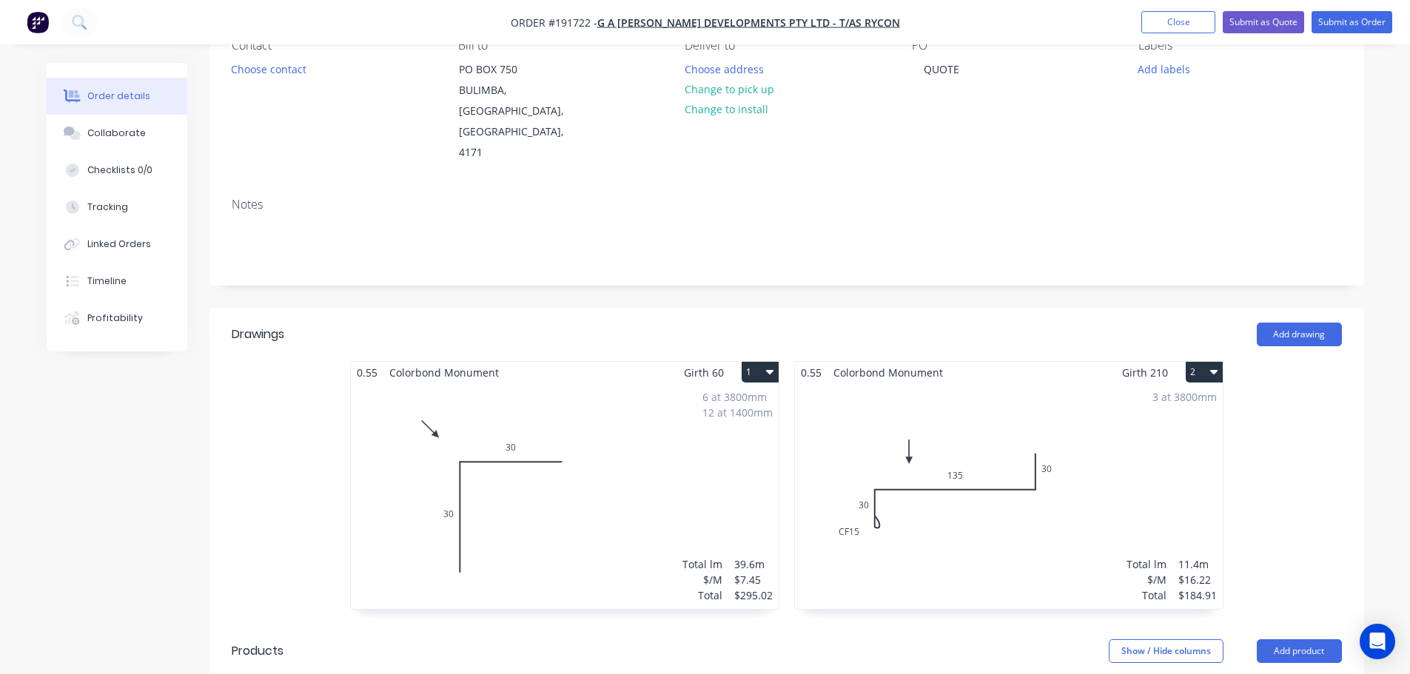
drag, startPoint x: 1009, startPoint y: 255, endPoint x: 1056, endPoint y: 249, distance: 47.1
click at [1010, 255] on div "Created by Hayden Created 03/09/25 Required Assigned to Add team member Status …" at bounding box center [786, 546] width 1155 height 1263
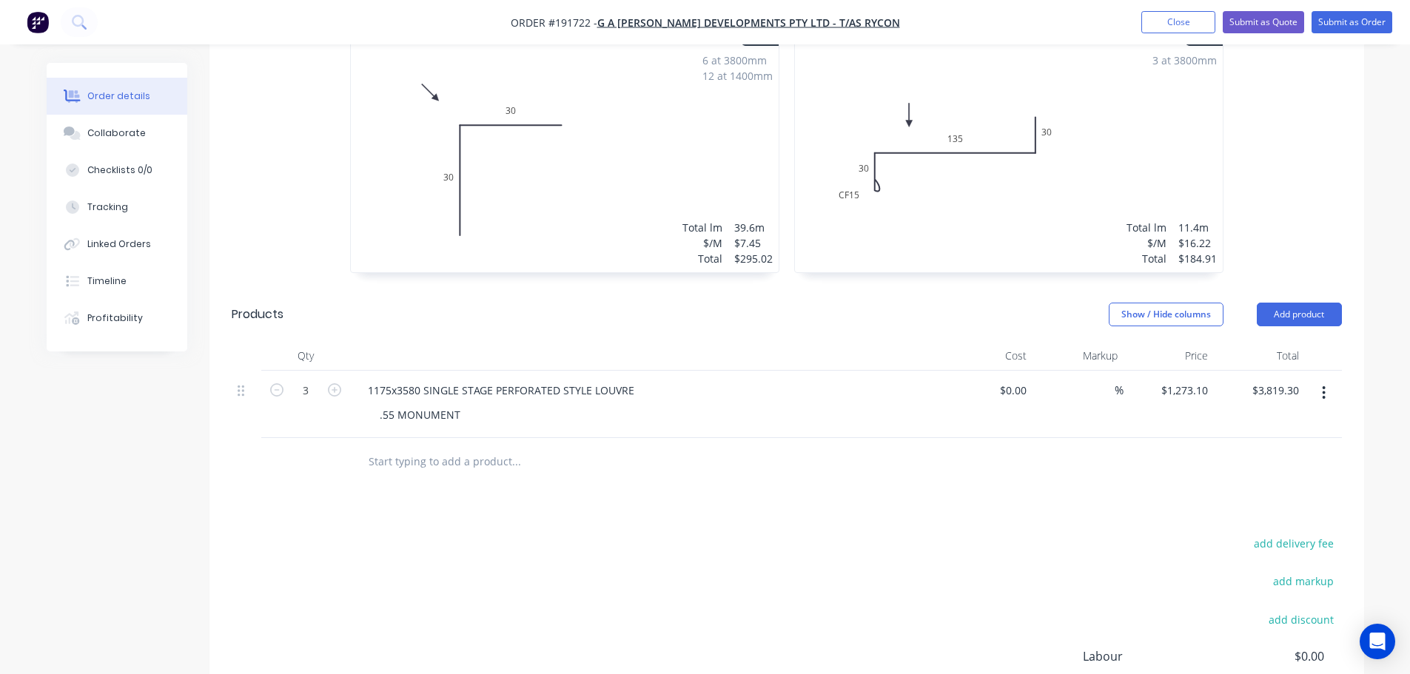
scroll to position [592, 0]
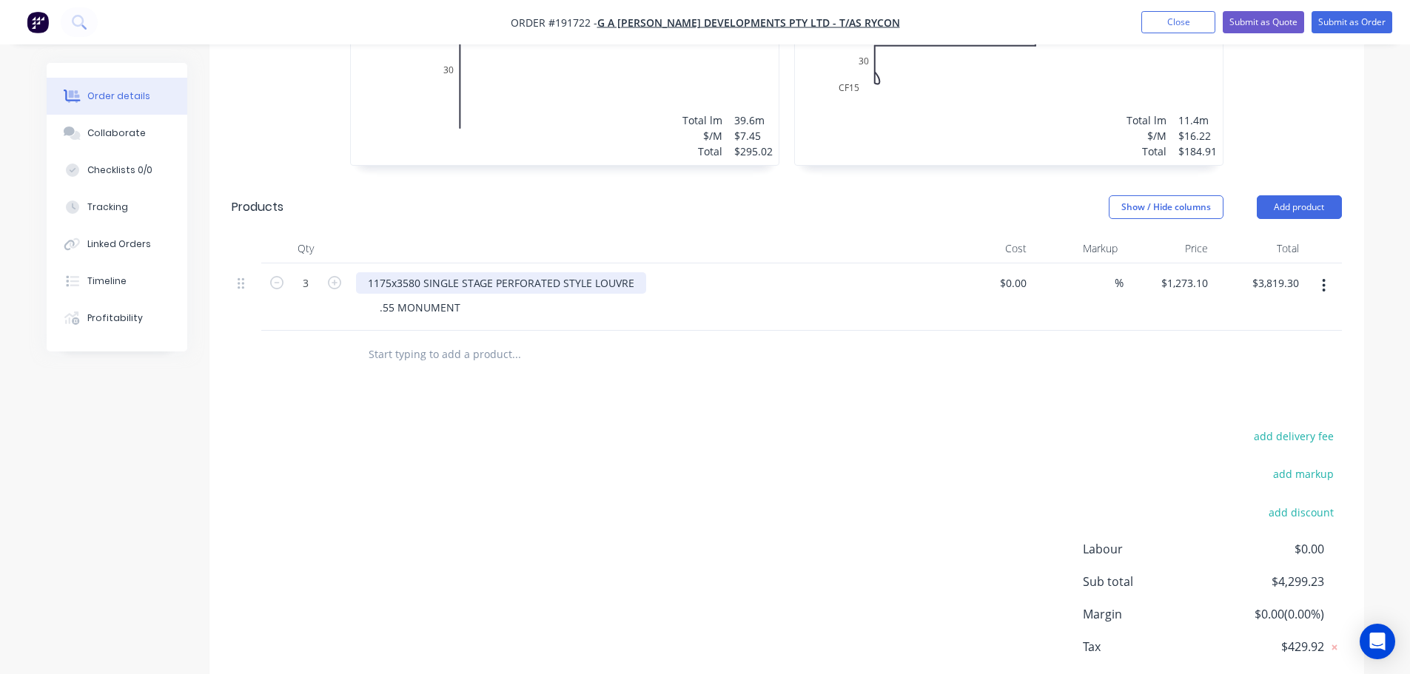
click at [421, 272] on div "1175x3580 SINGLE STAGE PERFORATED STYLE LOUVRE" at bounding box center [501, 282] width 290 height 21
click at [661, 426] on div "add delivery fee add markup add discount Labour $0.00 Sub total $4,299.23 Margi…" at bounding box center [787, 569] width 1110 height 286
click at [706, 234] on div at bounding box center [646, 249] width 592 height 30
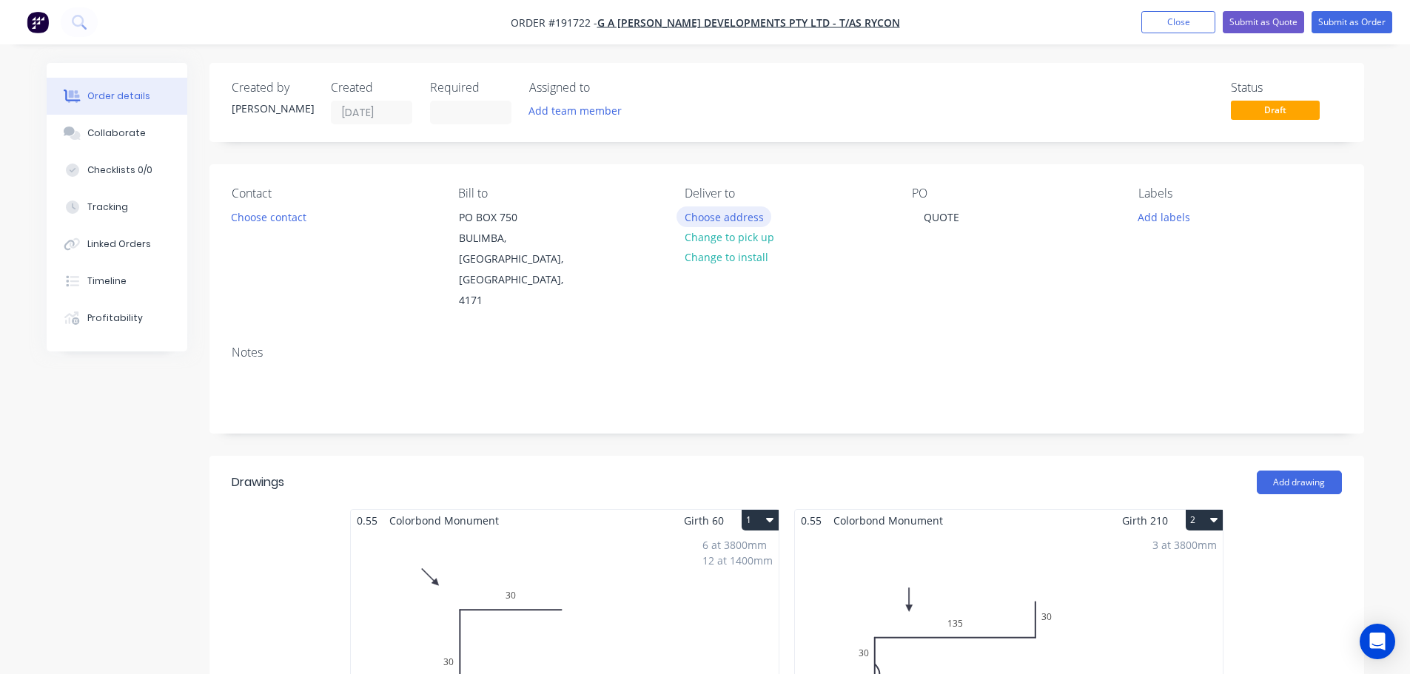
click at [739, 215] on button "Choose address" at bounding box center [723, 216] width 95 height 20
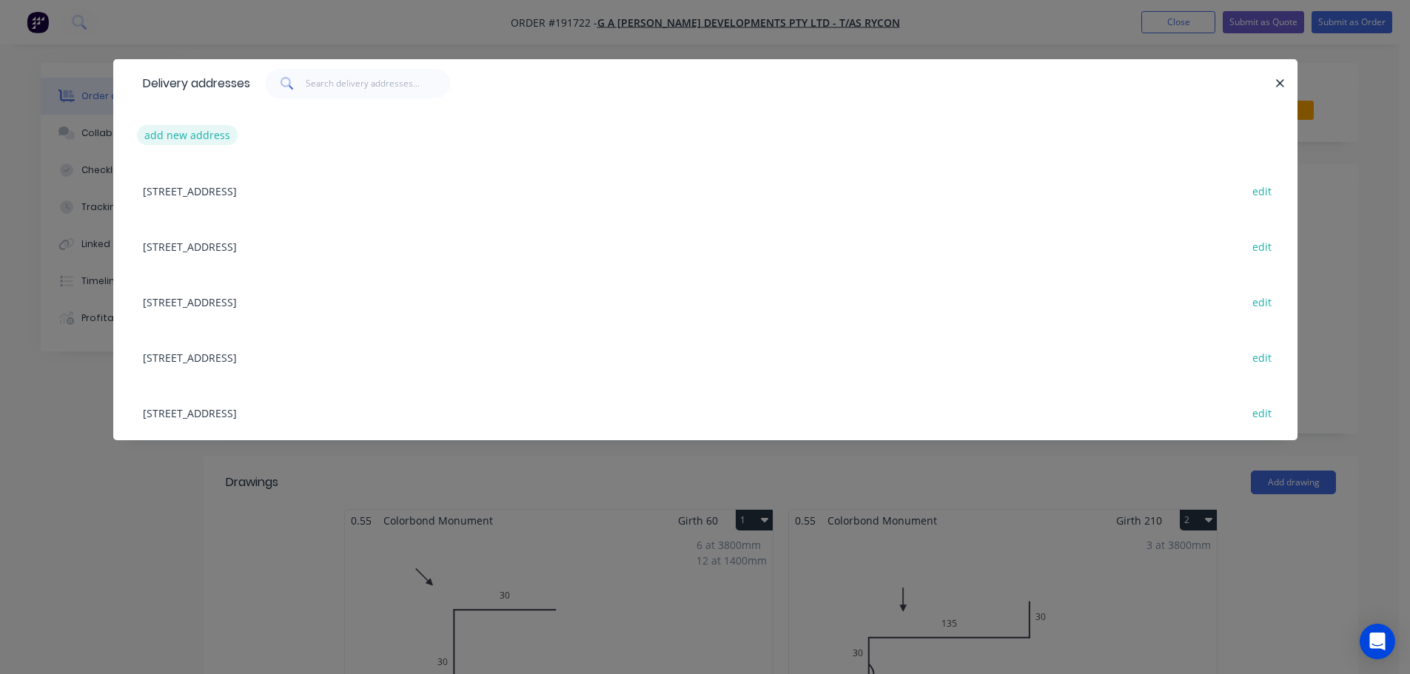
click at [186, 134] on button "add new address" at bounding box center [187, 135] width 101 height 20
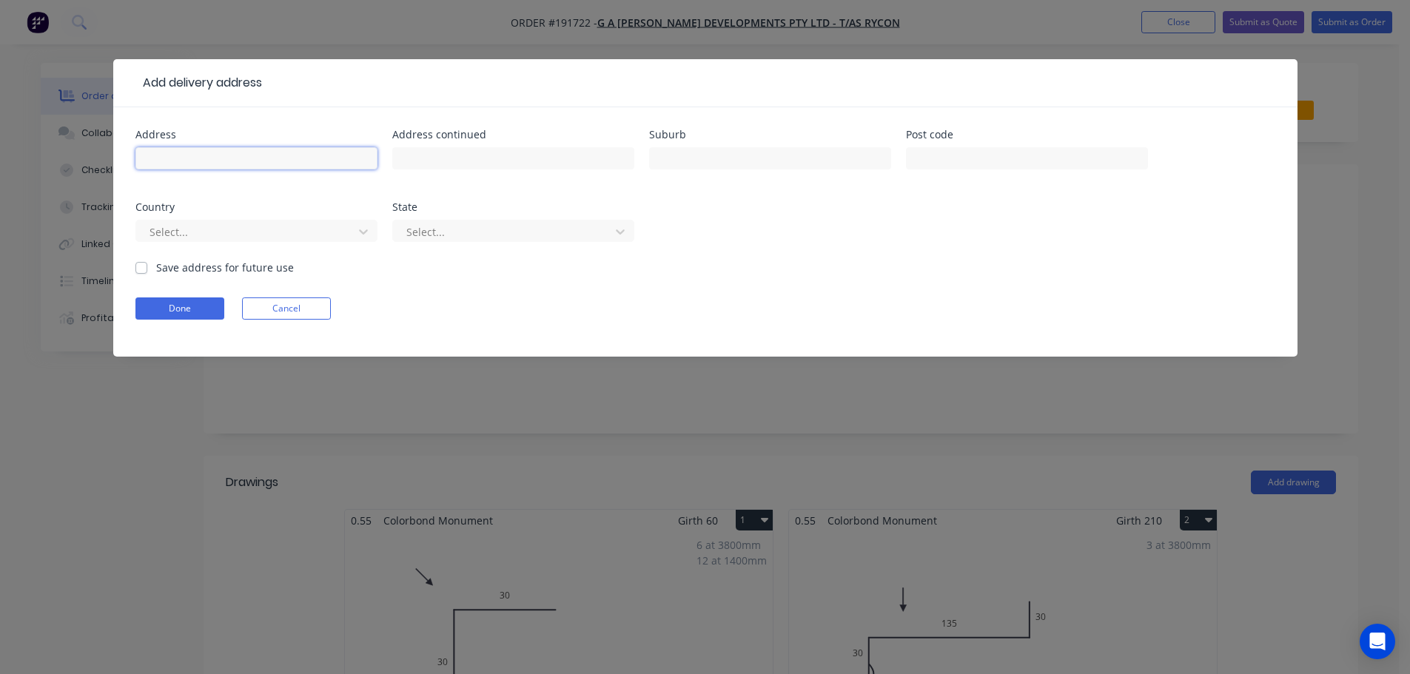
click at [192, 156] on input "text" at bounding box center [256, 158] width 242 height 22
type input "44 INDUSTRIAL AVE"
type input "LOGAN VILLAGE"
click at [173, 212] on div "Country" at bounding box center [256, 207] width 242 height 10
click at [160, 232] on div at bounding box center [247, 232] width 198 height 19
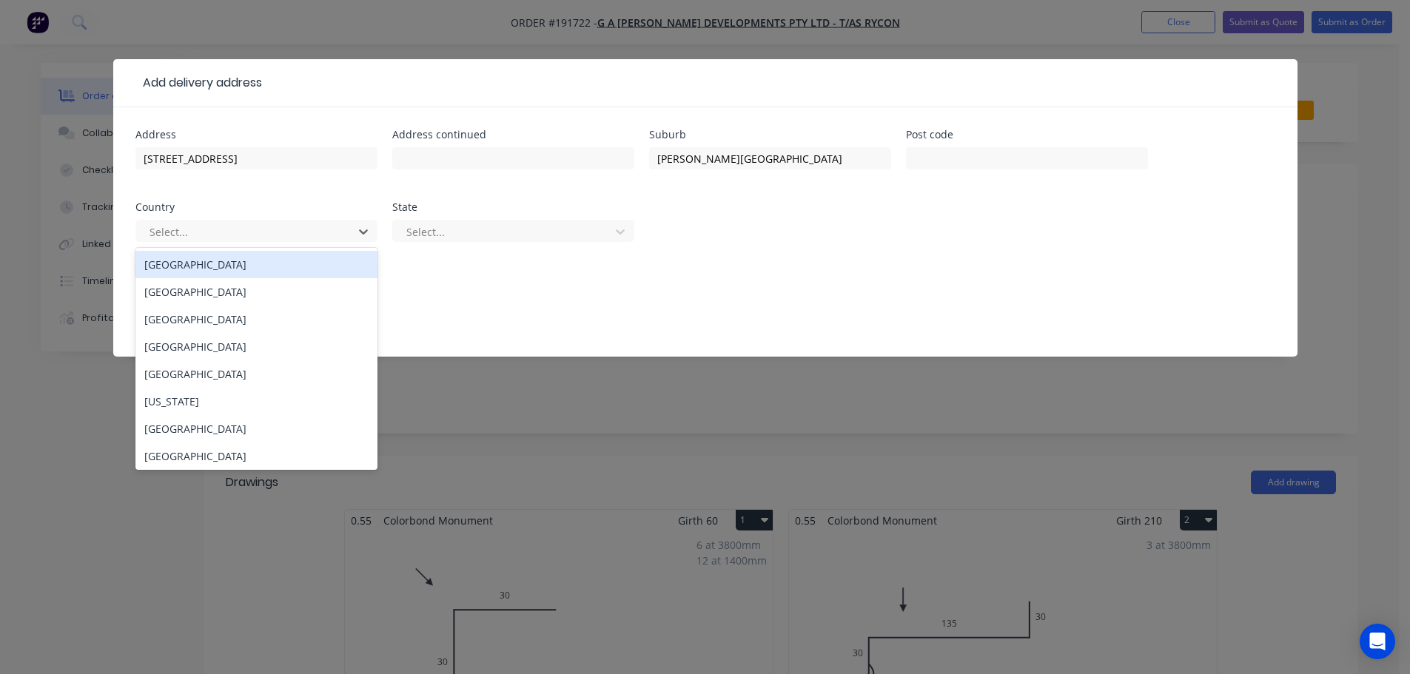
click at [184, 257] on div "Australia" at bounding box center [256, 264] width 242 height 27
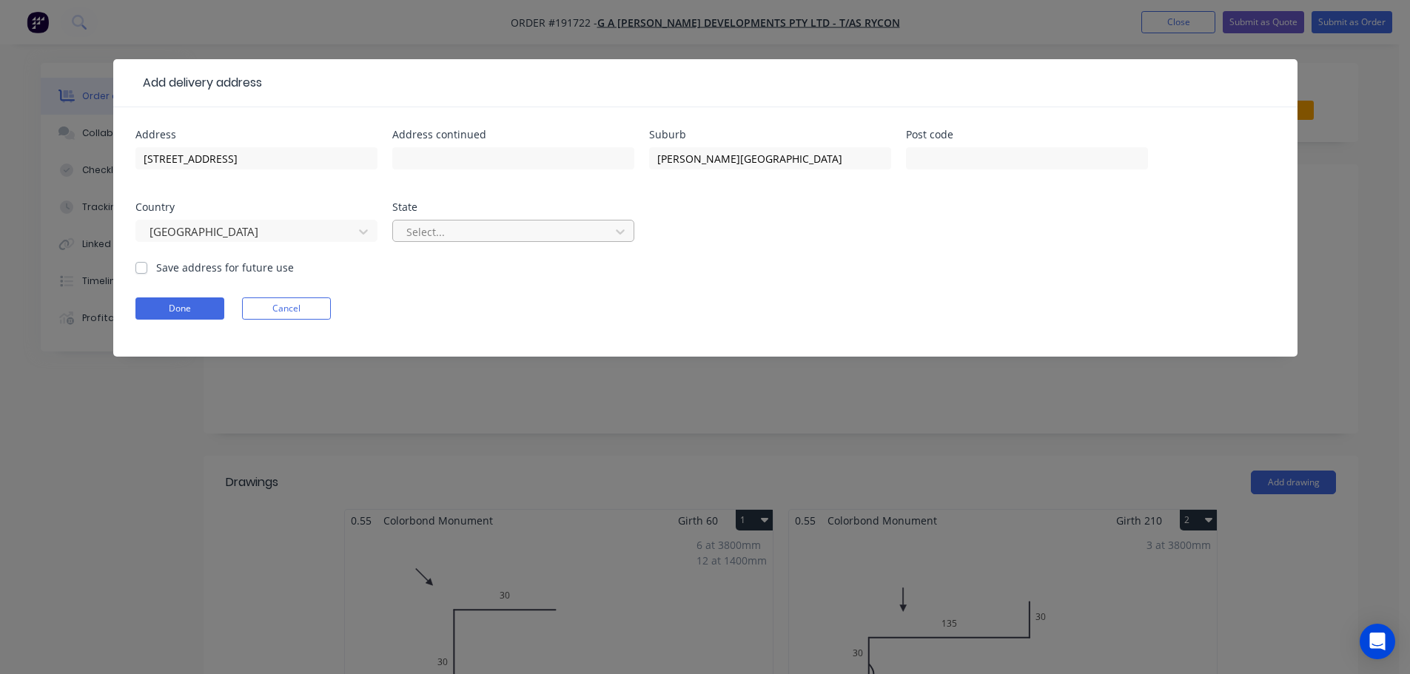
click at [454, 227] on div at bounding box center [504, 232] width 198 height 19
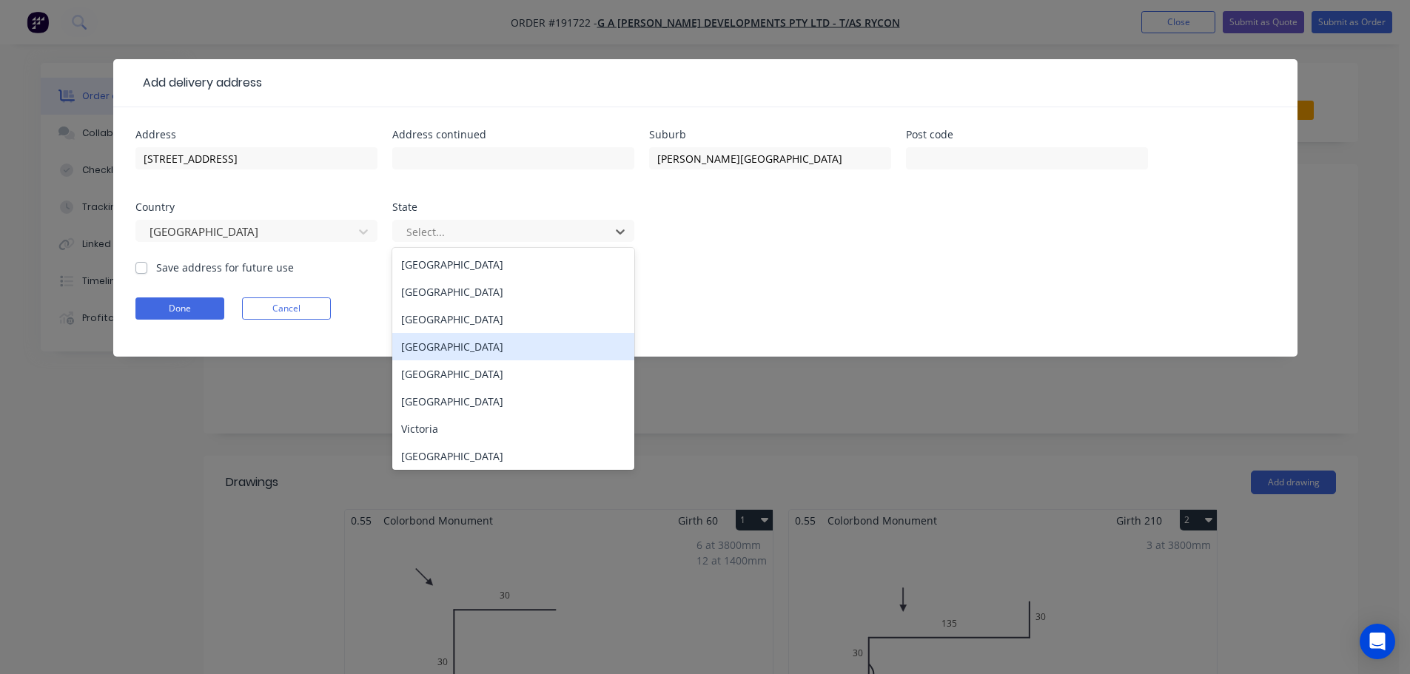
click at [460, 340] on div "Queensland" at bounding box center [513, 346] width 242 height 27
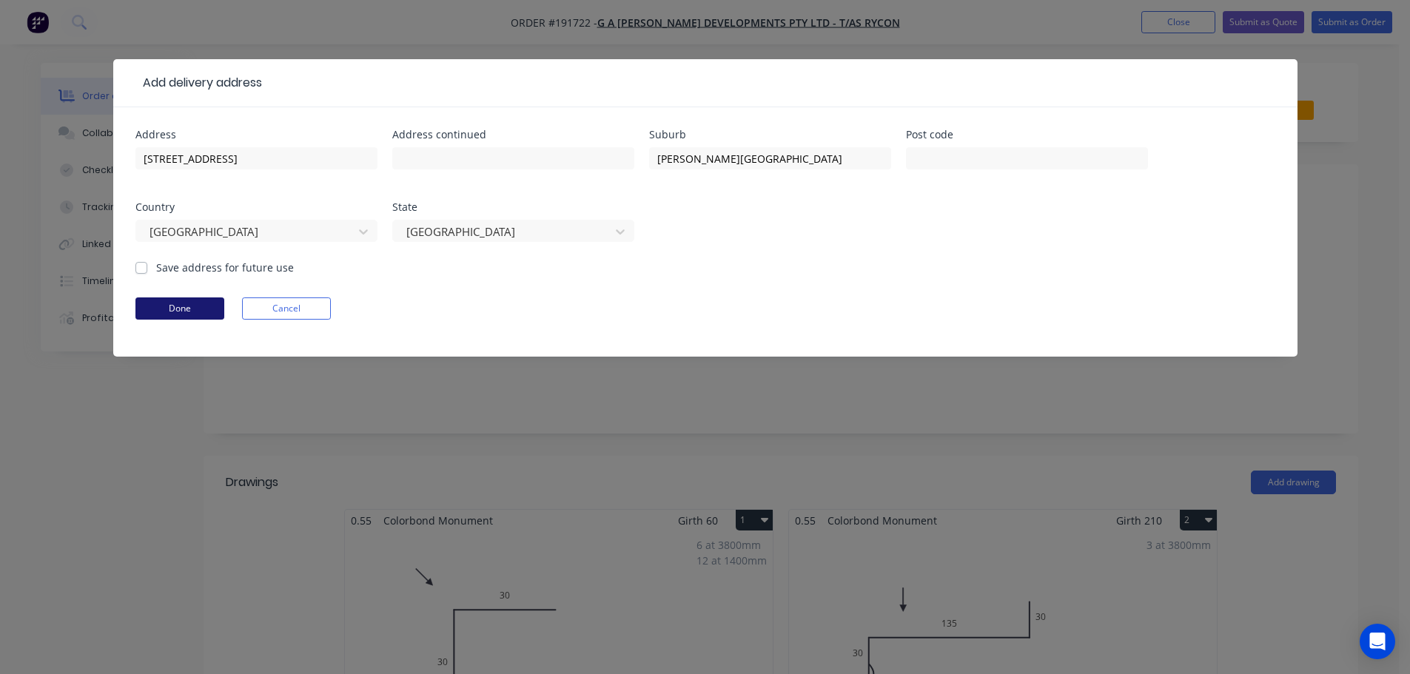
click at [177, 310] on button "Done" at bounding box center [179, 309] width 89 height 22
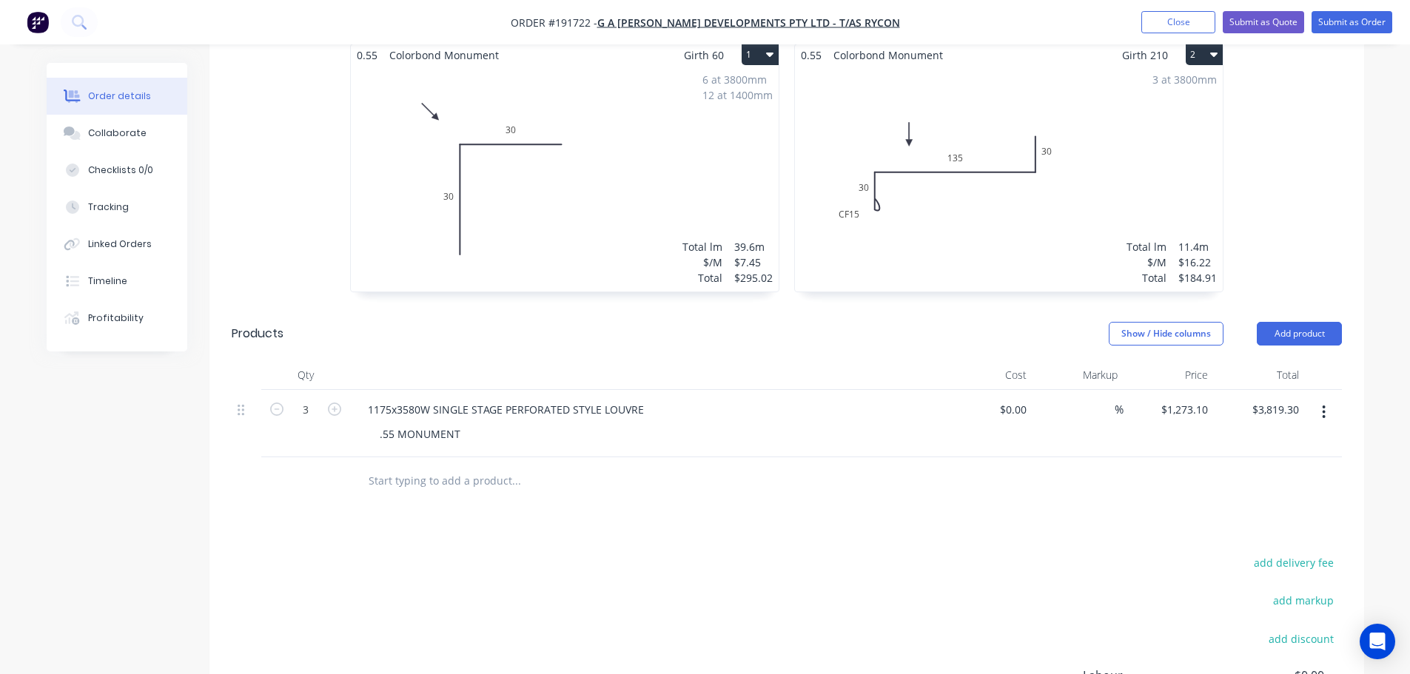
scroll to position [633, 0]
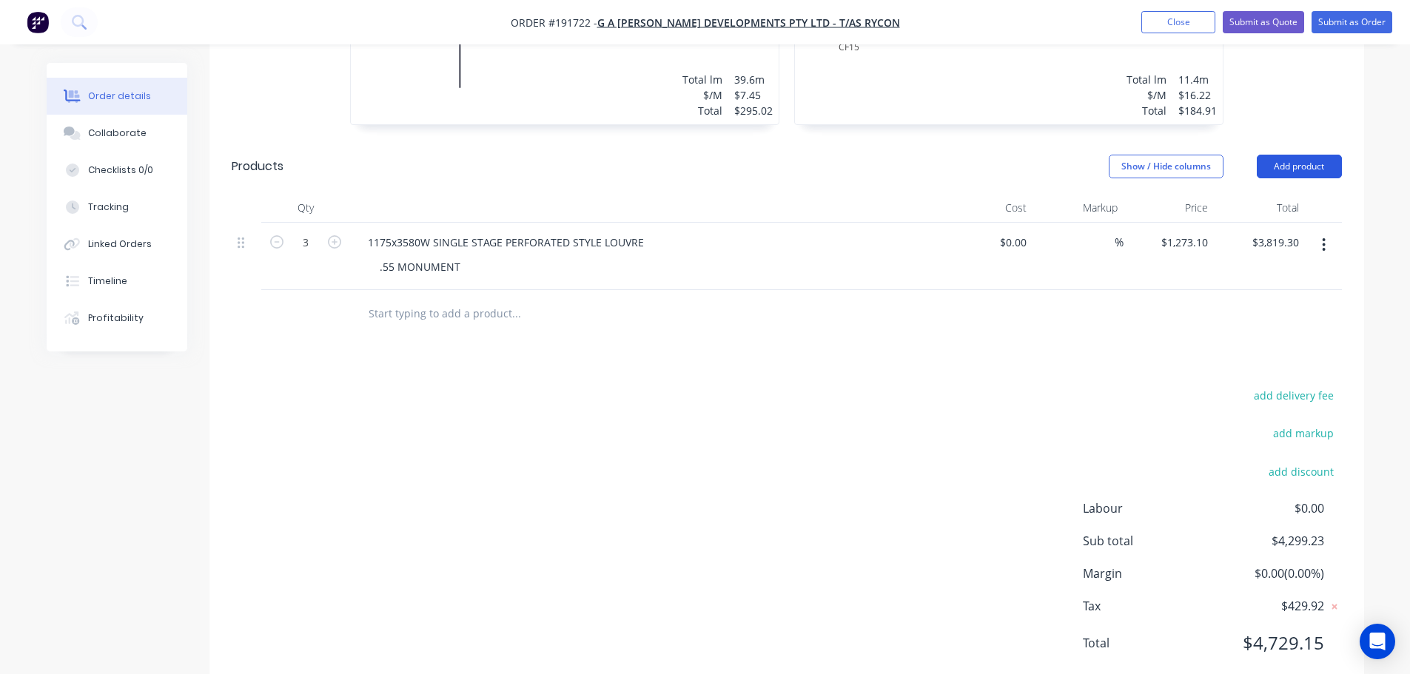
click at [1300, 155] on button "Add product" at bounding box center [1299, 167] width 85 height 24
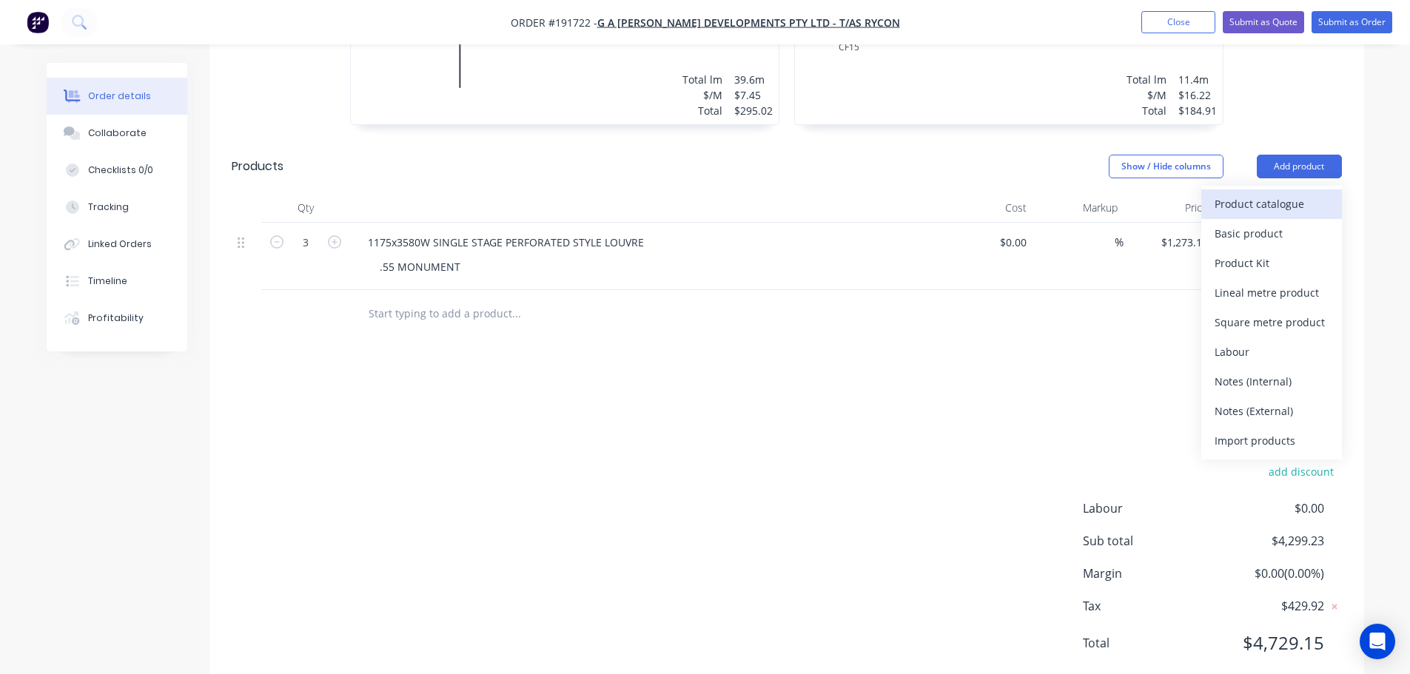
click at [1272, 193] on div "Product catalogue" at bounding box center [1271, 203] width 114 height 21
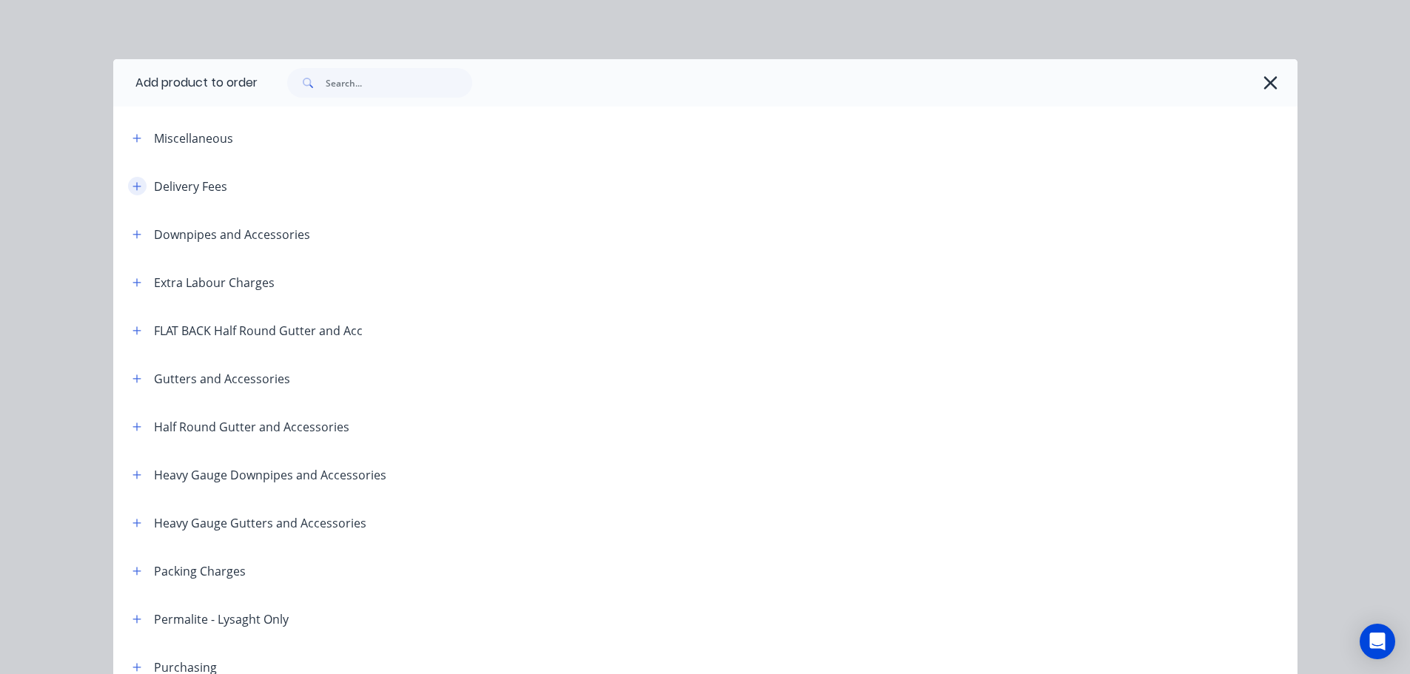
click at [127, 198] on header "Delivery Fees" at bounding box center [705, 186] width 1184 height 48
click at [132, 193] on button "button" at bounding box center [137, 186] width 19 height 19
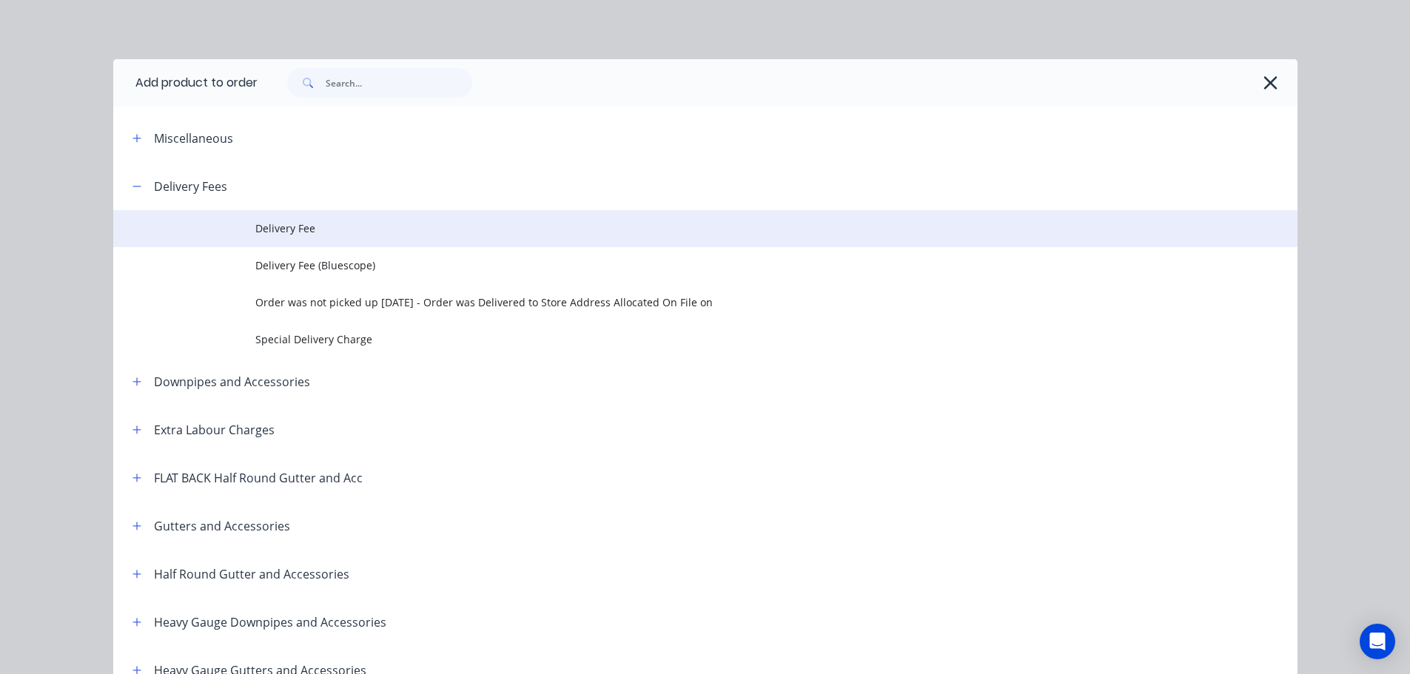
click at [278, 237] on td "Delivery Fee" at bounding box center [776, 228] width 1042 height 37
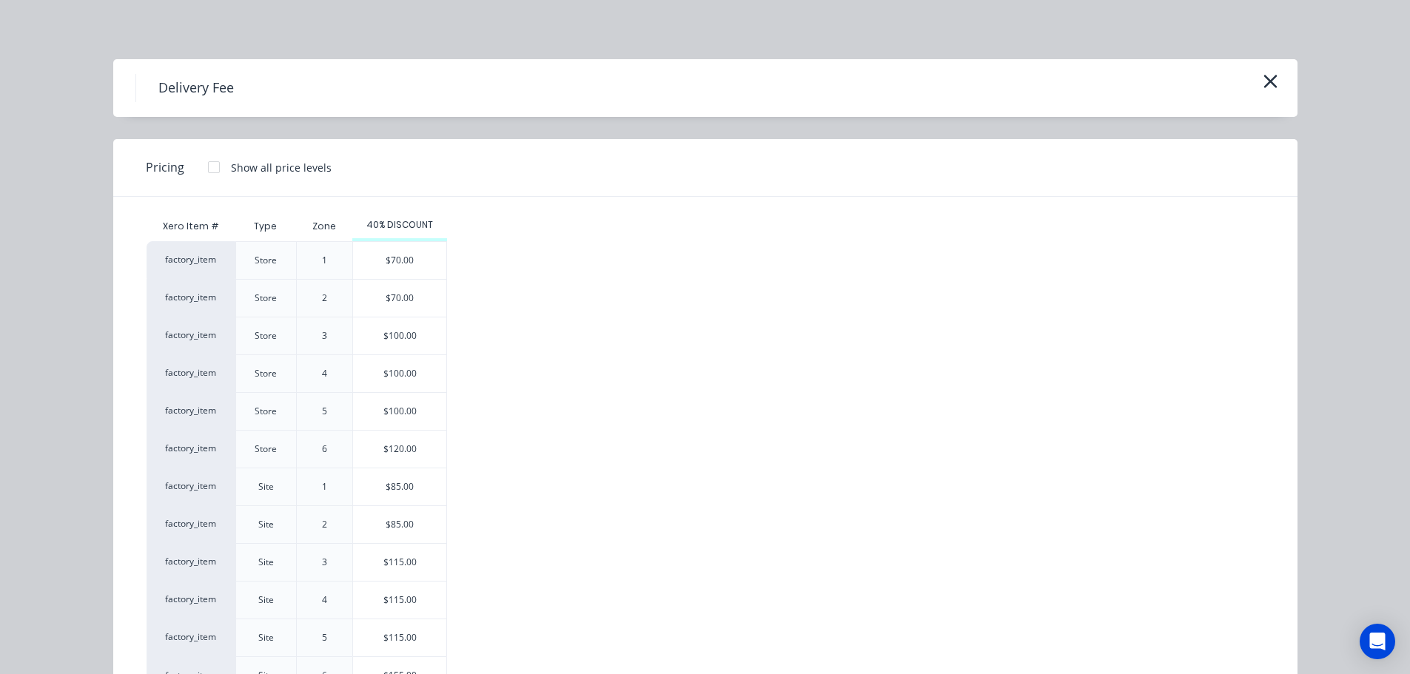
click at [383, 491] on div "$85.00" at bounding box center [399, 486] width 93 height 37
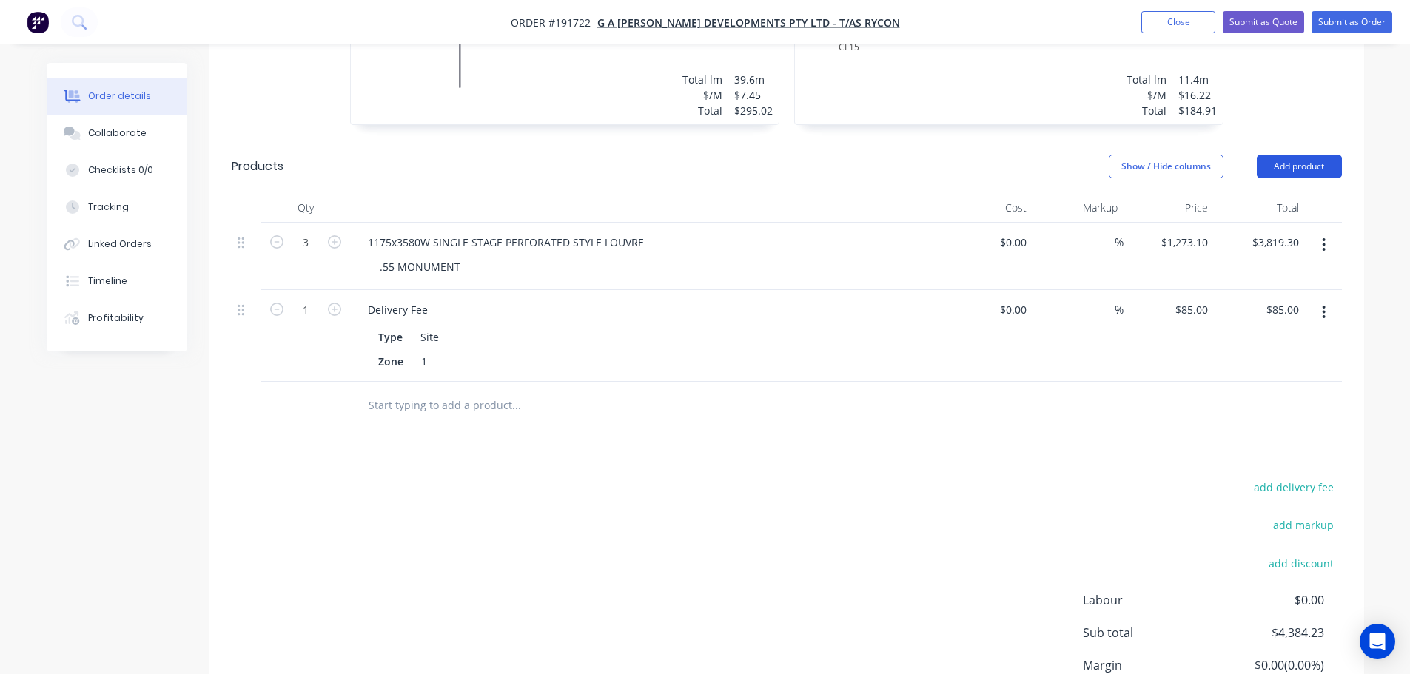
click at [1311, 155] on button "Add product" at bounding box center [1299, 167] width 85 height 24
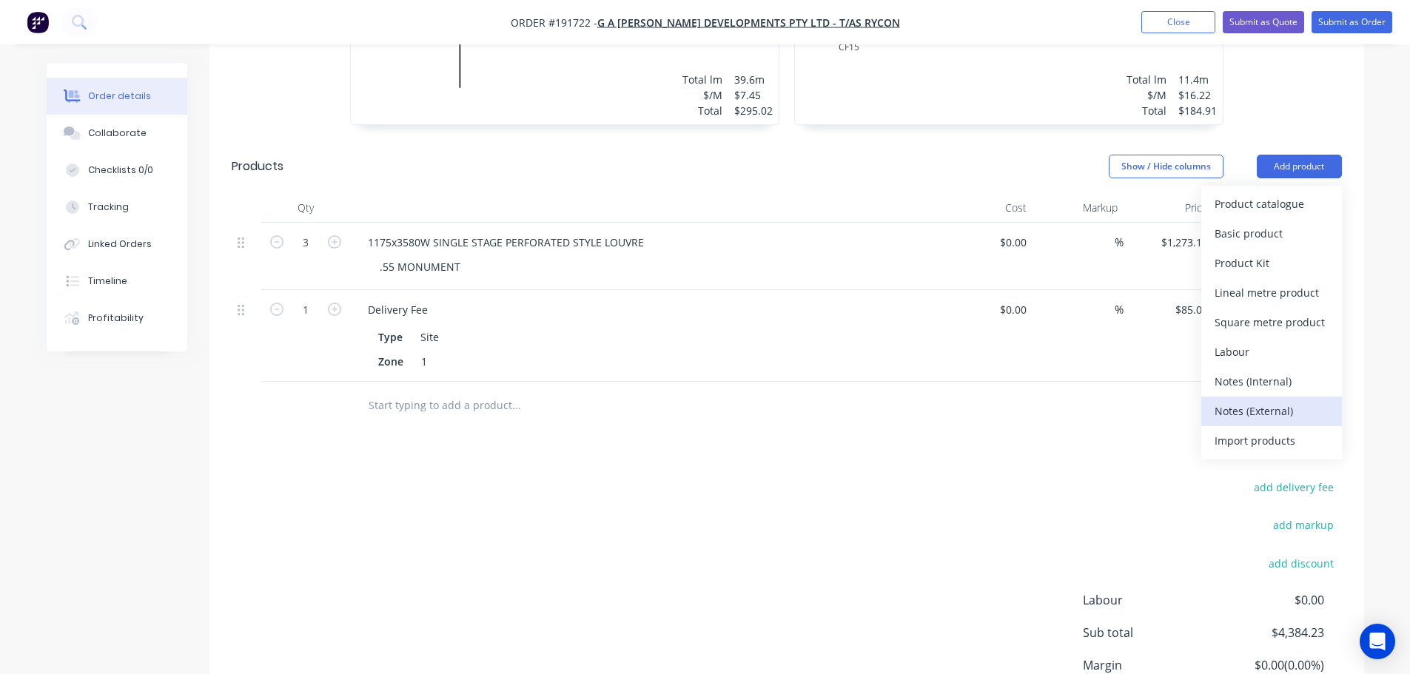
click at [1252, 400] on div "Notes (External)" at bounding box center [1271, 410] width 114 height 21
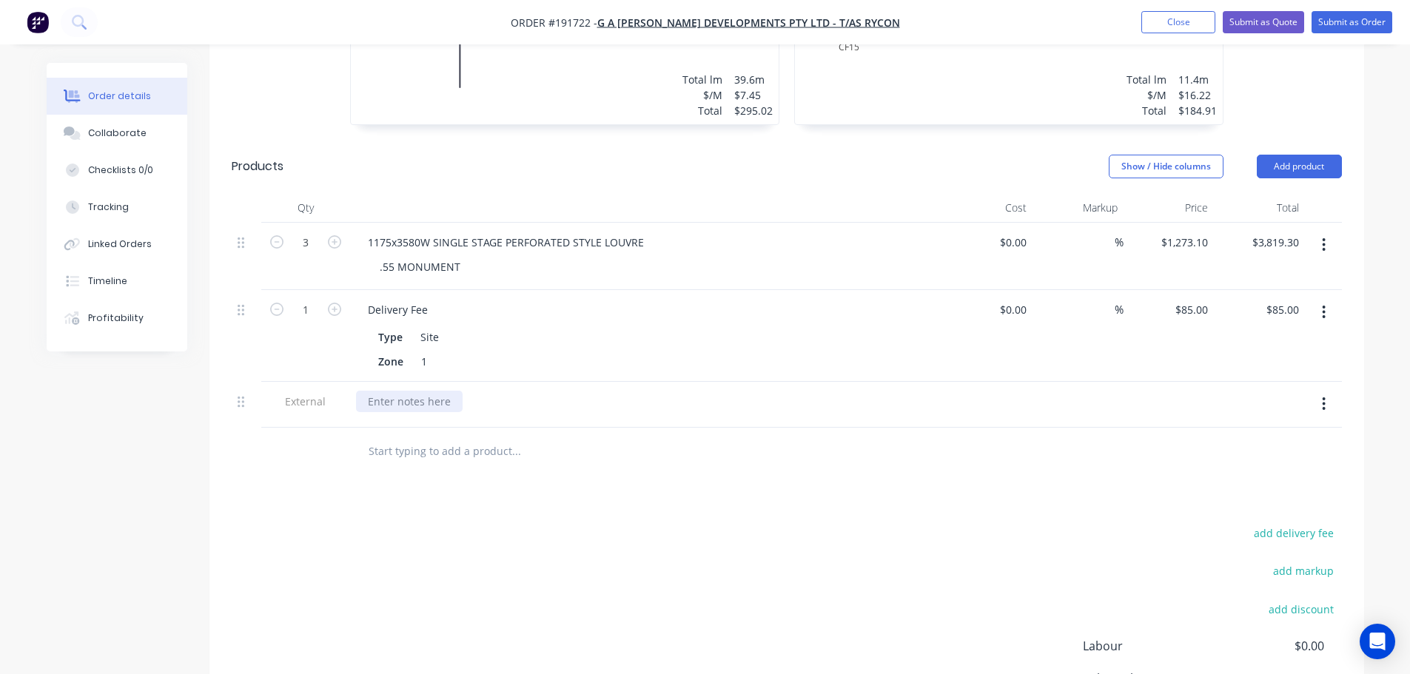
click at [417, 391] on div at bounding box center [409, 401] width 107 height 21
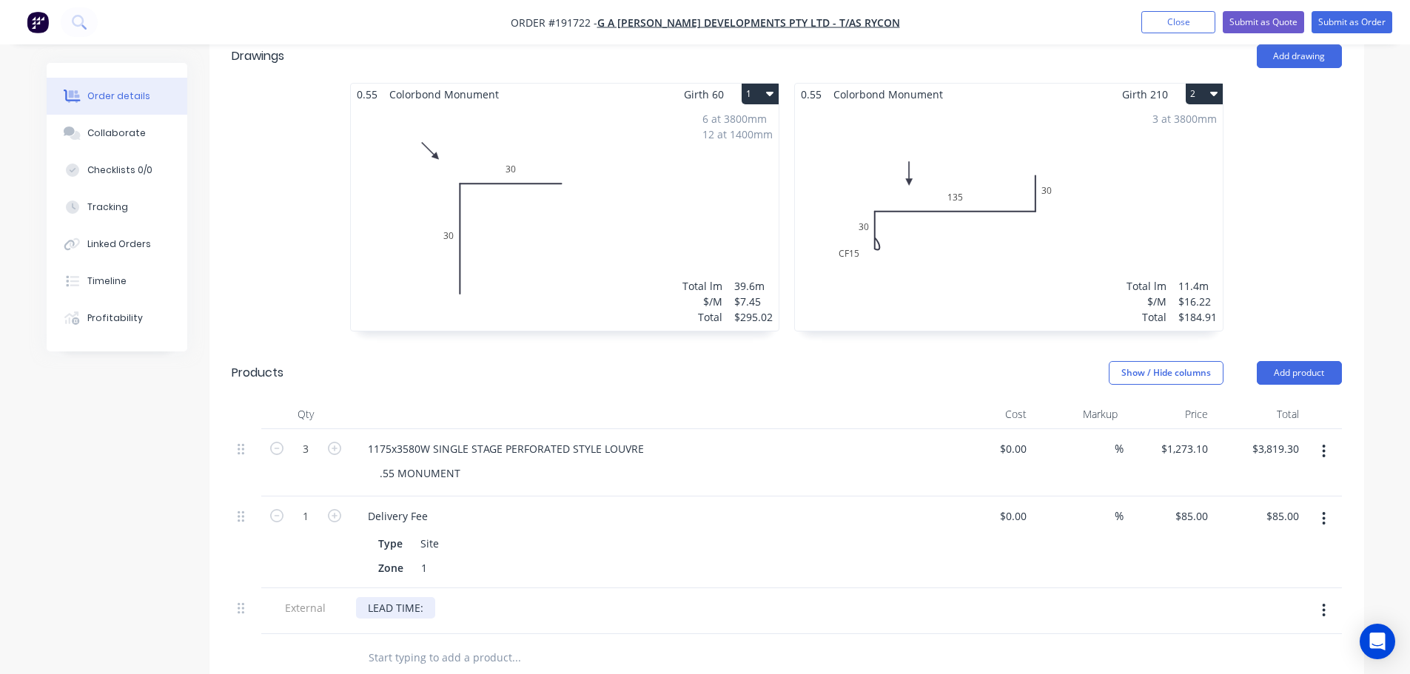
scroll to position [485, 0]
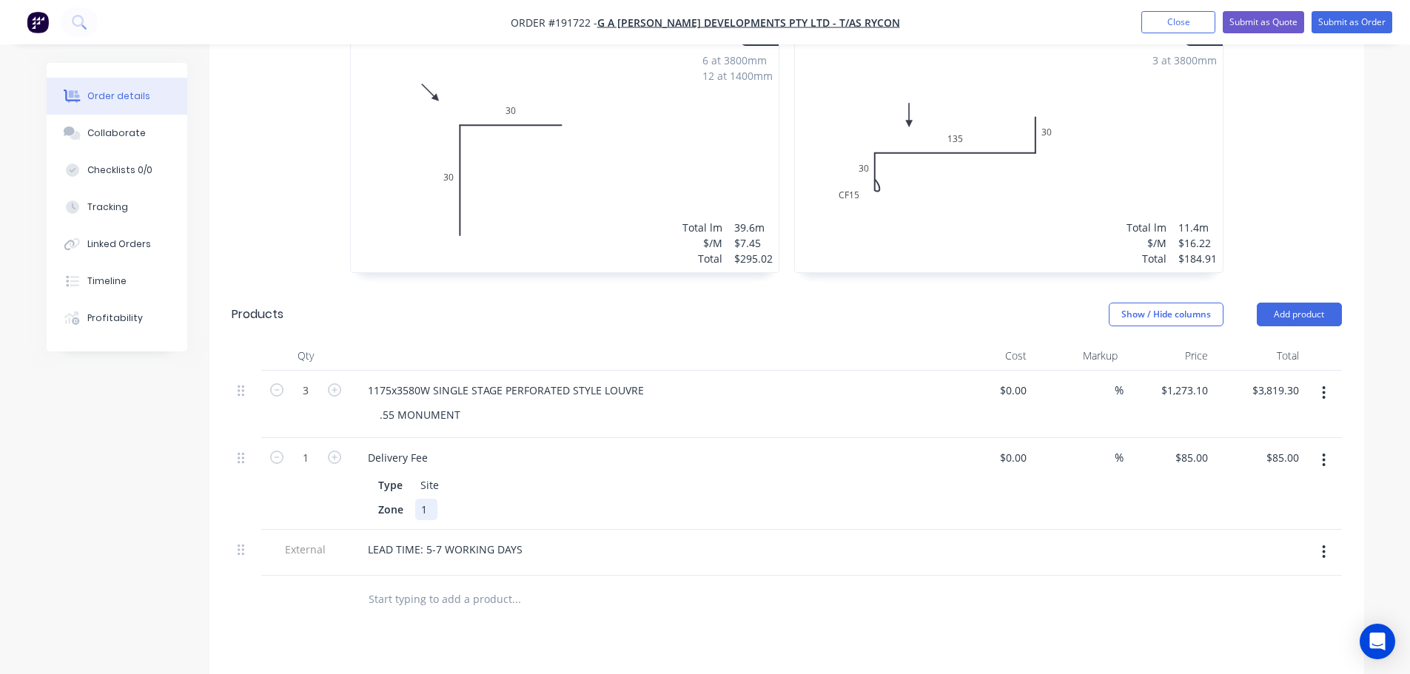
click at [907, 499] on div "Zone 1" at bounding box center [643, 509] width 542 height 21
click at [390, 380] on div "1175x3580W SINGLE STAGE PERFORATED STYLE LOUVRE" at bounding box center [506, 390] width 300 height 21
click at [506, 293] on header "Products Show / Hide columns Add product" at bounding box center [786, 314] width 1155 height 53
click at [402, 380] on div "1175Hx3580W SINGLE STAGE PERFORATED STYLE LOUVRE" at bounding box center [509, 390] width 307 height 21
click at [400, 380] on div "1175Hx 3580W SINGLE STAGE PERFORATED STYLE LOUVRE" at bounding box center [511, 390] width 310 height 21
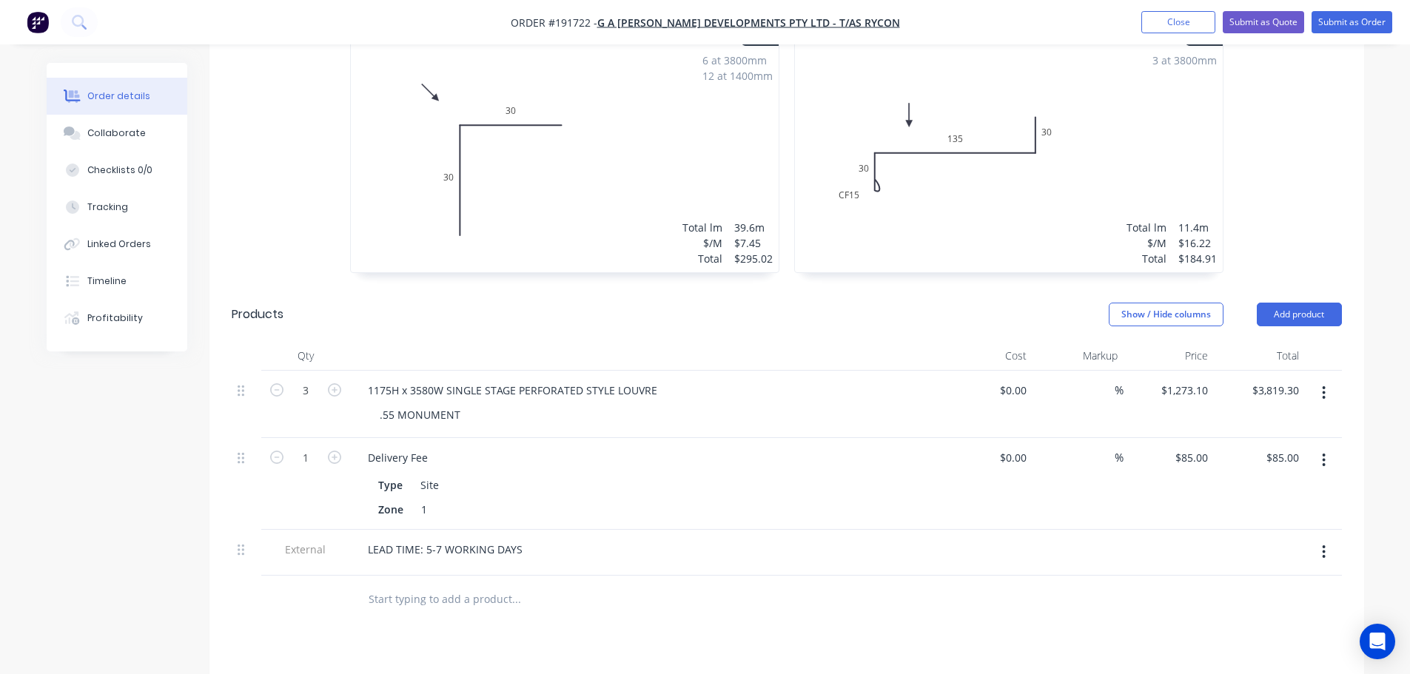
click at [456, 341] on div at bounding box center [646, 356] width 592 height 30
click at [1263, 33] on button "Submit as Quote" at bounding box center [1263, 22] width 81 height 22
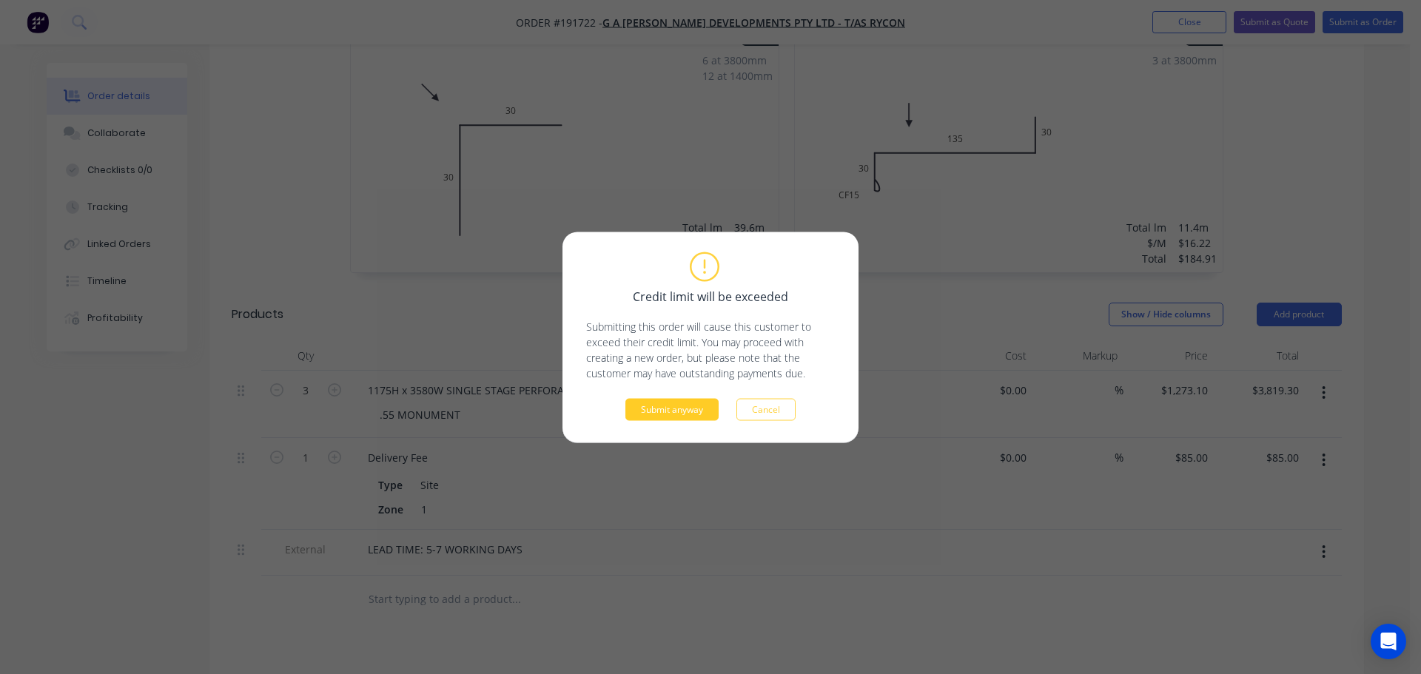
click at [685, 414] on button "Submit anyway" at bounding box center [671, 409] width 93 height 22
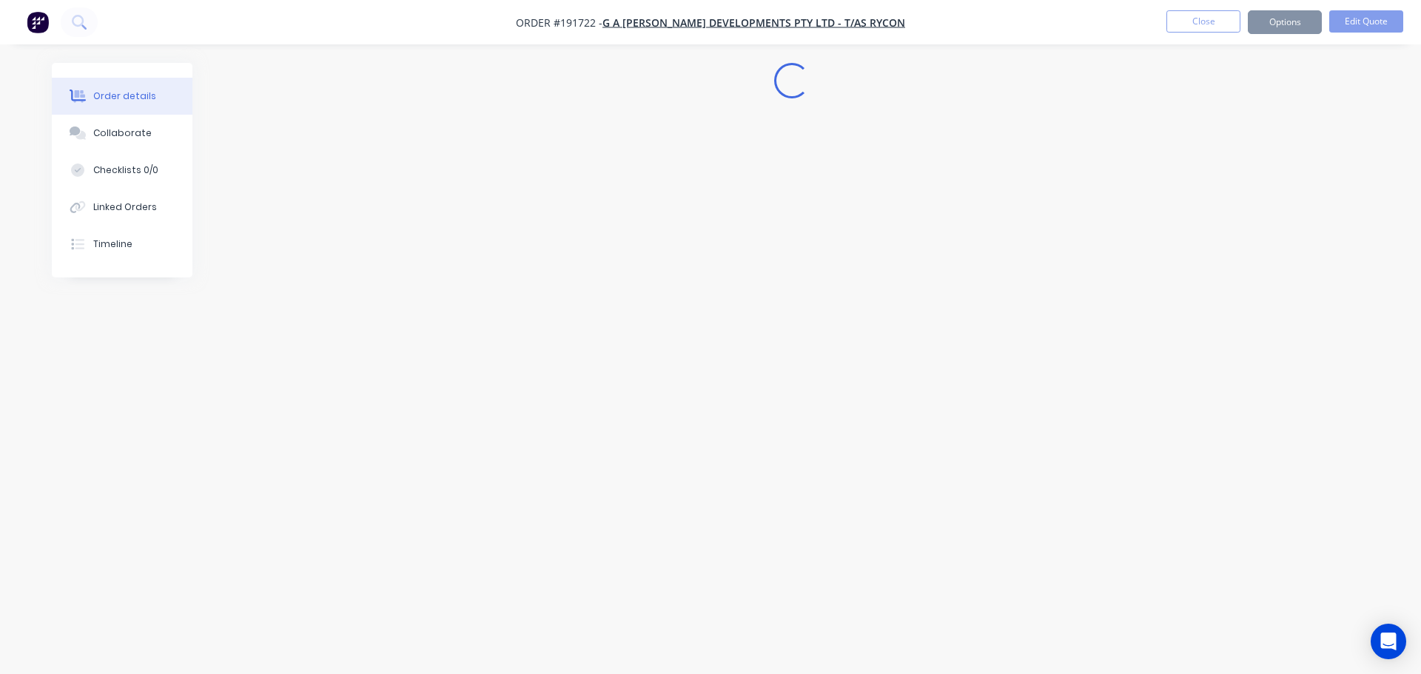
scroll to position [0, 0]
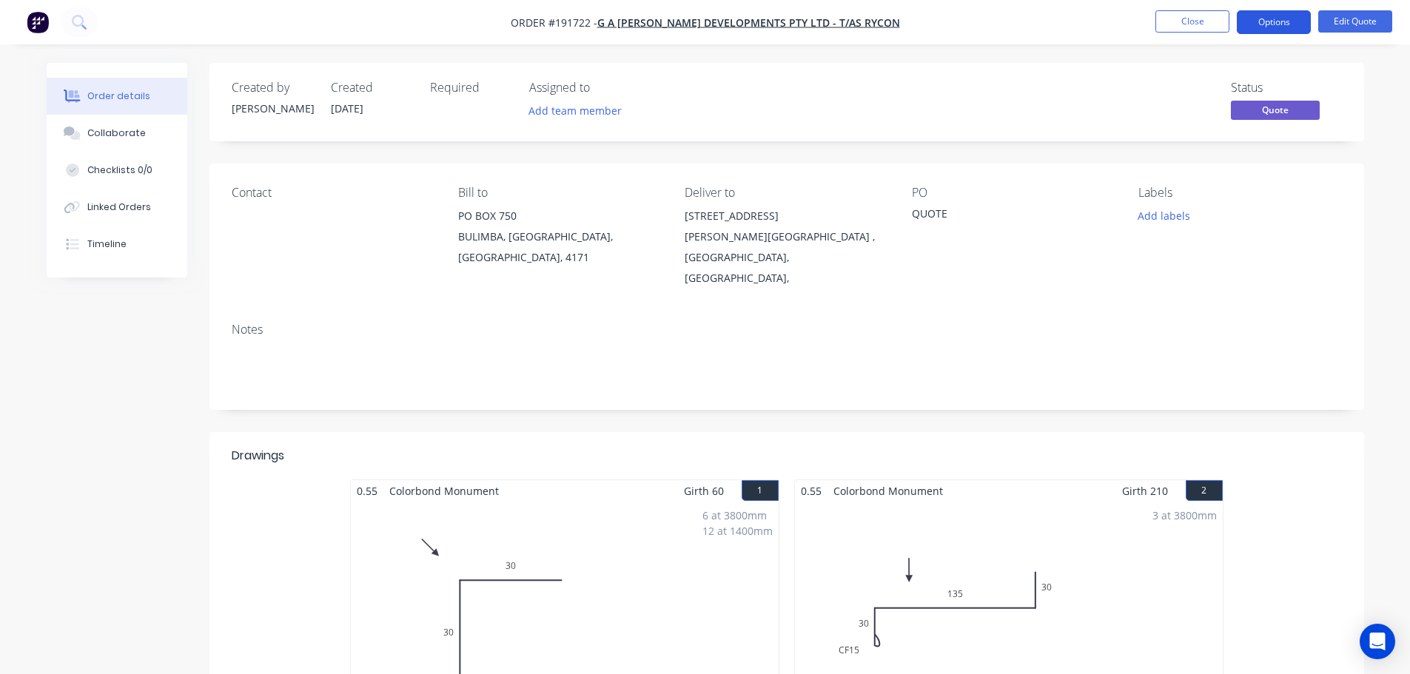
click at [1274, 25] on button "Options" at bounding box center [1274, 22] width 74 height 24
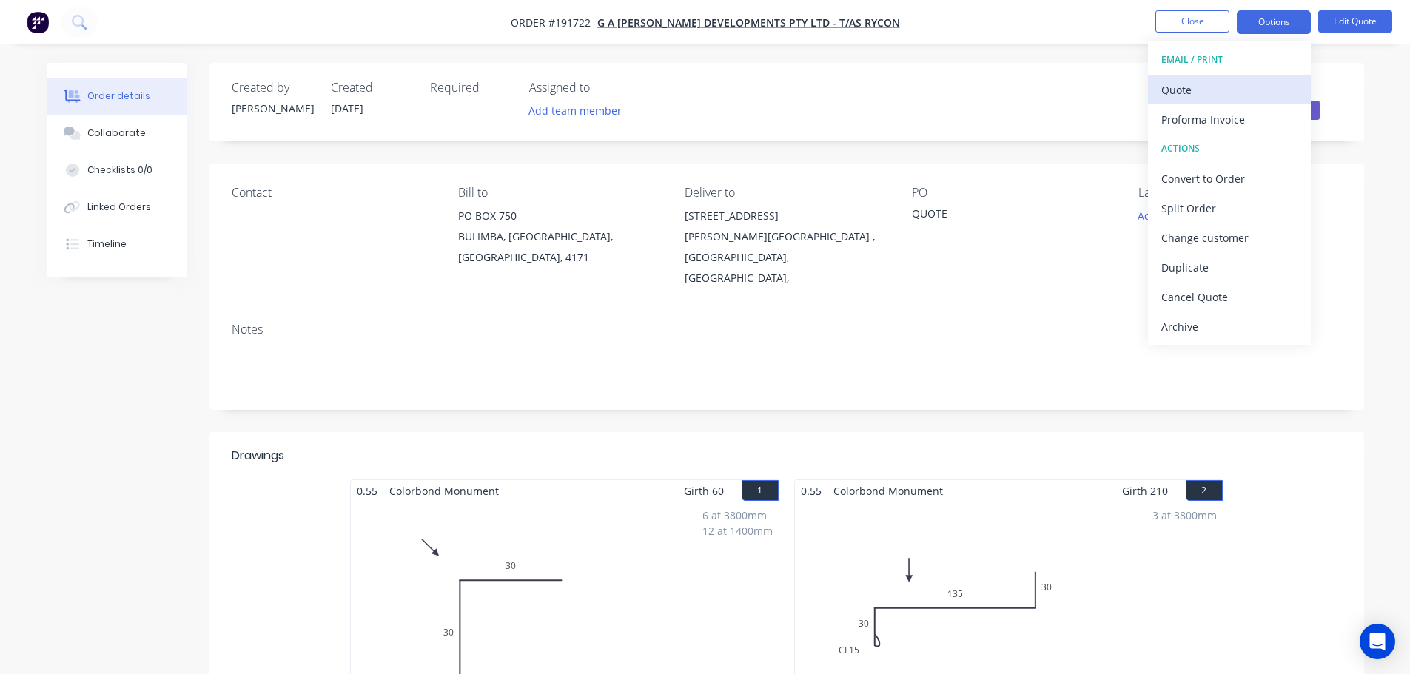
click at [1219, 95] on div "Quote" at bounding box center [1229, 89] width 136 height 21
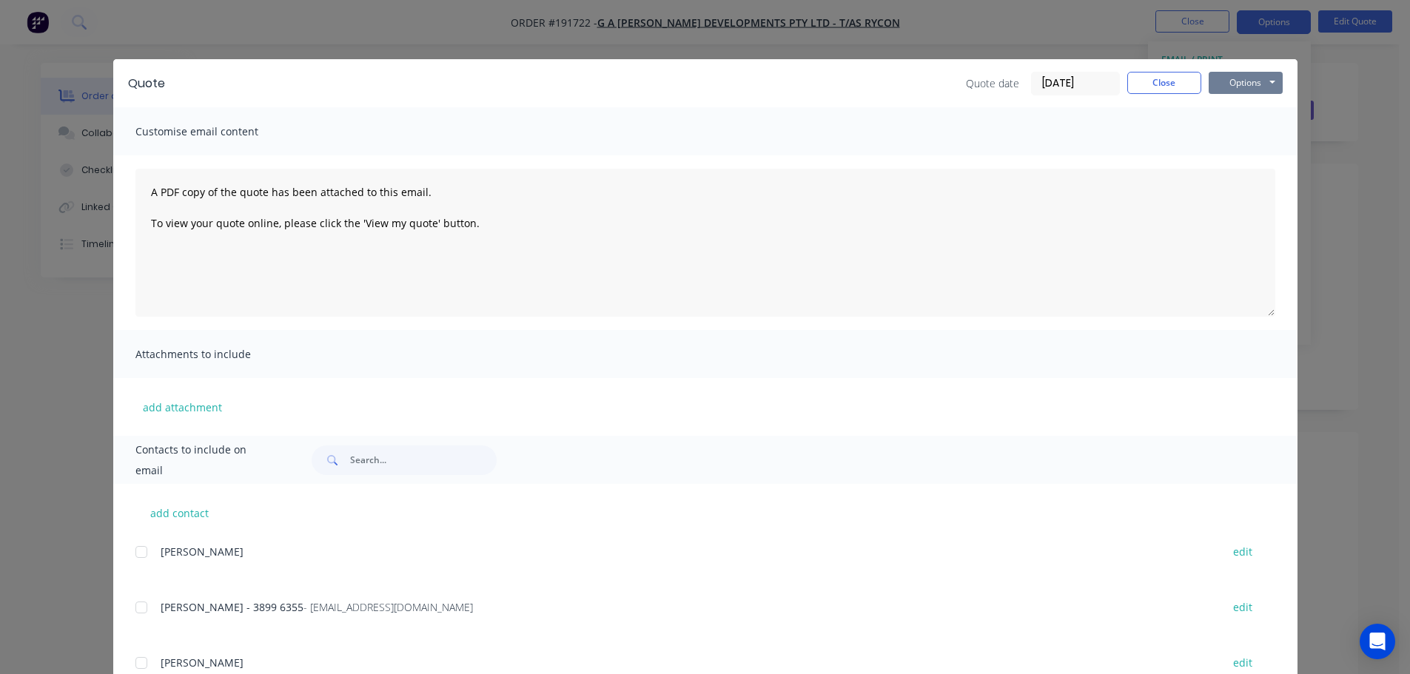
click at [1240, 82] on button "Options" at bounding box center [1246, 83] width 74 height 22
click at [1239, 121] on button "Print" at bounding box center [1256, 133] width 95 height 24
click at [1183, 93] on button "Close" at bounding box center [1164, 83] width 74 height 22
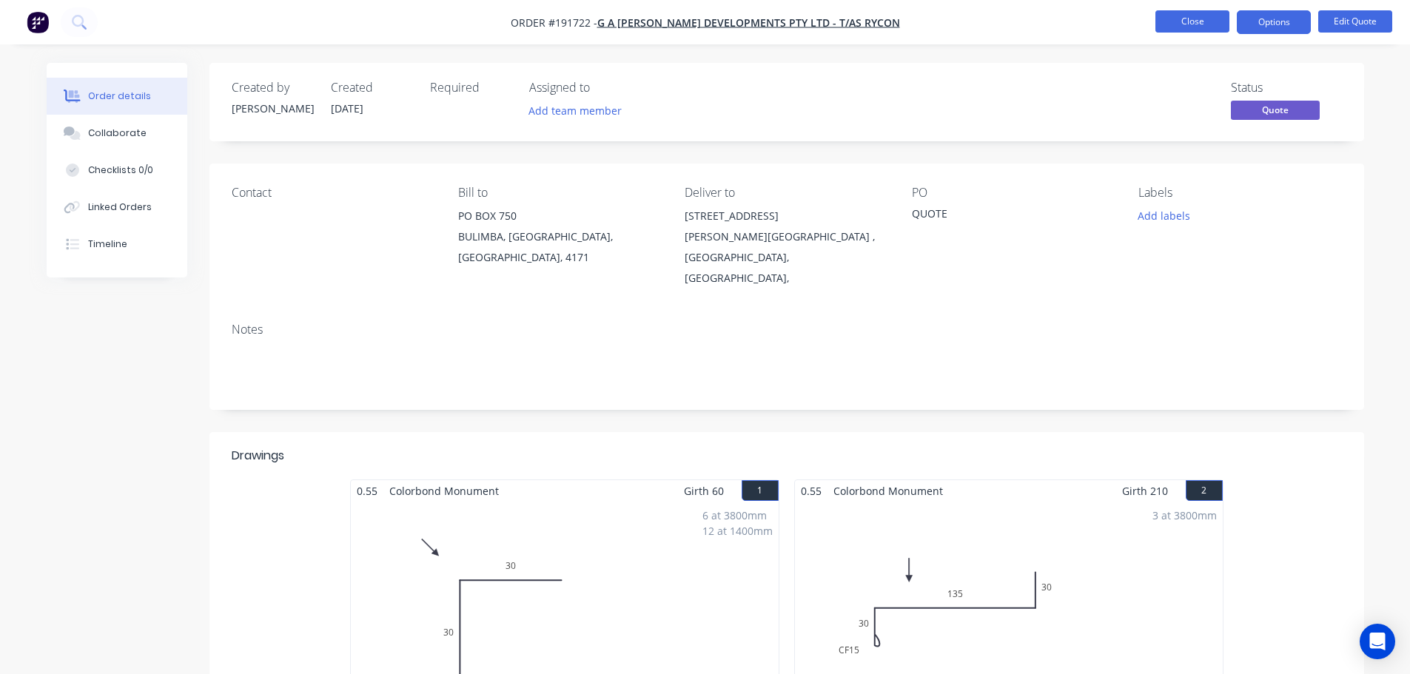
click at [1197, 32] on button "Close" at bounding box center [1192, 21] width 74 height 22
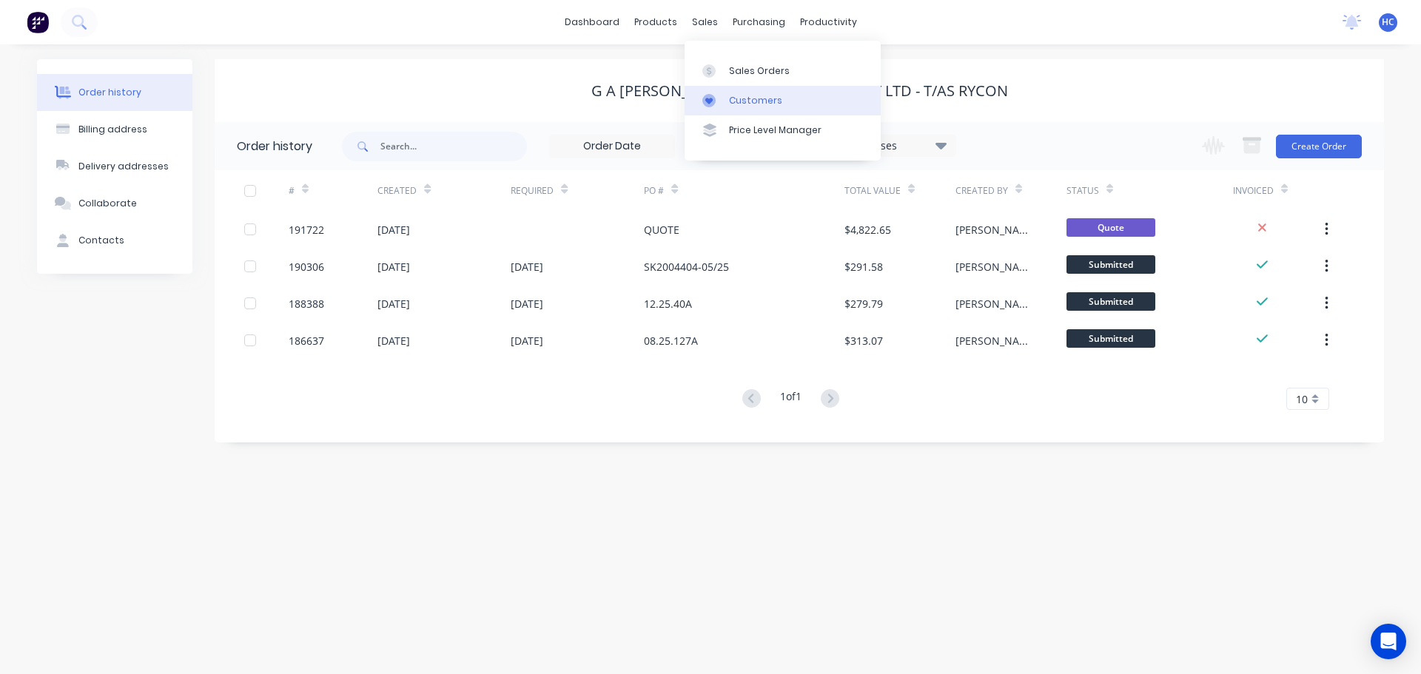
click at [767, 95] on div "Customers" at bounding box center [755, 100] width 53 height 13
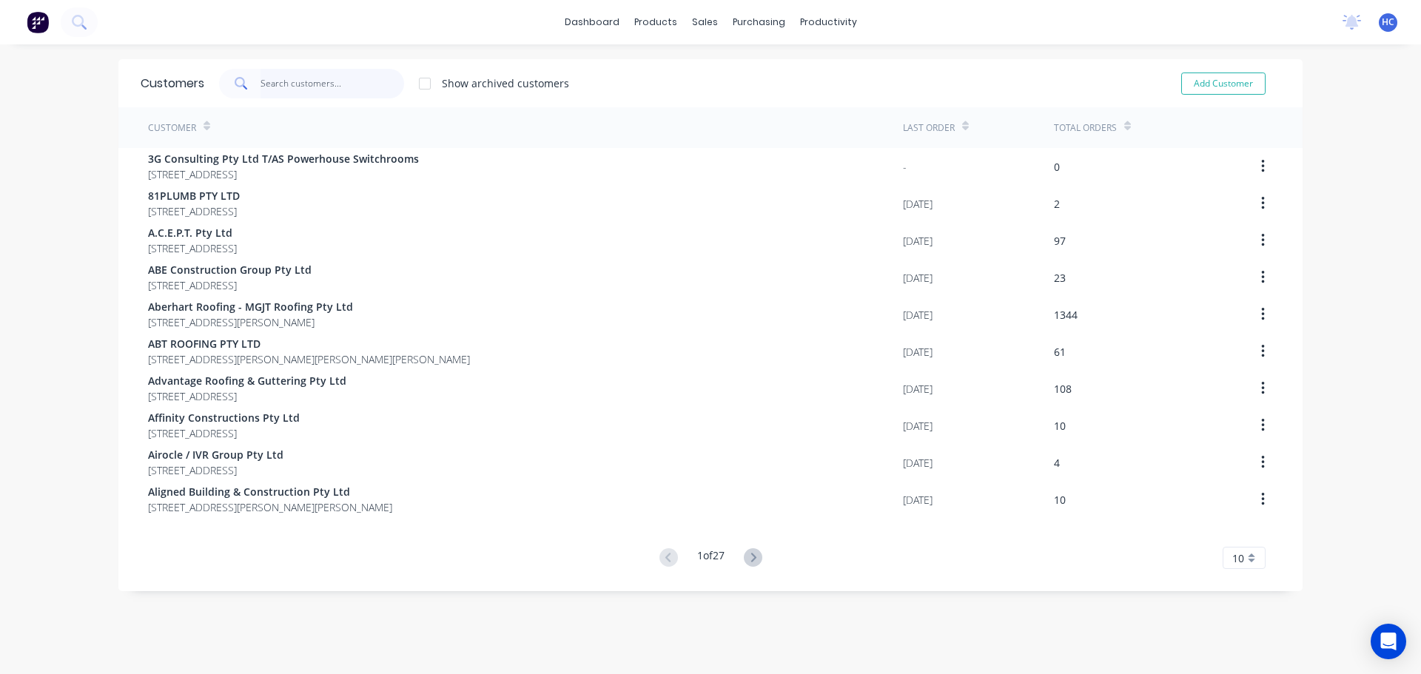
click at [274, 89] on input "text" at bounding box center [333, 84] width 144 height 30
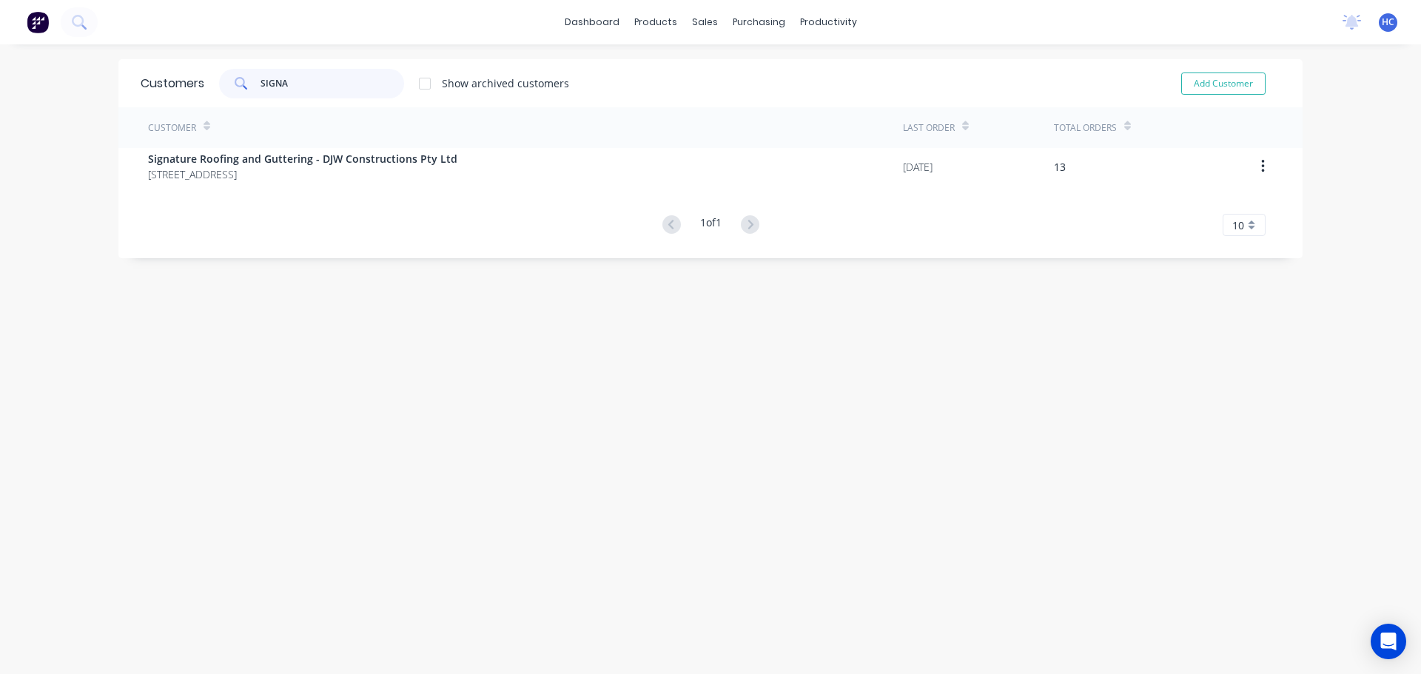
type input "SIGNA"
click at [229, 143] on div "Customer" at bounding box center [525, 127] width 755 height 41
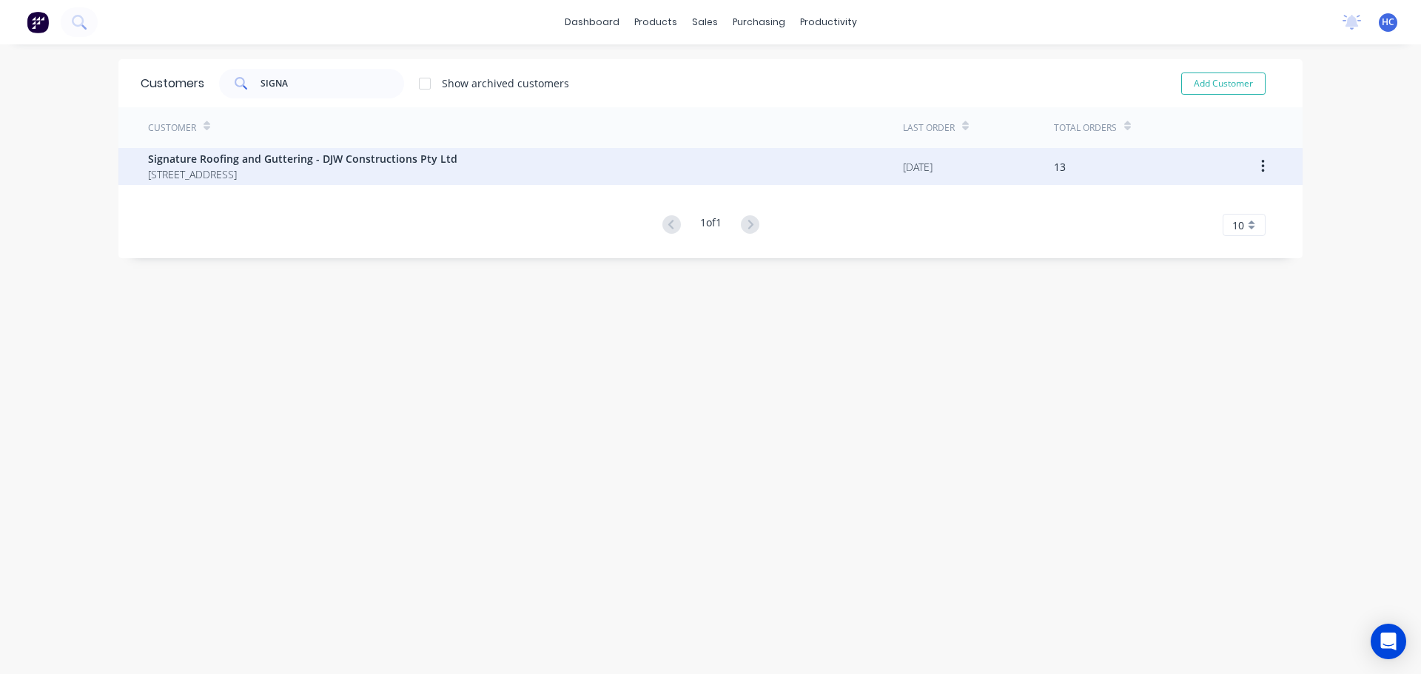
click at [206, 161] on span "Signature Roofing and Guttering - DJW Constructions Pty Ltd" at bounding box center [302, 159] width 309 height 16
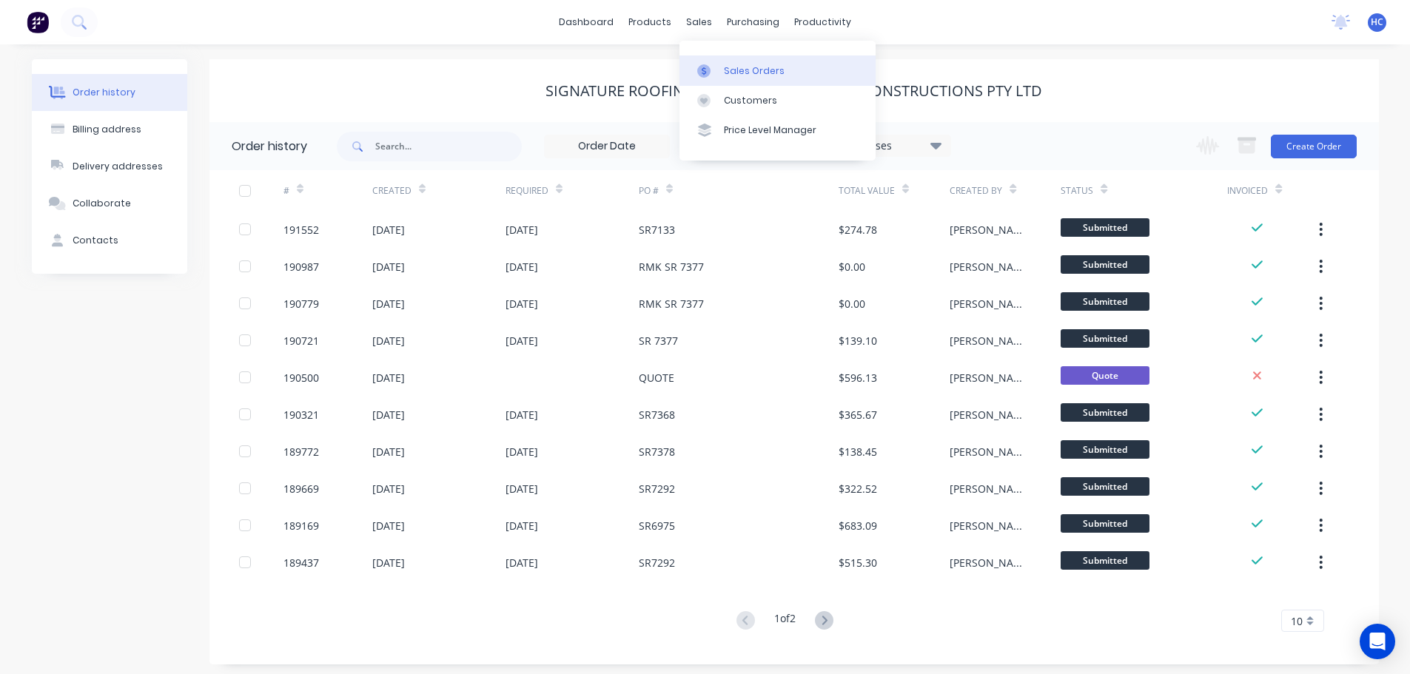
click at [733, 73] on div "Sales Orders" at bounding box center [754, 70] width 61 height 13
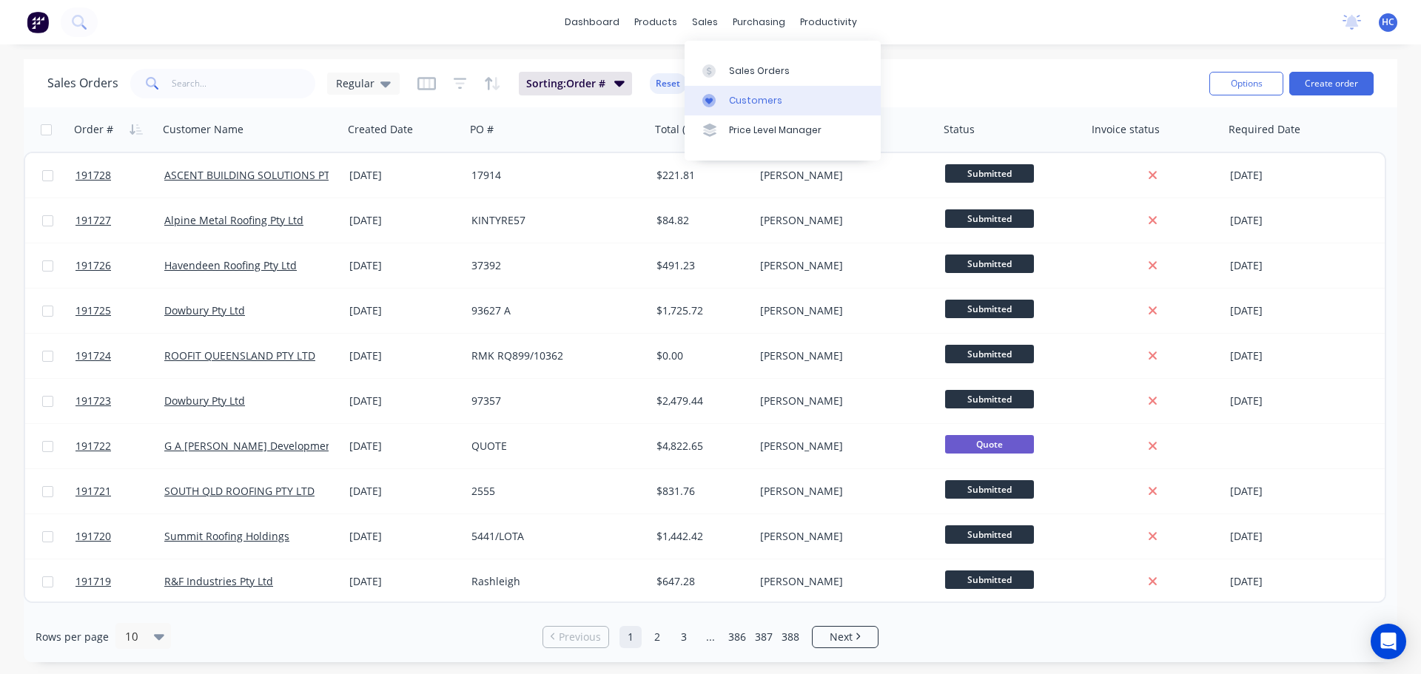
click at [739, 100] on div "Customers" at bounding box center [755, 100] width 53 height 13
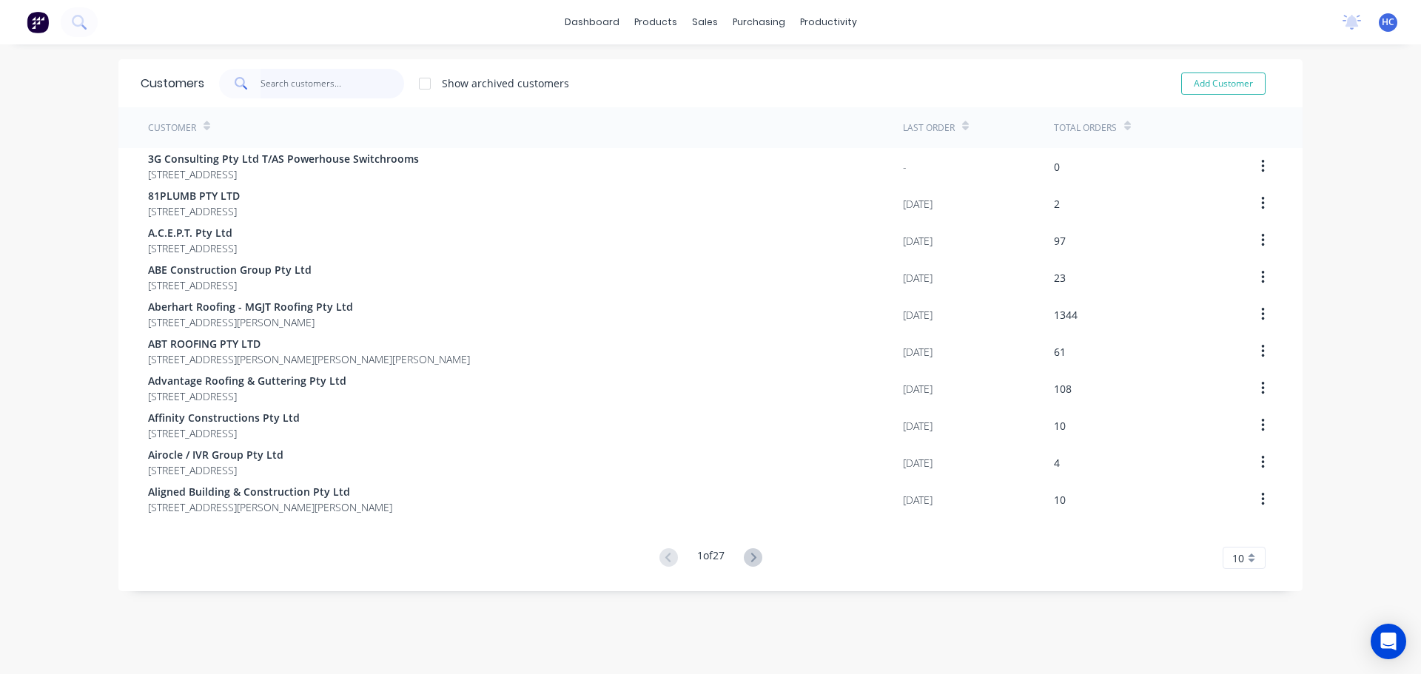
click at [272, 81] on input "text" at bounding box center [333, 84] width 144 height 30
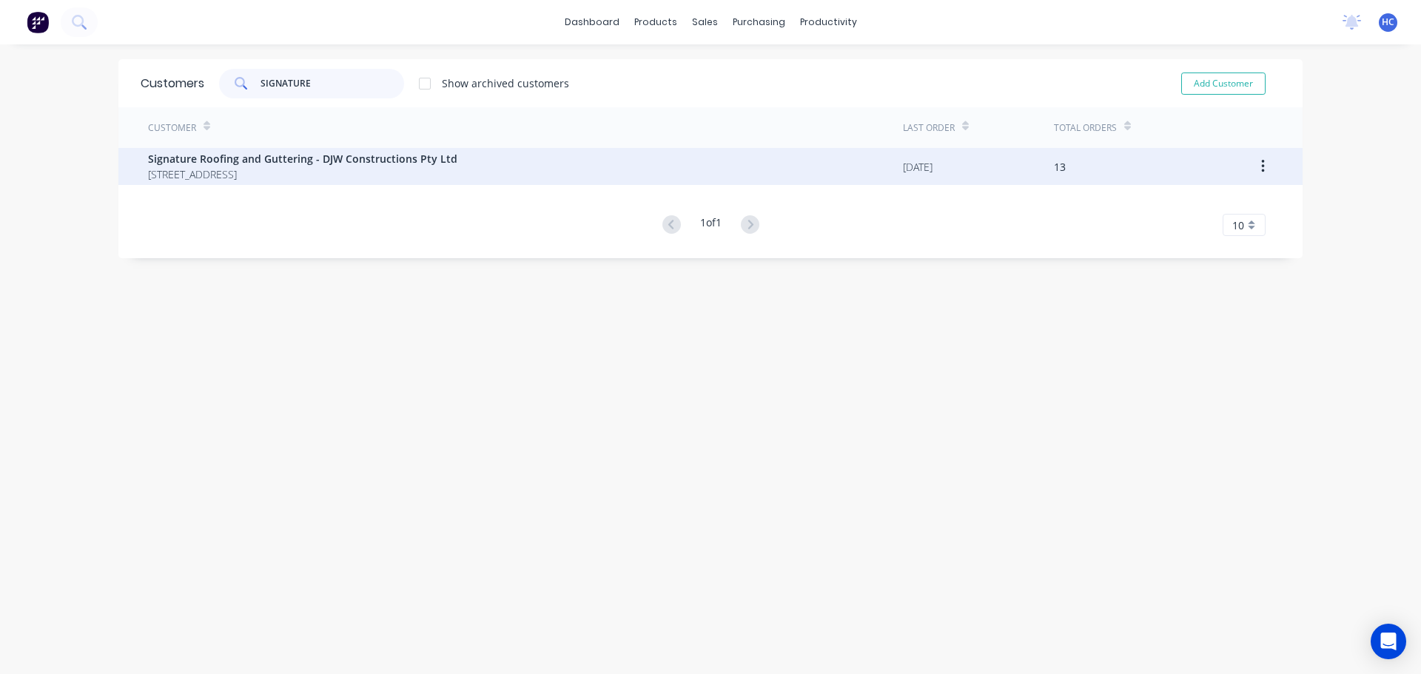
type input "SIGNATURE"
click at [282, 171] on span "[STREET_ADDRESS]" at bounding box center [302, 175] width 309 height 16
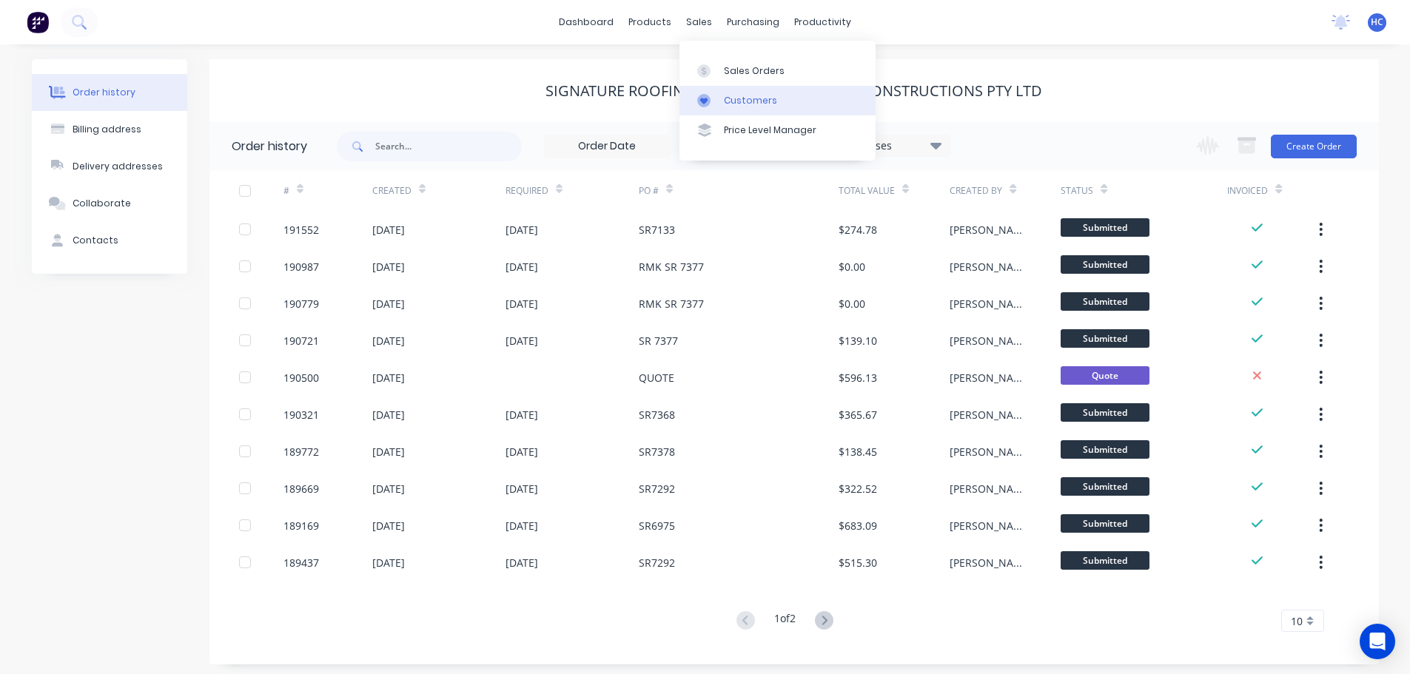
click at [730, 94] on div "Customers" at bounding box center [750, 100] width 53 height 13
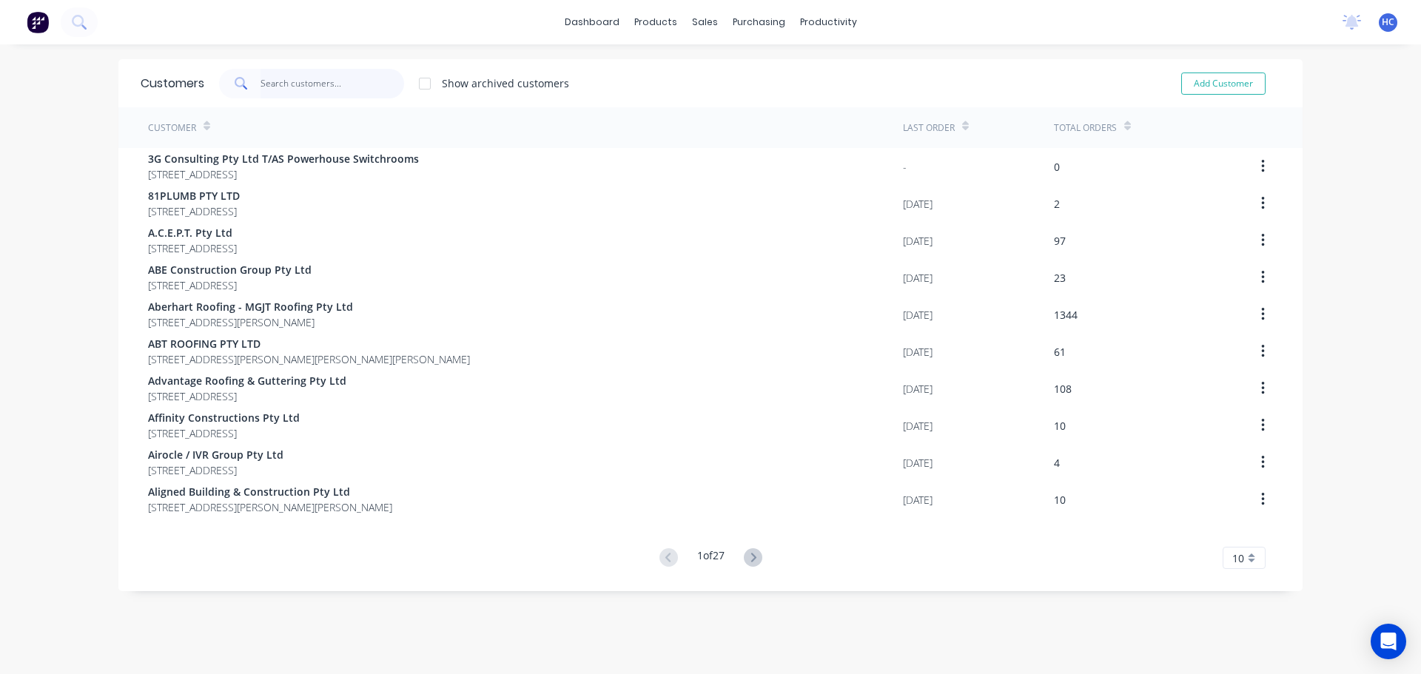
click at [343, 80] on input "text" at bounding box center [333, 84] width 144 height 30
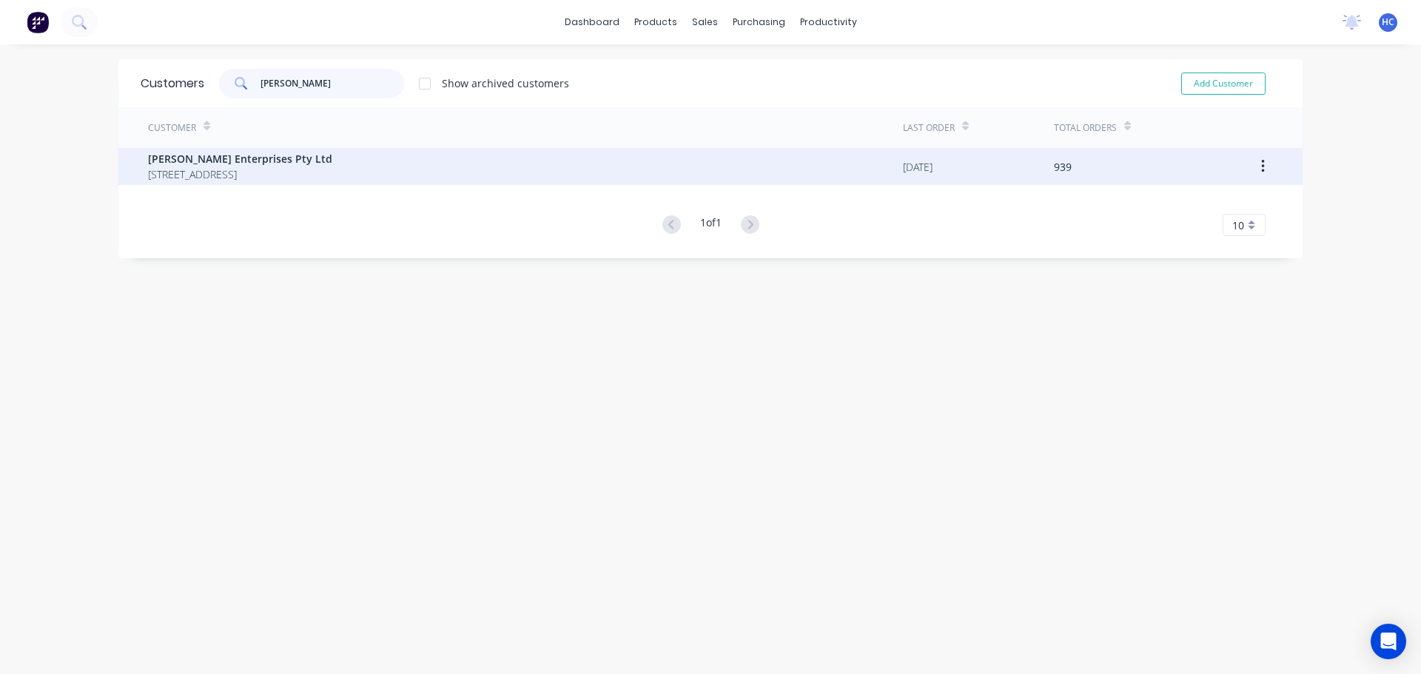
type input "[PERSON_NAME]"
click at [309, 174] on span "[STREET_ADDRESS]" at bounding box center [240, 175] width 184 height 16
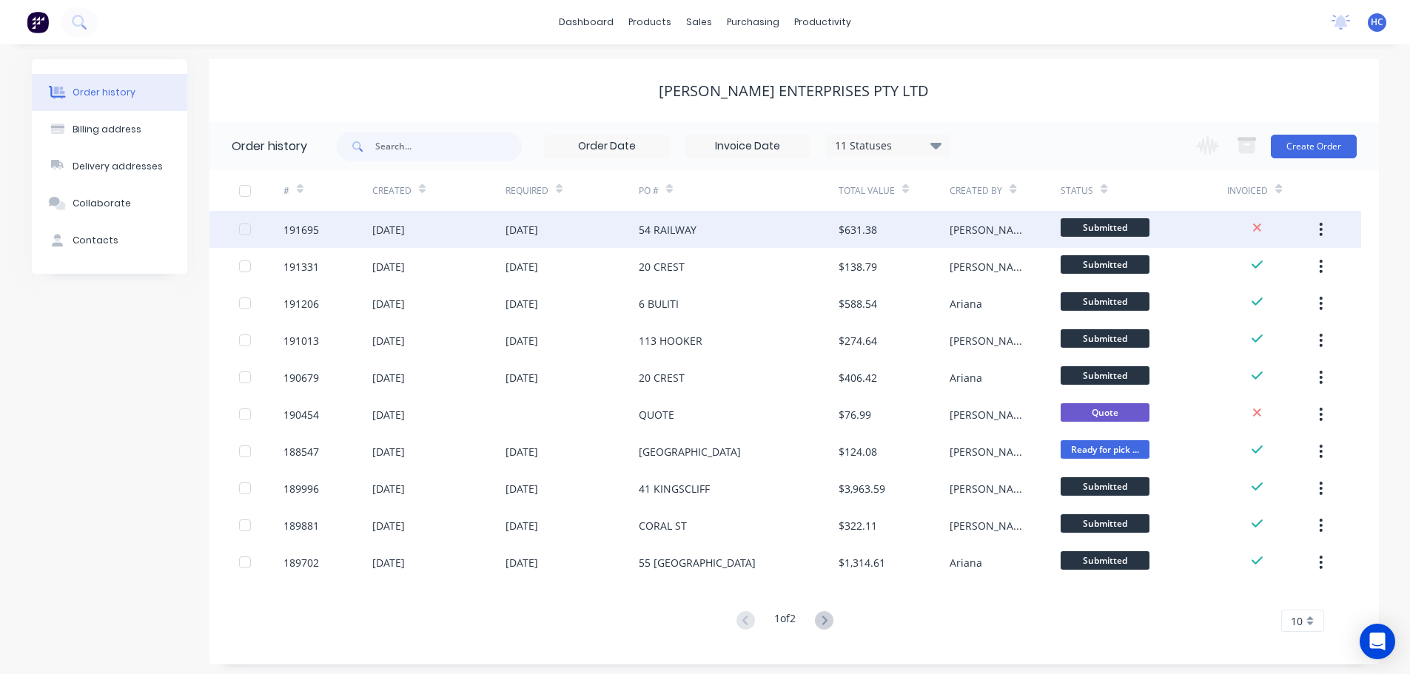
click at [817, 229] on div "54 RAILWAY" at bounding box center [739, 229] width 200 height 37
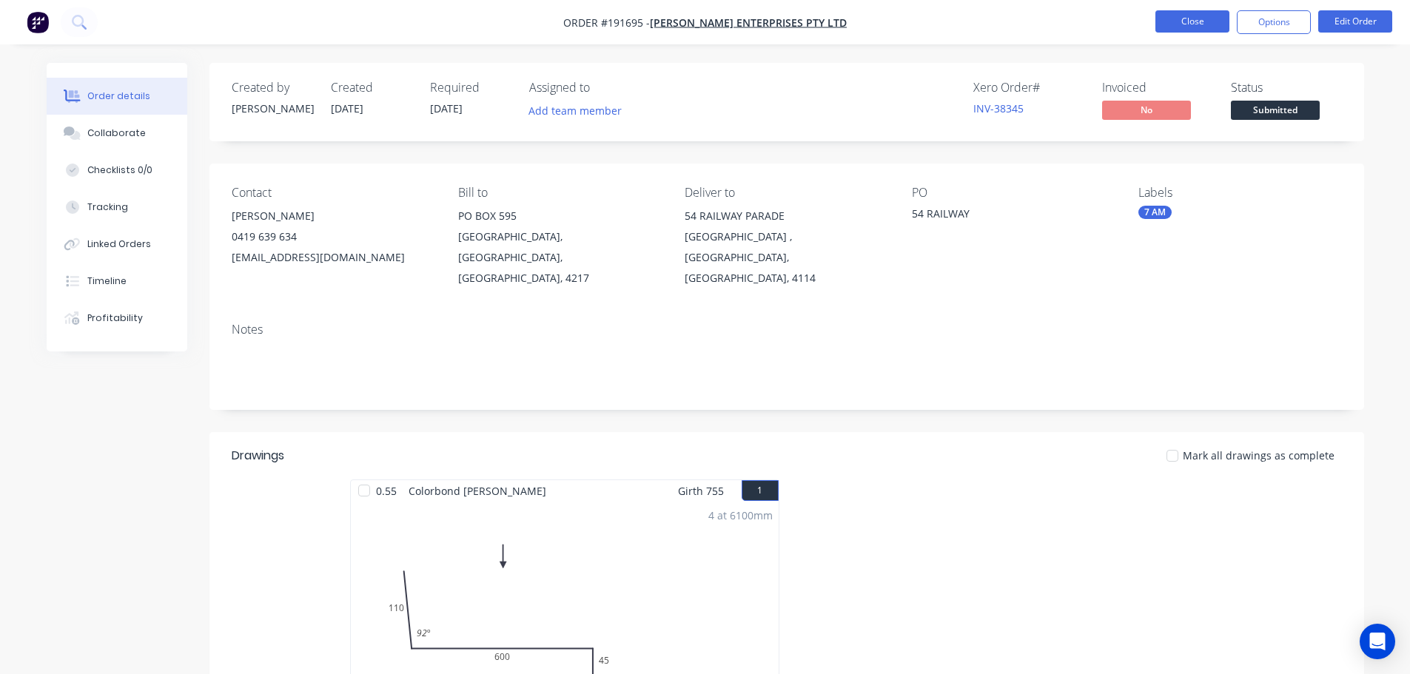
click at [1203, 25] on button "Close" at bounding box center [1192, 21] width 74 height 22
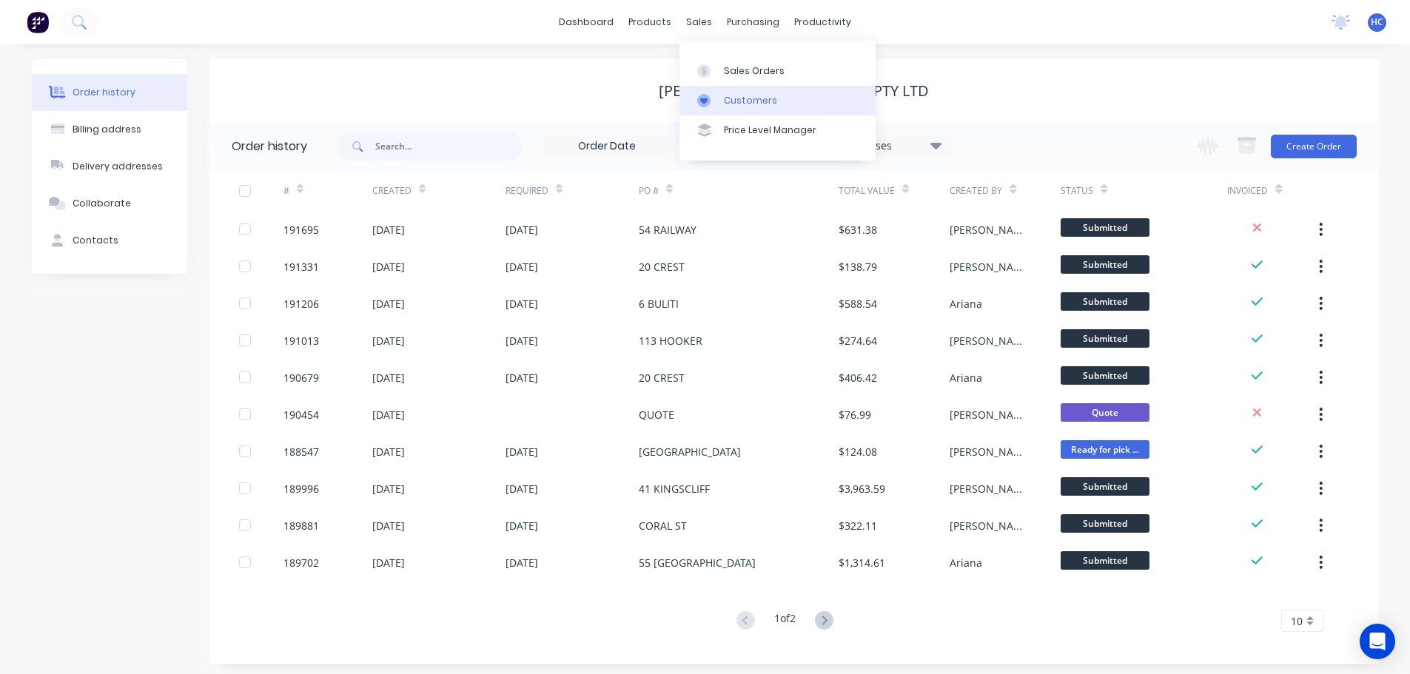
click at [759, 106] on div "Customers" at bounding box center [750, 100] width 53 height 13
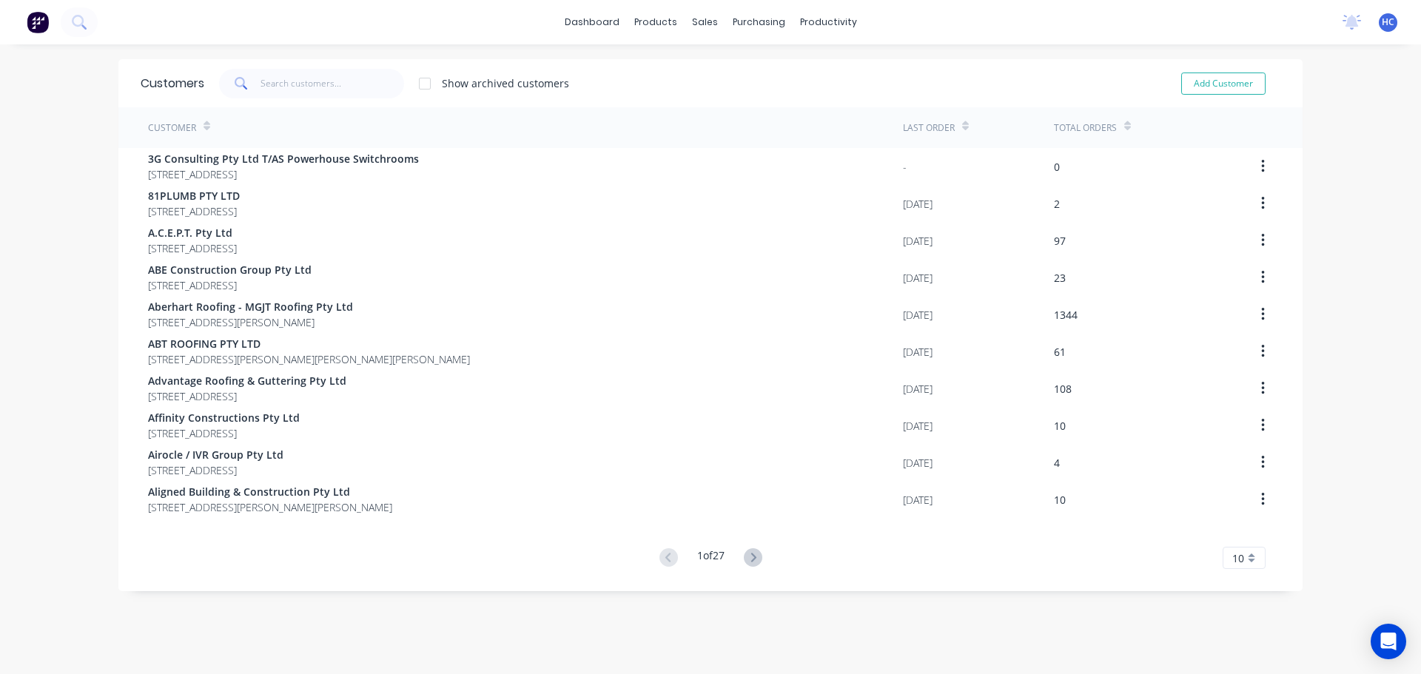
click at [290, 112] on div "Customer" at bounding box center [525, 127] width 755 height 41
click at [300, 76] on input "text" at bounding box center [333, 84] width 144 height 30
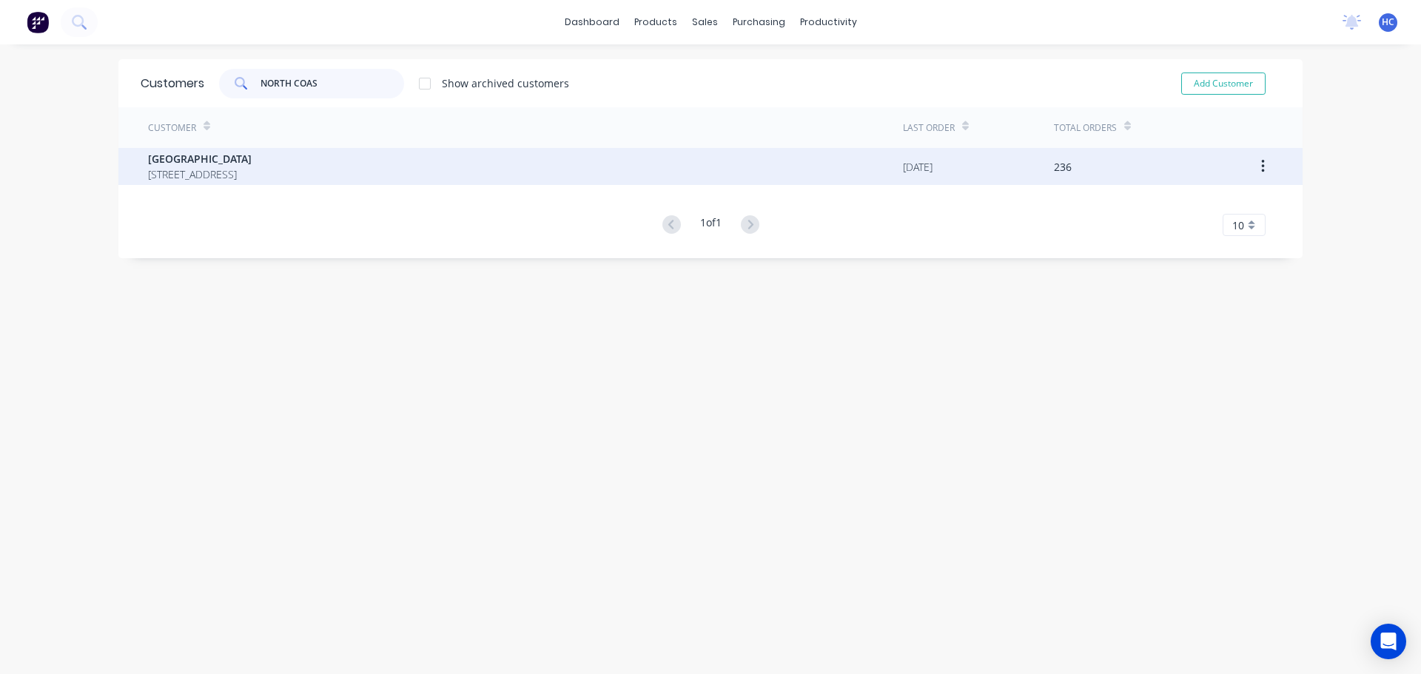
type input "NORTH COAS"
click at [226, 183] on div "METROLL NORTH COAST [STREET_ADDRESS]" at bounding box center [525, 166] width 755 height 37
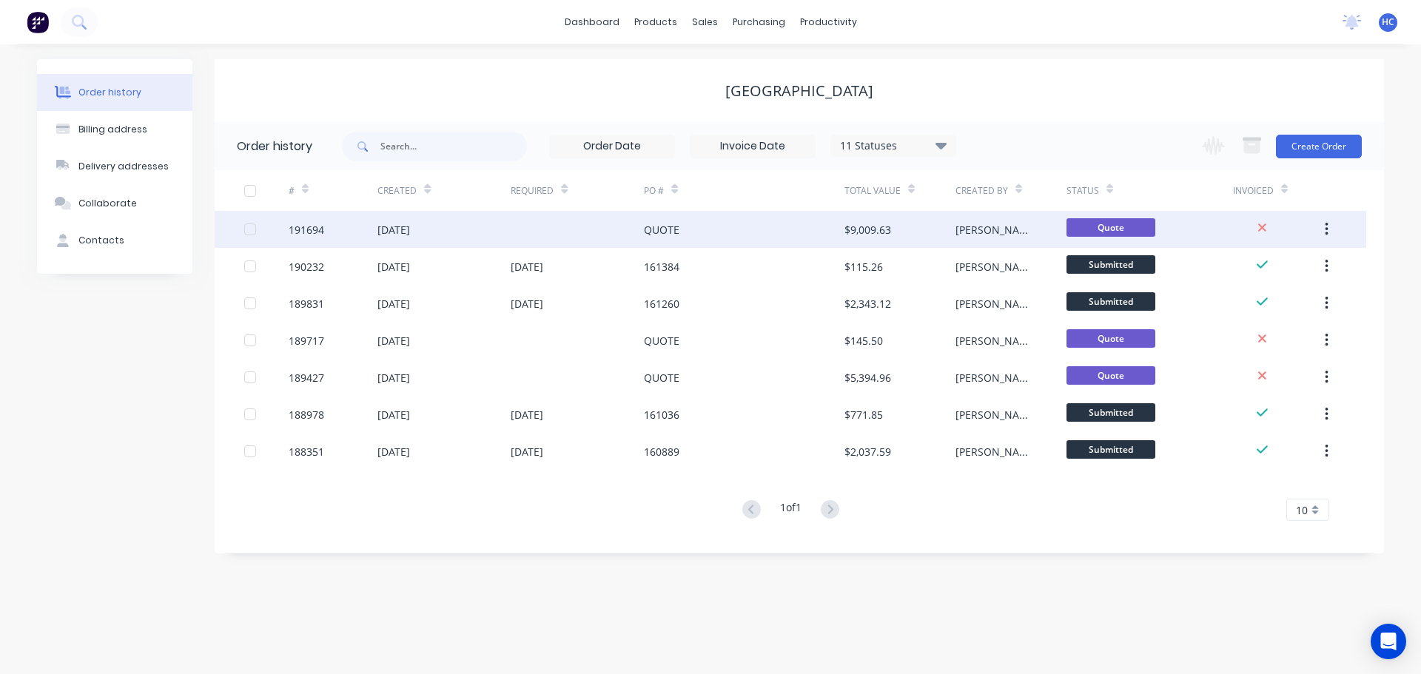
click at [713, 235] on div "QUOTE" at bounding box center [744, 229] width 200 height 37
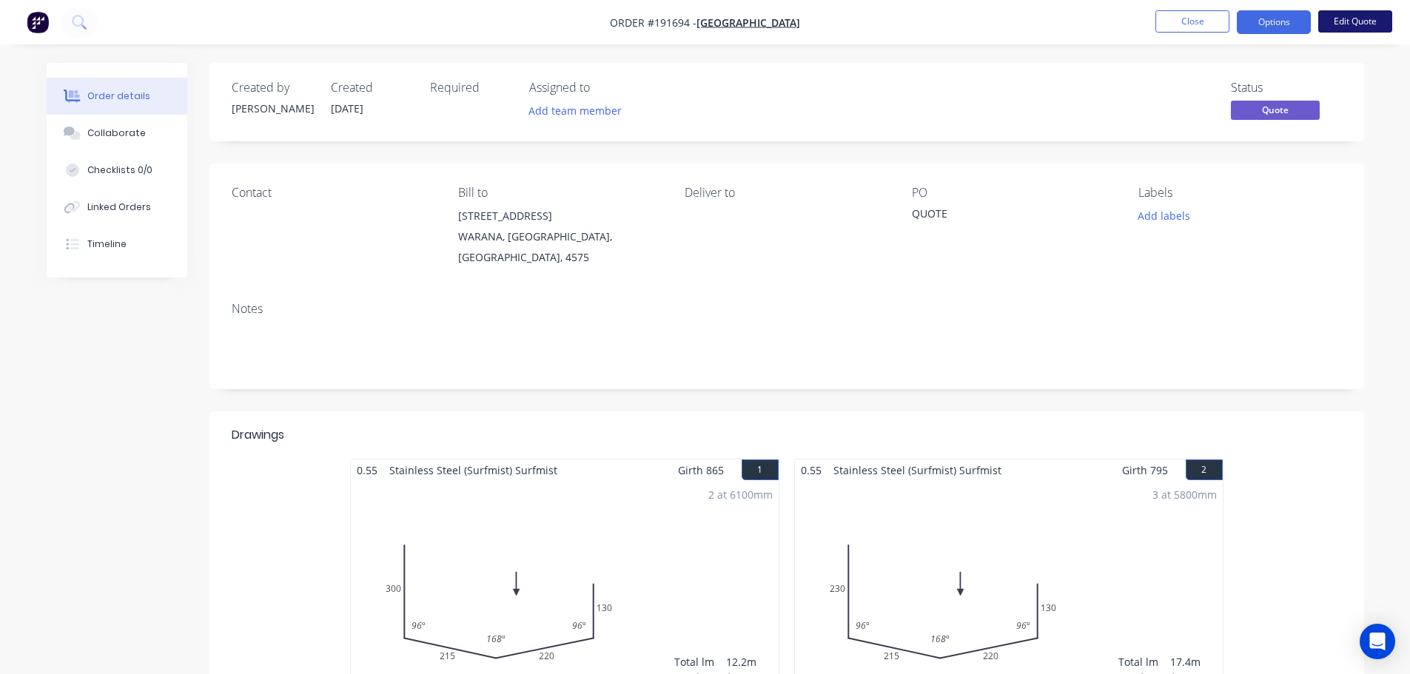
click at [1351, 13] on button "Edit Quote" at bounding box center [1355, 21] width 74 height 22
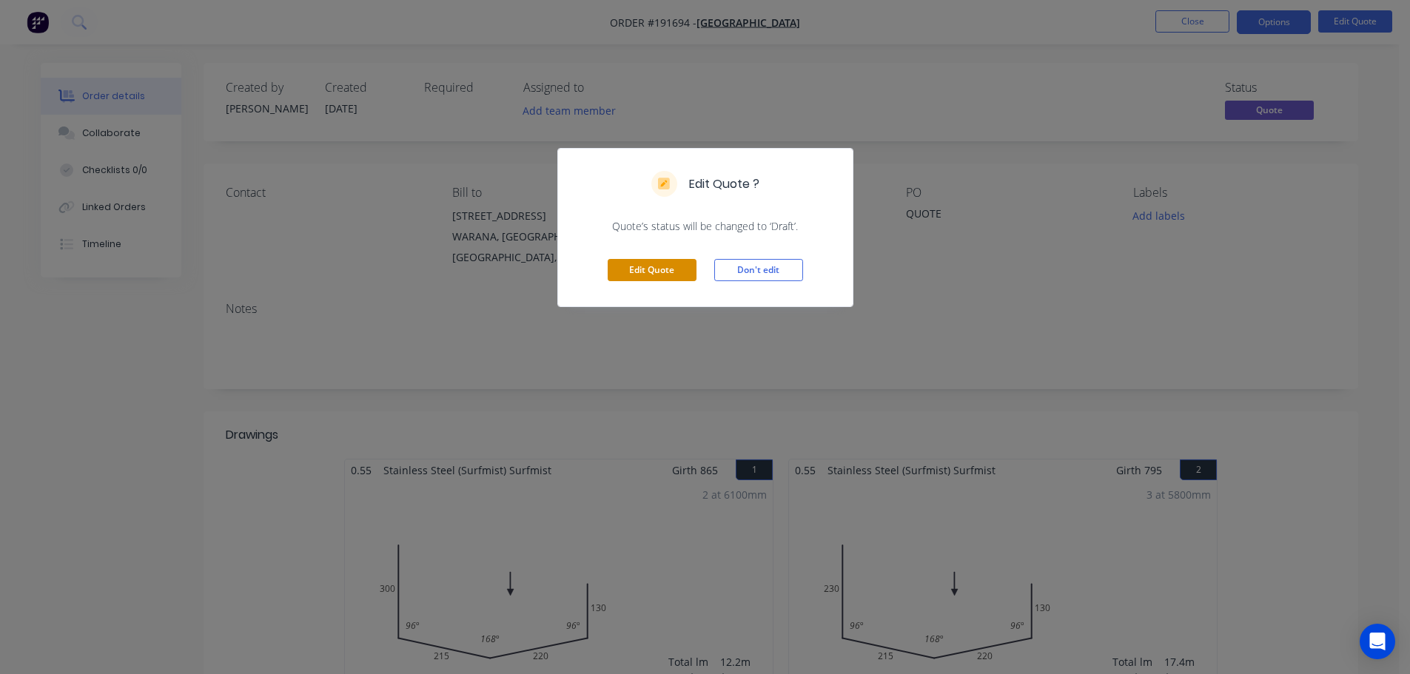
click at [636, 262] on button "Edit Quote" at bounding box center [652, 270] width 89 height 22
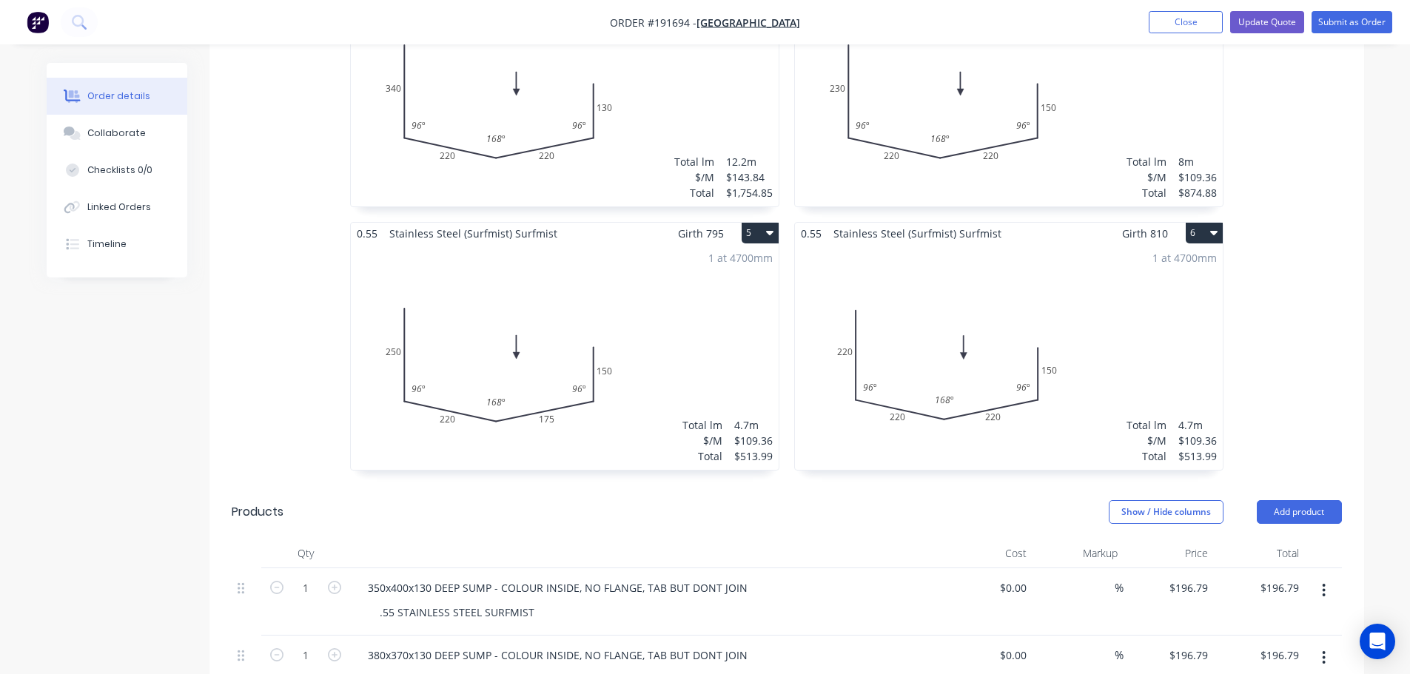
scroll to position [888, 0]
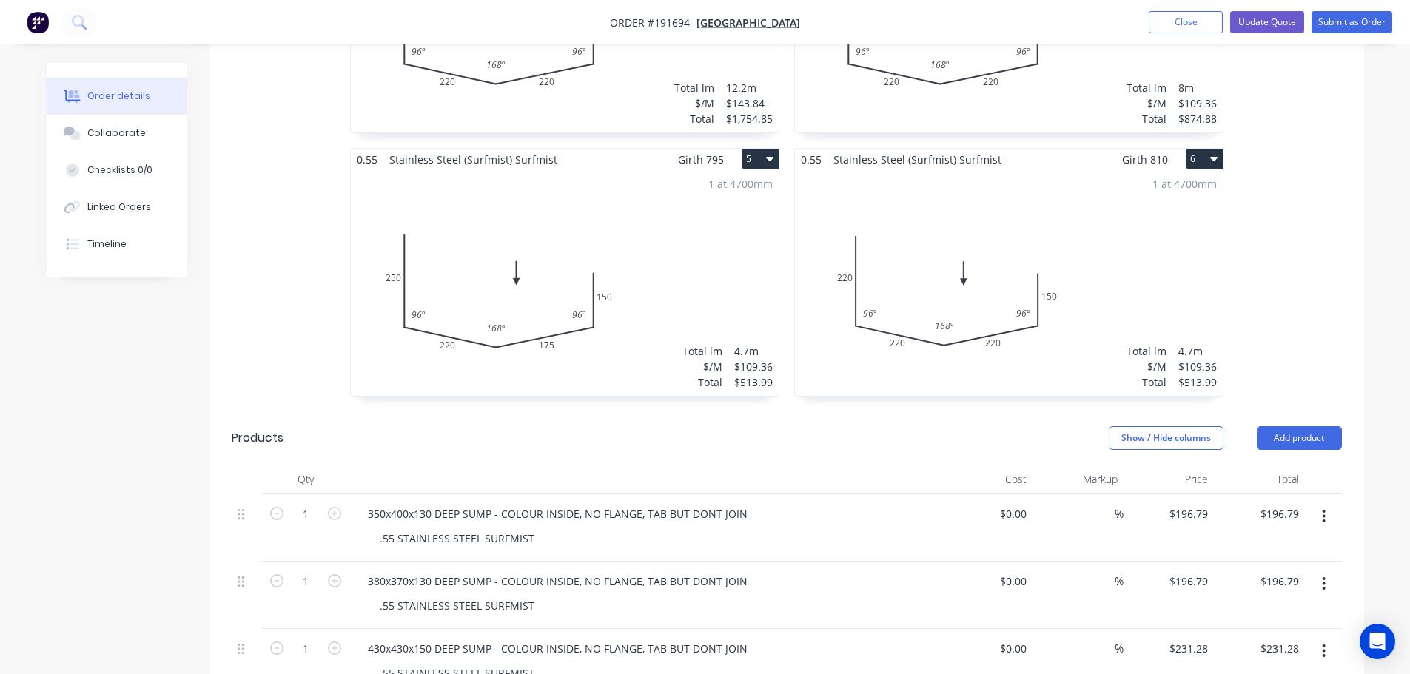
click at [989, 240] on div "1 at 4700mm Total lm $/M Total 4.7m $109.36 $513.99" at bounding box center [1009, 283] width 428 height 226
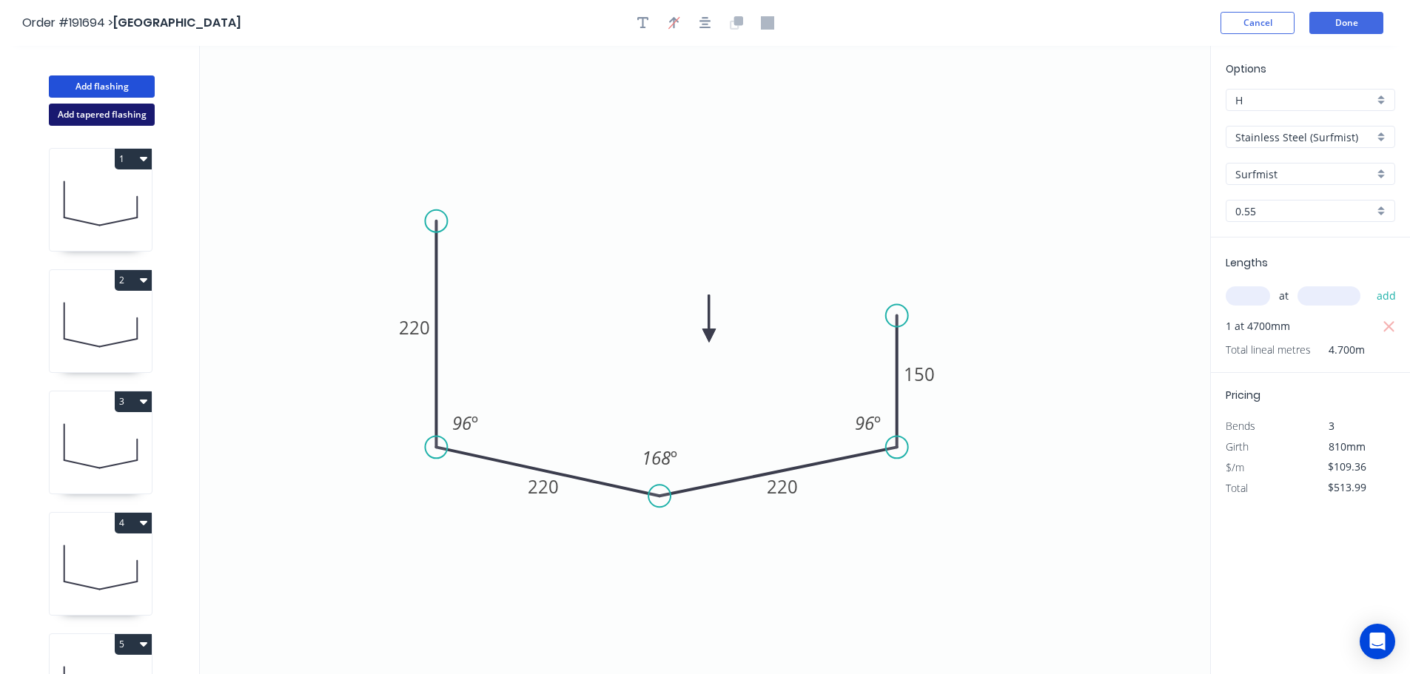
drag, startPoint x: 121, startPoint y: 94, endPoint x: 117, endPoint y: 122, distance: 28.4
click at [121, 93] on button "Add flashing" at bounding box center [102, 86] width 106 height 22
type input "$0.00"
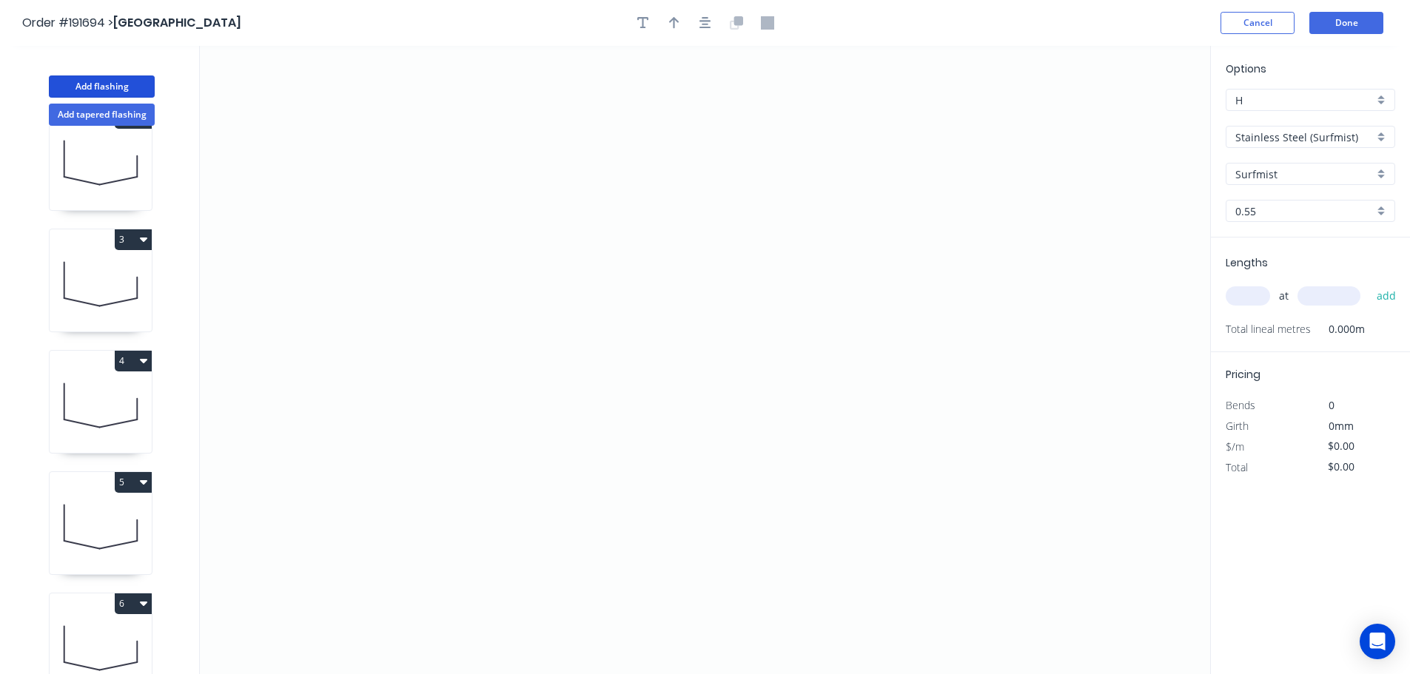
scroll to position [307, 0]
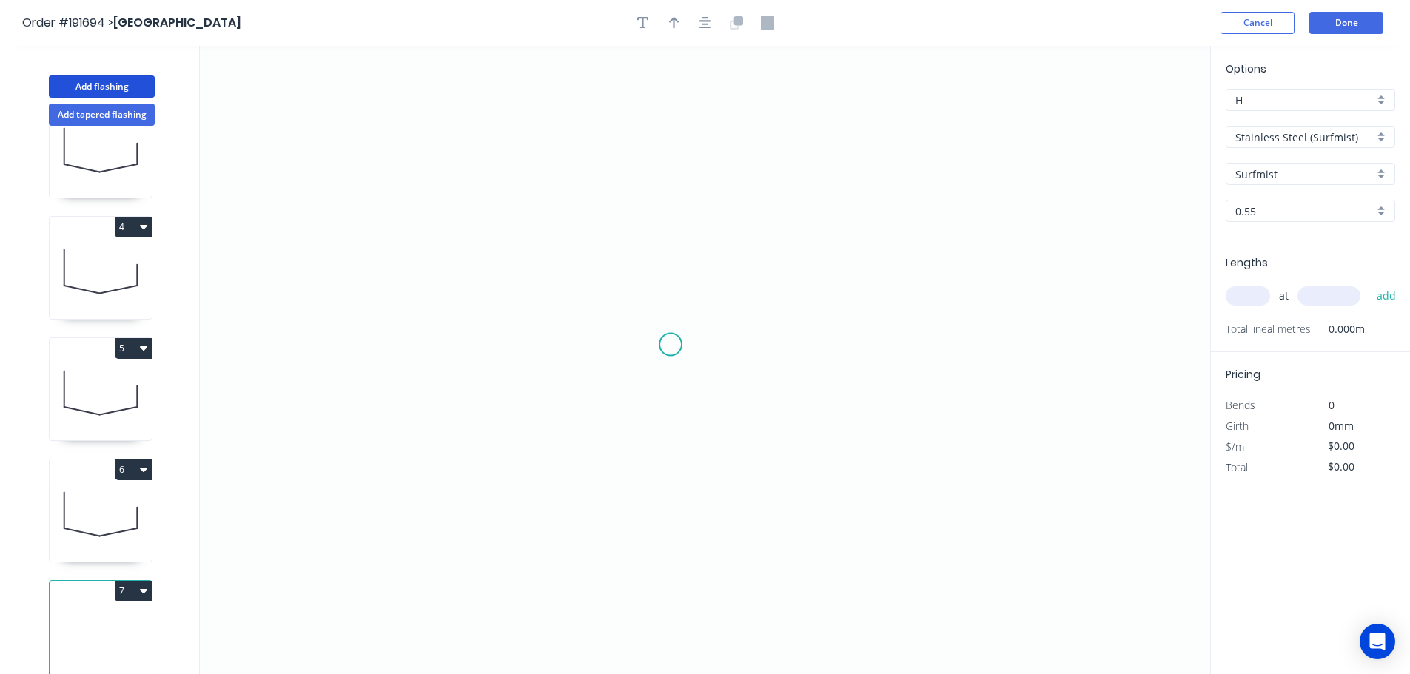
click at [671, 345] on icon "0" at bounding box center [705, 360] width 1010 height 628
click at [862, 342] on icon "0" at bounding box center [705, 360] width 1010 height 628
click at [862, 342] on circle at bounding box center [862, 345] width 22 height 22
click at [768, 354] on tspan "?" at bounding box center [765, 359] width 7 height 24
click at [833, 269] on icon "0 610" at bounding box center [705, 360] width 1010 height 628
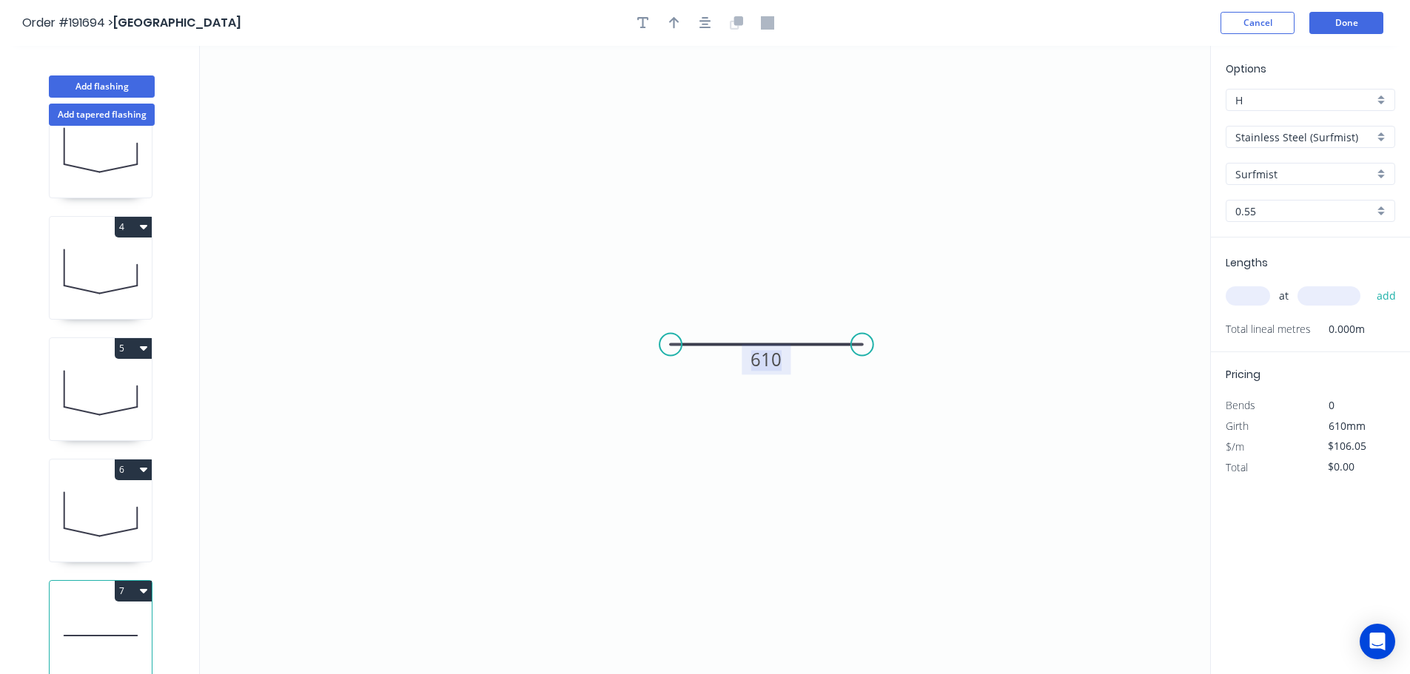
click at [773, 364] on tspan "610" at bounding box center [765, 359] width 31 height 24
click at [979, 332] on icon "0 730" at bounding box center [705, 360] width 1010 height 628
click at [768, 360] on tspan "730" at bounding box center [765, 359] width 31 height 24
click at [770, 268] on icon "0 1050" at bounding box center [705, 360] width 1010 height 628
type input "$140.54"
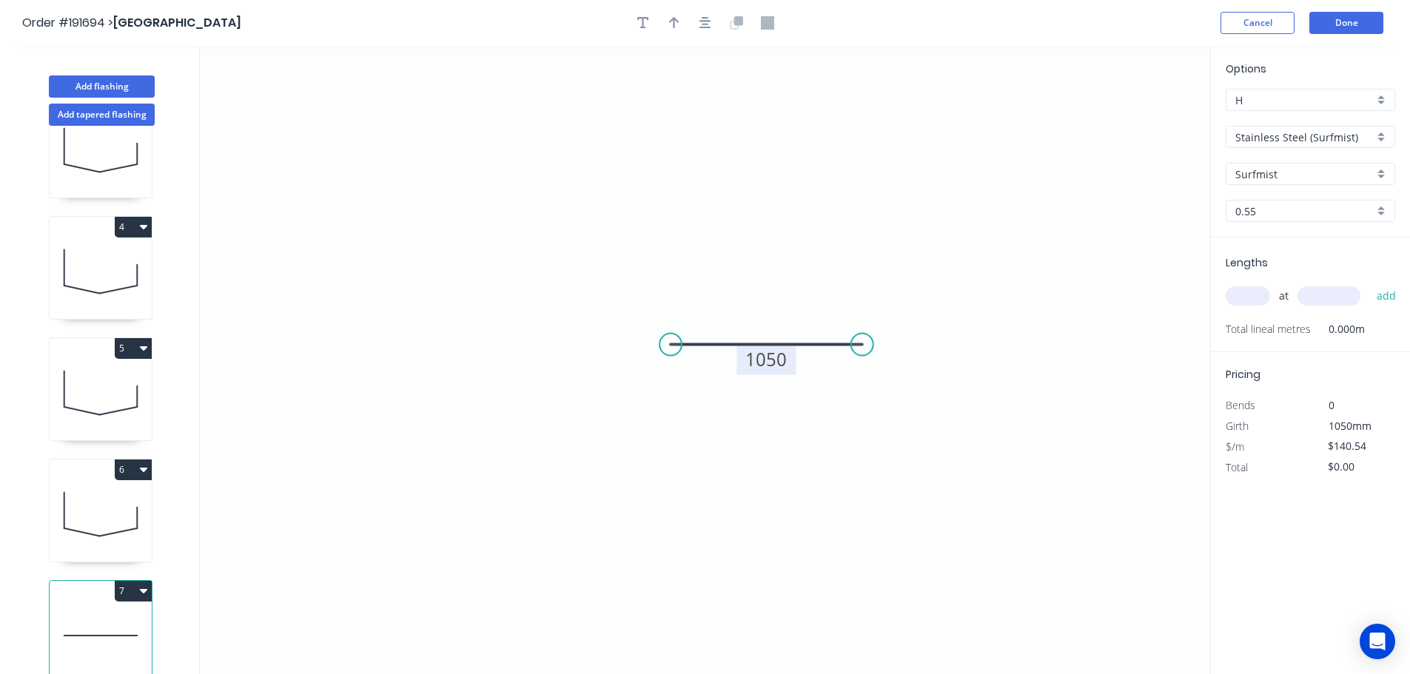
click at [1249, 296] on input "text" at bounding box center [1248, 295] width 44 height 19
type input "1"
type input "1050"
click at [1369, 283] on button "add" at bounding box center [1386, 295] width 35 height 25
type input "$147.57"
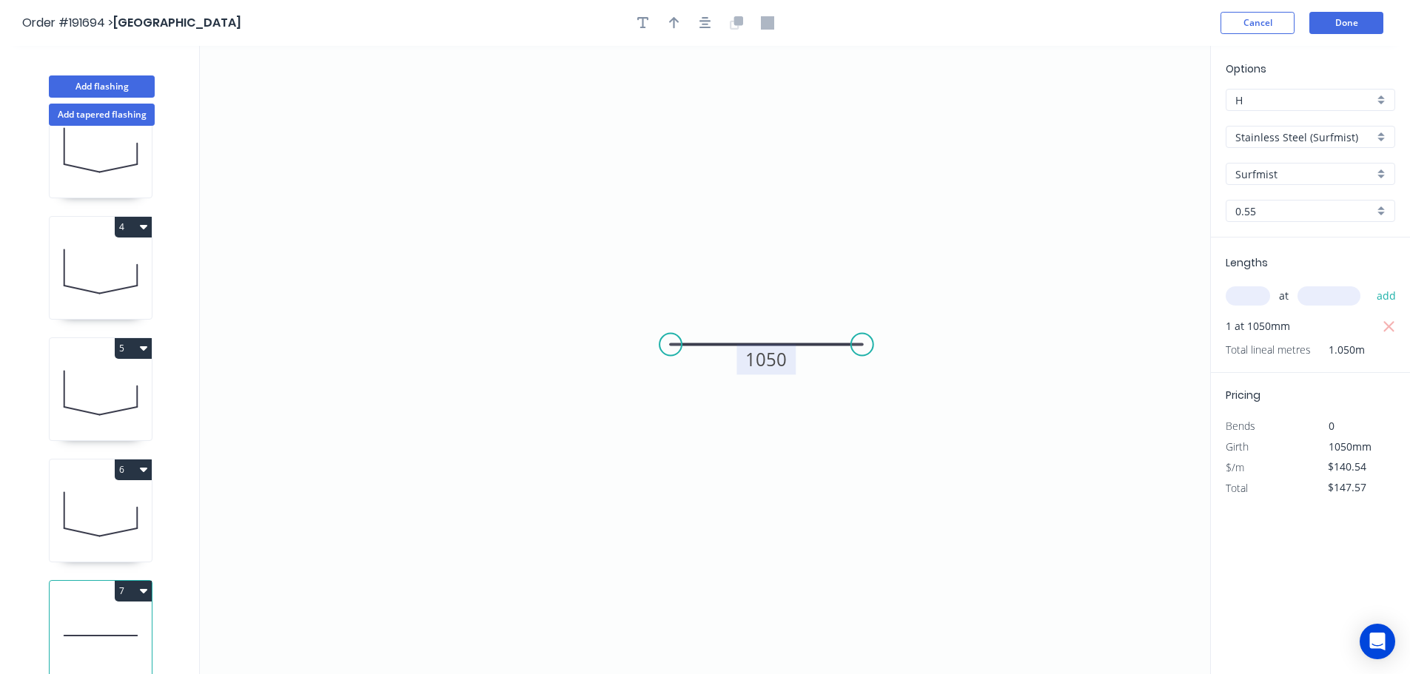
click at [129, 590] on button "7" at bounding box center [133, 591] width 37 height 21
click at [95, 647] on div "Delete" at bounding box center [81, 657] width 114 height 21
type input "$109.36"
type input "$513.99"
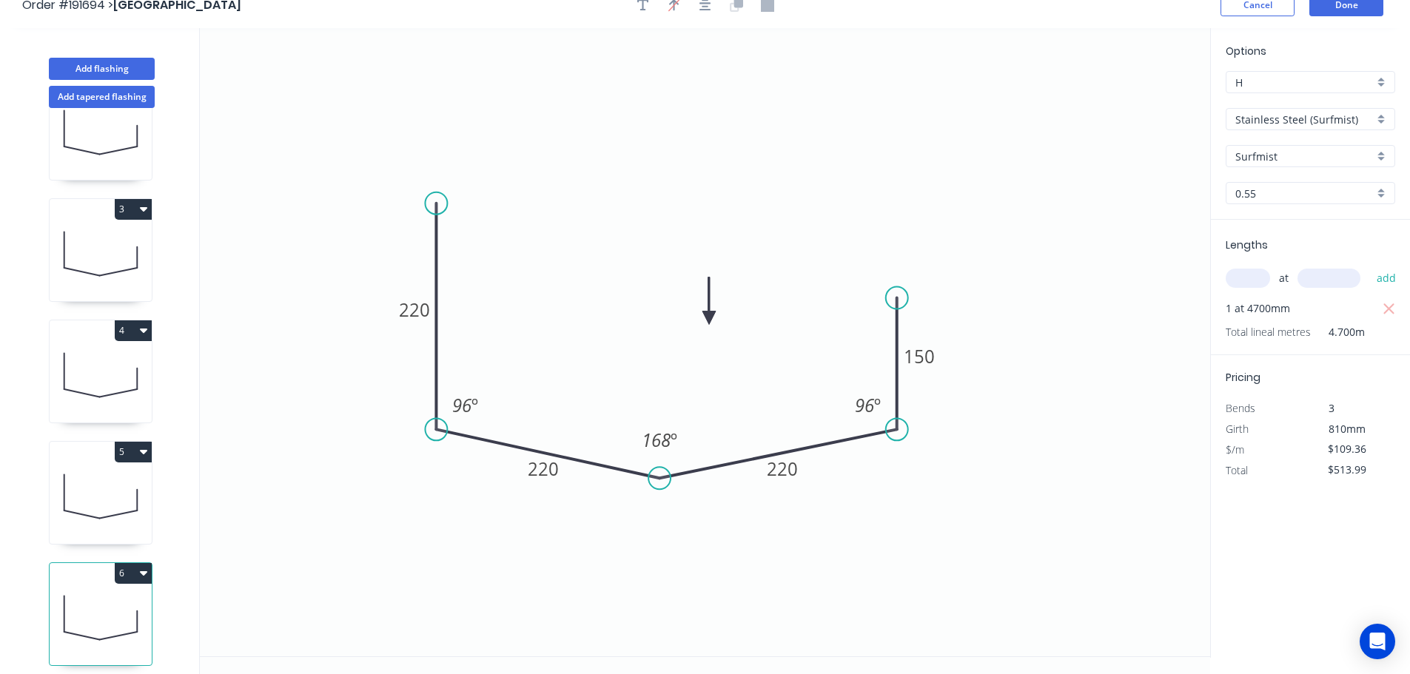
scroll to position [27, 0]
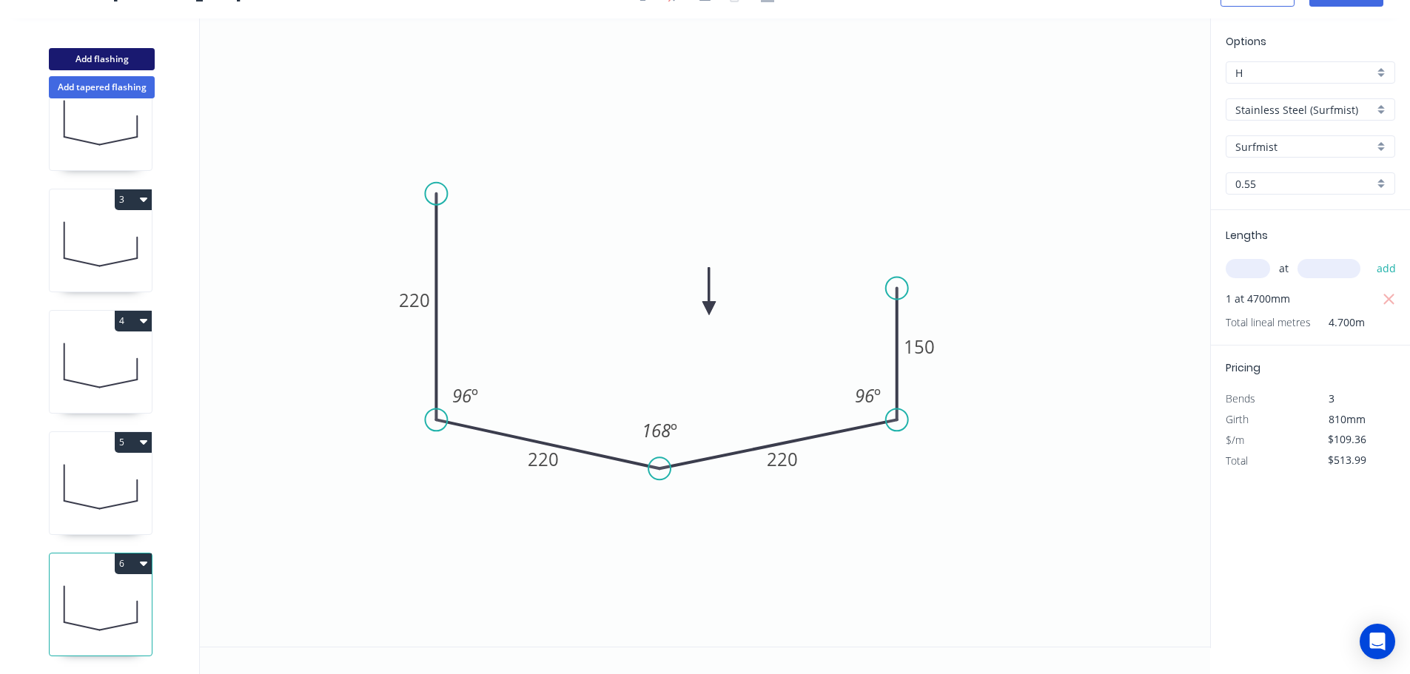
click at [91, 50] on button "Add flashing" at bounding box center [102, 59] width 106 height 22
type input "$0.00"
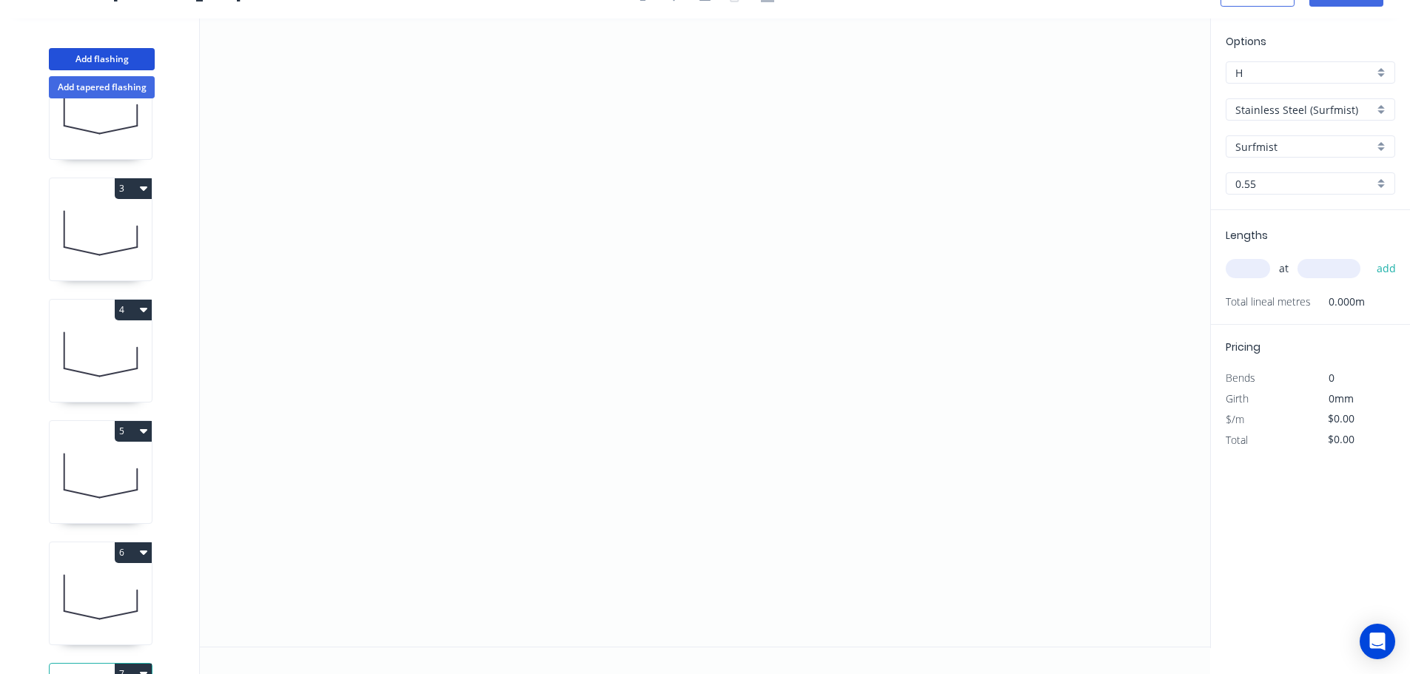
scroll to position [307, 0]
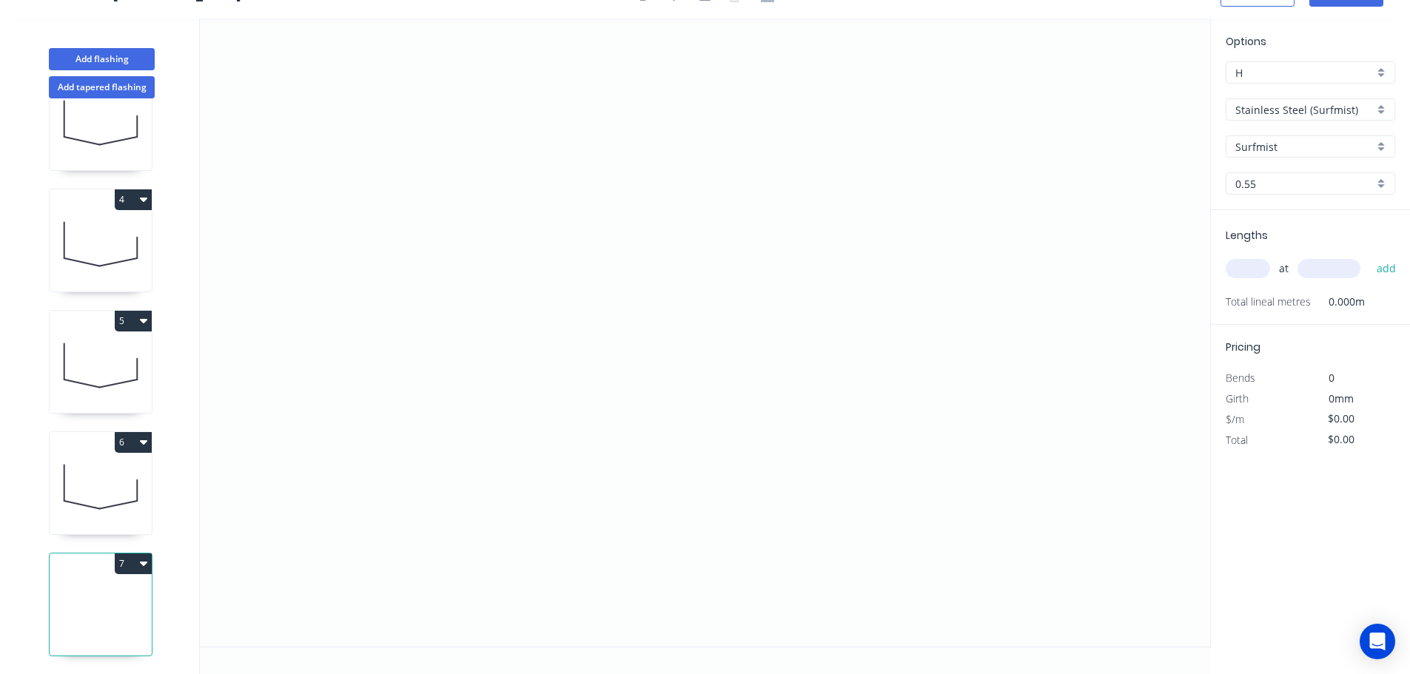
click at [125, 554] on button "7" at bounding box center [133, 564] width 37 height 21
click at [113, 622] on div "Delete" at bounding box center [81, 629] width 114 height 21
type input "$109.36"
type input "$513.99"
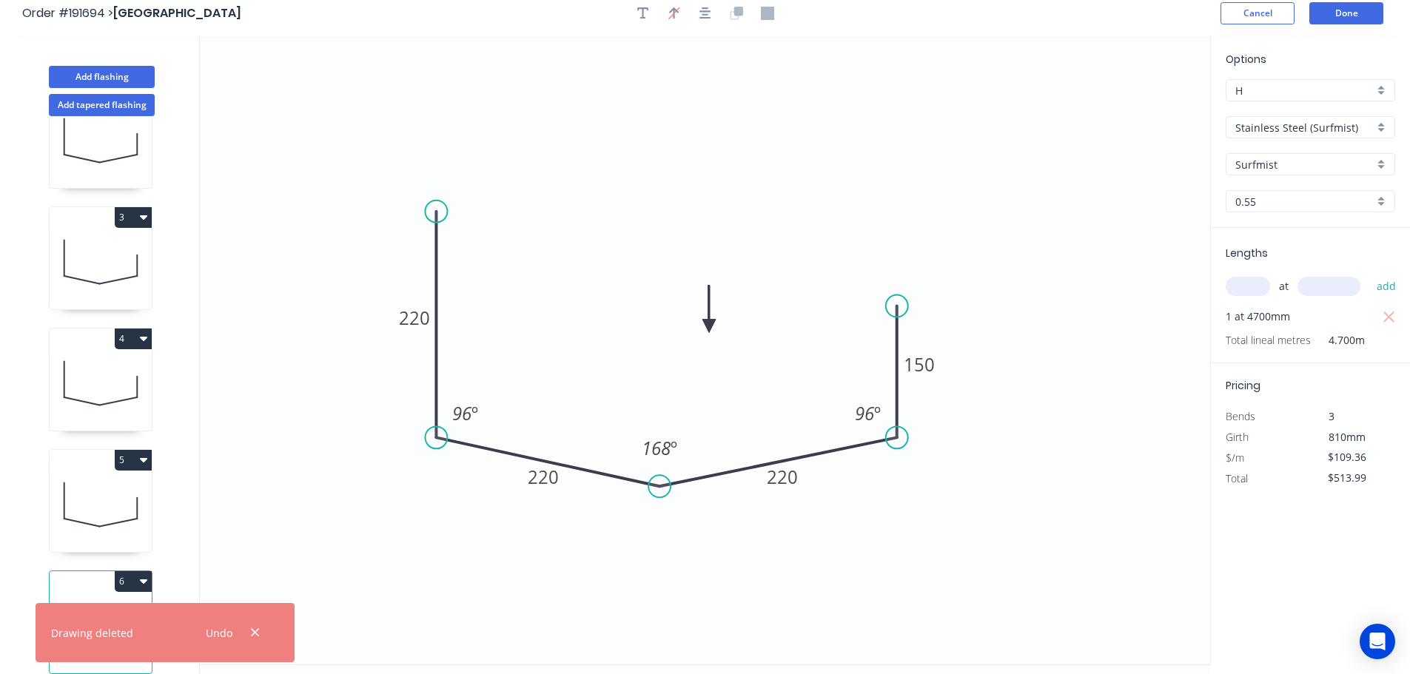
scroll to position [0, 0]
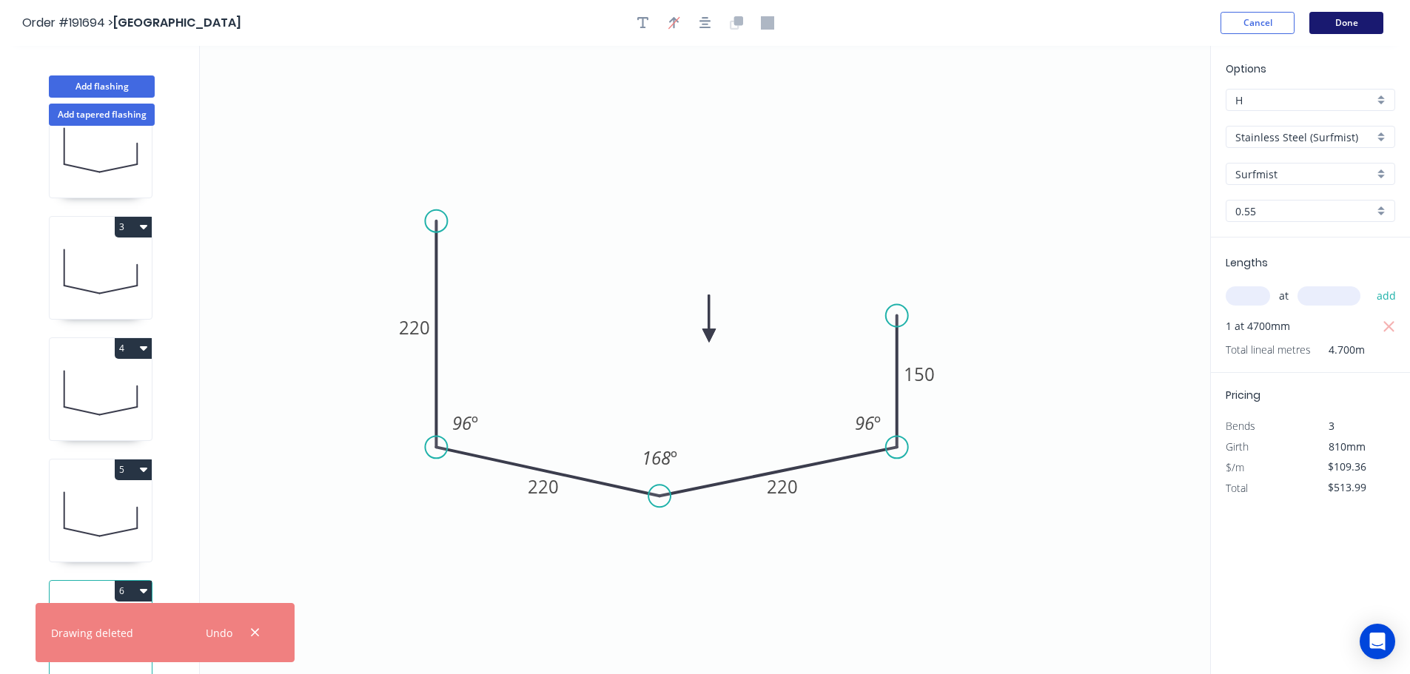
click at [1343, 29] on button "Done" at bounding box center [1346, 23] width 74 height 22
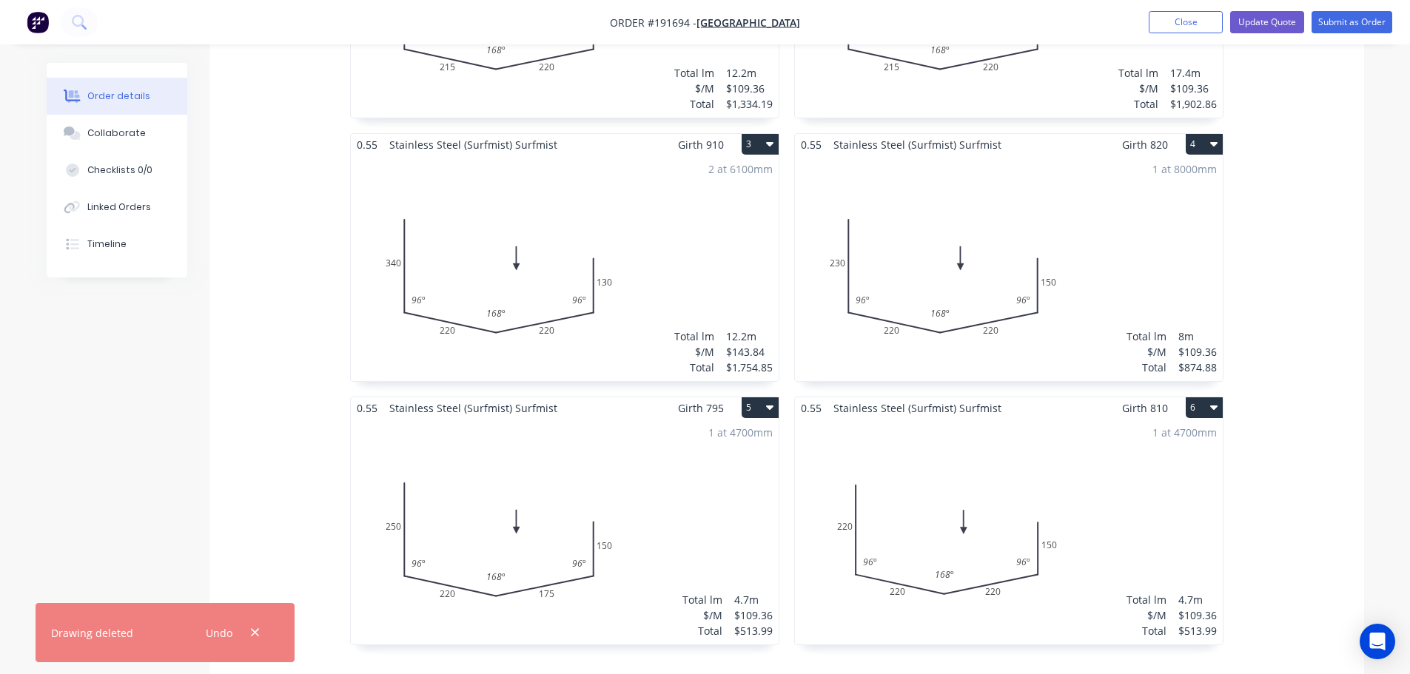
scroll to position [740, 0]
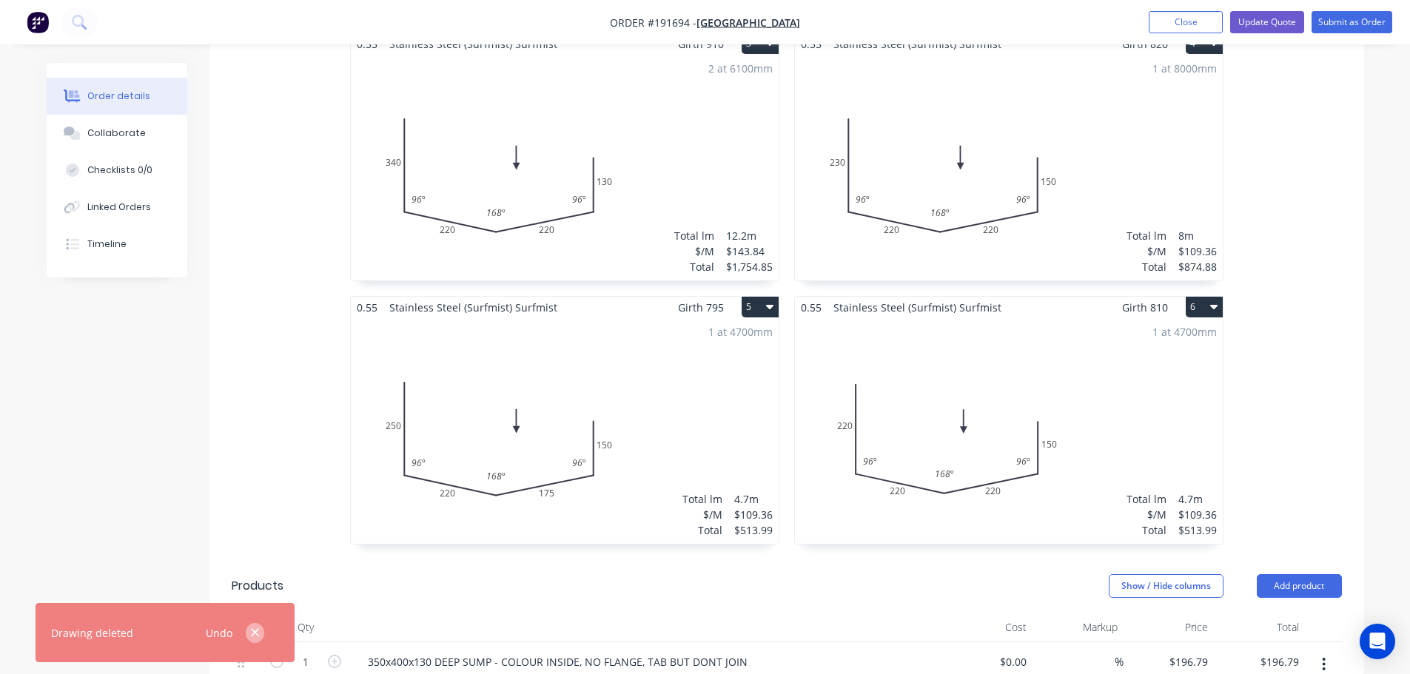
click at [253, 634] on icon "button" at bounding box center [255, 632] width 10 height 13
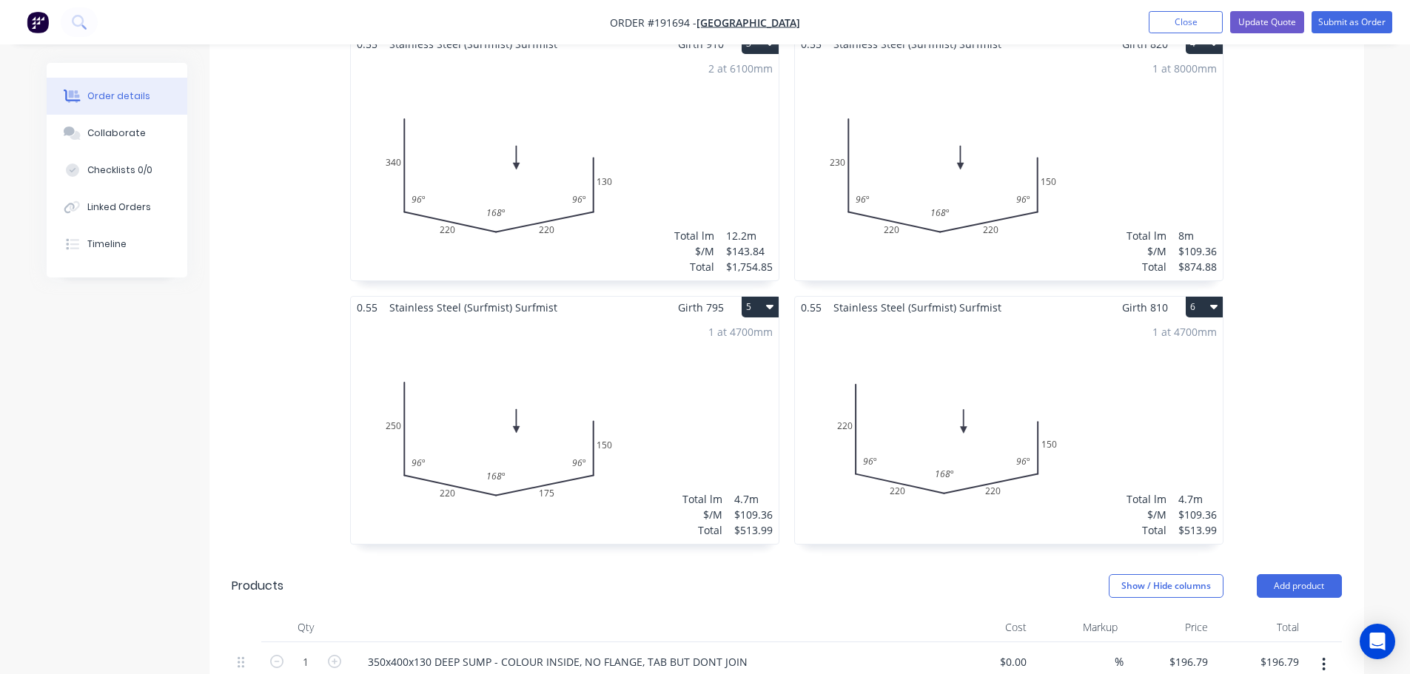
click at [267, 496] on div "0.55 Stainless Steel (Surfmist) Surfmist Girth 865 1 0 300 215 220 130 96 º 168…" at bounding box center [786, 164] width 1155 height 790
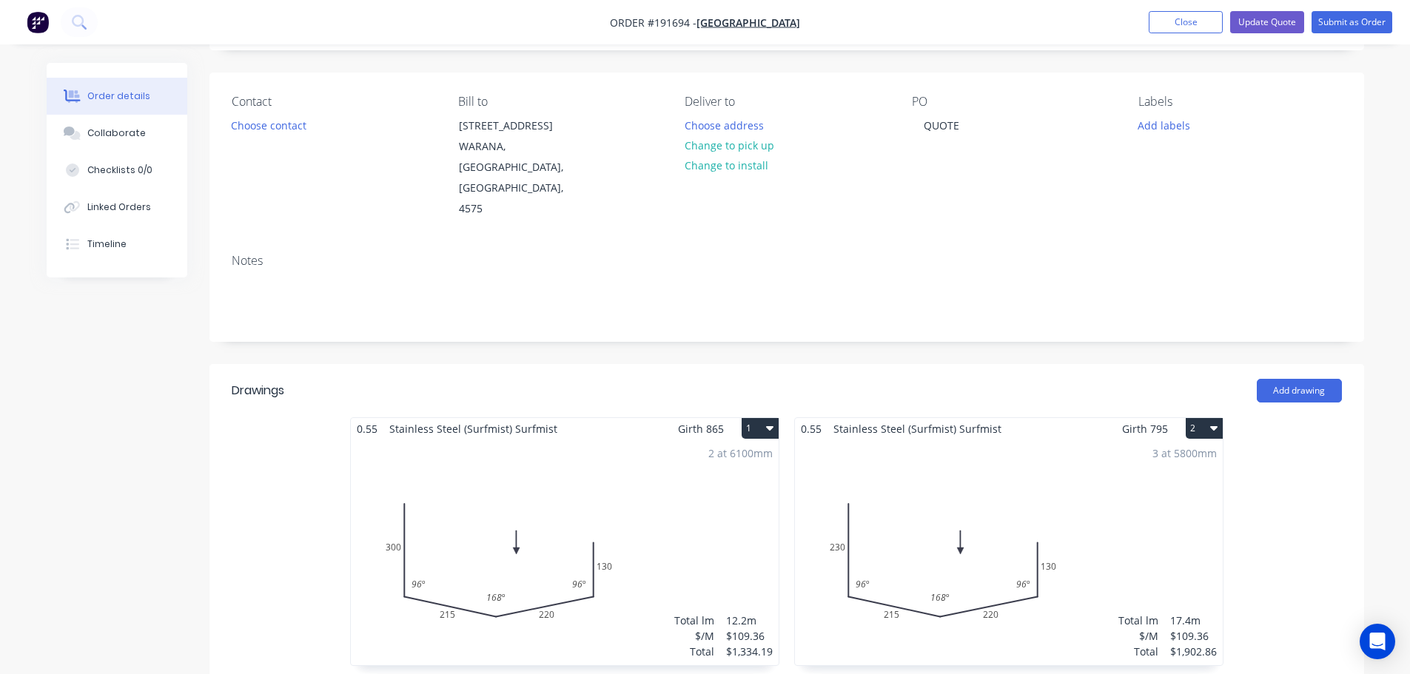
scroll to position [0, 0]
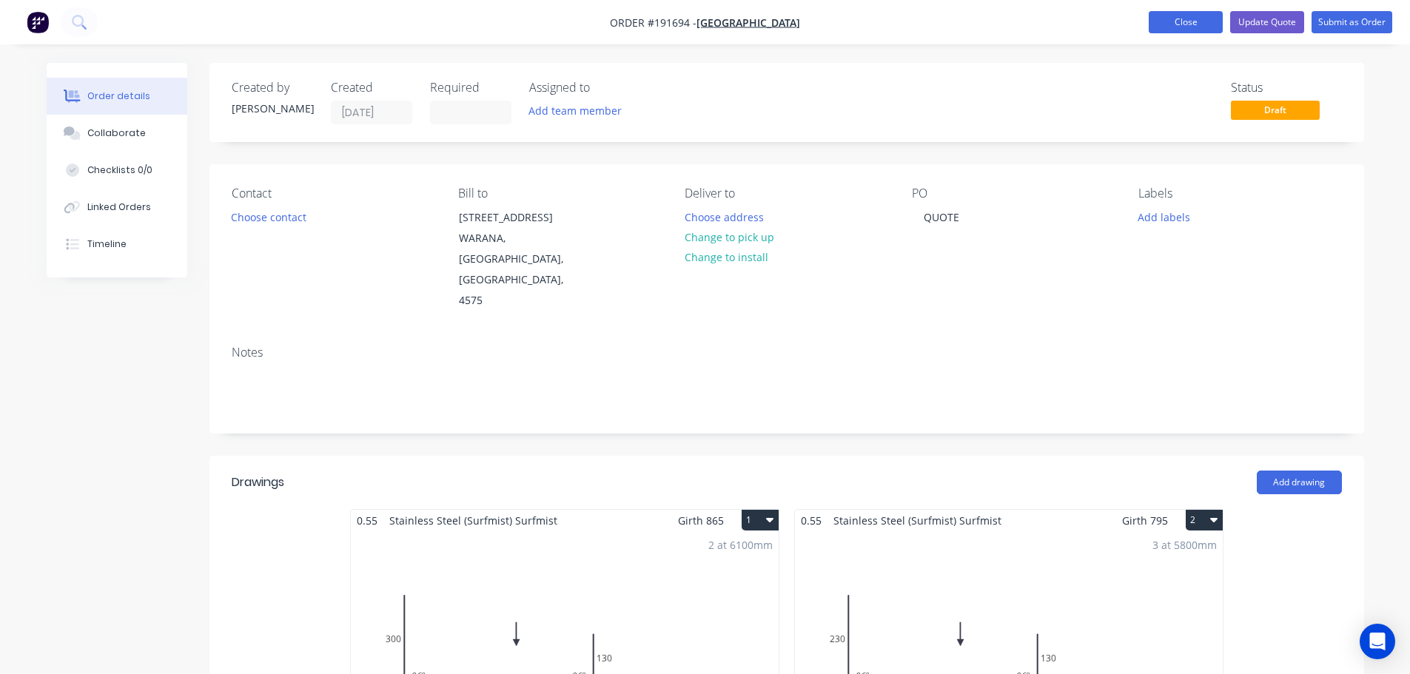
click at [1195, 25] on button "Close" at bounding box center [1186, 22] width 74 height 22
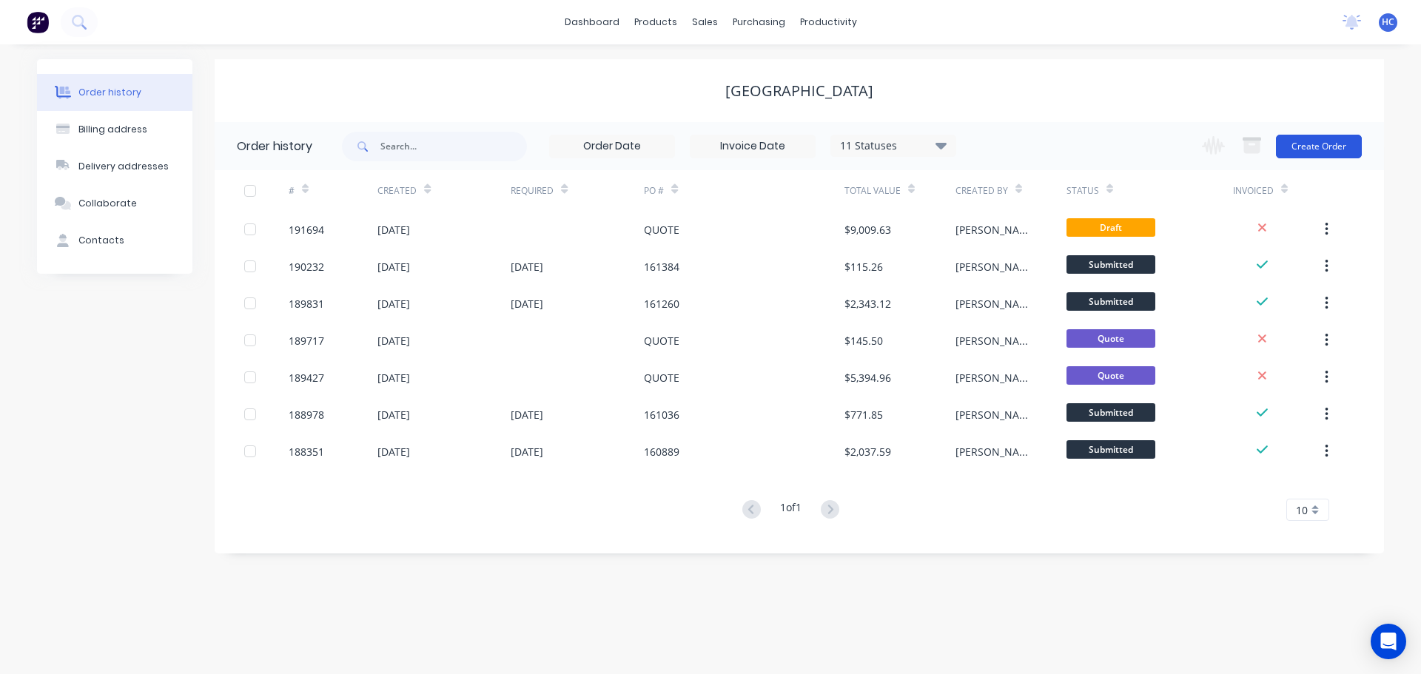
click at [1327, 141] on button "Create Order" at bounding box center [1319, 147] width 86 height 24
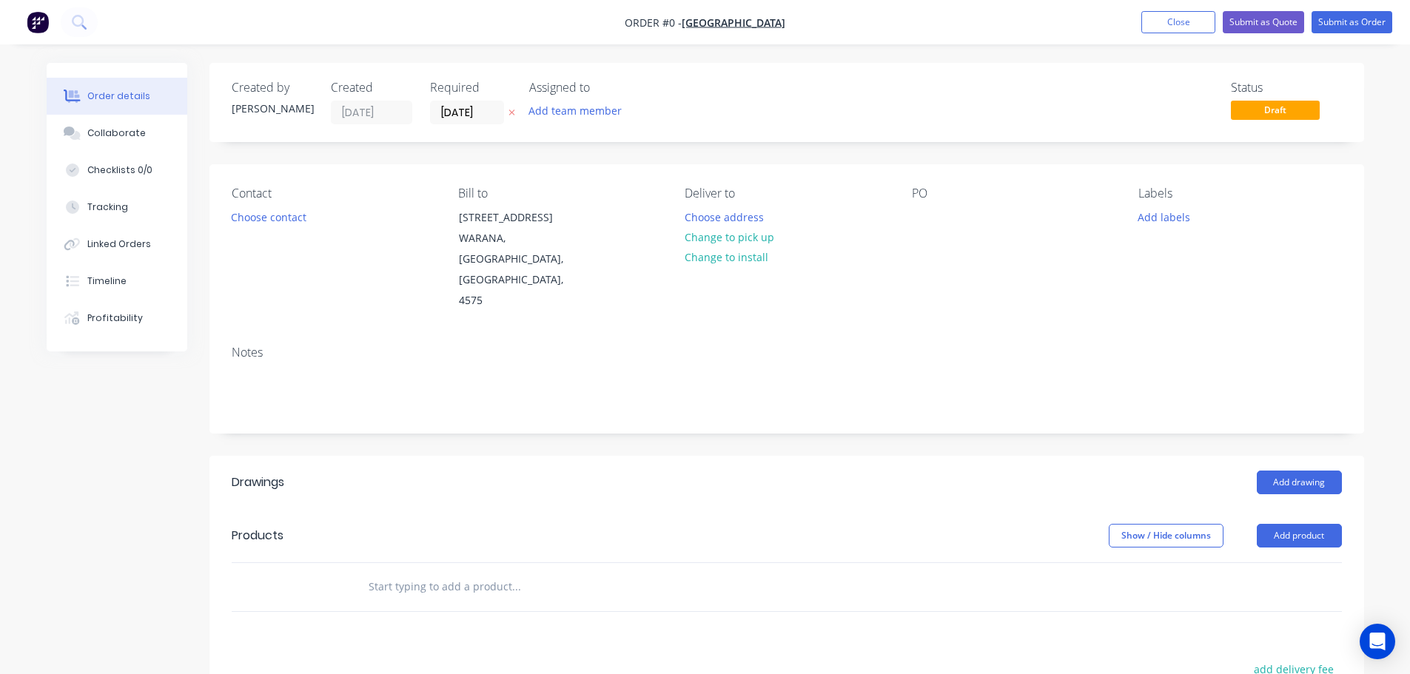
click at [509, 110] on icon at bounding box center [511, 113] width 6 height 6
click at [925, 224] on div at bounding box center [924, 216] width 24 height 21
click at [739, 471] on div "Add drawing" at bounding box center [904, 483] width 874 height 24
click at [1277, 471] on button "Add drawing" at bounding box center [1299, 483] width 85 height 24
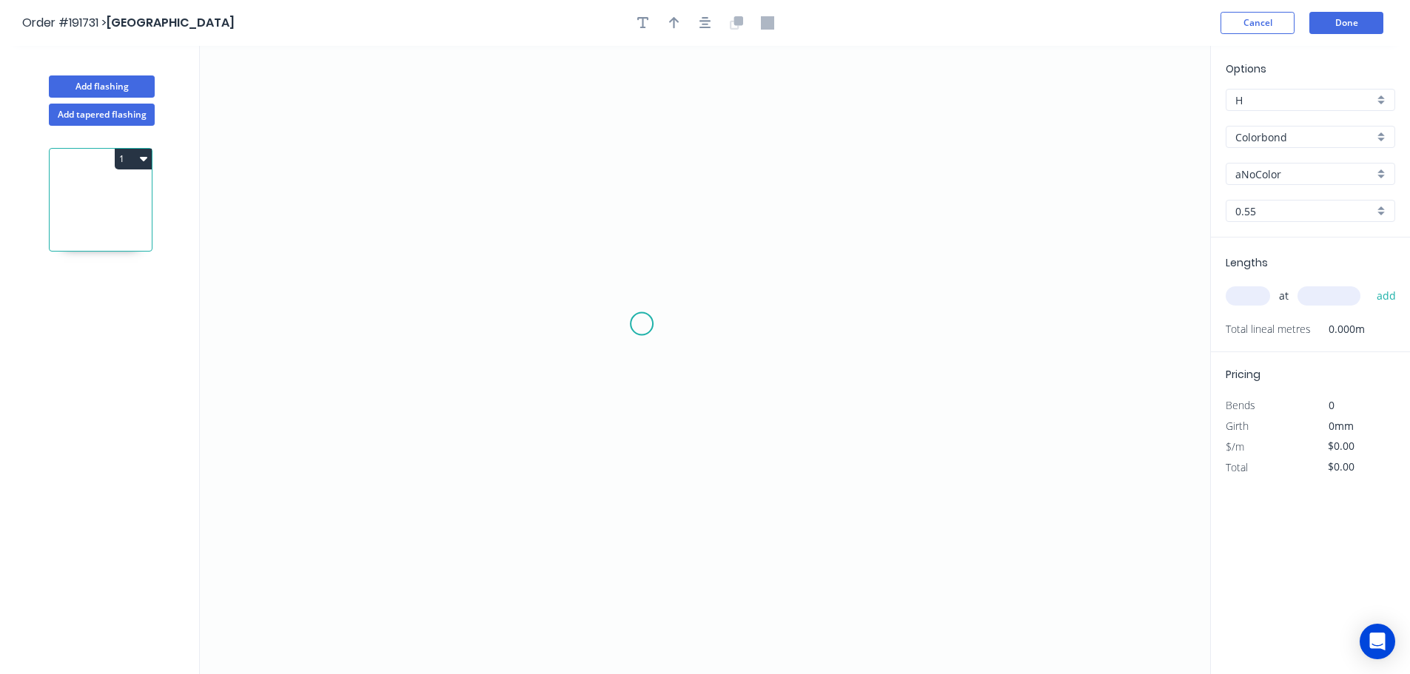
click at [646, 324] on icon "0" at bounding box center [705, 360] width 1010 height 628
click at [861, 335] on icon "0" at bounding box center [705, 360] width 1010 height 628
click at [760, 339] on rect at bounding box center [754, 340] width 30 height 21
click at [945, 270] on icon "0 610" at bounding box center [705, 360] width 1010 height 628
type input "$18.44"
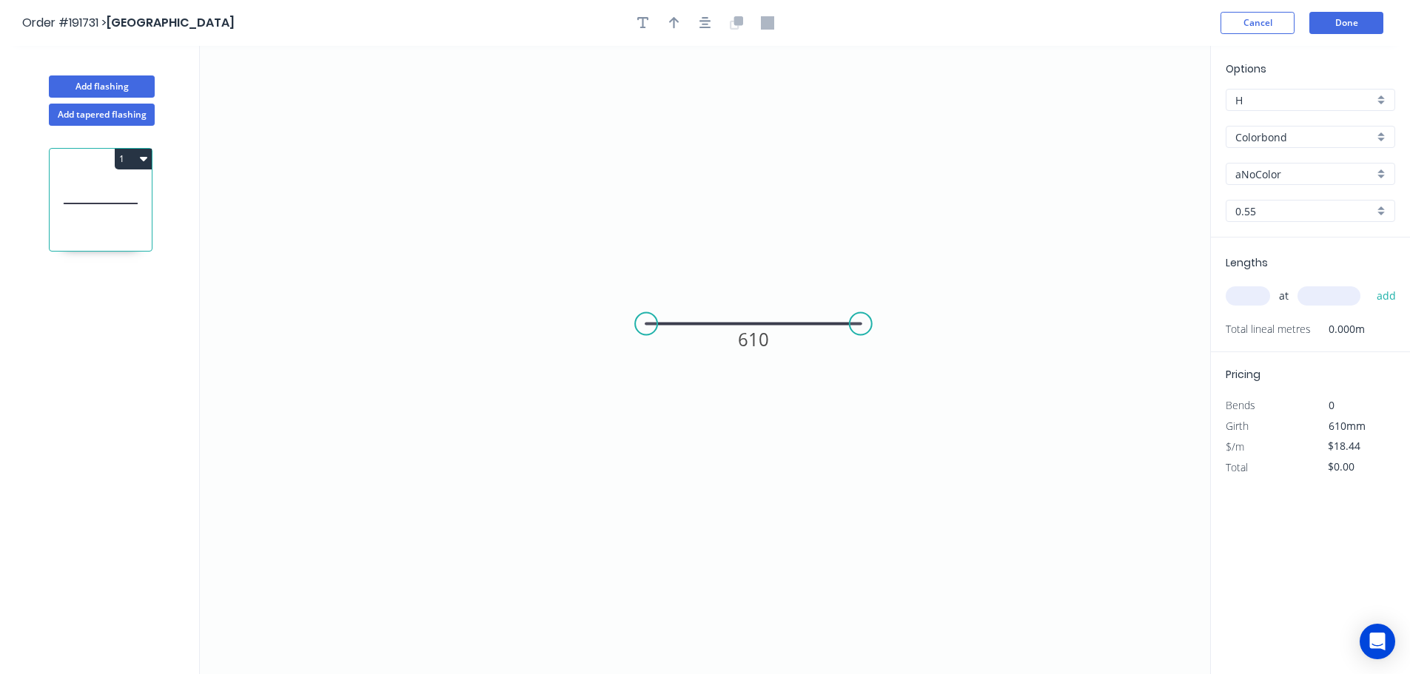
click at [1245, 302] on input "text" at bounding box center [1248, 295] width 44 height 19
type input "1"
type input "660"
click at [1369, 283] on button "add" at bounding box center [1386, 295] width 35 height 25
type input "$18.44"
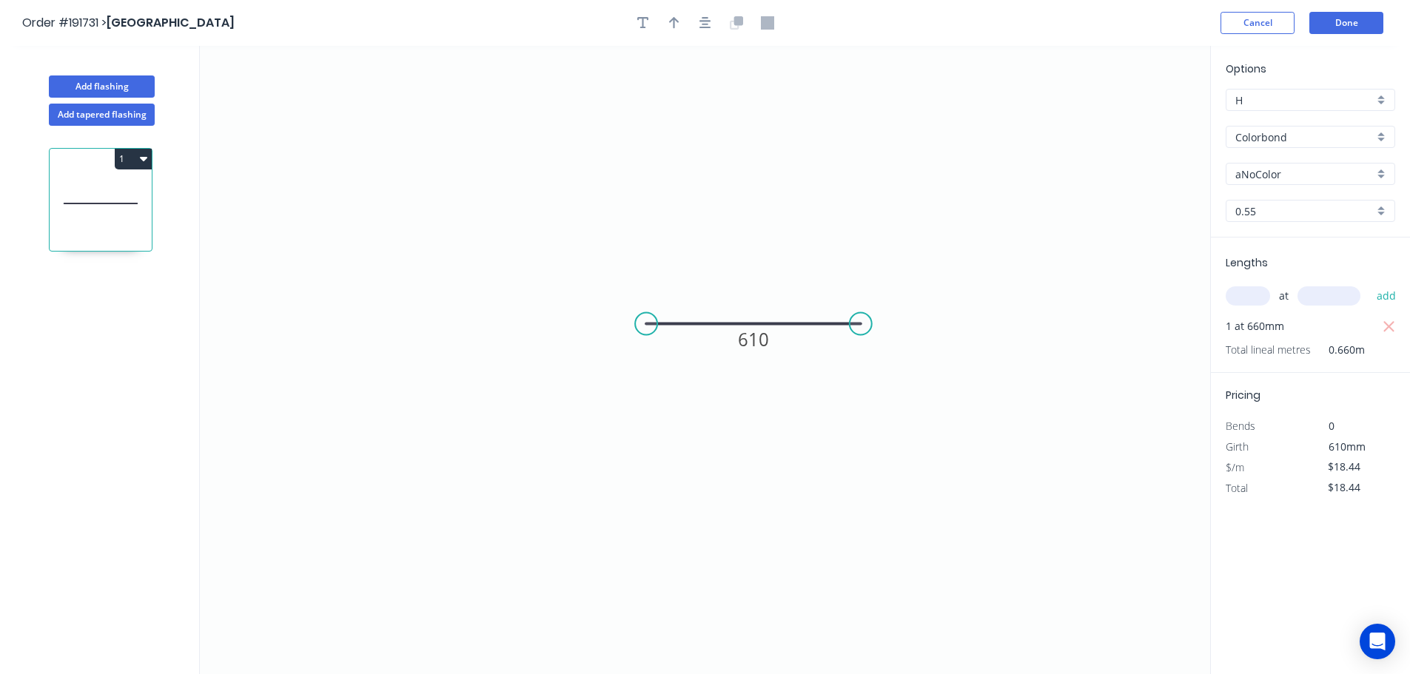
click at [1280, 141] on input "Colorbond" at bounding box center [1304, 138] width 138 height 16
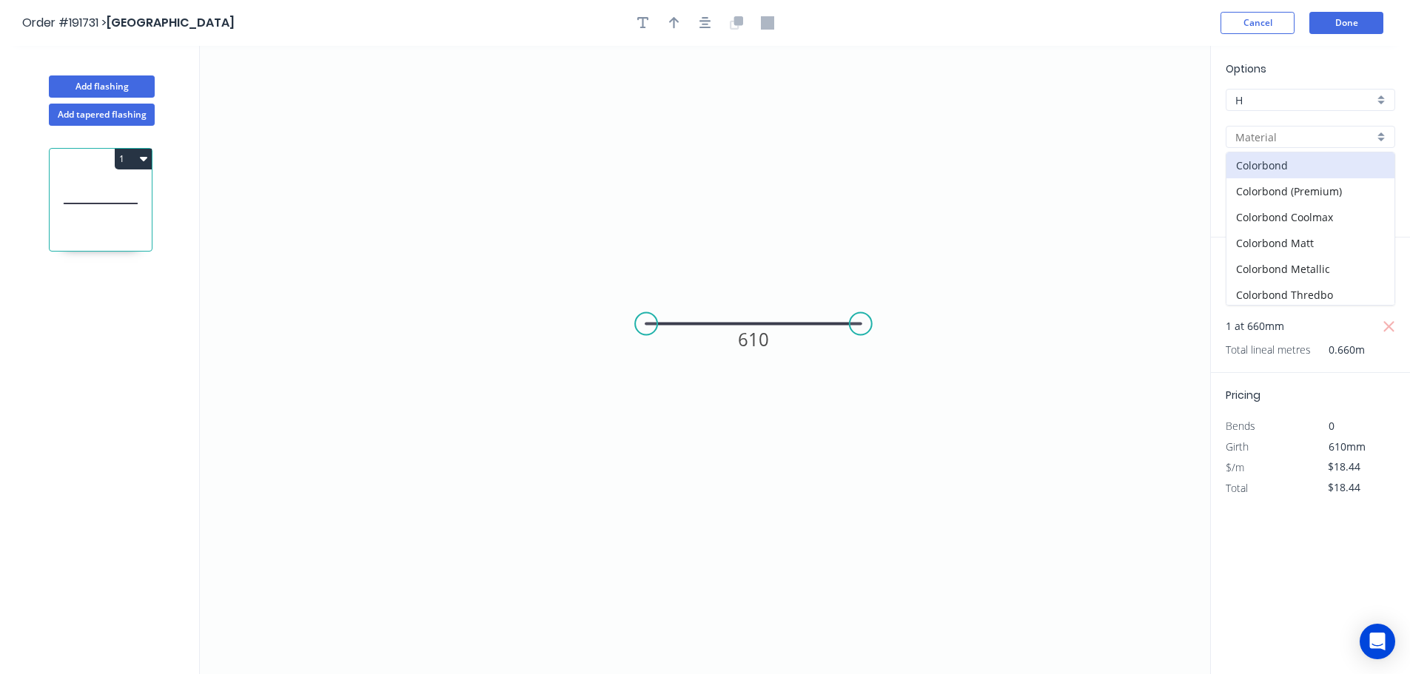
scroll to position [340, 0]
click at [1295, 172] on div "Stainless Steel (Surfmist)" at bounding box center [1310, 162] width 168 height 26
type input "Stainless Steel (Surfmist)"
type input "Surfmist"
type input "$106.05"
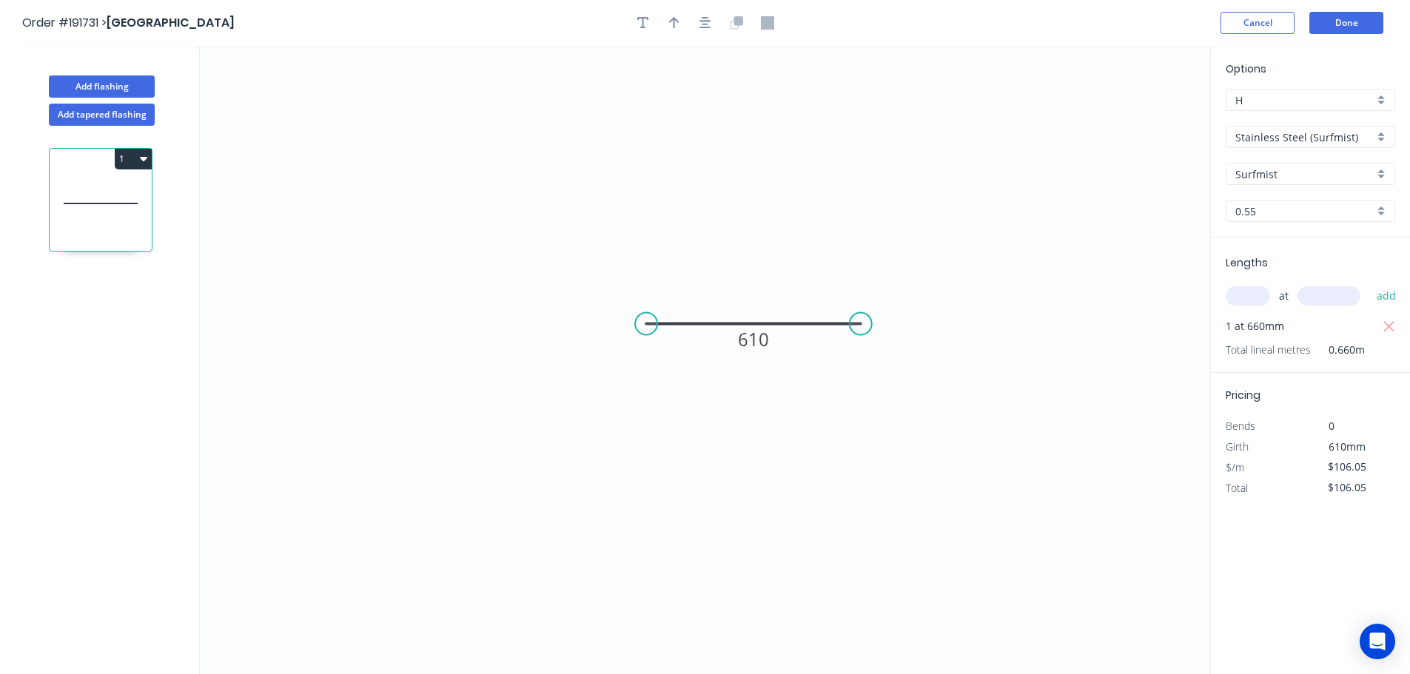
click at [1084, 250] on icon "0 610" at bounding box center [705, 360] width 1010 height 628
drag, startPoint x: 136, startPoint y: 167, endPoint x: 124, endPoint y: 176, distance: 15.3
click at [135, 167] on button "1" at bounding box center [133, 159] width 37 height 21
click at [100, 188] on div "Duplicate" at bounding box center [81, 195] width 114 height 21
type input "$0.00"
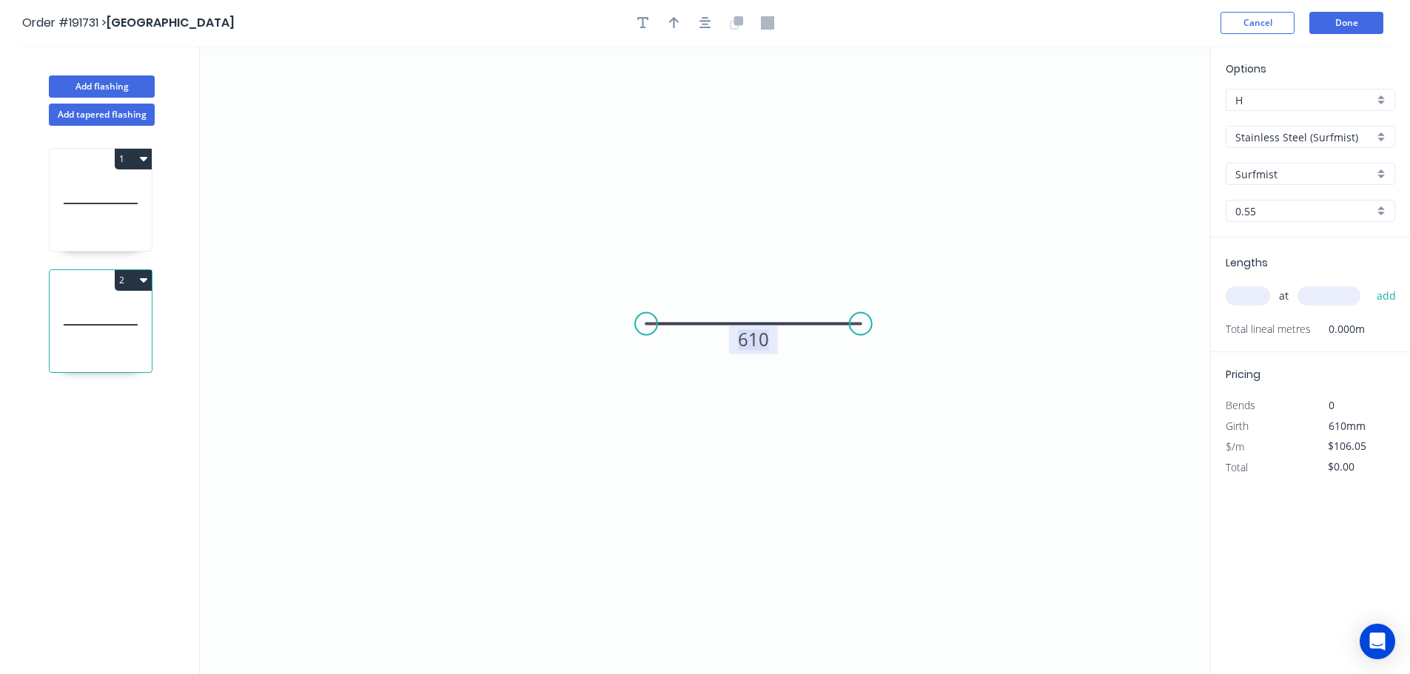
click at [743, 338] on tspan "610" at bounding box center [753, 339] width 31 height 24
click at [777, 246] on icon "0 640" at bounding box center [705, 360] width 1010 height 628
click at [830, 216] on icon "0 640" at bounding box center [705, 360] width 1010 height 628
click at [1234, 307] on div "at add" at bounding box center [1312, 295] width 172 height 25
click at [1244, 300] on input "text" at bounding box center [1248, 295] width 44 height 19
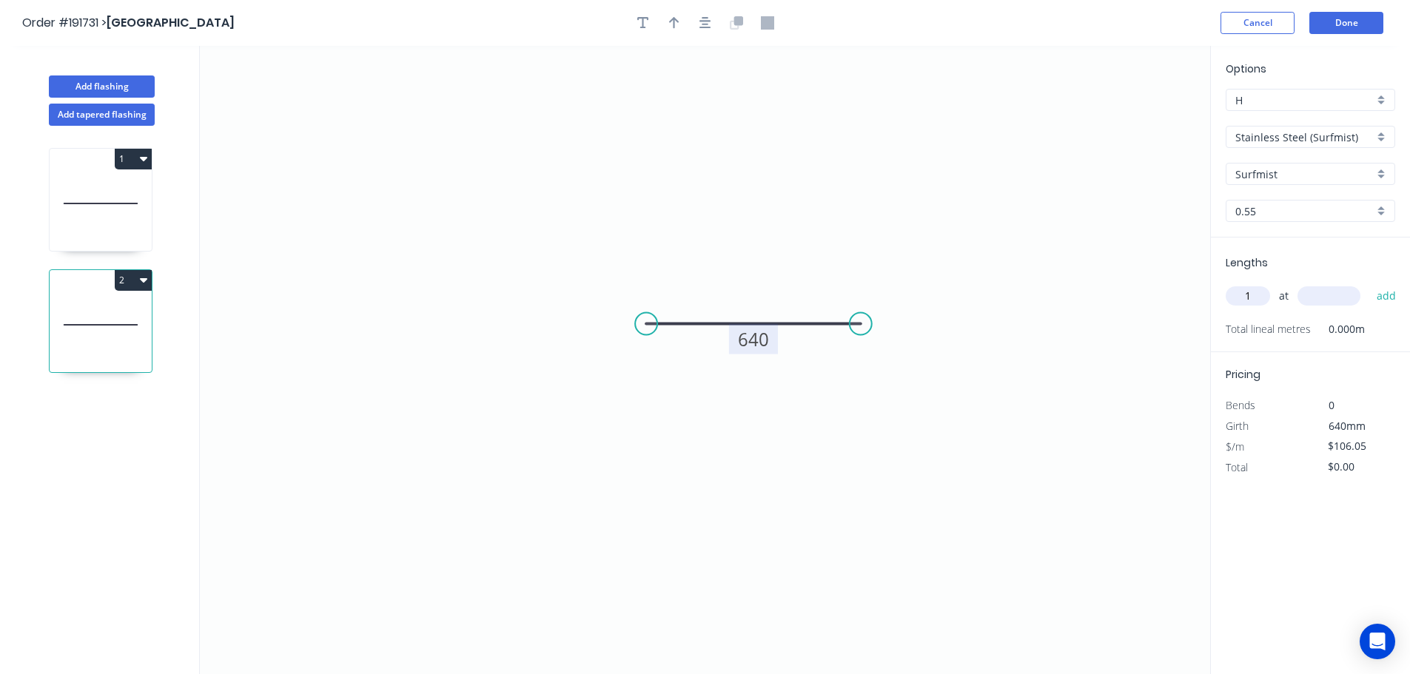
type input "1"
type input "630"
click at [1369, 283] on button "add" at bounding box center [1386, 295] width 35 height 25
drag, startPoint x: 113, startPoint y: 280, endPoint x: 127, endPoint y: 294, distance: 19.4
click at [113, 280] on div "2" at bounding box center [101, 280] width 102 height 21
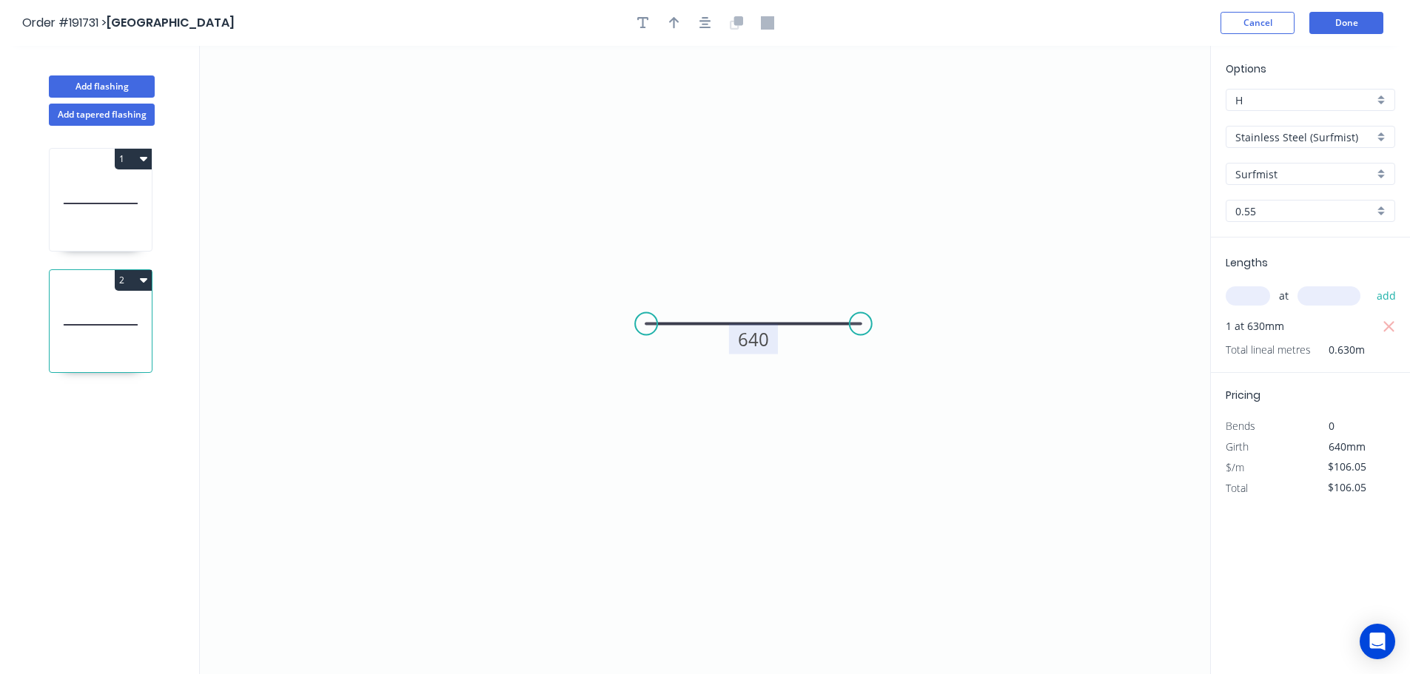
click at [120, 280] on button "2" at bounding box center [133, 280] width 37 height 21
click at [109, 316] on div "Duplicate" at bounding box center [81, 316] width 114 height 21
type input "$0.00"
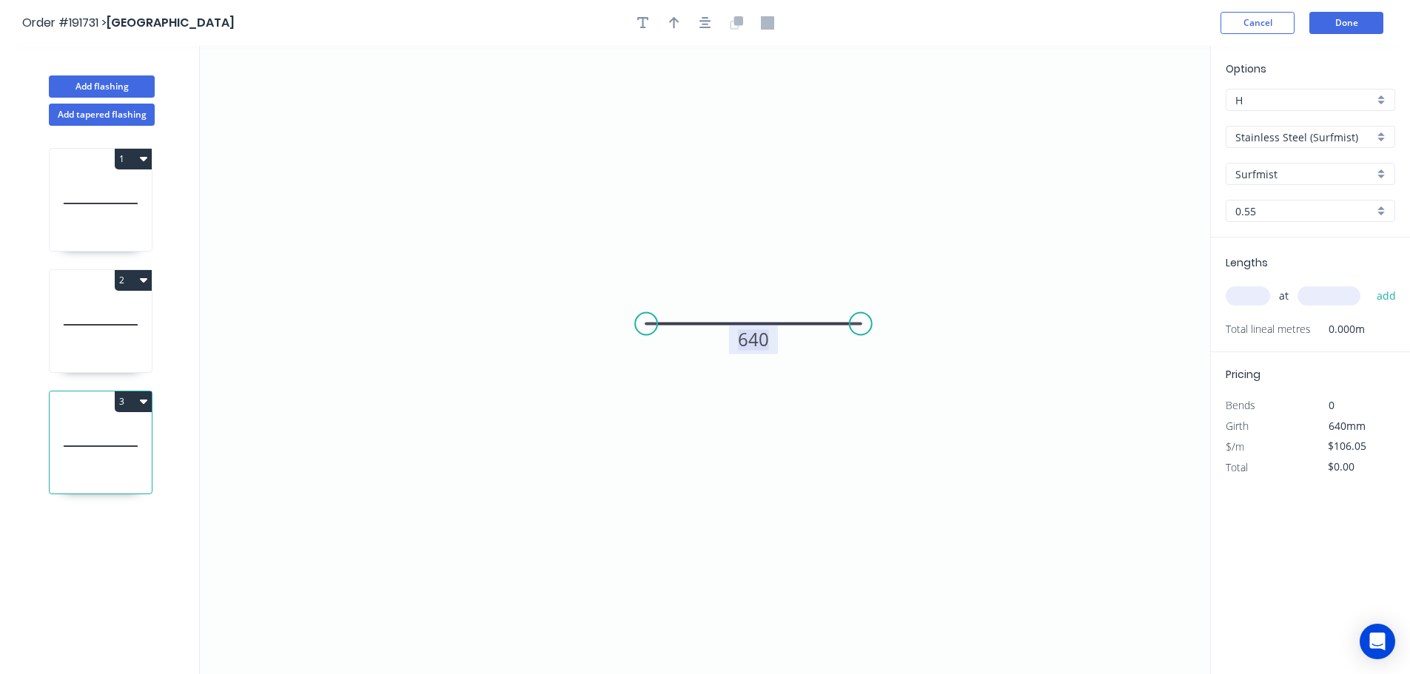
click at [751, 346] on tspan "640" at bounding box center [753, 339] width 31 height 24
click at [742, 282] on icon "0 730" at bounding box center [705, 360] width 1010 height 628
click at [1271, 304] on div "at add" at bounding box center [1312, 295] width 172 height 25
click at [1237, 291] on input "text" at bounding box center [1248, 295] width 44 height 19
type input "1"
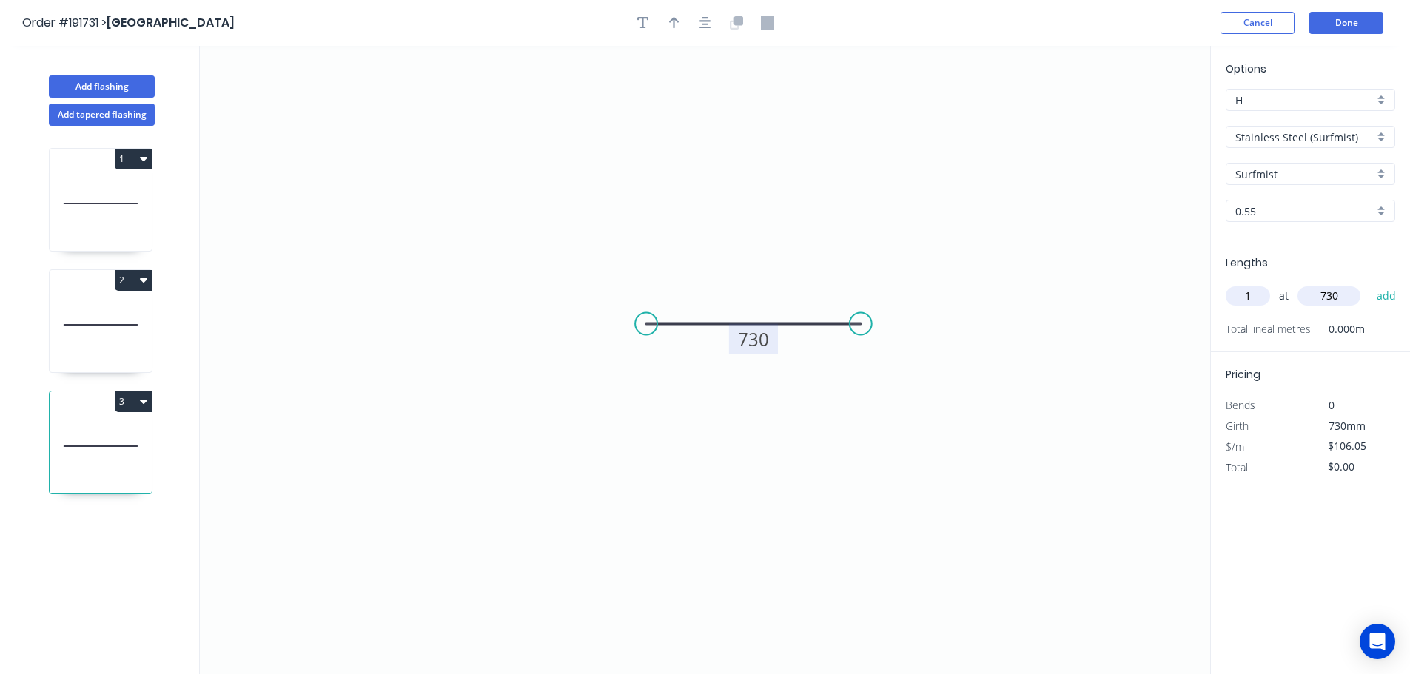
type input "730"
click at [1369, 283] on button "add" at bounding box center [1386, 295] width 35 height 25
click at [1184, 289] on icon "0 730" at bounding box center [705, 360] width 1010 height 628
click at [126, 397] on button "3" at bounding box center [133, 402] width 37 height 21
click at [93, 435] on div "Duplicate" at bounding box center [81, 438] width 114 height 21
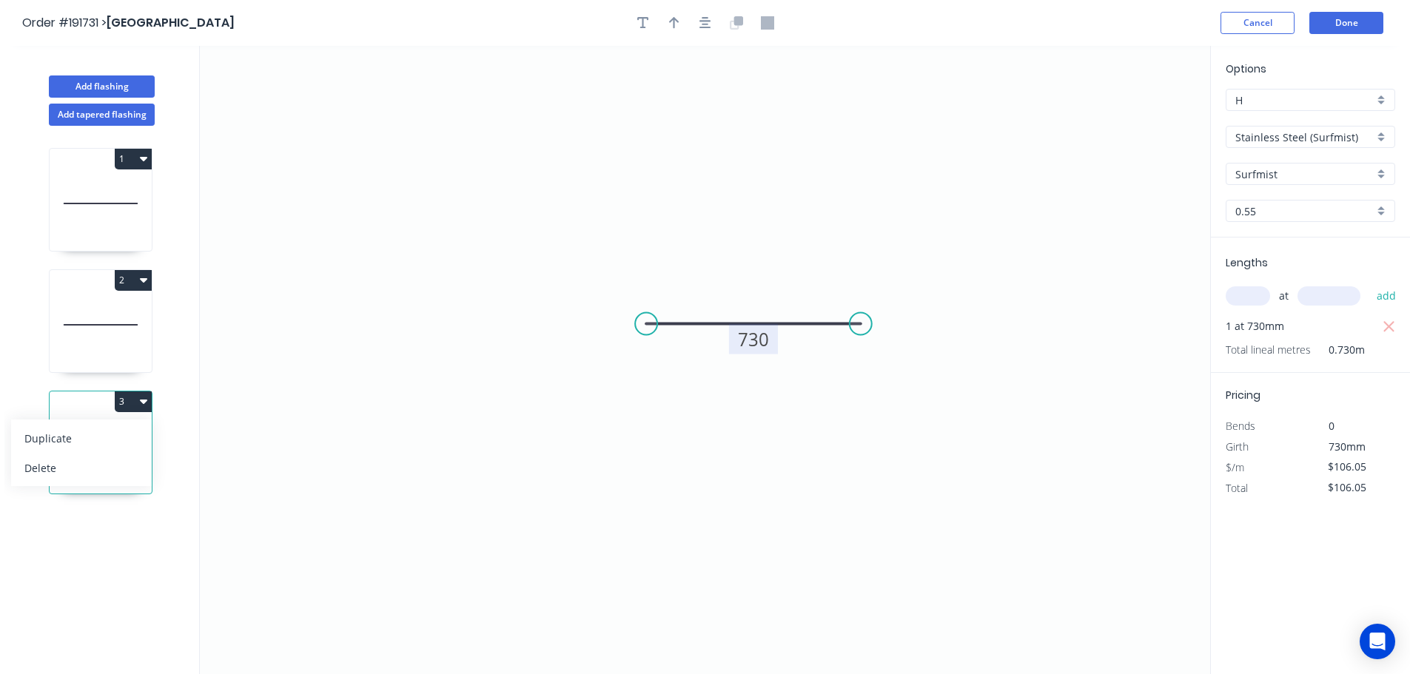
type input "$0.00"
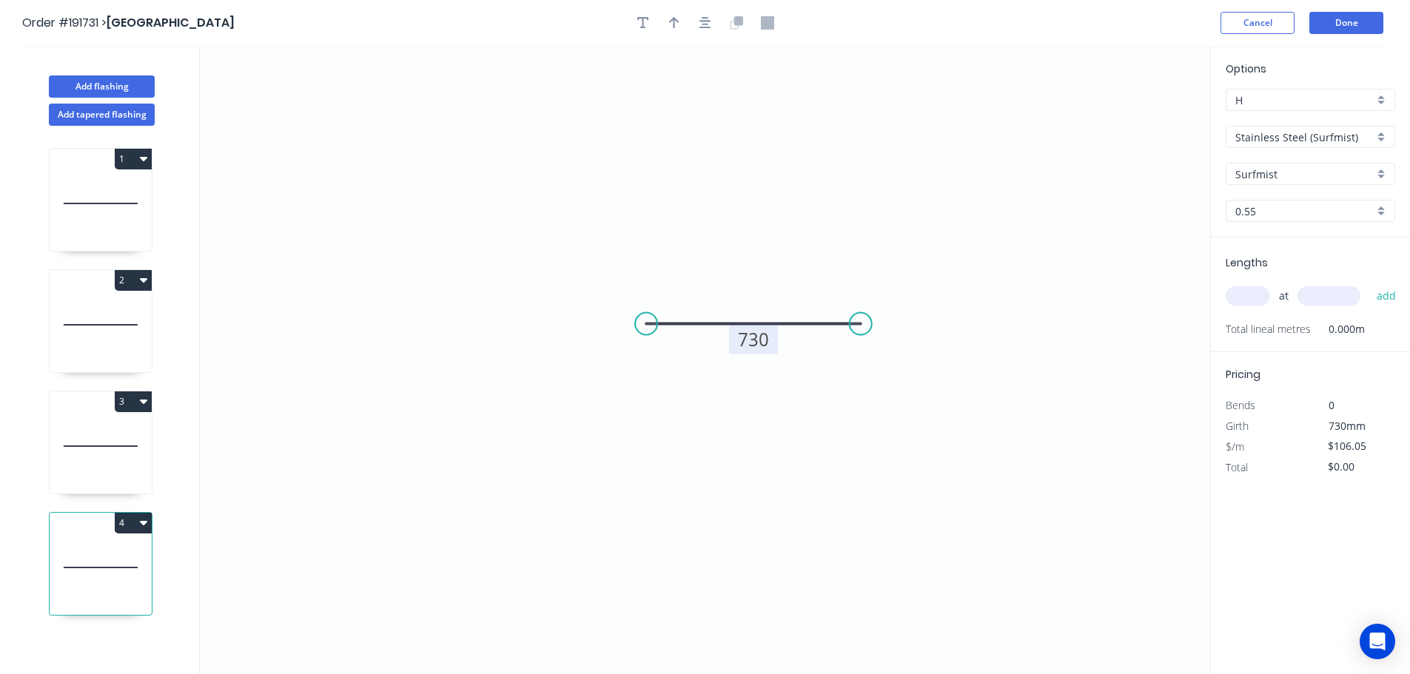
click at [737, 334] on rect at bounding box center [753, 339] width 49 height 30
click at [759, 339] on tspan "730" at bounding box center [753, 339] width 31 height 24
click at [992, 235] on icon "0 1050" at bounding box center [705, 360] width 1010 height 628
type input "$140.54"
drag, startPoint x: 1227, startPoint y: 288, endPoint x: 1249, endPoint y: 293, distance: 22.8
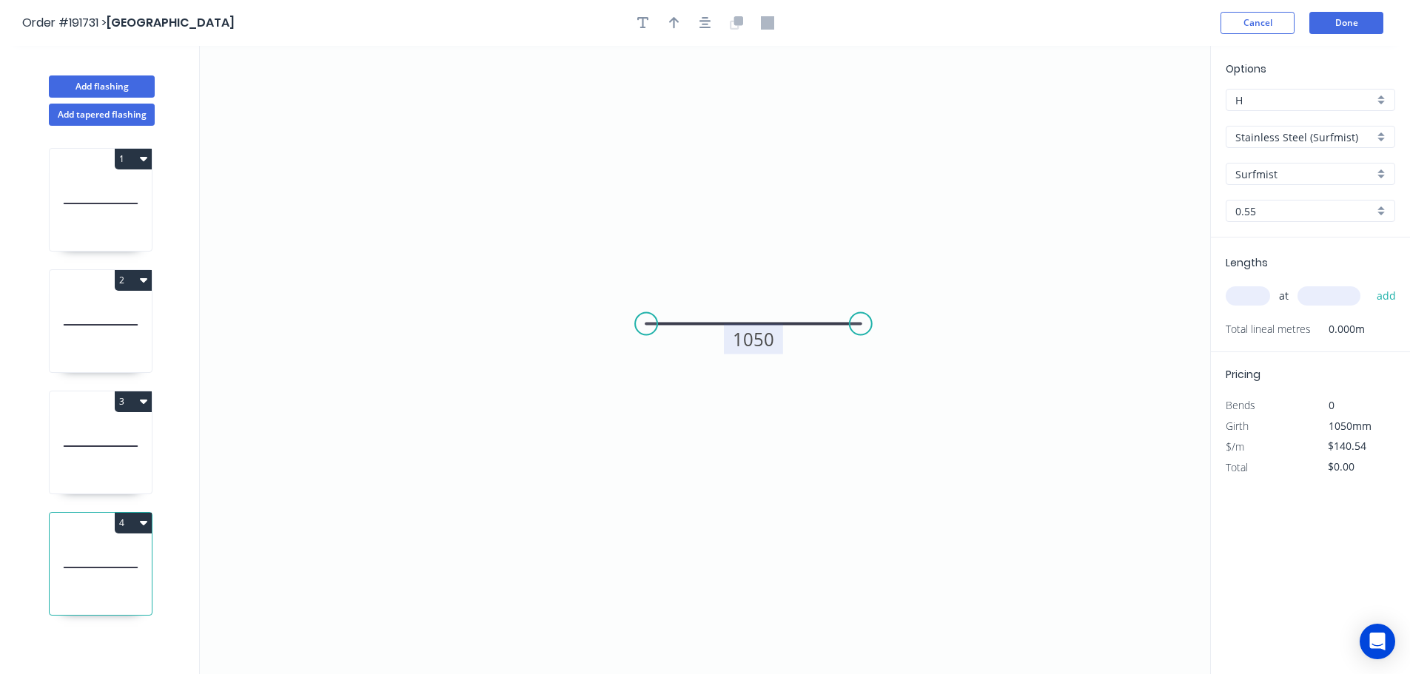
click at [1238, 291] on div "Lengths at add Total lineal metres 0.000m" at bounding box center [1310, 295] width 199 height 115
click at [1247, 293] on input "text" at bounding box center [1248, 295] width 44 height 19
type input "1"
type input "1050"
click at [1369, 283] on button "add" at bounding box center [1386, 295] width 35 height 25
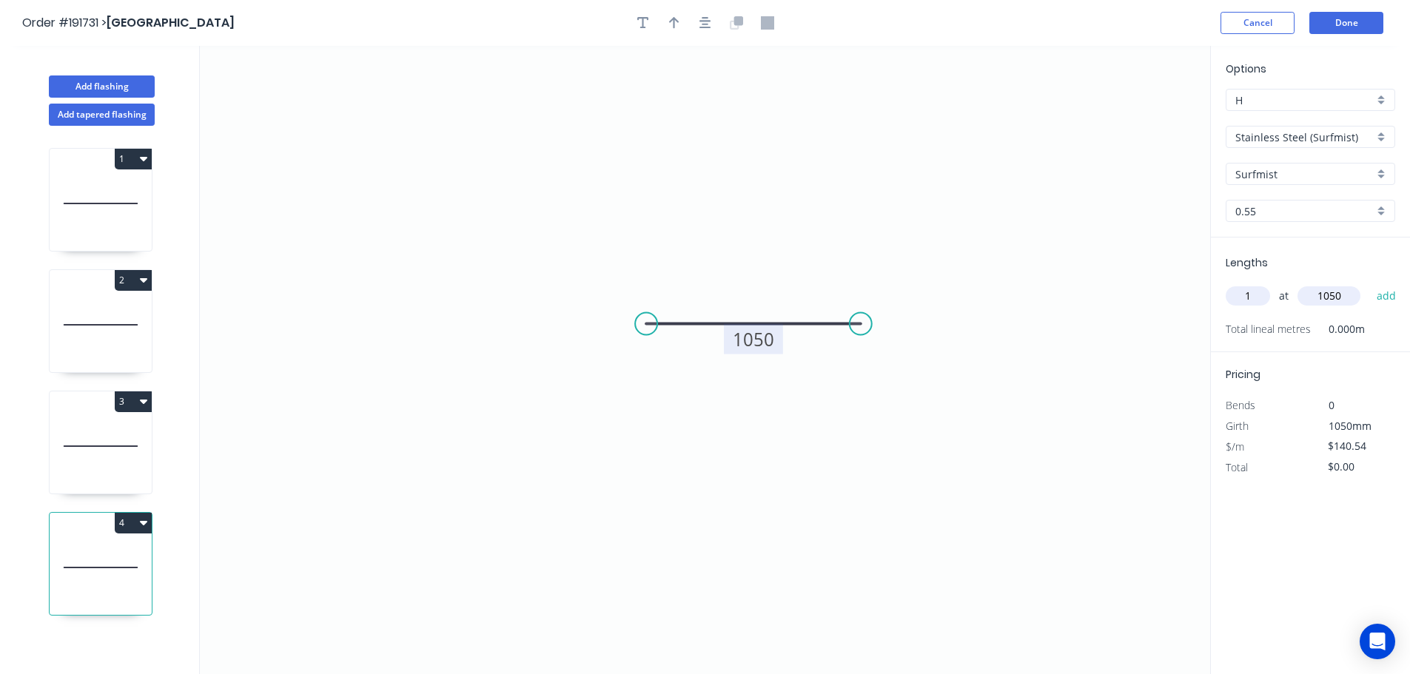
type input "$147.57"
click at [882, 252] on icon "0 1050" at bounding box center [705, 360] width 1010 height 628
click at [1337, 32] on button "Done" at bounding box center [1346, 23] width 74 height 22
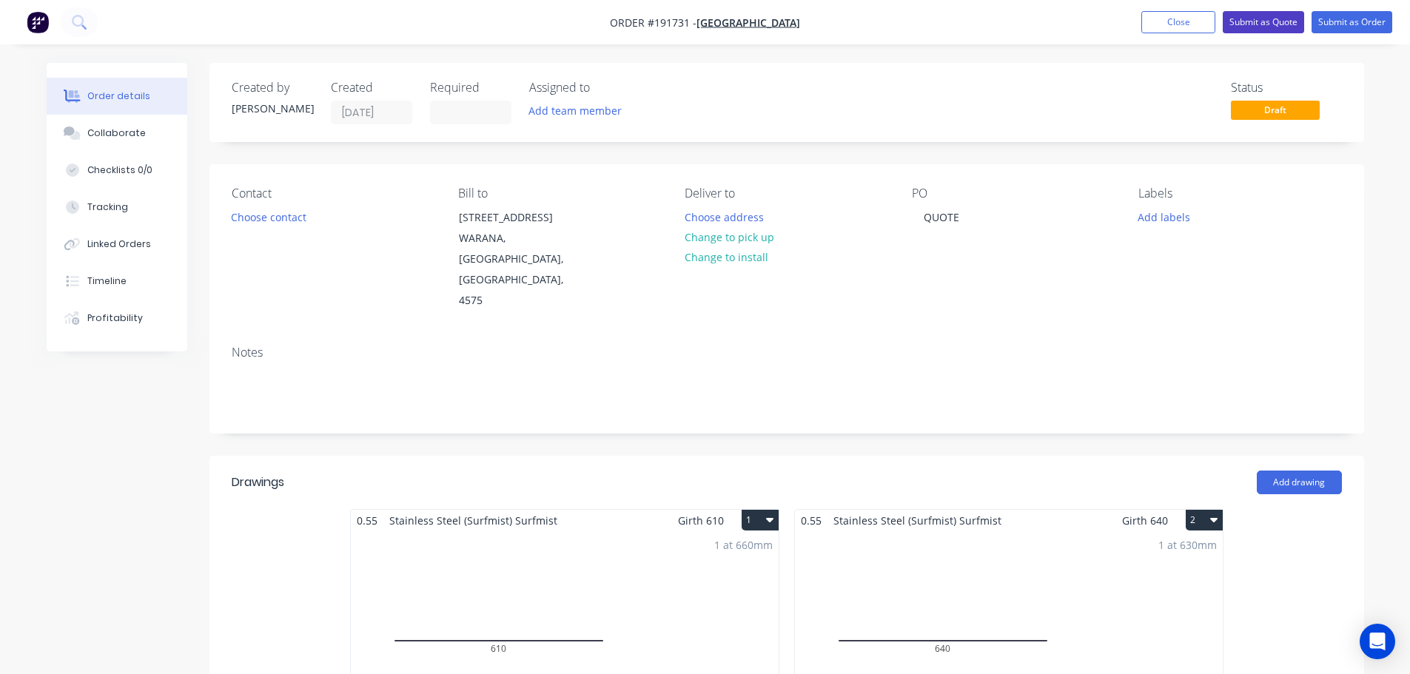
click at [1280, 20] on button "Submit as Quote" at bounding box center [1263, 22] width 81 height 22
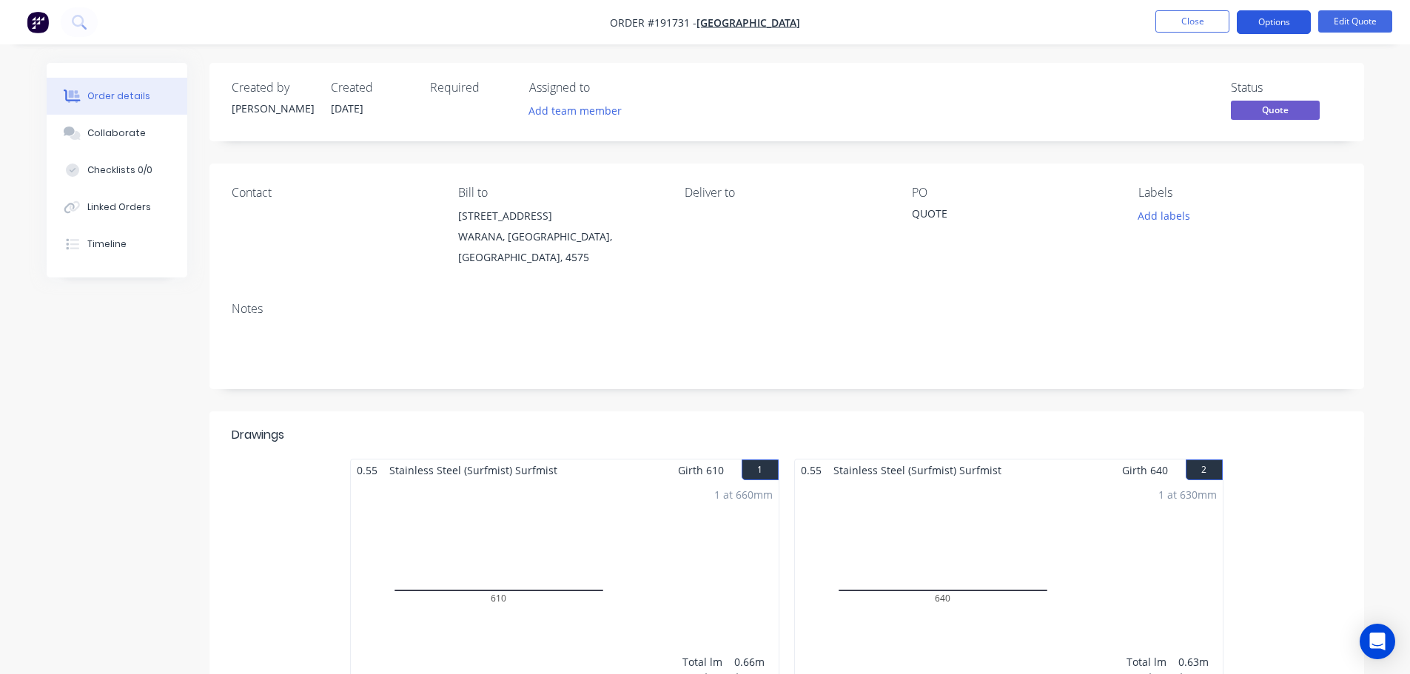
click at [1290, 16] on button "Options" at bounding box center [1274, 22] width 74 height 24
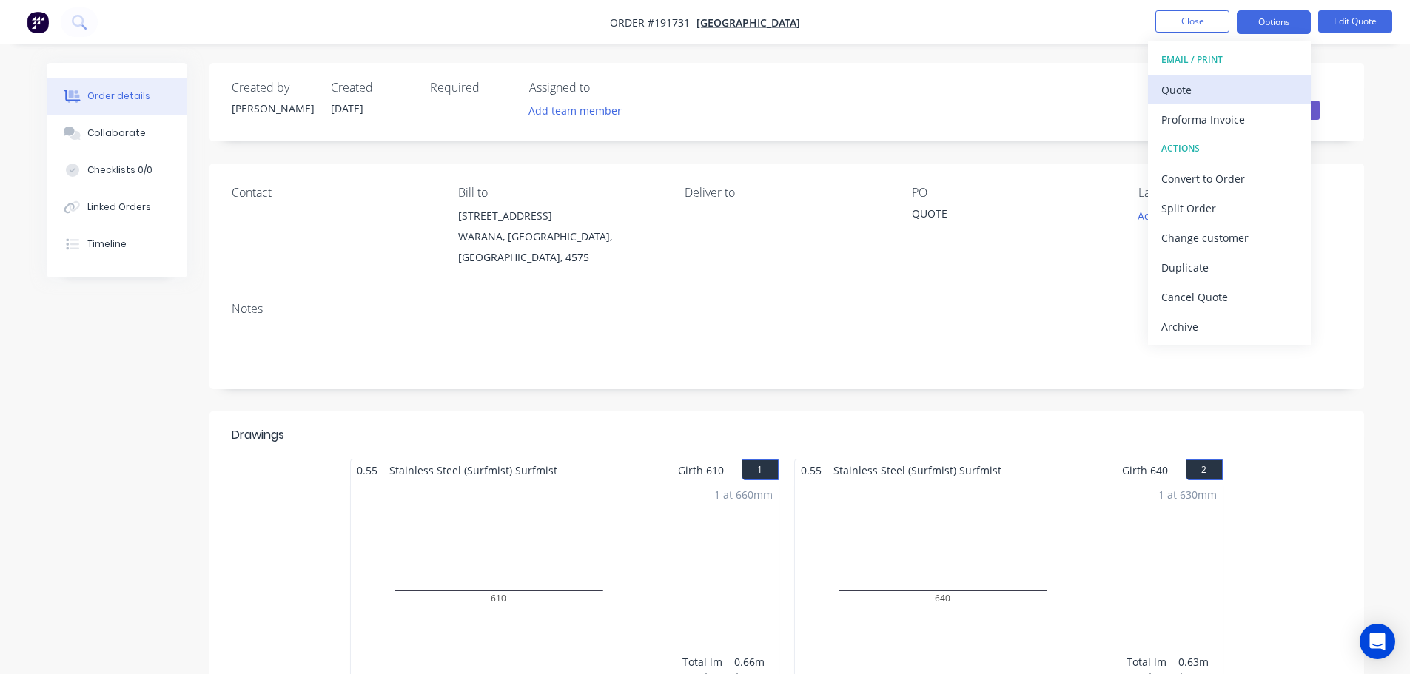
click at [1179, 81] on div "Quote" at bounding box center [1229, 89] width 136 height 21
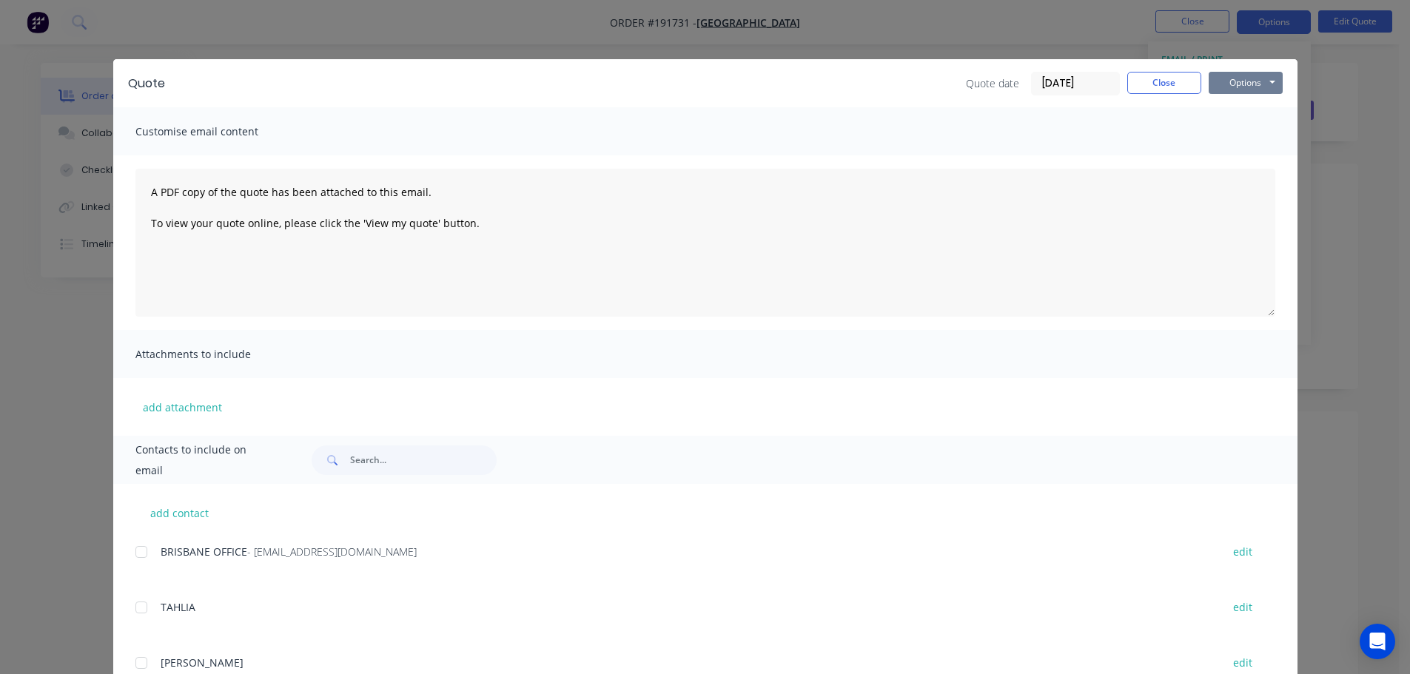
click at [1221, 84] on button "Options" at bounding box center [1246, 83] width 74 height 22
click at [1228, 125] on button "Print" at bounding box center [1256, 133] width 95 height 24
click at [1160, 84] on button "Close" at bounding box center [1164, 83] width 74 height 22
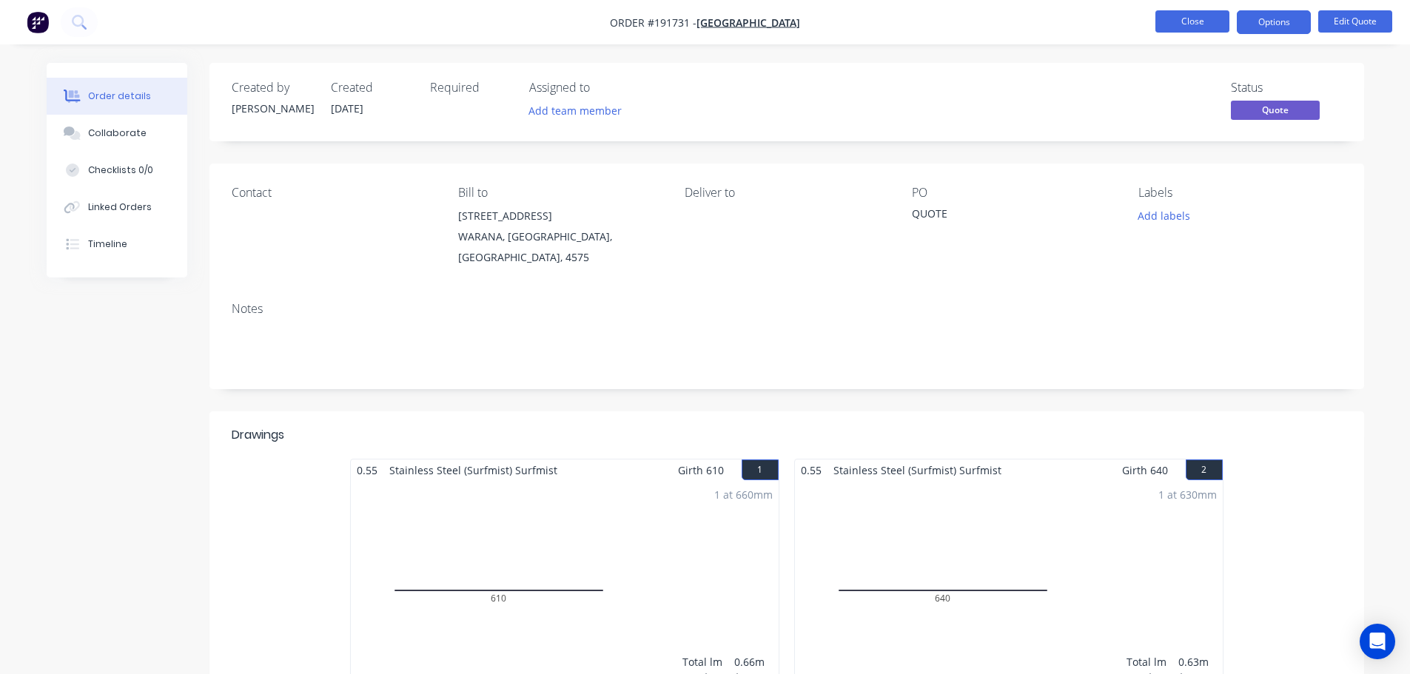
click at [1183, 20] on button "Close" at bounding box center [1192, 21] width 74 height 22
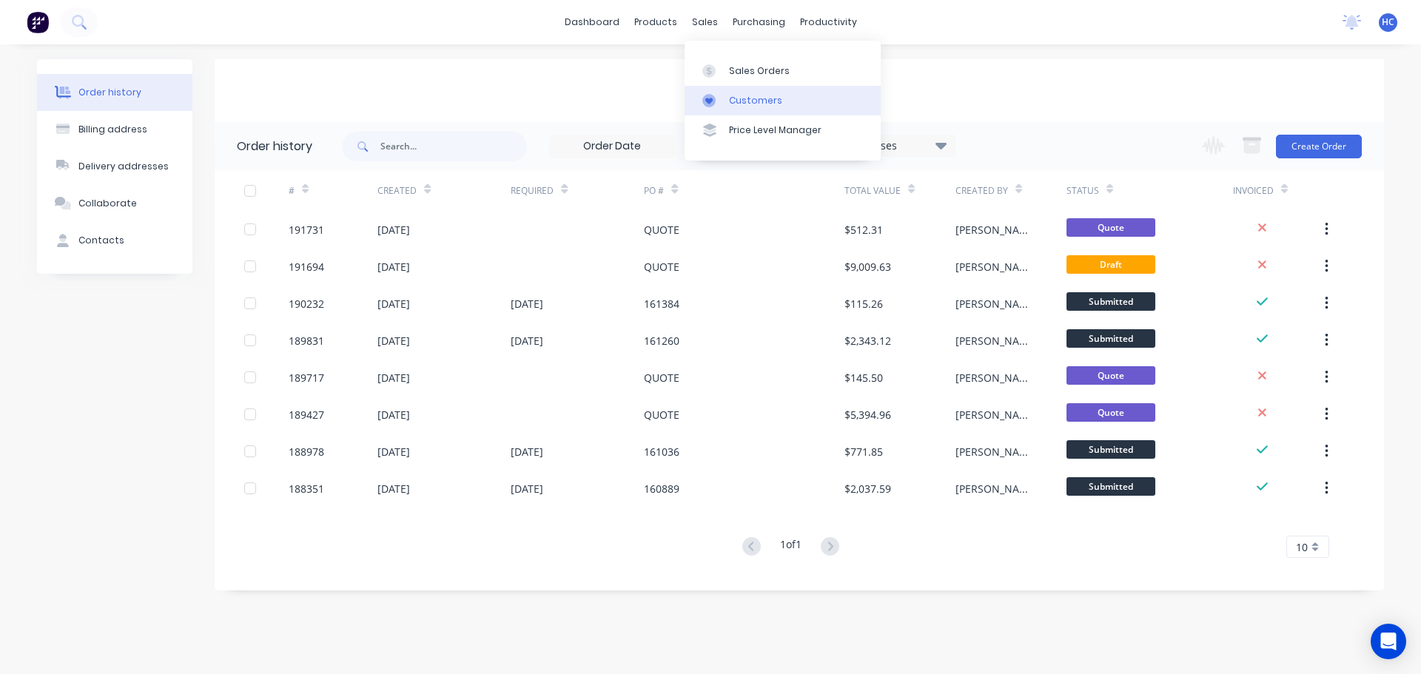
click at [746, 101] on div "Customers" at bounding box center [755, 100] width 53 height 13
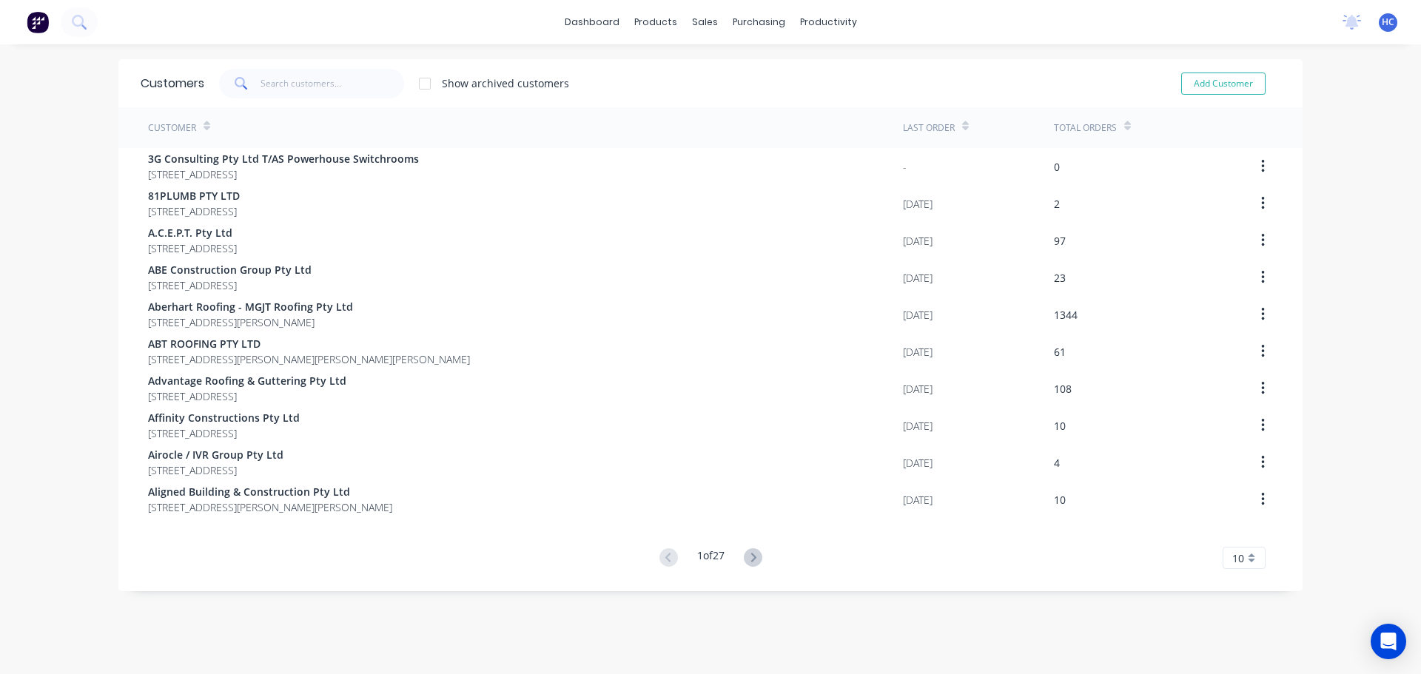
drag, startPoint x: 296, startPoint y: 101, endPoint x: 295, endPoint y: 91, distance: 9.7
click at [296, 101] on div "Customers Show archived customers Add Customer" at bounding box center [710, 83] width 1184 height 48
click at [295, 91] on input "text" at bounding box center [333, 84] width 144 height 30
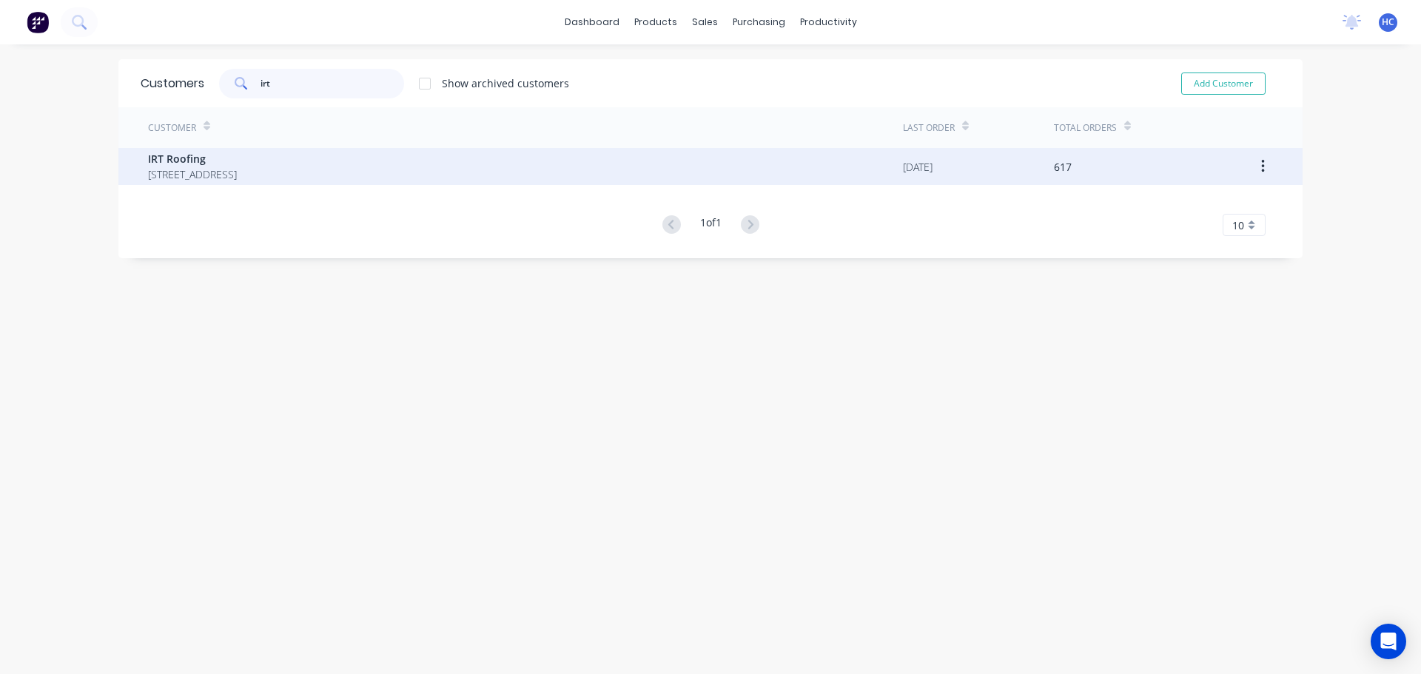
type input "irt"
click at [237, 161] on span "IRT Roofing" at bounding box center [192, 159] width 89 height 16
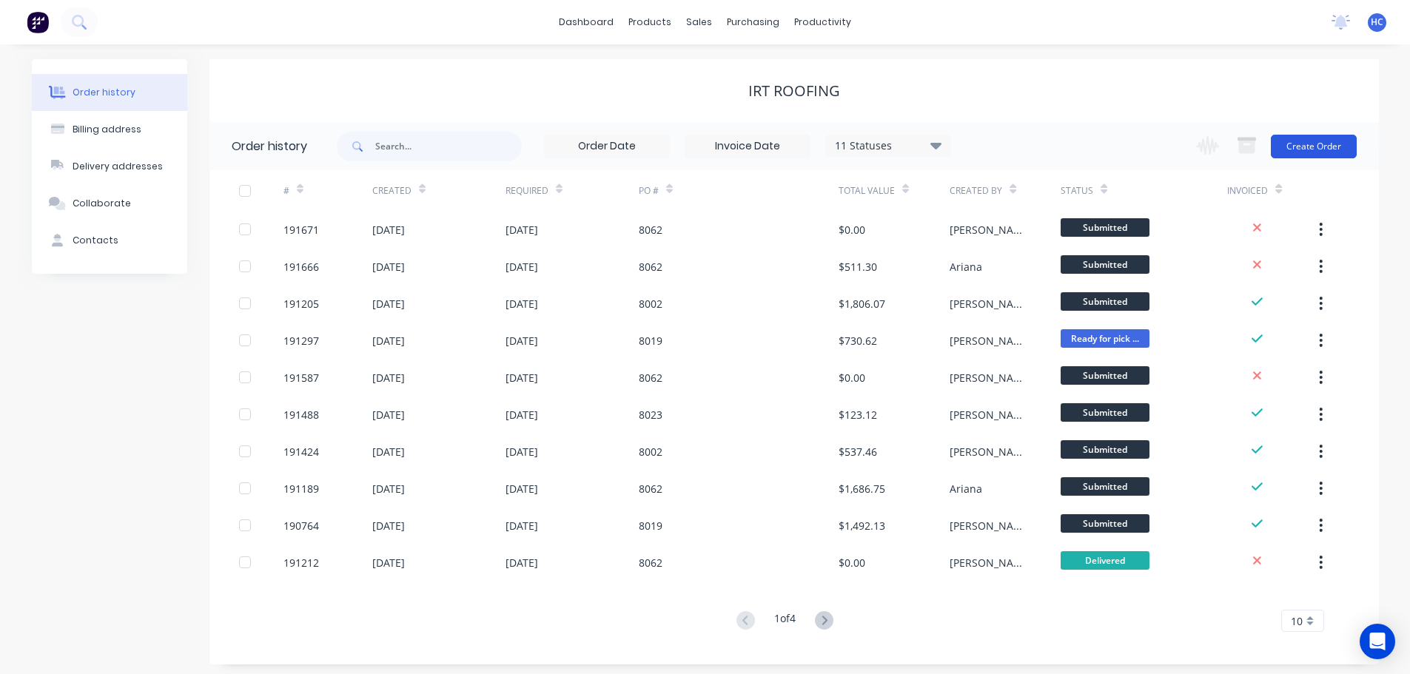
click at [1297, 144] on button "Create Order" at bounding box center [1314, 147] width 86 height 24
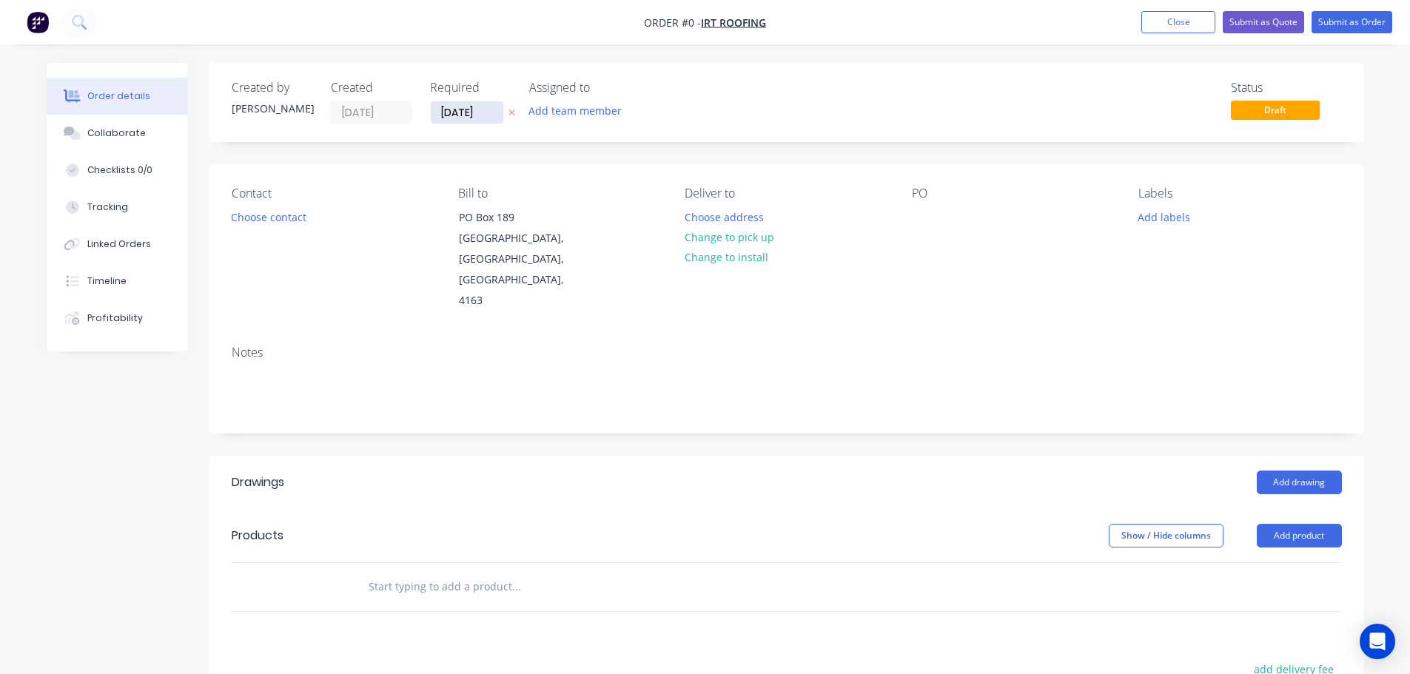
click at [449, 121] on input "[DATE]" at bounding box center [467, 112] width 73 height 22
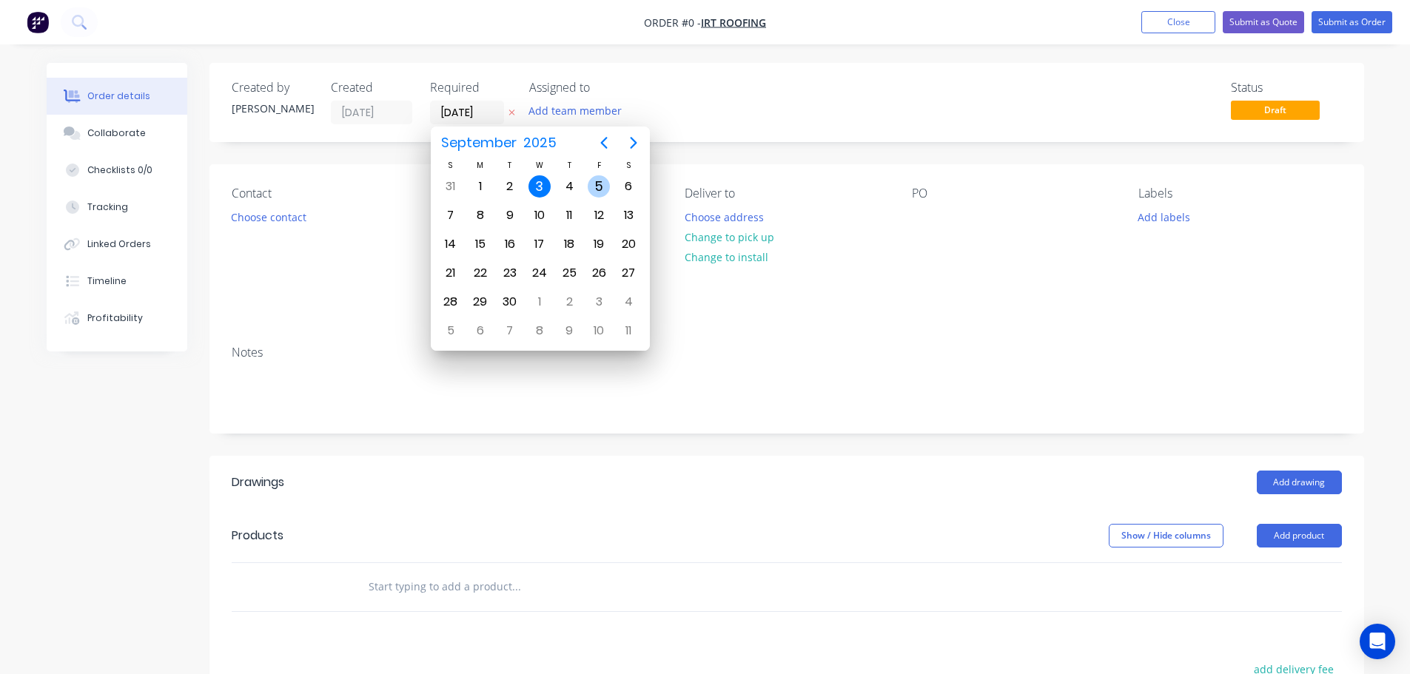
click at [585, 193] on div "5" at bounding box center [599, 186] width 30 height 28
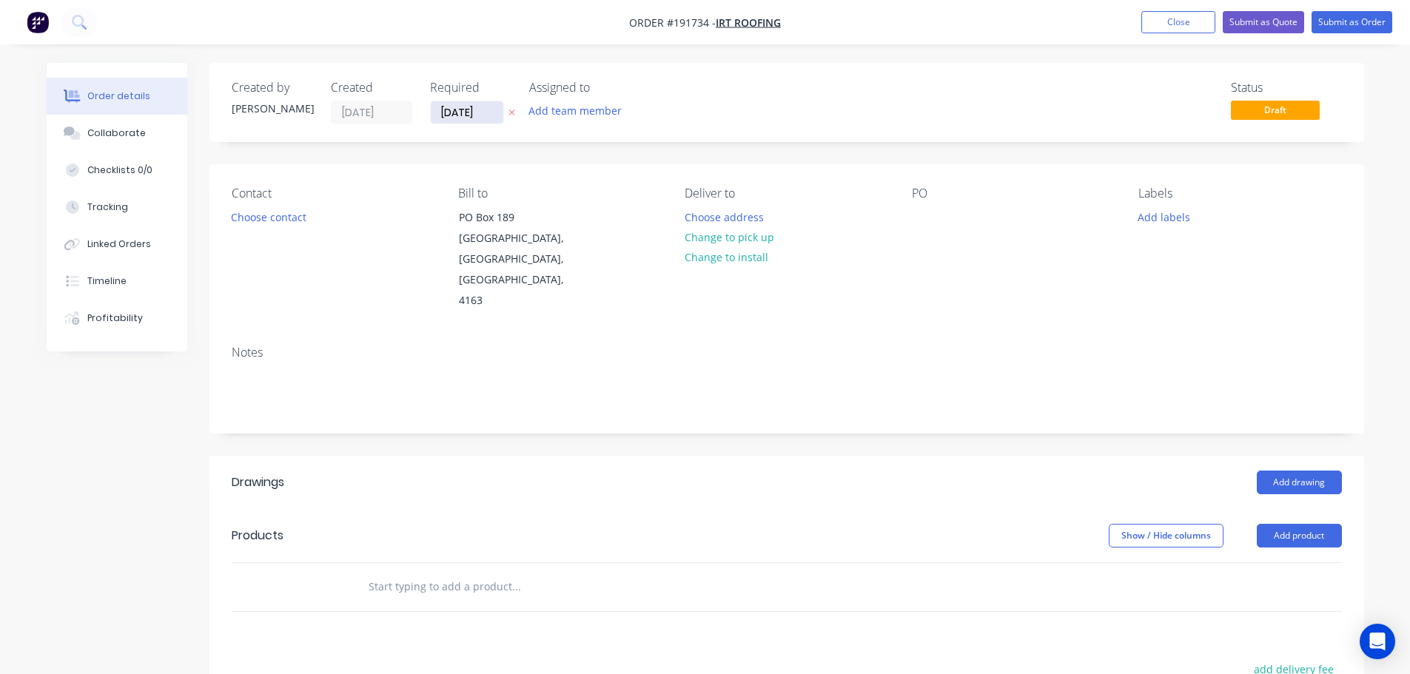
click at [463, 116] on input "[DATE]" at bounding box center [467, 112] width 73 height 22
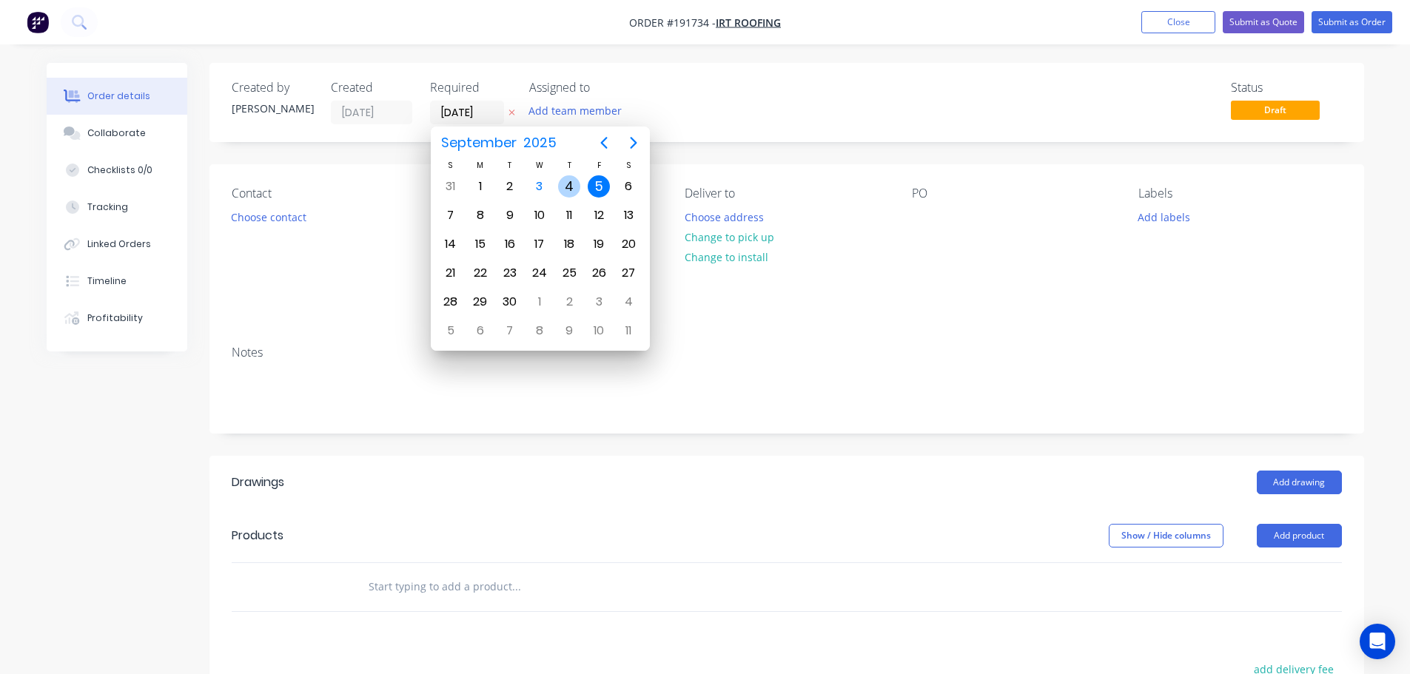
click at [577, 194] on div "4" at bounding box center [569, 186] width 22 height 22
type input "04/09/25"
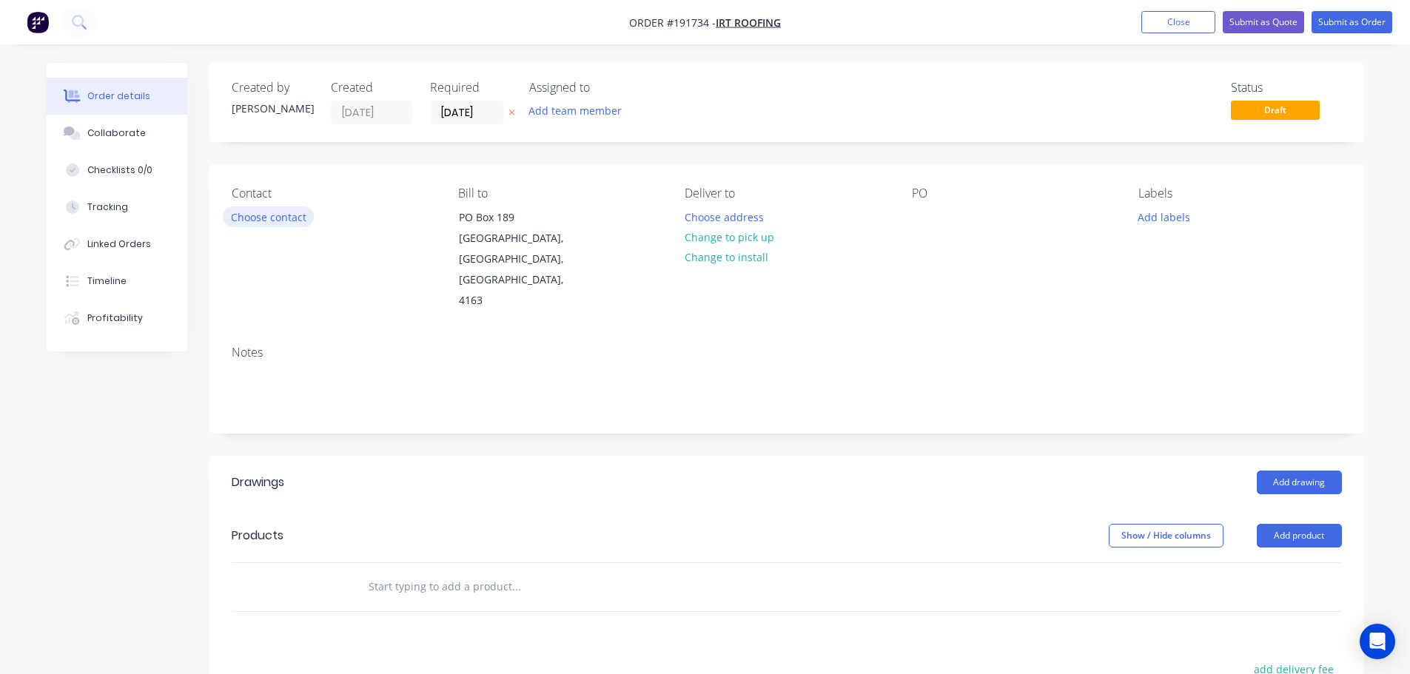
click at [271, 211] on button "Choose contact" at bounding box center [268, 216] width 91 height 20
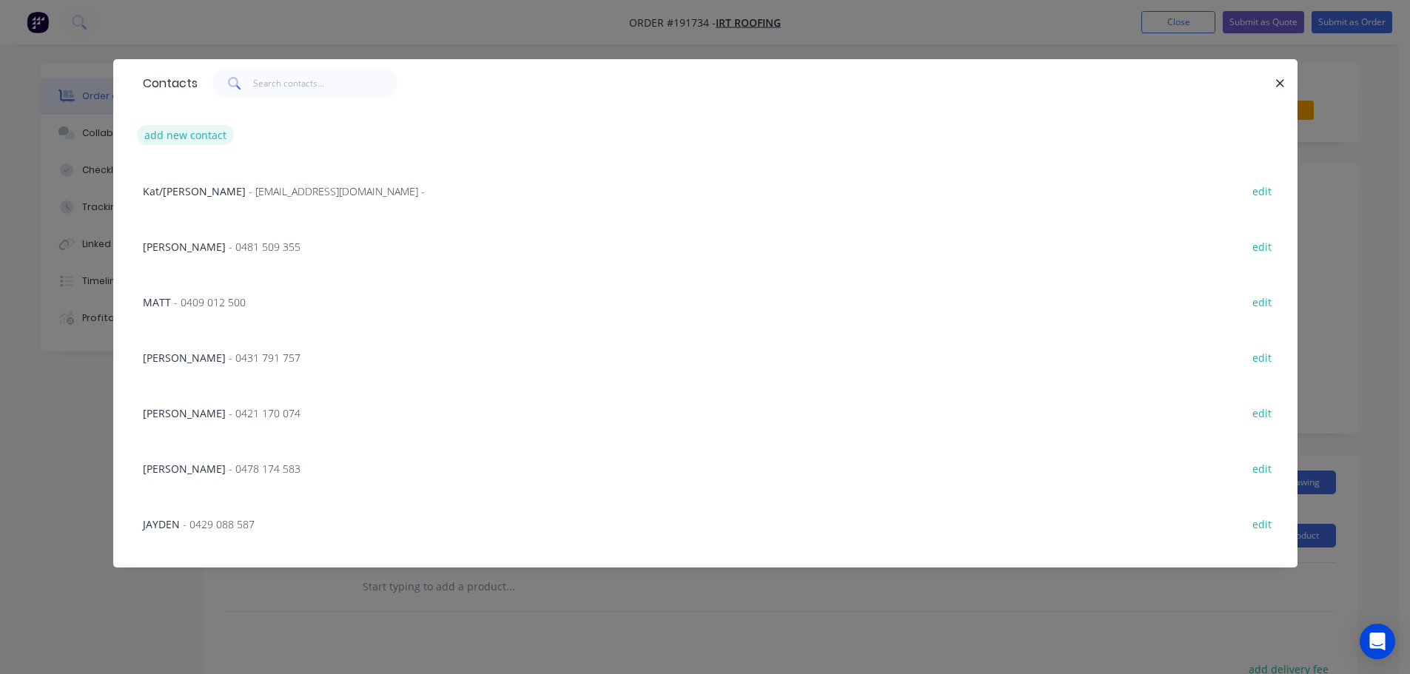
click at [189, 144] on button "add new contact" at bounding box center [186, 135] width 98 height 20
select select "AU"
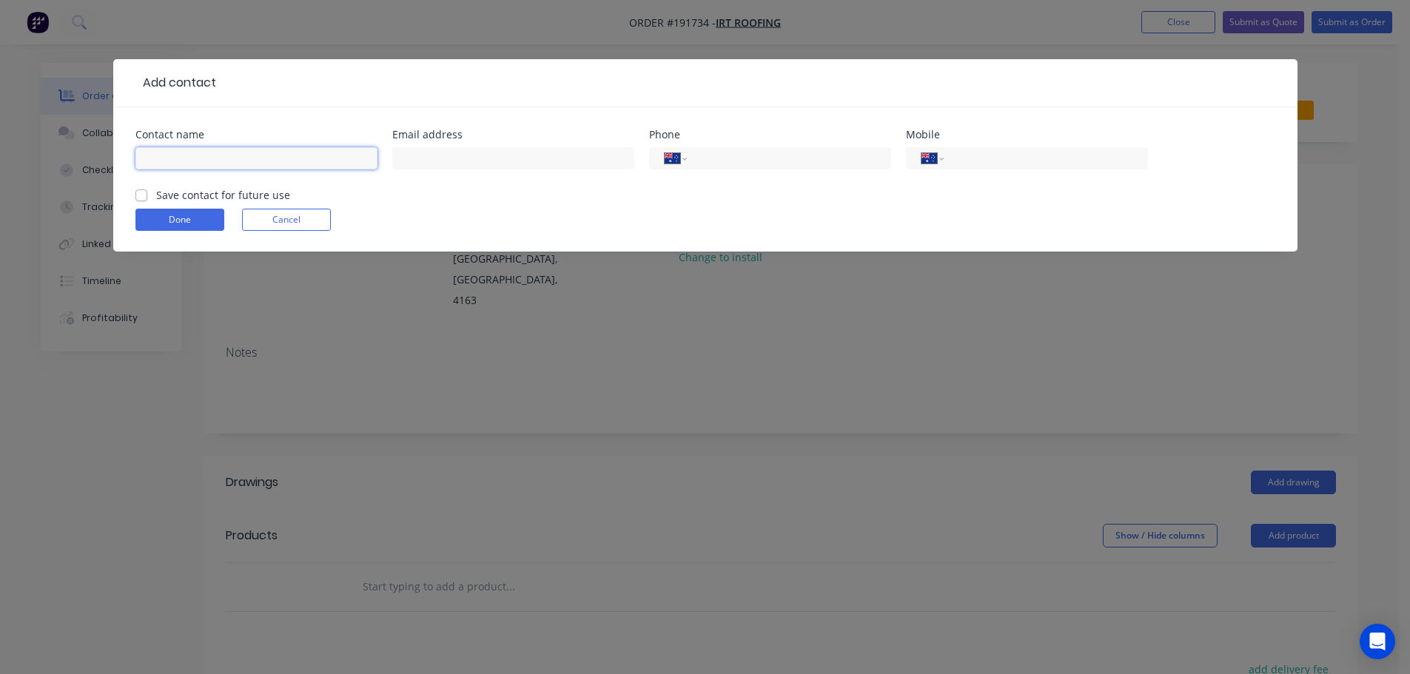
drag, startPoint x: 189, startPoint y: 144, endPoint x: 186, endPoint y: 152, distance: 8.9
click at [186, 152] on input "text" at bounding box center [256, 158] width 242 height 22
type input "TROY"
click at [997, 169] on div "International Afghanistan Åland Islands Albania Algeria American Samoa Andorra …" at bounding box center [1027, 158] width 242 height 22
click at [1006, 163] on input "tel" at bounding box center [1043, 158] width 178 height 17
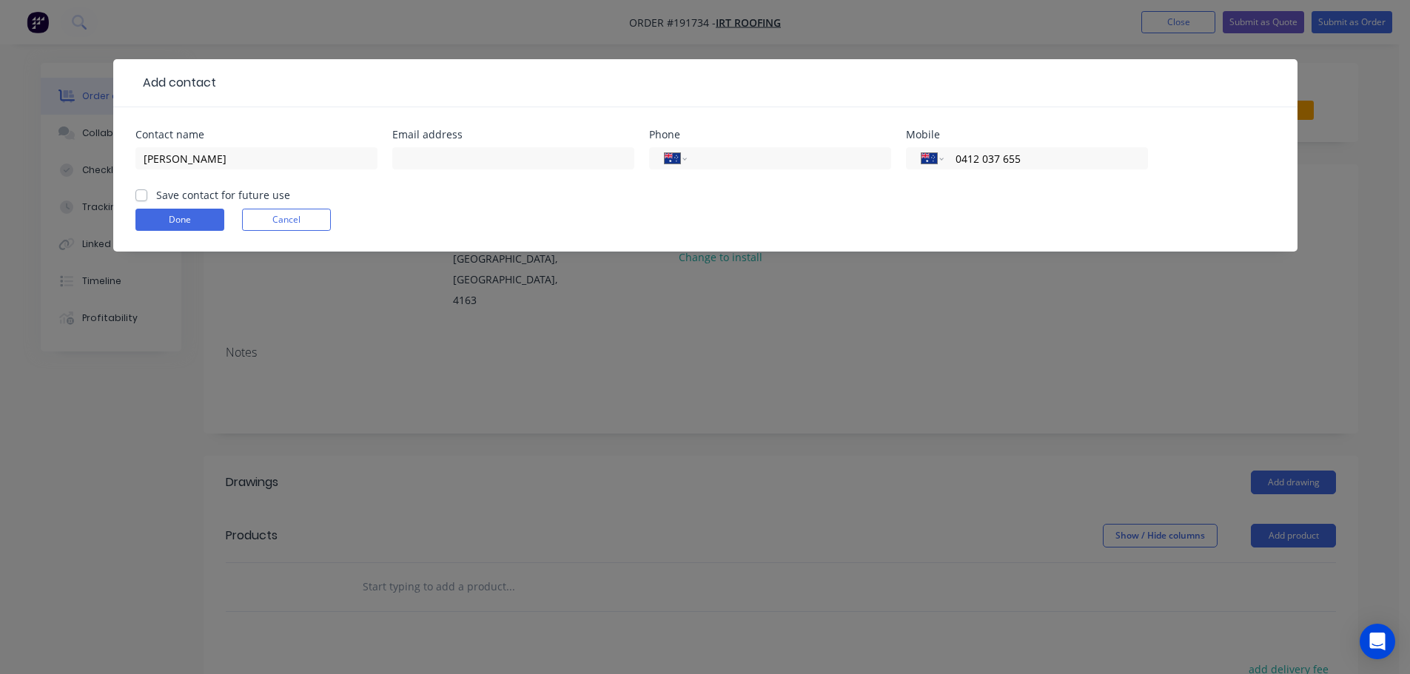
type input "0412 037 655"
click at [132, 224] on div "Contact name TROY Email address Phone International Afghanistan Åland Islands A…" at bounding box center [705, 179] width 1184 height 144
click at [195, 218] on button "Done" at bounding box center [179, 220] width 89 height 22
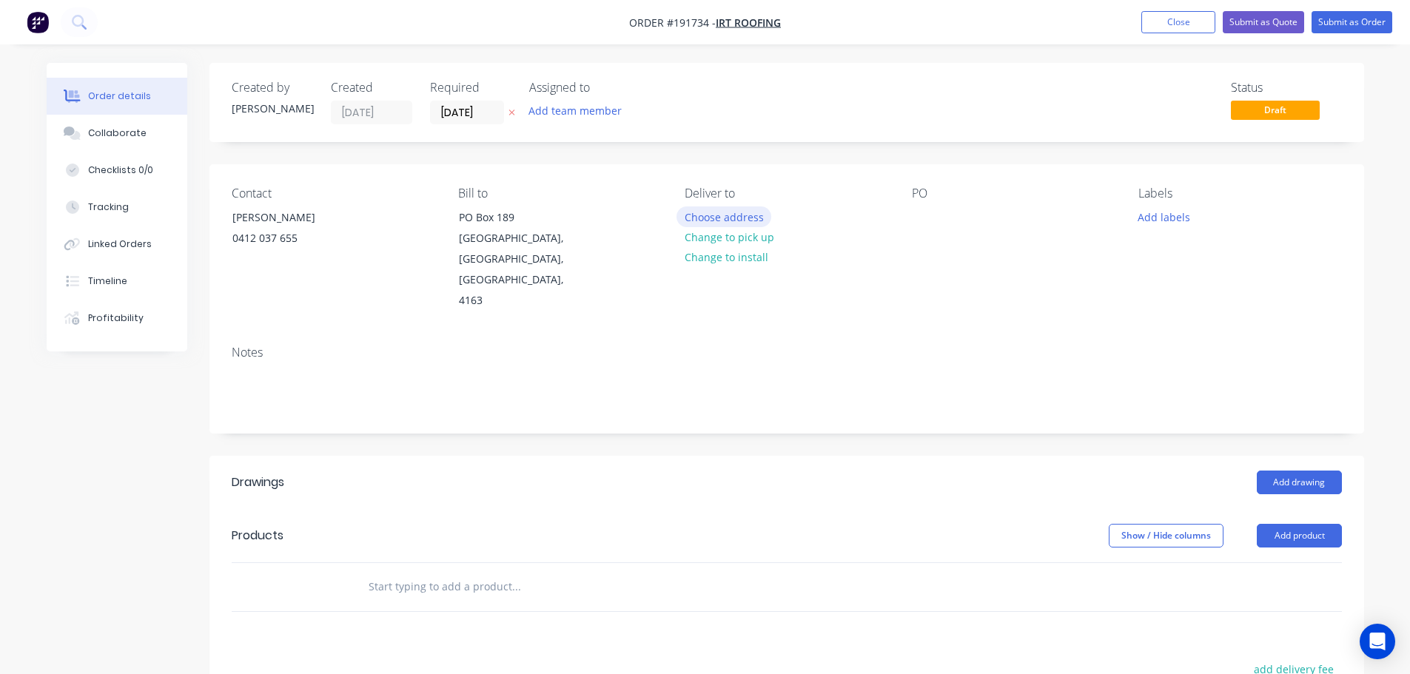
click at [731, 212] on button "Choose address" at bounding box center [723, 216] width 95 height 20
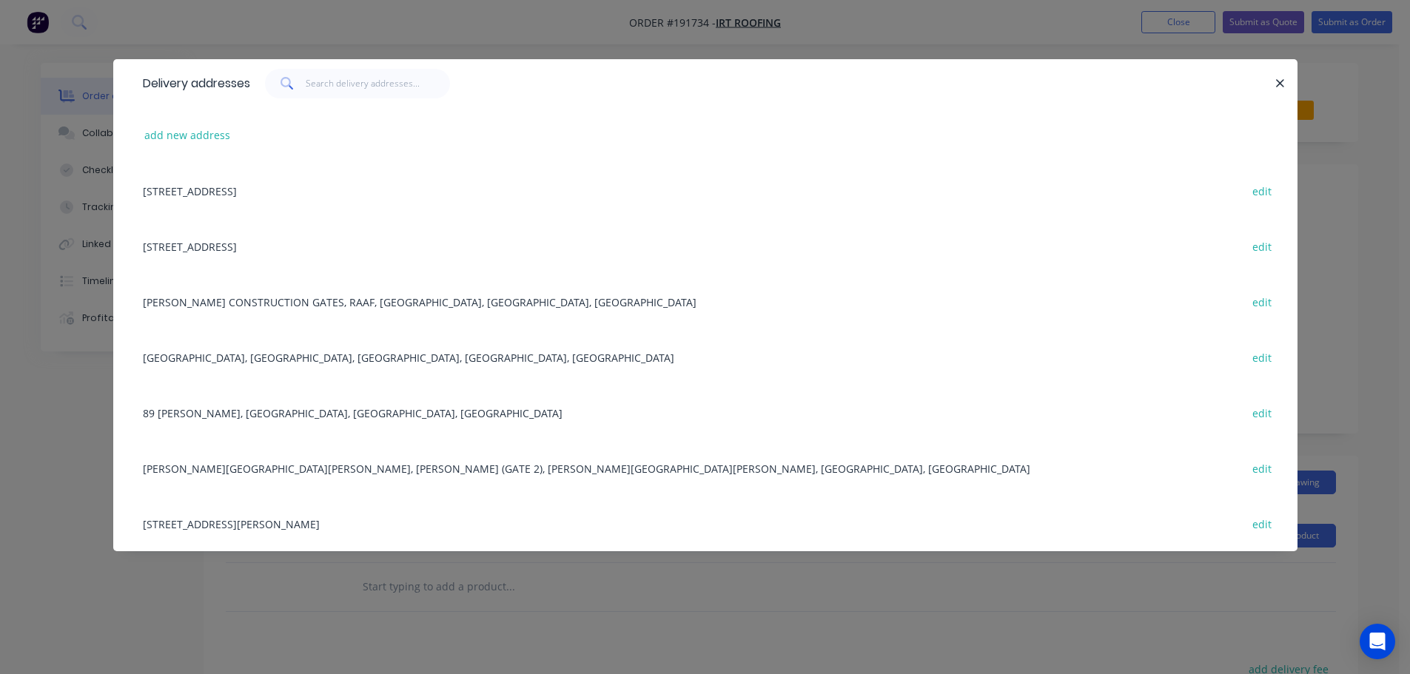
click at [178, 118] on div "add new address" at bounding box center [705, 135] width 1140 height 56
click at [177, 144] on button "add new address" at bounding box center [187, 135] width 101 height 20
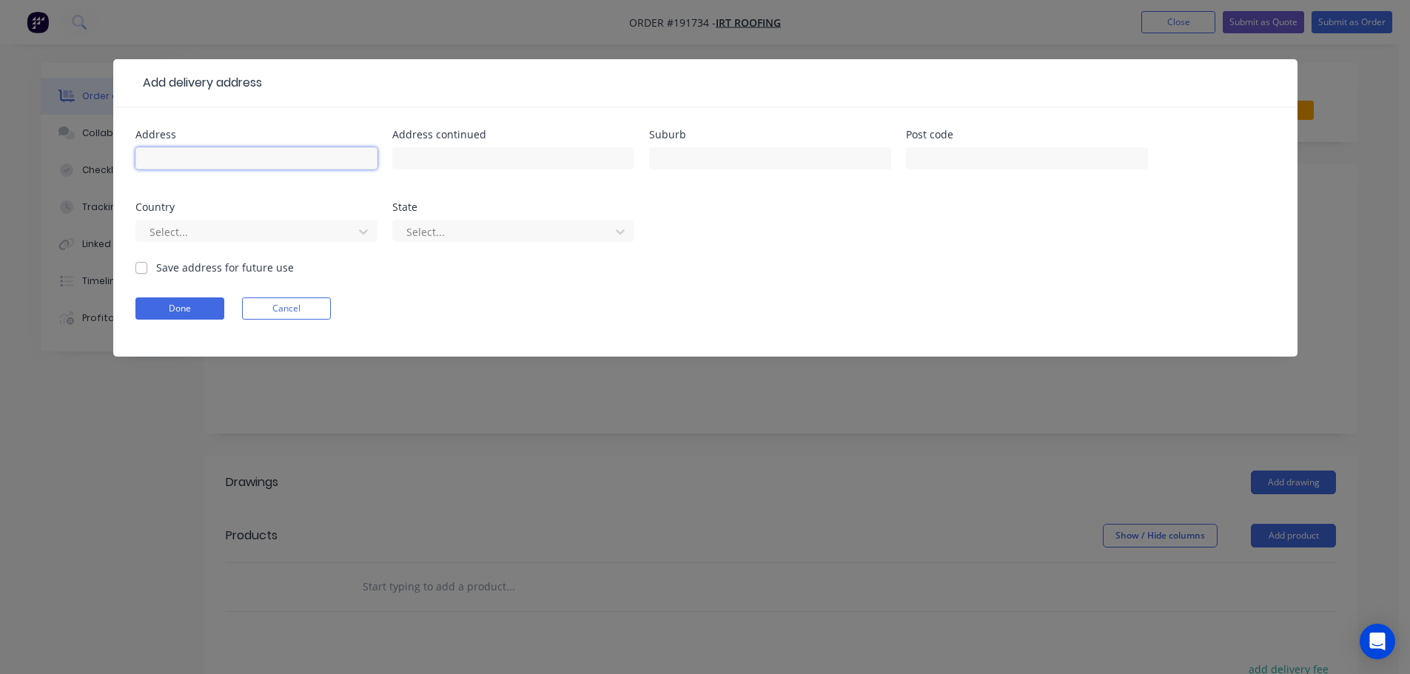
click at [180, 162] on input "text" at bounding box center [256, 158] width 242 height 22
type input "EAST CREEK RD"
type input "NATHAN"
click at [165, 216] on div "Select..." at bounding box center [256, 238] width 242 height 44
click at [206, 240] on div at bounding box center [247, 232] width 198 height 19
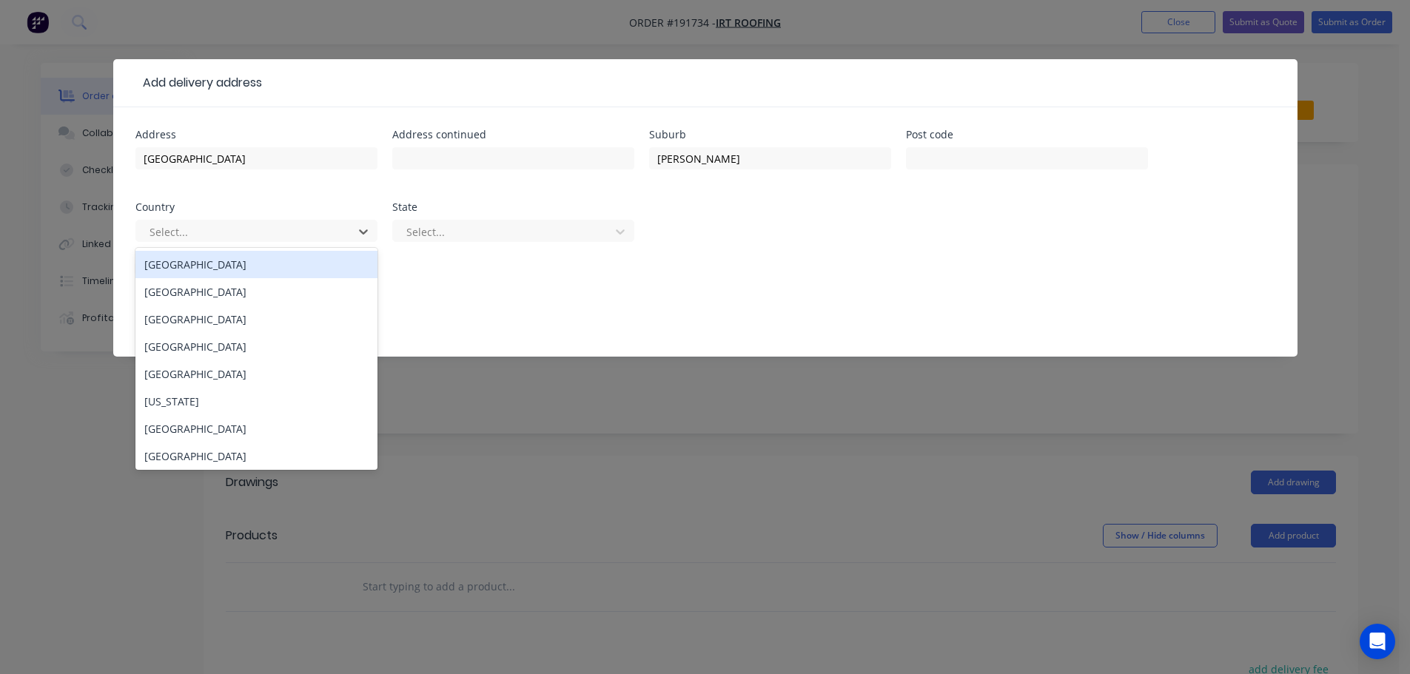
drag, startPoint x: 183, startPoint y: 255, endPoint x: 193, endPoint y: 263, distance: 12.7
click at [184, 258] on div "Australia" at bounding box center [256, 264] width 242 height 27
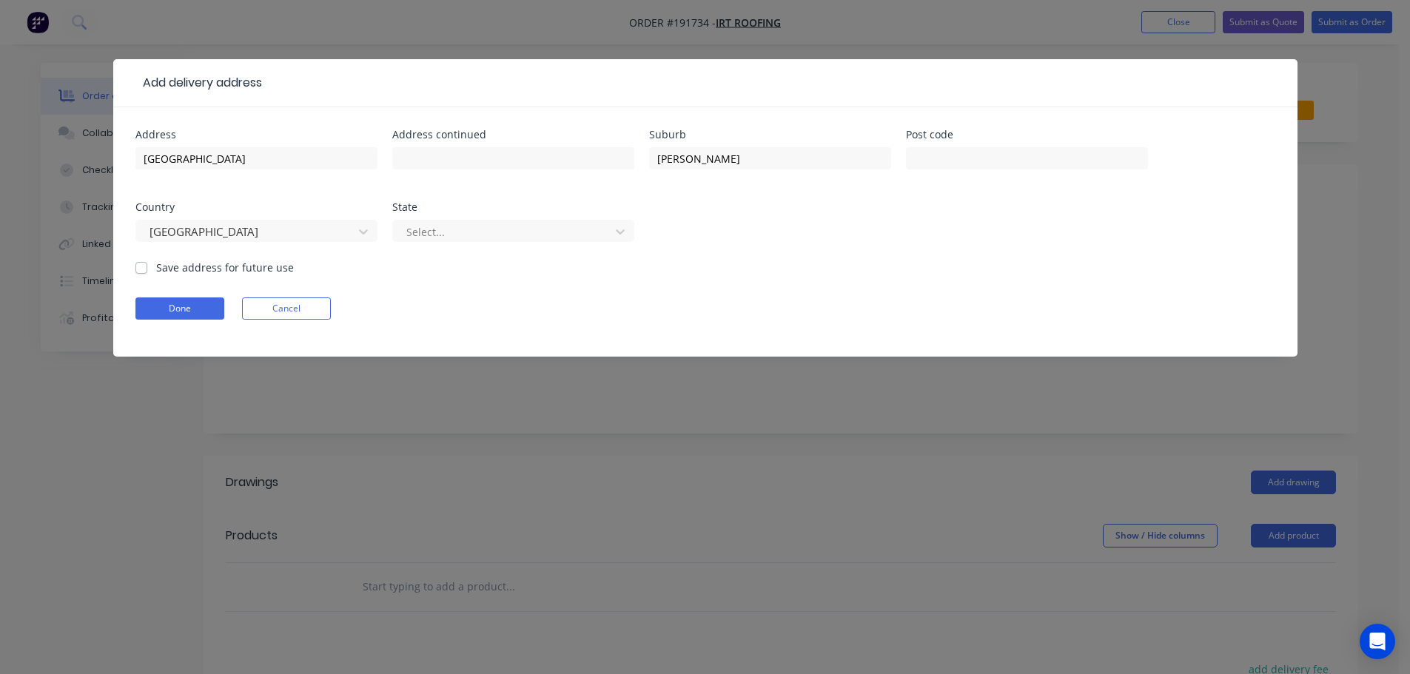
click at [507, 243] on div "Select..." at bounding box center [513, 238] width 242 height 44
click at [464, 226] on div at bounding box center [504, 232] width 198 height 19
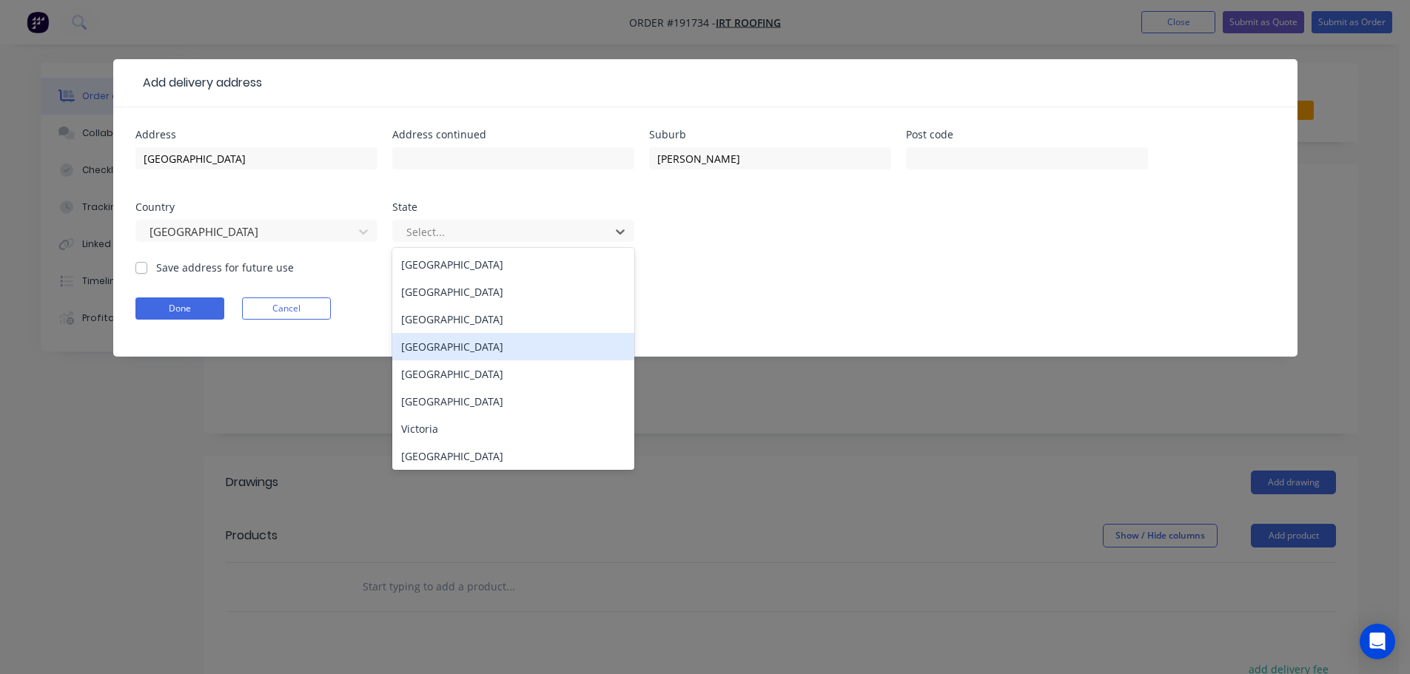
click at [428, 342] on div "Queensland" at bounding box center [513, 346] width 242 height 27
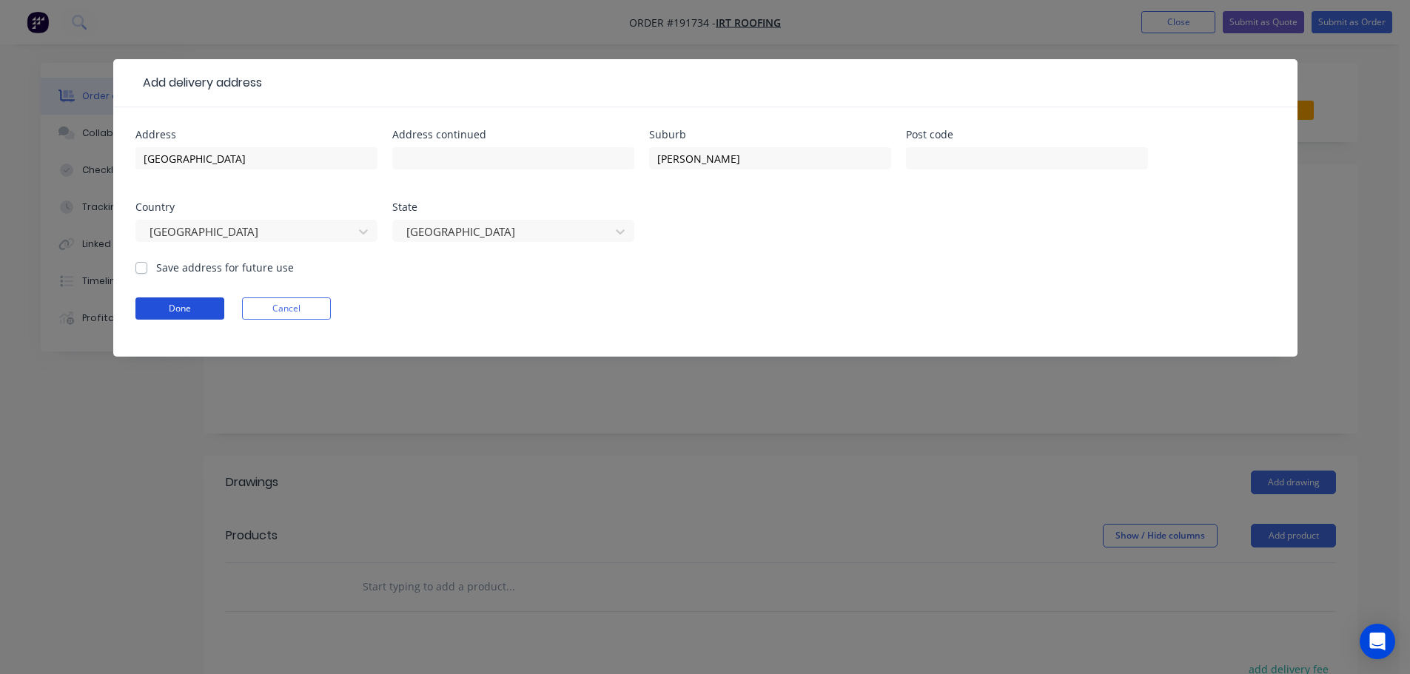
click at [199, 309] on button "Done" at bounding box center [179, 309] width 89 height 22
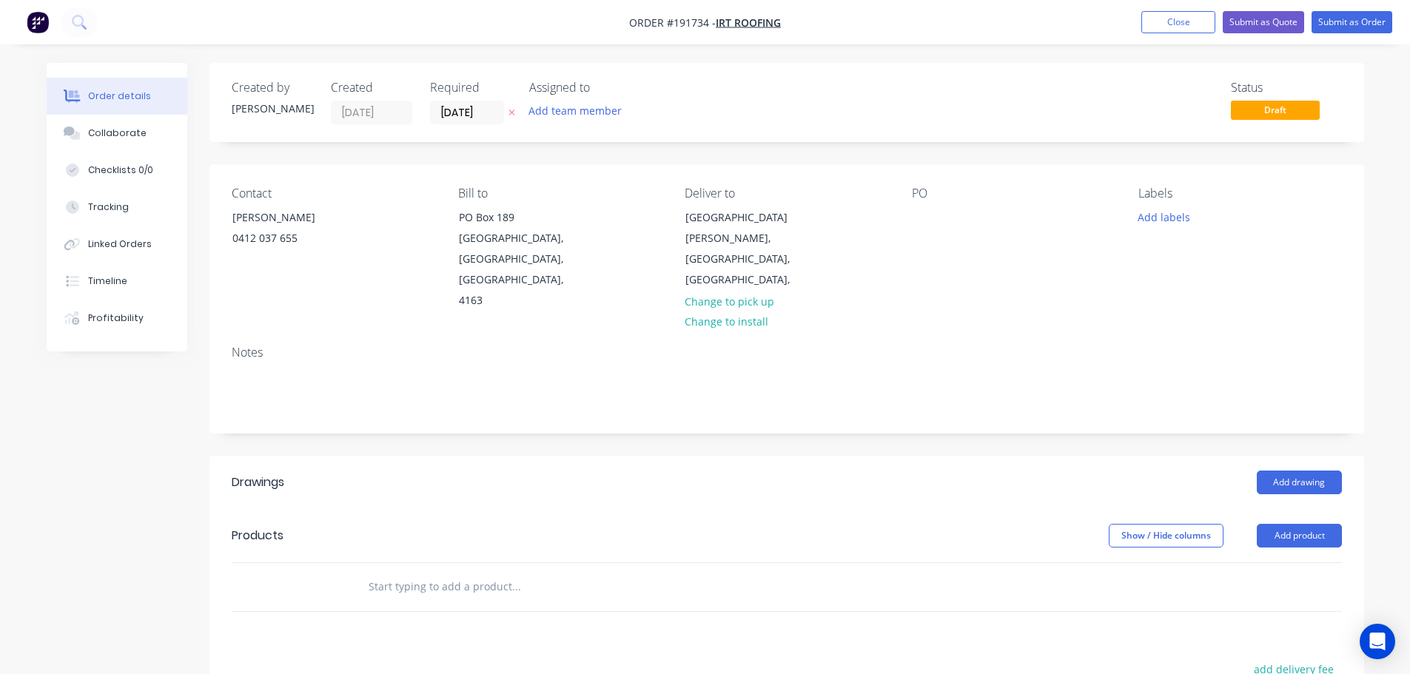
click at [907, 224] on div "Contact TROY 0412 037 655 Bill to PO Box 189 Cleveland, Queensland, Australia, …" at bounding box center [786, 248] width 1155 height 169
click at [925, 218] on div at bounding box center [924, 216] width 24 height 21
click at [1300, 471] on button "Add drawing" at bounding box center [1299, 483] width 85 height 24
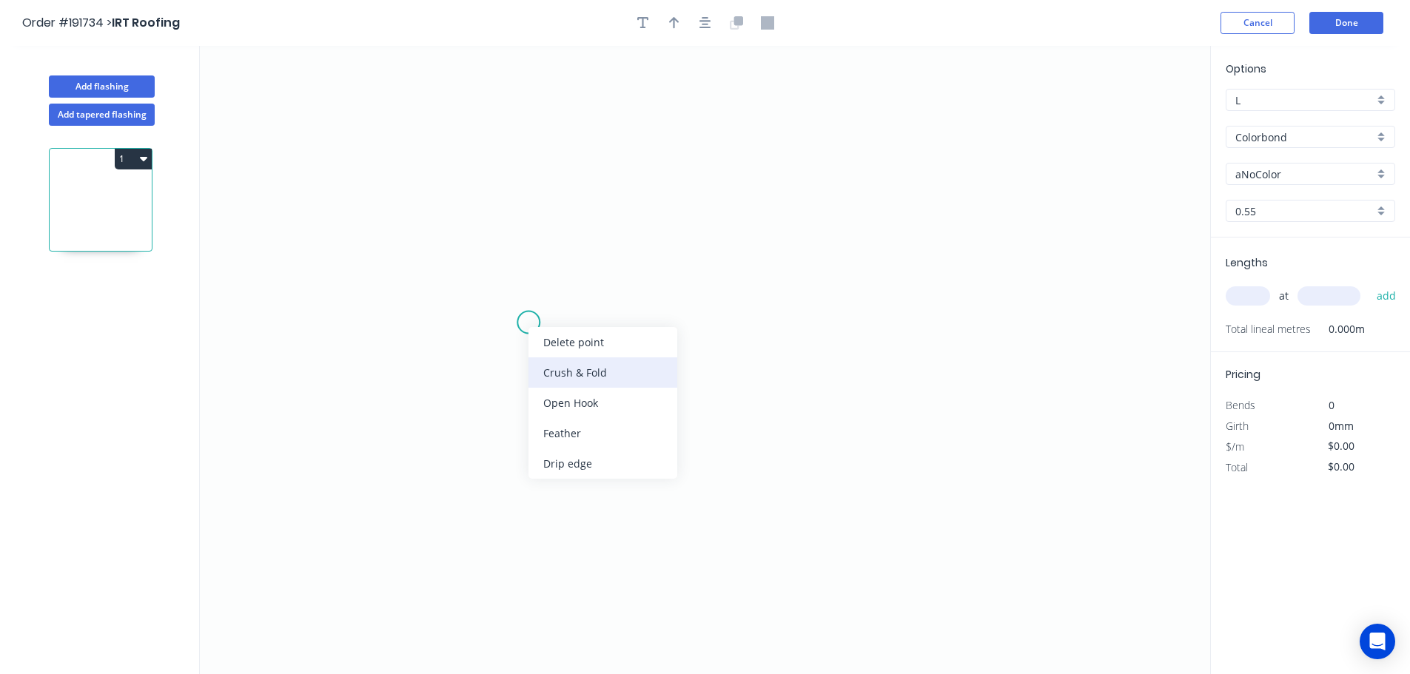
click at [567, 381] on div "Crush & Fold" at bounding box center [602, 372] width 149 height 30
click at [534, 327] on circle at bounding box center [528, 323] width 22 height 22
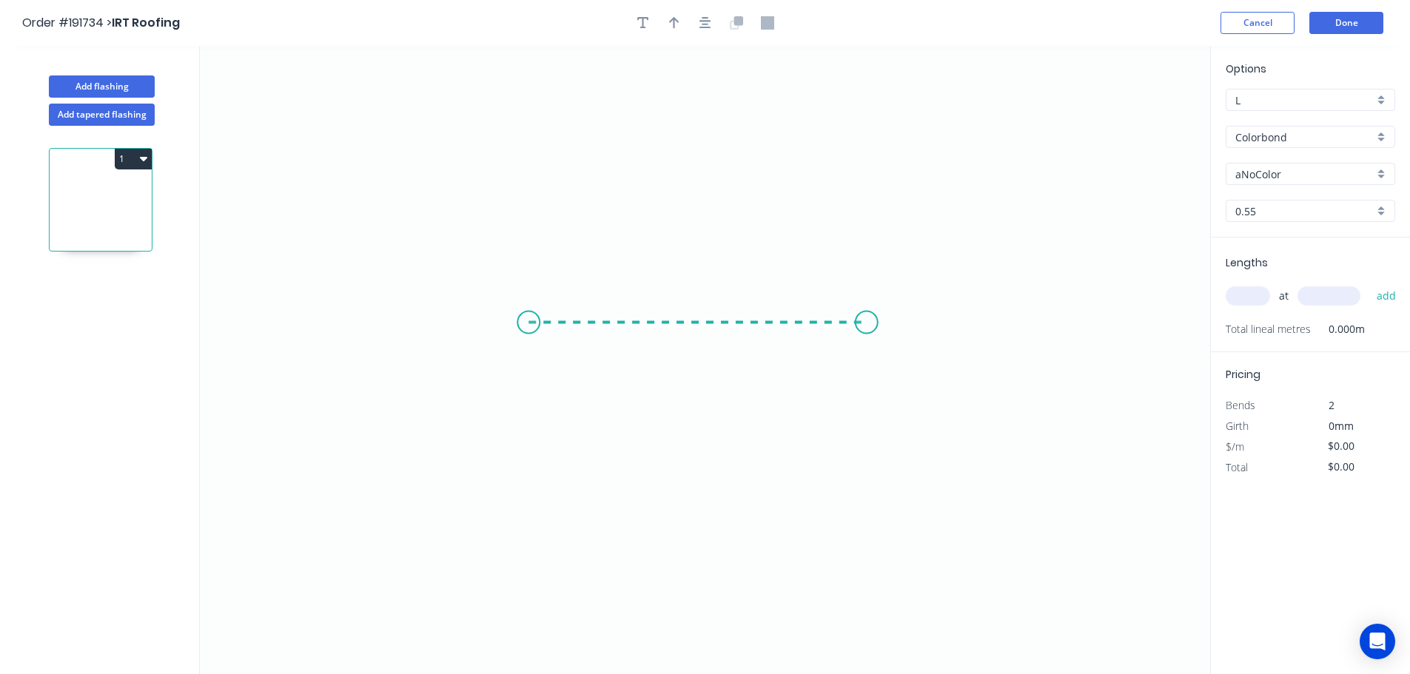
drag, startPoint x: 877, startPoint y: 324, endPoint x: 912, endPoint y: 338, distance: 37.5
click at [878, 324] on icon "0" at bounding box center [705, 360] width 1010 height 628
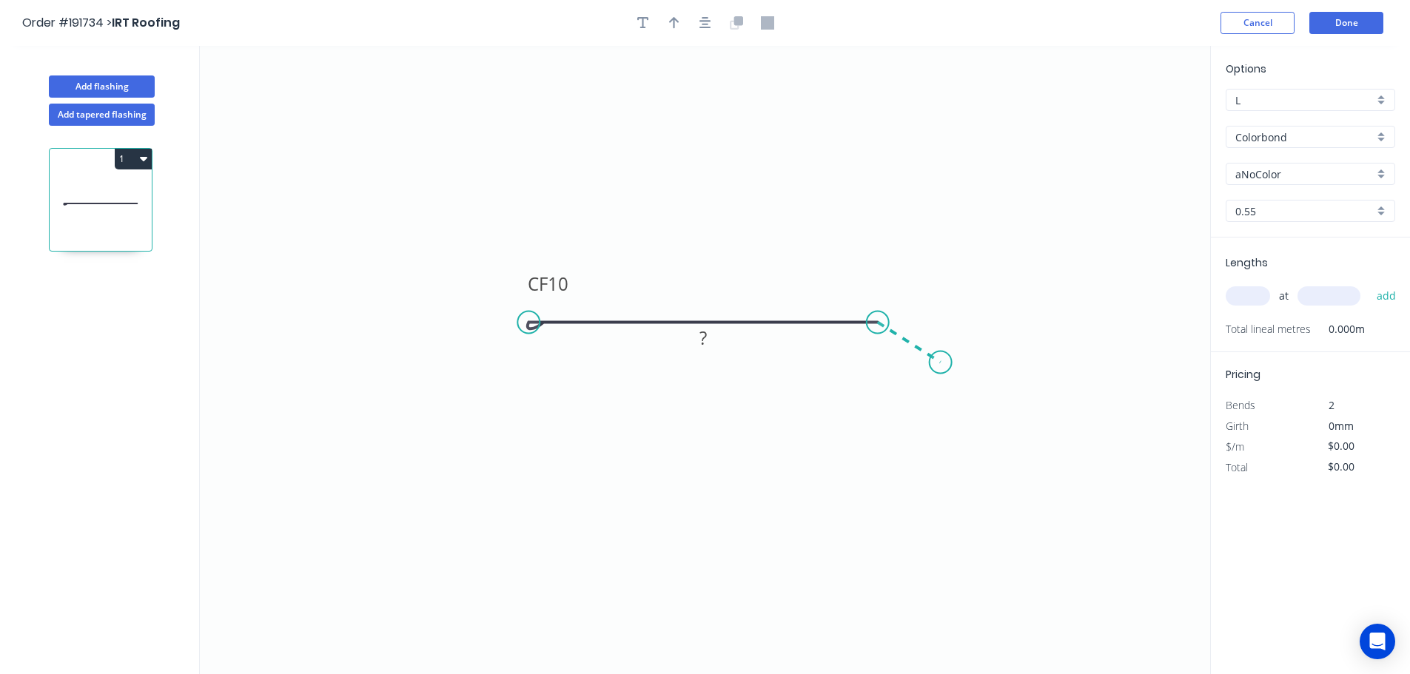
click at [941, 363] on icon "0 CF 10 ?" at bounding box center [705, 360] width 1010 height 628
click at [941, 363] on circle at bounding box center [941, 363] width 22 height 22
click at [876, 357] on rect at bounding box center [868, 358] width 30 height 21
type input "$8.05"
click at [548, 380] on div "Flip bend" at bounding box center [597, 375] width 149 height 30
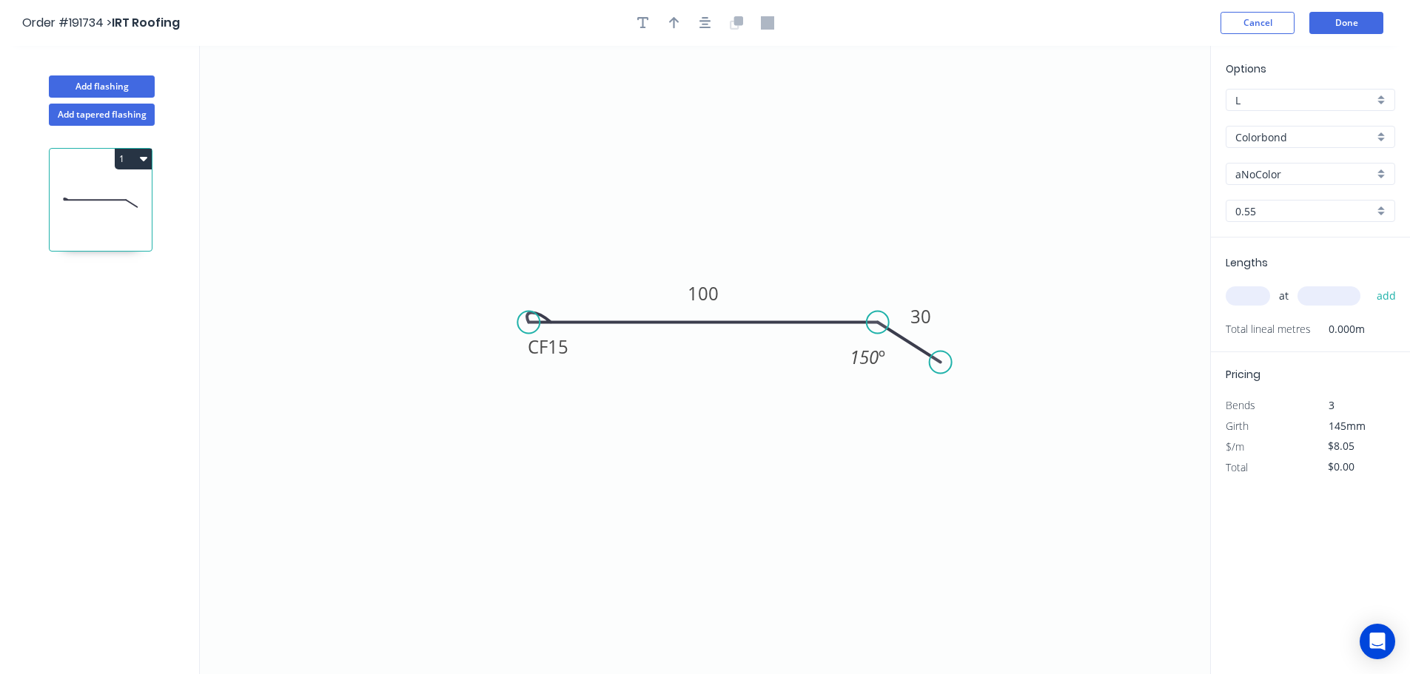
drag, startPoint x: 597, startPoint y: 211, endPoint x: 592, endPoint y: 205, distance: 7.9
click at [592, 211] on icon "0 CF 15 100 30 150 º" at bounding box center [705, 360] width 1010 height 628
click at [673, 23] on icon "button" at bounding box center [674, 22] width 10 height 13
drag, startPoint x: 1135, startPoint y: 117, endPoint x: 849, endPoint y: 275, distance: 327.3
click at [860, 269] on icon at bounding box center [866, 245] width 13 height 47
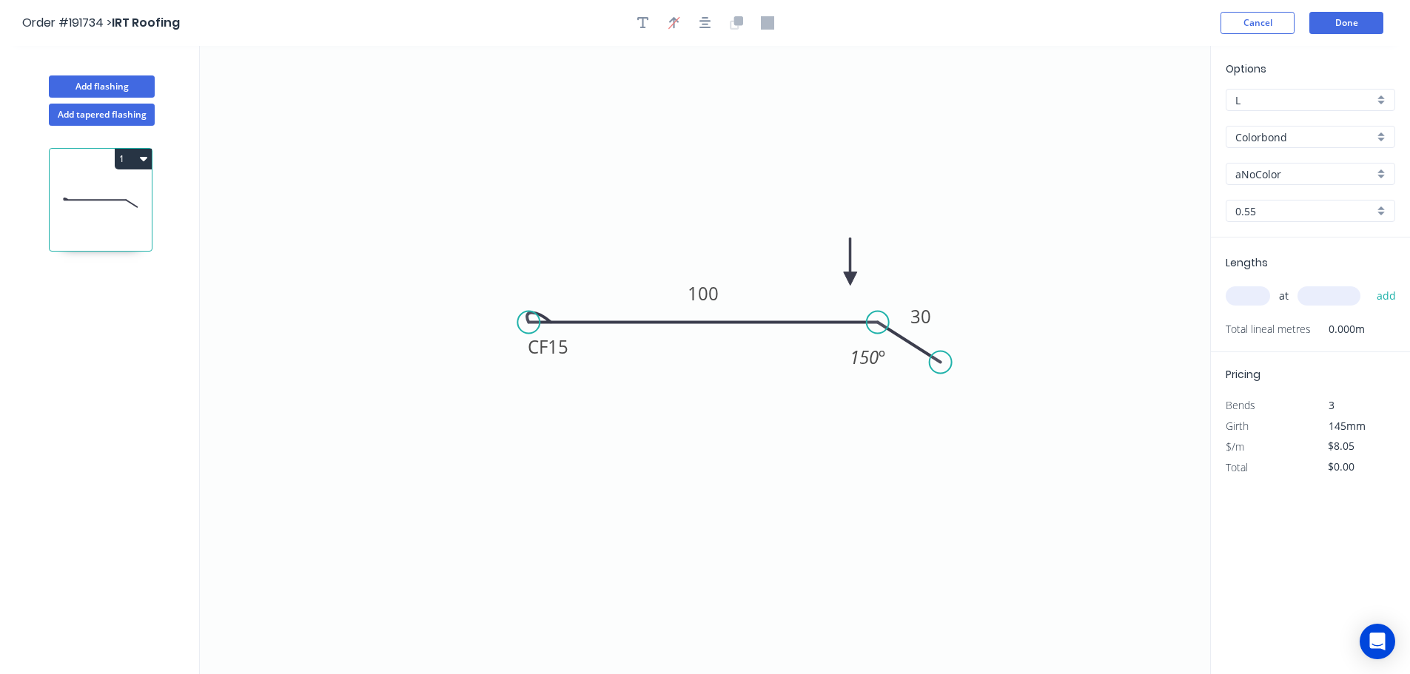
click at [1280, 176] on input "aNoColor" at bounding box center [1304, 175] width 138 height 16
click at [1288, 193] on div "Surfmist" at bounding box center [1310, 200] width 168 height 26
type input "Surfmist"
click at [1254, 292] on input "text" at bounding box center [1248, 295] width 44 height 19
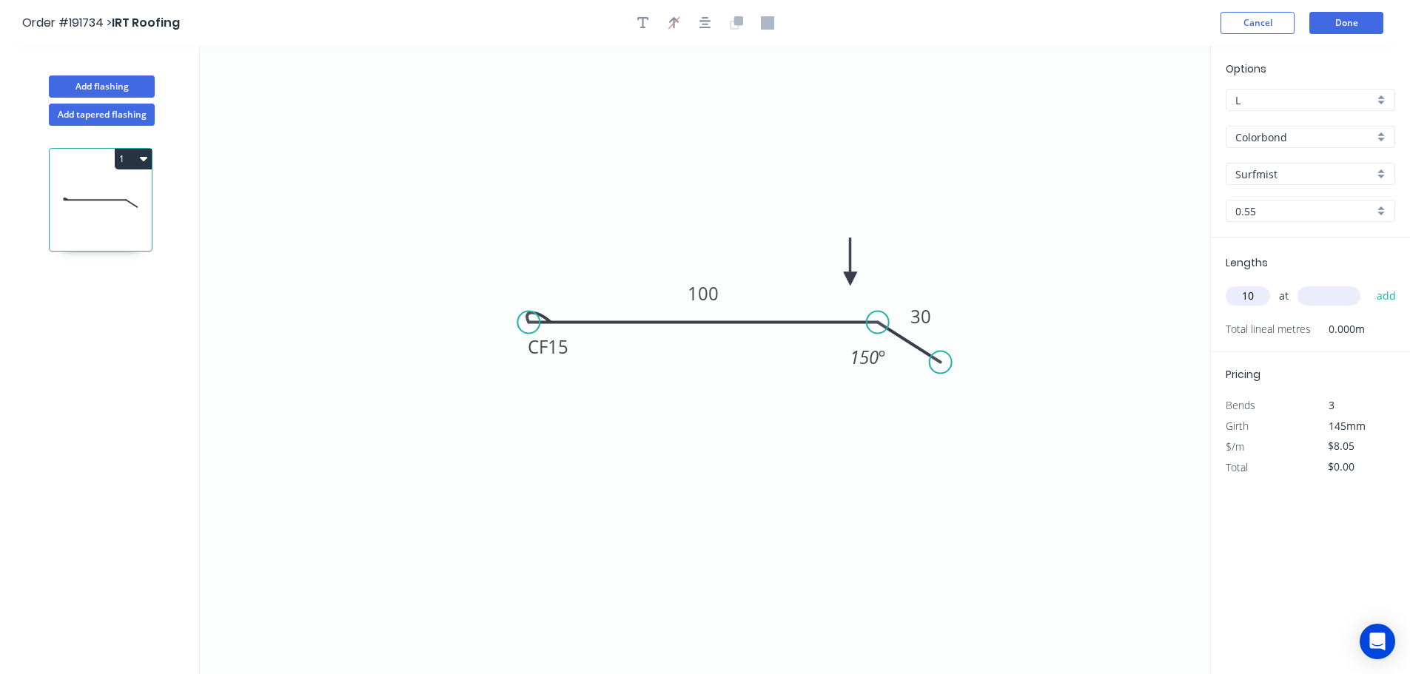
type input "10"
type input "4000"
click at [1369, 283] on button "add" at bounding box center [1386, 295] width 35 height 25
type input "$322.00"
click at [1163, 216] on icon "0 CF 15 100 30 150 º" at bounding box center [705, 360] width 1010 height 628
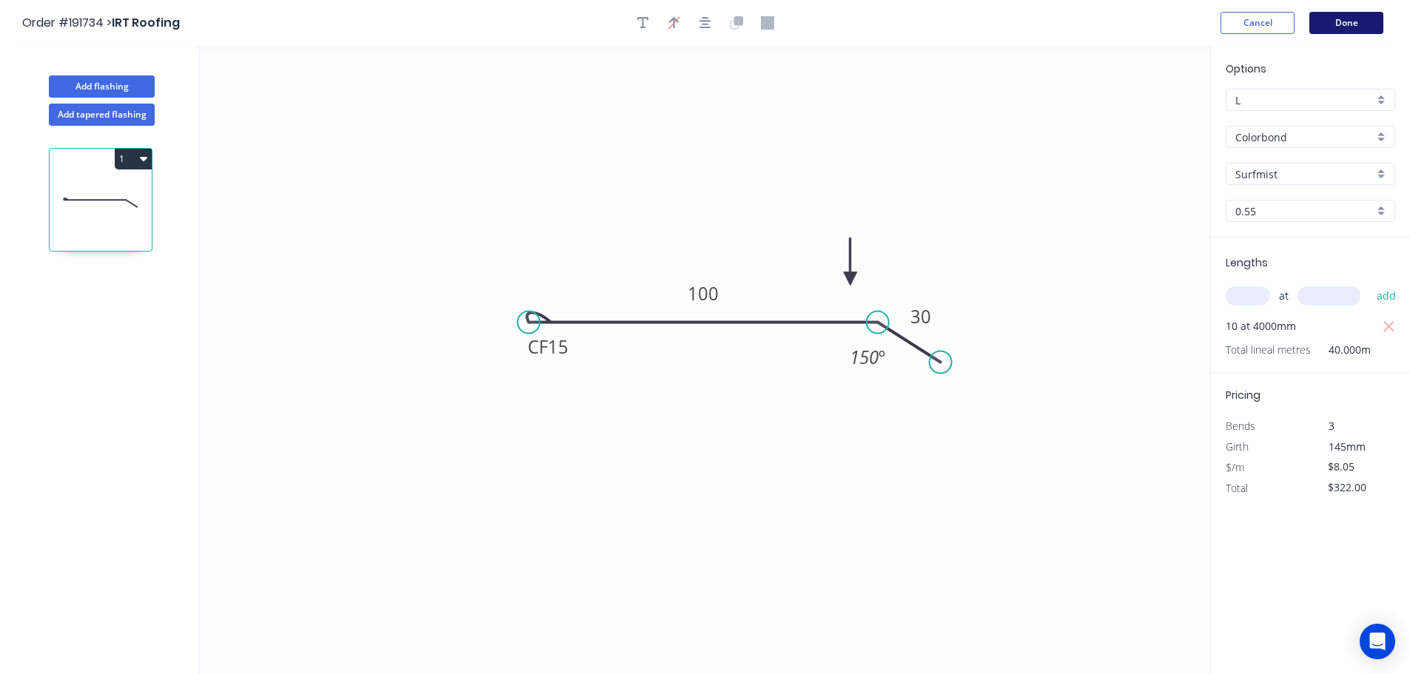
click at [1342, 27] on button "Done" at bounding box center [1346, 23] width 74 height 22
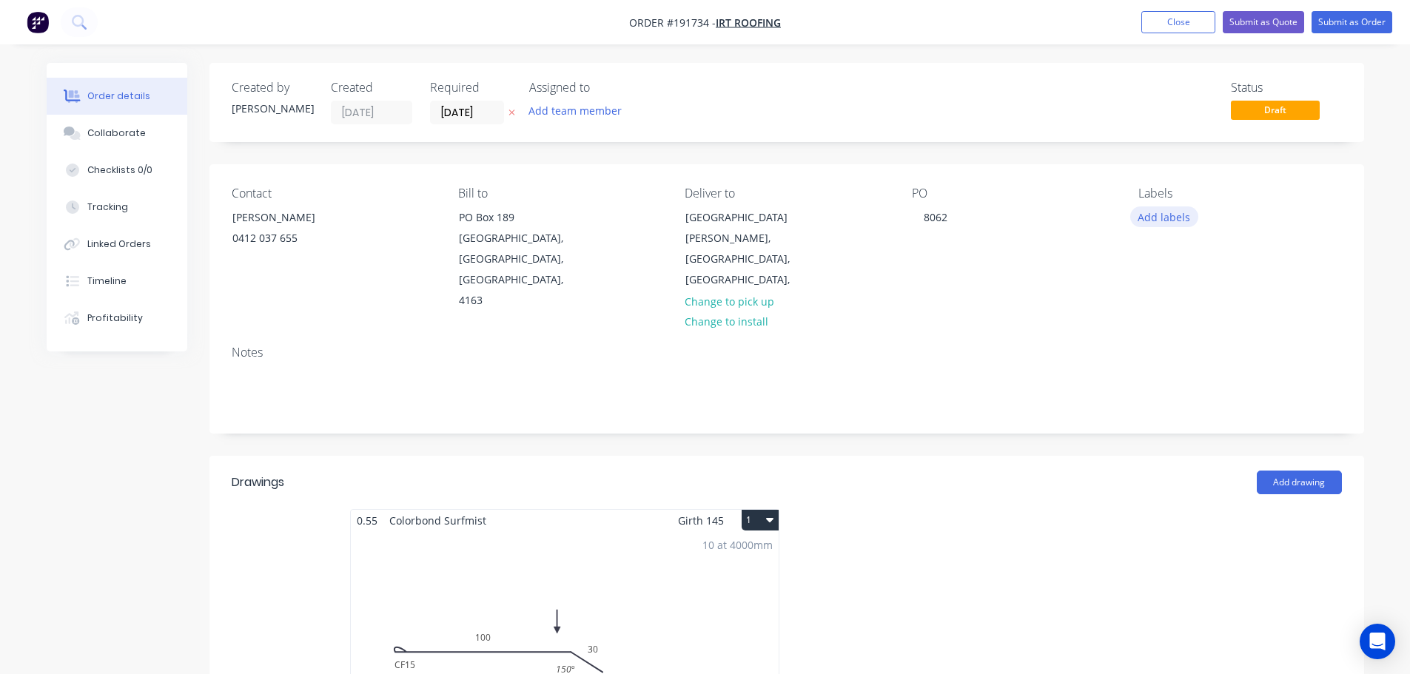
click at [1162, 222] on button "Add labels" at bounding box center [1164, 216] width 68 height 20
click at [1210, 459] on div "AM edit" at bounding box center [1249, 468] width 192 height 30
click at [1032, 471] on div "Add drawing" at bounding box center [904, 483] width 874 height 24
click at [1160, 229] on div "Labels Add labels" at bounding box center [1239, 249] width 203 height 125
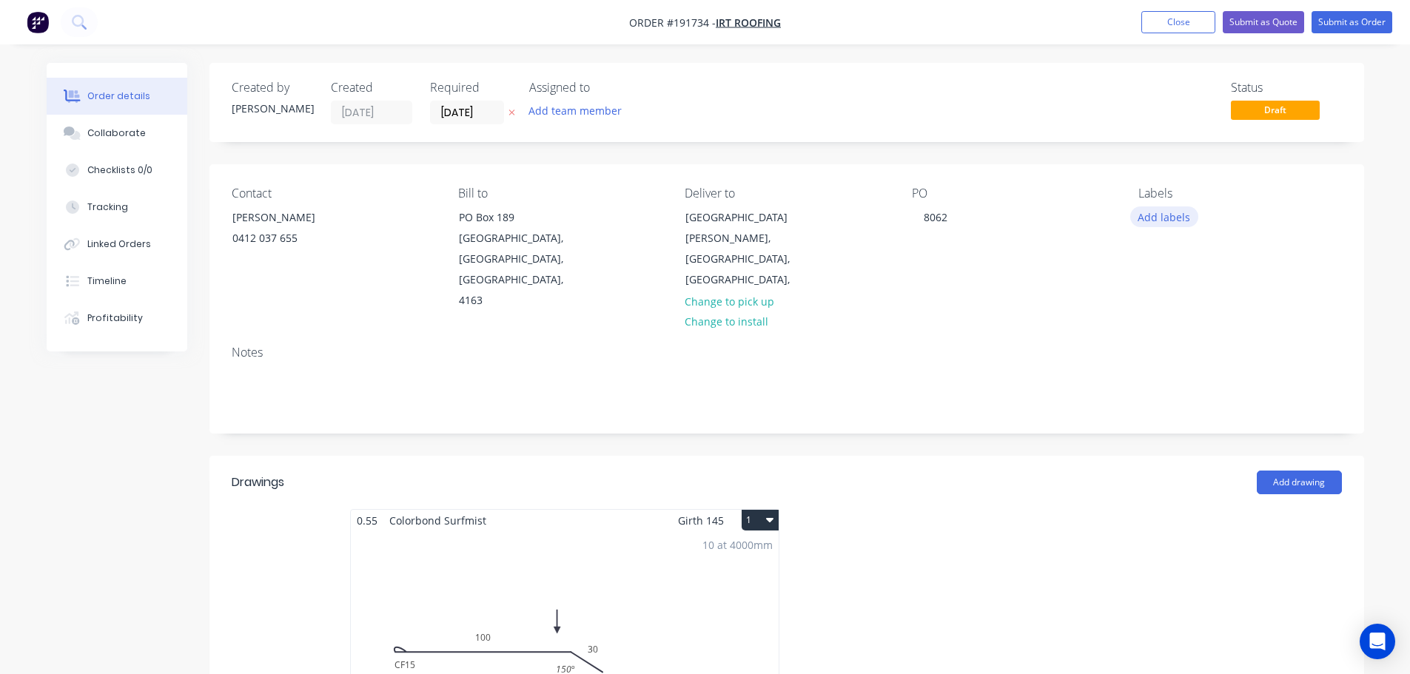
click at [1162, 218] on button "Add labels" at bounding box center [1164, 216] width 68 height 20
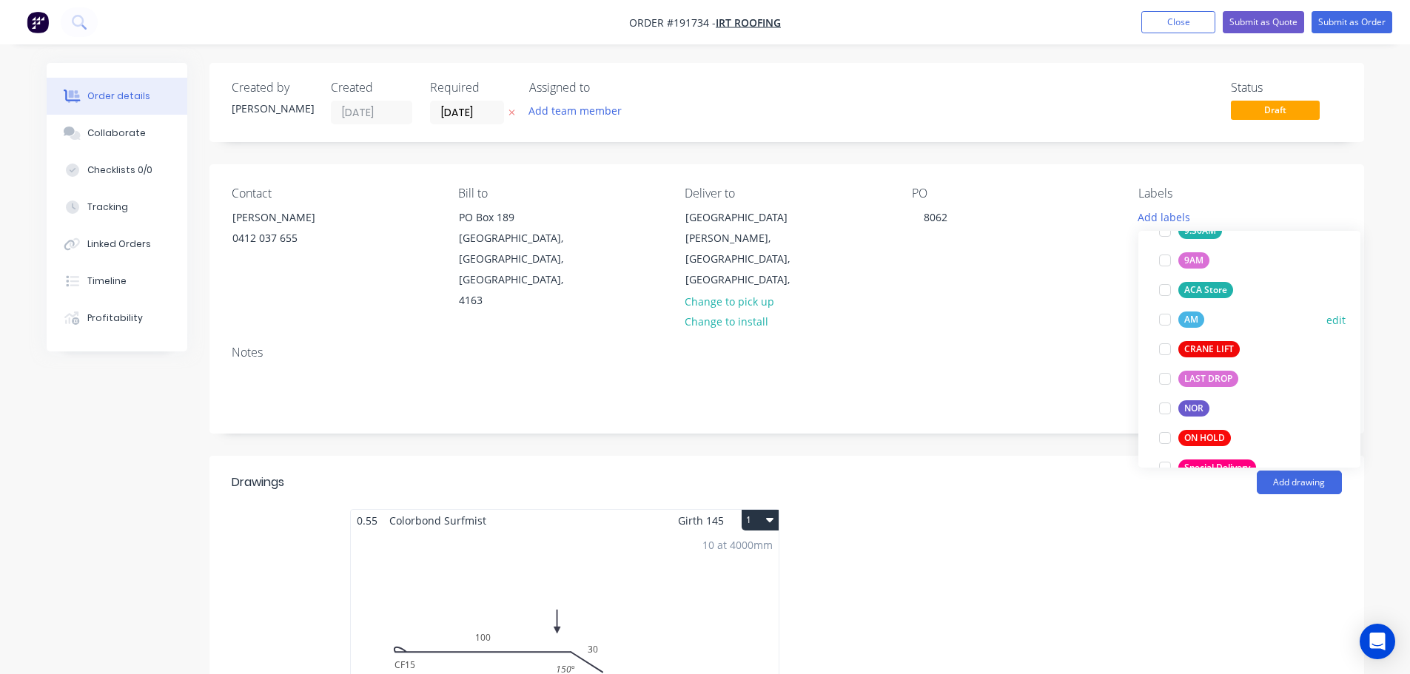
click at [1183, 324] on div "AM" at bounding box center [1191, 320] width 26 height 16
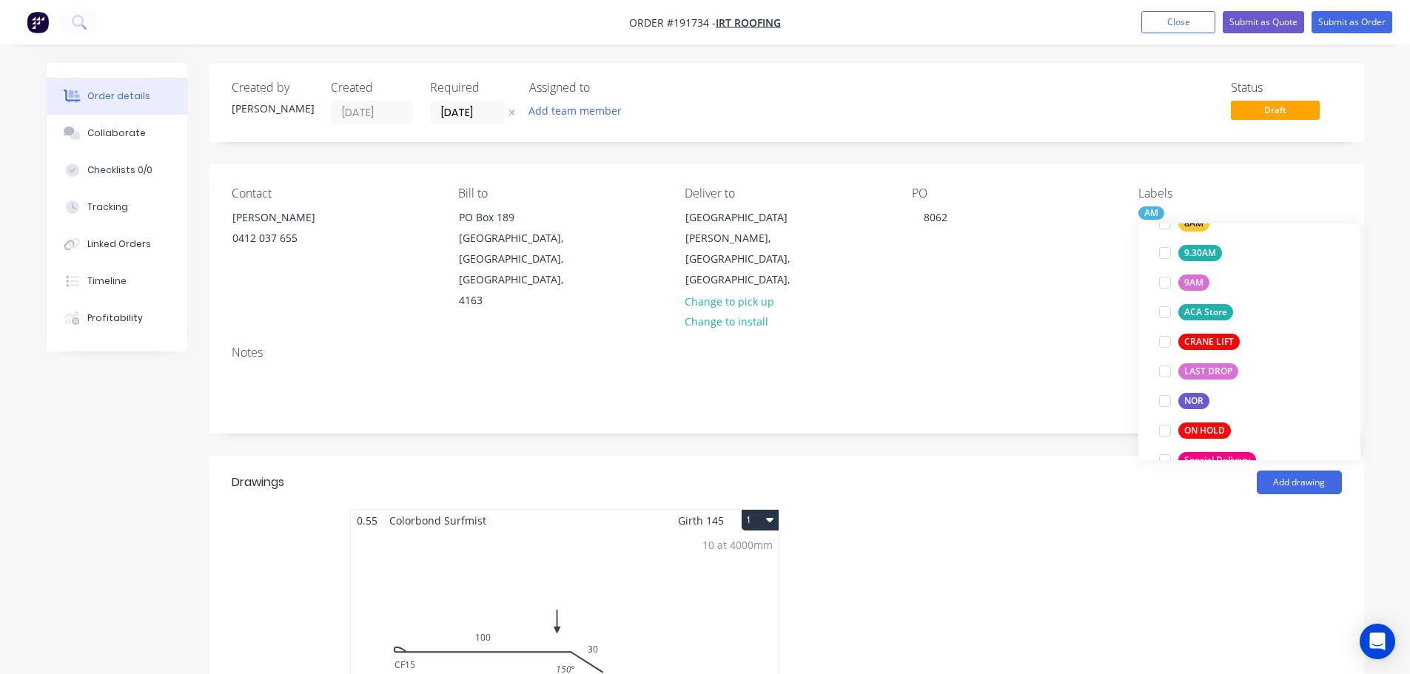
scroll to position [30, 0]
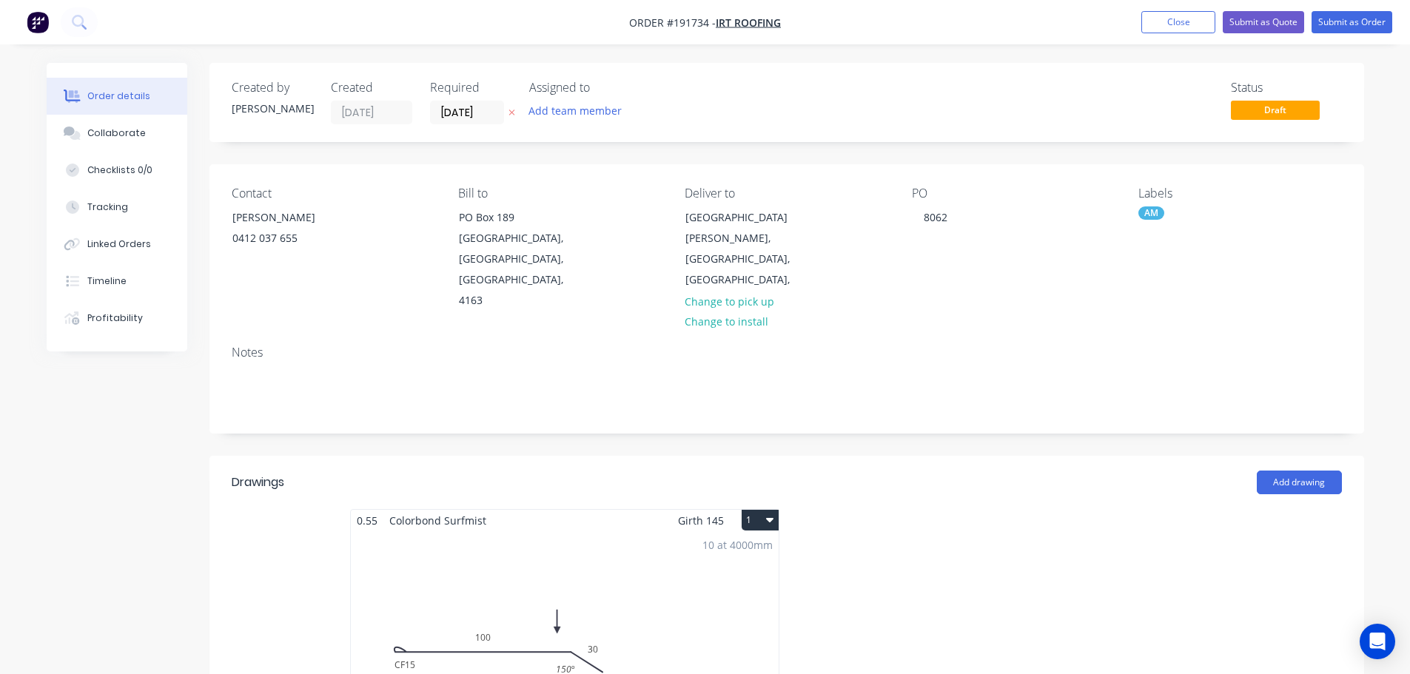
click at [1038, 509] on div at bounding box center [1009, 640] width 444 height 263
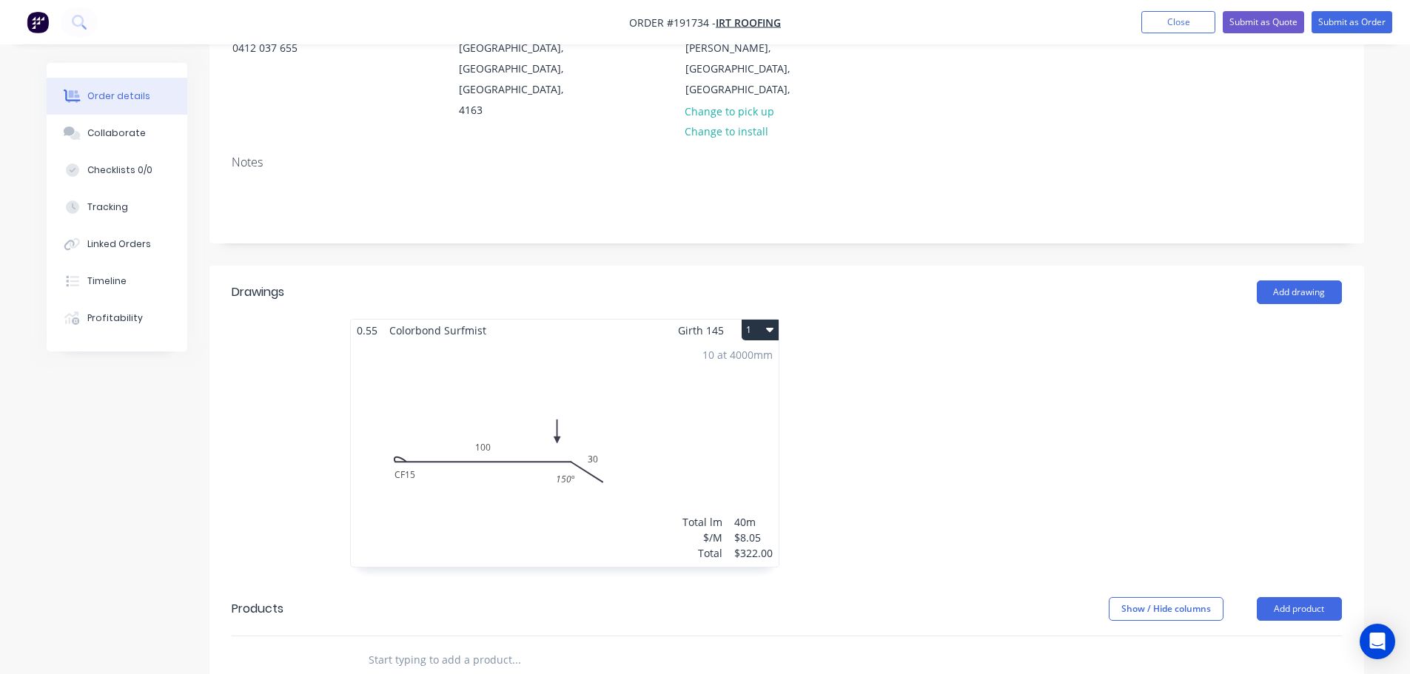
scroll to position [296, 0]
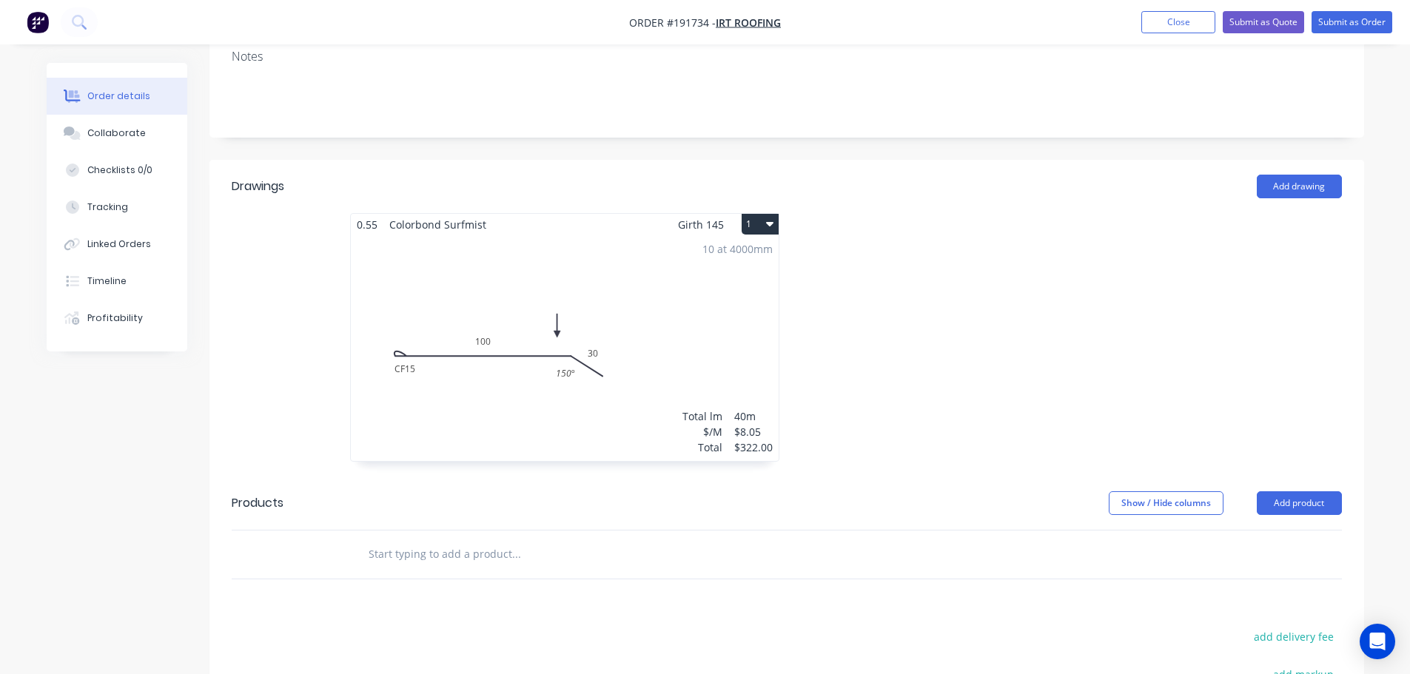
click at [1040, 349] on div at bounding box center [1009, 344] width 444 height 263
click at [1292, 491] on button "Add product" at bounding box center [1299, 503] width 85 height 24
click at [1256, 369] on div "0.55 Colorbond Surfmist Girth 145 1 0 CF 15 100 30 150 º 0 CF 15 100 30 150 º 1…" at bounding box center [786, 344] width 1155 height 263
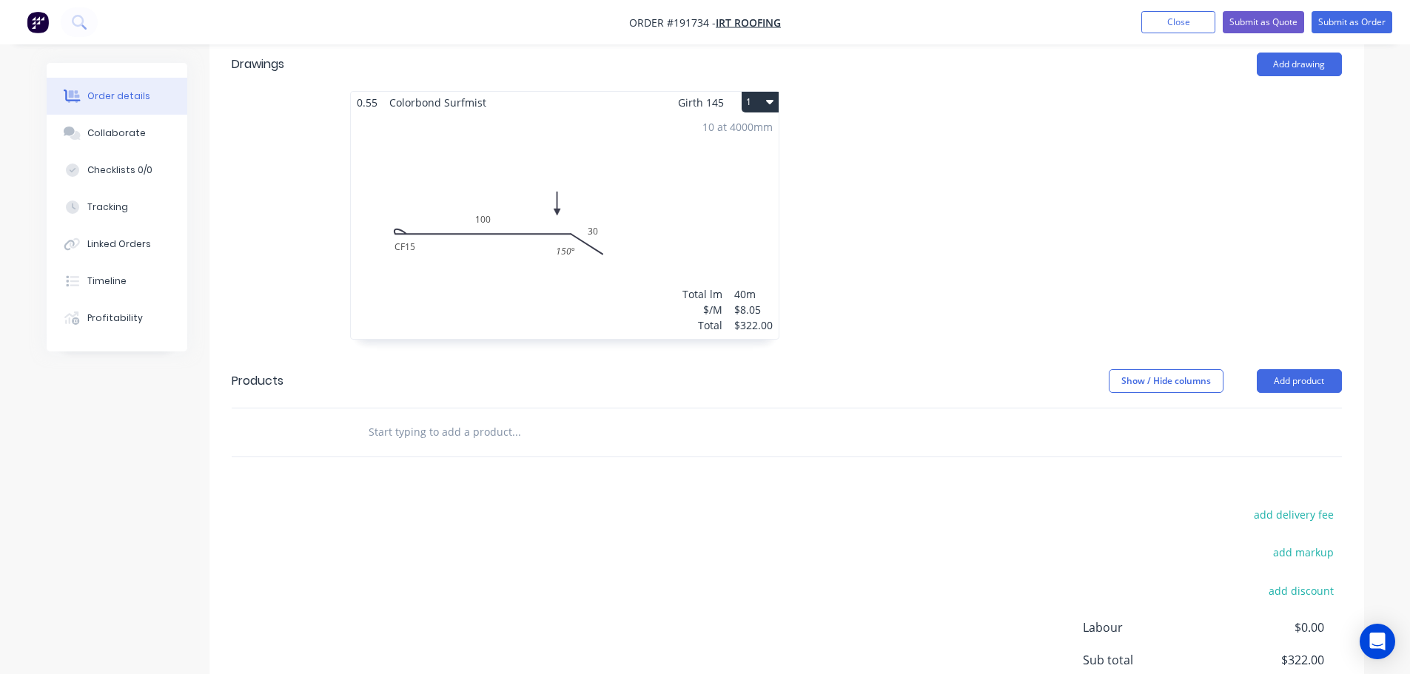
scroll to position [389, 0]
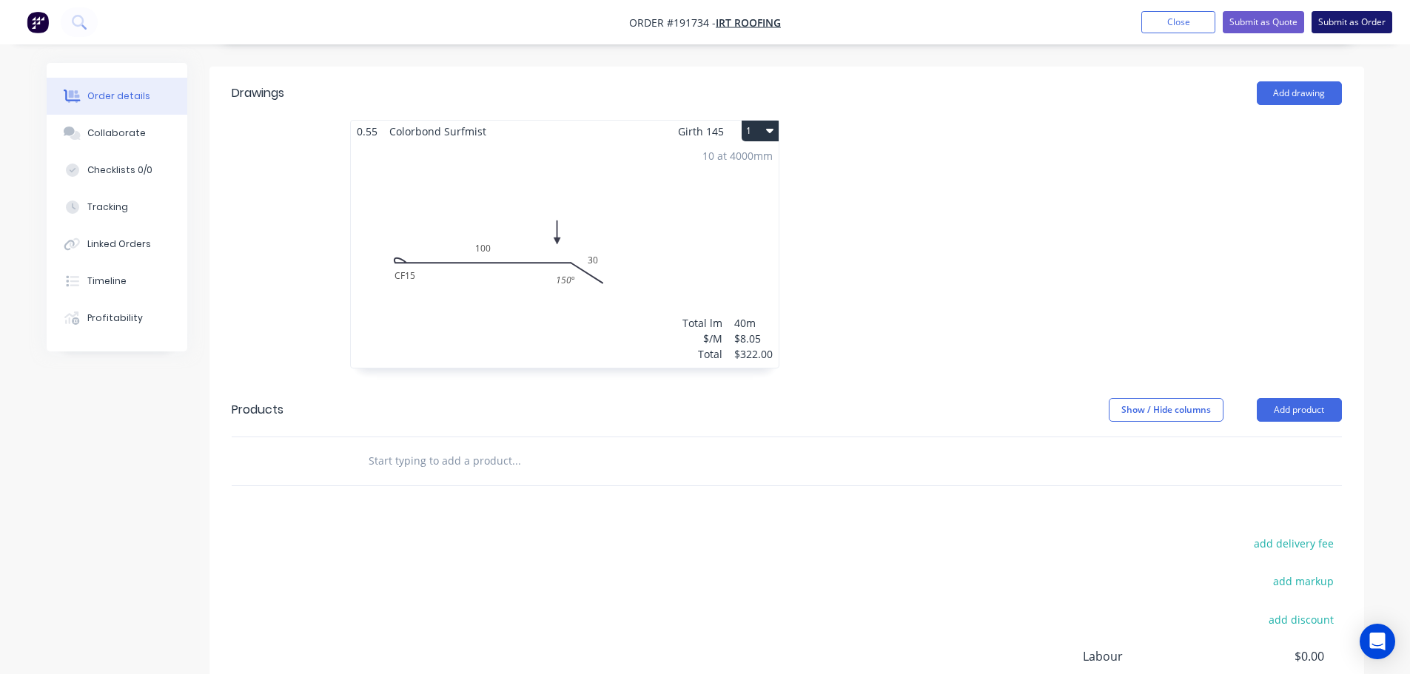
click at [1357, 16] on button "Submit as Order" at bounding box center [1351, 22] width 81 height 22
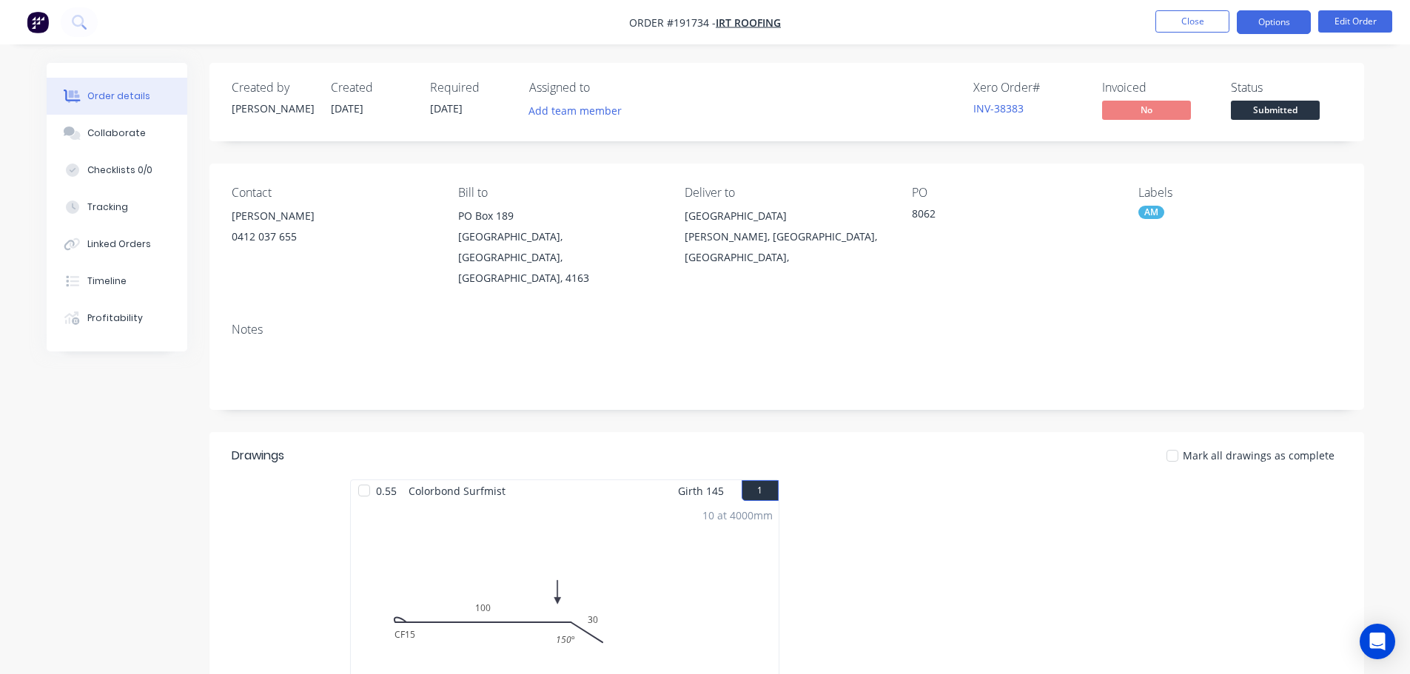
click at [1272, 18] on button "Options" at bounding box center [1274, 22] width 74 height 24
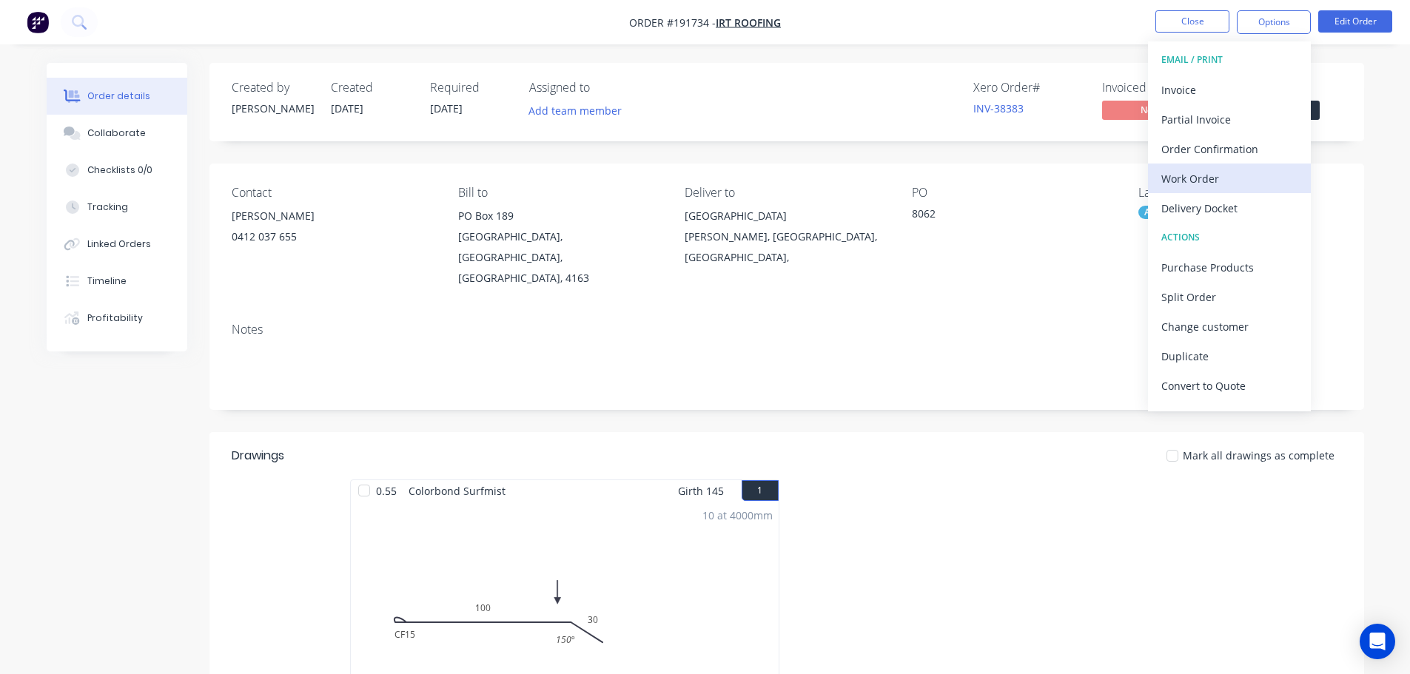
click at [1190, 178] on div "Work Order" at bounding box center [1229, 178] width 136 height 21
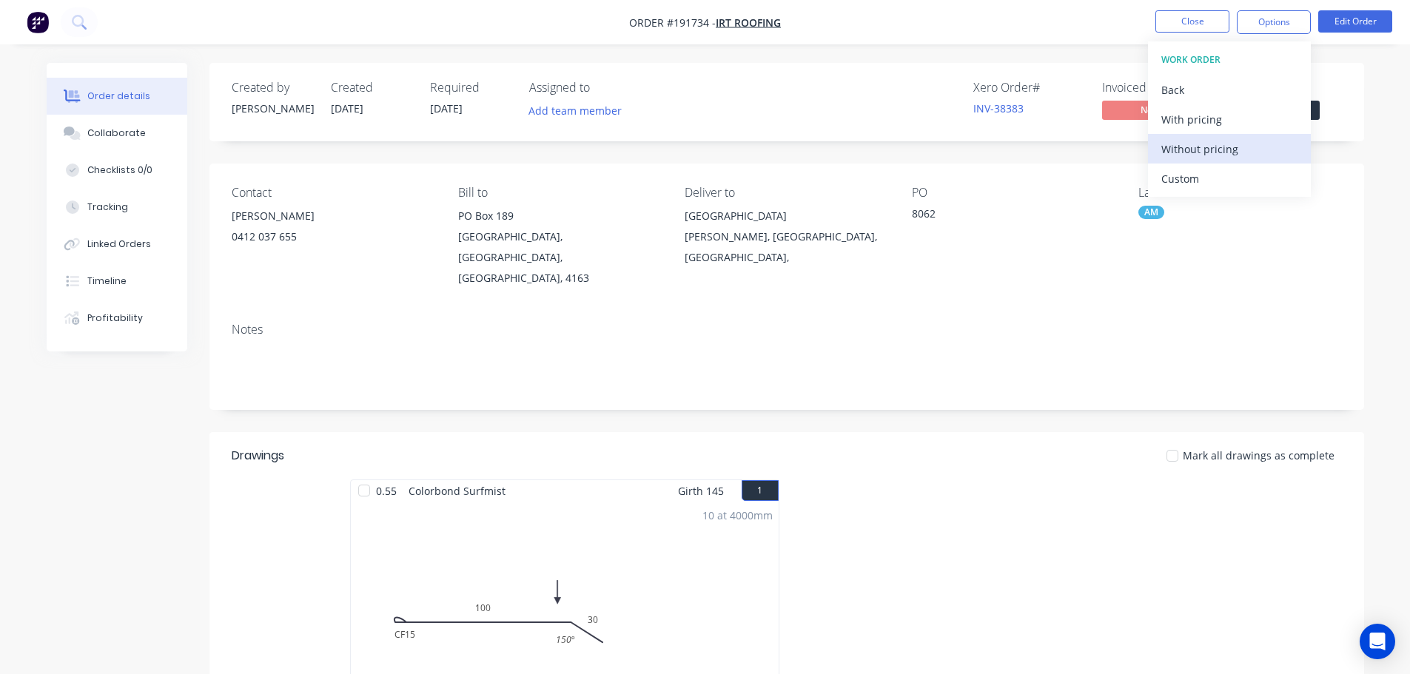
click at [1200, 155] on div "Without pricing" at bounding box center [1229, 148] width 136 height 21
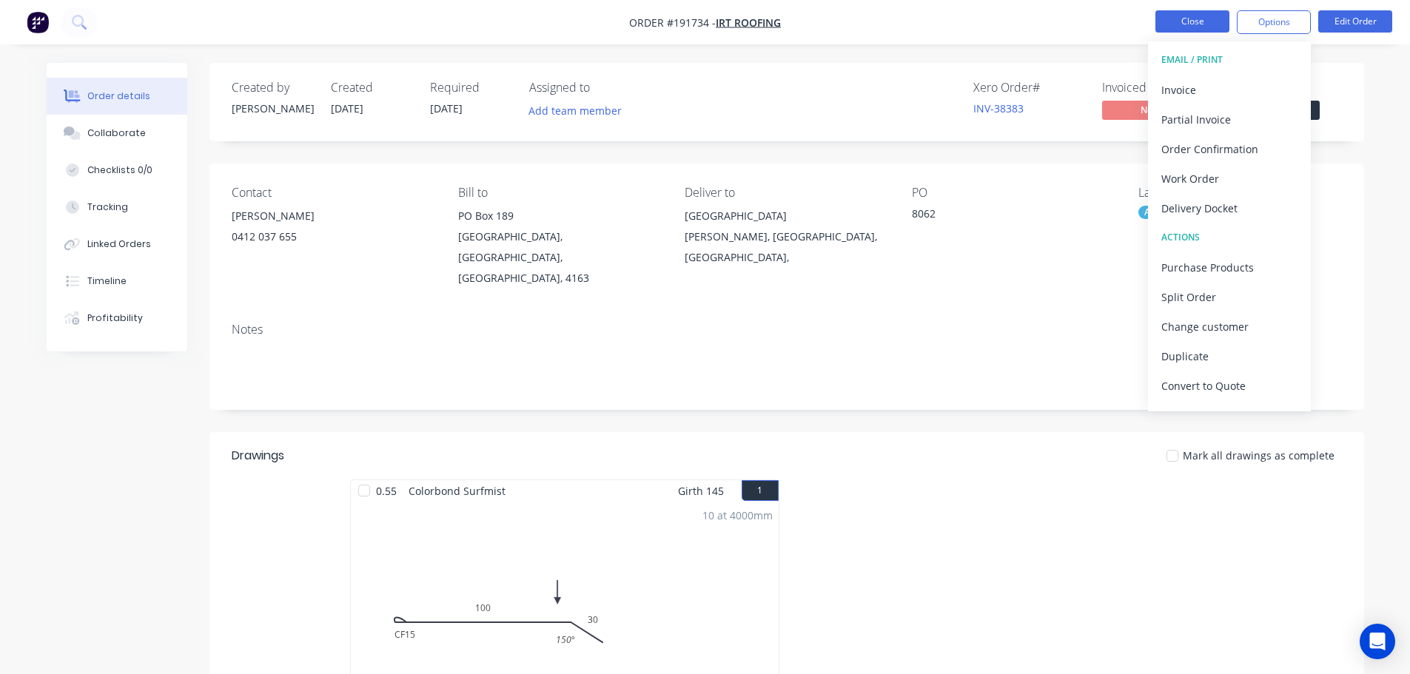
click at [1200, 23] on button "Close" at bounding box center [1192, 21] width 74 height 22
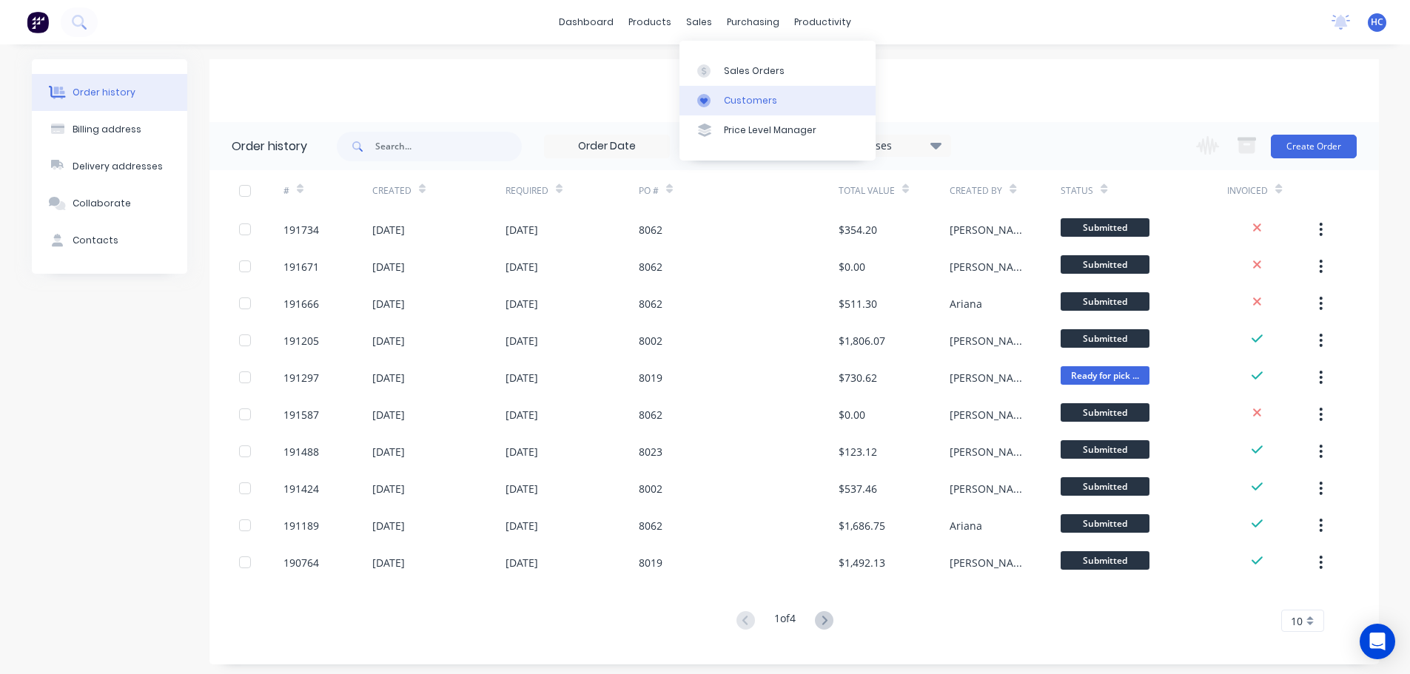
click at [731, 102] on div "Customers" at bounding box center [750, 100] width 53 height 13
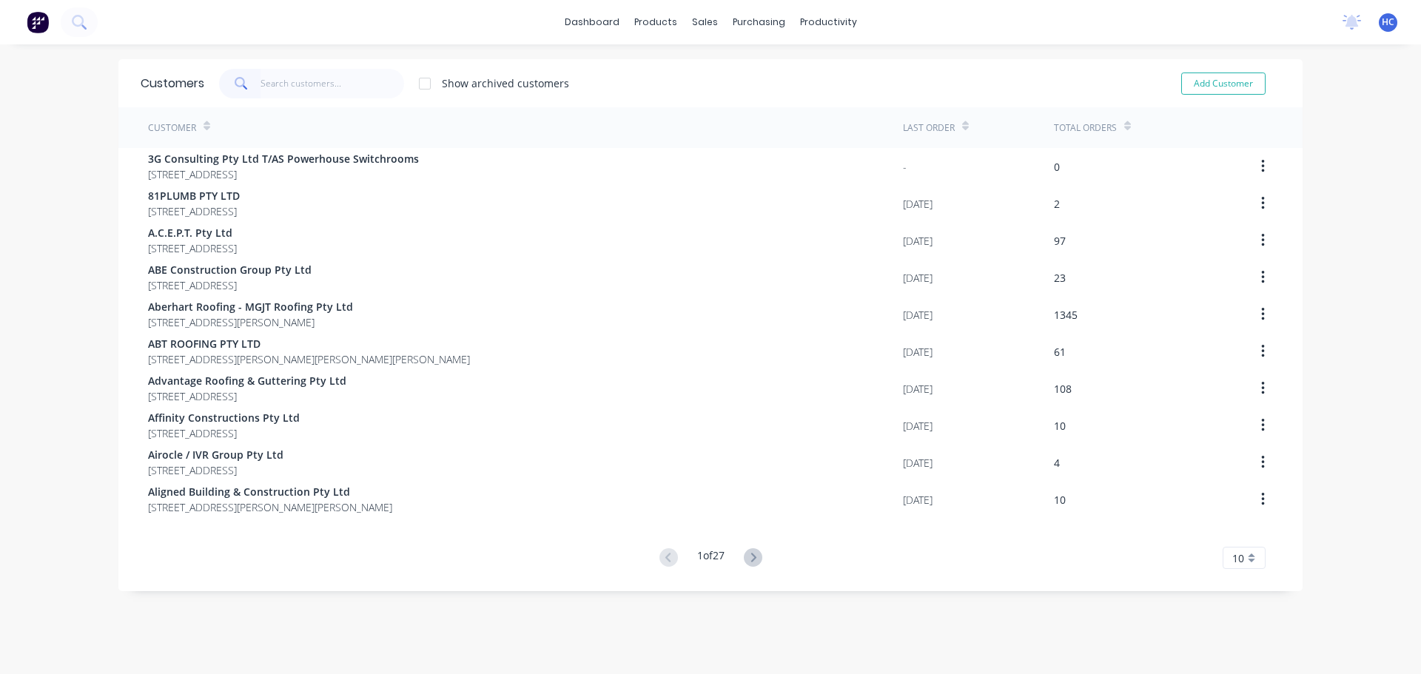
click at [340, 78] on input "text" at bounding box center [333, 84] width 144 height 30
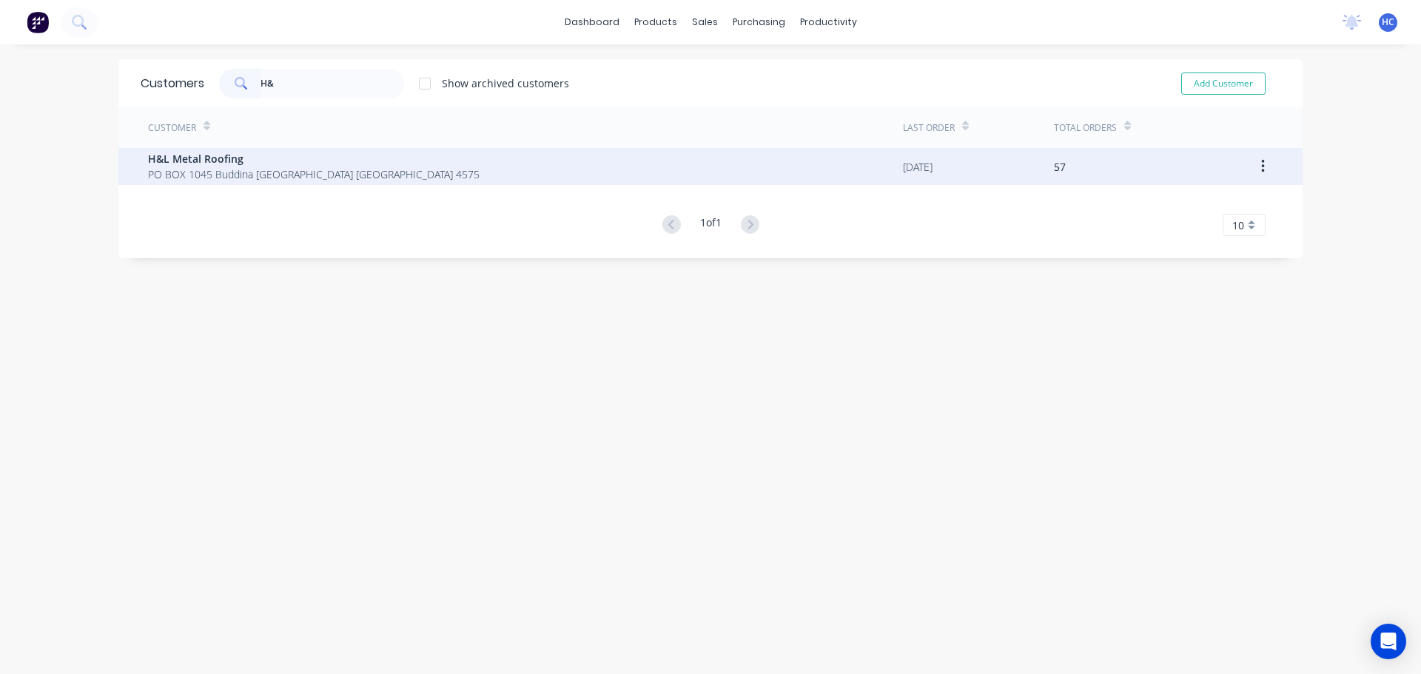
type input "H&"
click at [249, 159] on span "H&L Metal Roofing" at bounding box center [314, 159] width 332 height 16
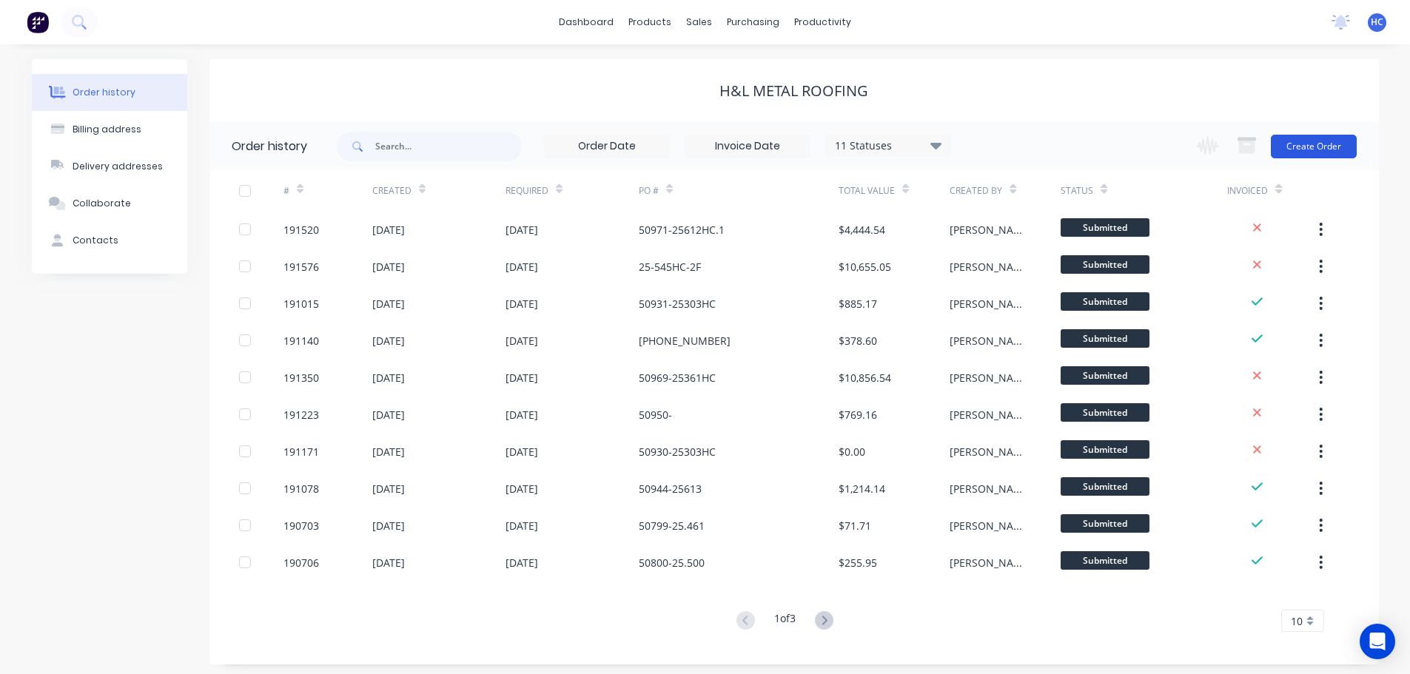
click at [1294, 148] on button "Create Order" at bounding box center [1314, 147] width 86 height 24
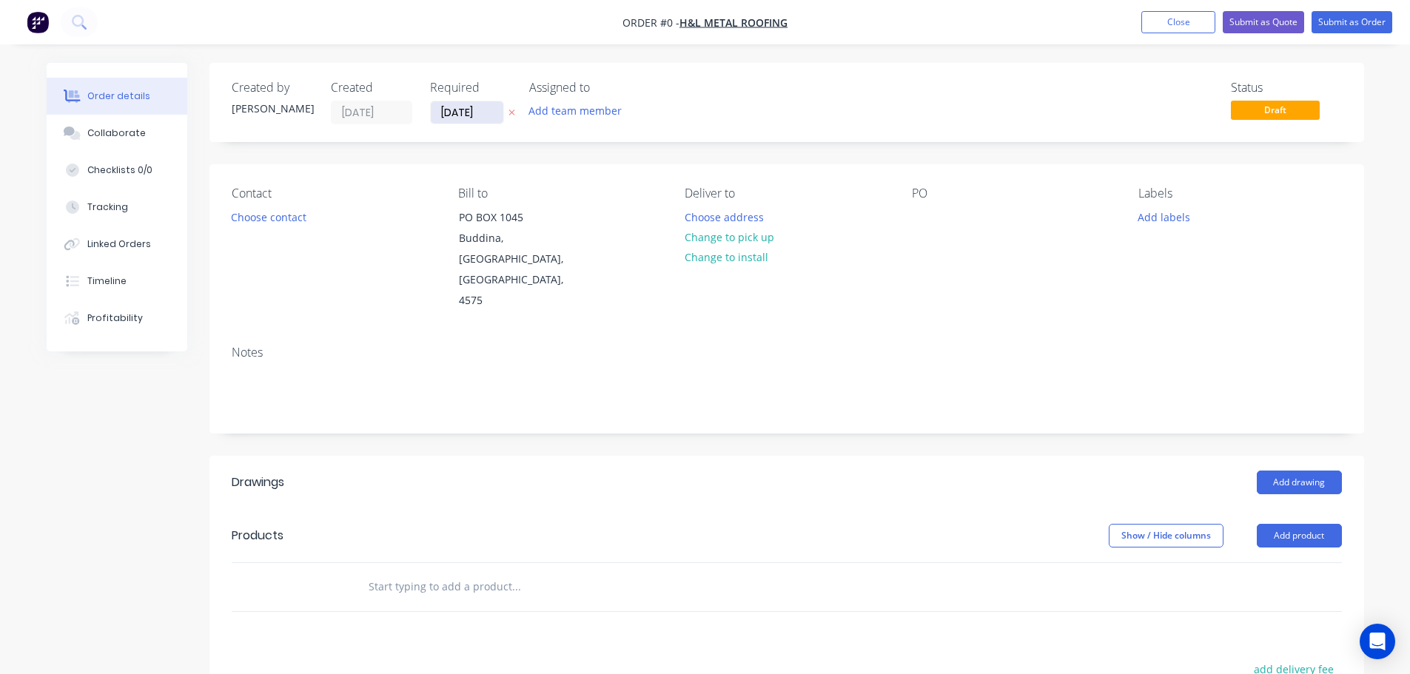
click at [460, 116] on input "[DATE]" at bounding box center [467, 112] width 73 height 22
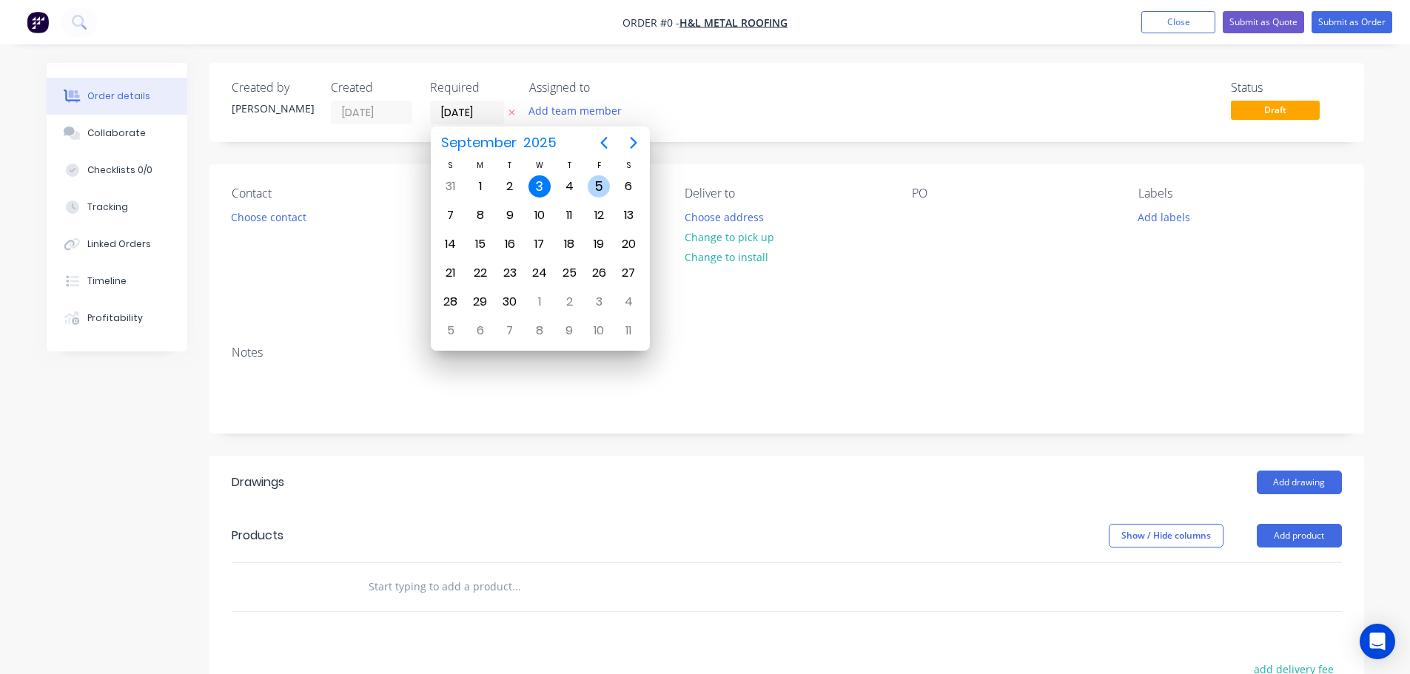
drag, startPoint x: 604, startPoint y: 176, endPoint x: 589, endPoint y: 179, distance: 15.1
click at [604, 176] on div "5" at bounding box center [599, 186] width 22 height 22
type input "[DATE]"
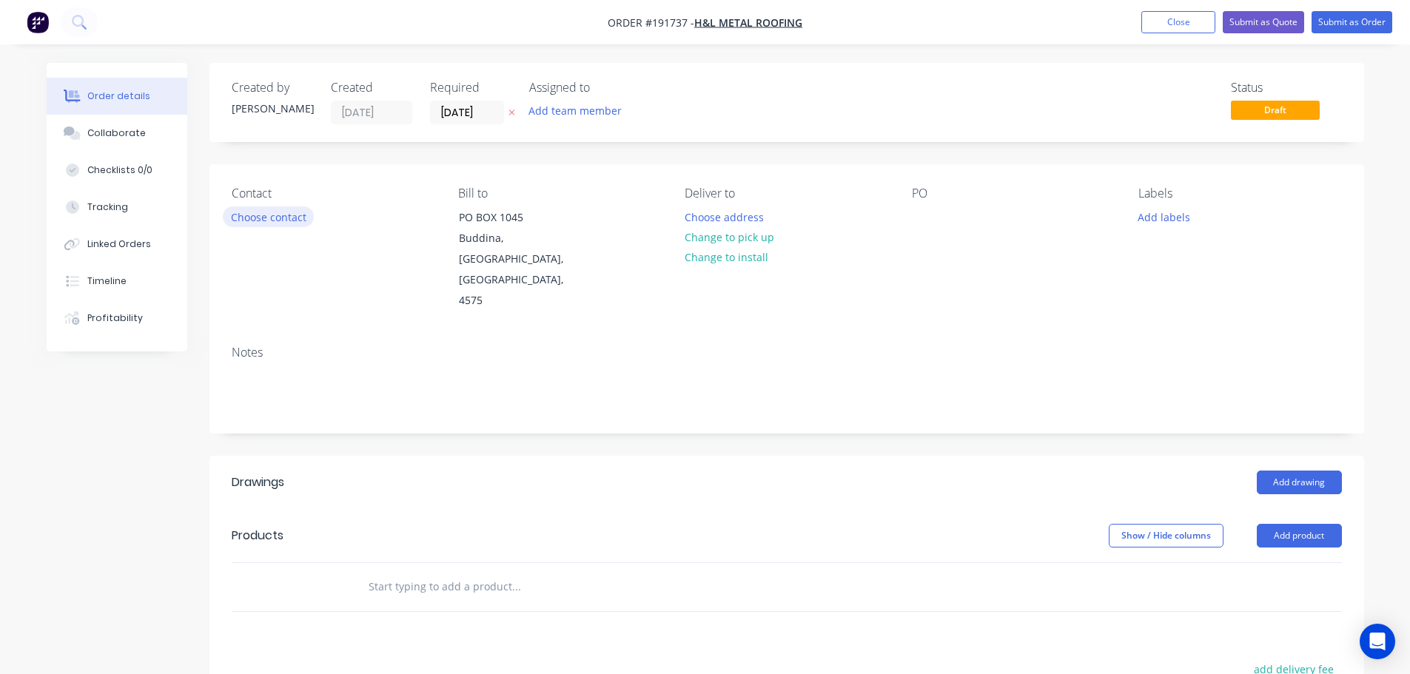
click at [269, 219] on button "Choose contact" at bounding box center [268, 216] width 91 height 20
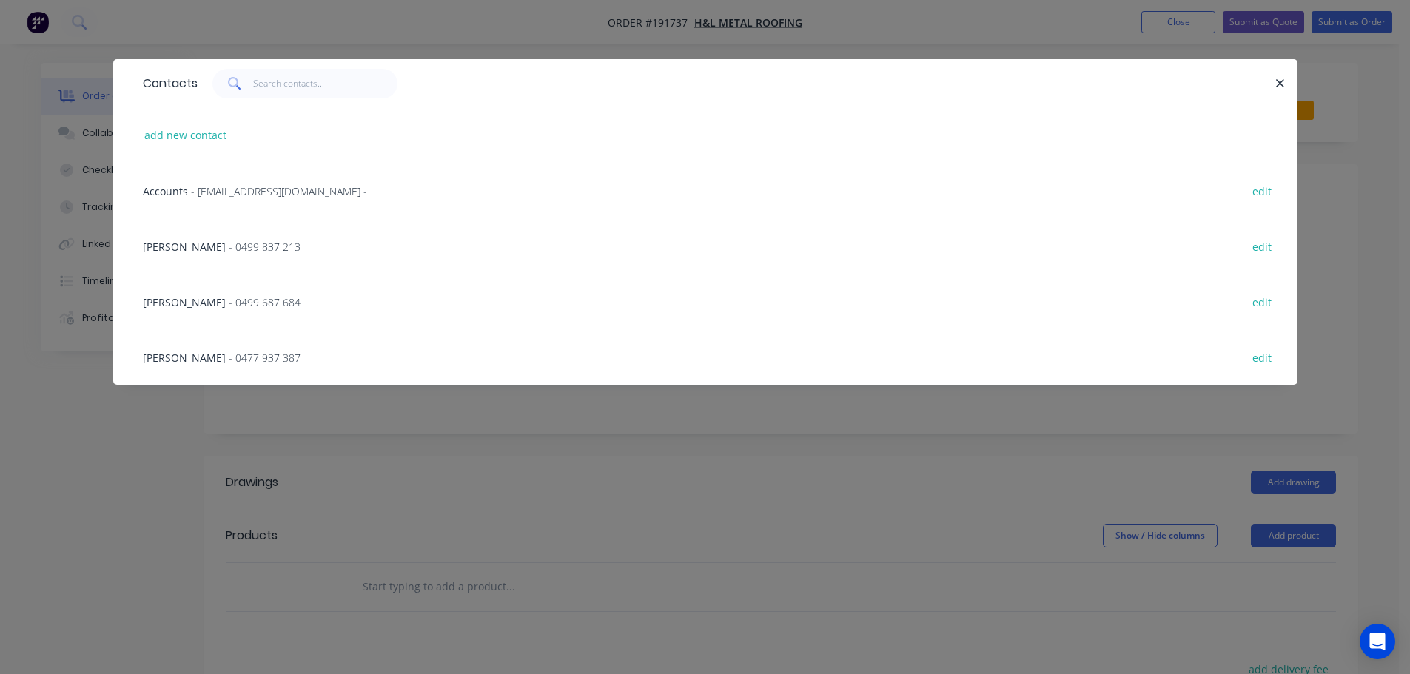
click at [229, 295] on span "- 0499 687 684" at bounding box center [265, 302] width 72 height 14
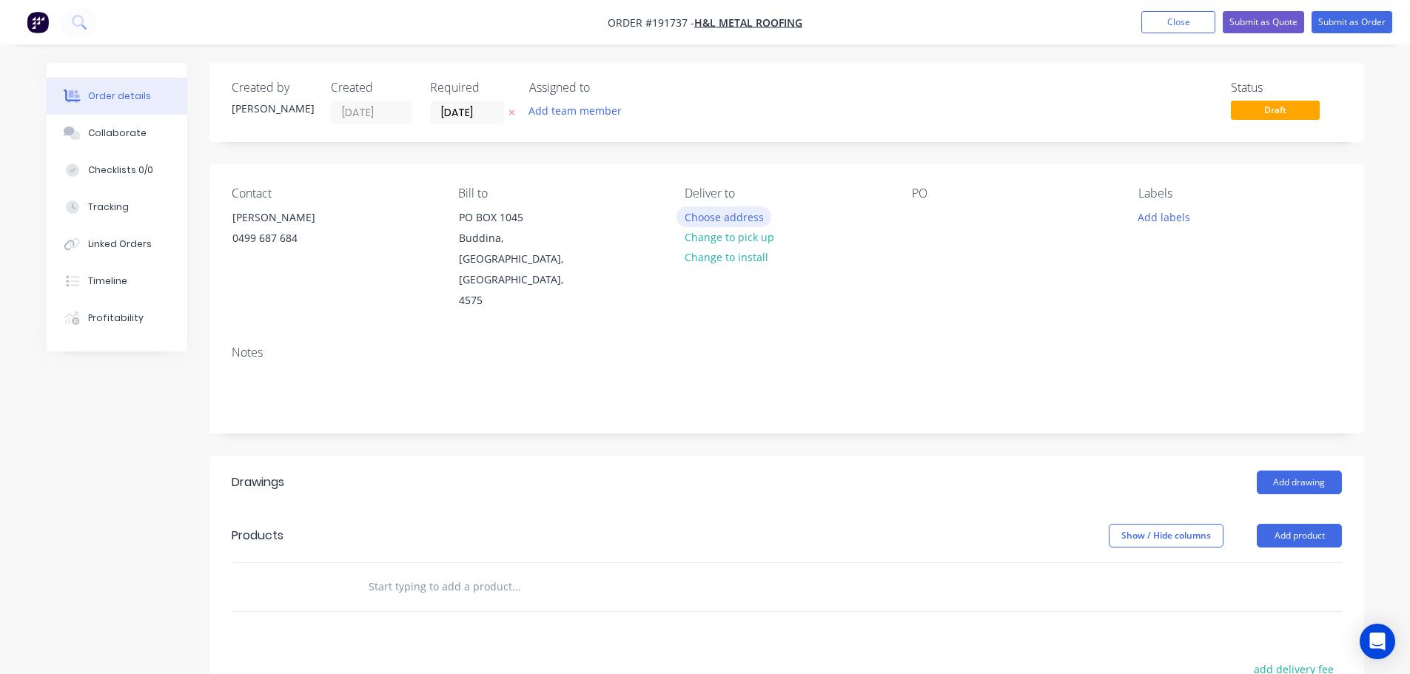
click at [697, 213] on button "Choose address" at bounding box center [723, 216] width 95 height 20
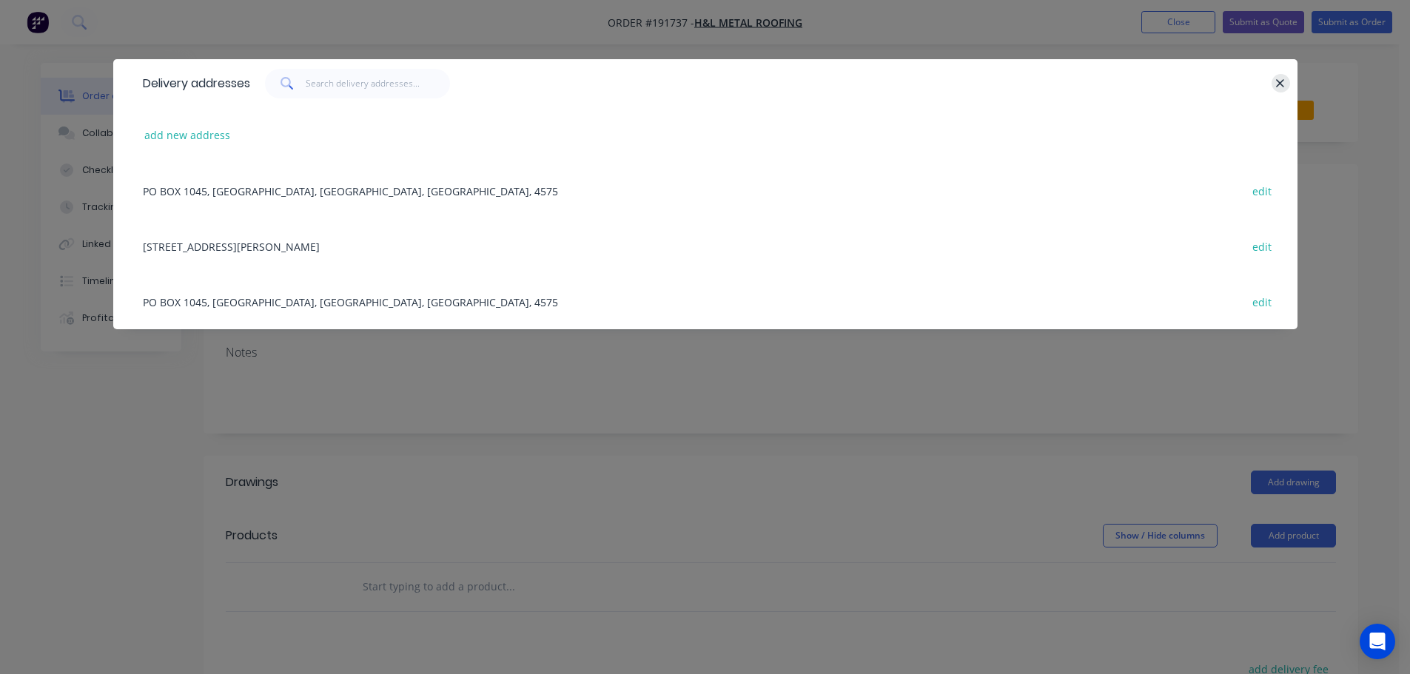
click at [1282, 77] on icon "button" at bounding box center [1280, 83] width 10 height 13
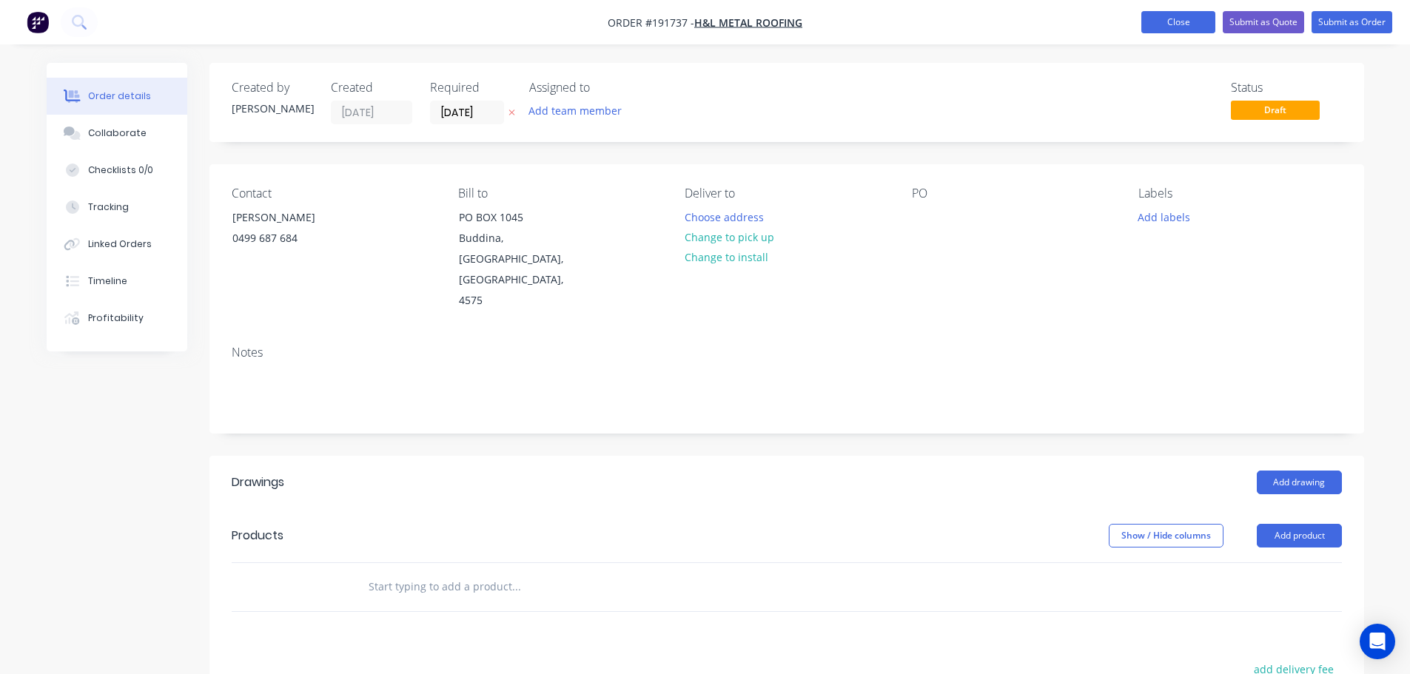
click at [1181, 16] on button "Close" at bounding box center [1178, 22] width 74 height 22
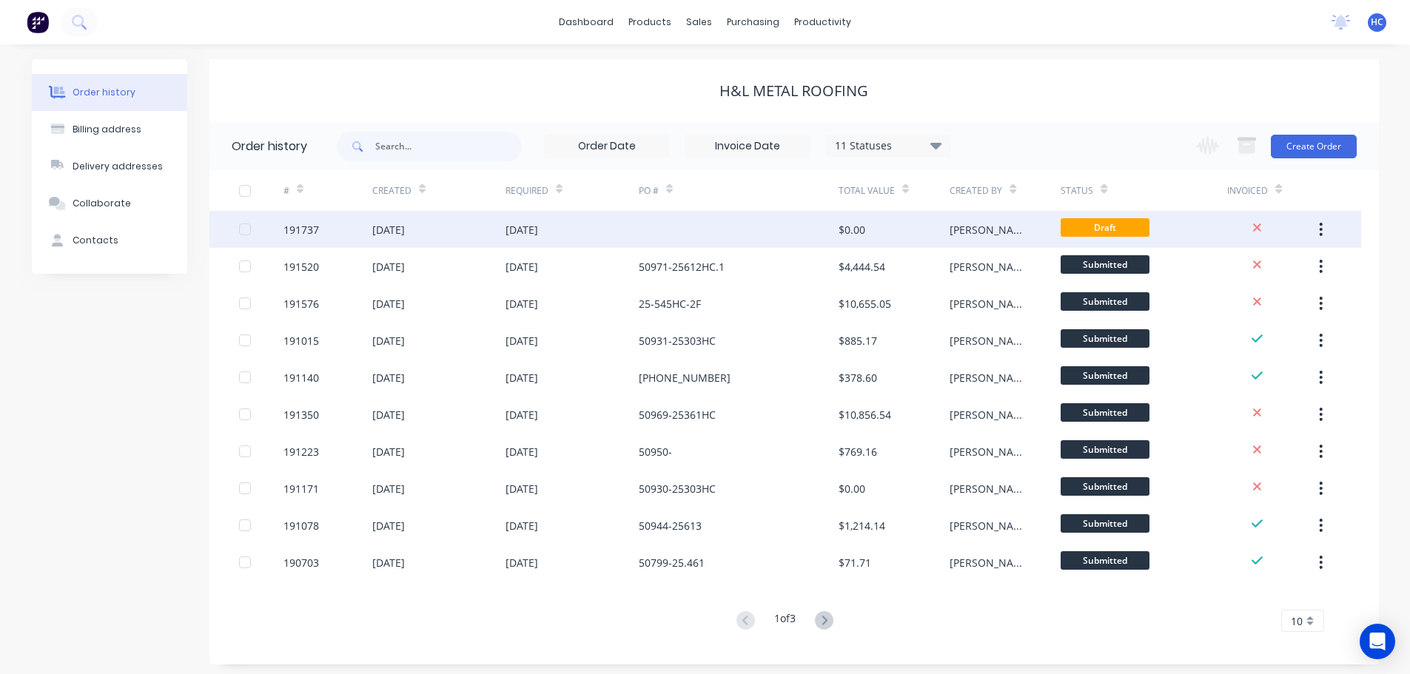
click at [806, 236] on div at bounding box center [739, 229] width 200 height 37
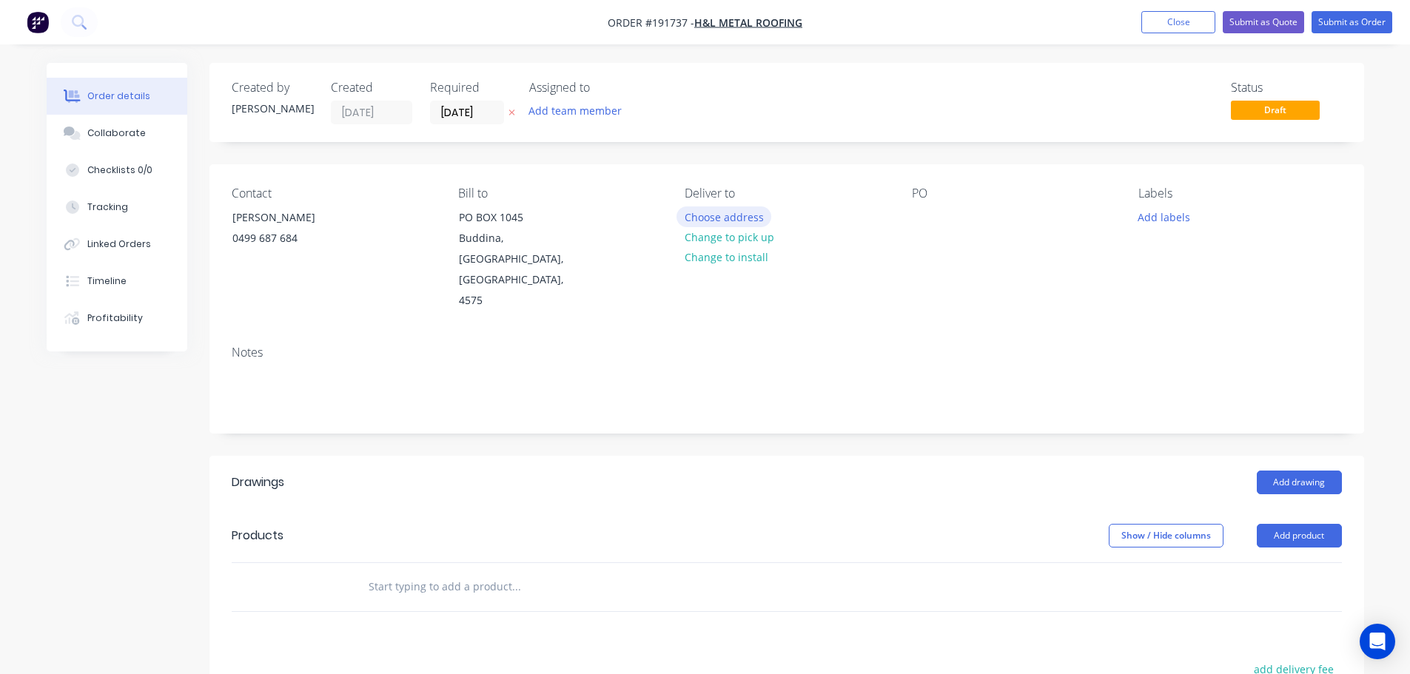
click at [743, 217] on button "Choose address" at bounding box center [723, 216] width 95 height 20
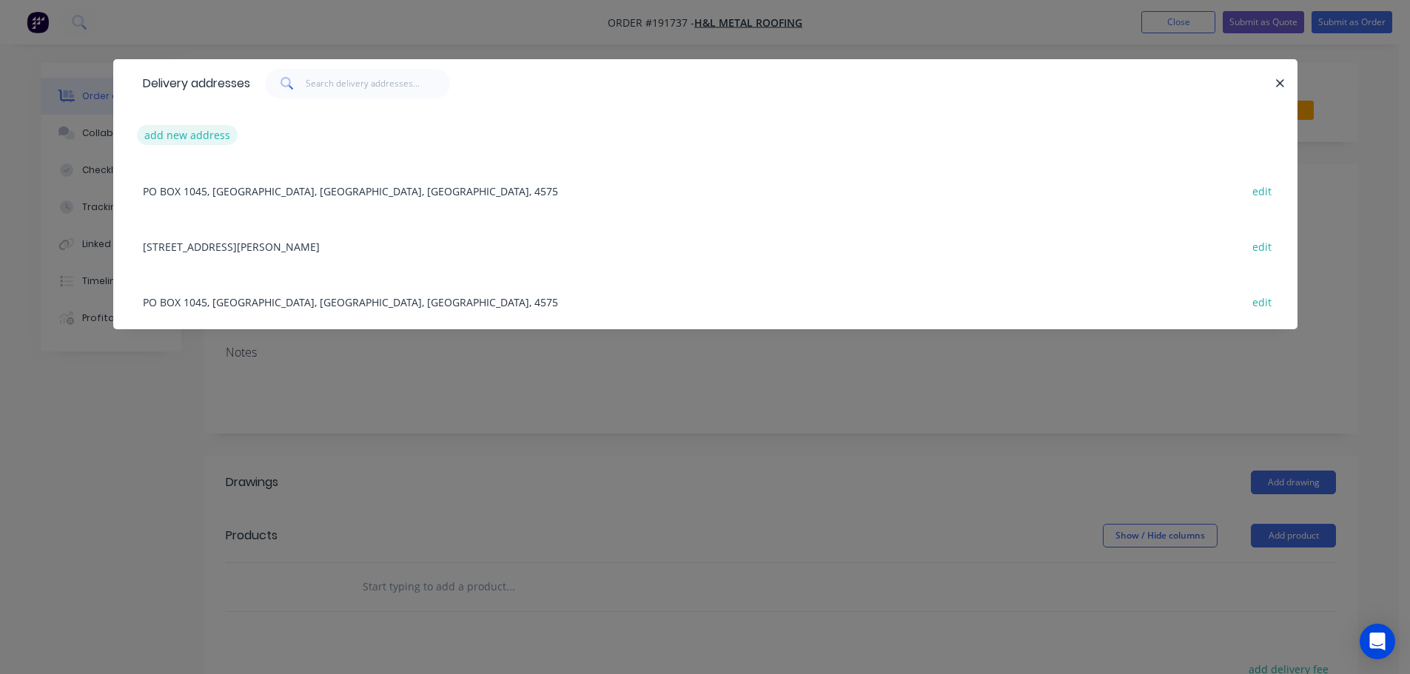
click at [186, 135] on button "add new address" at bounding box center [187, 135] width 101 height 20
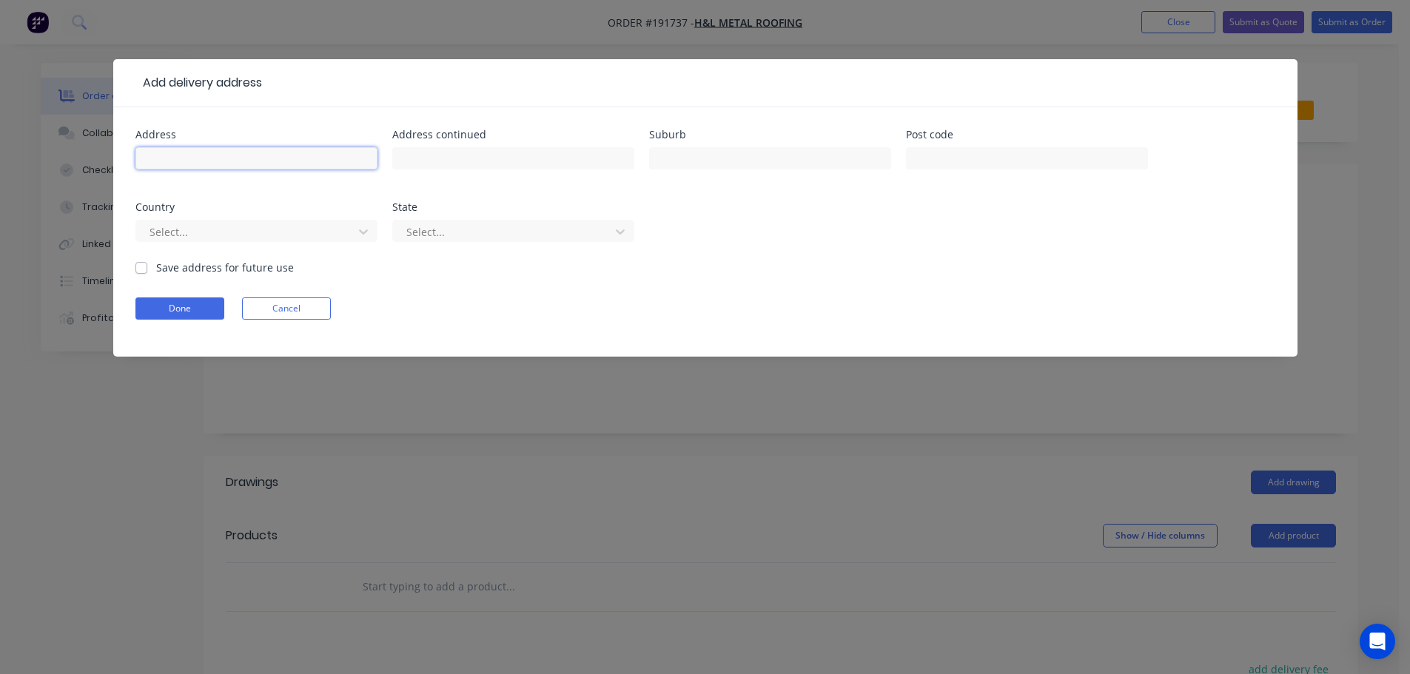
click at [193, 155] on input "text" at bounding box center [256, 158] width 242 height 22
type input "7 COUCAL CRES"
type input "PEREGIAN SPRINGS"
click at [272, 233] on div at bounding box center [247, 232] width 198 height 19
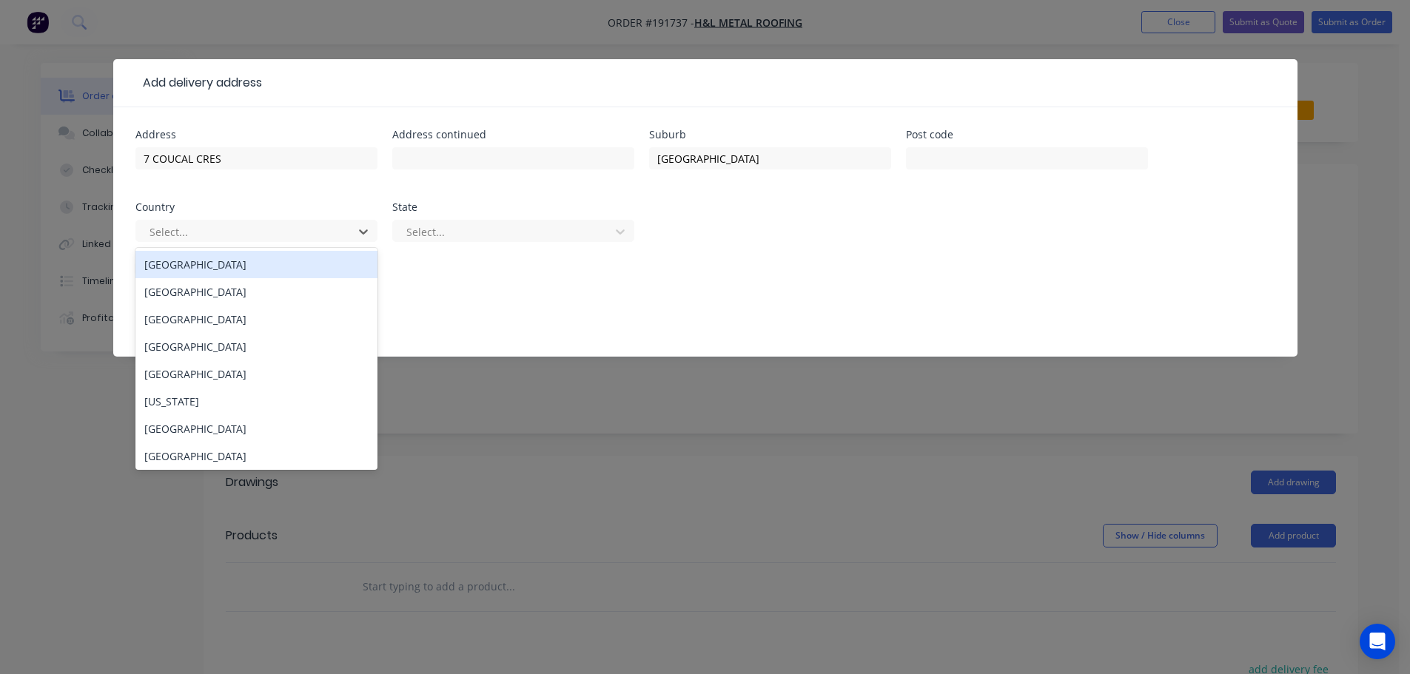
click at [246, 263] on div "Australia" at bounding box center [256, 264] width 242 height 27
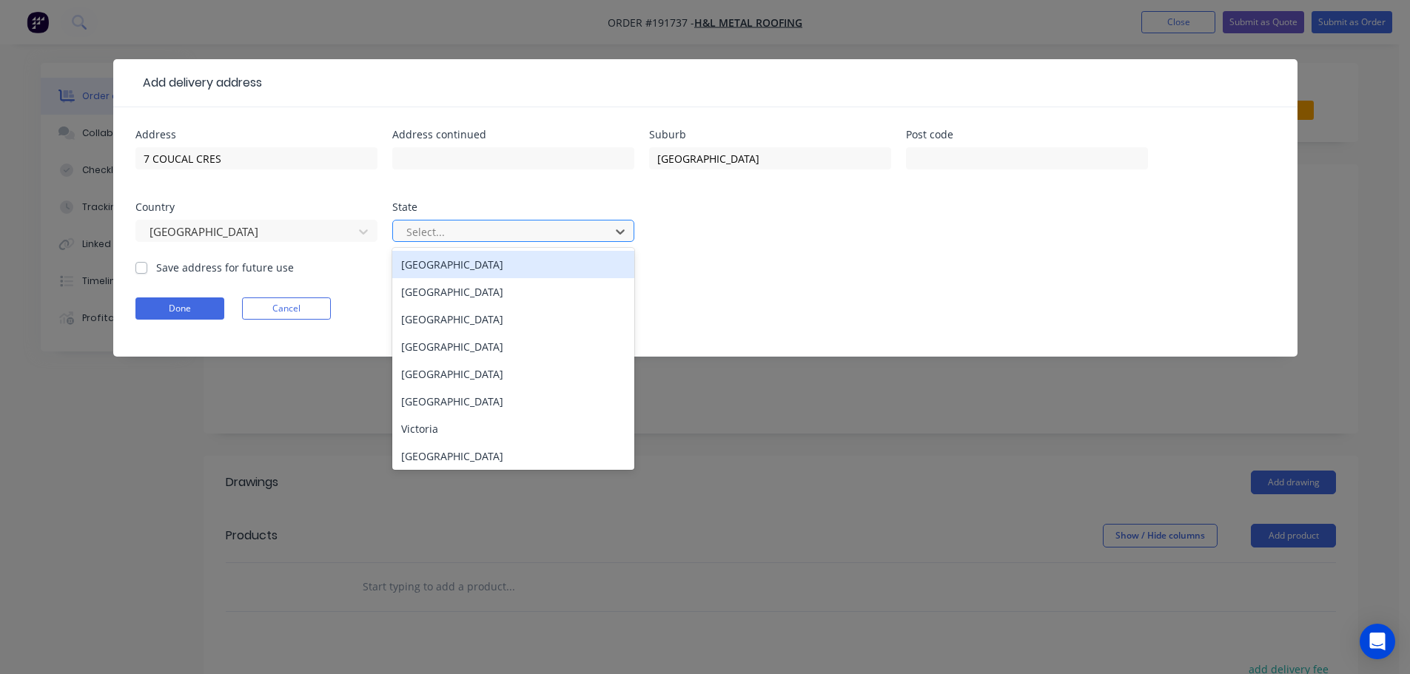
click at [449, 228] on div at bounding box center [504, 232] width 198 height 19
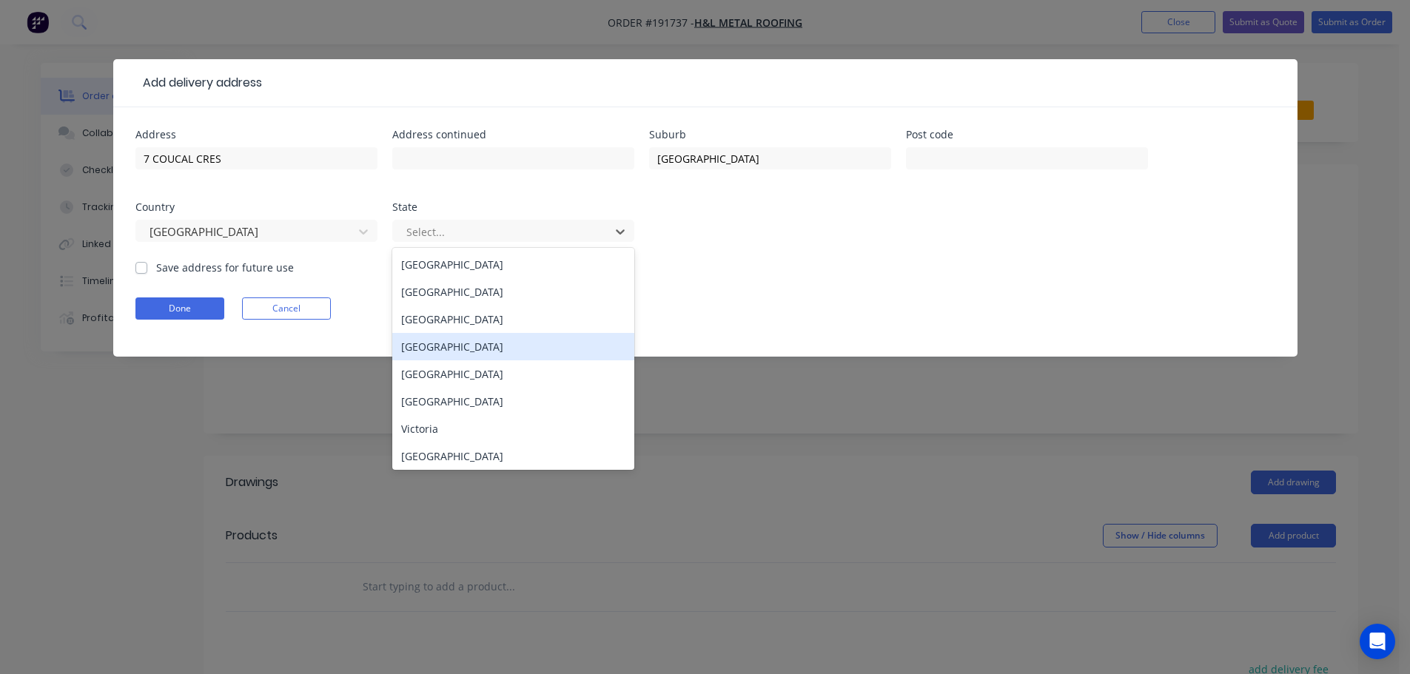
click at [448, 340] on div "Queensland" at bounding box center [513, 346] width 242 height 27
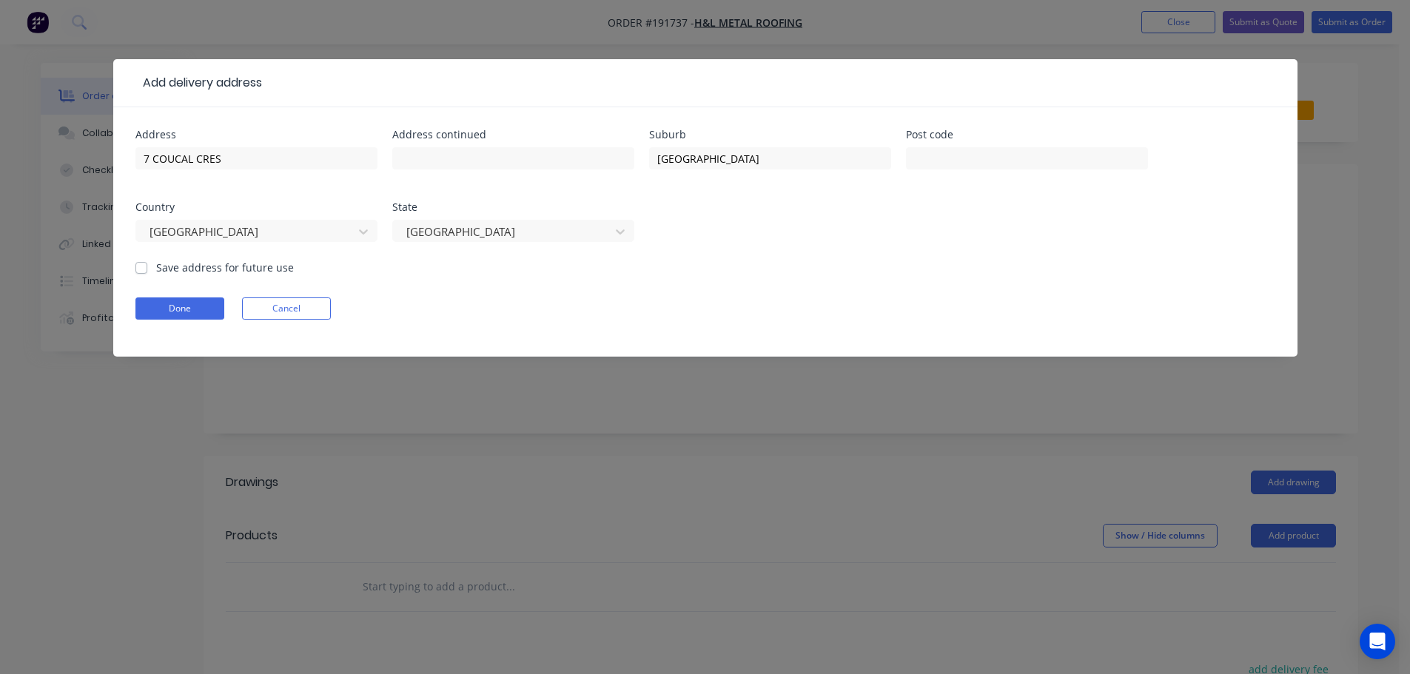
drag, startPoint x: 360, startPoint y: 36, endPoint x: 149, endPoint y: 274, distance: 318.2
drag, startPoint x: 149, startPoint y: 274, endPoint x: 65, endPoint y: 340, distance: 106.9
drag, startPoint x: 65, startPoint y: 340, endPoint x: 585, endPoint y: 456, distance: 532.9
click at [585, 459] on div "Add delivery address Address 7 COUCAL CRES Address continued Suburb PEREGIAN SP…" at bounding box center [705, 337] width 1410 height 674
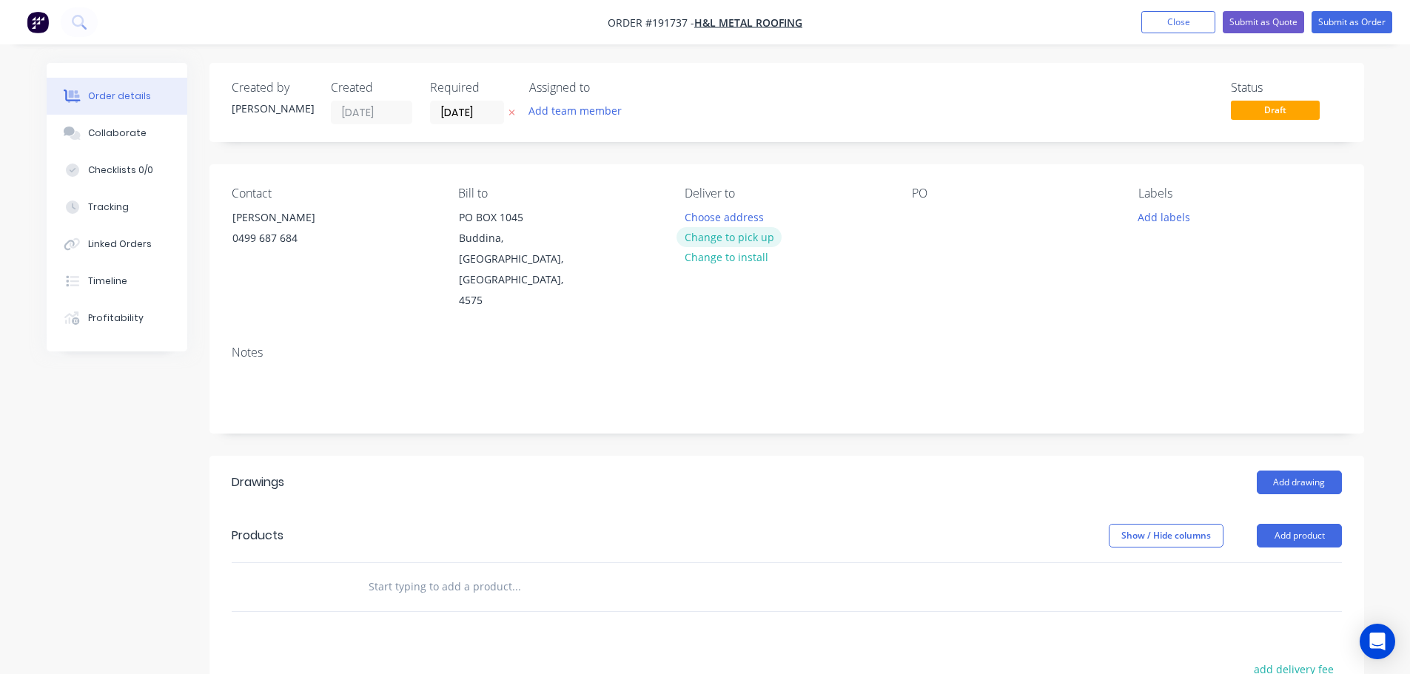
click at [745, 228] on button "Change to pick up" at bounding box center [728, 237] width 105 height 20
drag, startPoint x: 739, startPoint y: 240, endPoint x: 646, endPoint y: 234, distance: 93.4
click at [741, 251] on div "Change to delivery Change to install" at bounding box center [730, 248] width 108 height 41
click at [736, 243] on button "Change to delivery" at bounding box center [730, 238] width 108 height 20
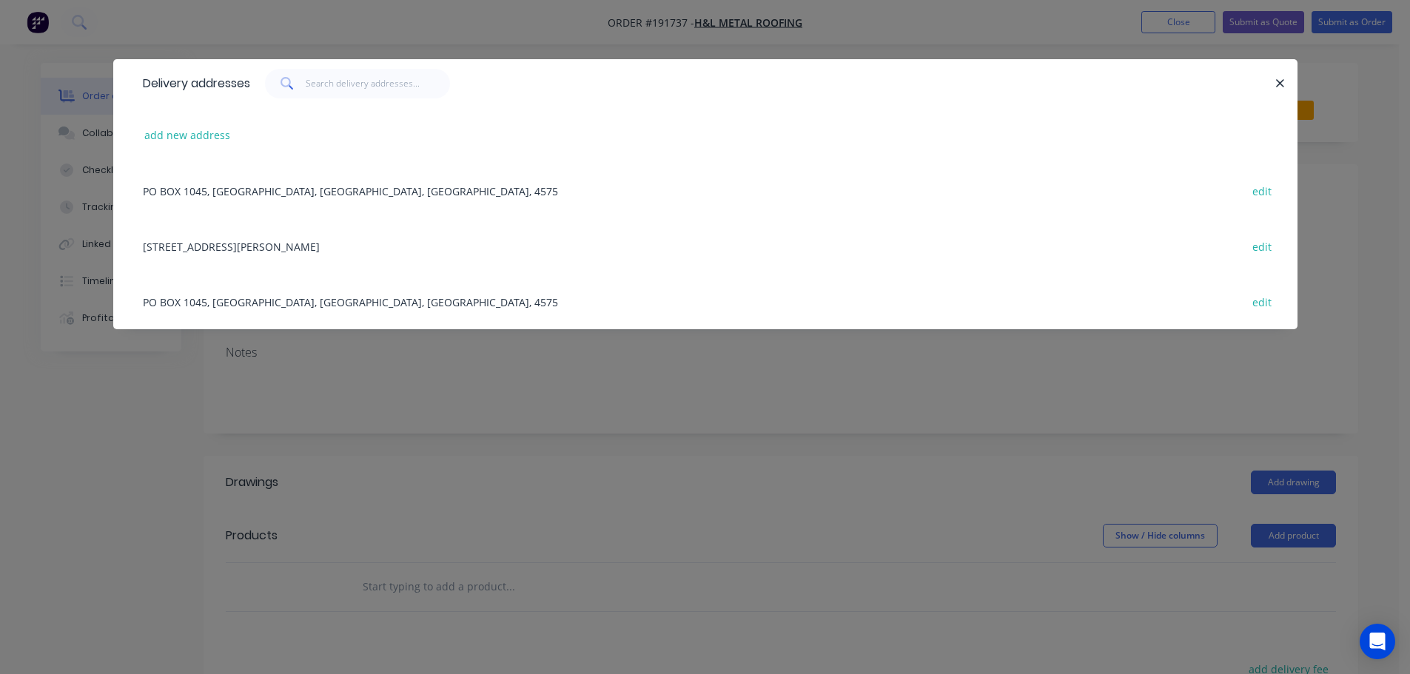
click at [195, 110] on div "add new address" at bounding box center [705, 135] width 1140 height 56
click at [195, 141] on button "add new address" at bounding box center [187, 135] width 101 height 20
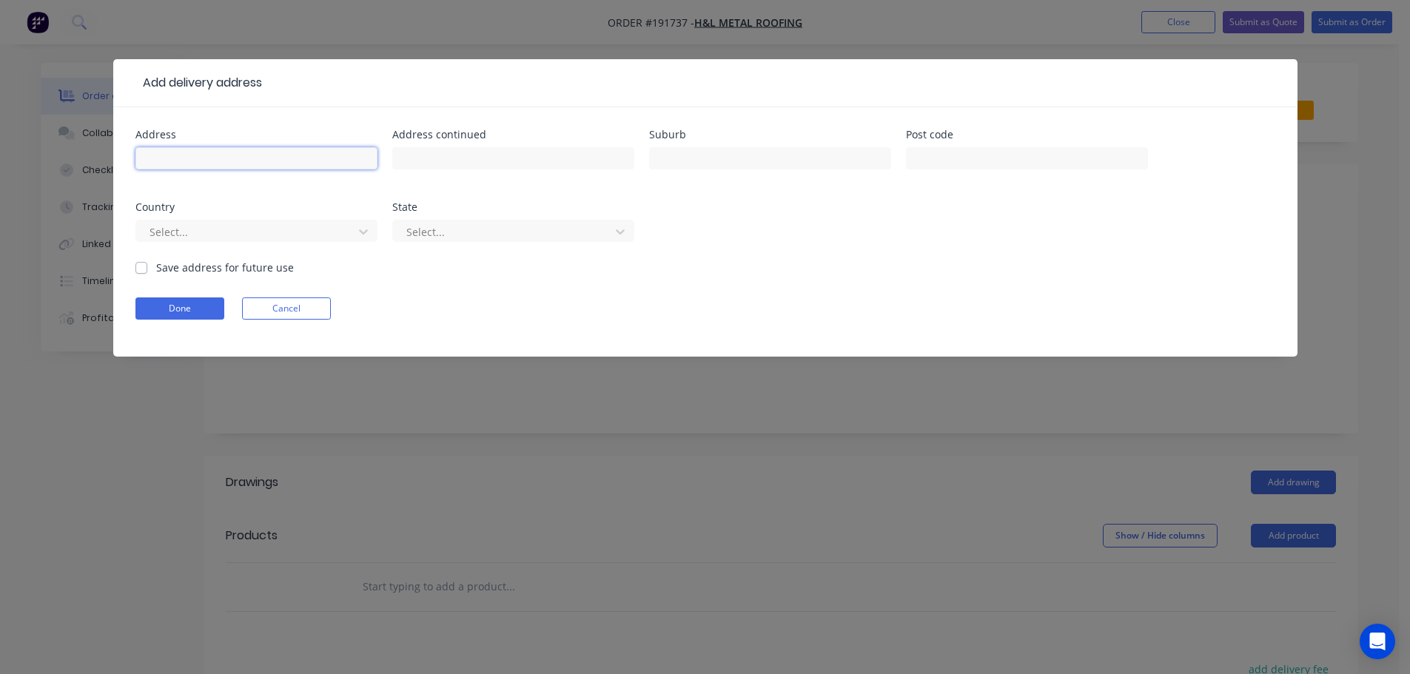
drag, startPoint x: 195, startPoint y: 141, endPoint x: 167, endPoint y: 166, distance: 36.7
click at [189, 167] on input "text" at bounding box center [256, 158] width 242 height 22
drag, startPoint x: 155, startPoint y: 158, endPoint x: 164, endPoint y: 155, distance: 9.4
click at [155, 158] on input "text" at bounding box center [256, 158] width 242 height 22
type input "7 COUCAL CRES"
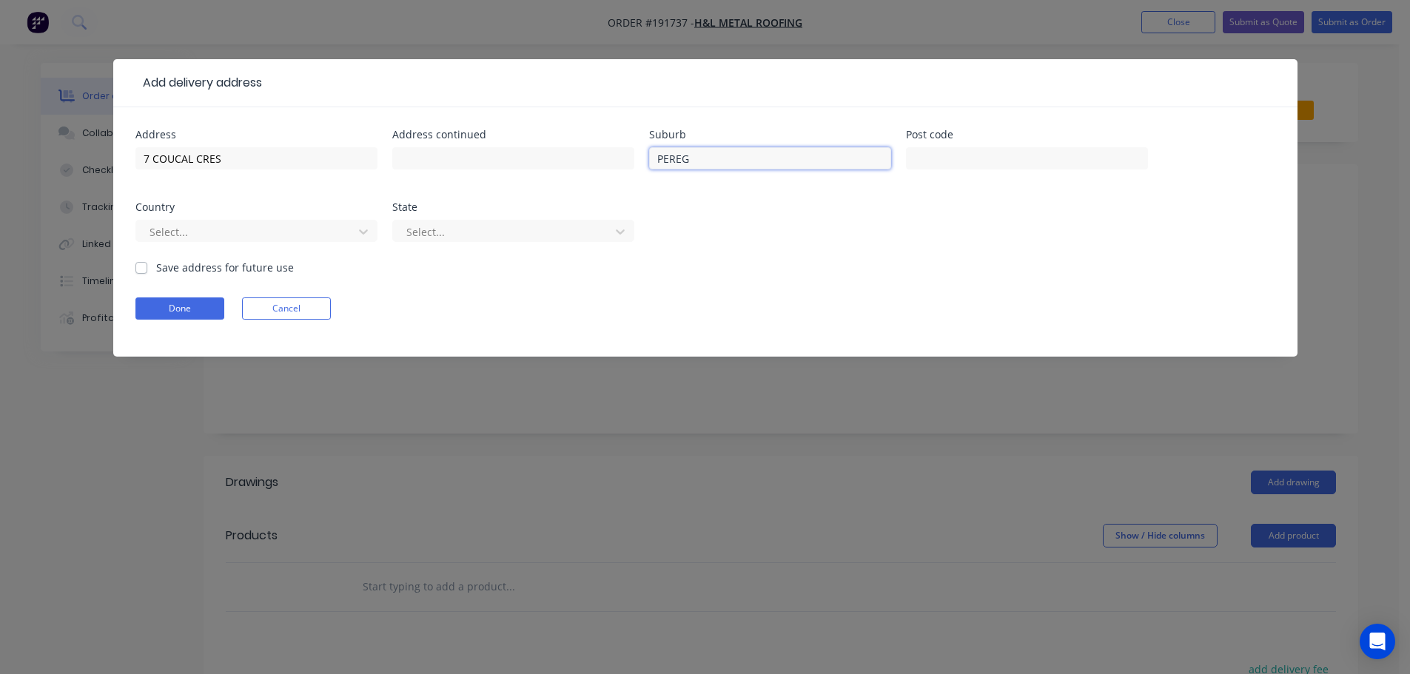
type input "PEREGIAN SPRINGS"
click at [194, 235] on div at bounding box center [247, 232] width 198 height 19
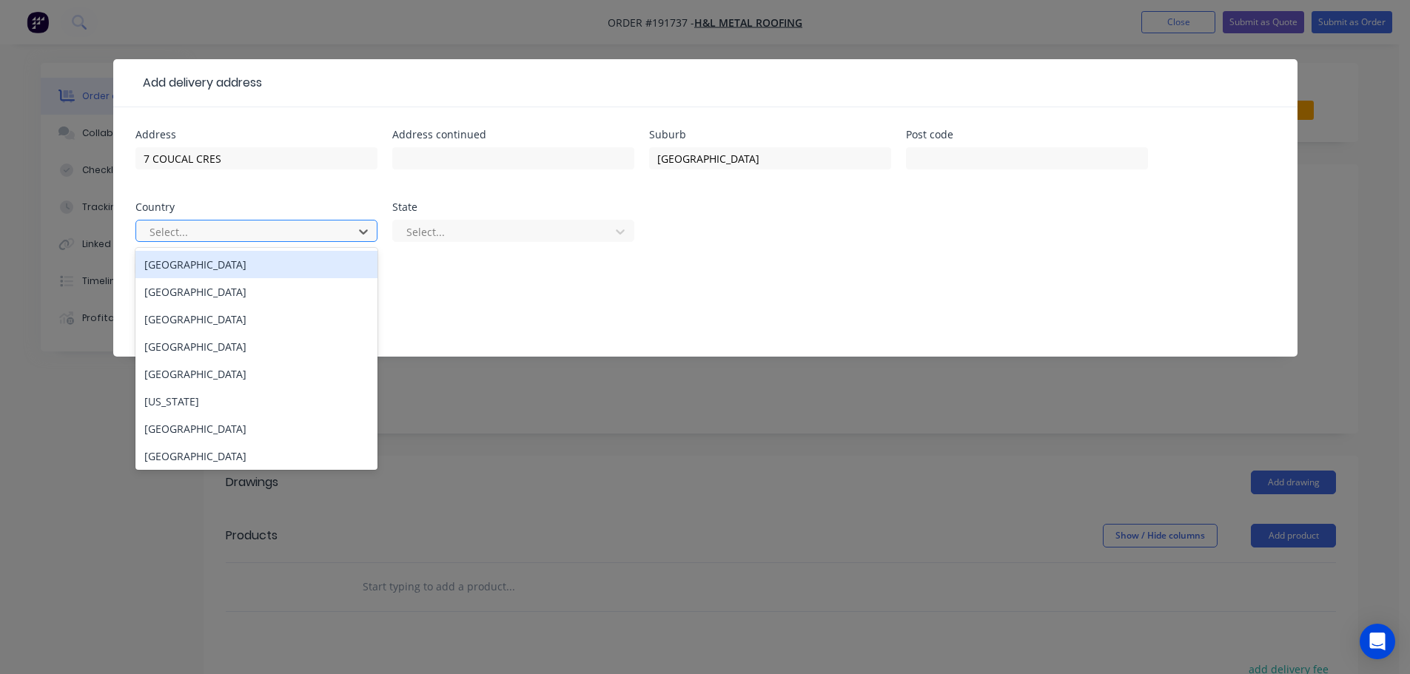
click at [171, 268] on div "Australia" at bounding box center [256, 264] width 242 height 27
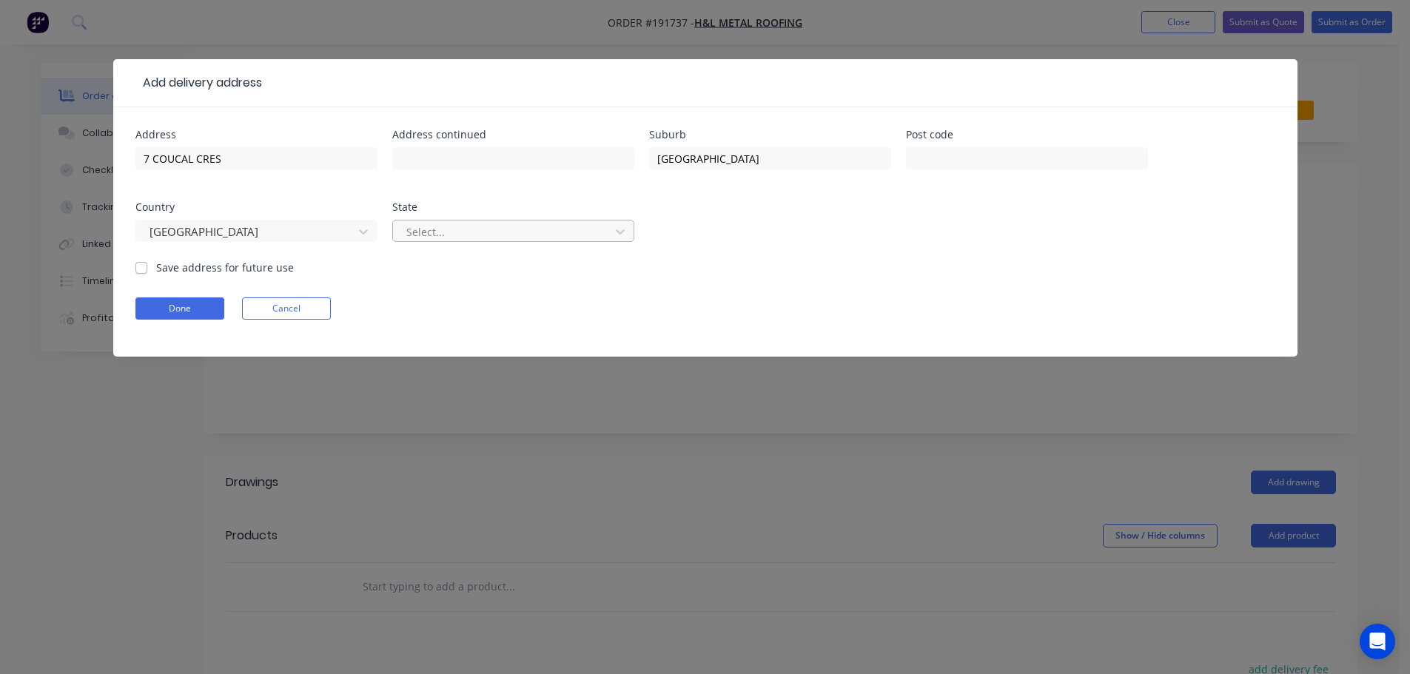
drag, startPoint x: 449, startPoint y: 244, endPoint x: 459, endPoint y: 241, distance: 10.1
click at [450, 244] on div "Select..." at bounding box center [513, 238] width 242 height 44
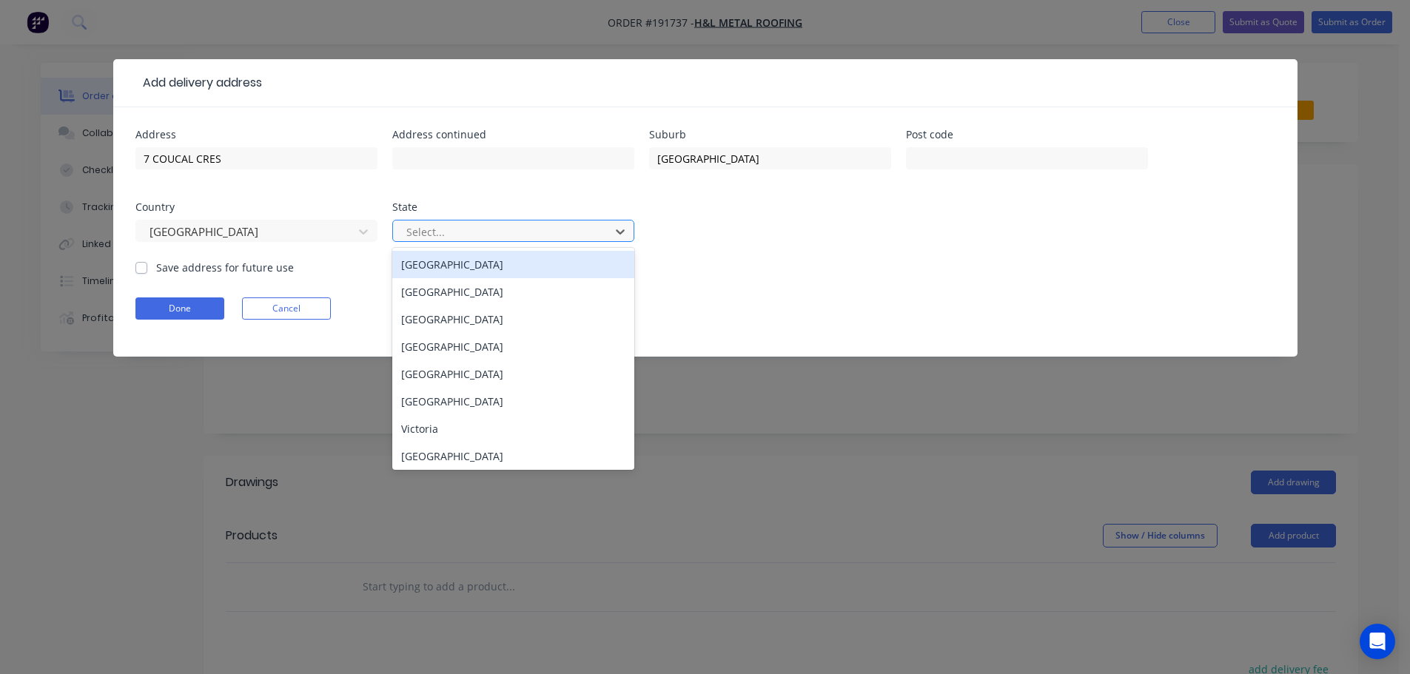
click at [467, 241] on div at bounding box center [504, 232] width 198 height 19
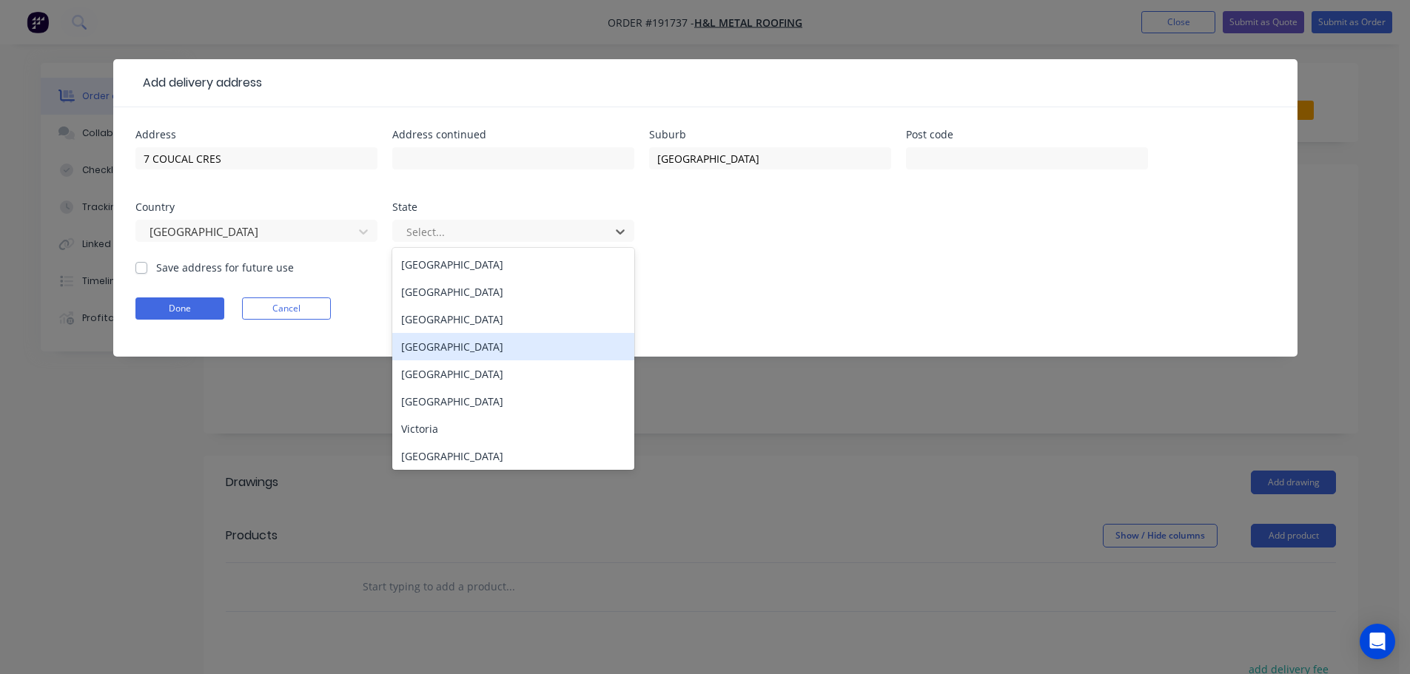
click at [443, 346] on div "Queensland" at bounding box center [513, 346] width 242 height 27
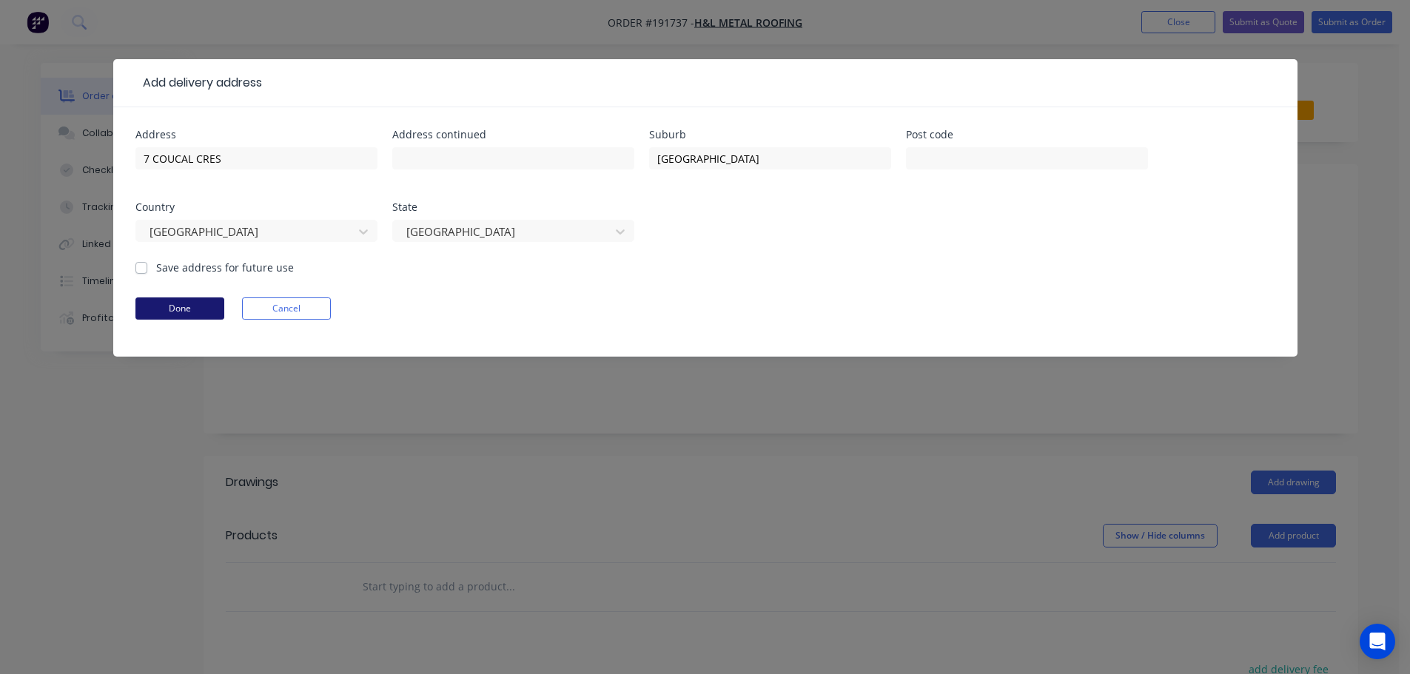
click at [202, 317] on button "Done" at bounding box center [179, 309] width 89 height 22
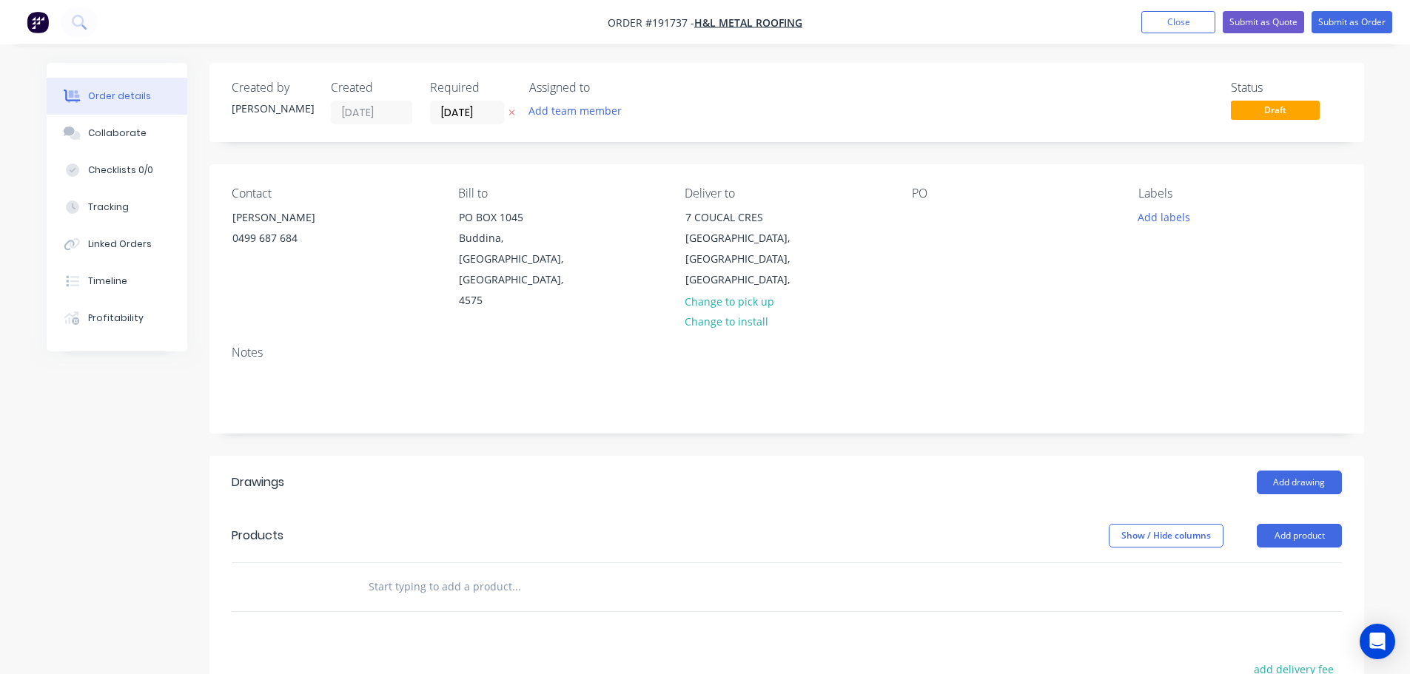
click at [945, 224] on div "PO" at bounding box center [1013, 249] width 203 height 125
click at [926, 217] on div at bounding box center [924, 216] width 24 height 21
click at [1271, 471] on button "Add drawing" at bounding box center [1299, 483] width 85 height 24
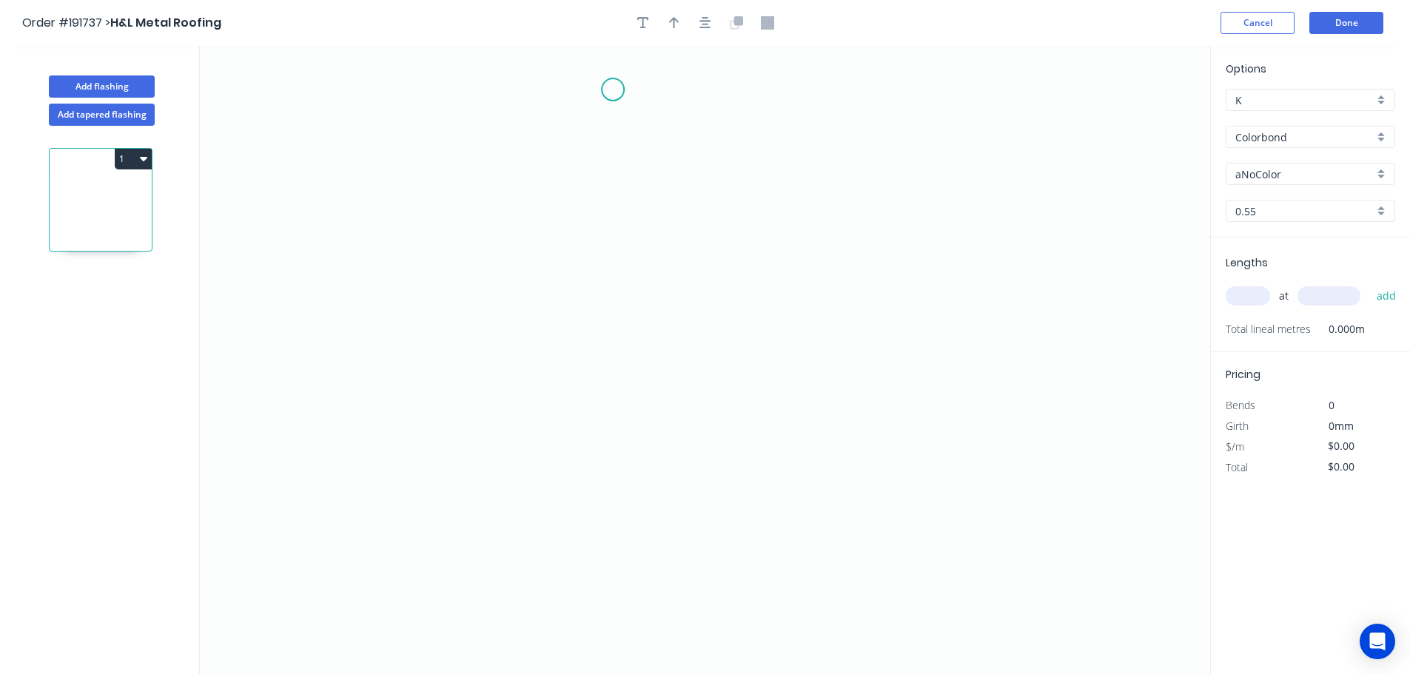
click at [625, 82] on icon "0" at bounding box center [705, 360] width 1010 height 628
click at [634, 335] on icon "0" at bounding box center [705, 360] width 1010 height 628
click at [645, 355] on icon "0 ?" at bounding box center [705, 360] width 1010 height 628
click at [622, 379] on icon "0 ? ?" at bounding box center [705, 360] width 1010 height 628
click at [619, 620] on icon "0 ? ? ?" at bounding box center [705, 360] width 1010 height 628
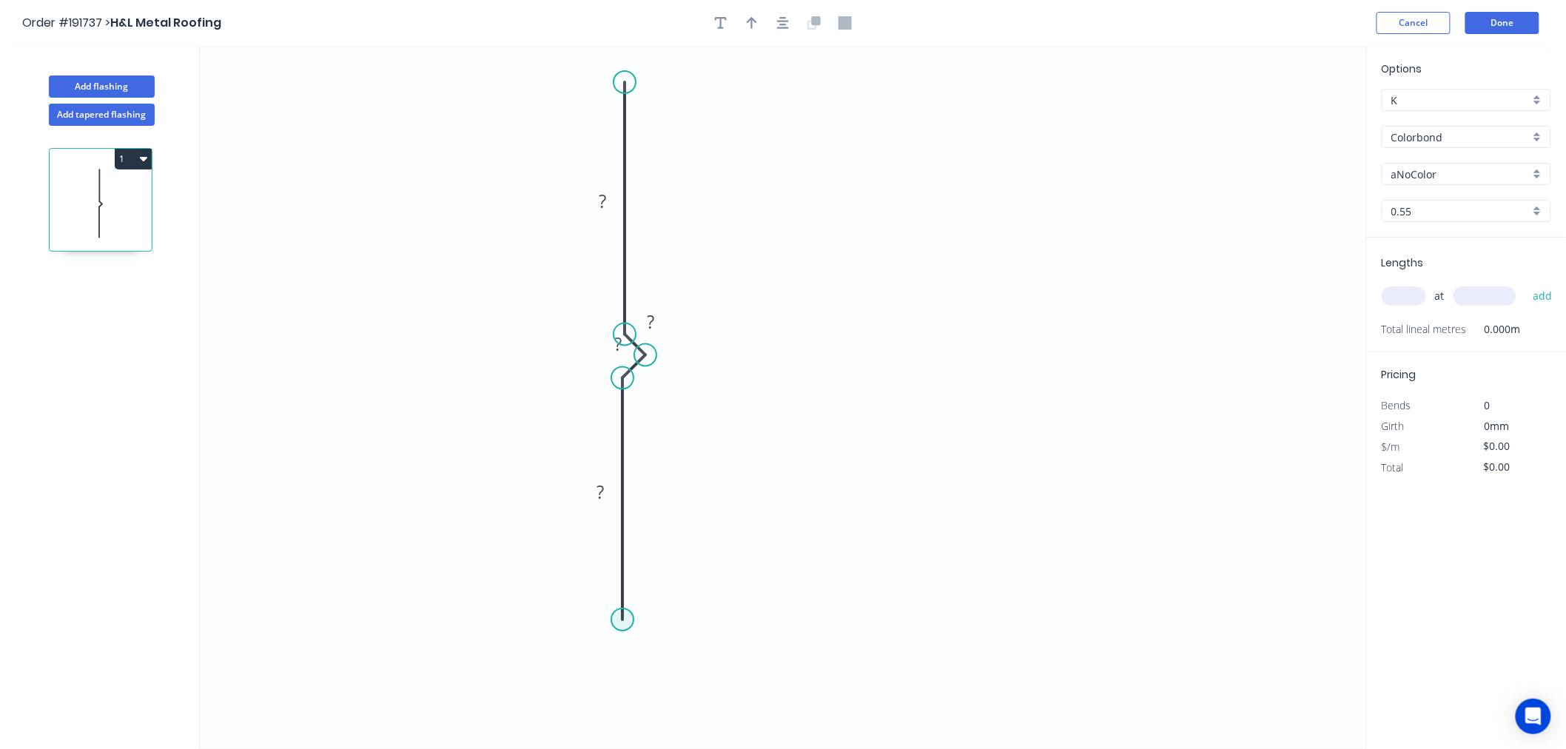
click at [620, 614] on circle at bounding box center [622, 619] width 22 height 22
click at [624, 622] on circle at bounding box center [622, 613] width 22 height 22
click at [1195, 673] on icon "0 ? ? ? ?" at bounding box center [783, 397] width 1167 height 703
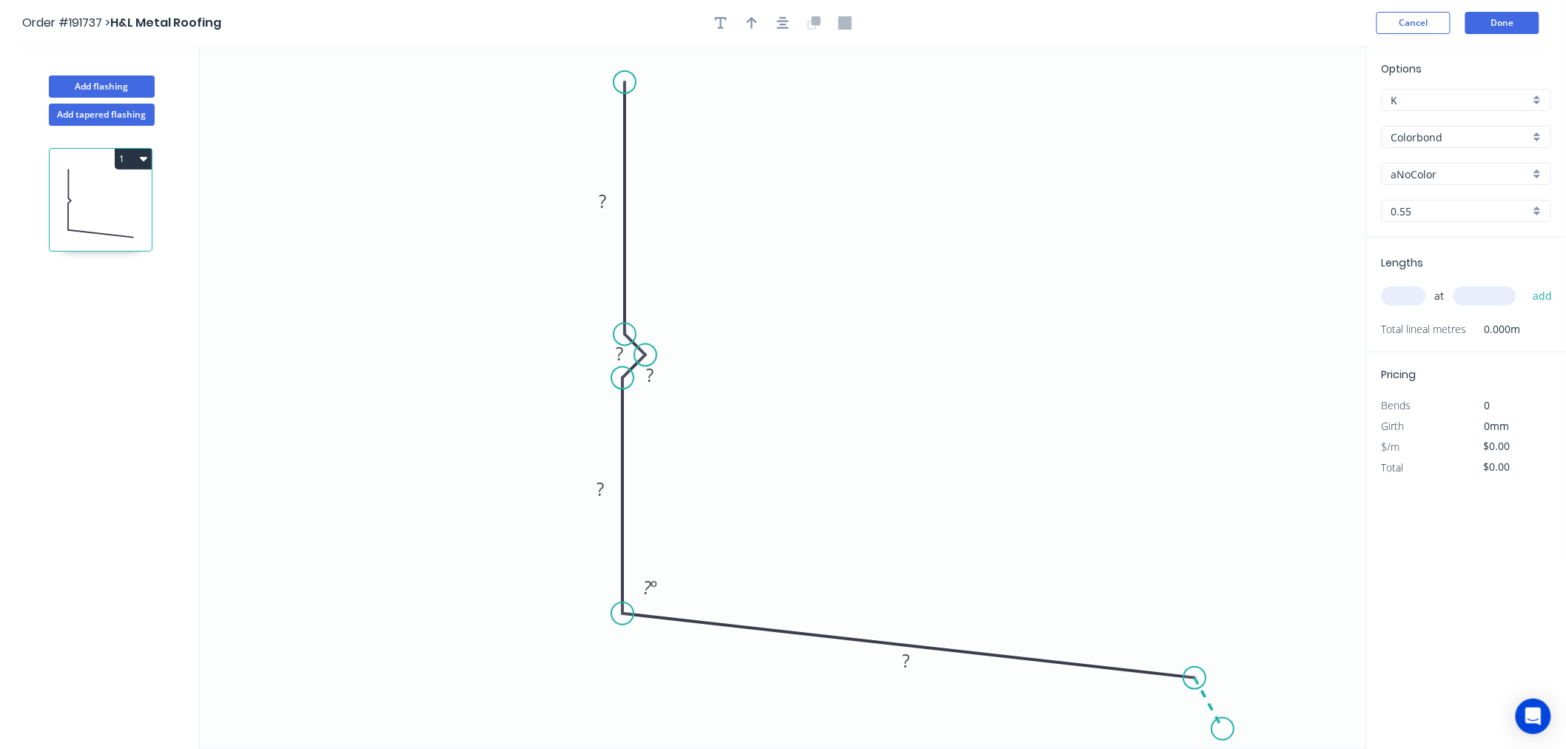
click at [1223, 673] on icon "0 ? ? ? ? ? ? º" at bounding box center [783, 397] width 1167 height 703
click at [1271, 648] on div "Crush & Fold" at bounding box center [1297, 647] width 149 height 30
click at [1249, 673] on div "Flip bend" at bounding box center [1291, 708] width 149 height 30
drag, startPoint x: 1269, startPoint y: 692, endPoint x: 1331, endPoint y: 726, distance: 70.9
click at [1331, 673] on rect at bounding box center [1304, 724] width 59 height 30
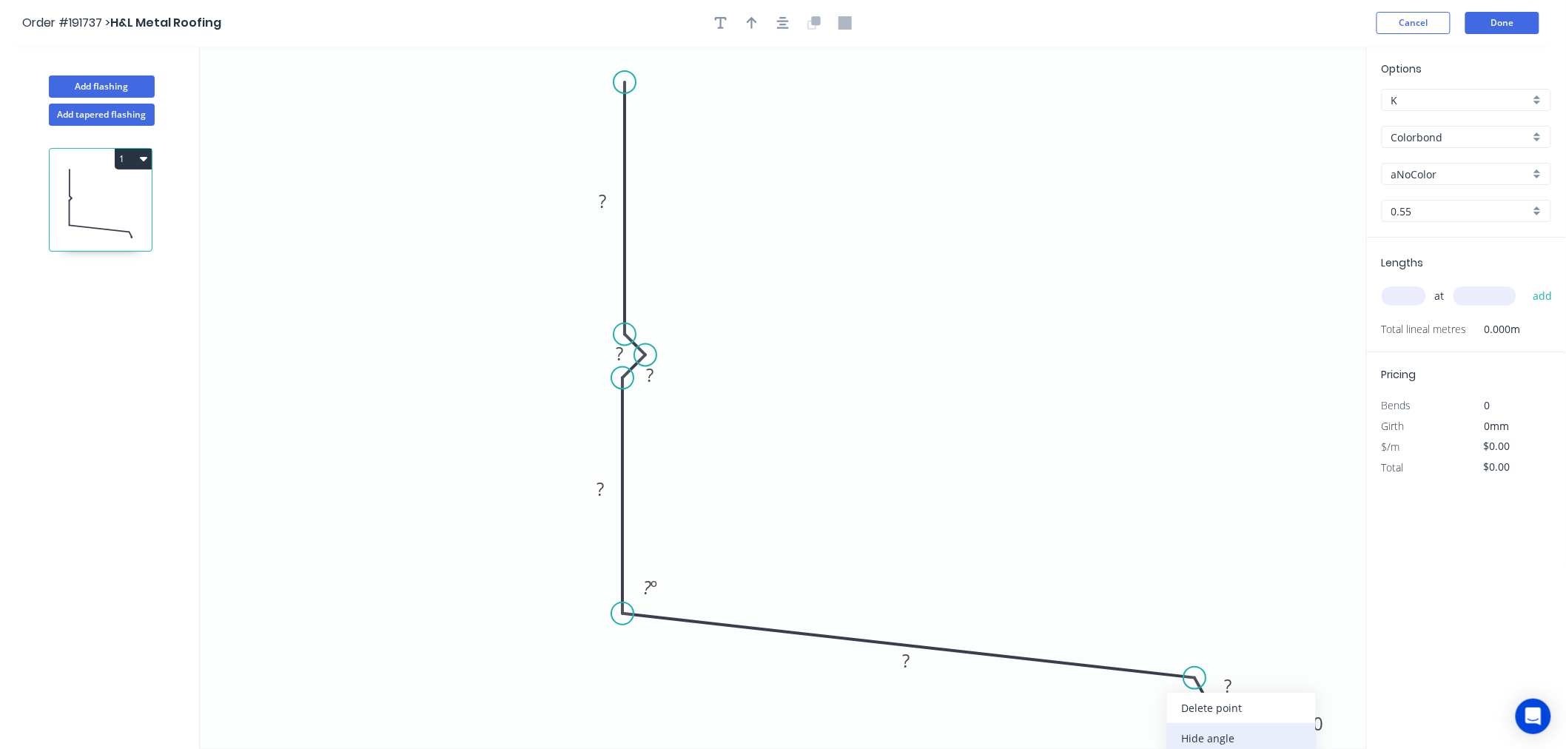
click at [1203, 673] on div "Hide angle" at bounding box center [1241, 738] width 149 height 30
click at [1237, 673] on rect at bounding box center [1229, 686] width 30 height 21
type input "$25.88"
click at [822, 463] on icon "0 188 10 10 188 550 CF 15 35 100 º" at bounding box center [783, 397] width 1167 height 703
click at [755, 27] on icon "button" at bounding box center [752, 22] width 10 height 13
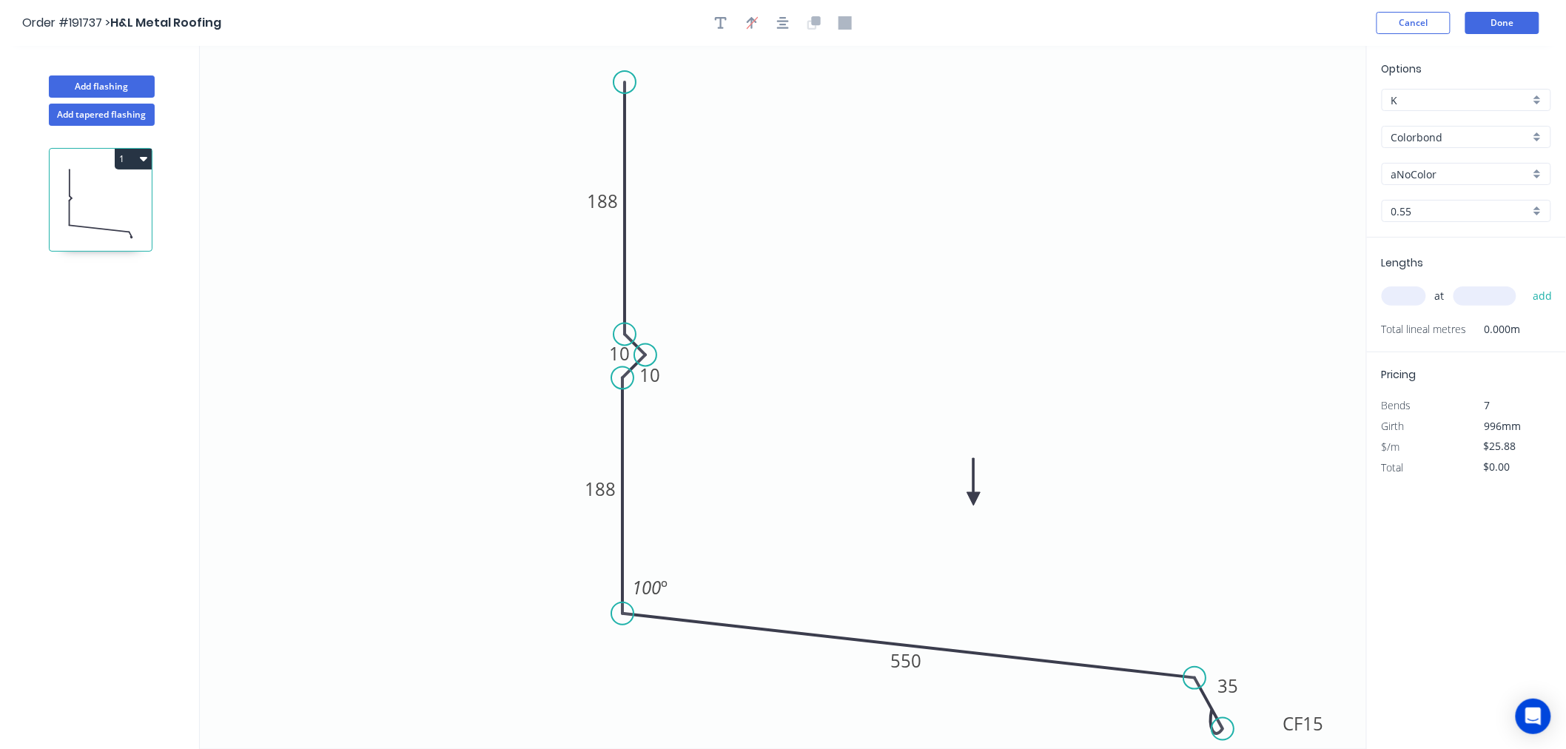
drag, startPoint x: 1289, startPoint y: 114, endPoint x: 972, endPoint y: 497, distance: 497.2
click at [968, 501] on icon at bounding box center [973, 481] width 13 height 47
click at [1420, 175] on input "aNoColor" at bounding box center [1460, 175] width 138 height 16
click at [1402, 226] on div "Southerly" at bounding box center [1466, 228] width 168 height 26
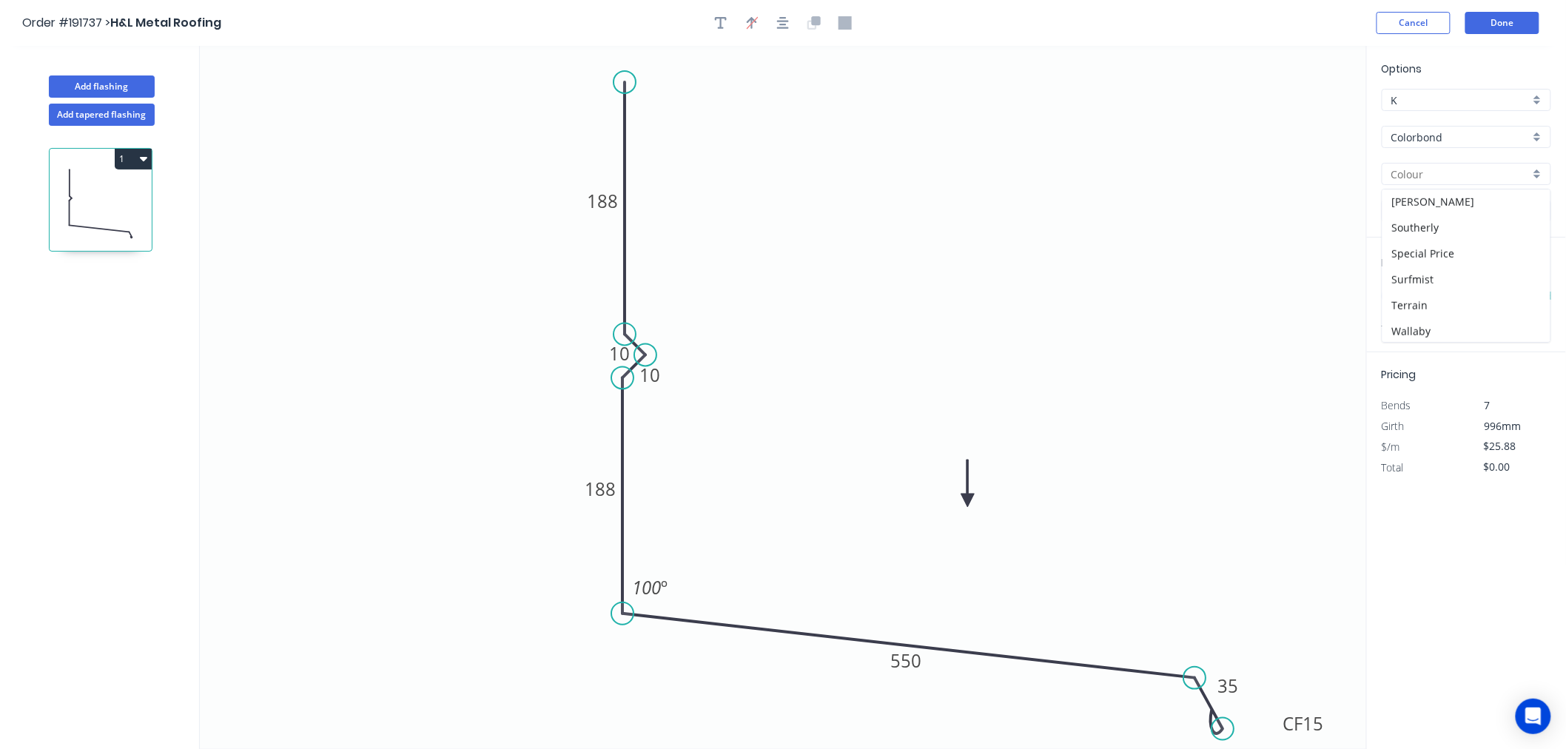
type input "Southerly"
click at [1411, 292] on input "text" at bounding box center [1404, 295] width 44 height 19
type input "1"
type input "1000"
click at [1420, 283] on button "add" at bounding box center [1542, 295] width 35 height 25
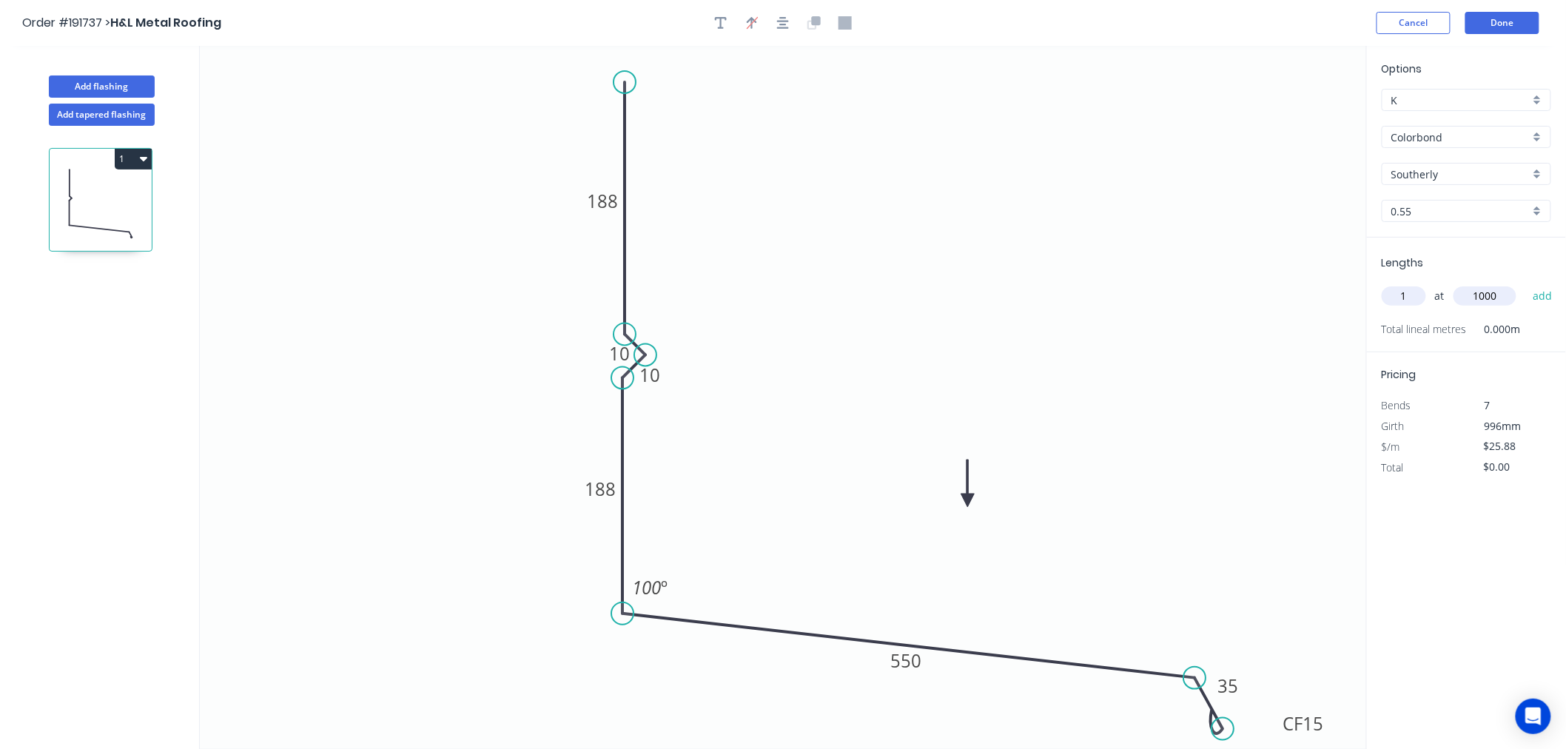
type input "$25.88"
click at [87, 76] on button "Add flashing" at bounding box center [102, 86] width 106 height 22
type input "$0.00"
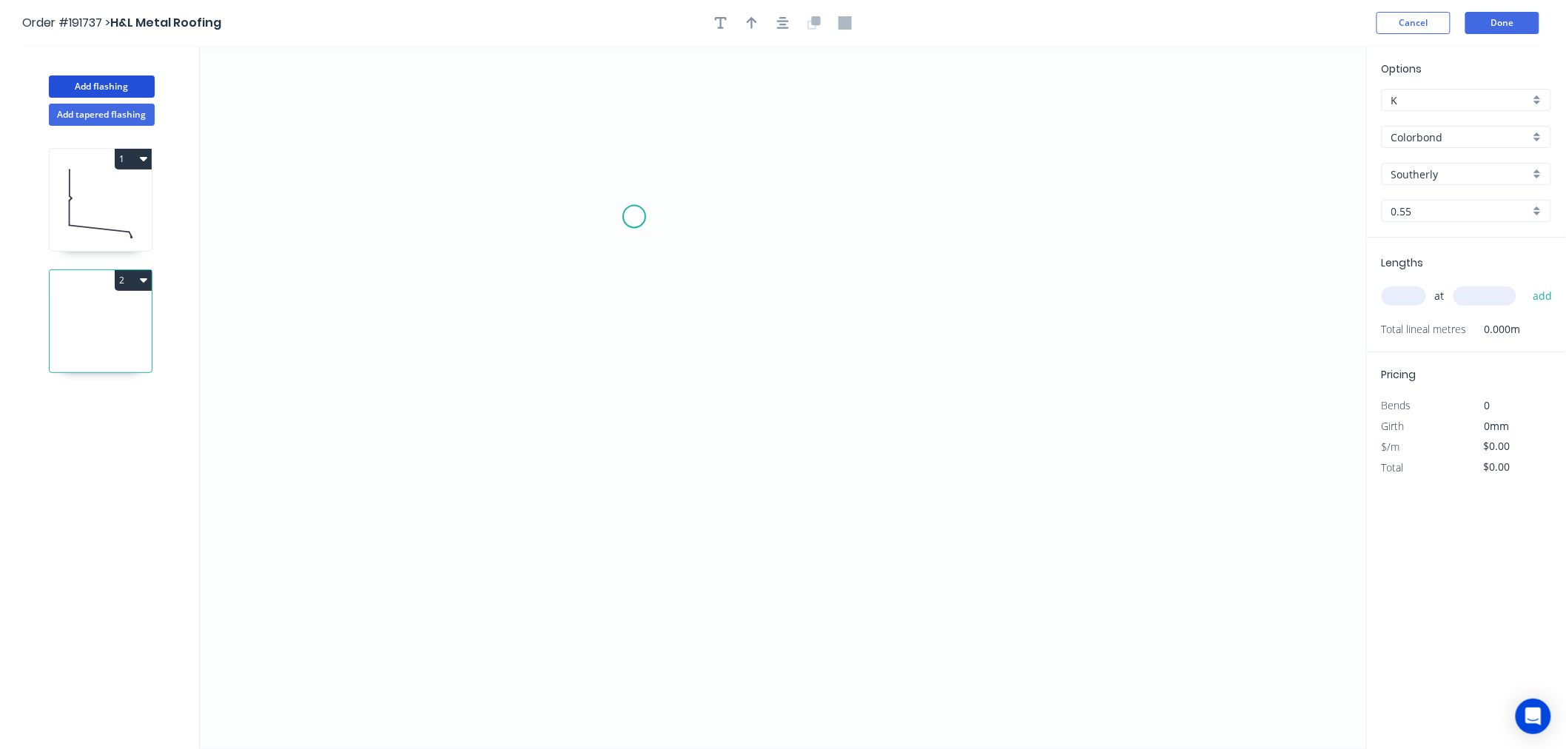
click at [634, 206] on icon "0" at bounding box center [783, 397] width 1167 height 703
click at [662, 450] on icon "0" at bounding box center [783, 397] width 1167 height 703
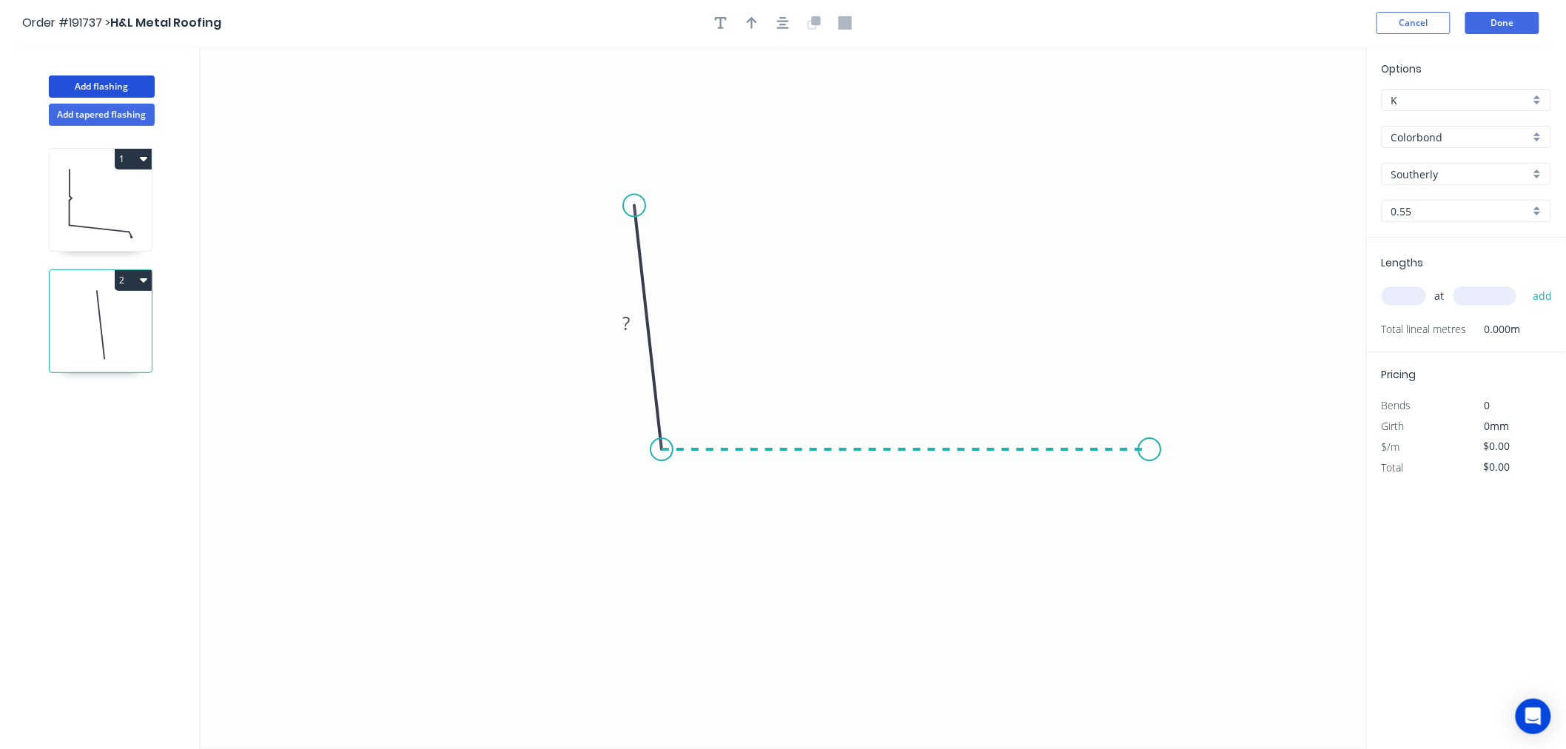
click at [1150, 448] on icon "0 ?" at bounding box center [783, 397] width 1167 height 703
click at [1181, 505] on icon "0 ? ? ? º" at bounding box center [783, 397] width 1167 height 703
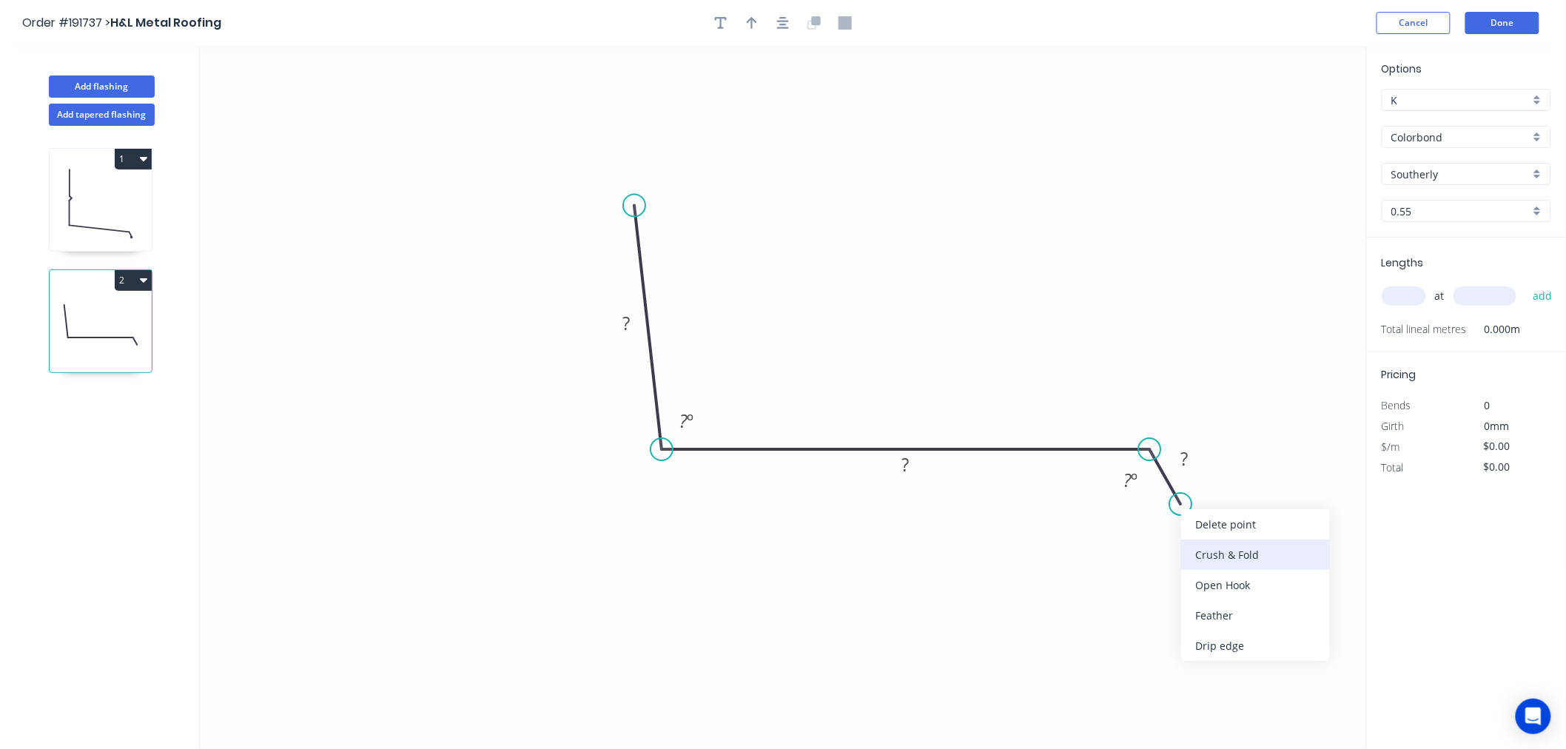
click at [1221, 565] on div "Crush & Fold" at bounding box center [1255, 555] width 149 height 30
drag, startPoint x: 1221, startPoint y: 558, endPoint x: 1218, endPoint y: 540, distance: 18.0
click at [1219, 557] on div "Flip bend" at bounding box center [1255, 552] width 149 height 30
drag, startPoint x: 1221, startPoint y: 467, endPoint x: 1262, endPoint y: 548, distance: 90.4
click at [1263, 548] on rect at bounding box center [1240, 541] width 59 height 30
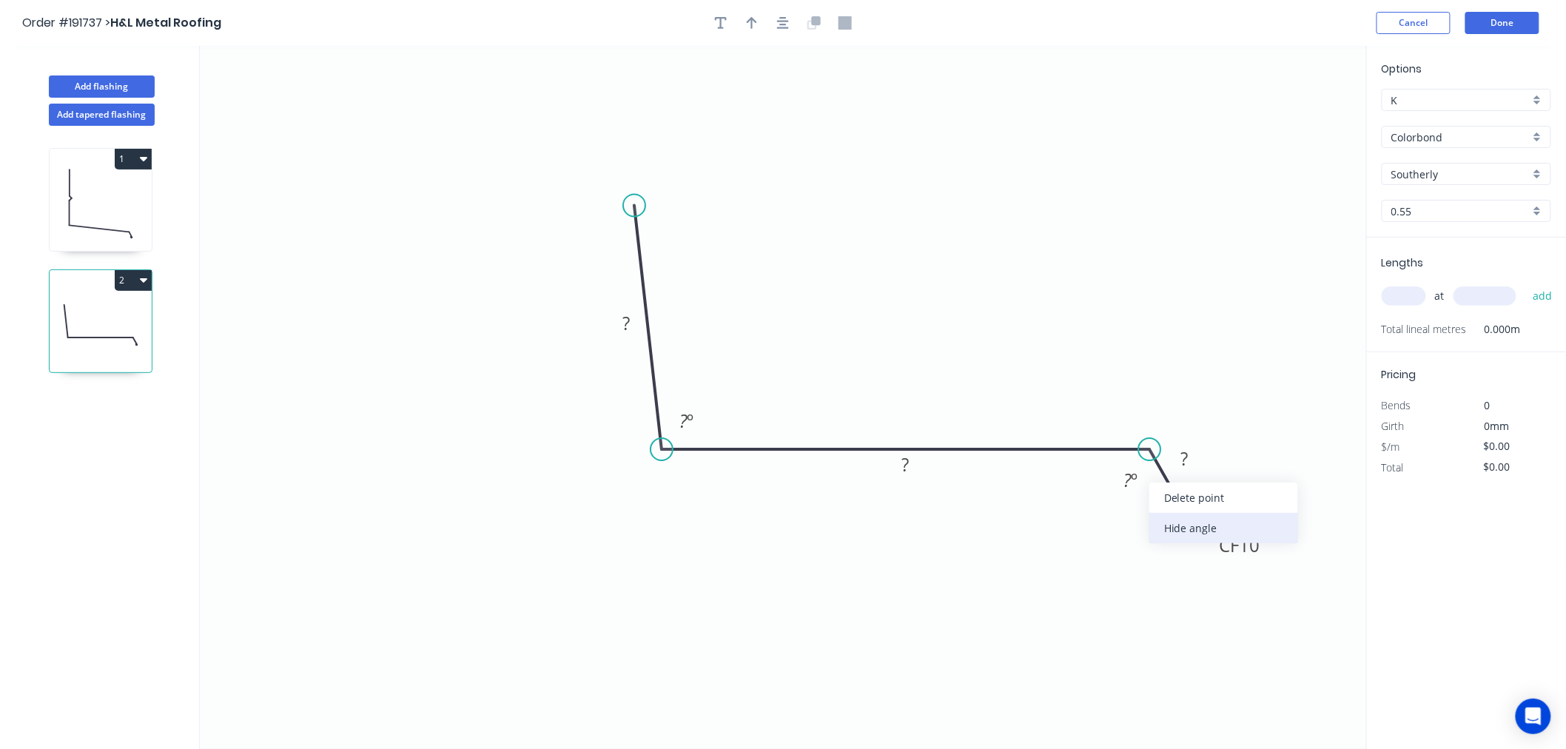
click at [1177, 521] on div "Hide angle" at bounding box center [1223, 528] width 149 height 30
click at [1188, 463] on tspan "?" at bounding box center [1184, 458] width 7 height 24
type input "$12.66"
click at [750, 25] on icon "button" at bounding box center [752, 22] width 10 height 13
drag, startPoint x: 1294, startPoint y: 120, endPoint x: 1226, endPoint y: 341, distance: 231.5
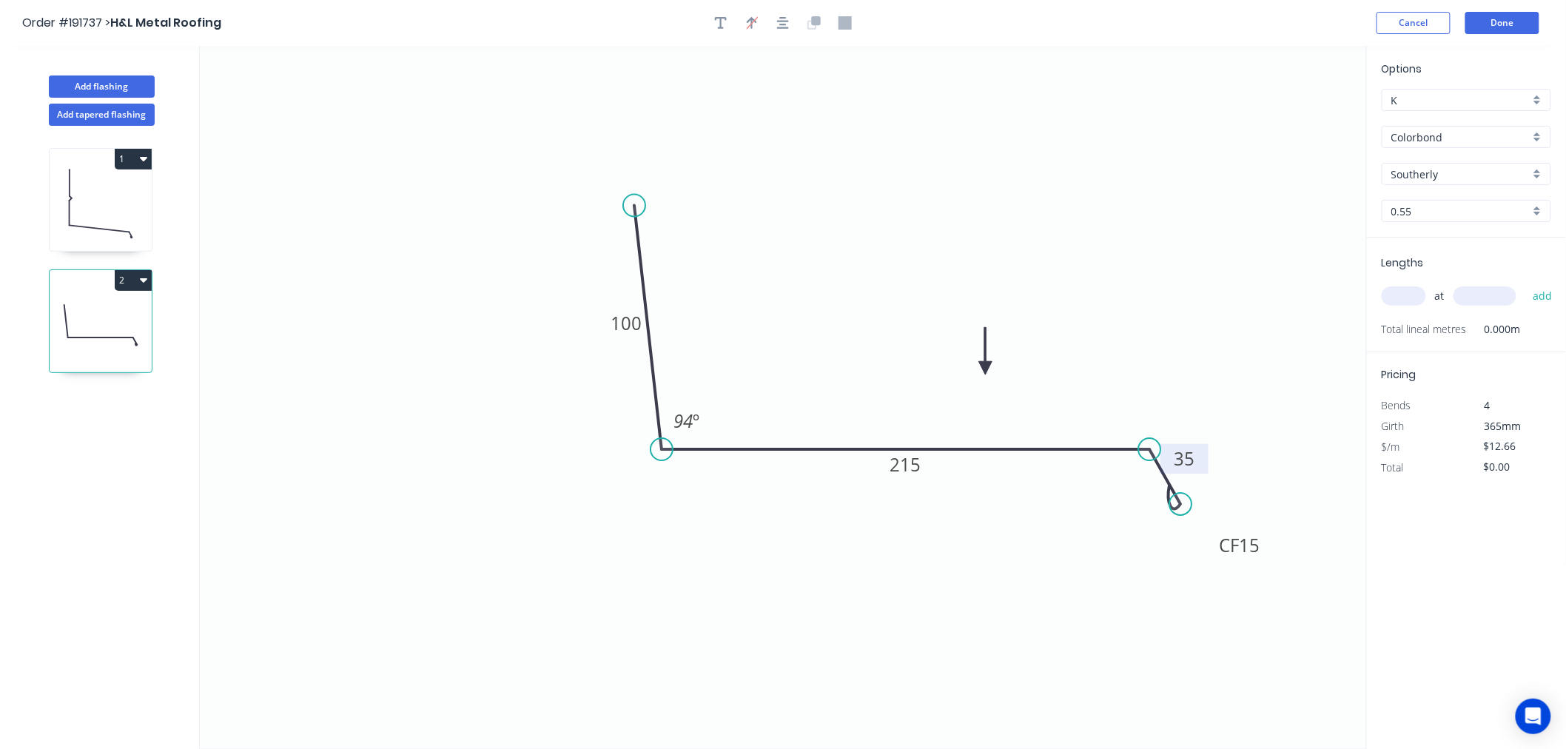
click at [980, 372] on icon at bounding box center [985, 350] width 13 height 47
click at [1408, 301] on input "text" at bounding box center [1404, 295] width 44 height 19
type input "1"
type input "2700"
click at [1420, 283] on button "add" at bounding box center [1542, 295] width 35 height 25
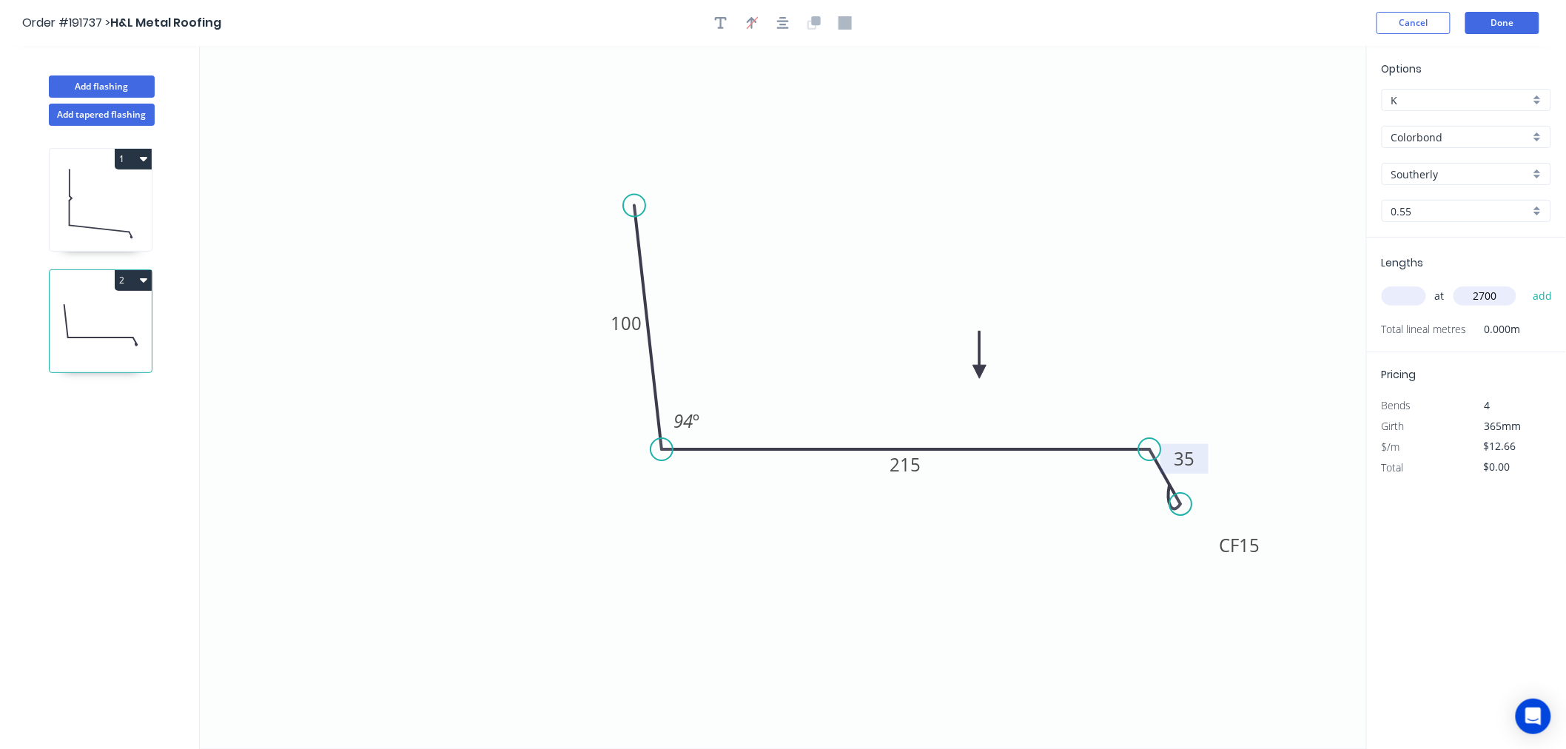
type input "$34.18"
click at [1273, 201] on icon "0 100 215 CF 15 35 94 º" at bounding box center [783, 397] width 1167 height 703
click at [1420, 30] on button "Done" at bounding box center [1502, 23] width 74 height 22
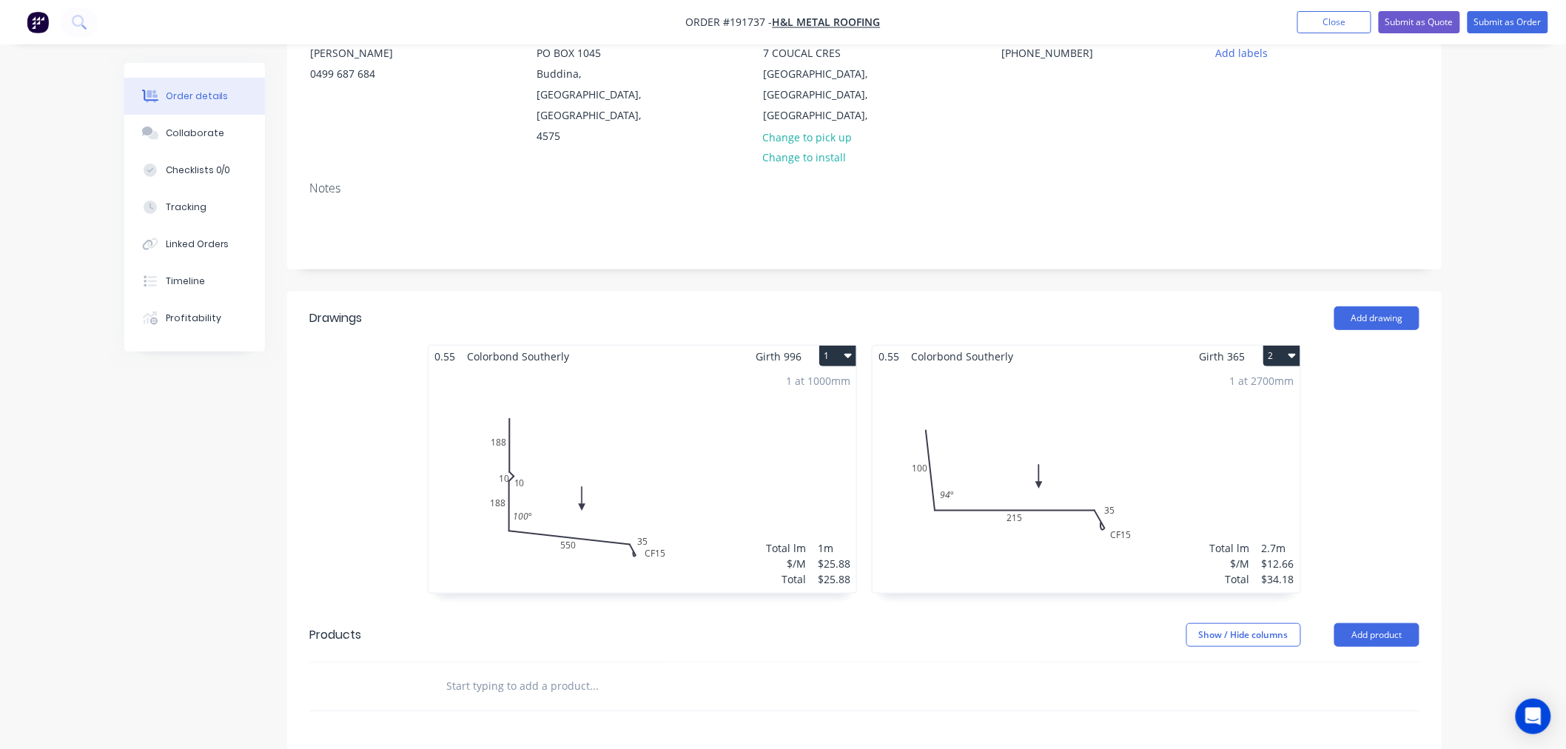
click at [519, 468] on div "1 at 1000mm Total lm $/M Total 1m $25.88 $25.88" at bounding box center [643, 480] width 428 height 226
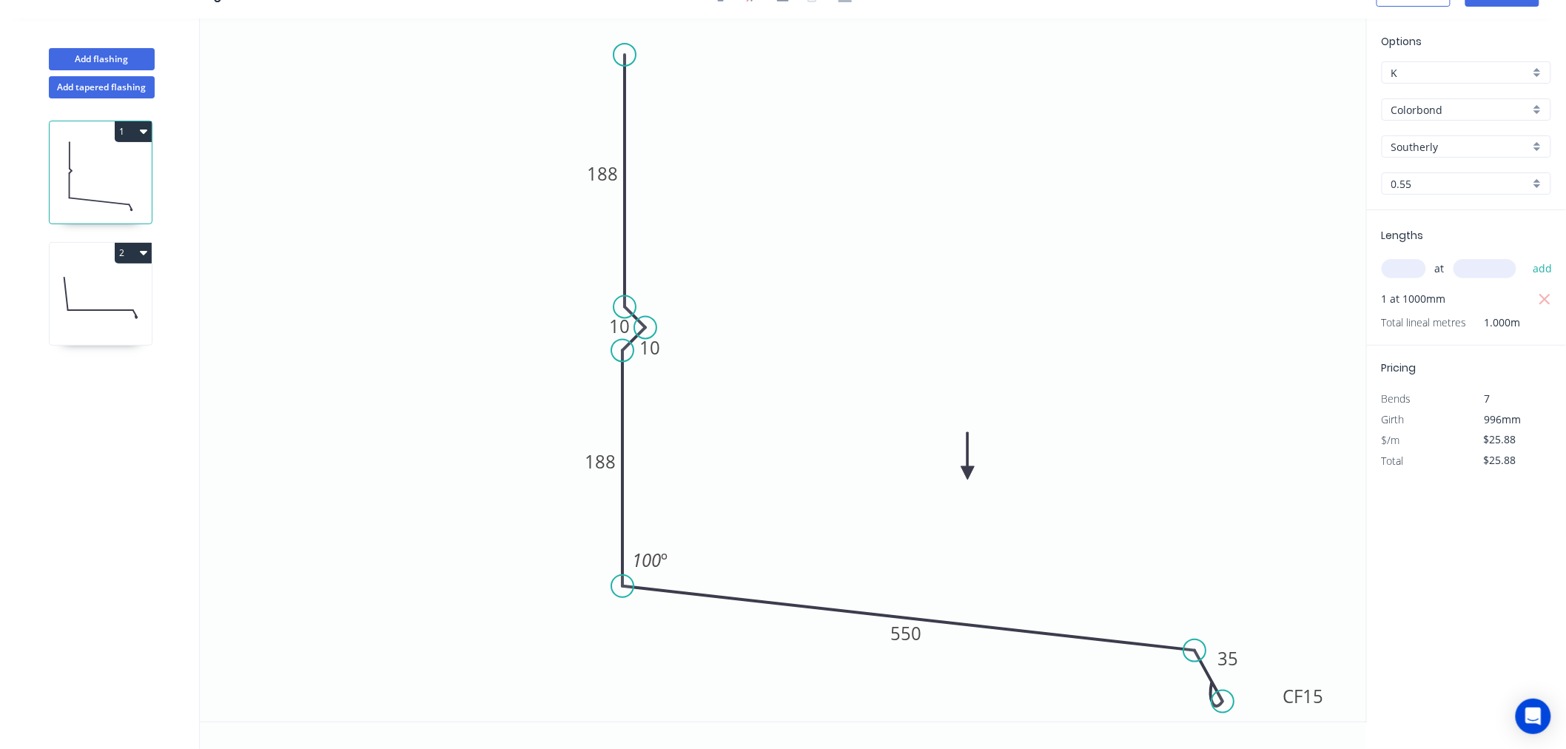
scroll to position [27, 0]
drag, startPoint x: 598, startPoint y: 321, endPoint x: 662, endPoint y: 275, distance: 78.9
click at [662, 275] on rect at bounding box center [683, 279] width 48 height 30
drag, startPoint x: 978, startPoint y: 248, endPoint x: 1251, endPoint y: 182, distance: 280.2
click at [983, 247] on icon "0 188 10 10 188 550 CF 15 35 100 º" at bounding box center [783, 370] width 1167 height 703
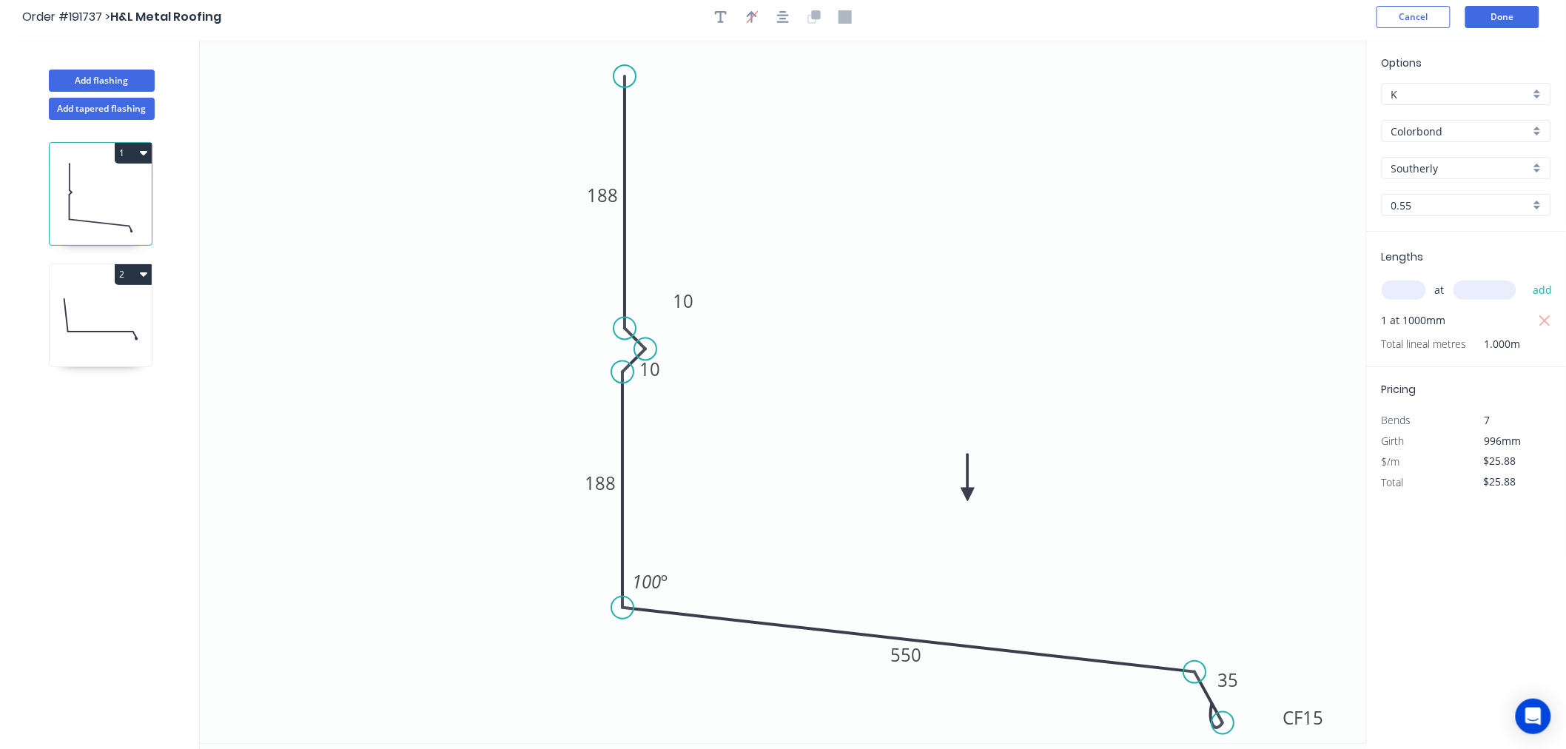
scroll to position [0, 0]
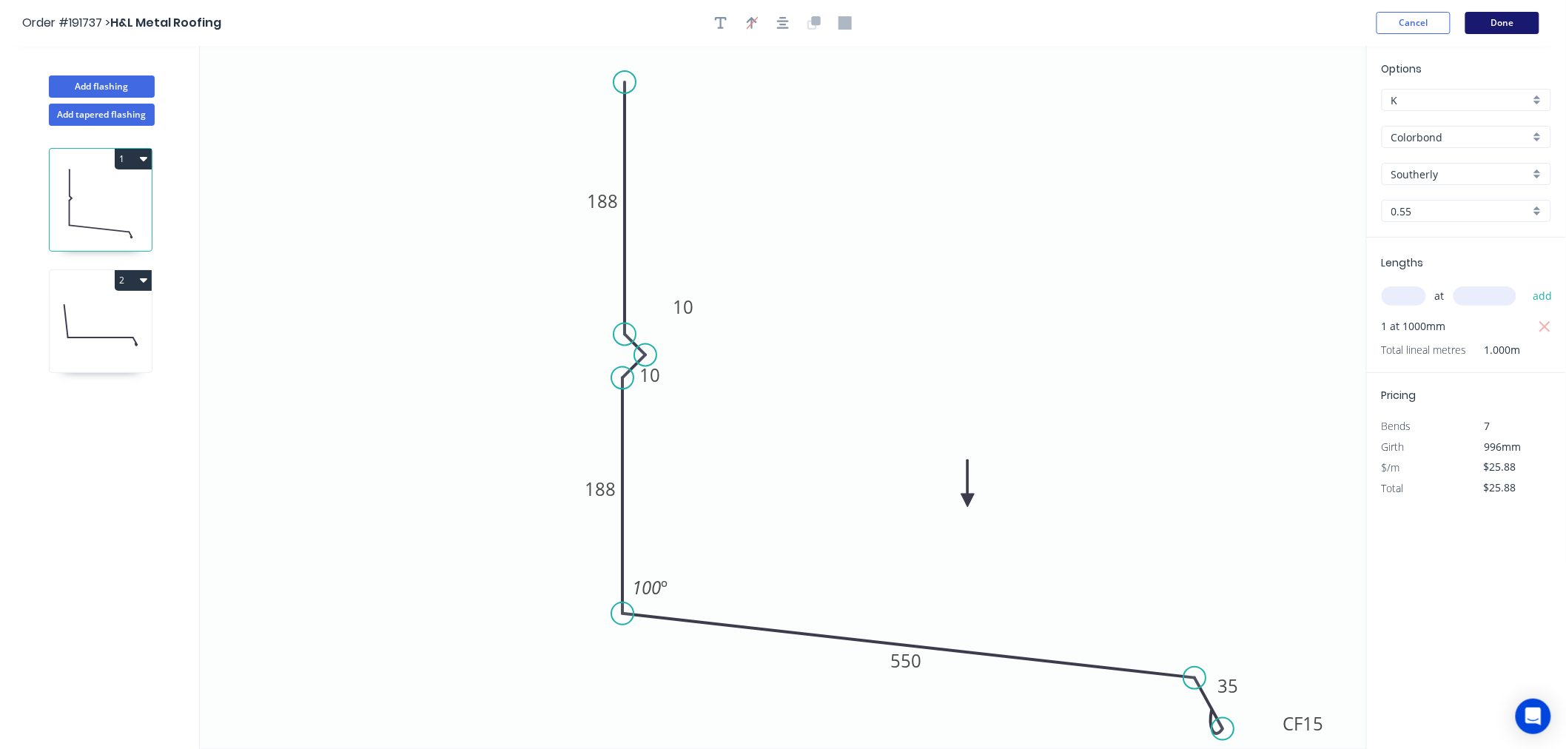
click at [1420, 27] on button "Done" at bounding box center [1502, 23] width 74 height 22
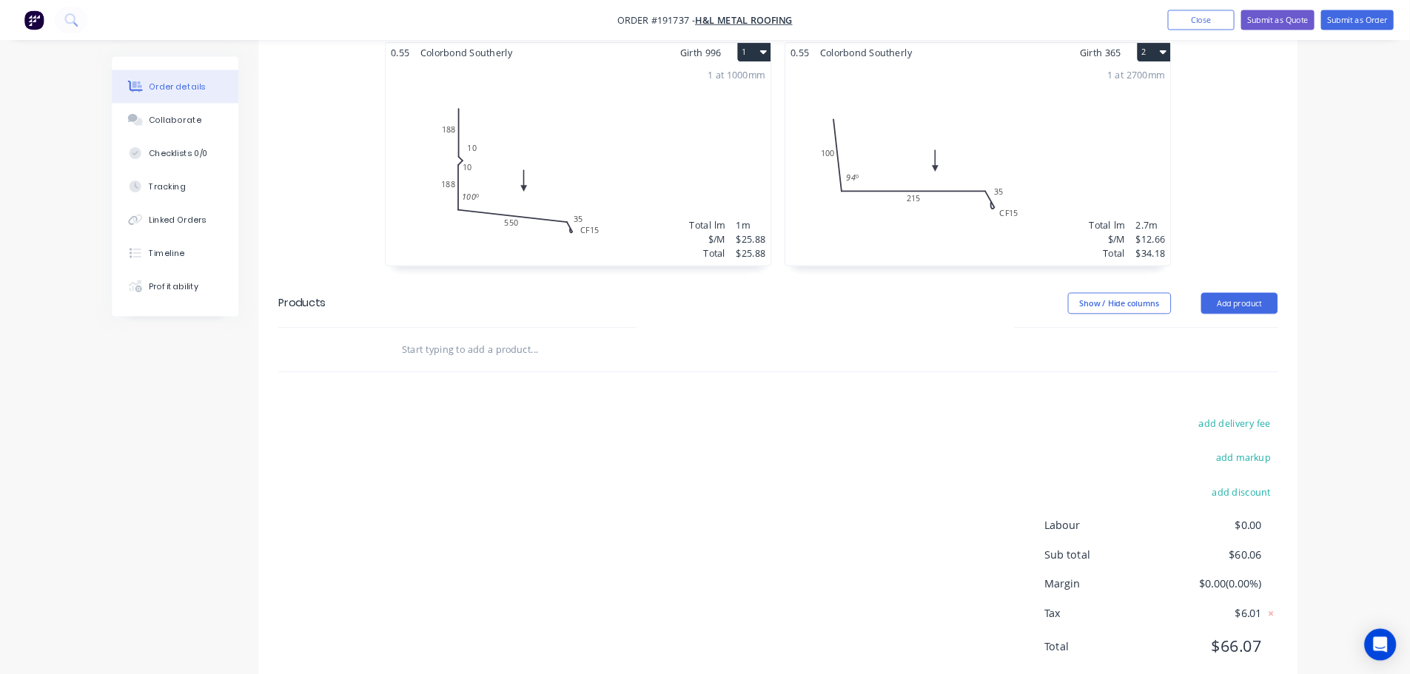
scroll to position [463, 0]
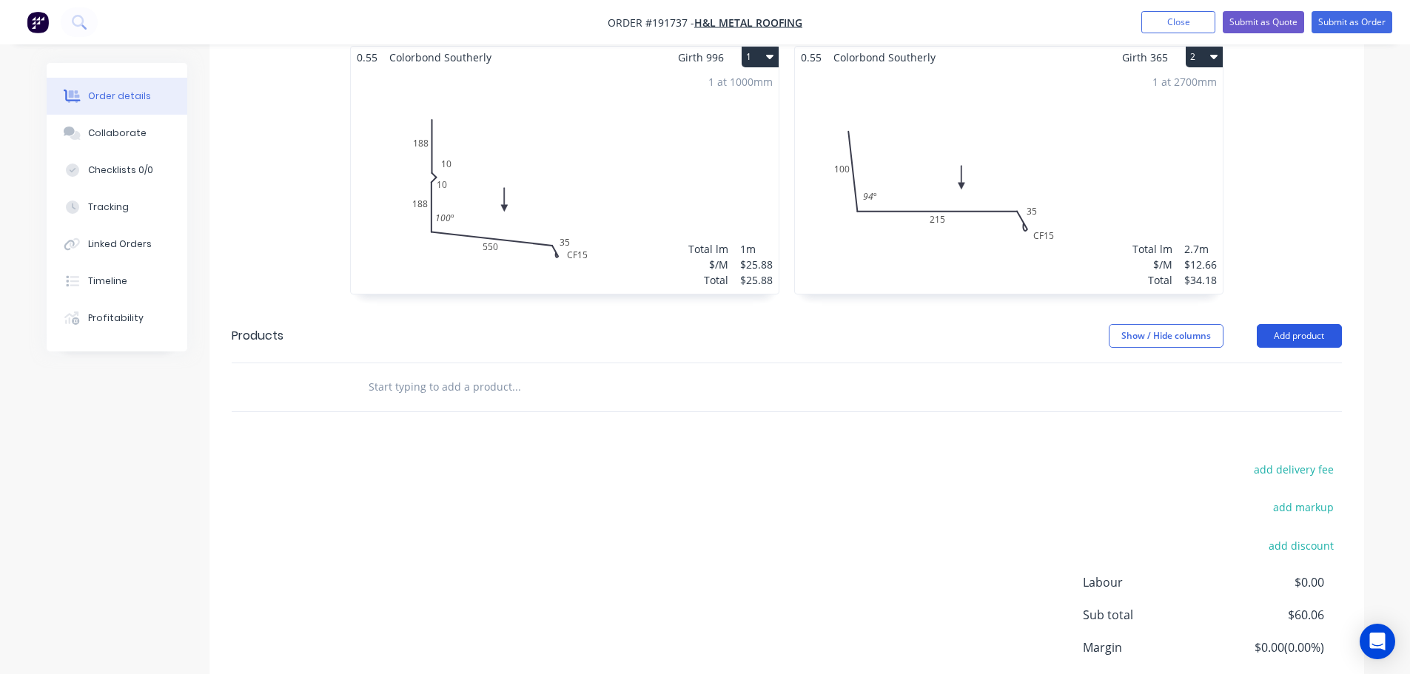
drag, startPoint x: 1269, startPoint y: 276, endPoint x: 1286, endPoint y: 300, distance: 28.7
click at [1269, 309] on header "Products Show / Hide columns Add product" at bounding box center [786, 335] width 1155 height 53
click at [1286, 324] on button "Add product" at bounding box center [1299, 336] width 85 height 24
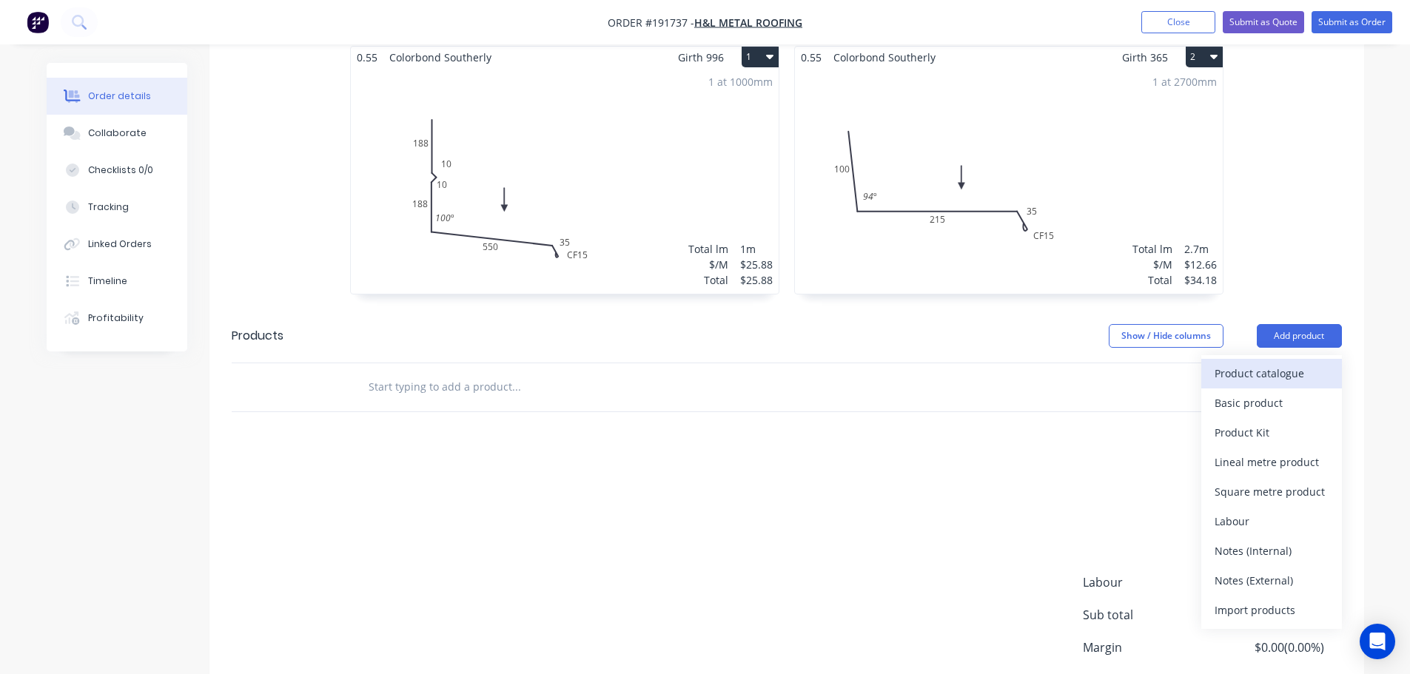
click at [1257, 359] on button "Product catalogue" at bounding box center [1271, 374] width 141 height 30
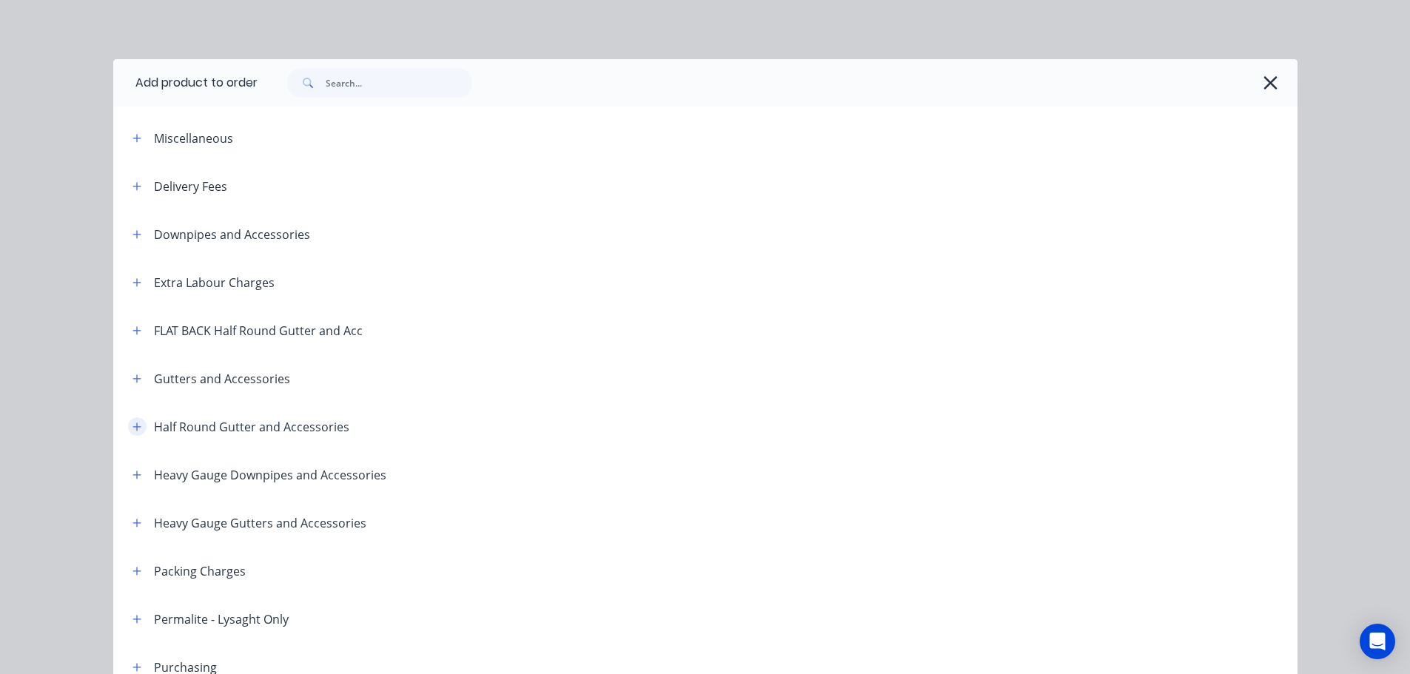
click at [132, 433] on button "button" at bounding box center [137, 426] width 19 height 19
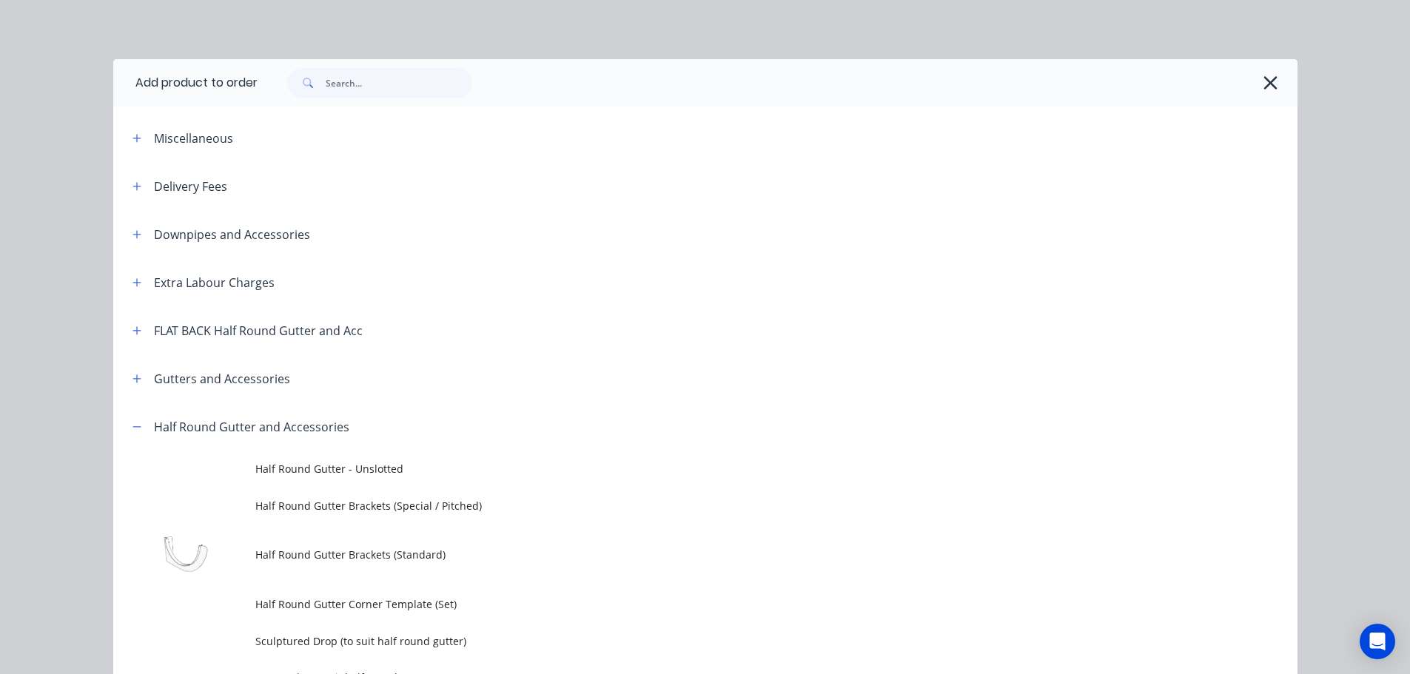
scroll to position [148, 0]
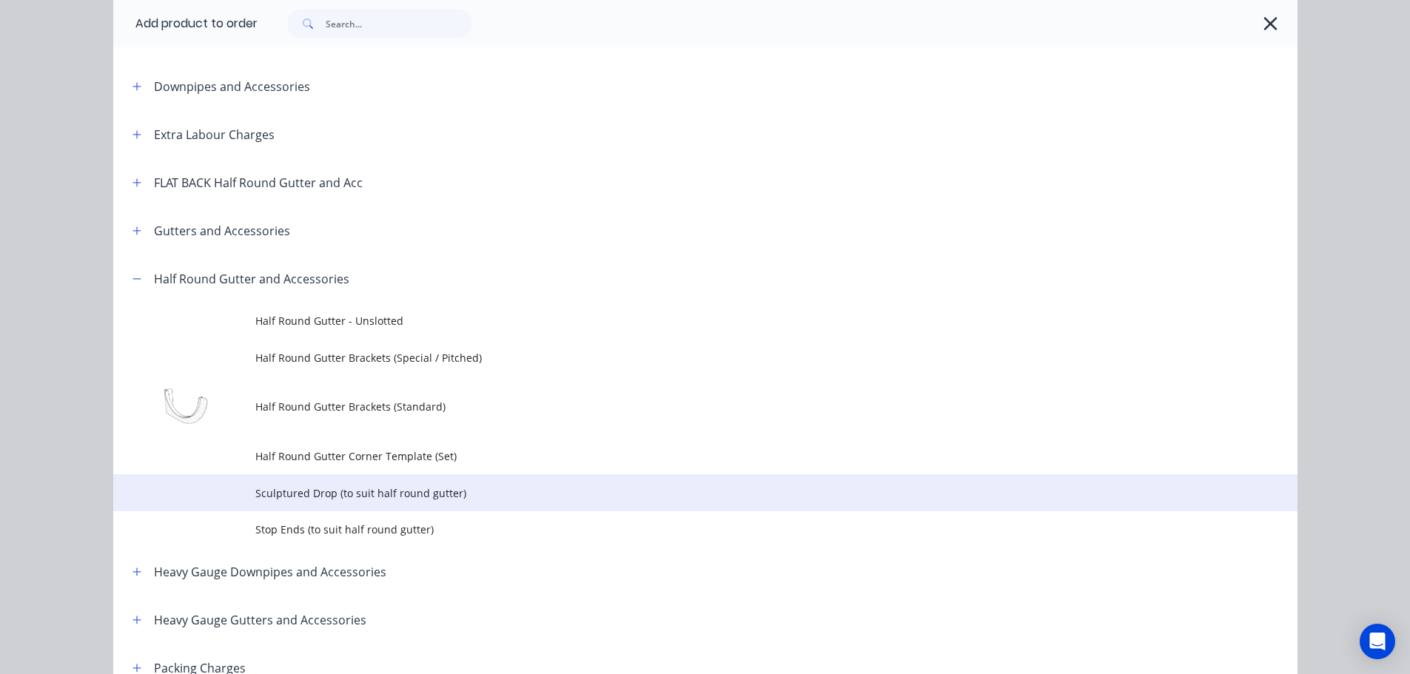
click at [323, 498] on span "Sculptured Drop (to suit half round gutter)" at bounding box center [671, 493] width 833 height 16
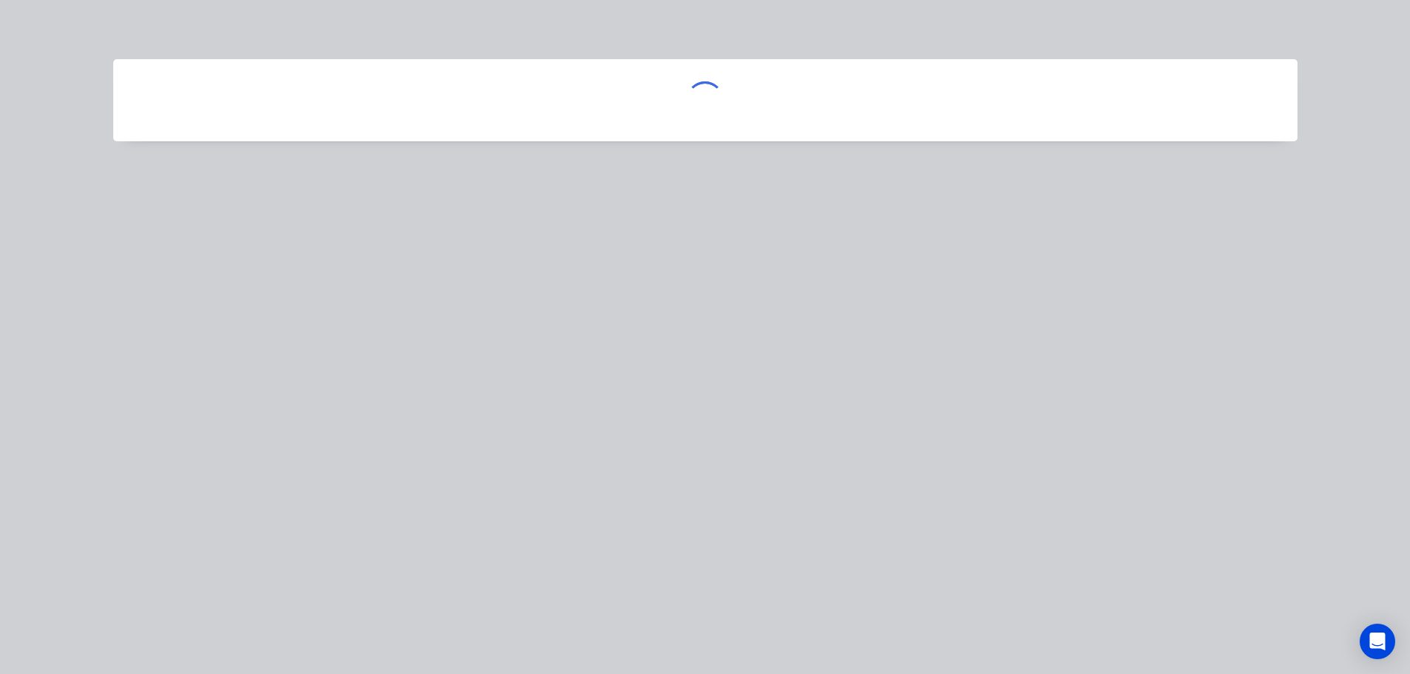
scroll to position [0, 0]
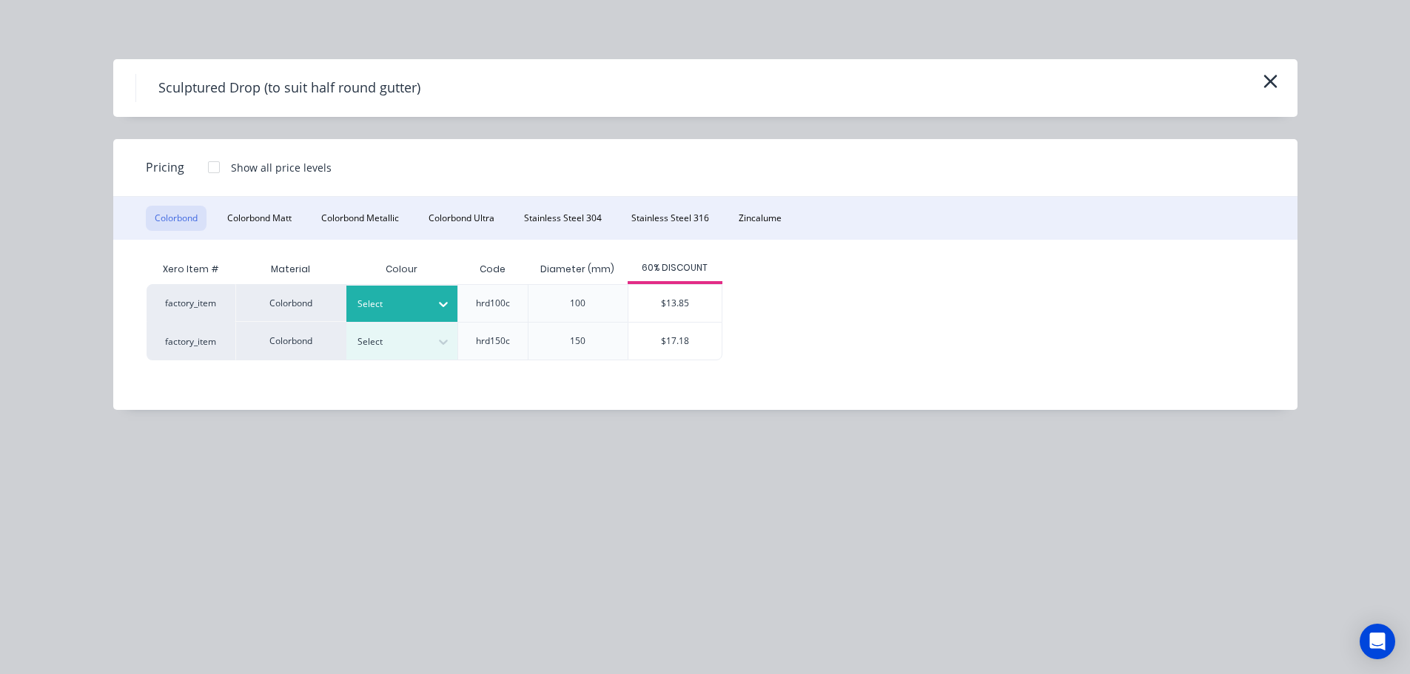
click at [453, 313] on div at bounding box center [443, 304] width 27 height 24
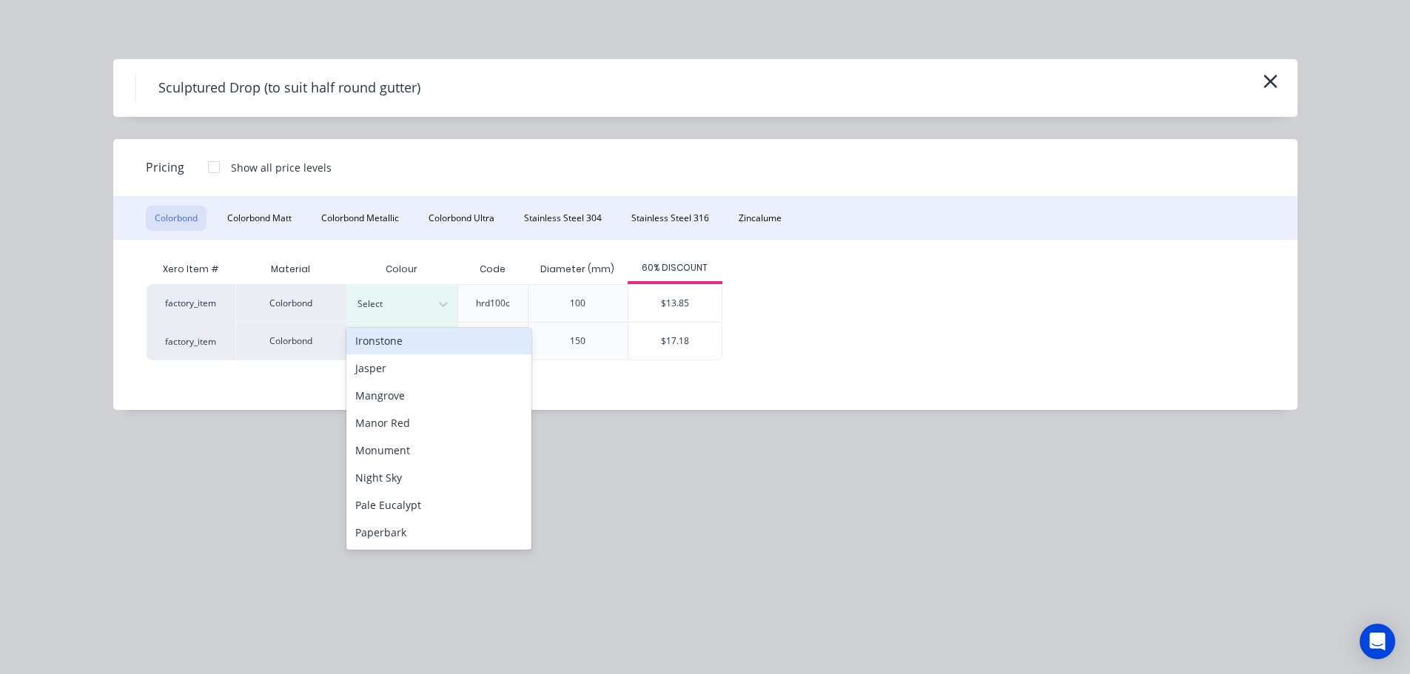
scroll to position [296, 0]
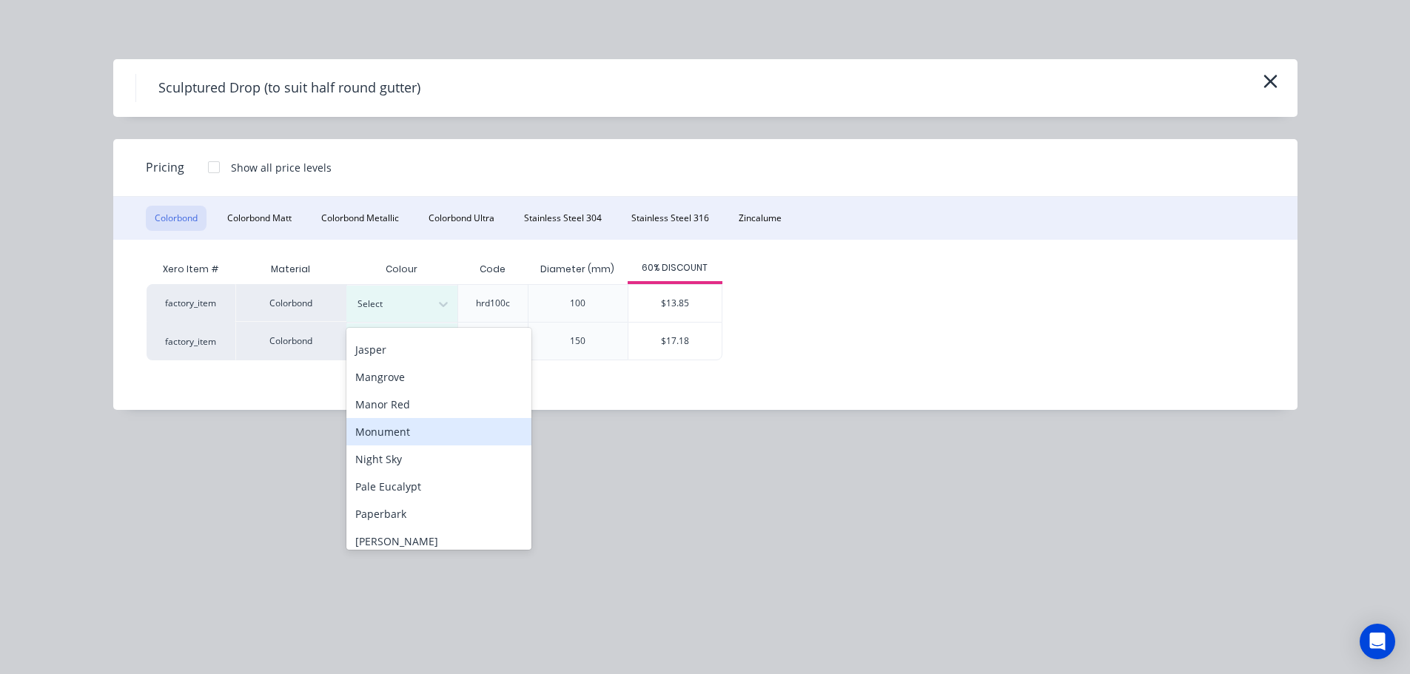
click at [389, 438] on div "Monument" at bounding box center [438, 431] width 185 height 27
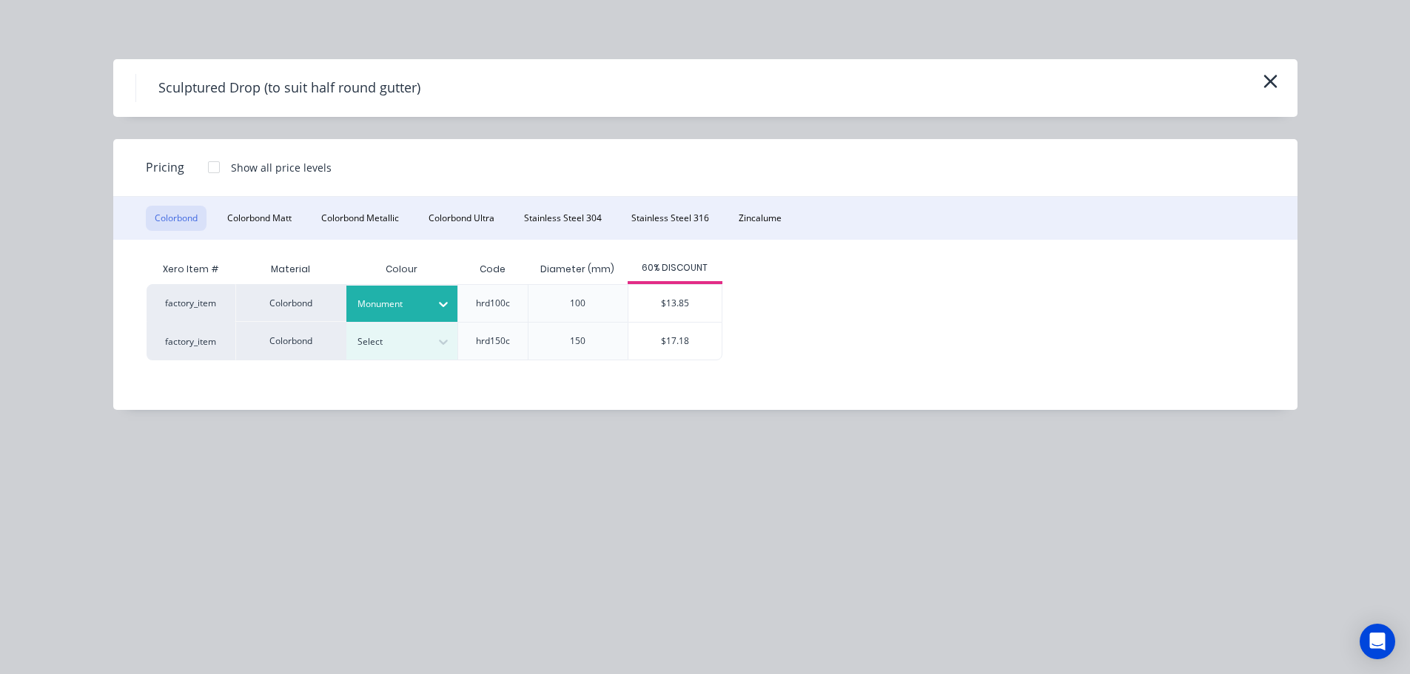
click at [639, 306] on div "$13.85" at bounding box center [674, 303] width 93 height 37
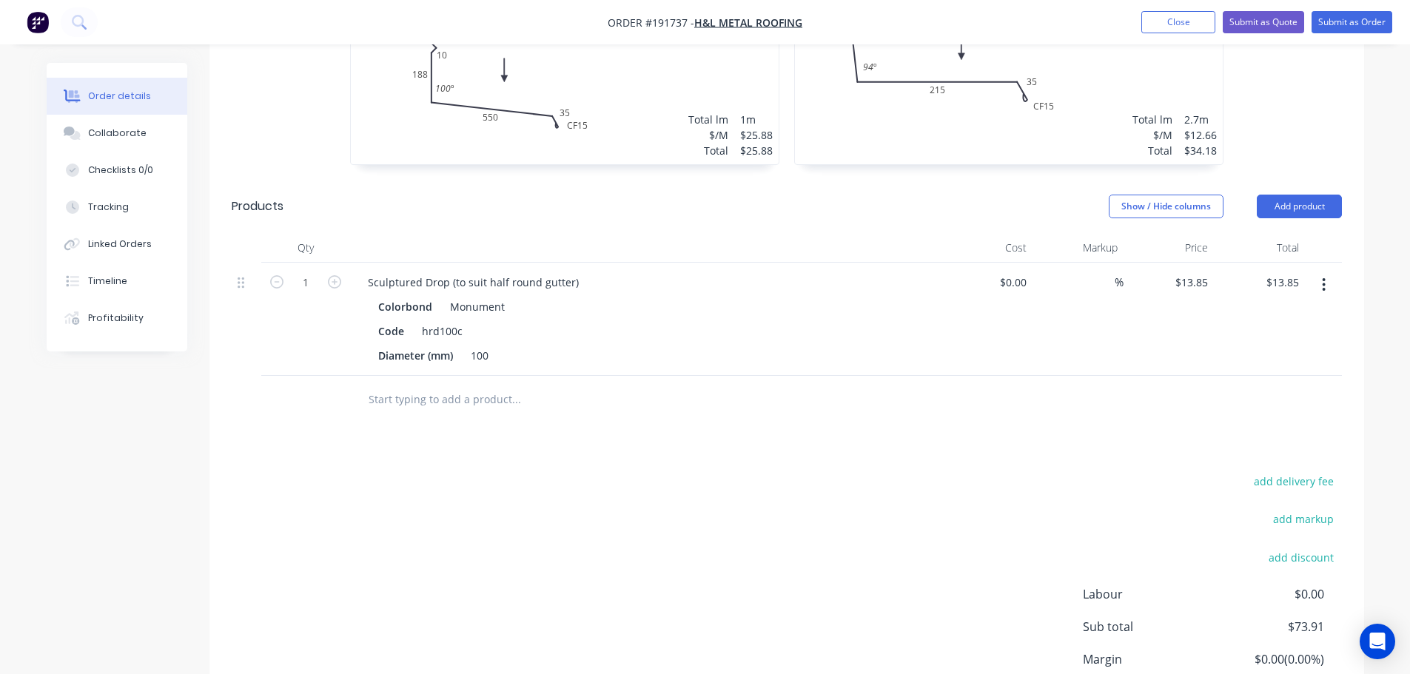
scroll to position [611, 0]
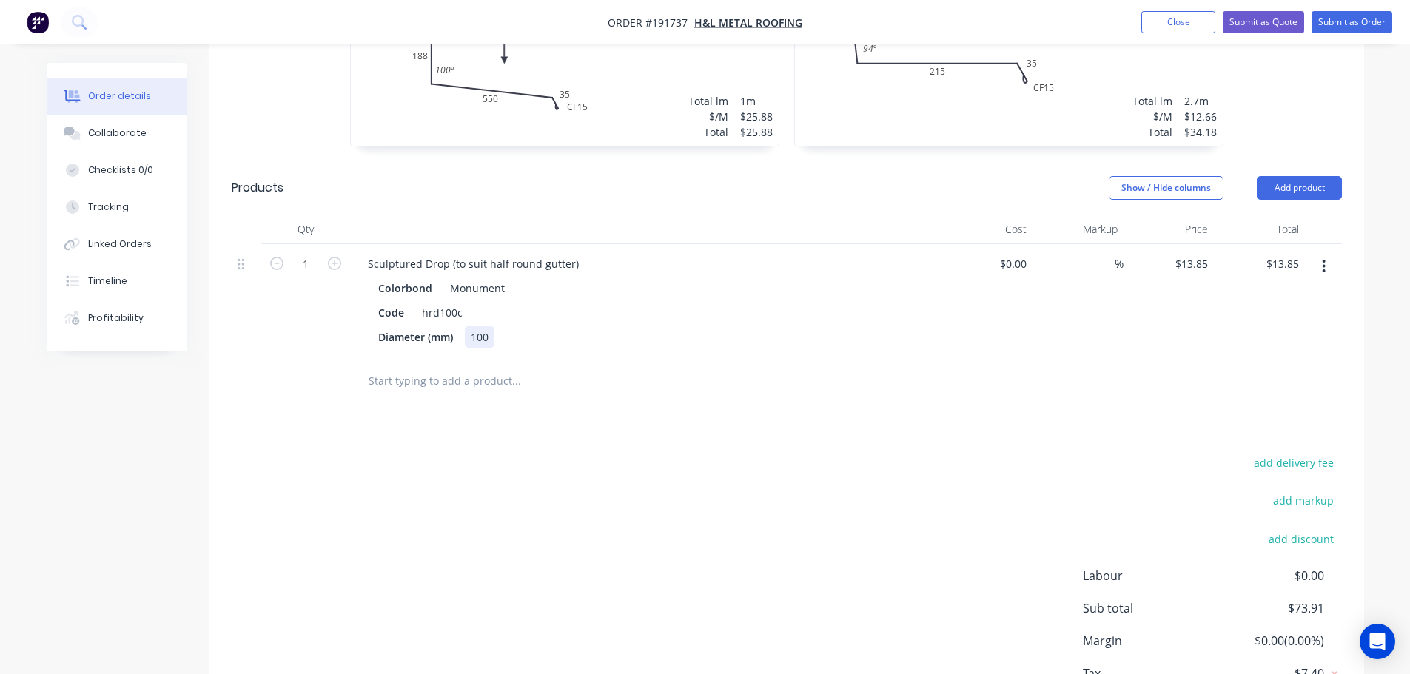
click at [487, 326] on div "100" at bounding box center [480, 336] width 30 height 21
click at [484, 253] on div "Sculptured Drop (to suit half round gutter)" at bounding box center [473, 263] width 235 height 21
click at [537, 176] on div "Show / Hide columns Add product" at bounding box center [904, 188] width 874 height 24
click at [605, 176] on div "Show / Hide columns Add product" at bounding box center [904, 188] width 874 height 24
click at [1357, 31] on button "Submit as Order" at bounding box center [1351, 22] width 81 height 22
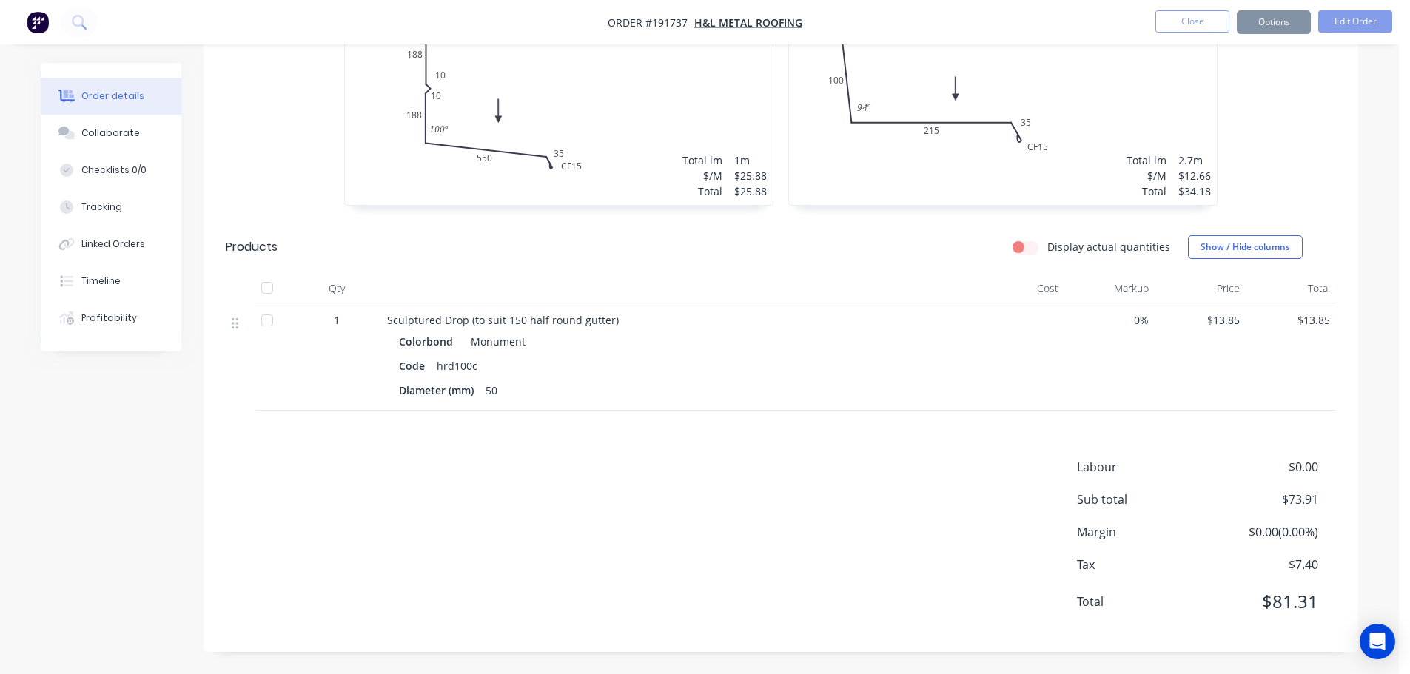
scroll to position [0, 0]
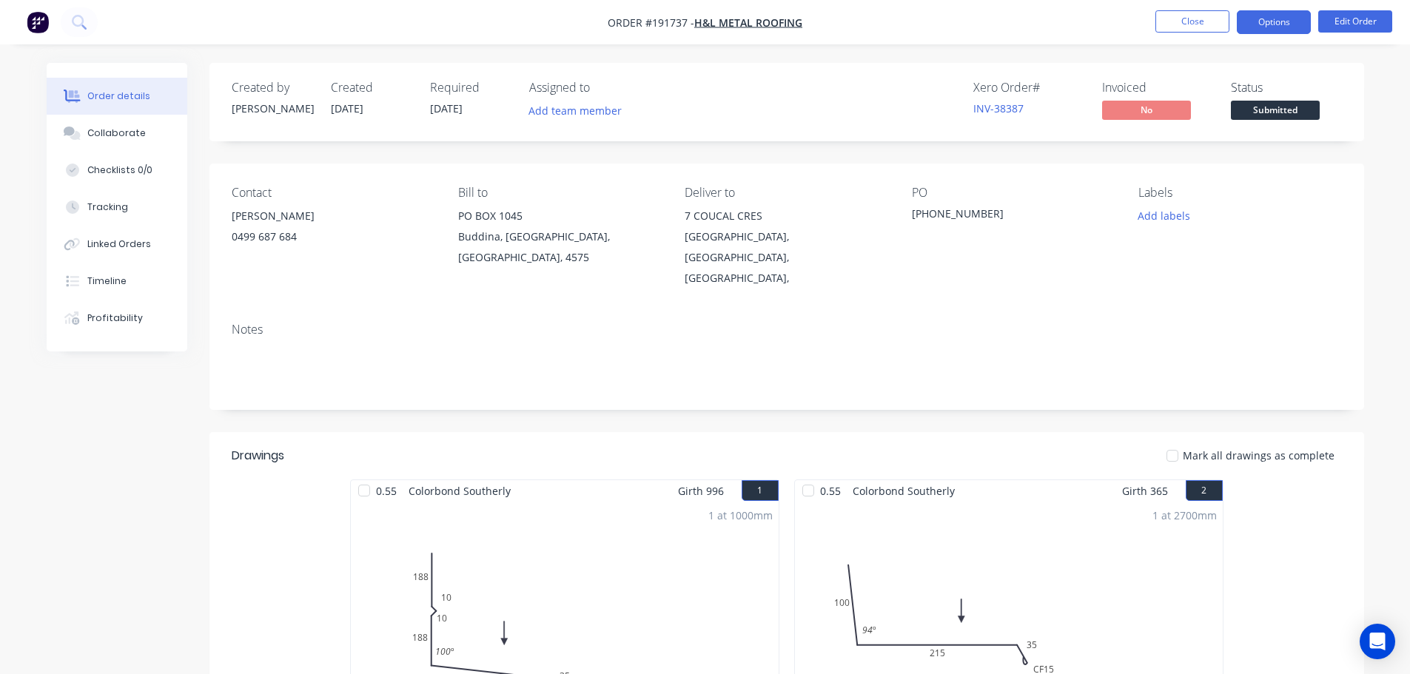
click at [1252, 28] on button "Options" at bounding box center [1274, 22] width 74 height 24
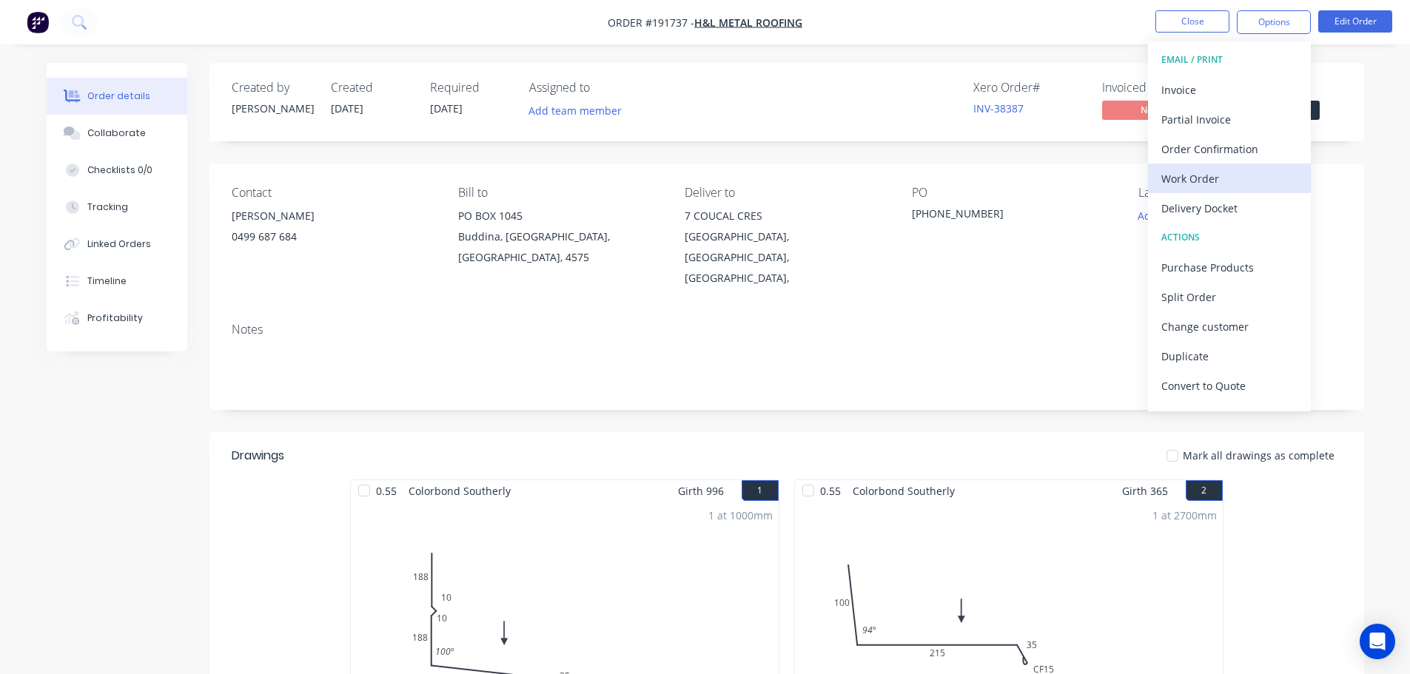
click at [1180, 168] on div "Work Order" at bounding box center [1229, 178] width 136 height 21
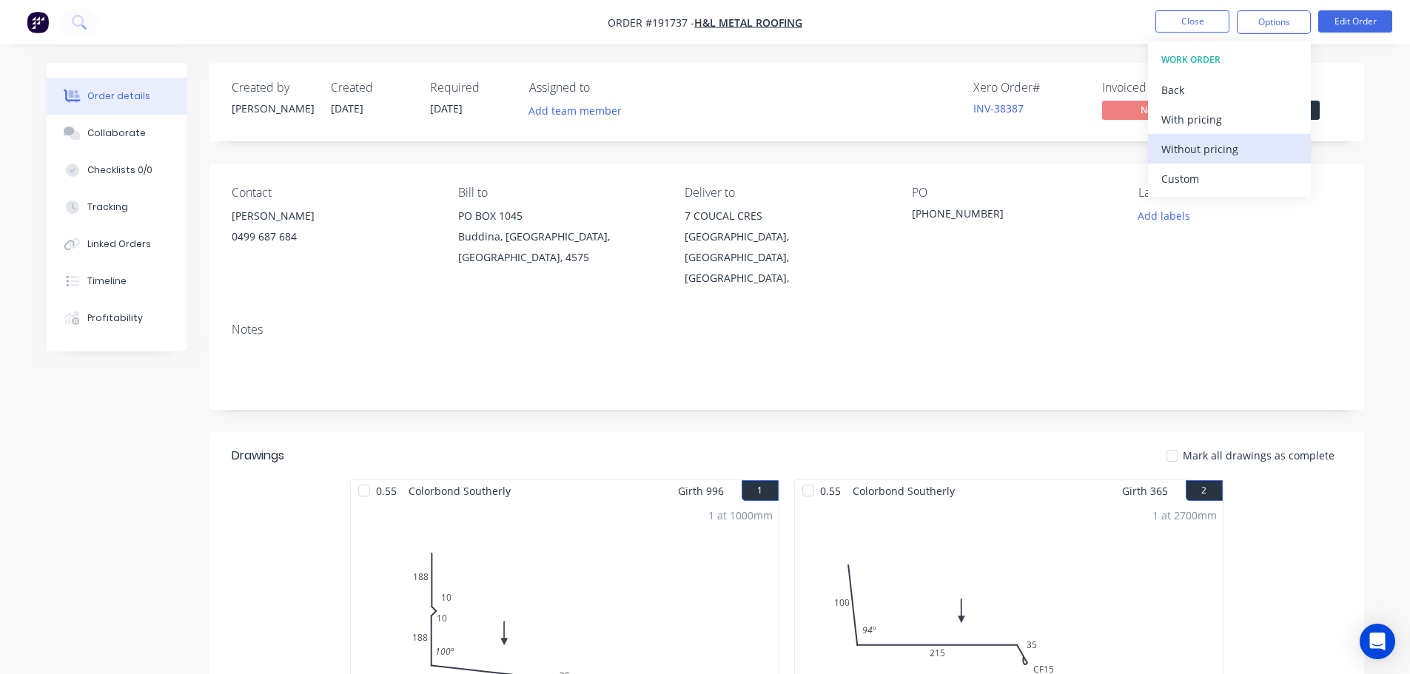
click at [1217, 150] on div "Without pricing" at bounding box center [1229, 148] width 136 height 21
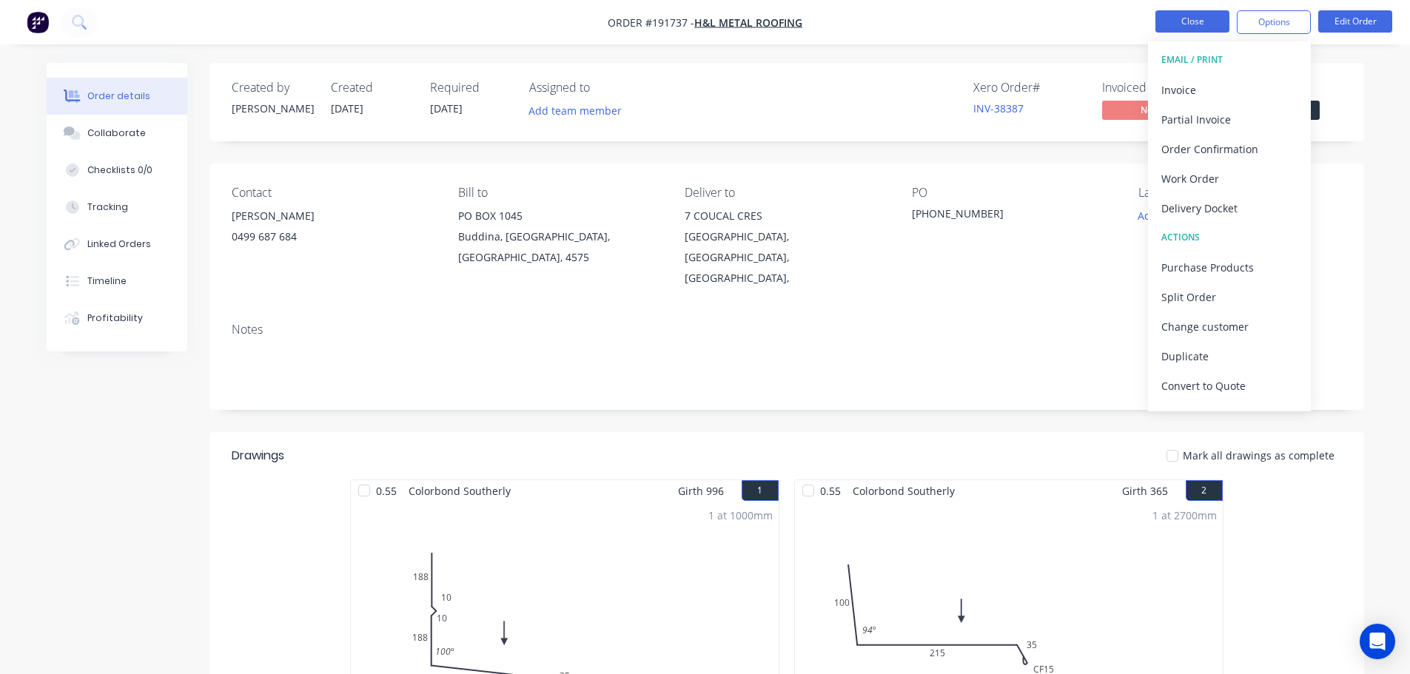
click at [1179, 20] on button "Close" at bounding box center [1192, 21] width 74 height 22
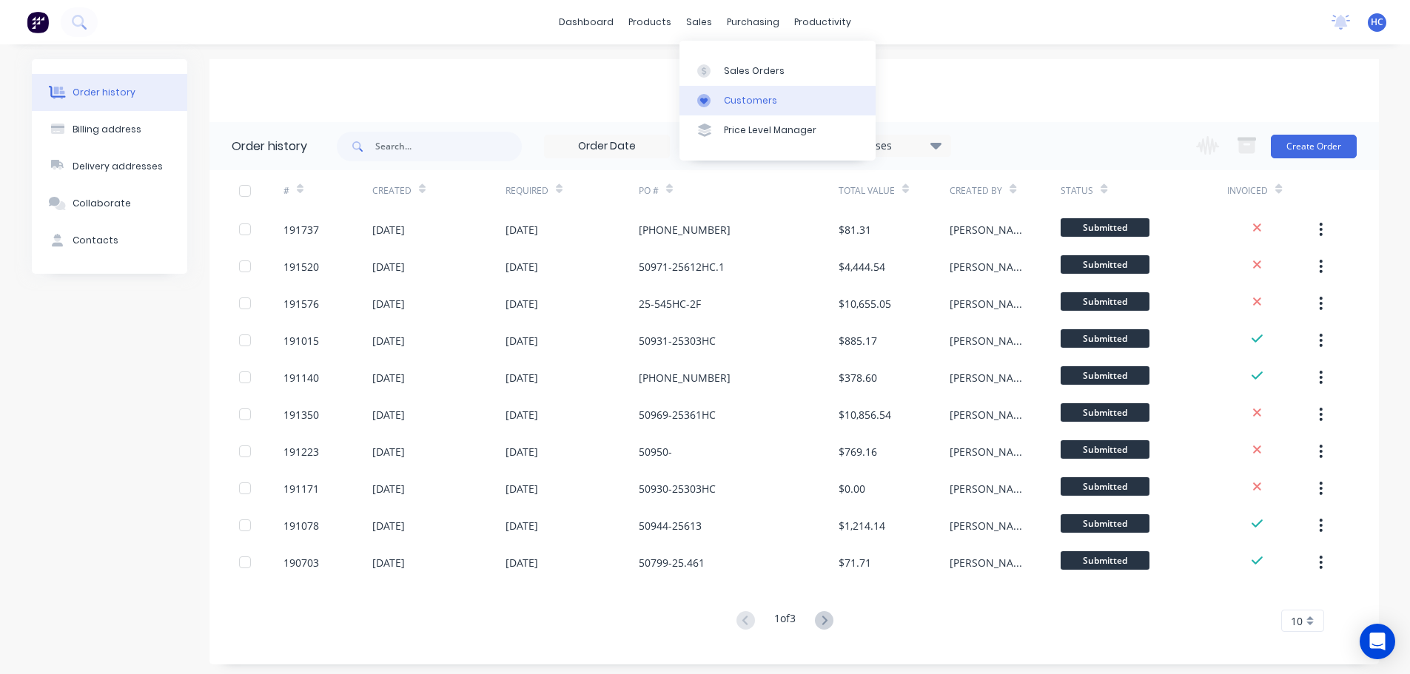
click at [739, 108] on link "Customers" at bounding box center [777, 101] width 196 height 30
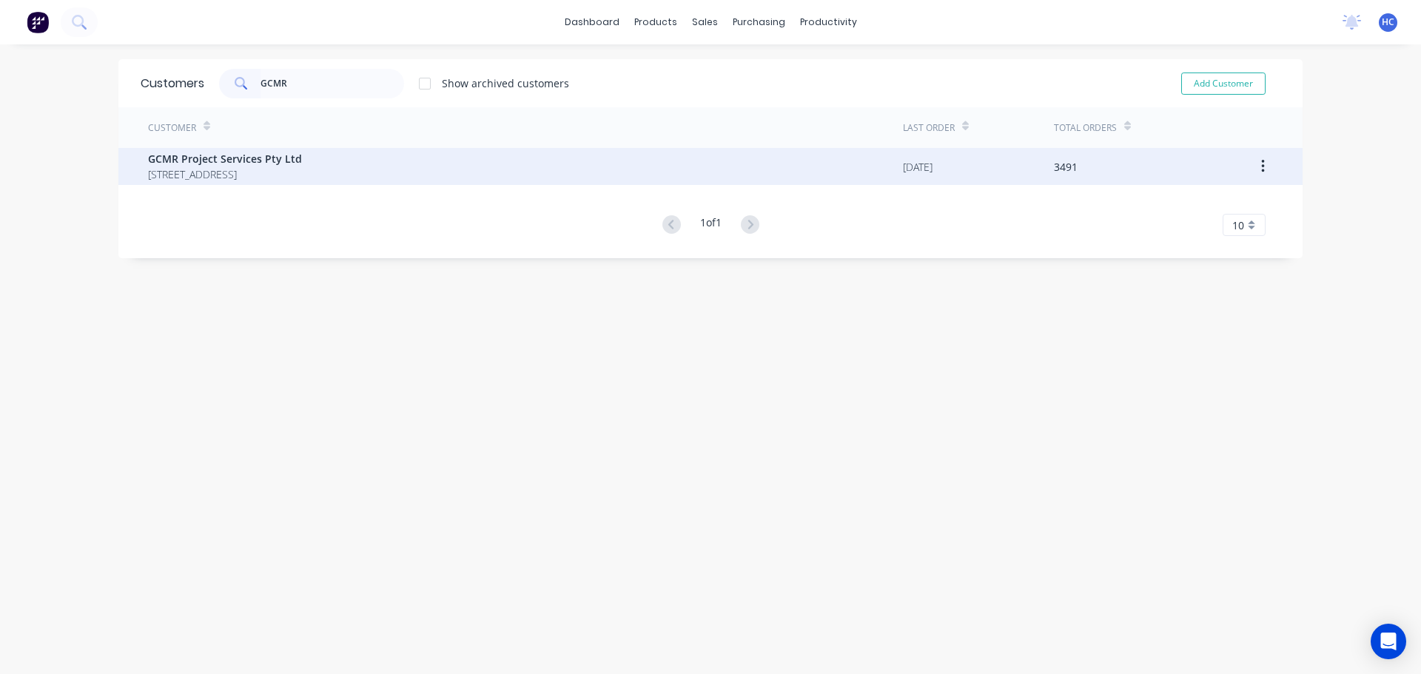
type input "GCMR"
click at [179, 158] on span "GCMR Project Services Pty Ltd" at bounding box center [225, 159] width 154 height 16
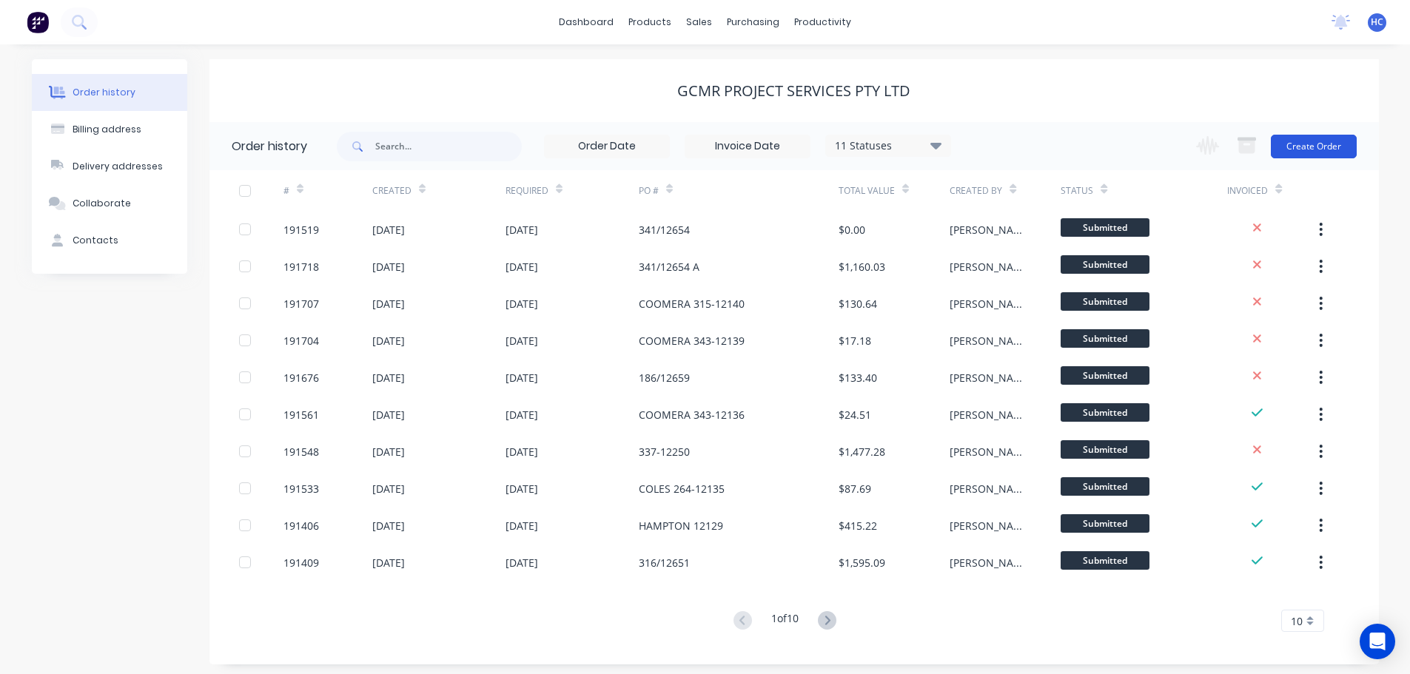
click at [1303, 140] on button "Create Order" at bounding box center [1314, 147] width 86 height 24
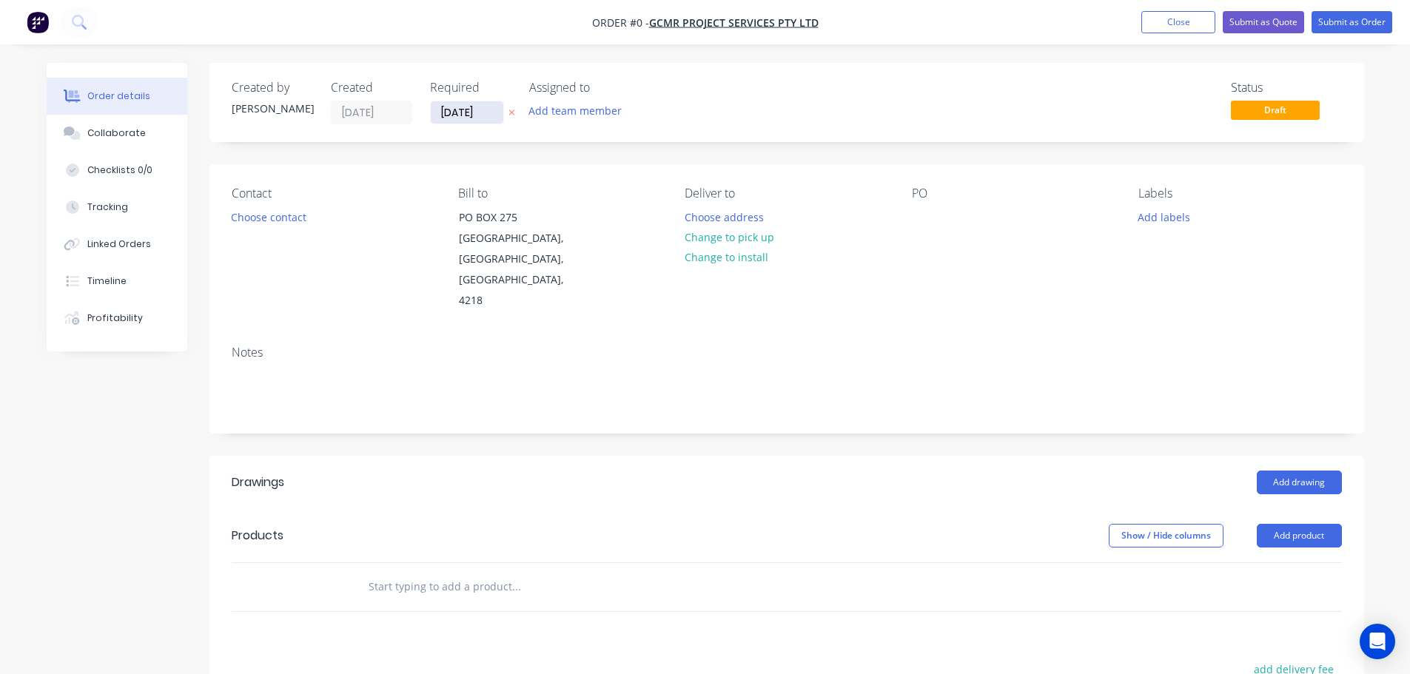
click at [463, 111] on input "[DATE]" at bounding box center [467, 112] width 73 height 22
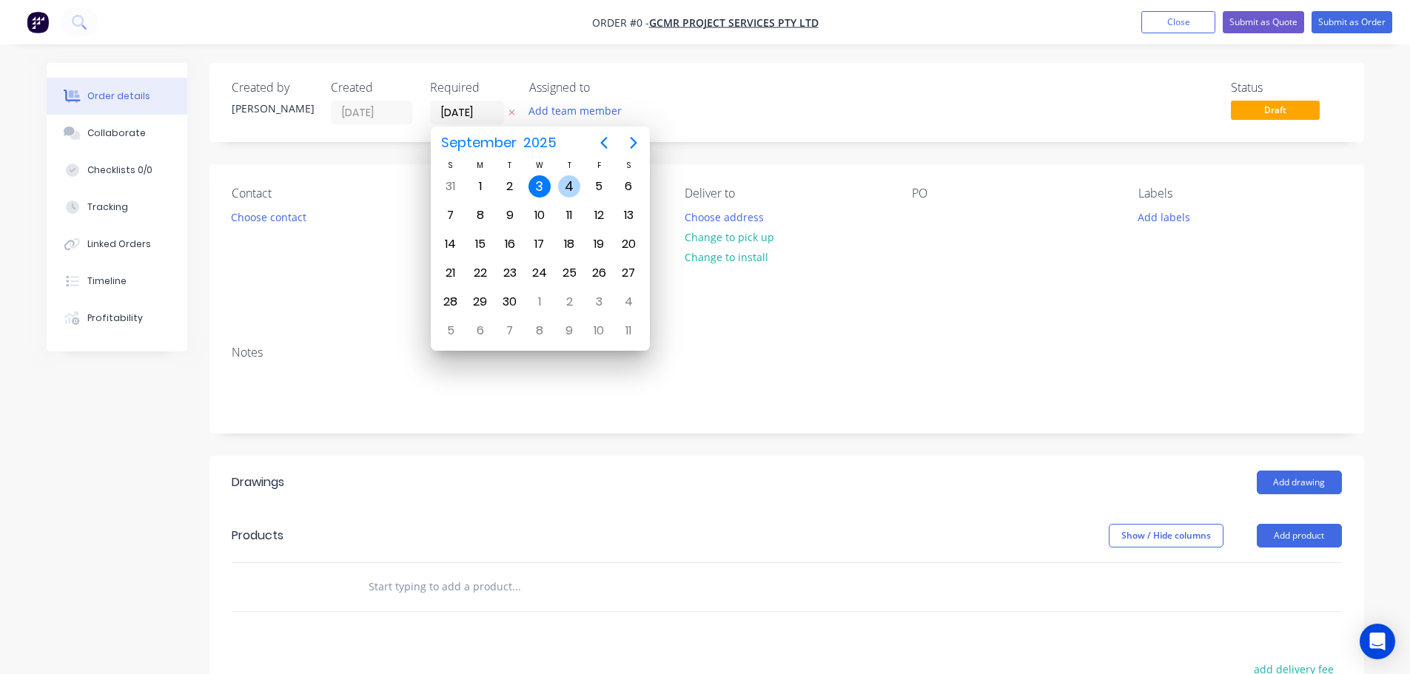
click at [569, 184] on div "4" at bounding box center [569, 186] width 22 height 22
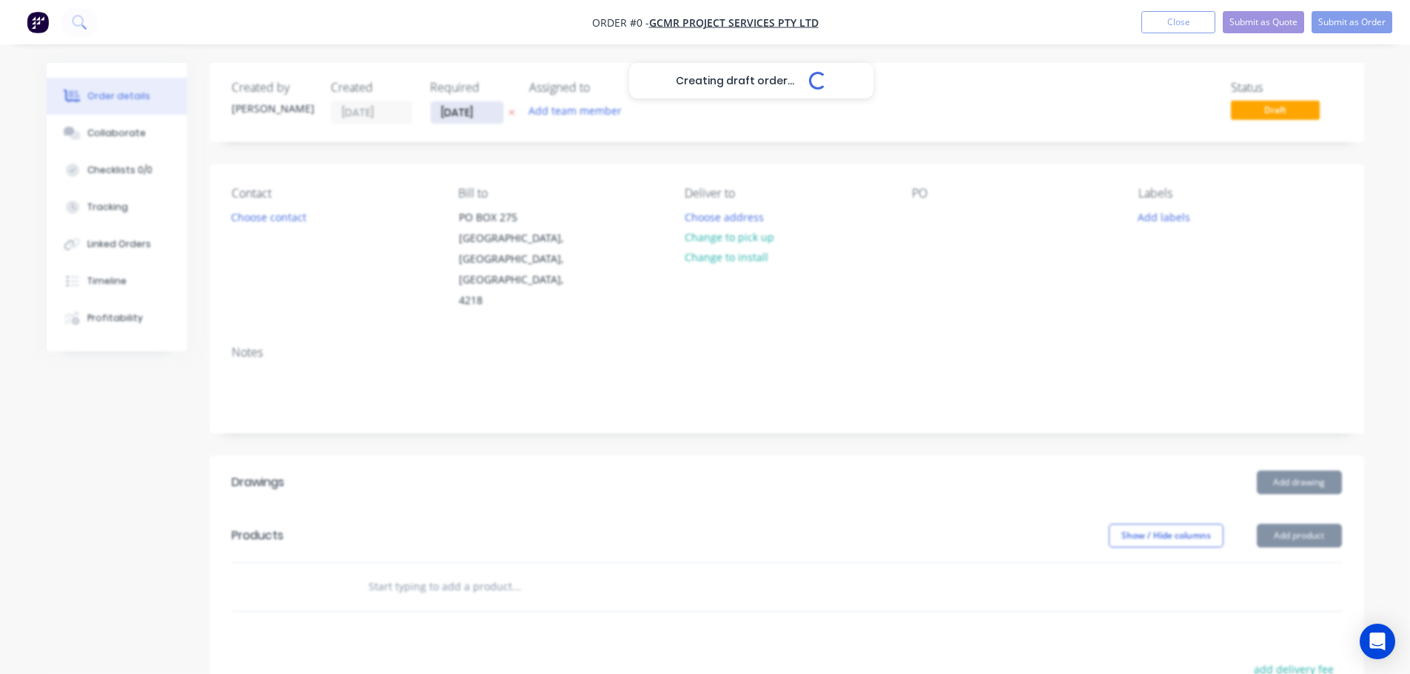
click at [466, 117] on input "[DATE]" at bounding box center [467, 112] width 73 height 22
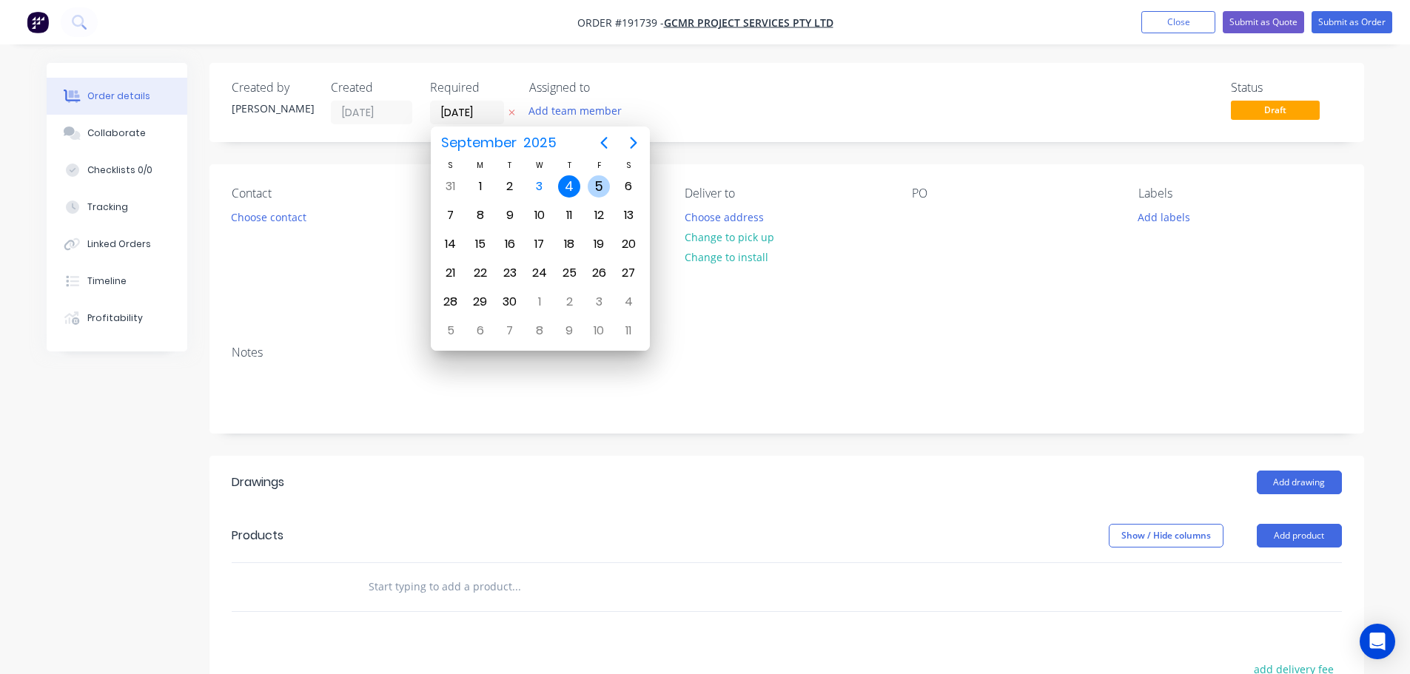
click at [594, 183] on div "5" at bounding box center [599, 186] width 22 height 22
type input "[DATE]"
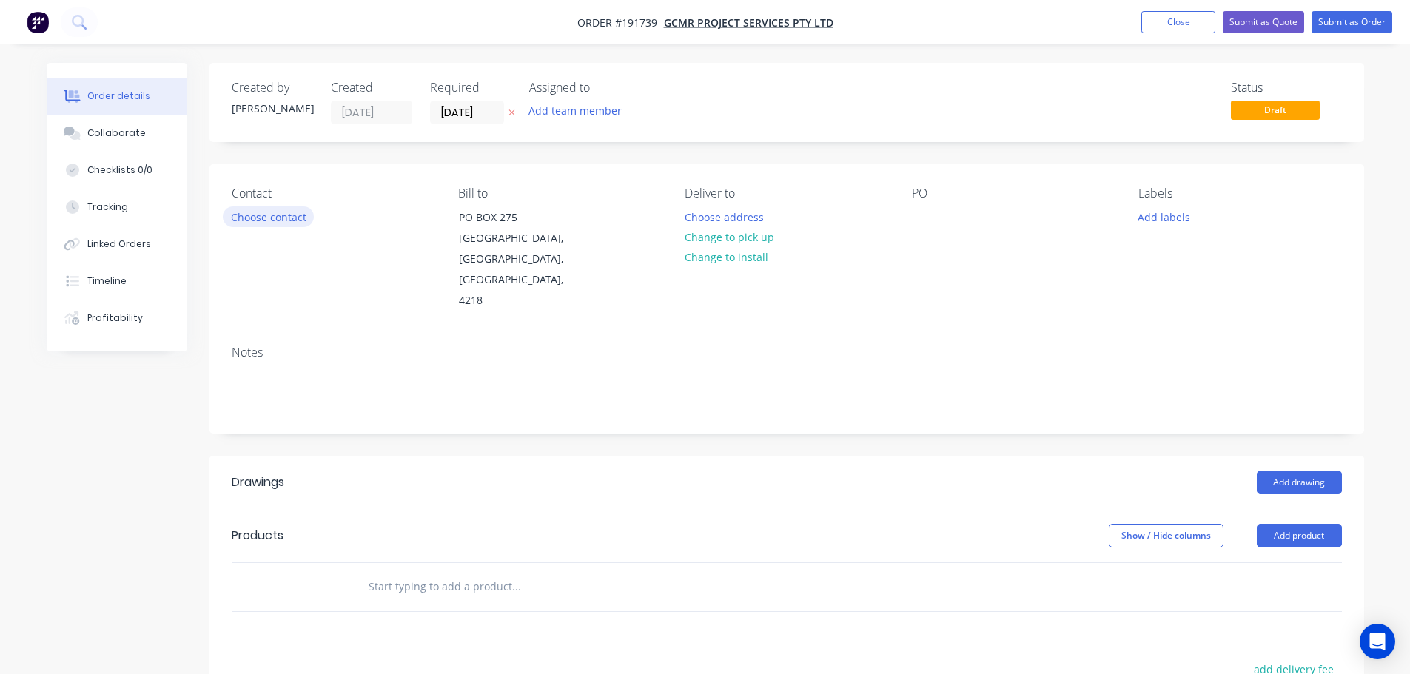
click at [276, 224] on button "Choose contact" at bounding box center [268, 216] width 91 height 20
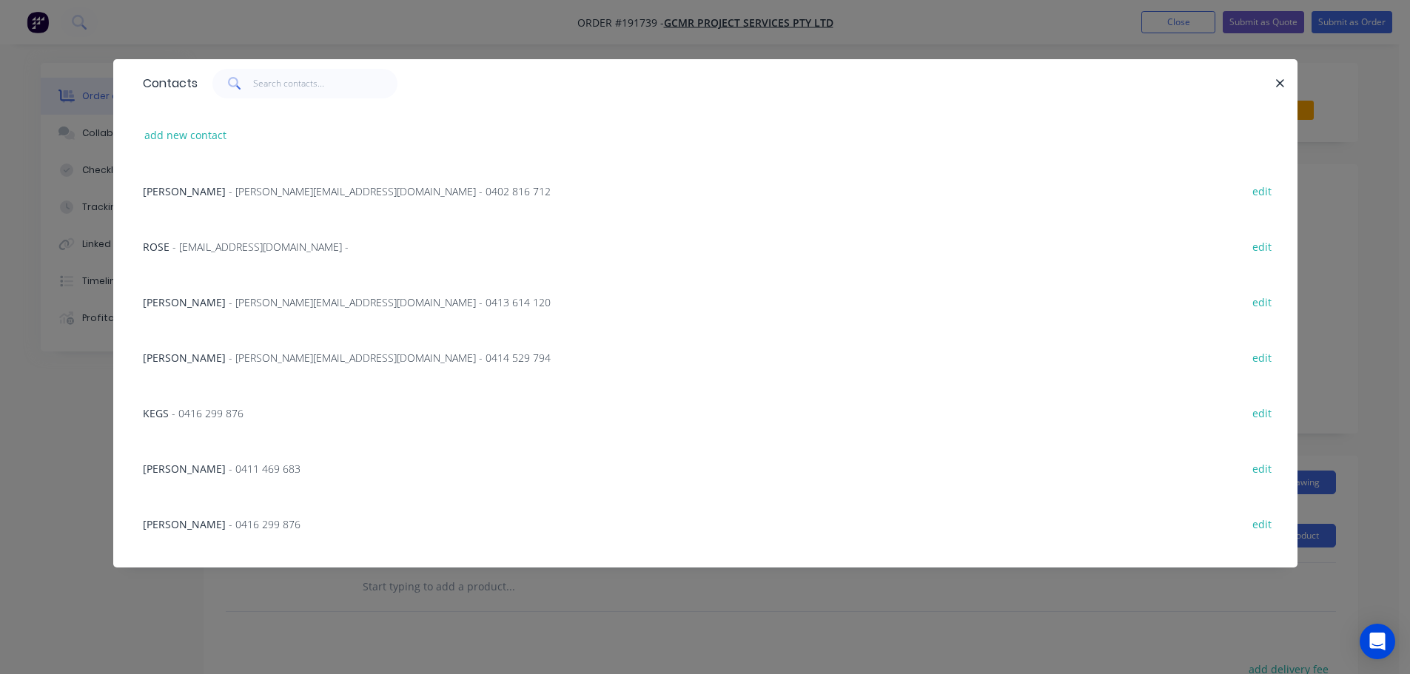
click at [229, 296] on span "- [PERSON_NAME][EMAIL_ADDRESS][DOMAIN_NAME] - 0413 614 120" at bounding box center [390, 302] width 322 height 14
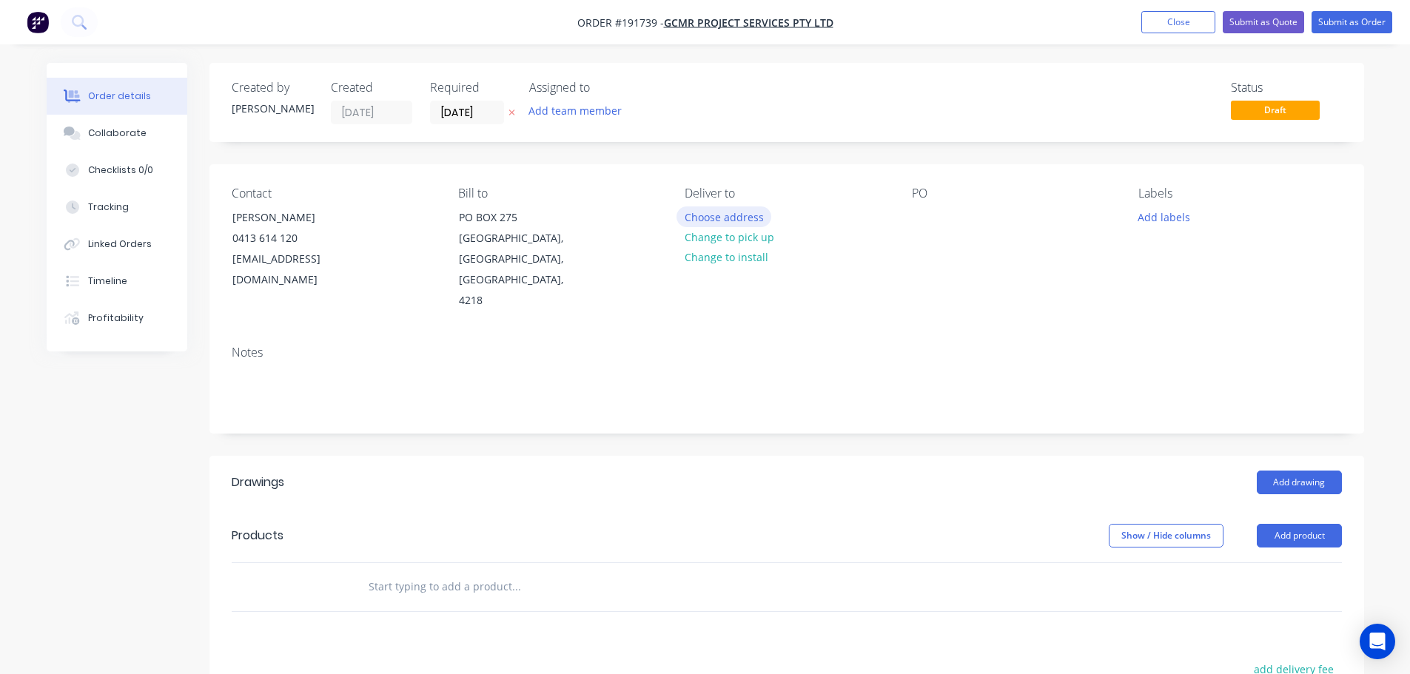
click at [724, 216] on button "Choose address" at bounding box center [723, 216] width 95 height 20
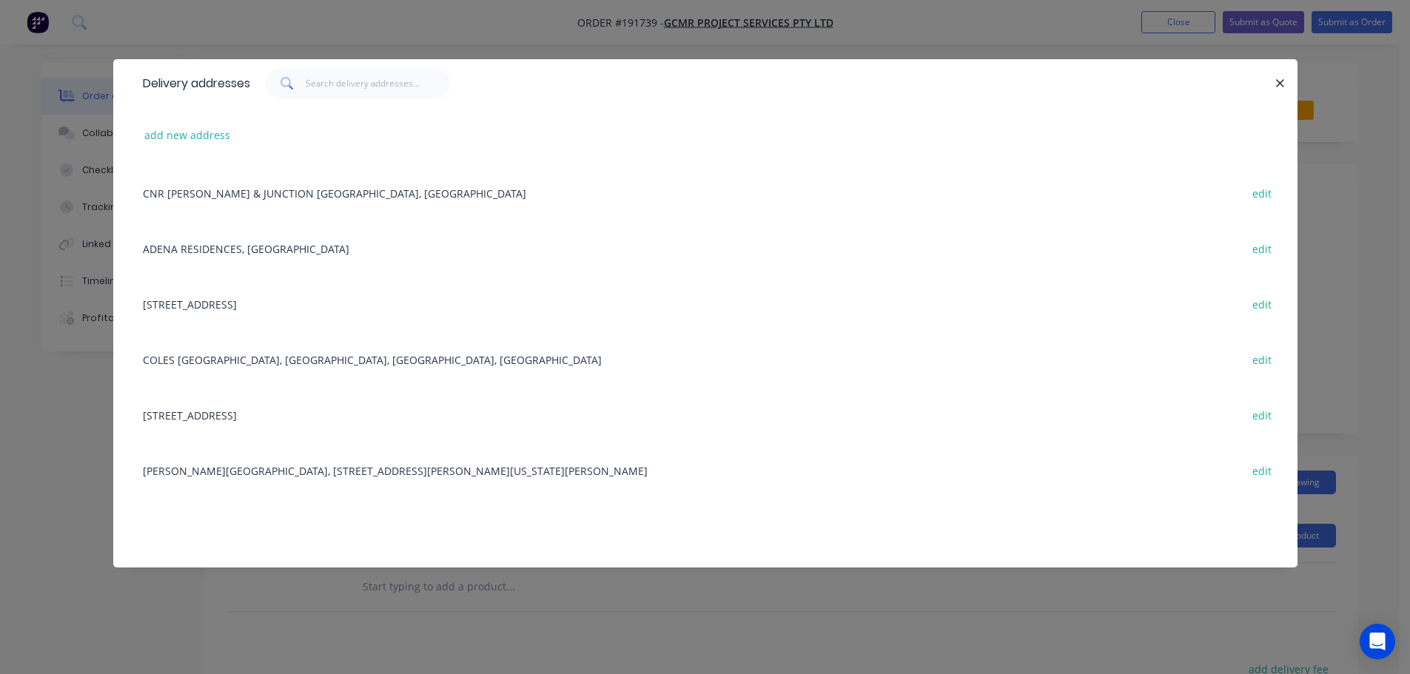
scroll to position [888, 0]
click at [346, 78] on input "text" at bounding box center [378, 84] width 144 height 30
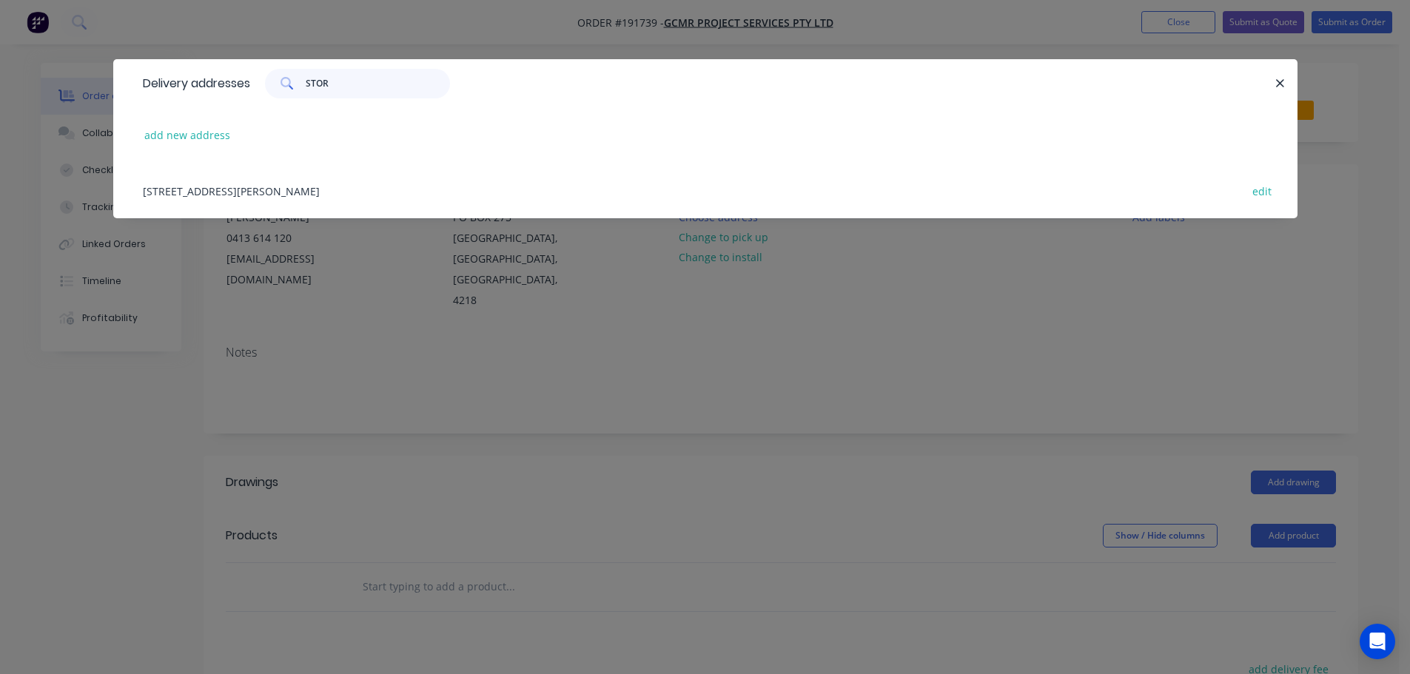
scroll to position [0, 0]
type input "STORE"
click at [343, 202] on div "[STREET_ADDRESS][PERSON_NAME] edit" at bounding box center [705, 191] width 1140 height 56
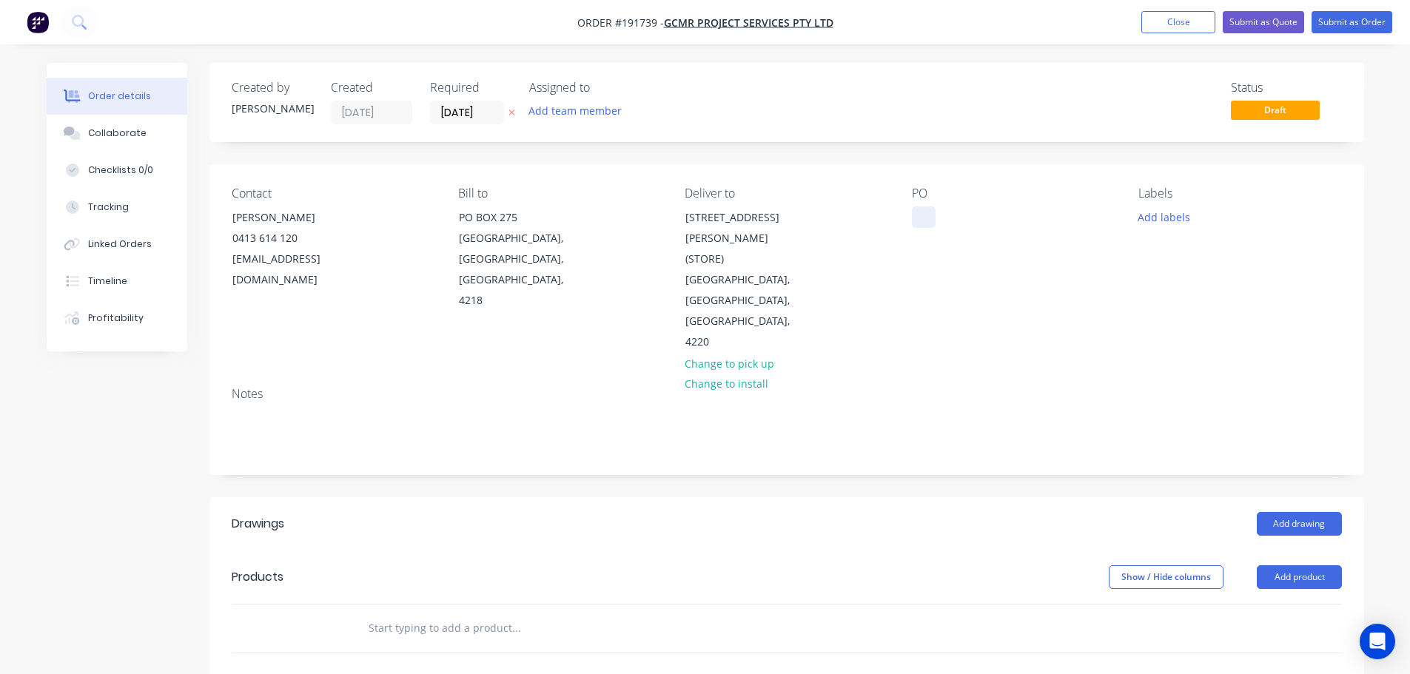
click at [923, 207] on div at bounding box center [924, 216] width 24 height 21
click at [1308, 512] on button "Add drawing" at bounding box center [1299, 524] width 85 height 24
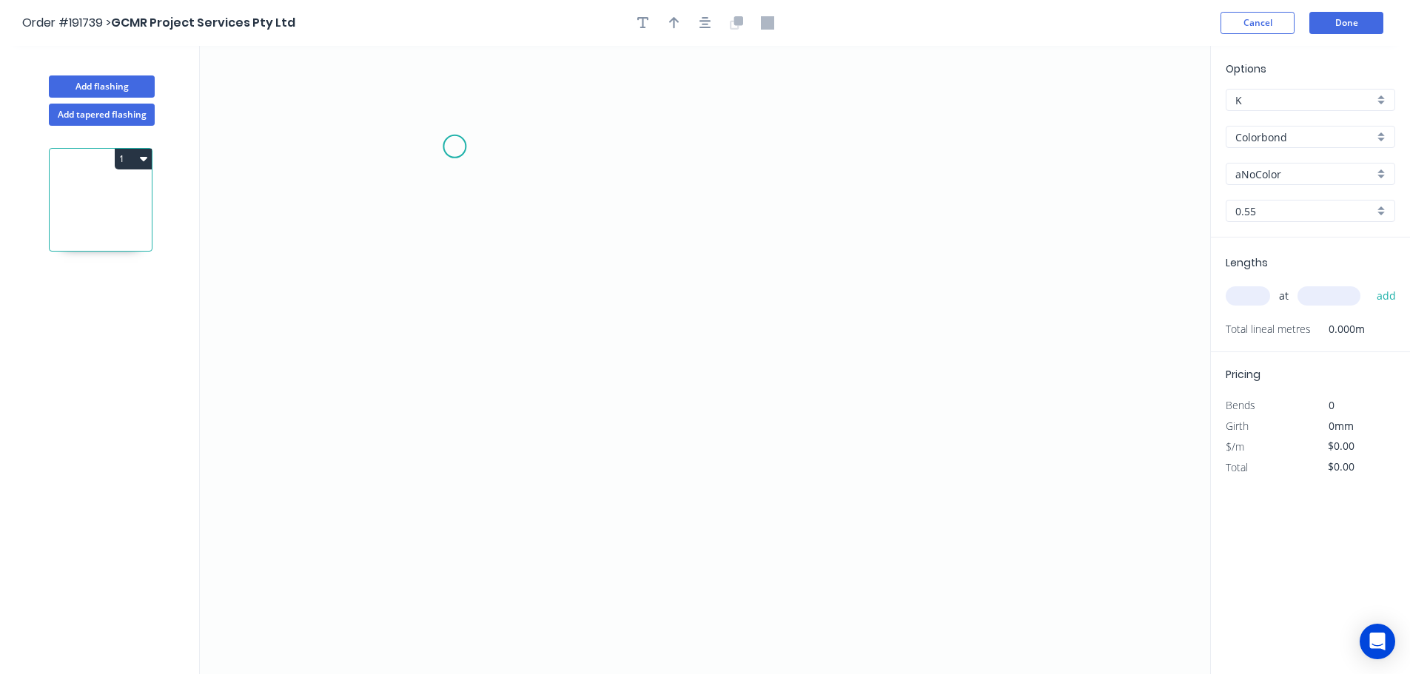
click at [452, 146] on icon "0" at bounding box center [705, 360] width 1010 height 628
click at [457, 95] on icon at bounding box center [454, 120] width 4 height 50
click at [455, 95] on circle at bounding box center [457, 94] width 22 height 22
click at [482, 119] on div "Delete point" at bounding box center [531, 110] width 149 height 30
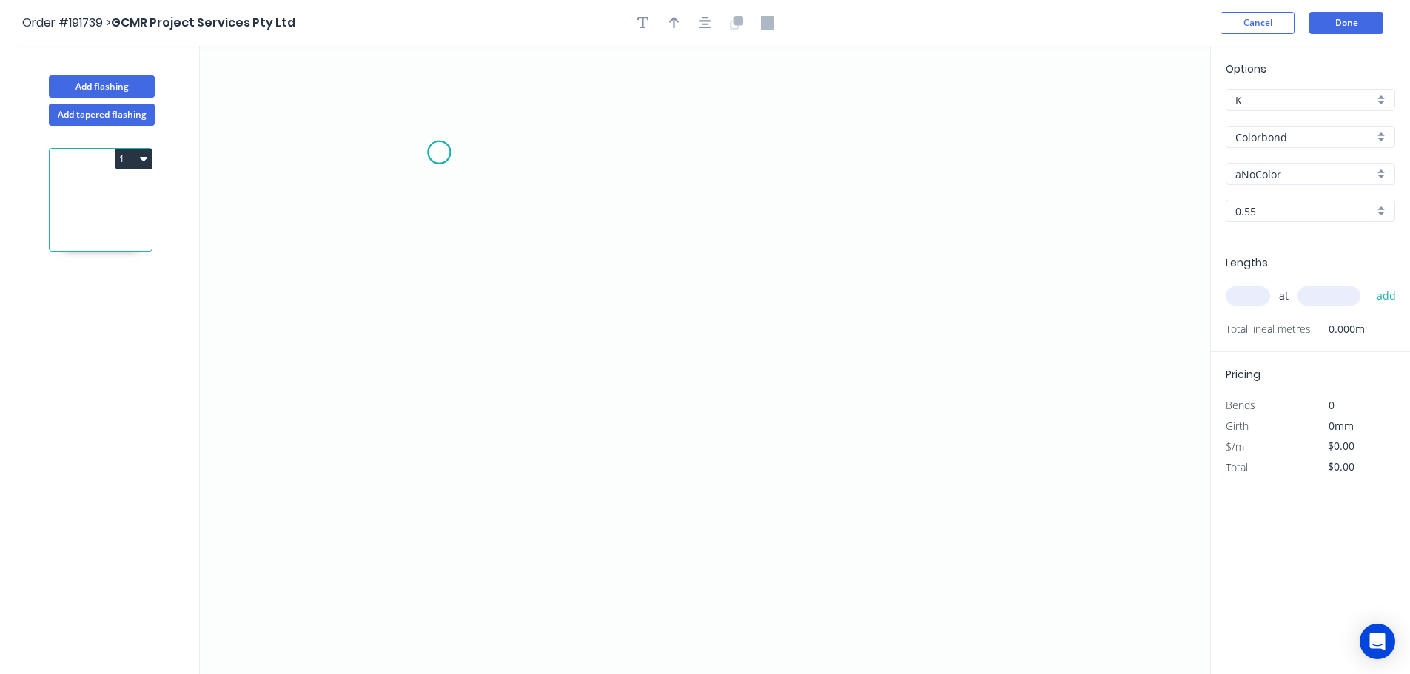
click at [439, 152] on icon "0" at bounding box center [705, 360] width 1010 height 628
click at [439, 93] on icon at bounding box center [439, 123] width 0 height 60
click at [372, 95] on icon "0 ?" at bounding box center [705, 360] width 1010 height 628
click at [374, 289] on icon "0 ? ?" at bounding box center [705, 360] width 1010 height 628
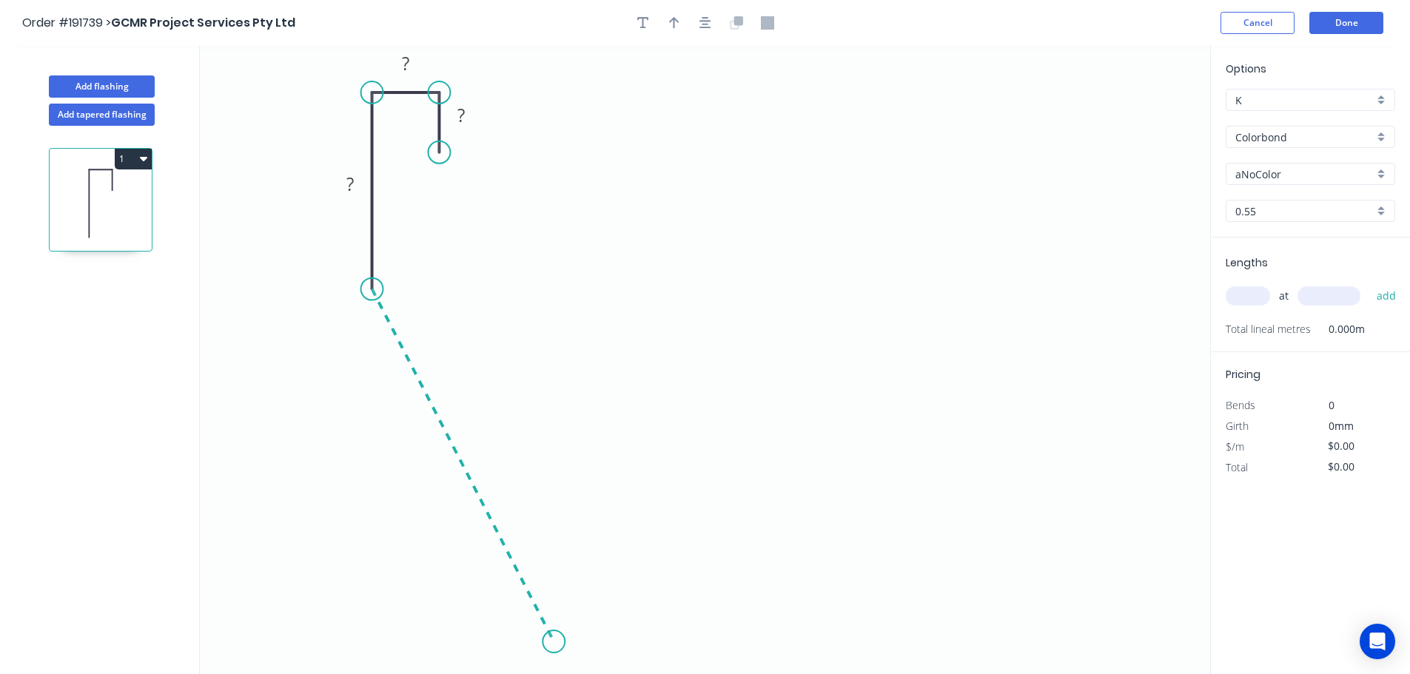
click at [554, 642] on icon "0 ? ? ?" at bounding box center [705, 360] width 1010 height 628
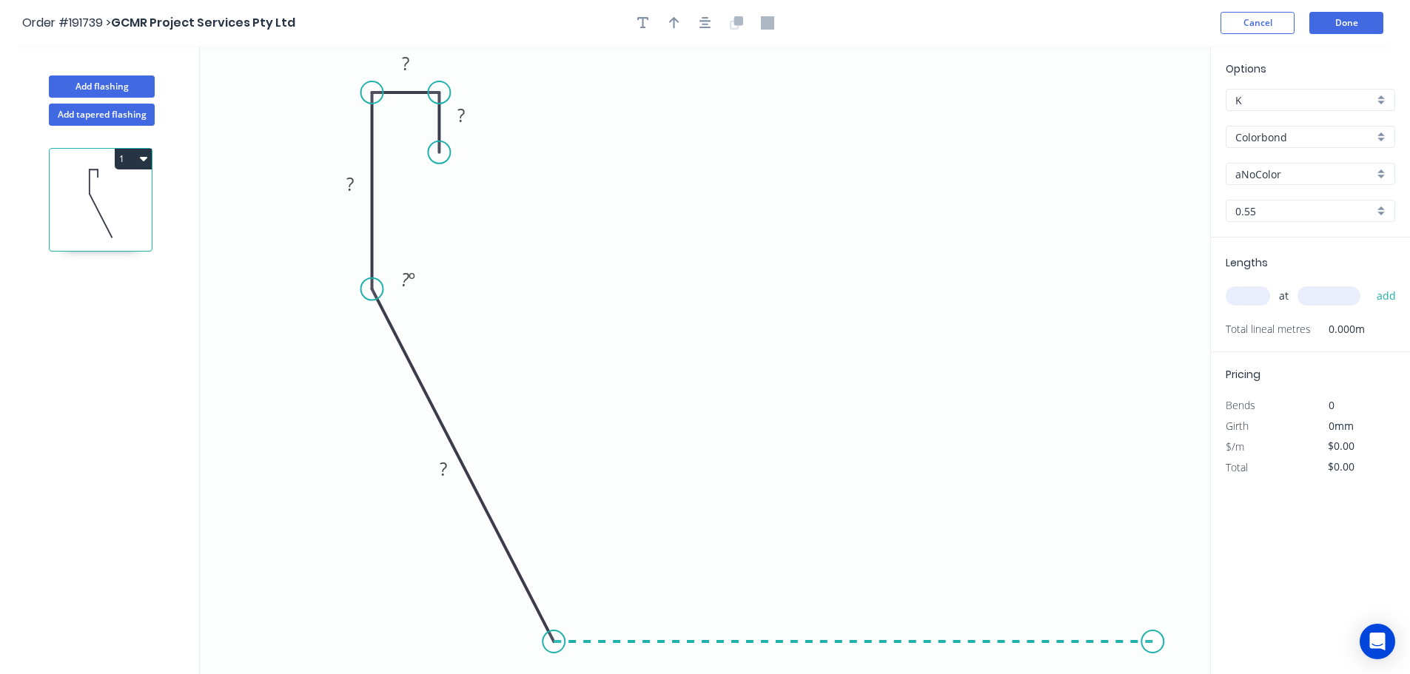
click at [1153, 638] on icon "0 ? ? ? ? ? º" at bounding box center [705, 360] width 1010 height 628
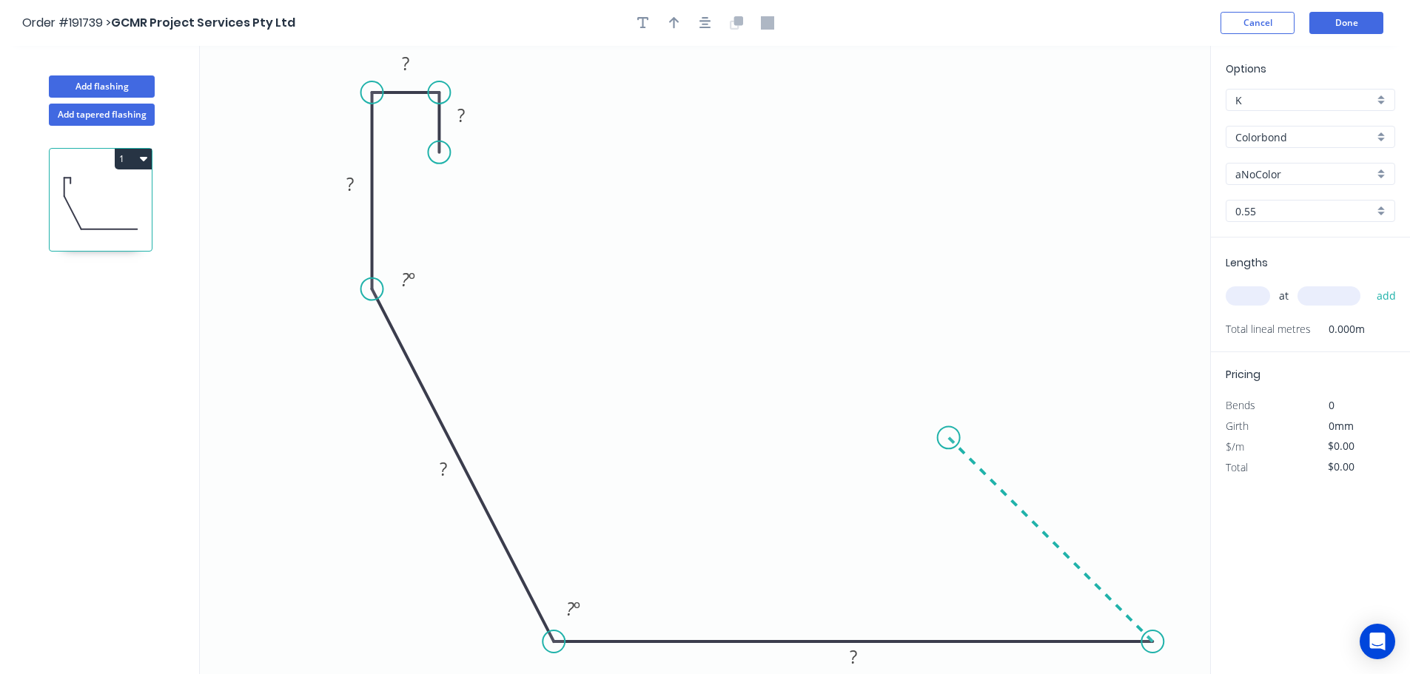
click at [949, 458] on icon "0 ? ? ? ? ? ? º ? º" at bounding box center [705, 360] width 1010 height 628
click at [945, 436] on circle at bounding box center [949, 437] width 22 height 22
drag, startPoint x: 948, startPoint y: 437, endPoint x: 913, endPoint y: 405, distance: 47.6
click at [913, 405] on circle at bounding box center [913, 402] width 22 height 22
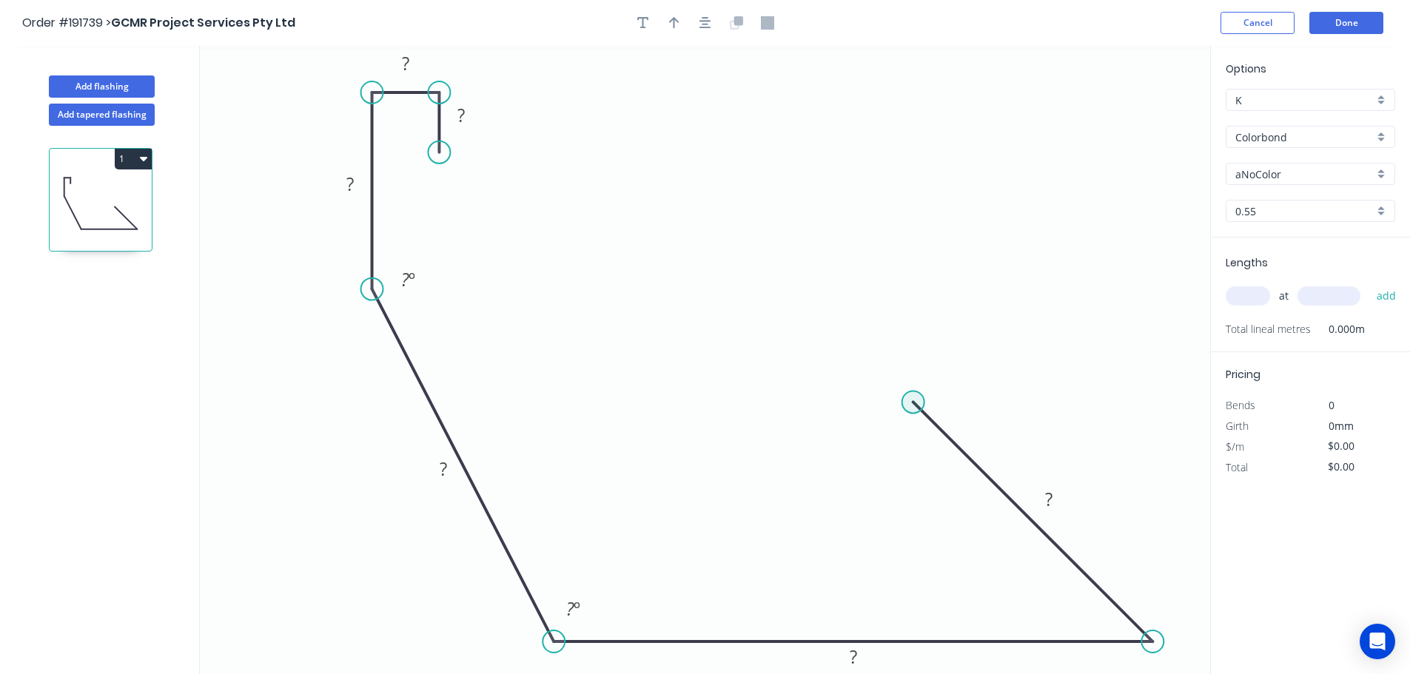
click at [913, 405] on circle at bounding box center [913, 402] width 22 height 22
click at [910, 149] on icon "0 ? ? ? ? ? ? ? º ? º" at bounding box center [705, 360] width 1010 height 628
click at [883, 182] on icon "0 ? ? ? ? ? ? ? ? º ? º" at bounding box center [705, 360] width 1010 height 628
click at [883, 182] on circle at bounding box center [883, 180] width 22 height 22
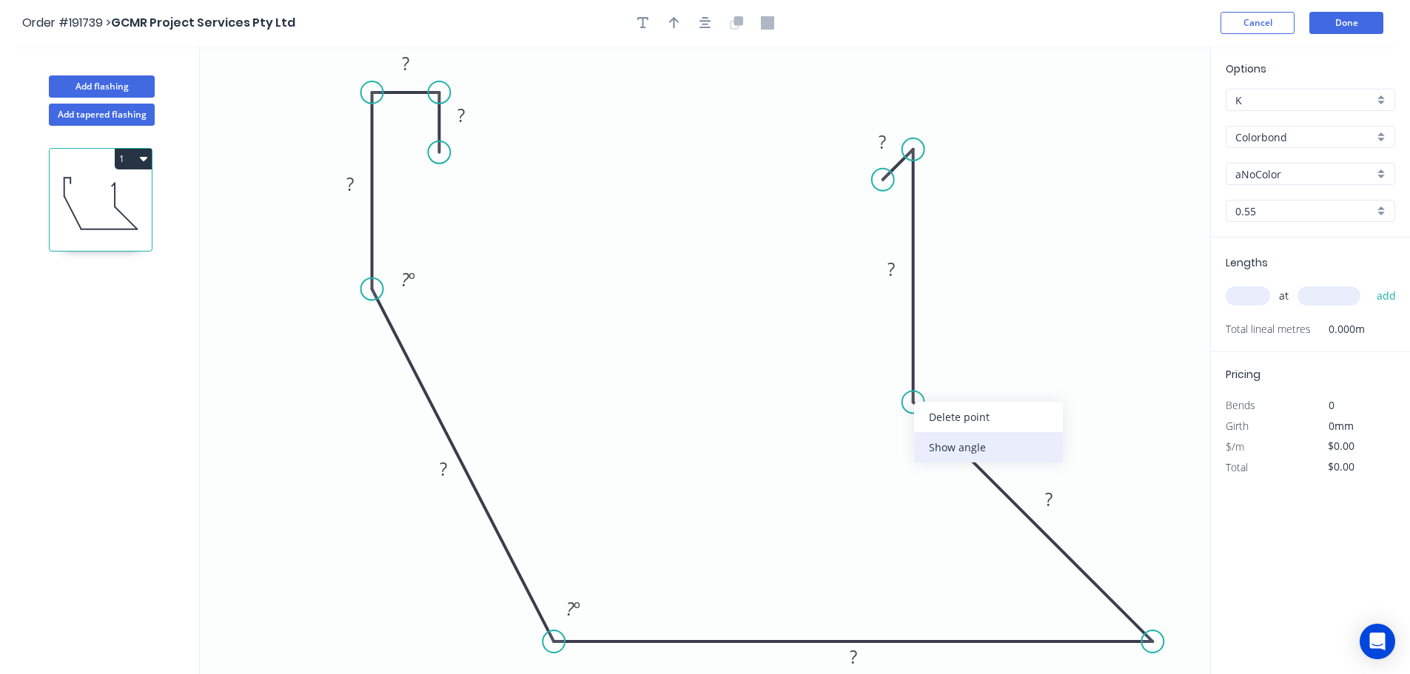
click at [960, 451] on div "Show angle" at bounding box center [988, 447] width 149 height 30
click at [1175, 666] on div "Show angle" at bounding box center [1217, 663] width 149 height 30
click at [1123, 625] on tspan "º" at bounding box center [1122, 626] width 7 height 24
drag, startPoint x: 1097, startPoint y: 620, endPoint x: 1059, endPoint y: 606, distance: 40.3
click at [1059, 606] on rect at bounding box center [1081, 612] width 48 height 30
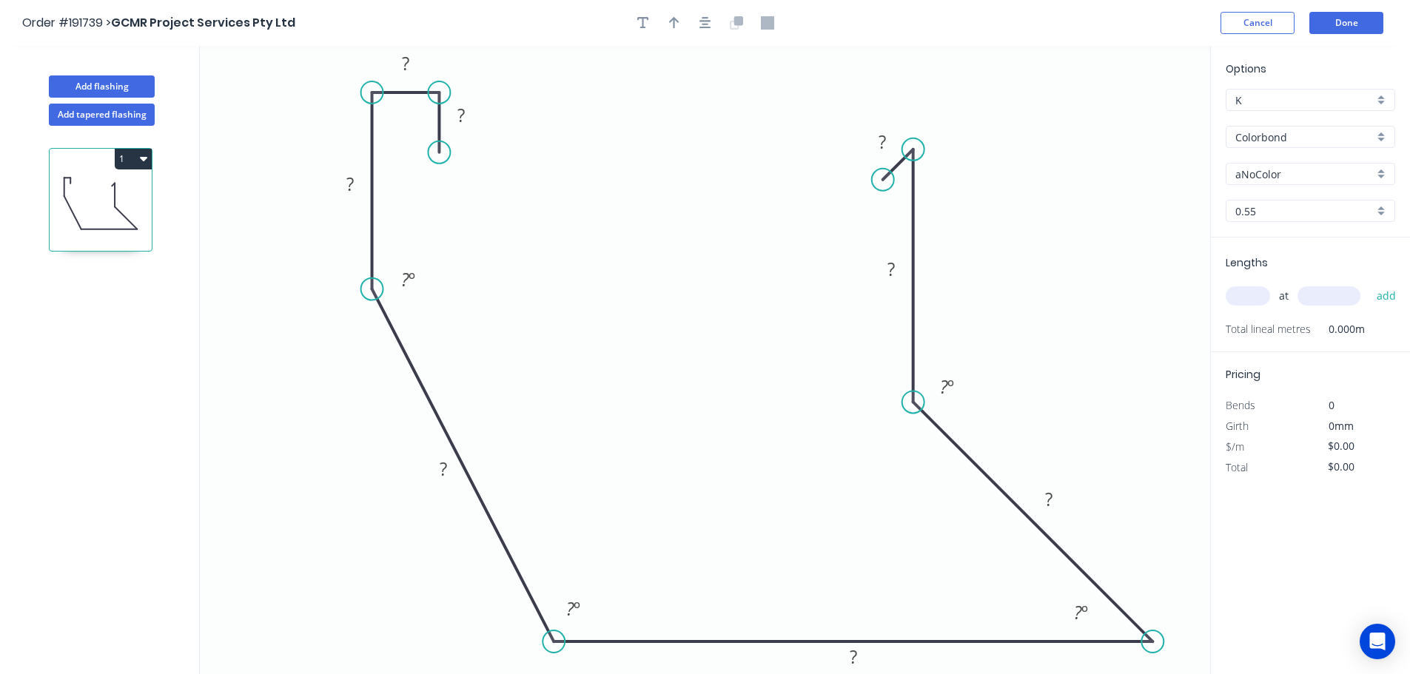
click at [1085, 611] on tspan "º" at bounding box center [1084, 612] width 7 height 24
type input "$22.20"
click at [508, 335] on div "Hide angle" at bounding box center [477, 334] width 149 height 30
click at [674, 16] on icon "button" at bounding box center [674, 22] width 10 height 13
click at [1138, 121] on icon at bounding box center [1135, 102] width 13 height 47
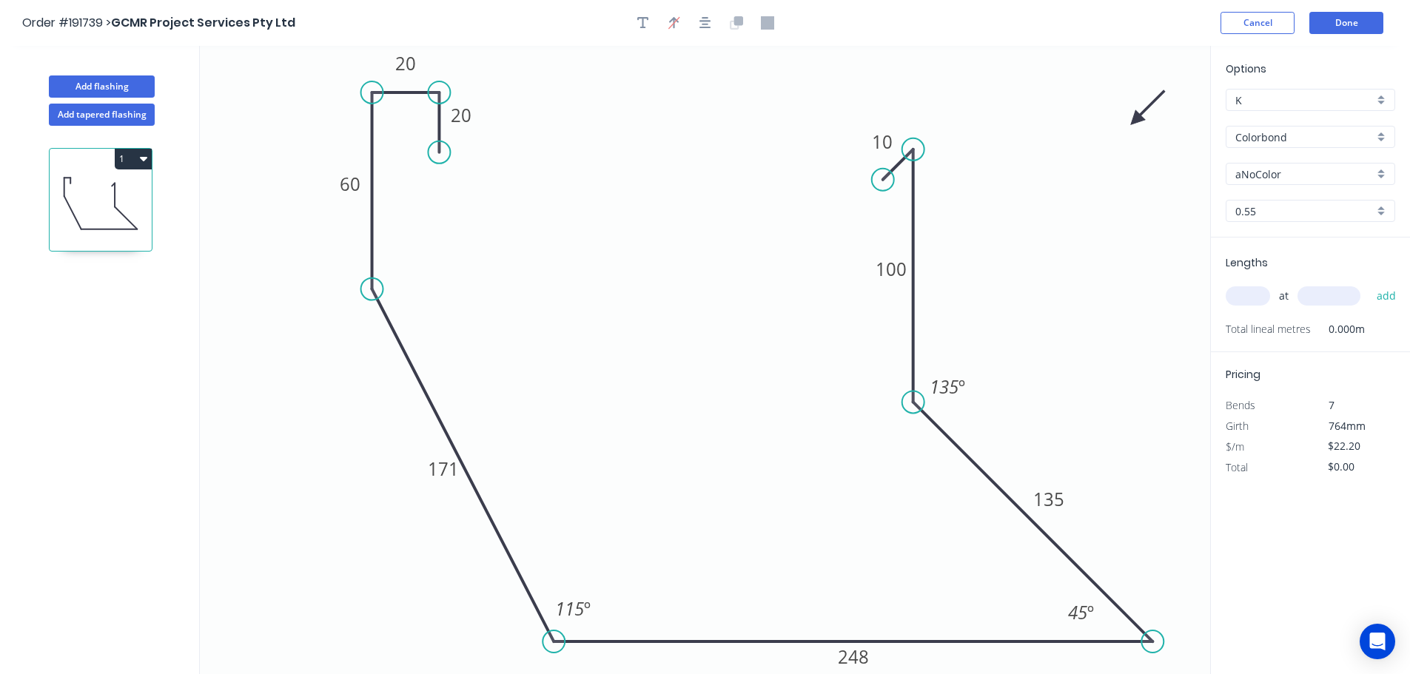
click at [1138, 121] on icon at bounding box center [1147, 108] width 43 height 43
drag, startPoint x: 1138, startPoint y: 121, endPoint x: 1021, endPoint y: 255, distance: 177.8
click at [1035, 255] on icon at bounding box center [1058, 249] width 47 height 13
click at [1301, 128] on div "Colorbond" at bounding box center [1310, 137] width 169 height 22
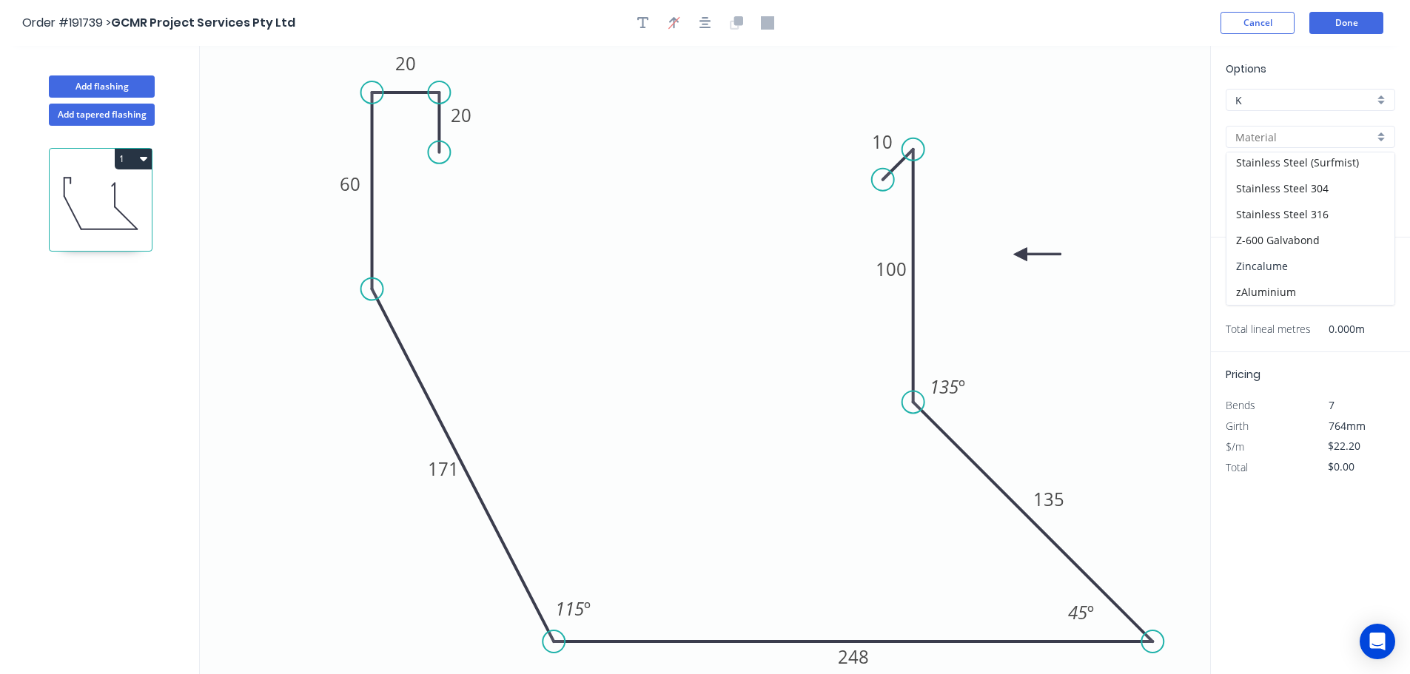
click at [1276, 263] on div "Zincalume" at bounding box center [1310, 266] width 168 height 26
type input "Zincalume"
type input "$20.42"
click at [1246, 301] on input "text" at bounding box center [1248, 295] width 44 height 19
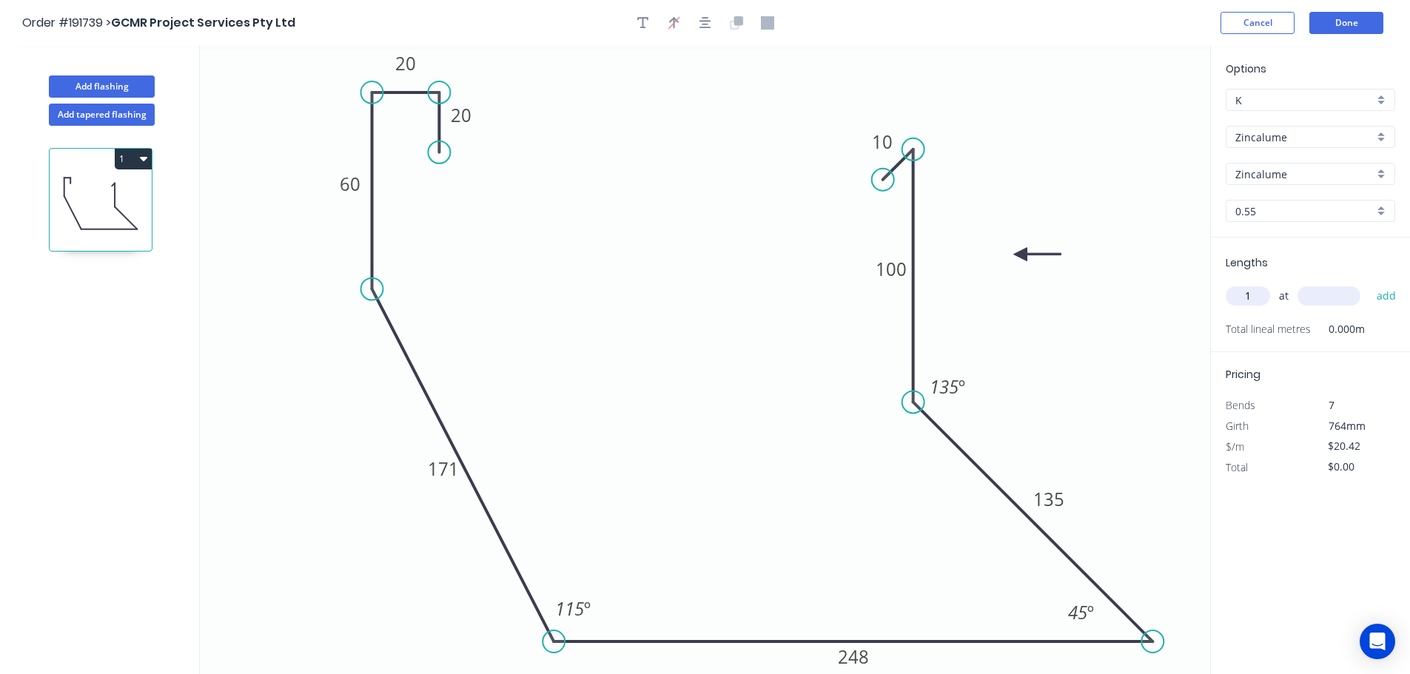
type input "1"
type input "1000"
click at [1369, 283] on button "add" at bounding box center [1386, 295] width 35 height 25
type input "$20.42"
click at [1143, 138] on icon "0 20 20 60 171 248 135 100 10 115 º 135 º 45 º" at bounding box center [705, 360] width 1010 height 628
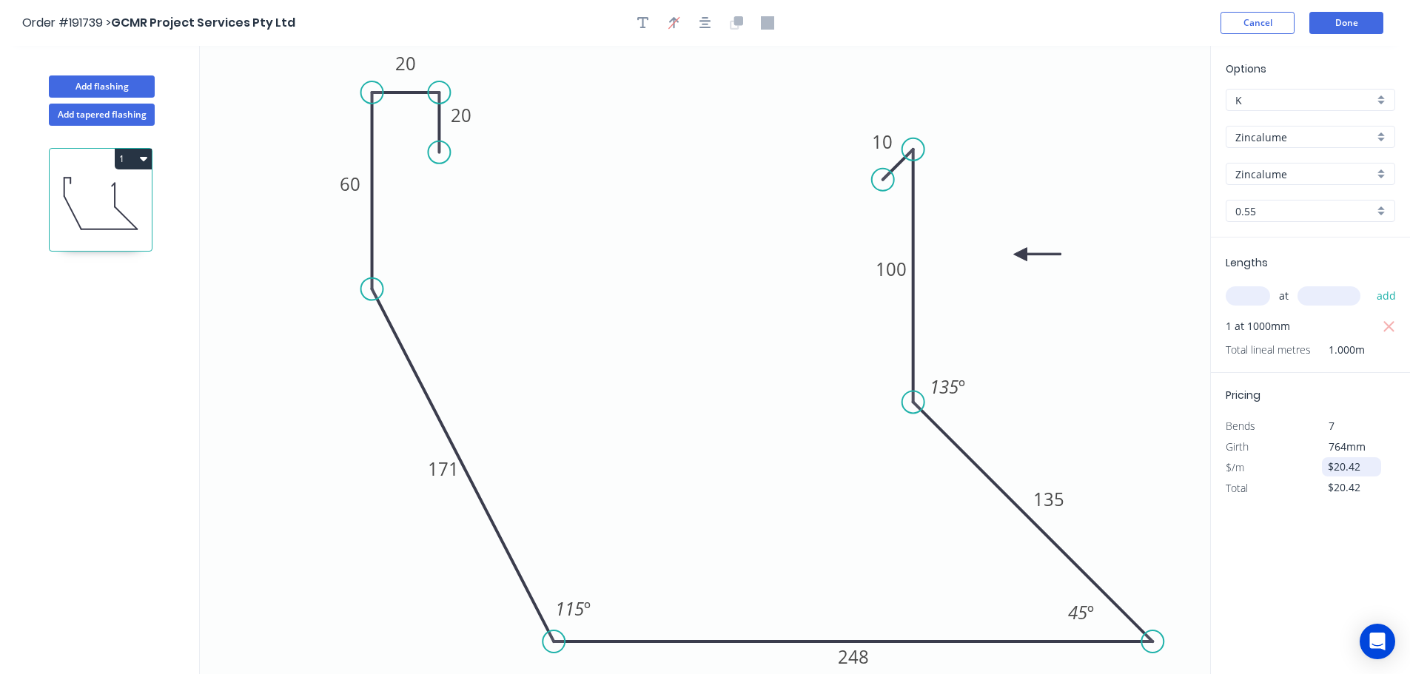
click at [1354, 466] on input "$20.42" at bounding box center [1353, 467] width 50 height 21
click at [1150, 477] on icon "0 20 20 60 171 248 135 100 10 115 º 135 º 45 º" at bounding box center [705, 360] width 1010 height 628
type input "$0.00"
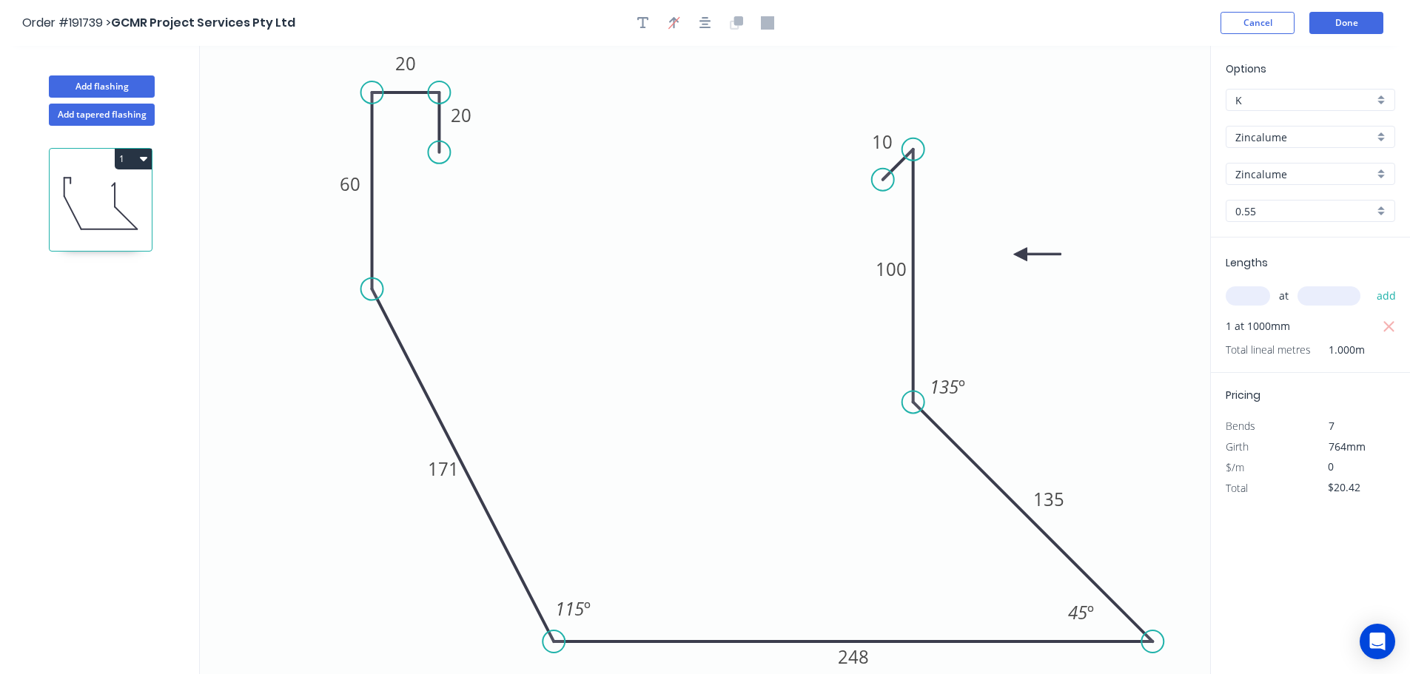
type input "$0.00"
drag, startPoint x: 1279, startPoint y: 595, endPoint x: 1296, endPoint y: 545, distance: 52.4
click at [1278, 595] on div "Options K K Zincalume Zincalume Zincalume Zincalume 0.55 0.55 Lengths at add 1 …" at bounding box center [1310, 361] width 200 height 630
click at [1340, 26] on button "Done" at bounding box center [1346, 23] width 74 height 22
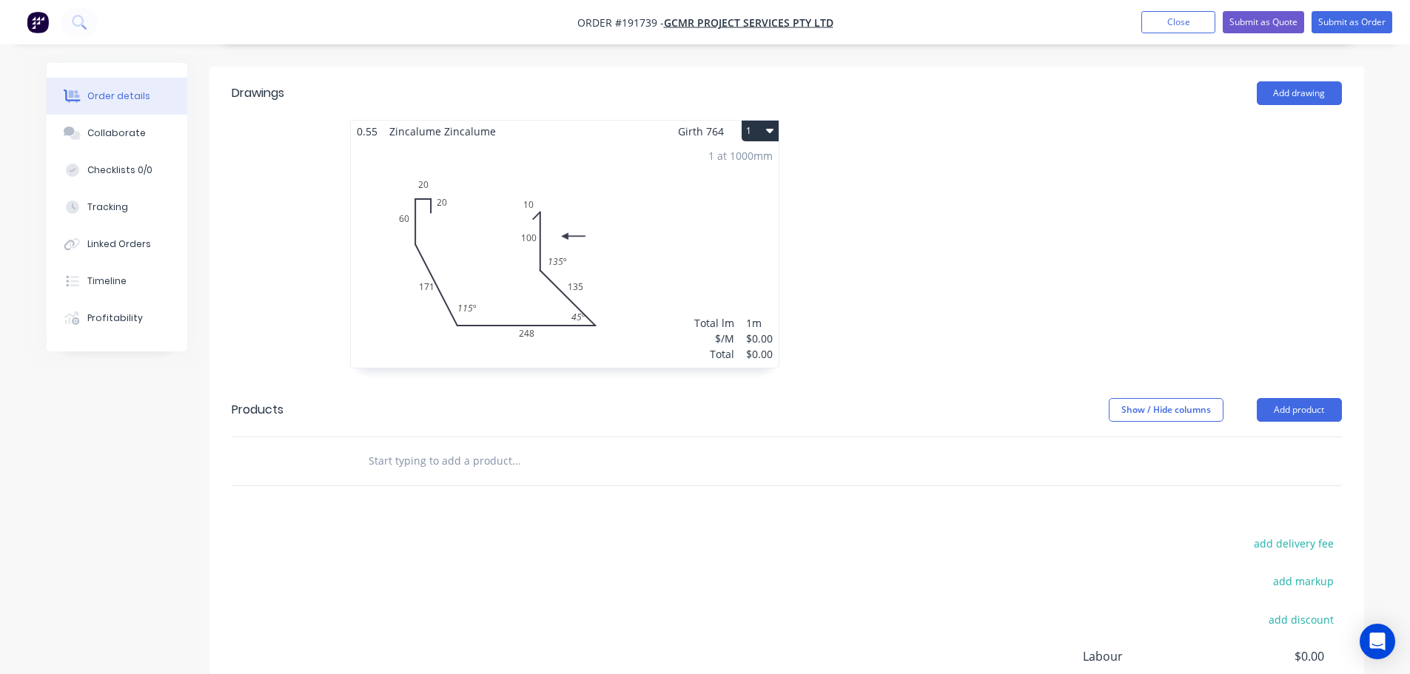
click at [586, 212] on div "1 at 1000mm Total lm $/M Total 1m $0.00 $0.00" at bounding box center [565, 255] width 428 height 226
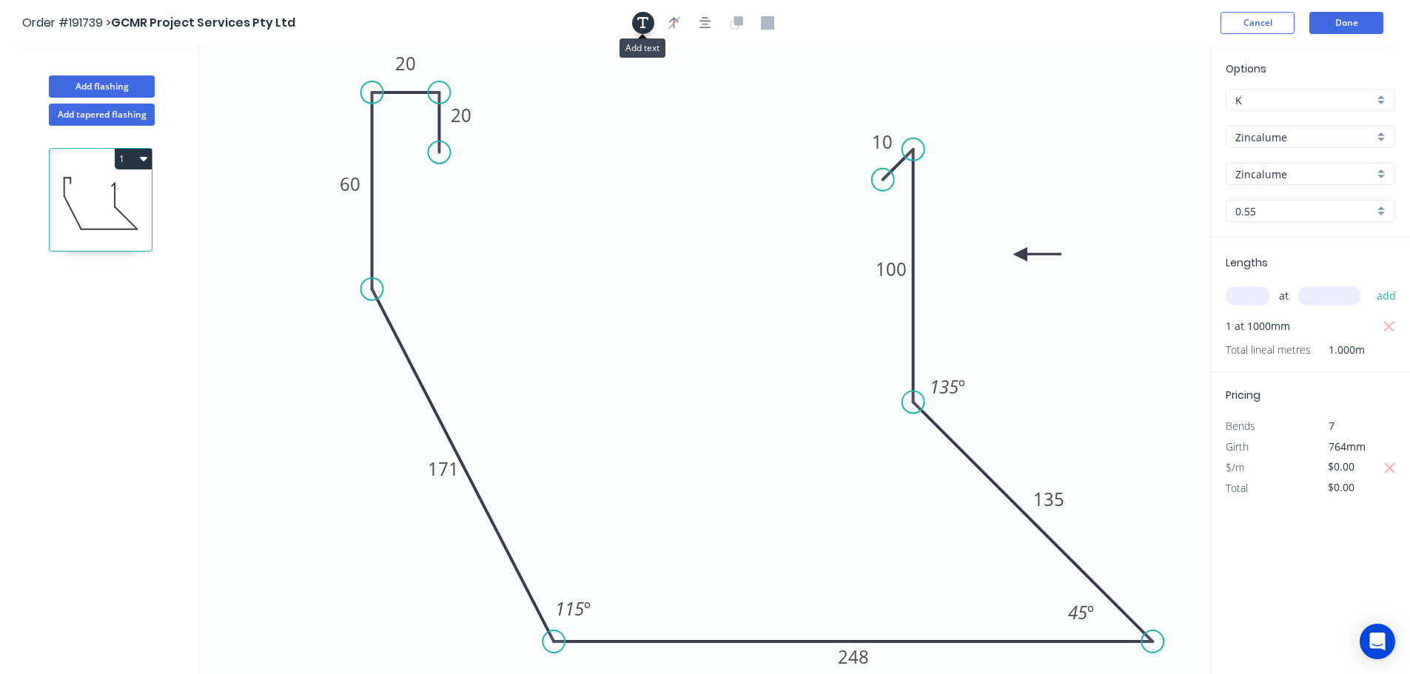
click at [645, 15] on button "button" at bounding box center [643, 23] width 22 height 22
drag, startPoint x: 368, startPoint y: 169, endPoint x: 562, endPoint y: 278, distance: 222.3
click at [574, 277] on textarea at bounding box center [585, 281] width 120 height 55
drag, startPoint x: 650, startPoint y: 189, endPoint x: 750, endPoint y: 183, distance: 100.1
click at [651, 189] on icon "SLOTTED 20 20 60 171 248 135 100 10 115 º 135 º 45 º" at bounding box center [705, 360] width 1010 height 628
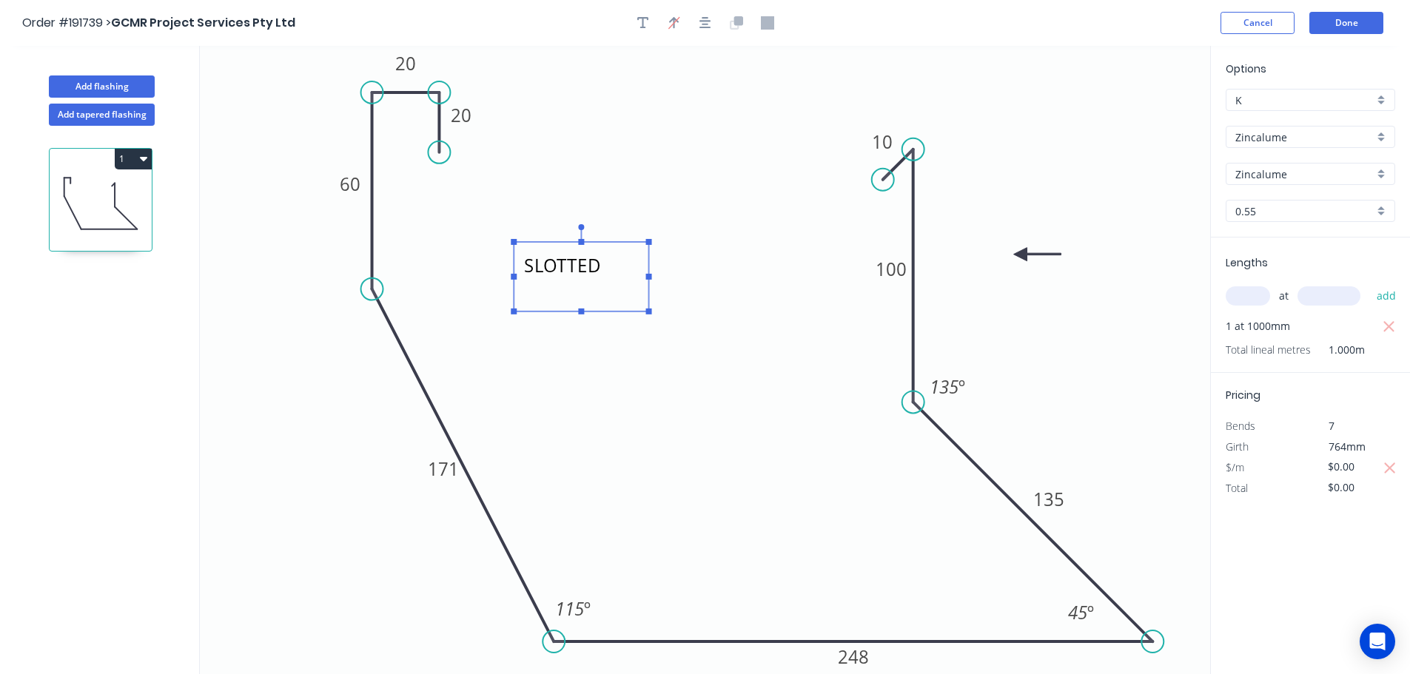
type textarea "SLOTTED"
click at [1337, 21] on button "Done" at bounding box center [1346, 23] width 74 height 22
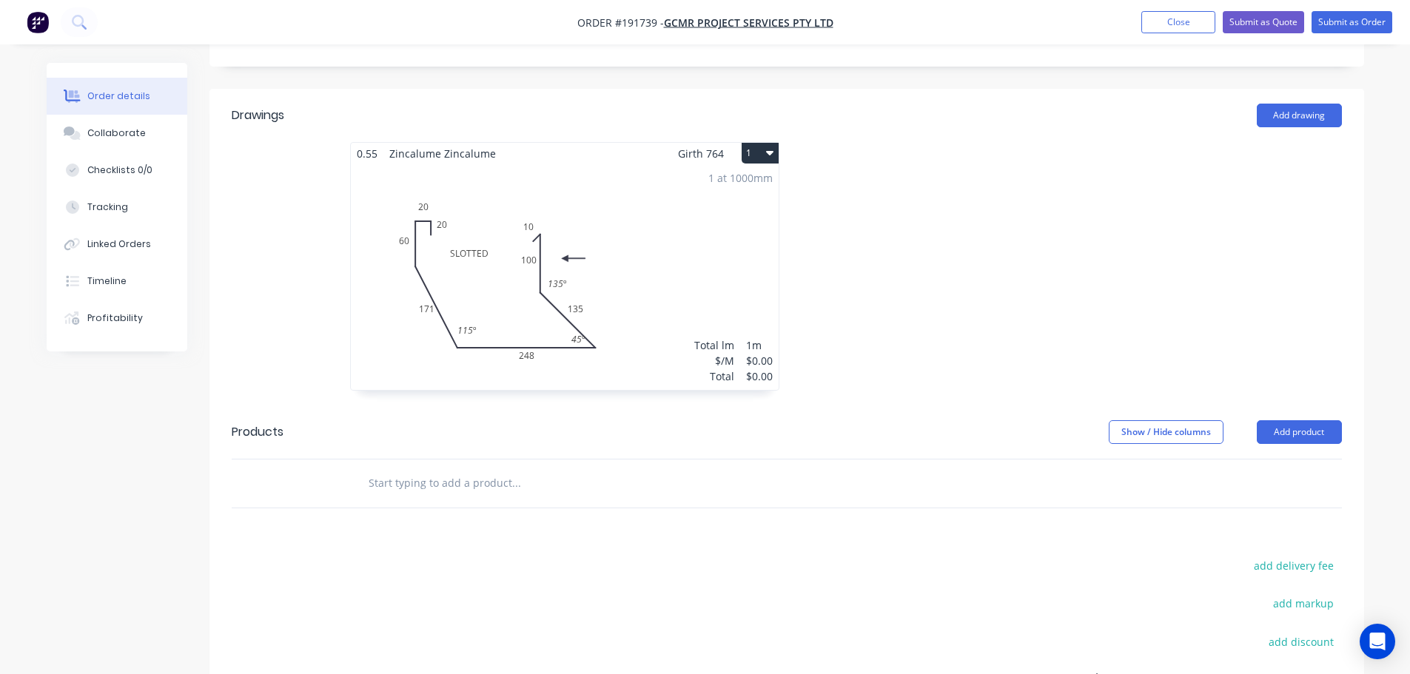
scroll to position [444, 0]
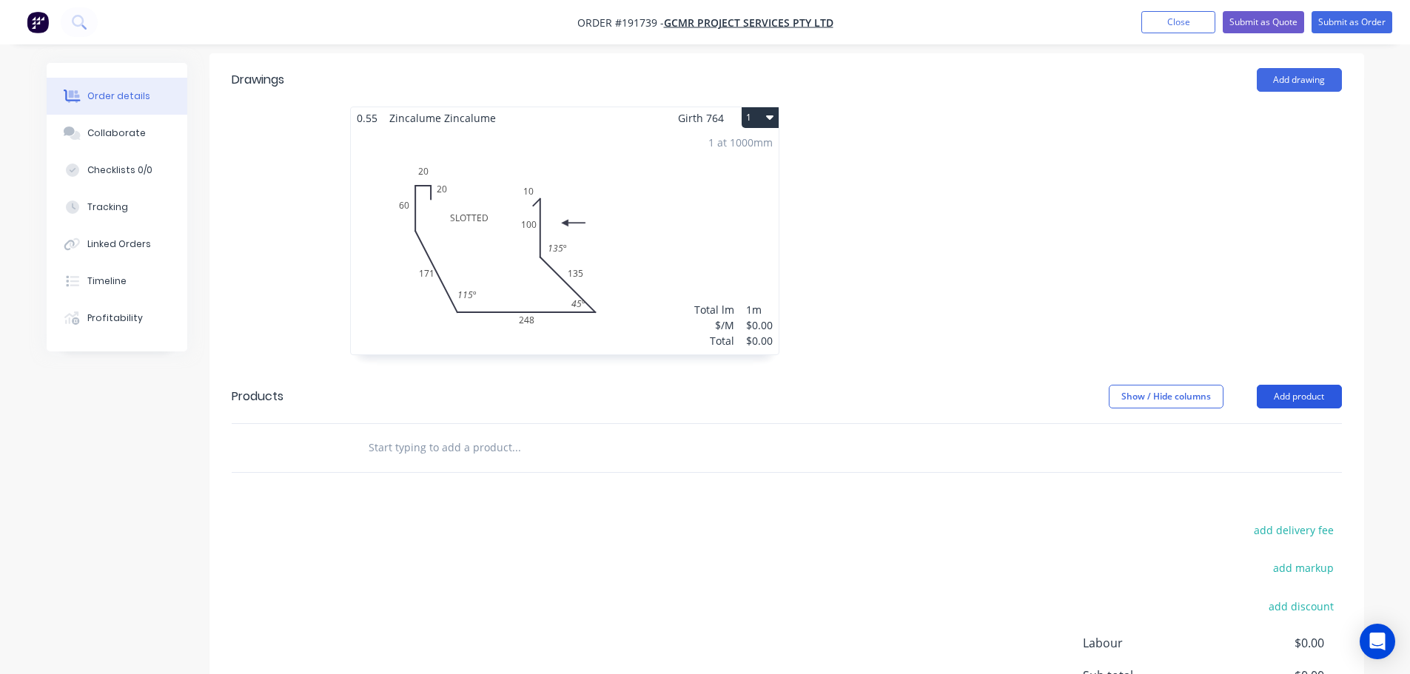
click at [1294, 385] on button "Add product" at bounding box center [1299, 397] width 85 height 24
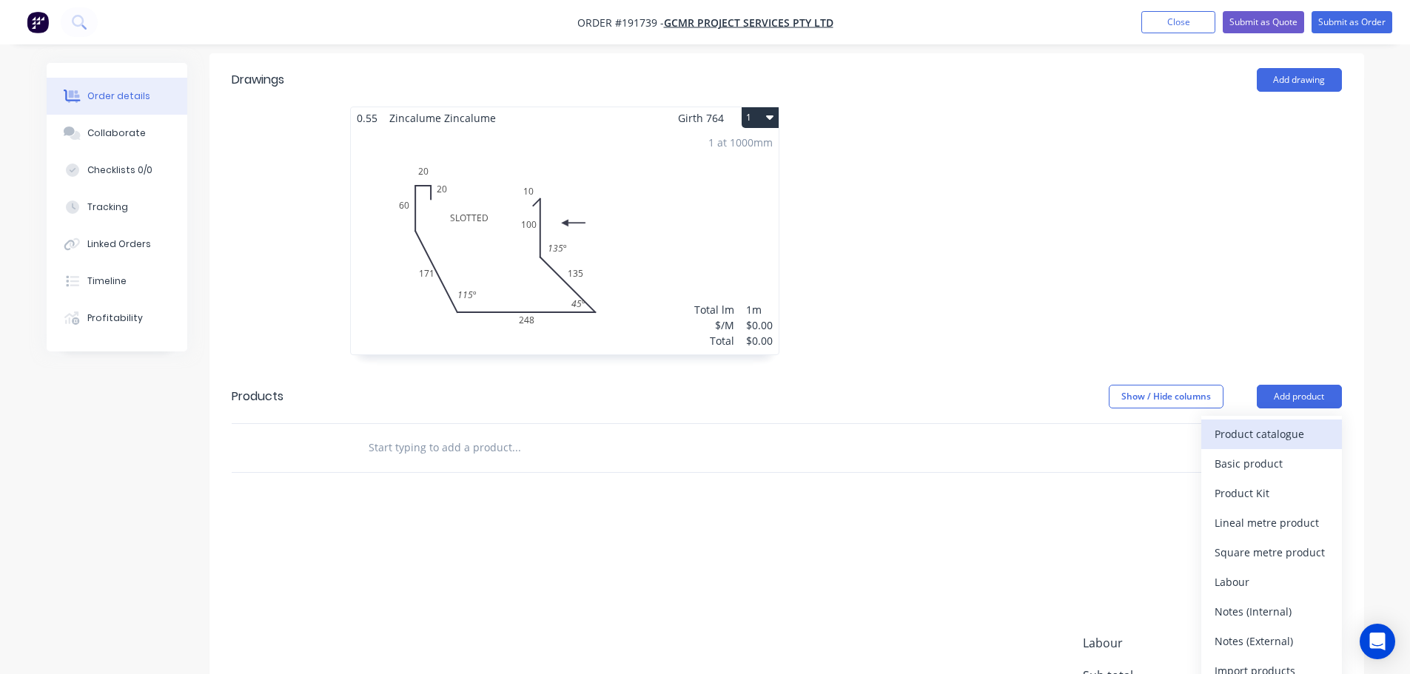
click at [1261, 423] on div "Product catalogue" at bounding box center [1271, 433] width 114 height 21
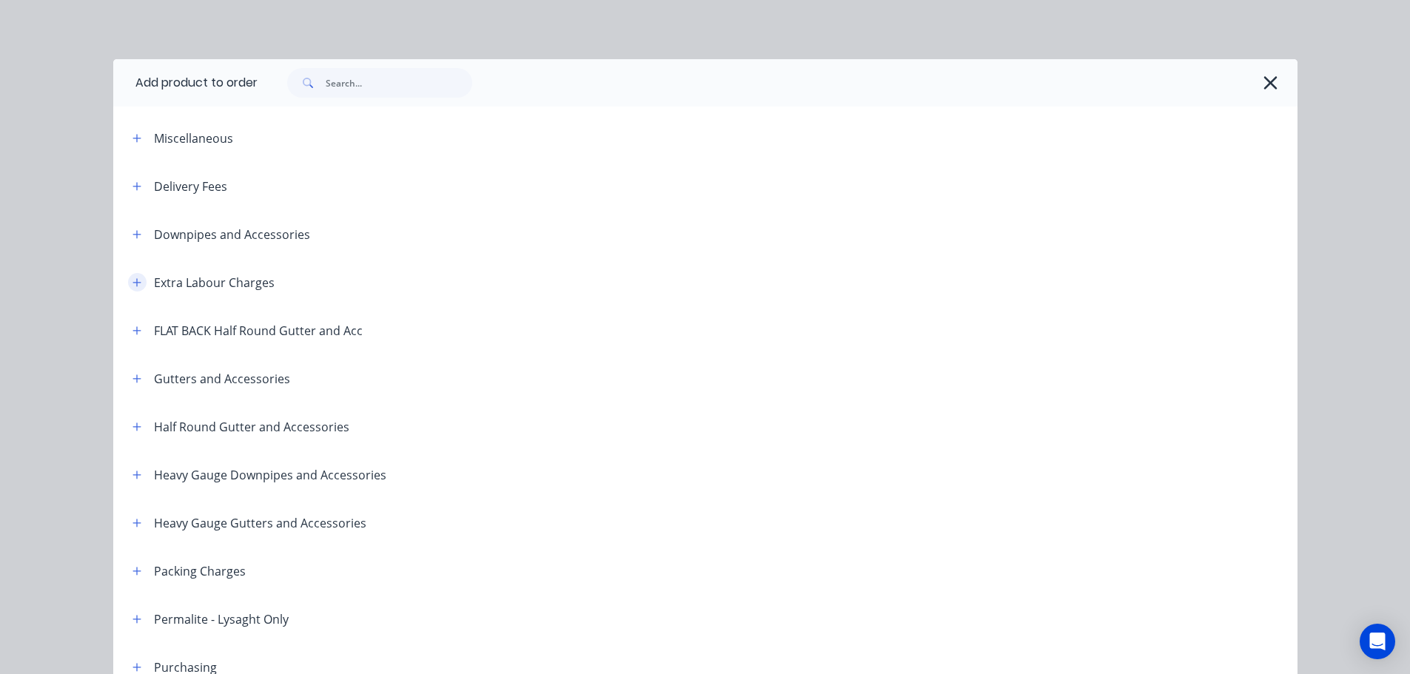
click at [132, 275] on button "button" at bounding box center [137, 282] width 19 height 19
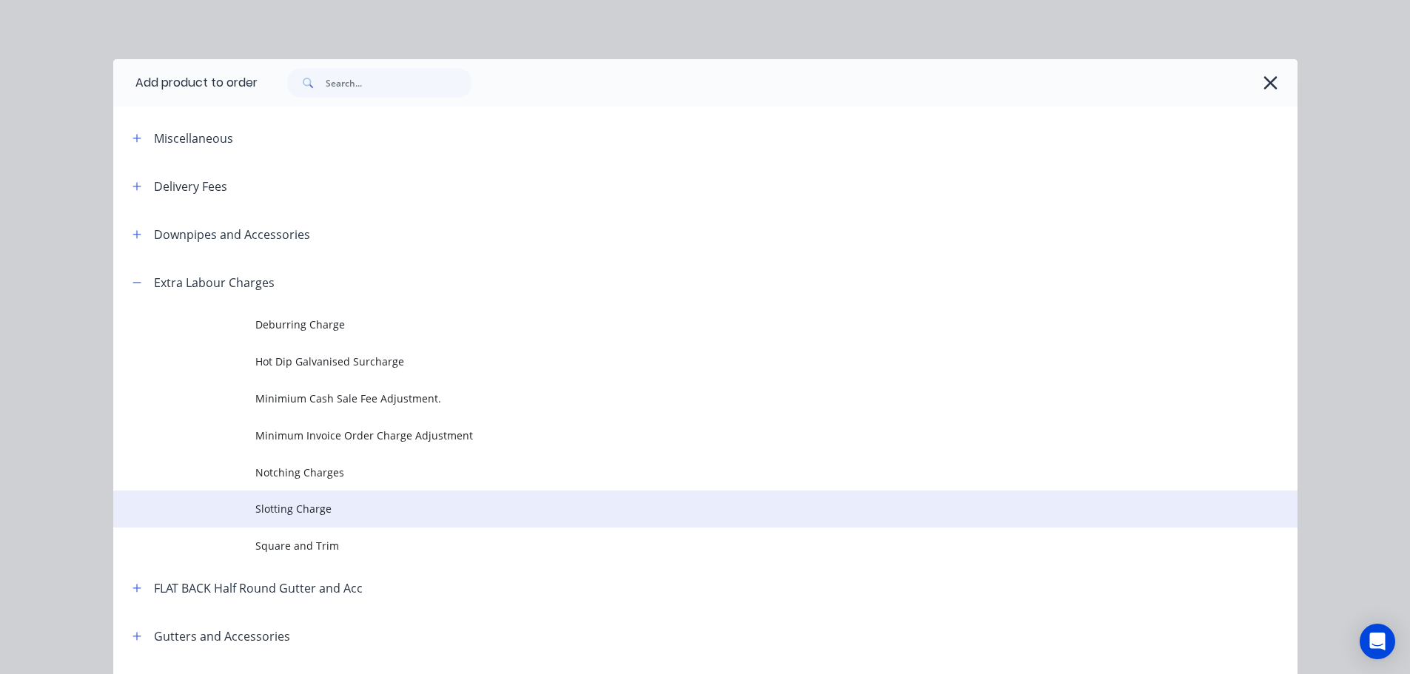
click at [311, 514] on span "Slotting Charge" at bounding box center [671, 509] width 833 height 16
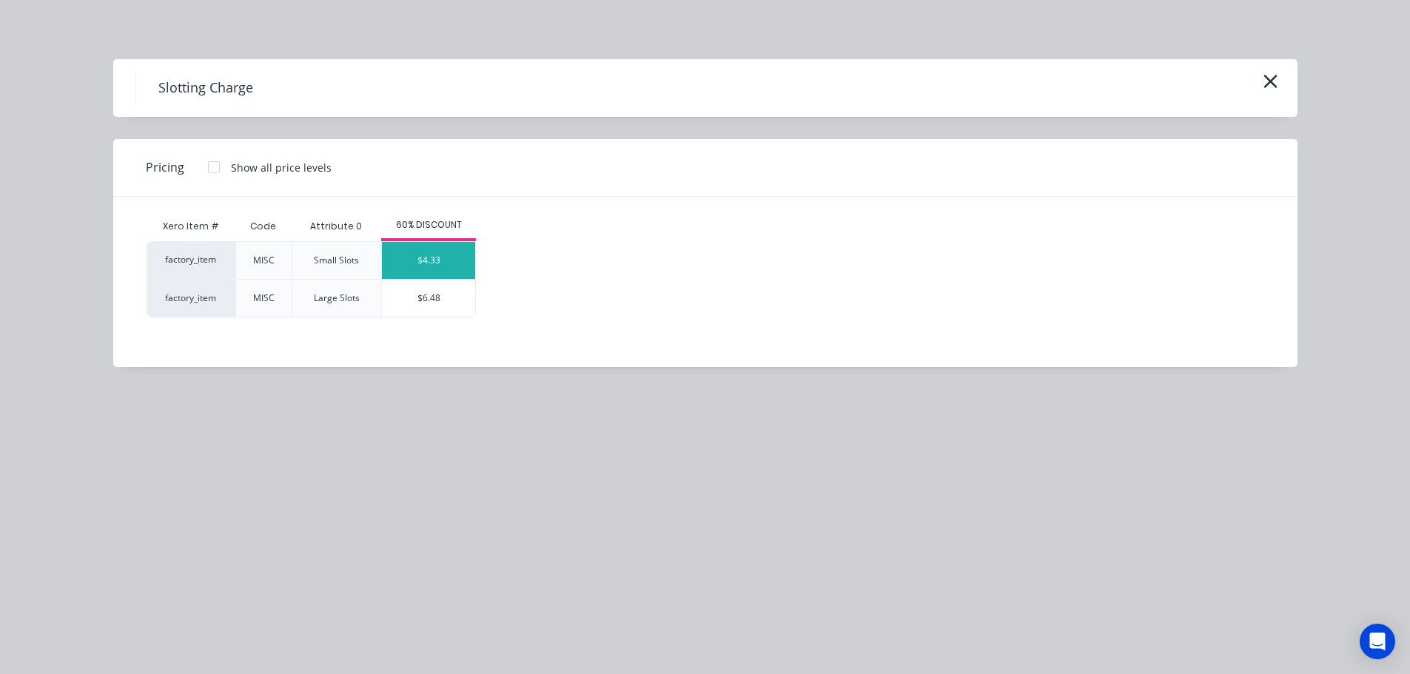
click at [428, 269] on div "$4.33" at bounding box center [428, 260] width 93 height 37
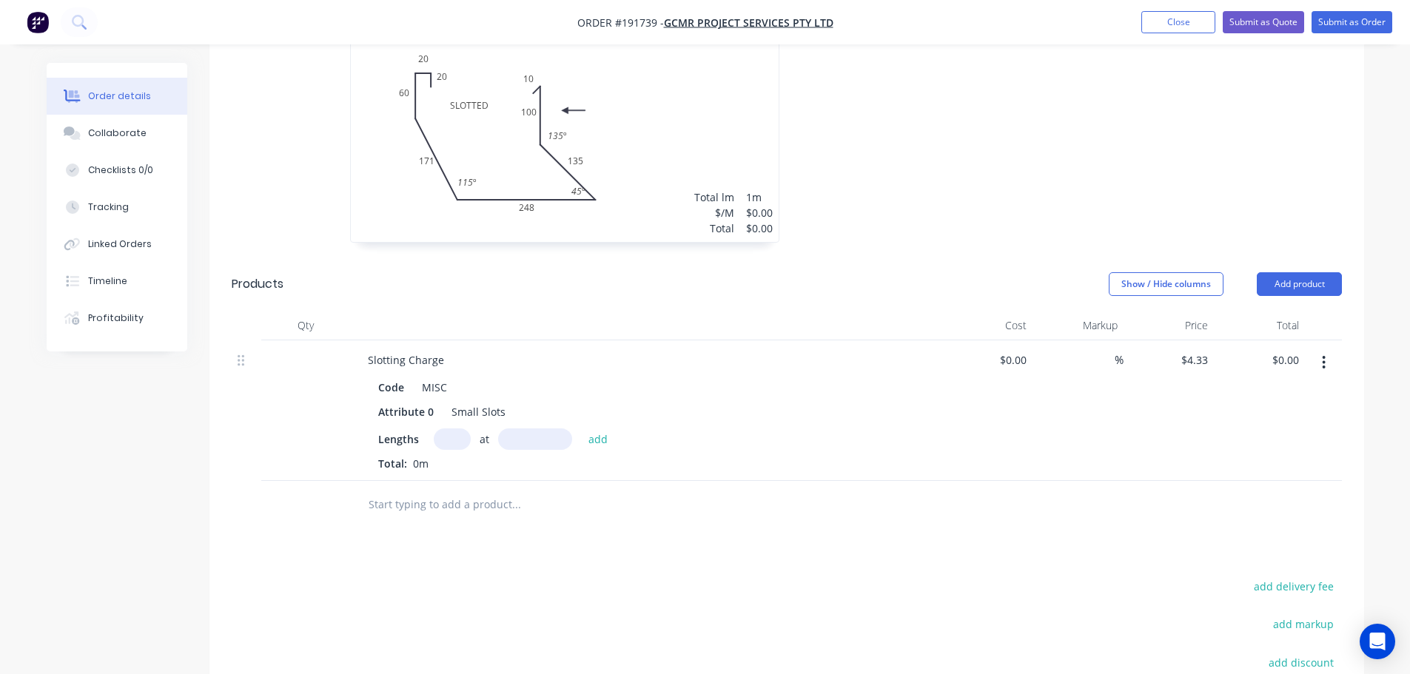
scroll to position [592, 0]
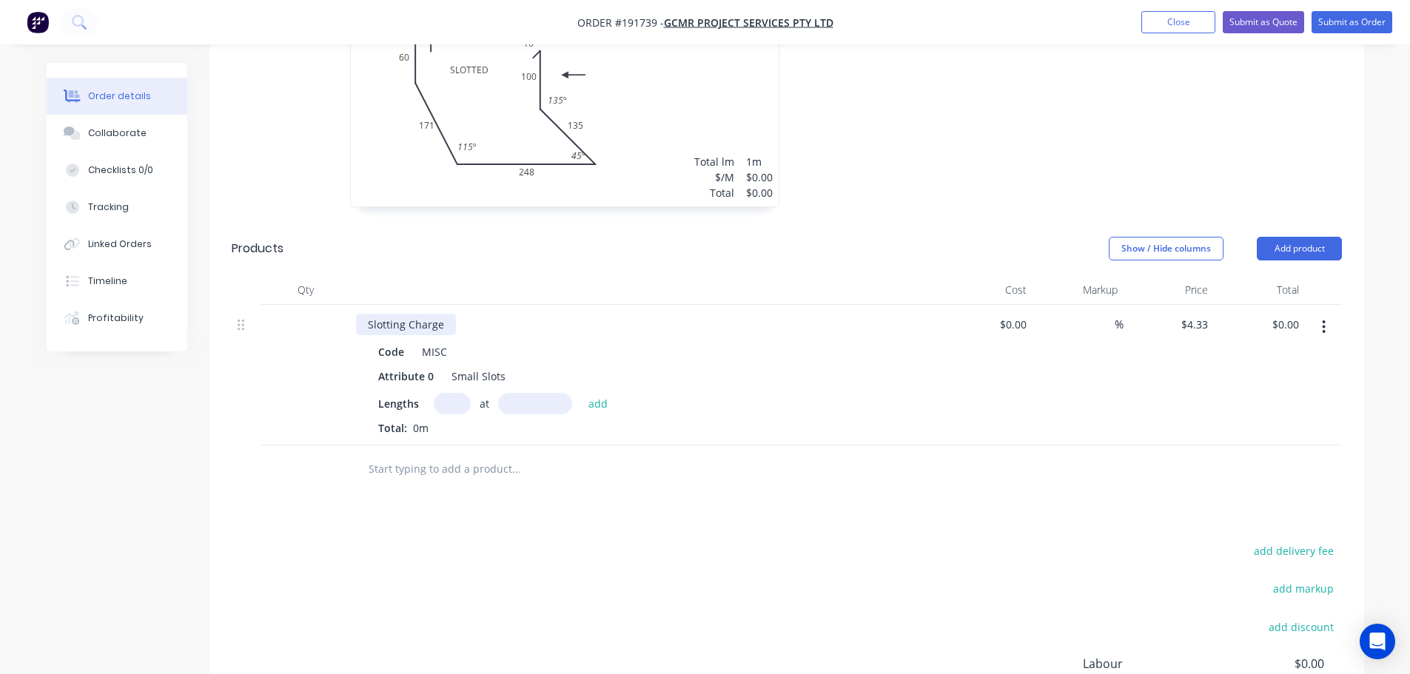
click at [442, 314] on div "Slotting Charge" at bounding box center [406, 324] width 100 height 21
click at [444, 393] on input "text" at bounding box center [452, 403] width 37 height 21
type input "1"
type input "1000"
click at [581, 393] on button "add" at bounding box center [598, 403] width 35 height 20
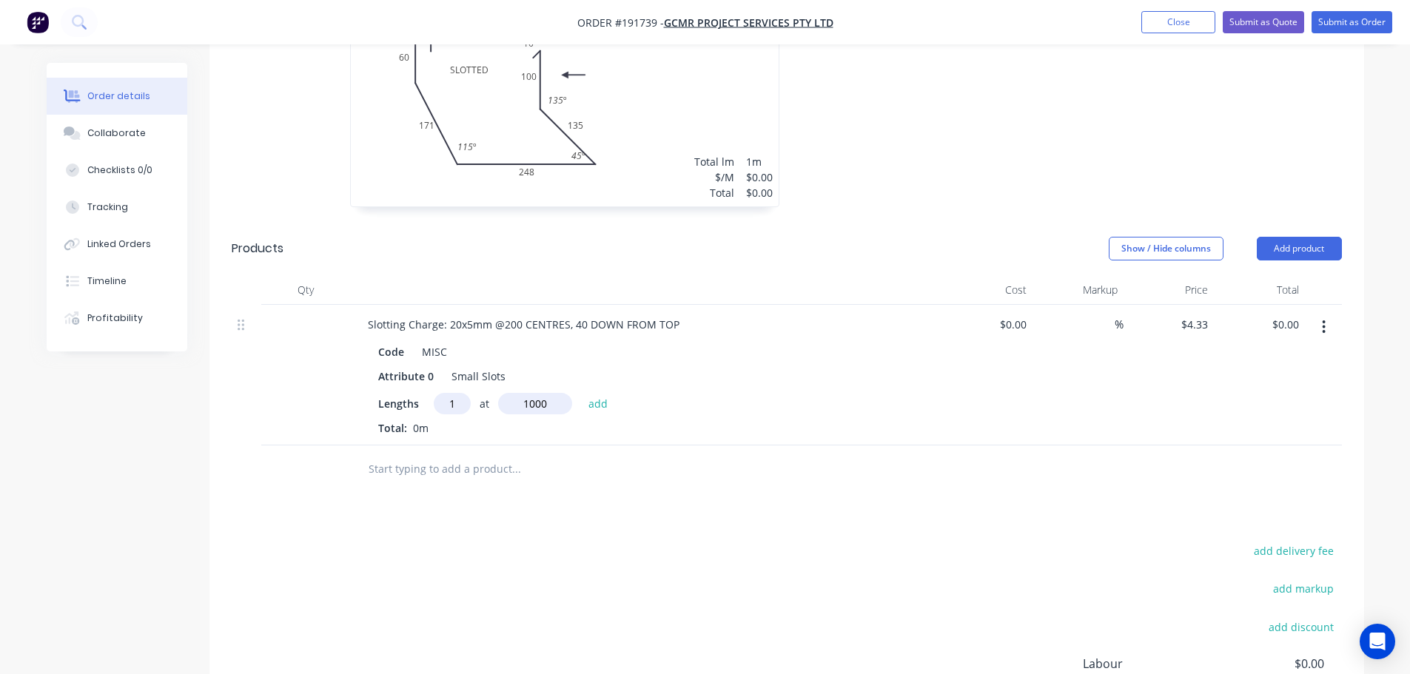
type input "$4.33"
click at [1286, 237] on button "Add product" at bounding box center [1299, 249] width 85 height 24
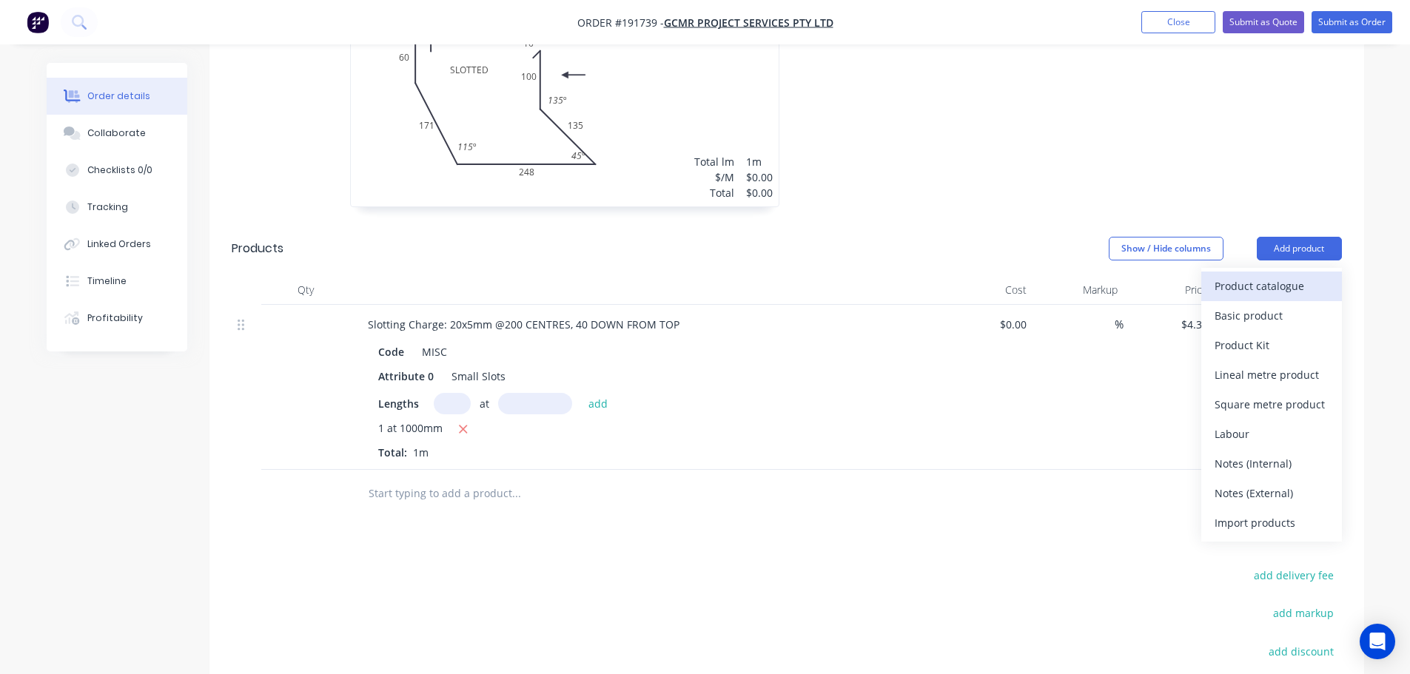
click at [1266, 275] on div "Product catalogue" at bounding box center [1271, 285] width 114 height 21
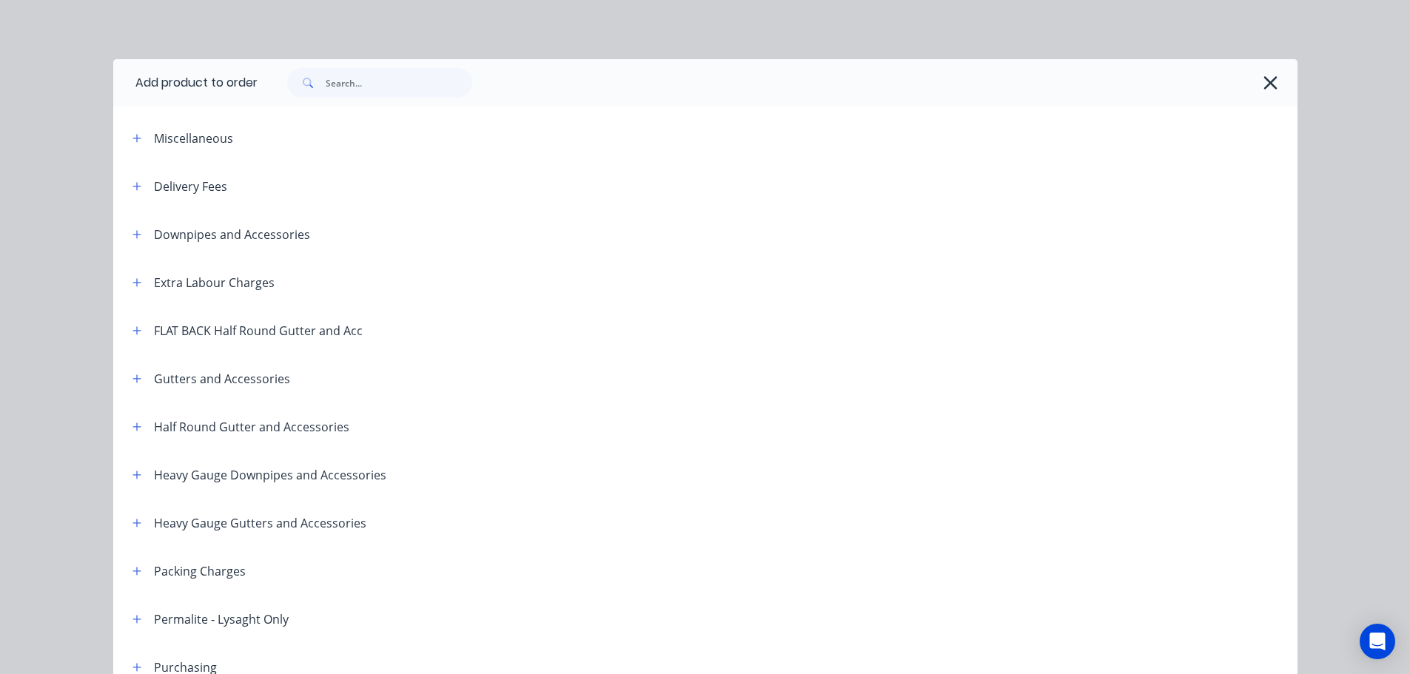
click at [135, 369] on header "Gutters and Accessories" at bounding box center [705, 379] width 1184 height 48
click at [128, 374] on button "button" at bounding box center [137, 378] width 19 height 19
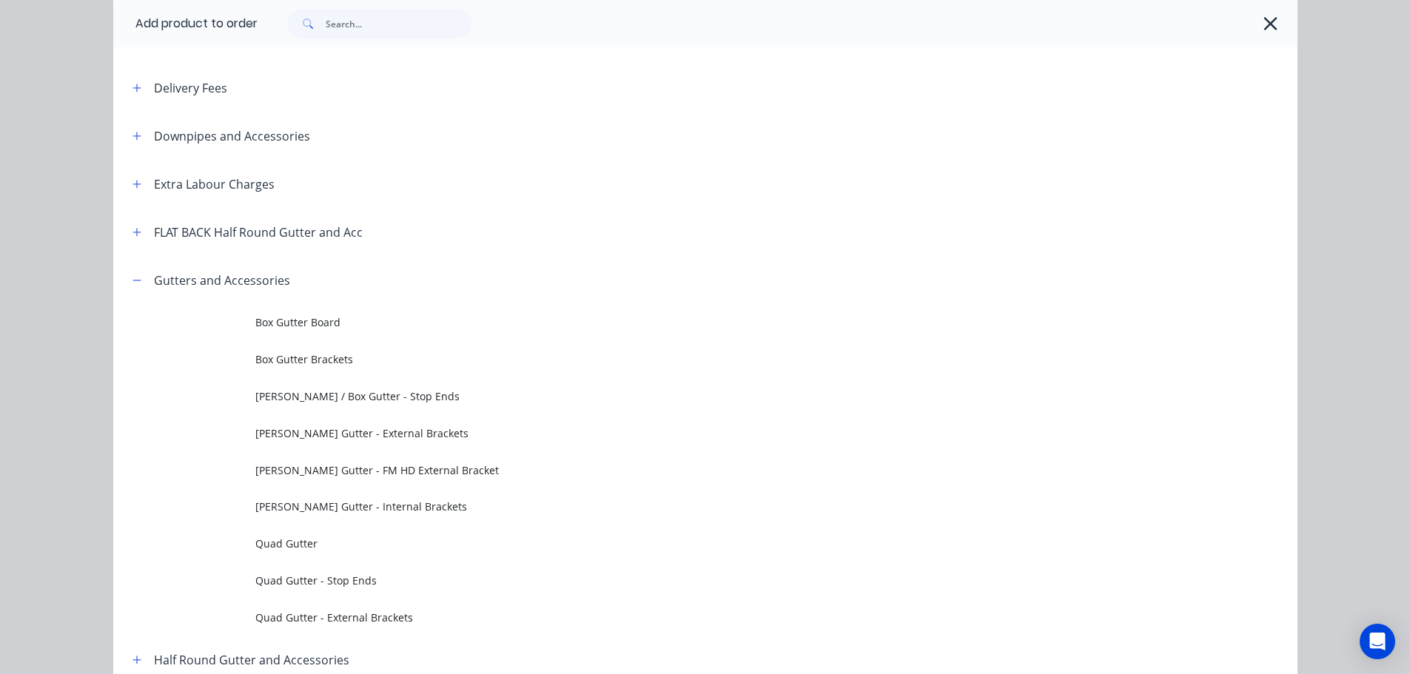
scroll to position [148, 0]
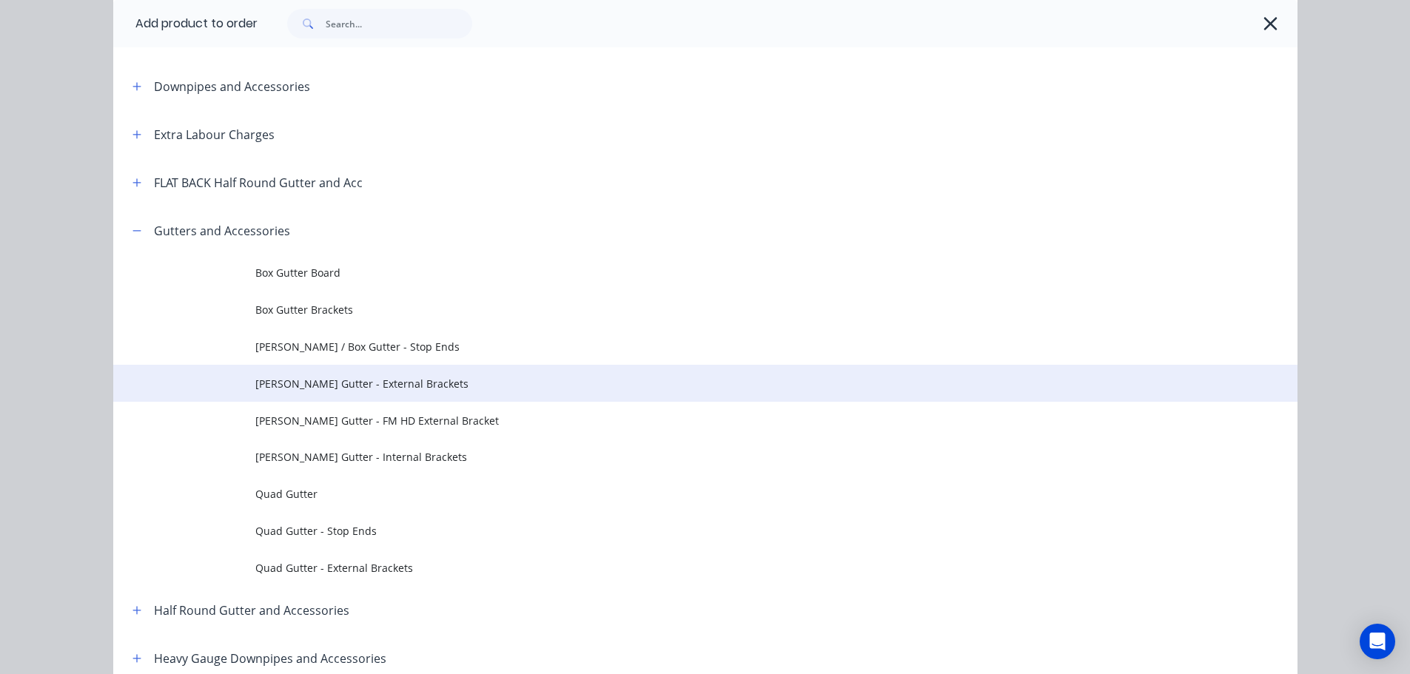
click at [376, 383] on span "[PERSON_NAME] Gutter - External Brackets" at bounding box center [671, 384] width 833 height 16
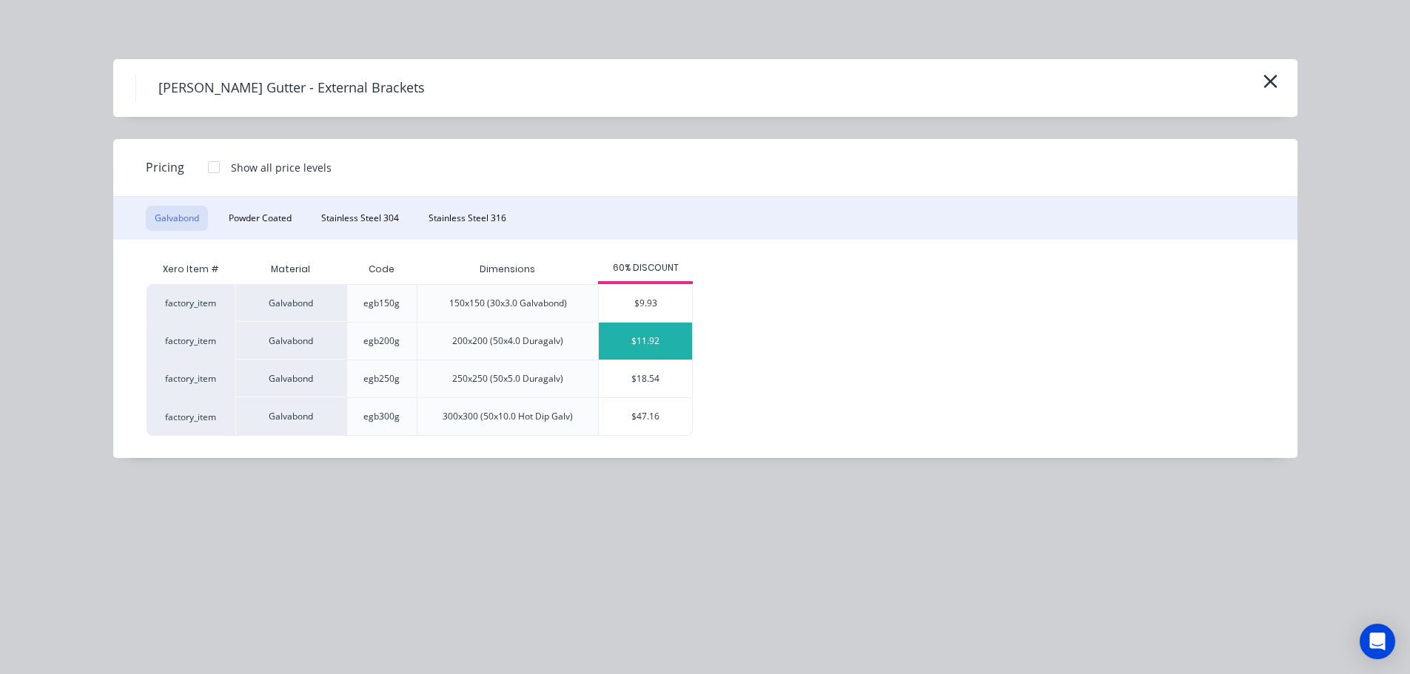
click at [628, 336] on div "$11.92" at bounding box center [645, 341] width 93 height 37
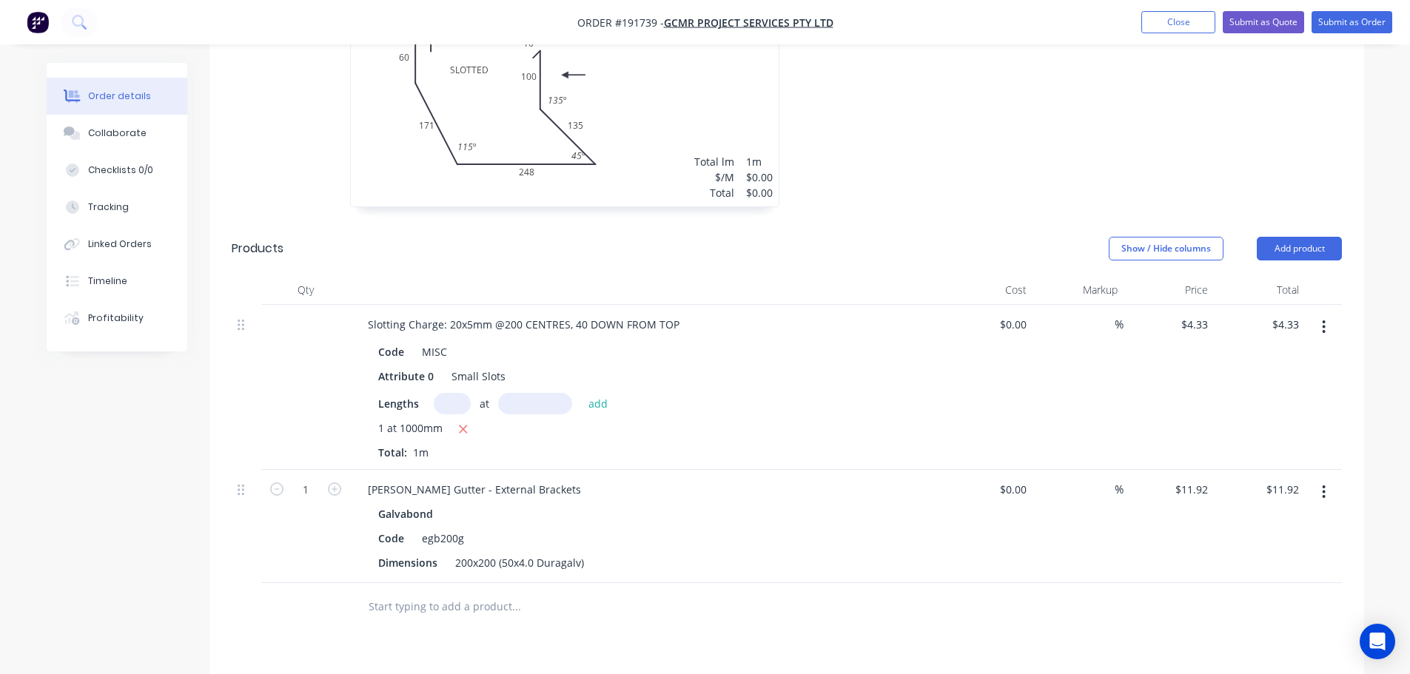
scroll to position [740, 0]
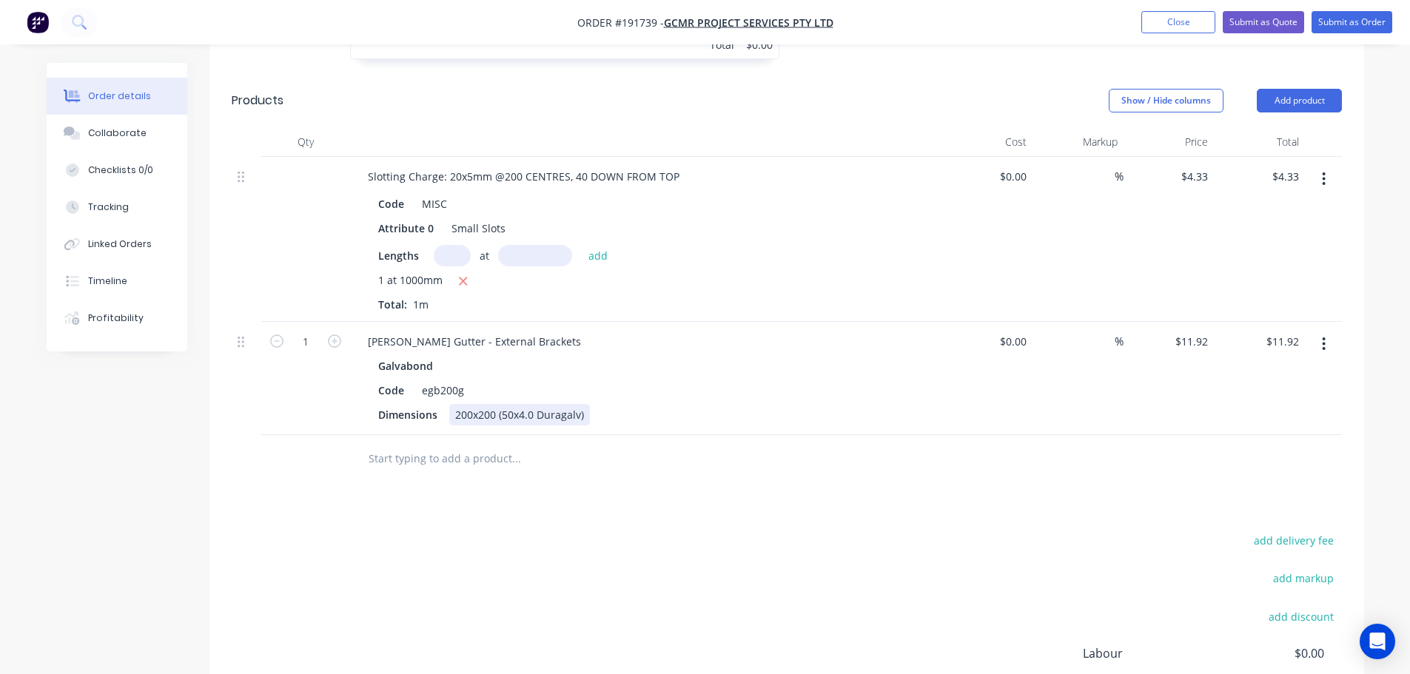
click at [480, 404] on div "200x200 (50x4.0 Duragalv)" at bounding box center [519, 414] width 141 height 21
click at [693, 355] on div "Galvabond" at bounding box center [646, 365] width 536 height 21
click at [527, 331] on div "[PERSON_NAME] Gutter - External Brackets" at bounding box center [474, 341] width 237 height 21
click at [661, 531] on div "add delivery fee add markup add discount Labour $0.00 Sub total $16.25 Margin $…" at bounding box center [787, 674] width 1110 height 286
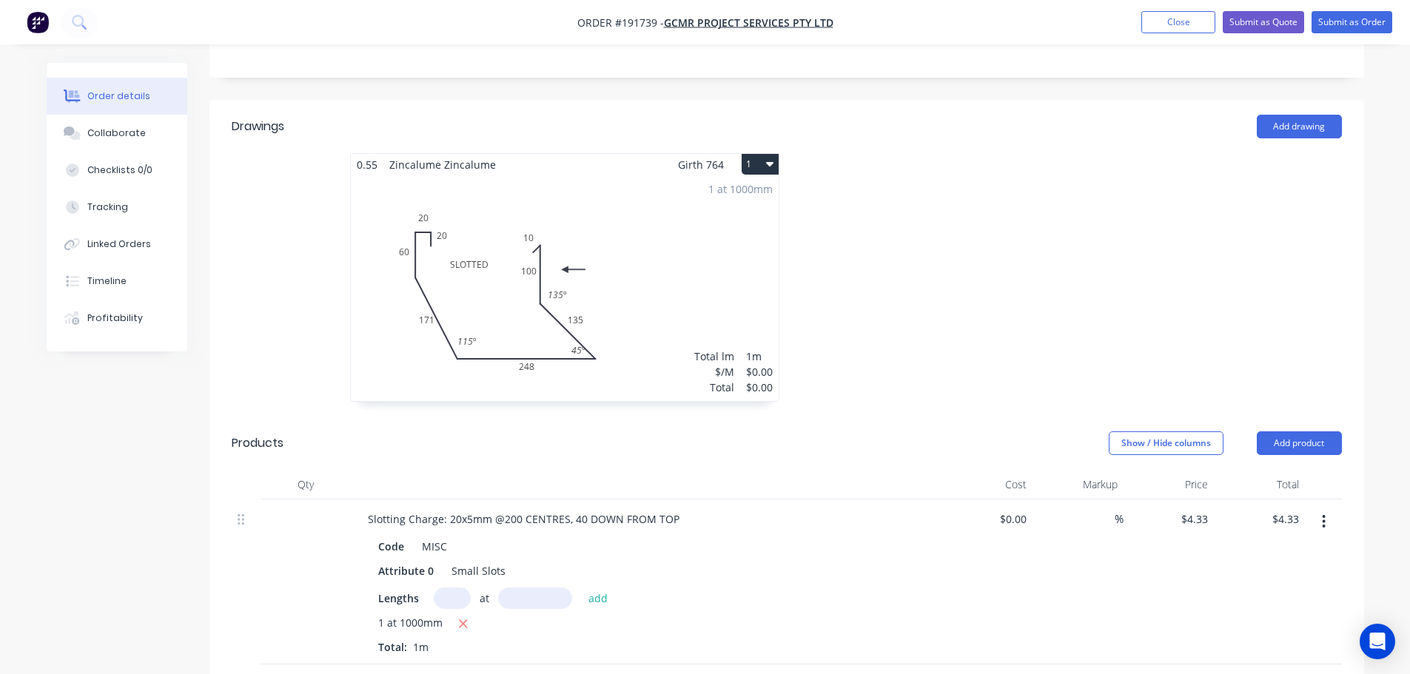
scroll to position [444, 0]
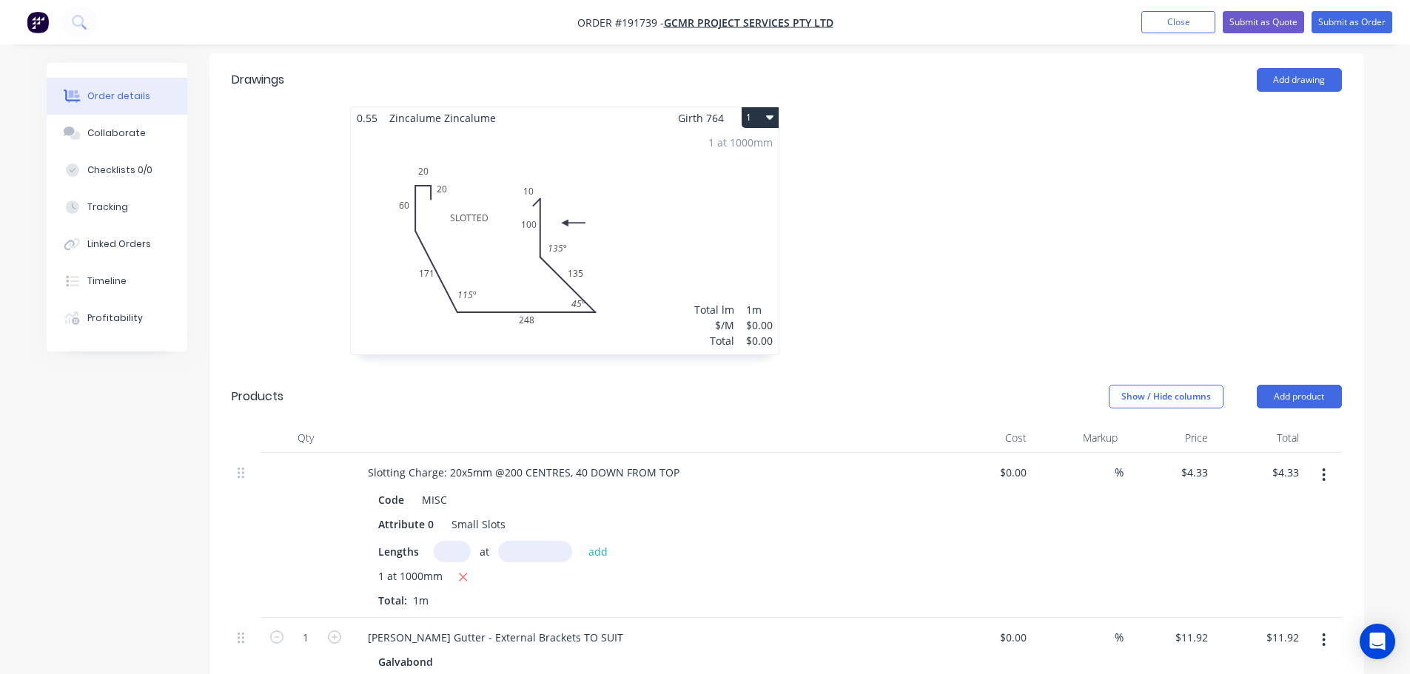
click at [1194, 618] on div "$11.92 $11.92" at bounding box center [1168, 674] width 91 height 113
click at [1196, 627] on input "11.92" at bounding box center [1194, 637] width 40 height 21
click at [1196, 627] on input "11.92" at bounding box center [1197, 637] width 34 height 21
type input "$0.00"
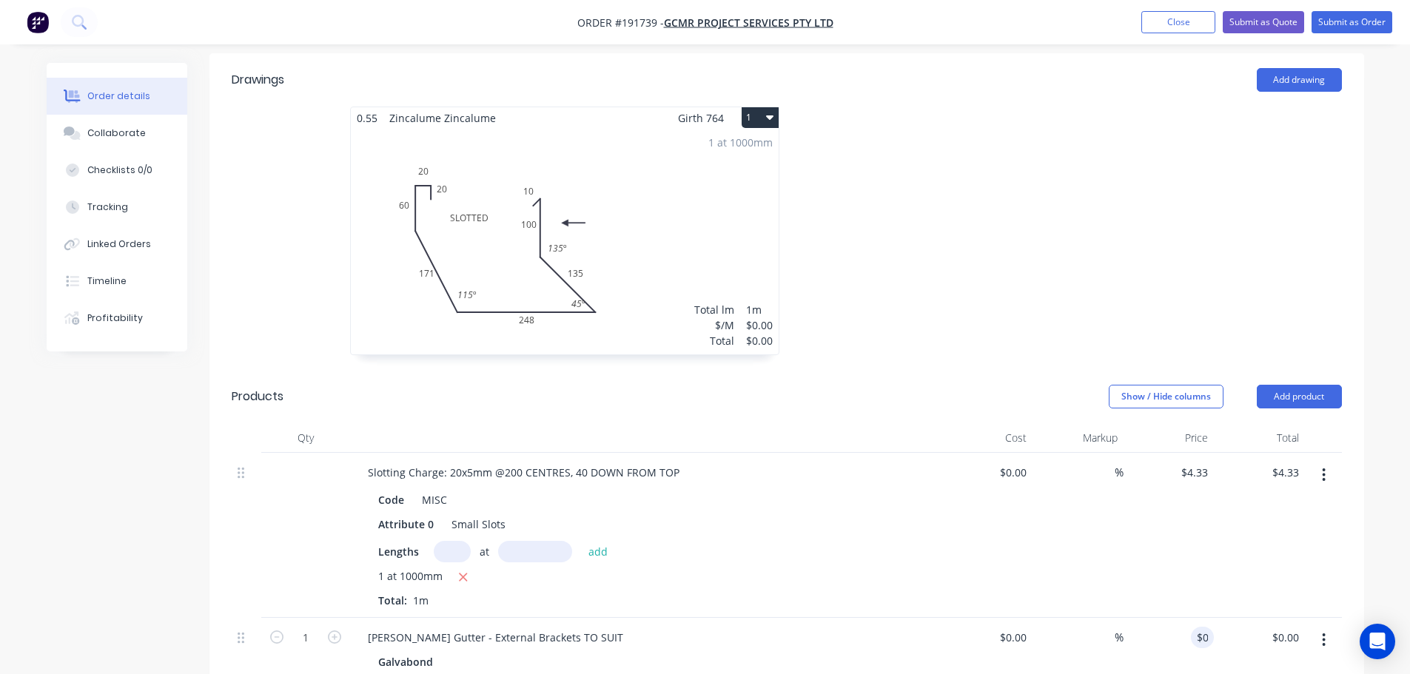
click at [1142, 529] on div "$4.33 $4.33" at bounding box center [1168, 535] width 91 height 165
click at [1195, 462] on input "4.33" at bounding box center [1197, 472] width 34 height 21
type input "$0.00"
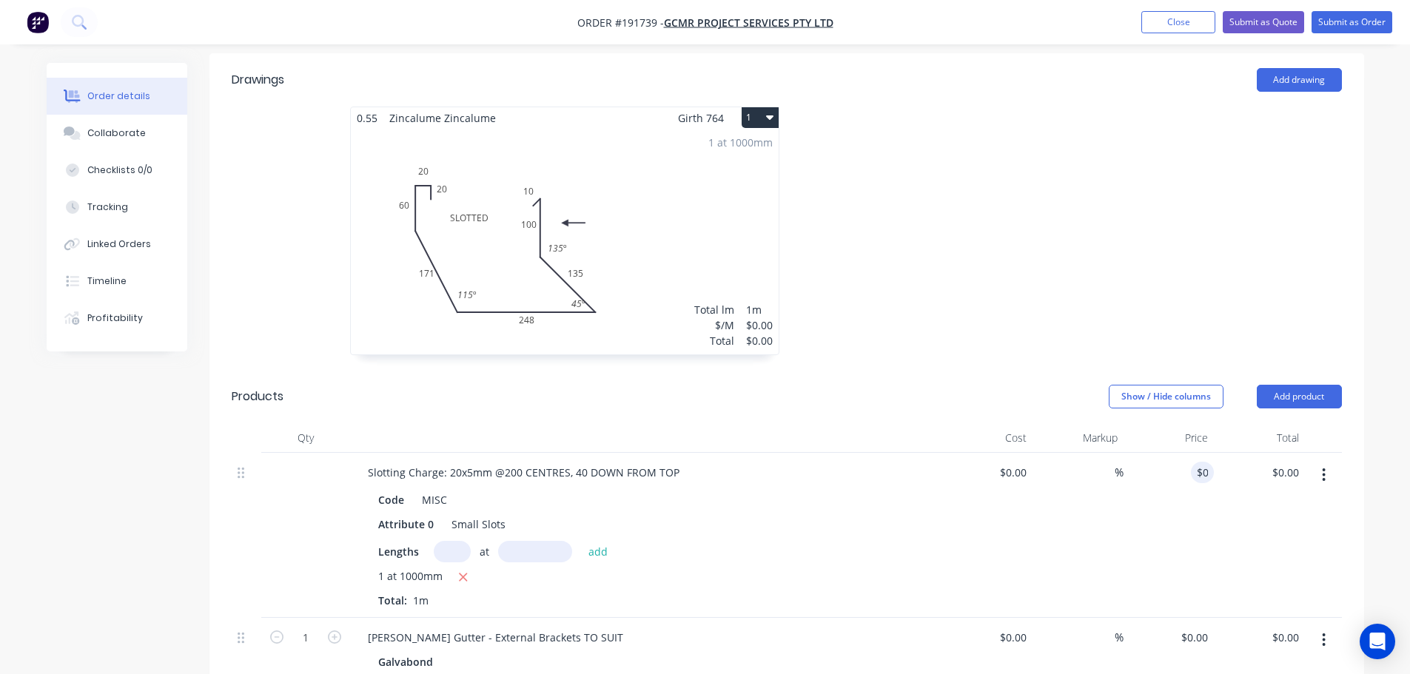
click at [1005, 259] on div at bounding box center [1009, 238] width 444 height 263
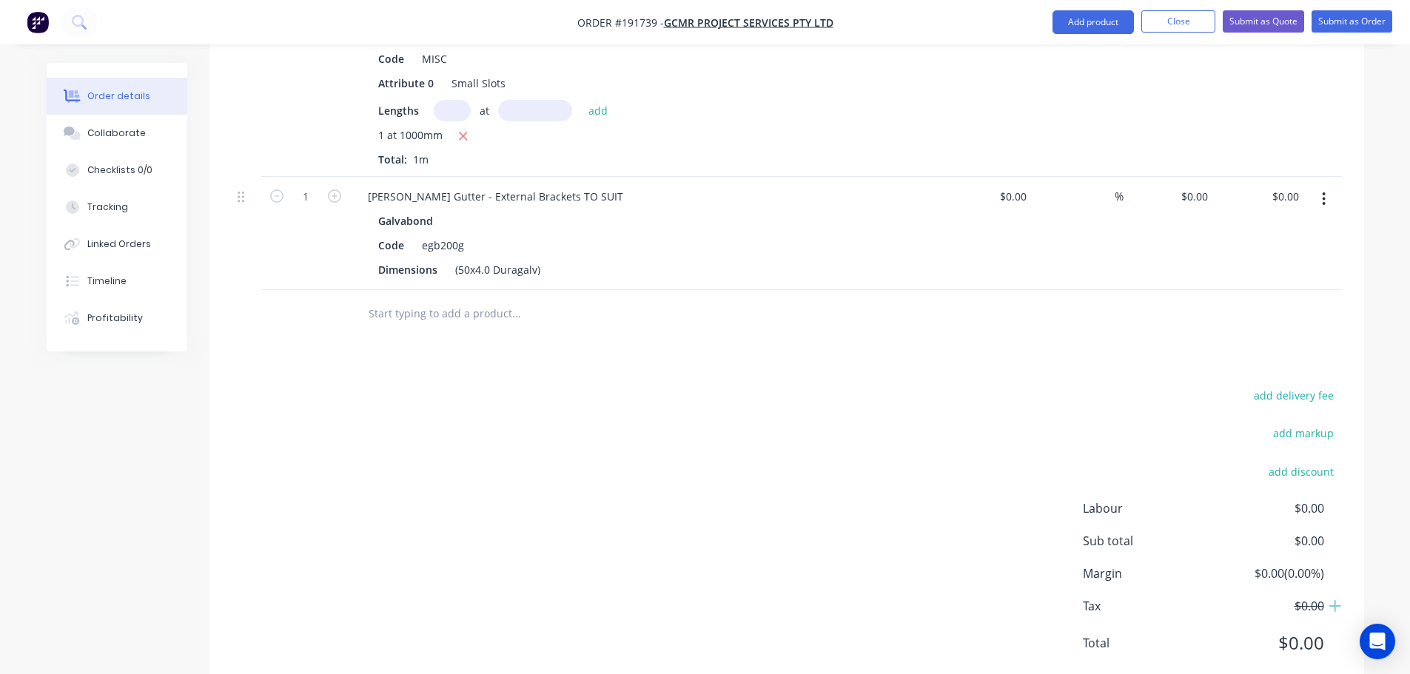
click at [1012, 468] on div "add delivery fee add markup add discount Labour $0.00 Sub total $0.00 Margin $0…" at bounding box center [787, 529] width 1110 height 286
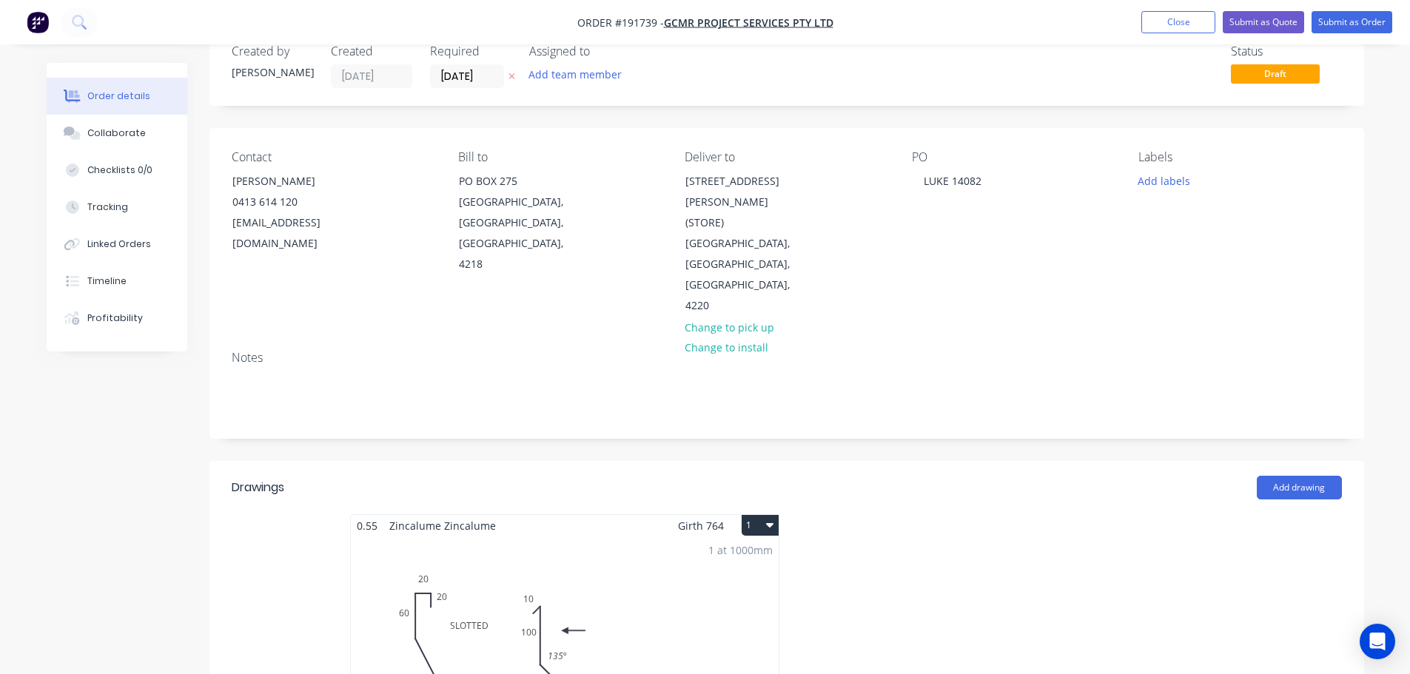
scroll to position [0, 0]
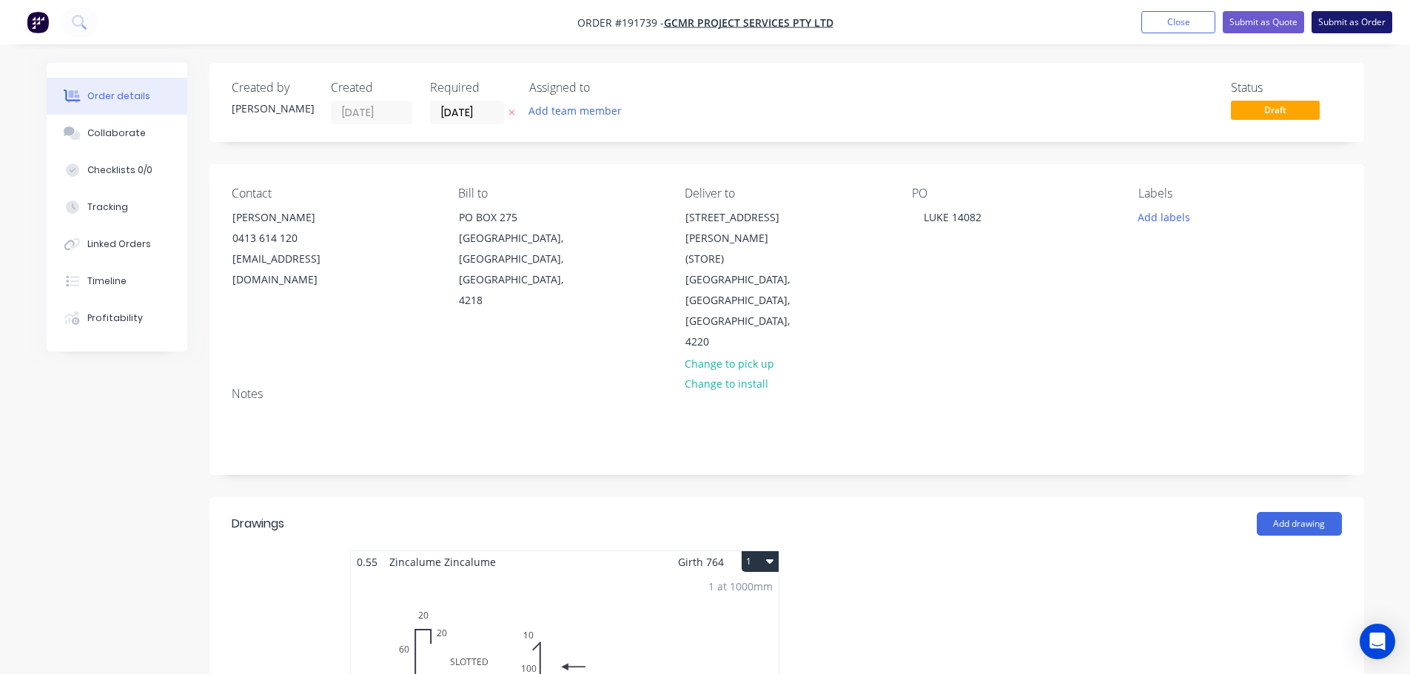
click at [1335, 27] on button "Submit as Order" at bounding box center [1351, 22] width 81 height 22
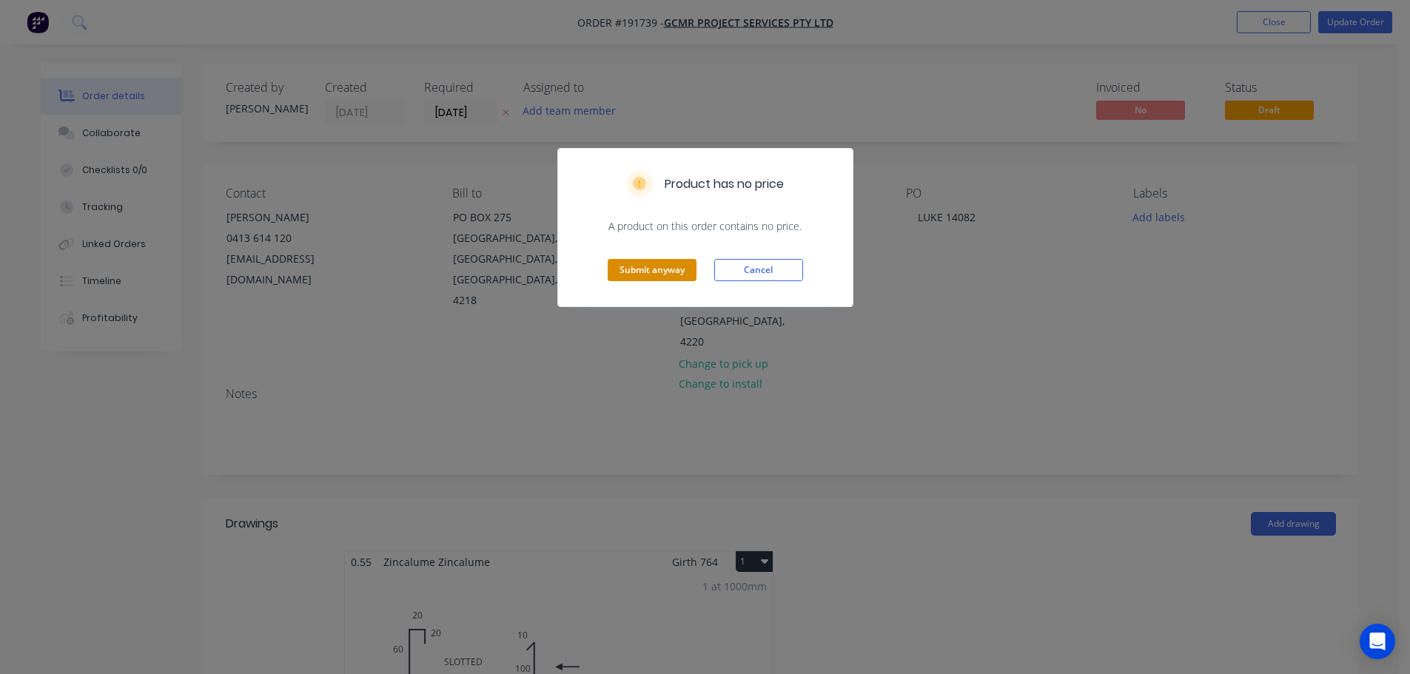
click at [637, 264] on button "Submit anyway" at bounding box center [652, 270] width 89 height 22
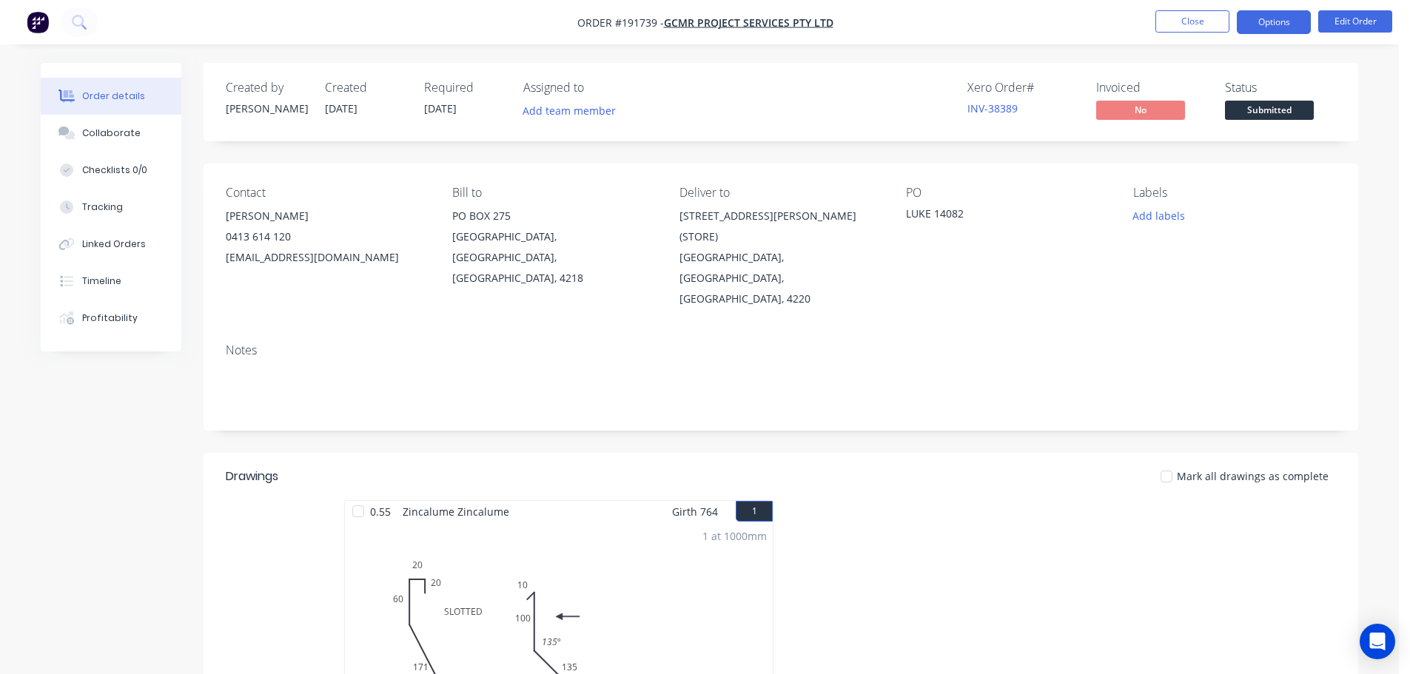
click at [1303, 19] on button "Options" at bounding box center [1274, 22] width 74 height 24
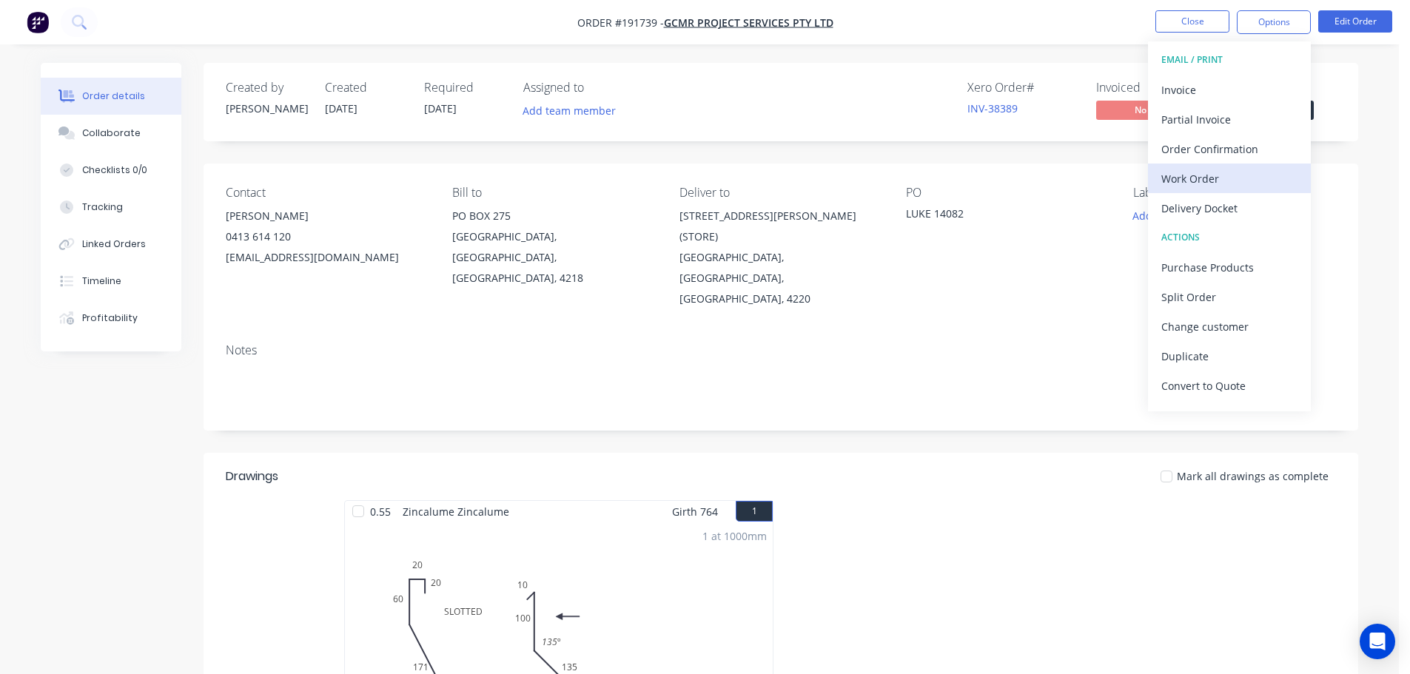
click at [1203, 178] on div "Work Order" at bounding box center [1229, 178] width 136 height 21
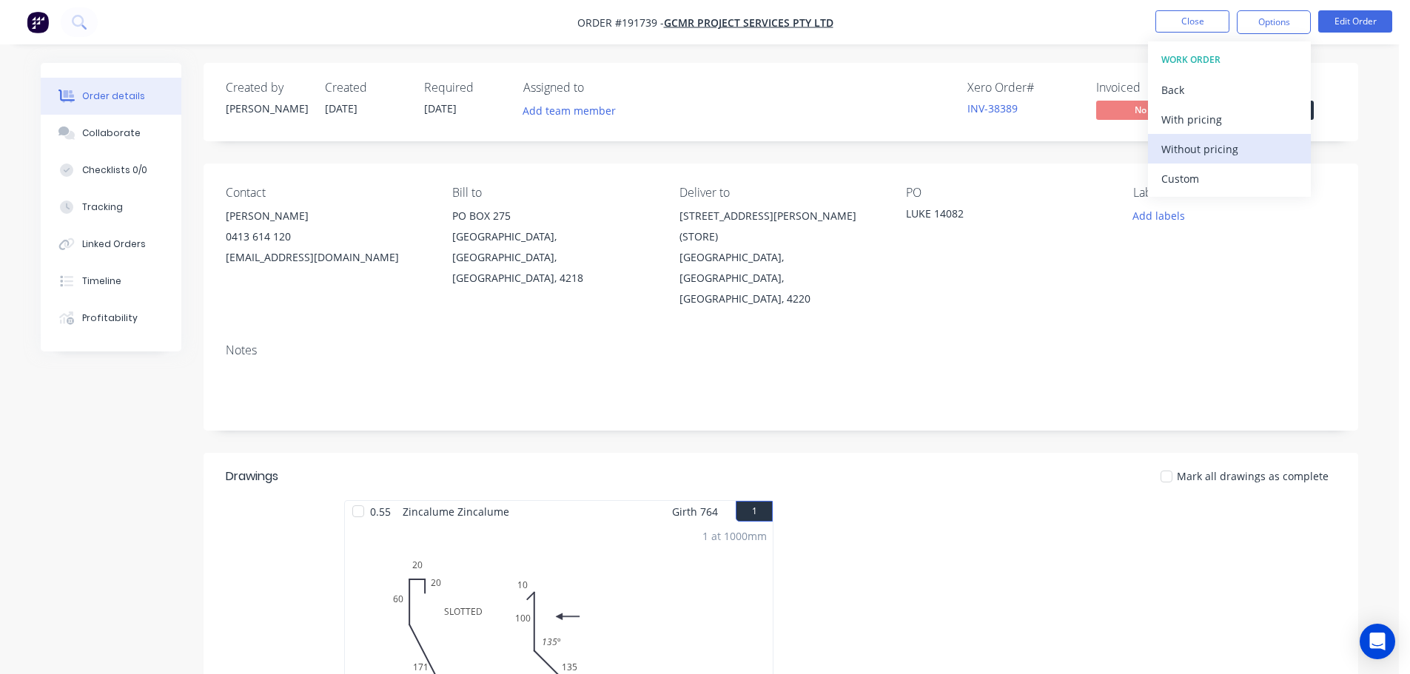
click at [1207, 158] on div "Without pricing" at bounding box center [1229, 148] width 136 height 21
